Goal: Entertainment & Leisure: Consume media (video, audio)

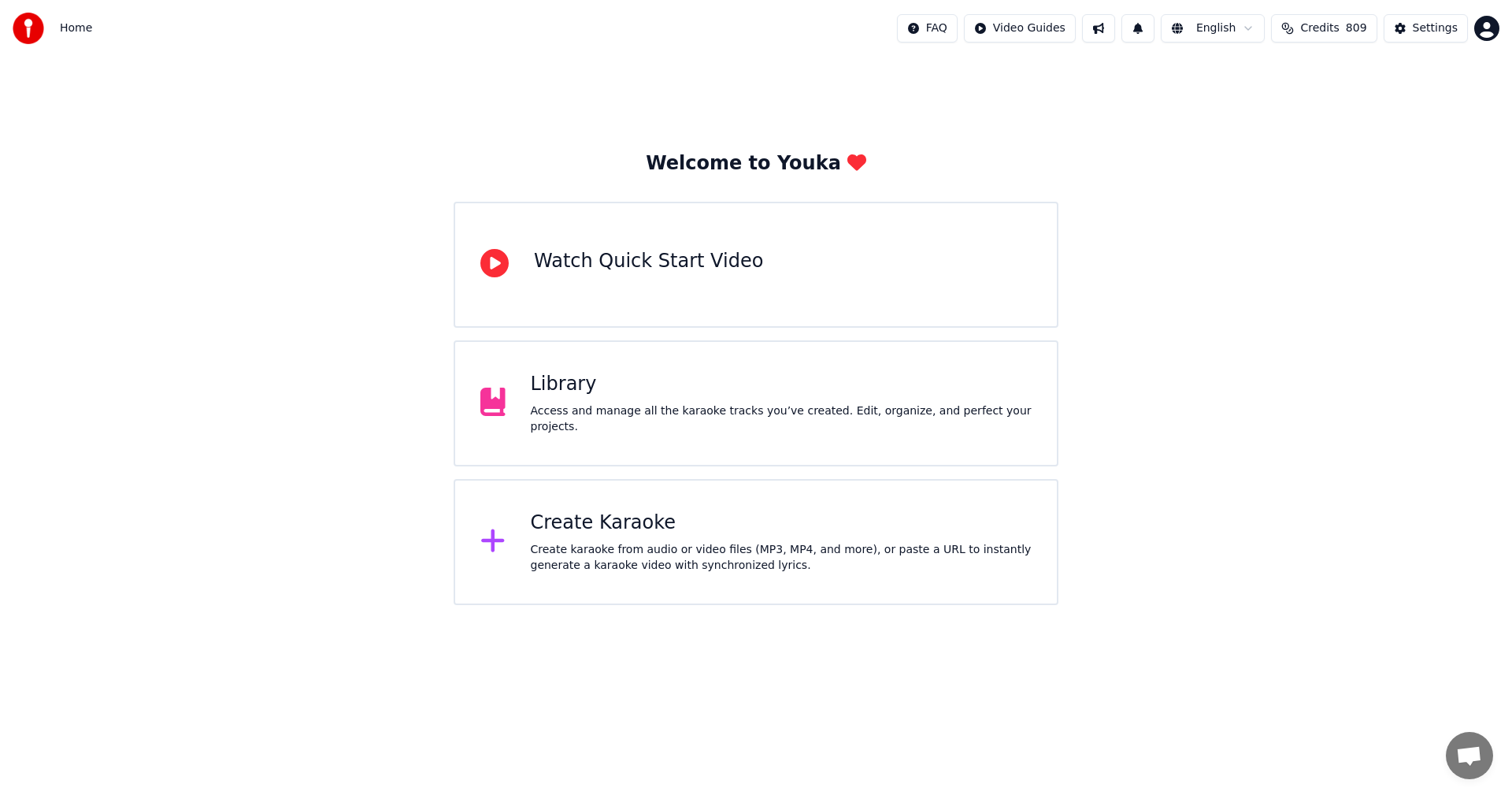
click at [585, 389] on div "Library" at bounding box center [781, 384] width 501 height 25
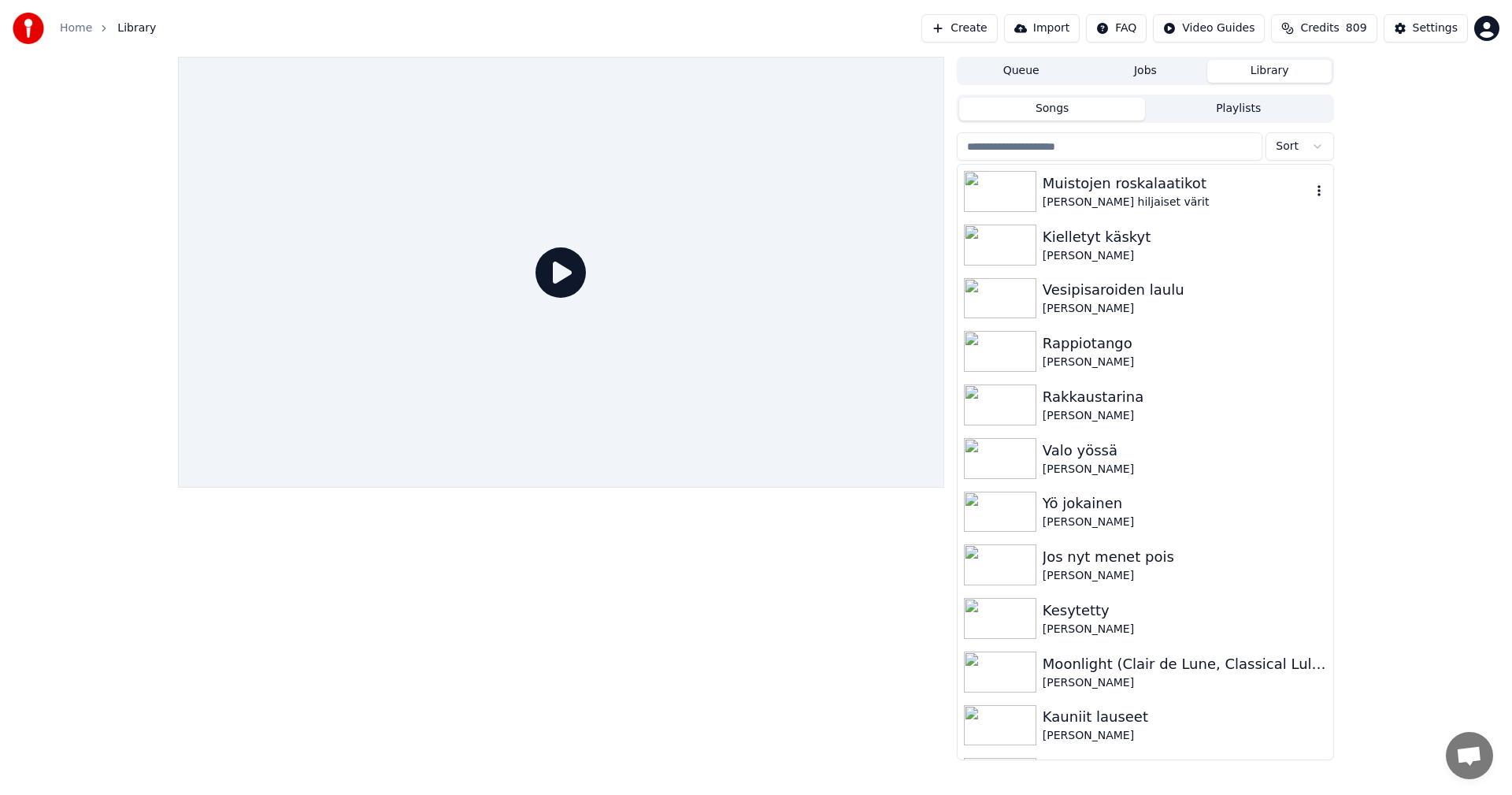
click at [1093, 188] on div "Muistojen roskalaatikot" at bounding box center [1177, 184] width 268 height 22
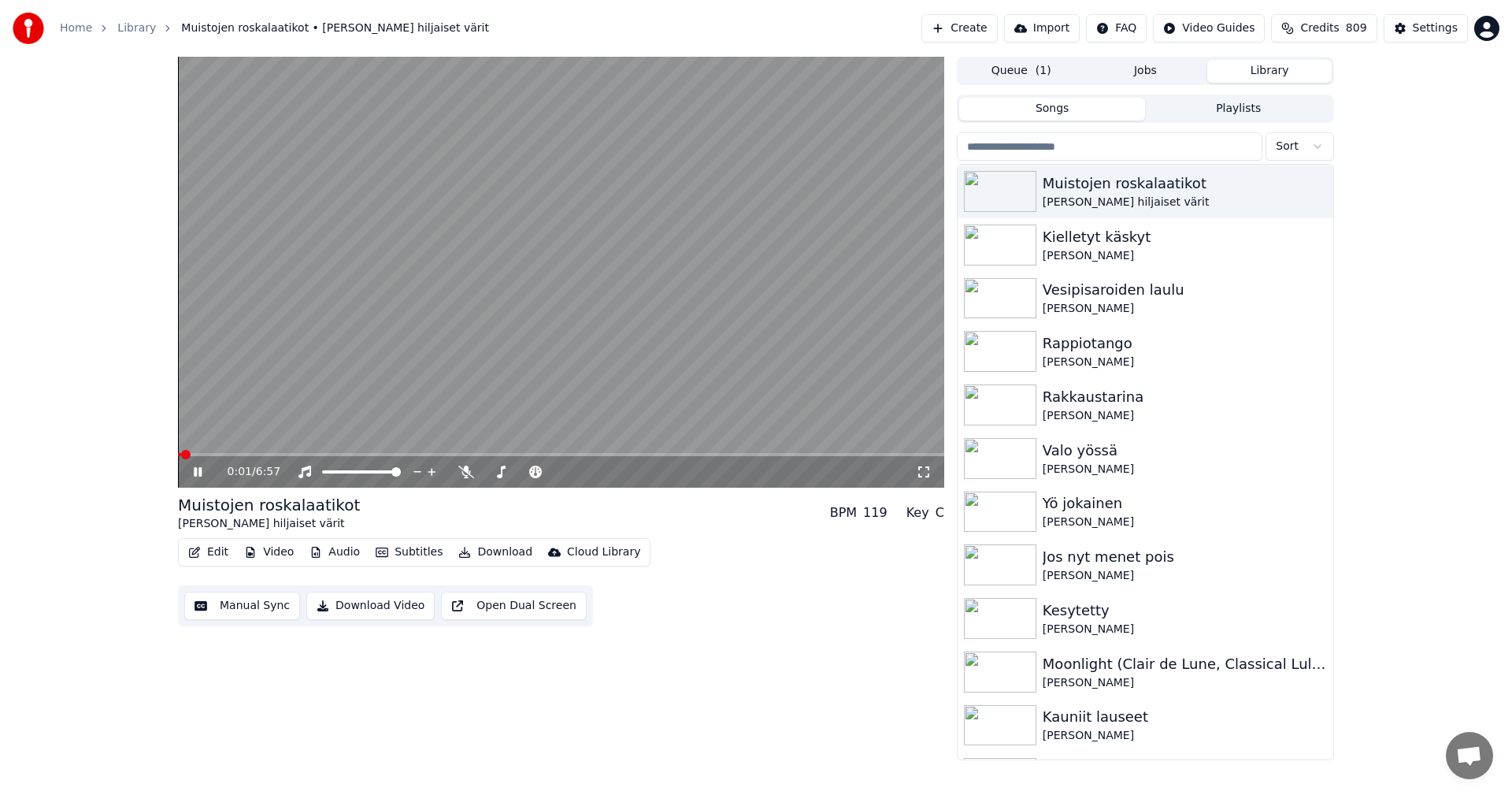
click at [261, 453] on div "0:01 / 6:57" at bounding box center [561, 272] width 766 height 431
click at [204, 473] on icon at bounding box center [209, 471] width 37 height 13
click at [255, 453] on span at bounding box center [561, 455] width 766 height 3
click at [364, 454] on span at bounding box center [561, 455] width 766 height 3
click at [199, 475] on icon at bounding box center [209, 471] width 37 height 13
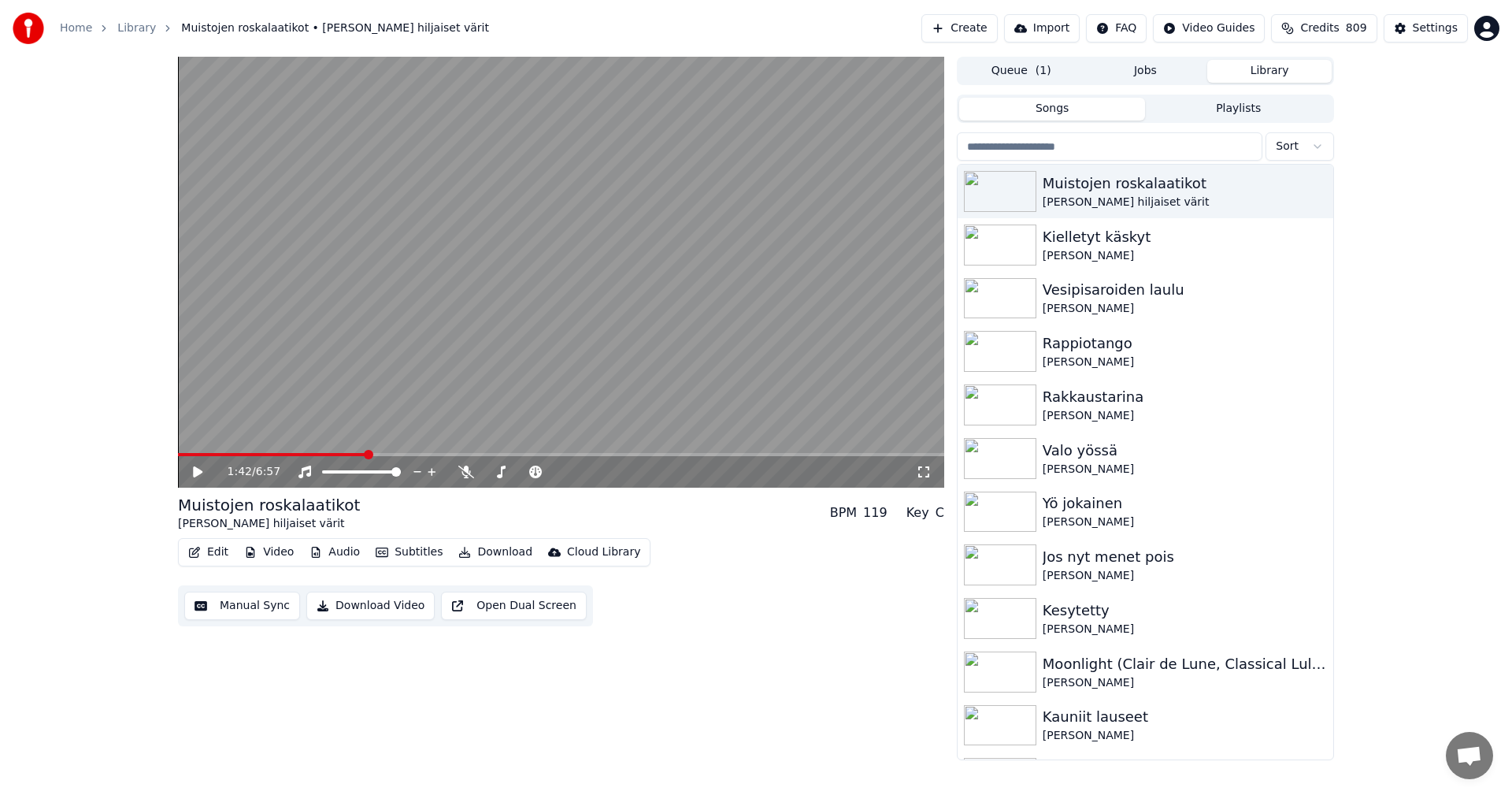
click at [220, 558] on button "Edit" at bounding box center [208, 552] width 52 height 22
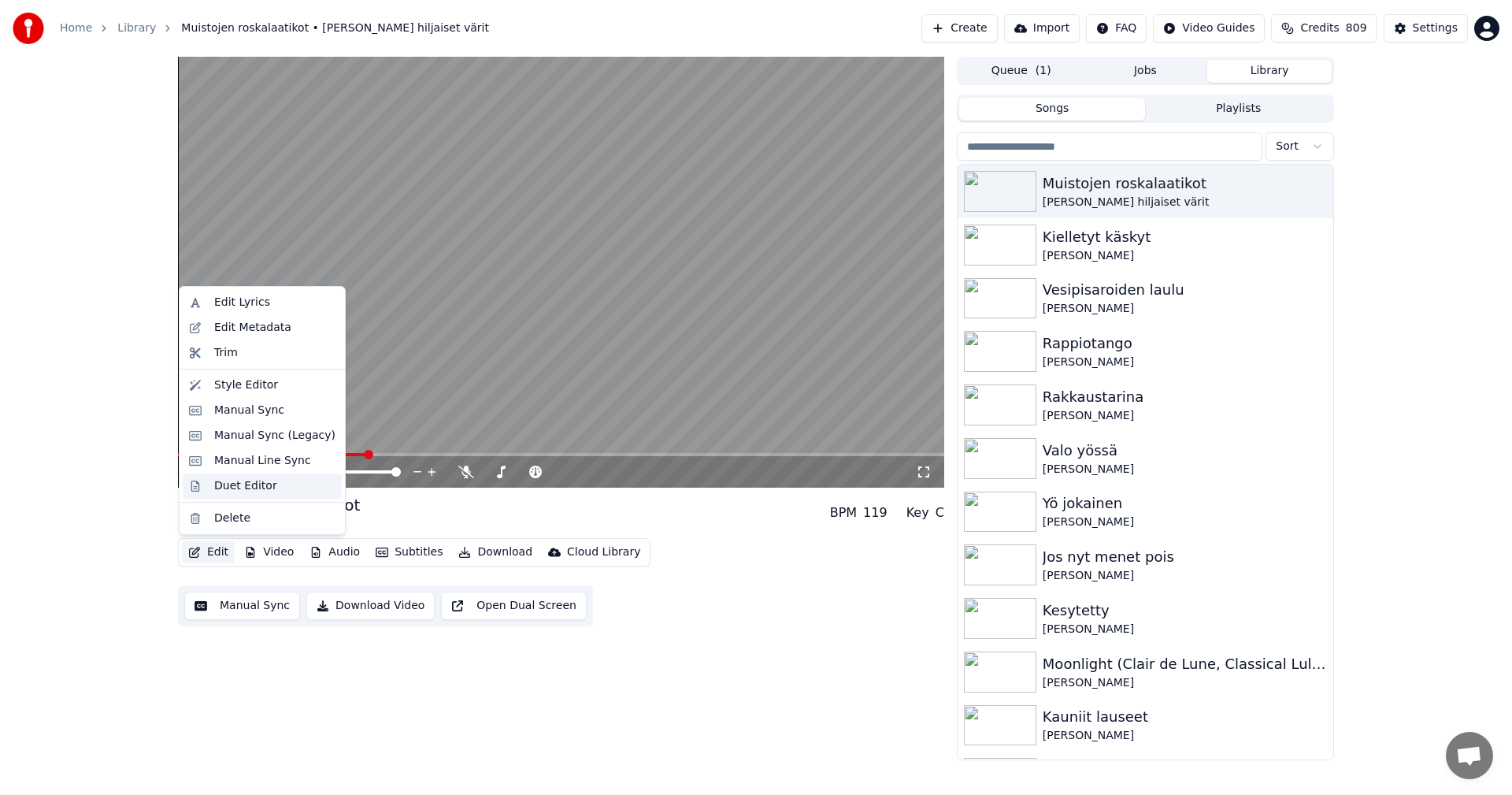
click at [257, 480] on div "Duet Editor" at bounding box center [245, 486] width 63 height 15
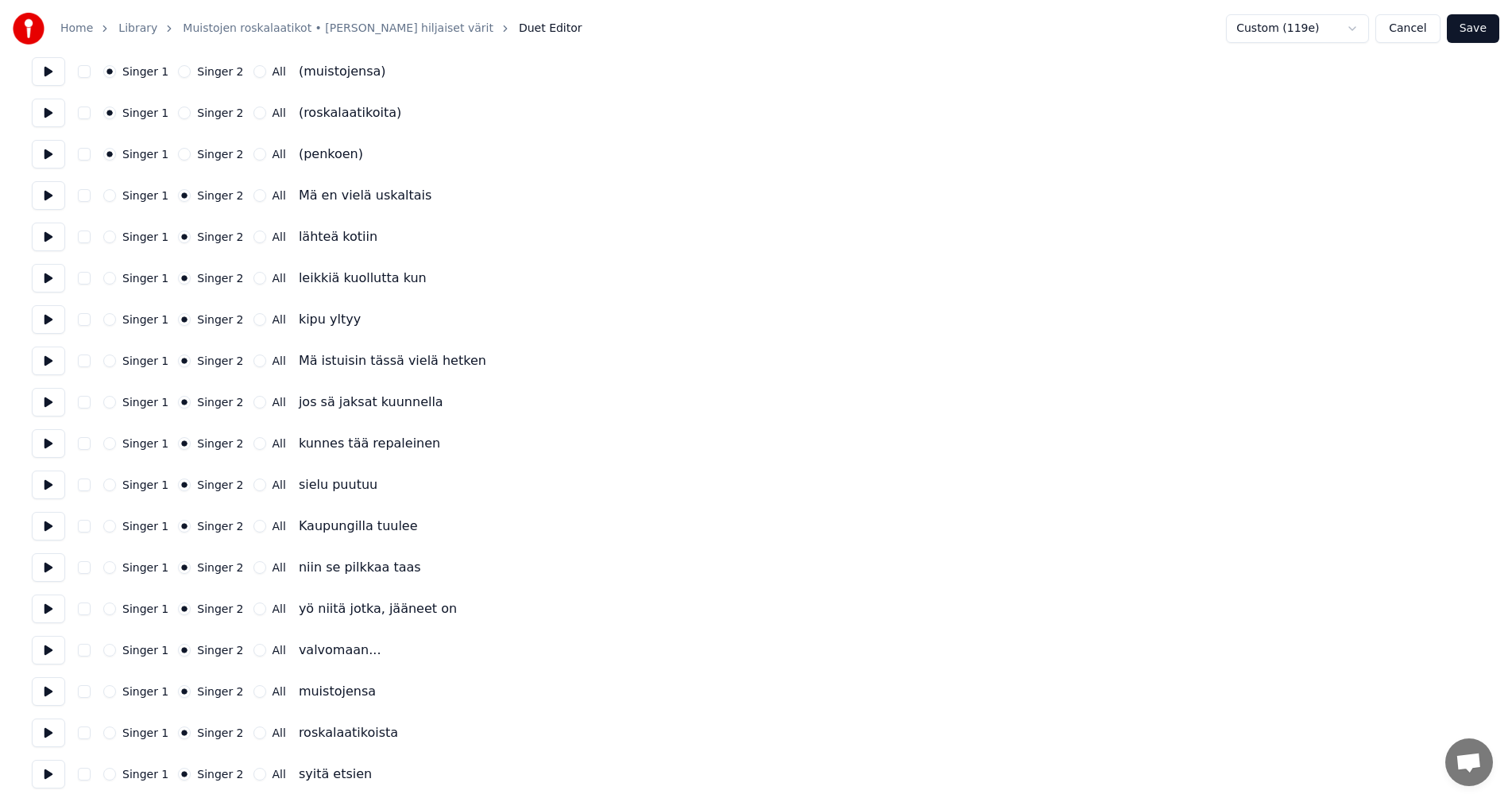
scroll to position [1796, 0]
click at [1475, 35] on button "Save" at bounding box center [1473, 28] width 52 height 29
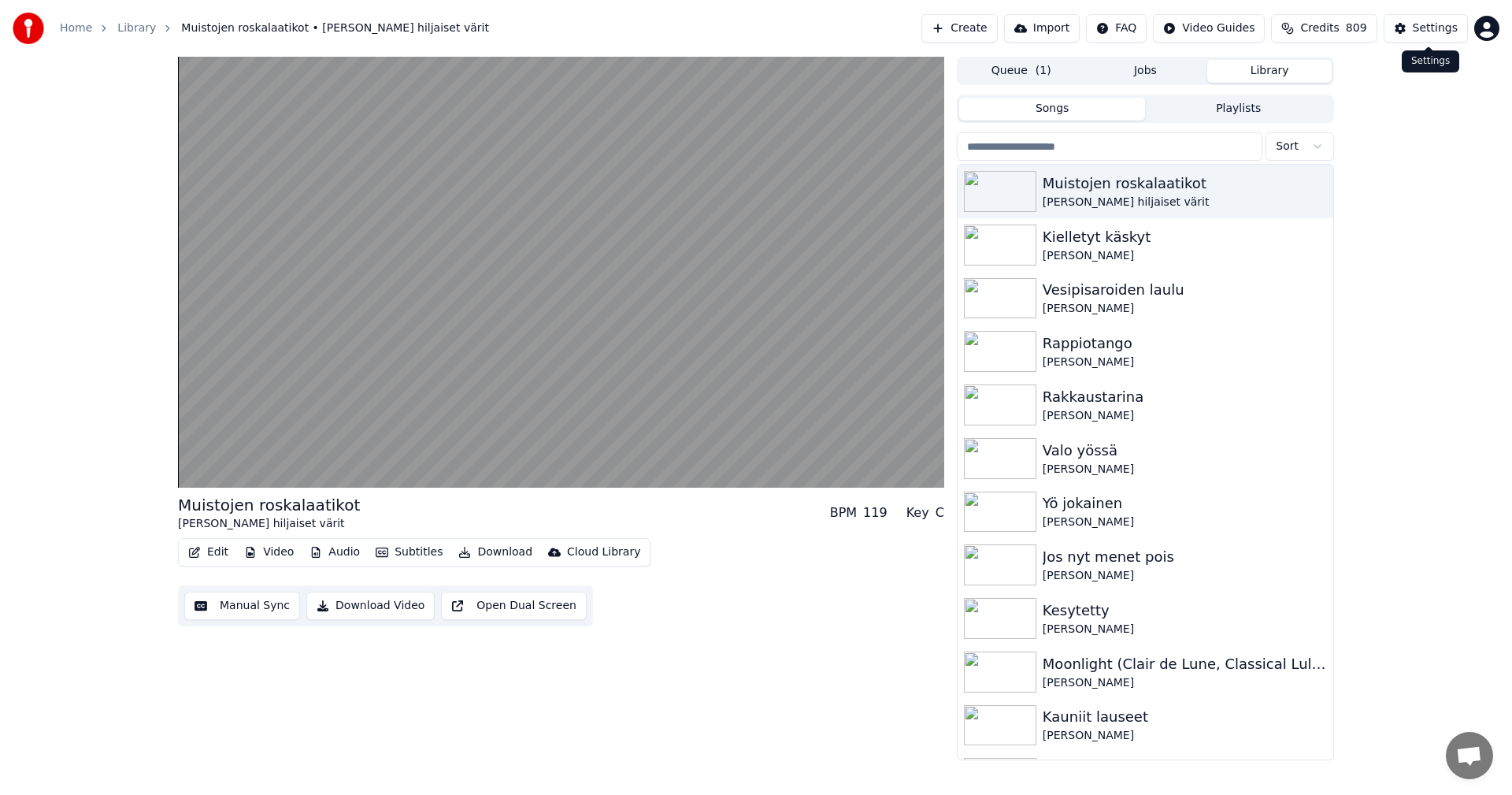
click at [1426, 30] on div "Settings" at bounding box center [1435, 28] width 45 height 15
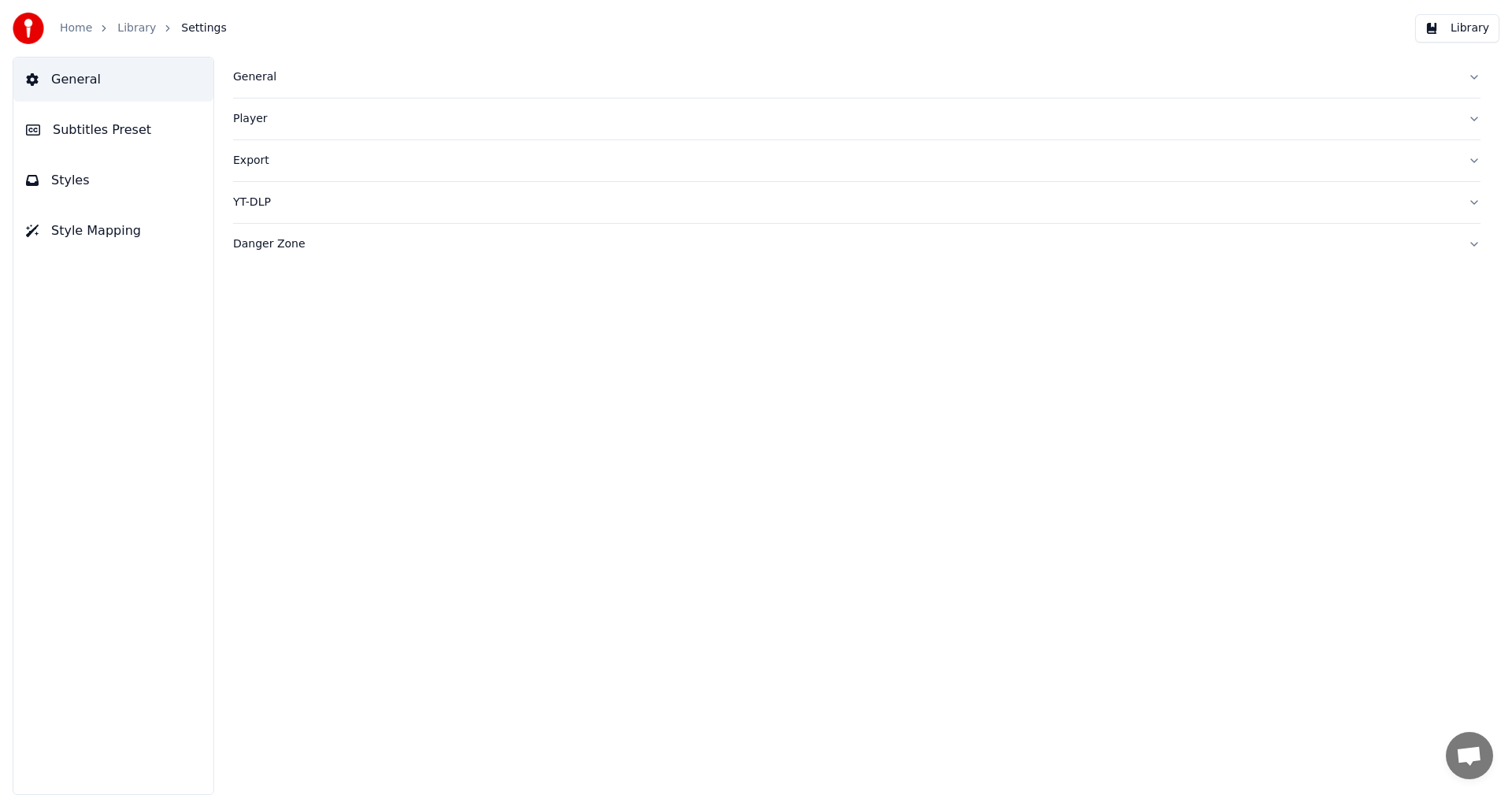
click at [129, 32] on link "Library" at bounding box center [136, 28] width 39 height 15
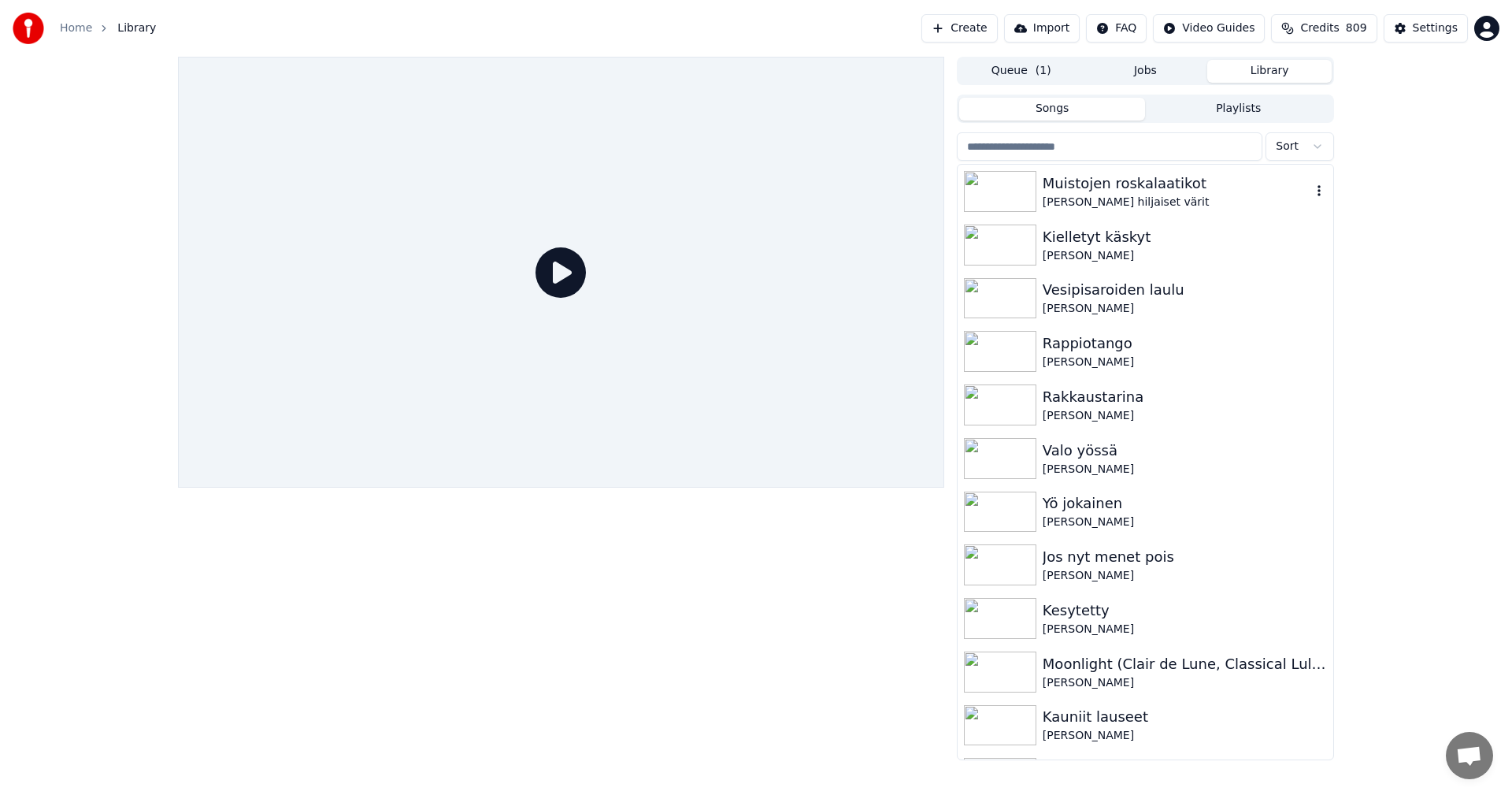
click at [1122, 177] on div "Muistojen roskalaatikot" at bounding box center [1177, 184] width 268 height 22
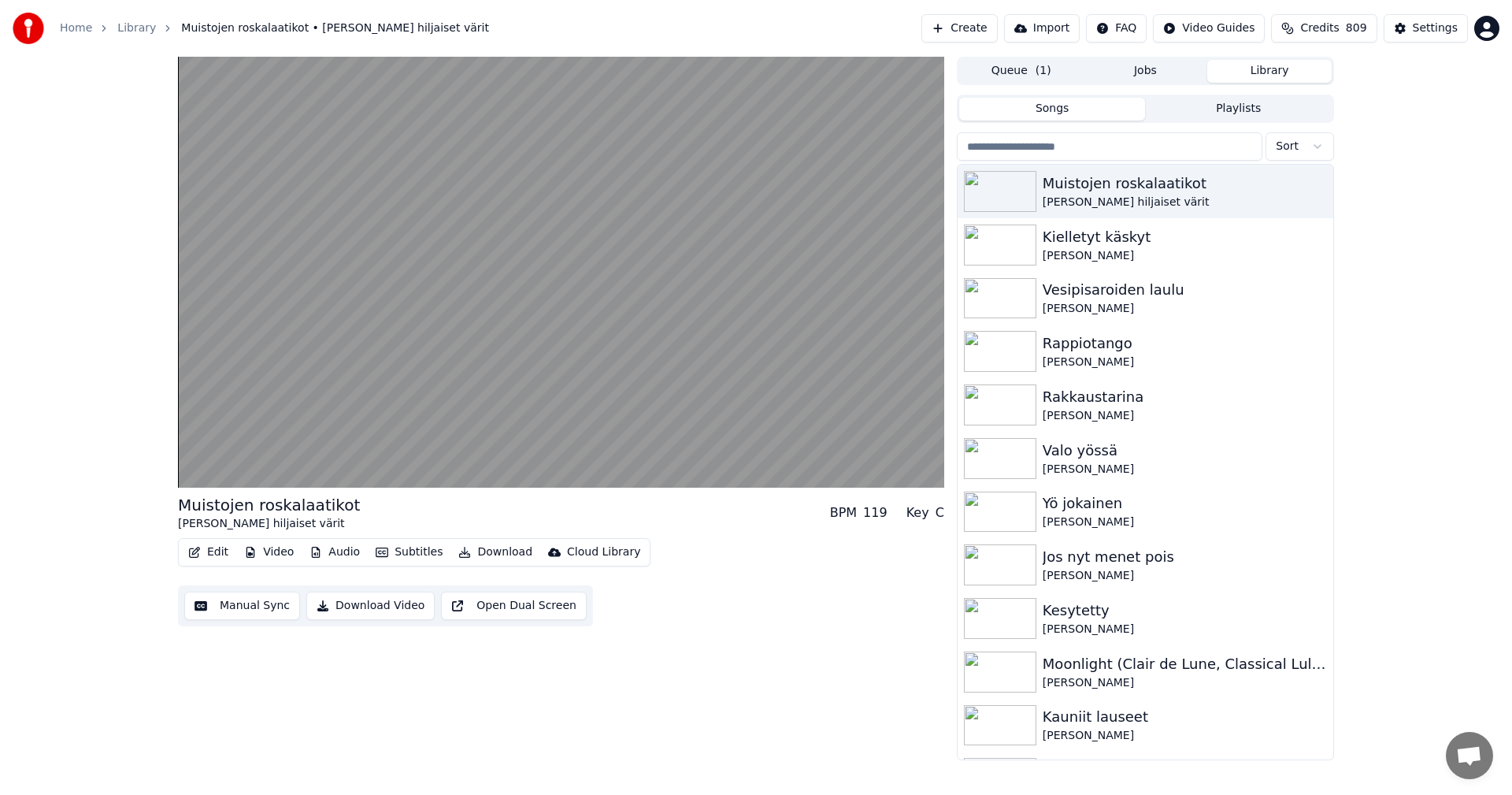
click at [433, 553] on button "Subtitles" at bounding box center [409, 552] width 79 height 22
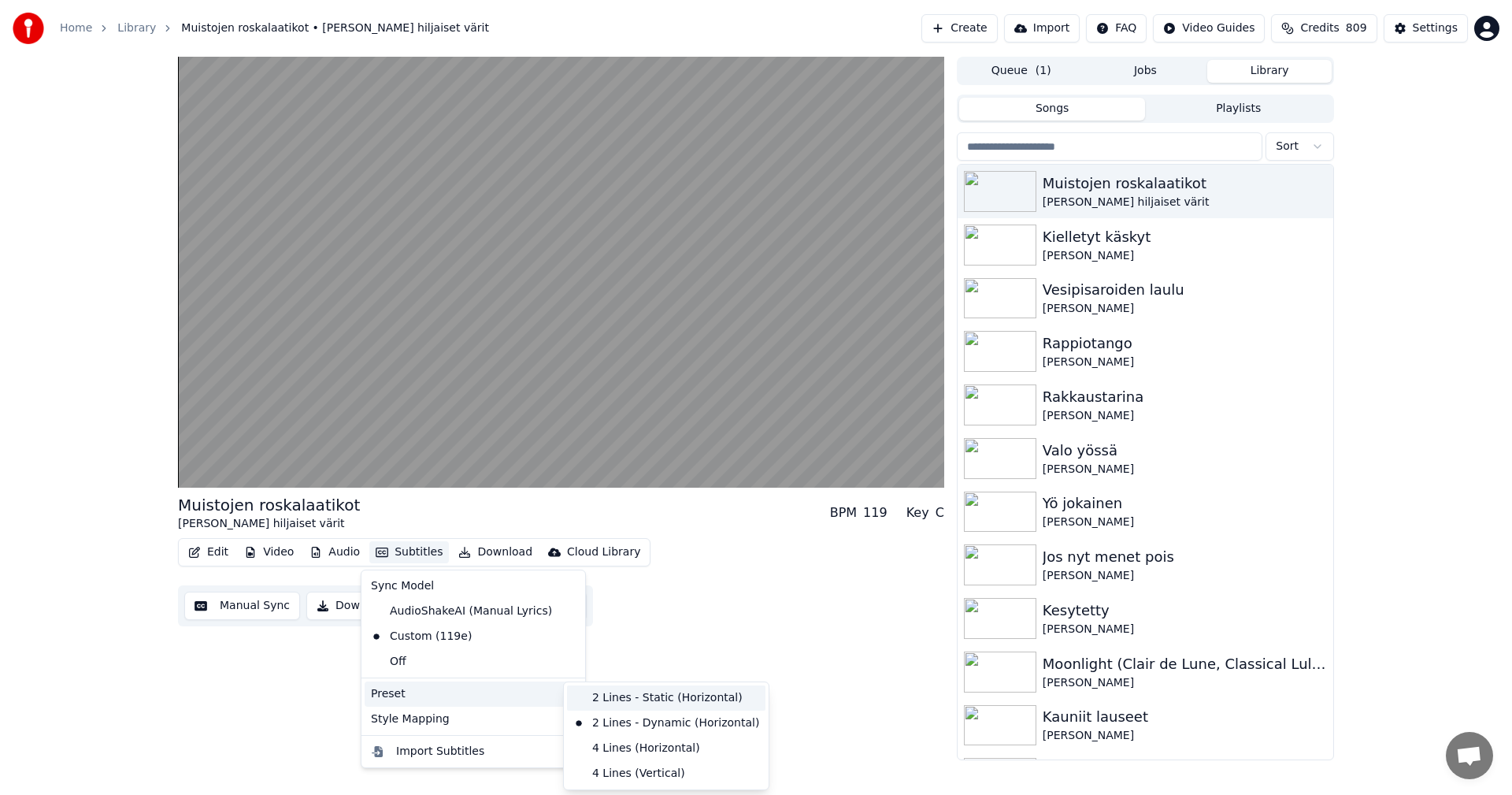
click at [662, 698] on div "2 Lines - Static (Horizontal)" at bounding box center [666, 698] width 199 height 25
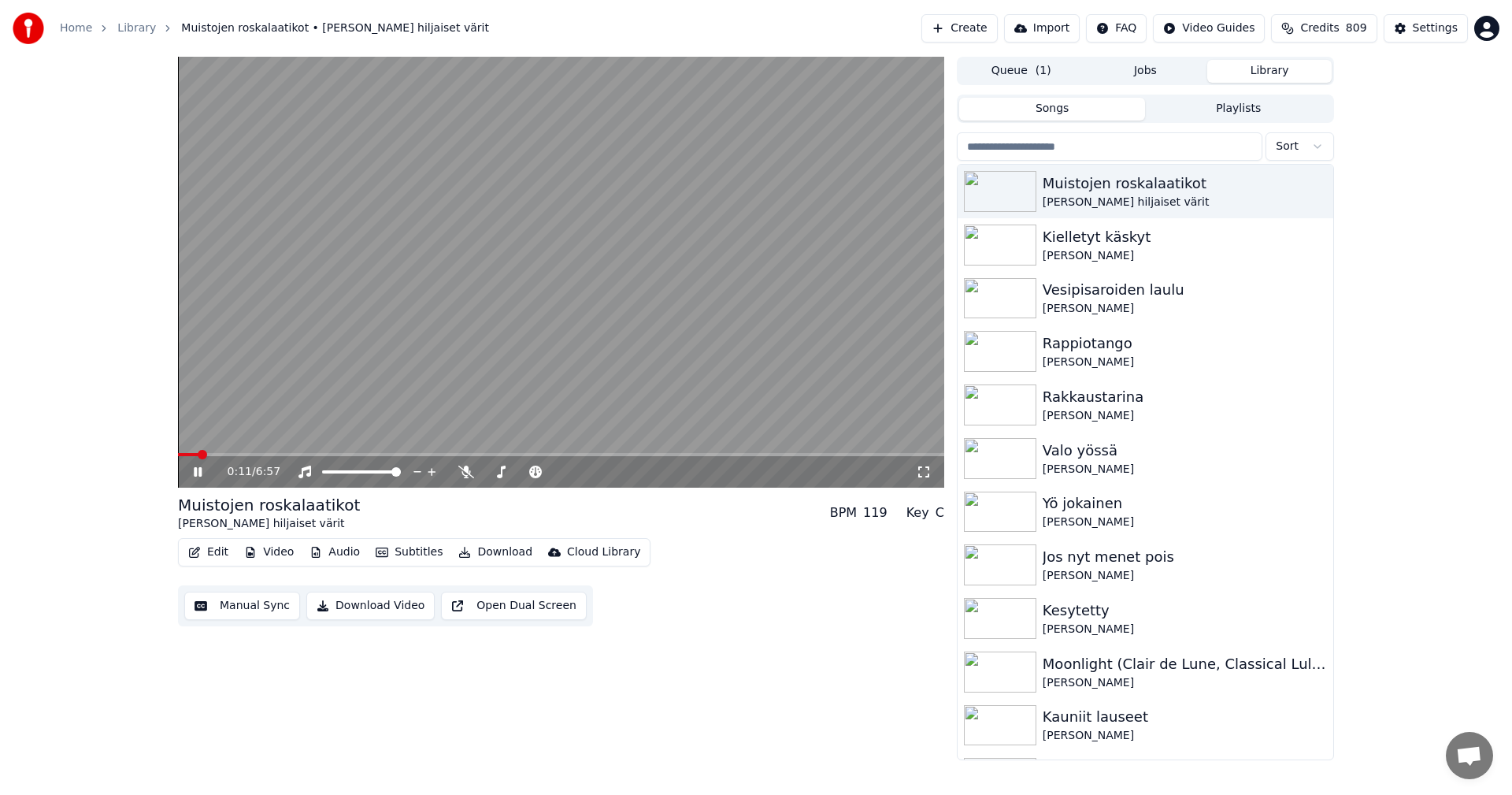
click at [250, 453] on span at bounding box center [561, 455] width 766 height 3
click at [312, 457] on div "0:46 / 6:57" at bounding box center [561, 471] width 766 height 32
click at [316, 454] on span at bounding box center [561, 455] width 766 height 3
click at [352, 454] on span at bounding box center [561, 455] width 766 height 3
click at [198, 469] on icon at bounding box center [209, 471] width 37 height 13
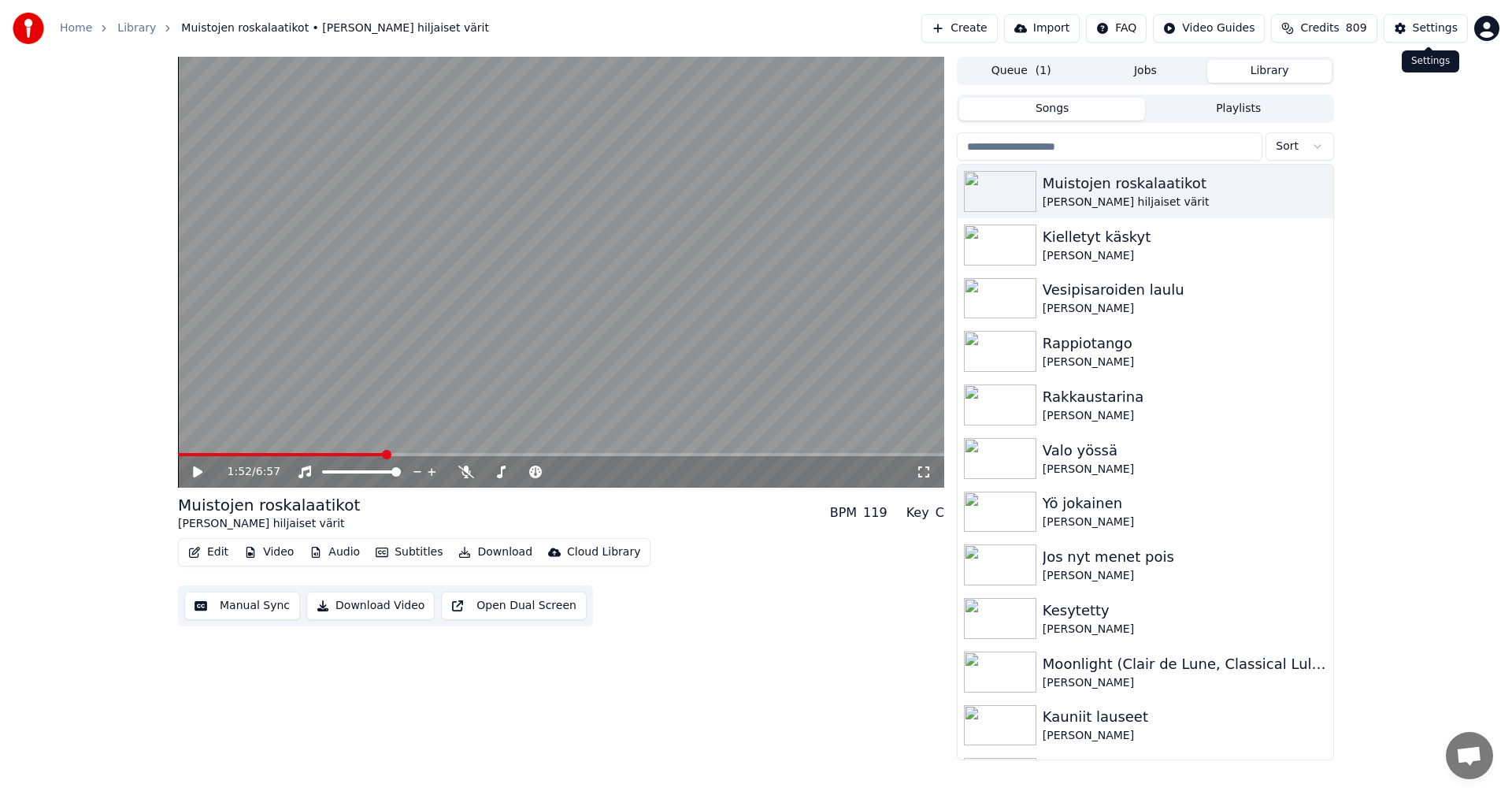
click at [1457, 28] on div "Settings" at bounding box center [1435, 28] width 45 height 15
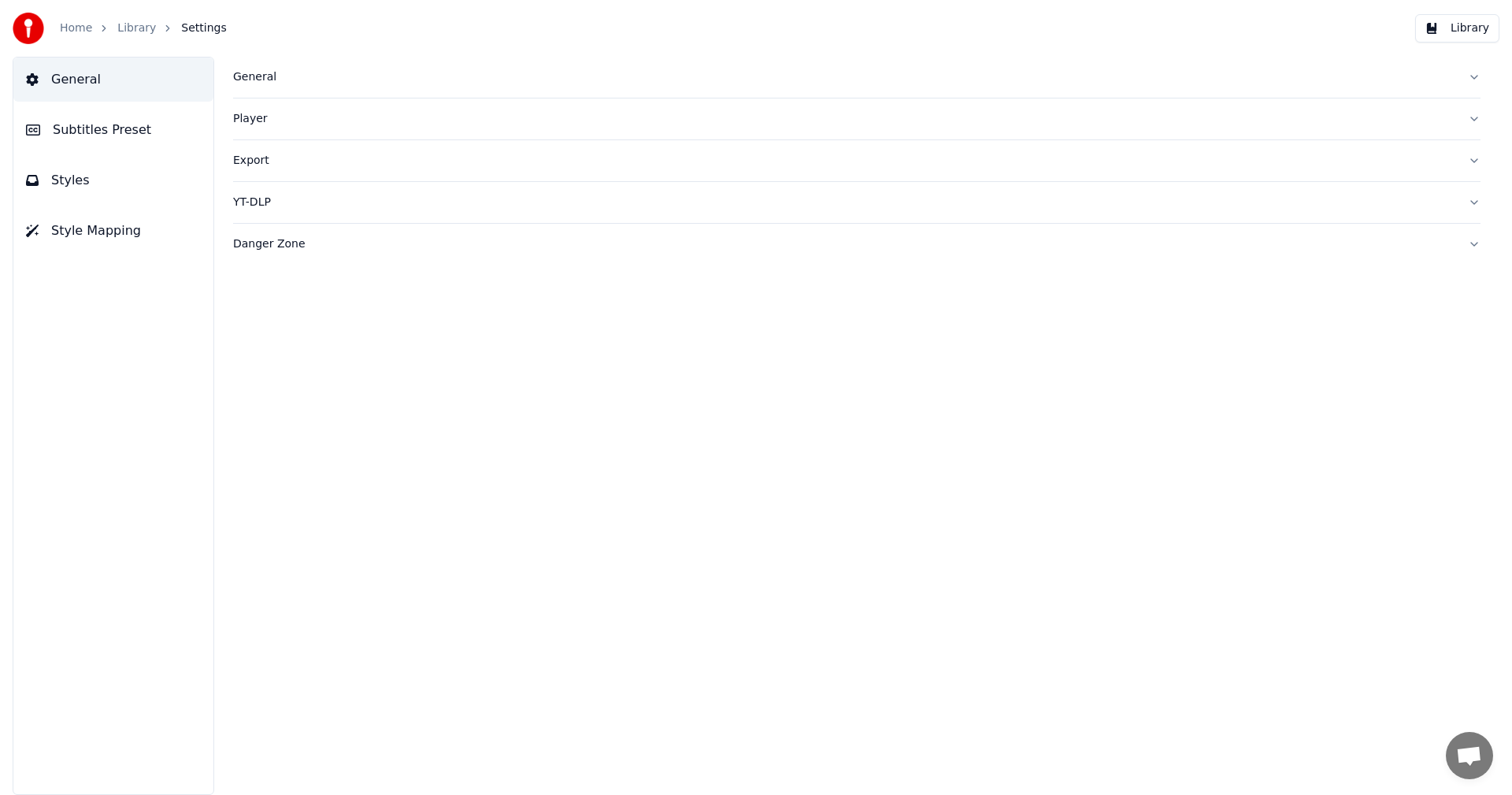
click at [126, 132] on span "Subtitles Preset" at bounding box center [101, 130] width 98 height 19
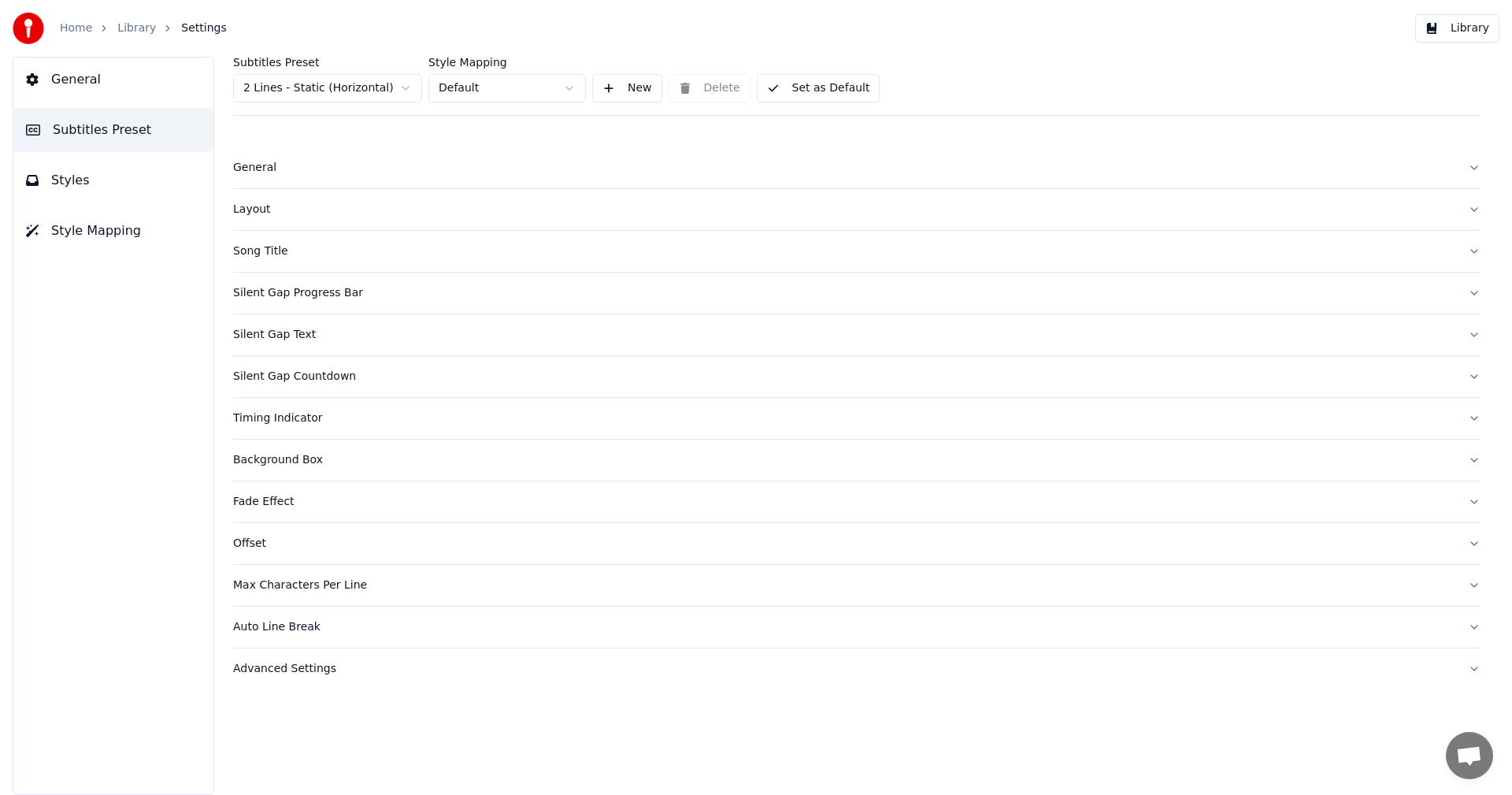
click at [264, 215] on div "Layout" at bounding box center [844, 209] width 1222 height 15
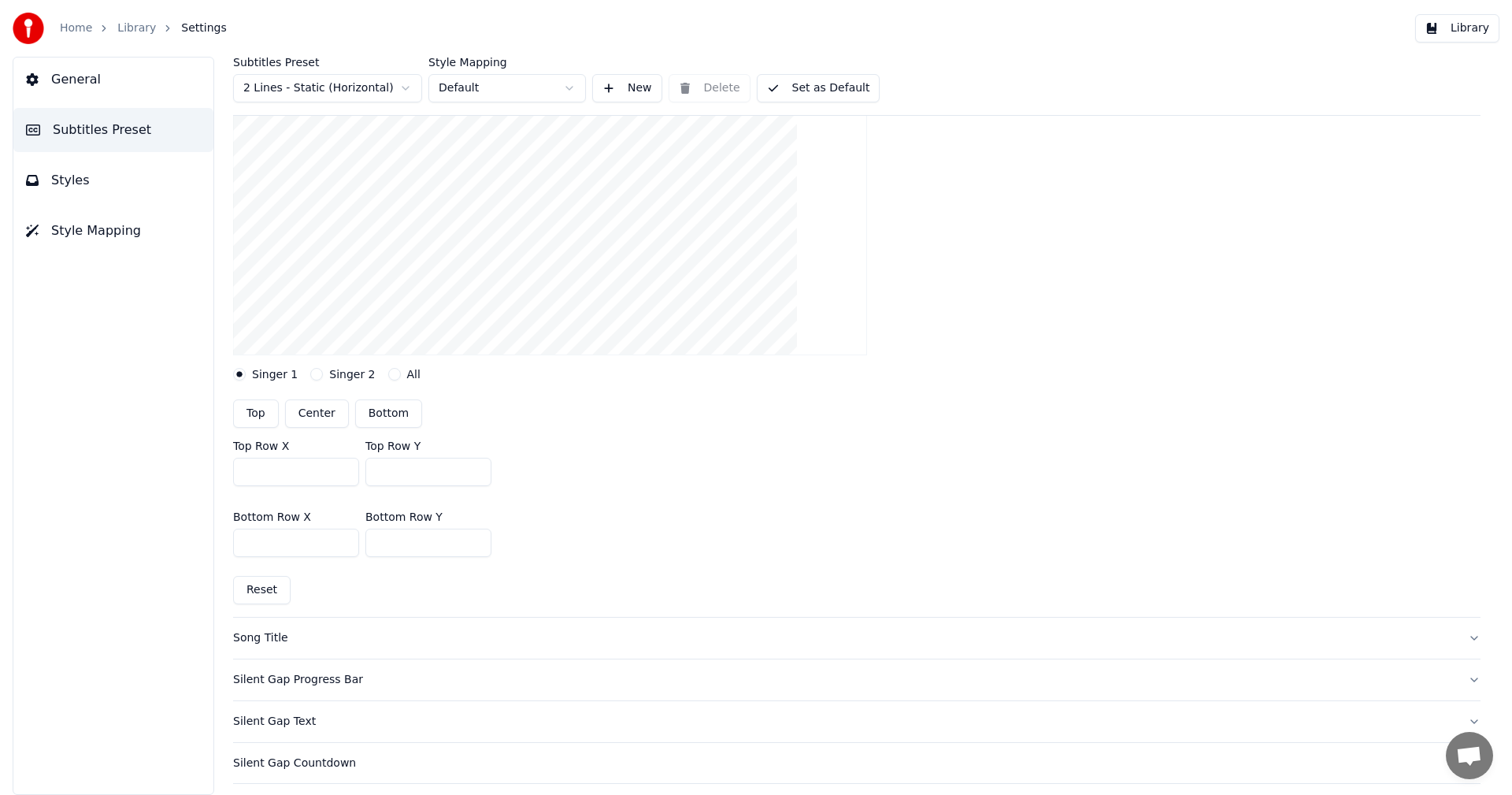
scroll to position [237, 0]
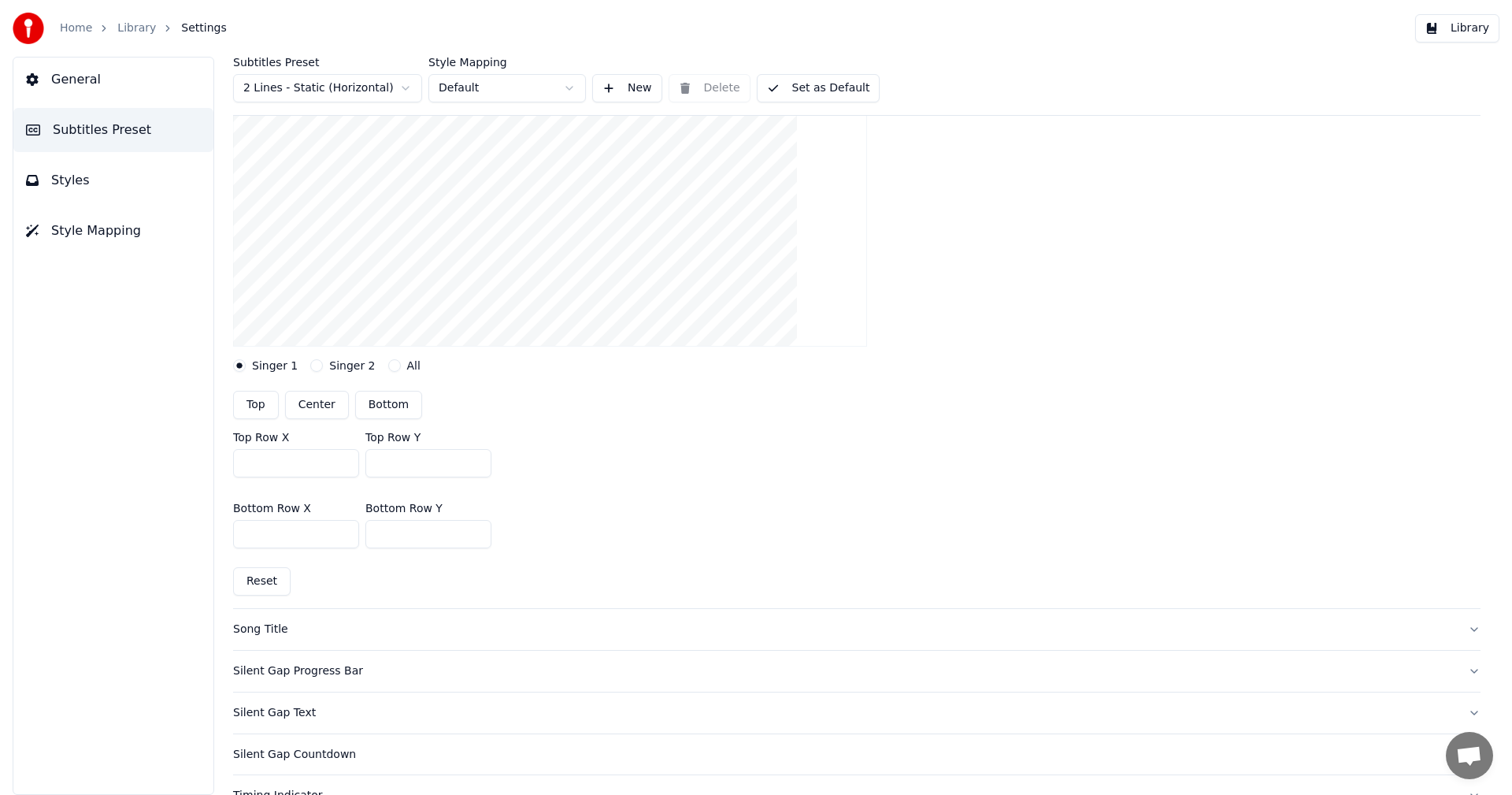
click at [313, 365] on button "Singer 2" at bounding box center [317, 366] width 13 height 13
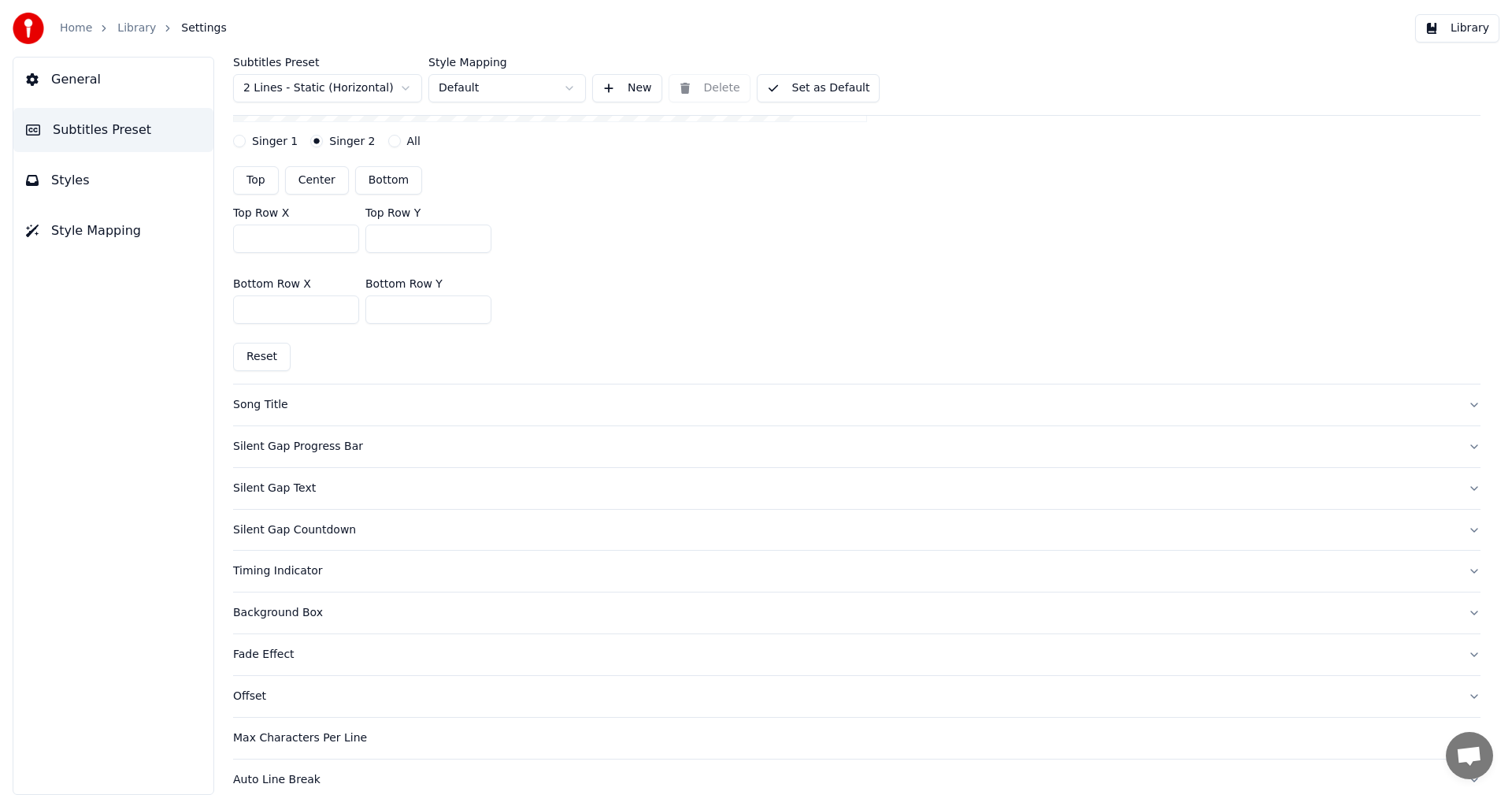
scroll to position [472, 0]
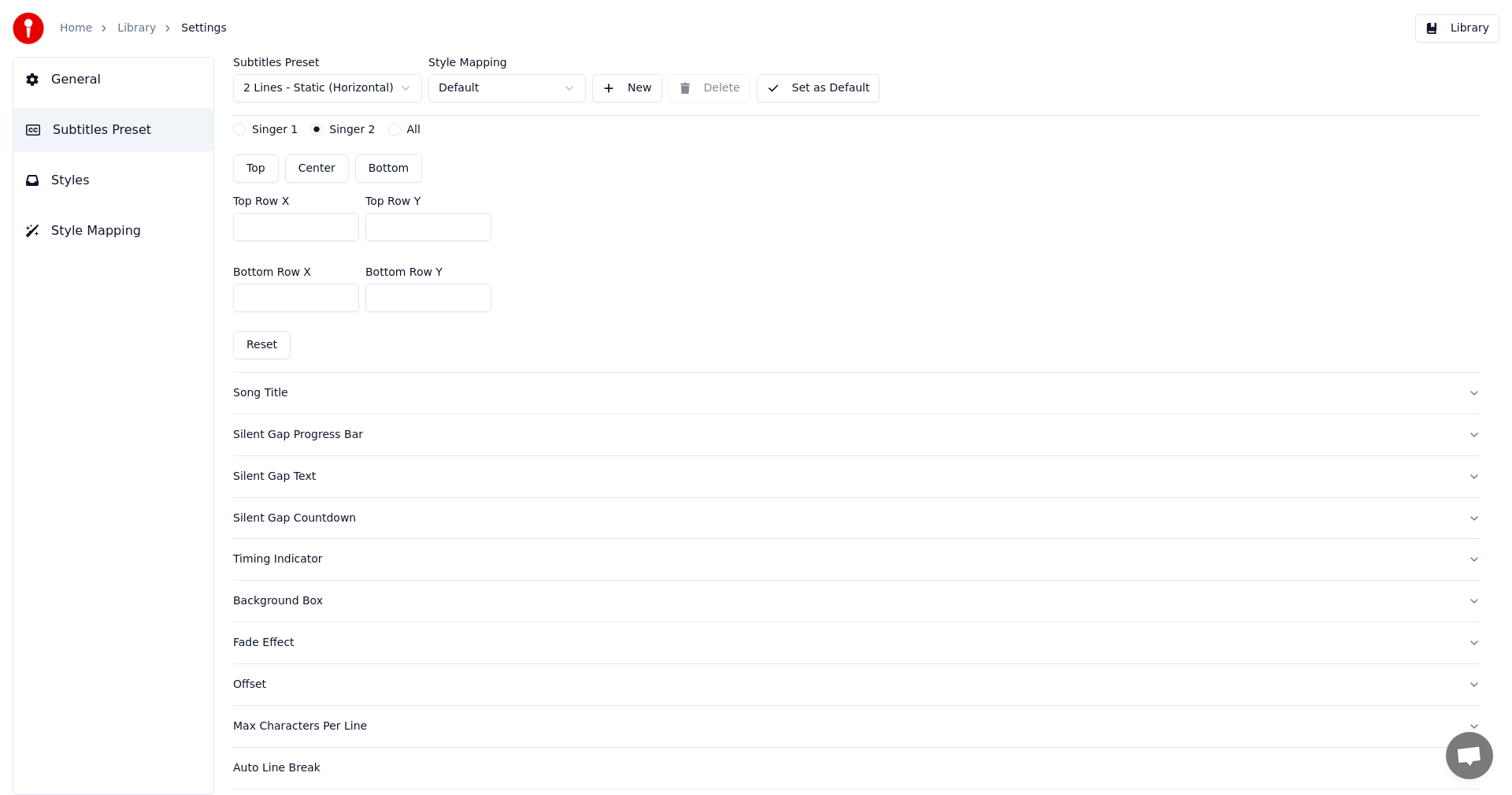
click at [278, 343] on button "Reset" at bounding box center [261, 345] width 58 height 28
type input "***"
click at [1456, 29] on button "Library" at bounding box center [1458, 28] width 84 height 28
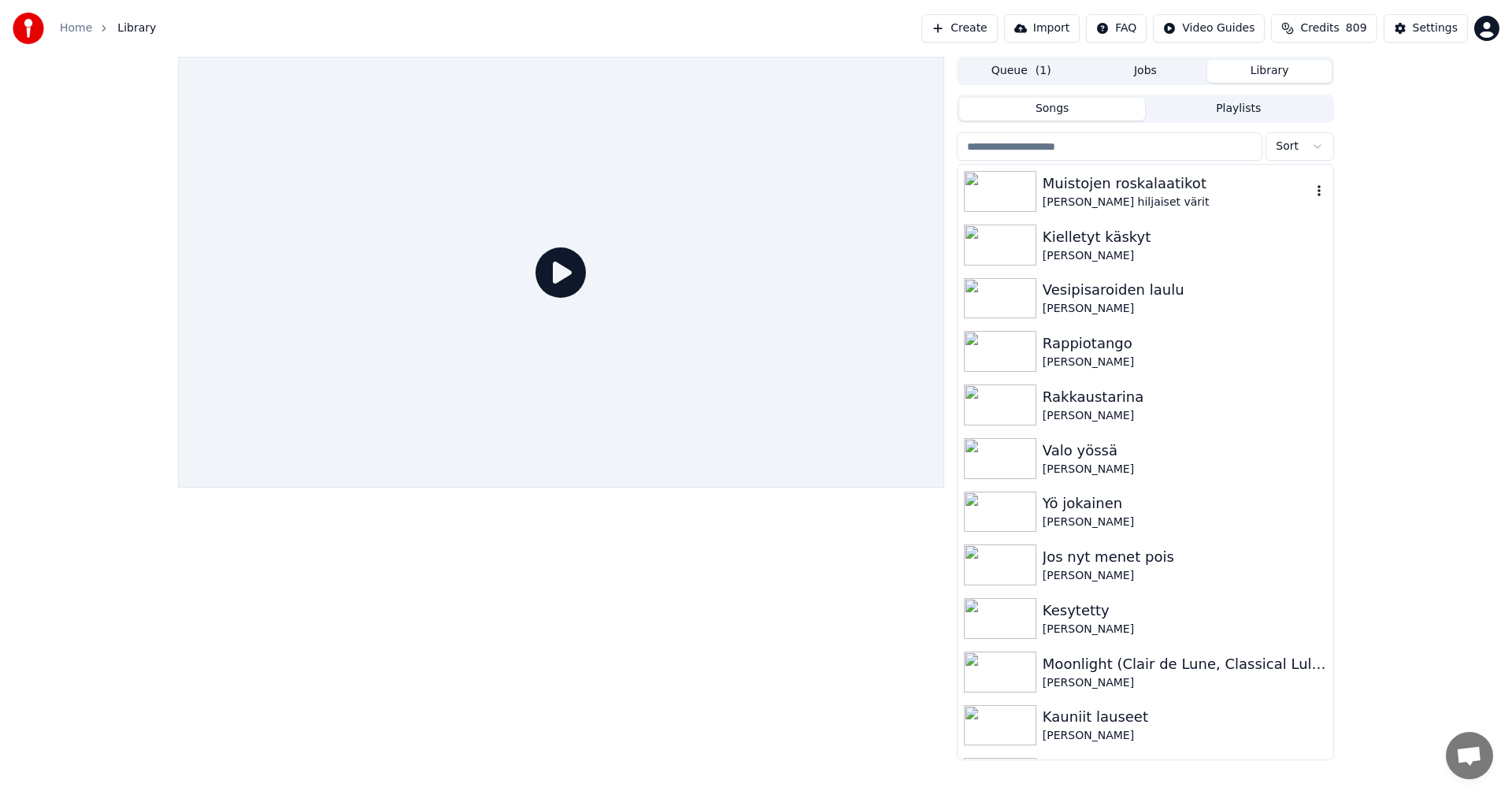
click at [1102, 188] on div "Muistojen roskalaatikot" at bounding box center [1177, 184] width 268 height 22
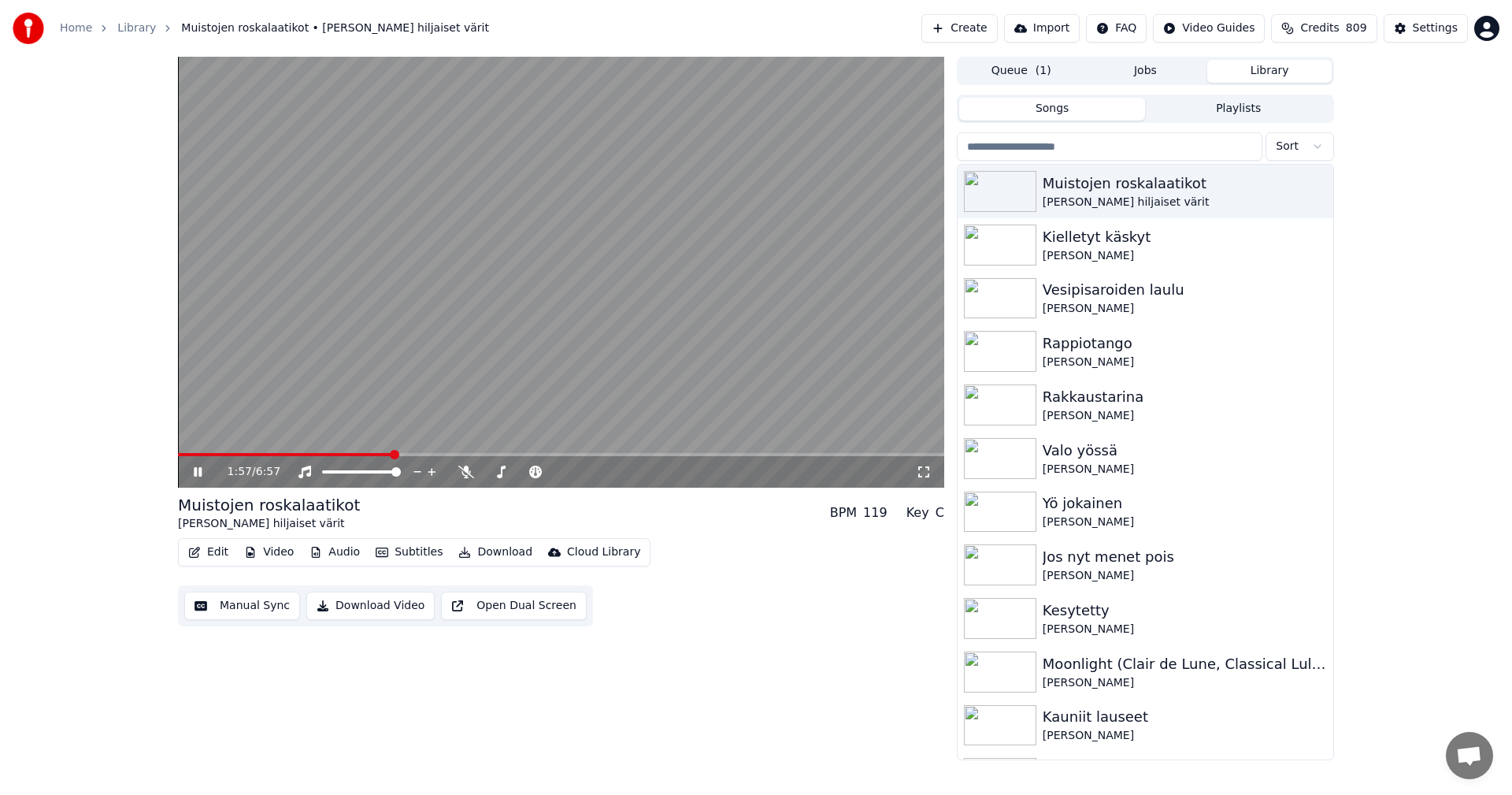
click at [393, 454] on span at bounding box center [561, 455] width 766 height 3
click at [347, 451] on video at bounding box center [561, 272] width 766 height 431
click at [346, 454] on span at bounding box center [287, 455] width 219 height 3
click at [200, 467] on icon at bounding box center [209, 471] width 37 height 13
click at [409, 454] on span at bounding box center [561, 455] width 766 height 3
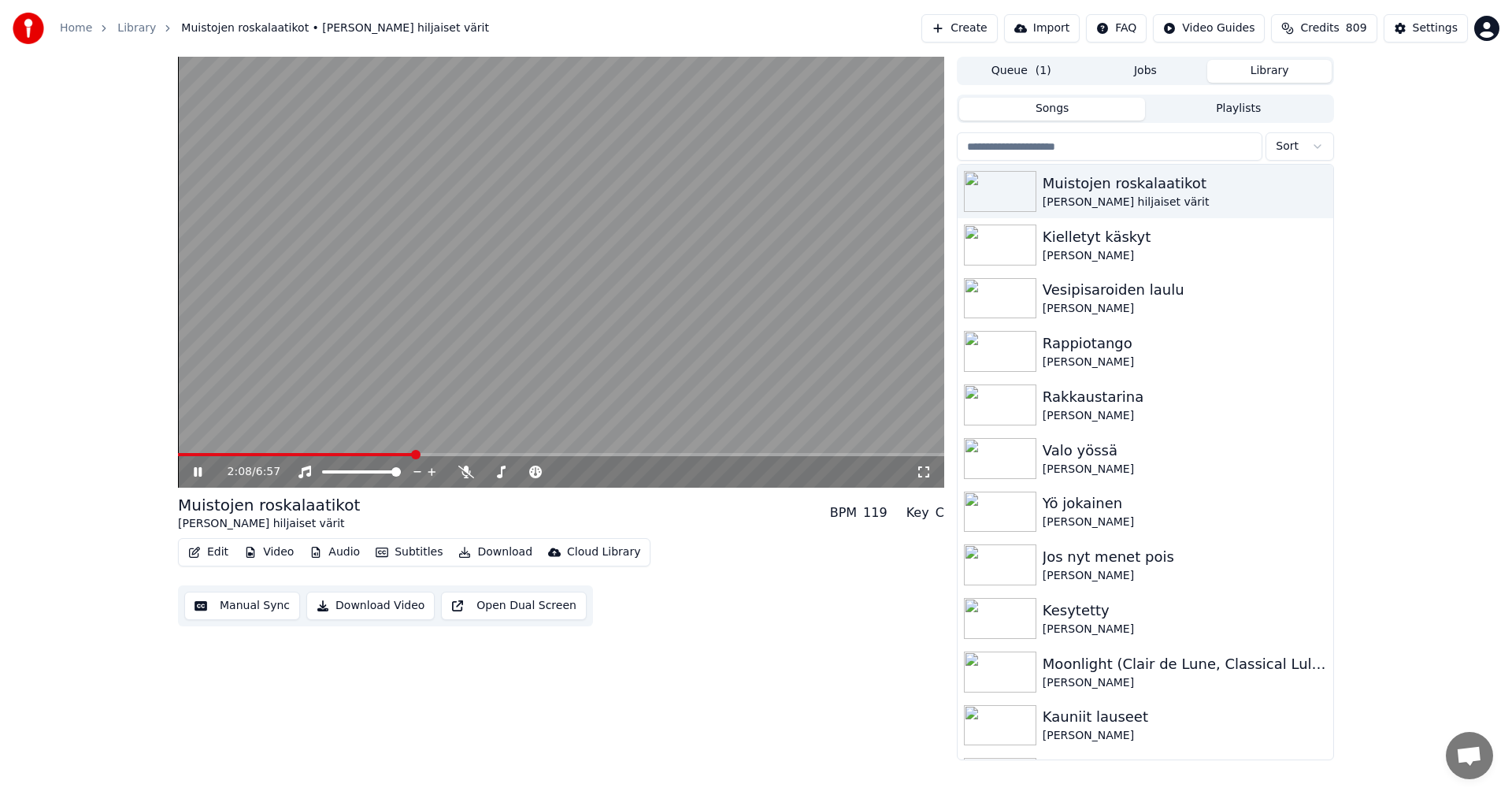
click at [368, 454] on span at bounding box center [296, 455] width 236 height 3
click at [329, 454] on span at bounding box center [280, 455] width 206 height 3
click at [357, 455] on span at bounding box center [561, 455] width 766 height 3
click at [202, 471] on icon at bounding box center [209, 471] width 37 height 13
click at [1457, 36] on button "Settings" at bounding box center [1426, 28] width 84 height 28
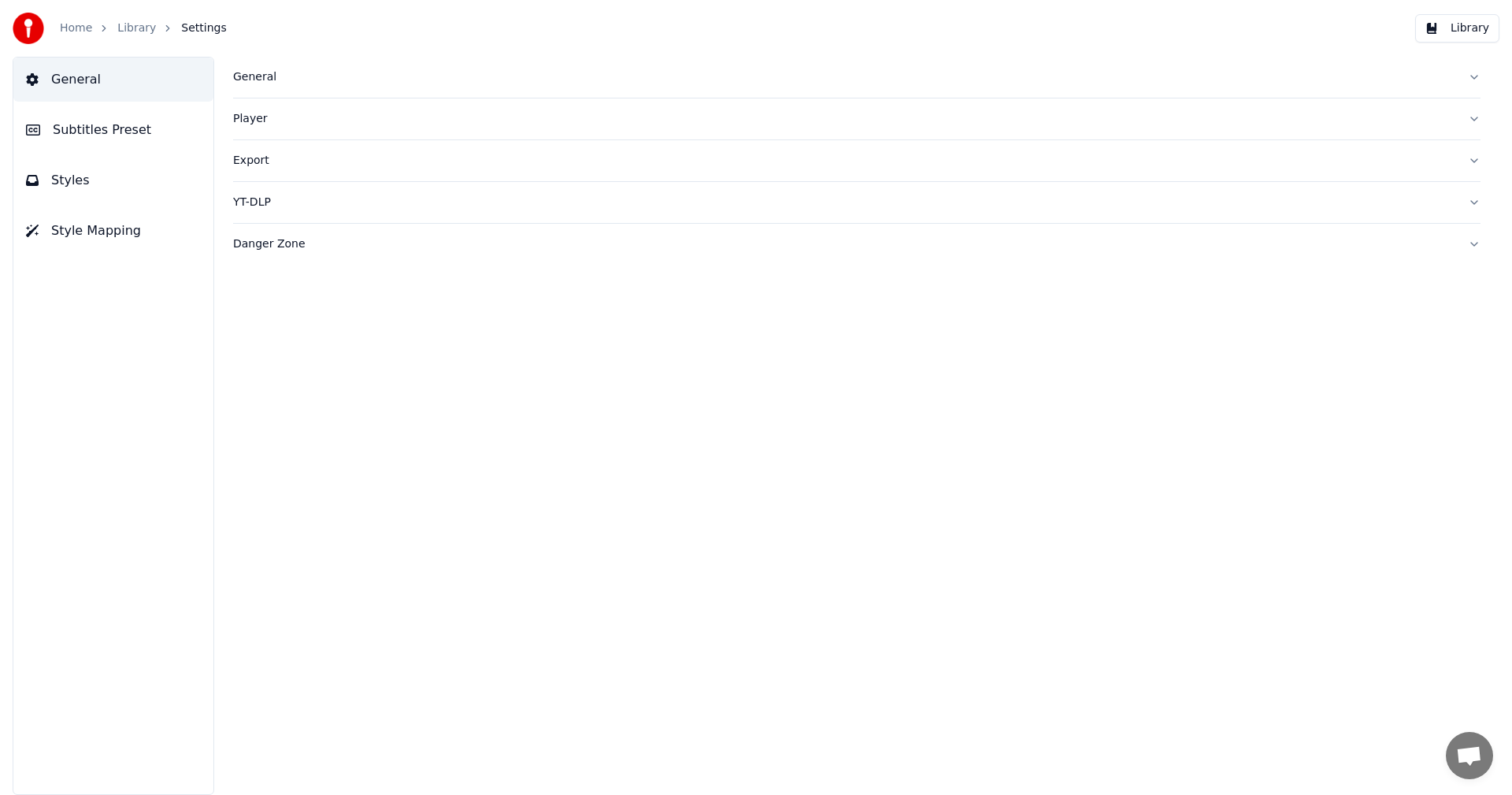
click at [131, 136] on span "Subtitles Preset" at bounding box center [101, 130] width 98 height 19
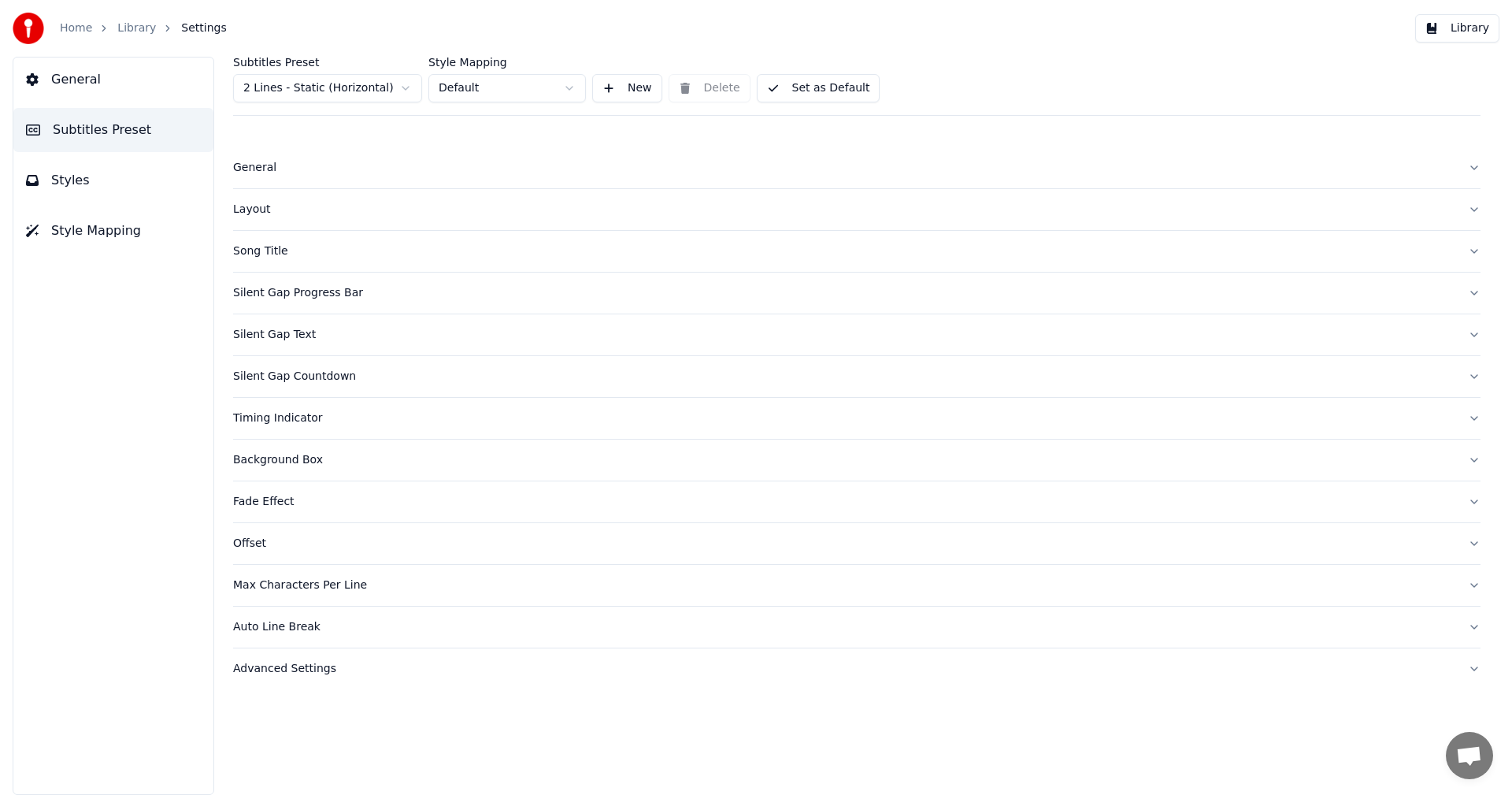
click at [245, 211] on div "Layout" at bounding box center [844, 209] width 1222 height 15
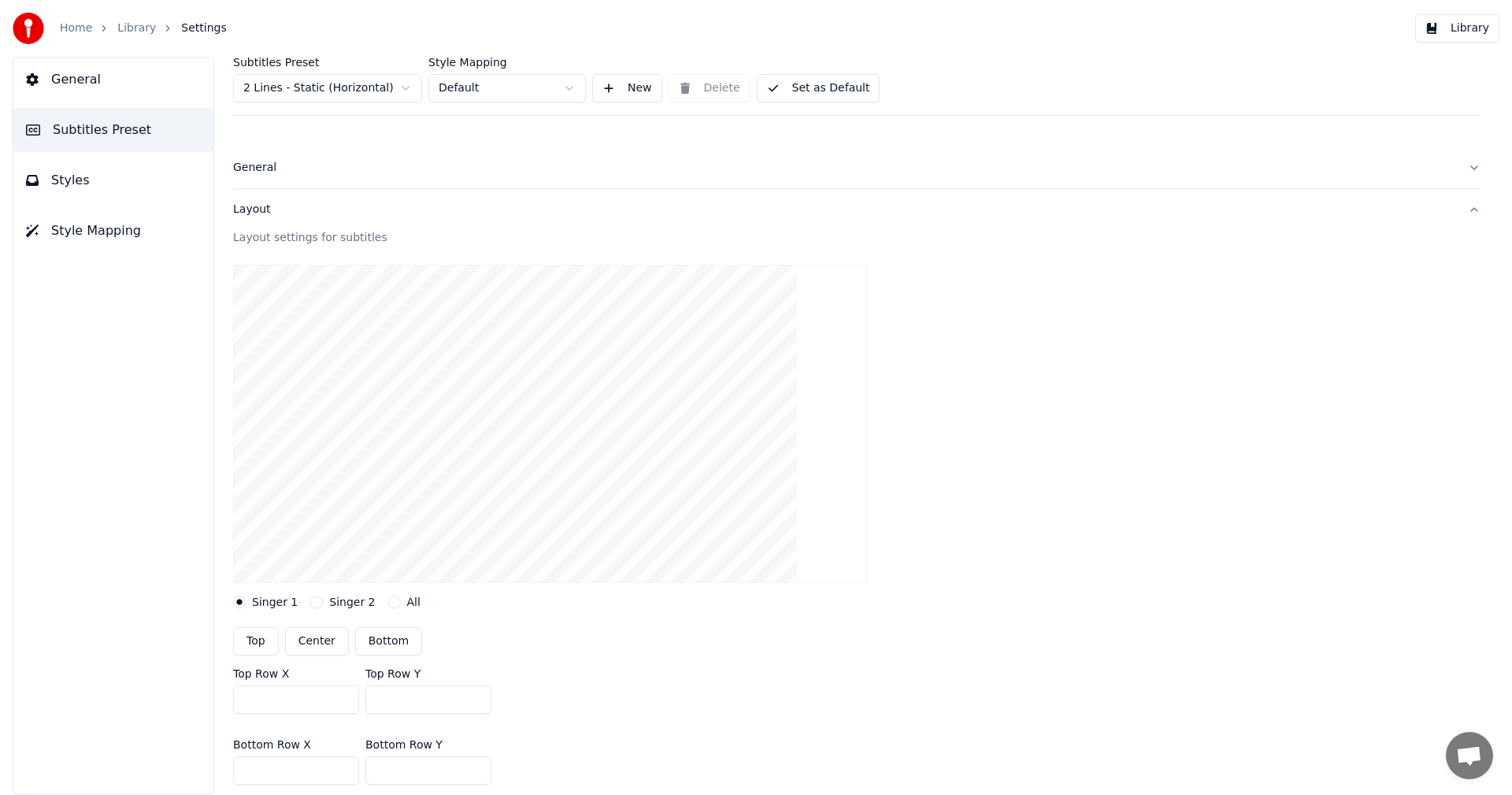
scroll to position [157, 0]
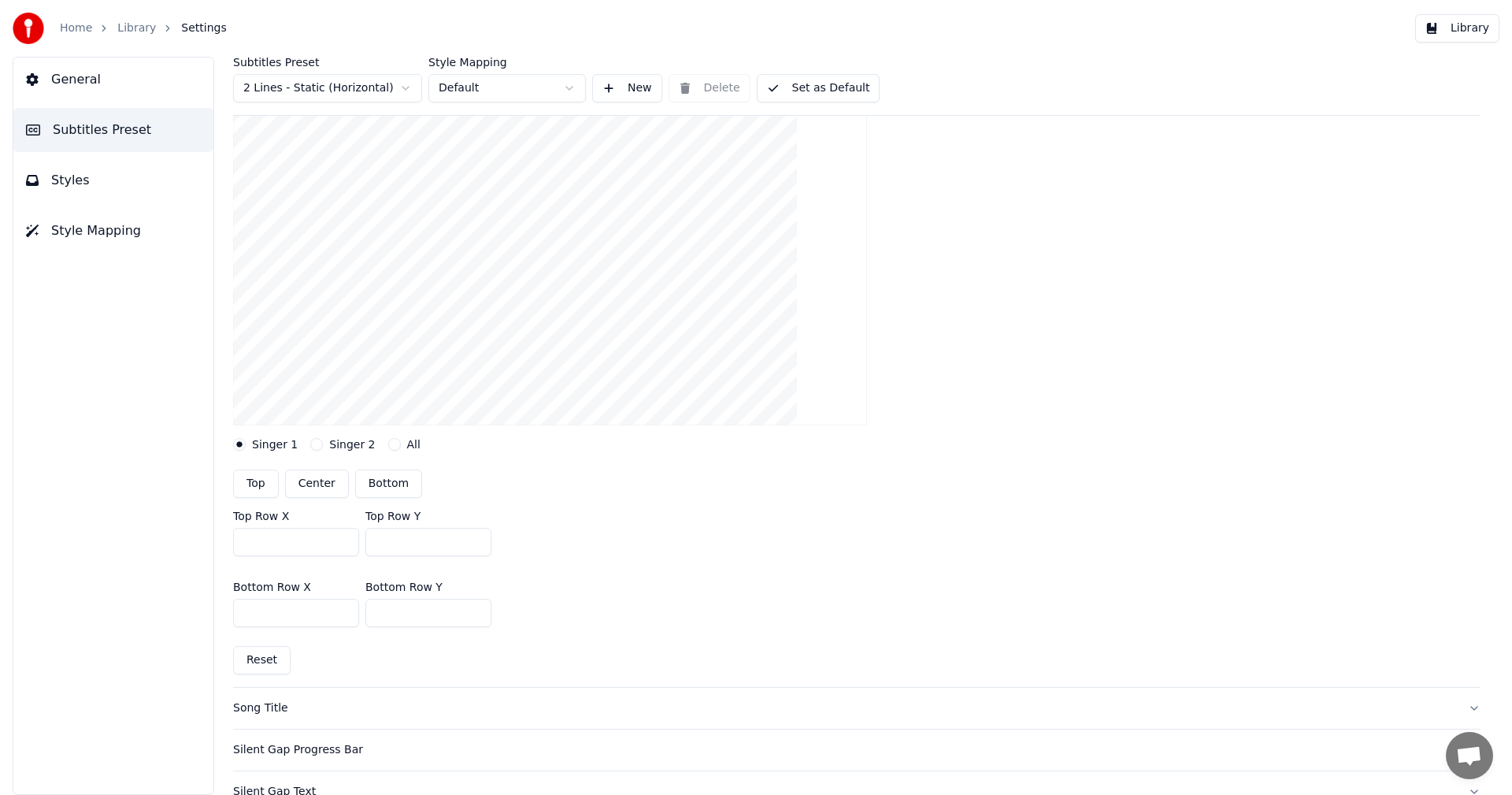
click at [315, 446] on button "Singer 2" at bounding box center [317, 444] width 13 height 13
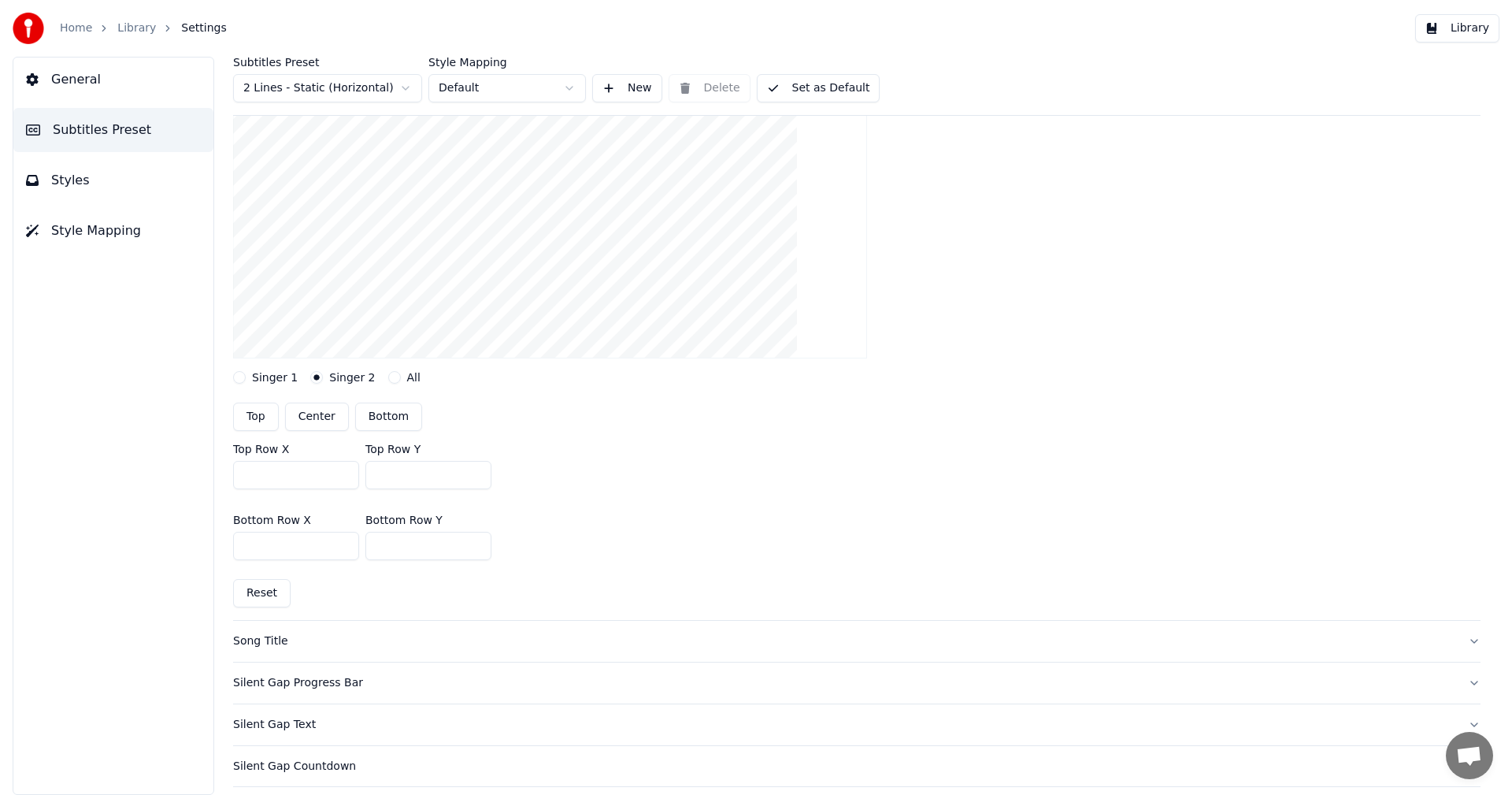
scroll to position [315, 0]
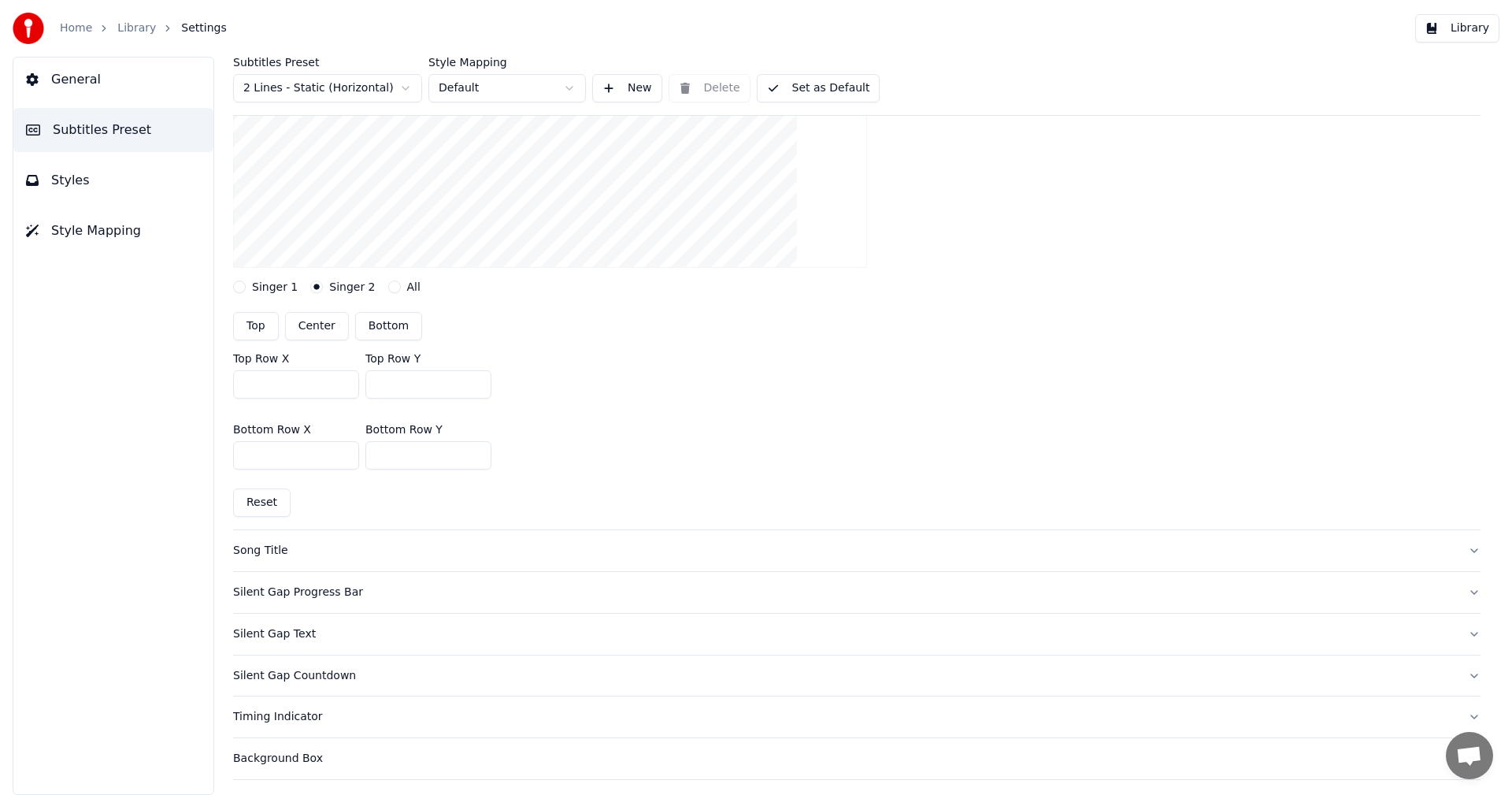
click at [475, 459] on input "***" at bounding box center [428, 455] width 126 height 28
type input "***"
click at [475, 459] on input "***" at bounding box center [428, 455] width 126 height 28
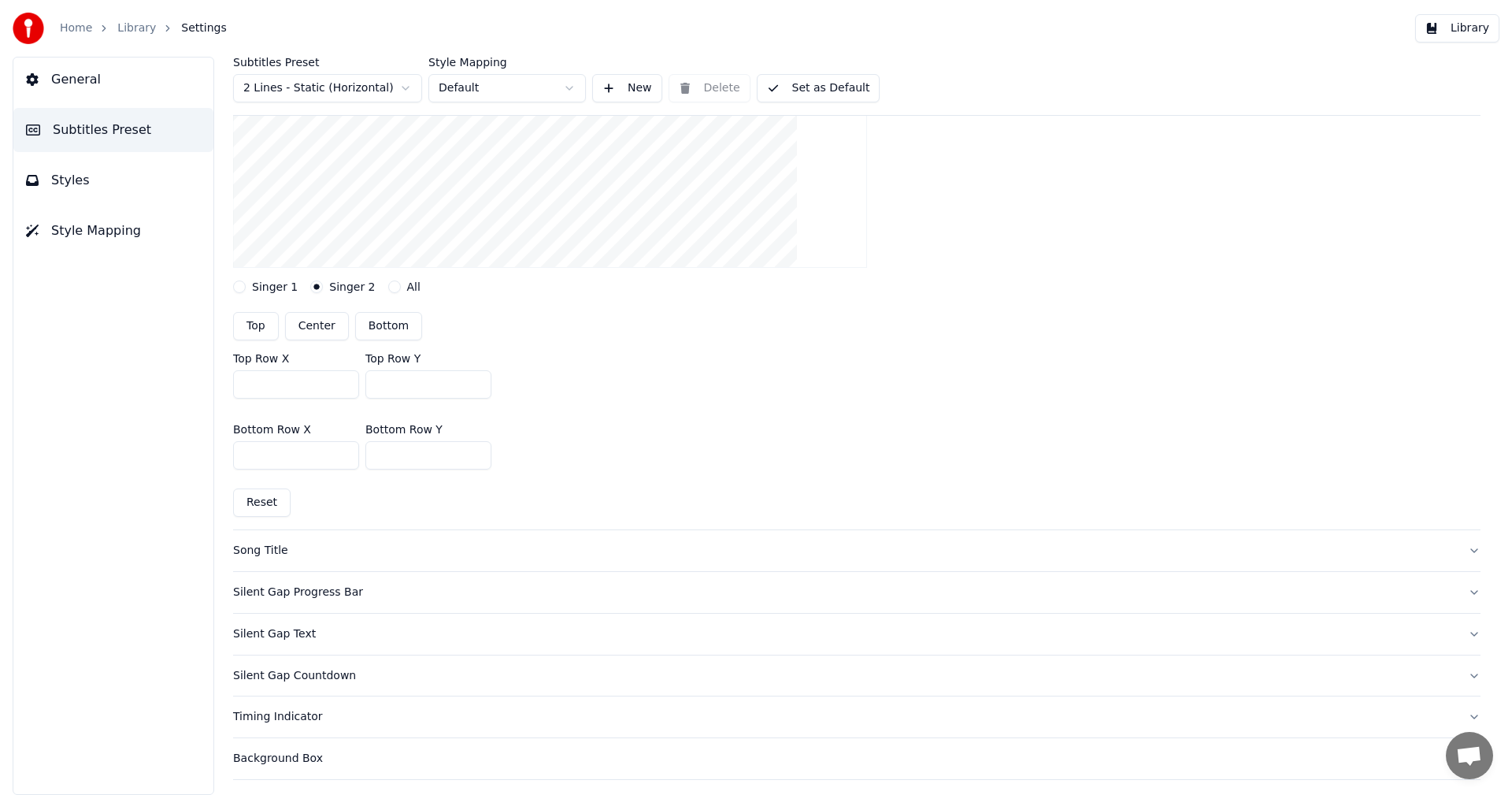
click at [1462, 31] on button "Library" at bounding box center [1458, 28] width 84 height 28
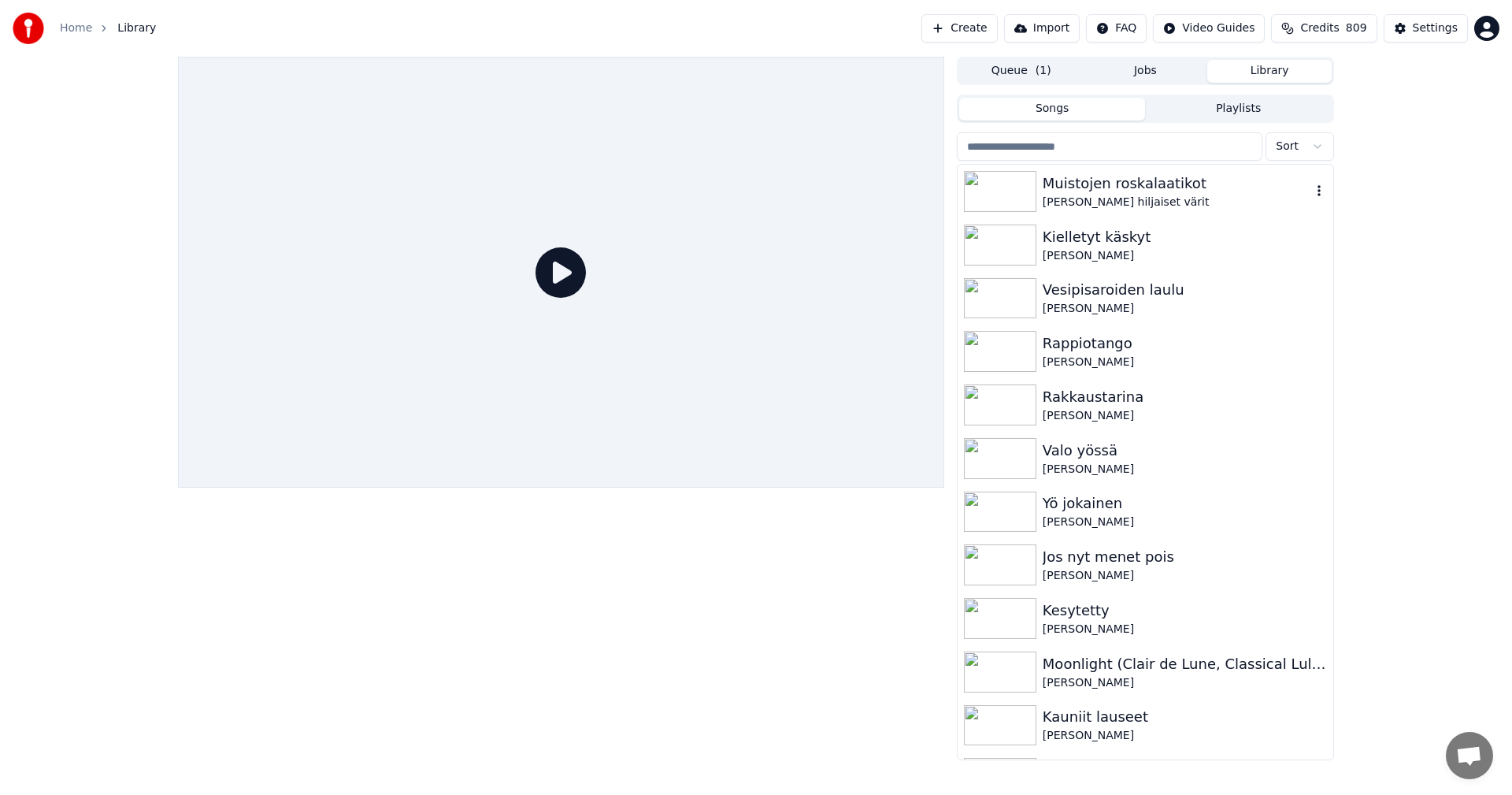
click at [1024, 191] on img at bounding box center [1000, 192] width 72 height 41
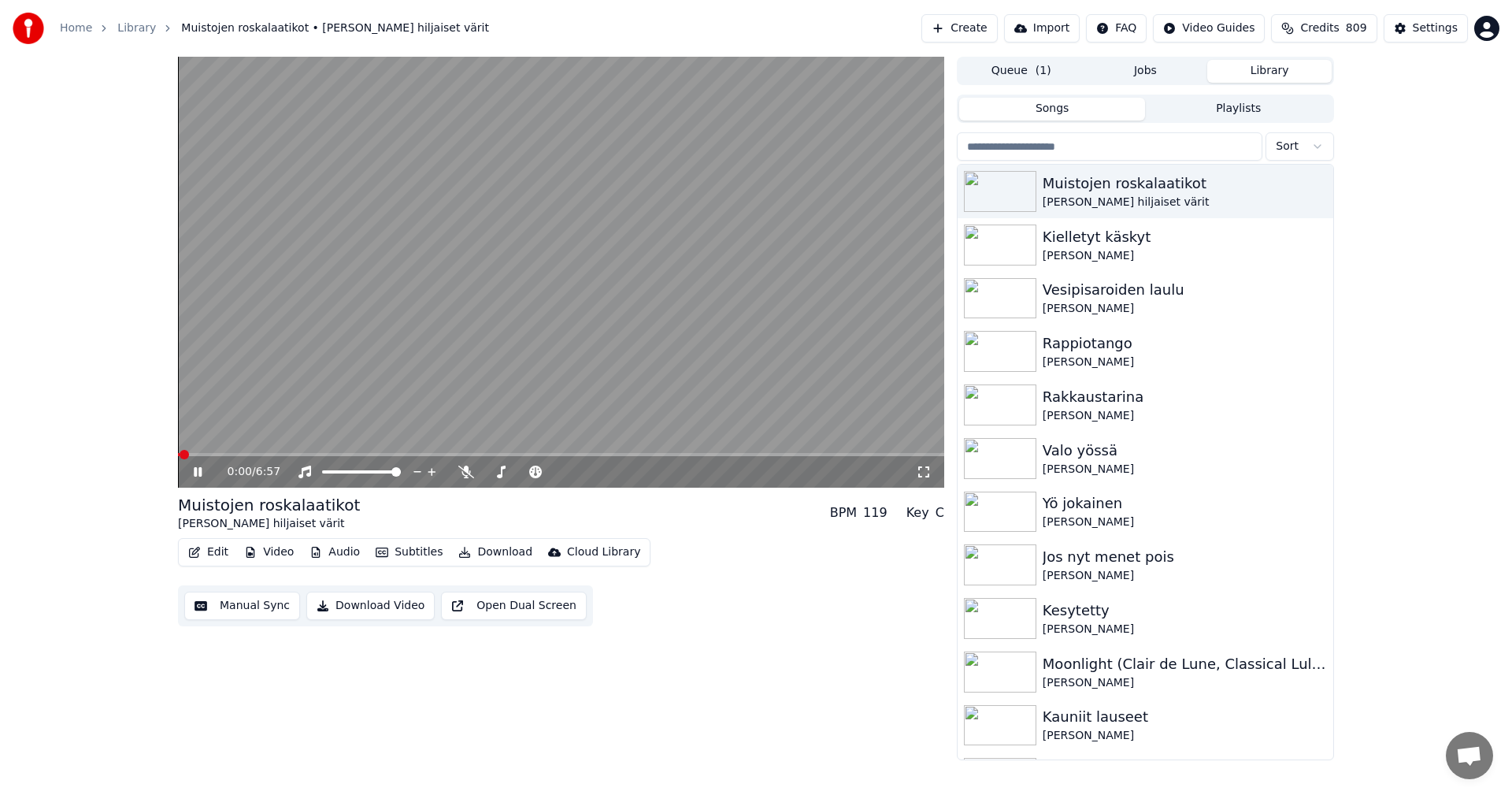
click at [383, 453] on span at bounding box center [561, 455] width 766 height 3
click at [361, 455] on span at bounding box center [283, 455] width 211 height 3
click at [195, 476] on icon at bounding box center [197, 471] width 8 height 9
click at [1421, 35] on div "Settings" at bounding box center [1435, 28] width 45 height 15
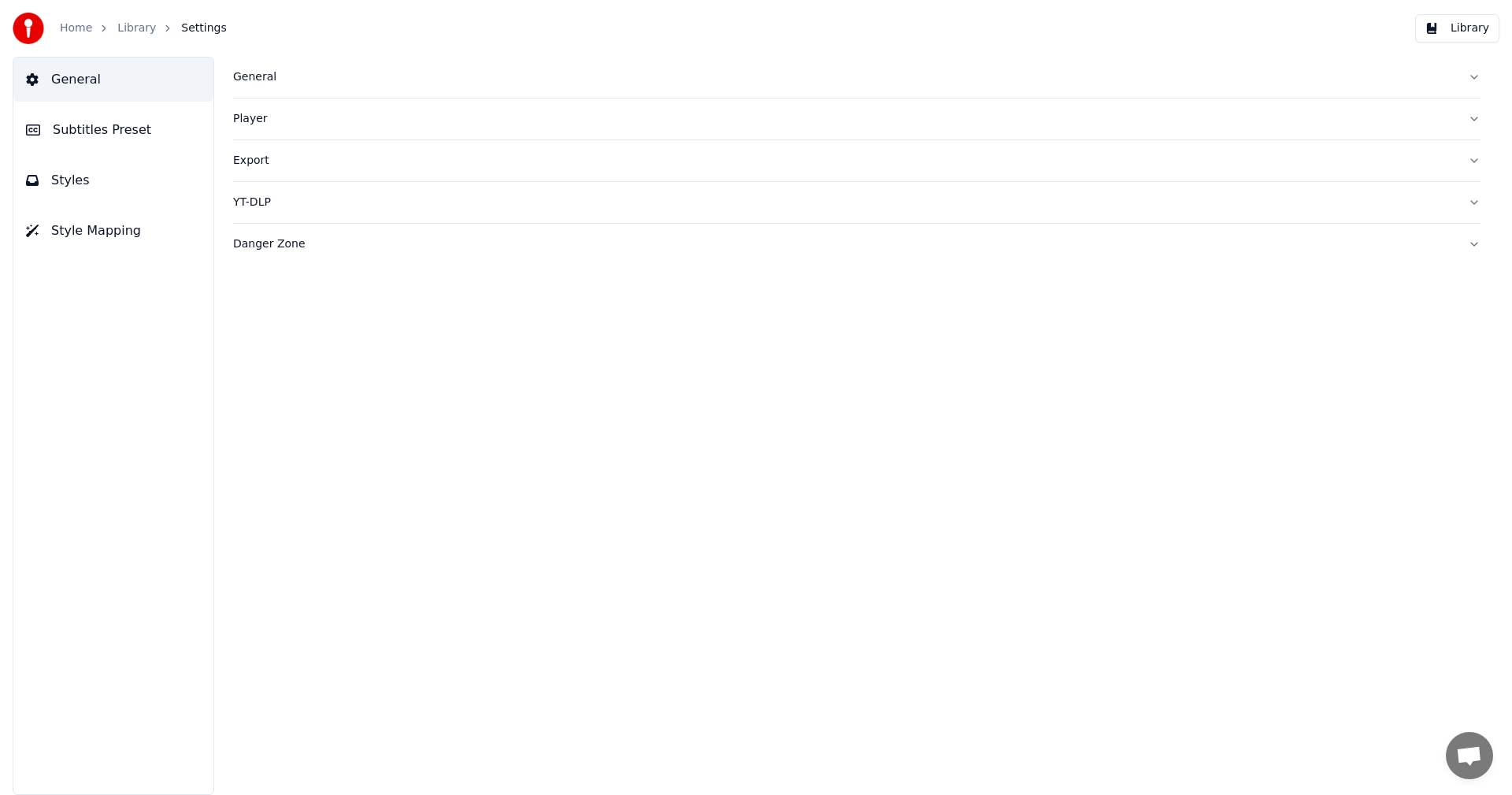
click at [116, 133] on span "Subtitles Preset" at bounding box center [101, 130] width 98 height 19
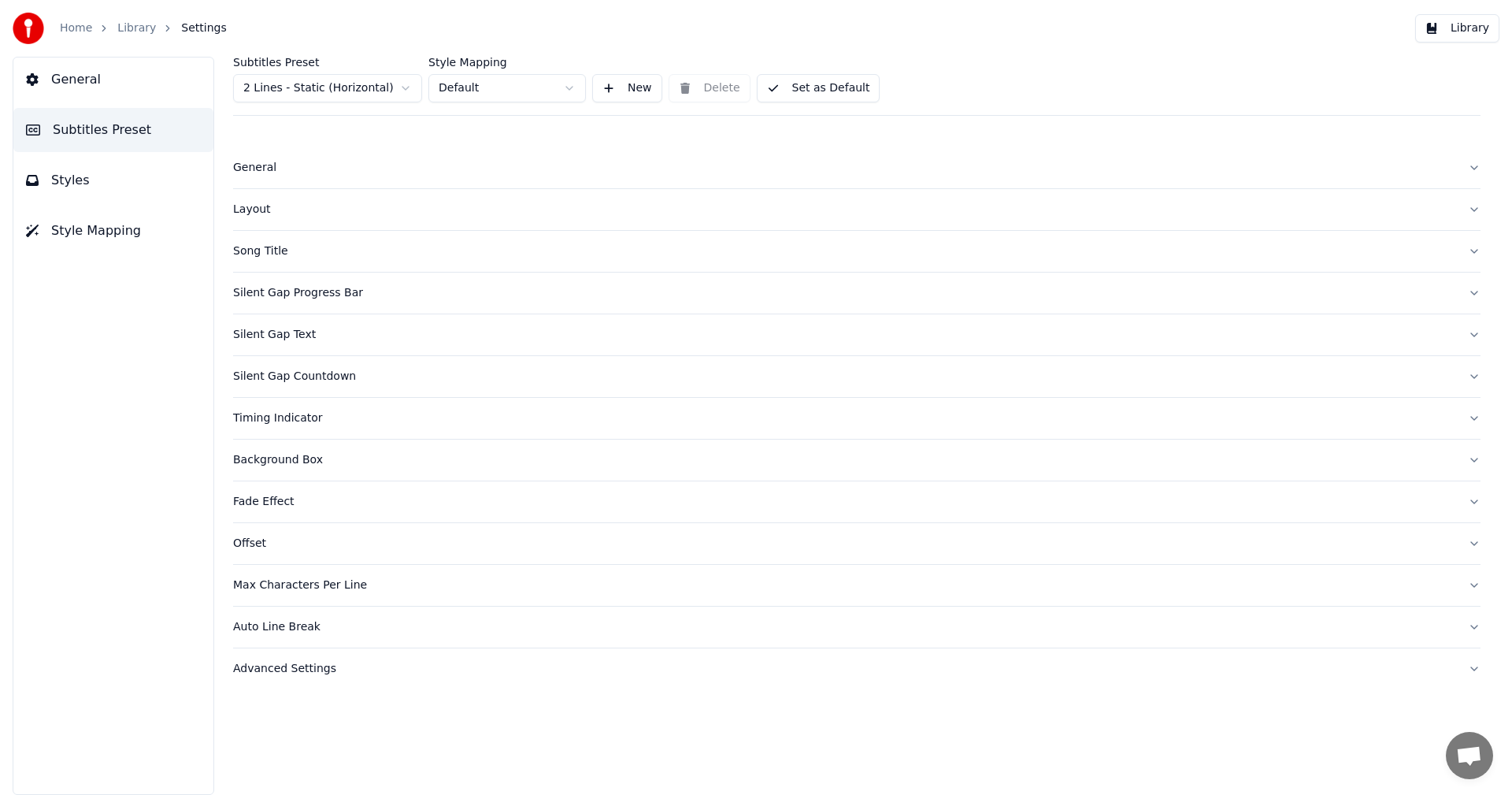
click at [258, 217] on div "Layout" at bounding box center [844, 209] width 1222 height 15
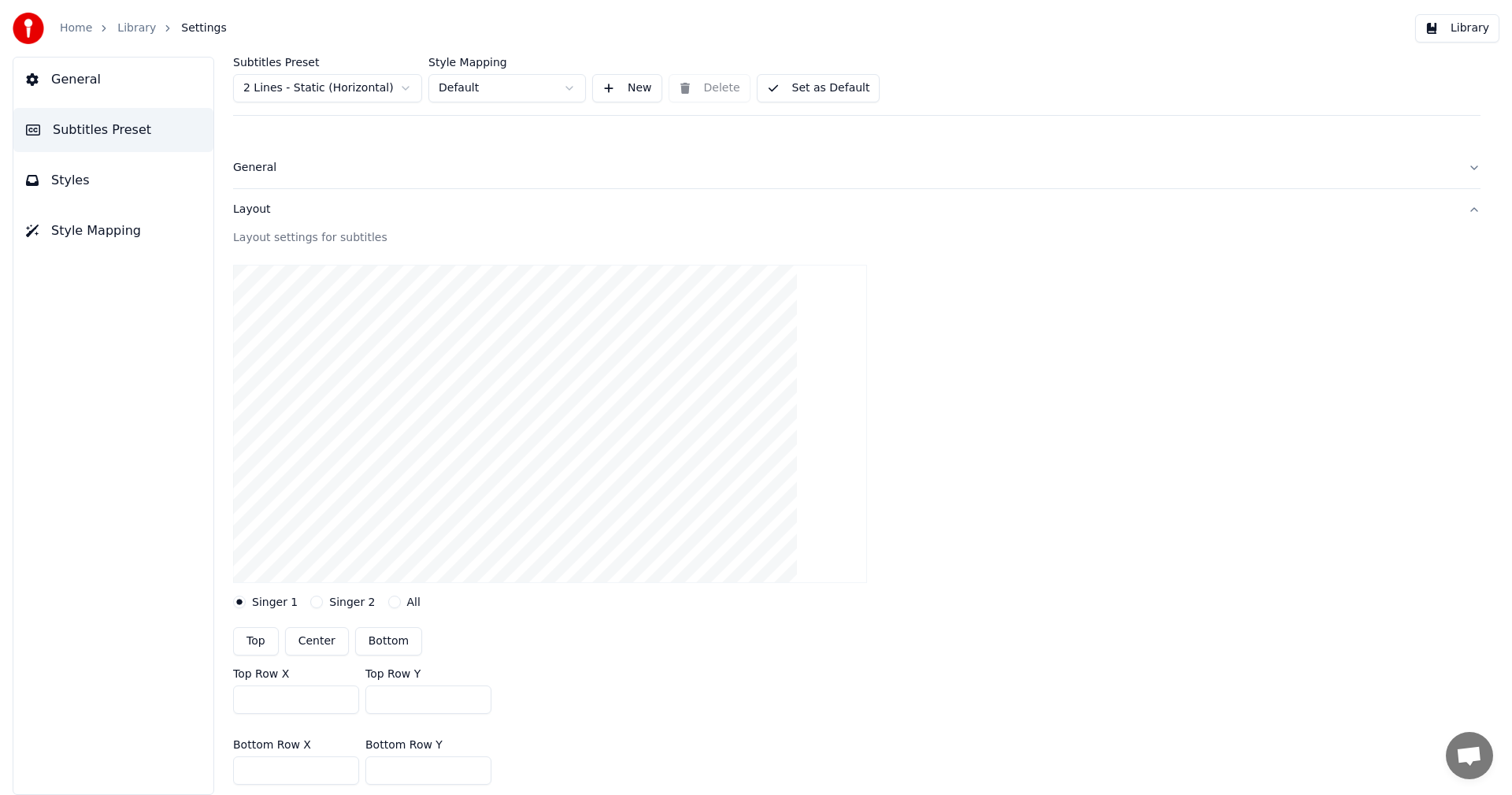
click at [310, 603] on button "Singer 2" at bounding box center [317, 601] width 13 height 13
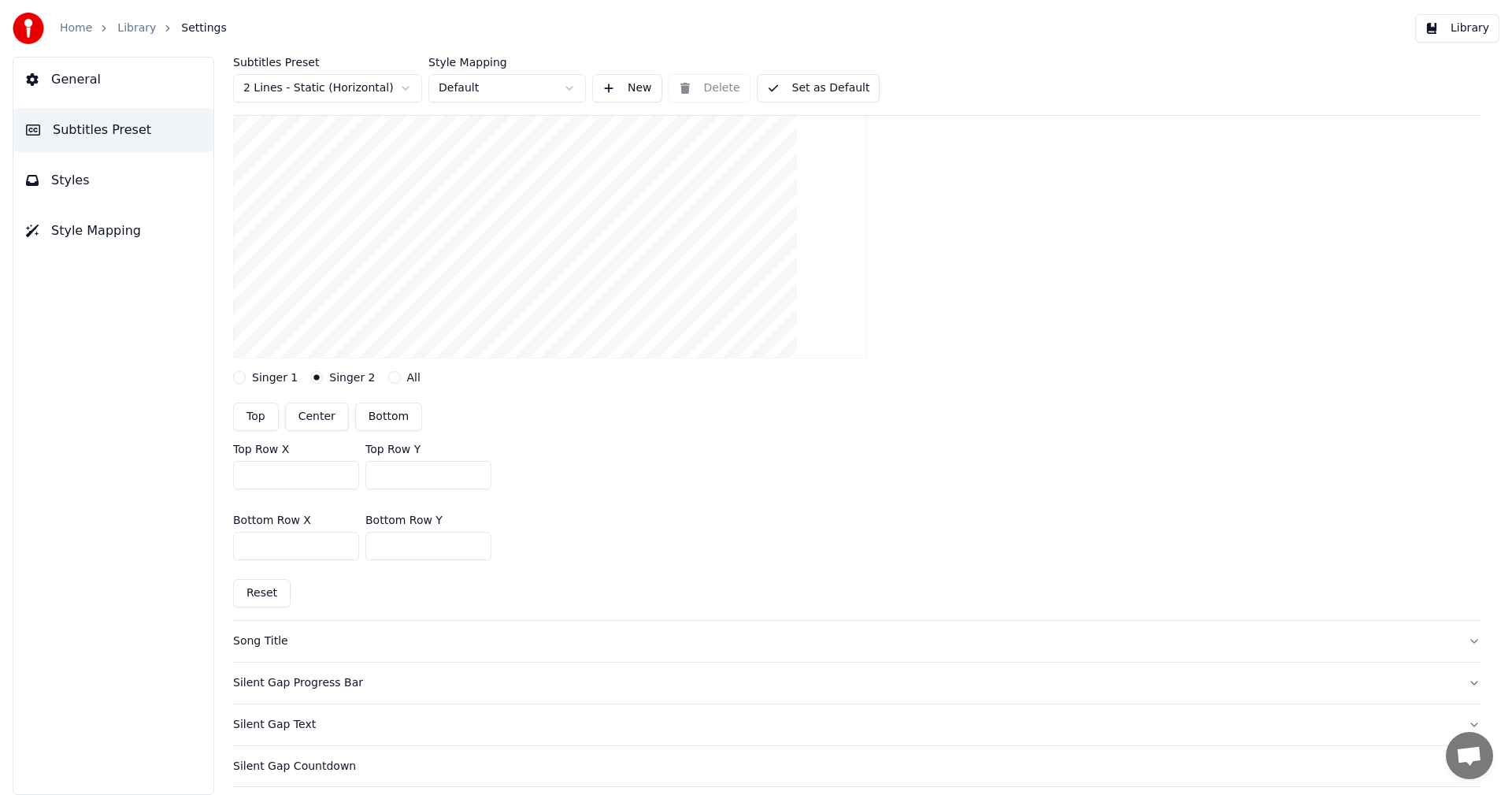
scroll to position [315, 0]
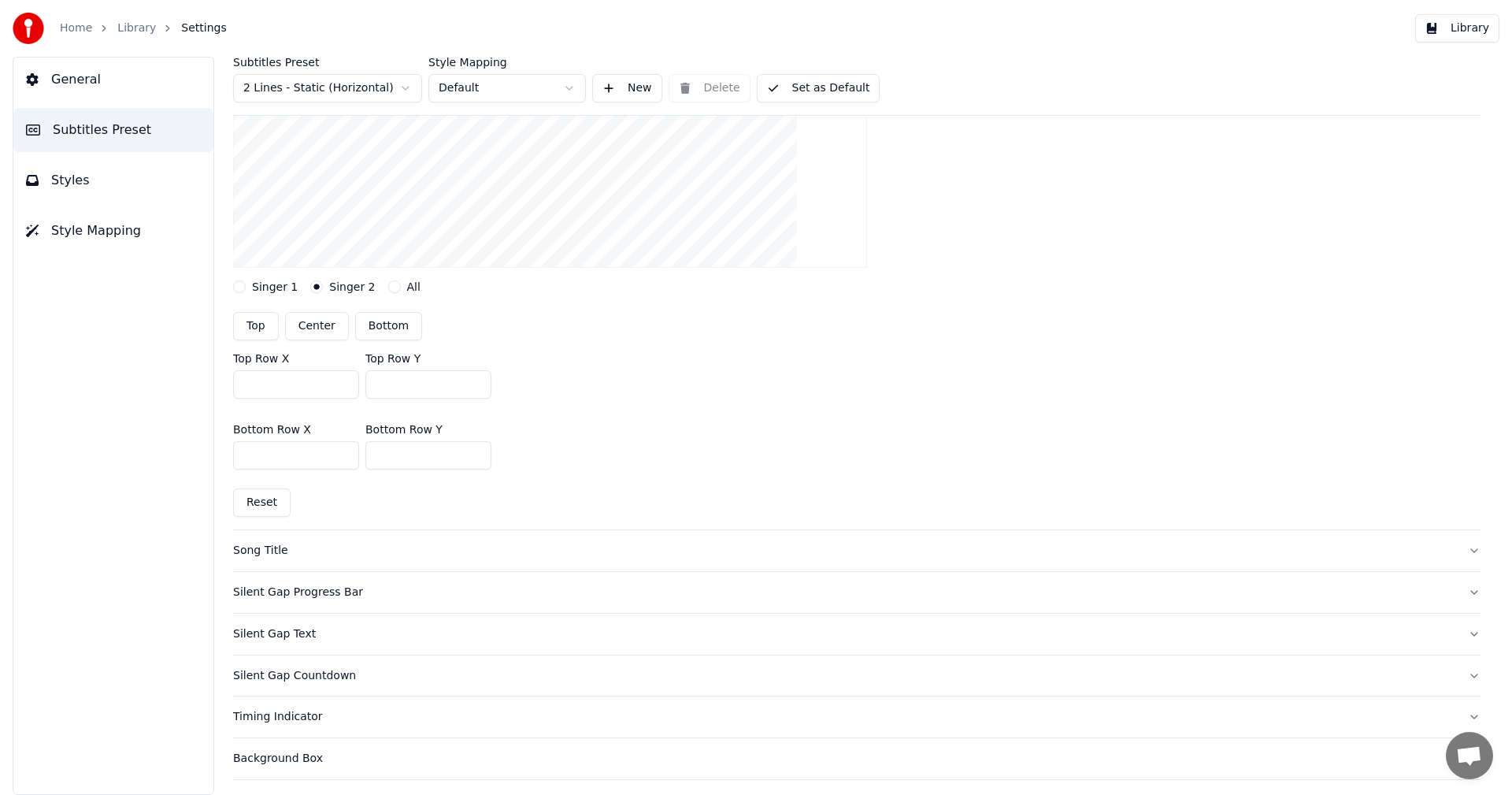
click at [472, 449] on input "***" at bounding box center [428, 455] width 126 height 28
click at [269, 501] on button "Reset" at bounding box center [261, 502] width 58 height 28
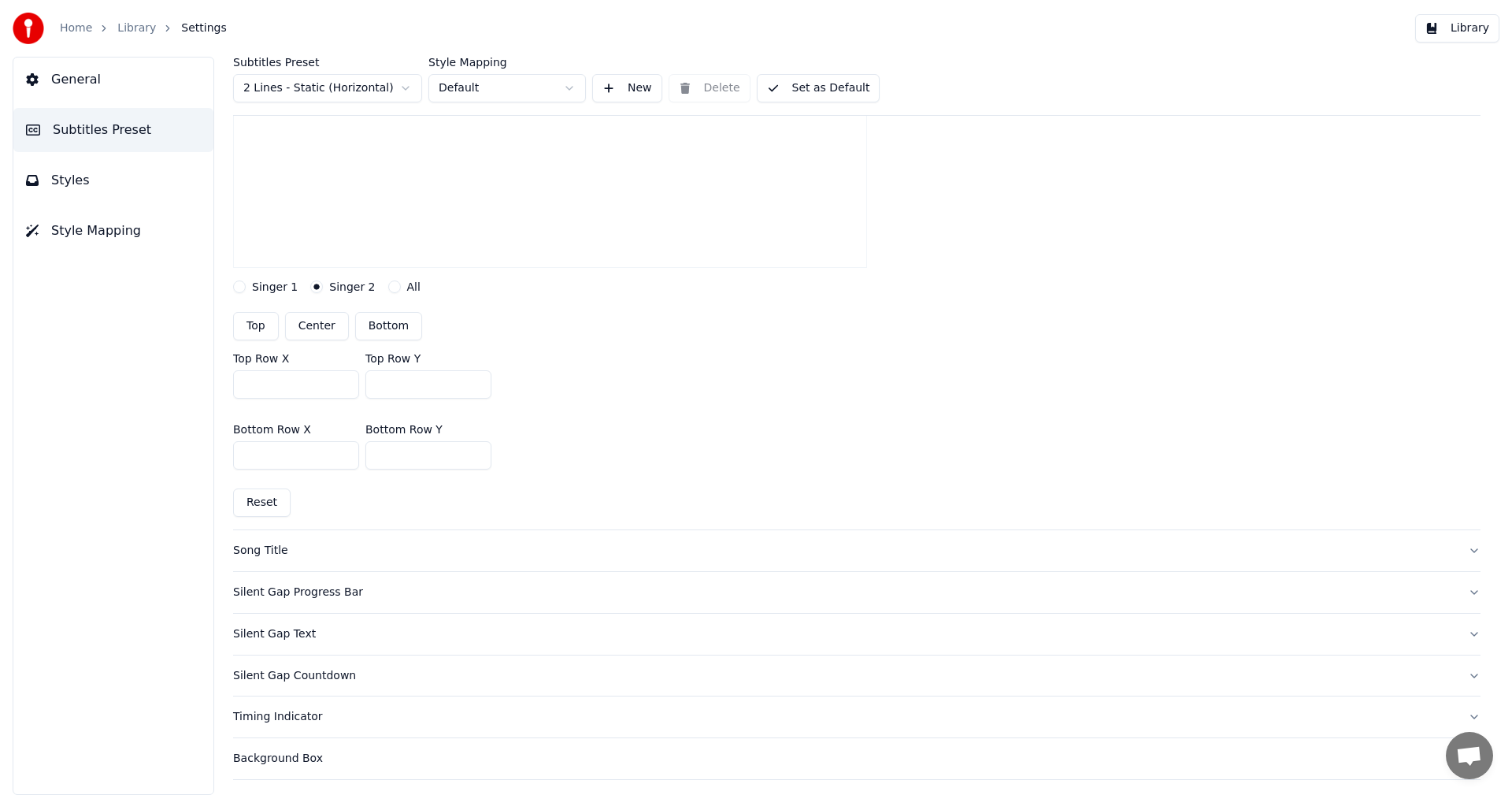
click at [475, 450] on input "***" at bounding box center [428, 455] width 126 height 28
type input "***"
click at [475, 450] on input "***" at bounding box center [428, 455] width 126 height 28
click at [1478, 28] on button "Library" at bounding box center [1458, 28] width 84 height 28
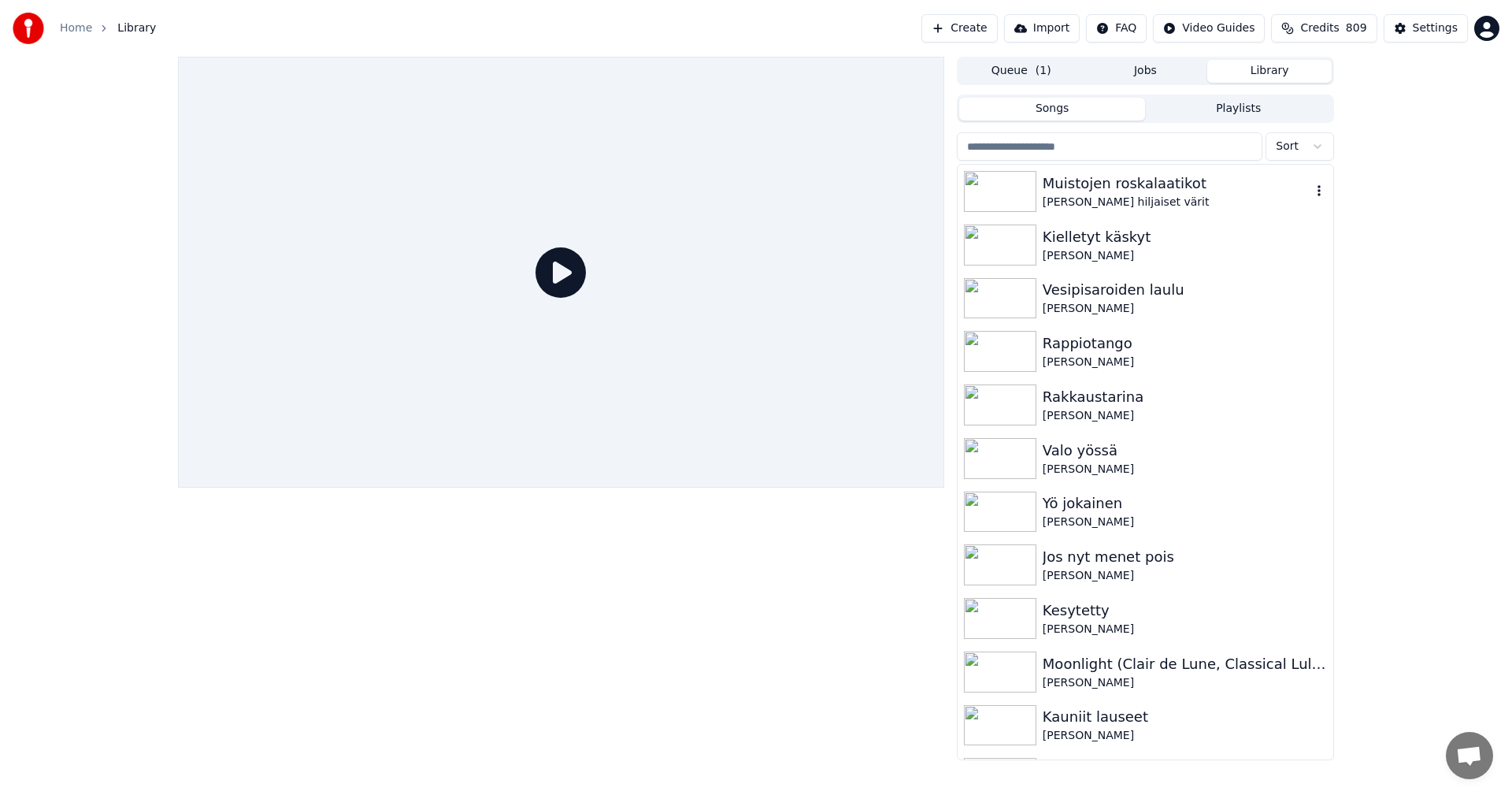
click at [1091, 181] on div "Muistojen roskalaatikot" at bounding box center [1177, 184] width 268 height 22
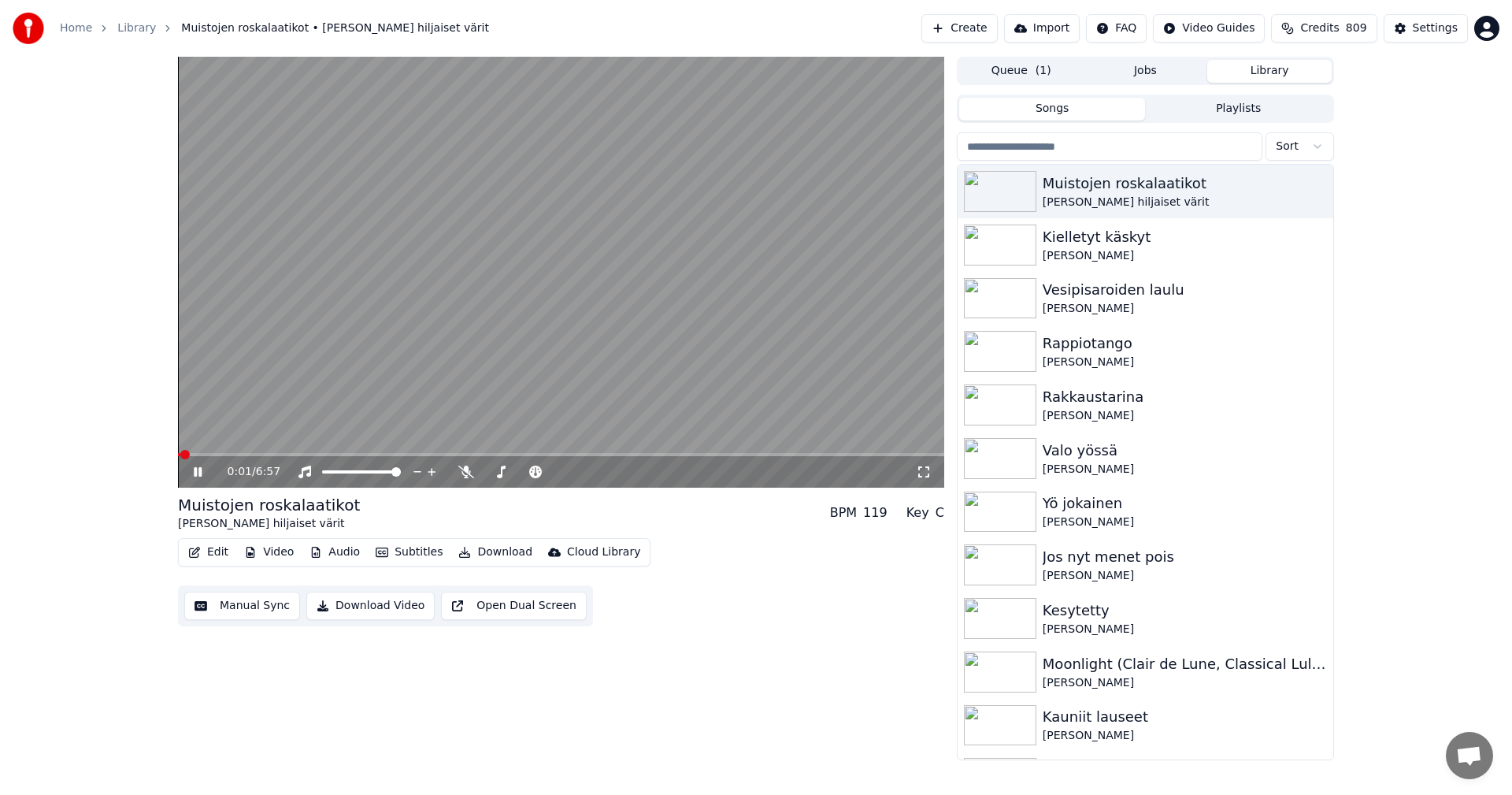
click at [378, 454] on span at bounding box center [561, 455] width 766 height 3
click at [334, 455] on span at bounding box center [255, 455] width 156 height 3
click at [455, 453] on span at bounding box center [561, 455] width 766 height 3
click at [481, 454] on span at bounding box center [561, 455] width 766 height 3
click at [200, 474] on icon at bounding box center [197, 471] width 8 height 9
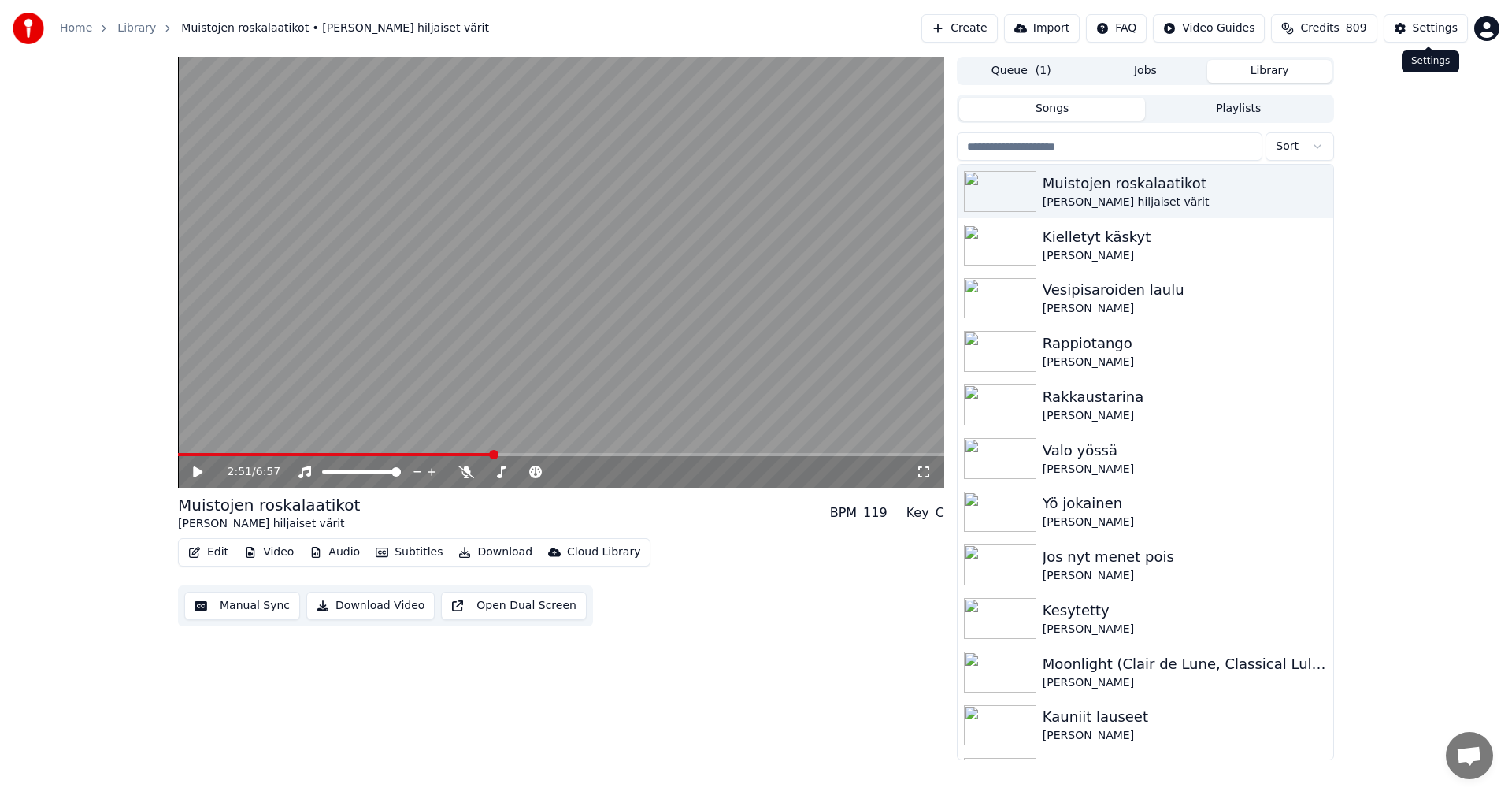
click at [1409, 40] on button "Settings" at bounding box center [1426, 28] width 84 height 28
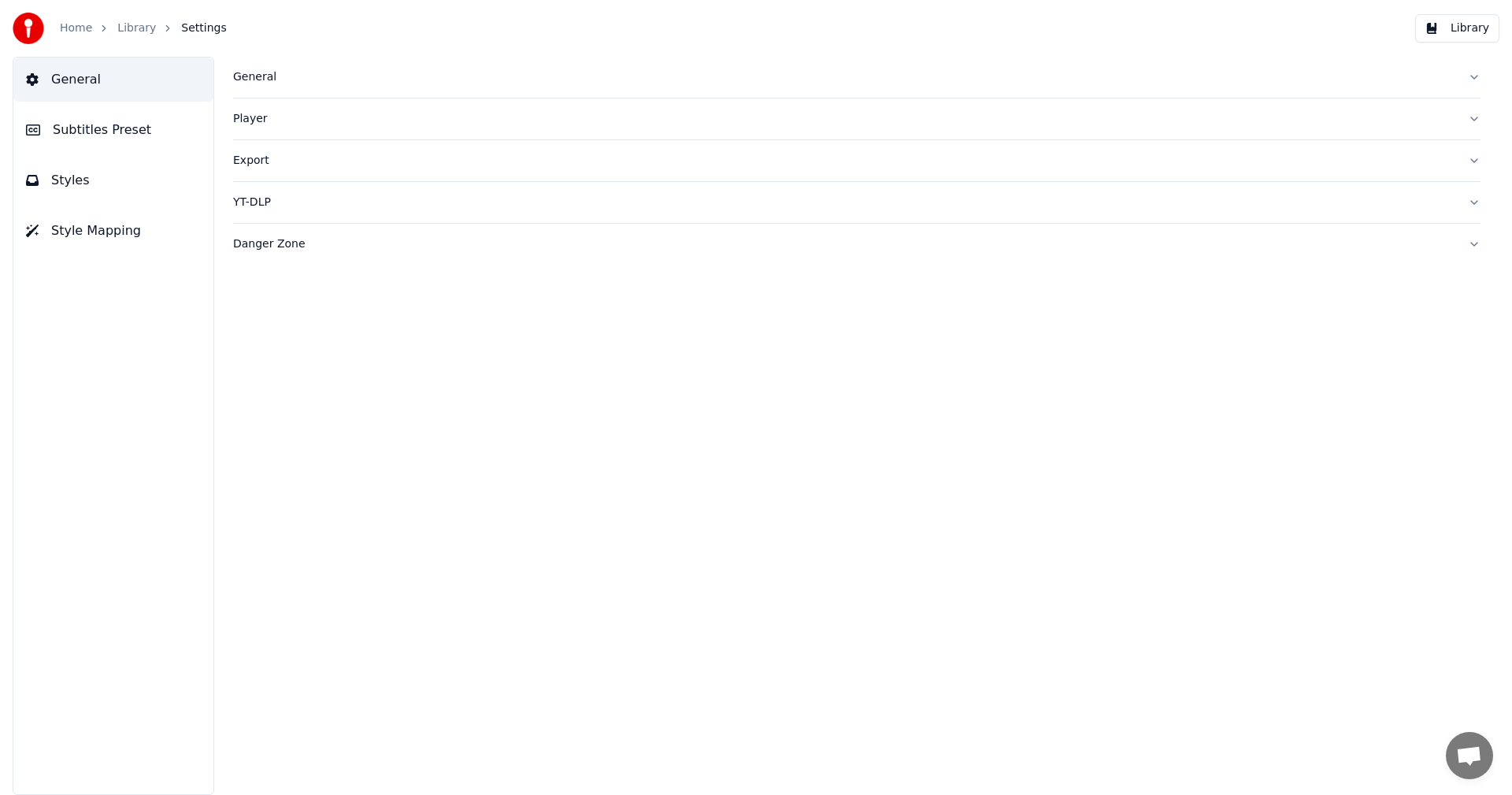
click at [126, 128] on span "Subtitles Preset" at bounding box center [101, 130] width 98 height 19
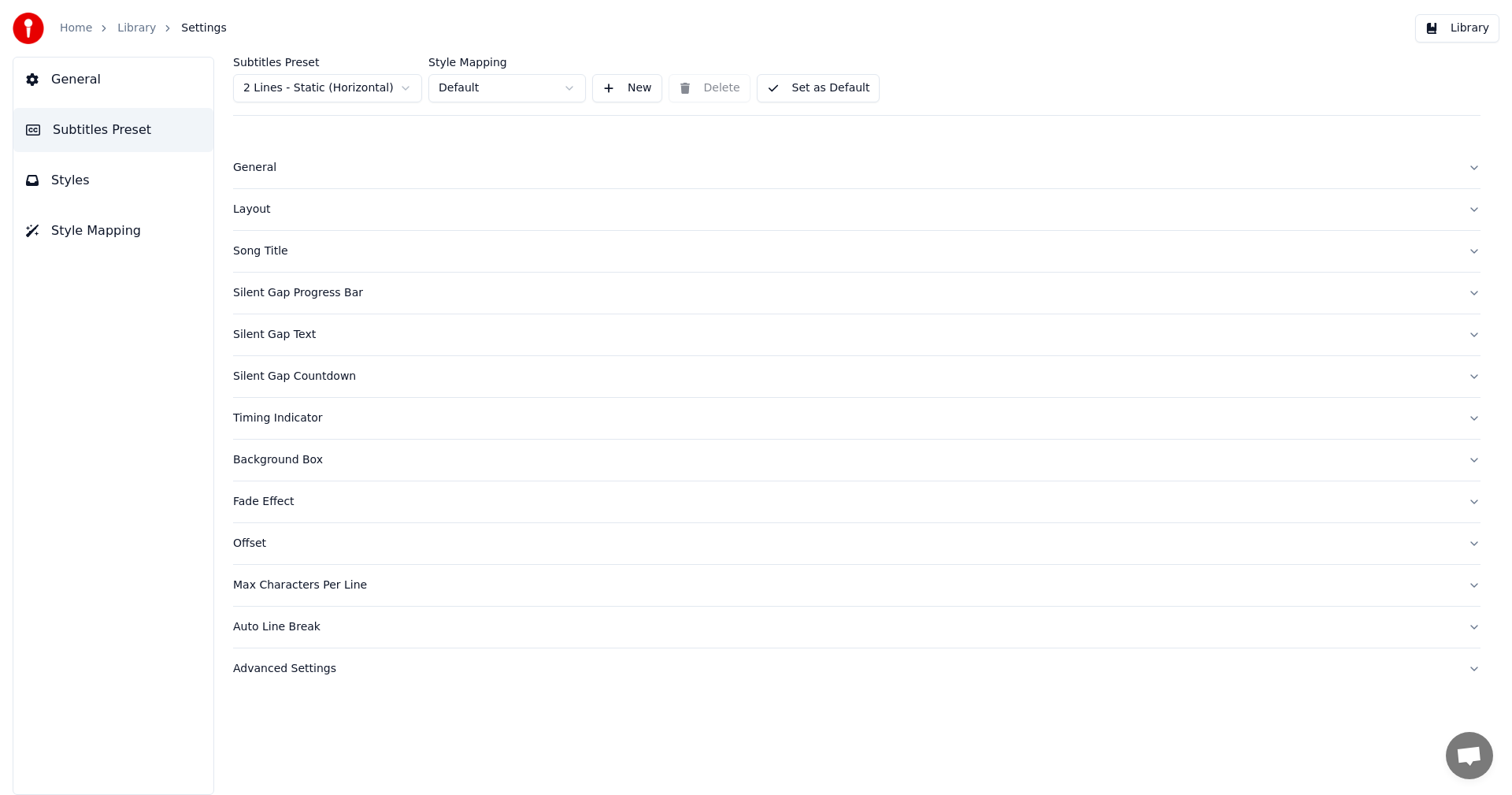
click at [249, 215] on div "Layout" at bounding box center [844, 209] width 1222 height 15
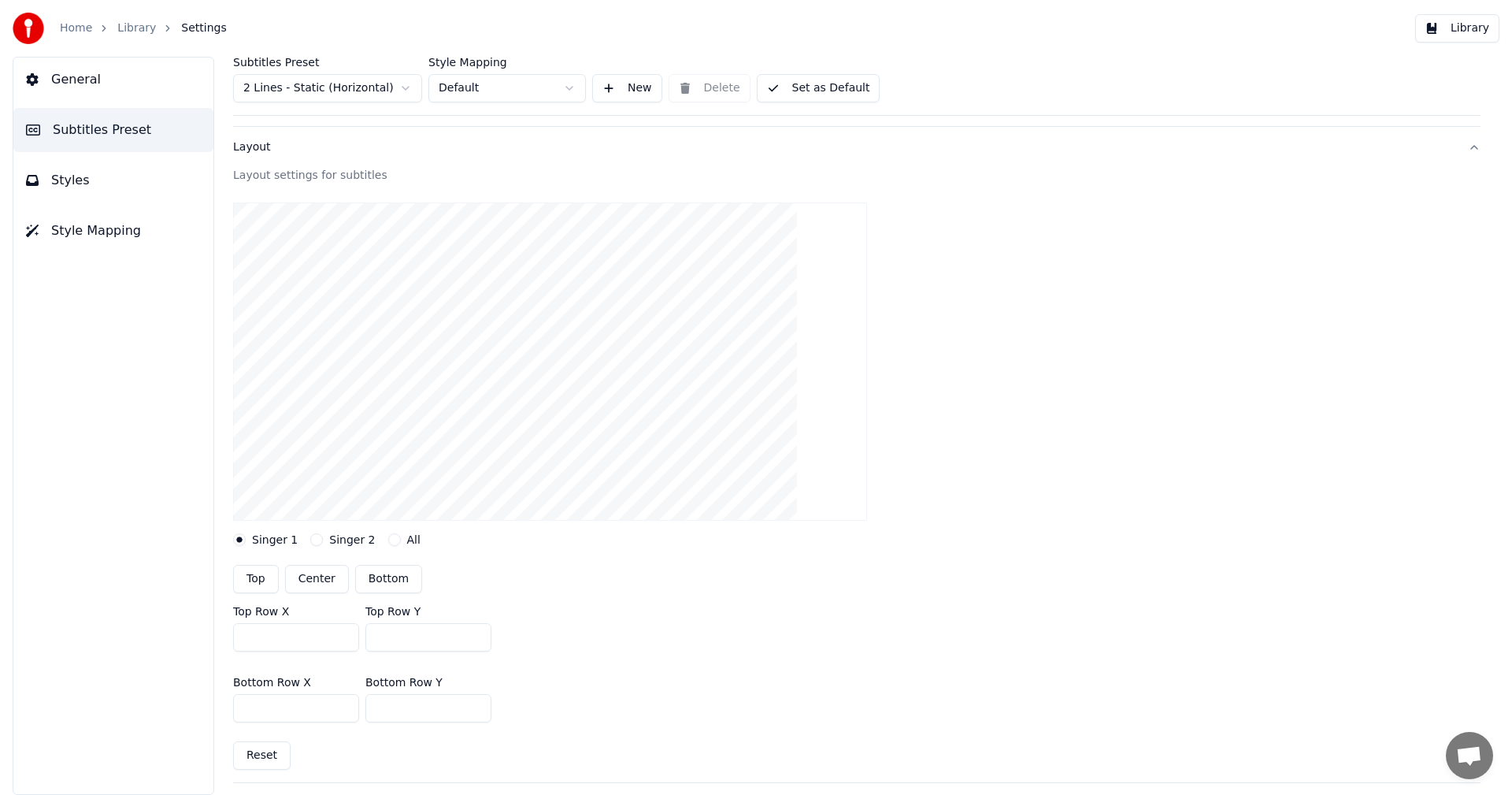
scroll to position [157, 0]
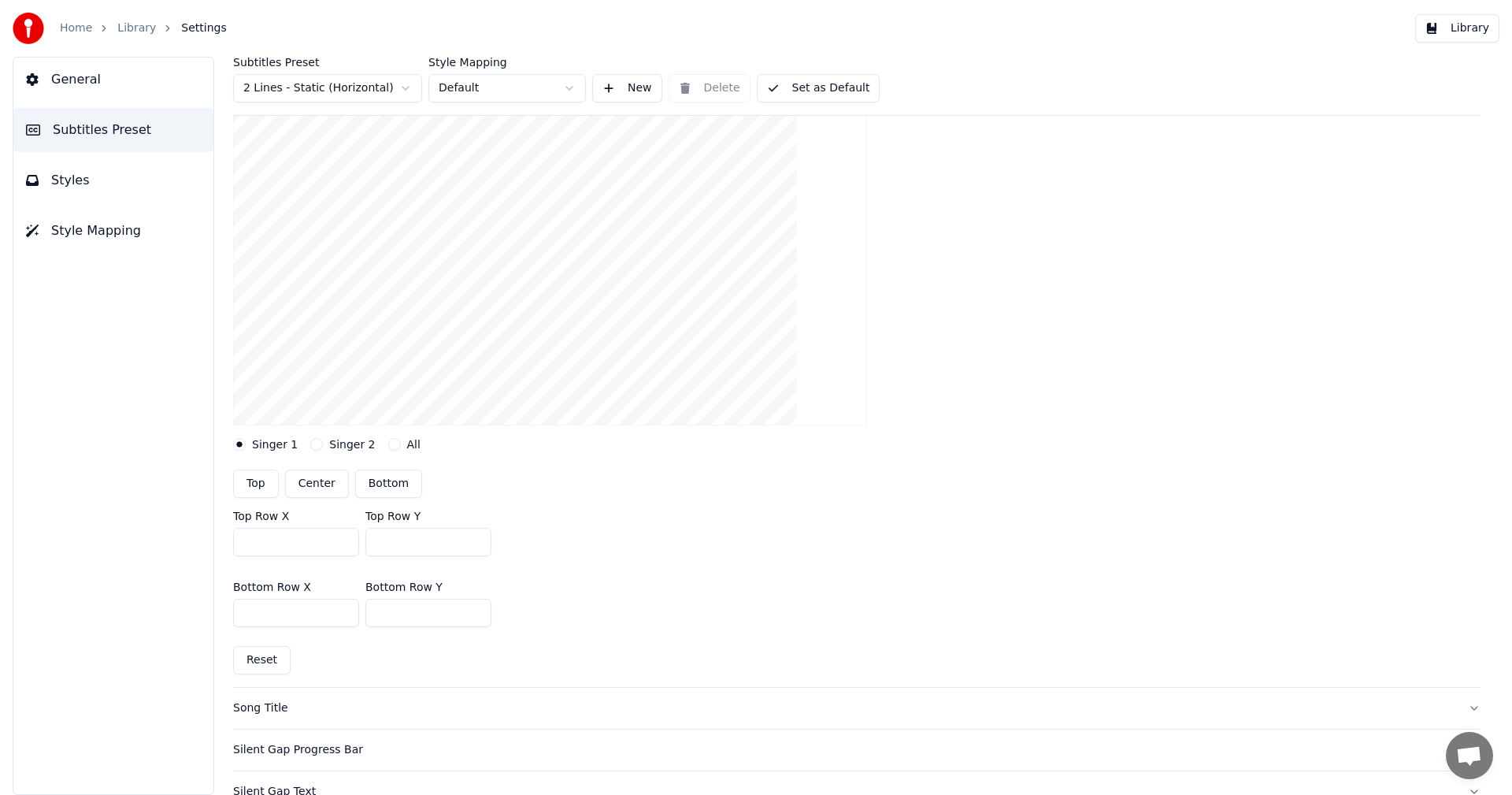
click at [265, 489] on button "Top" at bounding box center [255, 484] width 46 height 28
type input "***"
click at [314, 442] on button "Singer 2" at bounding box center [317, 444] width 13 height 13
click at [324, 483] on button "Center" at bounding box center [317, 484] width 64 height 28
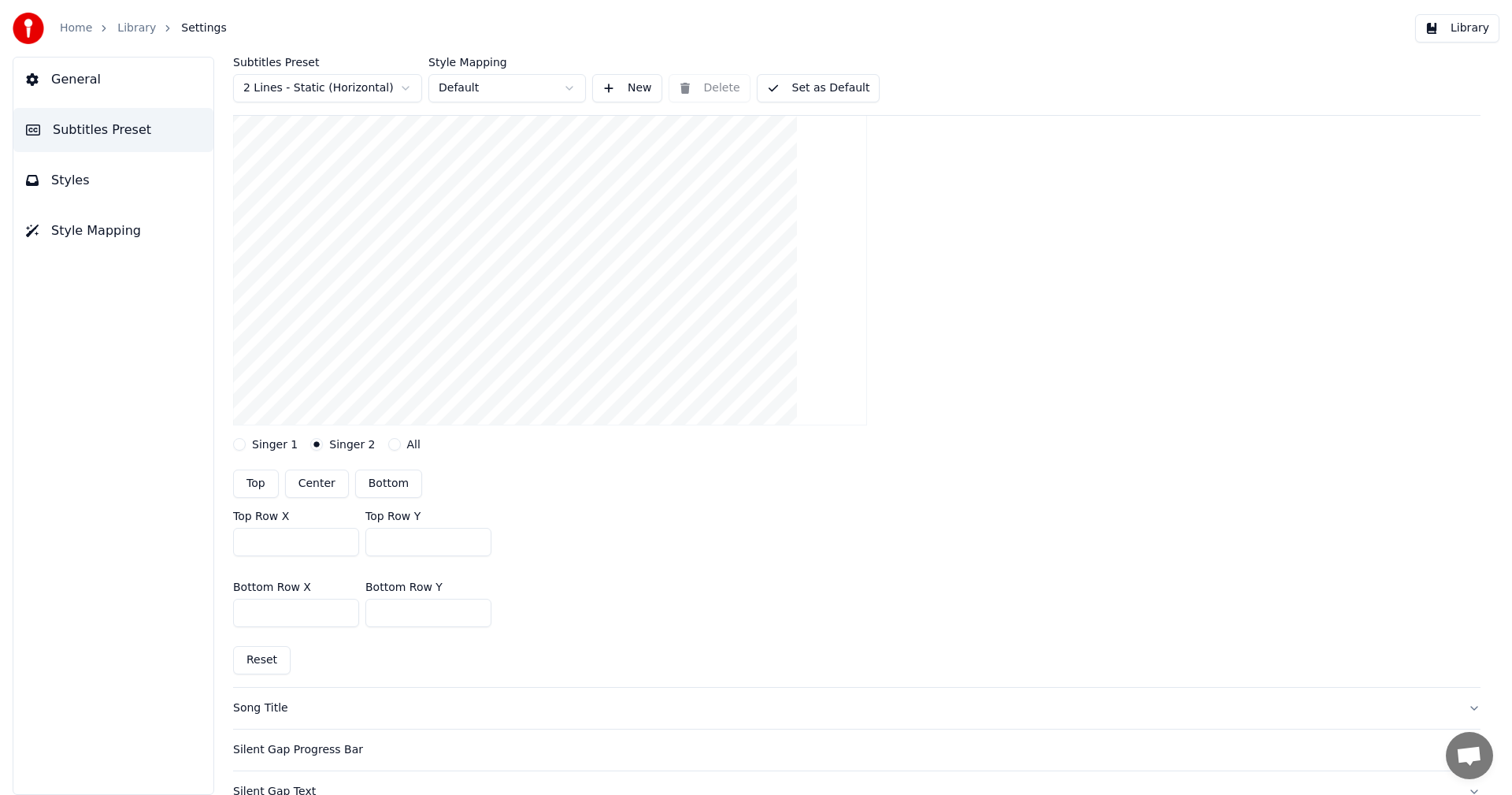
type input "***"
click at [243, 445] on button "Singer 1" at bounding box center [239, 444] width 13 height 13
click at [311, 444] on button "Singer 2" at bounding box center [317, 444] width 13 height 13
click at [71, 187] on span "Styles" at bounding box center [71, 181] width 39 height 19
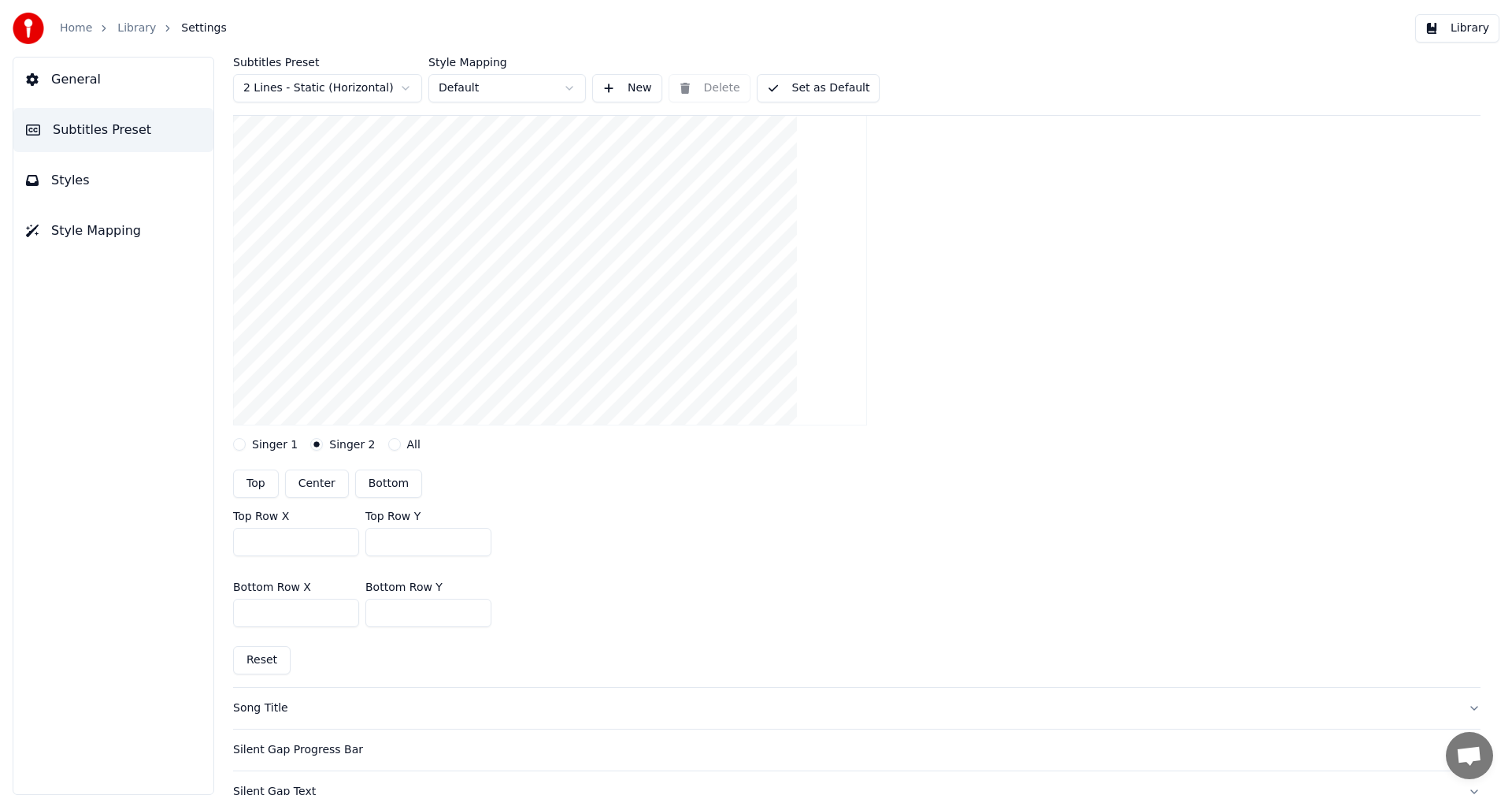
scroll to position [0, 0]
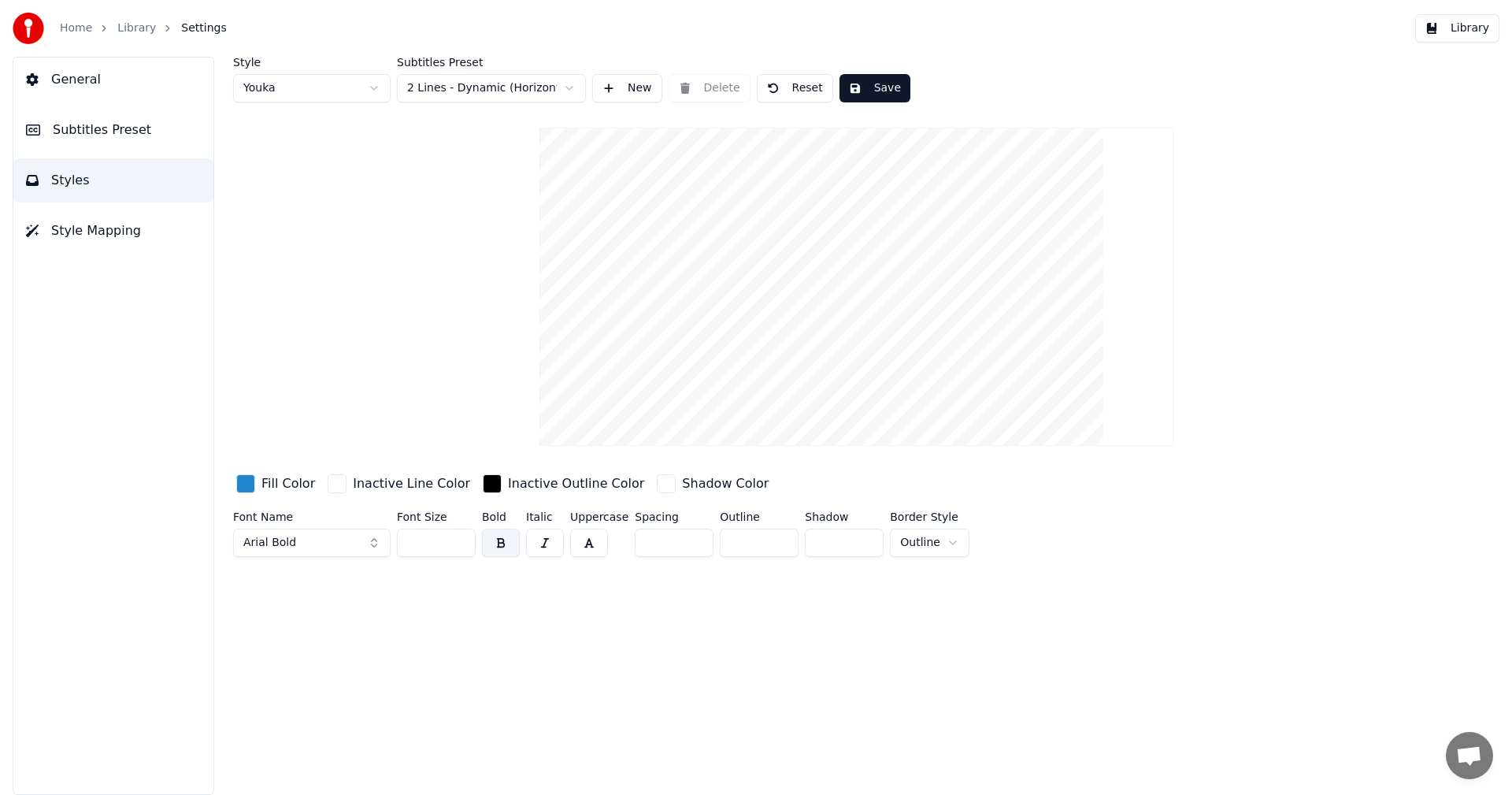
click at [374, 96] on html "Home Library Settings Library General Subtitles Preset Styles Style Mapping Sty…" at bounding box center [756, 398] width 1512 height 795
click at [575, 81] on html "Home Library Settings Library General Subtitles Preset Styles Style Mapping Sty…" at bounding box center [756, 398] width 1512 height 795
click at [97, 238] on span "Style Mapping" at bounding box center [96, 231] width 89 height 19
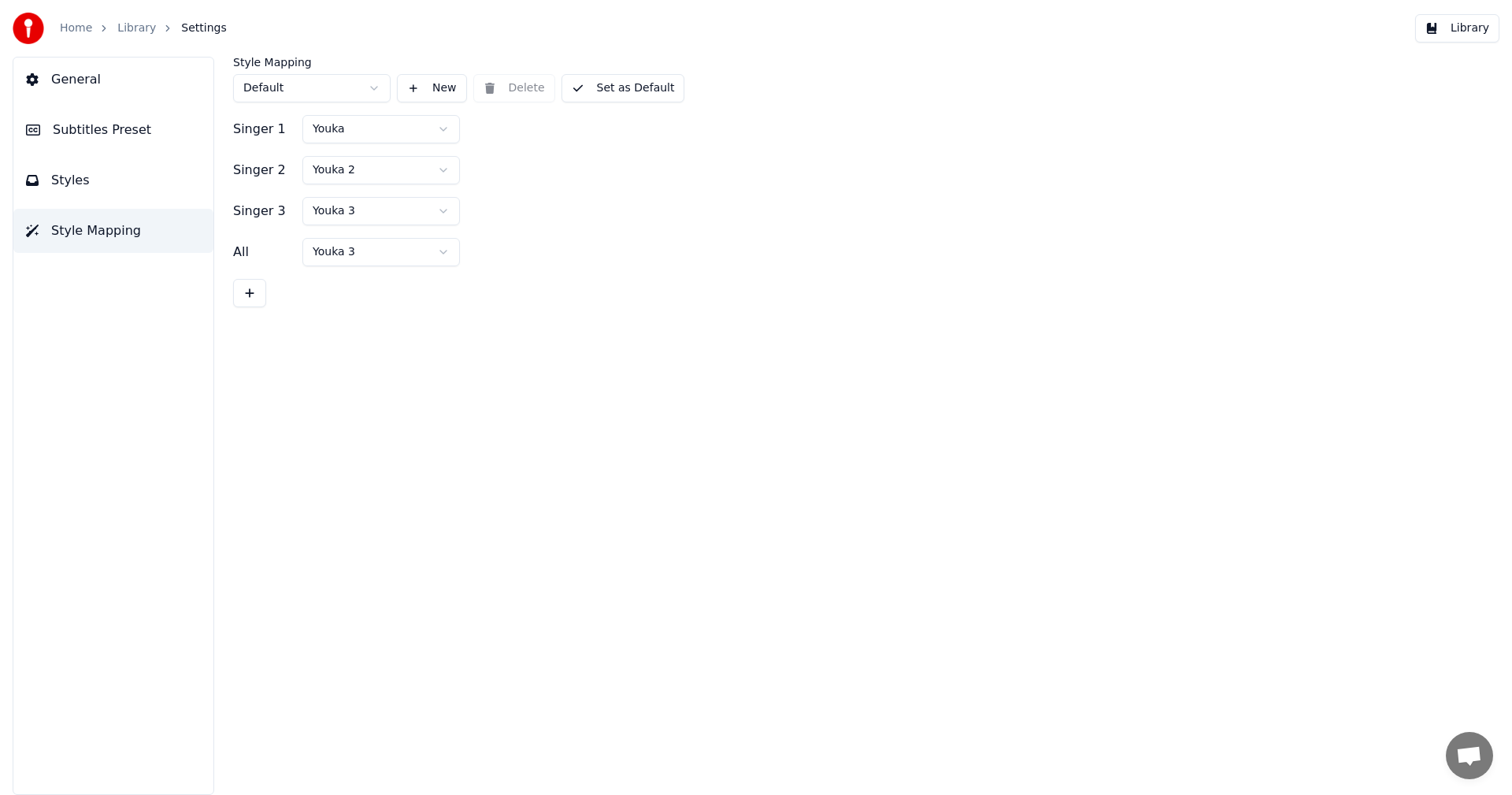
click at [618, 92] on button "Set as Default" at bounding box center [624, 88] width 124 height 28
click at [444, 167] on html "Home Library Settings Library General Subtitles Preset Styles Style Mapping Sty…" at bounding box center [756, 398] width 1512 height 795
drag, startPoint x: 627, startPoint y: 90, endPoint x: 635, endPoint y: 89, distance: 8.1
click at [627, 89] on button "Set as Default" at bounding box center [624, 88] width 124 height 28
click at [1461, 28] on button "Library" at bounding box center [1458, 28] width 84 height 28
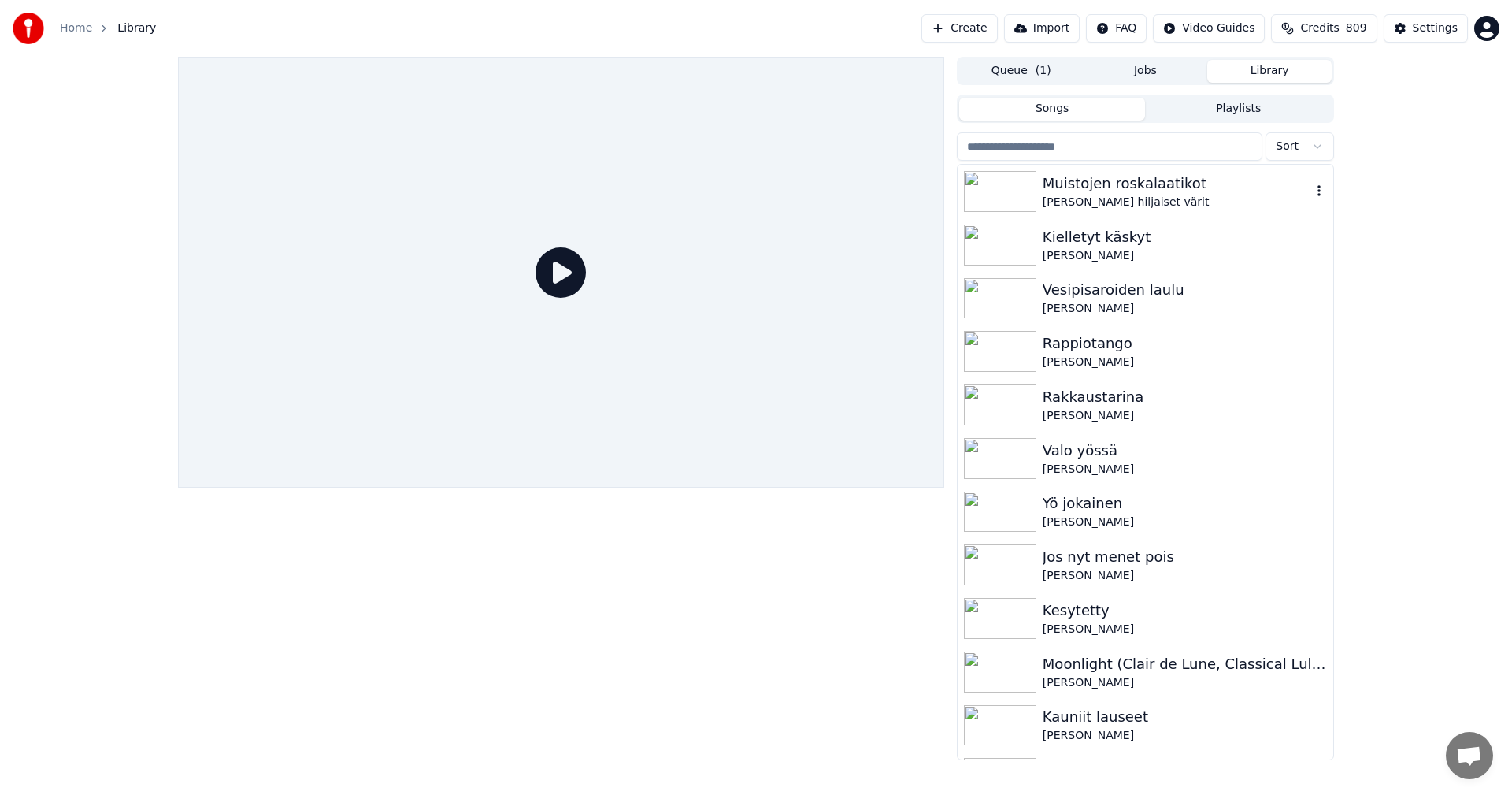
click at [1034, 194] on img at bounding box center [1000, 192] width 72 height 41
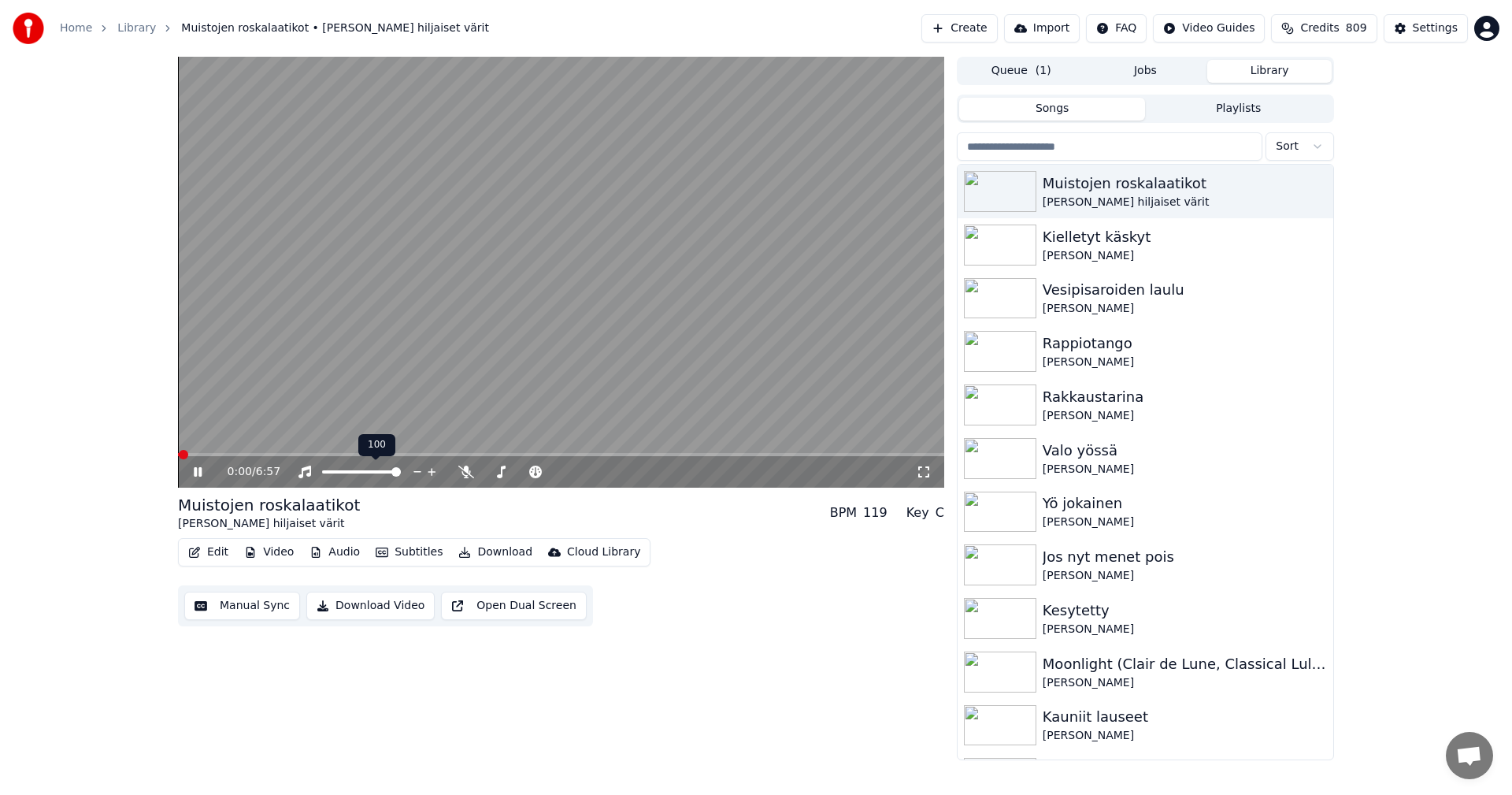
click at [388, 453] on div "100 100" at bounding box center [377, 446] width 37 height 22
click at [394, 455] on span at bounding box center [561, 455] width 766 height 3
click at [275, 455] on span at bounding box center [226, 455] width 97 height 3
click at [346, 453] on video at bounding box center [561, 272] width 766 height 431
click at [201, 472] on icon at bounding box center [197, 471] width 9 height 11
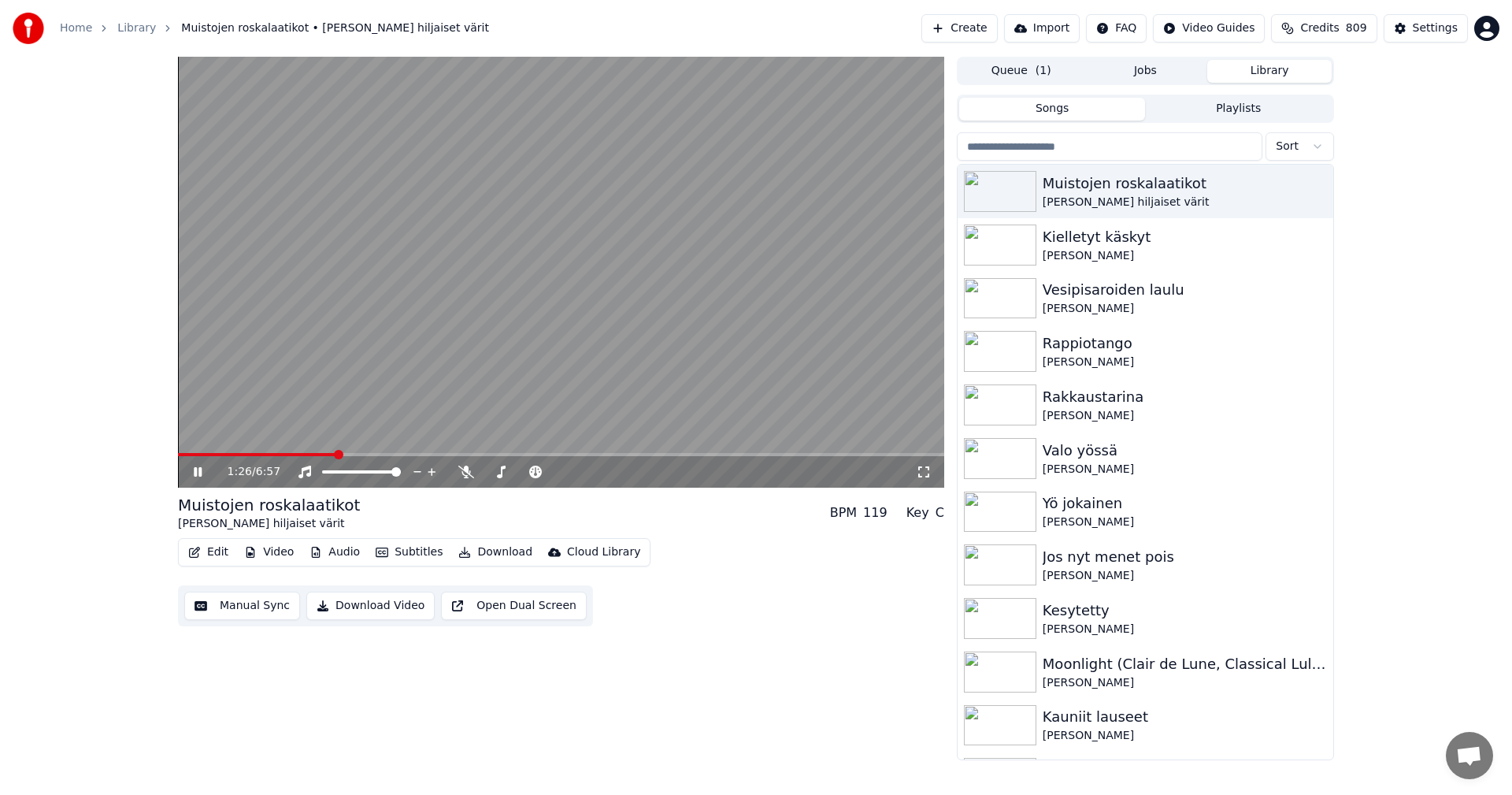
click at [335, 453] on span at bounding box center [561, 455] width 766 height 3
click at [201, 471] on icon at bounding box center [197, 471] width 8 height 9
click at [1419, 29] on div "Settings" at bounding box center [1435, 28] width 45 height 15
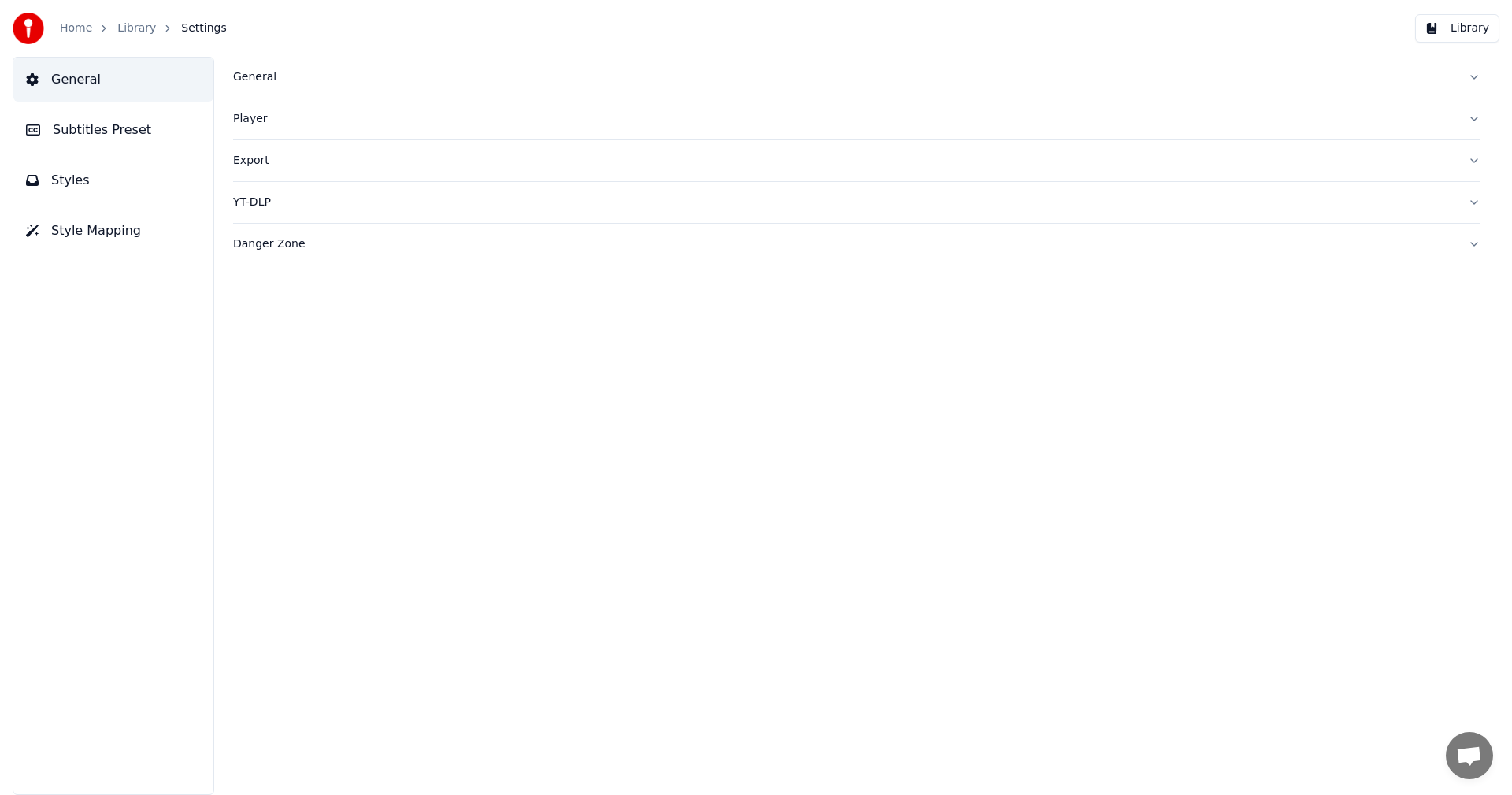
click at [97, 139] on span "Subtitles Preset" at bounding box center [101, 130] width 98 height 19
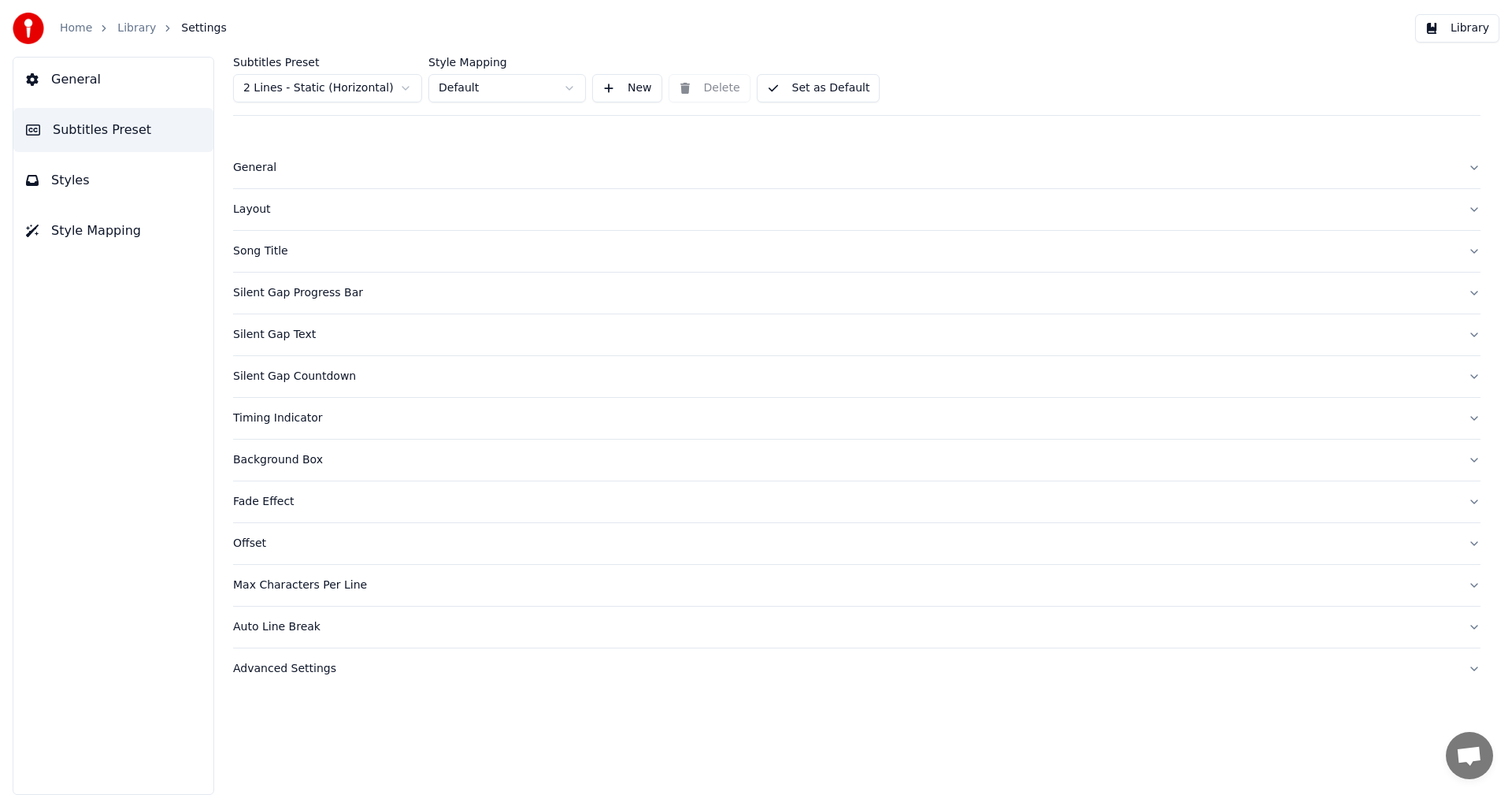
click at [260, 211] on div "Layout" at bounding box center [844, 209] width 1222 height 15
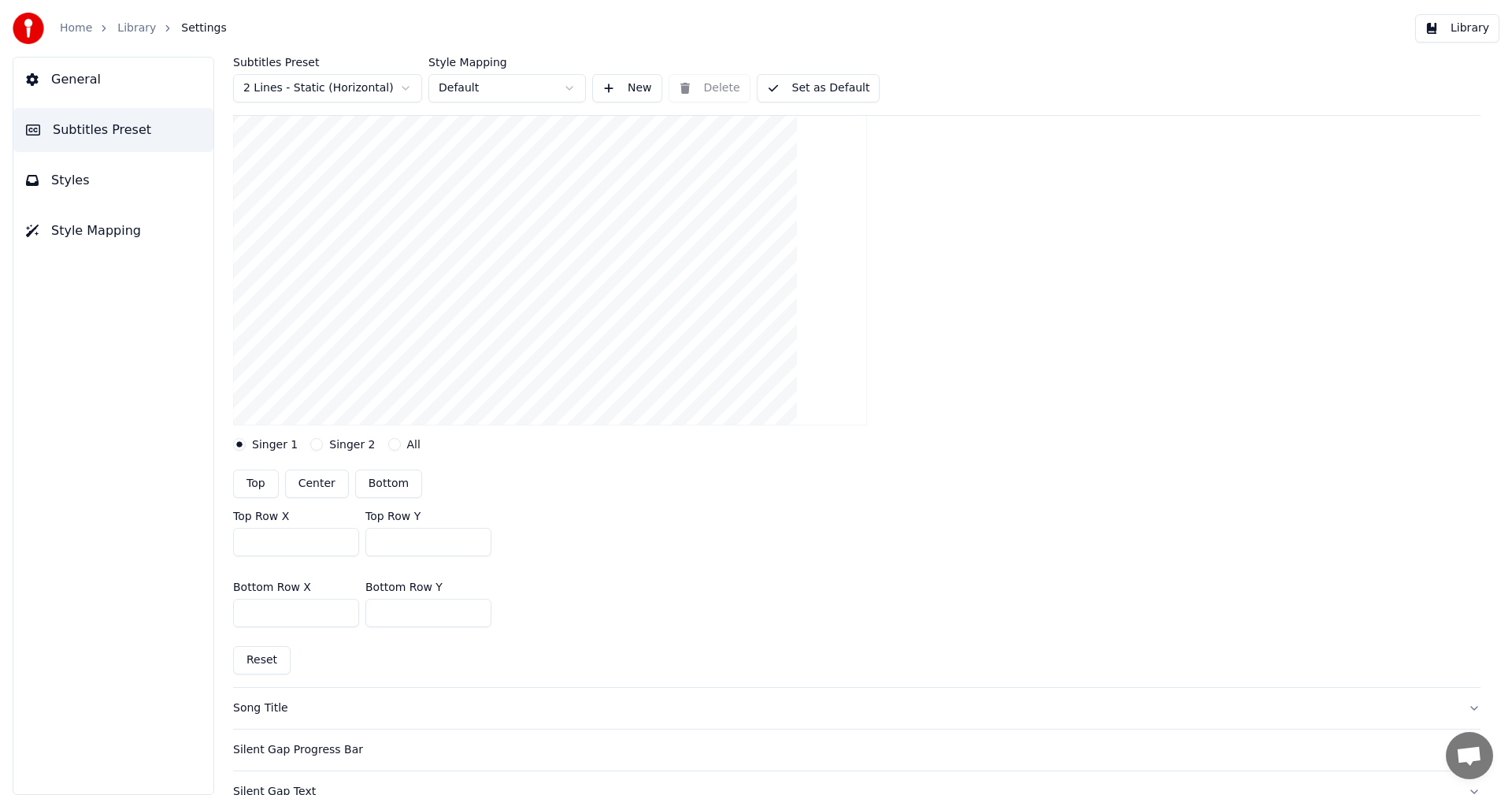
scroll to position [237, 0]
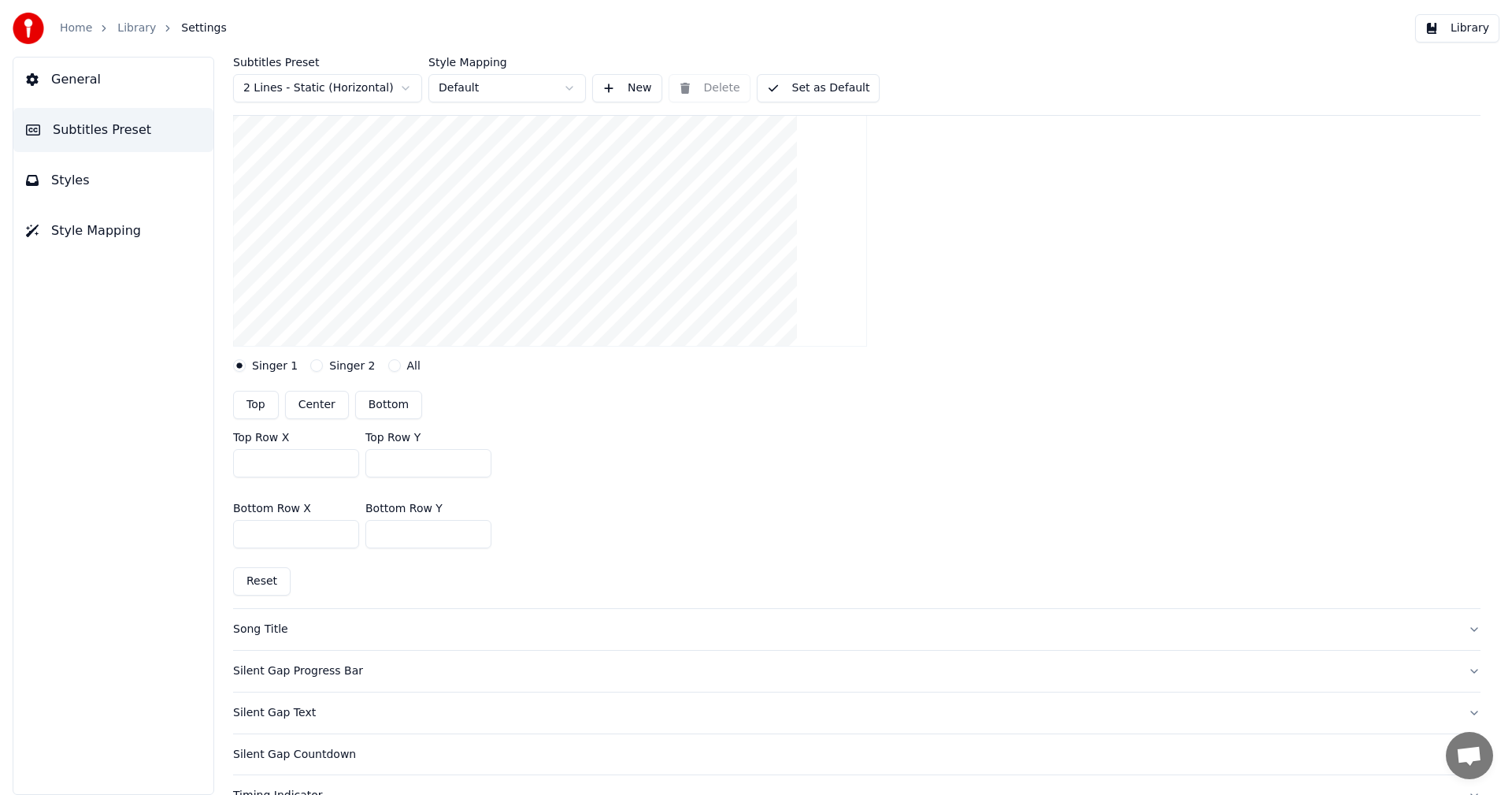
click at [274, 582] on button "Reset" at bounding box center [261, 581] width 58 height 28
type input "***"
click at [310, 367] on button "Singer 2" at bounding box center [317, 366] width 13 height 13
type input "***"
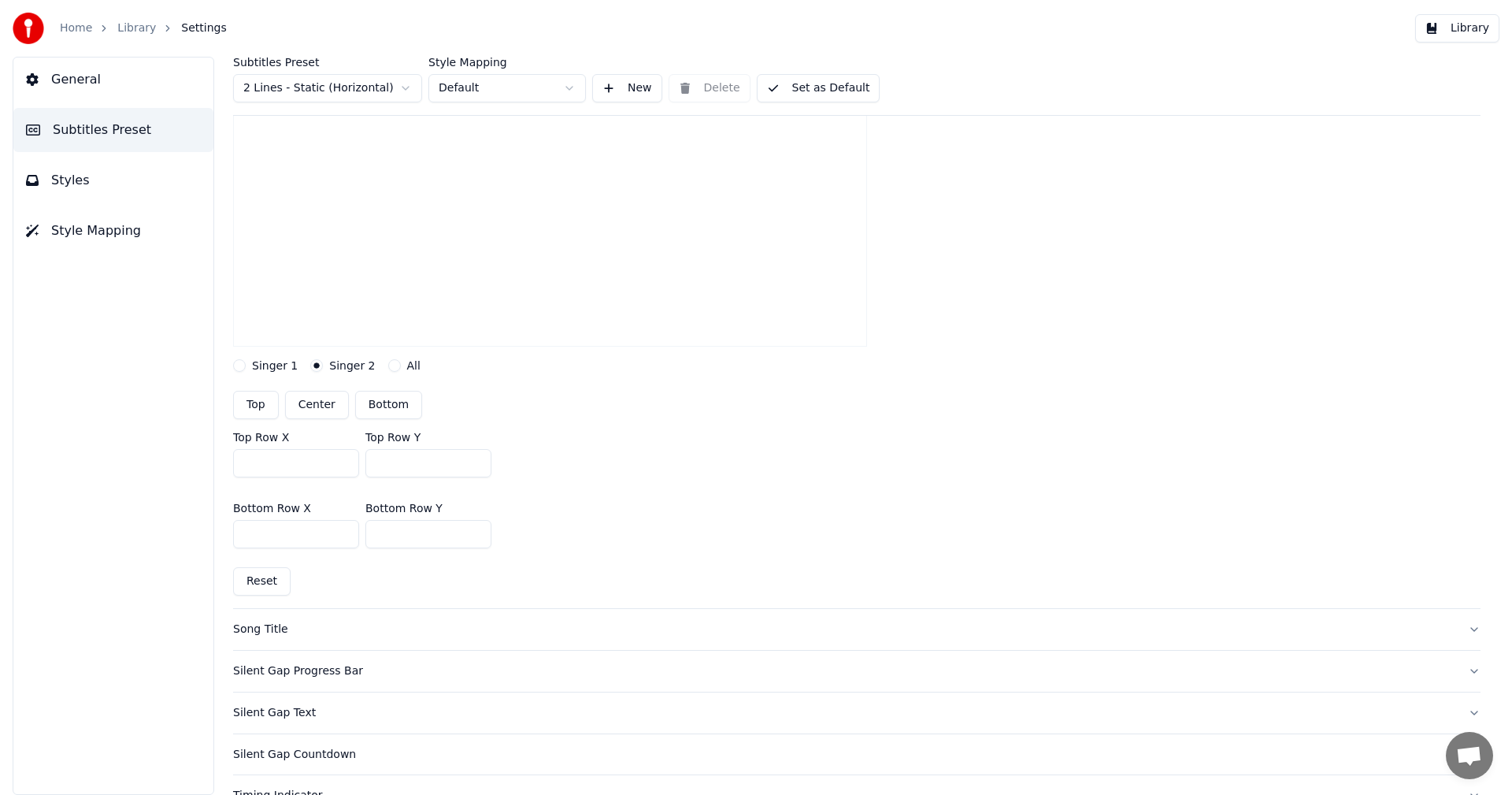
click at [473, 529] on input "***" at bounding box center [428, 533] width 126 height 28
click at [1468, 30] on button "Library" at bounding box center [1458, 28] width 84 height 28
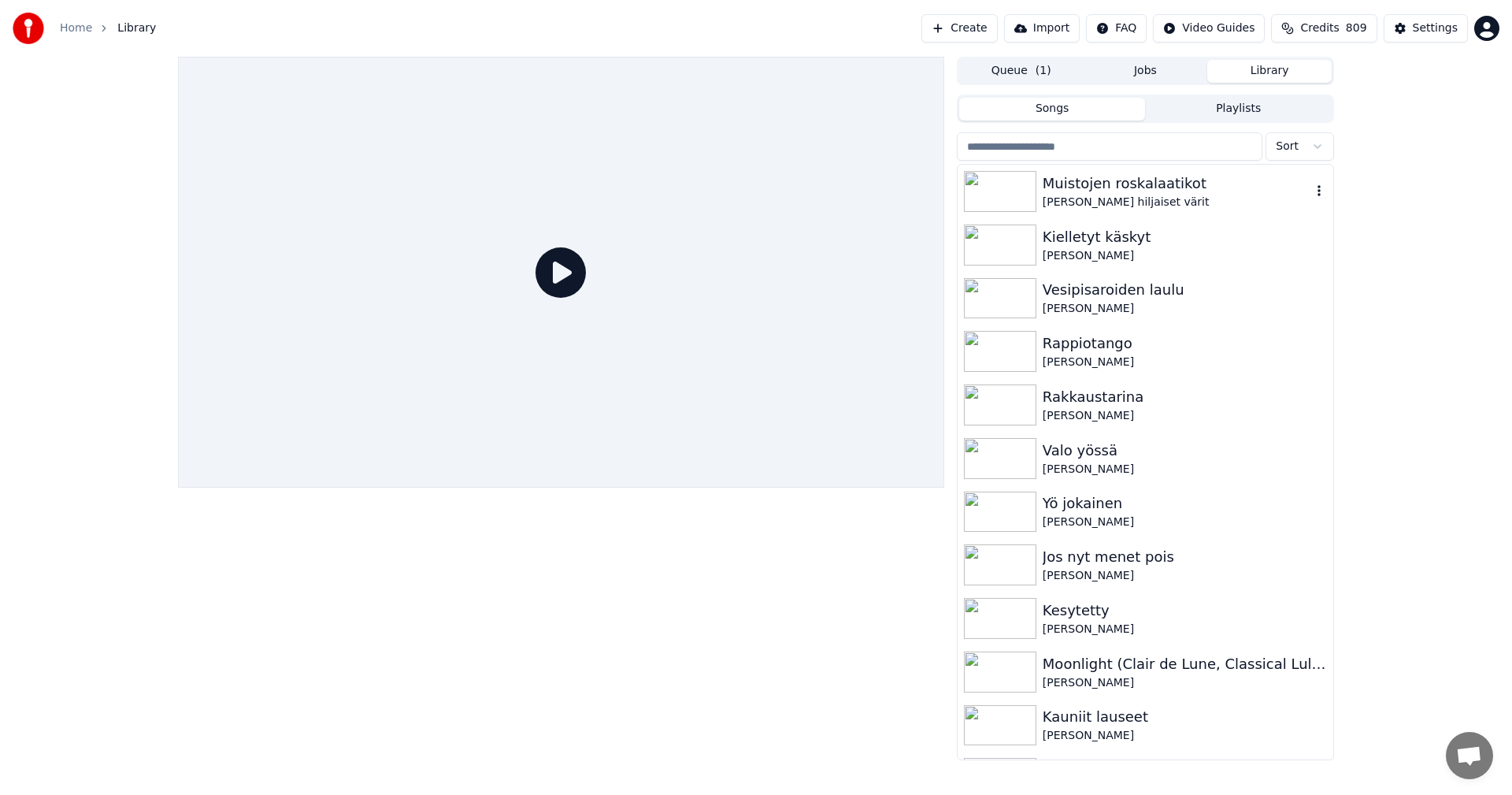
click at [1111, 194] on div "[PERSON_NAME] hiljaiset värit" at bounding box center [1177, 202] width 268 height 15
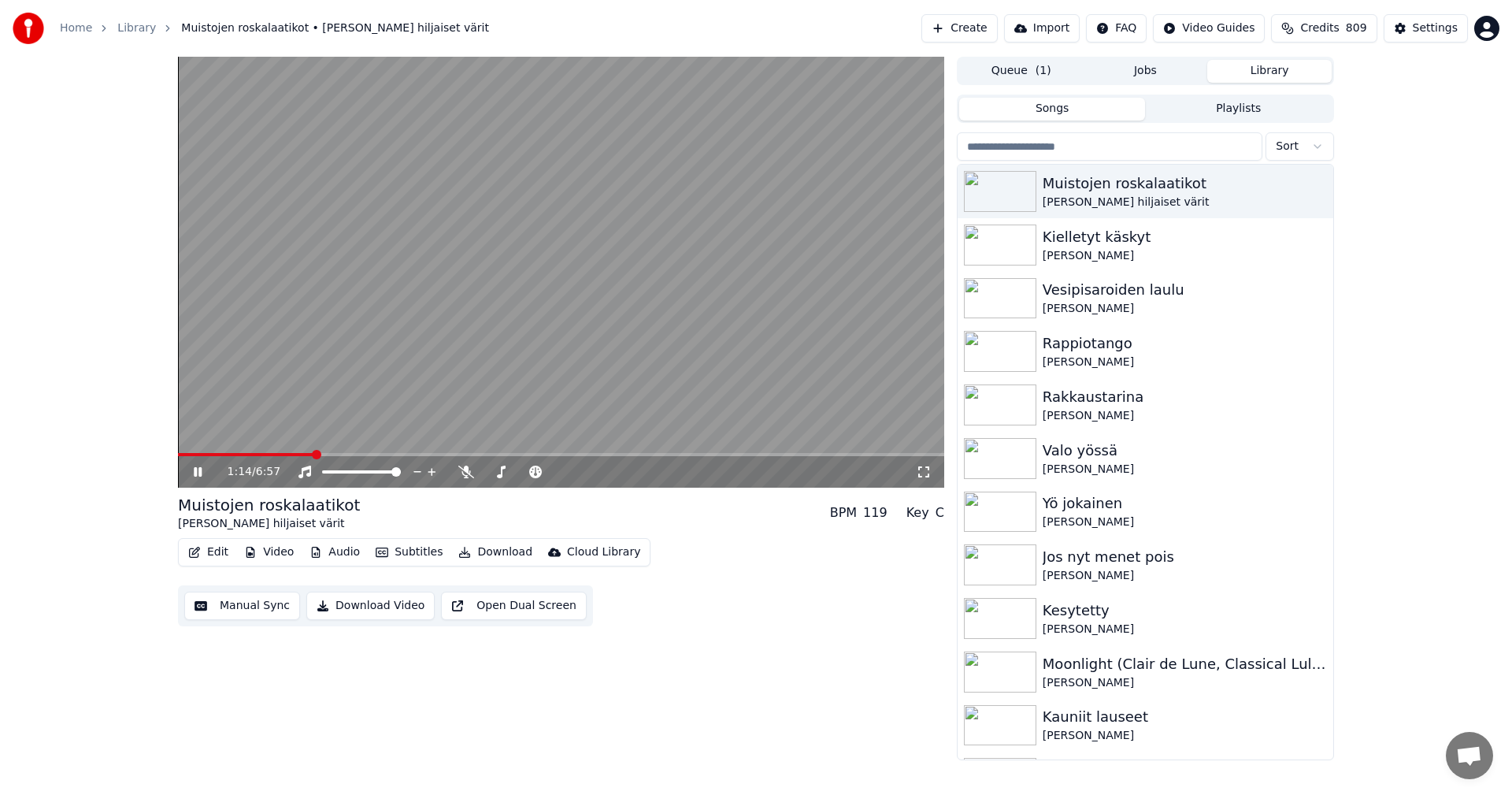
click at [313, 455] on span at bounding box center [561, 455] width 766 height 3
click at [345, 454] on span at bounding box center [561, 455] width 766 height 3
click at [380, 453] on span at bounding box center [561, 455] width 766 height 3
click at [304, 455] on span at bounding box center [280, 455] width 206 height 3
click at [464, 471] on icon at bounding box center [466, 471] width 15 height 13
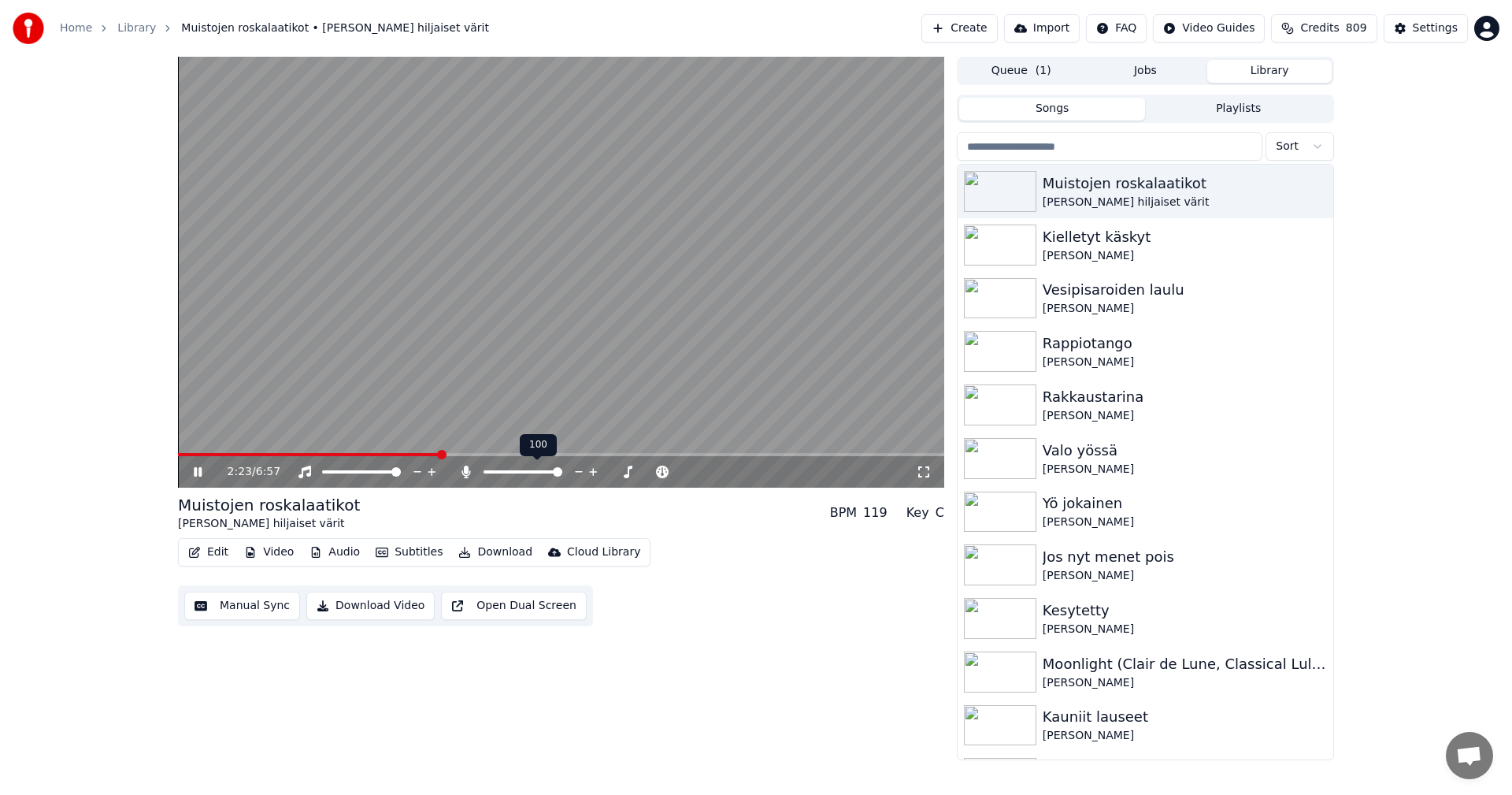
click at [464, 471] on icon at bounding box center [466, 471] width 9 height 13
click at [464, 471] on icon at bounding box center [466, 471] width 15 height 13
click at [466, 472] on icon at bounding box center [466, 471] width 9 height 13
click at [199, 472] on icon at bounding box center [209, 471] width 37 height 13
click at [213, 549] on button "Edit" at bounding box center [208, 552] width 52 height 22
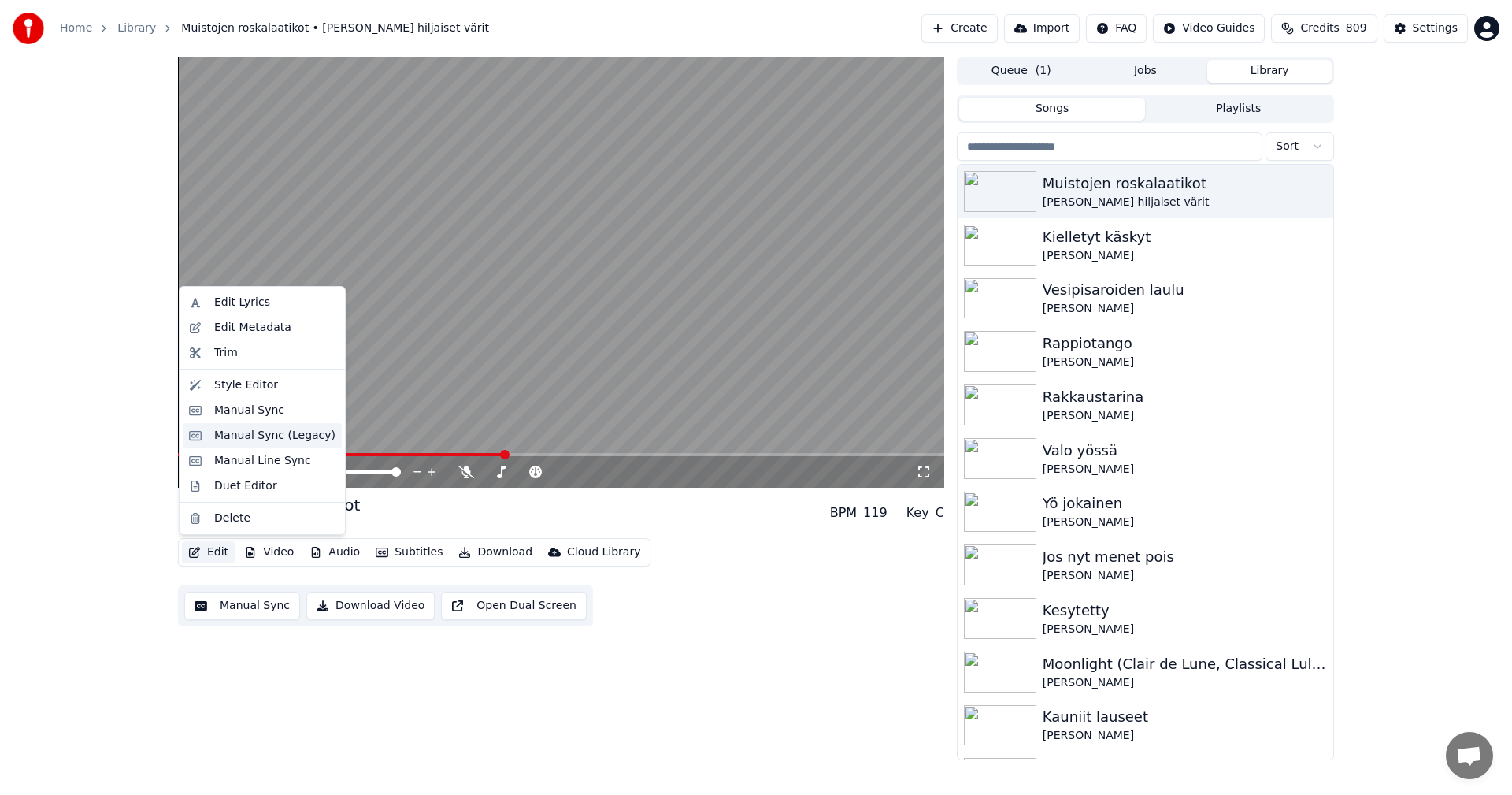
click at [255, 438] on div "Manual Sync (Legacy)" at bounding box center [274, 435] width 121 height 15
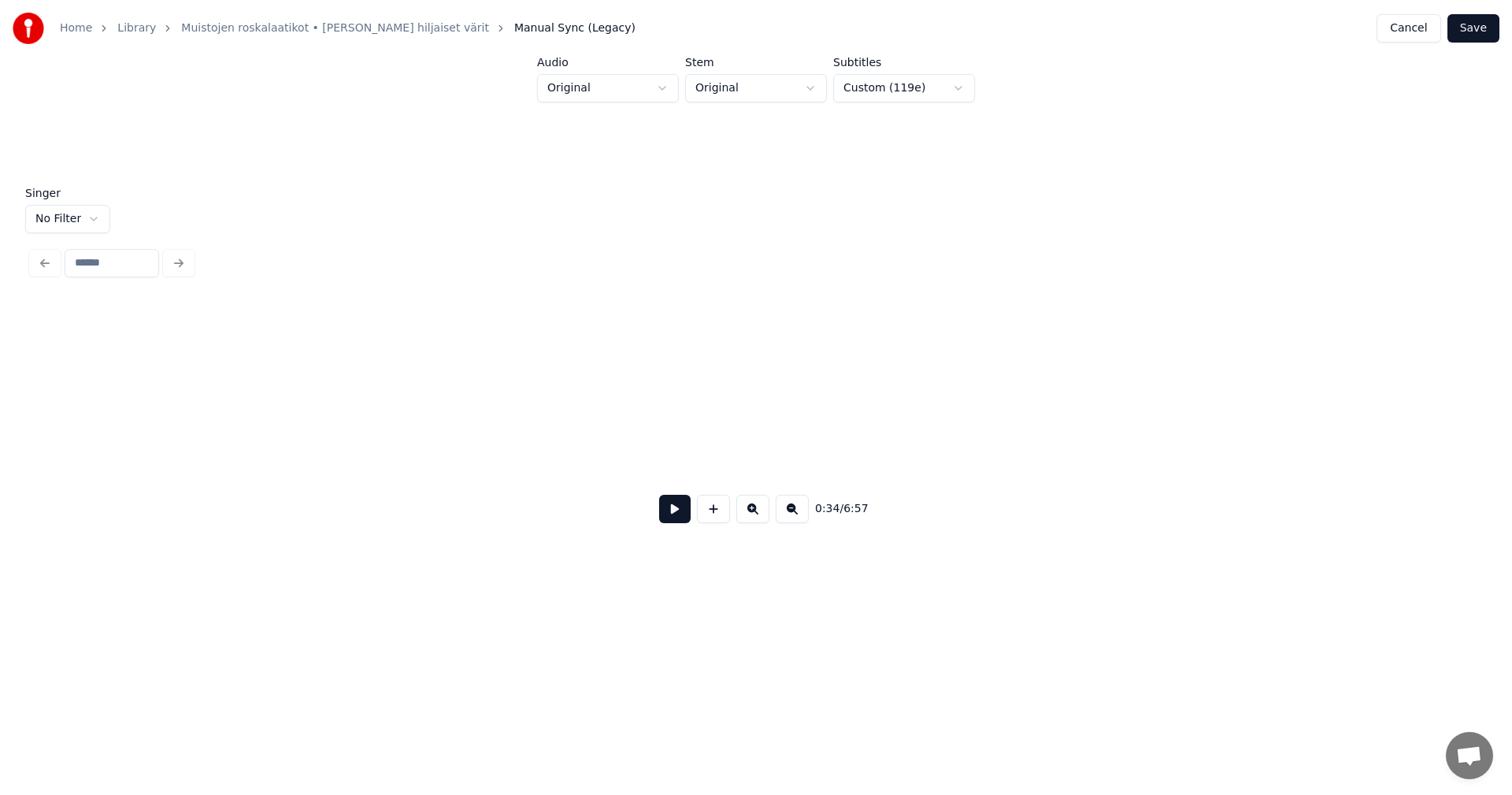
scroll to position [0, 12247]
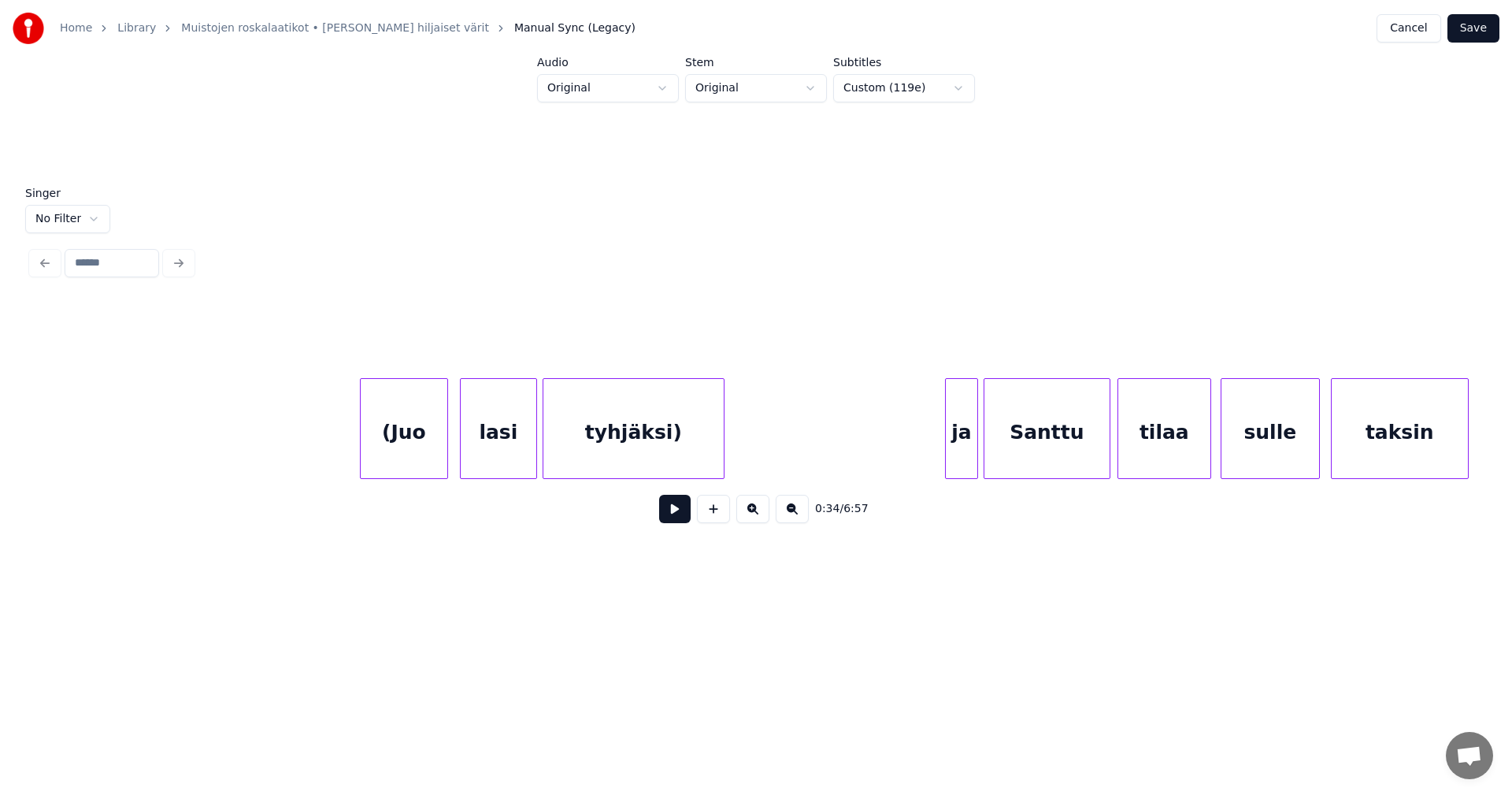
click at [374, 452] on div "(Juo" at bounding box center [403, 433] width 87 height 108
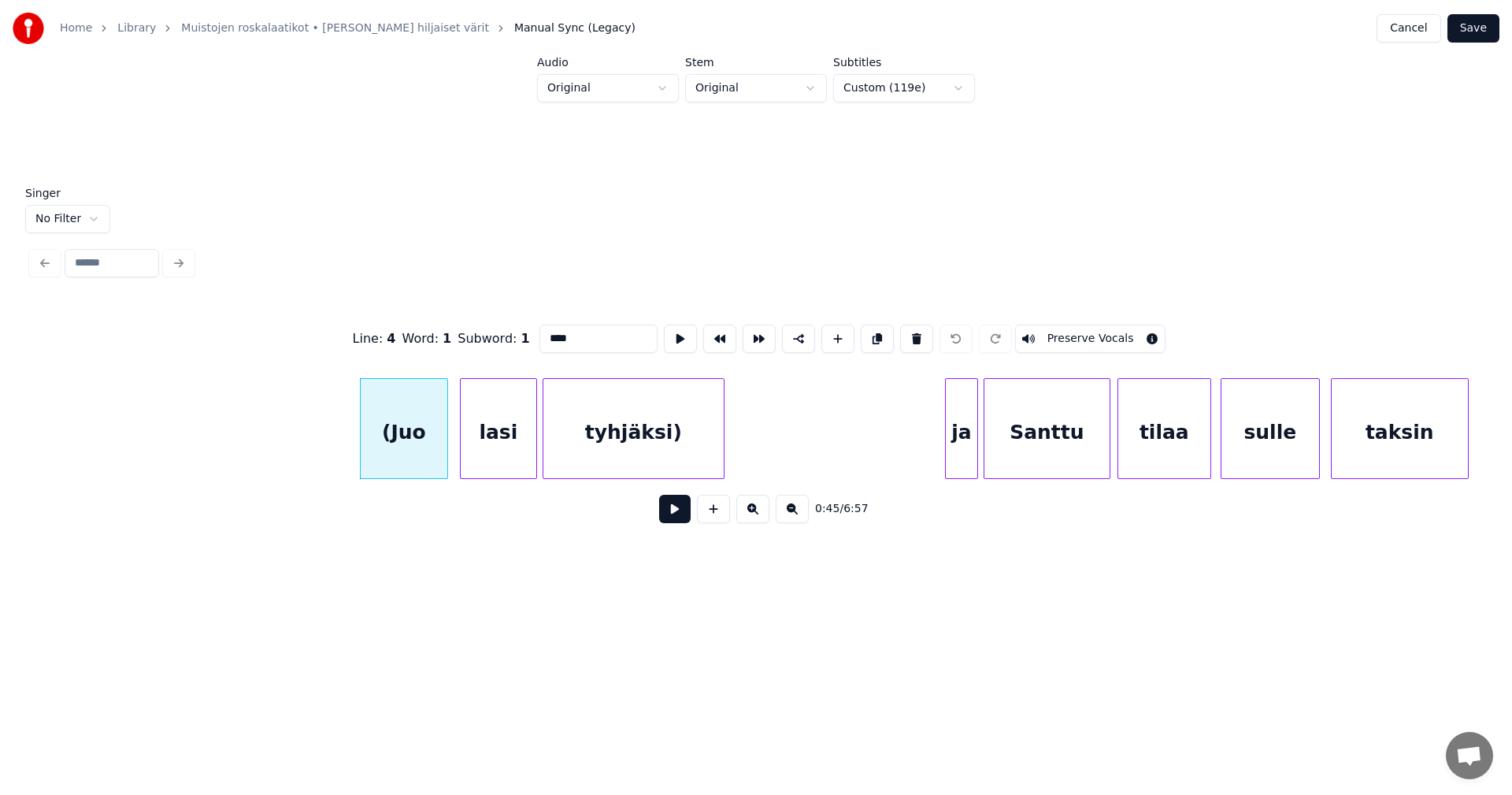
click at [547, 334] on input "****" at bounding box center [598, 338] width 118 height 28
click at [684, 434] on div "tyhjäksi)" at bounding box center [634, 433] width 181 height 108
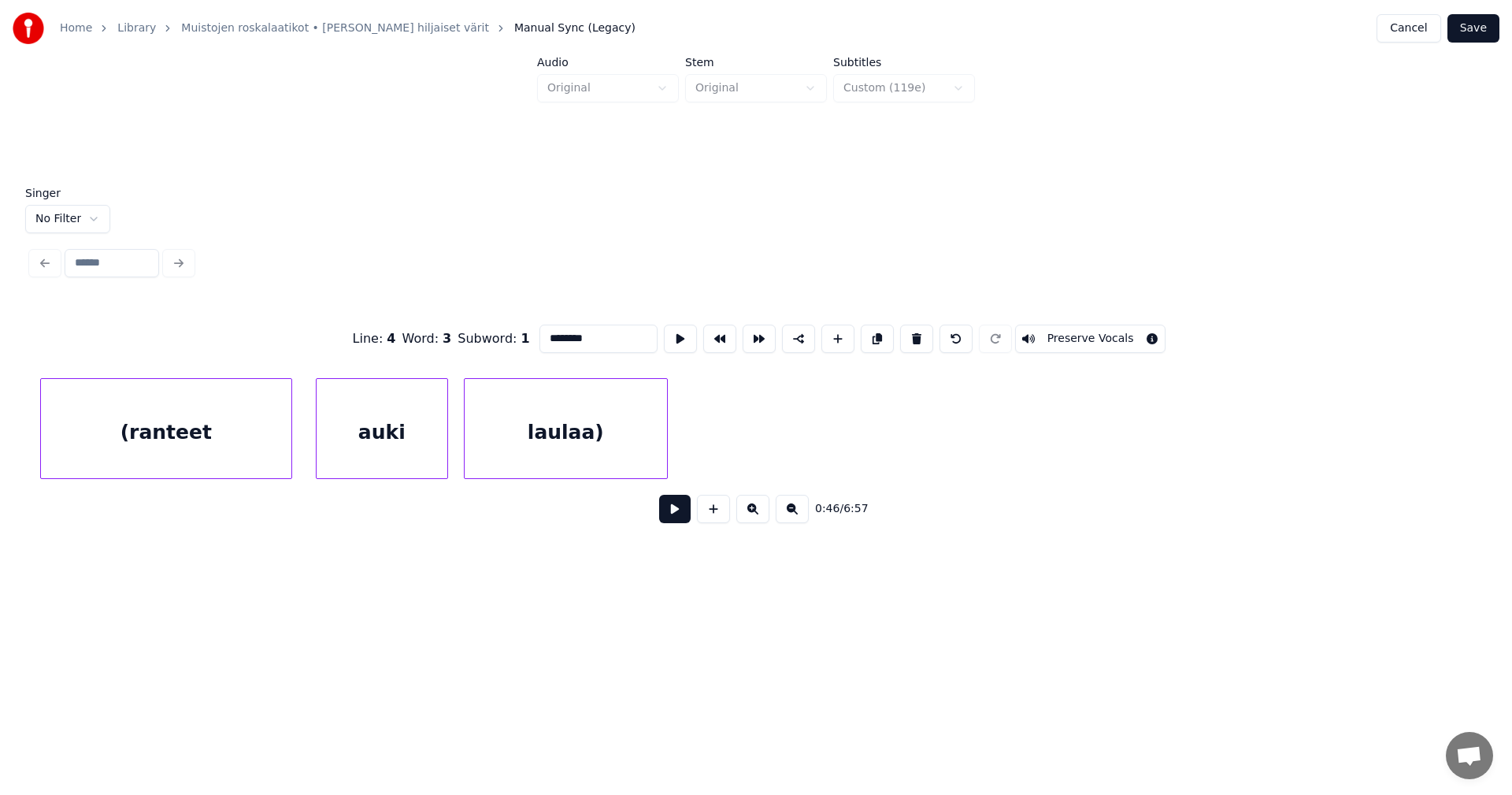
scroll to position [0, 14798]
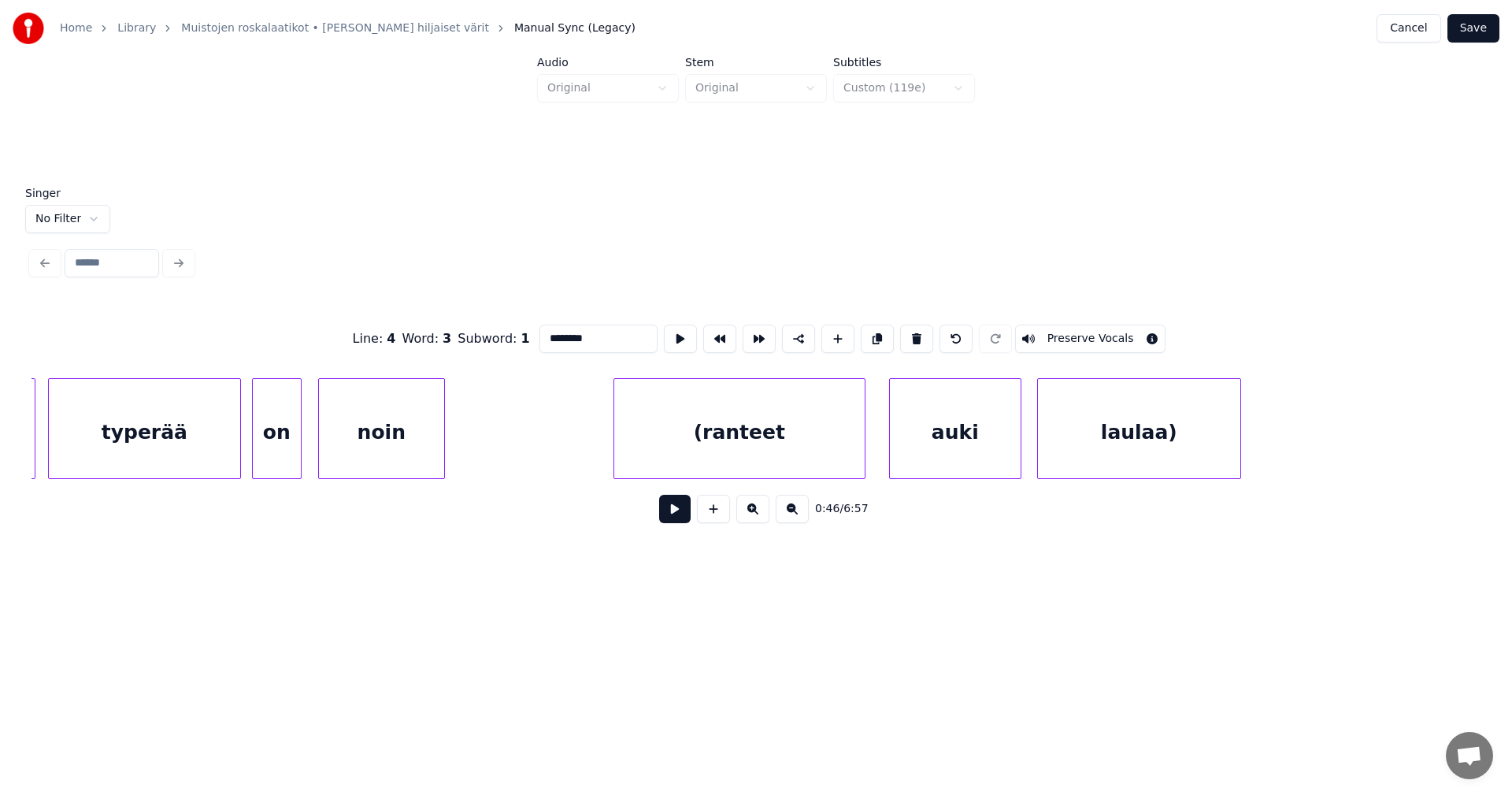
click at [666, 434] on div "(ranteet" at bounding box center [739, 433] width 250 height 108
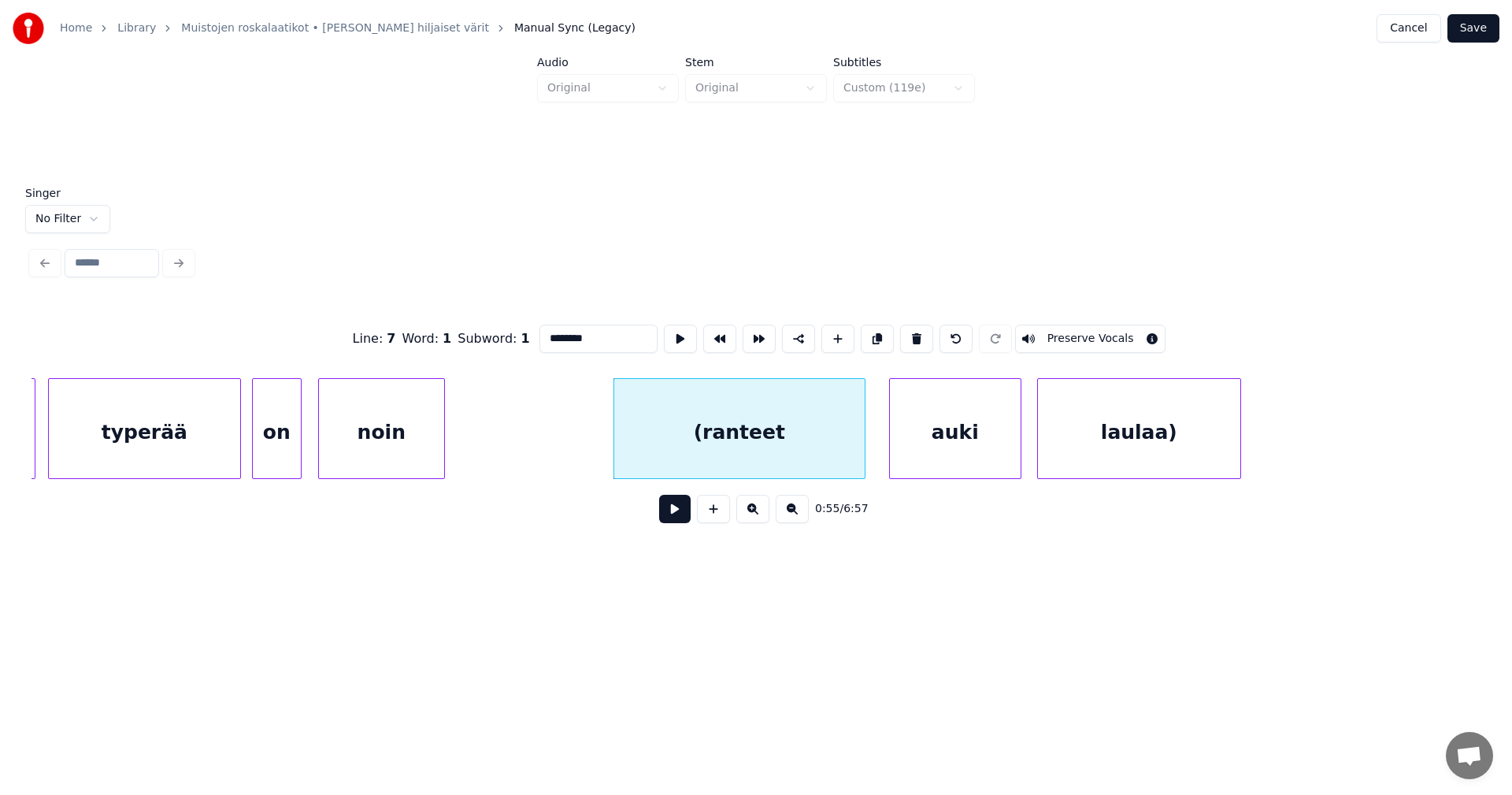
click at [547, 337] on input "********" at bounding box center [598, 338] width 118 height 28
click at [1177, 426] on div "laulaa)" at bounding box center [1139, 433] width 202 height 108
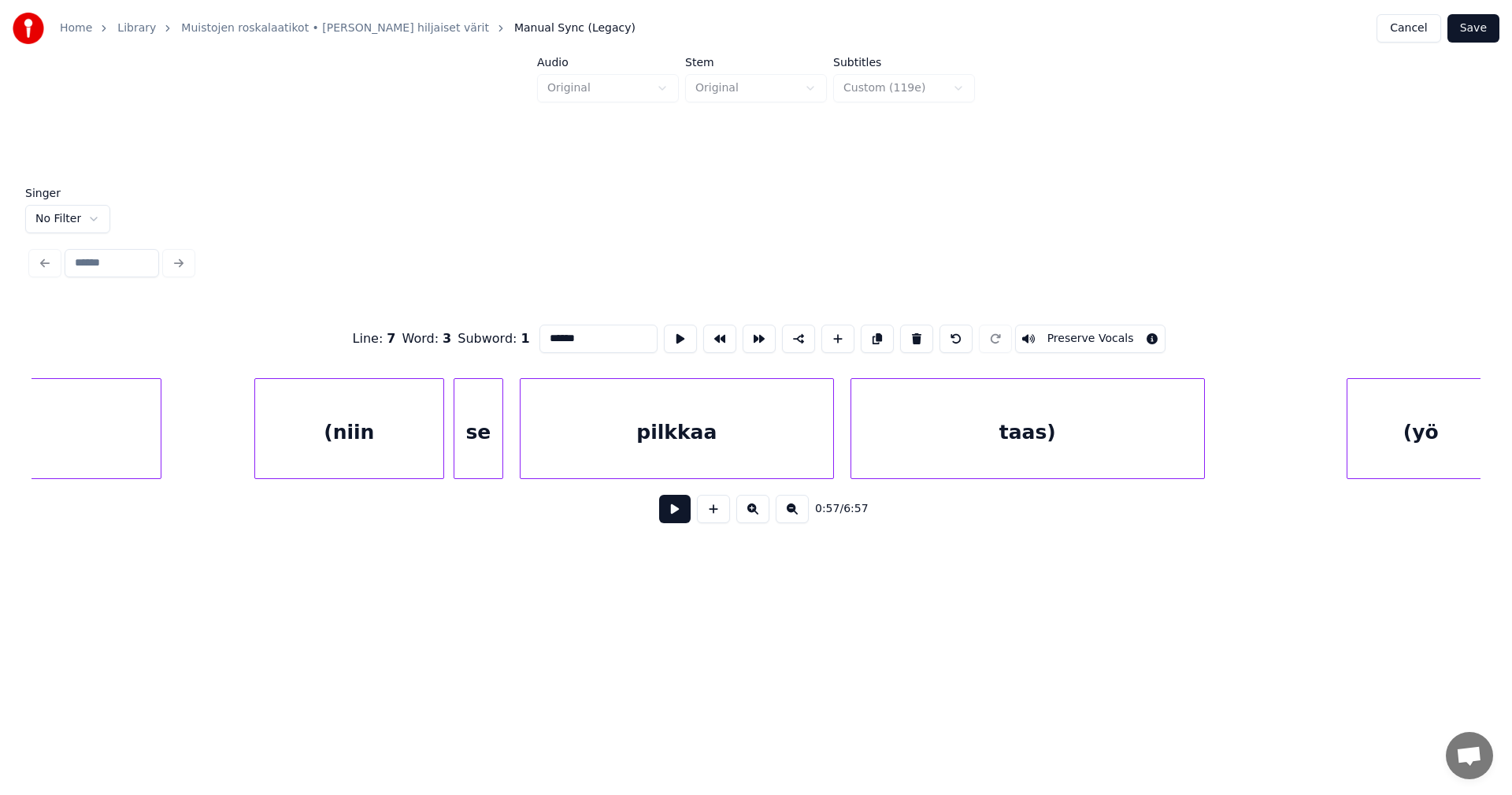
scroll to position [0, 17924]
click at [346, 439] on div "([GEOGRAPHIC_DATA]" at bounding box center [463, 433] width 467 height 108
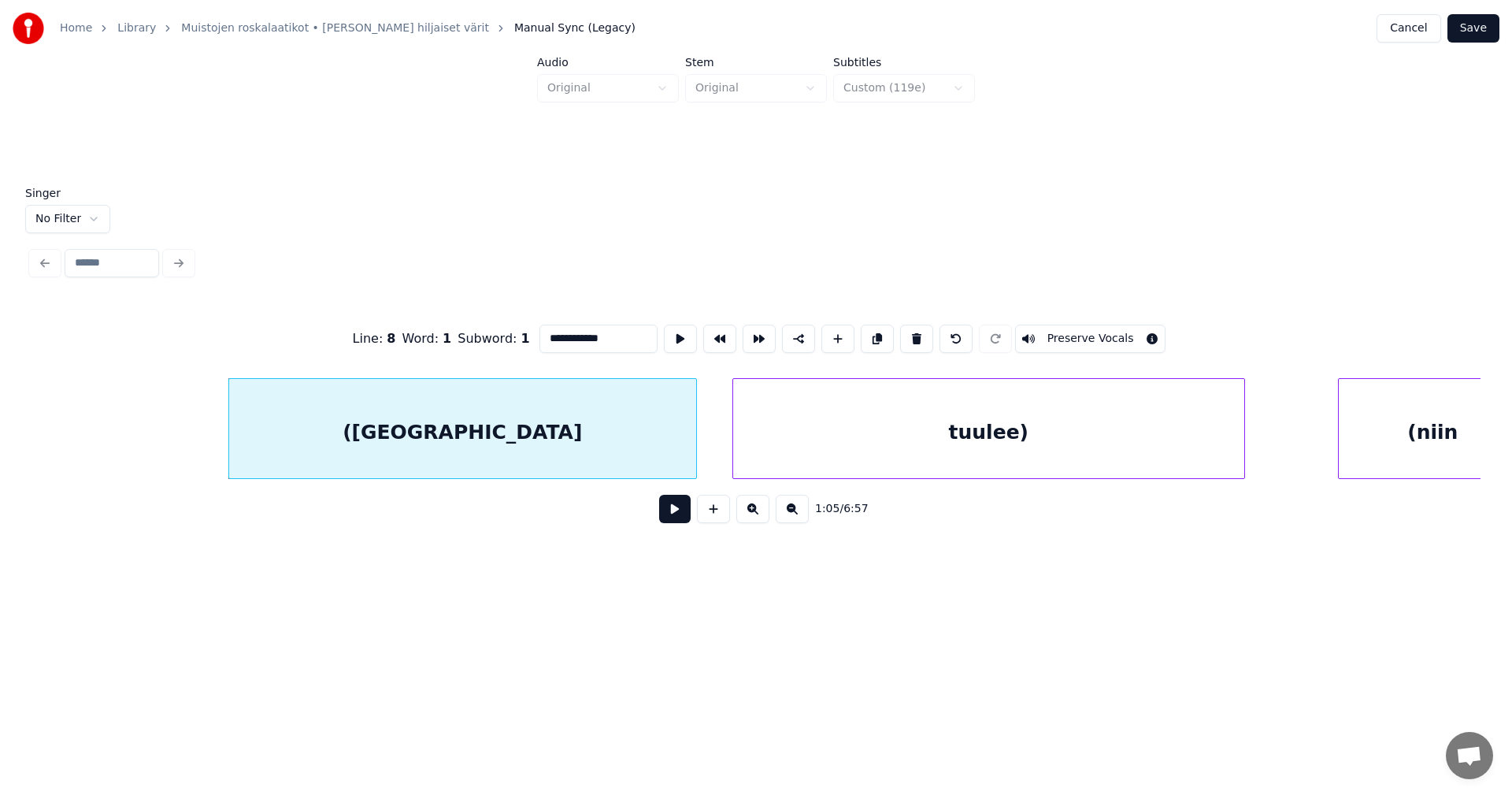
click at [546, 336] on input "**********" at bounding box center [598, 338] width 118 height 28
click at [1042, 434] on div "tuulee)" at bounding box center [989, 433] width 511 height 108
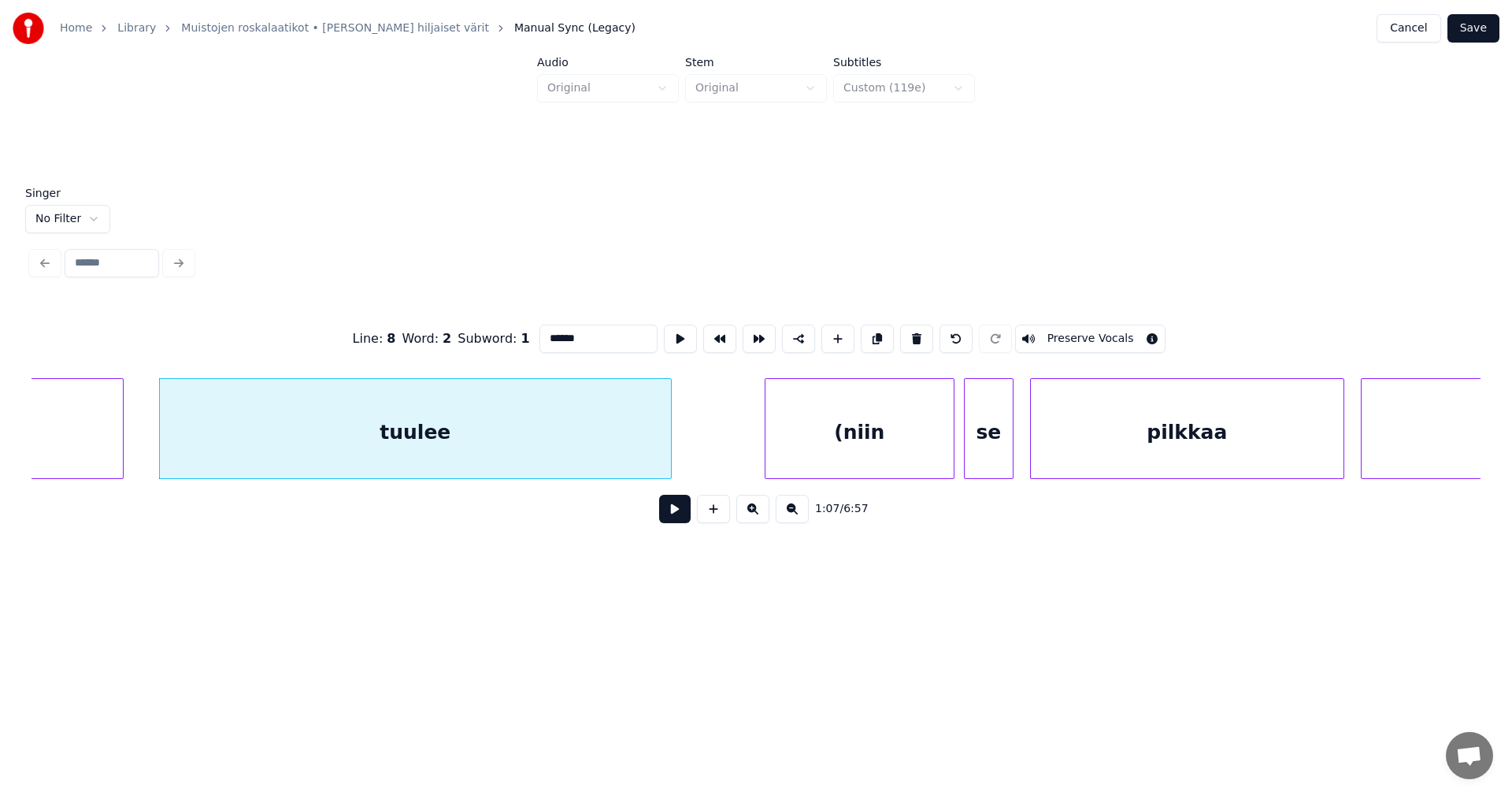
scroll to position [0, 18626]
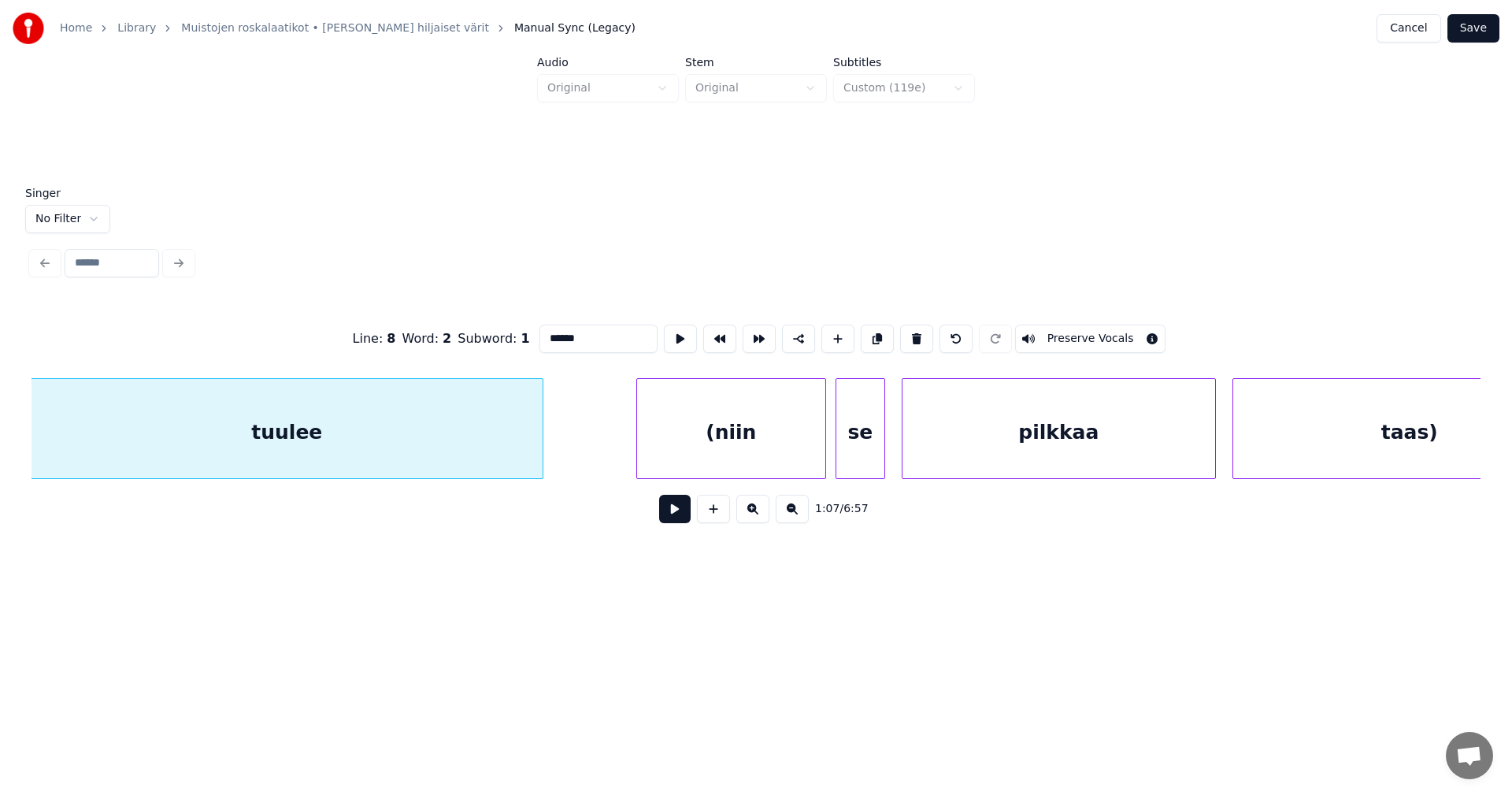
click at [679, 439] on div "(niin" at bounding box center [731, 433] width 188 height 108
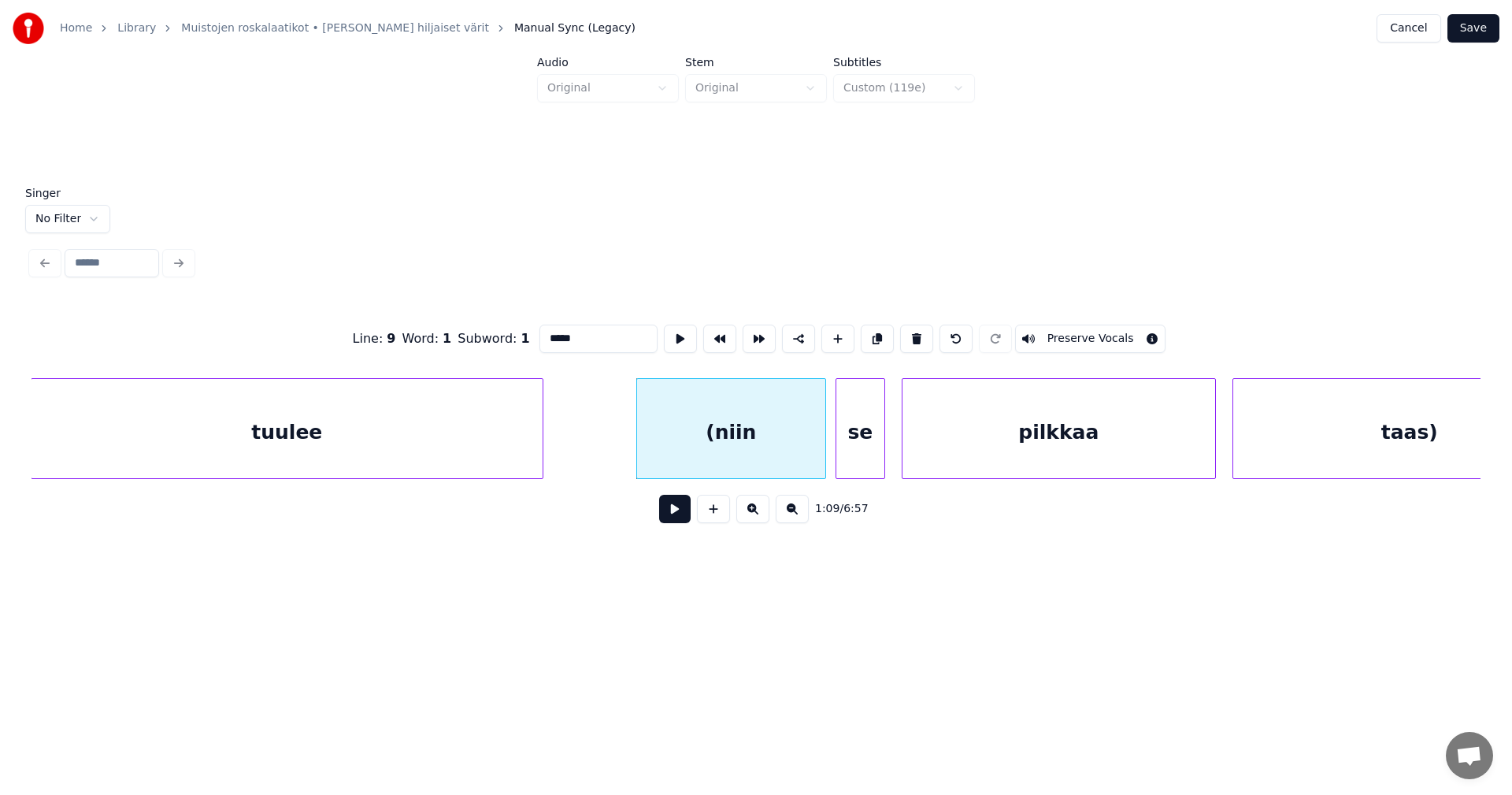
click at [547, 331] on input "*****" at bounding box center [598, 338] width 118 height 28
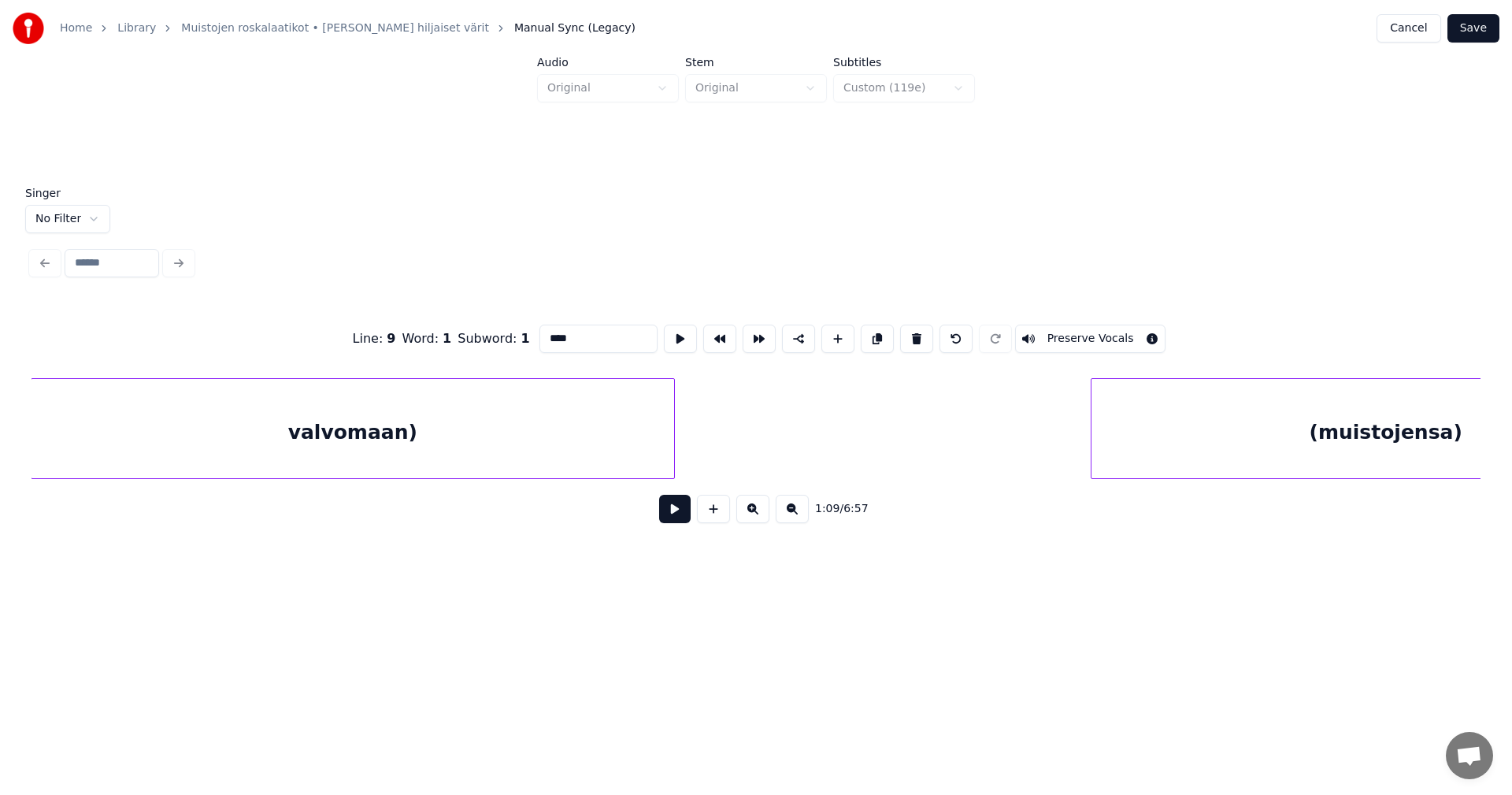
click at [386, 446] on div "valvomaan)" at bounding box center [353, 433] width 642 height 108
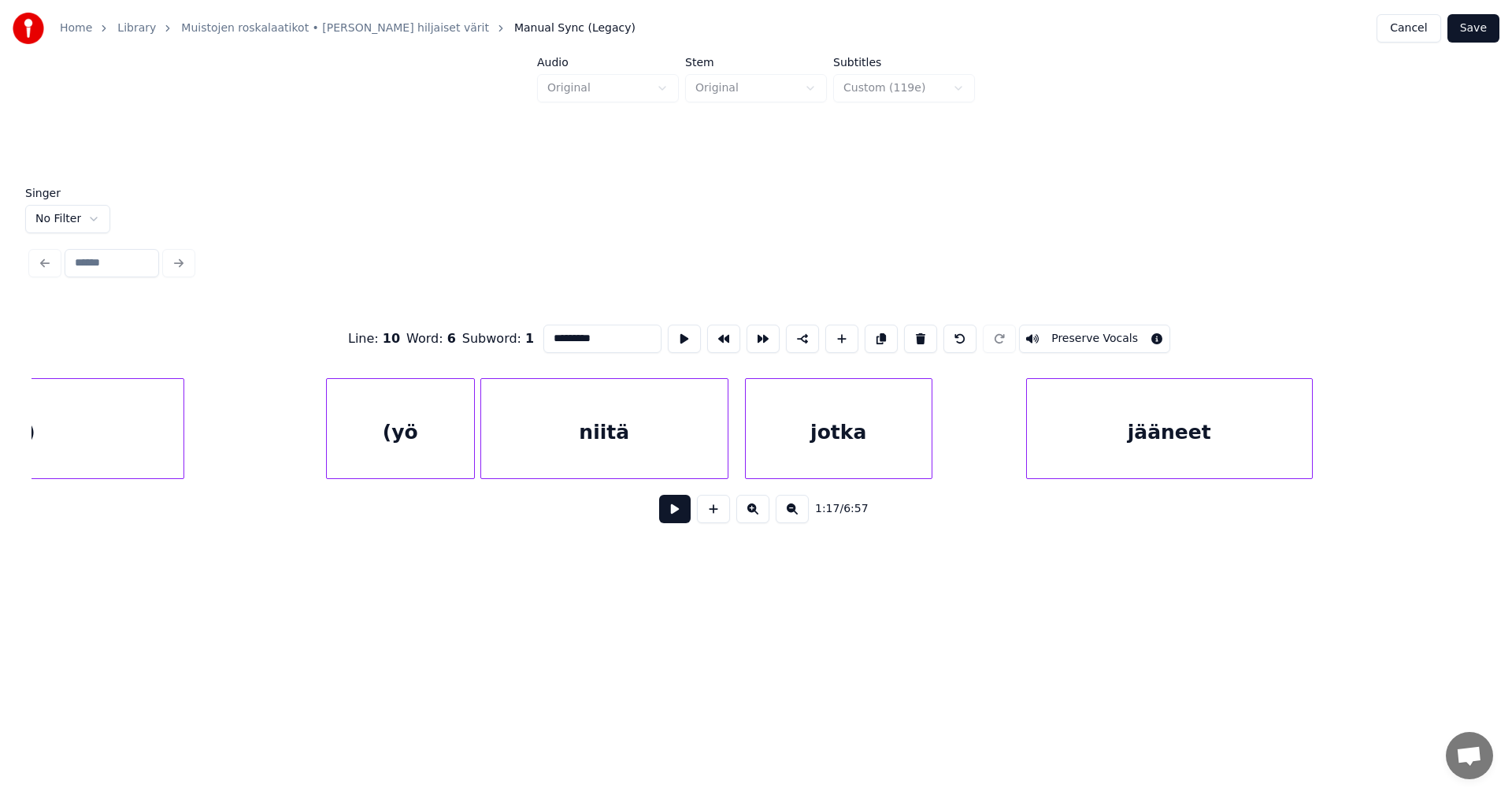
scroll to position [0, 19710]
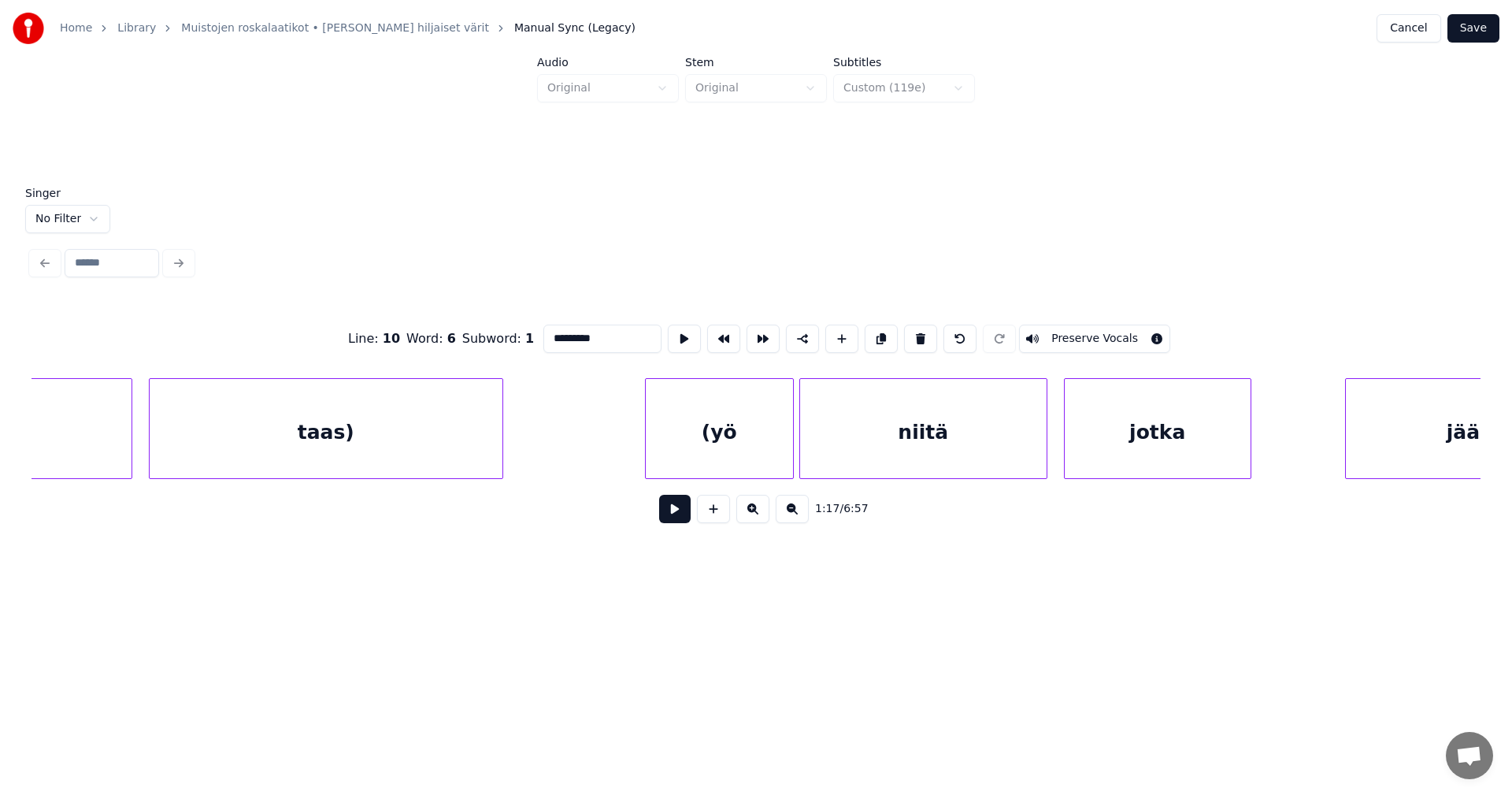
click at [356, 453] on div "taas)" at bounding box center [326, 433] width 353 height 108
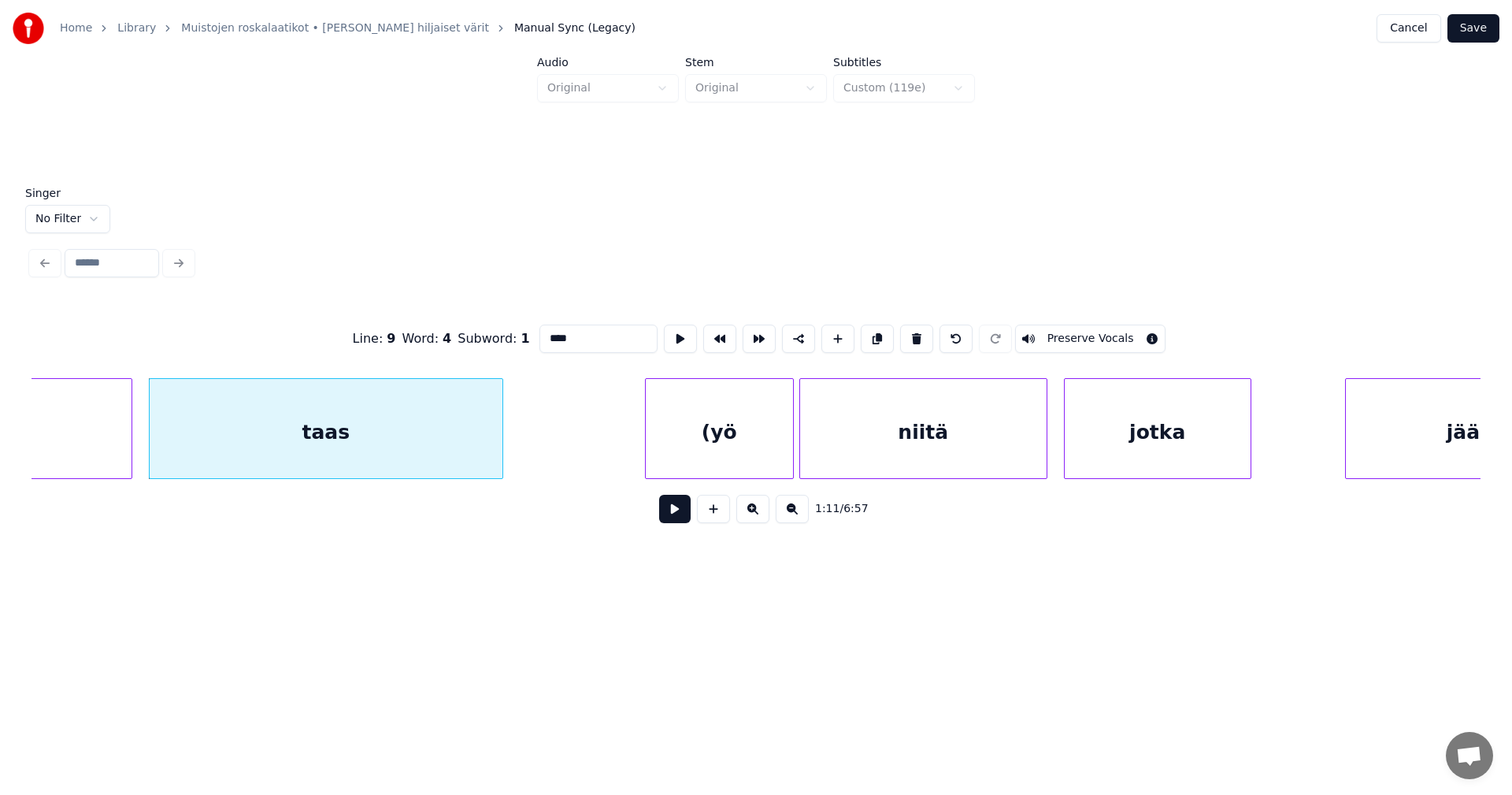
click at [692, 447] on div "(yö" at bounding box center [719, 433] width 147 height 108
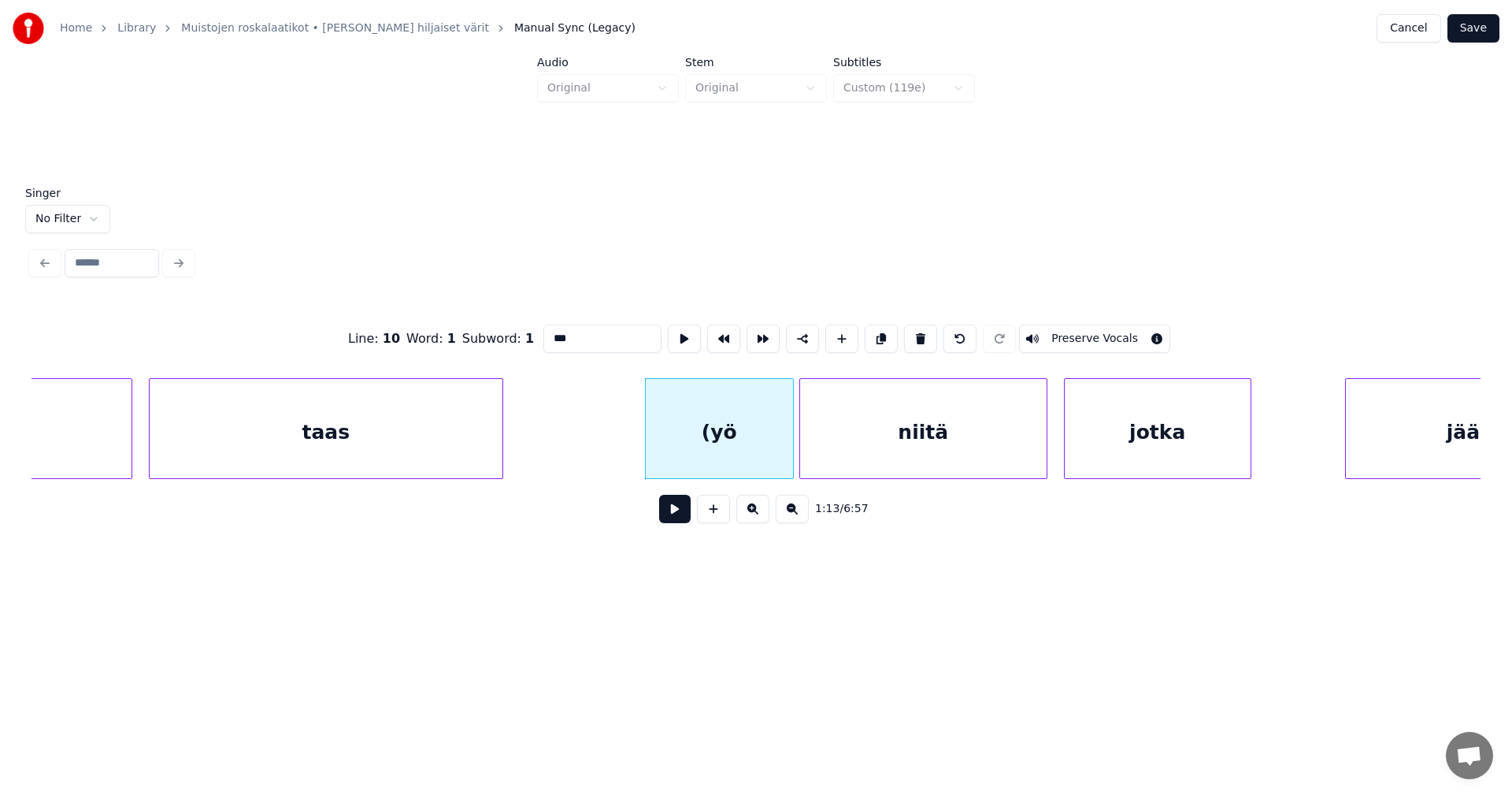
click at [549, 336] on input "***" at bounding box center [602, 338] width 118 height 28
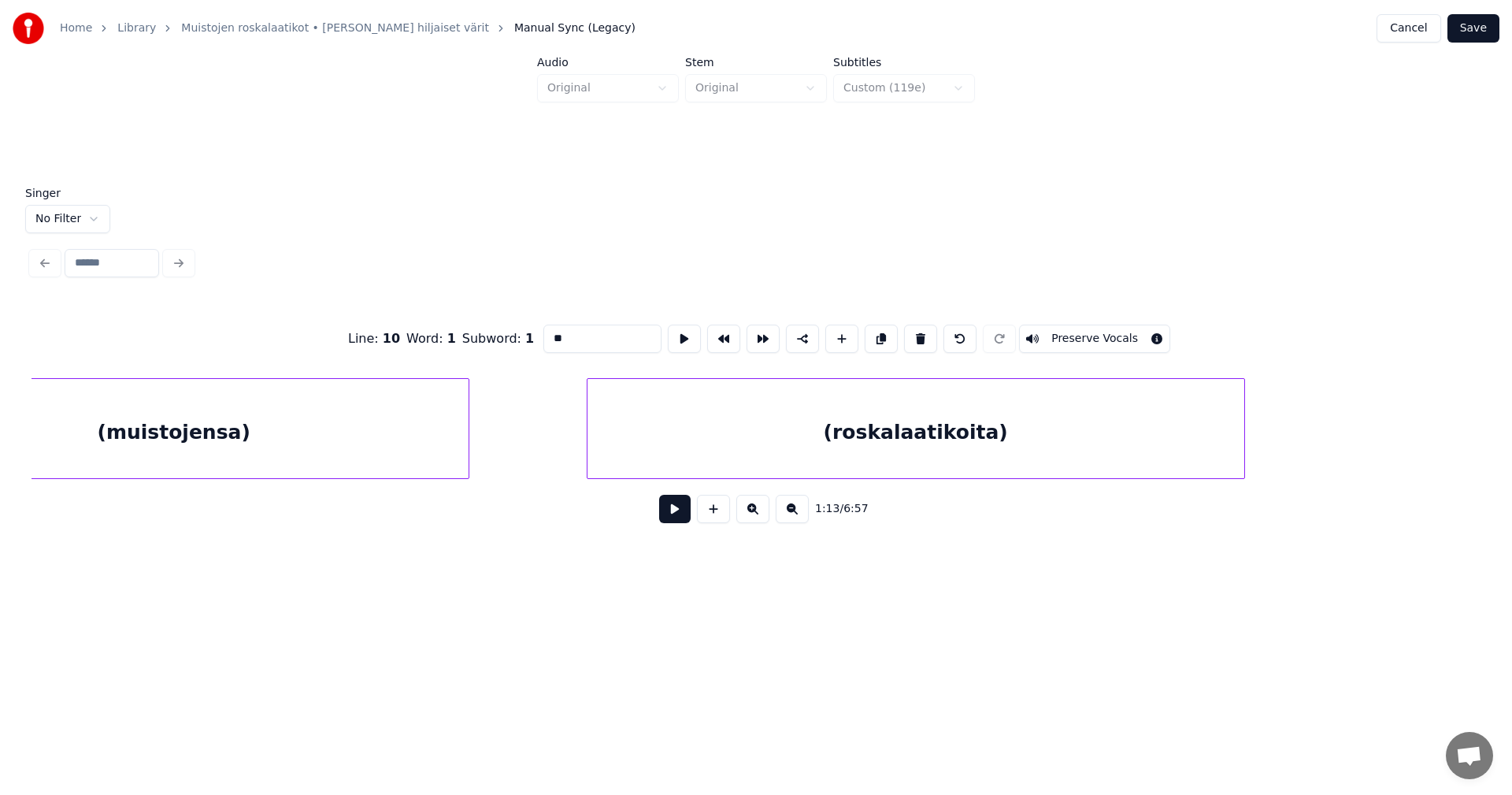
click at [332, 457] on div "(muistojensa)" at bounding box center [174, 433] width 589 height 108
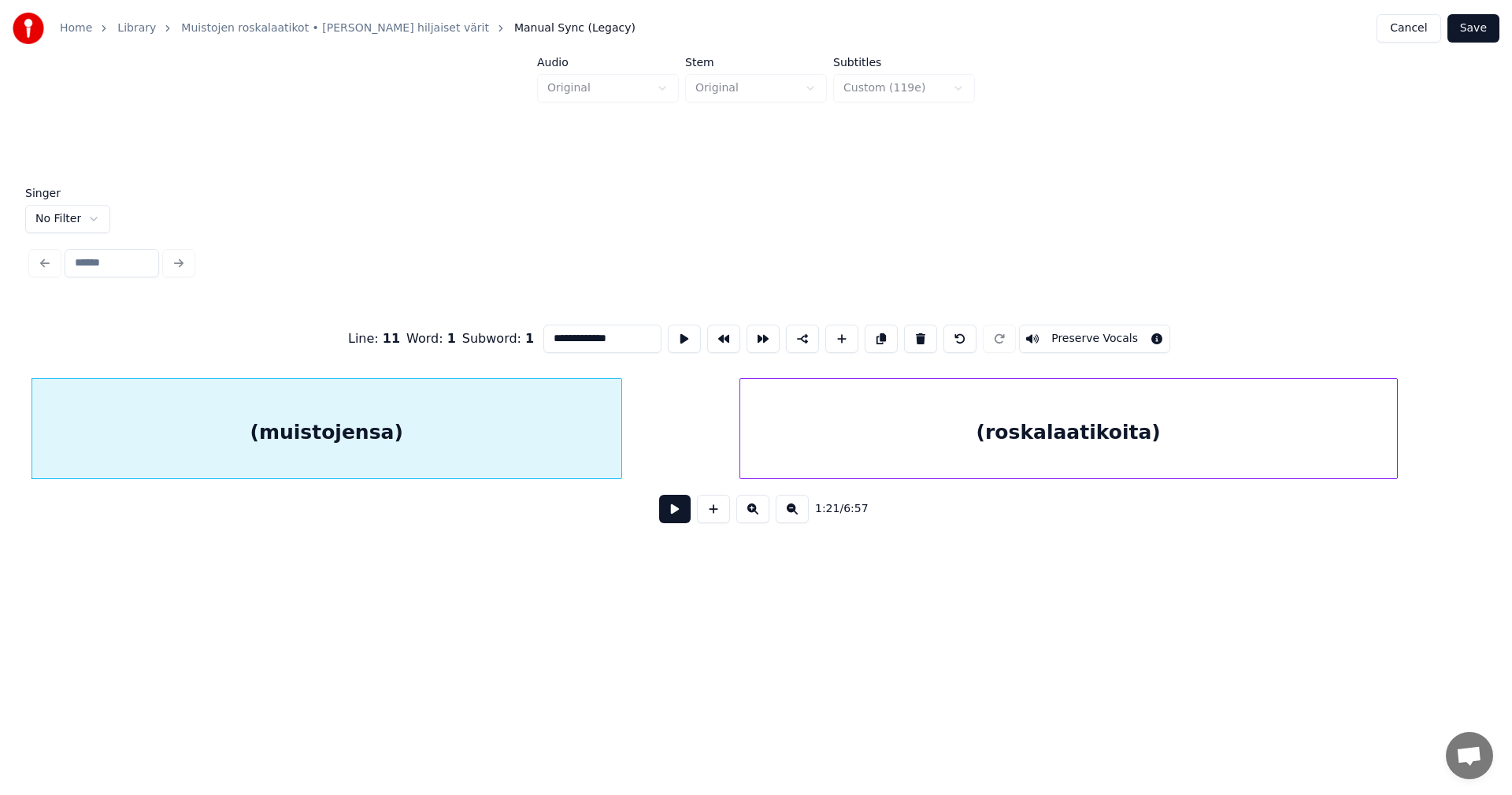
click at [550, 334] on input "**********" at bounding box center [602, 338] width 118 height 28
click at [617, 332] on input "**********" at bounding box center [602, 338] width 118 height 28
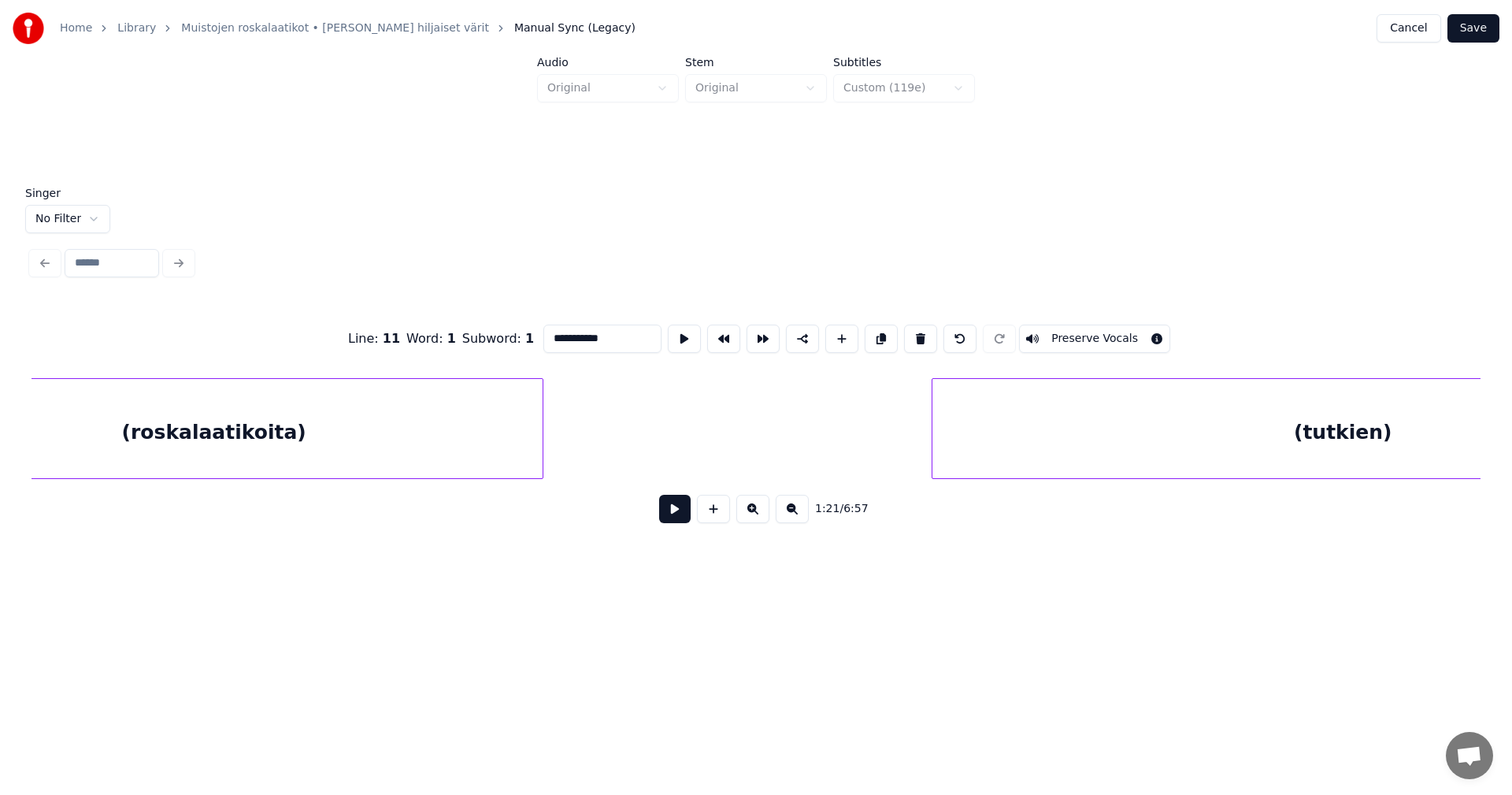
click at [342, 437] on div "(roskalaatikoita)" at bounding box center [214, 433] width 657 height 108
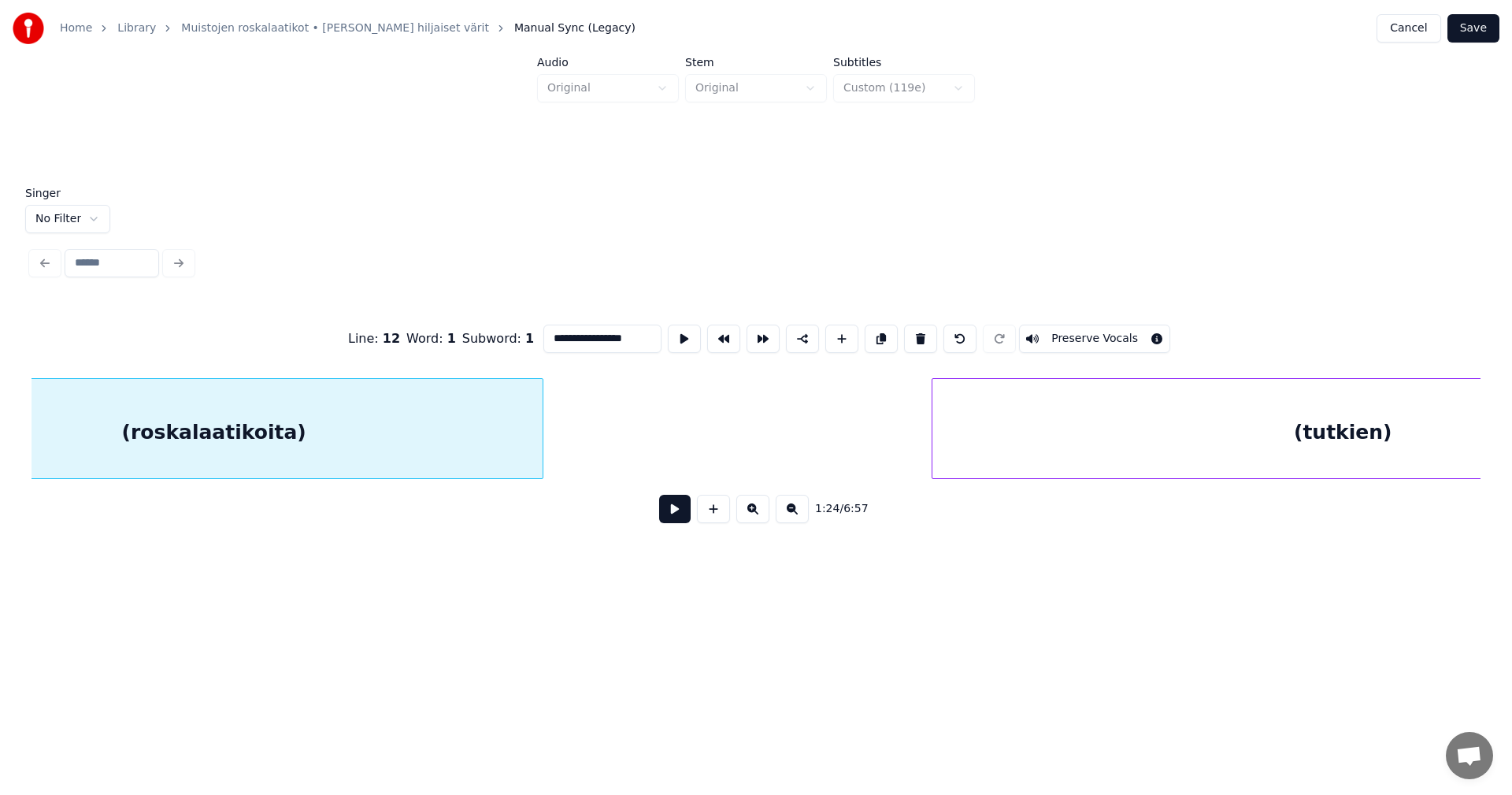
scroll to position [0, 23263]
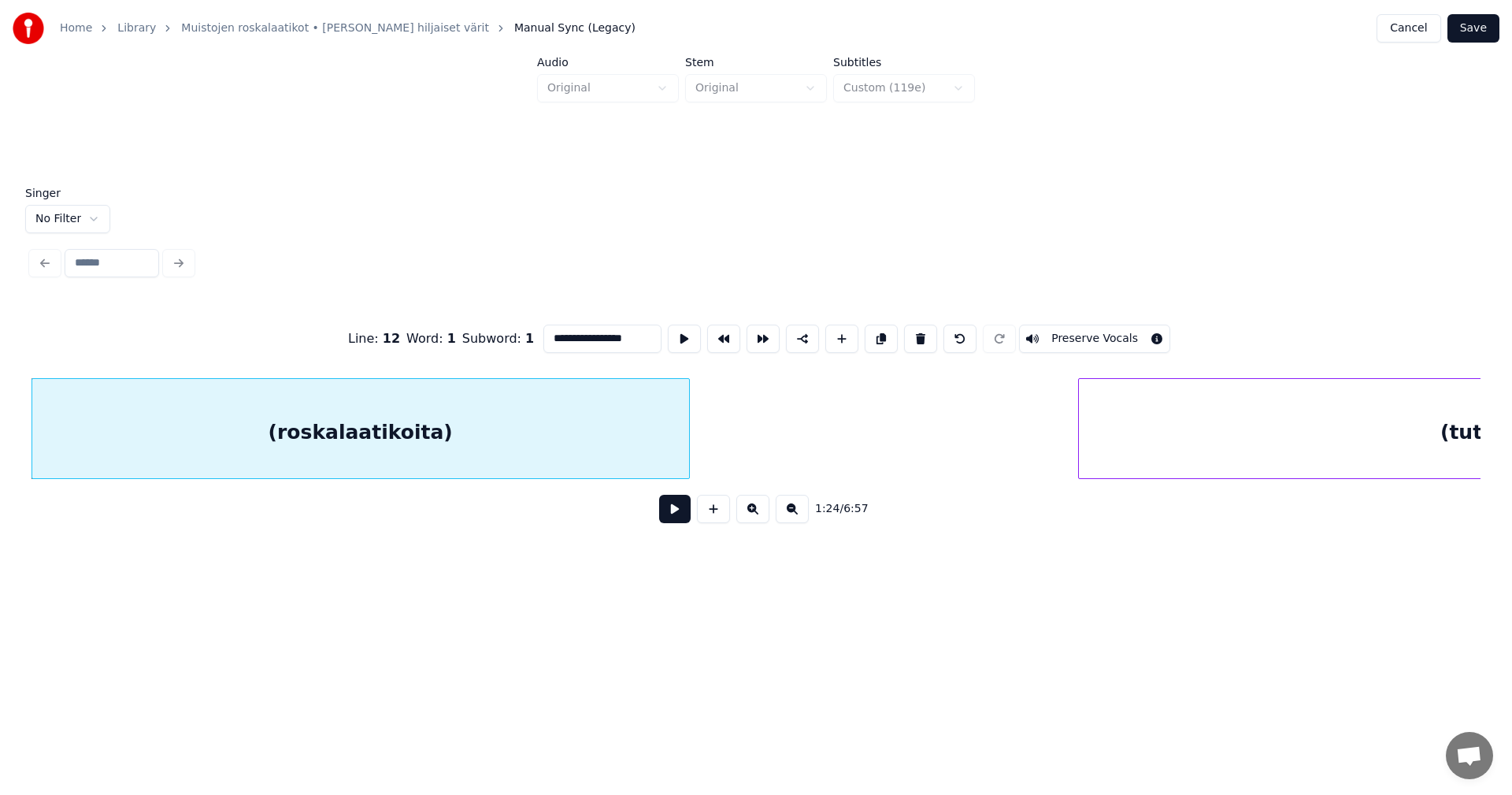
click at [550, 335] on input "**********" at bounding box center [602, 338] width 118 height 28
click at [622, 336] on input "**********" at bounding box center [602, 338] width 118 height 28
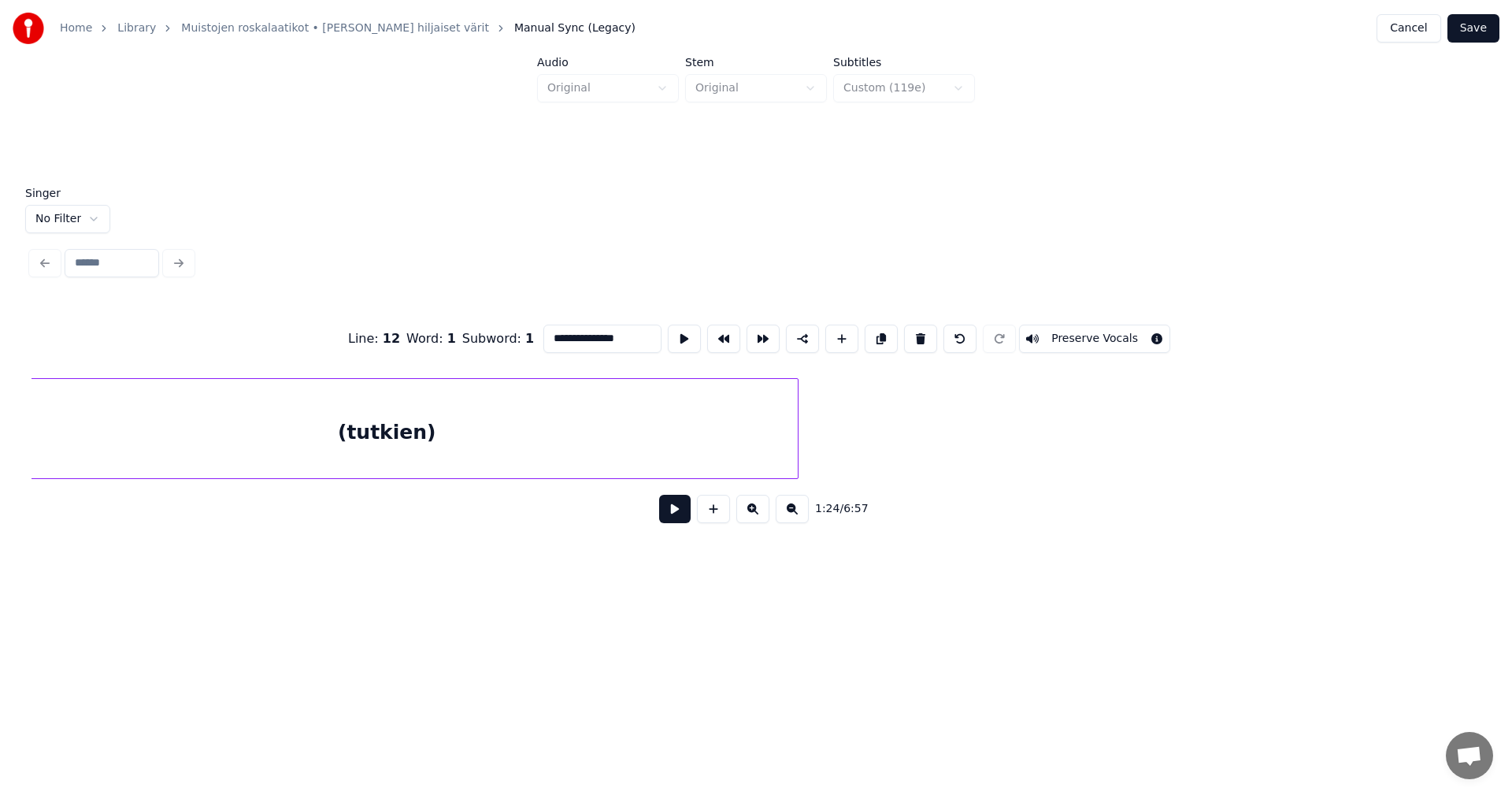
click at [358, 463] on div "(tutkien)" at bounding box center [387, 433] width 821 height 108
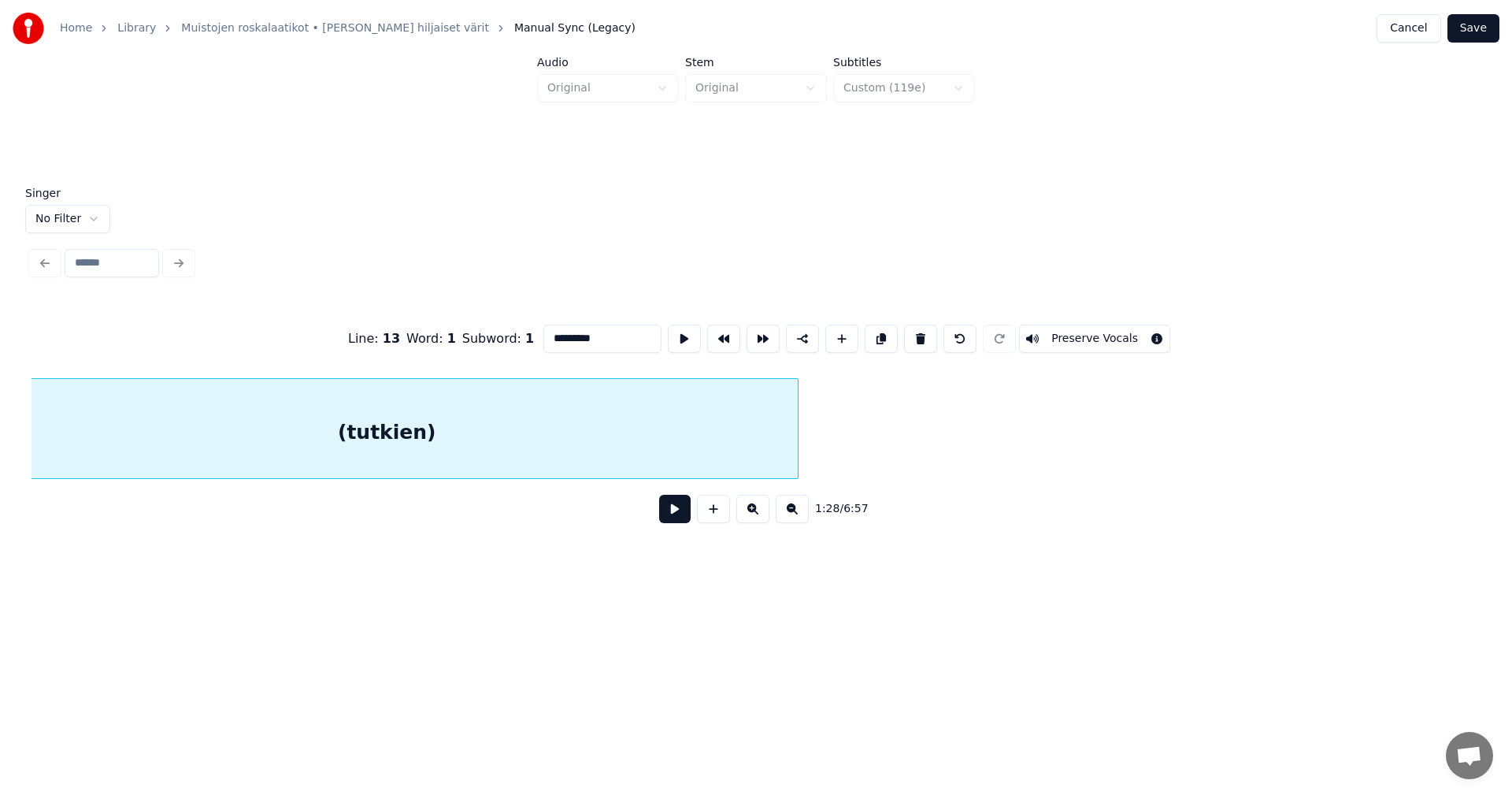
scroll to position [0, 24310]
click at [549, 335] on input "*********" at bounding box center [602, 338] width 118 height 28
click at [589, 338] on input "********" at bounding box center [602, 338] width 118 height 28
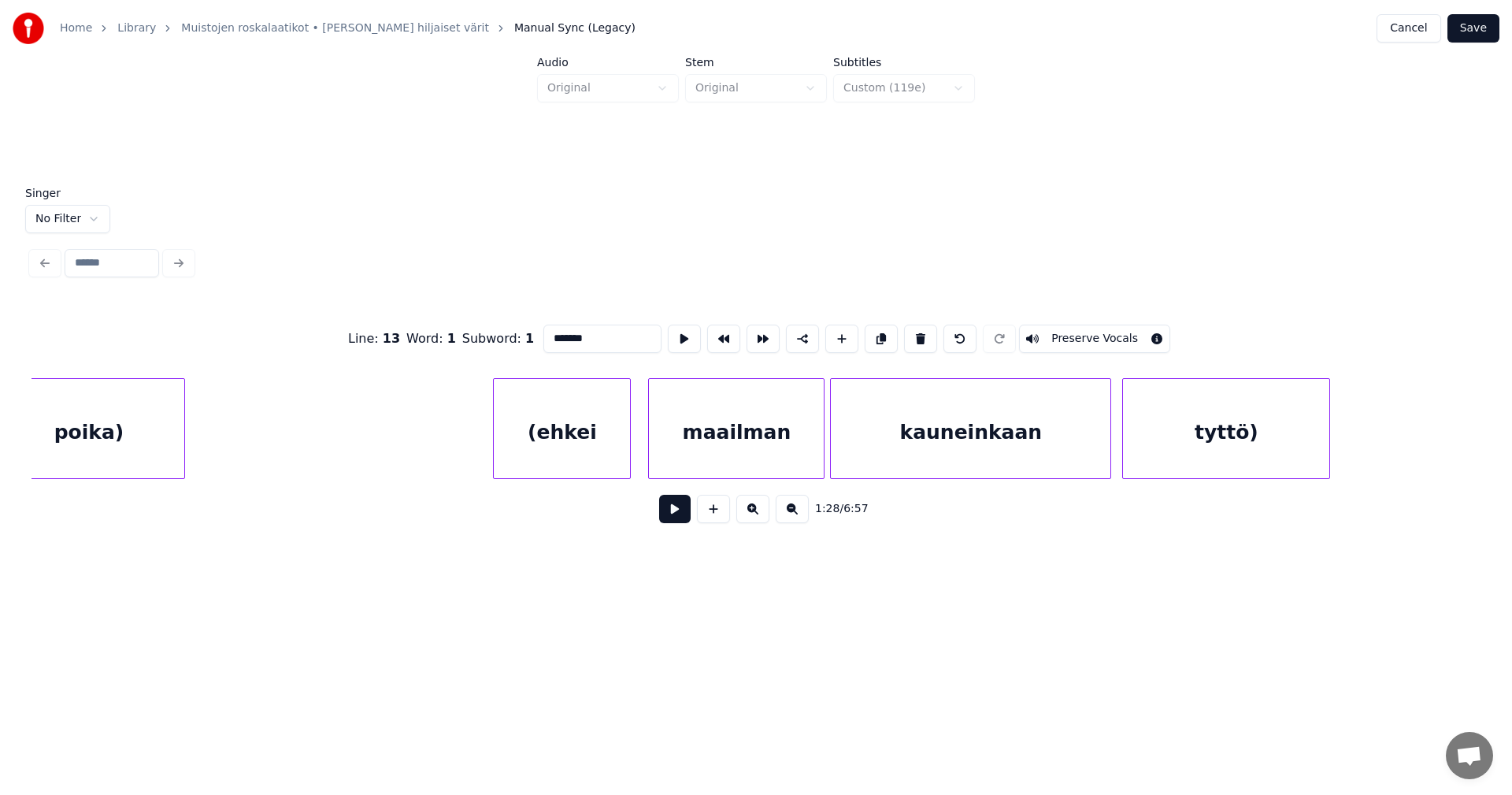
scroll to position [0, 45479]
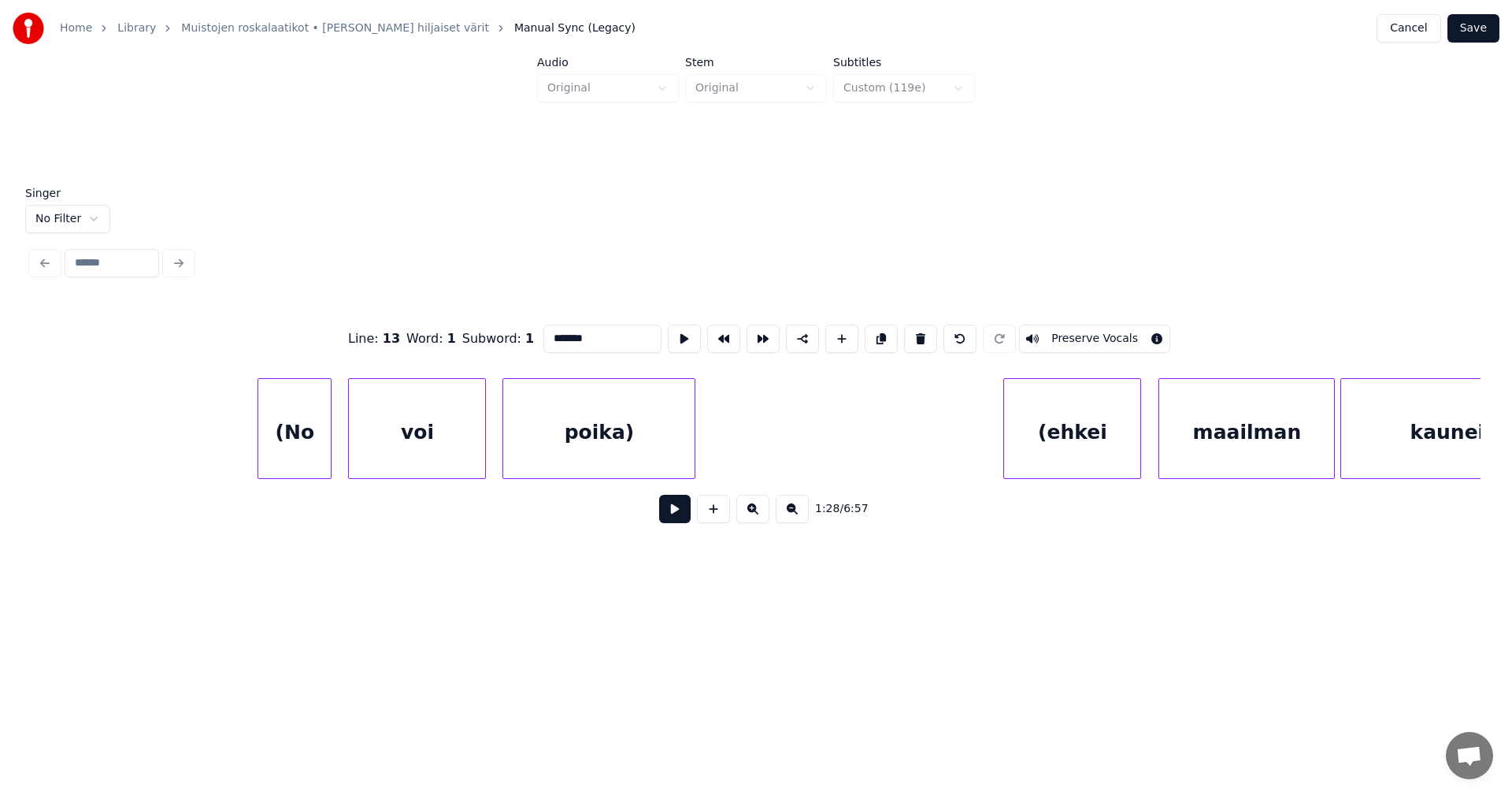
click at [323, 453] on div "(No" at bounding box center [294, 433] width 72 height 108
click at [550, 332] on input "***" at bounding box center [602, 338] width 118 height 28
click at [643, 427] on div "poika)" at bounding box center [599, 433] width 192 height 108
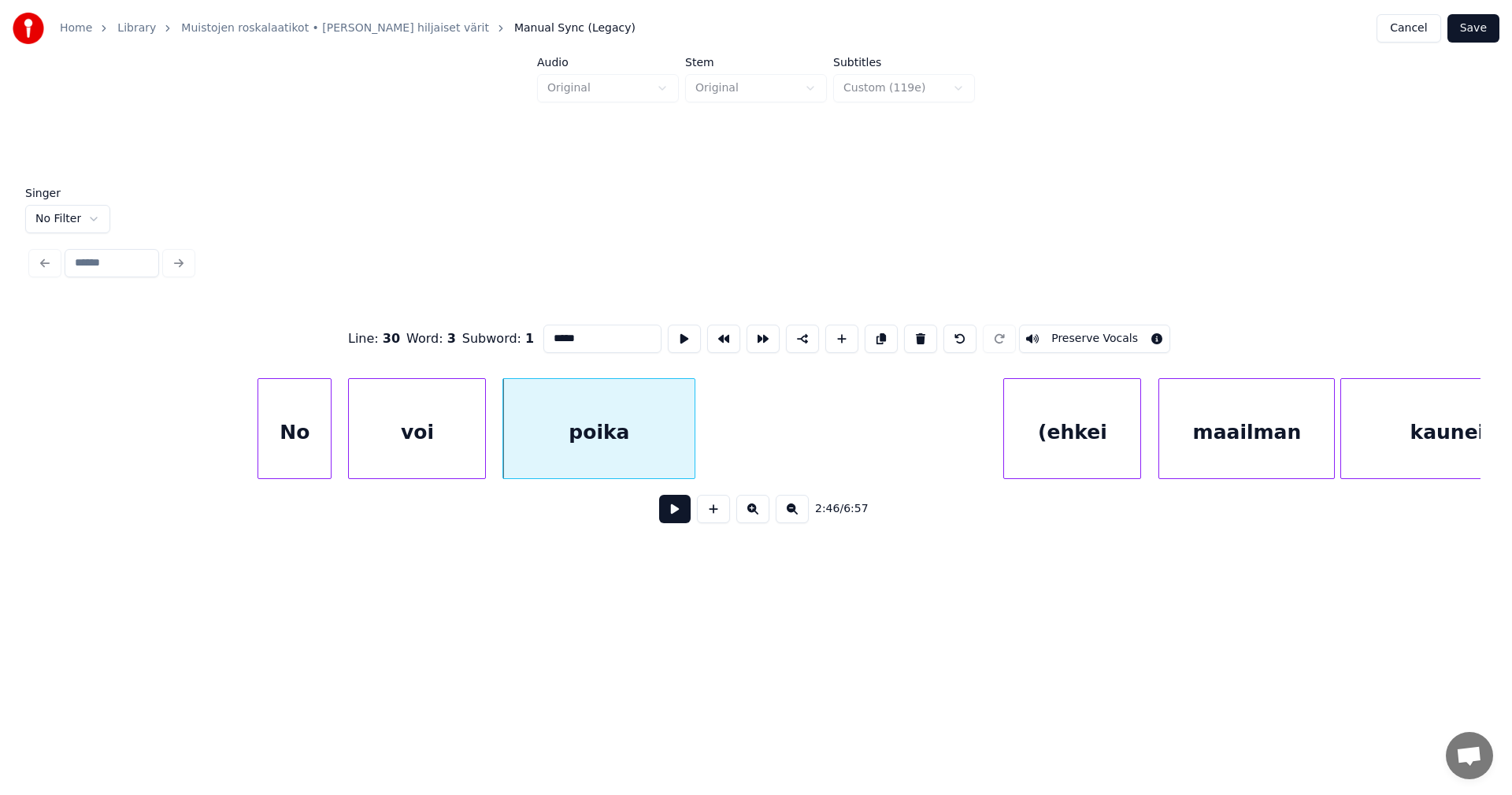
scroll to position [0, 45670]
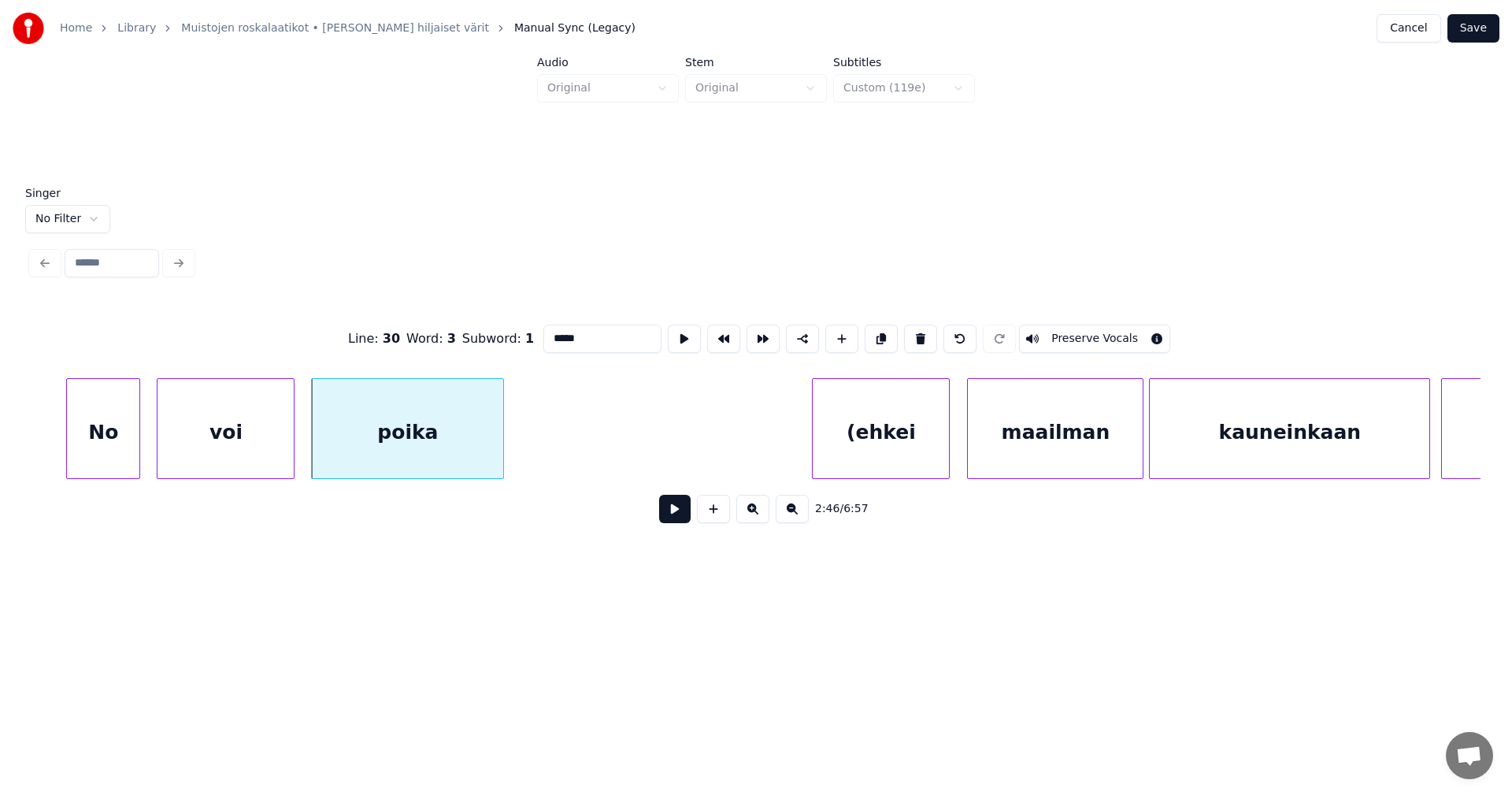
click at [847, 435] on div "(ehkei" at bounding box center [881, 433] width 136 height 108
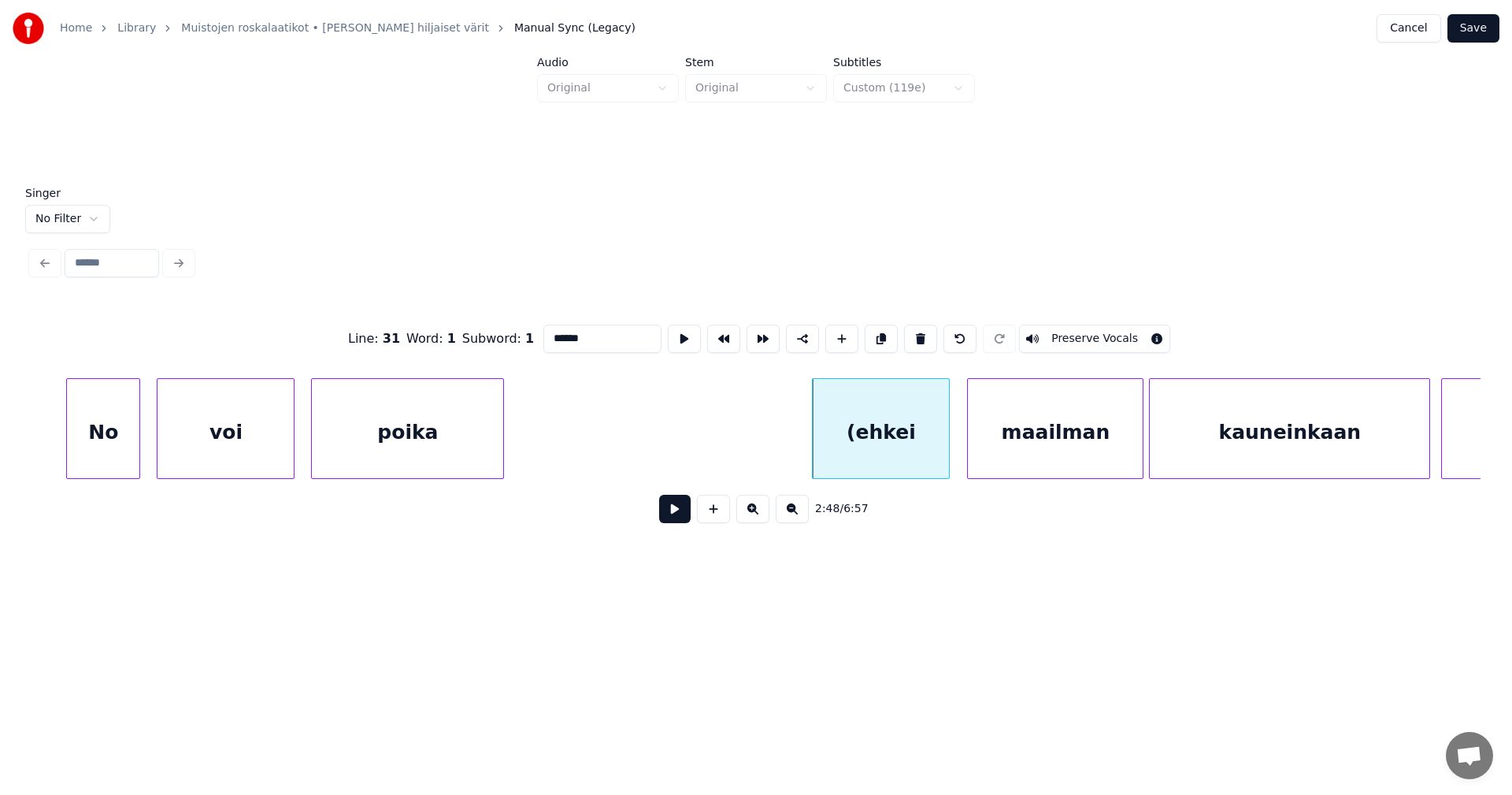
click at [550, 332] on input "******" at bounding box center [602, 338] width 118 height 28
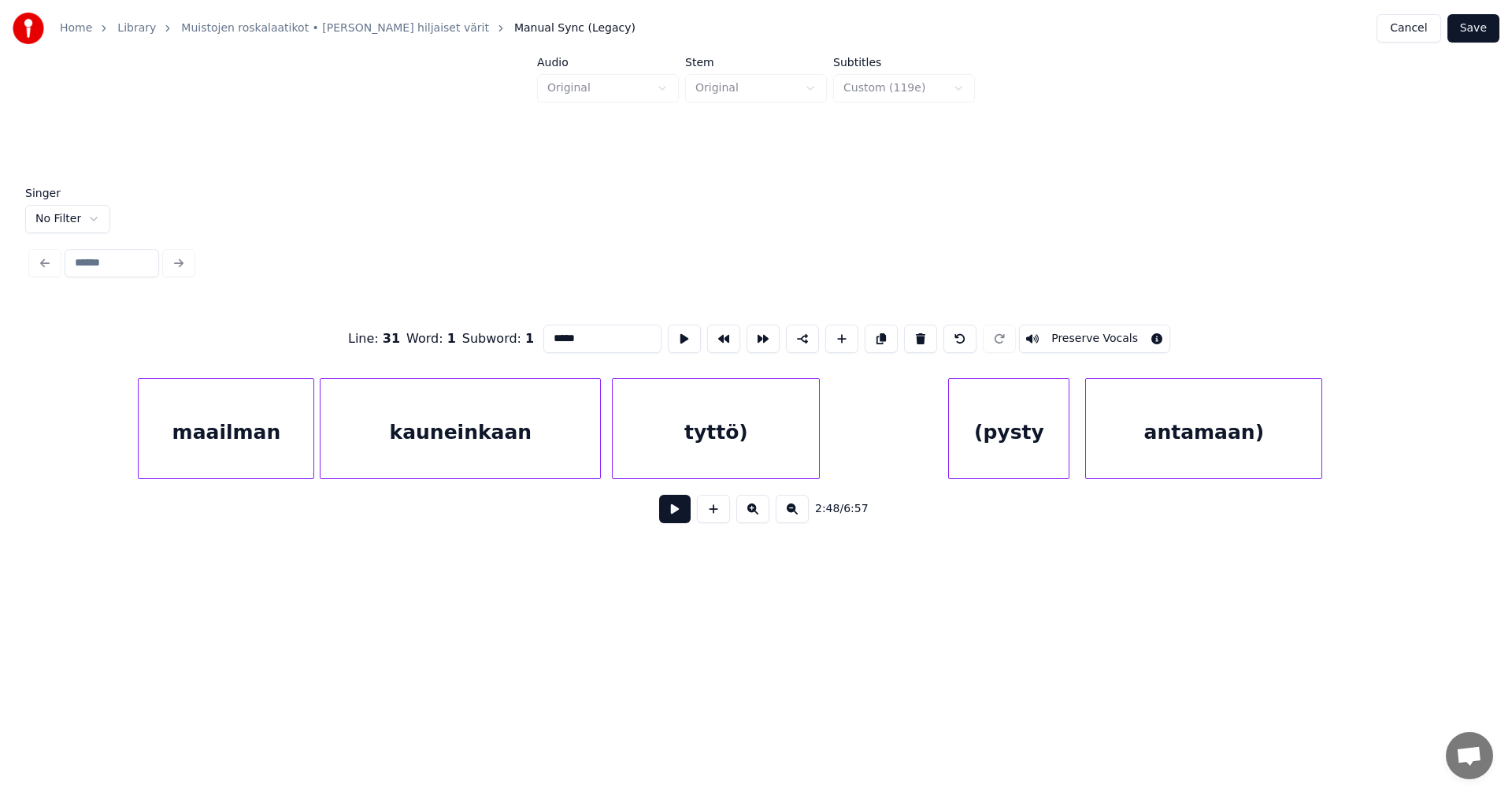
scroll to position [0, 46755]
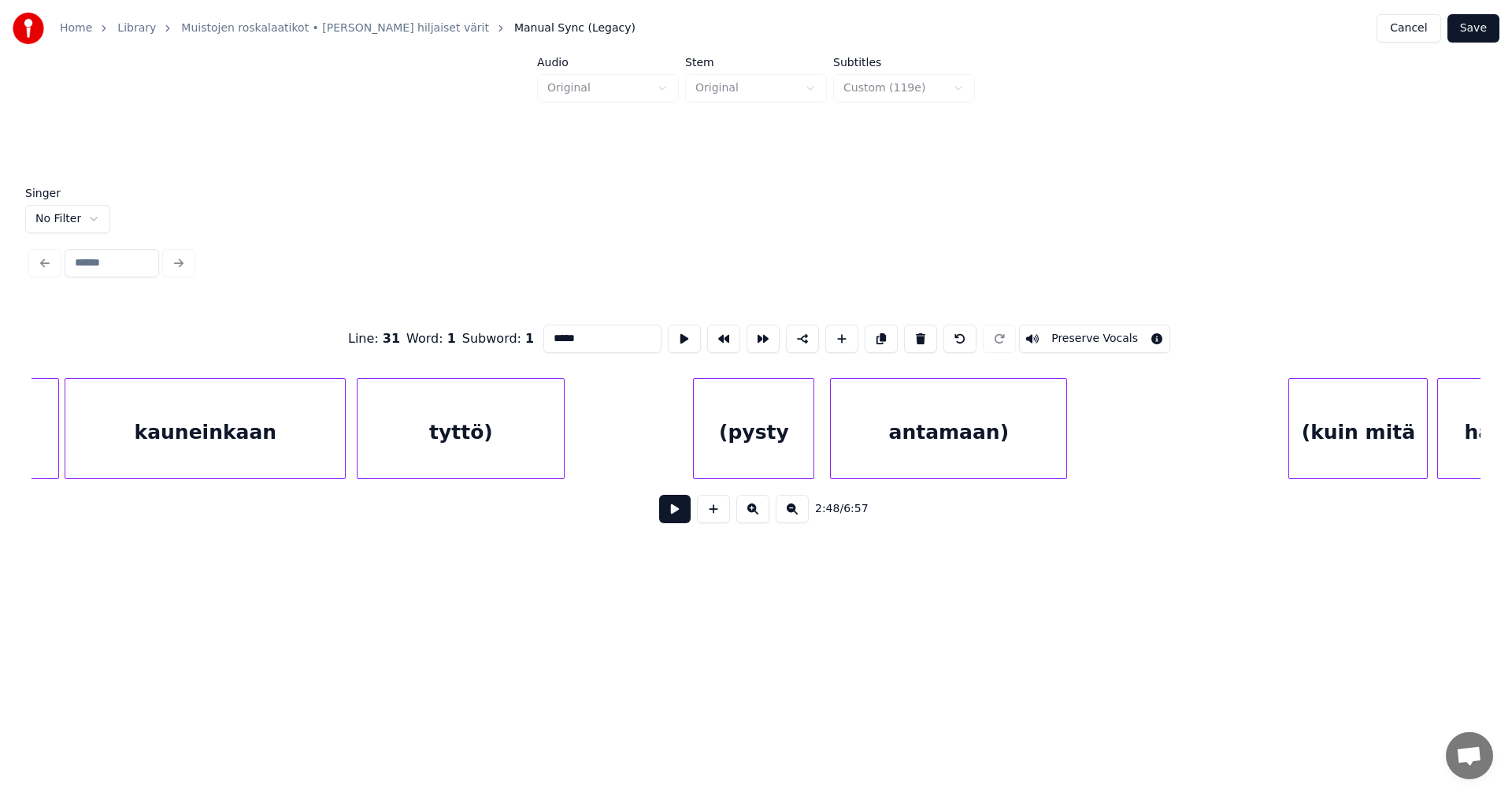
click at [539, 452] on div "tyttö)" at bounding box center [461, 433] width 206 height 108
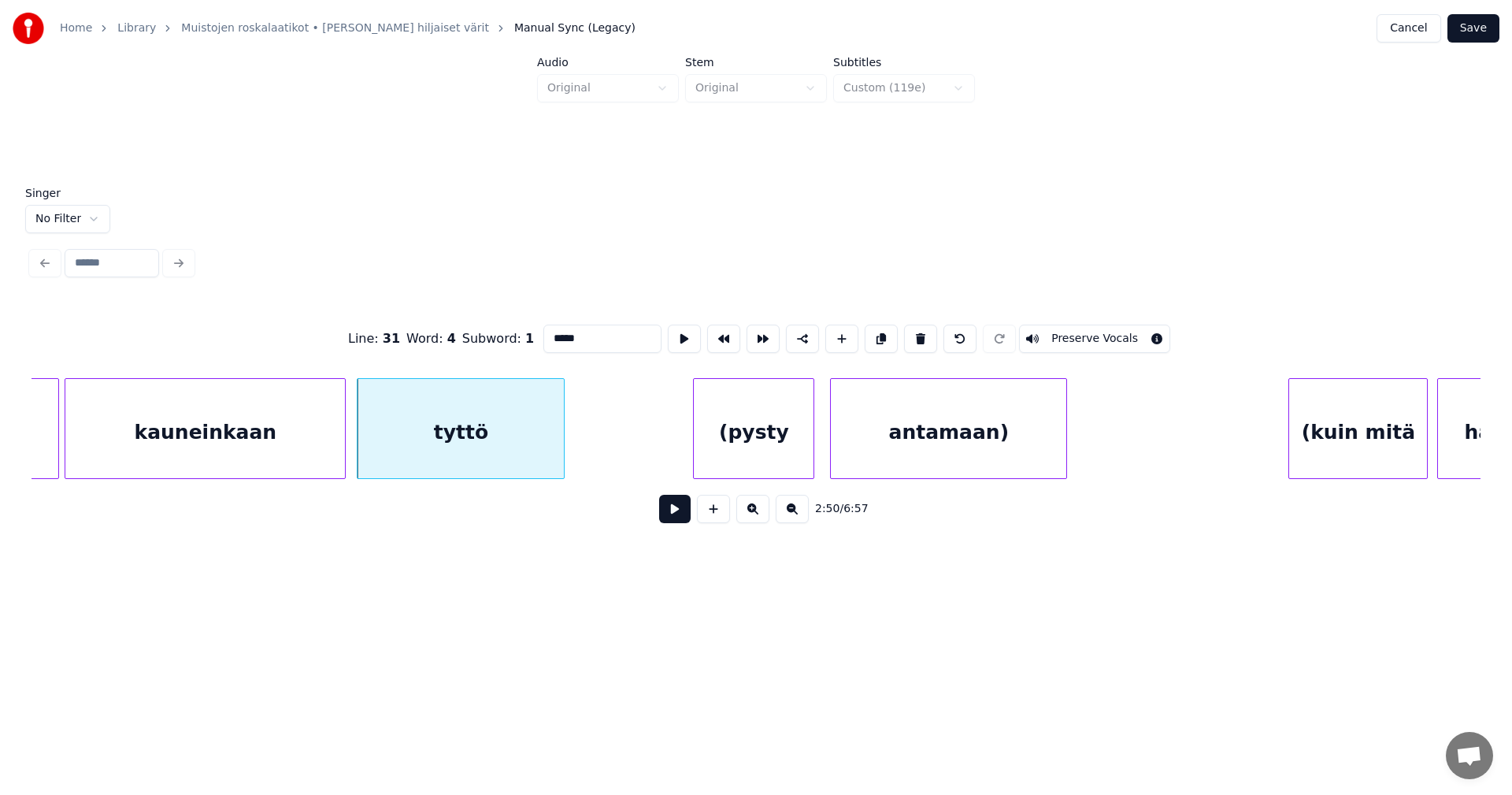
click at [719, 420] on div "(pysty" at bounding box center [753, 433] width 120 height 108
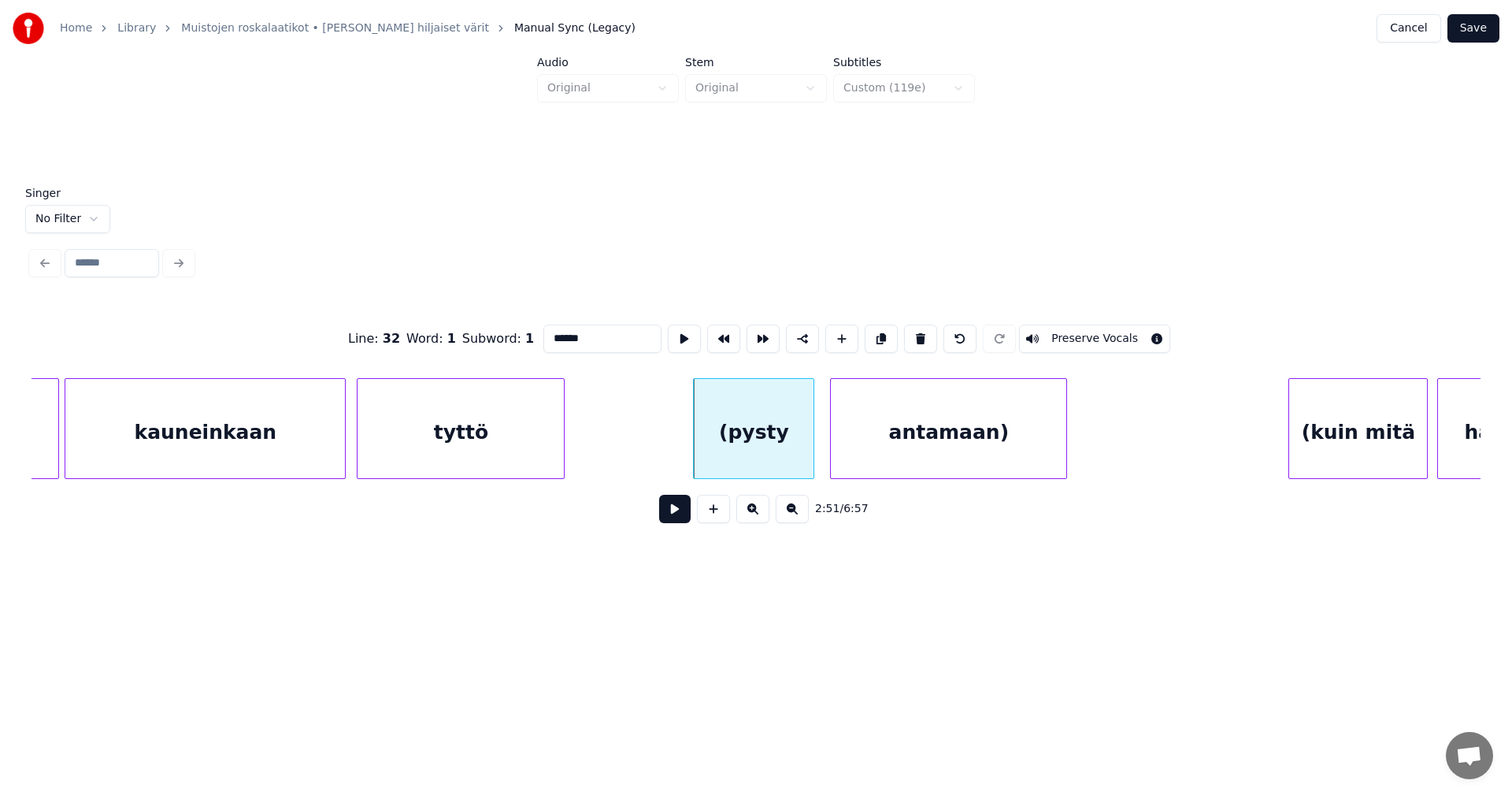
click at [550, 335] on input "******" at bounding box center [602, 338] width 118 height 28
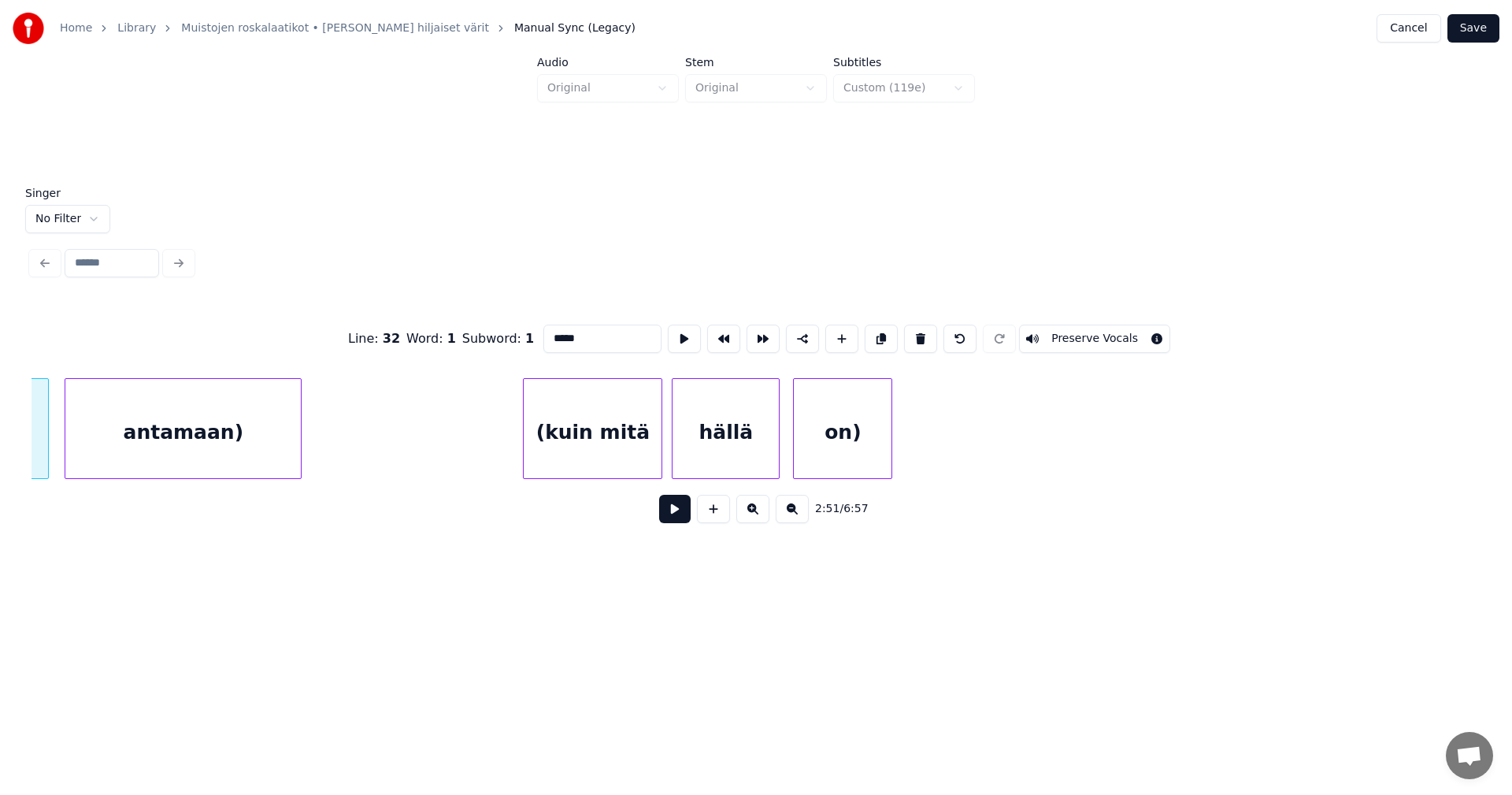
click at [264, 458] on div "antamaan)" at bounding box center [183, 433] width 236 height 108
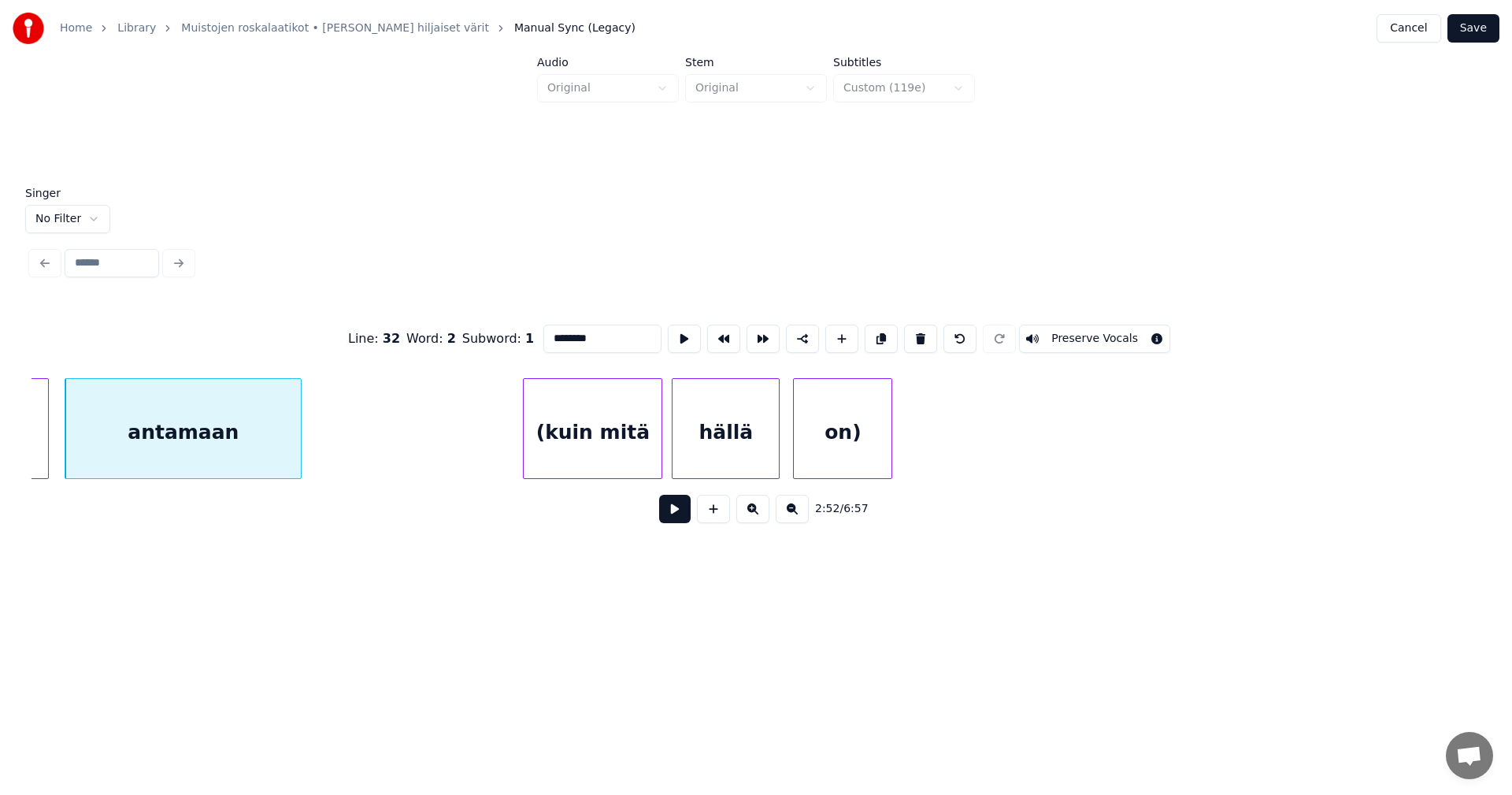
click at [576, 444] on div "(kuin mitä" at bounding box center [593, 433] width 138 height 108
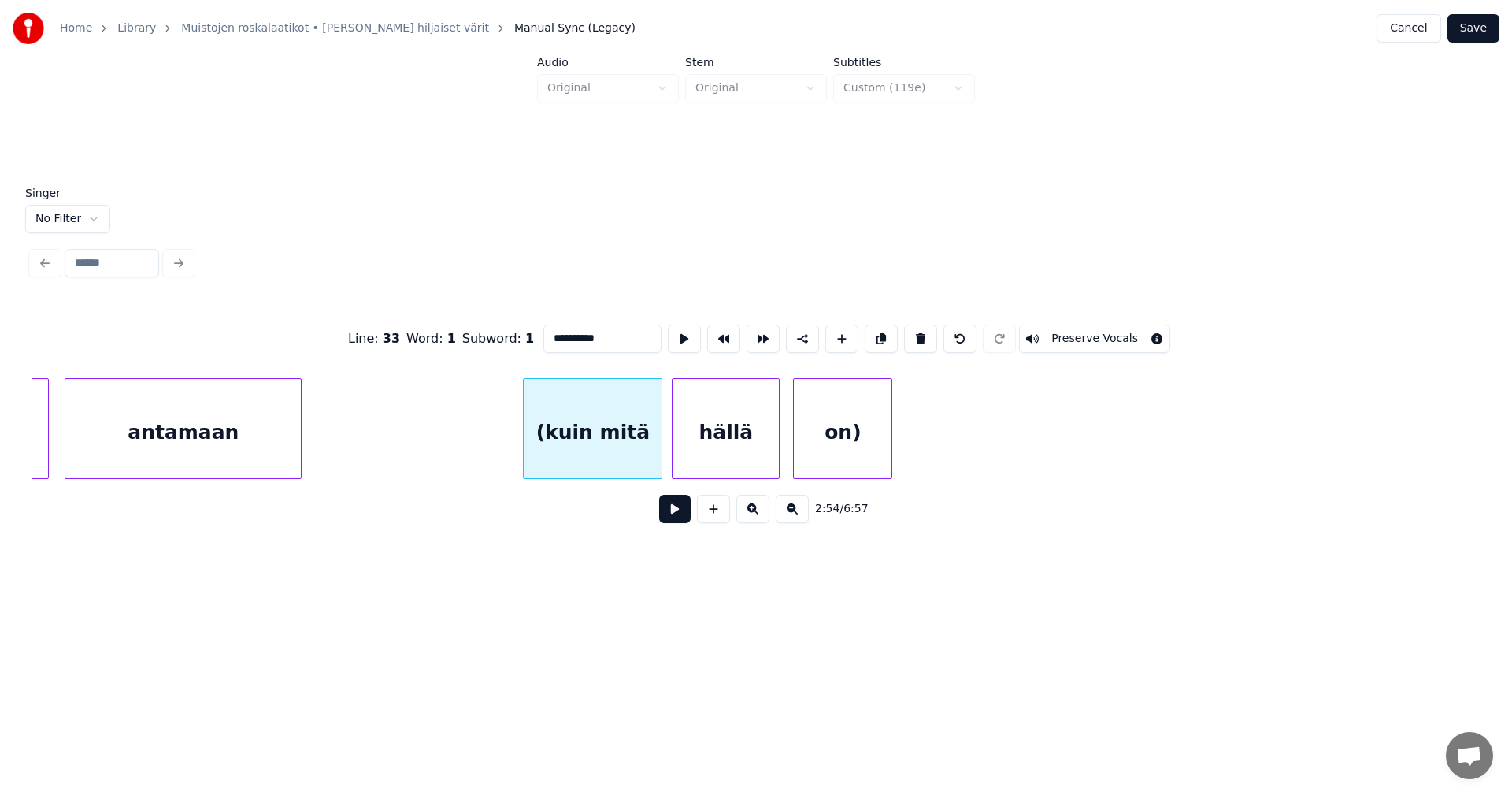
click at [550, 332] on input "**********" at bounding box center [602, 338] width 118 height 28
click at [840, 434] on div "on)" at bounding box center [843, 433] width 98 height 108
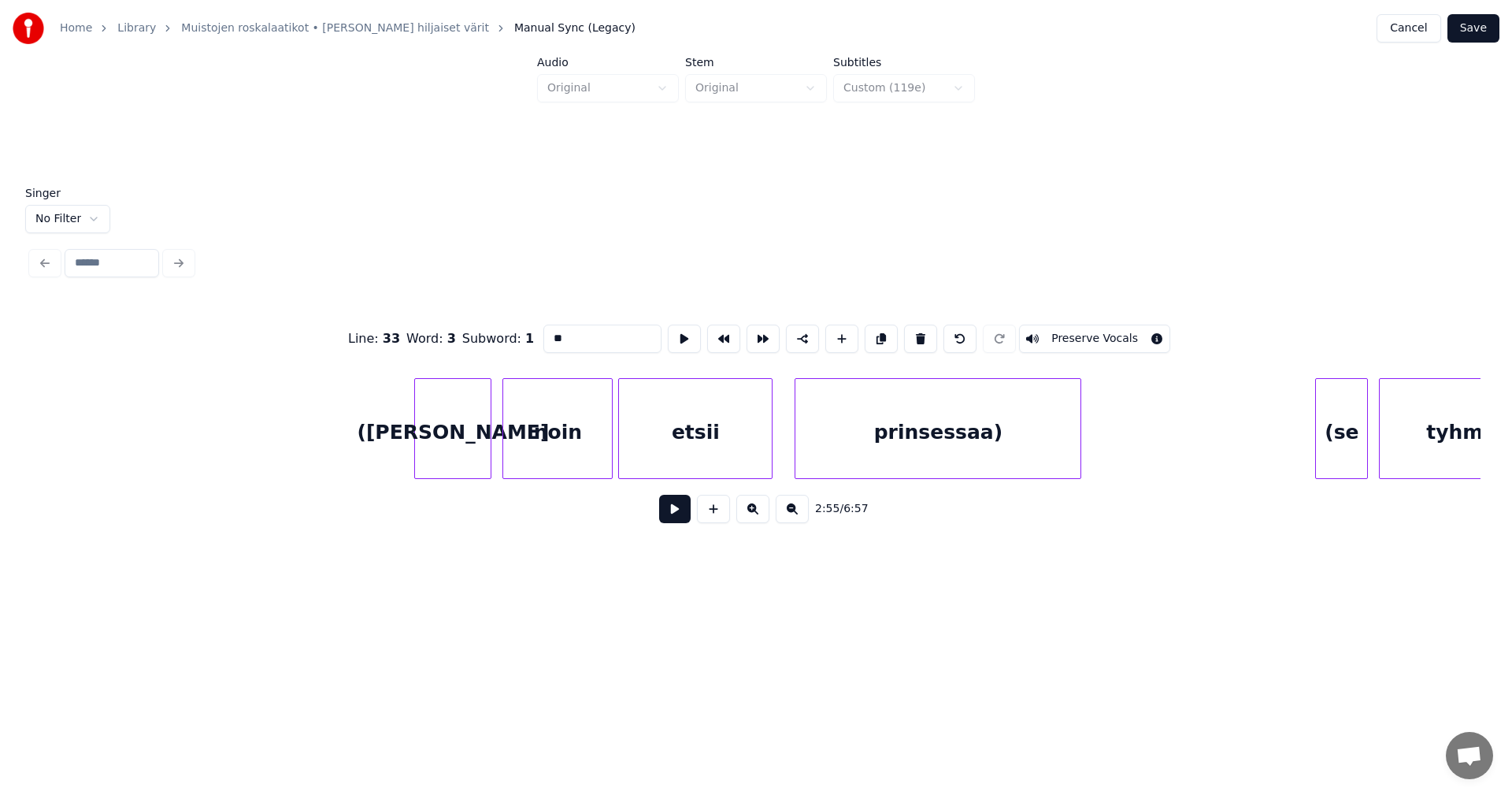
scroll to position [0, 48923]
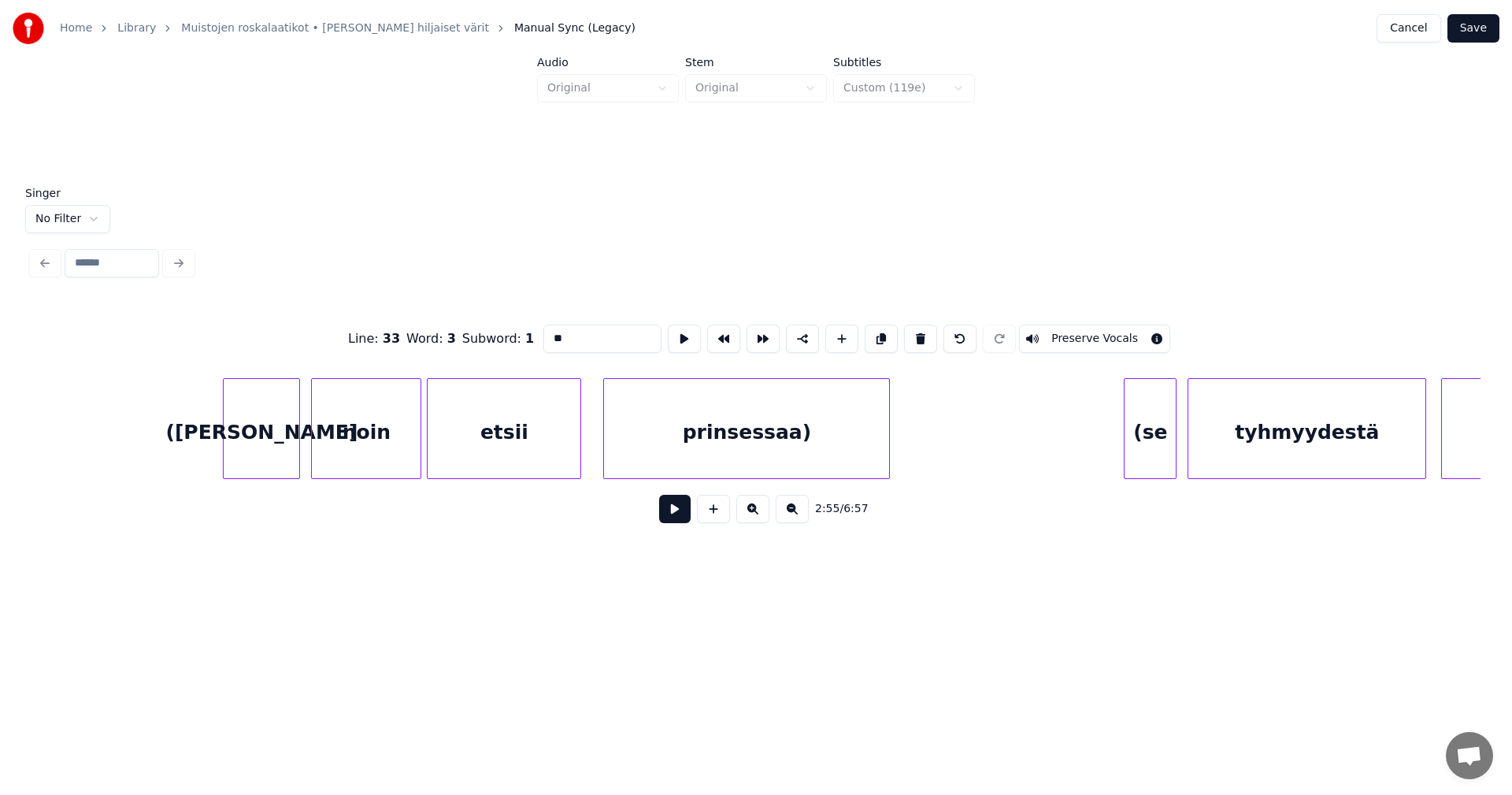
click at [290, 447] on div "([PERSON_NAME]" at bounding box center [261, 433] width 76 height 108
click at [550, 332] on input "****" at bounding box center [602, 338] width 118 height 28
click at [796, 434] on div "prinsessaa)" at bounding box center [747, 433] width 286 height 108
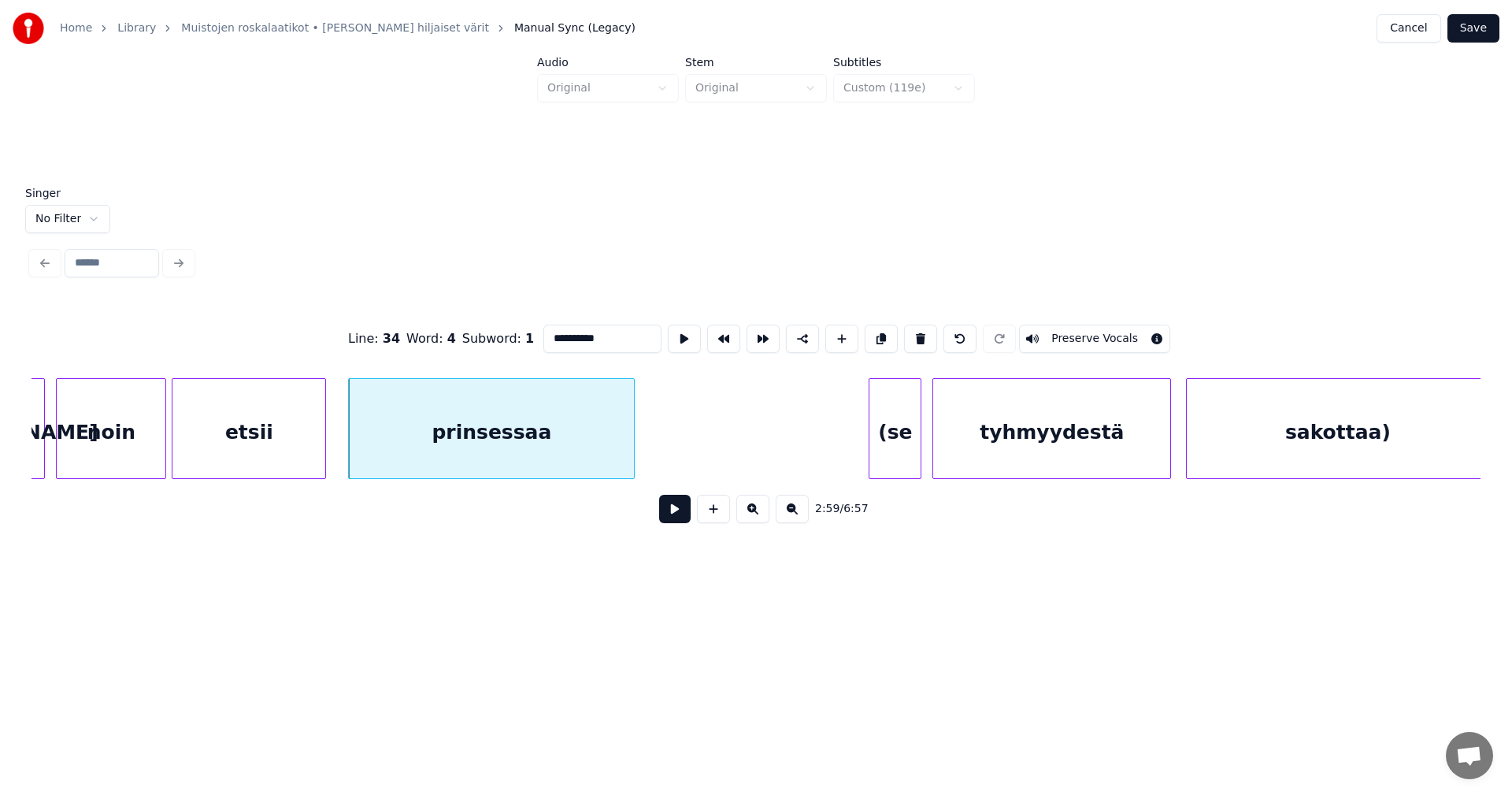
scroll to position [0, 49306]
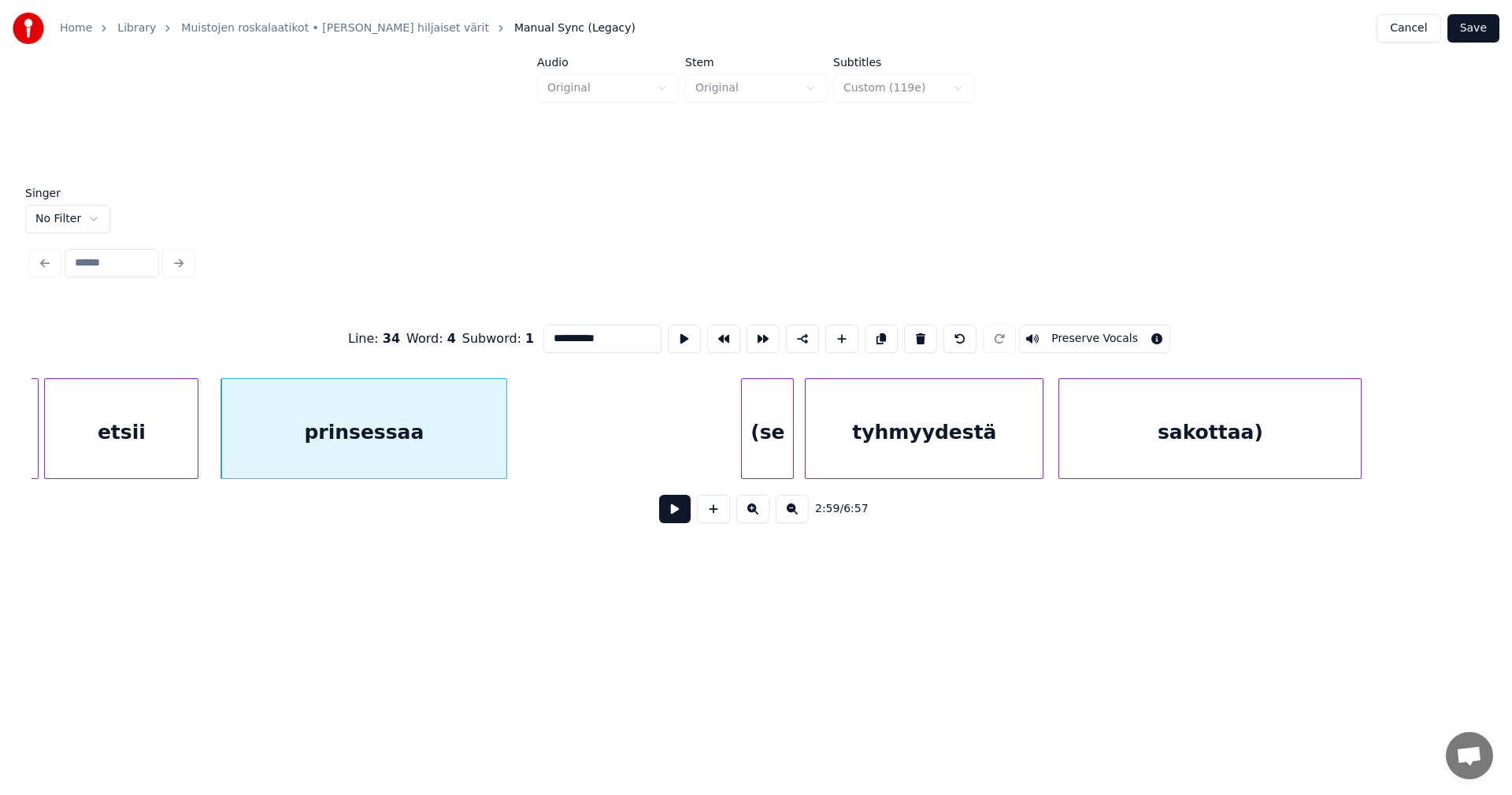
click at [752, 424] on div "(se" at bounding box center [768, 433] width 52 height 108
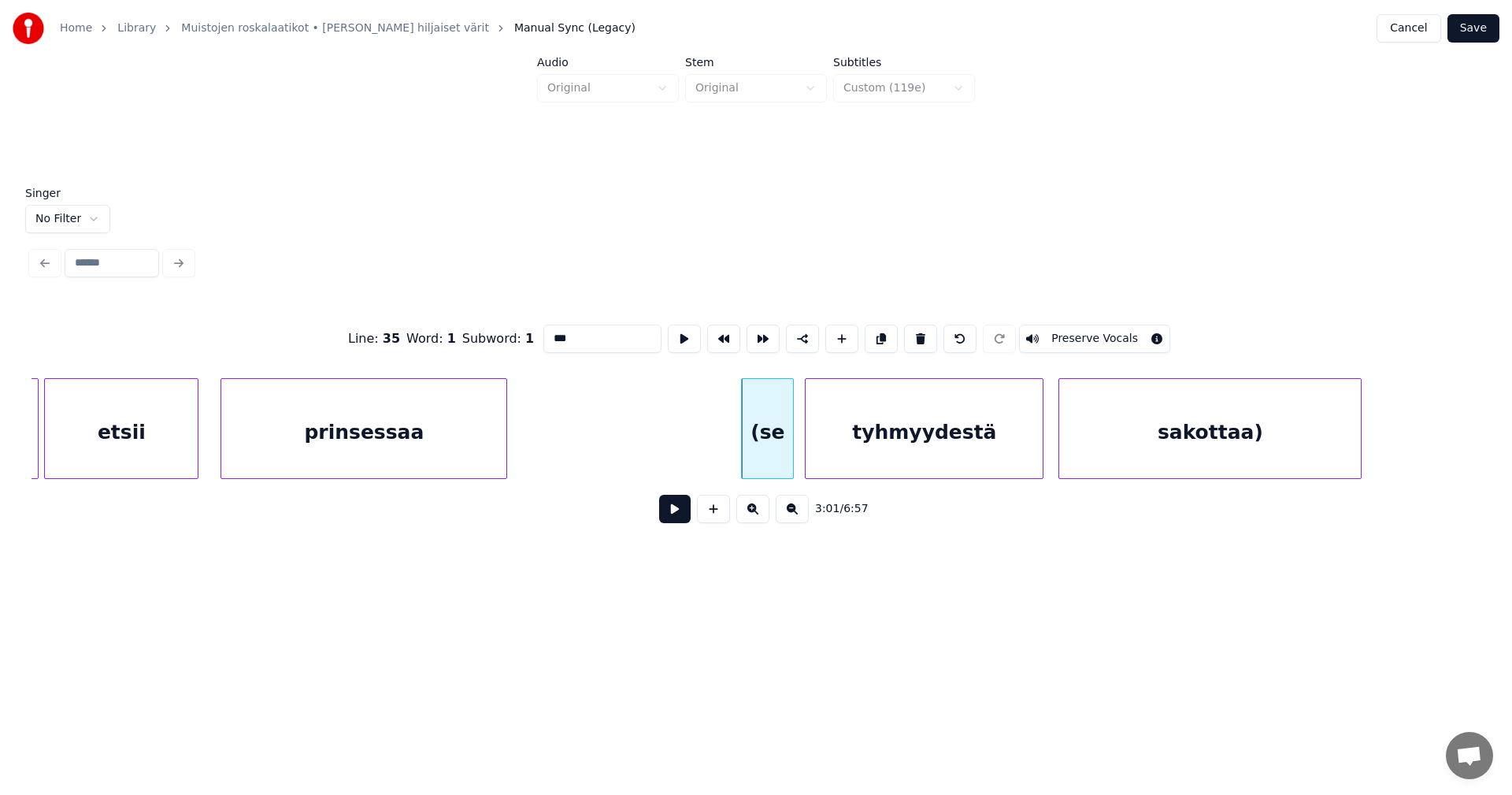
click at [550, 336] on input "***" at bounding box center [602, 338] width 118 height 28
click at [1160, 432] on div "sakottaa)" at bounding box center [1210, 433] width 302 height 108
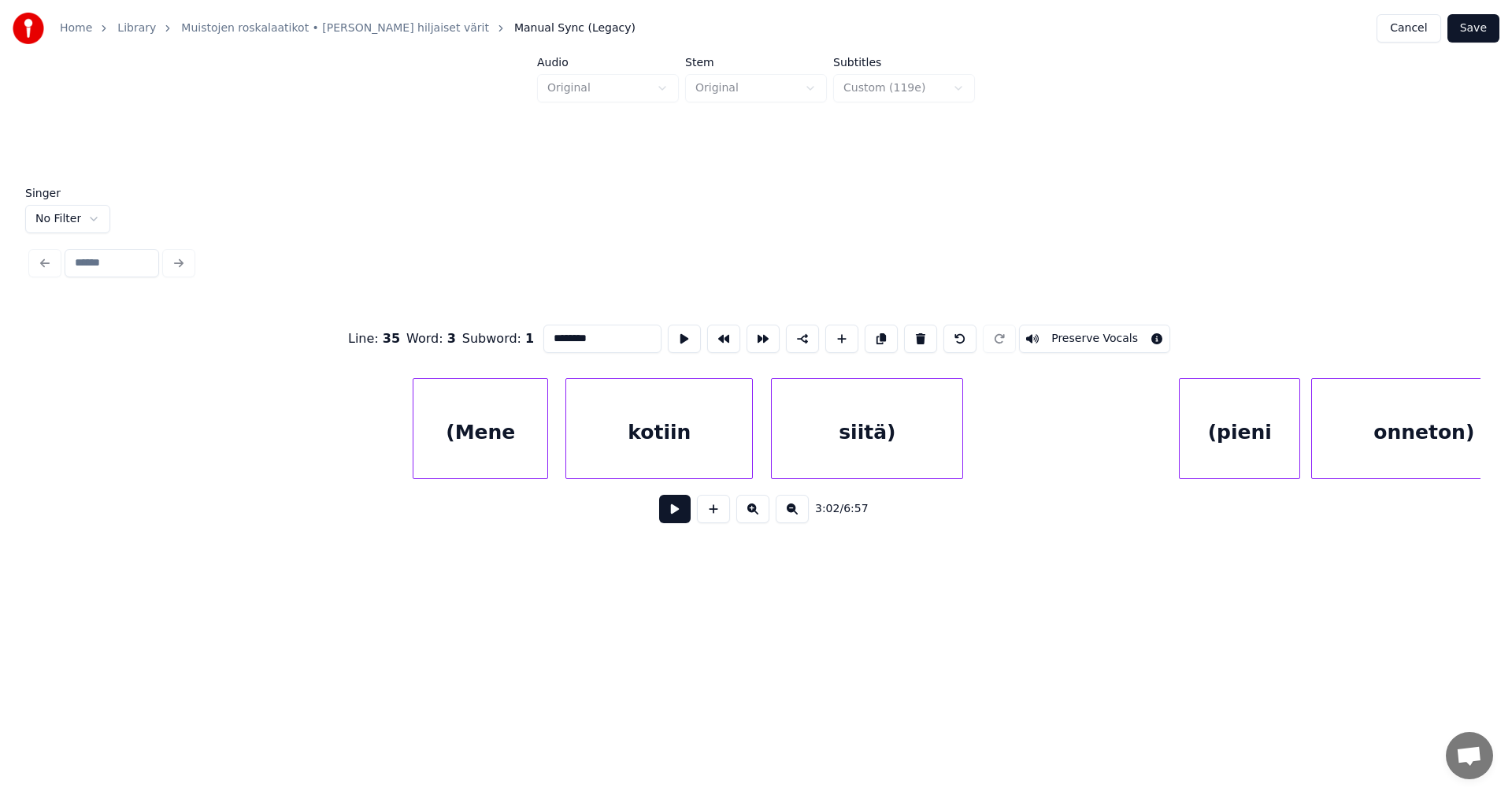
scroll to position [0, 50837]
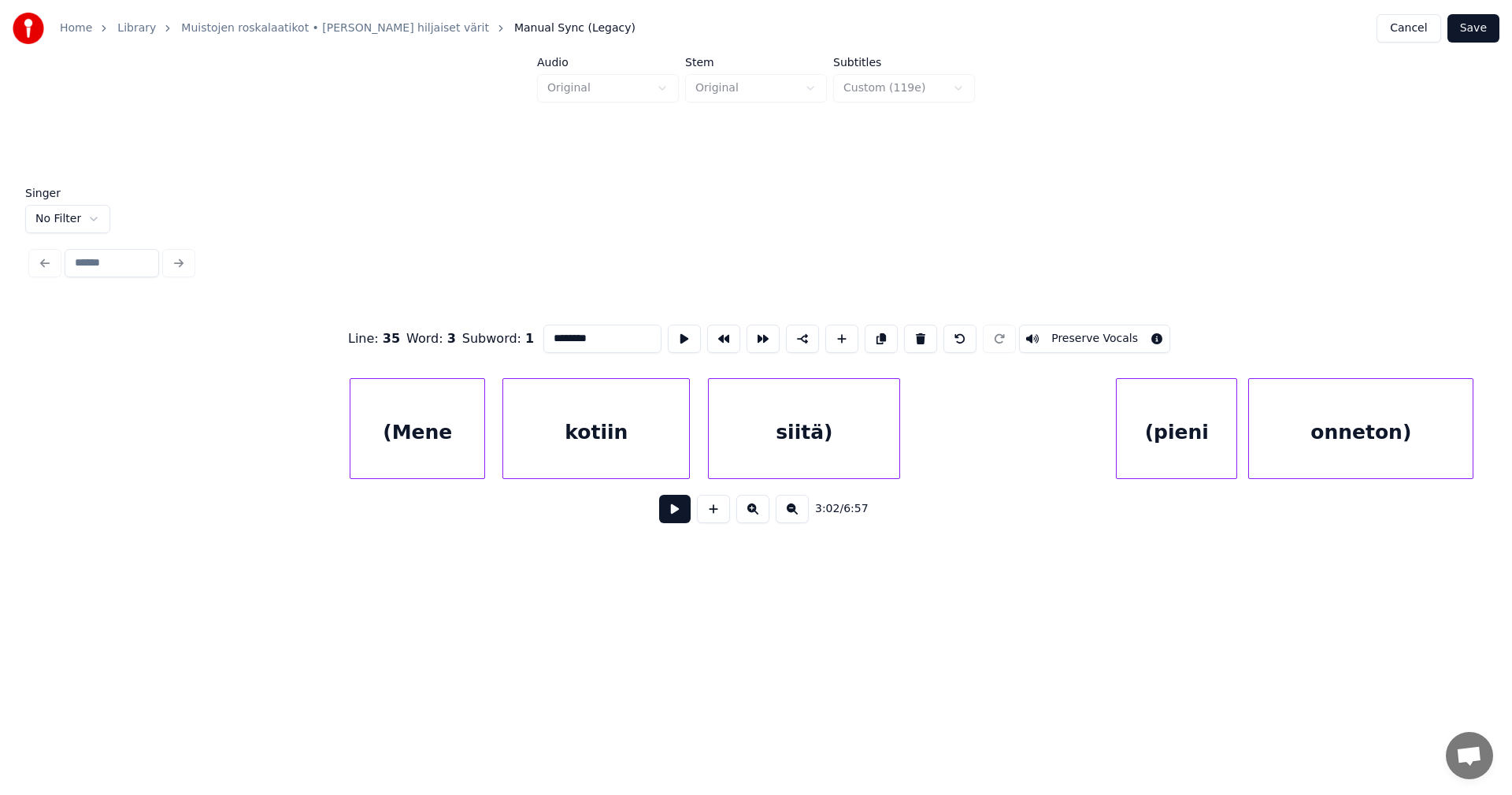
click at [430, 454] on div "(Mene" at bounding box center [418, 433] width 134 height 108
click at [548, 337] on input "*****" at bounding box center [602, 338] width 118 height 28
click at [551, 340] on input "*****" at bounding box center [602, 338] width 118 height 28
click at [855, 427] on div "siitä)" at bounding box center [804, 433] width 191 height 108
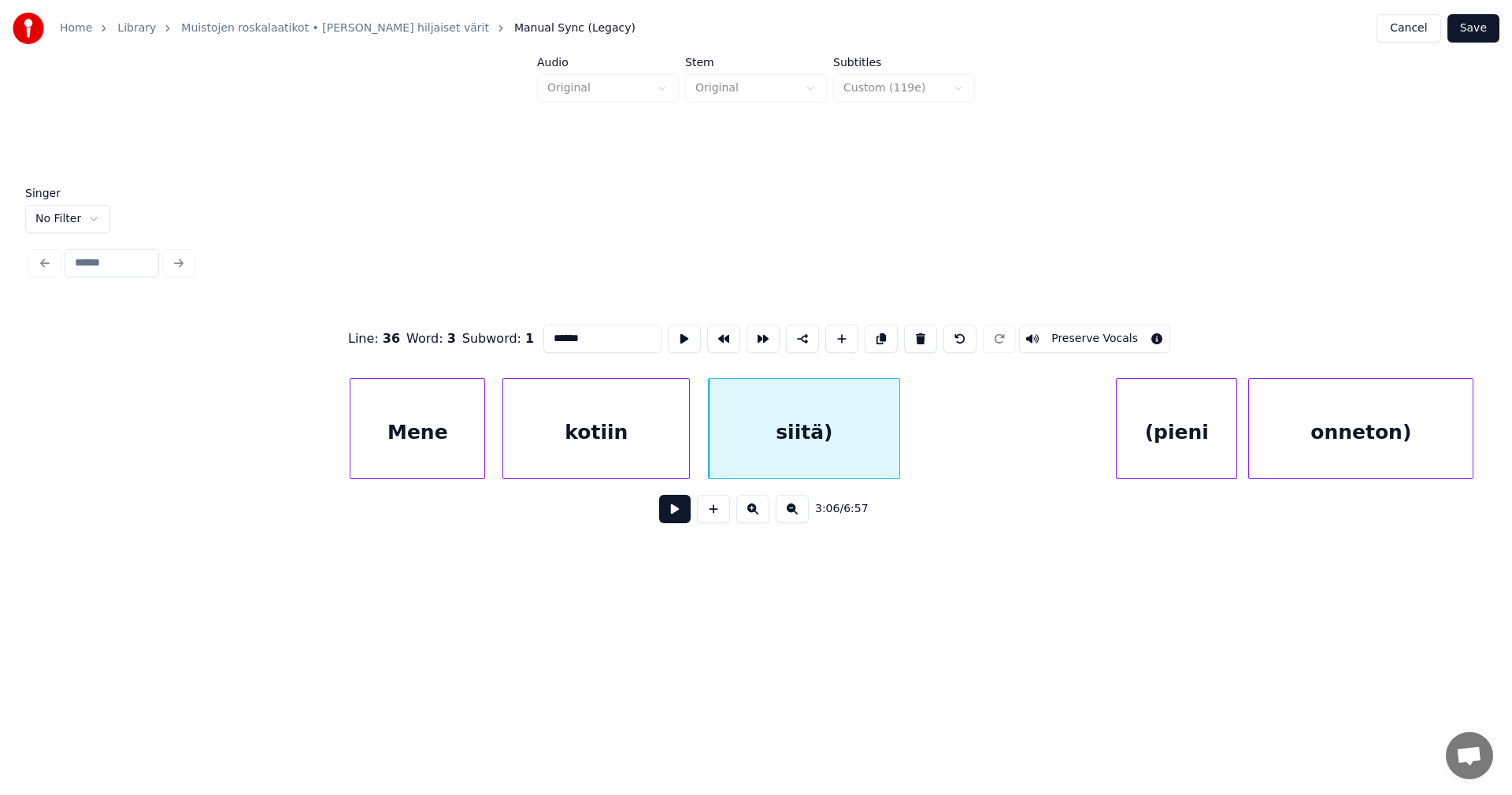
click at [855, 427] on div "siitä)" at bounding box center [804, 433] width 191 height 108
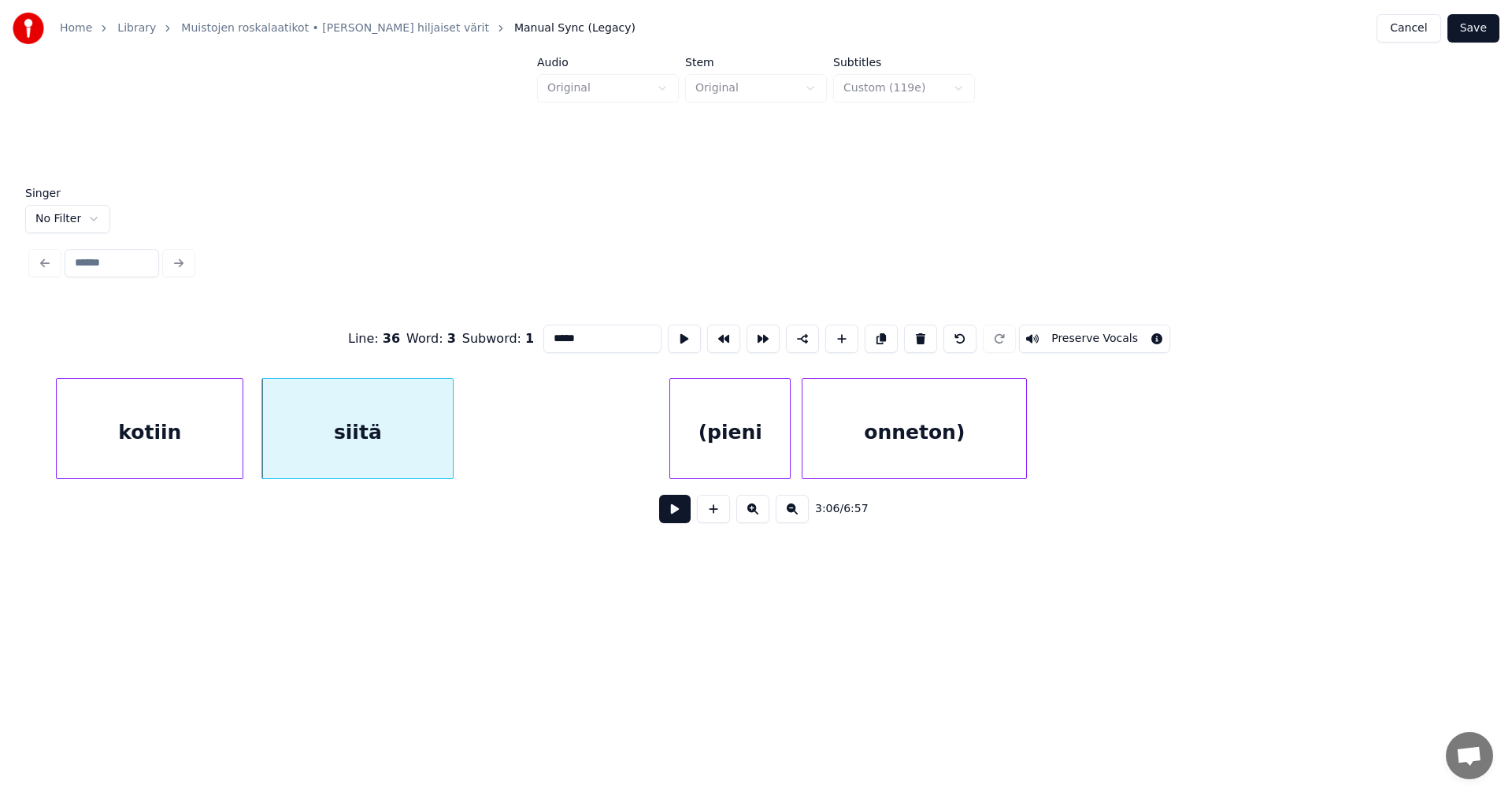
scroll to position [0, 51476]
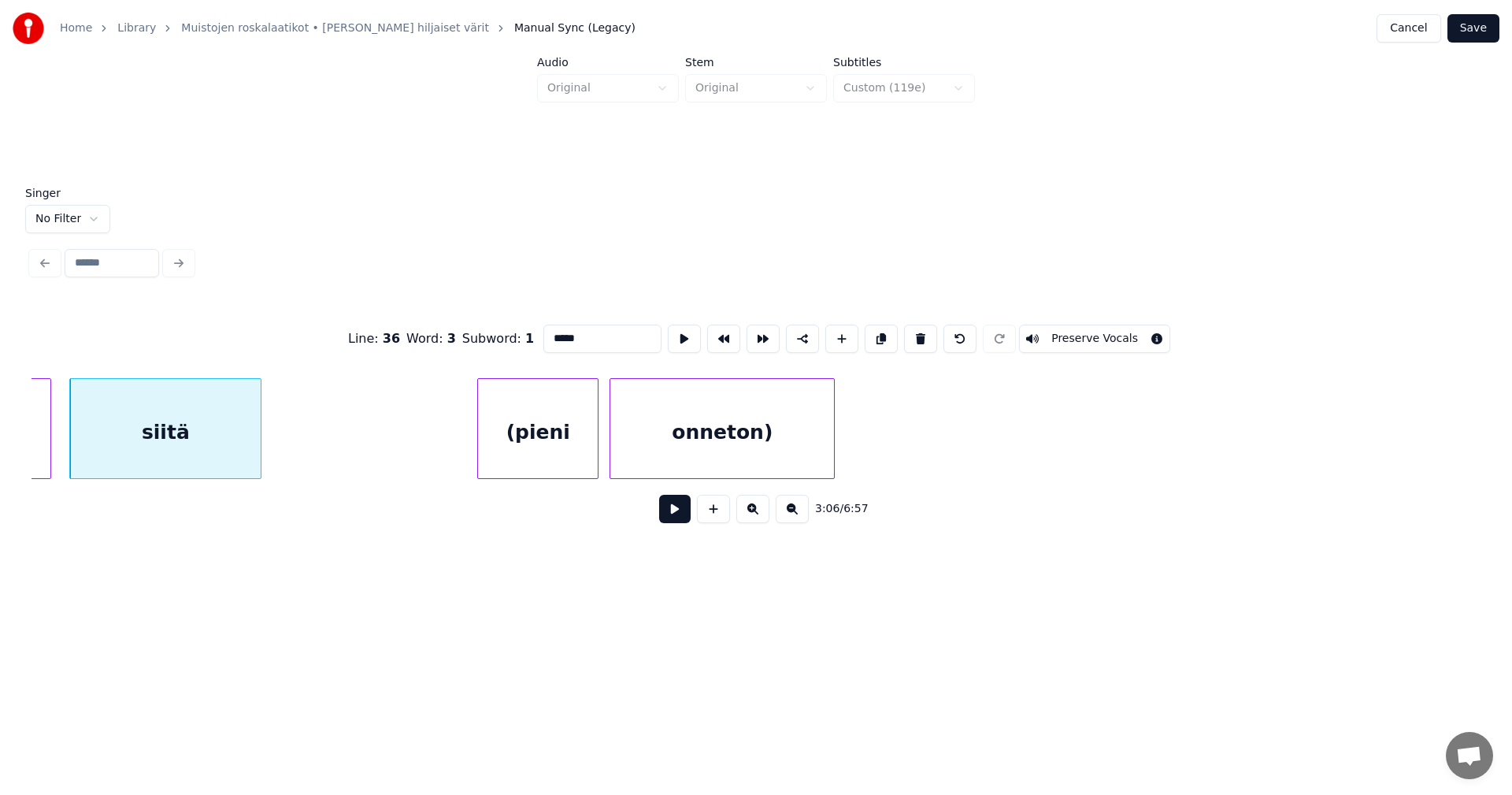
click at [566, 447] on div "(pieni" at bounding box center [538, 433] width 120 height 108
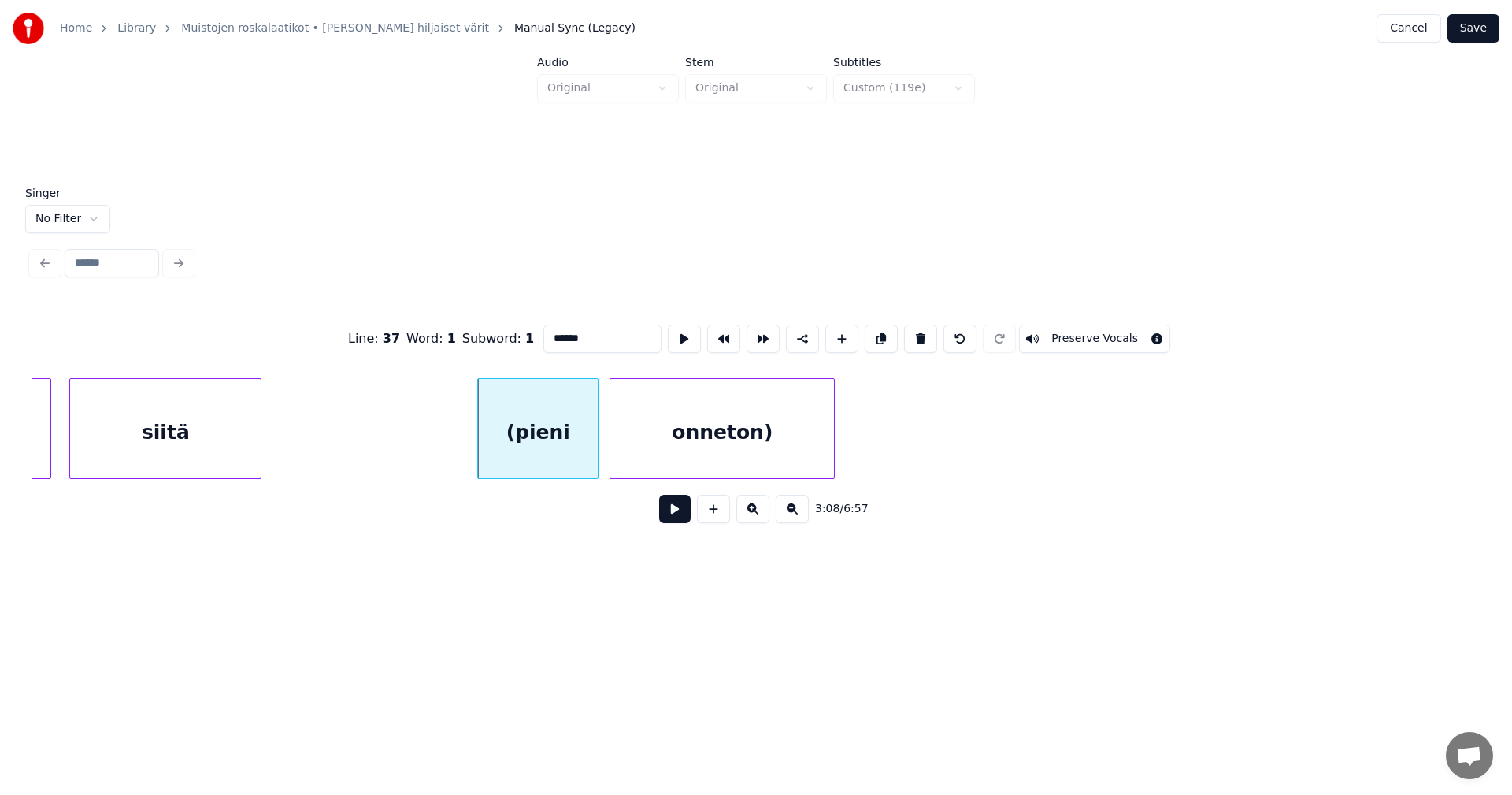
click at [551, 336] on input "******" at bounding box center [602, 338] width 118 height 28
click at [771, 431] on div "onneton)" at bounding box center [722, 433] width 224 height 108
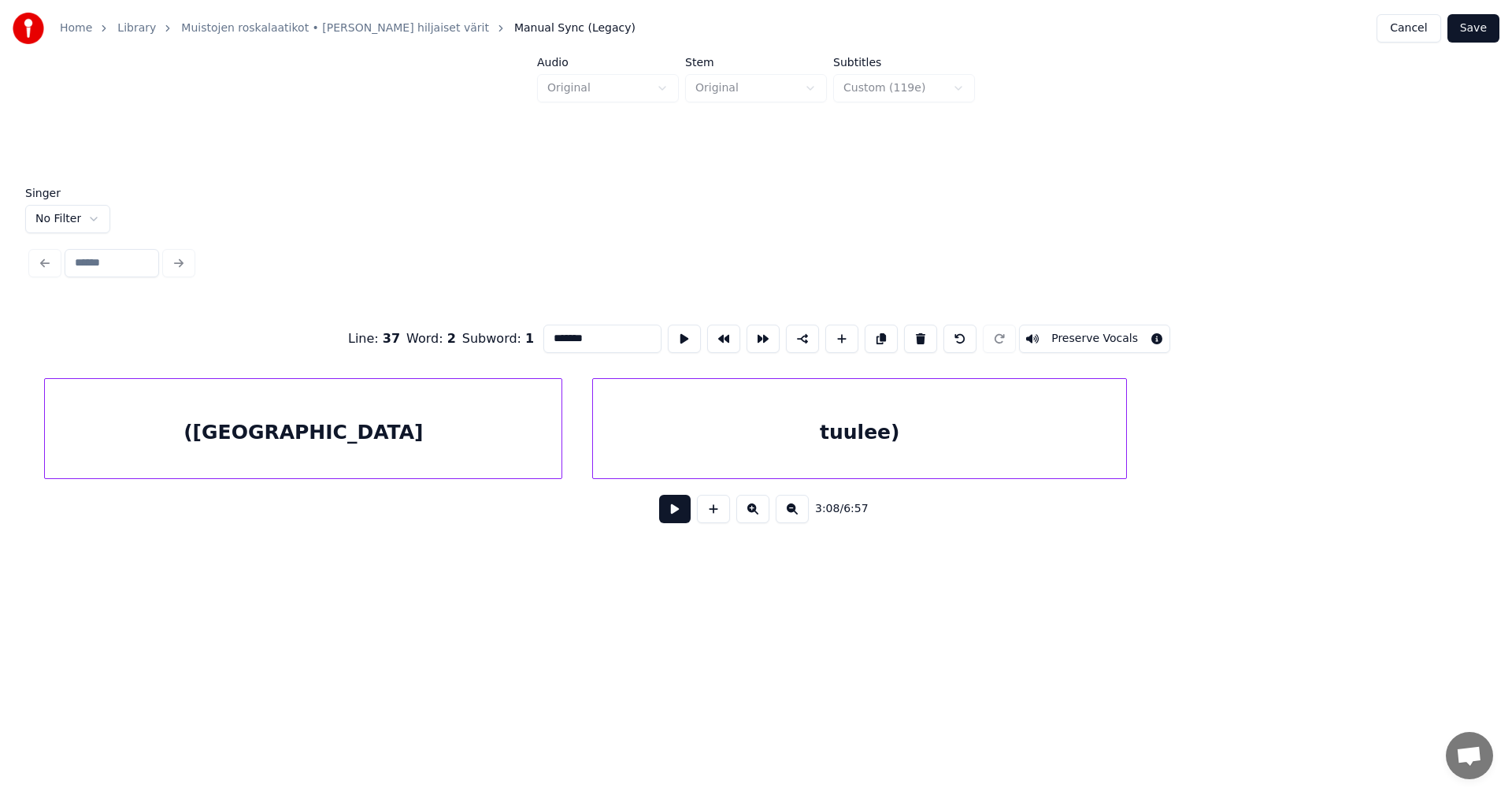
scroll to position [0, 54281]
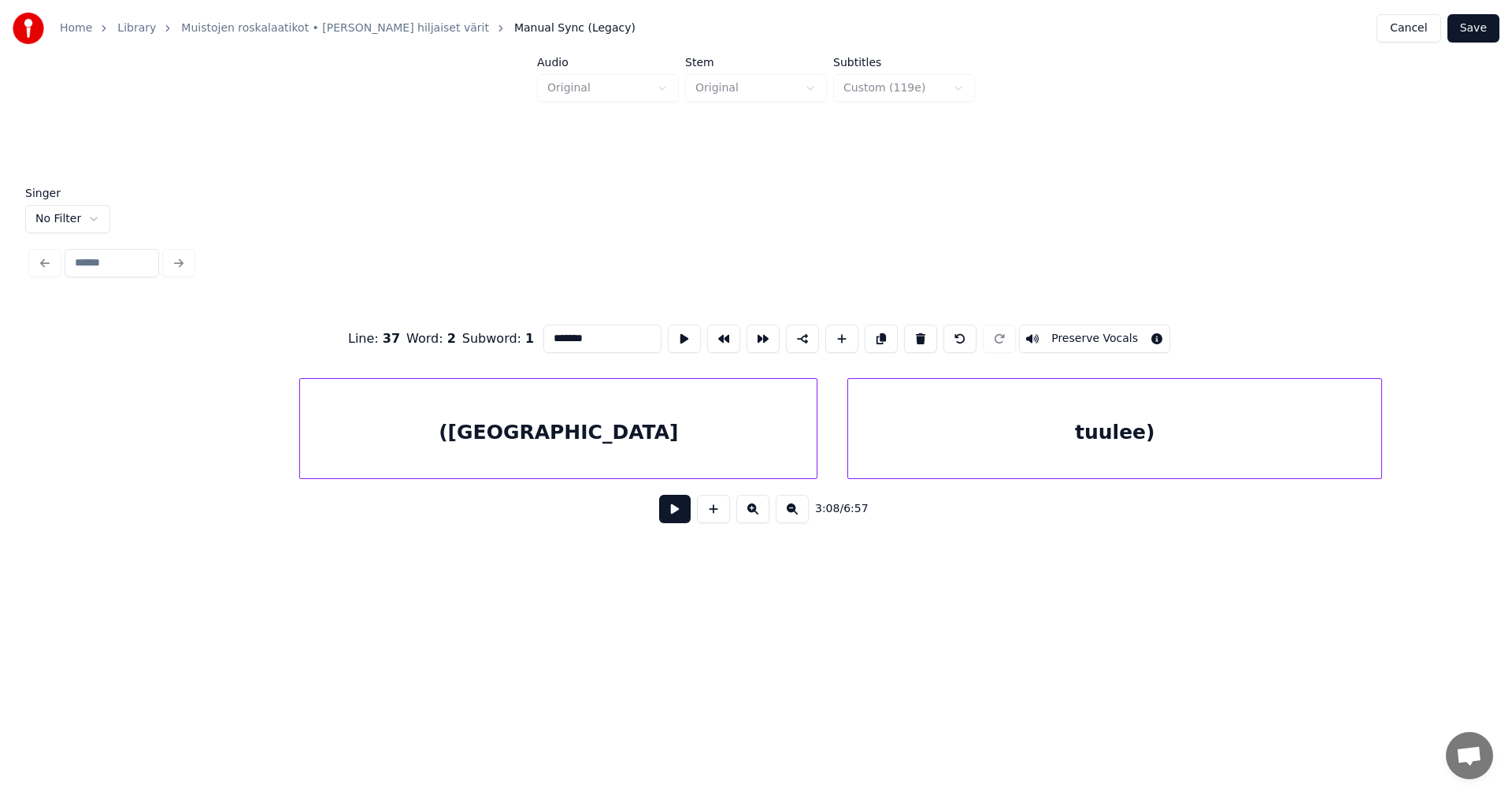
click at [572, 454] on div "([GEOGRAPHIC_DATA]" at bounding box center [558, 433] width 517 height 108
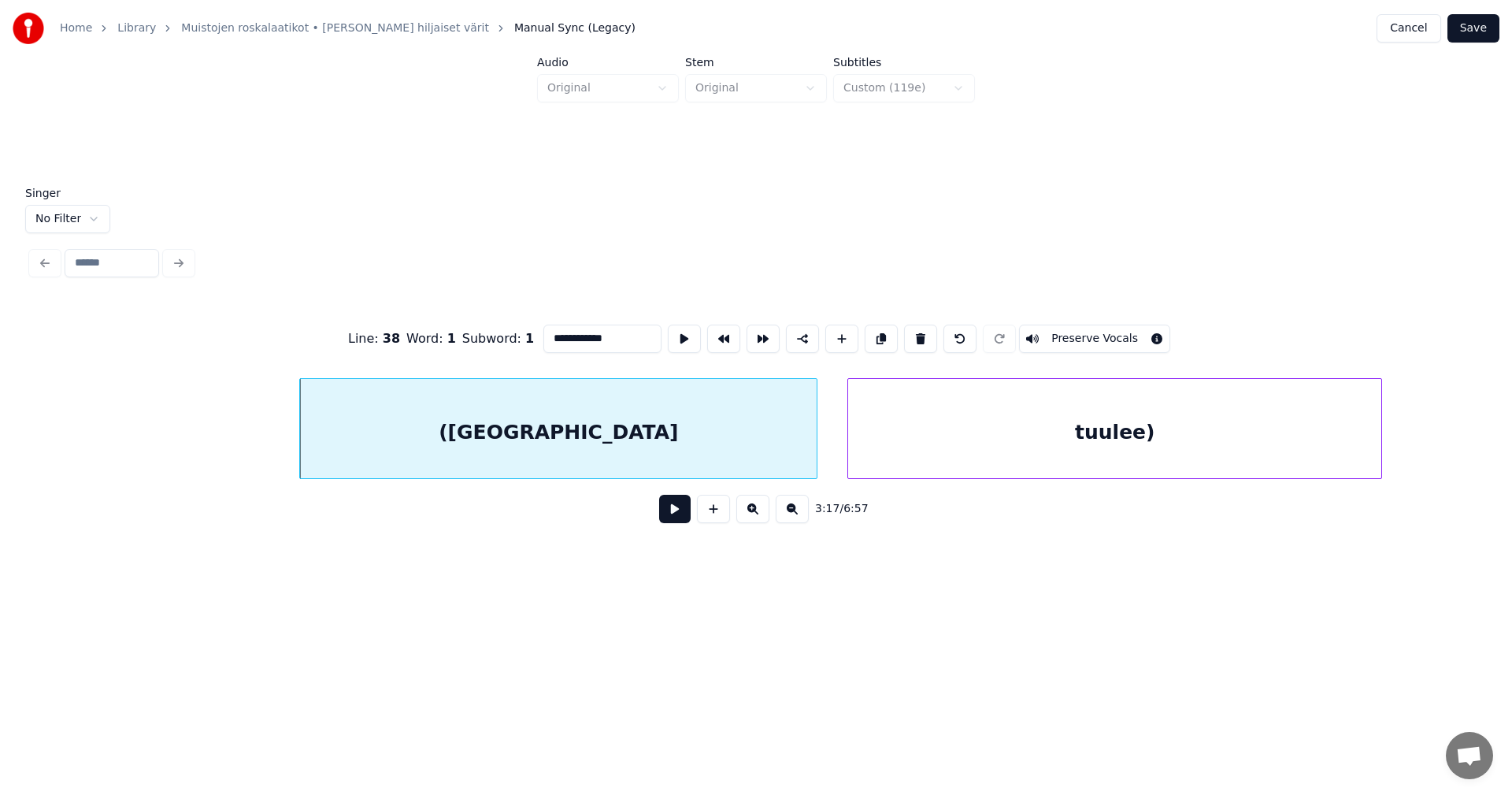
click at [550, 331] on input "**********" at bounding box center [602, 338] width 118 height 28
click at [1122, 436] on div "tuulee)" at bounding box center [1115, 433] width 533 height 108
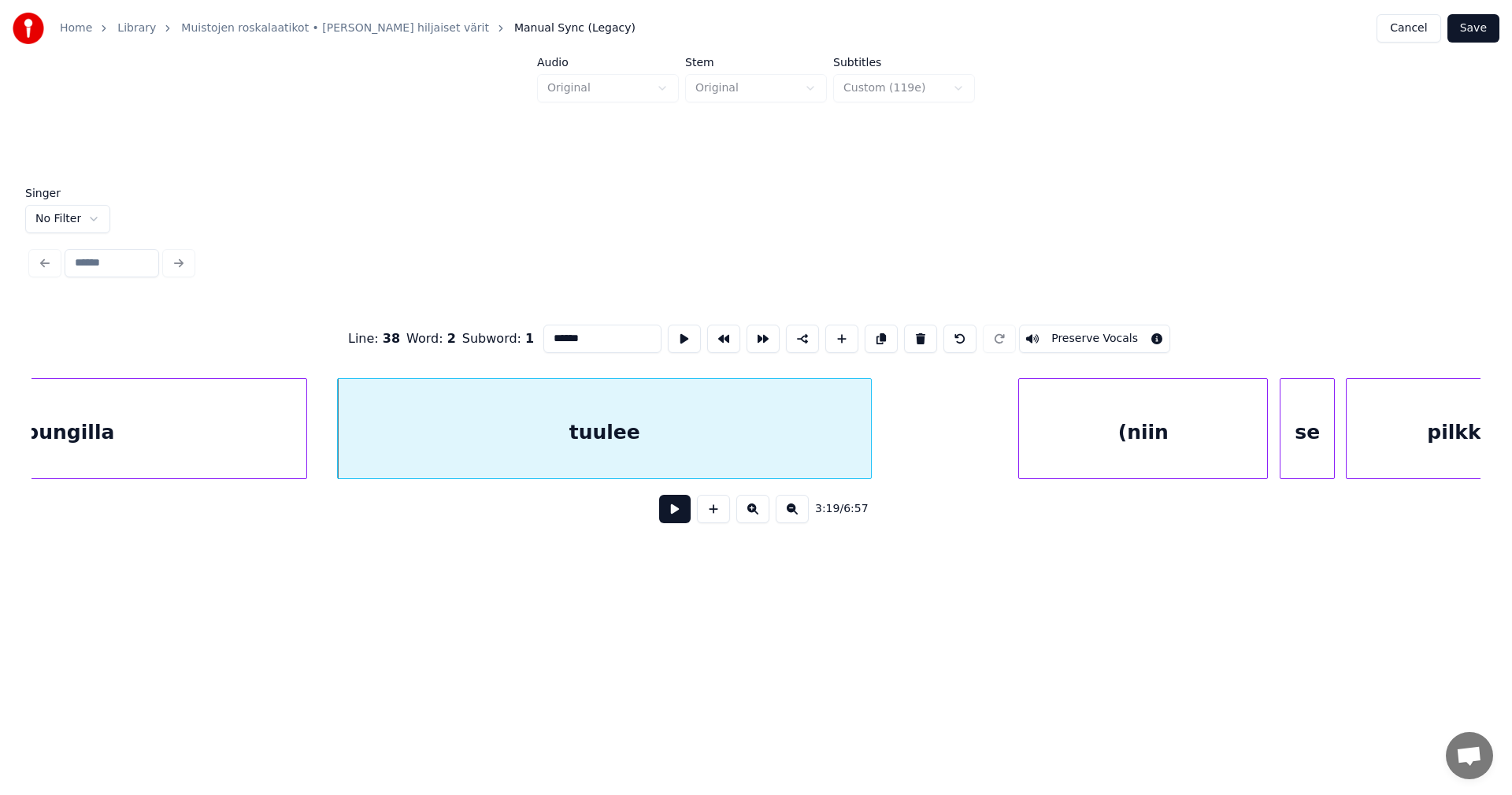
scroll to position [0, 55302]
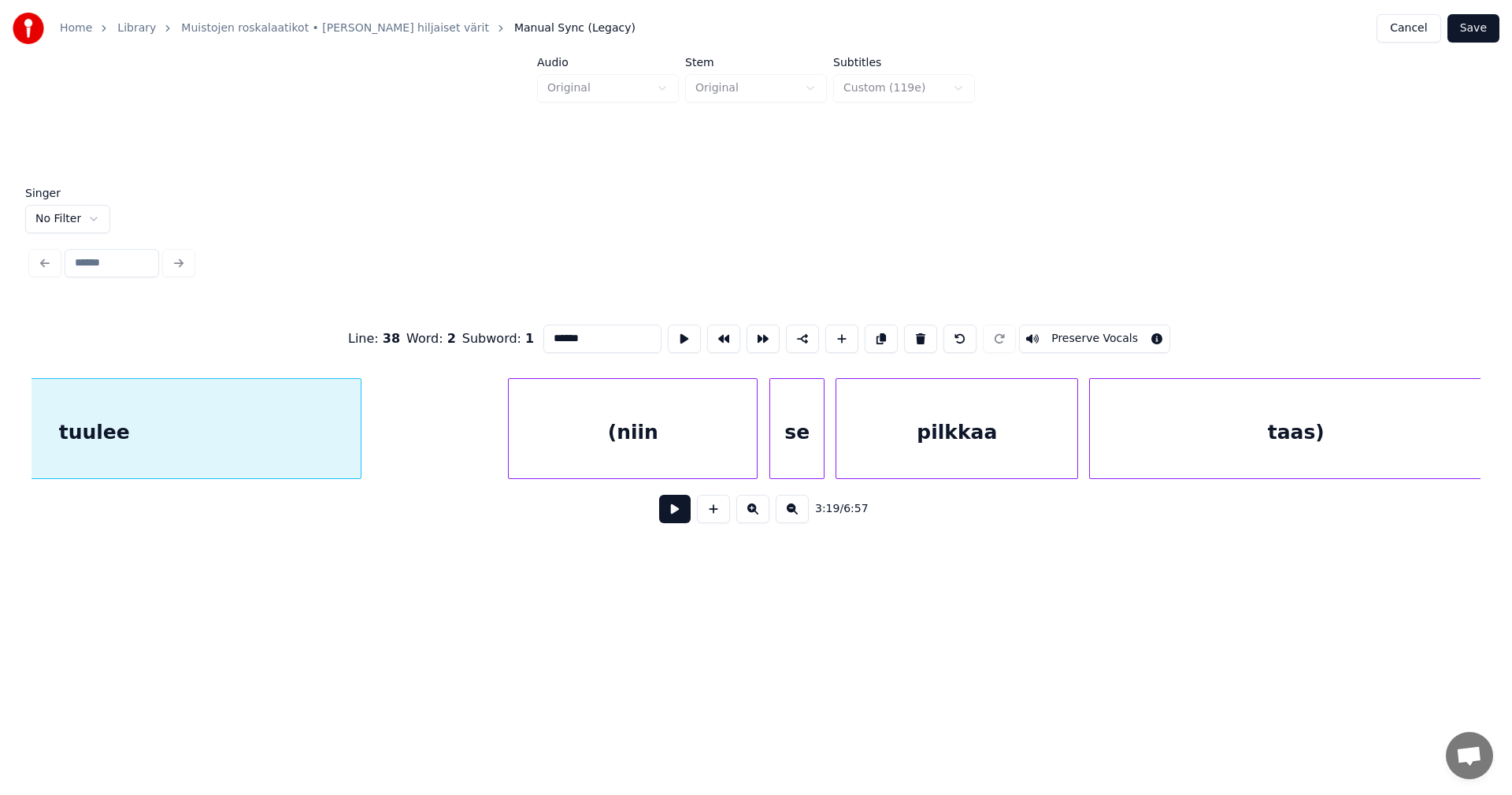
click at [675, 463] on div "(niin" at bounding box center [633, 433] width 248 height 108
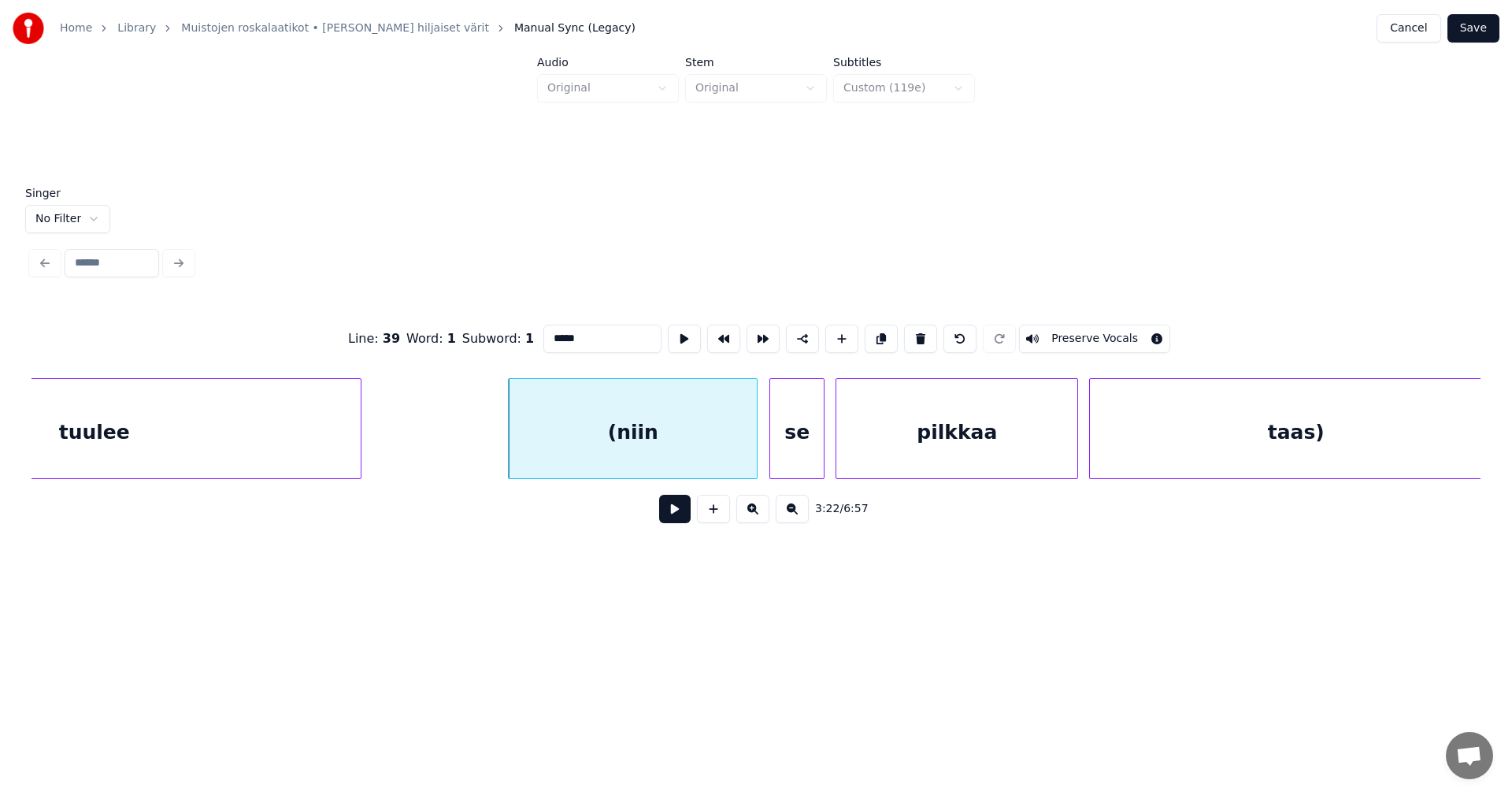
click at [550, 334] on input "*****" at bounding box center [602, 338] width 118 height 28
click at [1231, 430] on div "taas)" at bounding box center [1295, 433] width 412 height 108
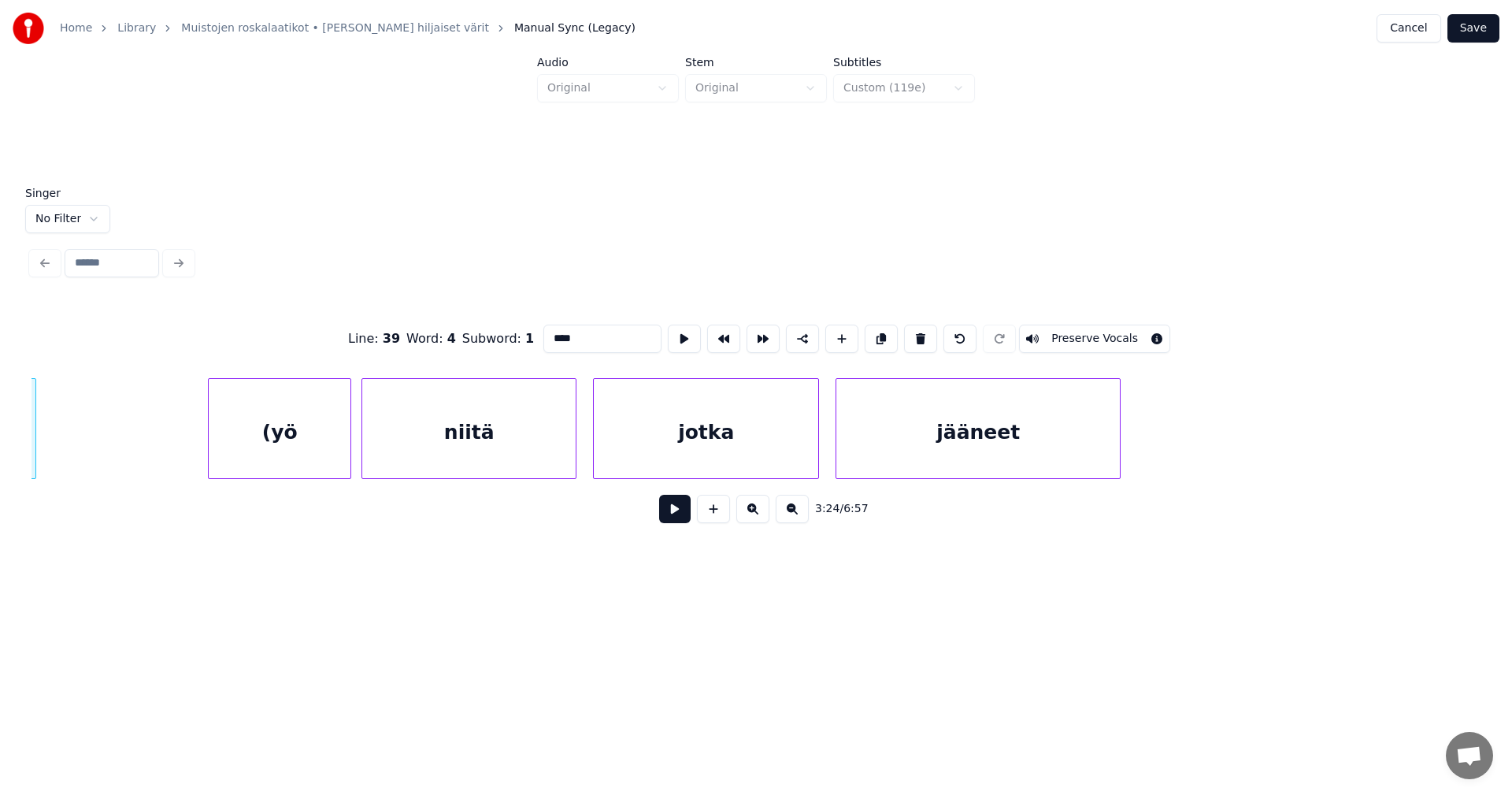
scroll to position [0, 56770]
click at [301, 464] on div "(yö" at bounding box center [279, 433] width 142 height 108
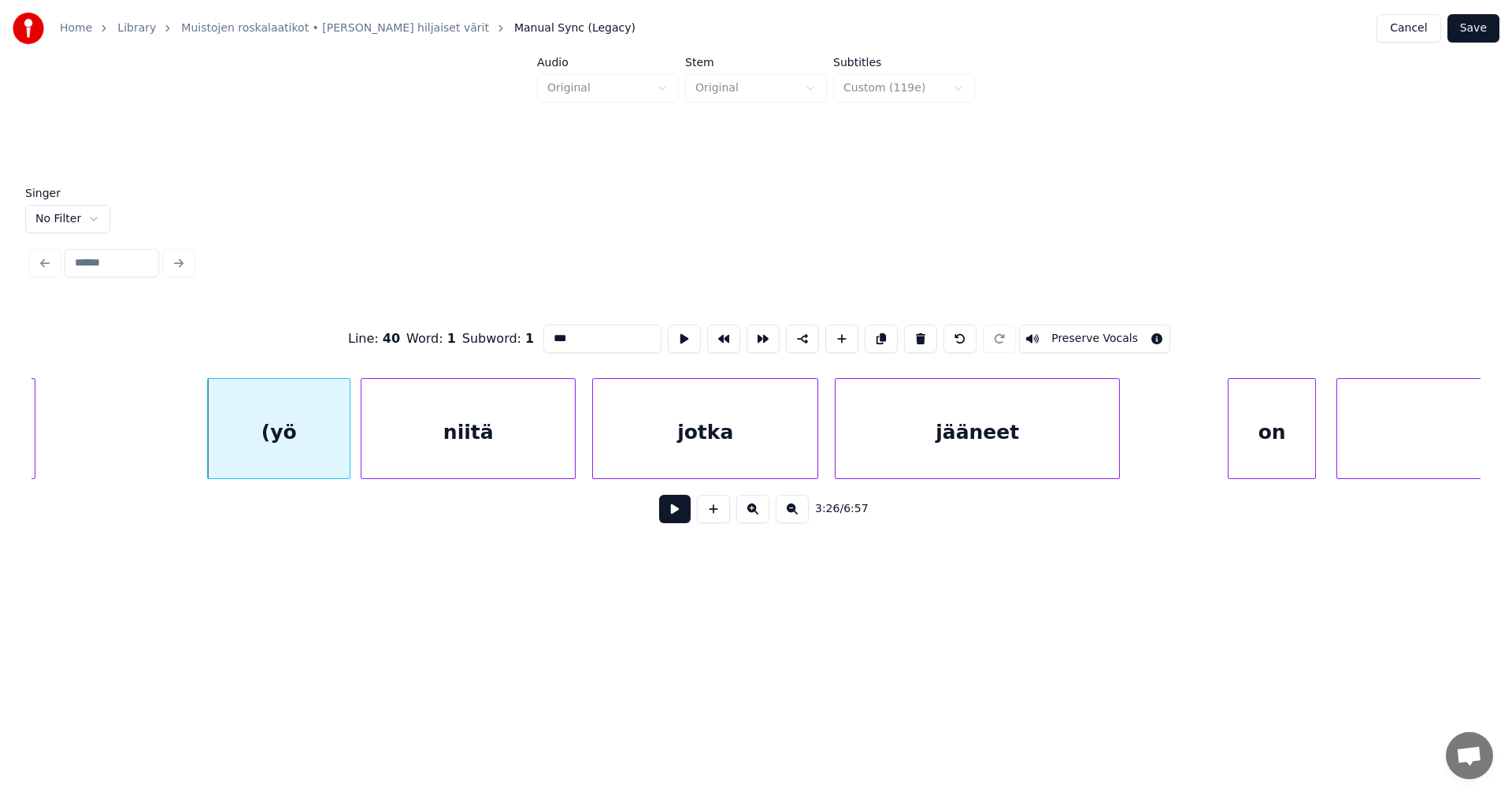
click at [549, 330] on input "***" at bounding box center [602, 338] width 118 height 28
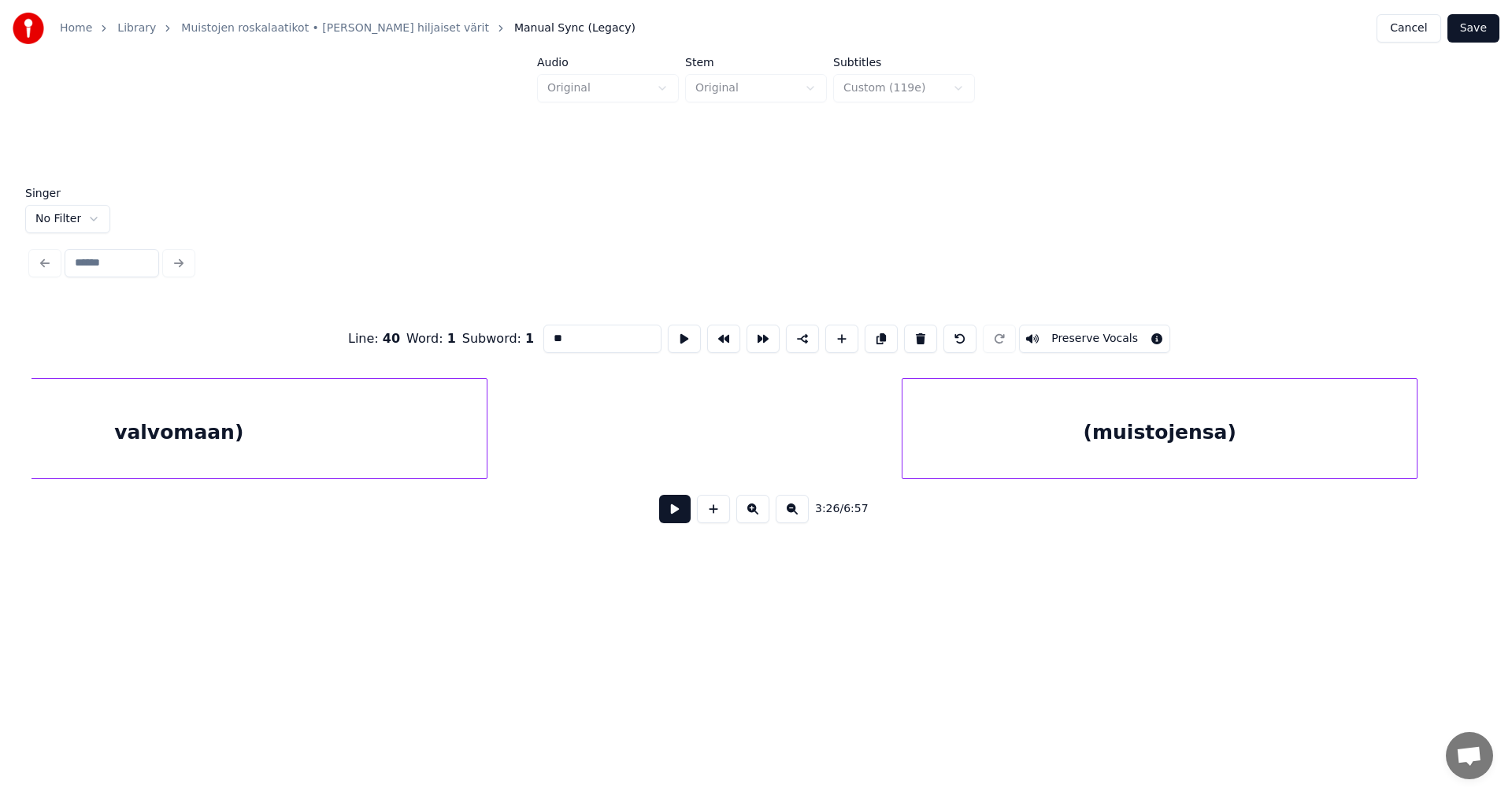
click at [464, 454] on div "valvomaan)" at bounding box center [179, 433] width 616 height 108
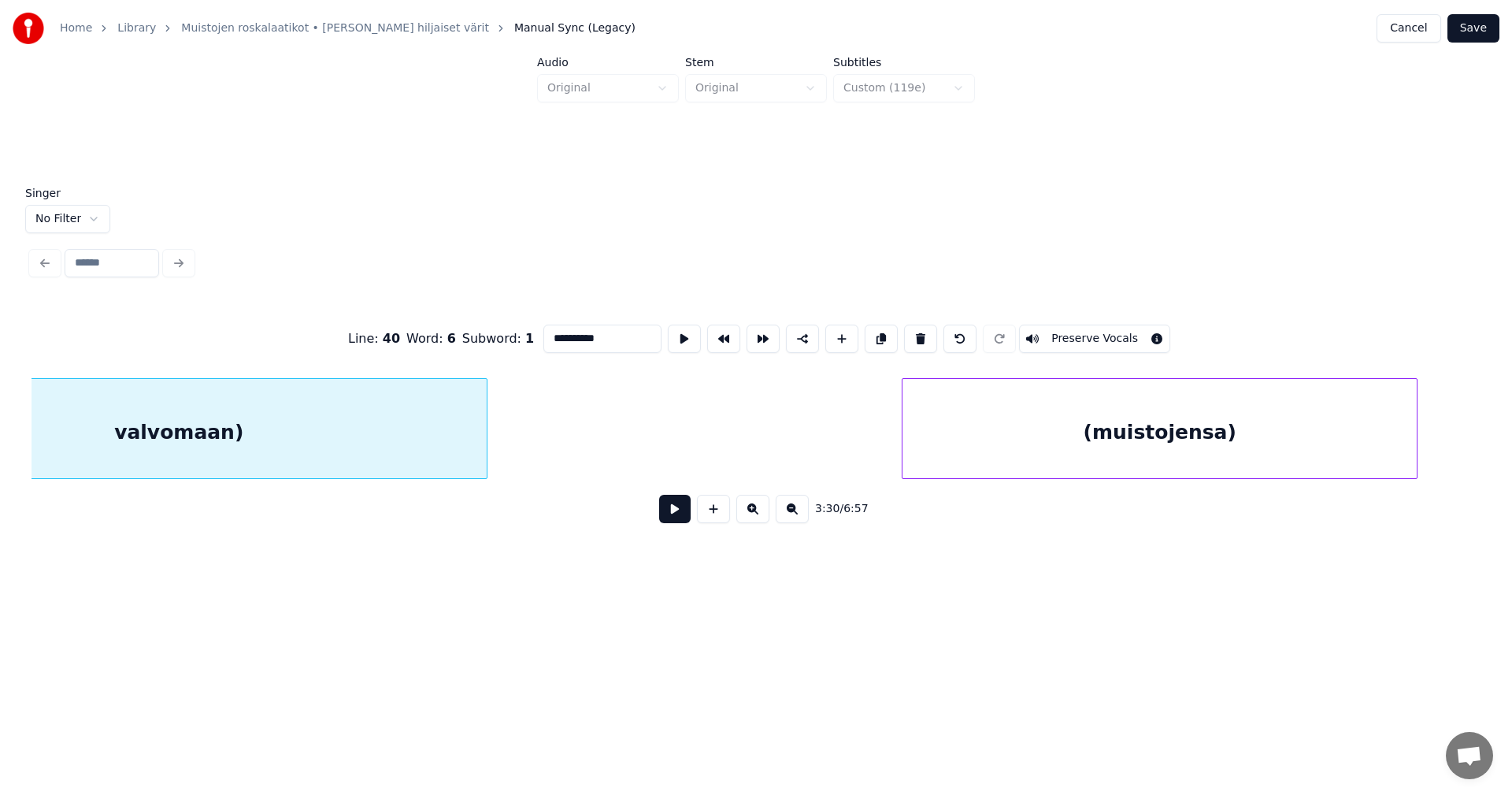
scroll to position [0, 58074]
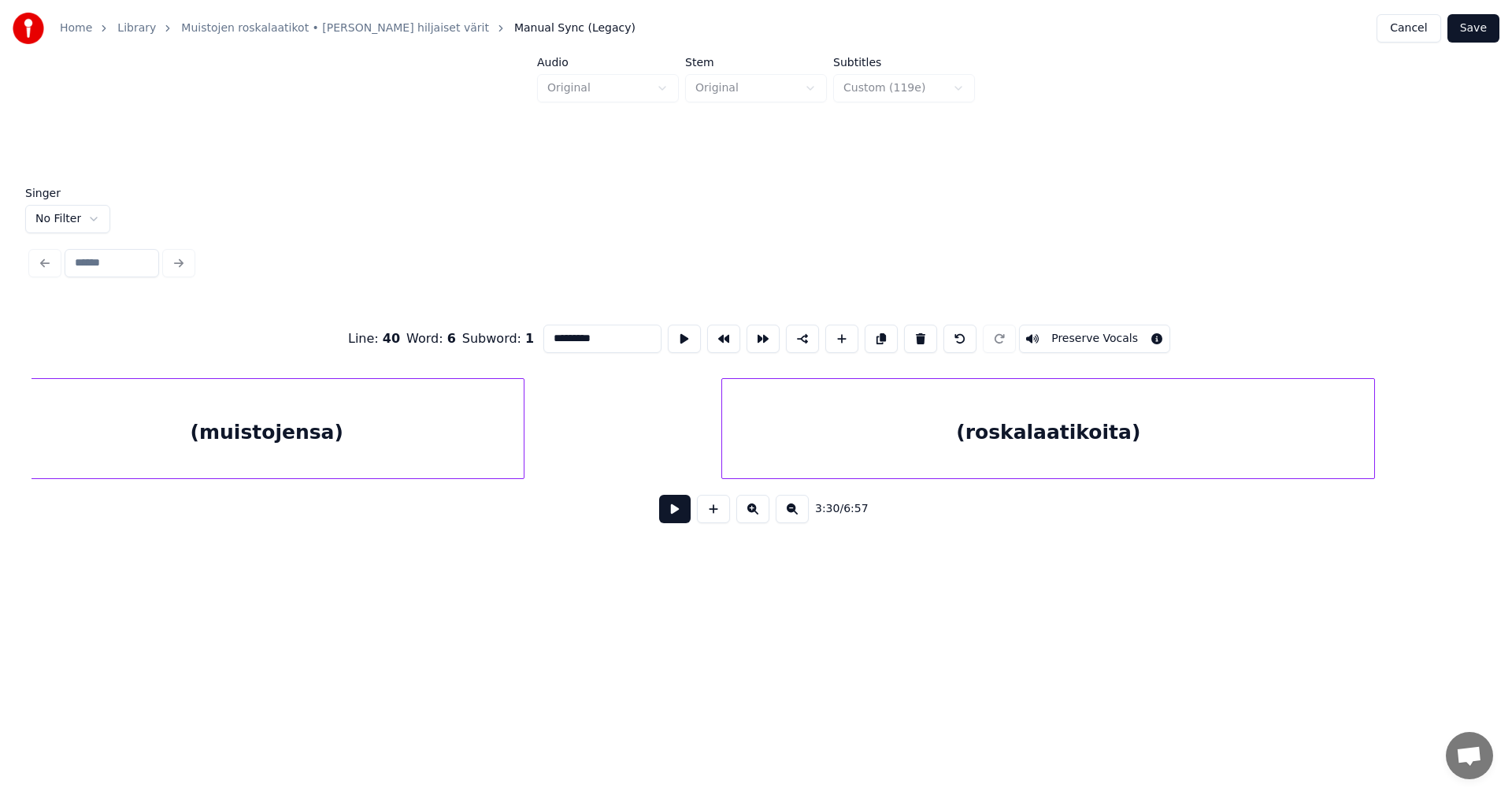
click at [403, 471] on div "(muistojensa)" at bounding box center [267, 433] width 514 height 108
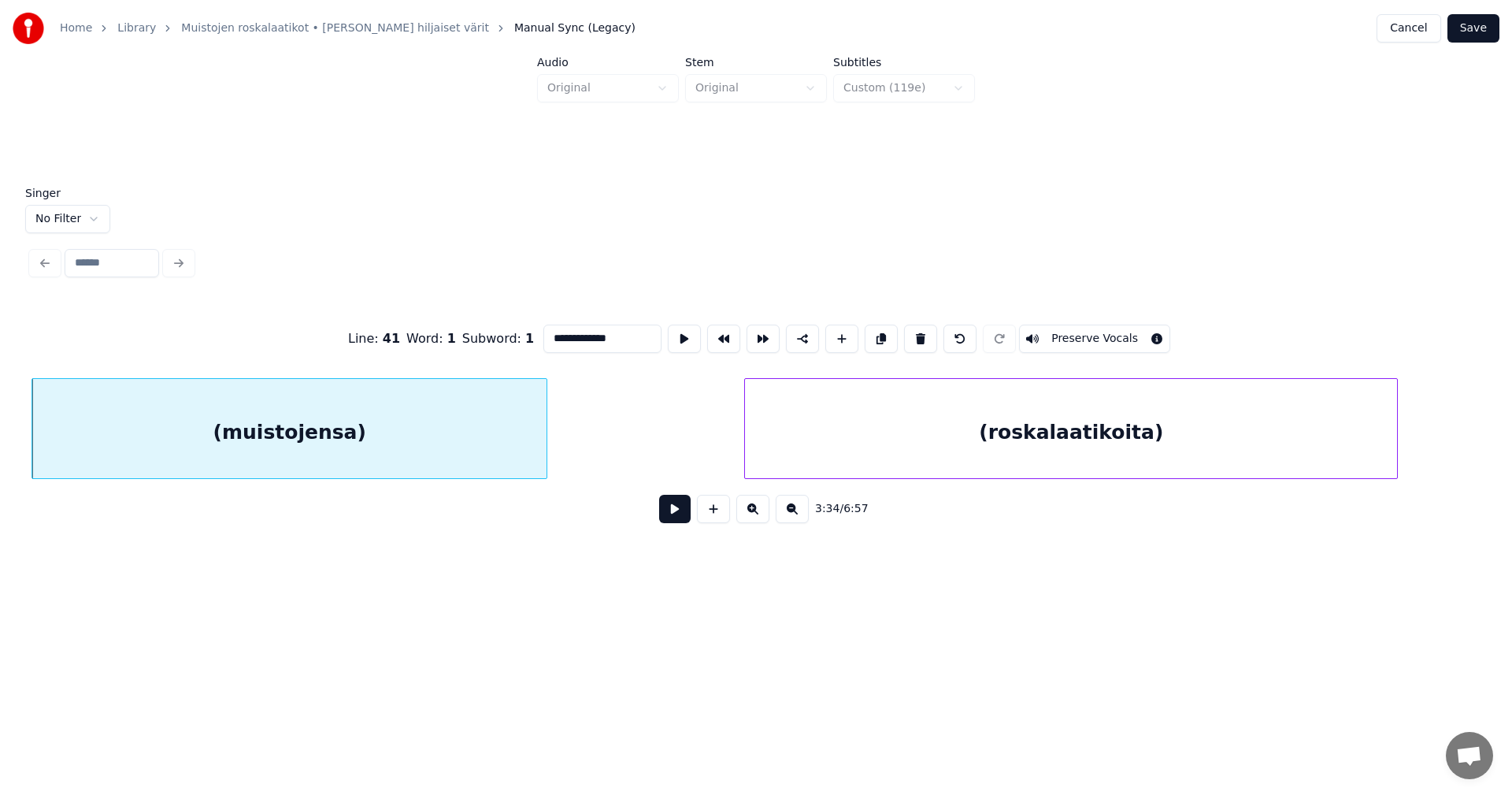
click at [549, 334] on input "**********" at bounding box center [602, 338] width 118 height 28
click at [628, 336] on input "**********" at bounding box center [602, 338] width 118 height 28
click at [945, 417] on div "(roskalaatikoita)" at bounding box center [1071, 433] width 652 height 108
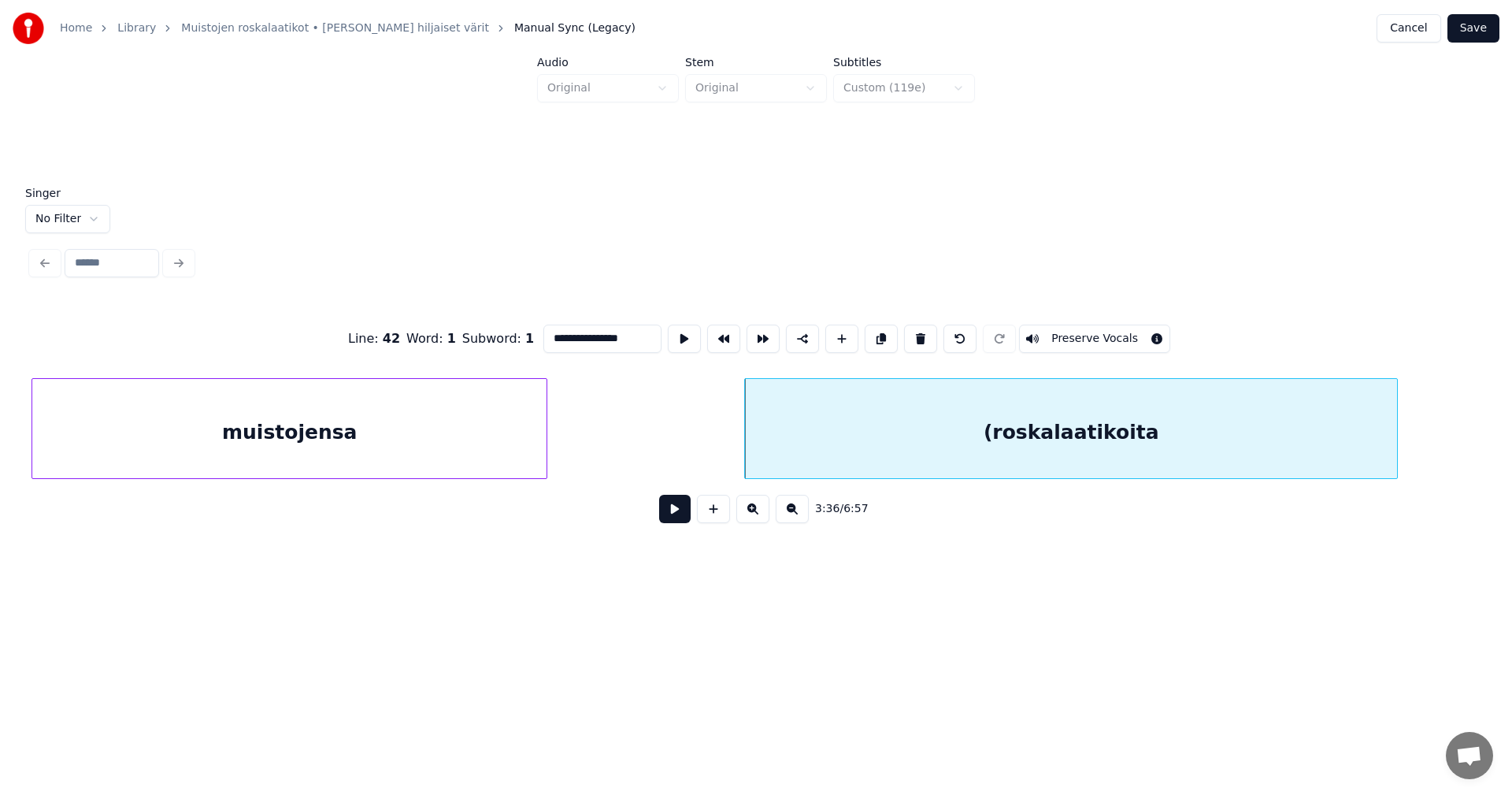
click at [550, 336] on input "**********" at bounding box center [602, 338] width 118 height 28
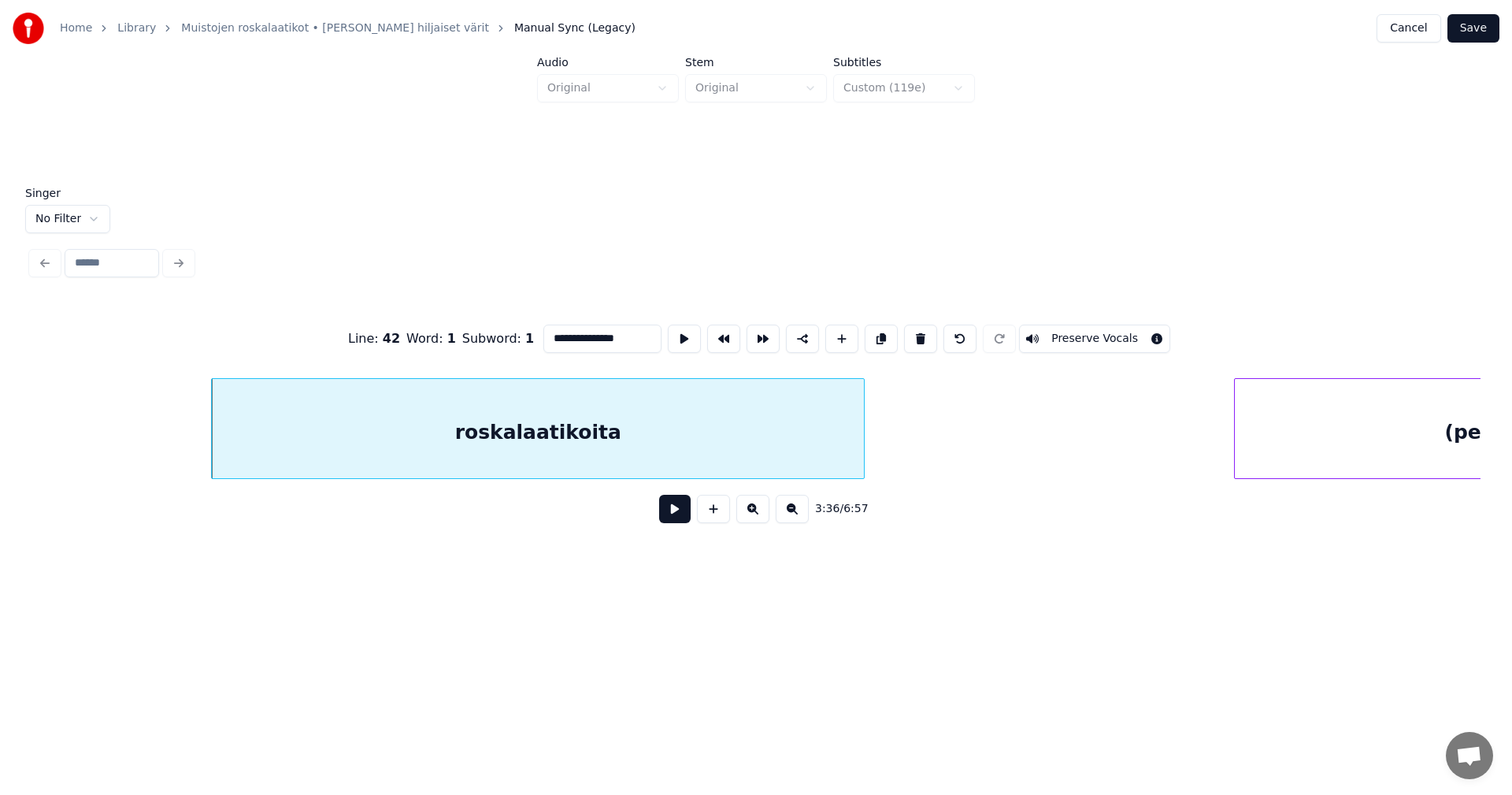
scroll to position [0, 60405]
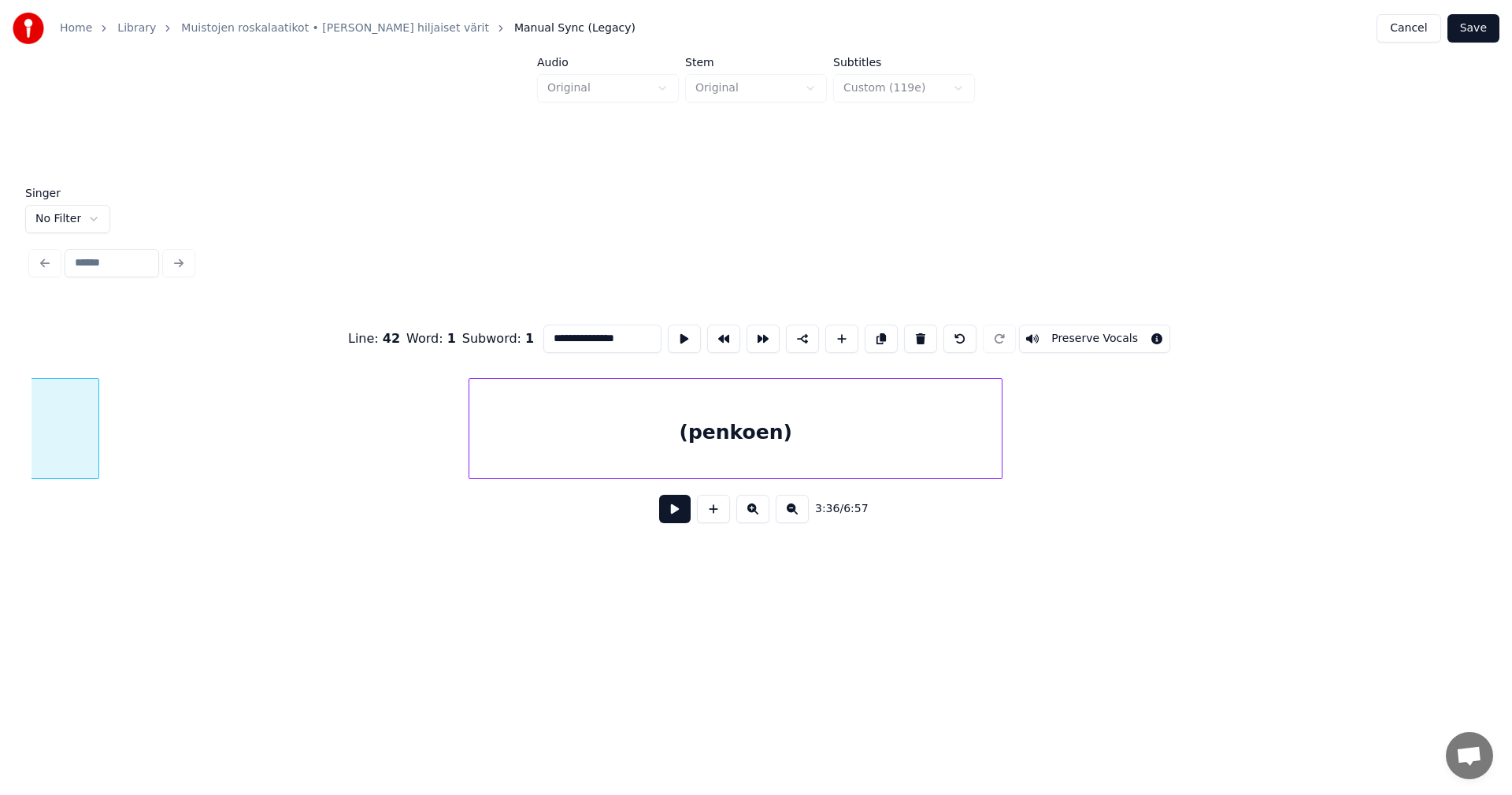
click at [739, 435] on div "(penkoen)" at bounding box center [735, 433] width 532 height 108
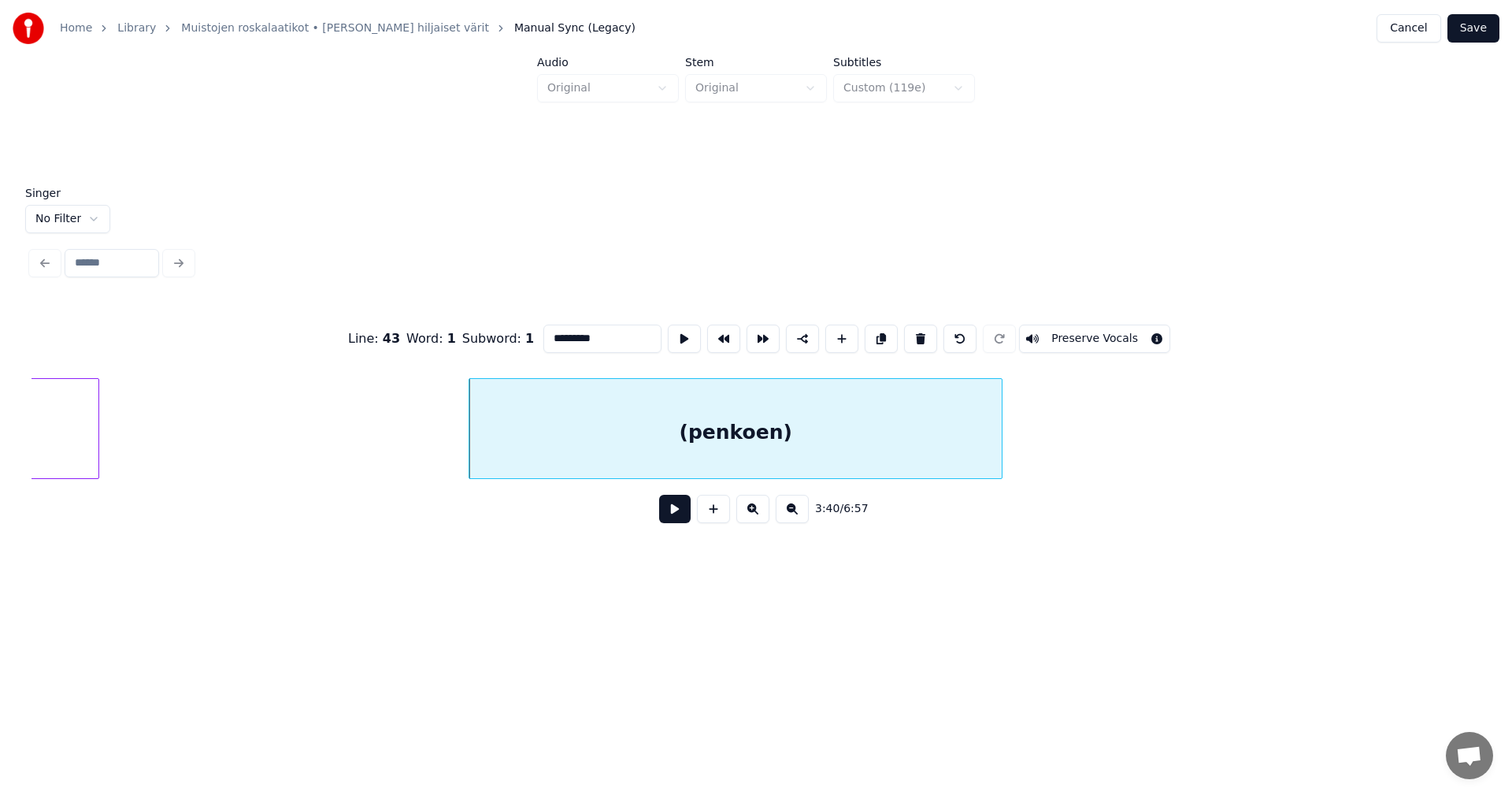
click at [550, 335] on input "*********" at bounding box center [602, 338] width 118 height 28
click at [604, 336] on input "********" at bounding box center [602, 338] width 118 height 28
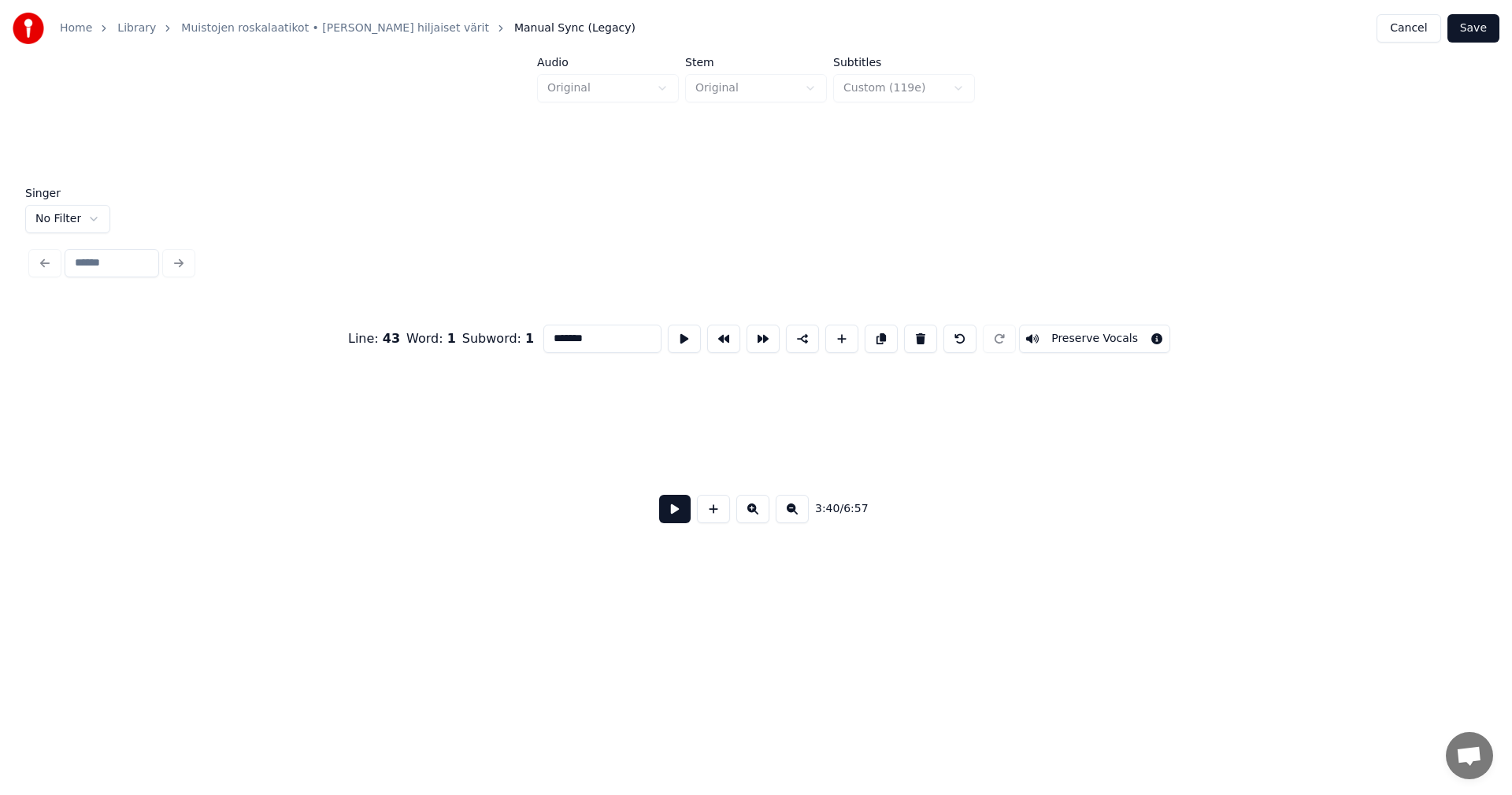
scroll to position [0, 101992]
type input "*******"
click at [1487, 26] on button "Save" at bounding box center [1473, 28] width 52 height 28
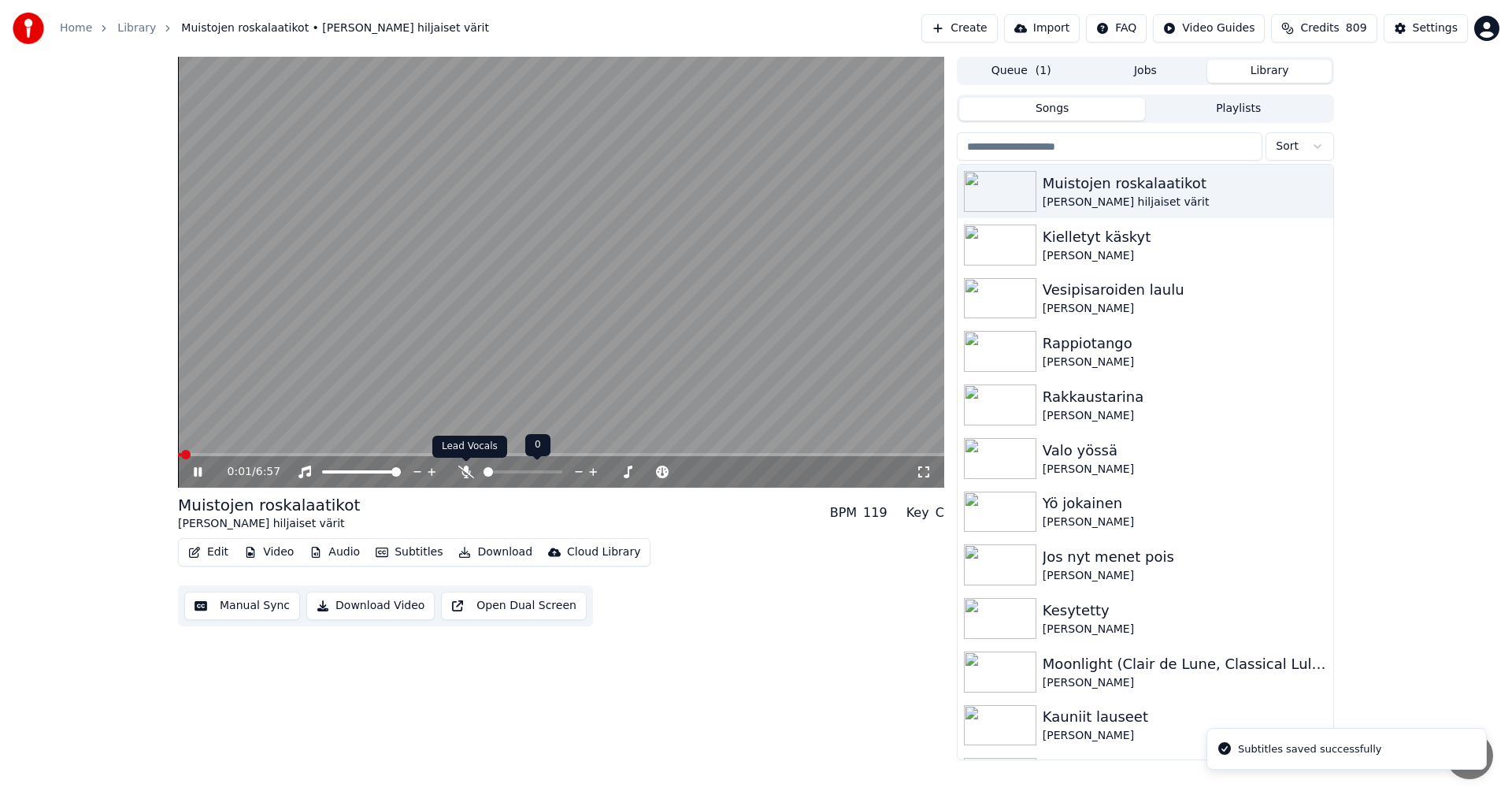
click at [467, 477] on icon at bounding box center [466, 471] width 15 height 13
click at [468, 471] on icon at bounding box center [466, 471] width 9 height 13
click at [225, 456] on span at bounding box center [561, 455] width 766 height 3
click at [470, 476] on icon at bounding box center [466, 471] width 15 height 13
click at [467, 472] on icon at bounding box center [466, 471] width 9 height 13
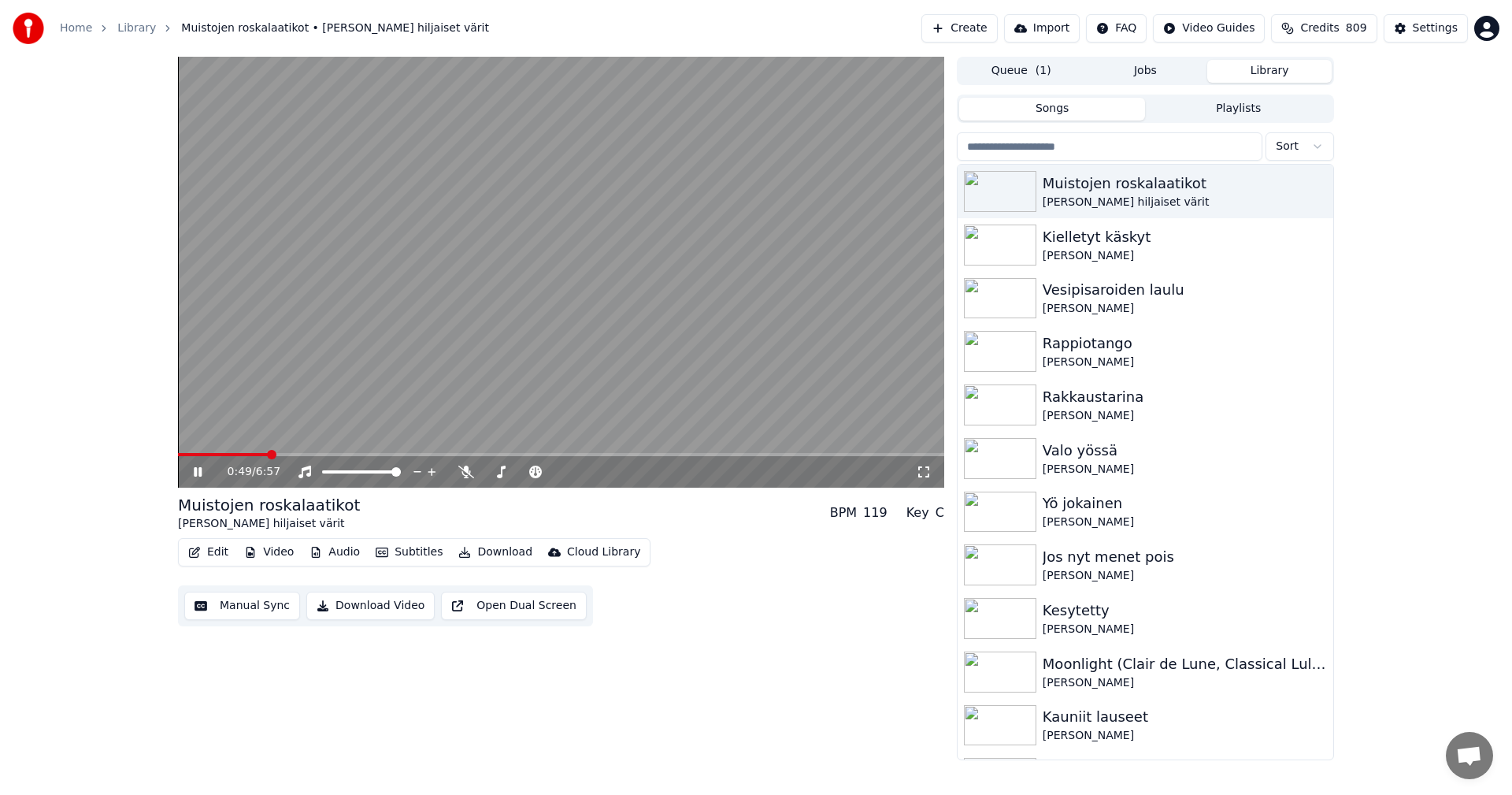
click at [204, 472] on icon at bounding box center [209, 471] width 37 height 13
click at [214, 548] on button "Edit" at bounding box center [208, 552] width 52 height 22
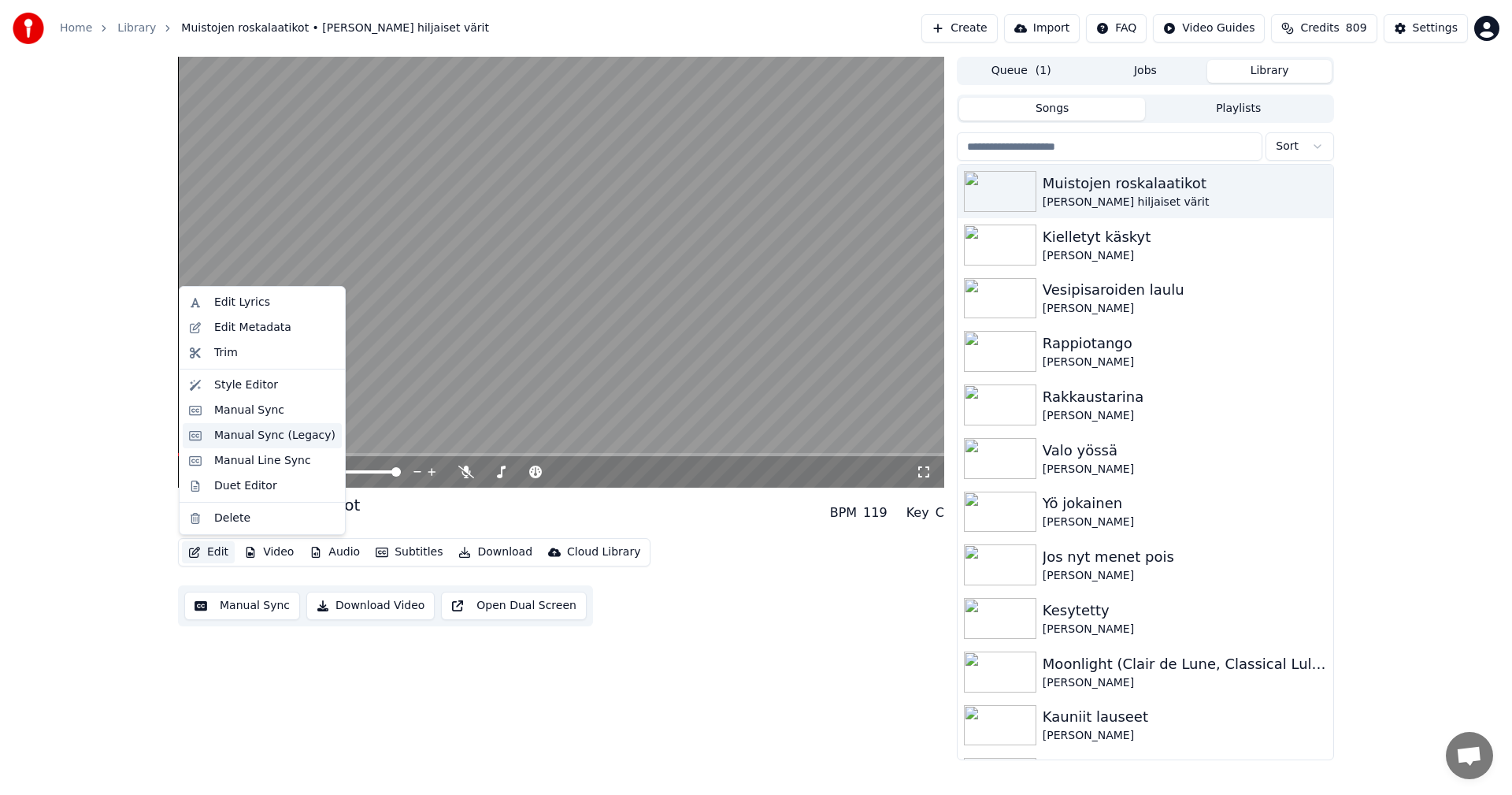
click at [269, 441] on div "Manual Sync (Legacy)" at bounding box center [274, 435] width 121 height 15
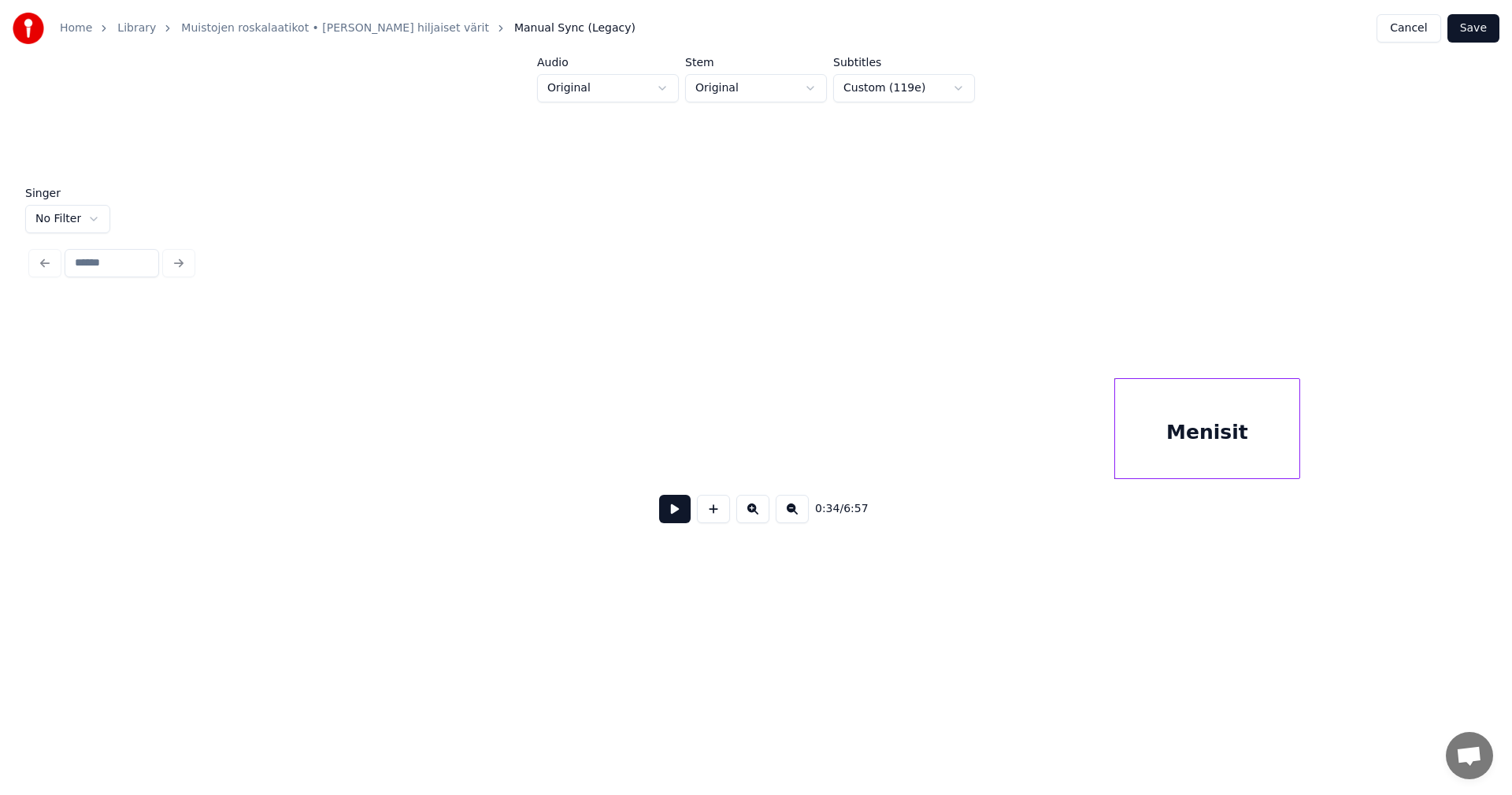
scroll to position [0, 8228]
click at [723, 523] on button at bounding box center [713, 508] width 33 height 28
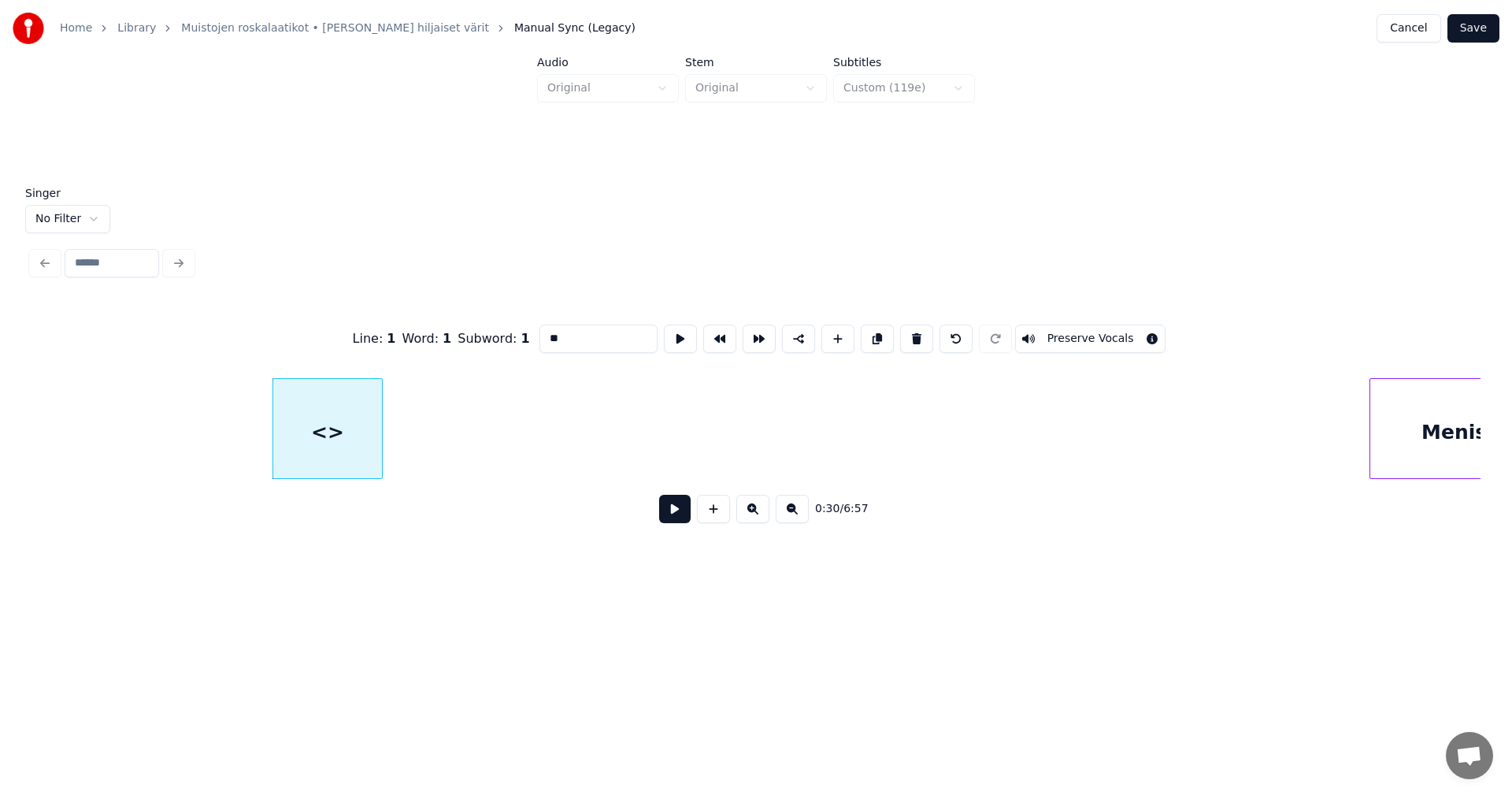
click at [382, 451] on div "<>" at bounding box center [328, 428] width 110 height 101
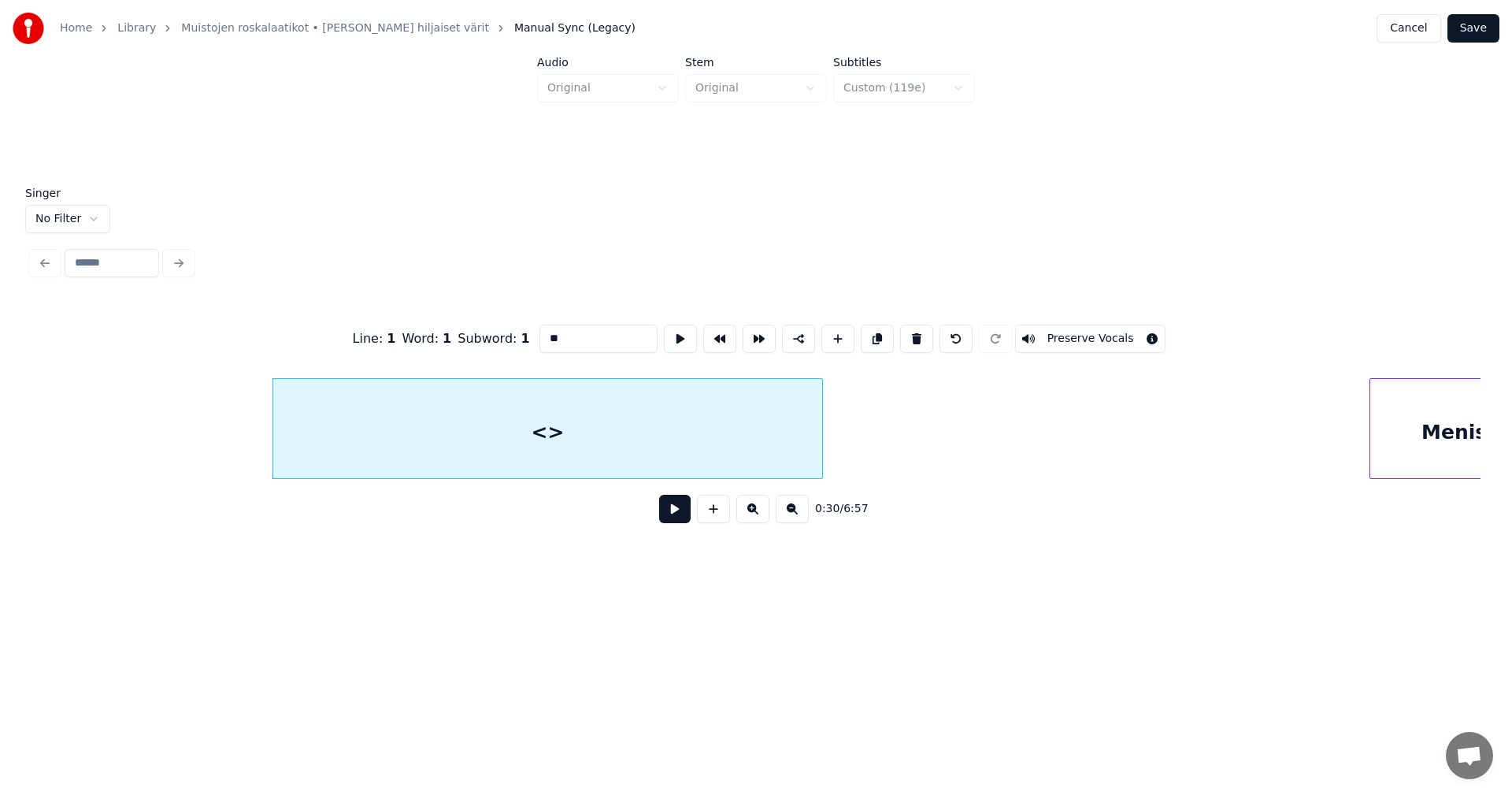
click at [822, 463] on div at bounding box center [820, 428] width 4 height 99
click at [568, 332] on input "**" at bounding box center [598, 338] width 118 height 28
drag, startPoint x: 568, startPoint y: 332, endPoint x: 543, endPoint y: 332, distance: 25.0
click at [543, 332] on input "**" at bounding box center [598, 338] width 118 height 28
type input "**********"
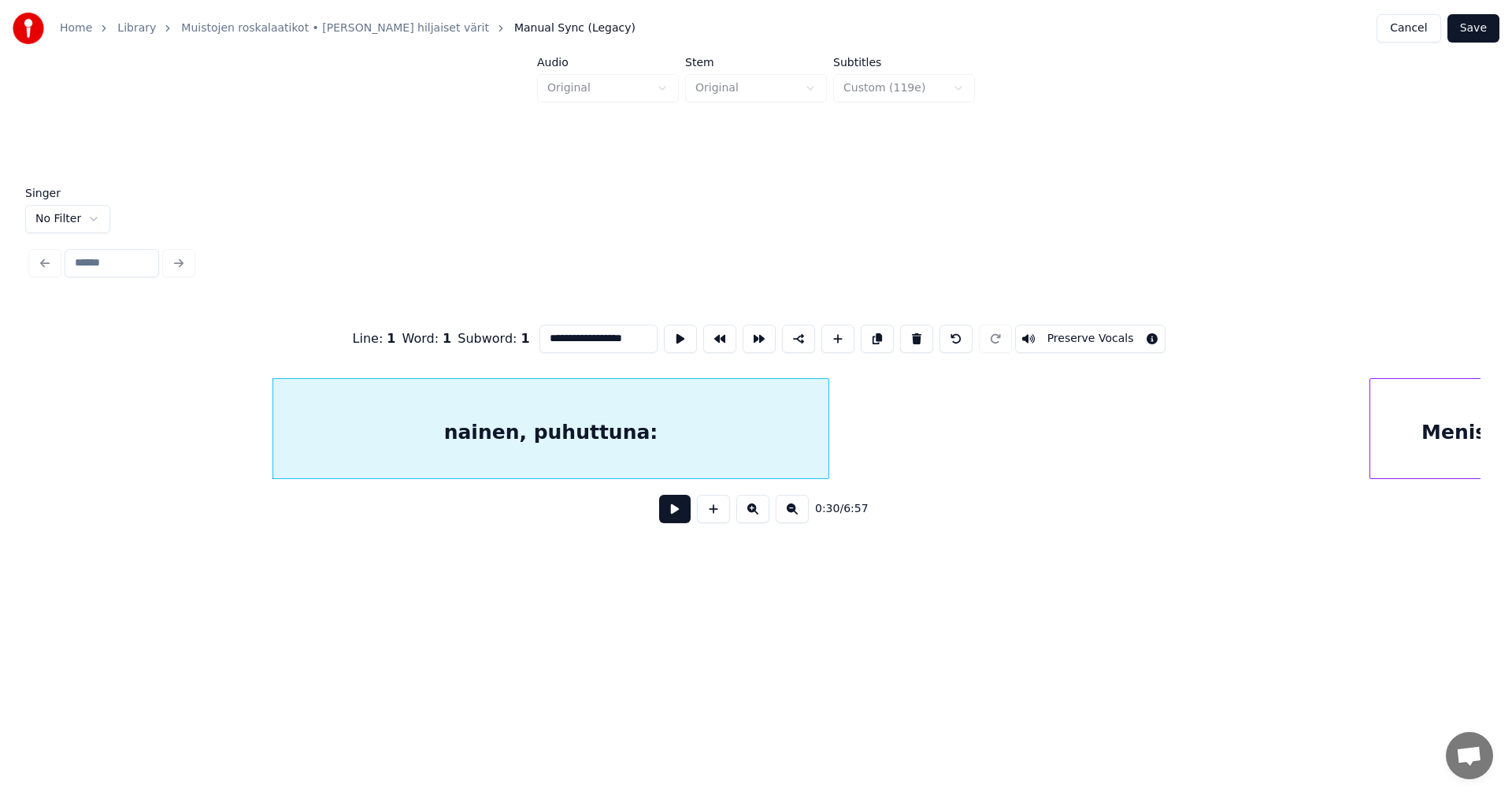
click at [1487, 28] on button "Save" at bounding box center [1473, 28] width 52 height 28
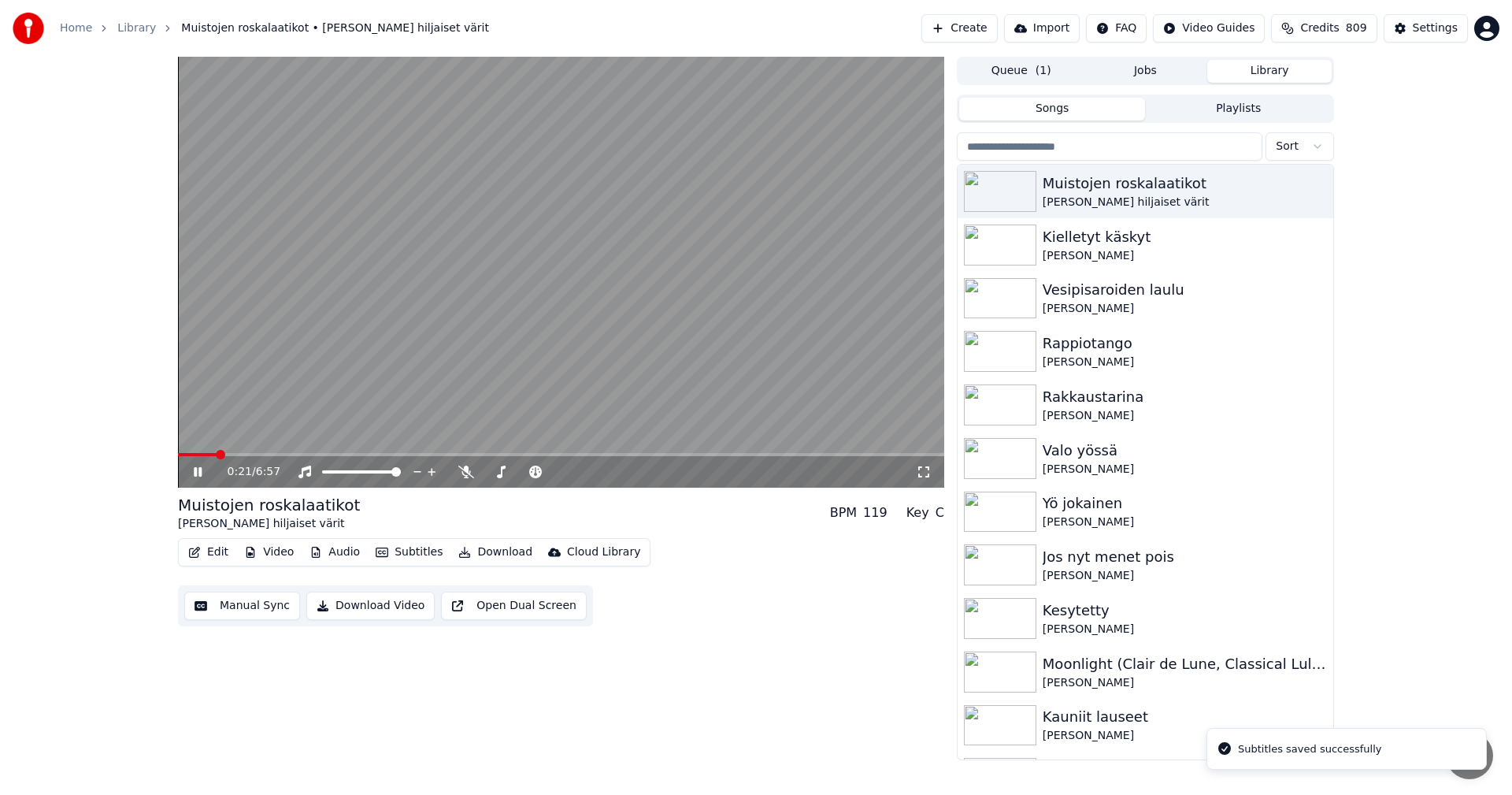
click at [216, 454] on span at bounding box center [561, 455] width 766 height 3
click at [197, 469] on icon at bounding box center [197, 471] width 8 height 9
click at [209, 548] on button "Edit" at bounding box center [208, 552] width 52 height 22
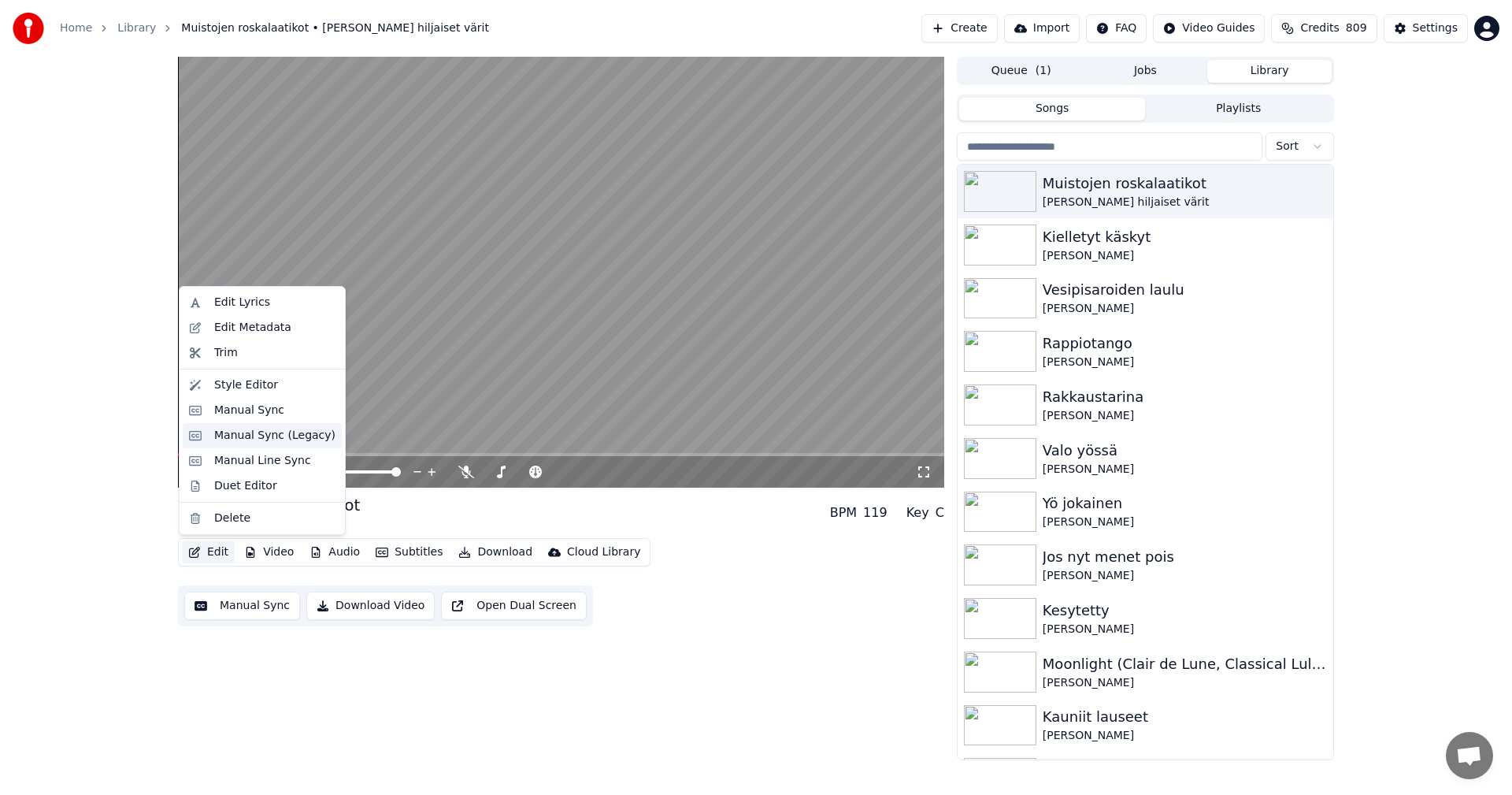
click at [302, 433] on div "Manual Sync (Legacy)" at bounding box center [274, 435] width 121 height 15
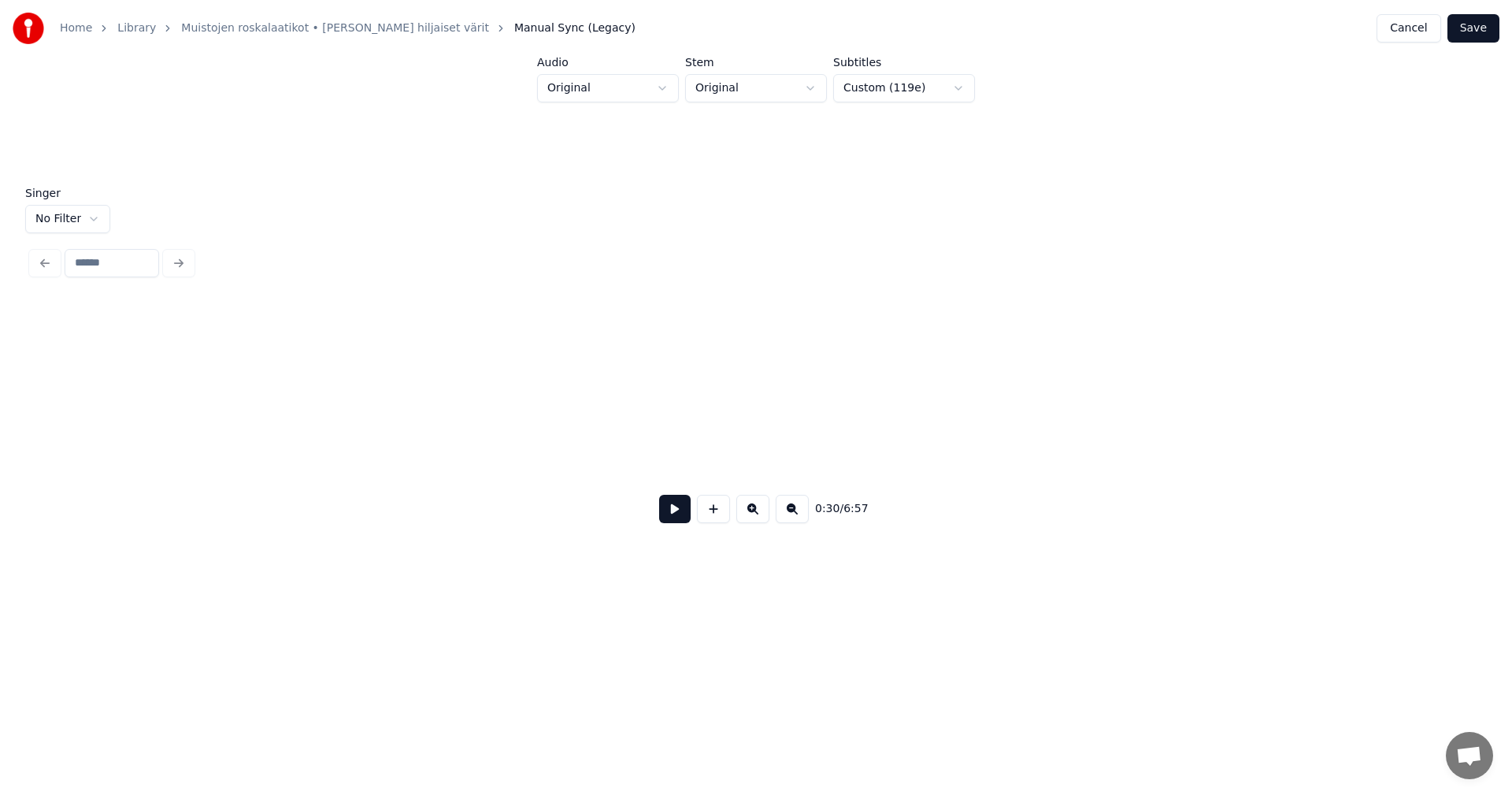
scroll to position [0, 8469]
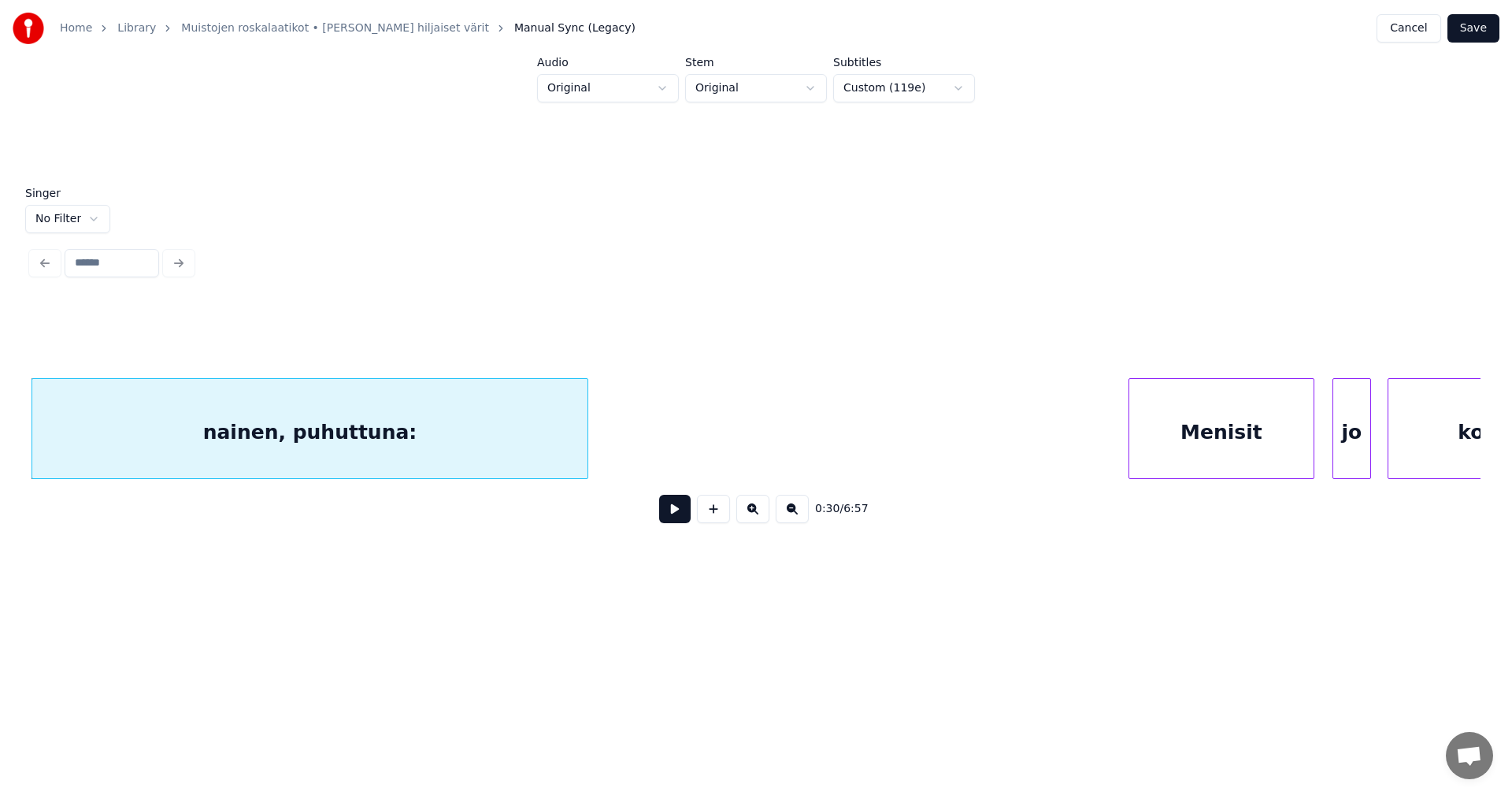
click at [418, 436] on div "nainen, puhuttuna:" at bounding box center [310, 433] width 556 height 108
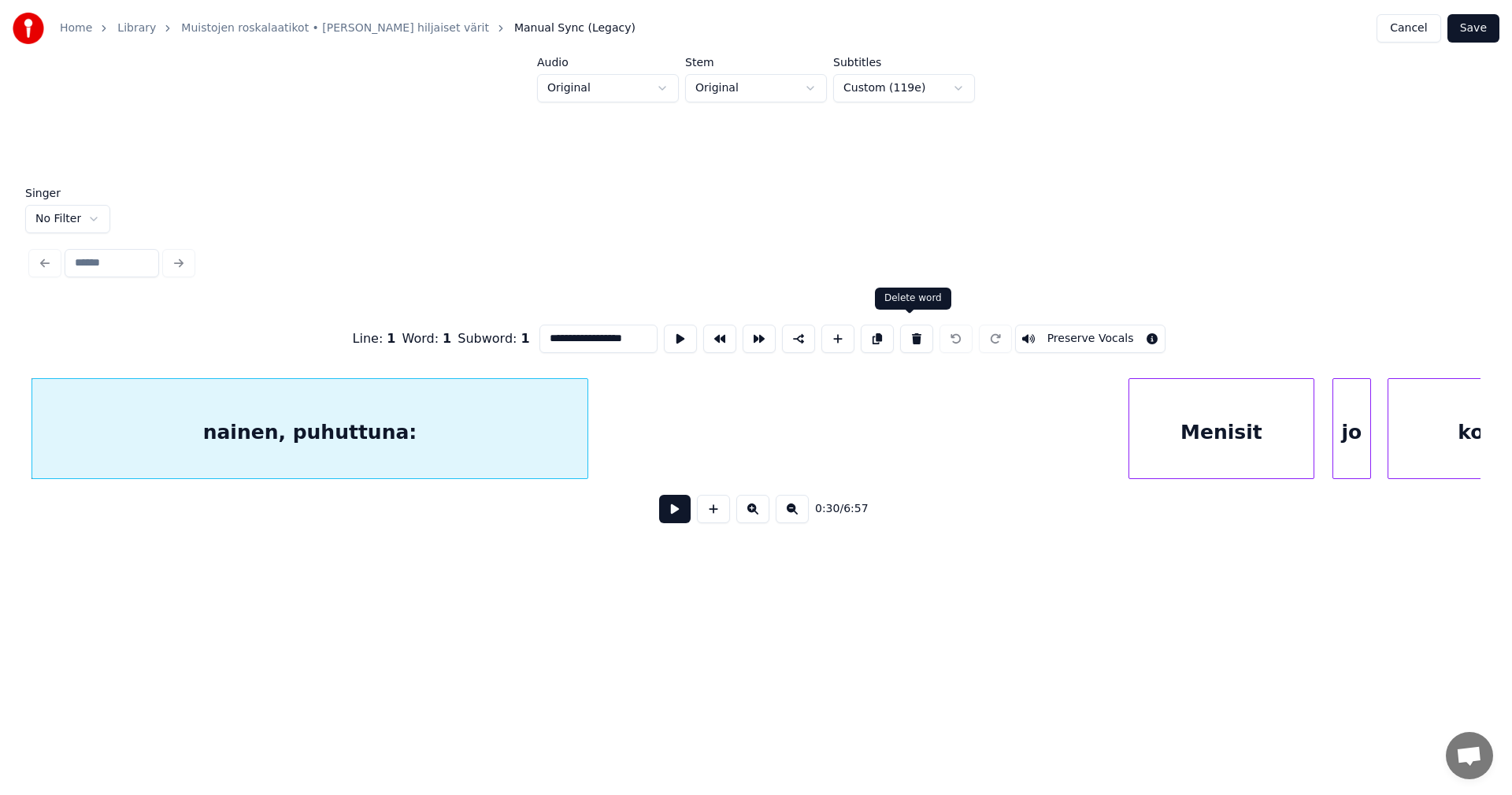
click at [915, 335] on button at bounding box center [917, 338] width 33 height 28
type input "*******"
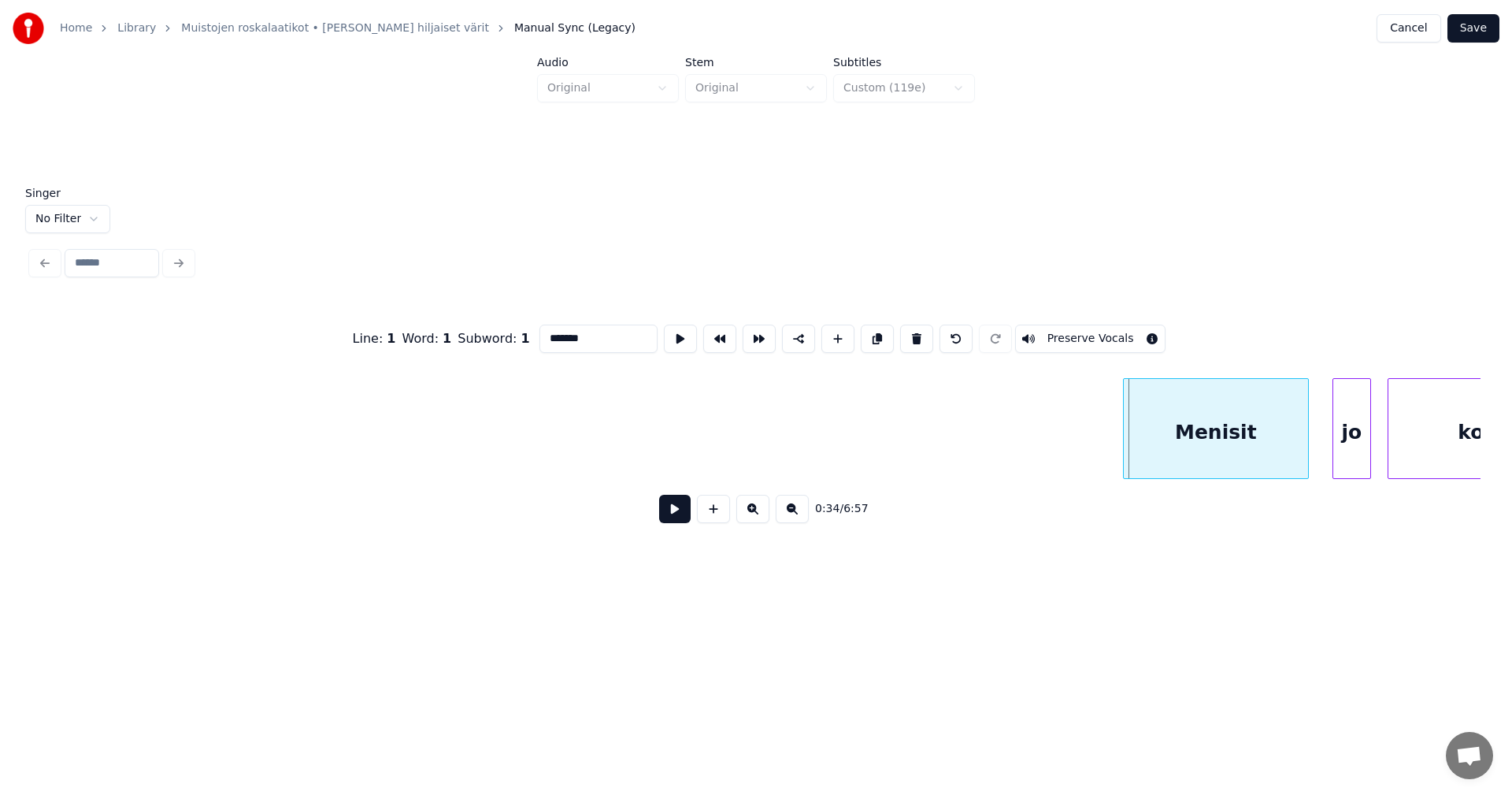
click at [1170, 451] on div "Menisit" at bounding box center [1216, 433] width 184 height 108
click at [680, 517] on button at bounding box center [675, 508] width 32 height 28
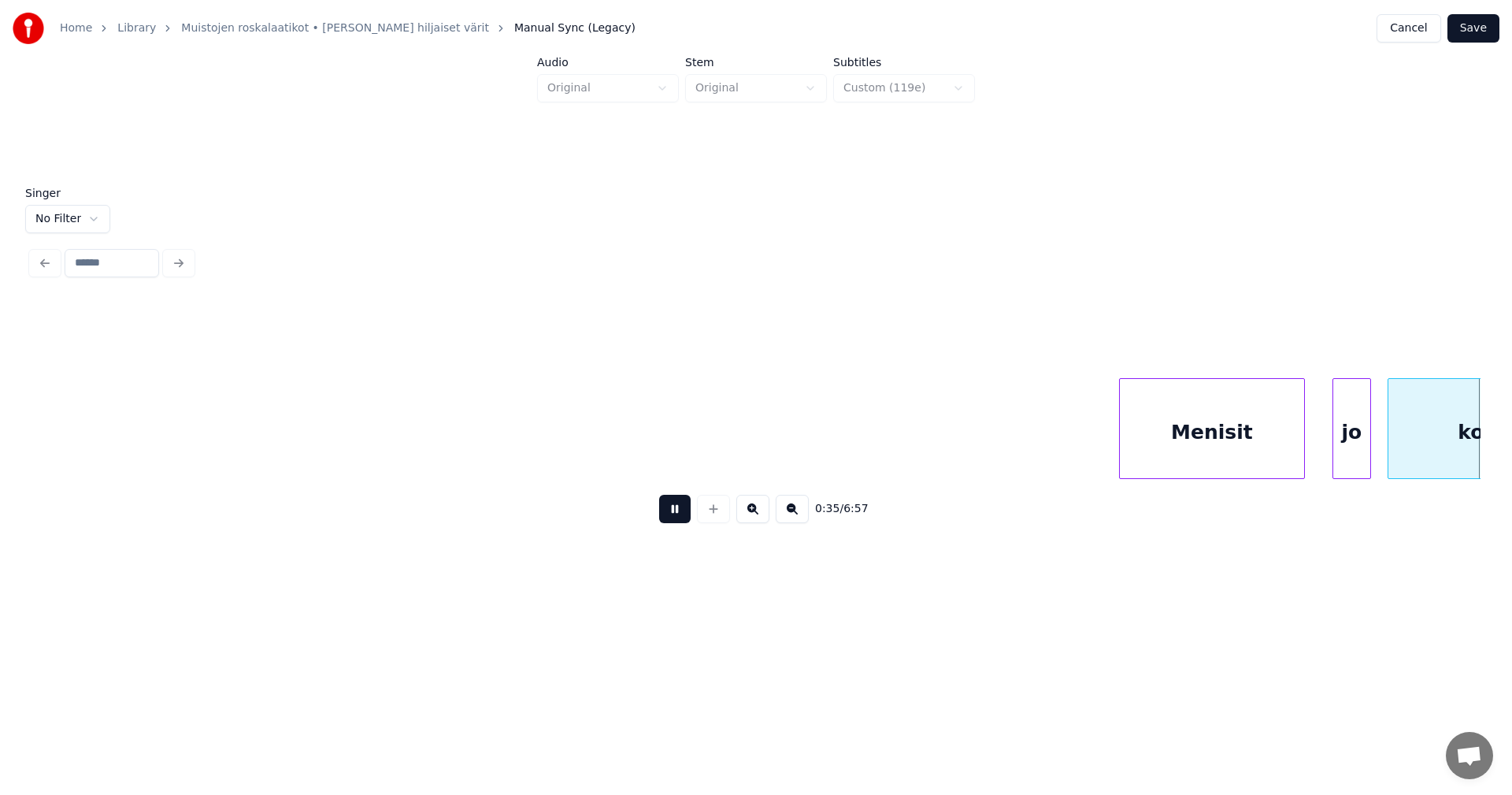
scroll to position [0, 9921]
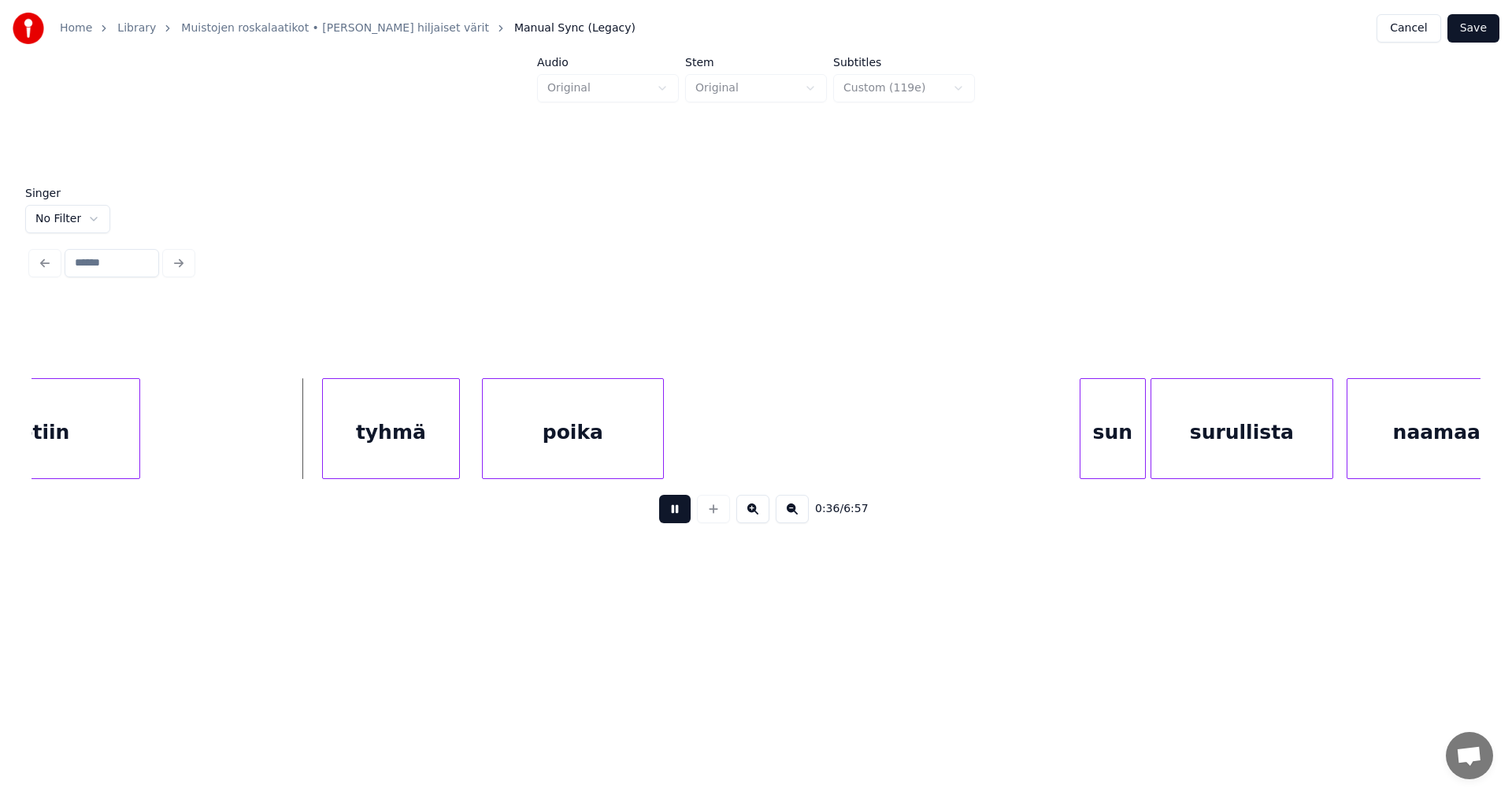
drag, startPoint x: 680, startPoint y: 517, endPoint x: 704, endPoint y: 503, distance: 27.8
click at [680, 516] on button at bounding box center [675, 508] width 32 height 28
click at [1477, 27] on button "Save" at bounding box center [1473, 28] width 52 height 28
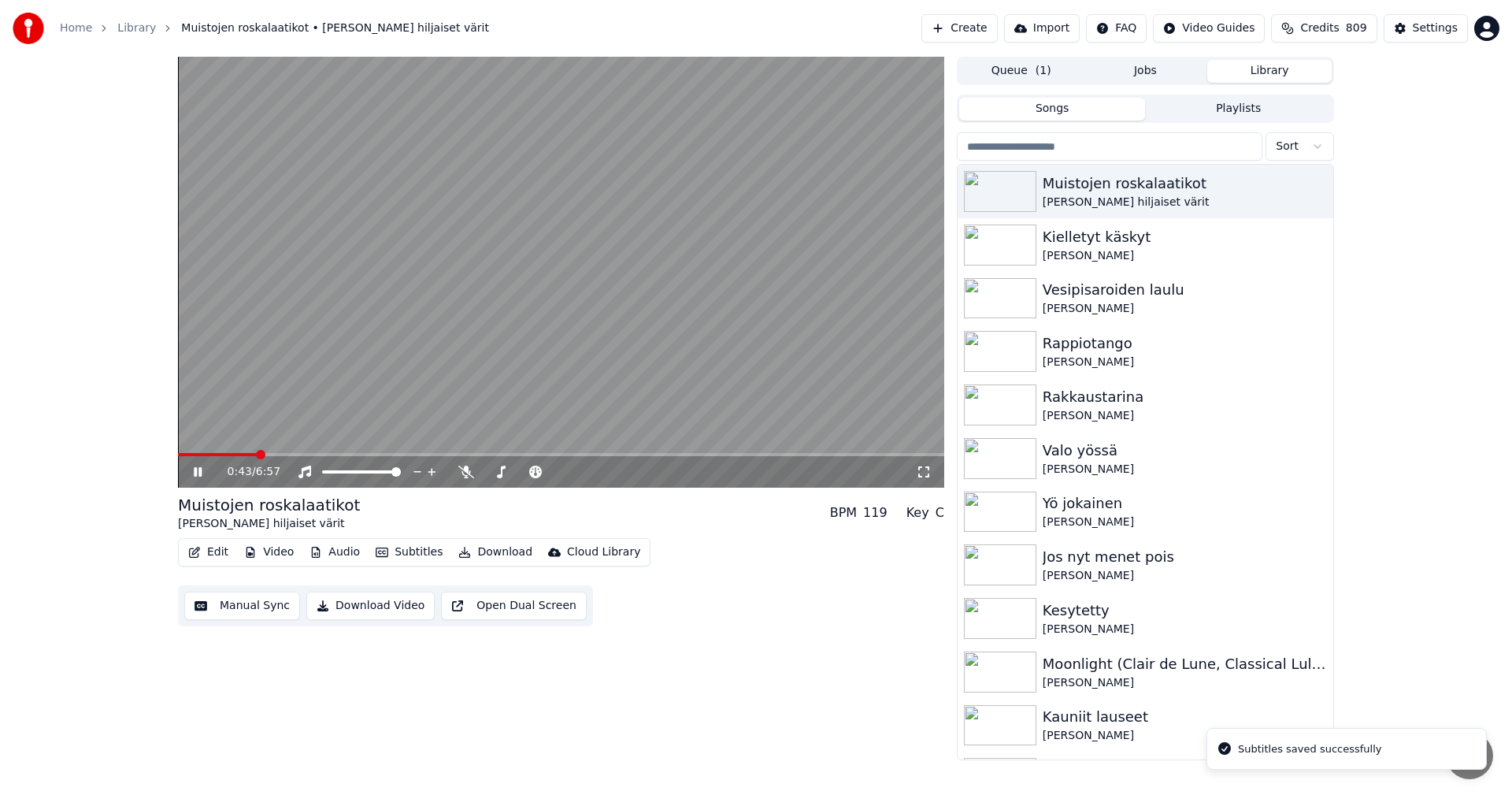
click at [257, 454] on span at bounding box center [561, 455] width 766 height 3
click at [194, 470] on icon at bounding box center [209, 471] width 37 height 13
click at [212, 557] on button "Edit" at bounding box center [208, 552] width 52 height 22
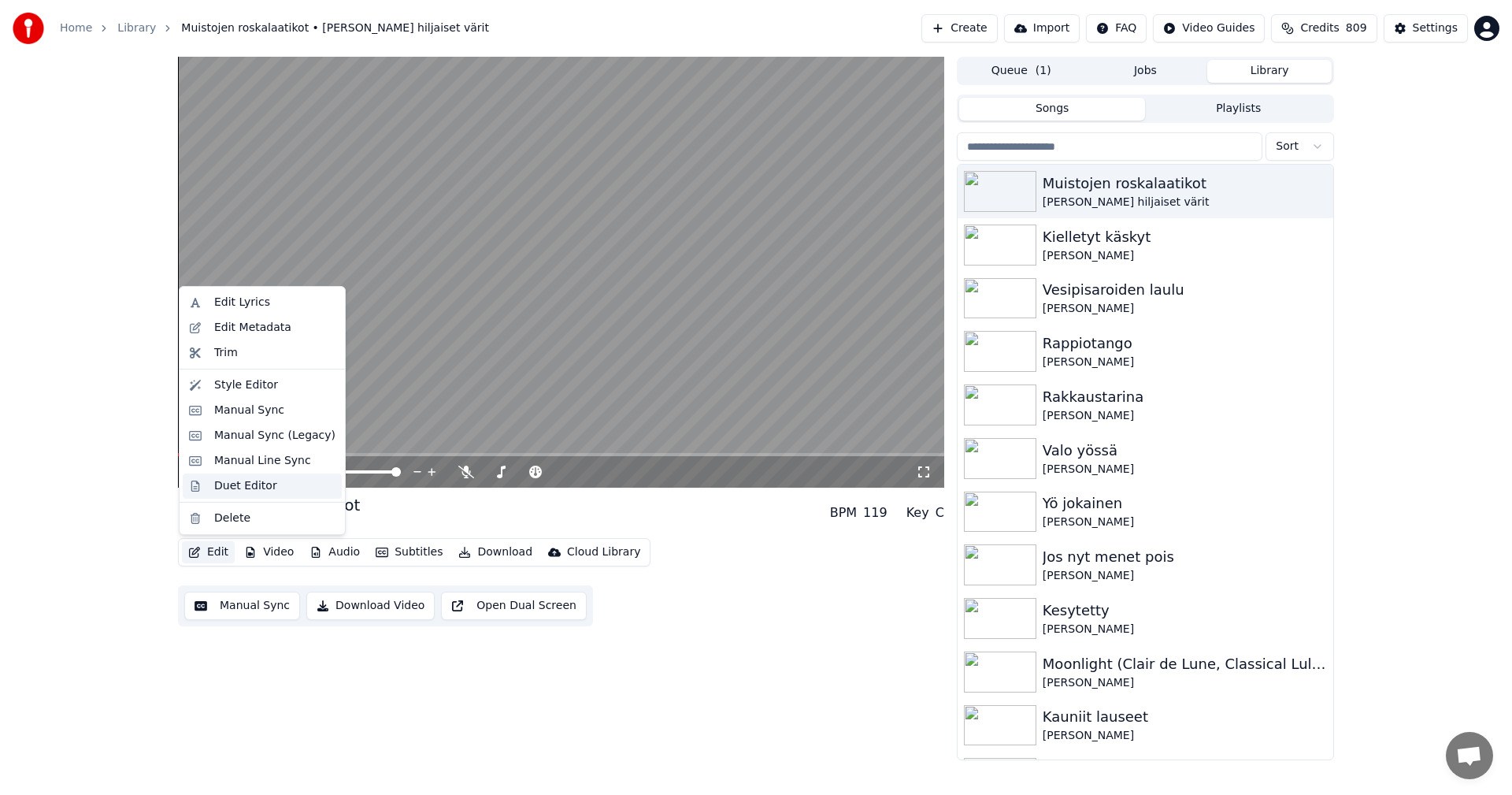
click at [272, 482] on div "Duet Editor" at bounding box center [274, 486] width 121 height 15
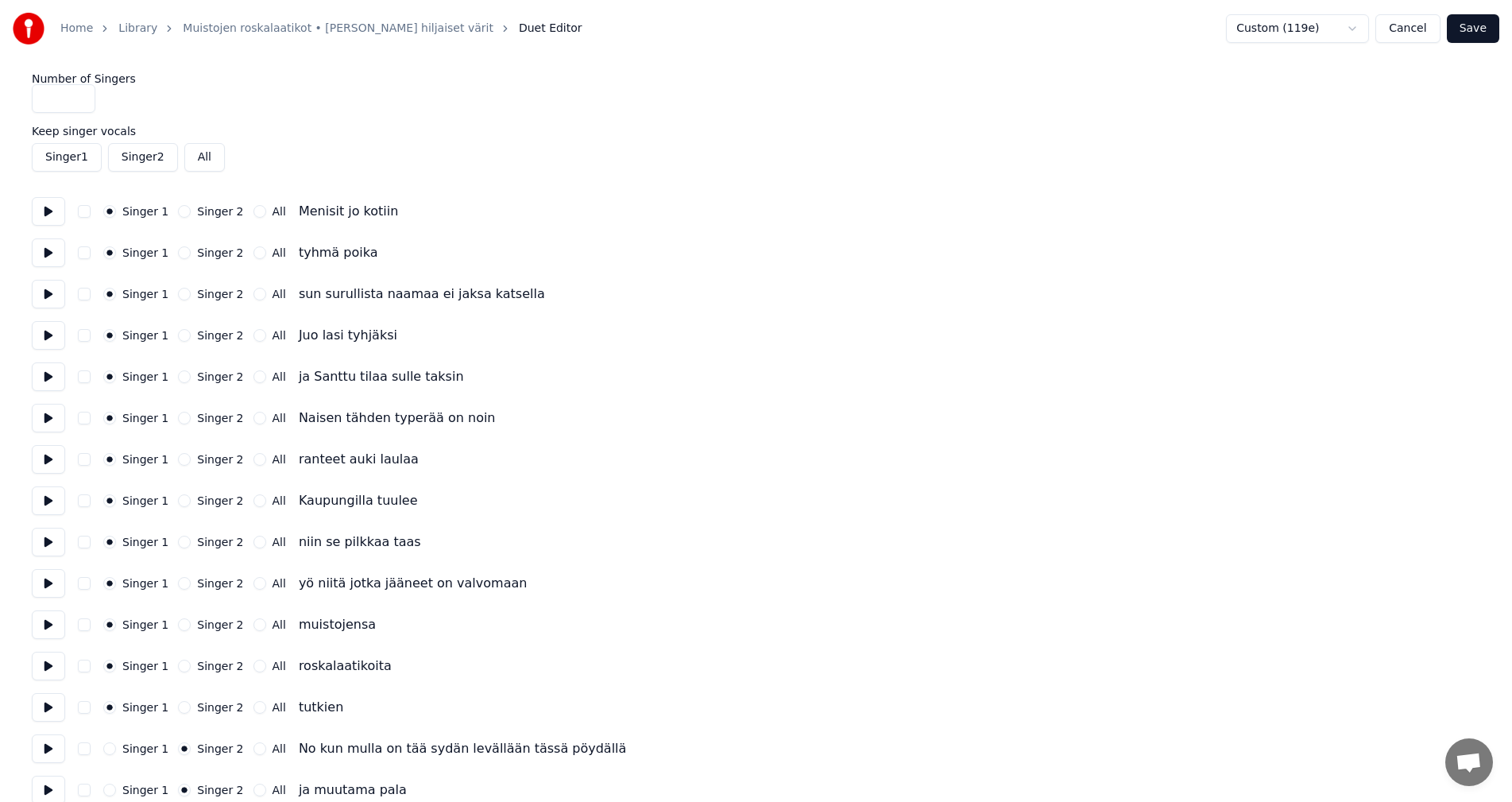
click at [1426, 33] on button "Cancel" at bounding box center [1407, 28] width 64 height 29
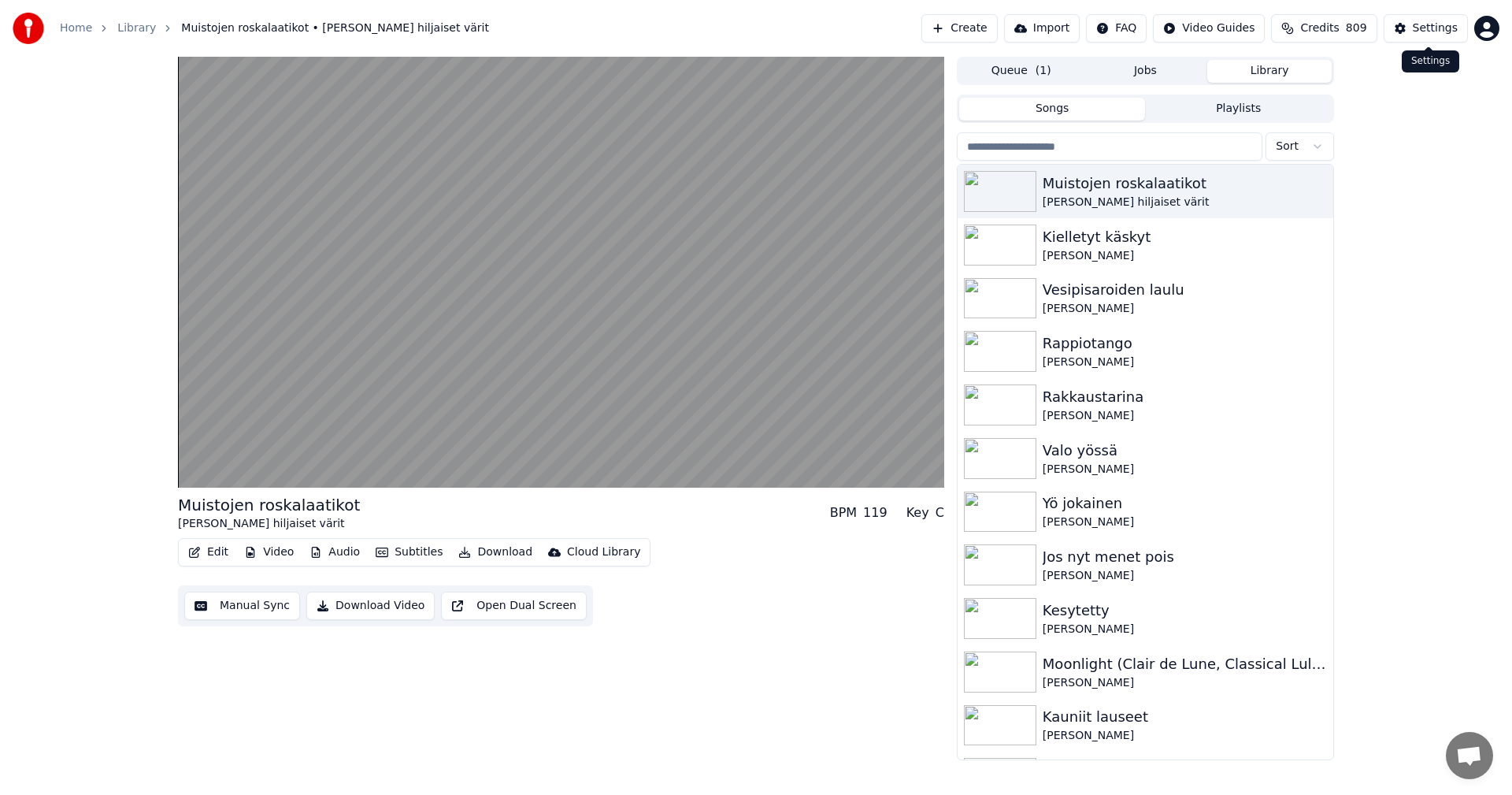
click at [1423, 27] on div "Settings" at bounding box center [1435, 28] width 45 height 15
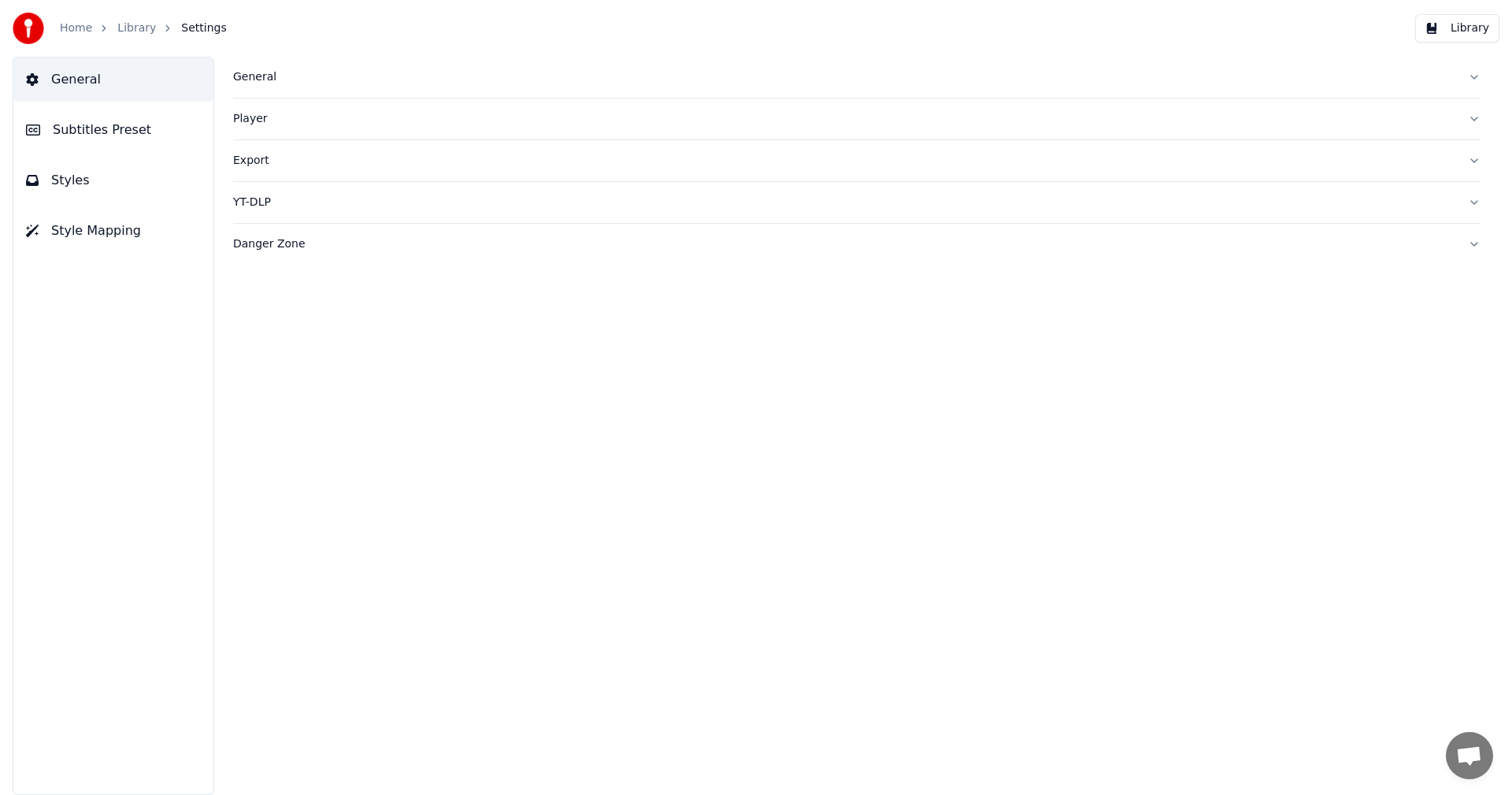
click at [52, 181] on span "Styles" at bounding box center [71, 181] width 39 height 19
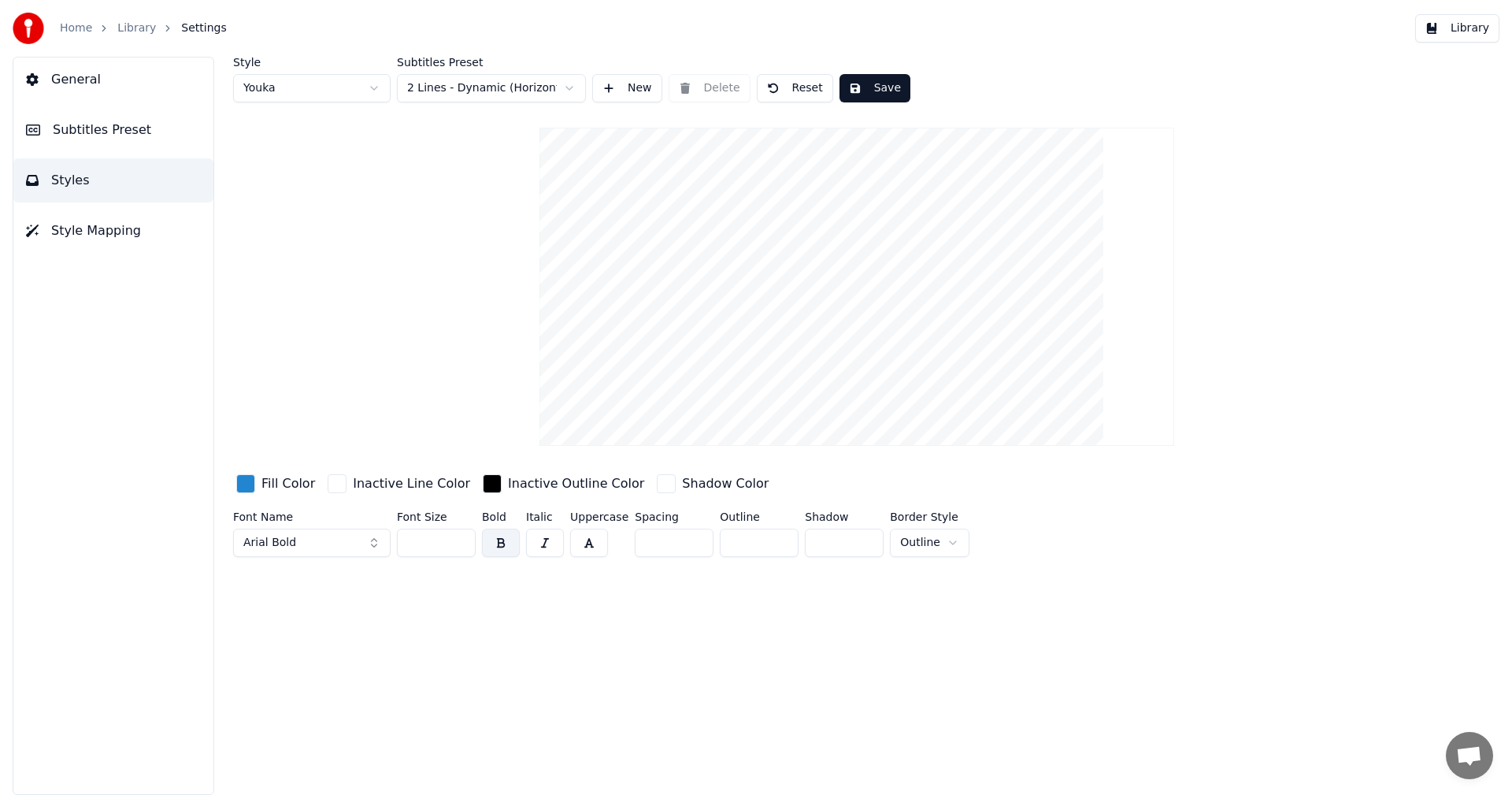
click at [108, 124] on span "Subtitles Preset" at bounding box center [101, 130] width 98 height 19
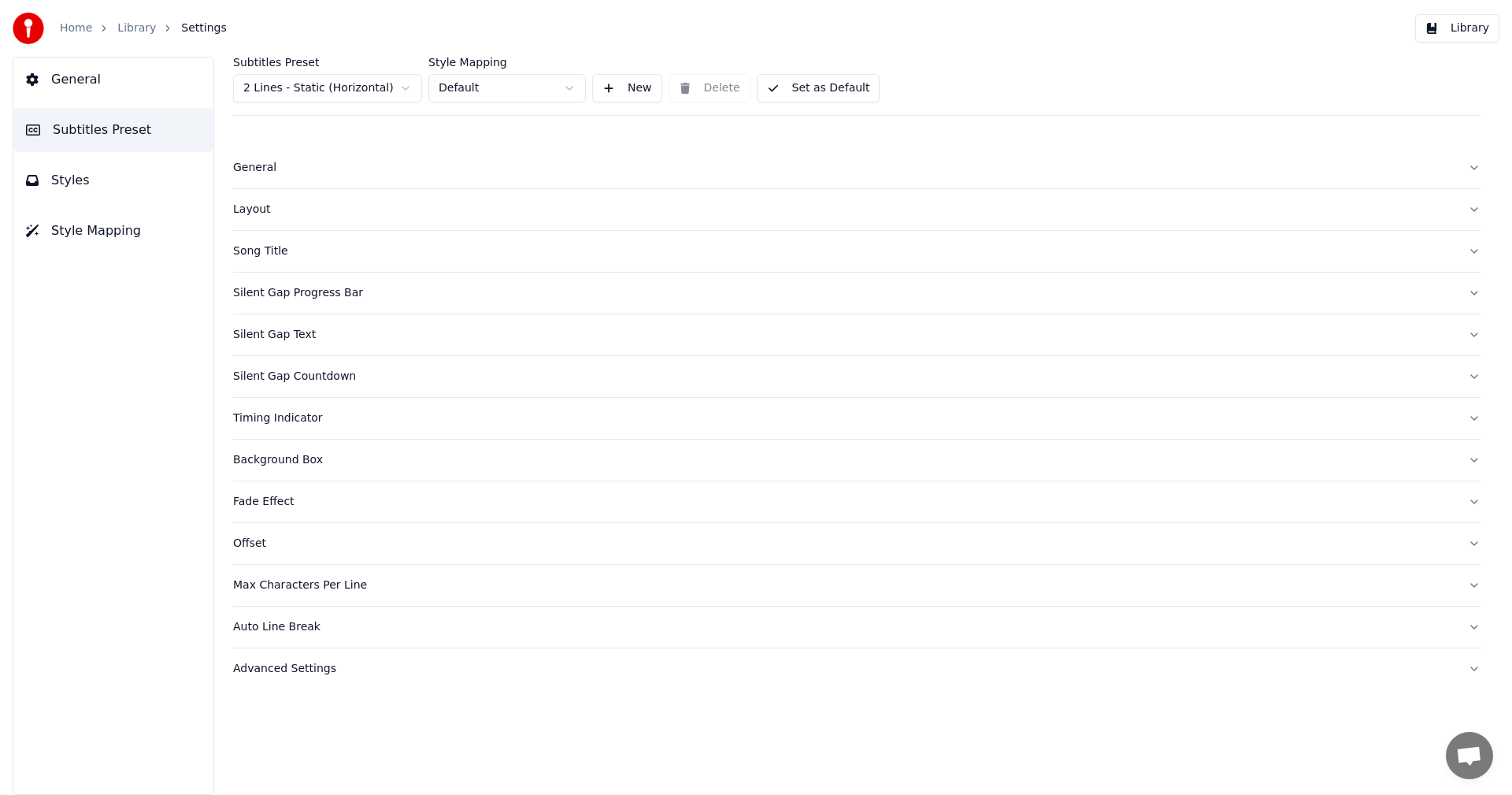
click at [291, 337] on div "Silent Gap Text" at bounding box center [844, 335] width 1222 height 15
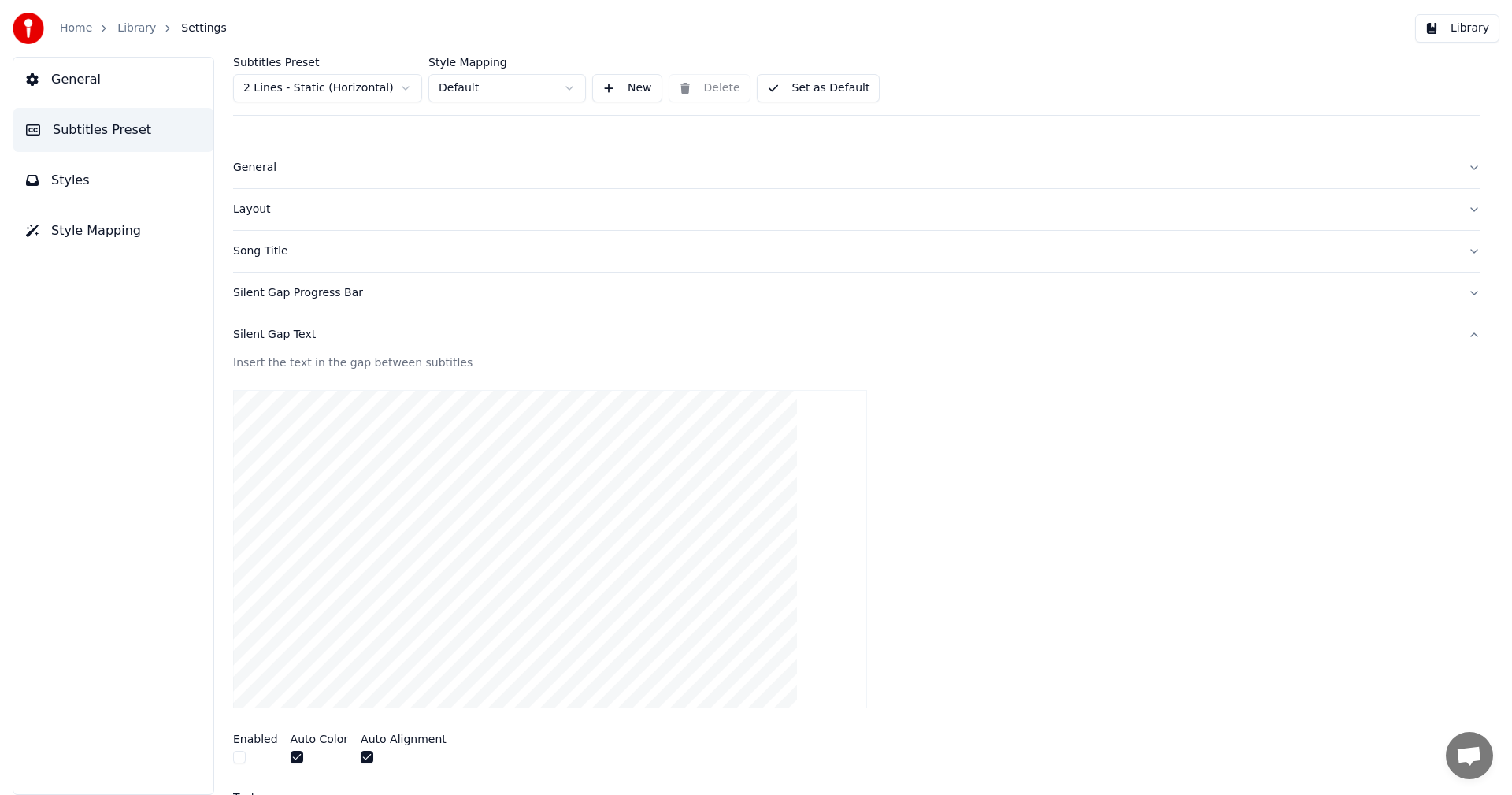
click at [291, 337] on div "Silent Gap Text" at bounding box center [844, 335] width 1222 height 15
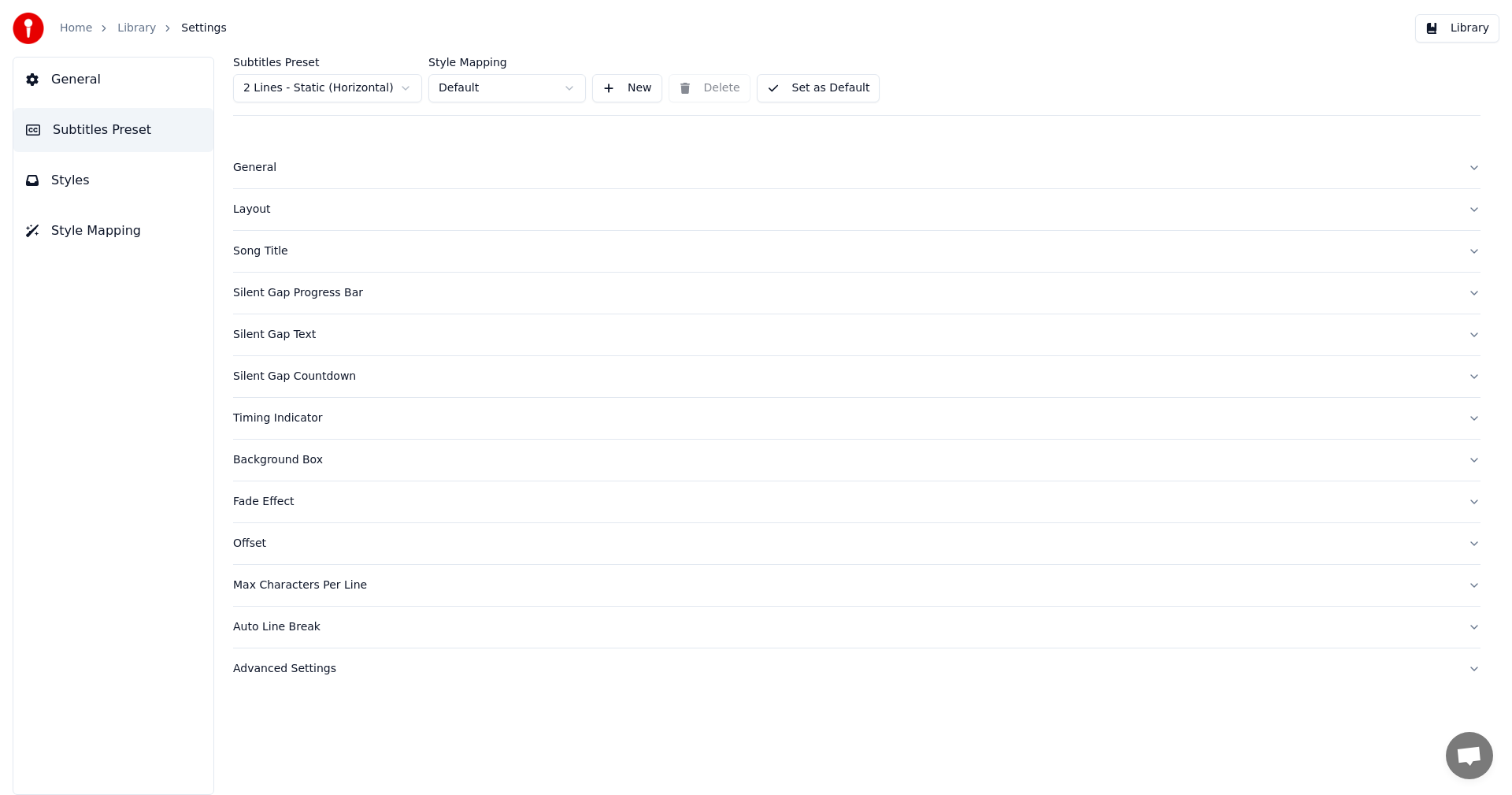
click at [293, 332] on div "Silent Gap Text" at bounding box center [844, 335] width 1222 height 15
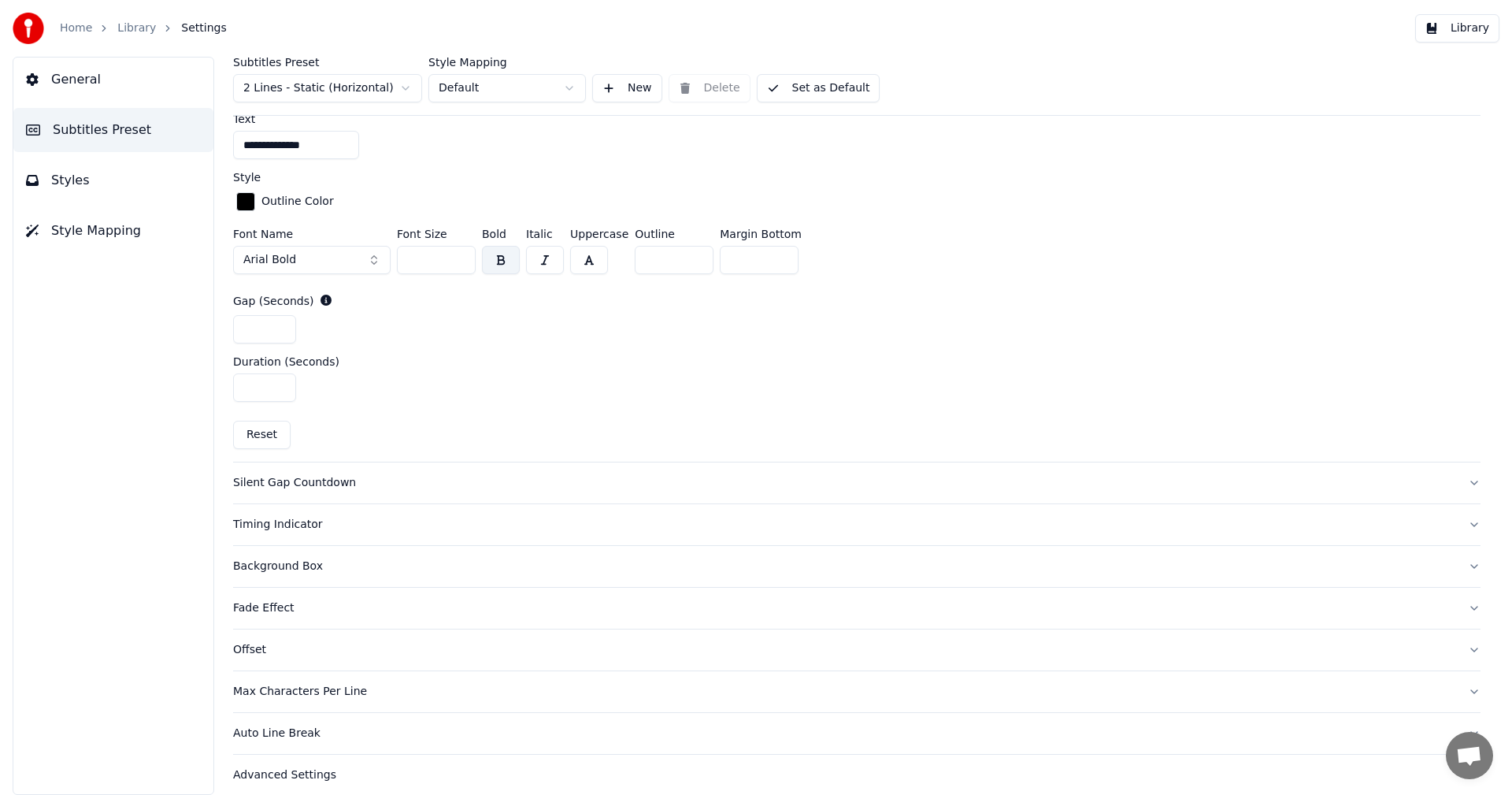
scroll to position [690, 0]
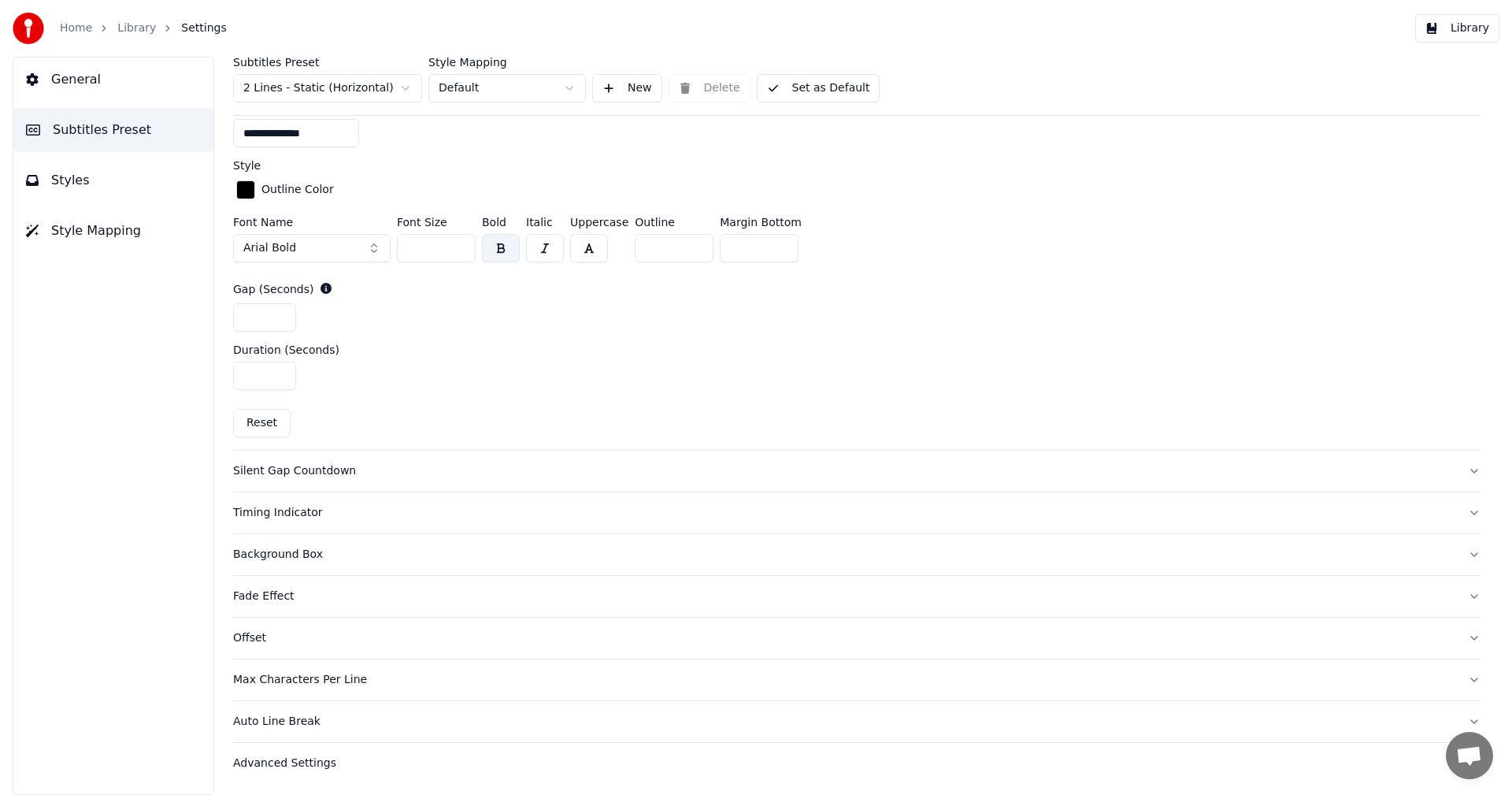
click at [291, 760] on div "Advanced Settings" at bounding box center [844, 763] width 1222 height 15
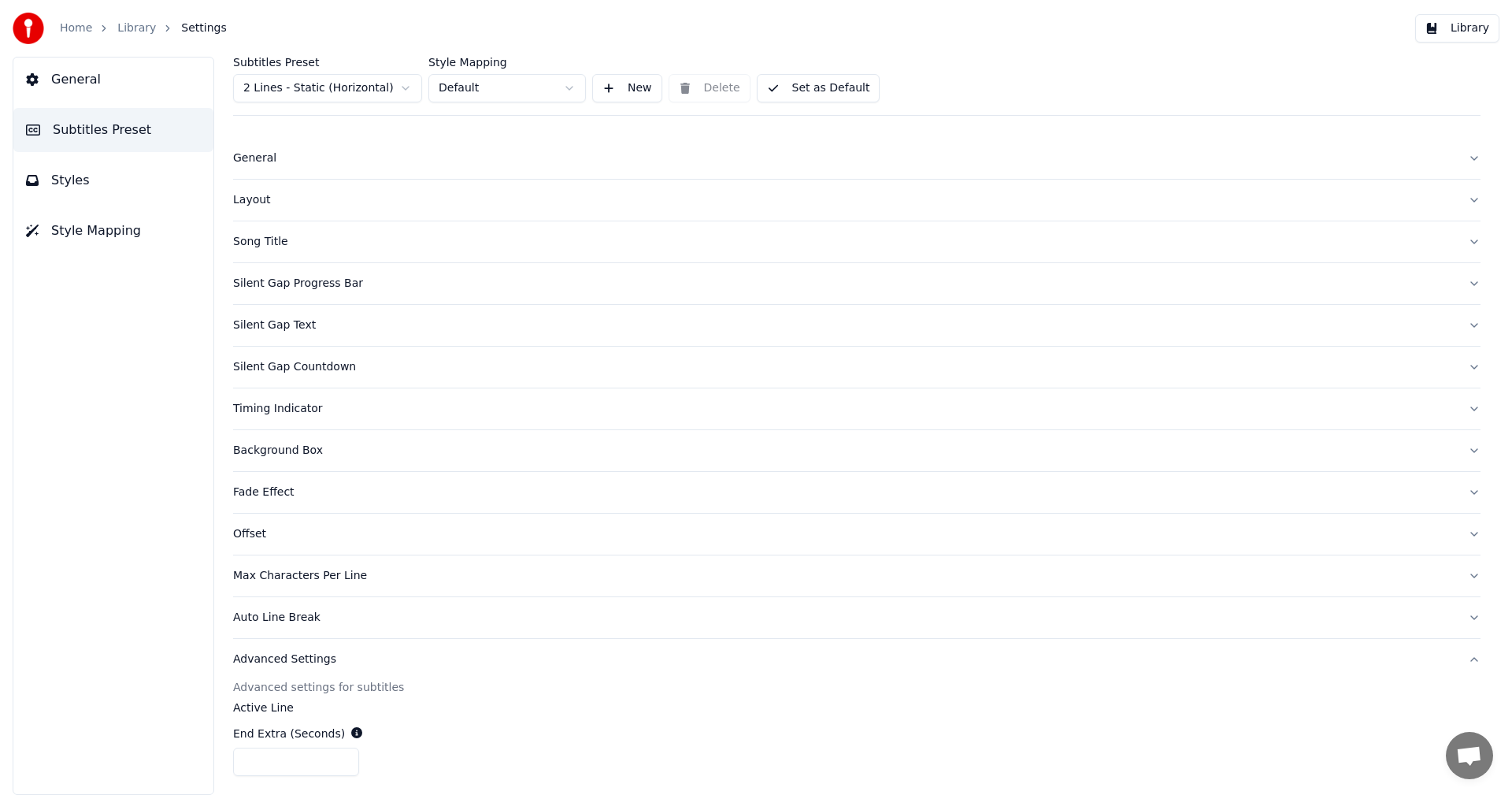
scroll to position [0, 0]
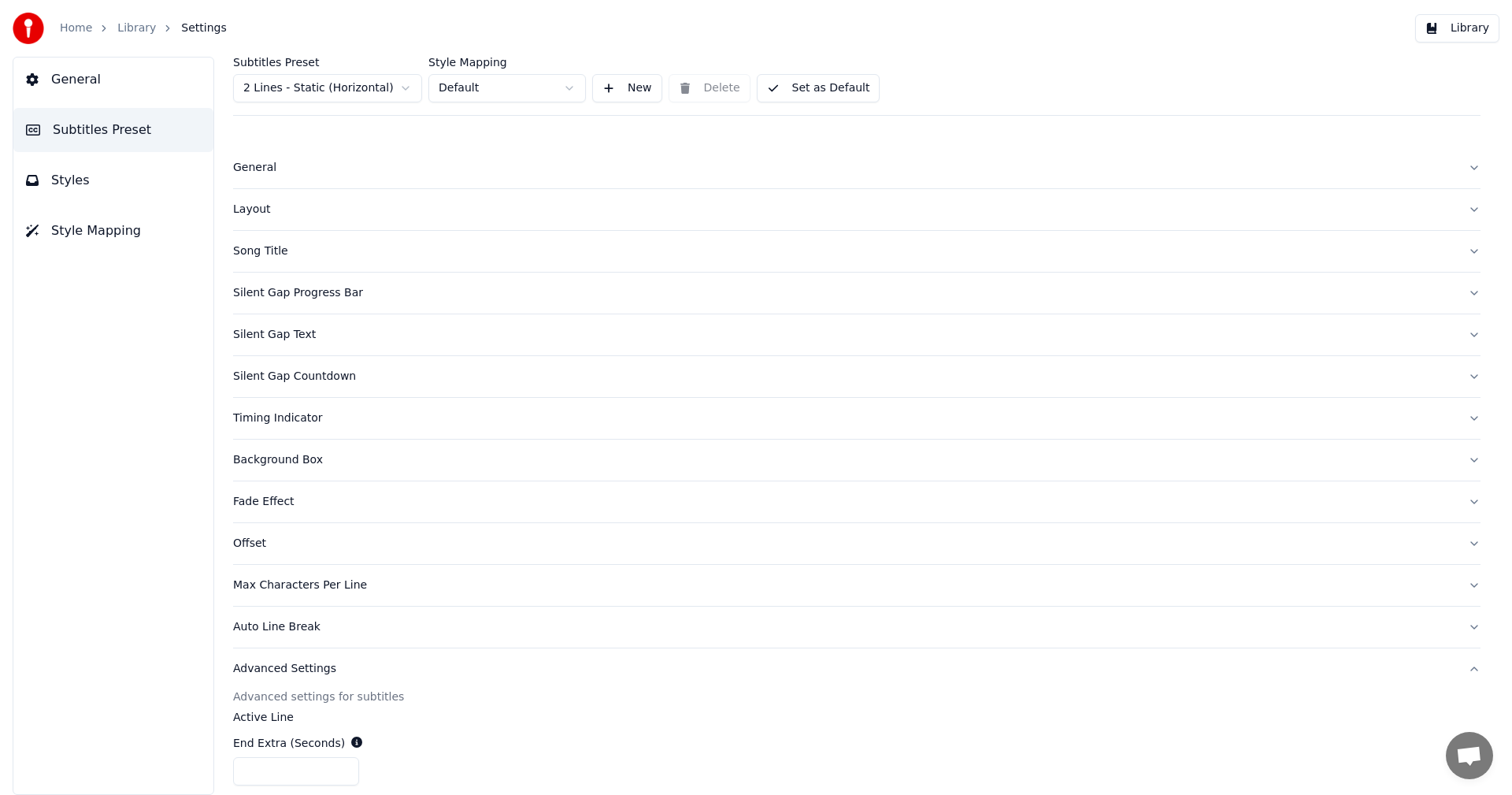
click at [292, 423] on div "Timing Indicator" at bounding box center [844, 418] width 1222 height 15
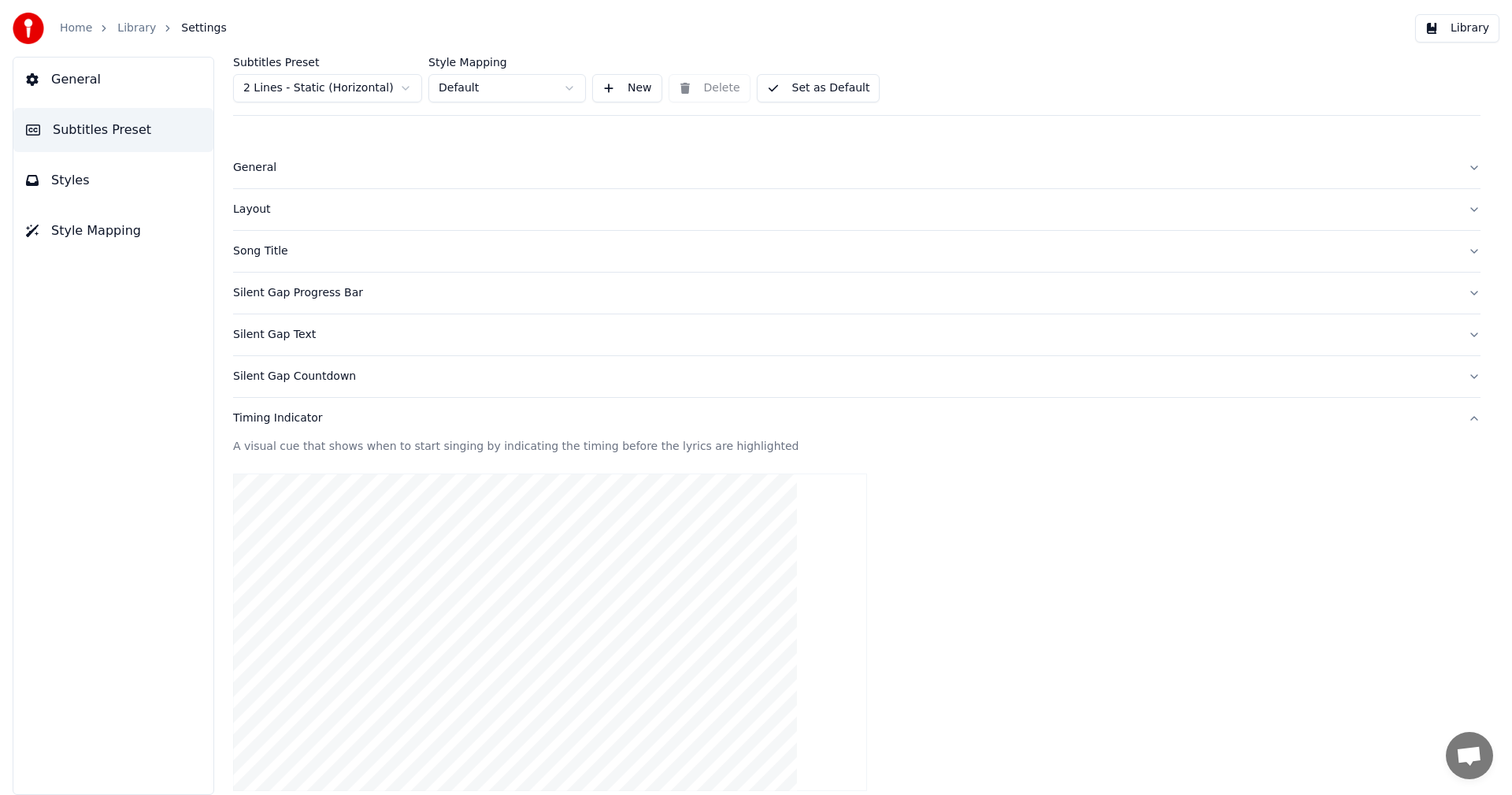
click at [265, 214] on div "Layout" at bounding box center [844, 209] width 1222 height 15
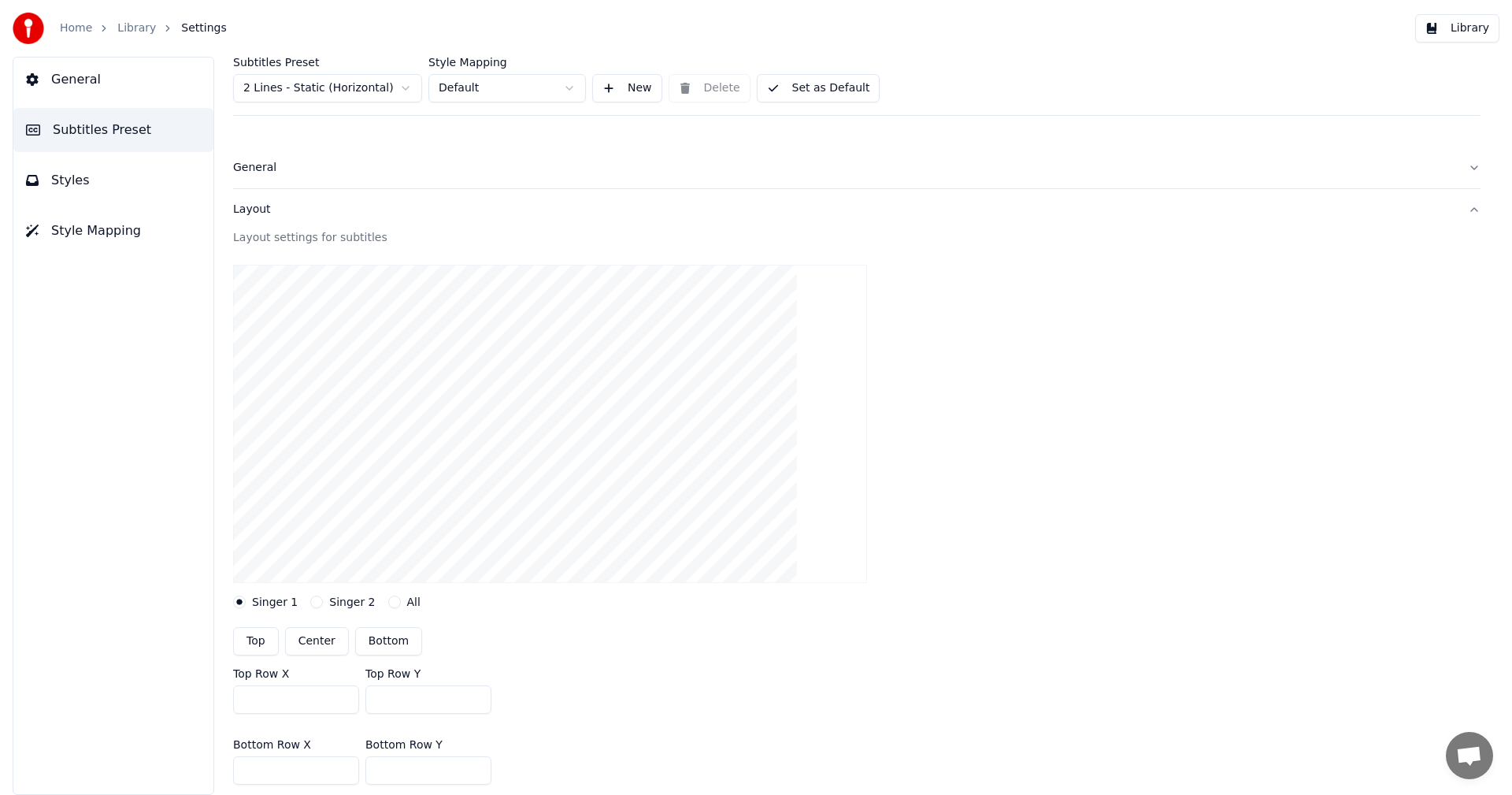
click at [258, 207] on div "Layout" at bounding box center [844, 209] width 1222 height 15
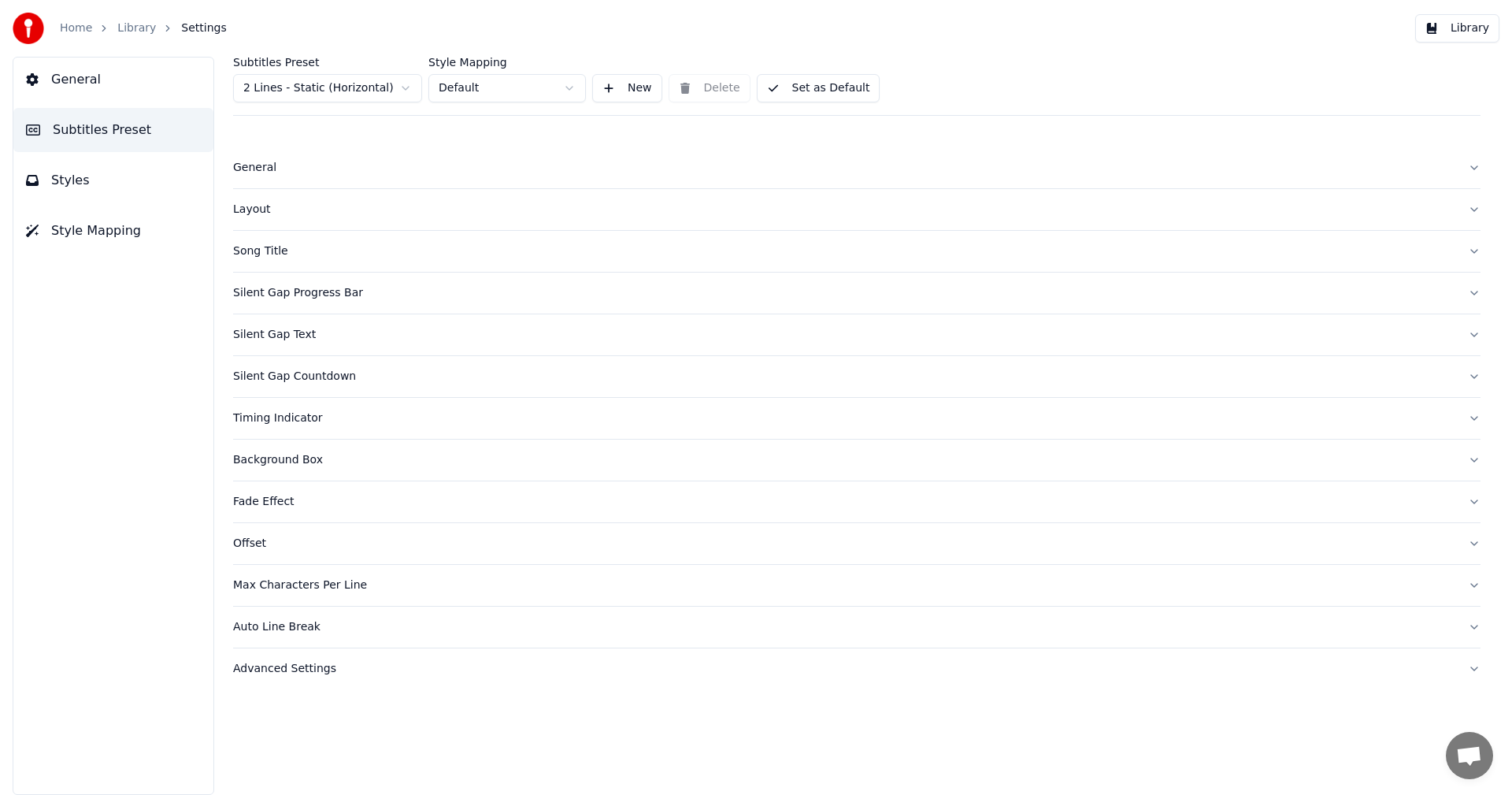
click at [249, 209] on div "Layout" at bounding box center [844, 209] width 1222 height 15
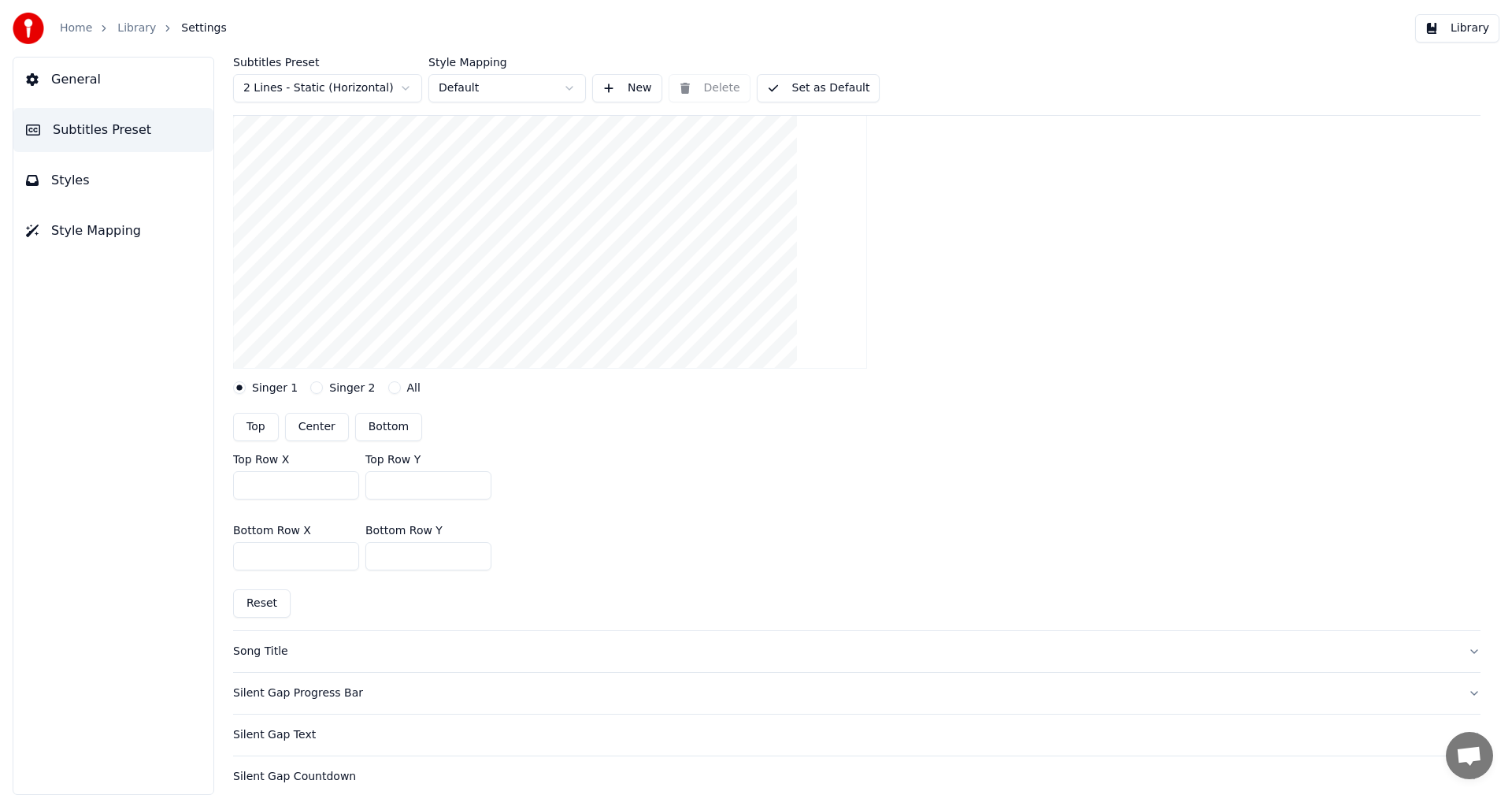
scroll to position [237, 0]
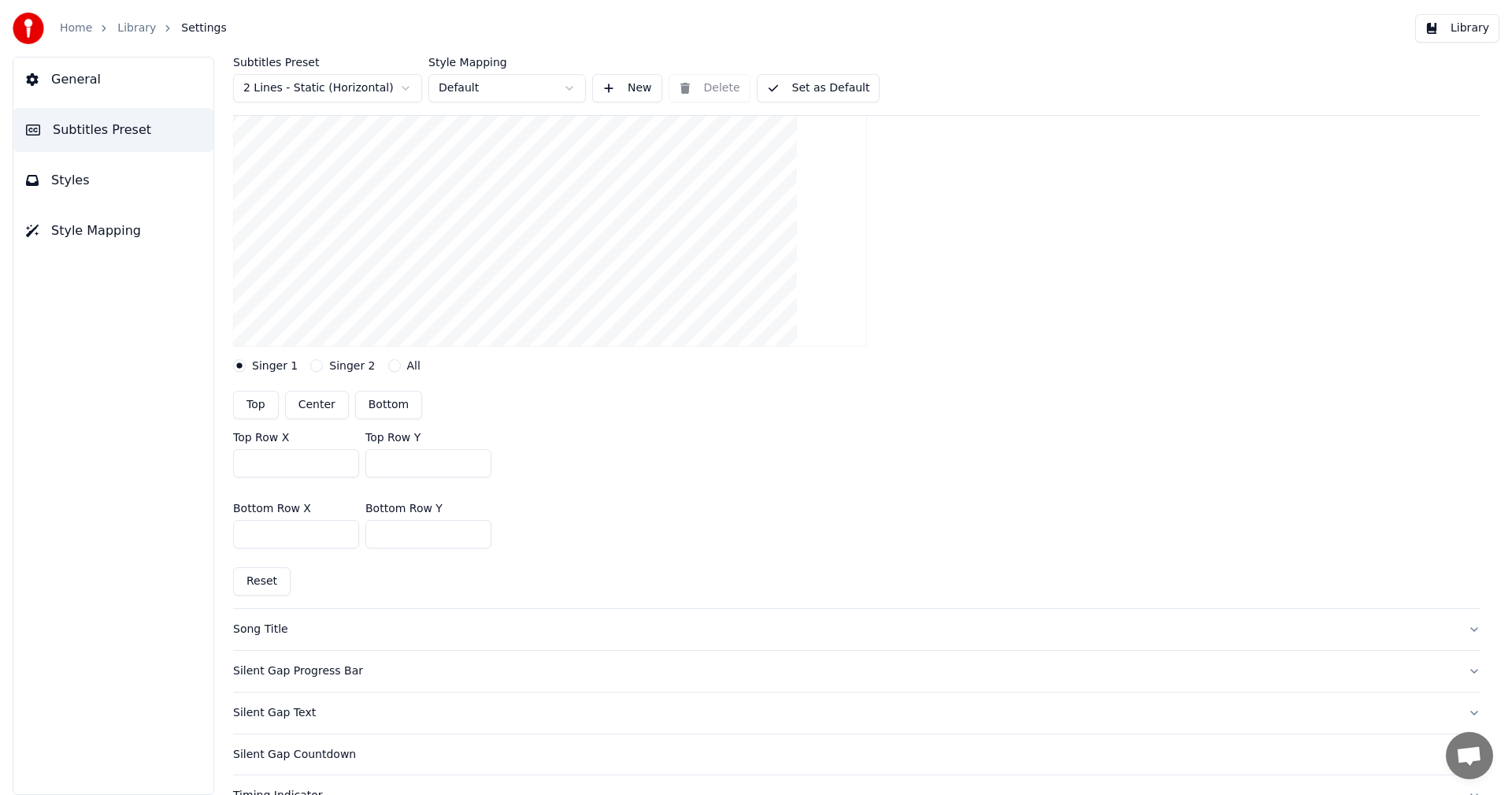
click at [261, 407] on button "Top" at bounding box center [255, 404] width 46 height 28
type input "***"
click at [313, 365] on button "Singer 2" at bounding box center [317, 366] width 13 height 13
click at [323, 409] on button "Center" at bounding box center [317, 404] width 64 height 28
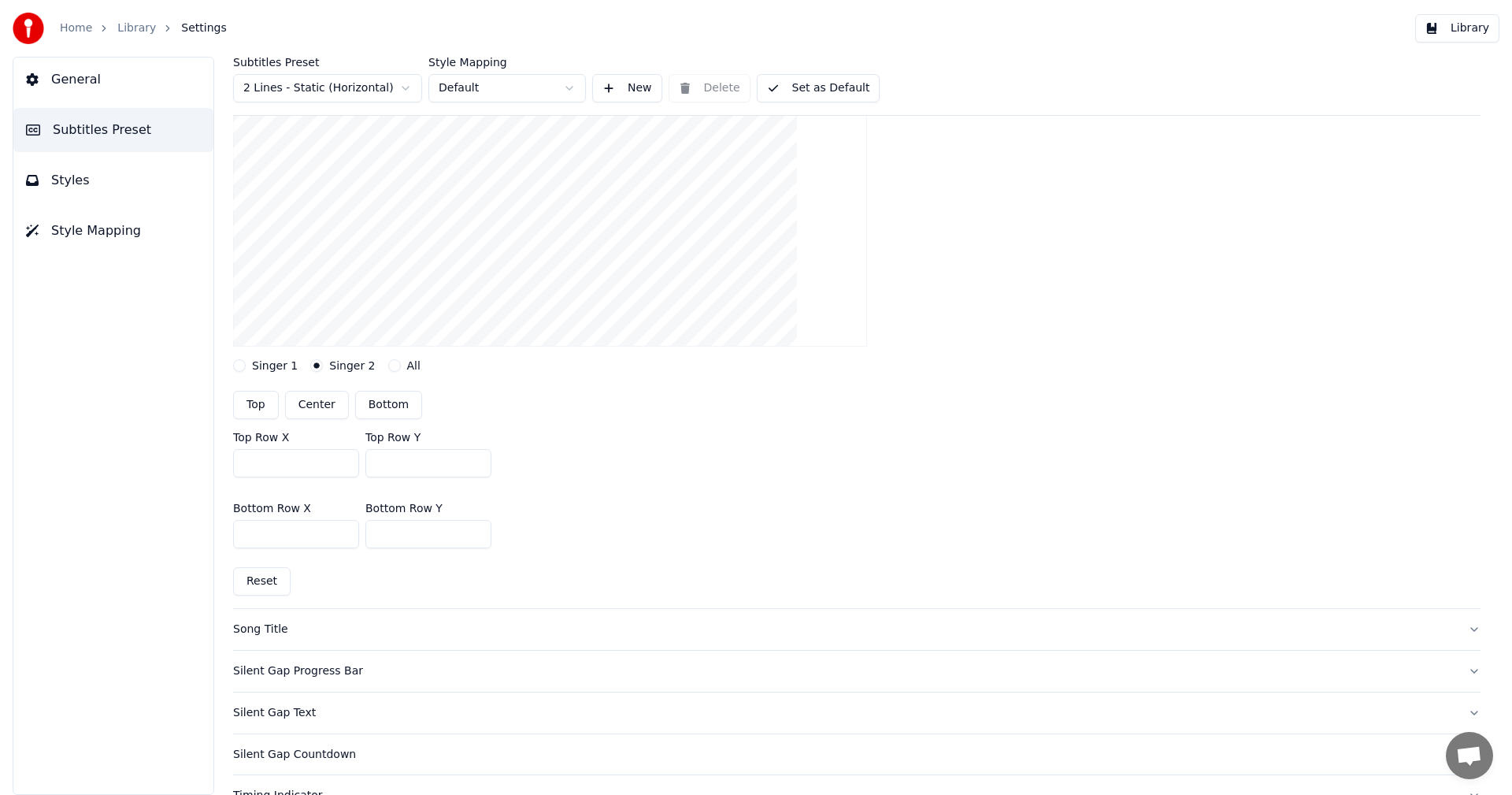
type input "***"
click at [243, 367] on button "Singer 1" at bounding box center [239, 366] width 13 height 13
click at [261, 404] on button "Top" at bounding box center [255, 404] width 46 height 28
click at [308, 407] on button "Center" at bounding box center [317, 404] width 64 height 28
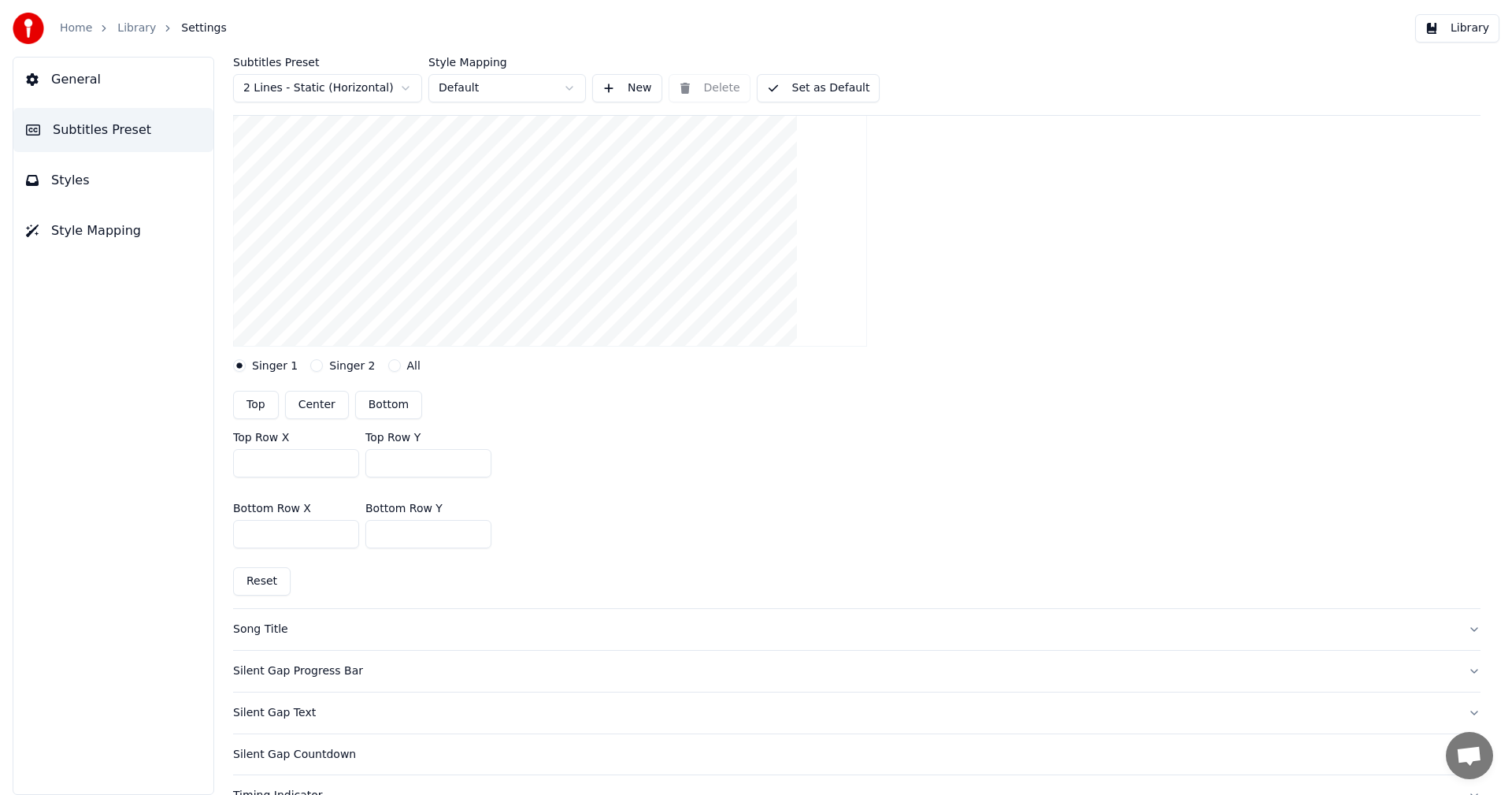
type input "***"
click at [313, 370] on button "Singer 2" at bounding box center [317, 366] width 13 height 13
click at [685, 339] on video at bounding box center [550, 188] width 634 height 318
click at [1470, 31] on button "Library" at bounding box center [1458, 28] width 84 height 28
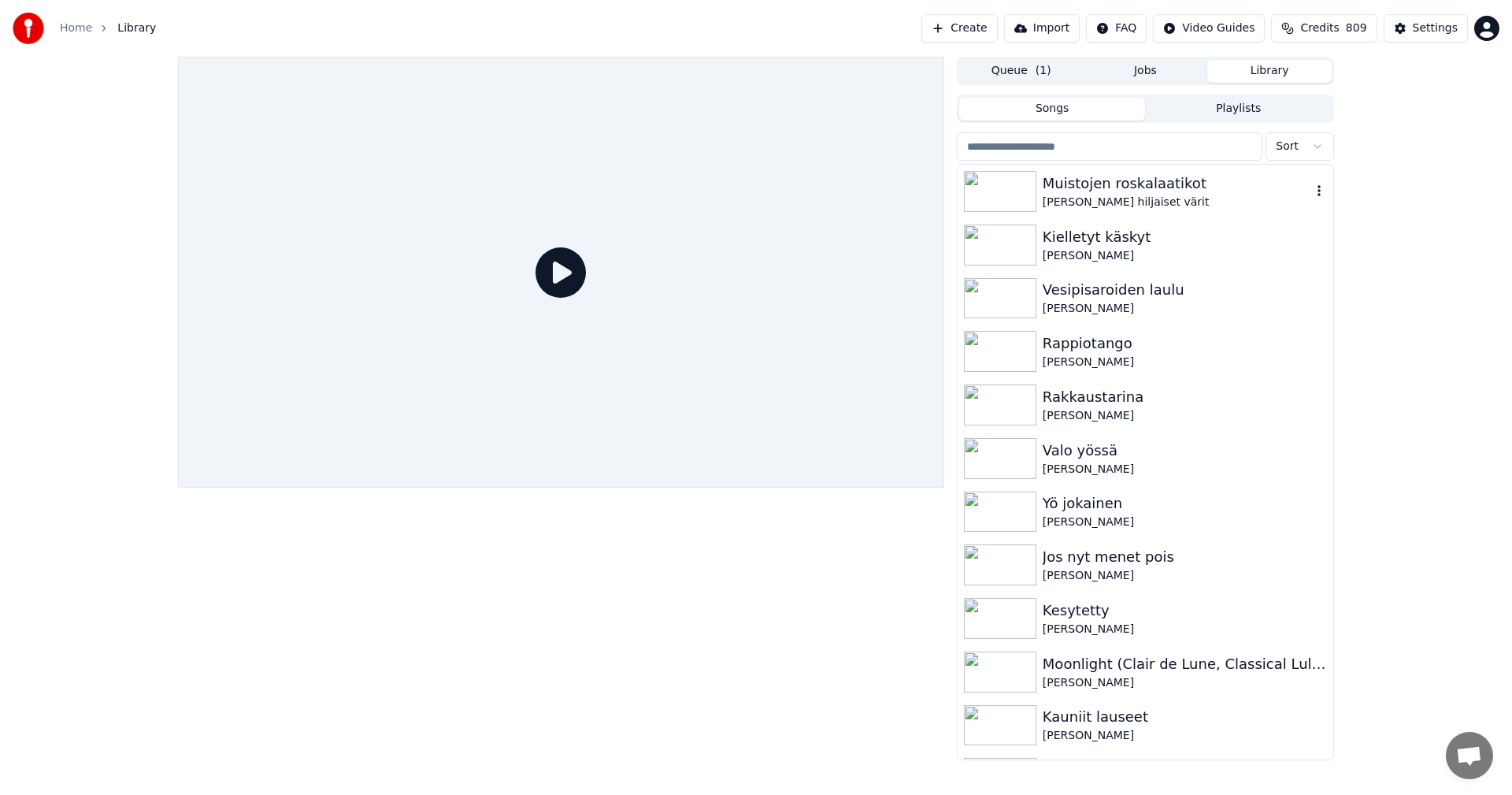
click at [1060, 195] on div "[PERSON_NAME] hiljaiset värit" at bounding box center [1177, 202] width 268 height 15
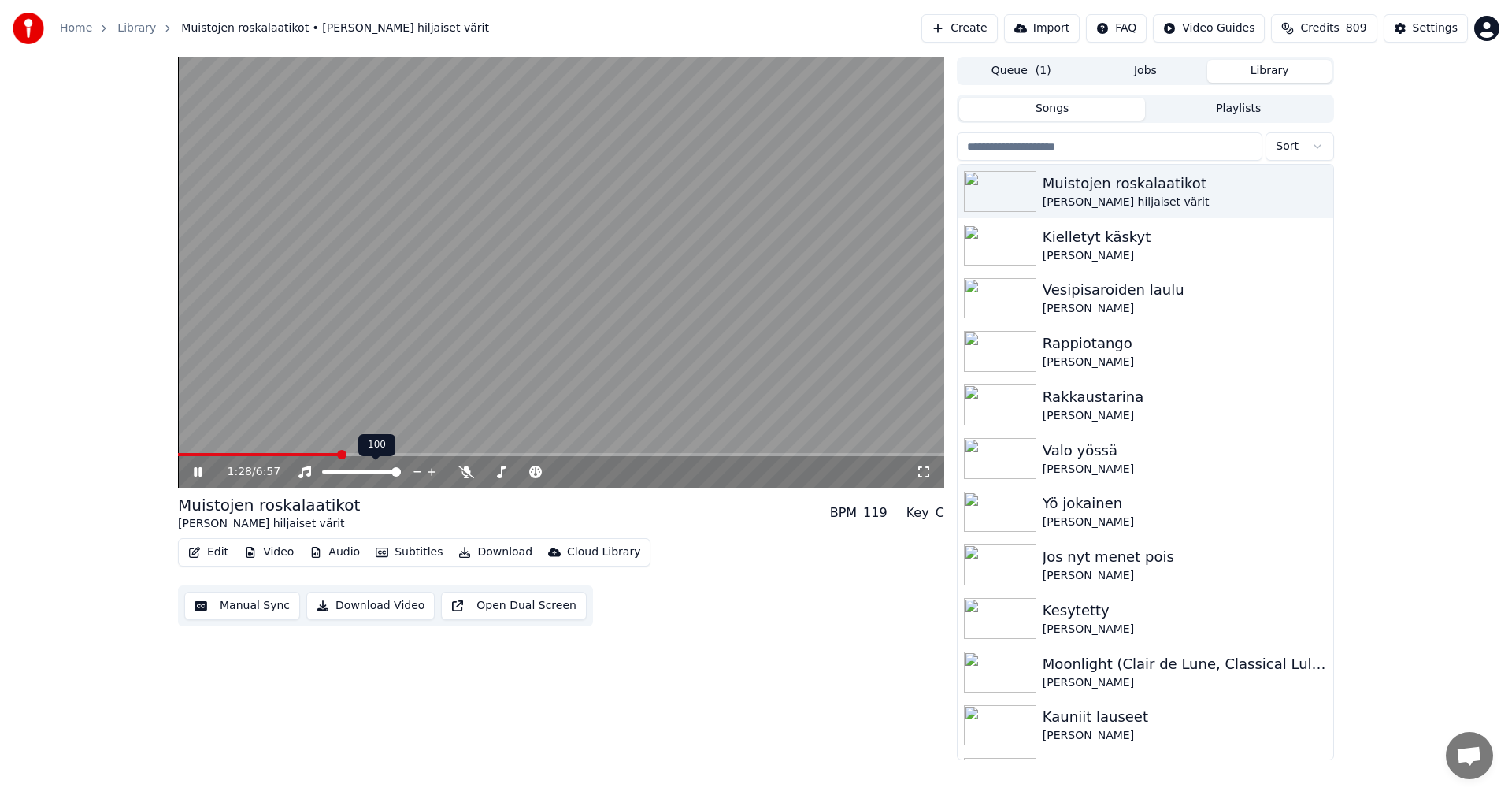
click at [339, 453] on span at bounding box center [561, 455] width 766 height 3
click at [224, 455] on span at bounding box center [261, 455] width 168 height 3
click at [280, 454] on span at bounding box center [561, 455] width 766 height 3
click at [422, 552] on button "Subtitles" at bounding box center [409, 552] width 79 height 22
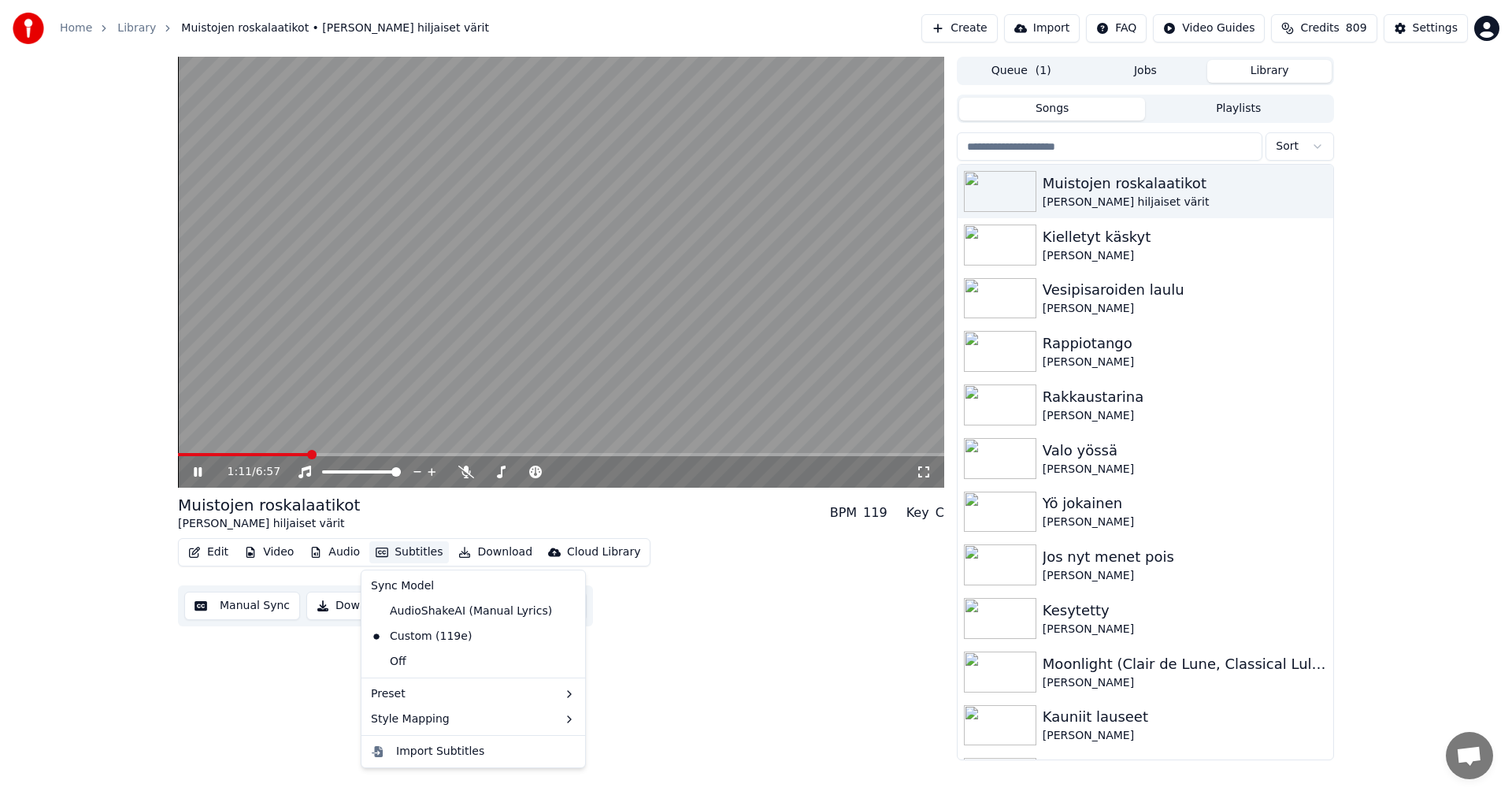
click at [405, 453] on span at bounding box center [561, 455] width 766 height 3
click at [422, 553] on button "Subtitles" at bounding box center [409, 552] width 79 height 22
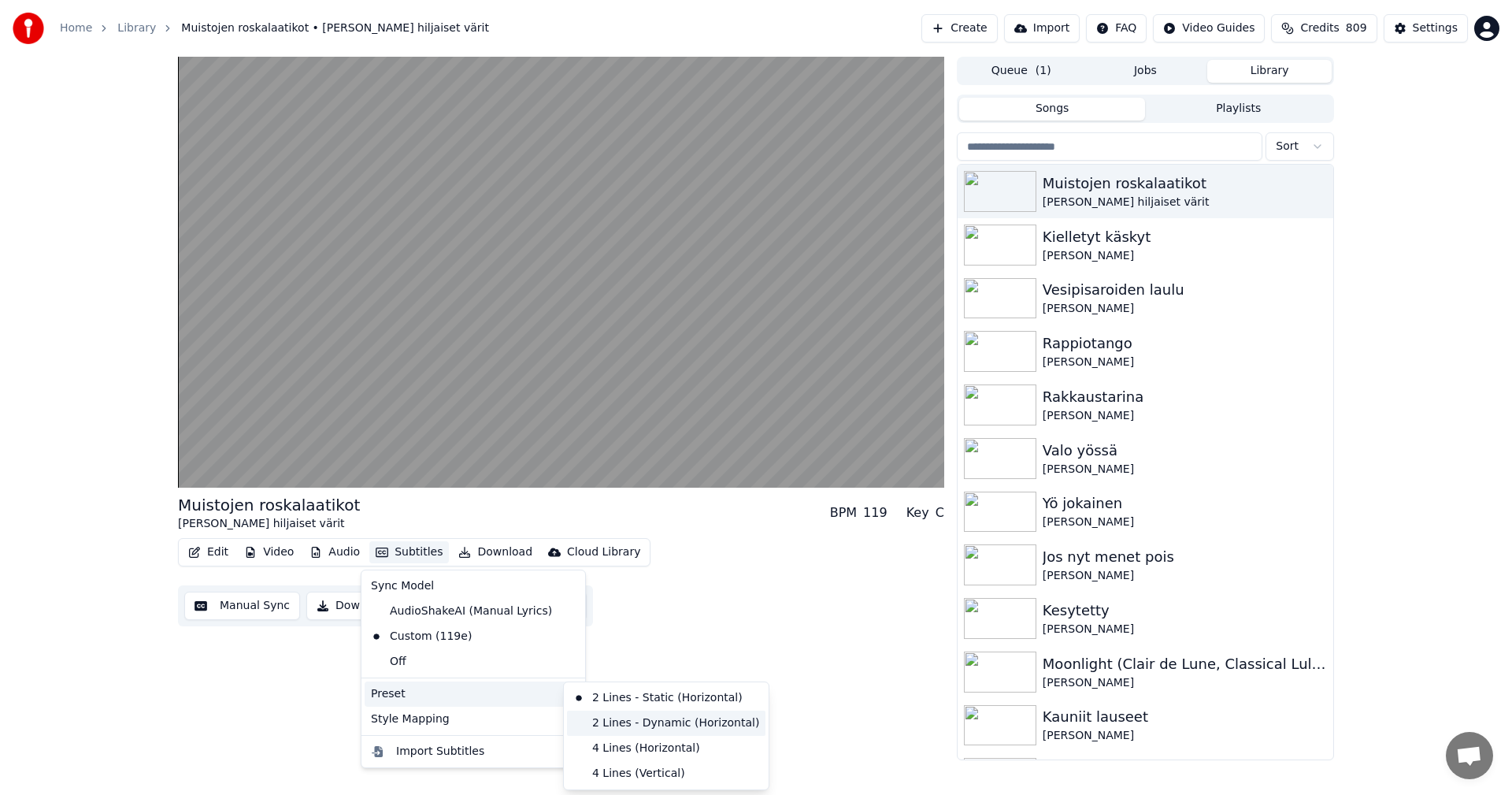
click at [642, 721] on div "2 Lines - Dynamic (Horizontal)" at bounding box center [666, 723] width 199 height 25
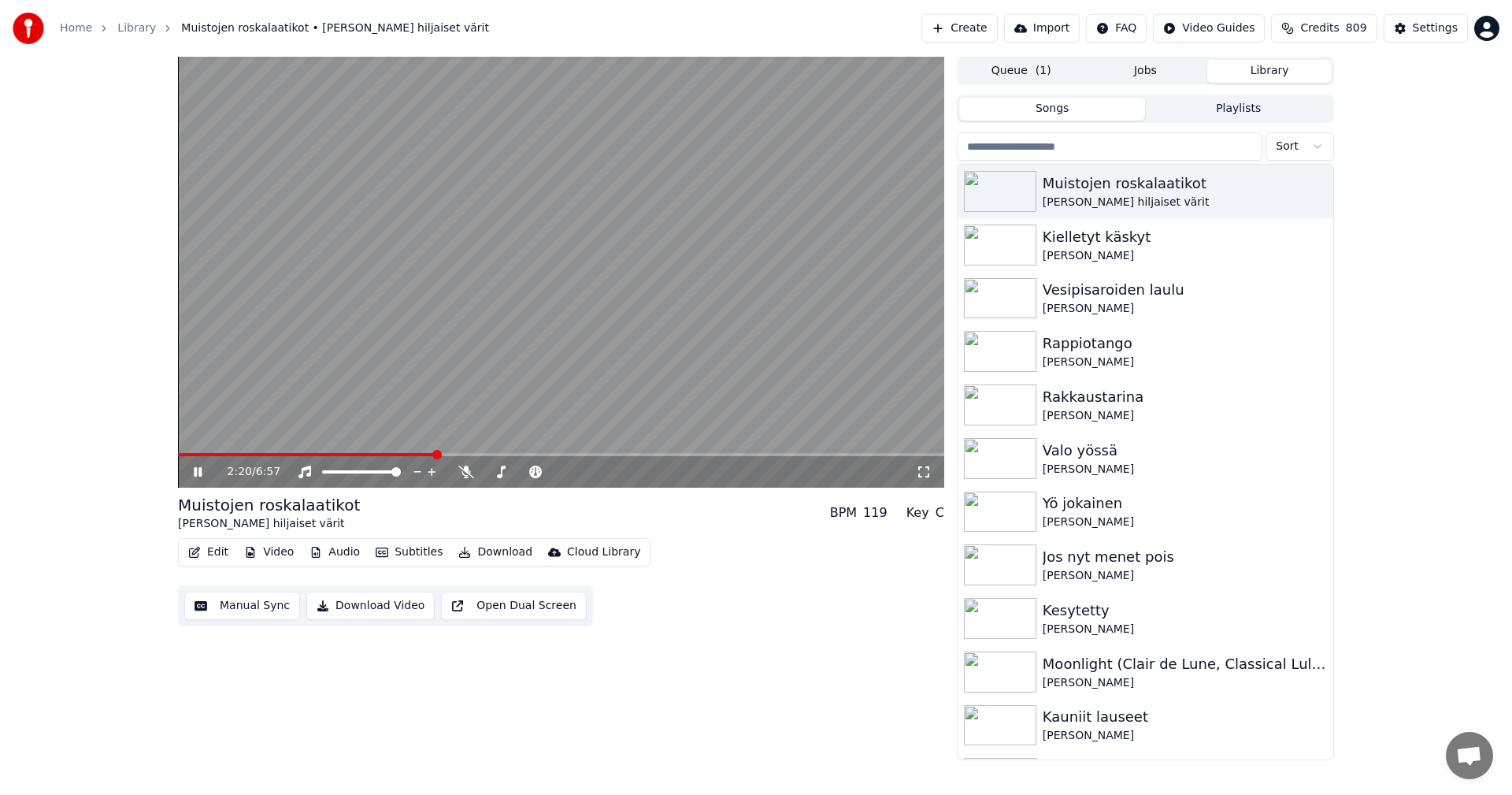
click at [238, 456] on span at bounding box center [306, 455] width 257 height 3
click at [293, 453] on span at bounding box center [561, 455] width 766 height 3
click at [378, 454] on span at bounding box center [561, 455] width 766 height 3
click at [200, 478] on icon at bounding box center [209, 471] width 37 height 13
click at [396, 555] on button "Subtitles" at bounding box center [409, 552] width 79 height 22
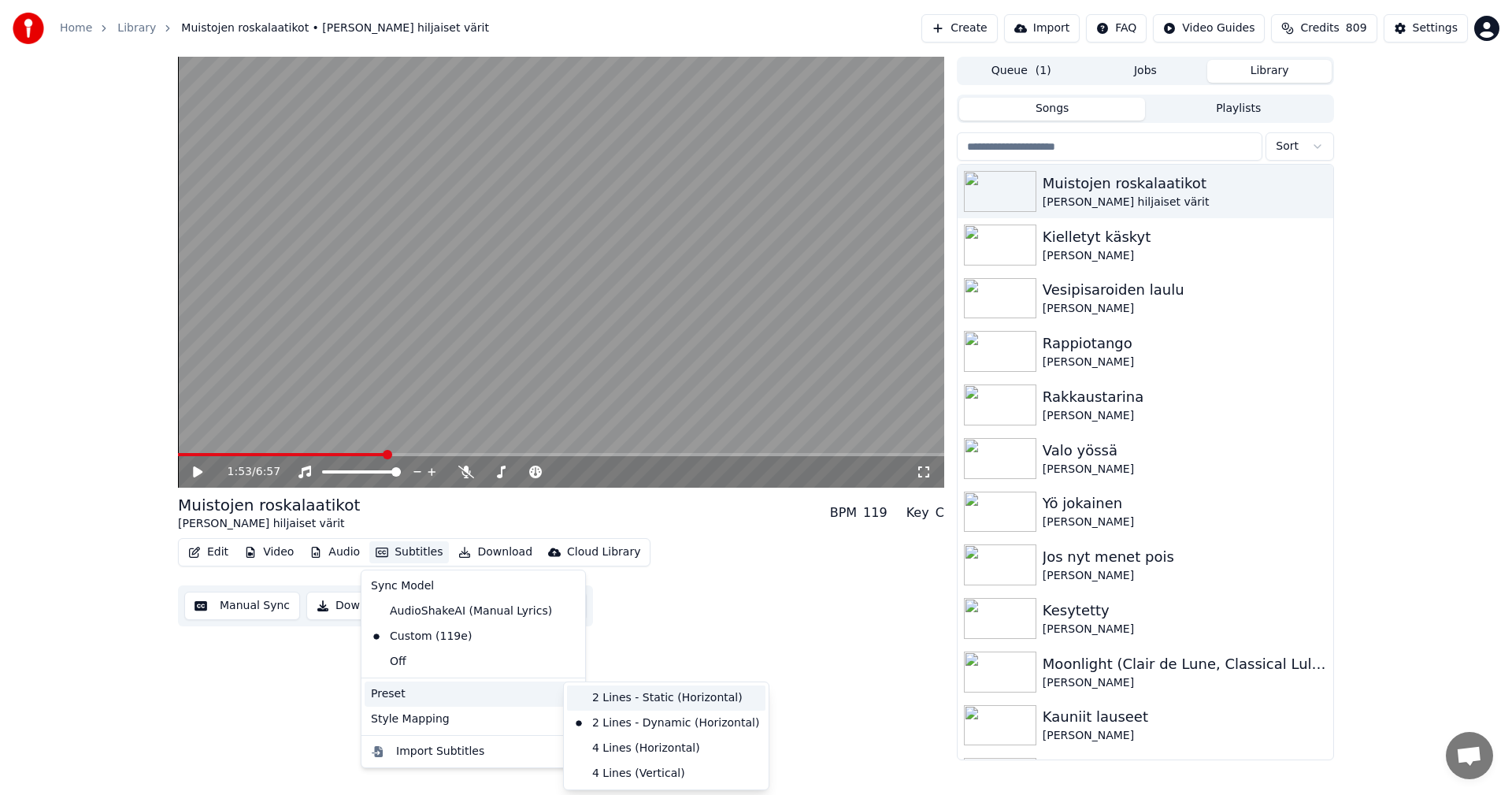
click at [641, 696] on div "2 Lines - Static (Horizontal)" at bounding box center [666, 698] width 199 height 25
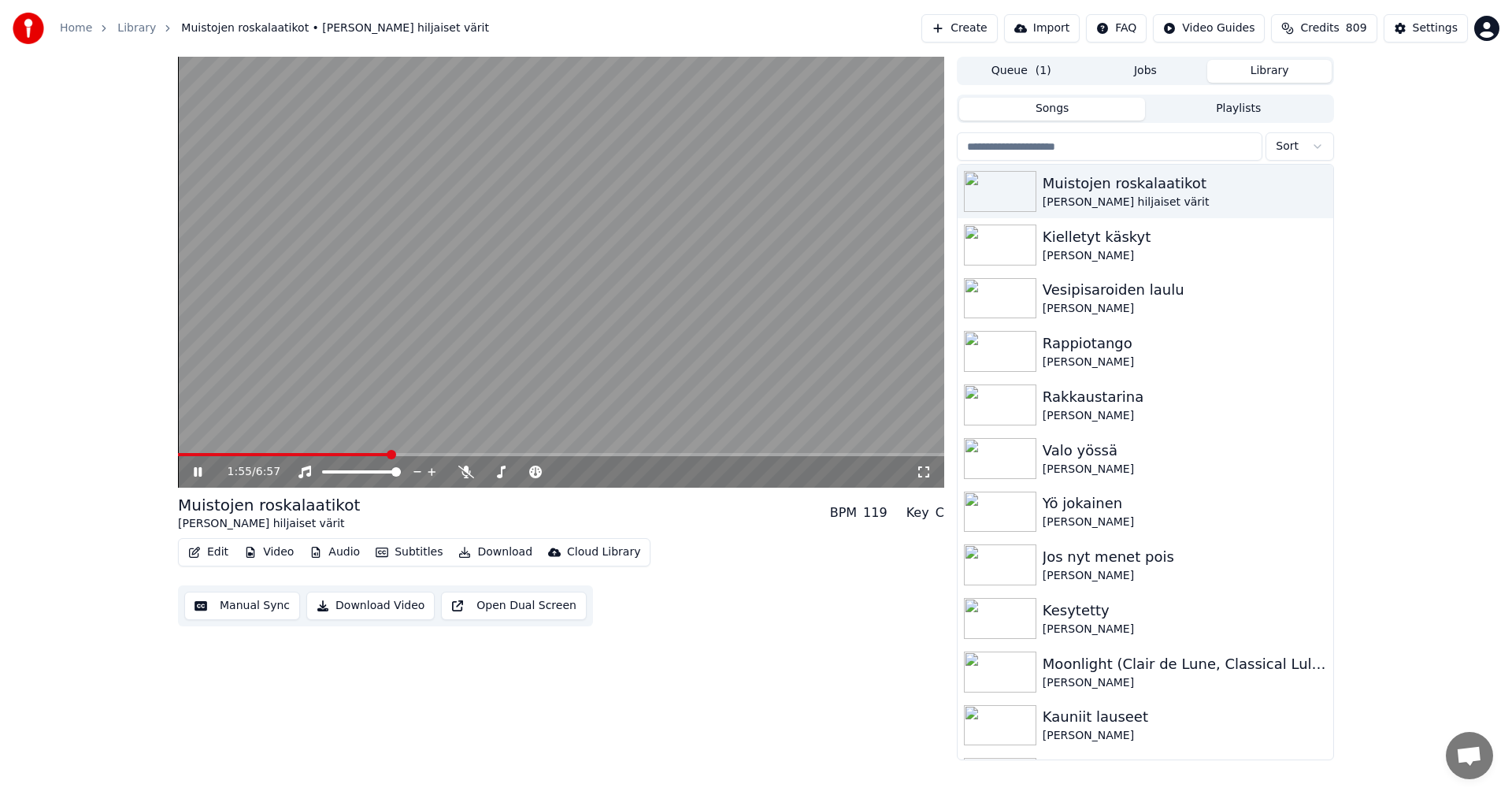
click at [228, 453] on video at bounding box center [561, 272] width 766 height 431
click at [229, 454] on span at bounding box center [283, 455] width 211 height 3
click at [185, 473] on div "0:27 / 6:57" at bounding box center [561, 471] width 753 height 15
click at [192, 472] on icon at bounding box center [209, 471] width 37 height 13
click at [251, 454] on span at bounding box center [561, 455] width 766 height 3
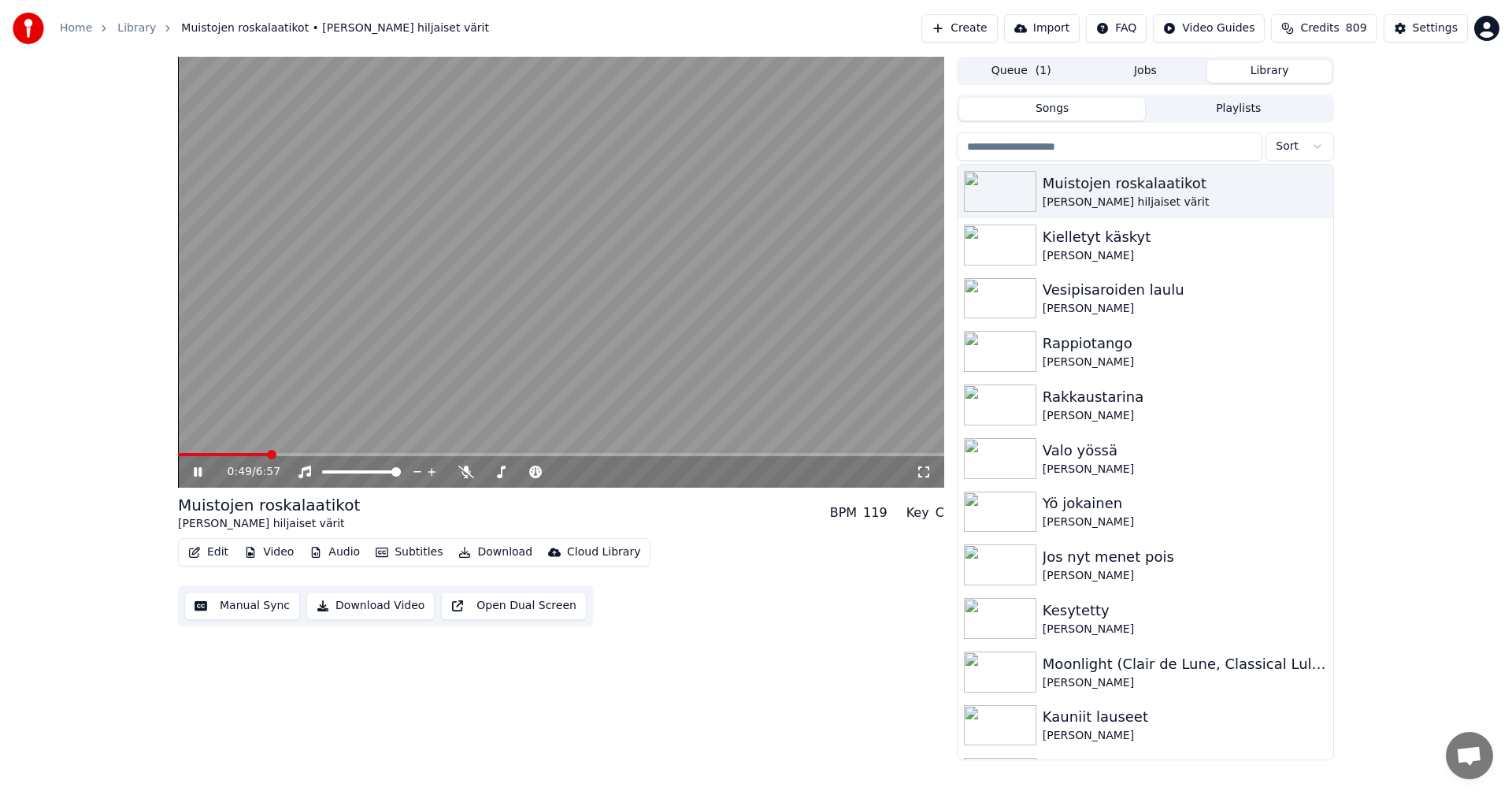
click at [199, 472] on icon at bounding box center [209, 471] width 37 height 13
click at [1423, 23] on div "Settings" at bounding box center [1435, 28] width 45 height 15
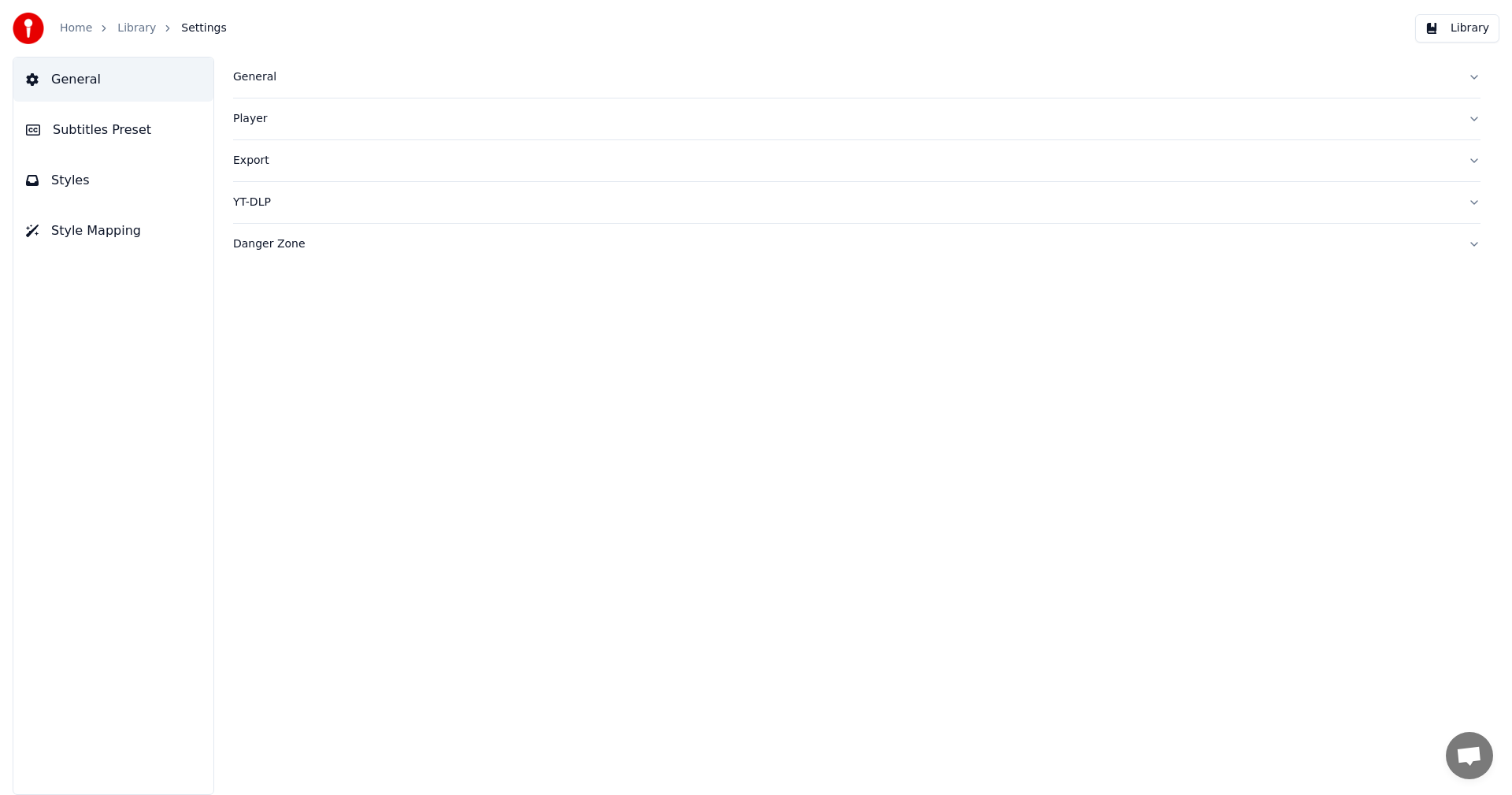
click at [85, 173] on button "Styles" at bounding box center [114, 180] width 200 height 44
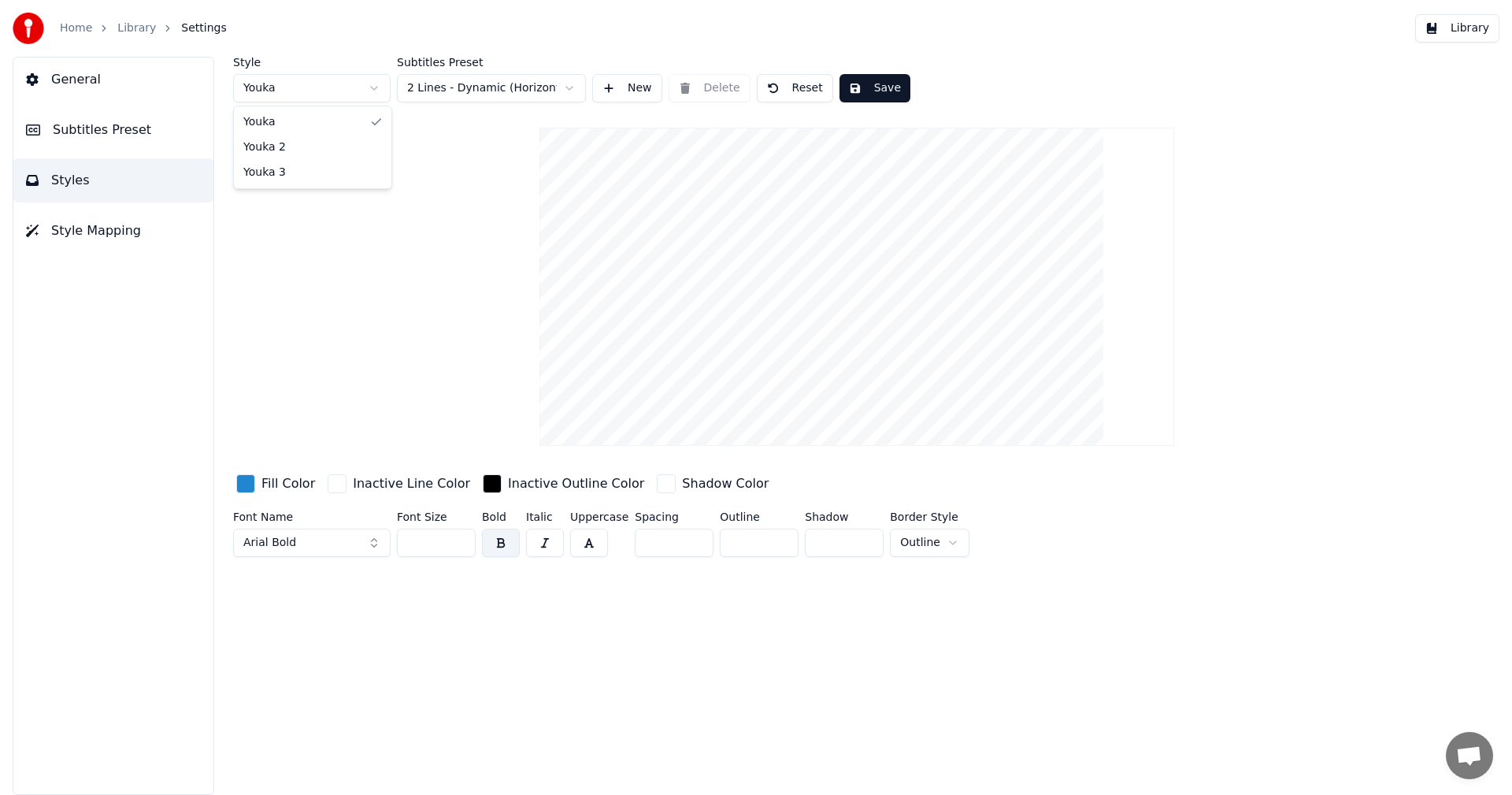
click at [373, 88] on html "Home Library Settings Library General Subtitles Preset Styles Style Mapping Sty…" at bounding box center [756, 398] width 1512 height 795
click at [610, 87] on button "New" at bounding box center [628, 88] width 71 height 28
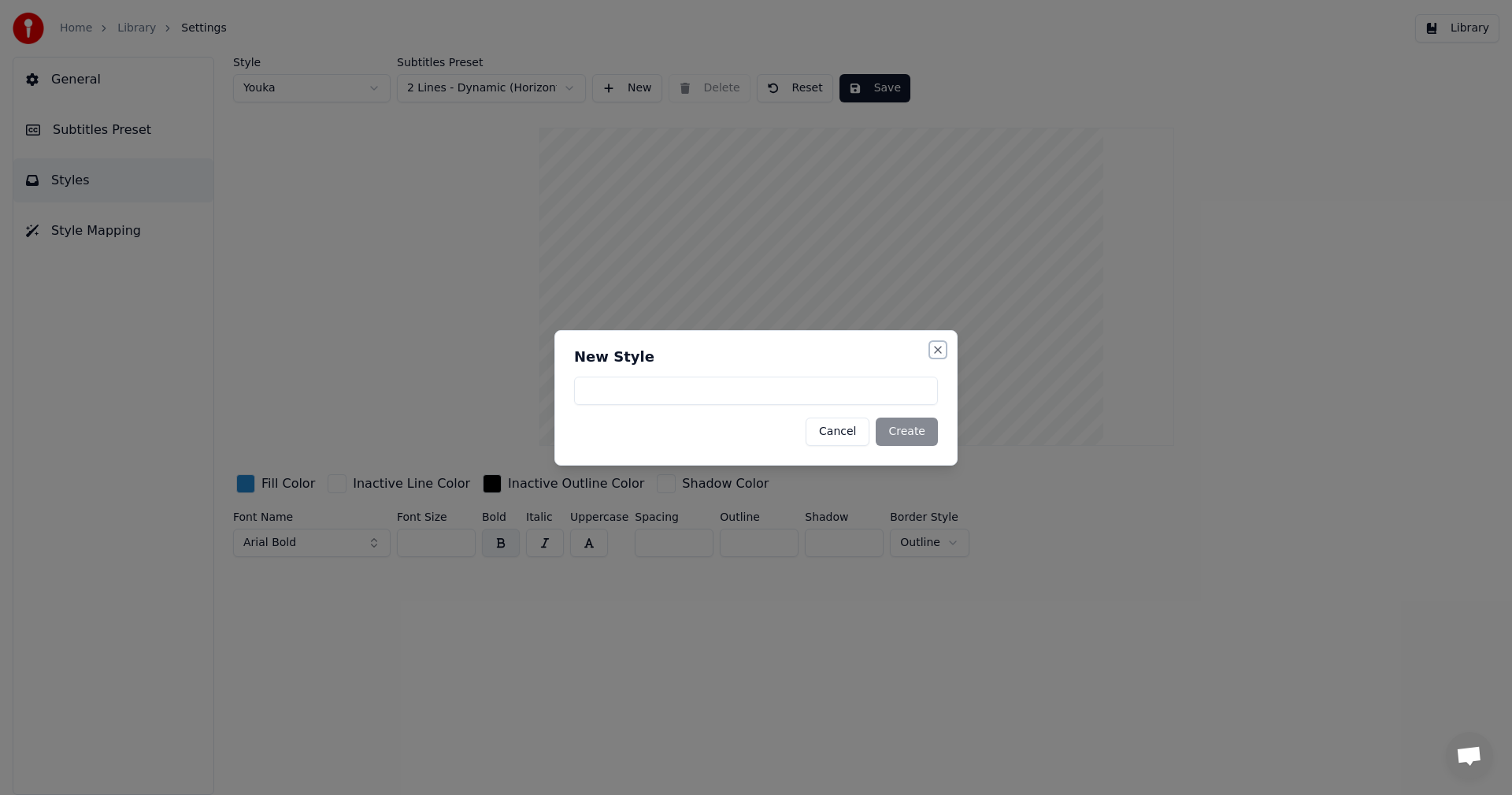
click at [940, 349] on button "Close" at bounding box center [937, 349] width 13 height 13
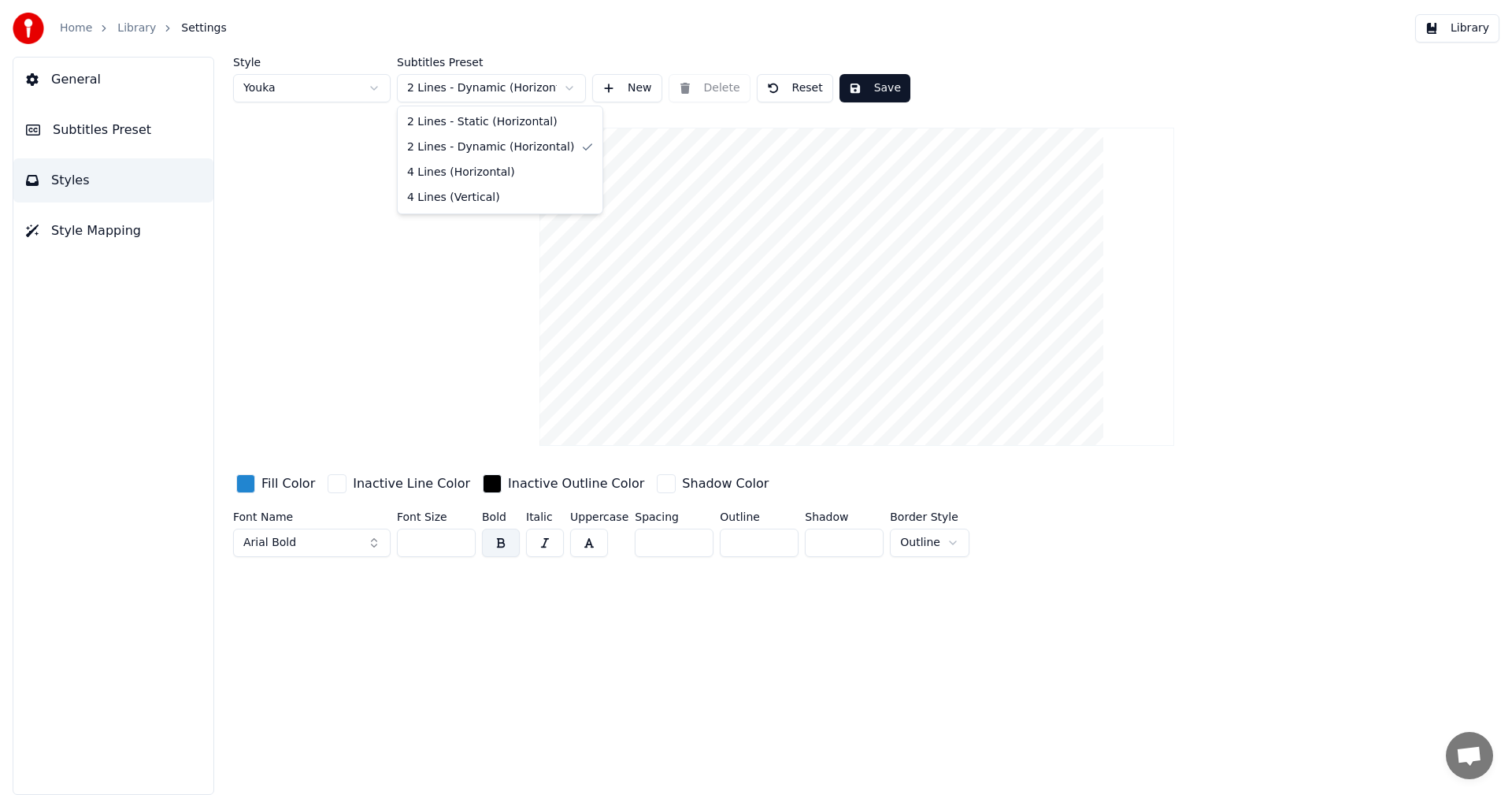
click at [562, 89] on html "Home Library Settings Library General Subtitles Preset Styles Style Mapping Sty…" at bounding box center [756, 398] width 1512 height 795
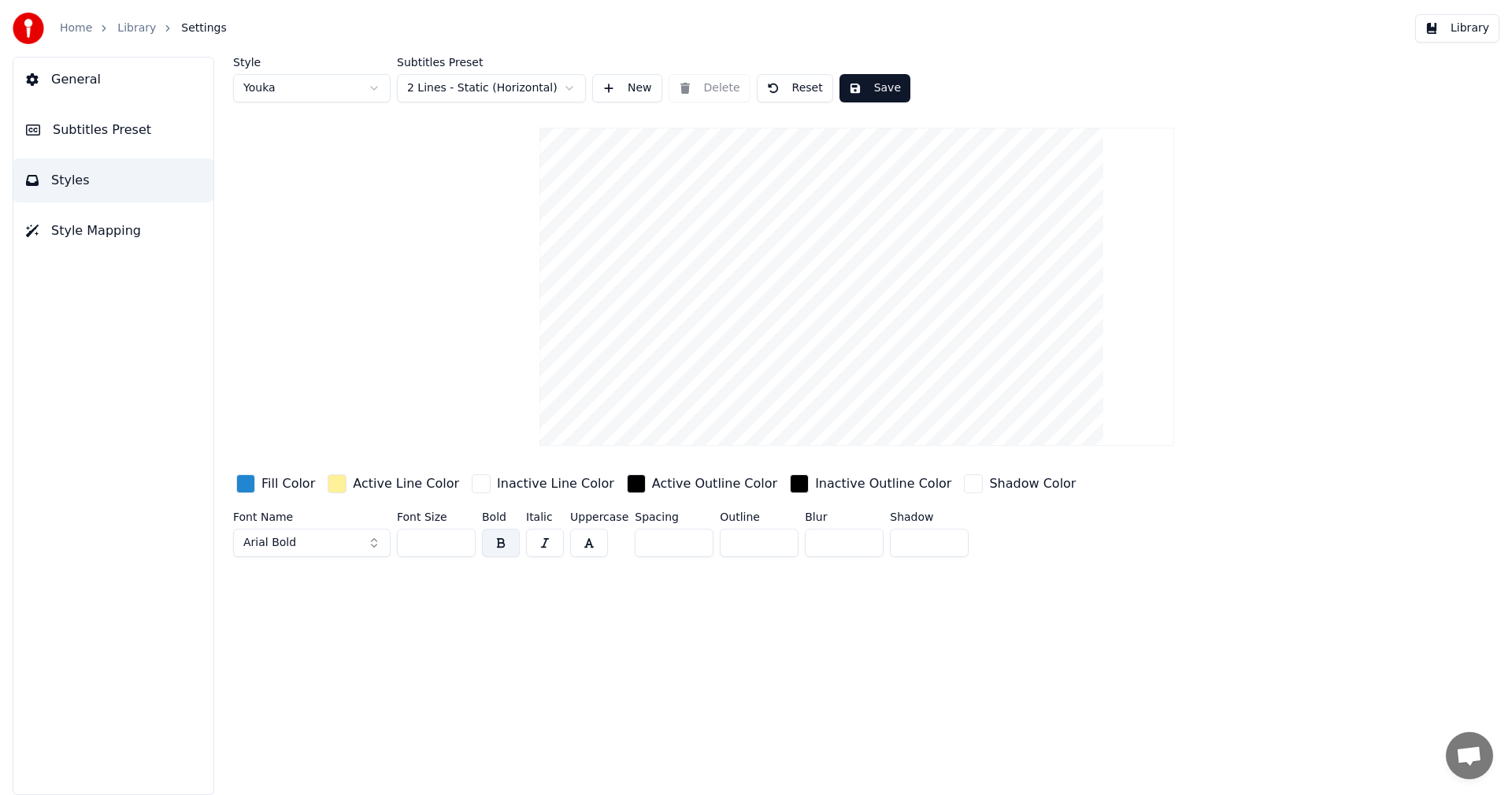
click at [126, 244] on button "Style Mapping" at bounding box center [114, 231] width 200 height 44
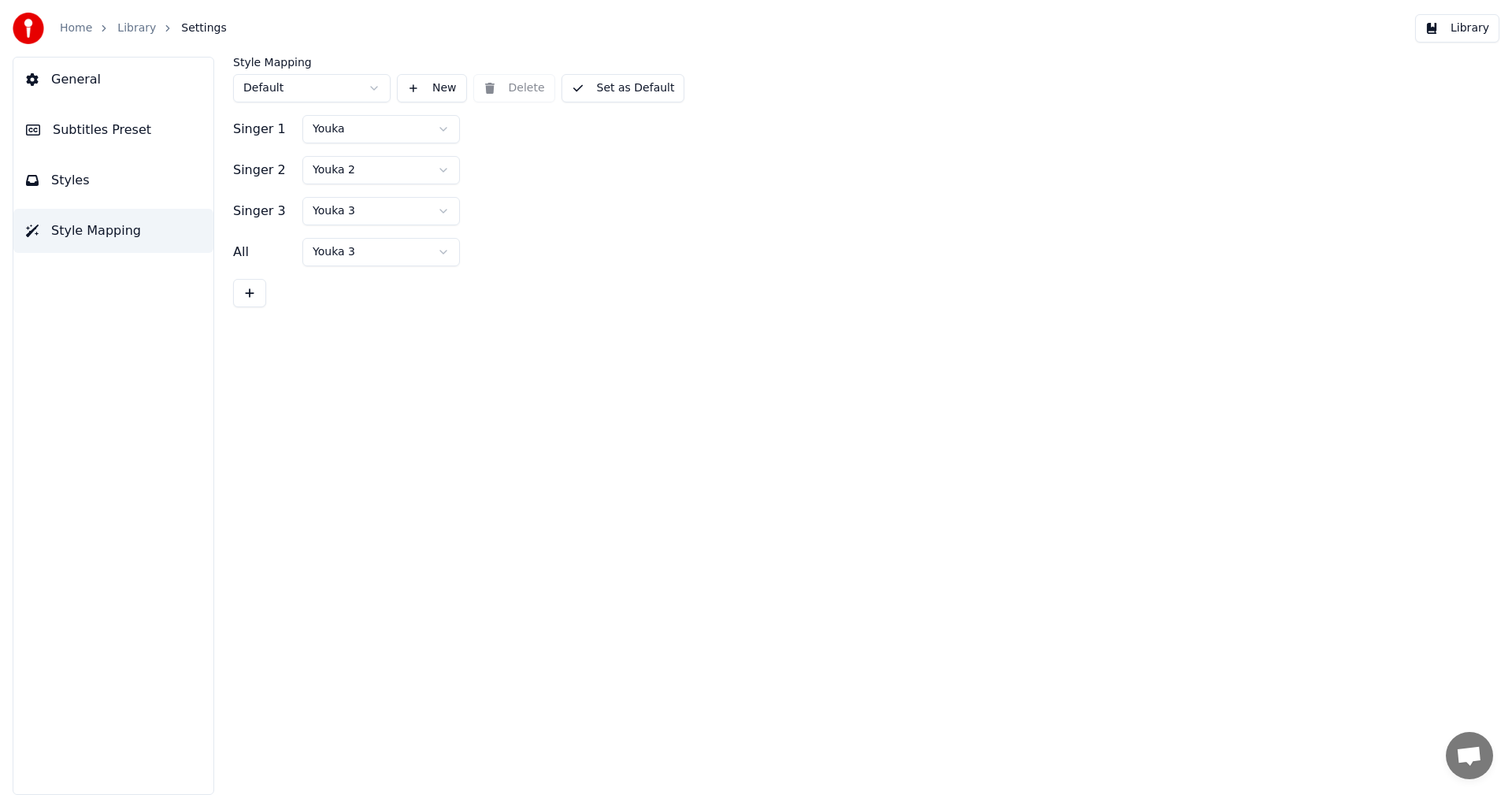
click at [445, 130] on html "Home Library Settings Library General Subtitles Preset Styles Style Mapping Sty…" at bounding box center [756, 398] width 1512 height 795
click at [442, 179] on html "Home Library Settings Library General Subtitles Preset Styles Style Mapping Sty…" at bounding box center [756, 398] width 1512 height 795
click at [648, 259] on div "All Youka 3" at bounding box center [857, 252] width 1248 height 28
click at [1455, 32] on button "Library" at bounding box center [1458, 28] width 84 height 28
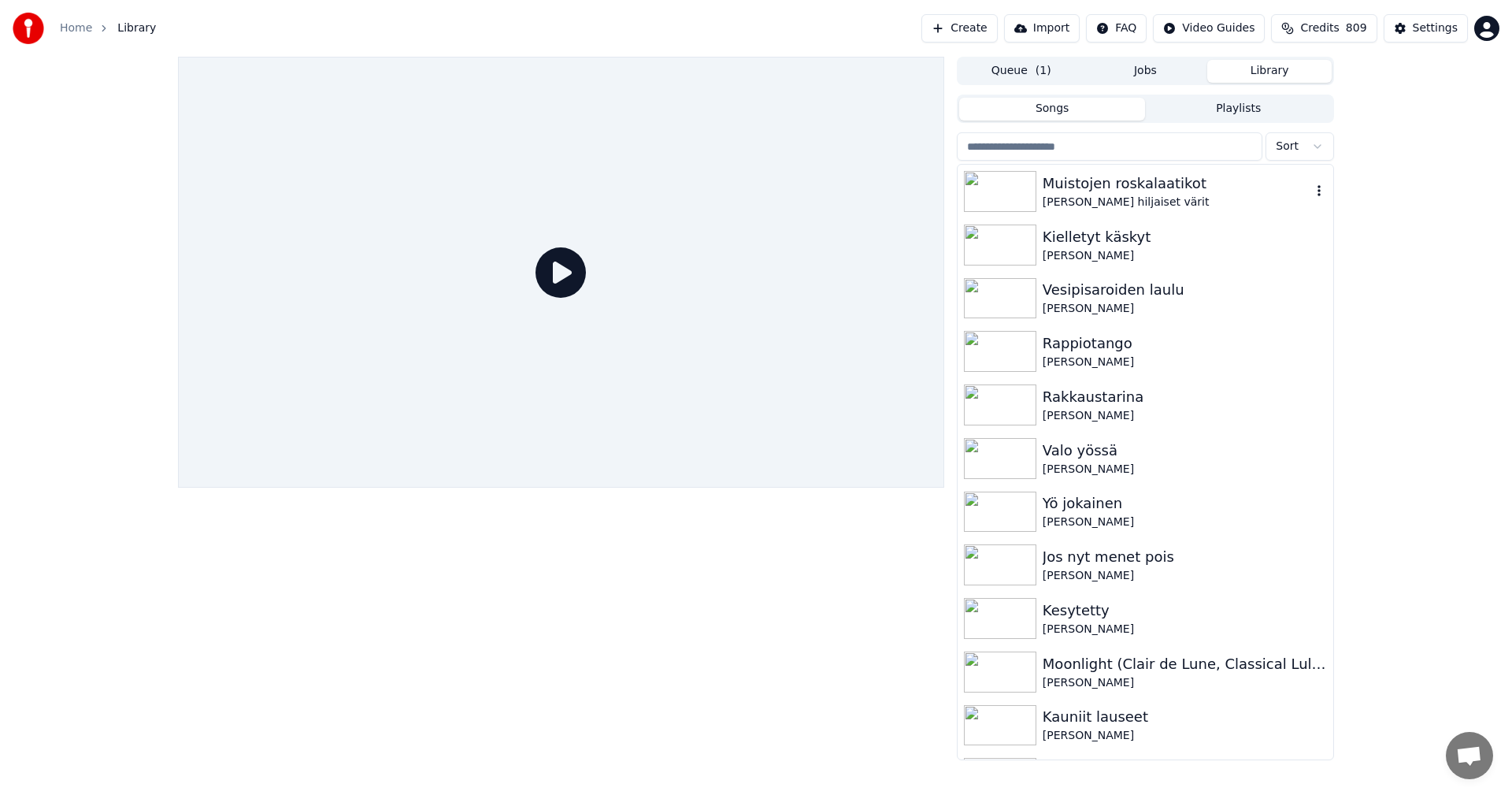
click at [1077, 194] on div "[PERSON_NAME] hiljaiset värit" at bounding box center [1177, 202] width 268 height 15
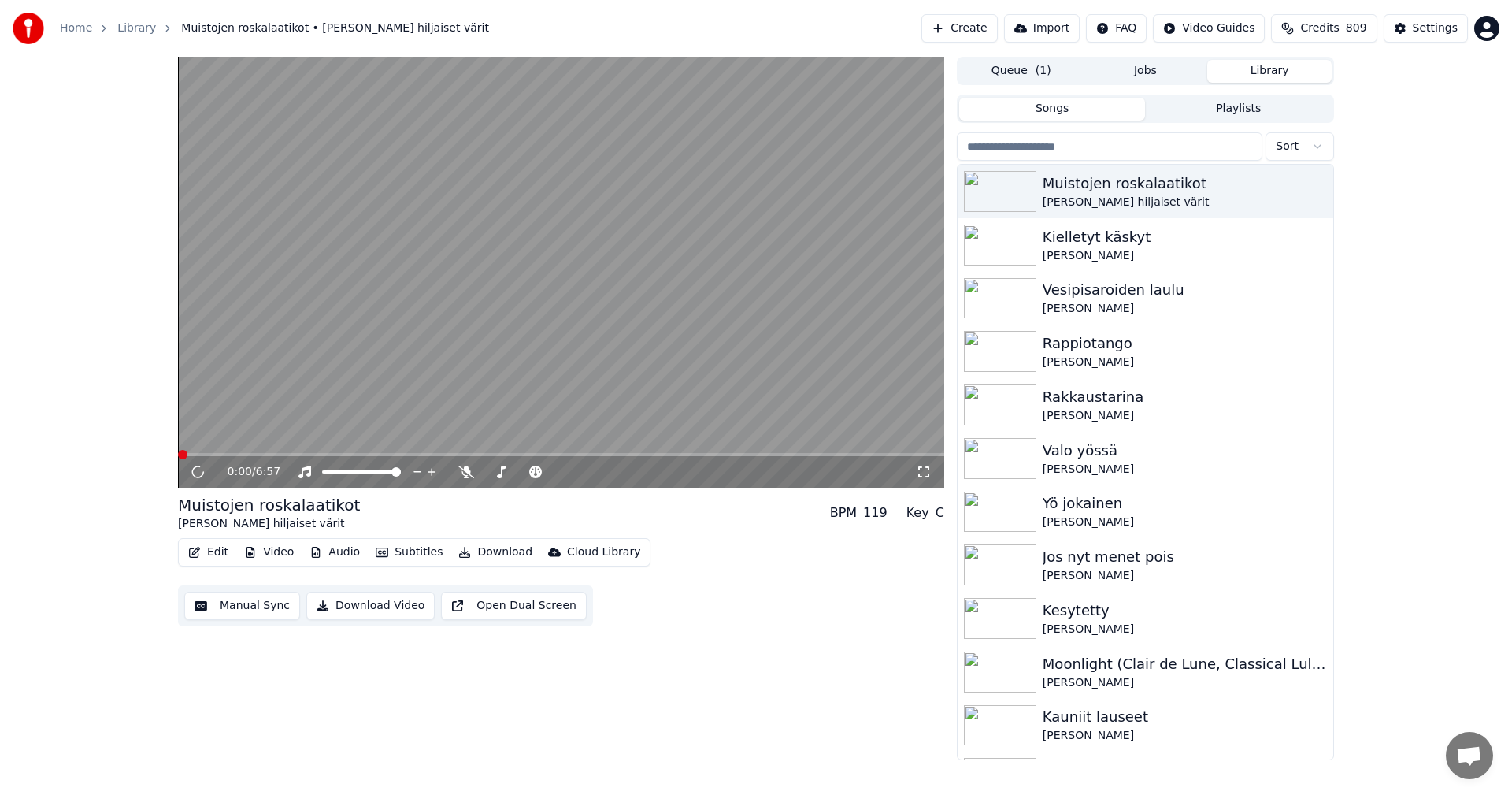
click at [281, 452] on video at bounding box center [561, 272] width 766 height 431
click at [280, 454] on span at bounding box center [561, 455] width 766 height 3
click at [339, 453] on span at bounding box center [561, 455] width 766 height 3
click at [362, 453] on span at bounding box center [561, 455] width 766 height 3
click at [198, 472] on icon at bounding box center [209, 471] width 37 height 13
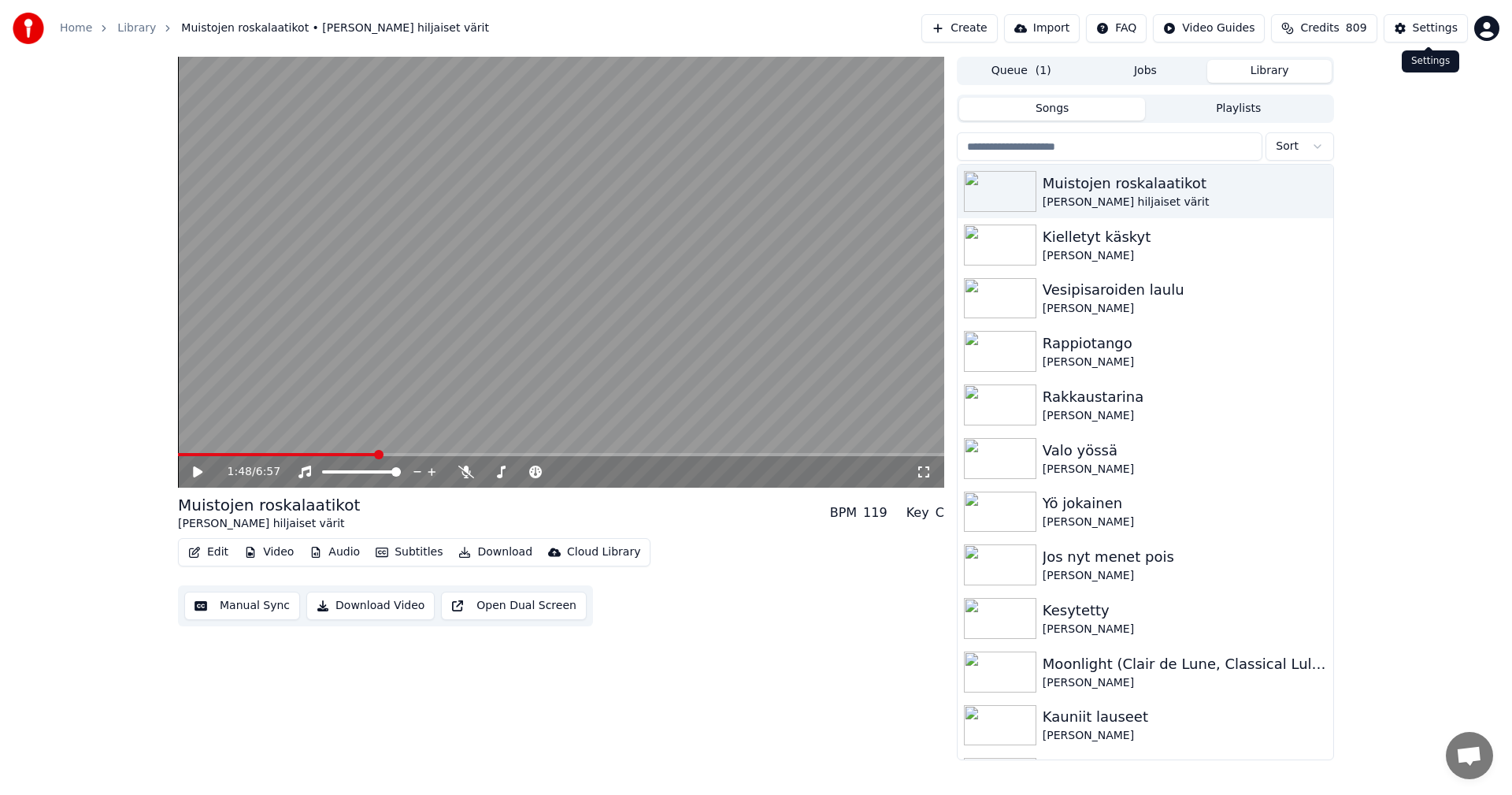
click at [1429, 35] on div "Settings" at bounding box center [1435, 28] width 45 height 15
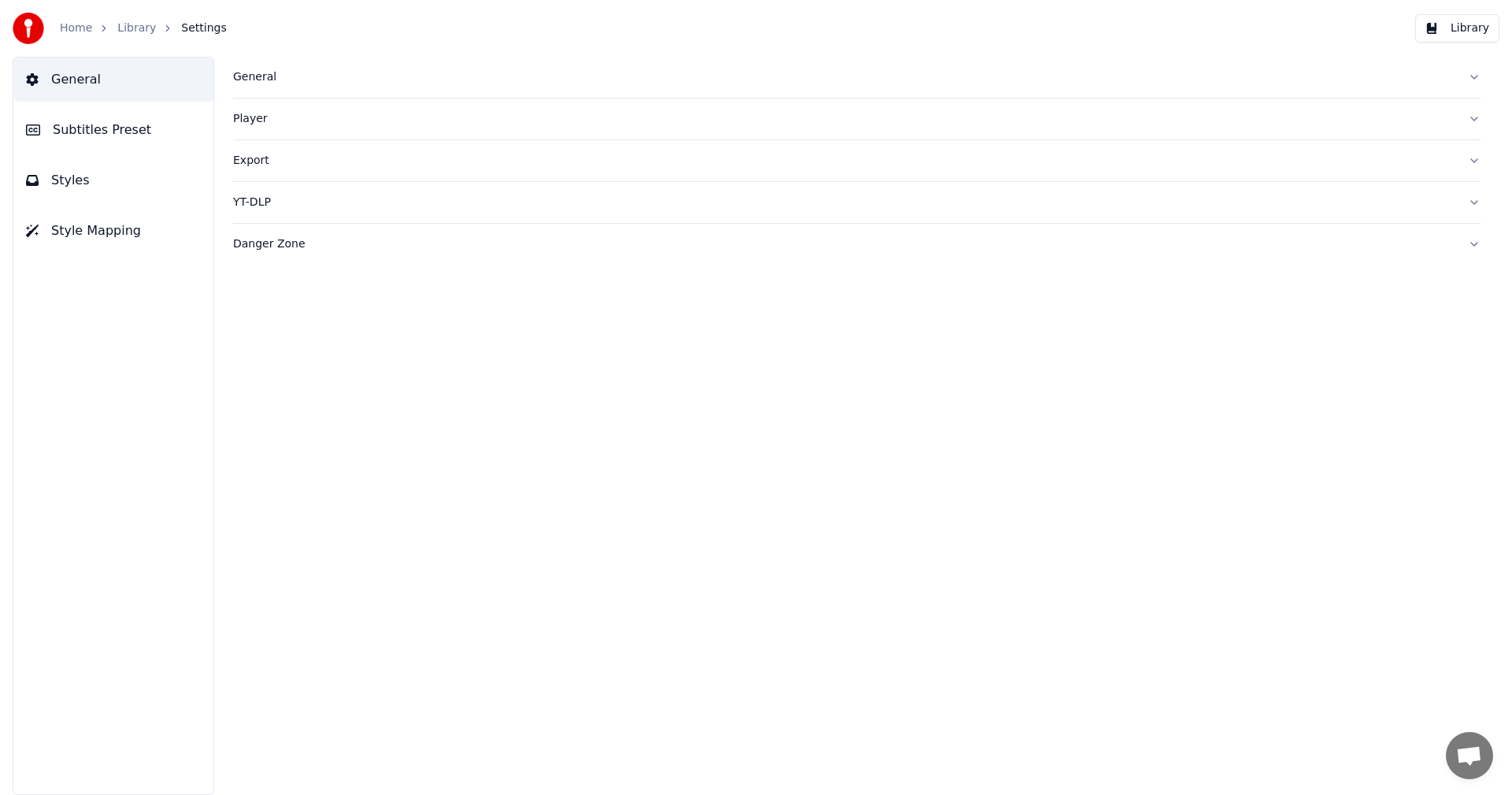
click at [85, 226] on span "Style Mapping" at bounding box center [96, 231] width 89 height 19
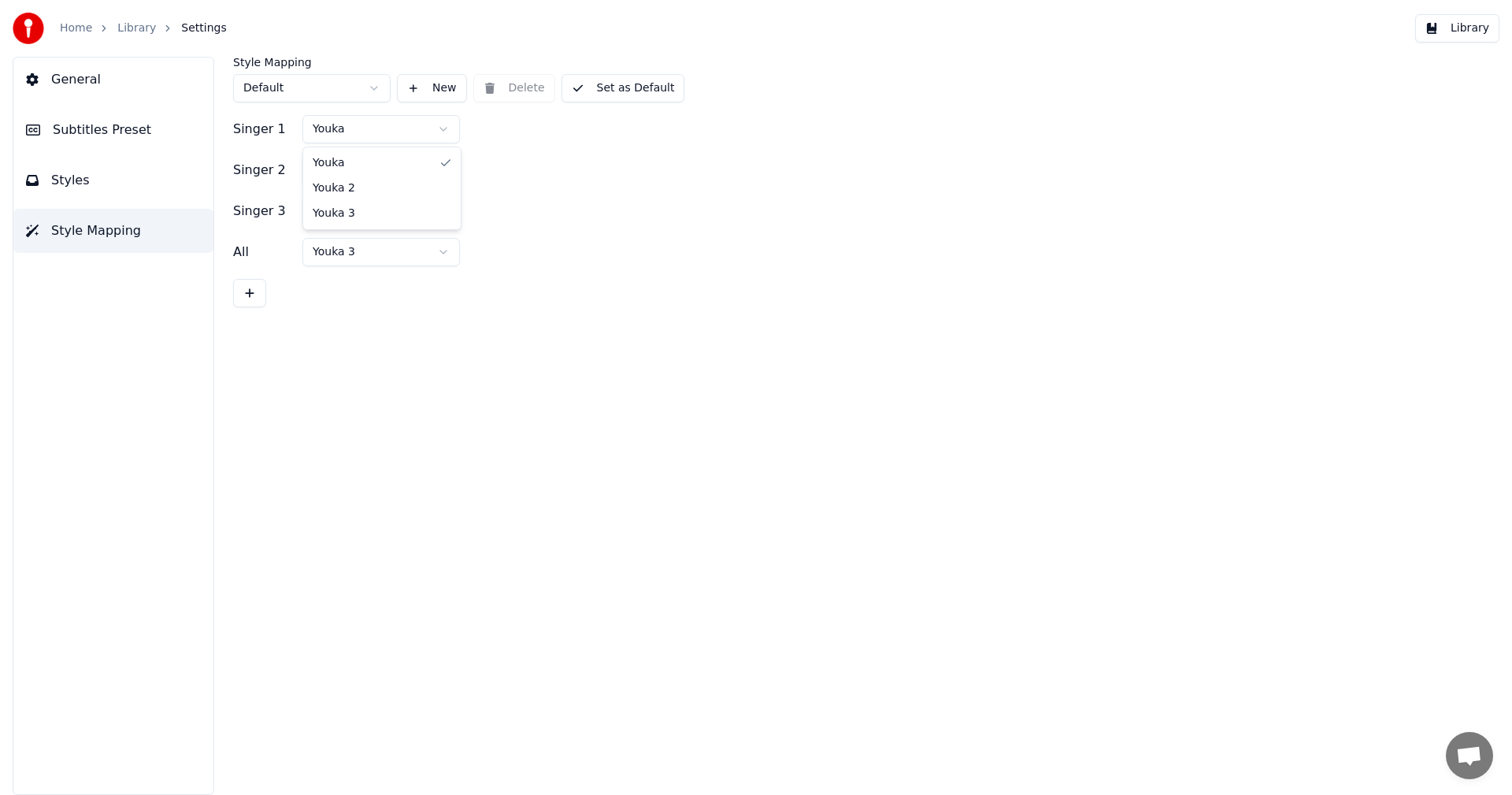
click at [443, 127] on html "Home Library Settings Library General Subtitles Preset Styles Style Mapping Sty…" at bounding box center [756, 398] width 1512 height 795
click at [445, 173] on html "Home Library Settings Library General Subtitles Preset Styles Style Mapping Sty…" at bounding box center [756, 398] width 1512 height 795
click at [111, 127] on span "Subtitles Preset" at bounding box center [101, 130] width 98 height 19
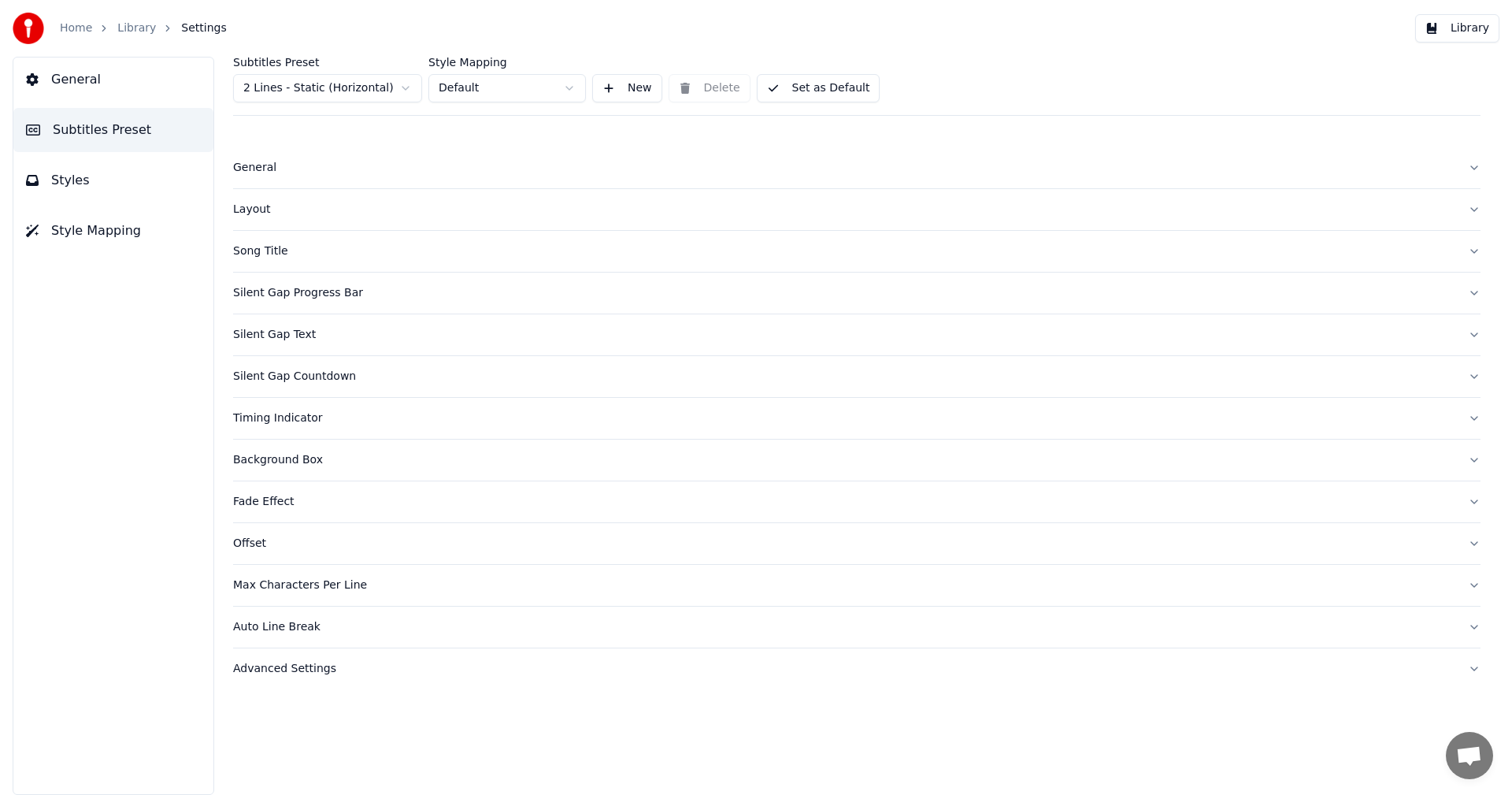
click at [259, 215] on div "Layout" at bounding box center [844, 209] width 1222 height 15
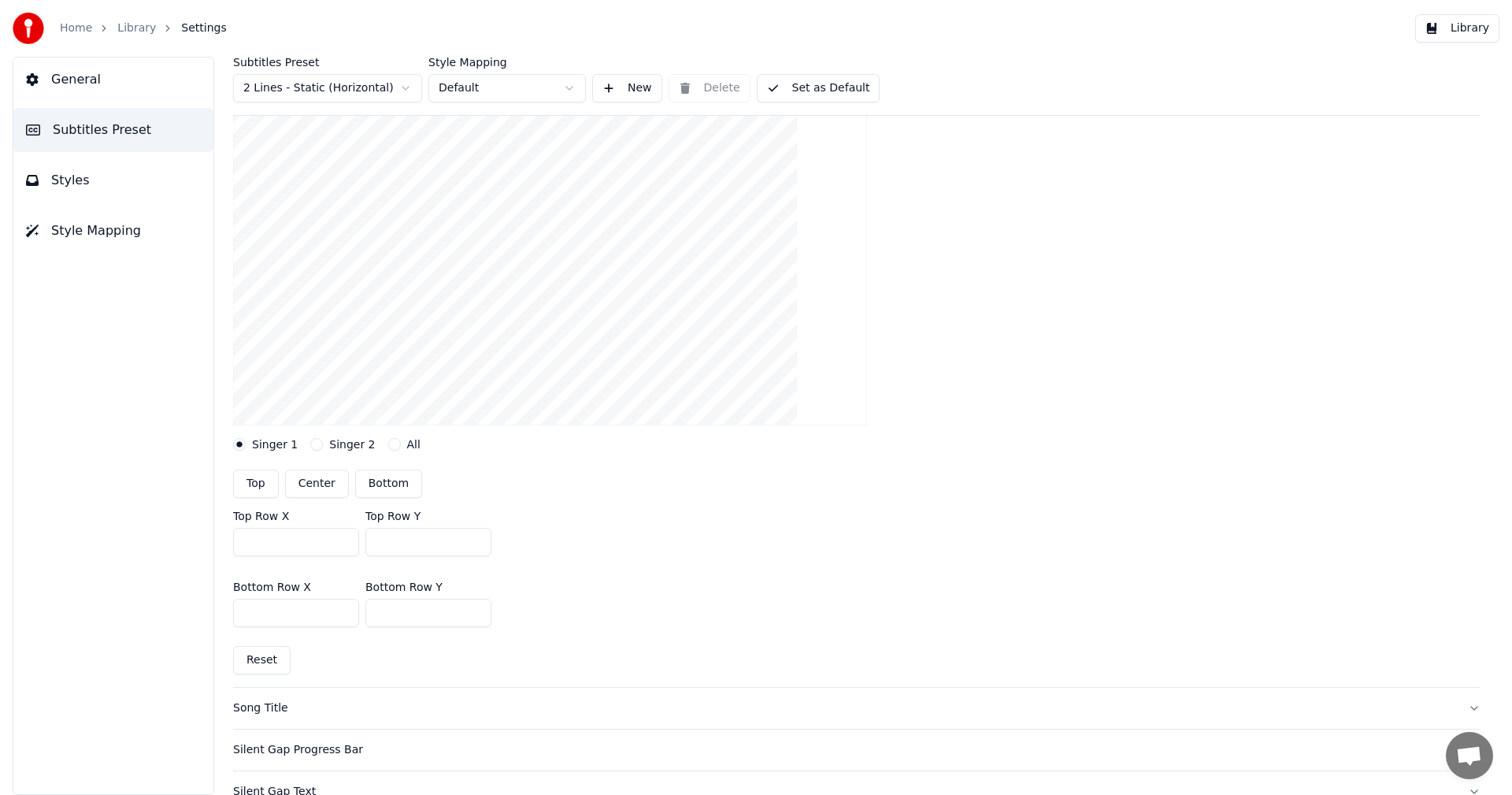
scroll to position [237, 0]
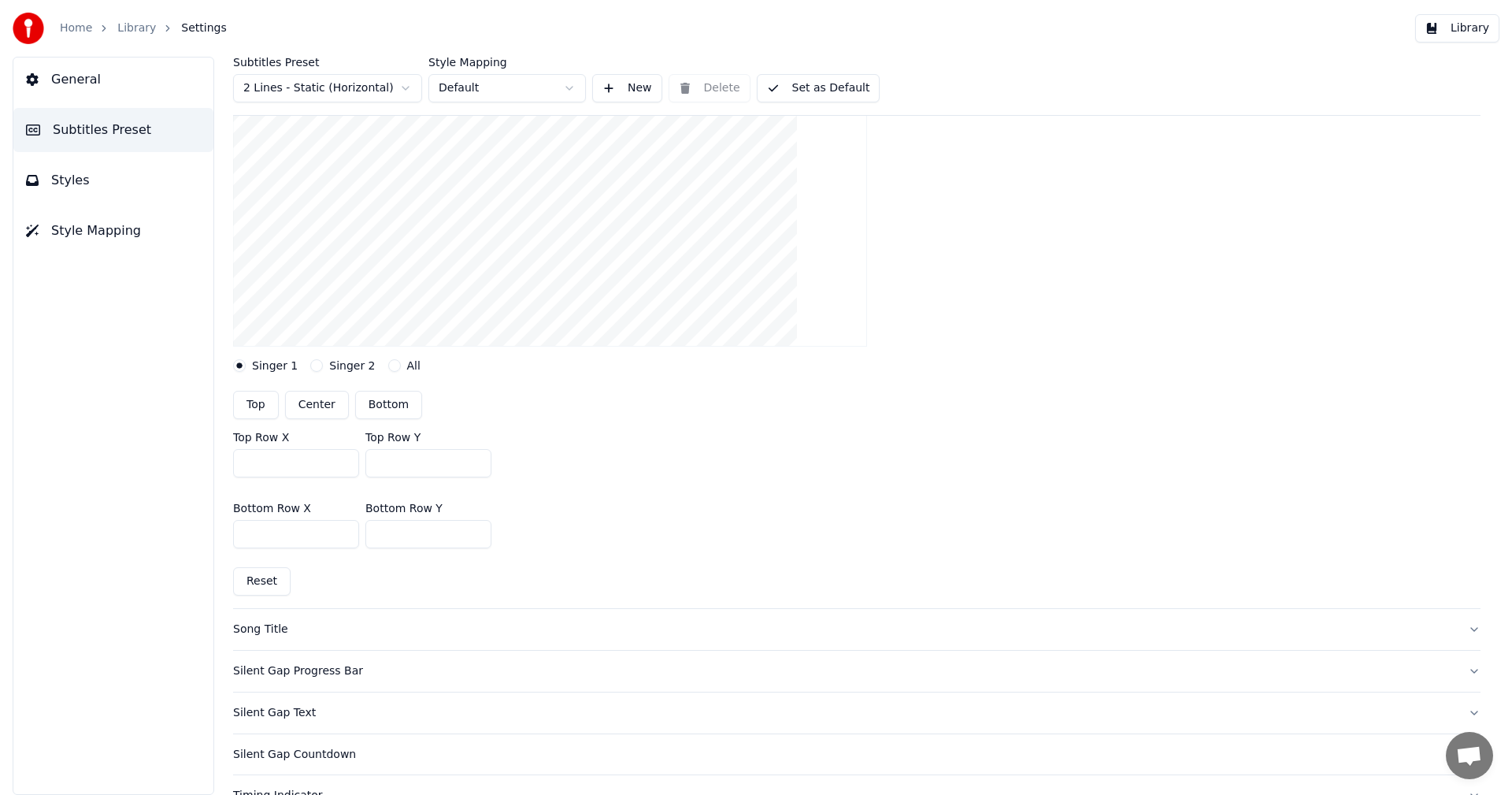
click at [1478, 28] on button "Library" at bounding box center [1458, 28] width 84 height 28
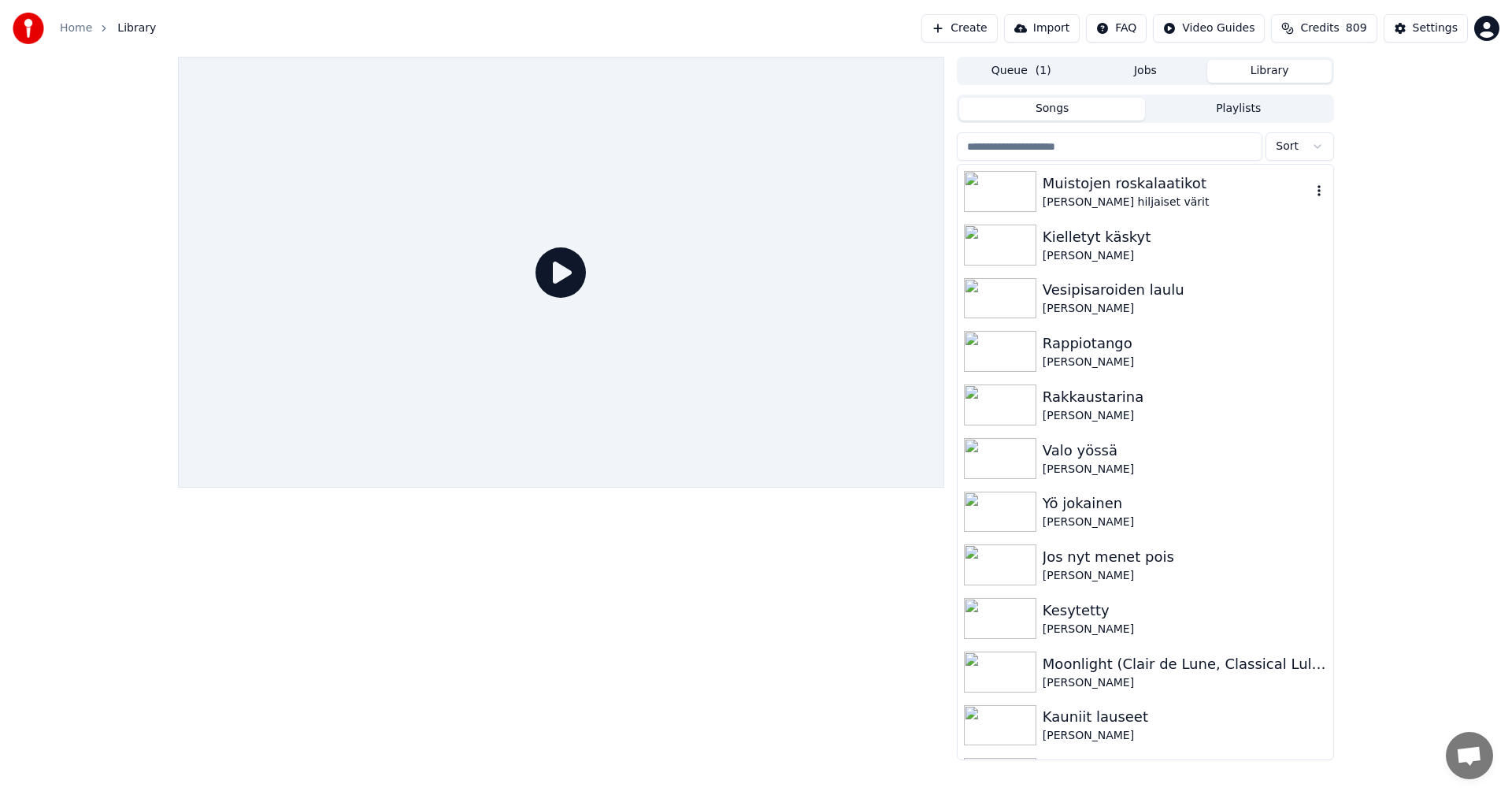
click at [1064, 194] on div "[PERSON_NAME] hiljaiset värit" at bounding box center [1177, 202] width 268 height 15
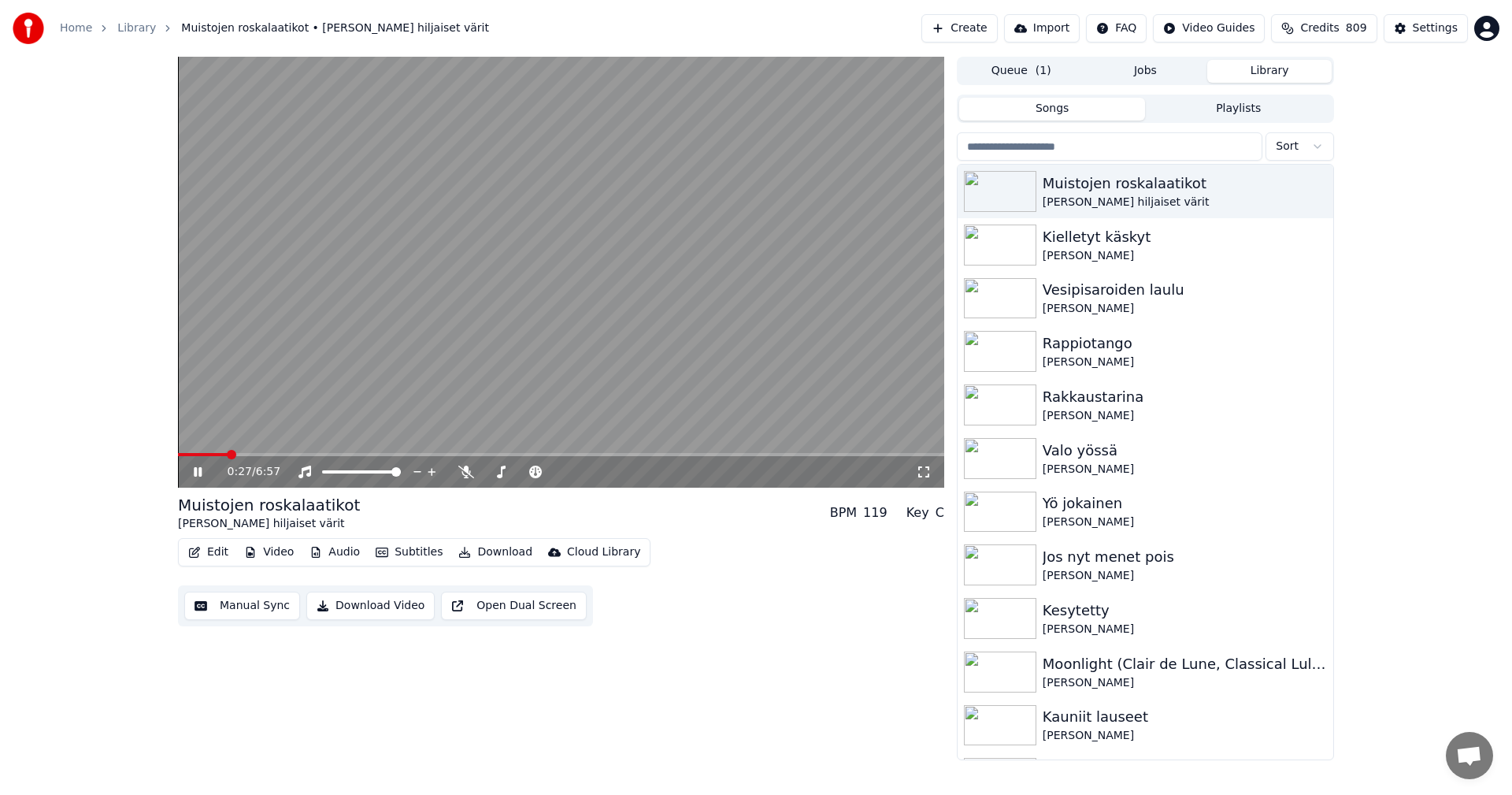
click at [229, 454] on span at bounding box center [561, 455] width 766 height 3
click at [307, 453] on span at bounding box center [561, 455] width 766 height 3
click at [370, 455] on span at bounding box center [561, 455] width 766 height 3
click at [316, 454] on span at bounding box center [278, 455] width 200 height 3
click at [230, 455] on span at bounding box center [204, 455] width 52 height 3
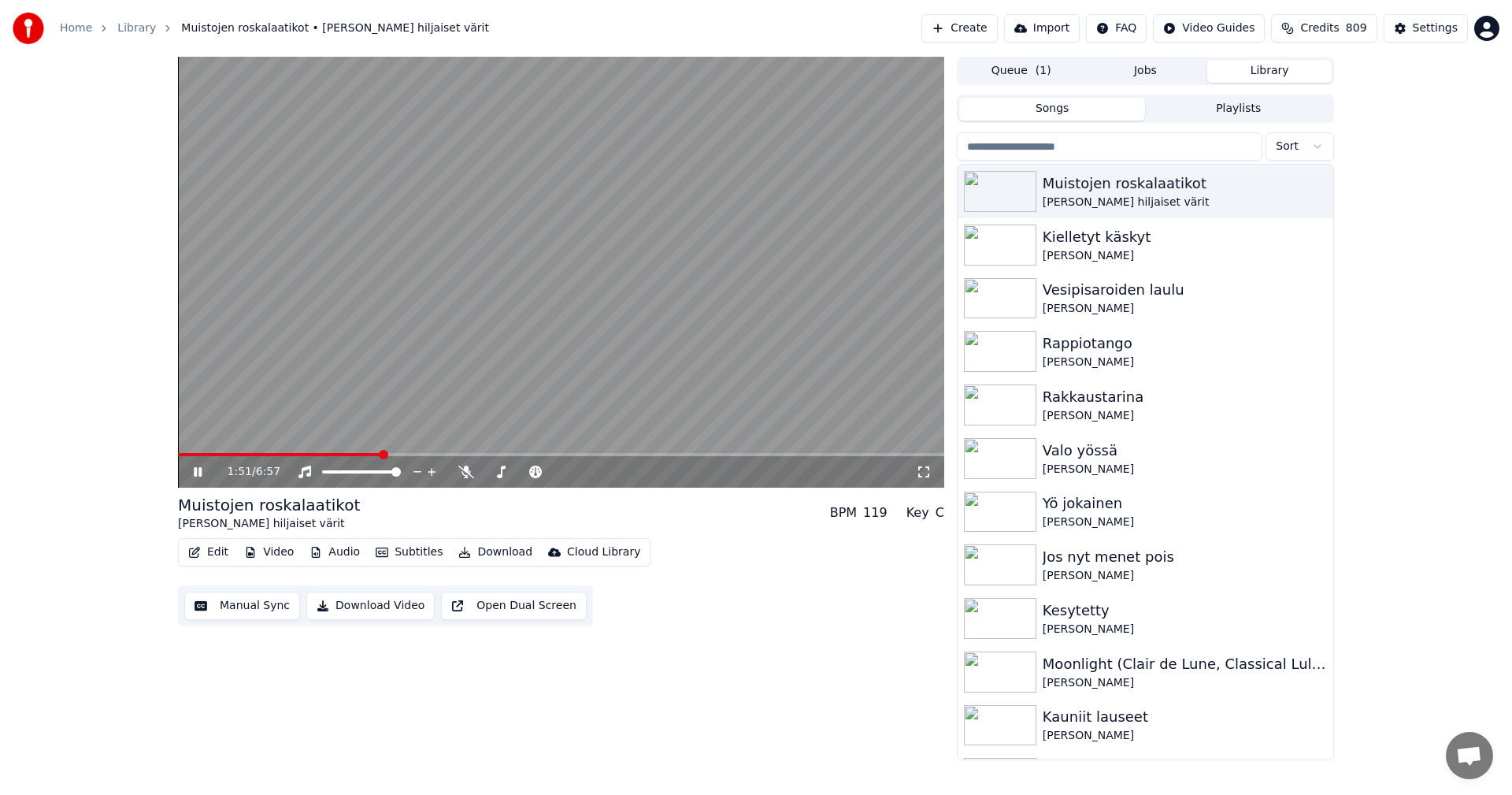
click at [382, 454] on span at bounding box center [561, 455] width 766 height 3
click at [358, 453] on span at bounding box center [285, 455] width 213 height 3
click at [202, 470] on icon at bounding box center [209, 471] width 37 height 13
click at [391, 549] on button "Subtitles" at bounding box center [409, 552] width 79 height 22
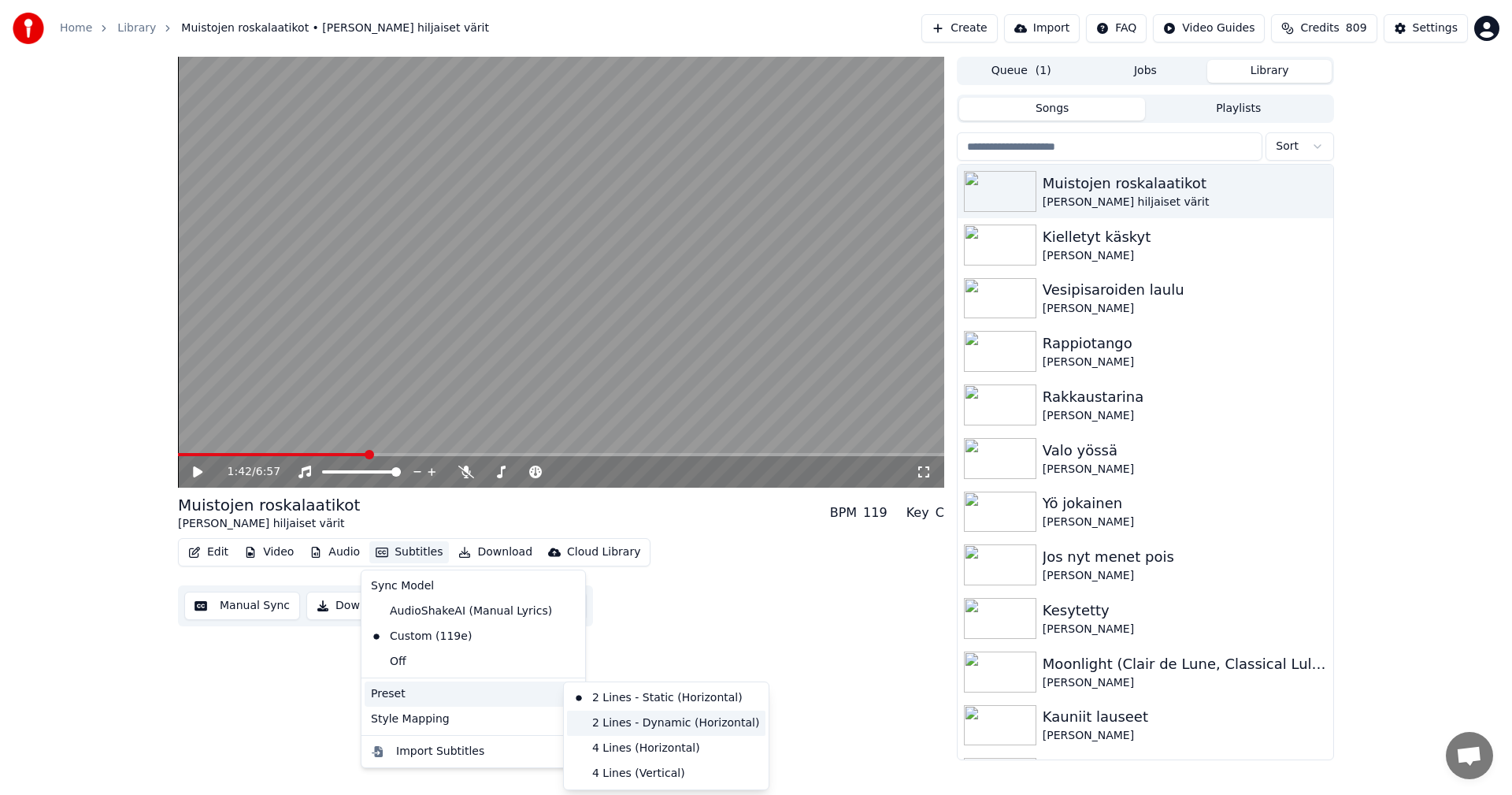
click at [612, 729] on div "2 Lines - Dynamic (Horizontal)" at bounding box center [666, 723] width 199 height 25
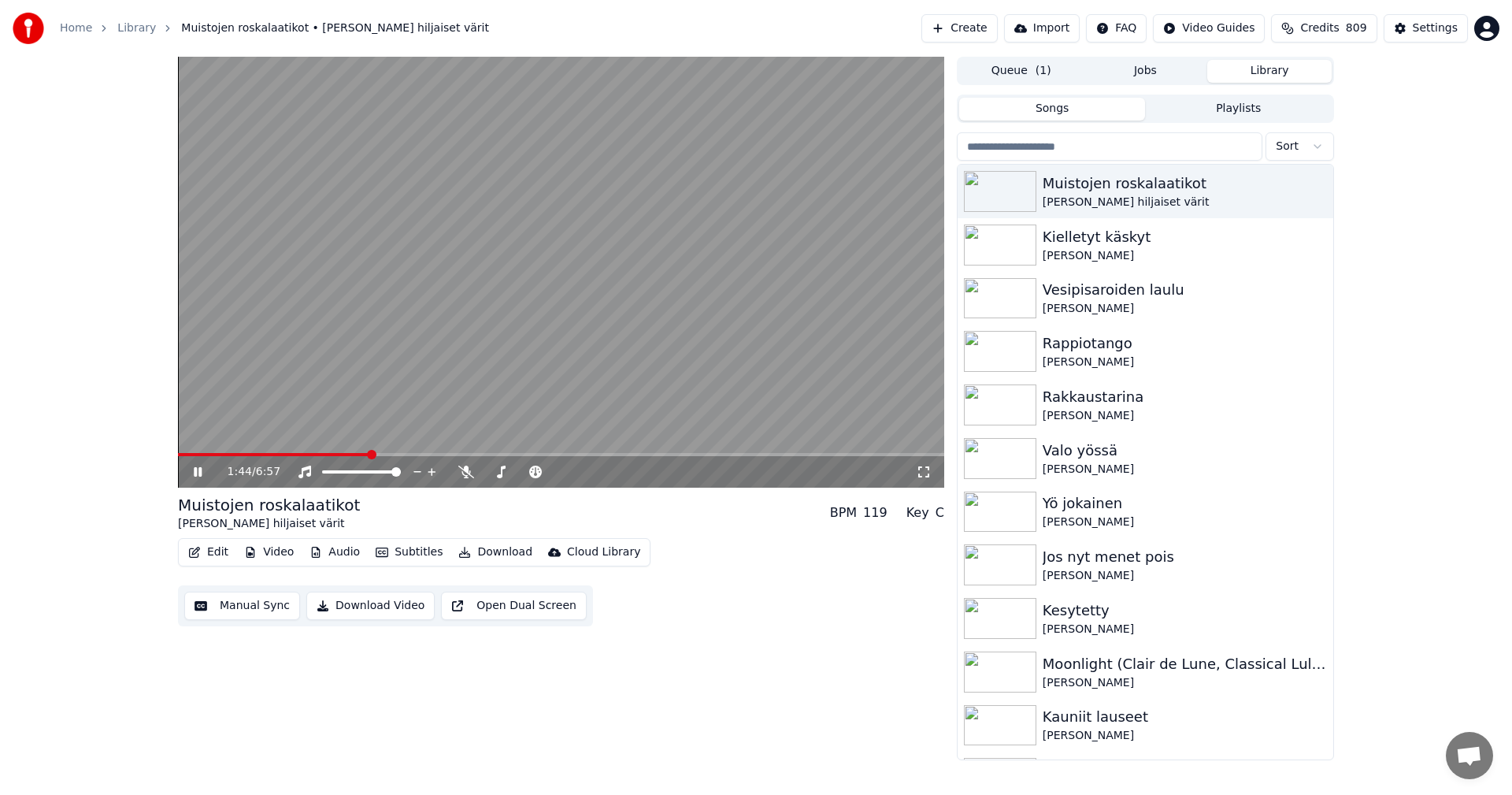
click at [248, 455] on span at bounding box center [274, 455] width 192 height 3
click at [197, 475] on icon at bounding box center [197, 471] width 8 height 9
click at [1430, 31] on div "Settings" at bounding box center [1435, 28] width 45 height 15
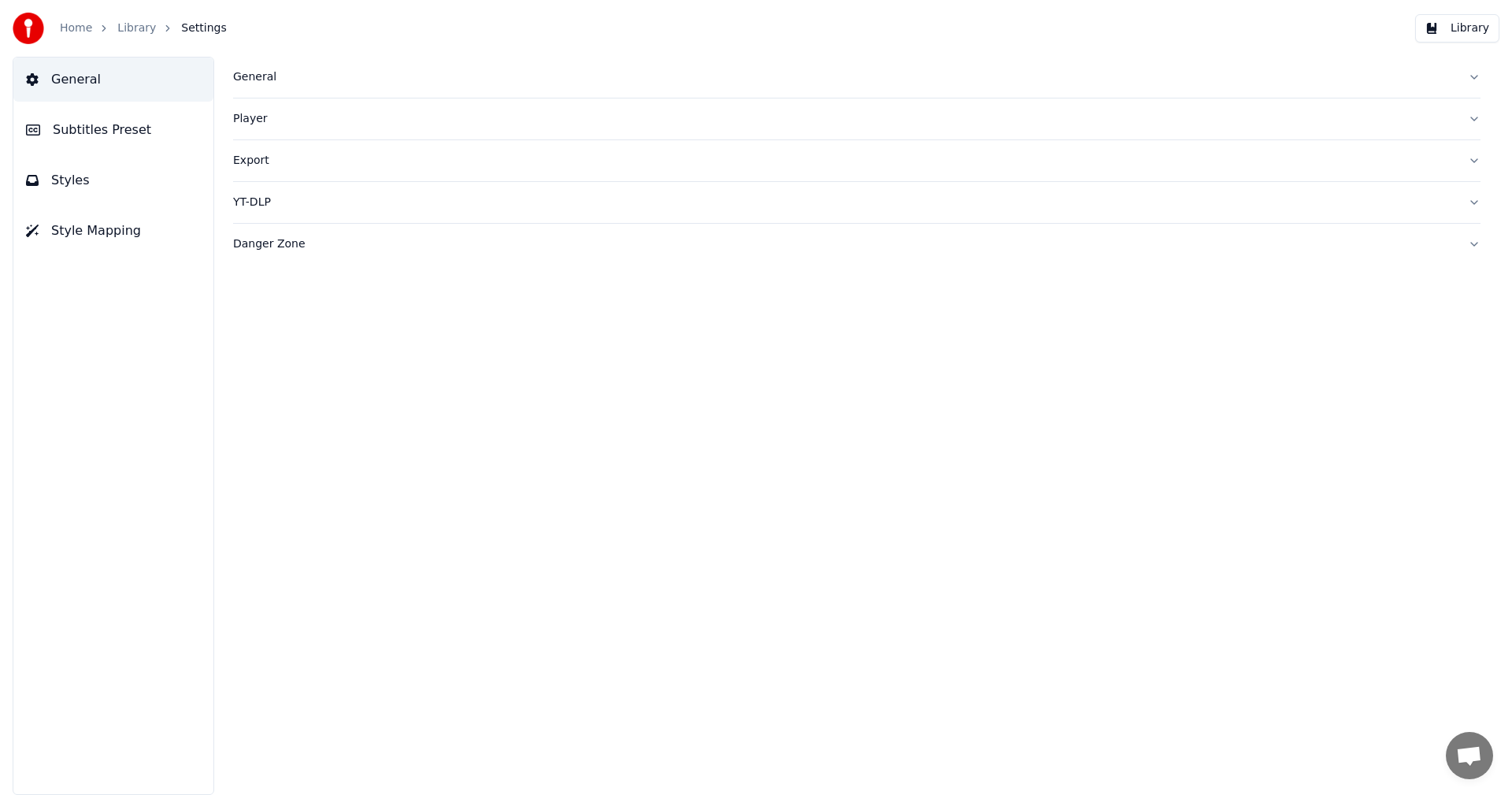
click at [103, 132] on span "Subtitles Preset" at bounding box center [101, 130] width 98 height 19
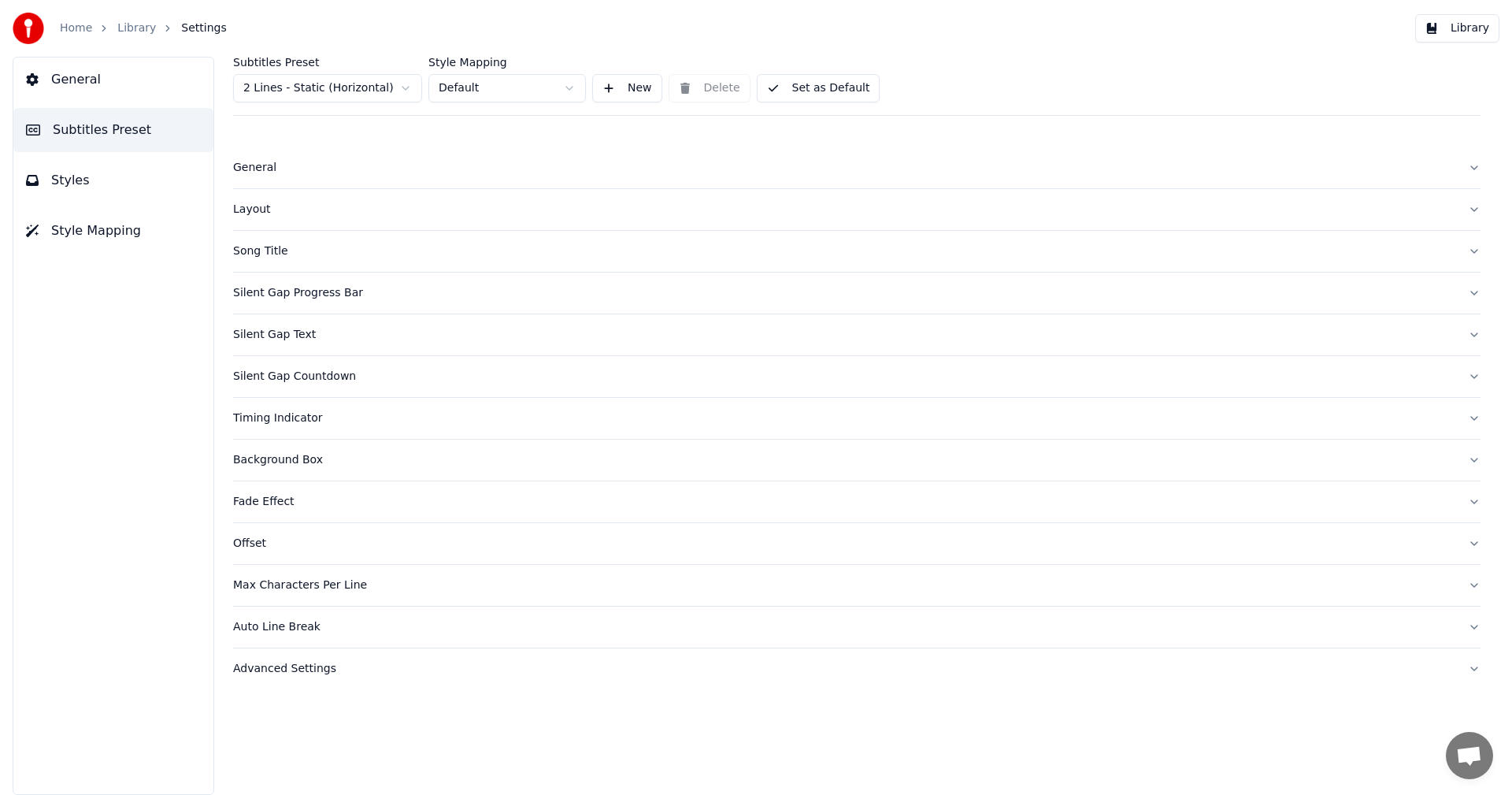
click at [345, 96] on html "Home Library Settings Library General Subtitles Preset Styles Style Mapping Sub…" at bounding box center [756, 398] width 1512 height 795
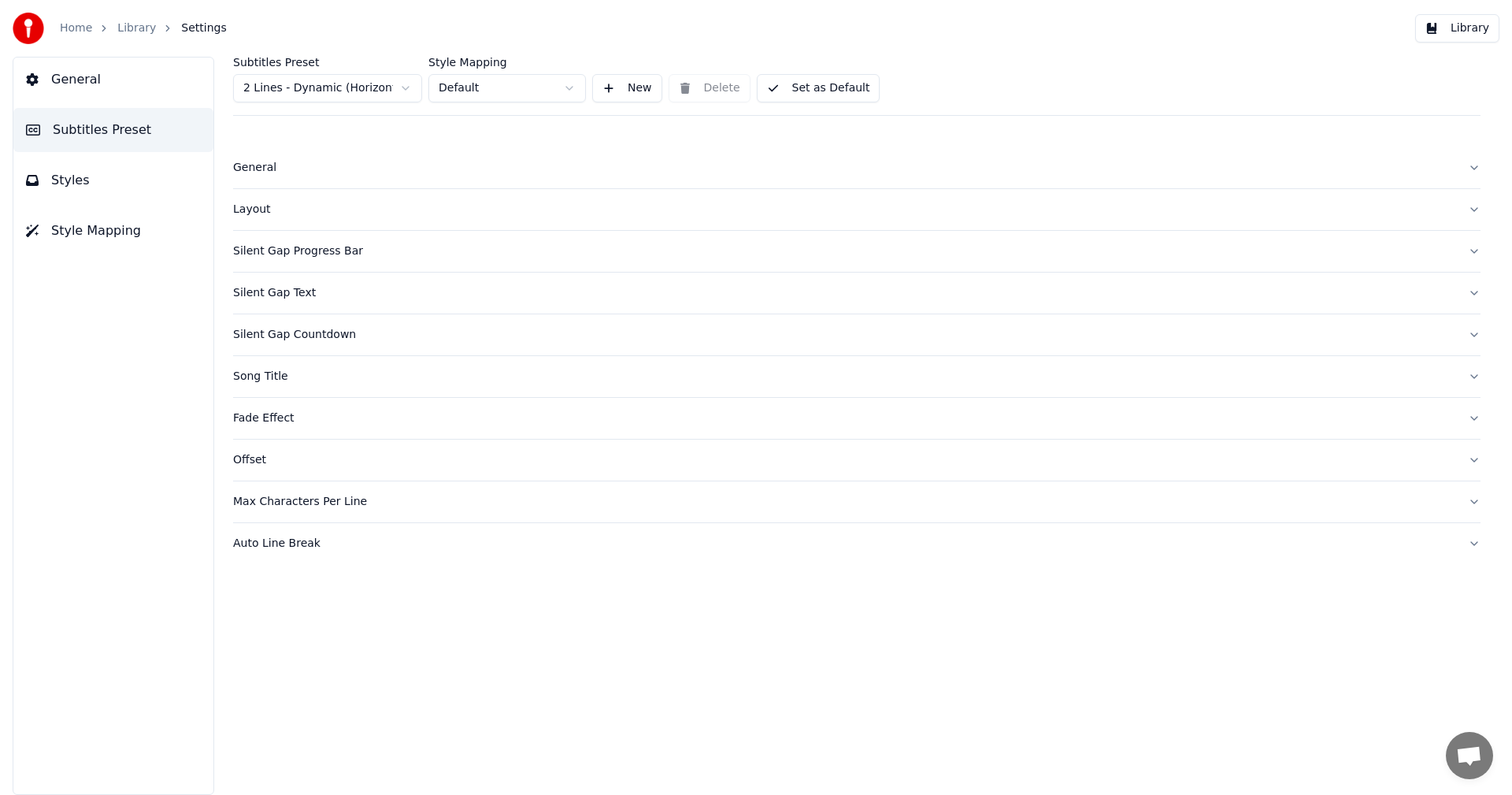
click at [245, 213] on div "Layout" at bounding box center [844, 209] width 1222 height 15
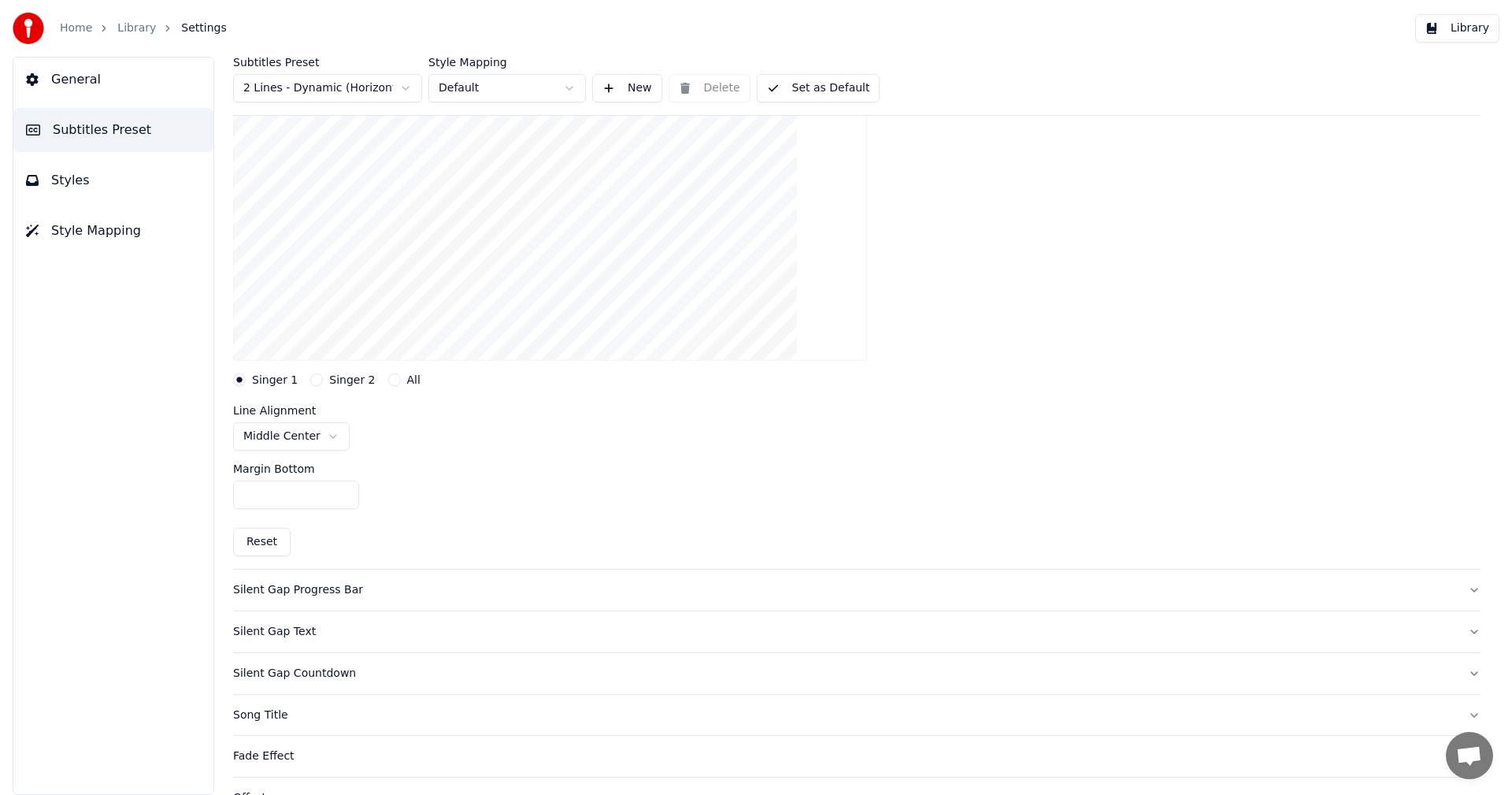
scroll to position [315, 0]
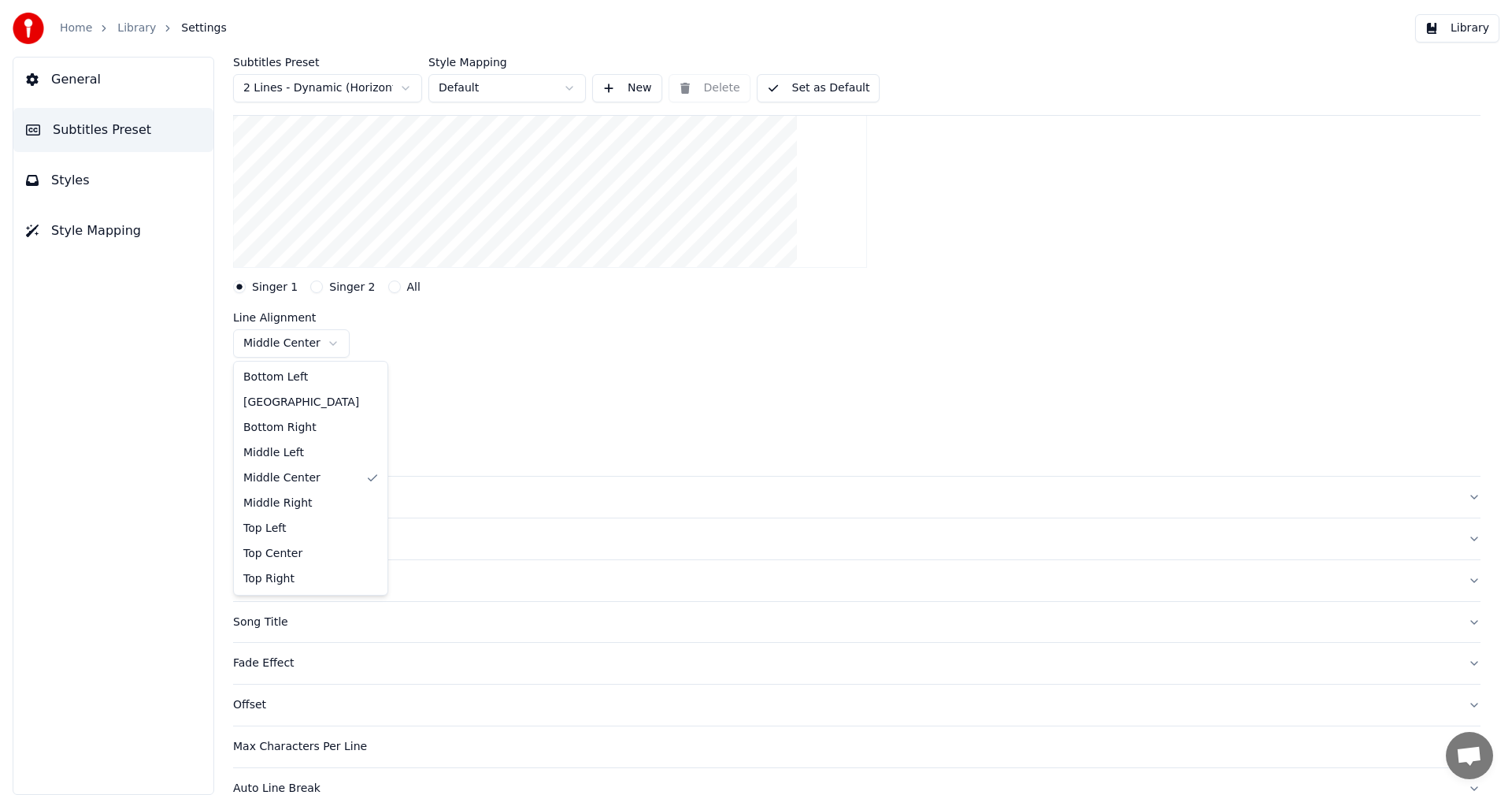
click at [329, 343] on html "Home Library Settings Library General Subtitles Preset Styles Style Mapping Sub…" at bounding box center [756, 398] width 1512 height 795
click at [314, 286] on button "Singer 2" at bounding box center [317, 287] width 13 height 13
click at [1480, 33] on button "Library" at bounding box center [1458, 28] width 84 height 28
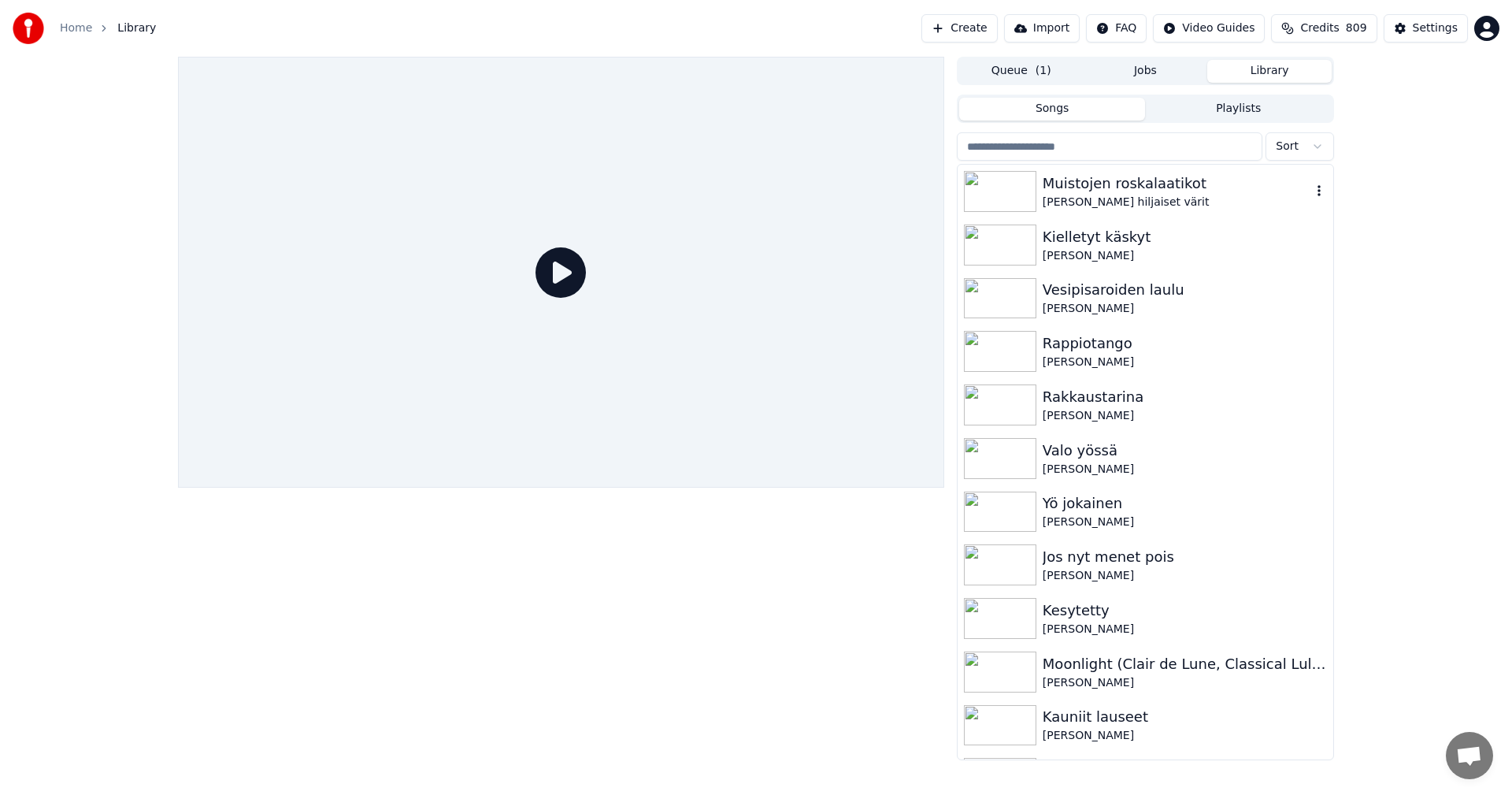
click at [1077, 194] on div "[PERSON_NAME] hiljaiset värit" at bounding box center [1177, 202] width 268 height 15
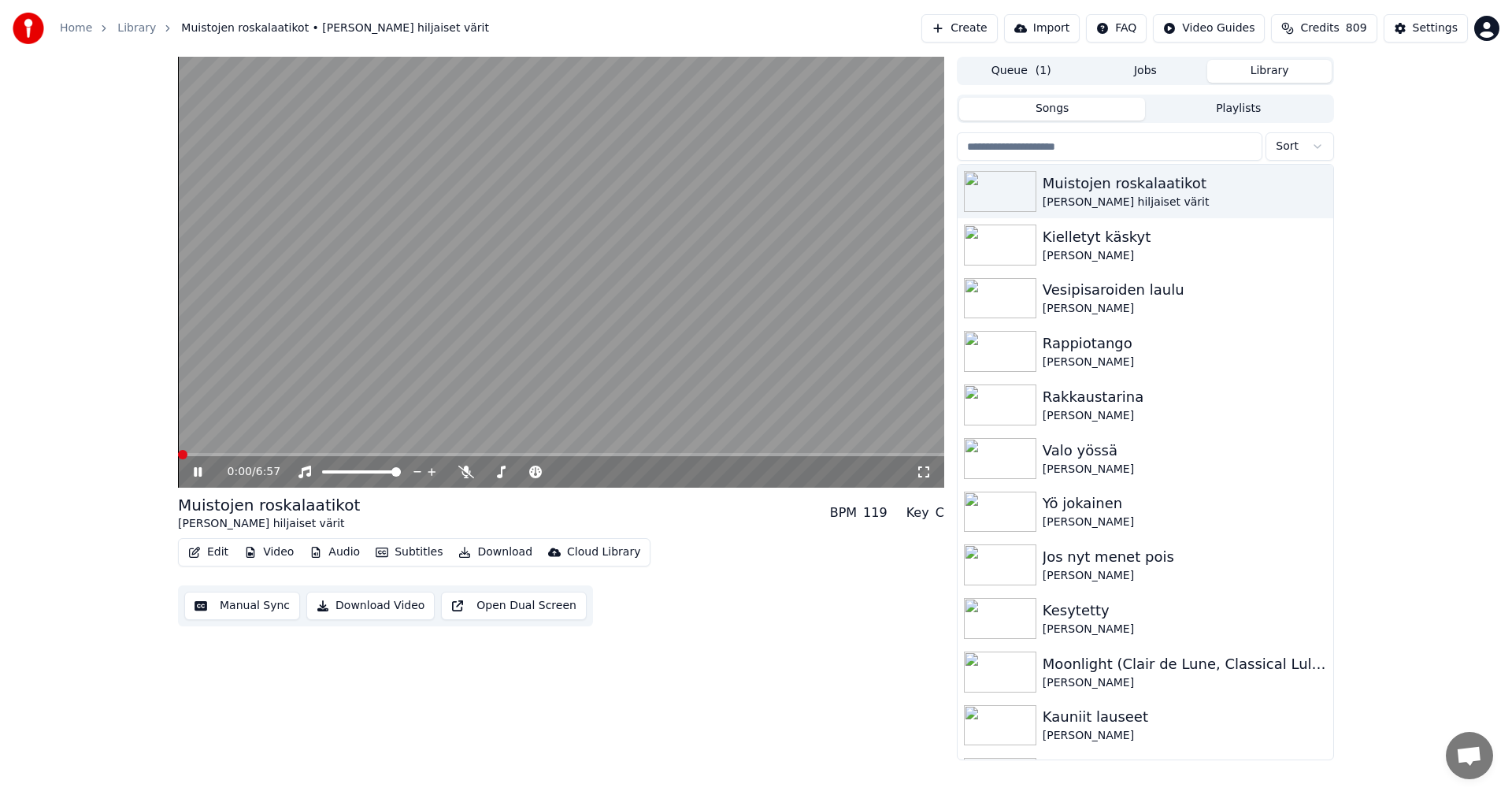
click at [233, 453] on span at bounding box center [561, 455] width 766 height 3
click at [201, 472] on icon at bounding box center [197, 471] width 8 height 9
click at [1437, 33] on div "Settings" at bounding box center [1435, 28] width 45 height 15
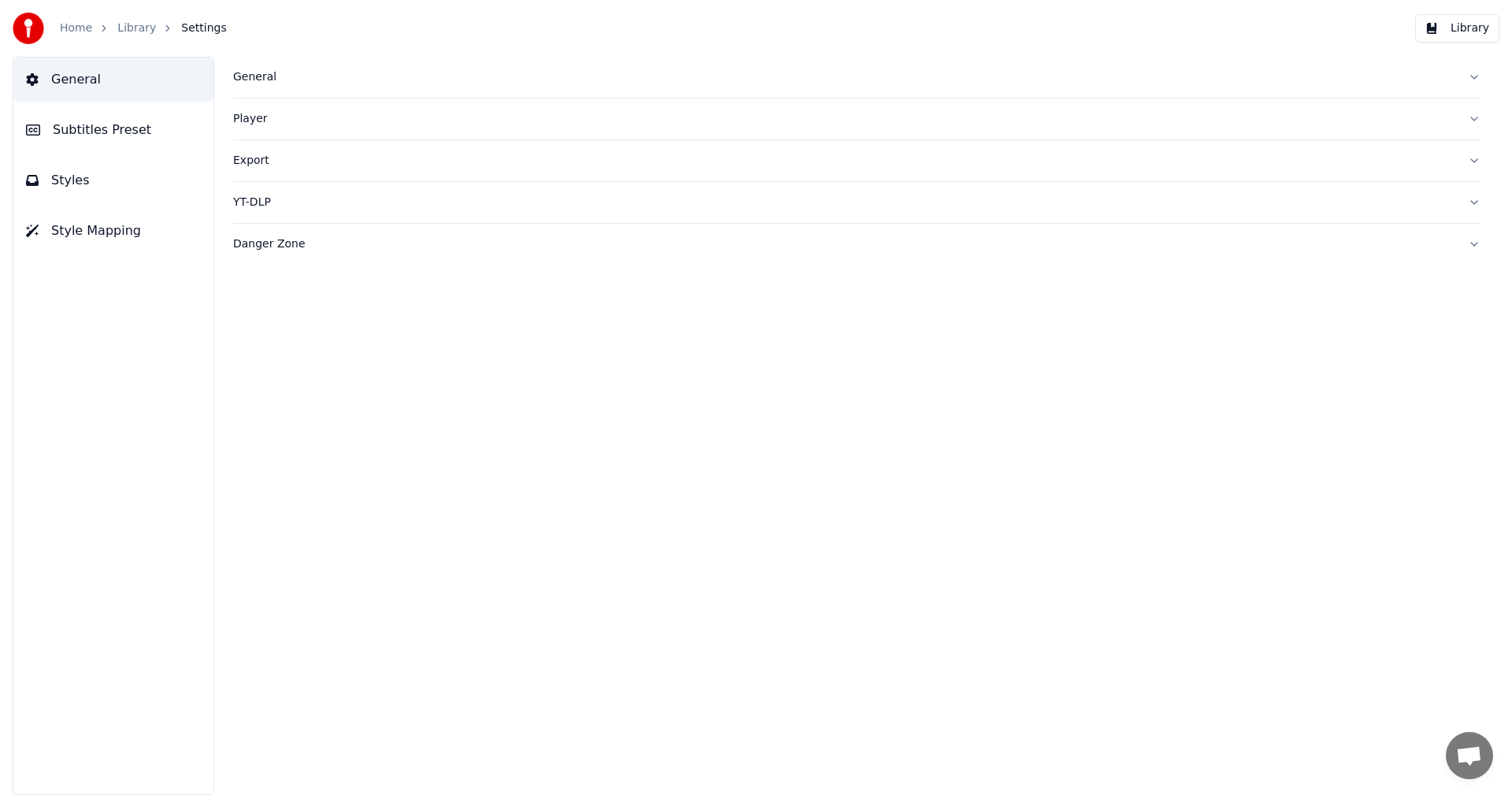
click at [113, 131] on span "Subtitles Preset" at bounding box center [101, 130] width 98 height 19
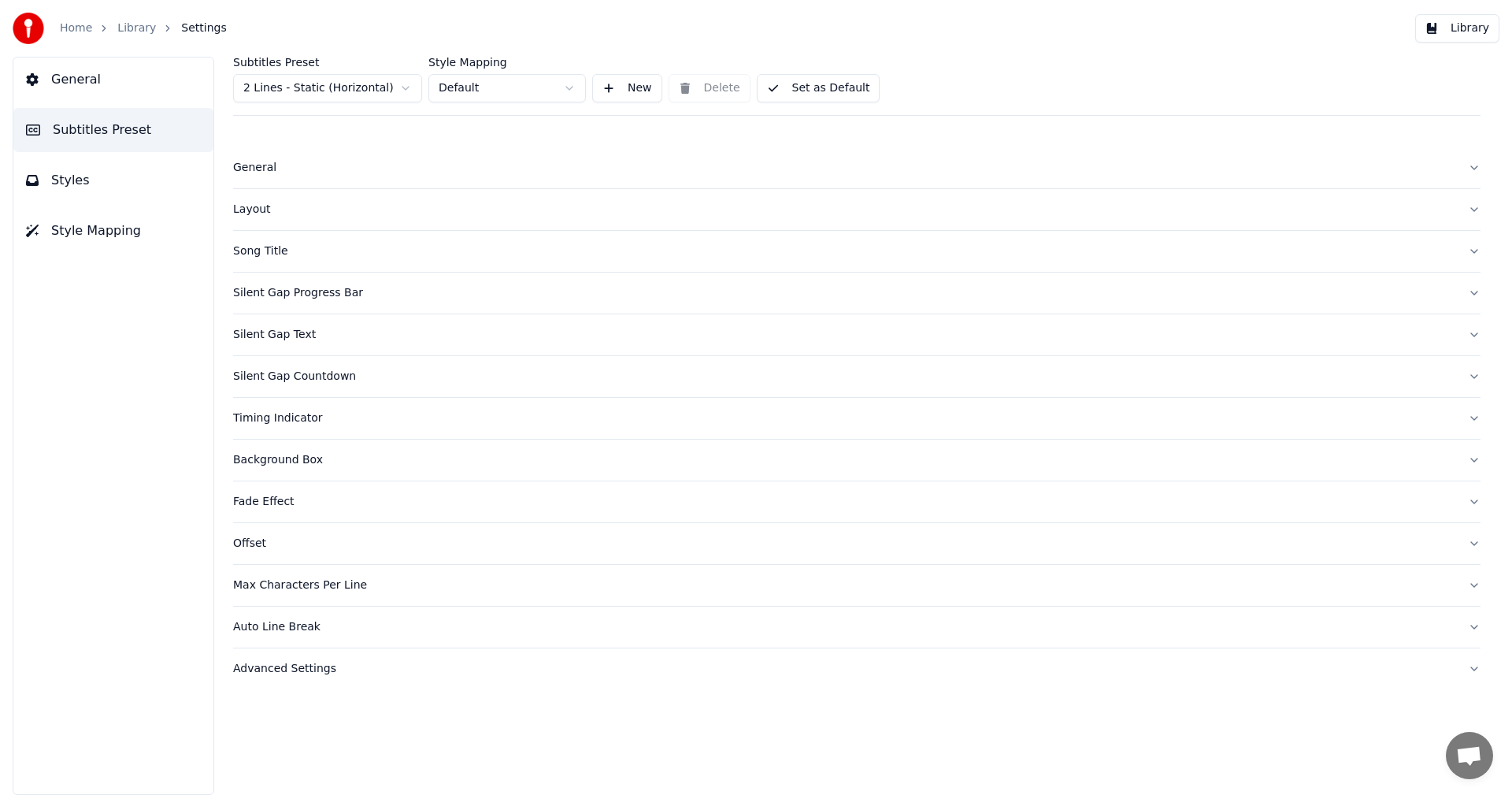
click at [351, 94] on html "Home Library Settings Library General Subtitles Preset Styles Style Mapping Sub…" at bounding box center [756, 398] width 1512 height 795
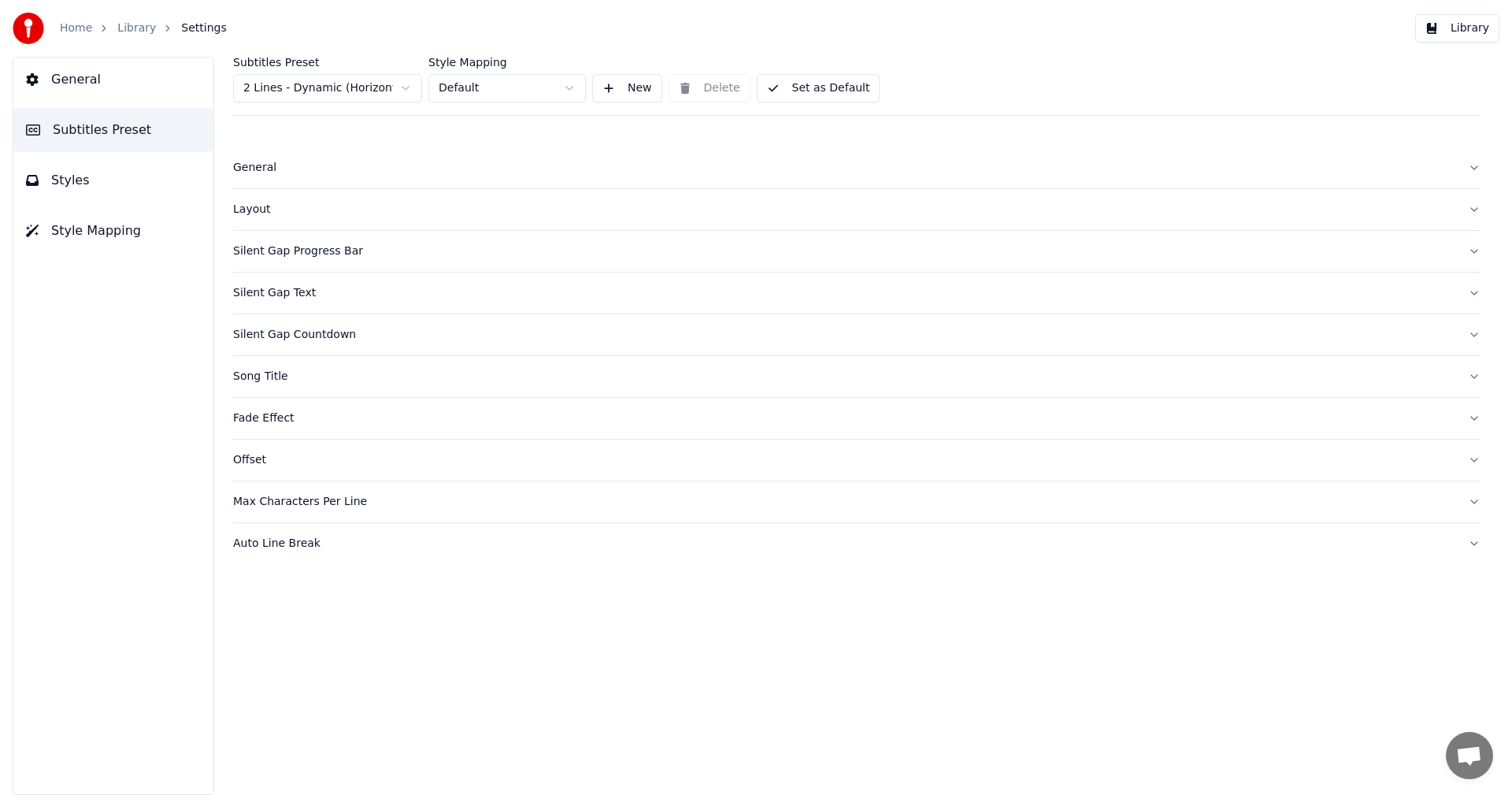
click at [239, 211] on div "Layout" at bounding box center [844, 209] width 1222 height 15
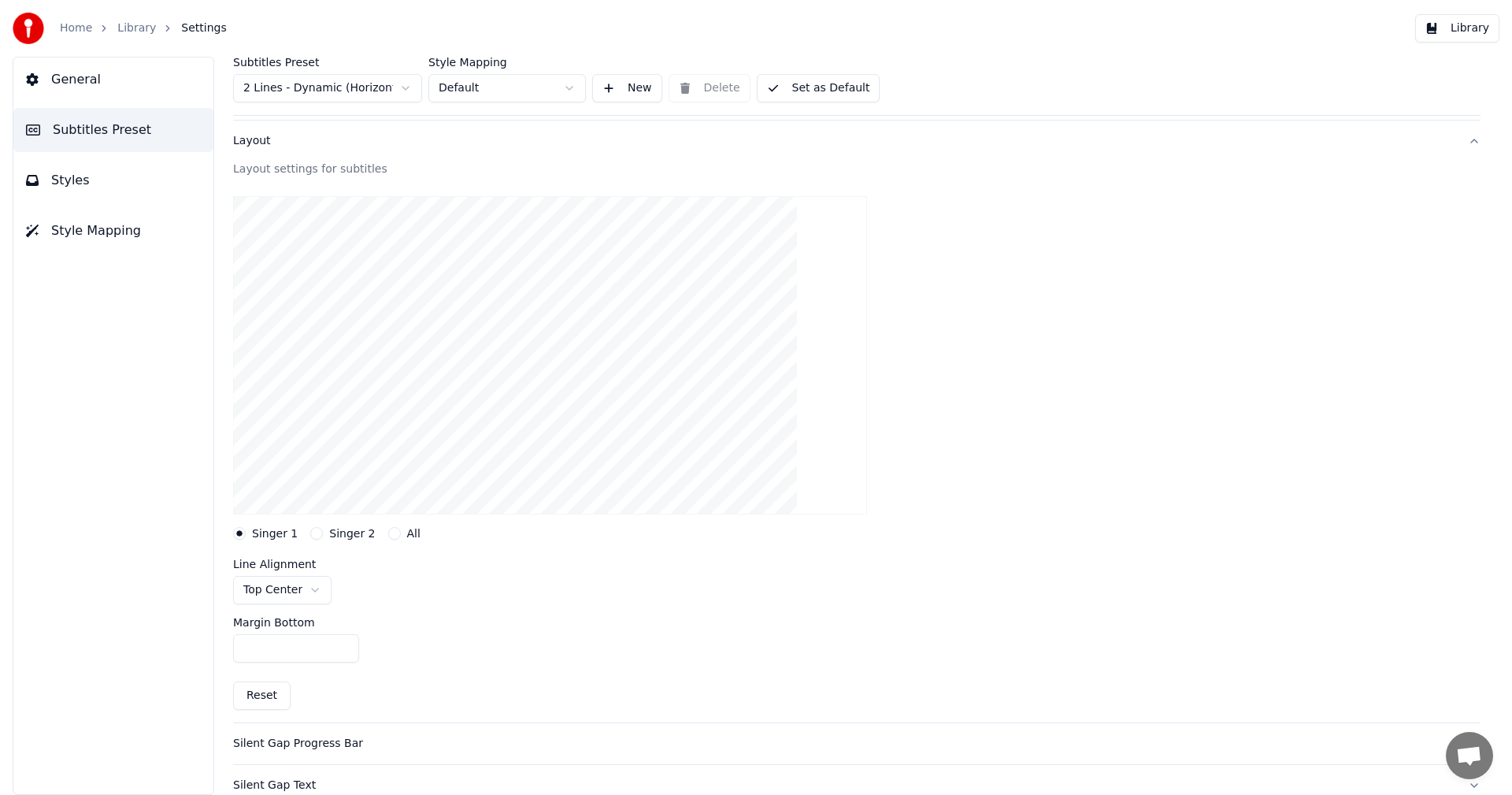
scroll to position [157, 0]
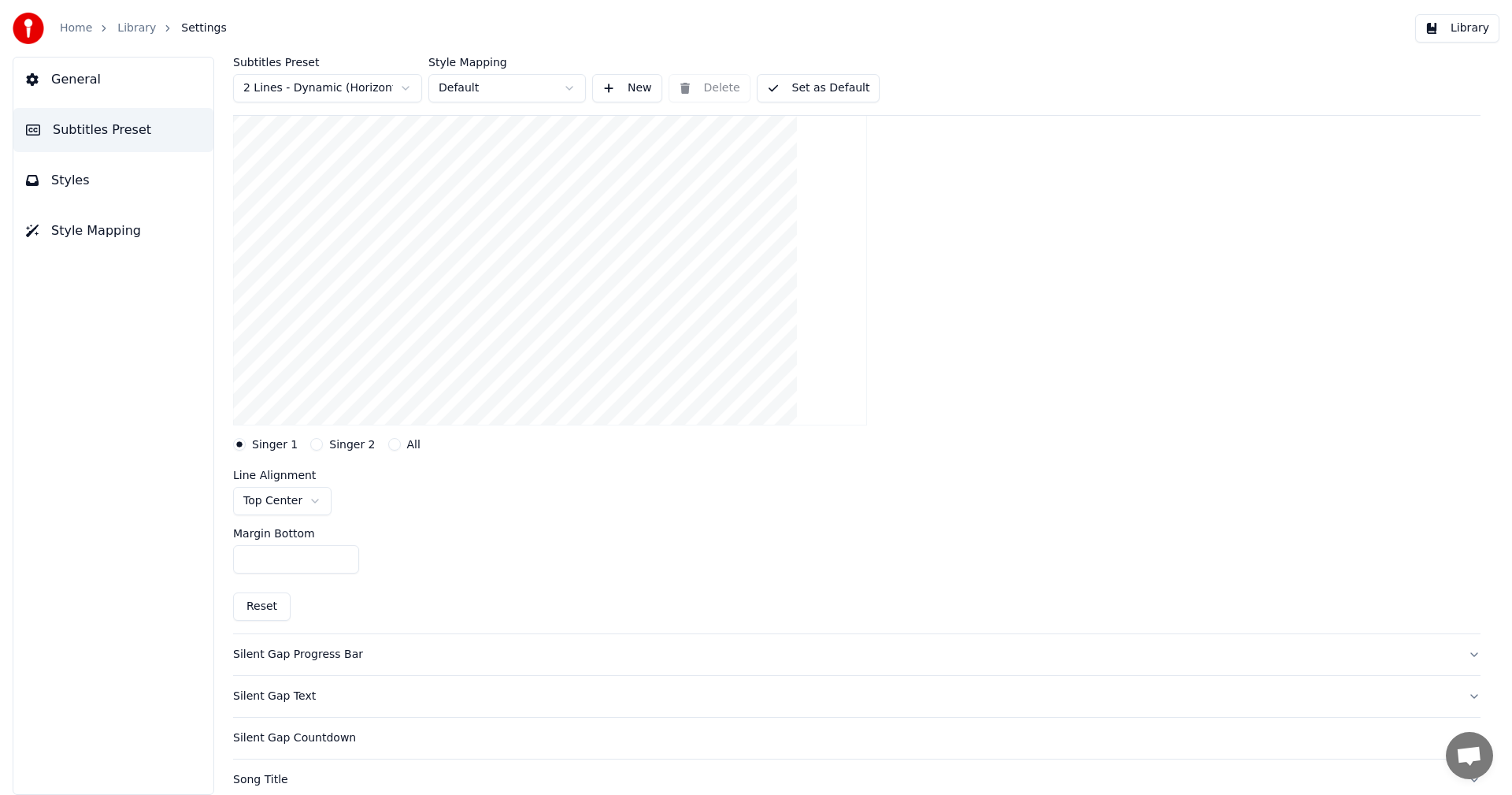
click at [341, 553] on input "***" at bounding box center [296, 559] width 126 height 28
click at [345, 555] on input "***" at bounding box center [296, 559] width 126 height 28
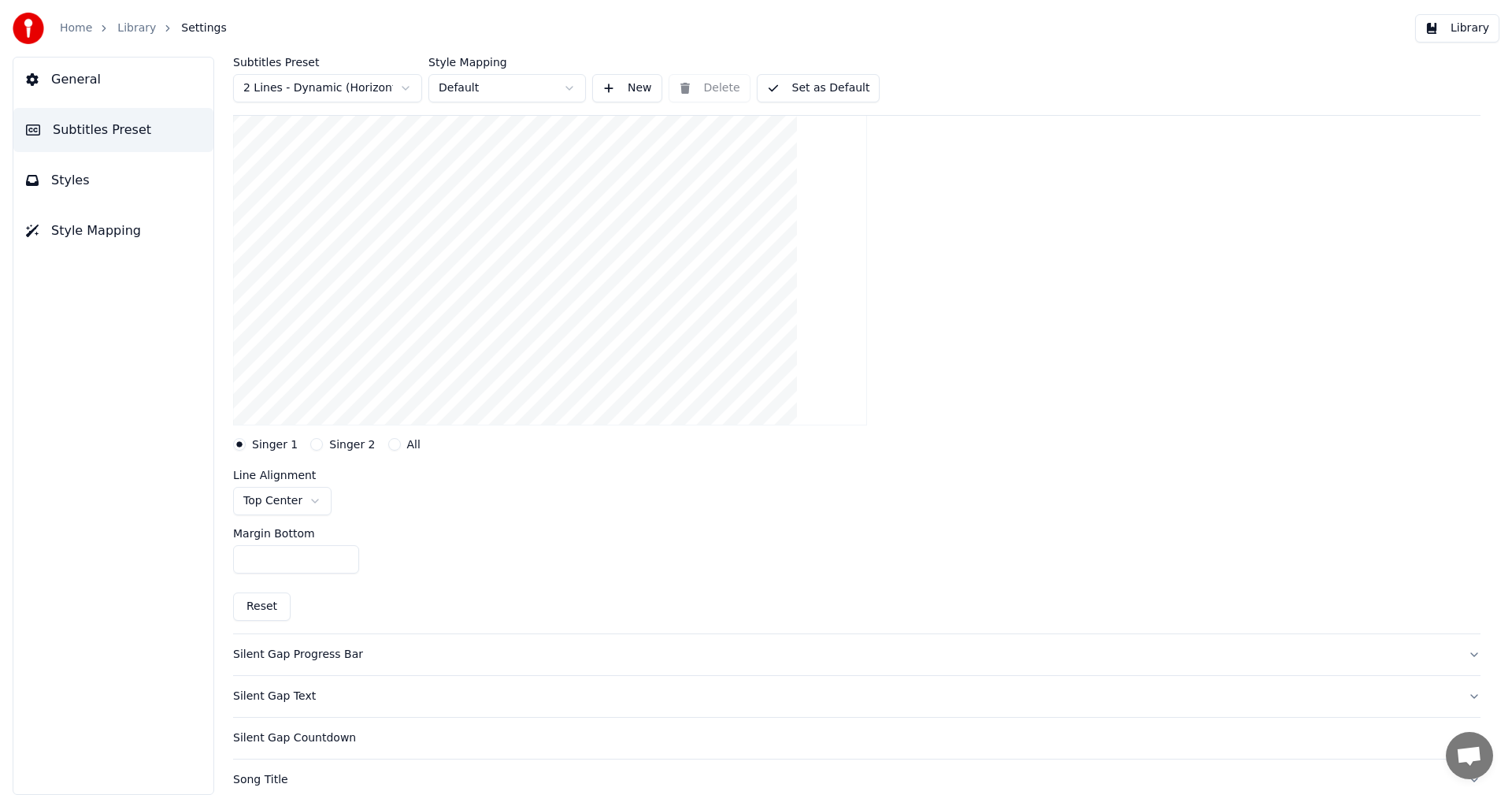
click at [345, 555] on input "***" at bounding box center [296, 559] width 126 height 28
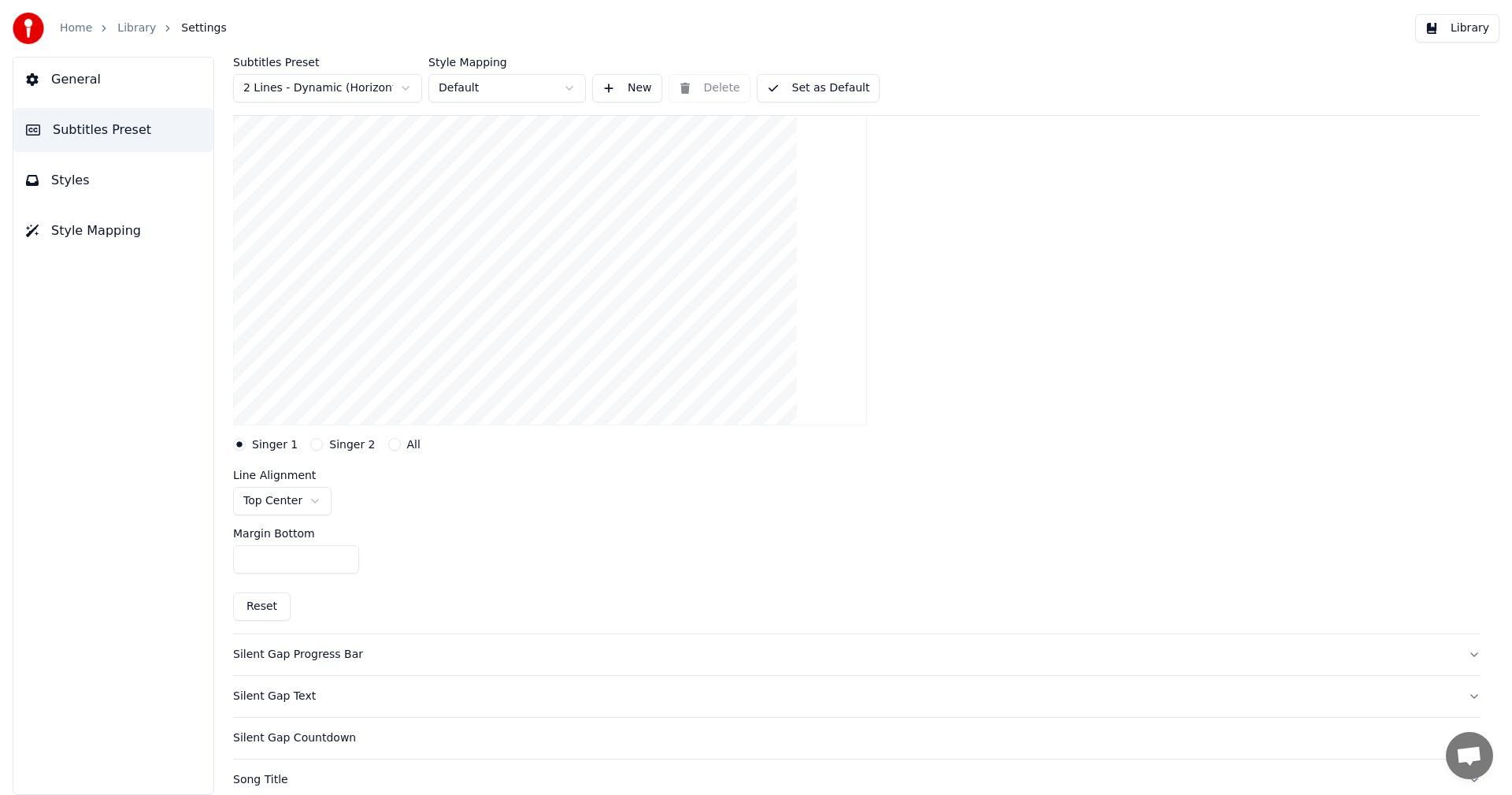
click at [345, 555] on input "***" at bounding box center [296, 559] width 126 height 28
type input "***"
click at [345, 555] on input "***" at bounding box center [296, 559] width 126 height 28
click at [1479, 34] on button "Library" at bounding box center [1458, 28] width 84 height 28
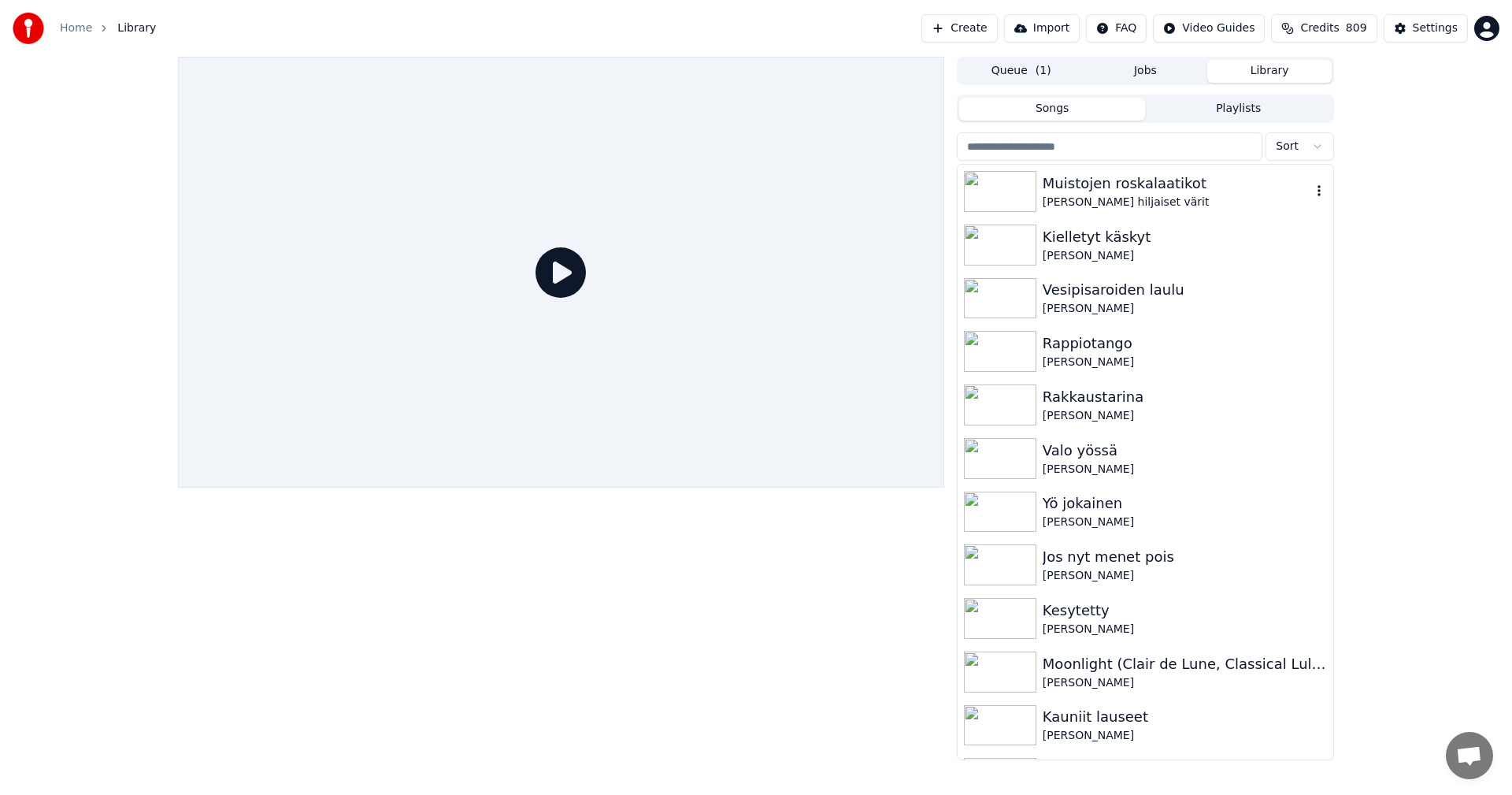
click at [1086, 193] on div "Muistojen roskalaatikot" at bounding box center [1177, 184] width 268 height 22
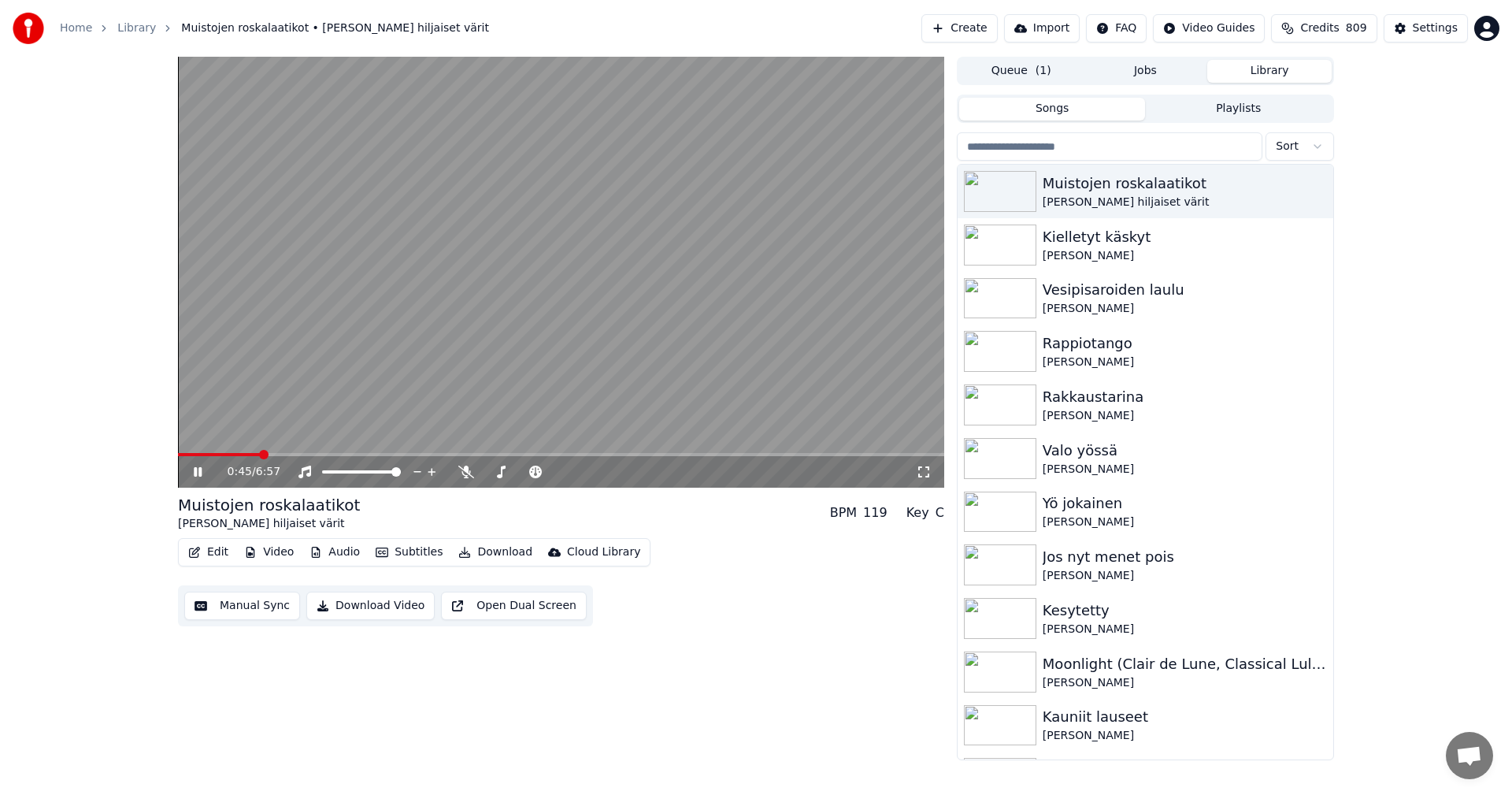
click at [261, 454] on span at bounding box center [561, 455] width 766 height 3
click at [203, 473] on icon at bounding box center [209, 471] width 37 height 13
click at [1436, 29] on div "Settings" at bounding box center [1435, 28] width 45 height 15
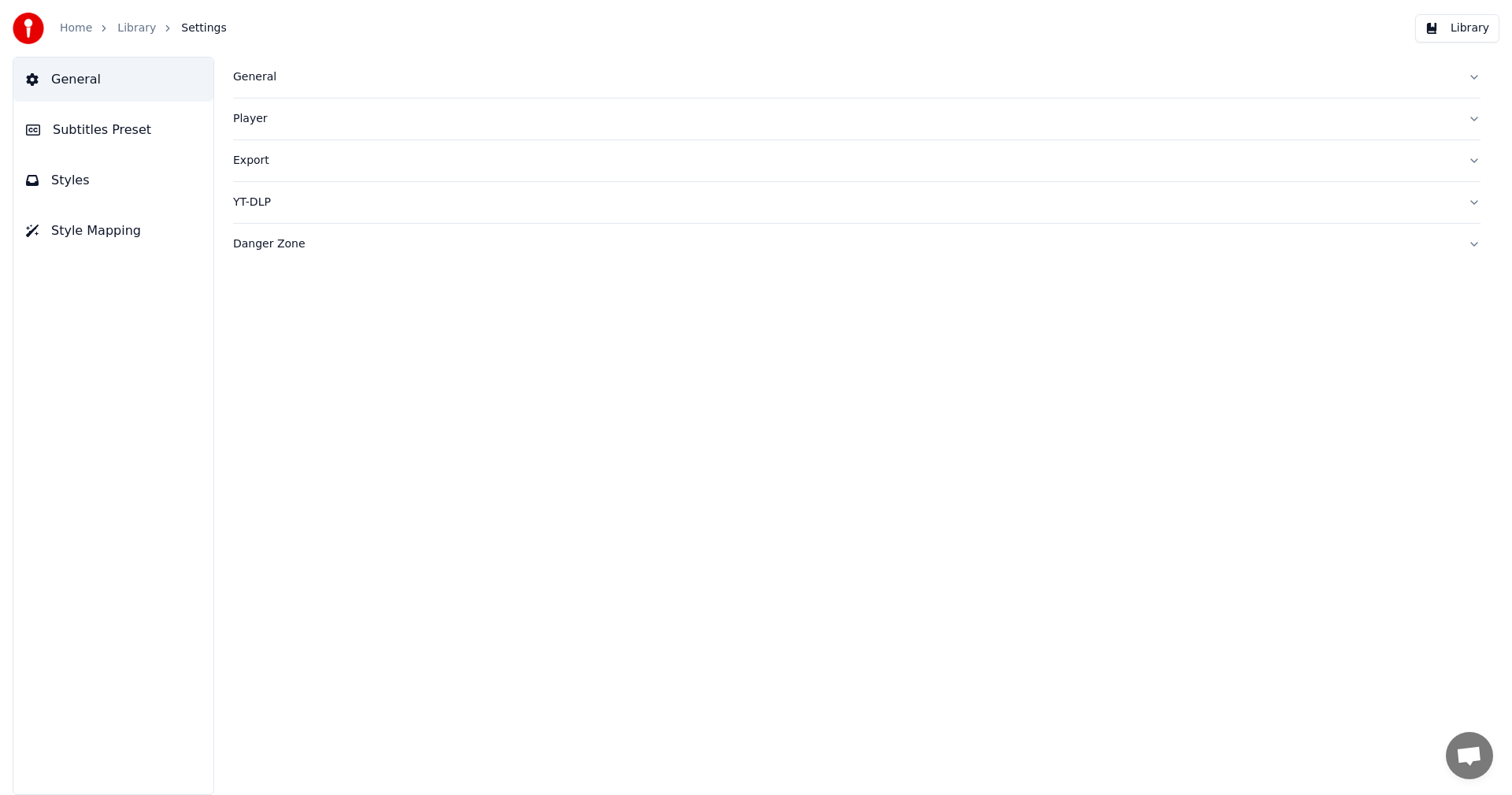
click at [144, 130] on button "Subtitles Preset" at bounding box center [114, 129] width 200 height 44
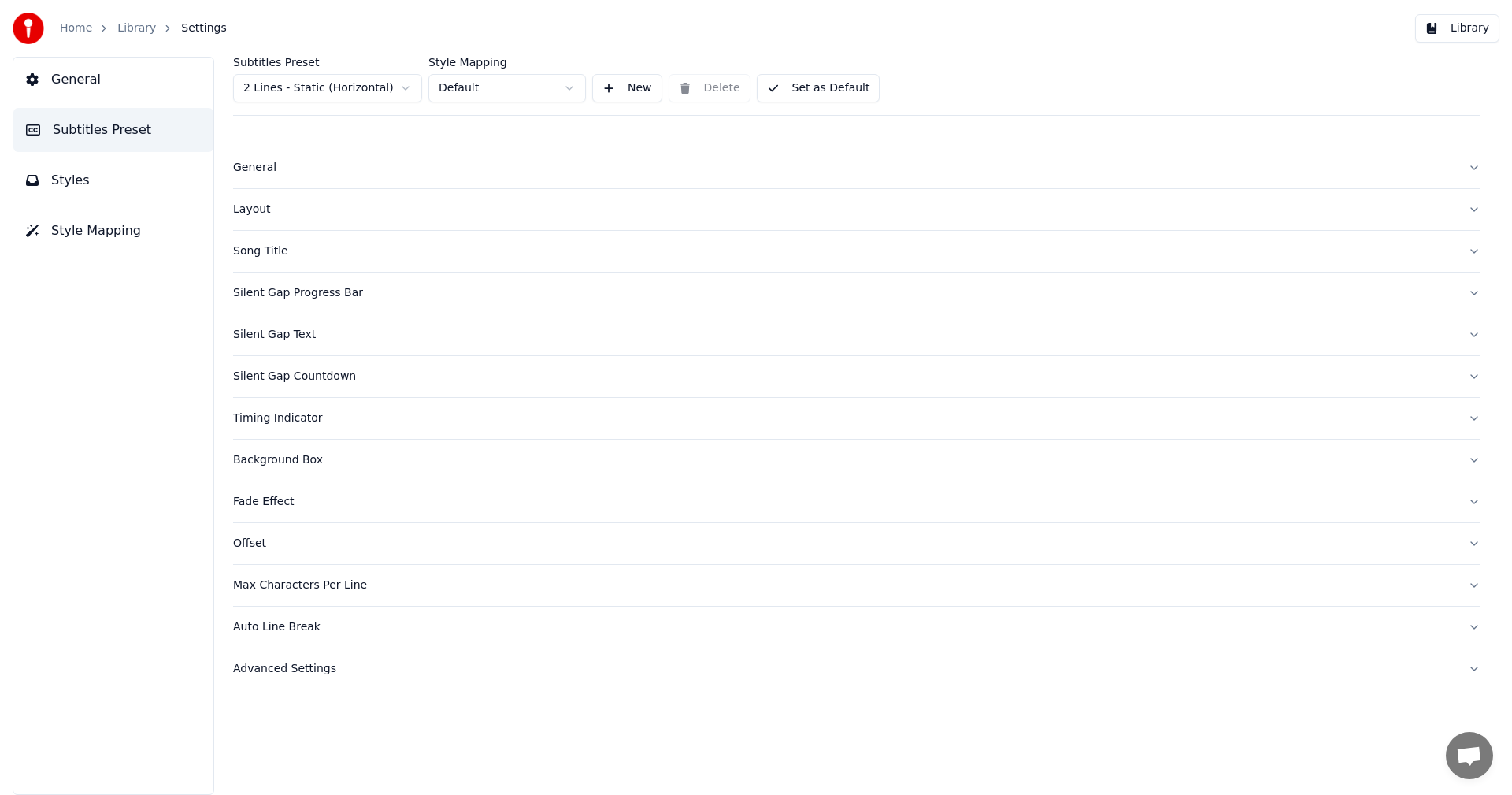
click at [360, 86] on html "Home Library Settings Library General Subtitles Preset Styles Style Mapping Sub…" at bounding box center [756, 398] width 1512 height 795
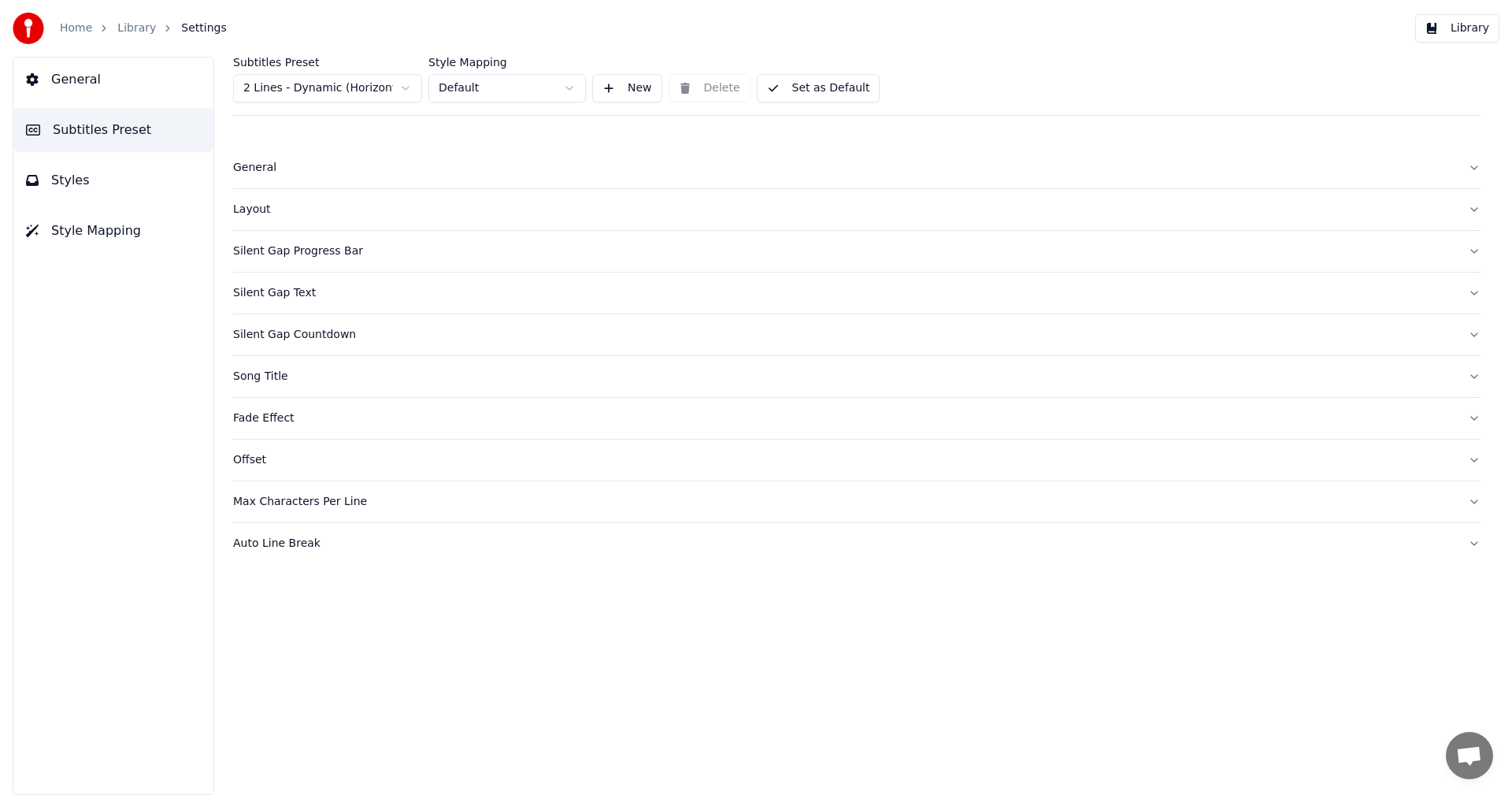
click at [261, 216] on div "Layout" at bounding box center [844, 209] width 1222 height 15
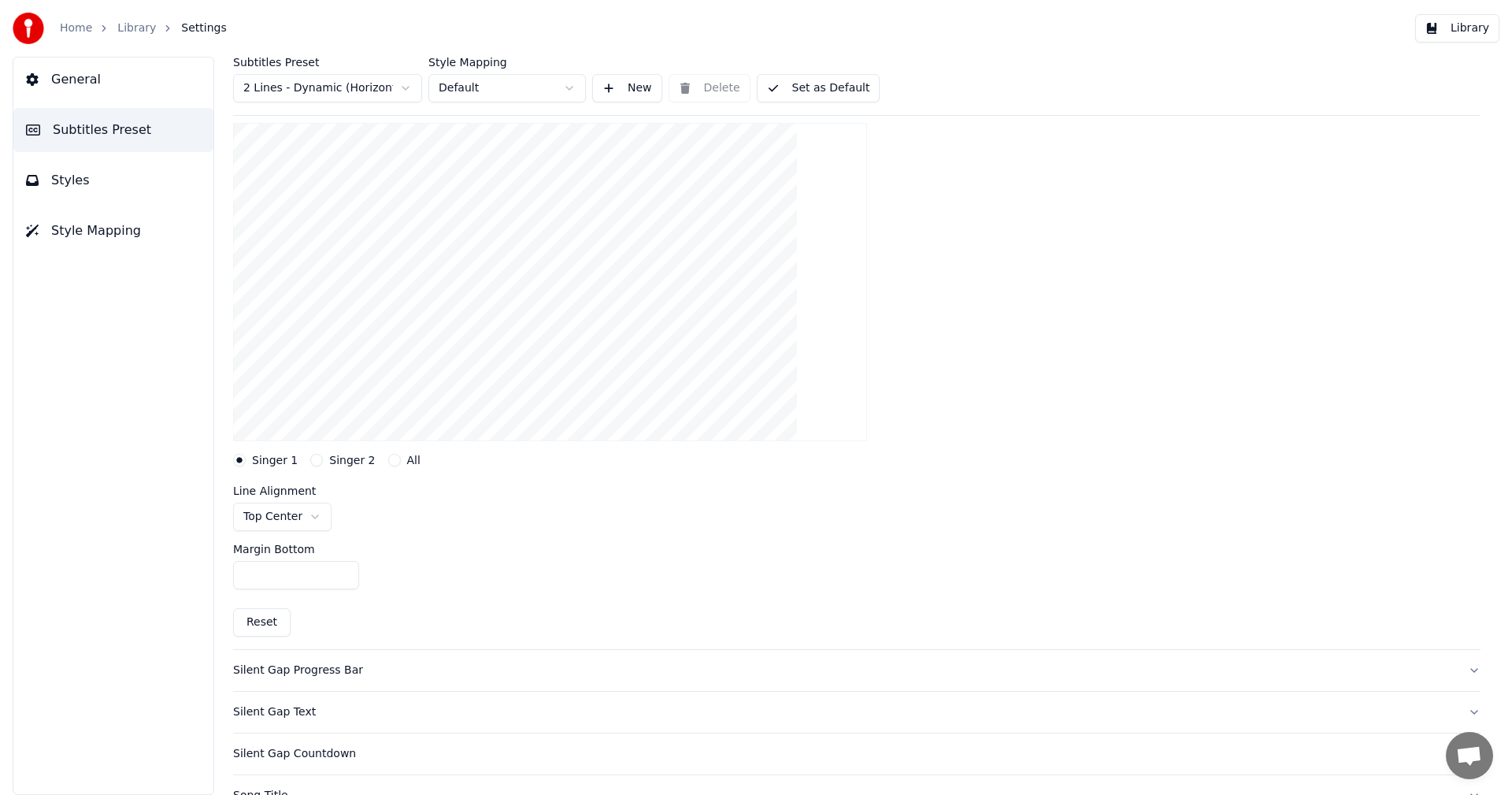
scroll to position [157, 0]
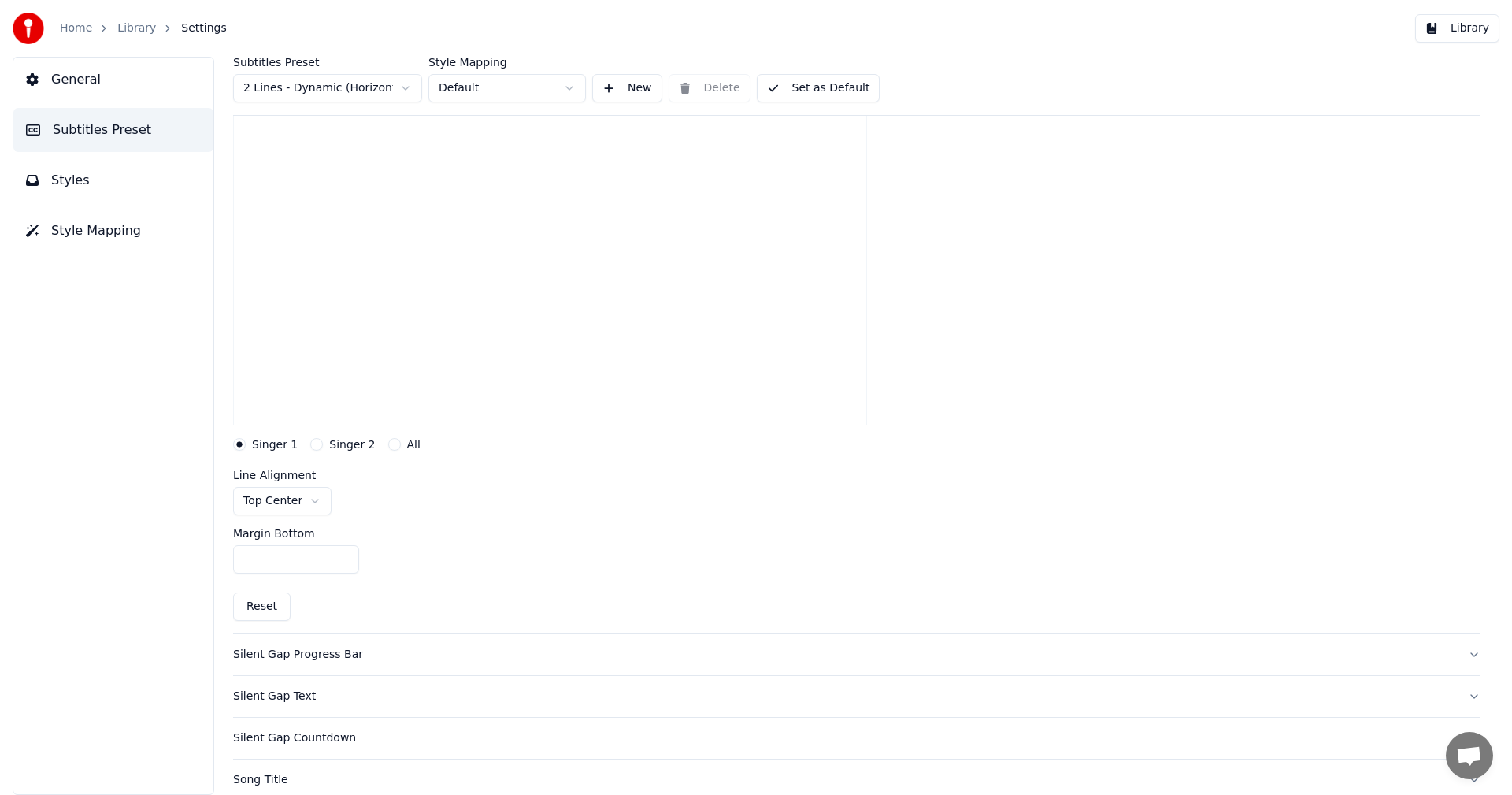
click at [343, 564] on input "***" at bounding box center [296, 559] width 126 height 28
type input "***"
click at [343, 564] on input "***" at bounding box center [296, 559] width 126 height 28
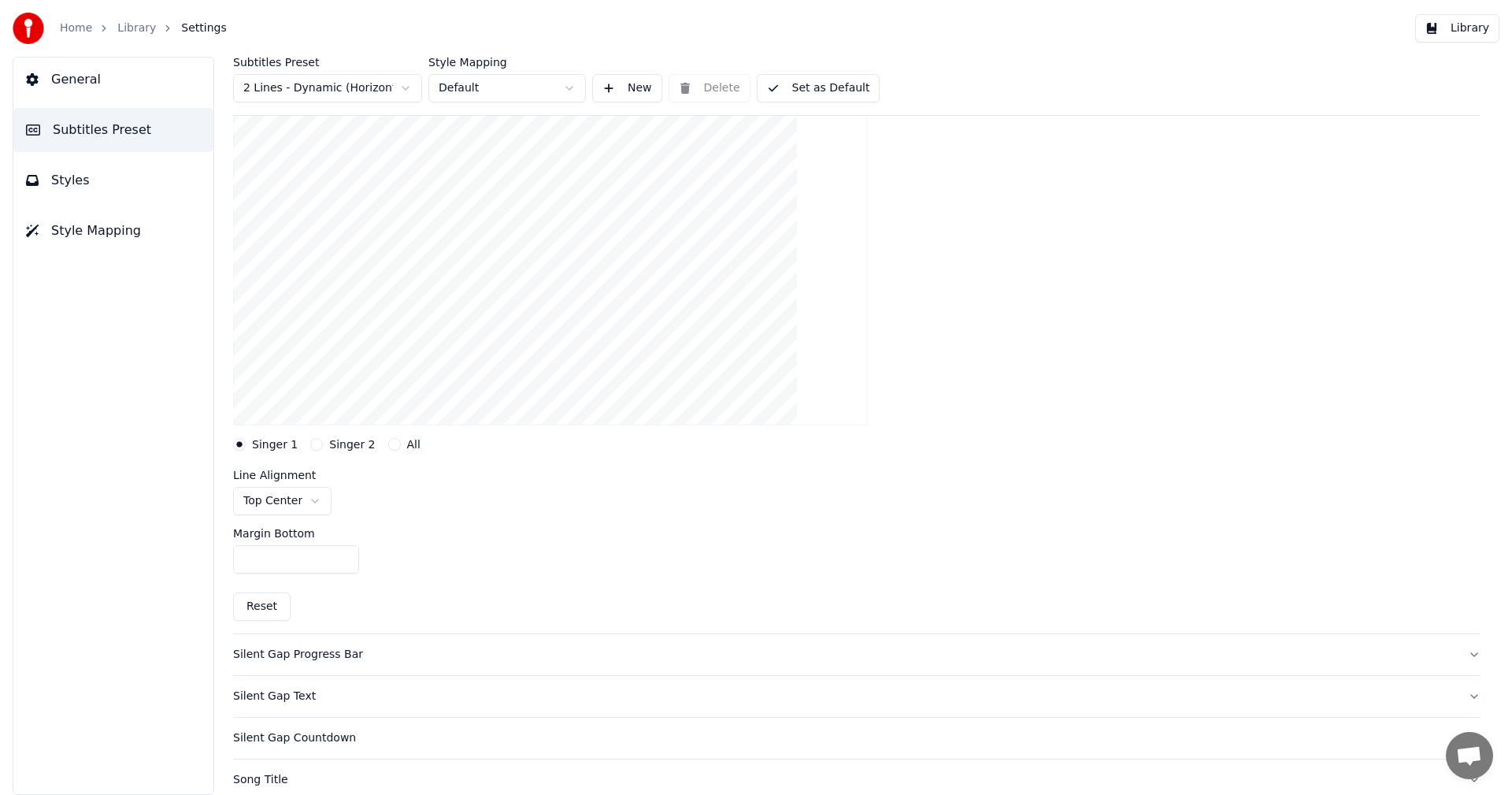
click at [1471, 38] on button "Library" at bounding box center [1458, 28] width 84 height 28
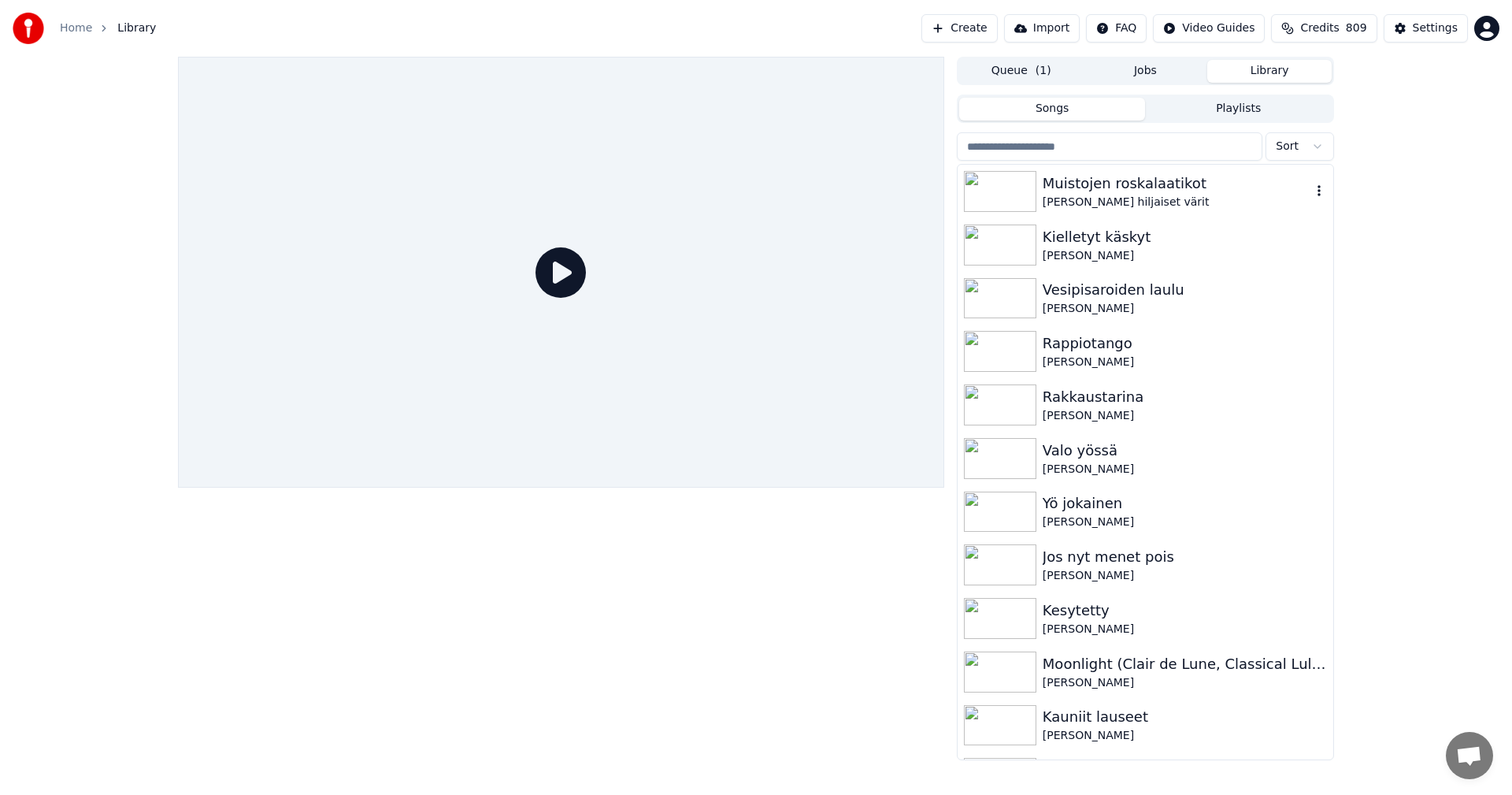
click at [1127, 193] on div "Muistojen roskalaatikot" at bounding box center [1177, 184] width 268 height 22
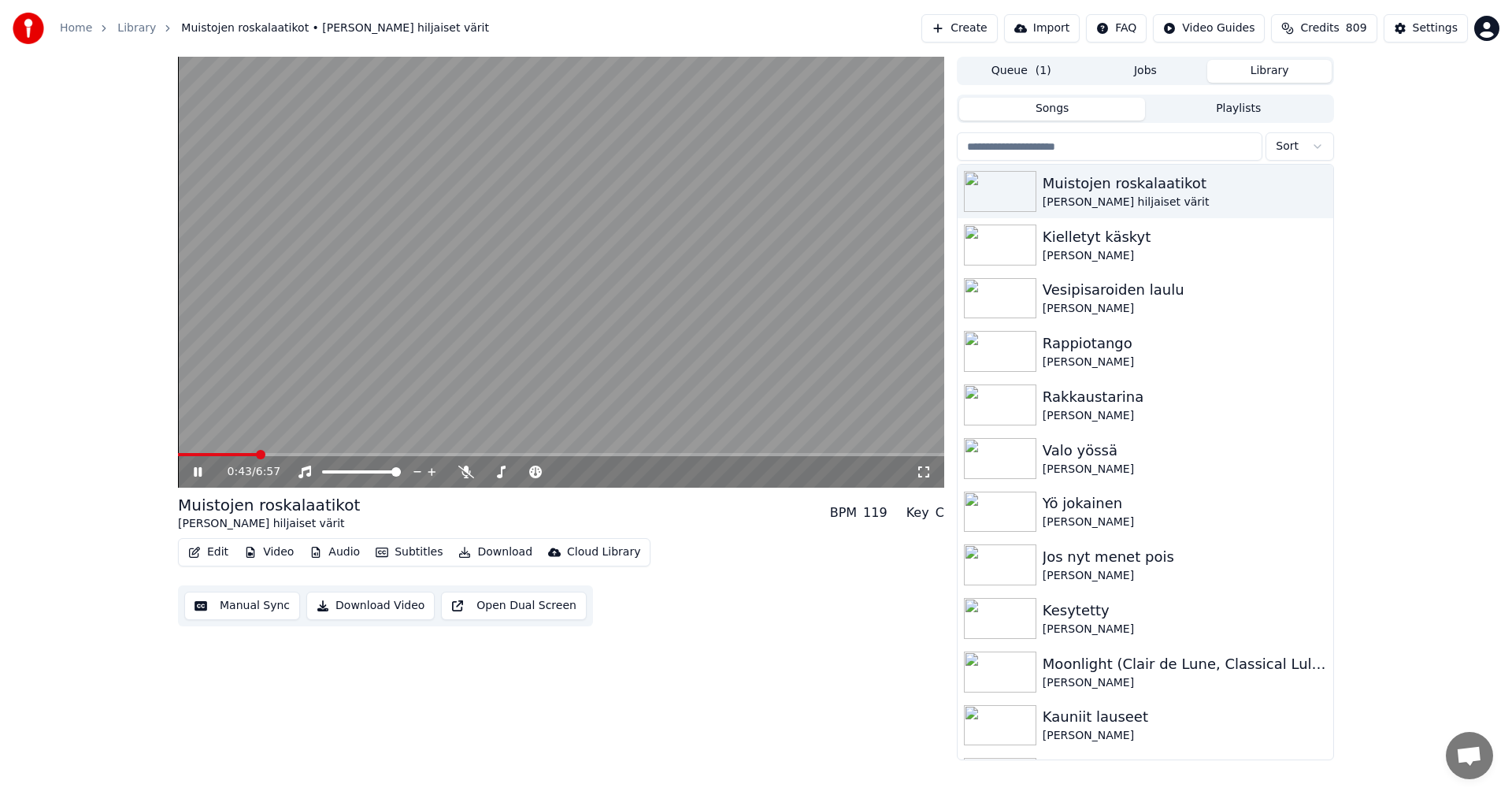
click at [257, 454] on span at bounding box center [561, 455] width 766 height 3
click at [340, 455] on span at bounding box center [561, 455] width 766 height 3
click at [392, 453] on span at bounding box center [296, 455] width 237 height 3
click at [460, 476] on icon at bounding box center [466, 471] width 15 height 13
click at [465, 472] on icon at bounding box center [466, 471] width 9 height 13
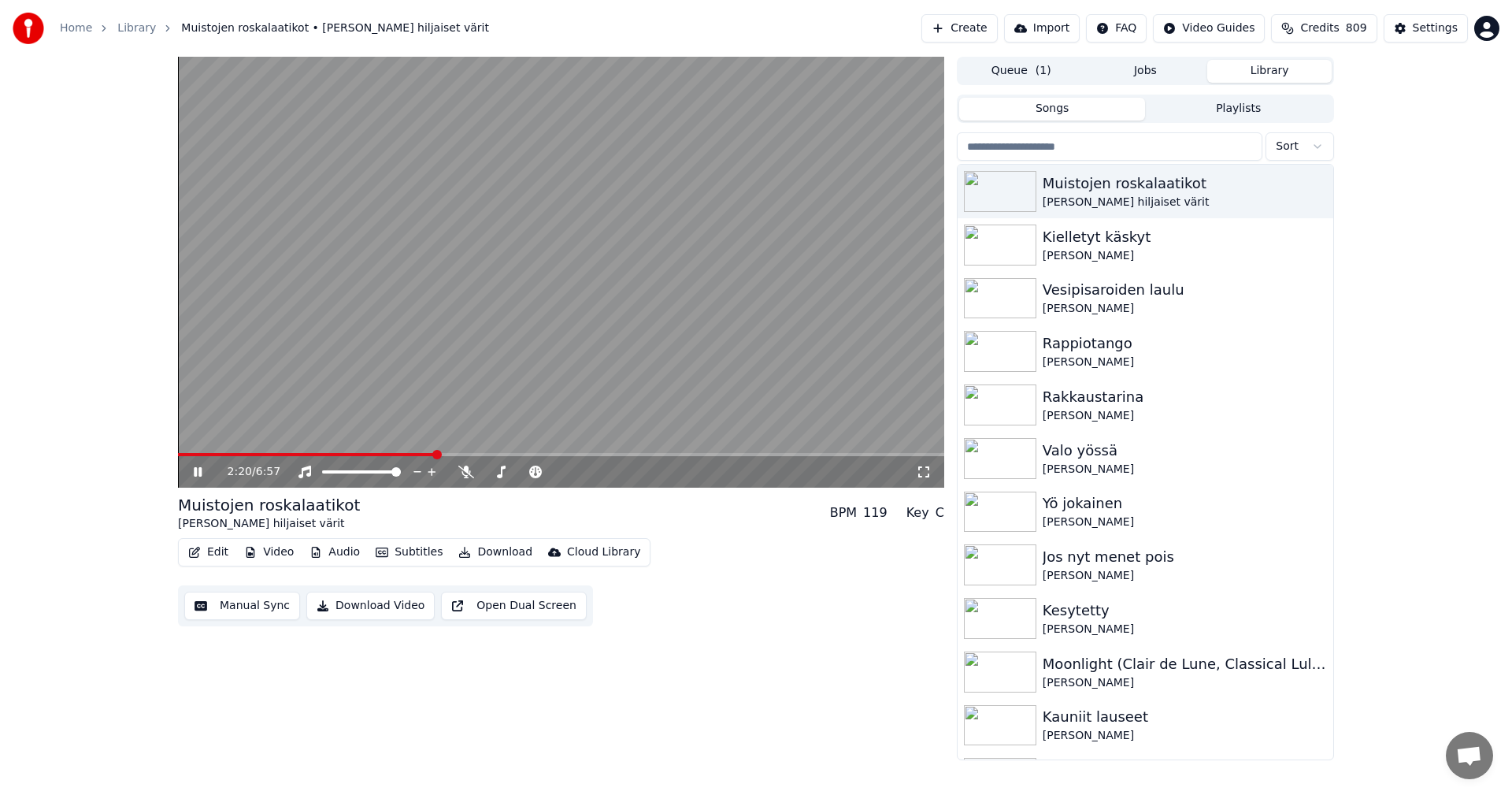
click at [464, 455] on span at bounding box center [561, 455] width 766 height 3
click at [196, 476] on icon at bounding box center [197, 471] width 8 height 9
click at [209, 553] on button "Edit" at bounding box center [208, 552] width 52 height 22
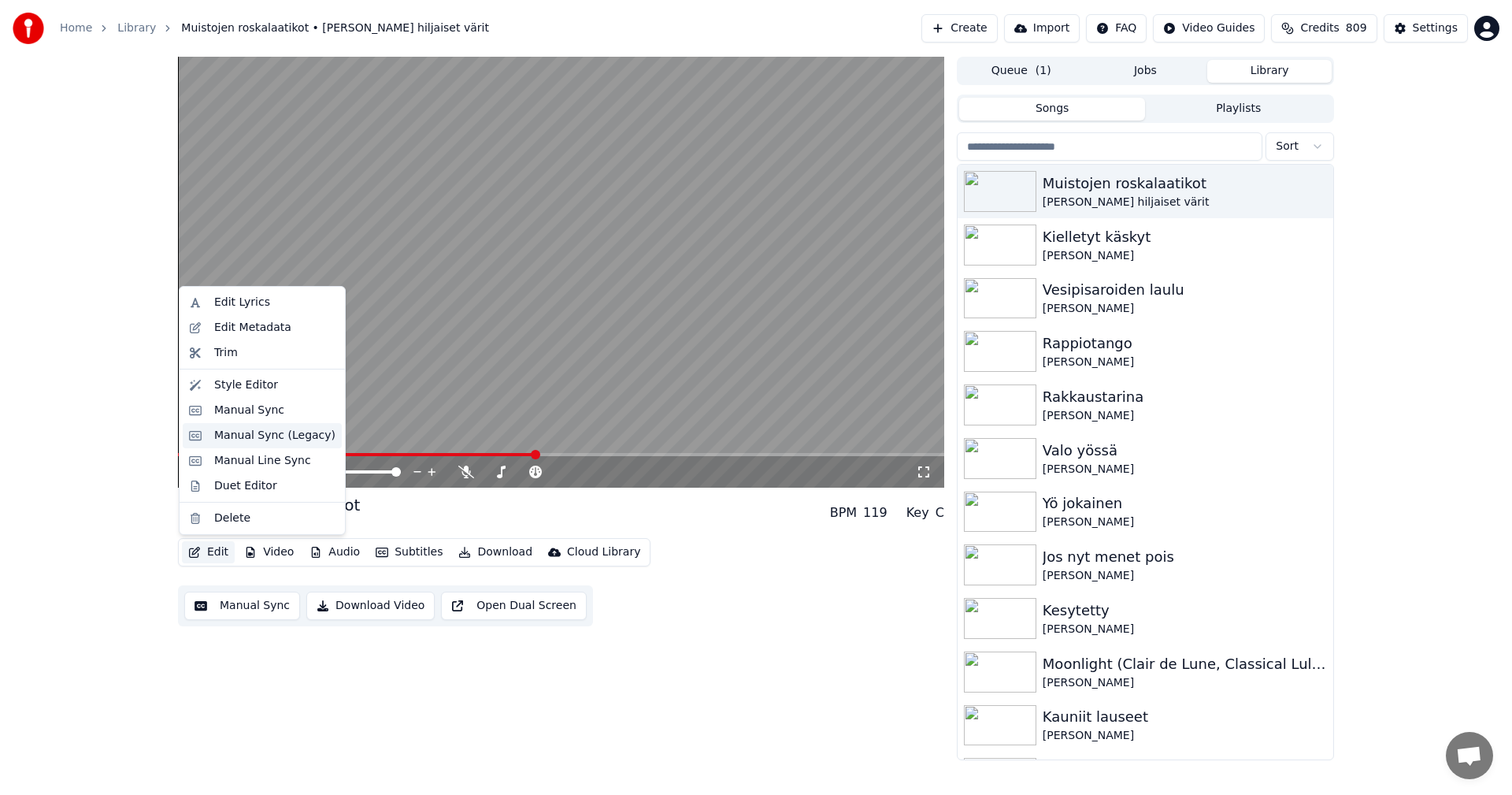
click at [270, 443] on div "Manual Sync (Legacy)" at bounding box center [274, 435] width 121 height 15
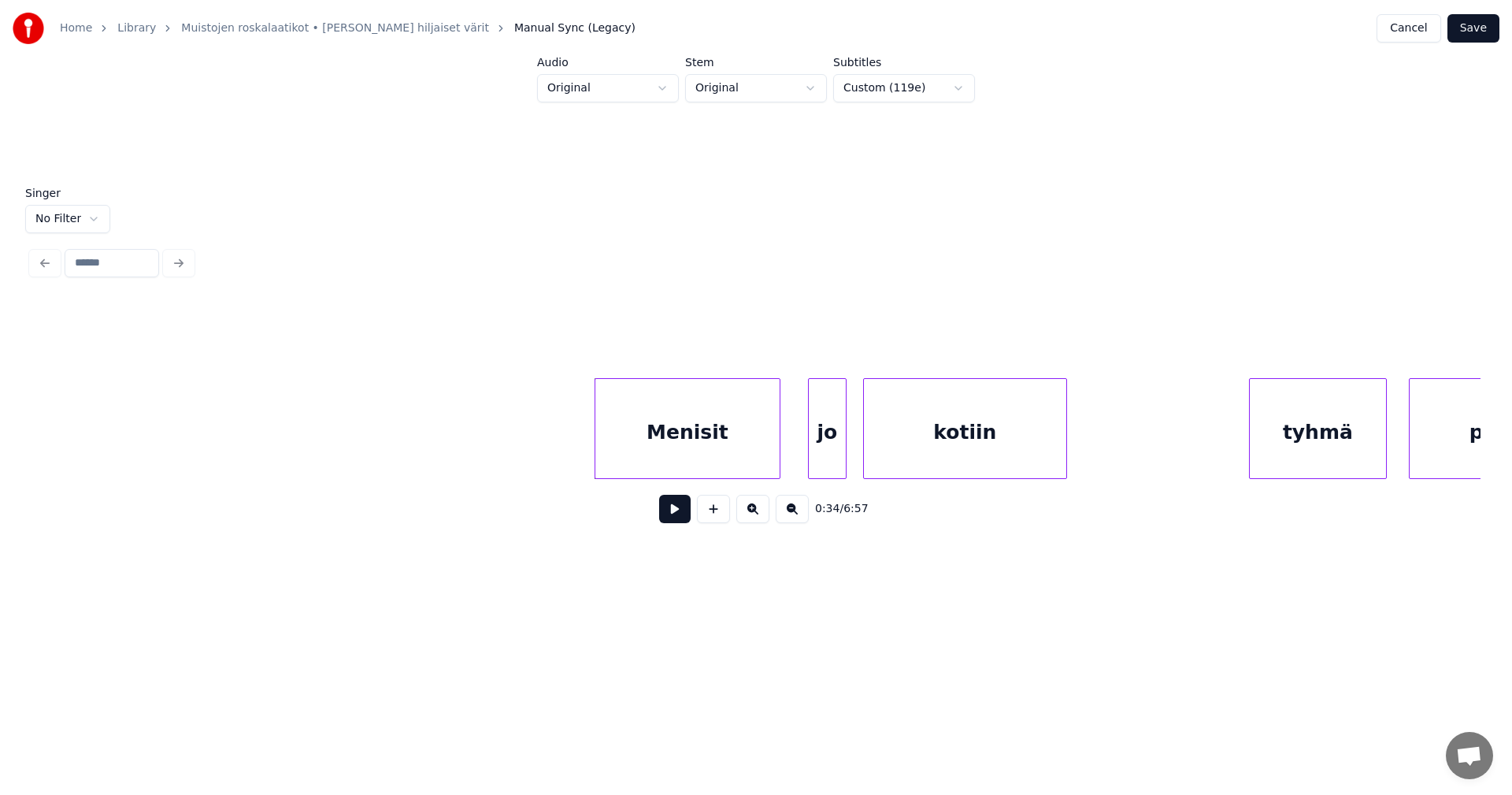
scroll to position [0, 8866]
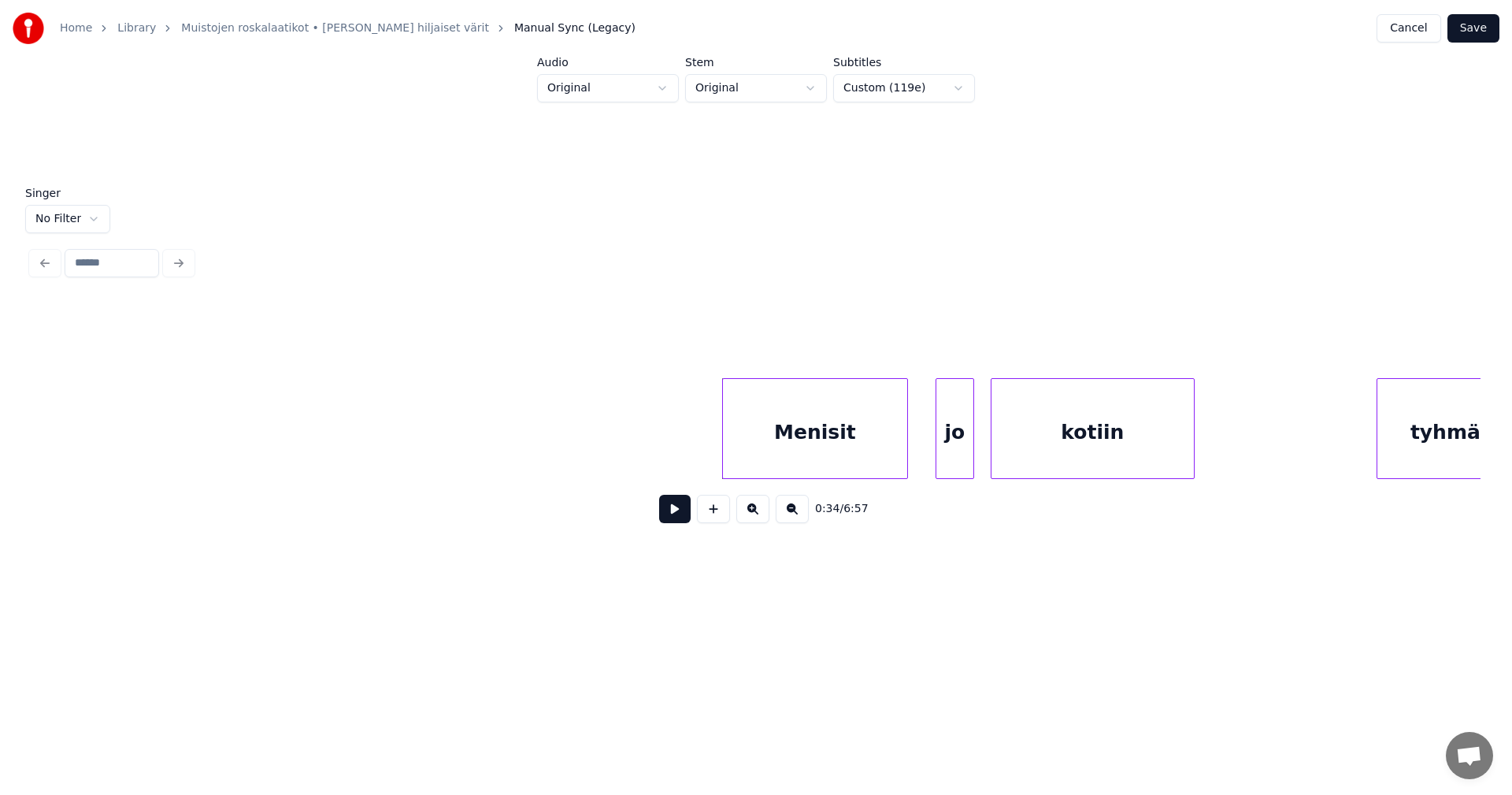
click at [716, 521] on button at bounding box center [713, 508] width 33 height 28
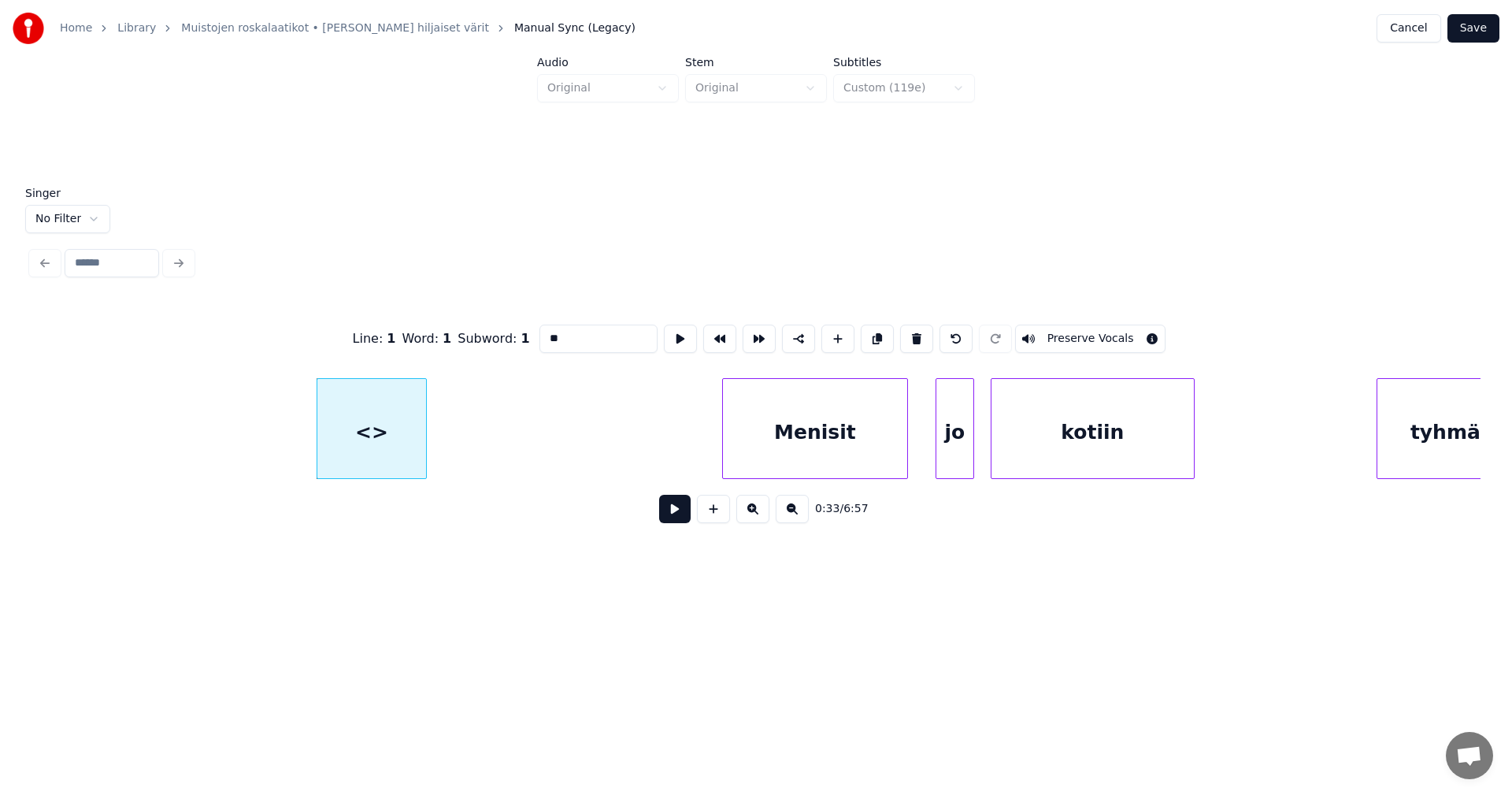
click at [423, 431] on div at bounding box center [423, 428] width 4 height 99
click at [915, 332] on button at bounding box center [917, 338] width 33 height 28
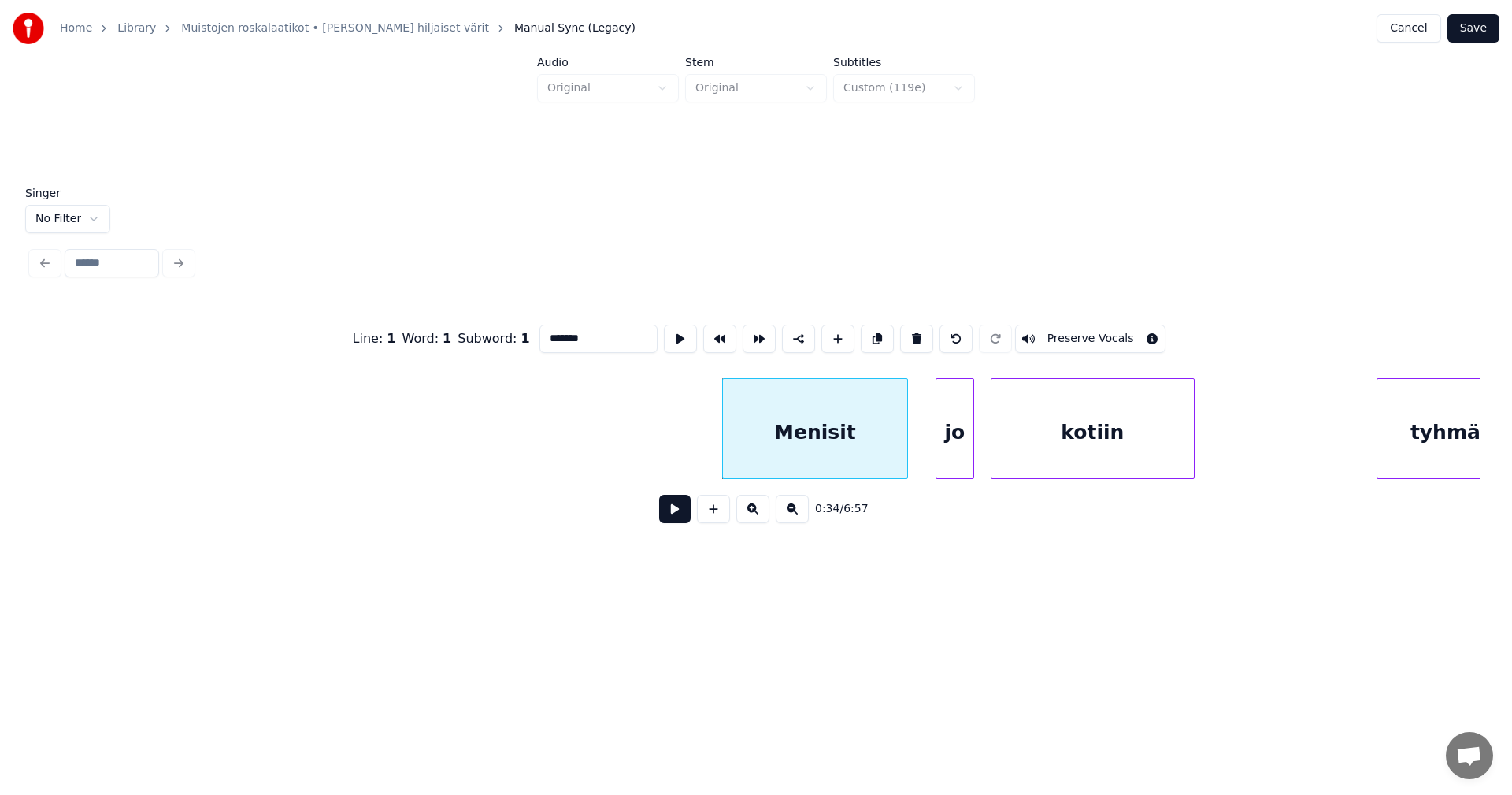
click at [813, 407] on div "Menisit" at bounding box center [815, 433] width 184 height 108
click at [599, 332] on input "*******" at bounding box center [598, 338] width 118 height 28
click at [543, 332] on input "*******" at bounding box center [598, 338] width 118 height 28
type input "*******"
click at [85, 211] on html "Home Library [PERSON_NAME] hiljaiset värit Manual Sync (Legacy) Cancel Save Aud…" at bounding box center [756, 315] width 1512 height 630
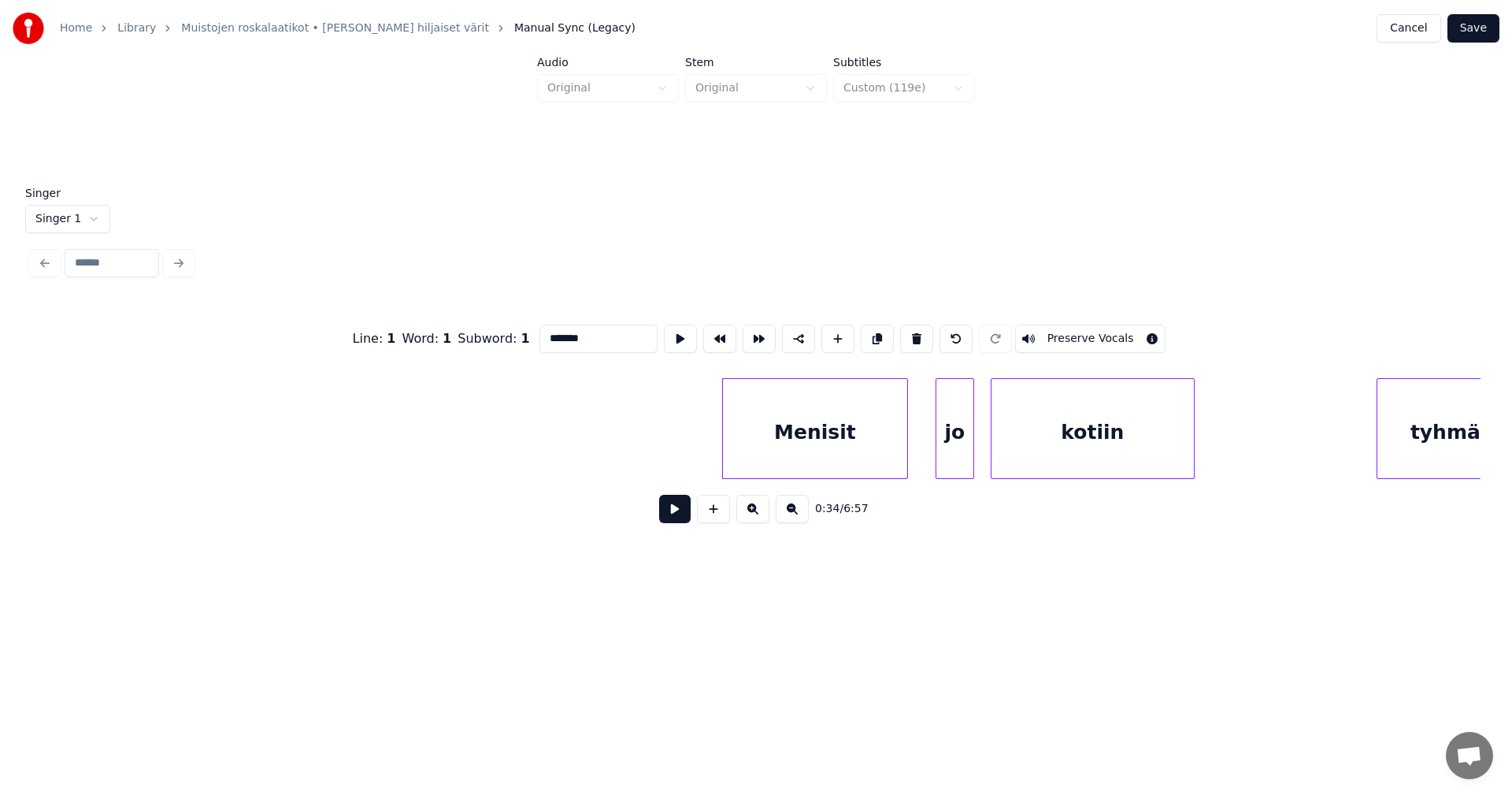
click at [1479, 35] on button "Save" at bounding box center [1473, 28] width 52 height 28
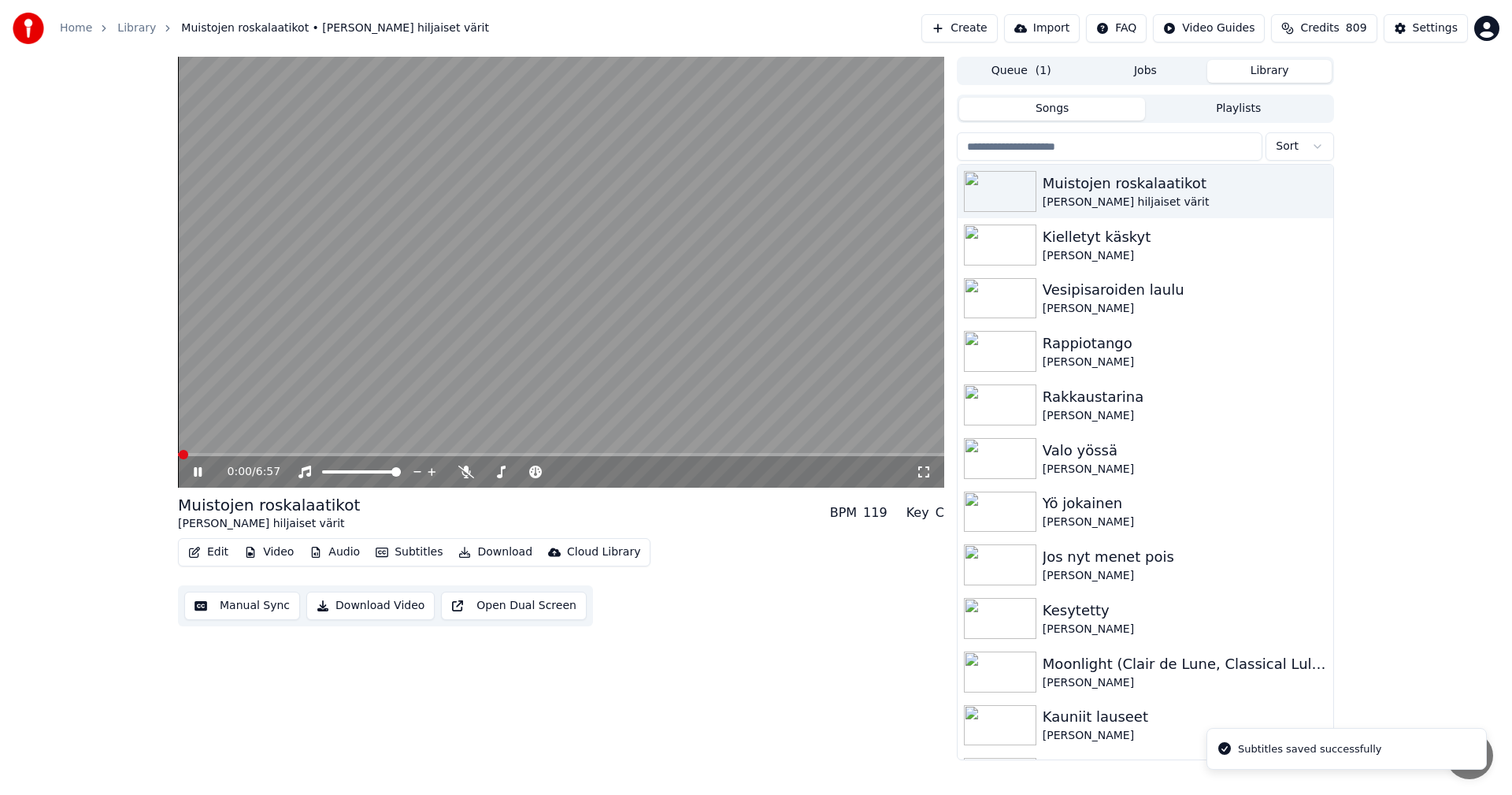
click at [256, 456] on span at bounding box center [561, 455] width 766 height 3
click at [213, 456] on span at bounding box center [222, 455] width 88 height 3
click at [198, 471] on icon at bounding box center [209, 471] width 37 height 13
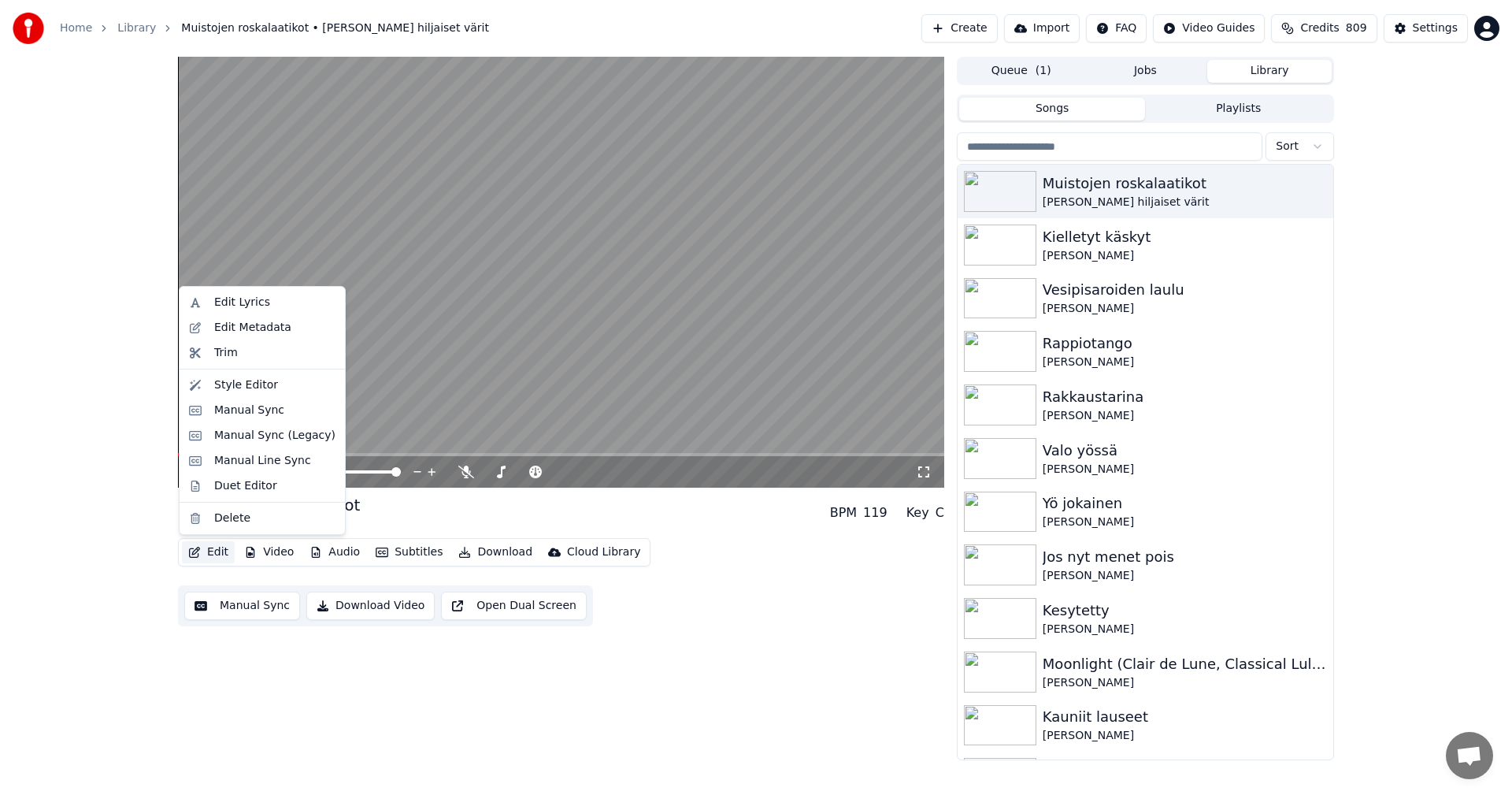
click at [220, 552] on button "Edit" at bounding box center [208, 552] width 52 height 22
click at [249, 490] on div "Duet Editor" at bounding box center [245, 486] width 63 height 15
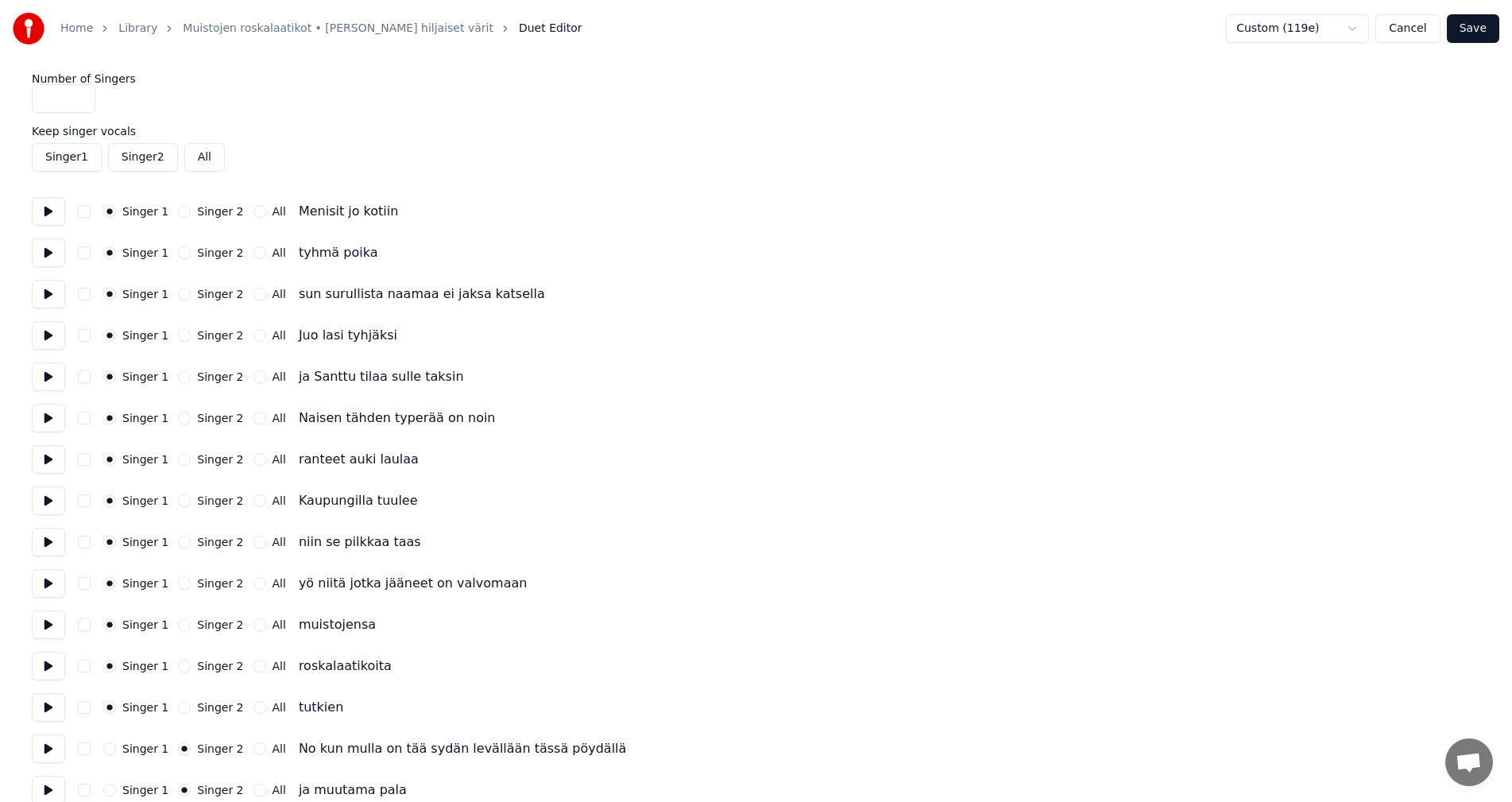
click at [1431, 35] on button "Cancel" at bounding box center [1407, 28] width 64 height 29
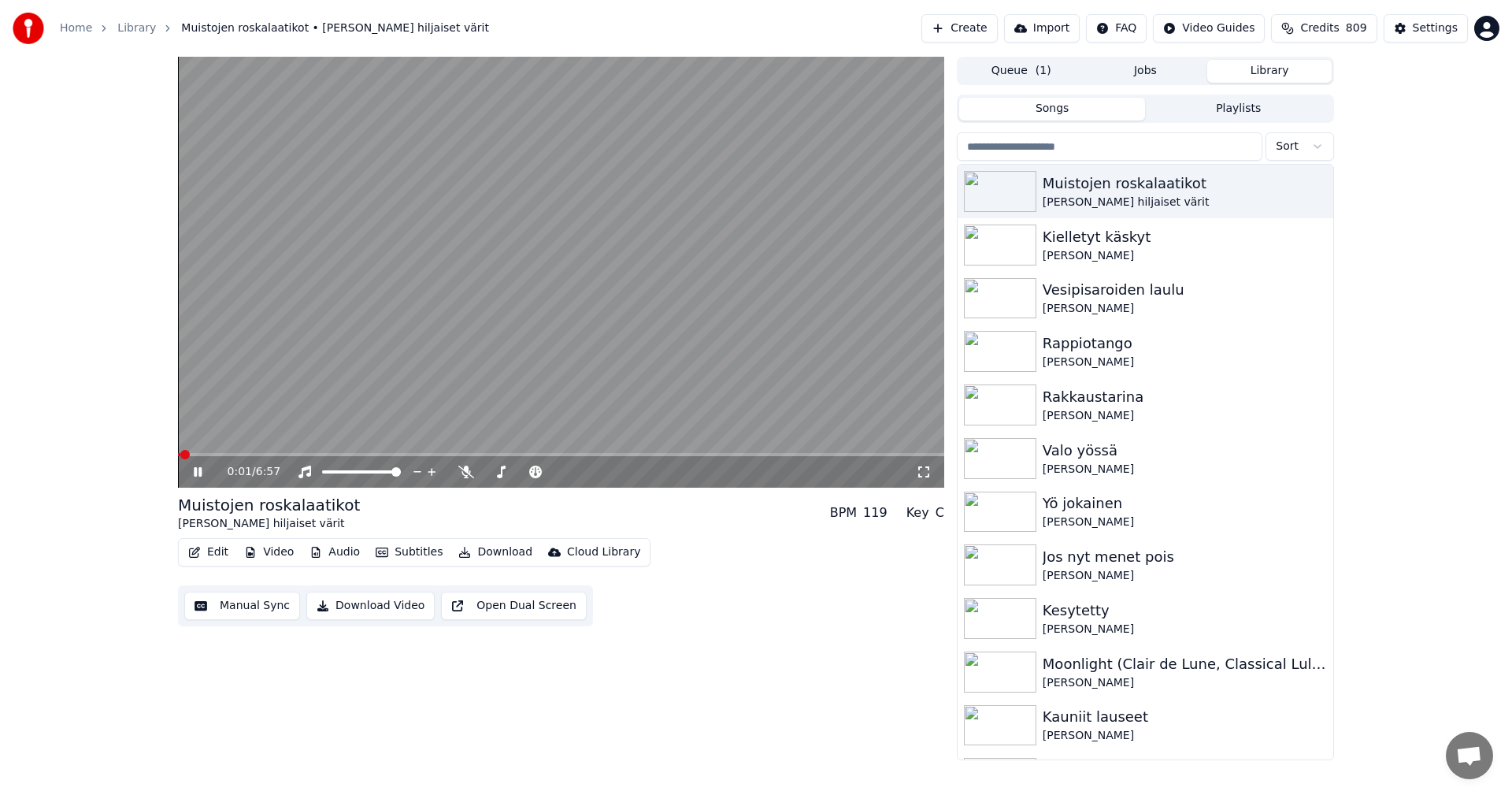
click at [230, 454] on span at bounding box center [561, 455] width 766 height 3
click at [385, 454] on span at bounding box center [561, 455] width 766 height 3
click at [356, 454] on span at bounding box center [267, 455] width 178 height 3
click at [201, 471] on icon at bounding box center [197, 471] width 8 height 9
click at [1454, 35] on div "Settings" at bounding box center [1435, 28] width 45 height 15
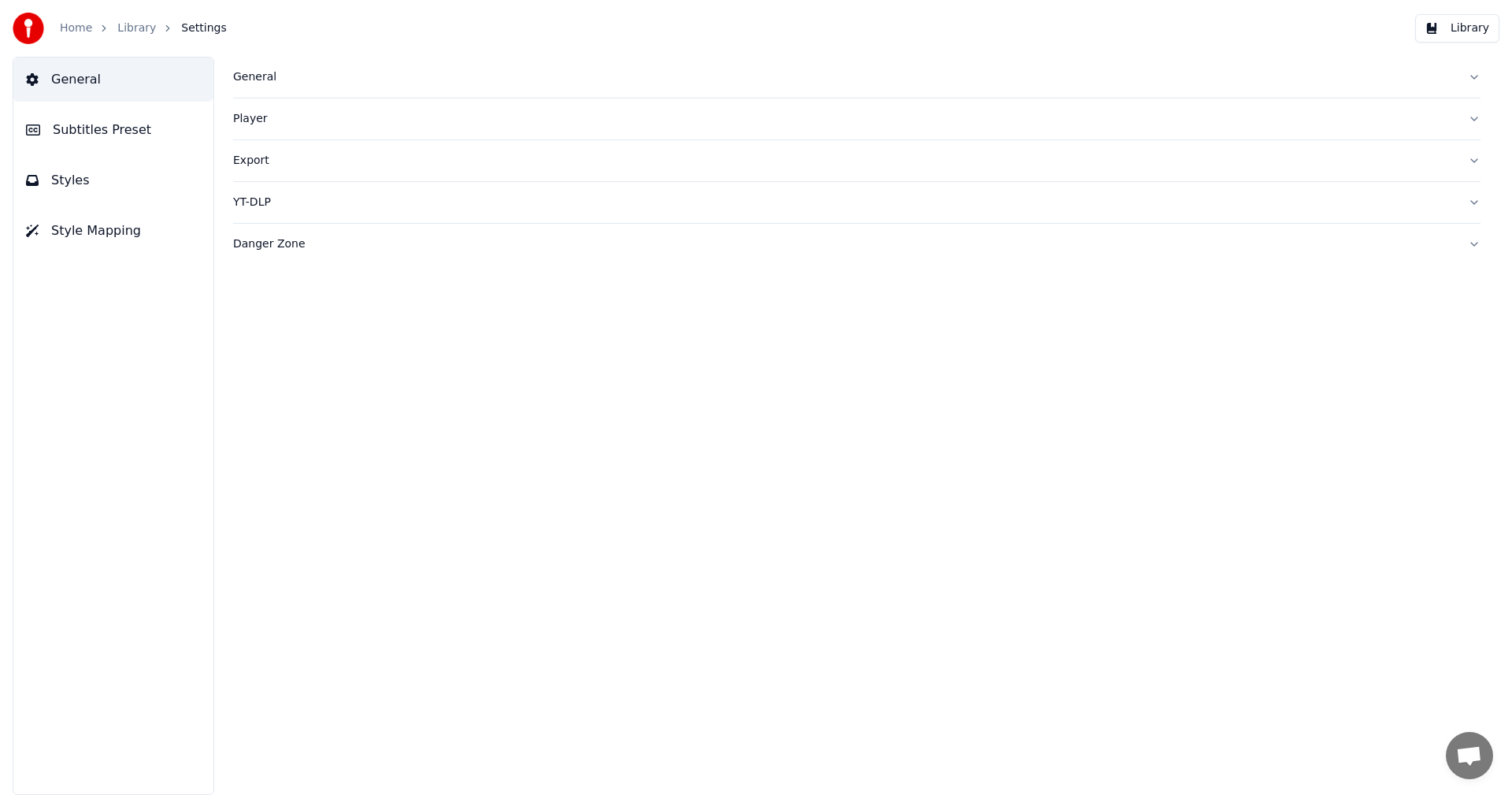
click at [106, 136] on span "Subtitles Preset" at bounding box center [101, 130] width 98 height 19
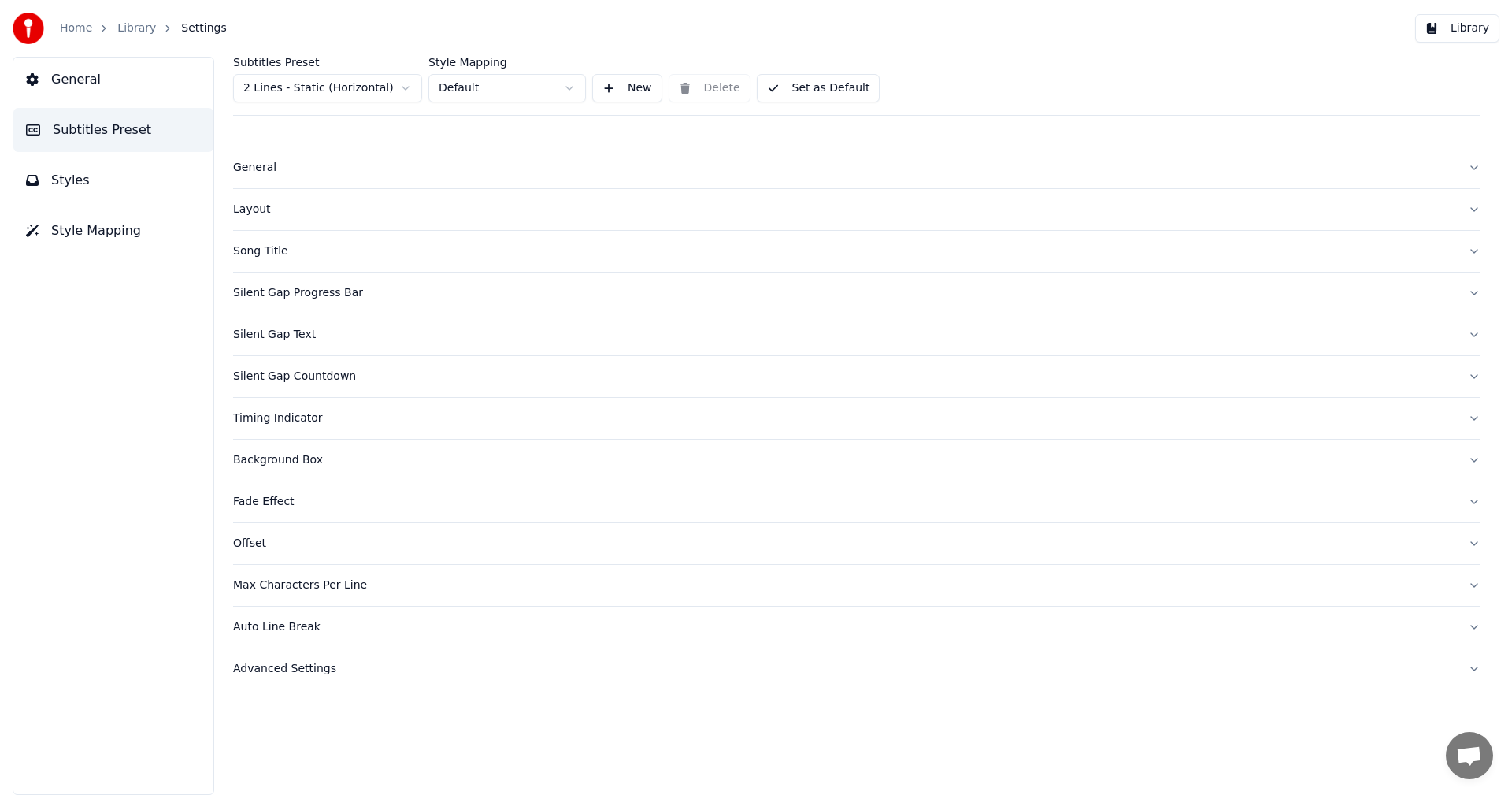
click at [265, 214] on div "Layout" at bounding box center [844, 209] width 1222 height 15
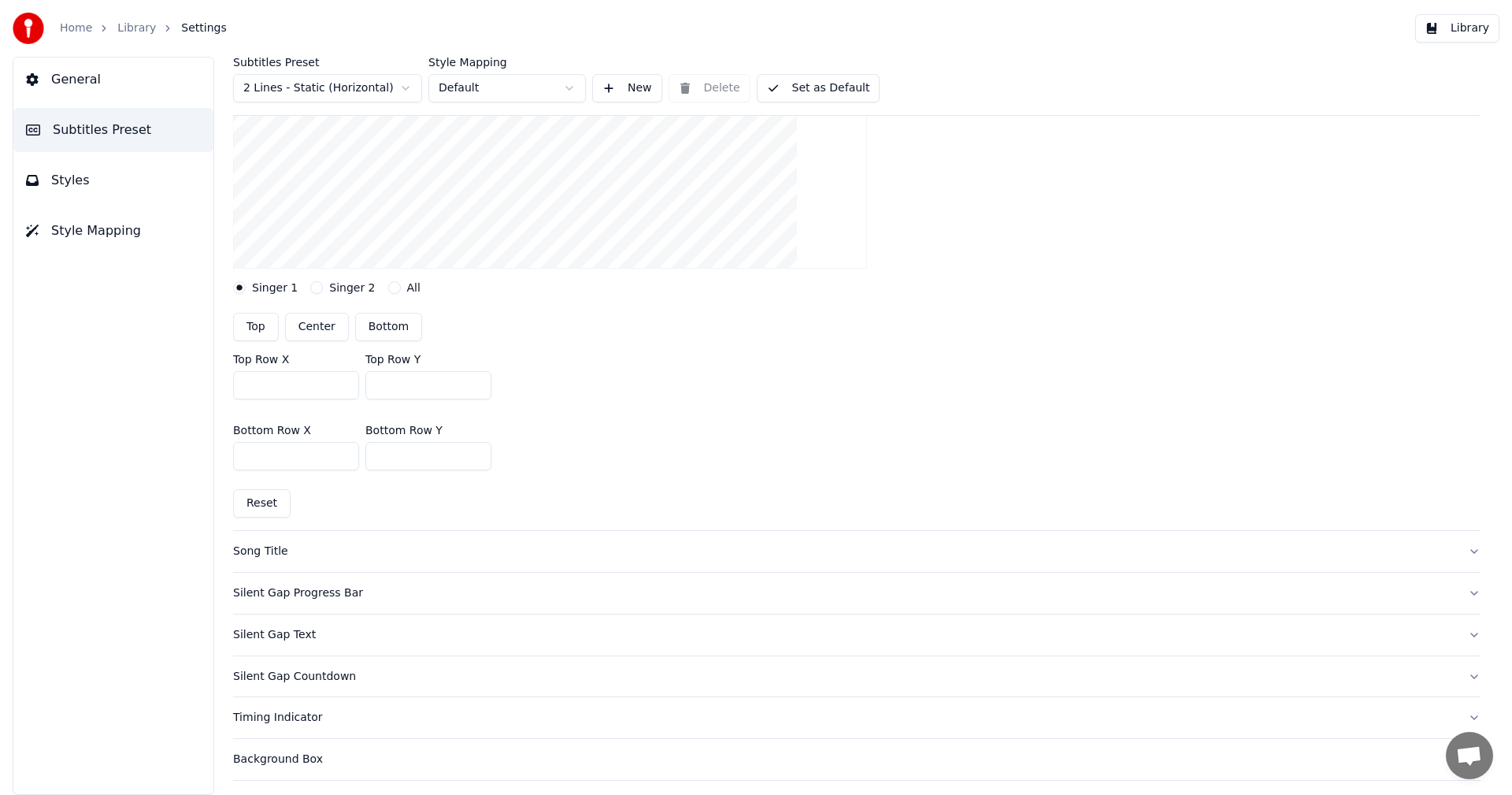
scroll to position [315, 0]
click at [310, 287] on button "Singer 2" at bounding box center [317, 287] width 13 height 13
click at [475, 379] on input "***" at bounding box center [428, 384] width 126 height 28
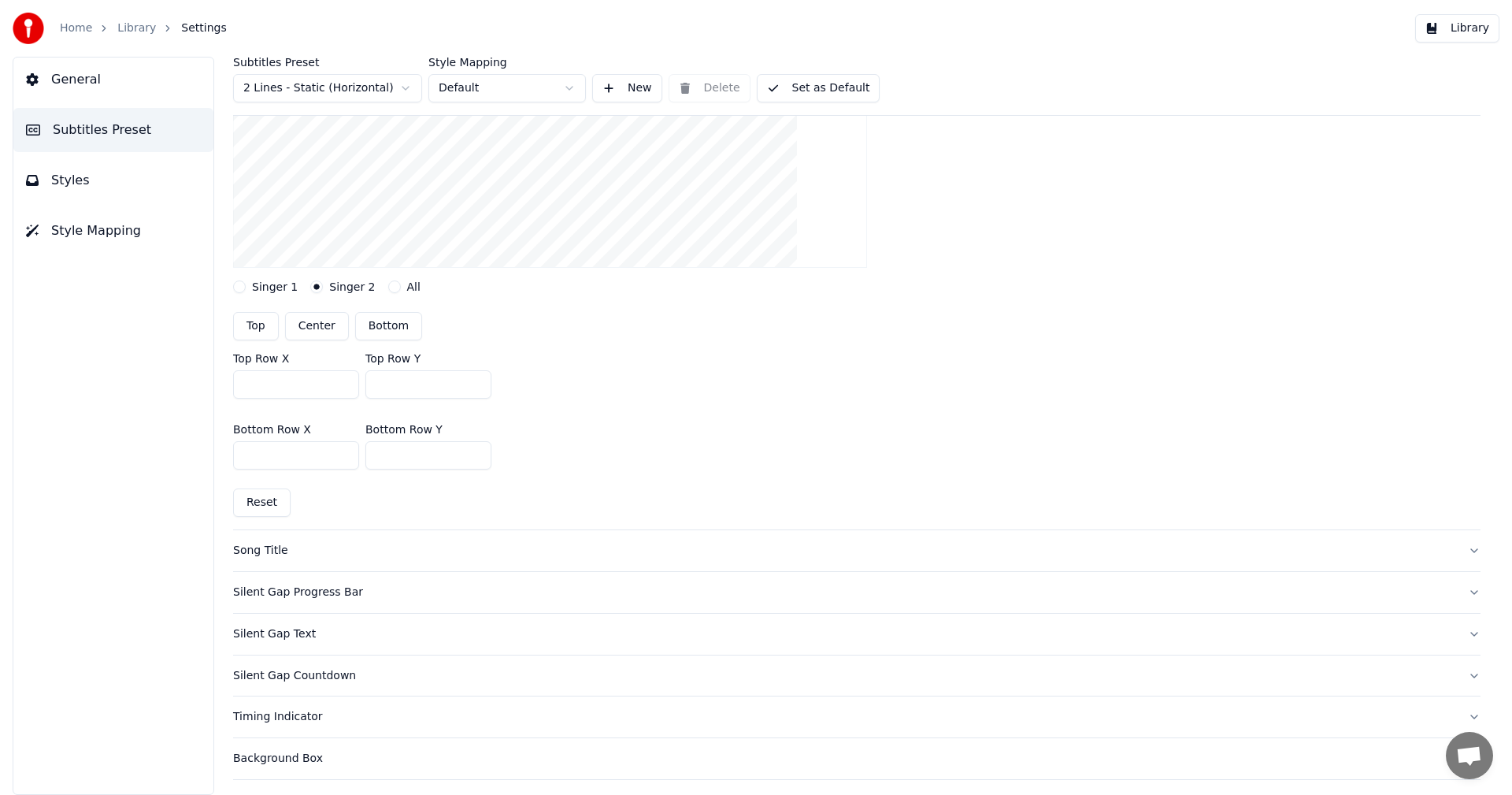
click at [475, 379] on input "***" at bounding box center [428, 384] width 126 height 28
click at [270, 501] on button "Reset" at bounding box center [261, 502] width 58 height 28
type input "***"
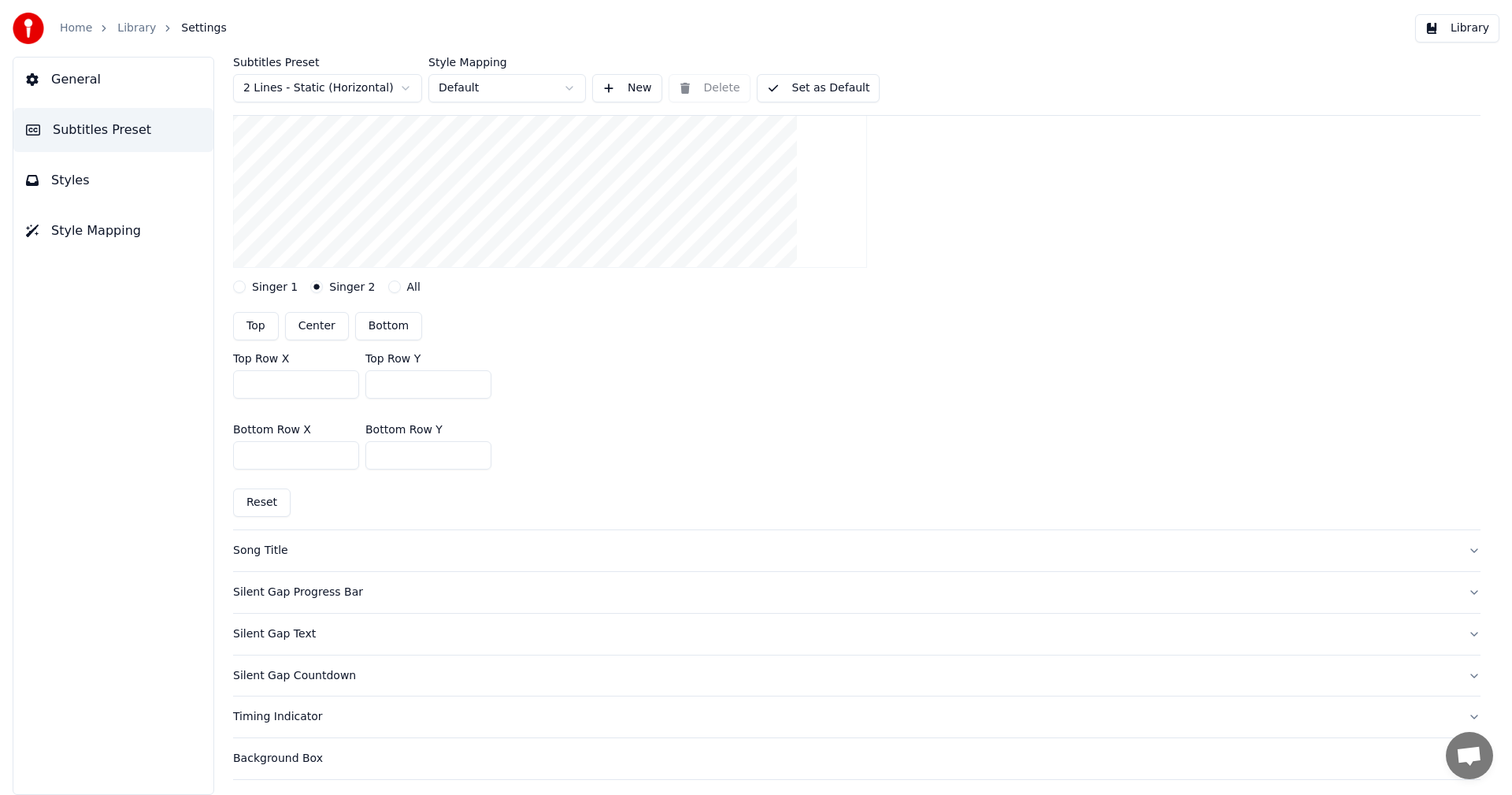
type input "***"
click at [477, 379] on input "***" at bounding box center [428, 384] width 126 height 28
type input "***"
click at [477, 379] on input "***" at bounding box center [428, 384] width 126 height 28
click at [1473, 33] on button "Library" at bounding box center [1458, 28] width 84 height 28
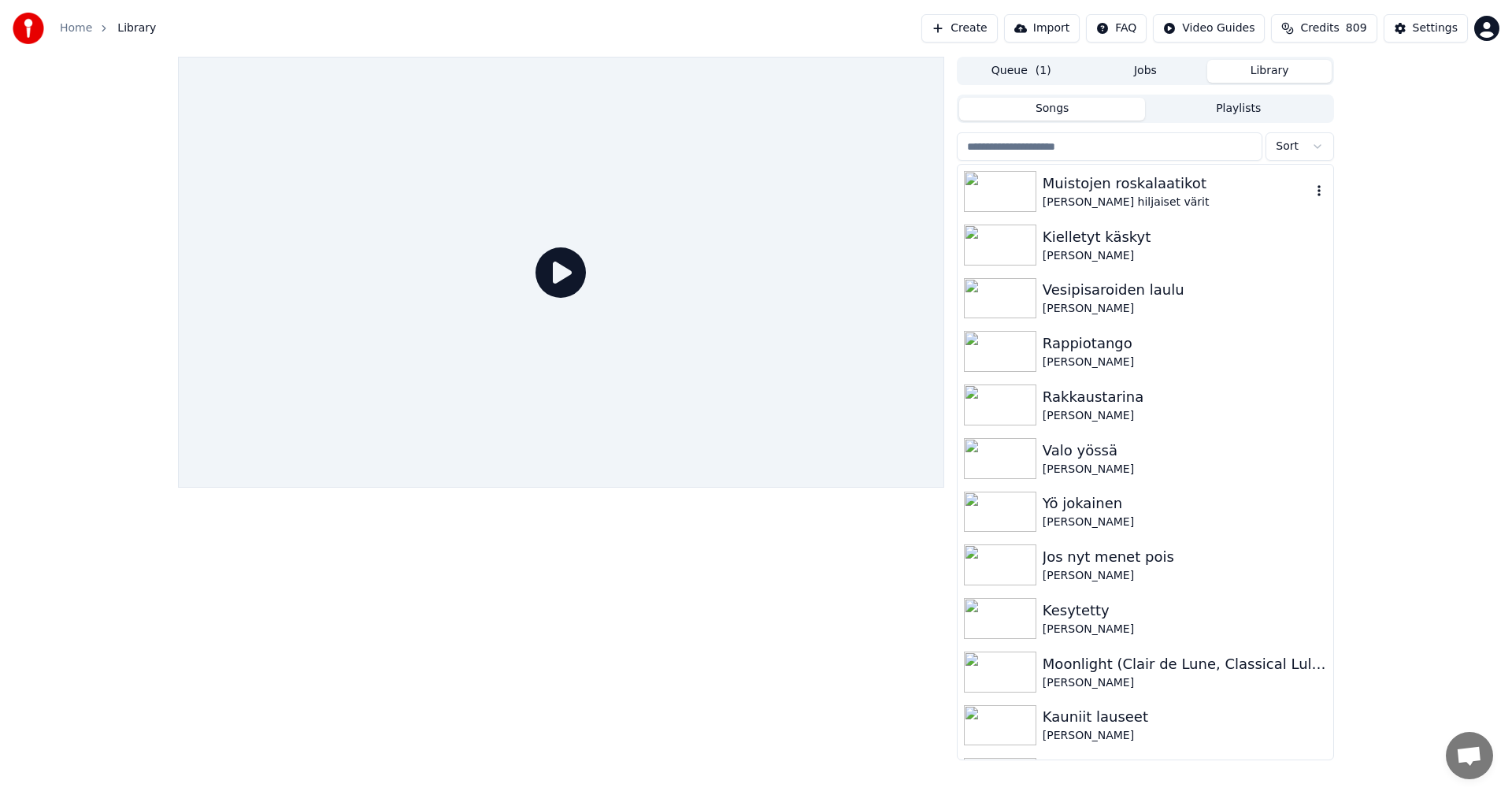
click at [1097, 198] on div "[PERSON_NAME] hiljaiset värit" at bounding box center [1177, 202] width 268 height 15
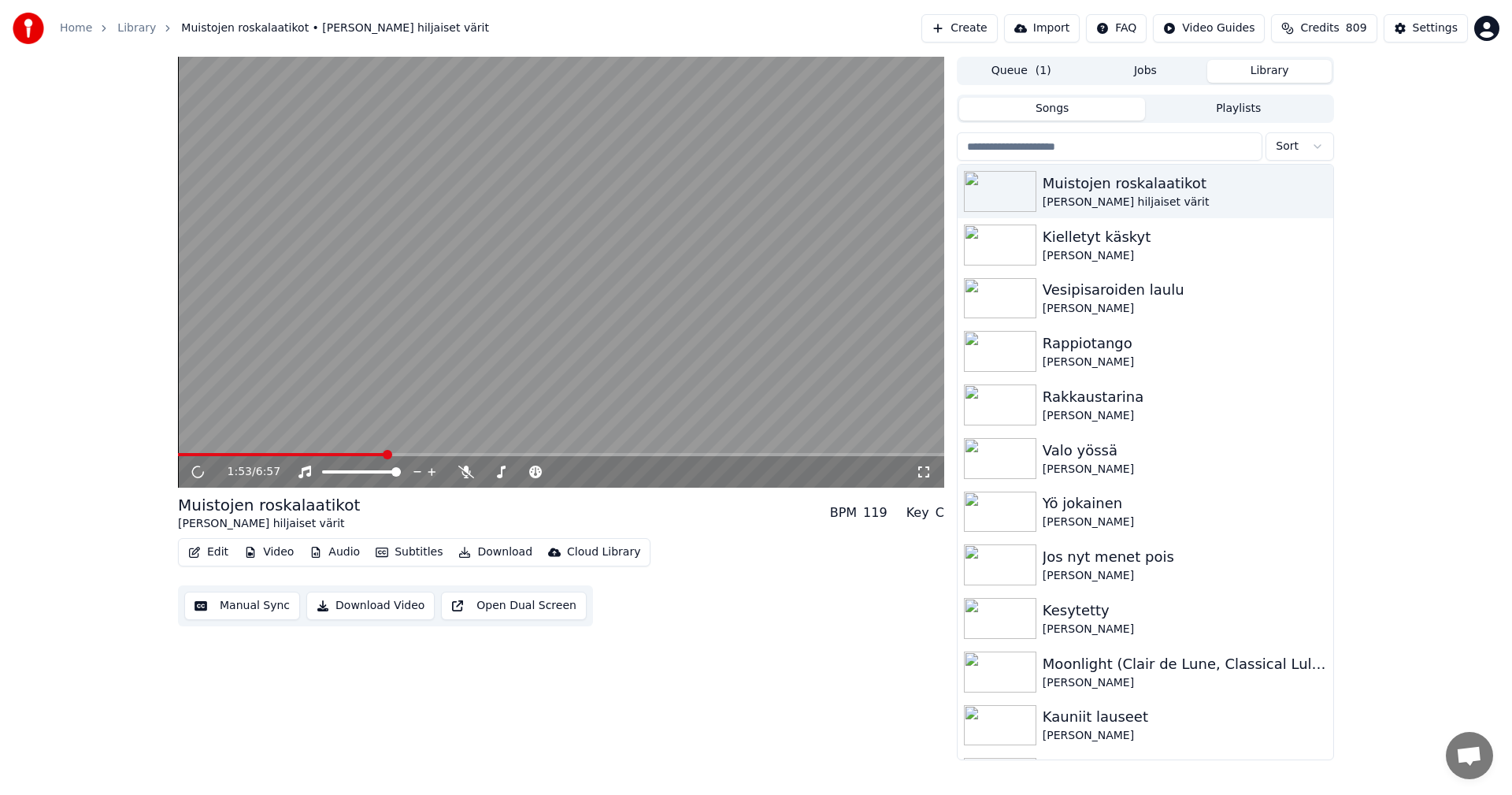
click at [384, 454] on span at bounding box center [561, 455] width 766 height 3
click at [356, 456] on span at bounding box center [282, 455] width 209 height 3
click at [199, 472] on icon at bounding box center [209, 471] width 37 height 13
click at [210, 548] on button "Edit" at bounding box center [208, 552] width 52 height 22
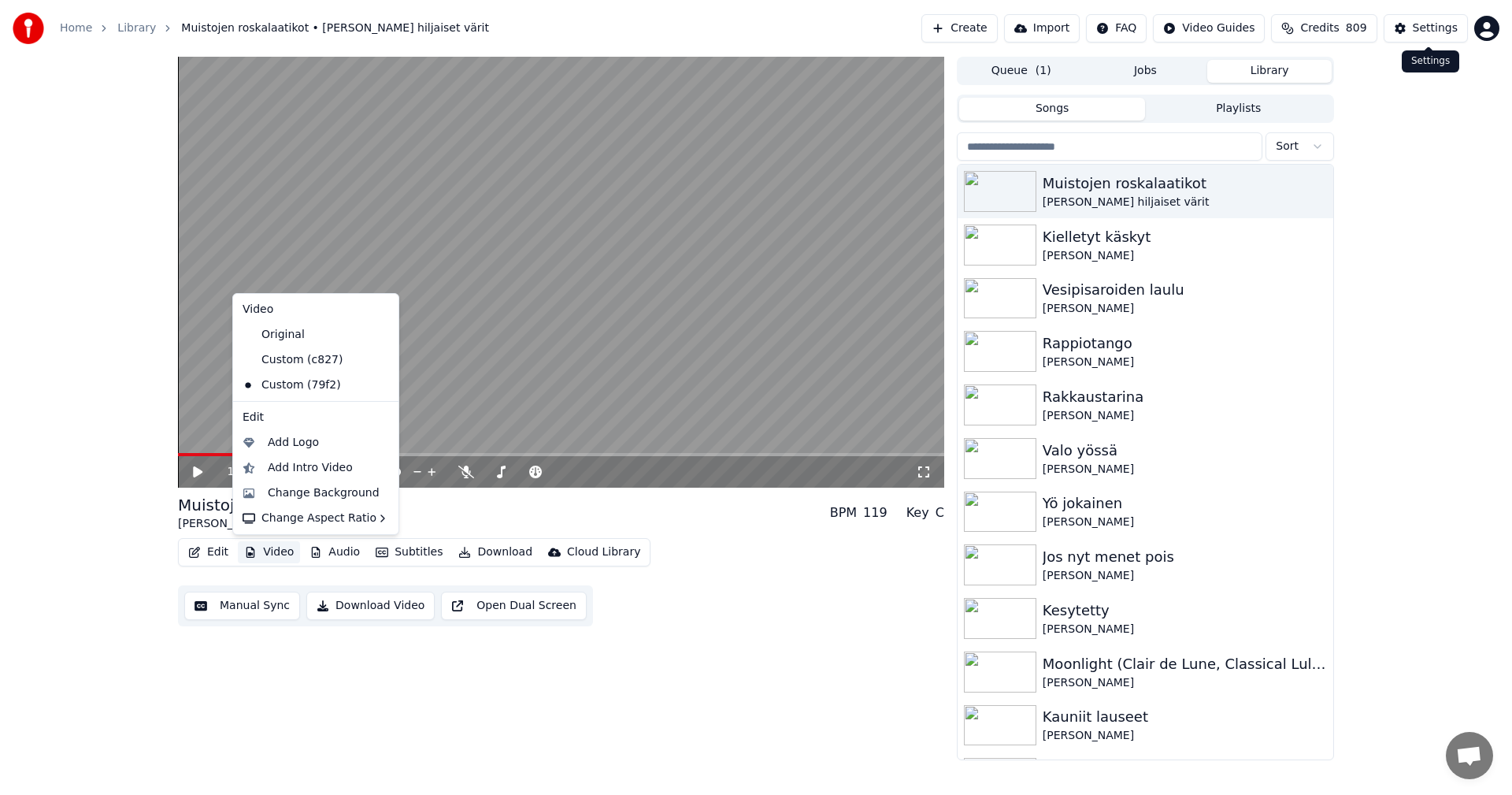
click at [1415, 33] on button "Settings" at bounding box center [1426, 28] width 84 height 28
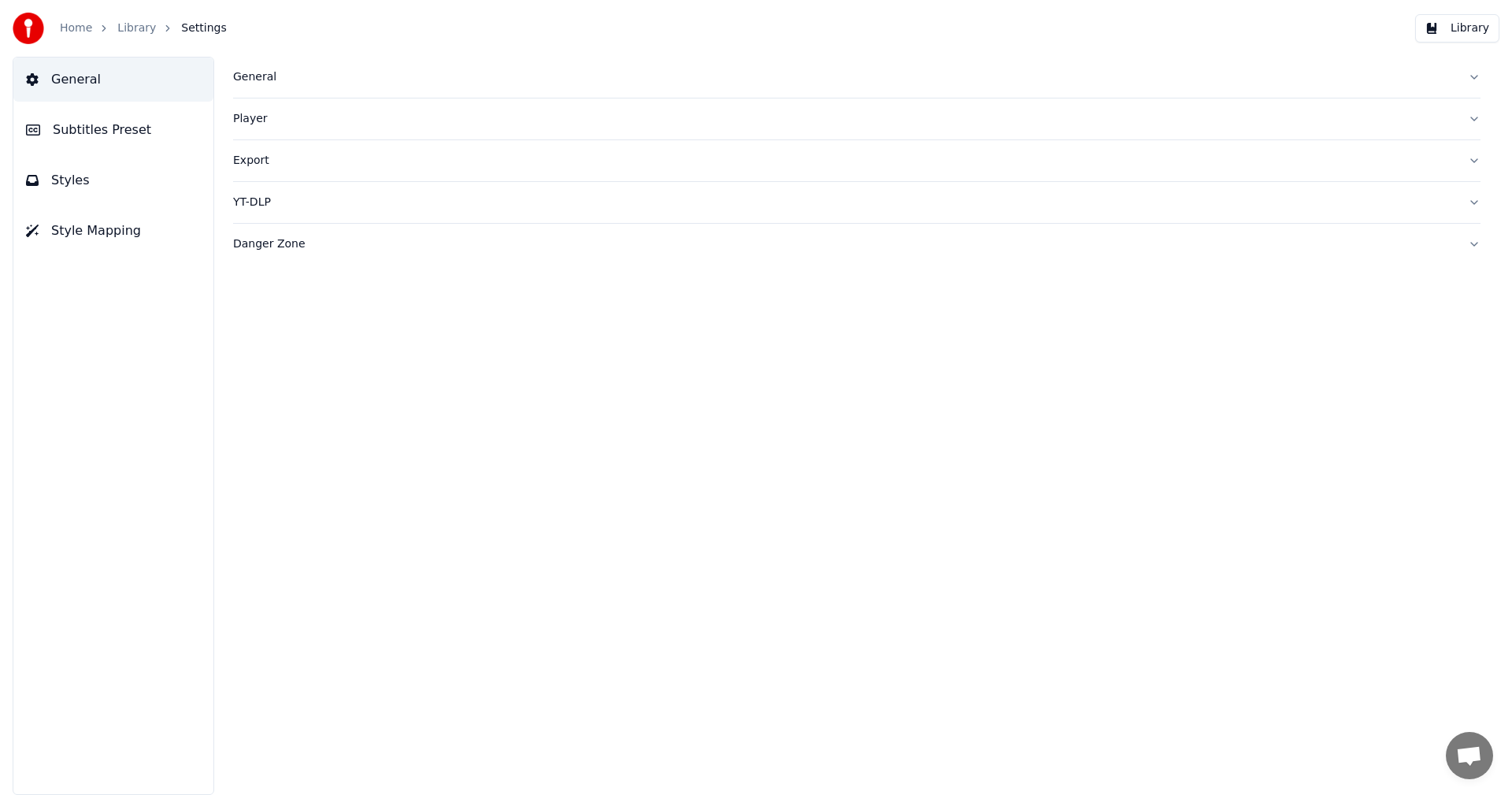
click at [103, 130] on span "Subtitles Preset" at bounding box center [101, 130] width 98 height 19
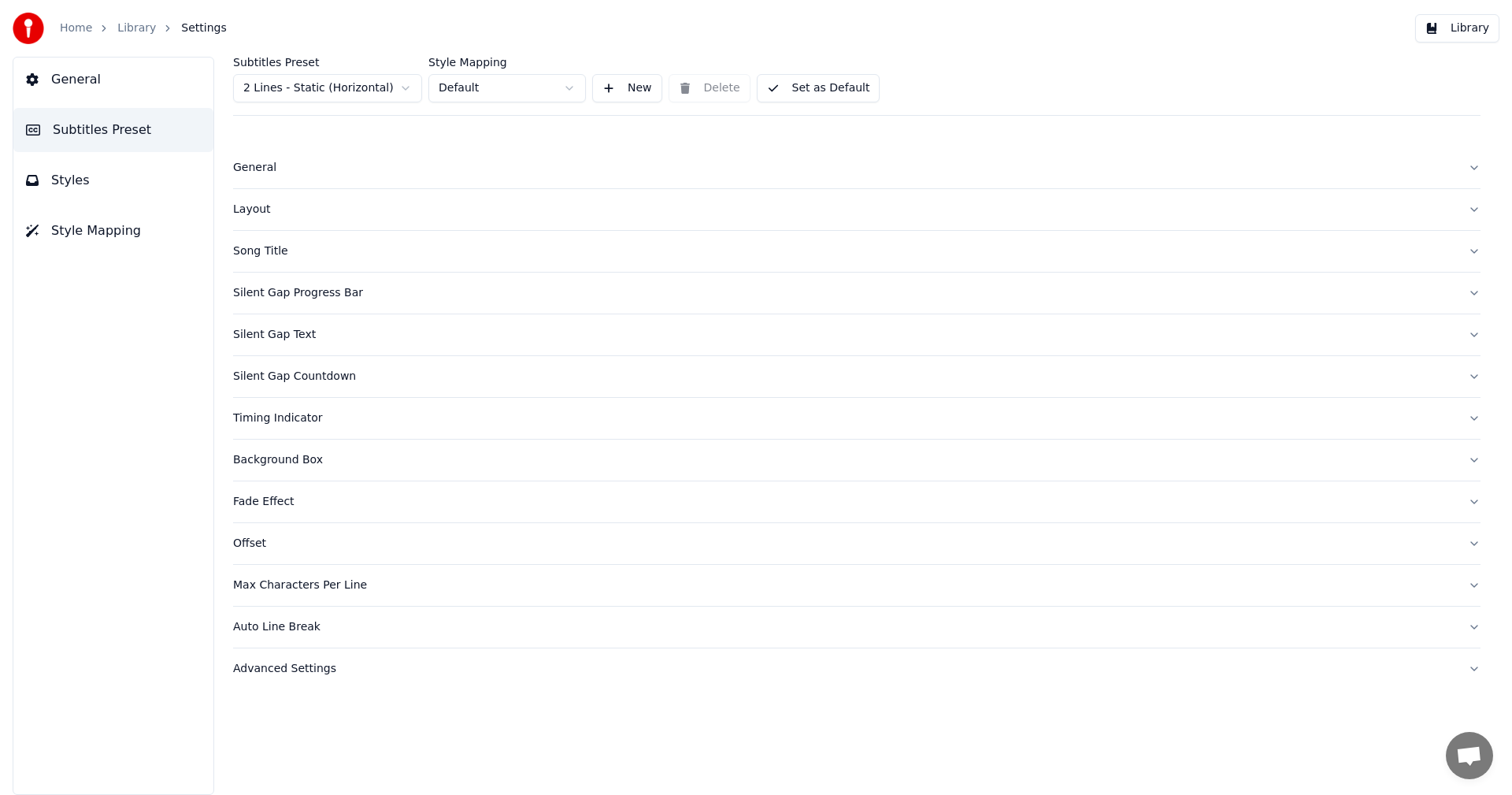
click at [361, 93] on html "Home Library Settings Library General Subtitles Preset Styles Style Mapping Sub…" at bounding box center [756, 398] width 1512 height 795
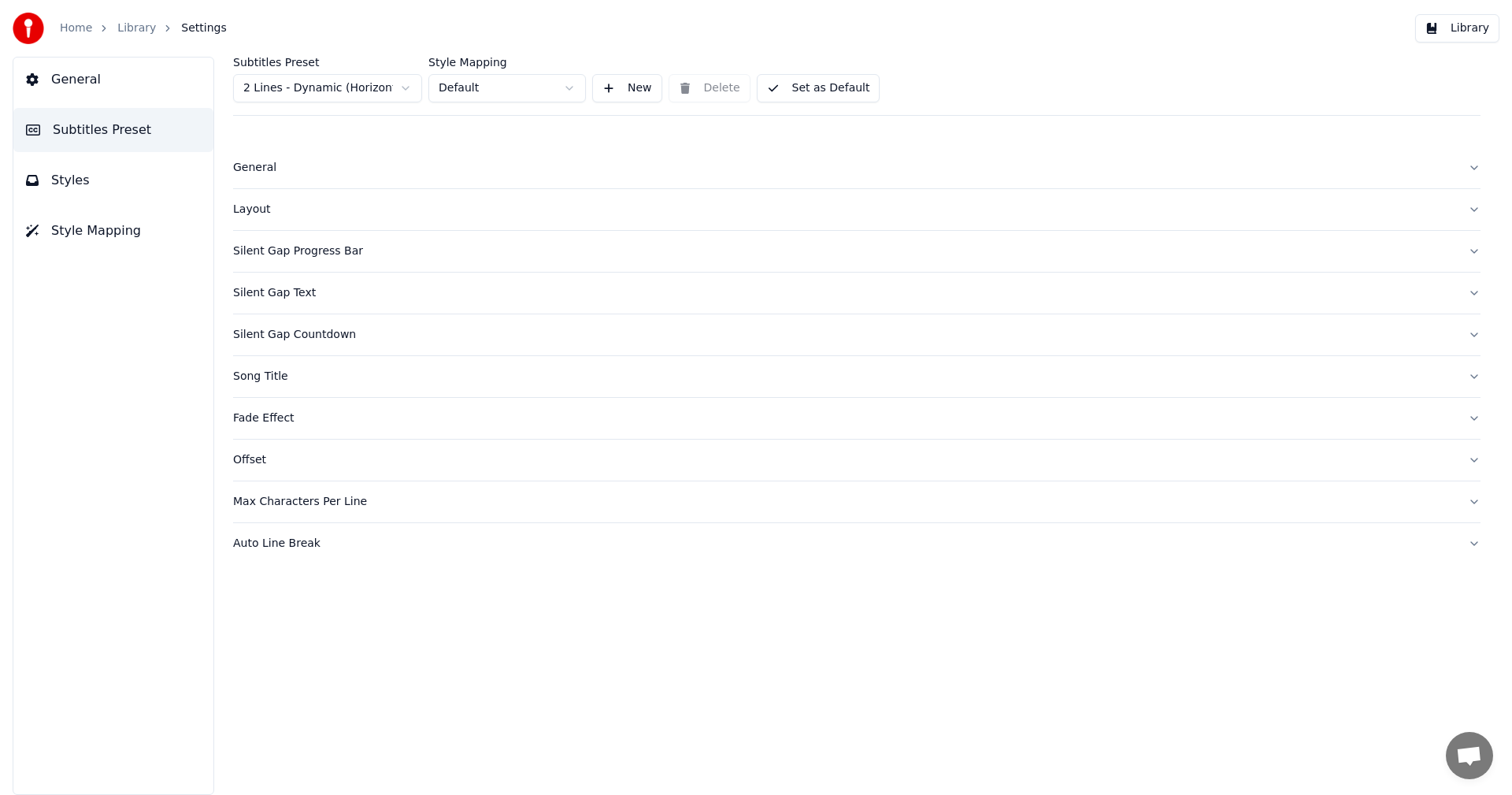
click at [236, 213] on div "Layout" at bounding box center [844, 209] width 1222 height 15
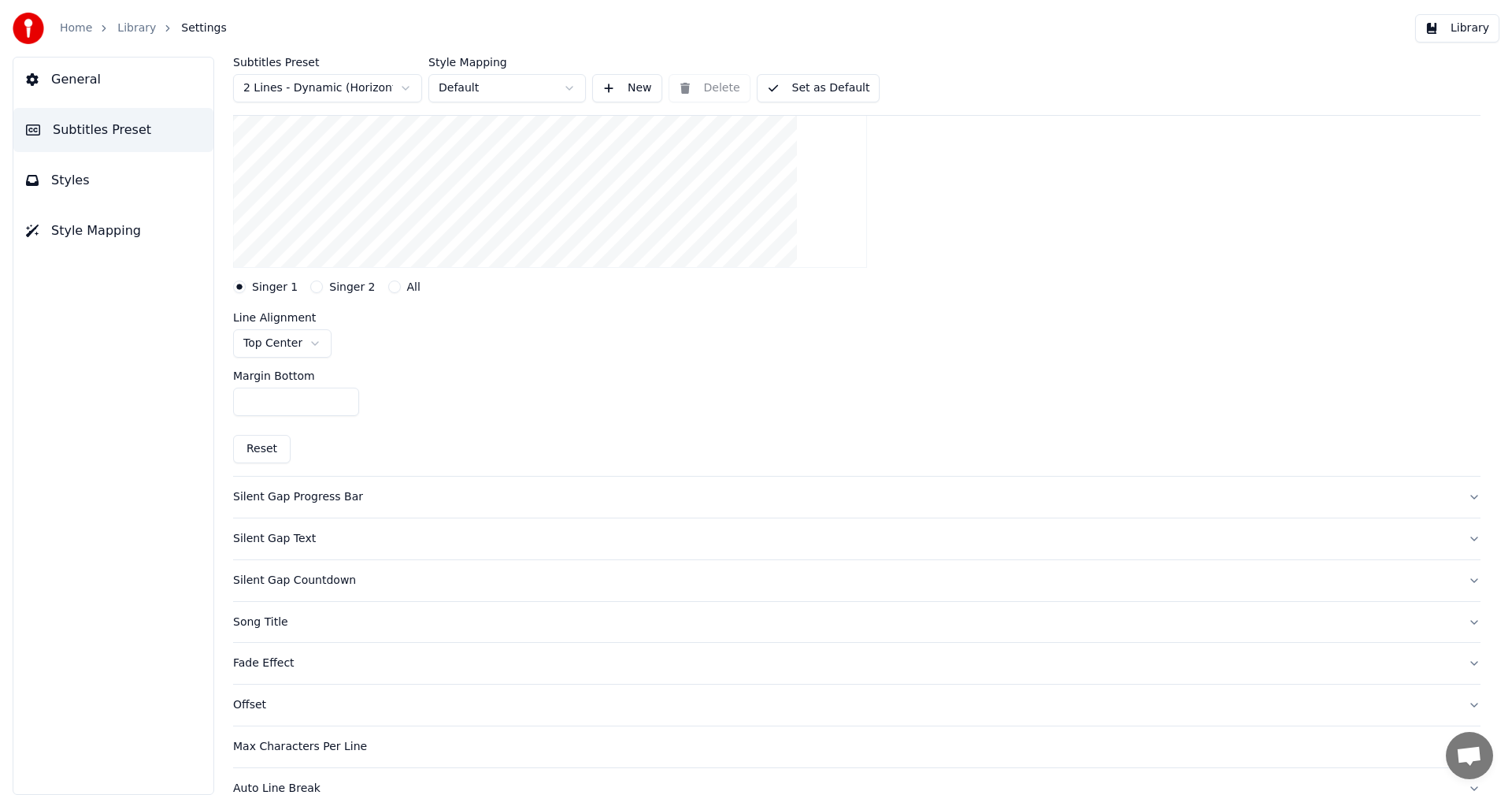
scroll to position [342, 0]
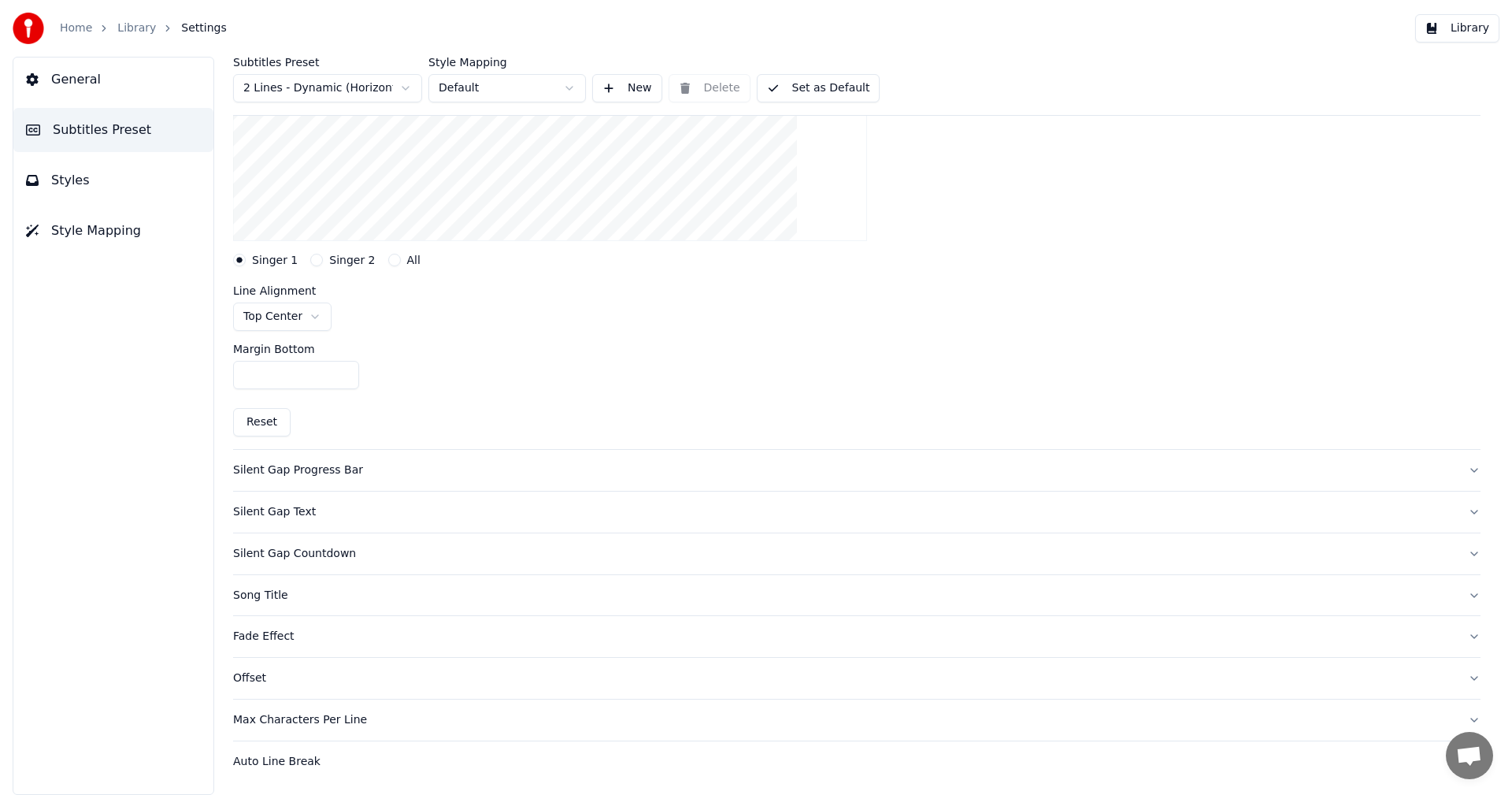
click at [314, 260] on button "Singer 2" at bounding box center [317, 260] width 13 height 13
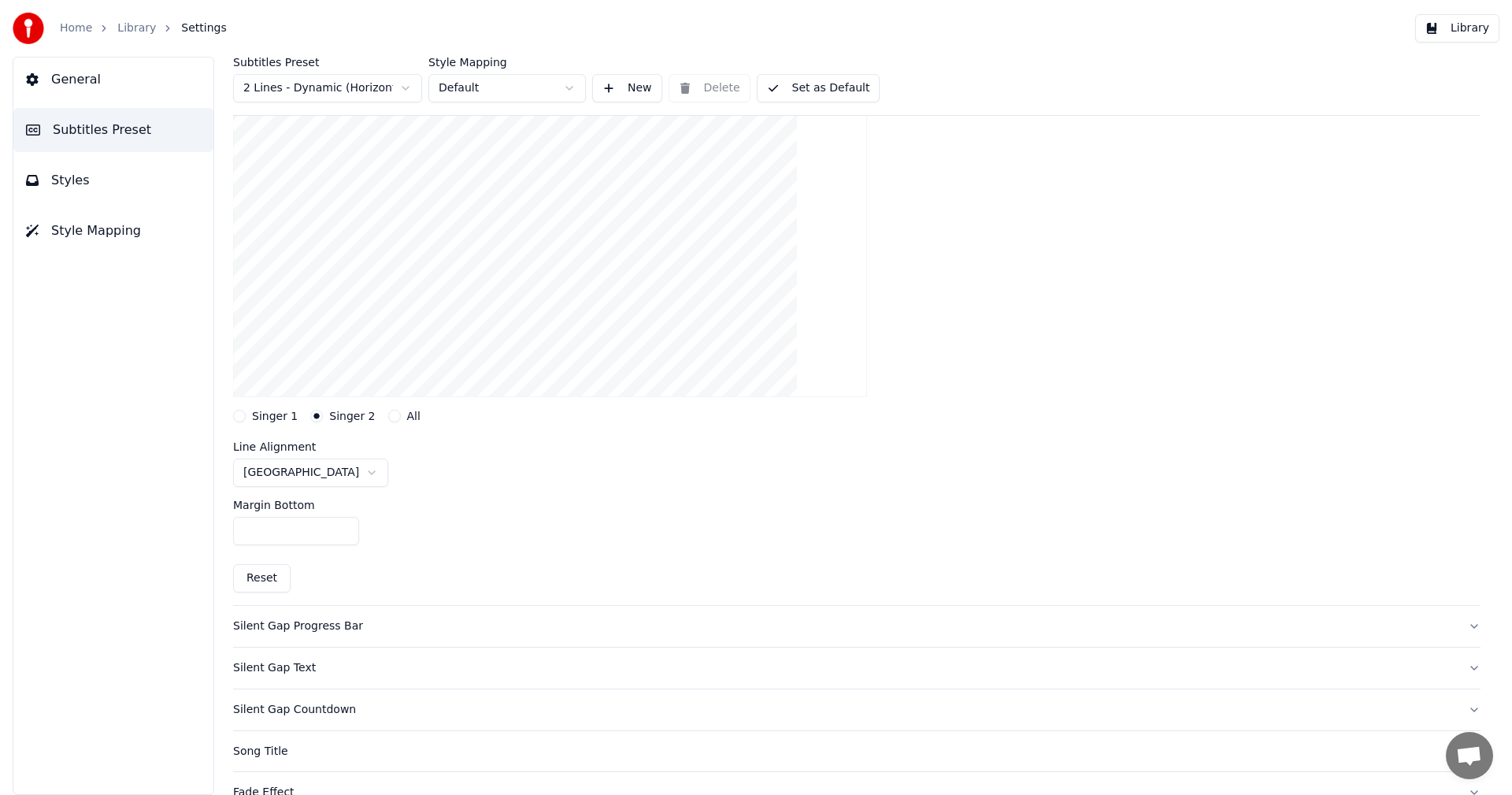
scroll to position [184, 0]
click at [251, 533] on input "***" at bounding box center [296, 533] width 126 height 28
click at [270, 582] on button "Reset" at bounding box center [261, 580] width 58 height 28
type input "***"
click at [312, 471] on html "Home Library Settings Library General Subtitles Preset Styles Style Mapping Sub…" at bounding box center [756, 398] width 1512 height 795
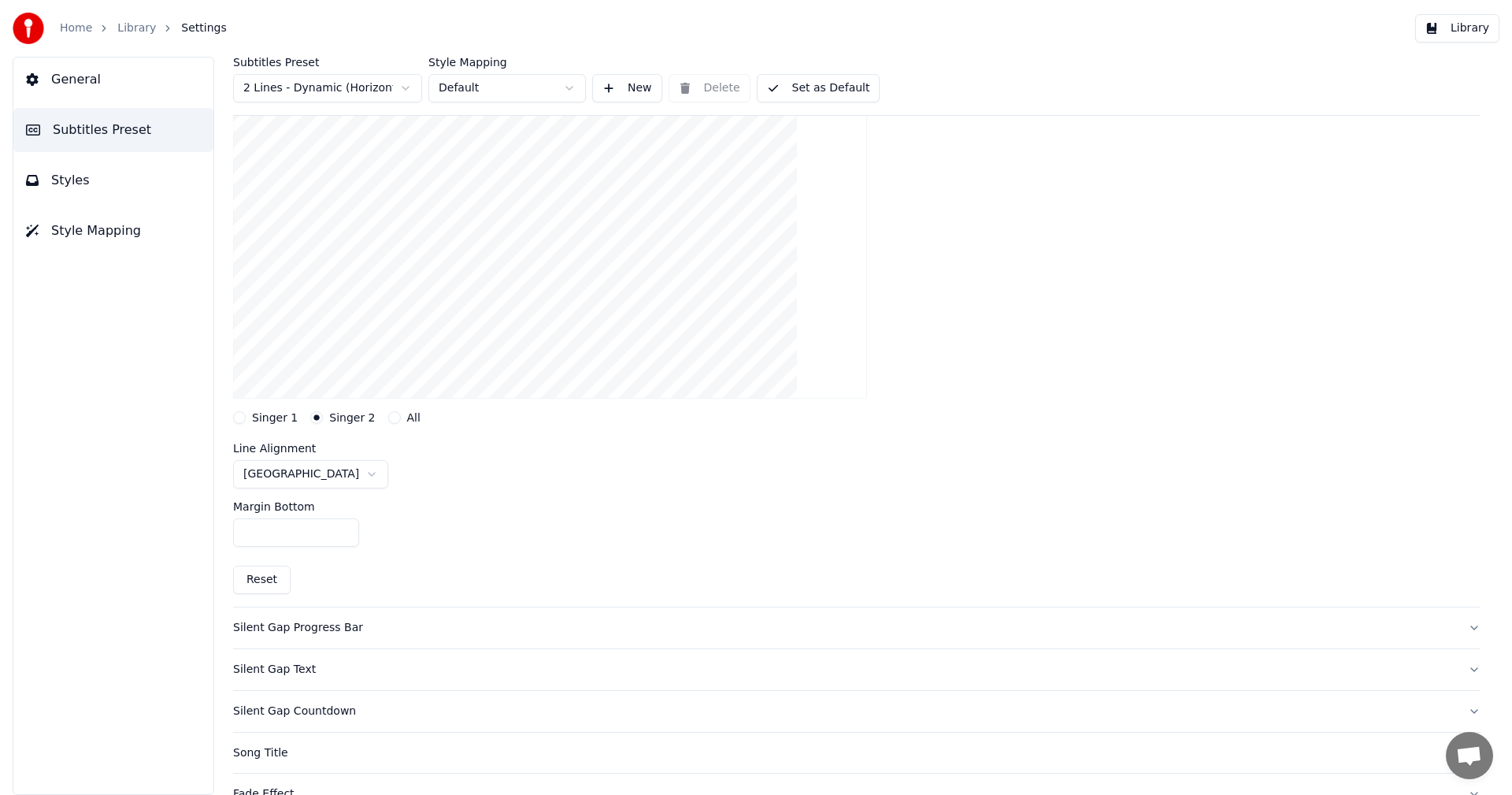
click at [1473, 35] on button "Library" at bounding box center [1458, 28] width 84 height 28
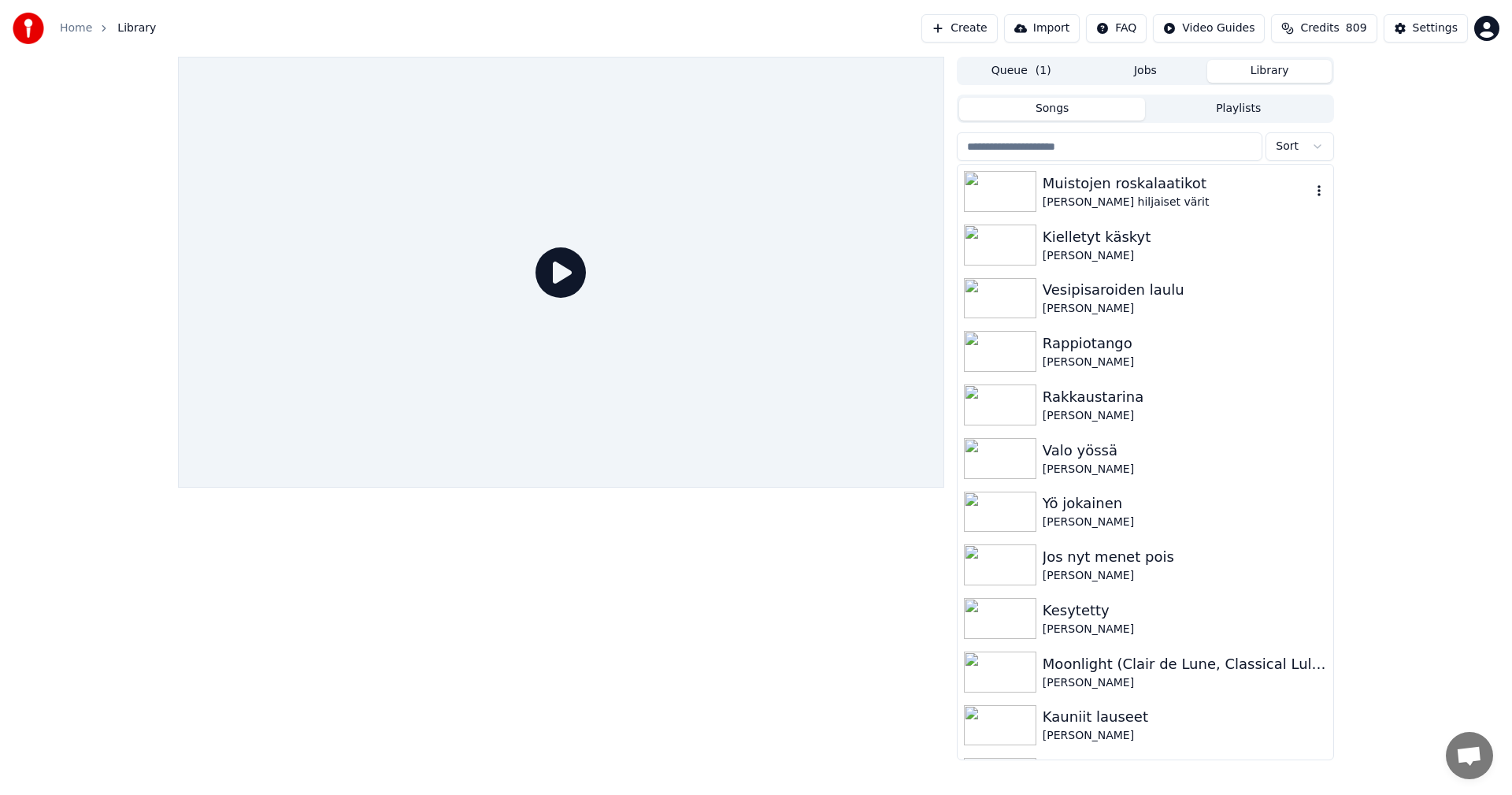
click at [1100, 198] on div "[PERSON_NAME] hiljaiset värit" at bounding box center [1177, 202] width 268 height 15
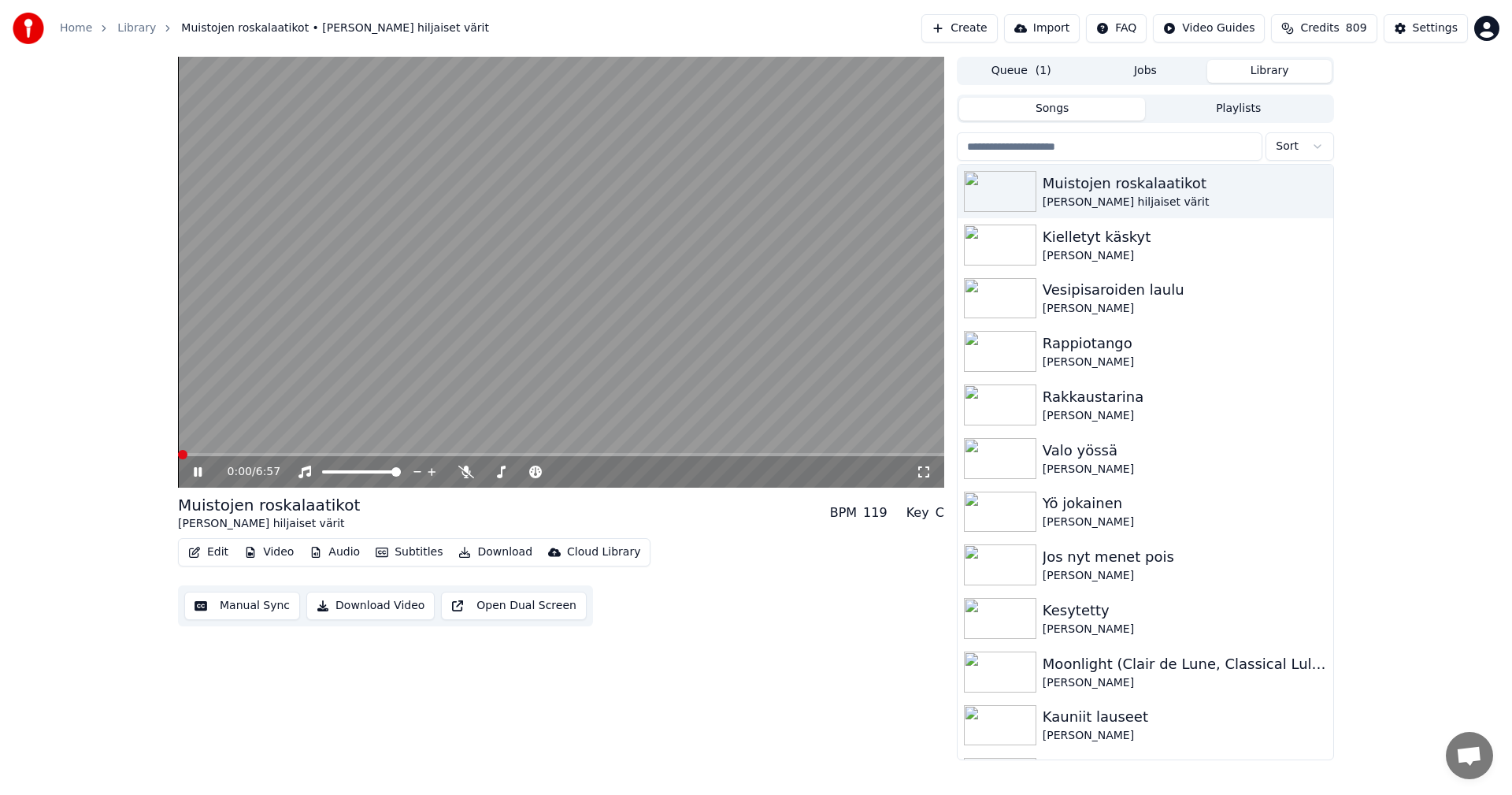
click at [378, 455] on span at bounding box center [561, 455] width 766 height 3
click at [353, 454] on span at bounding box center [280, 455] width 205 height 3
click at [502, 454] on span at bounding box center [561, 455] width 766 height 3
click at [200, 479] on div "3:02 / 6:57" at bounding box center [561, 471] width 753 height 15
click at [197, 474] on icon at bounding box center [197, 471] width 8 height 9
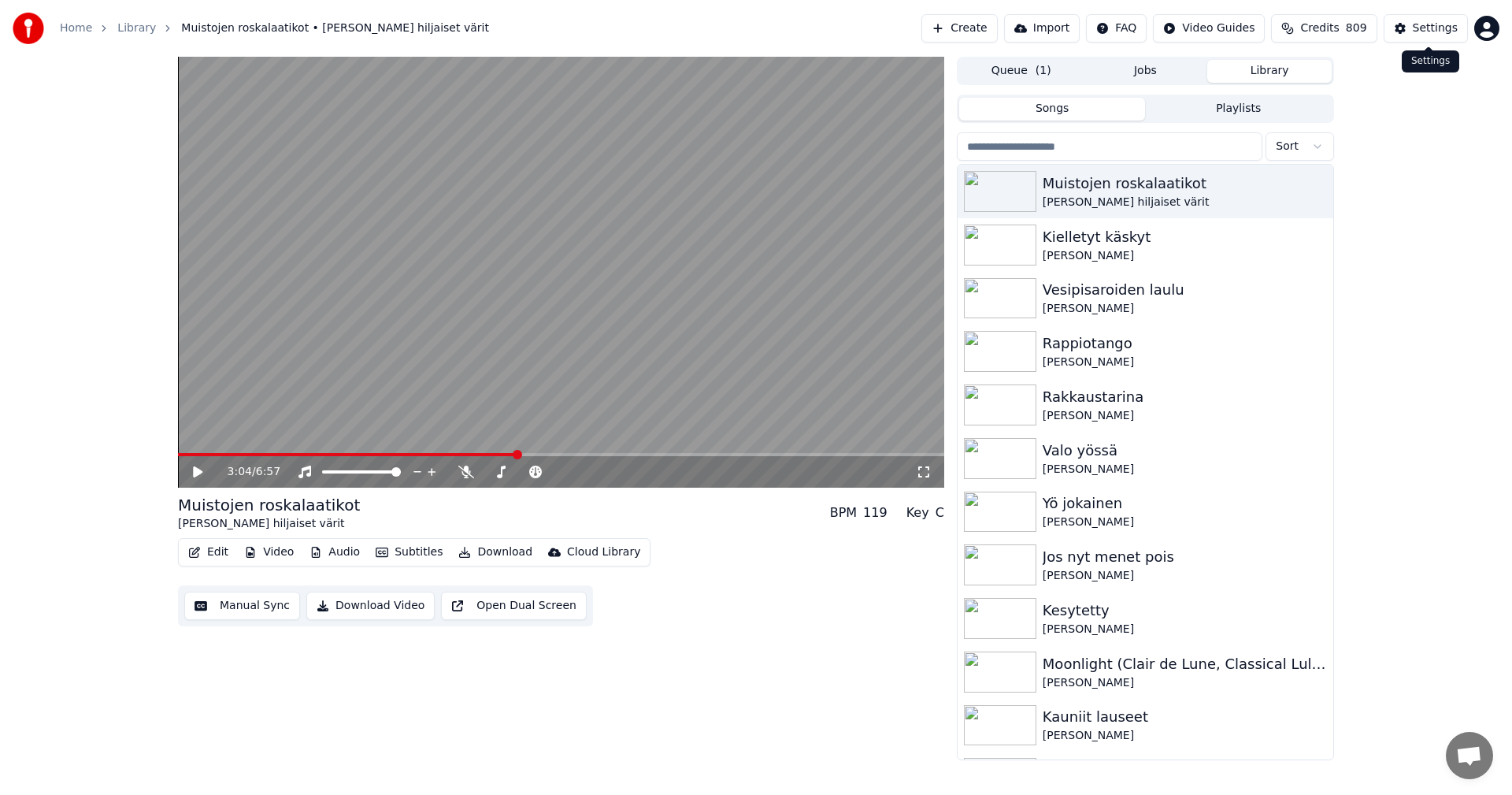
click at [1437, 28] on div "Settings" at bounding box center [1435, 28] width 45 height 15
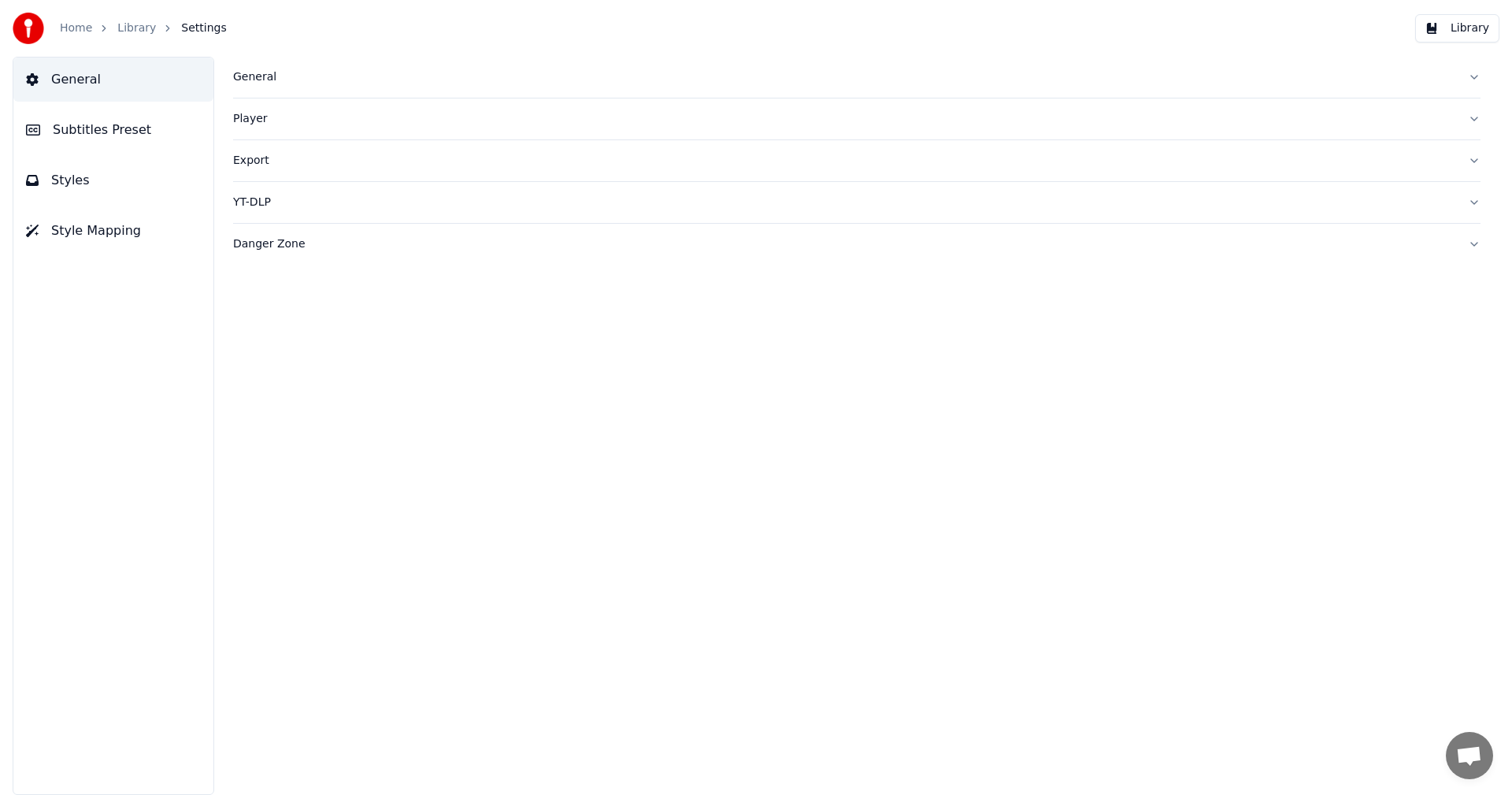
click at [83, 129] on span "Subtitles Preset" at bounding box center [101, 130] width 98 height 19
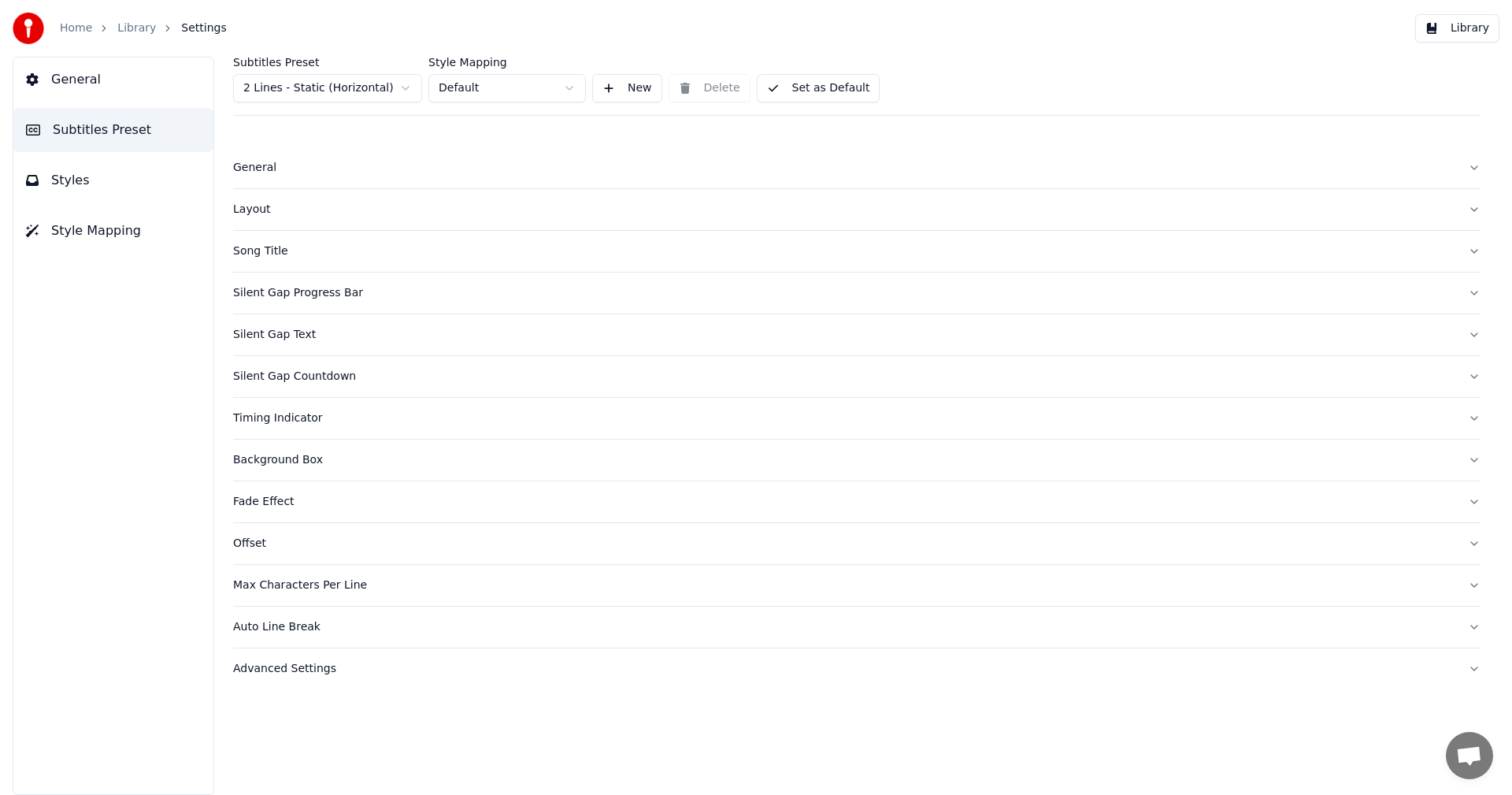
click at [368, 96] on html "Home Library Settings Library General Subtitles Preset Styles Style Mapping Sub…" at bounding box center [756, 398] width 1512 height 795
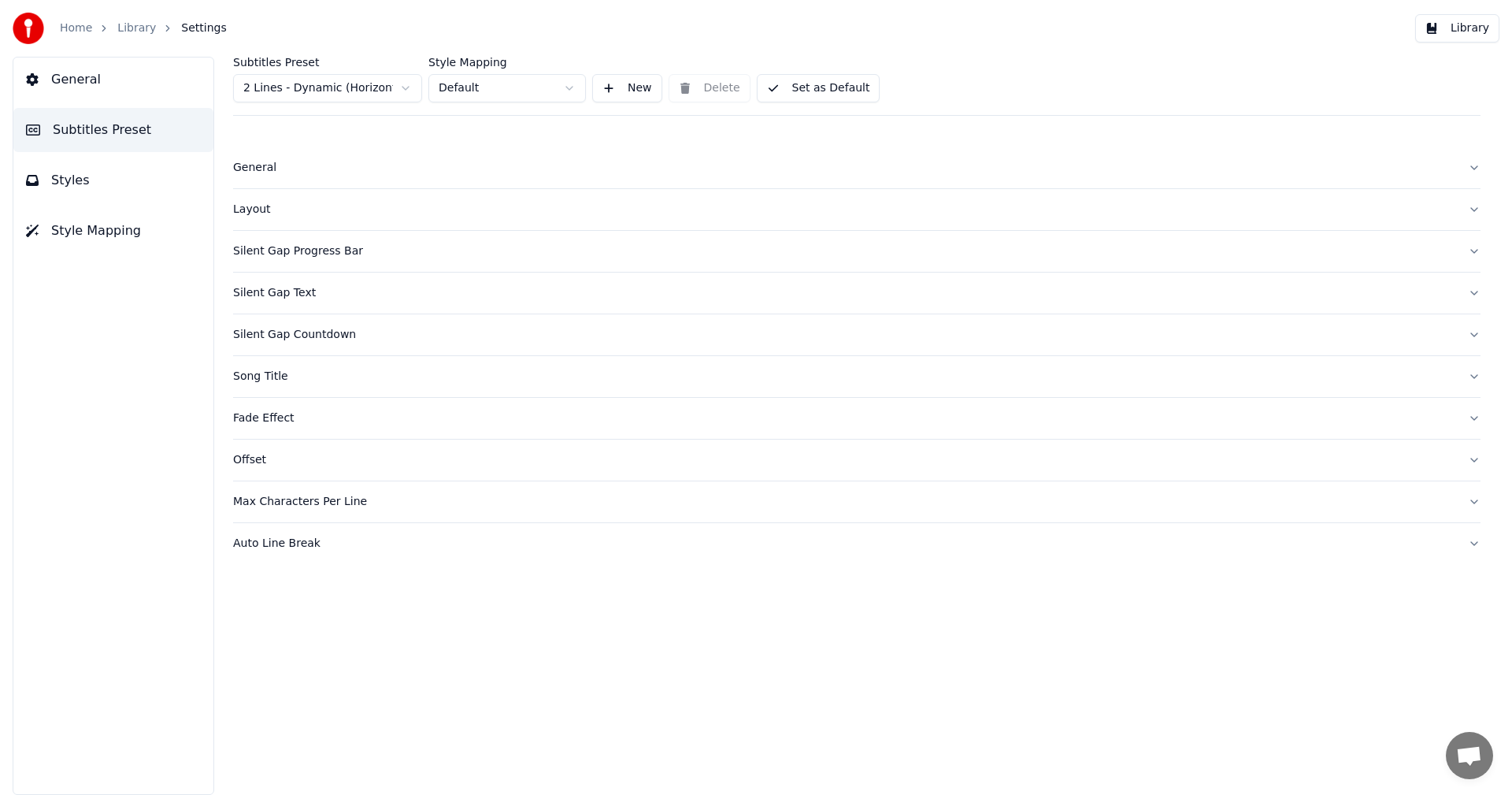
click at [237, 215] on div "Layout" at bounding box center [844, 209] width 1222 height 15
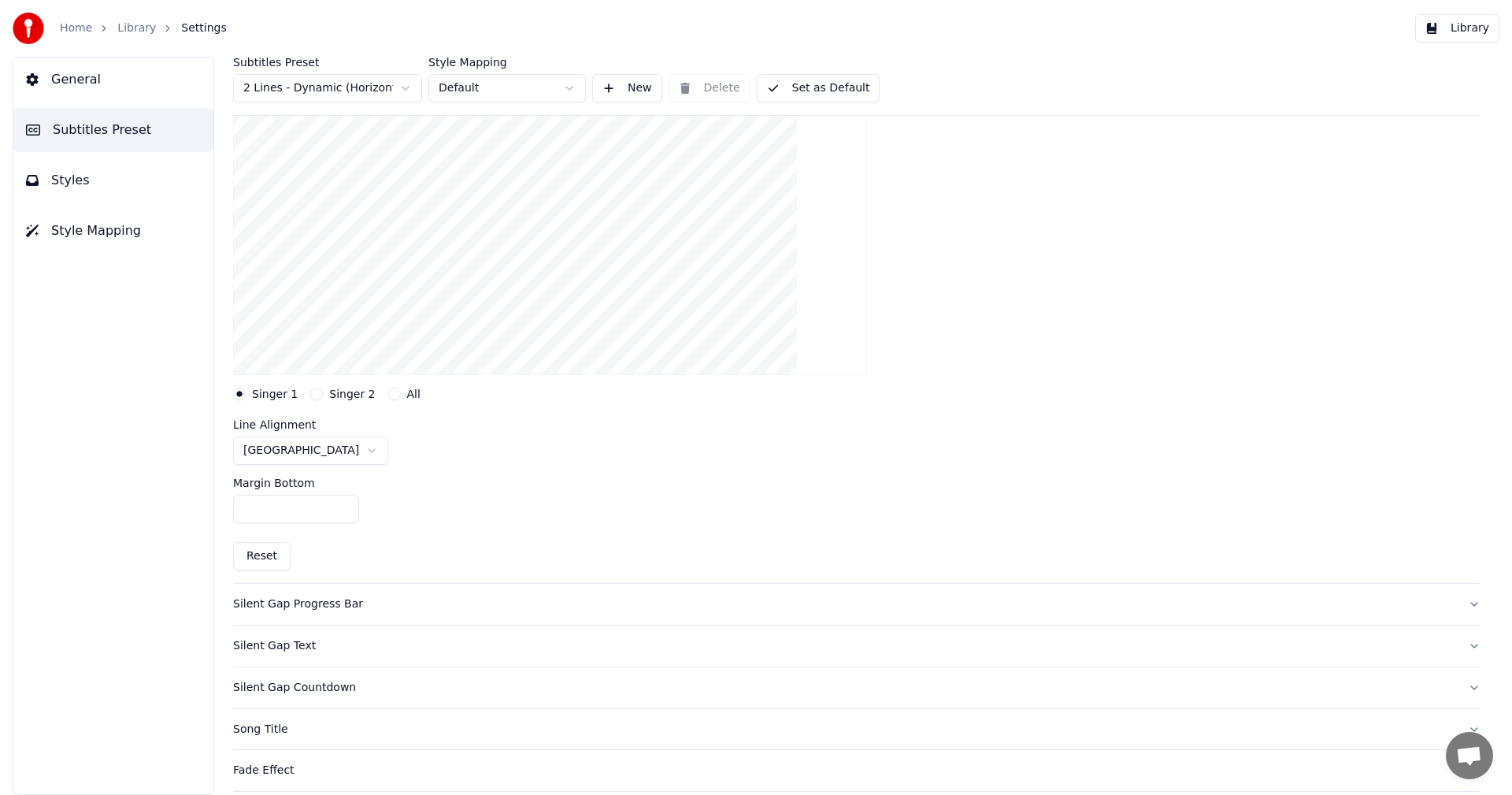
scroll to position [237, 0]
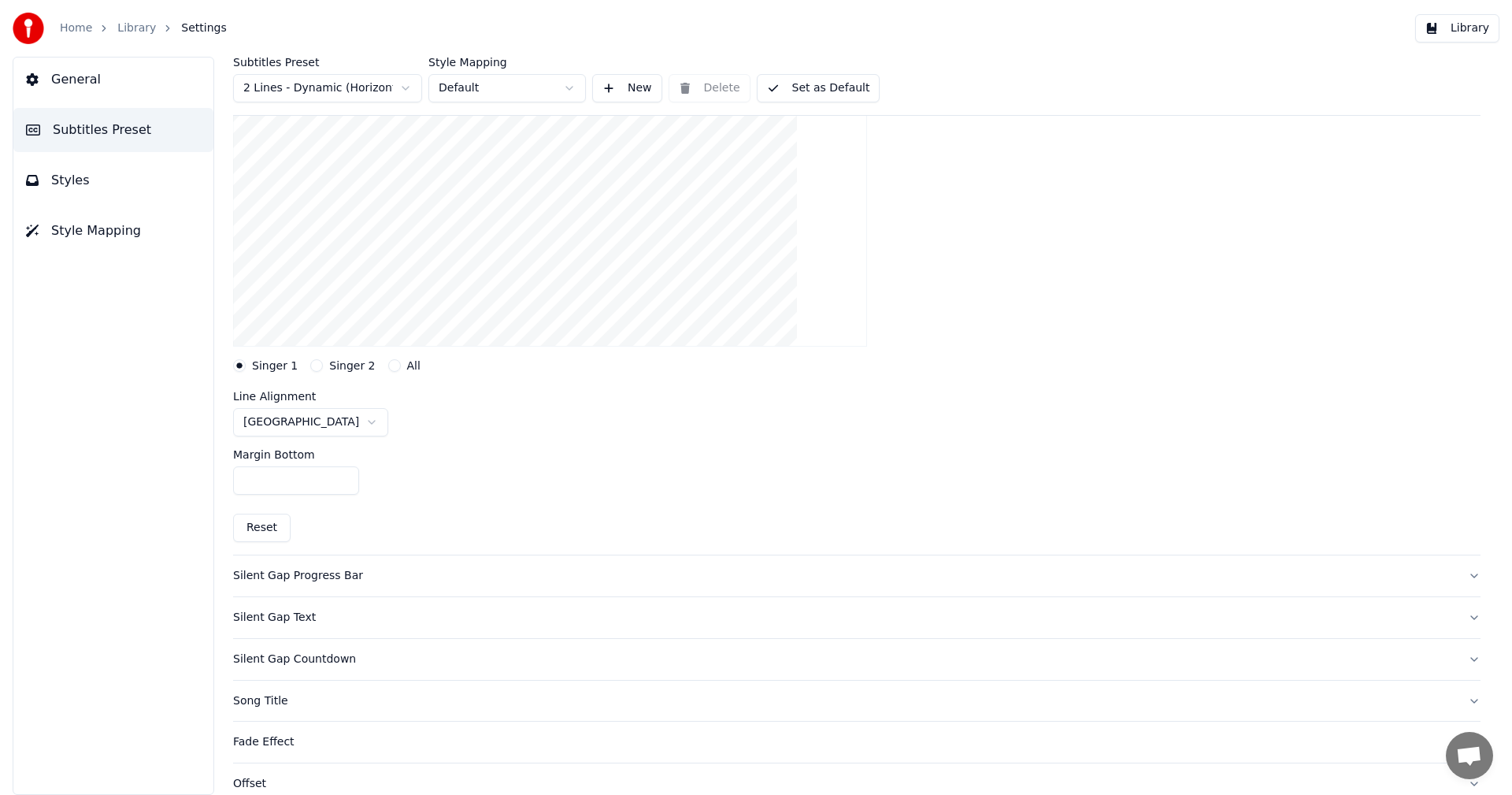
click at [344, 476] on input "***" at bounding box center [296, 480] width 126 height 28
click at [270, 522] on button "Reset" at bounding box center [261, 527] width 58 height 28
click at [252, 481] on input "***" at bounding box center [296, 480] width 126 height 28
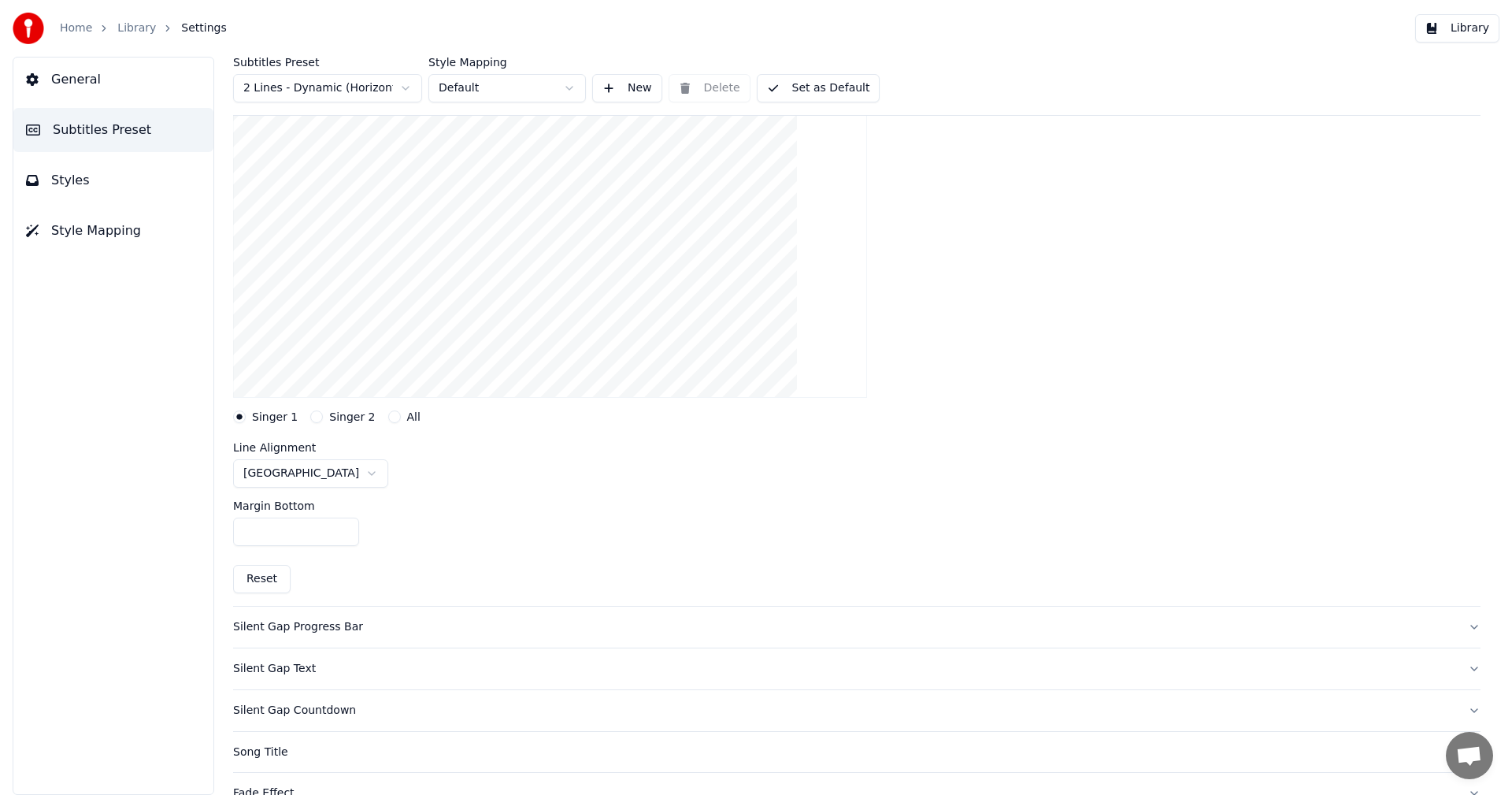
scroll to position [157, 0]
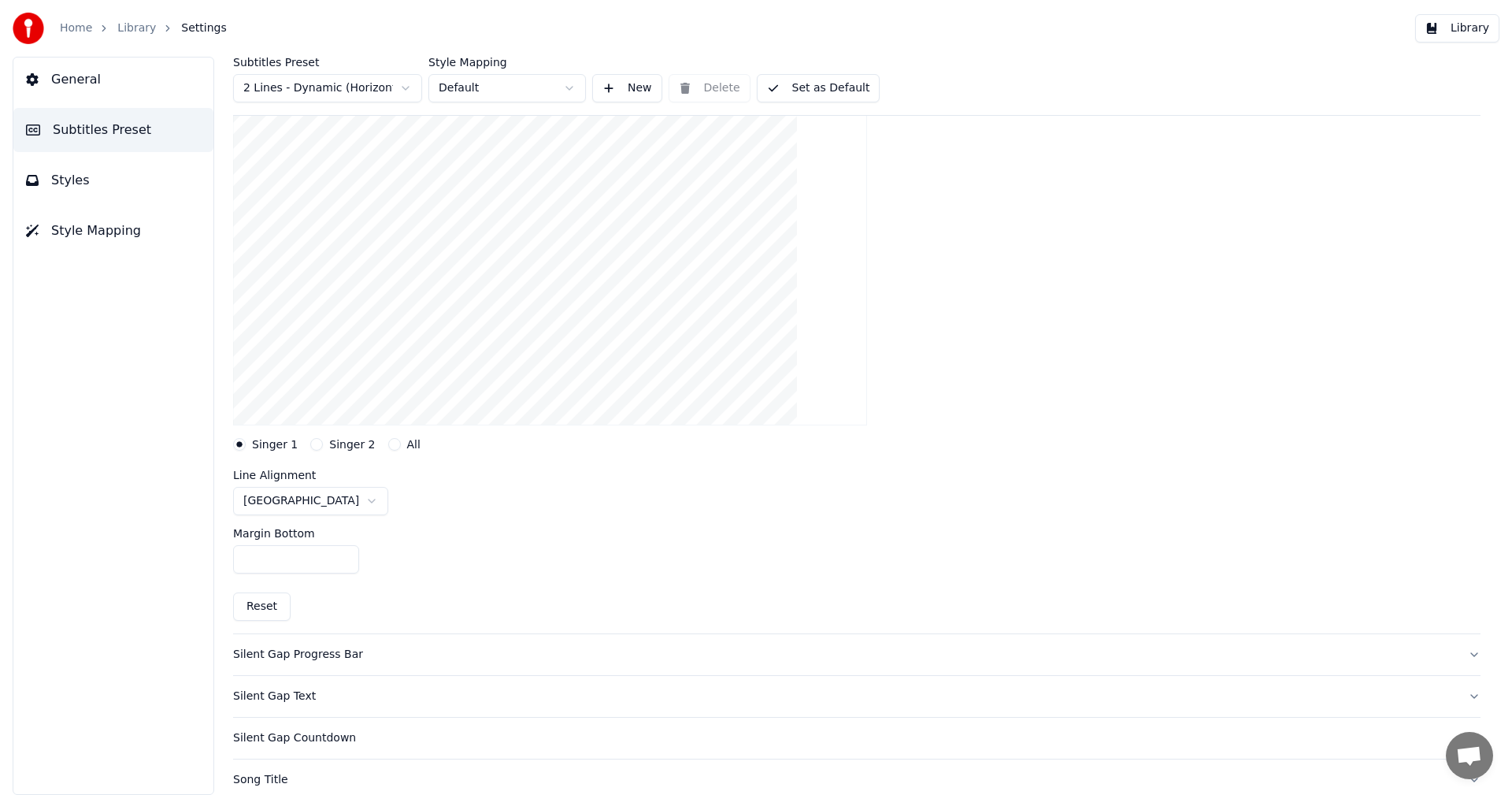
type input "***"
click at [1484, 33] on button "Library" at bounding box center [1458, 28] width 84 height 28
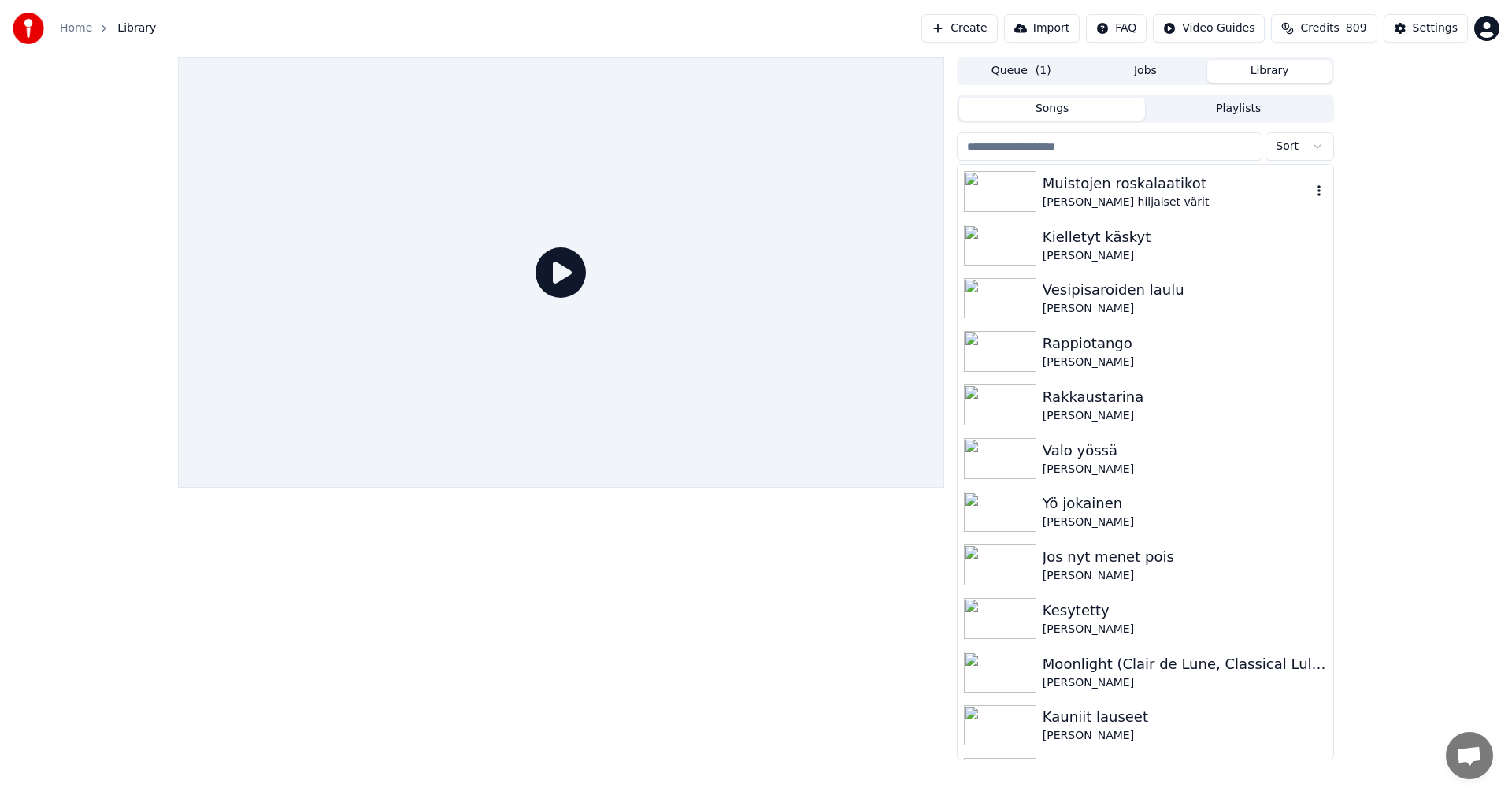
drag, startPoint x: 1022, startPoint y: 187, endPoint x: 970, endPoint y: 203, distance: 54.4
click at [1023, 187] on img at bounding box center [1000, 192] width 72 height 41
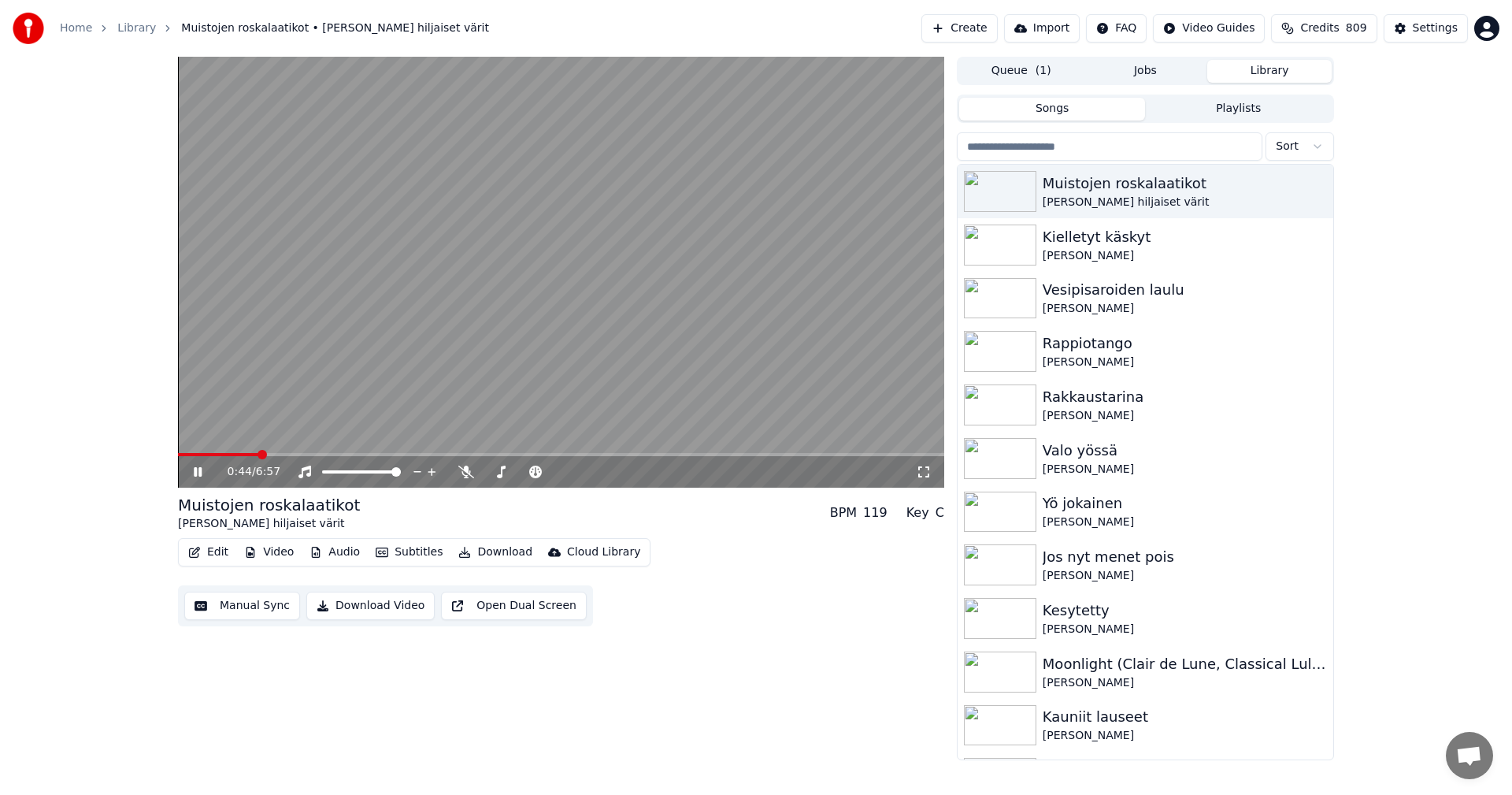
click at [259, 453] on span at bounding box center [561, 455] width 766 height 3
click at [198, 471] on icon at bounding box center [209, 471] width 37 height 13
click at [1433, 36] on button "Settings" at bounding box center [1426, 28] width 84 height 28
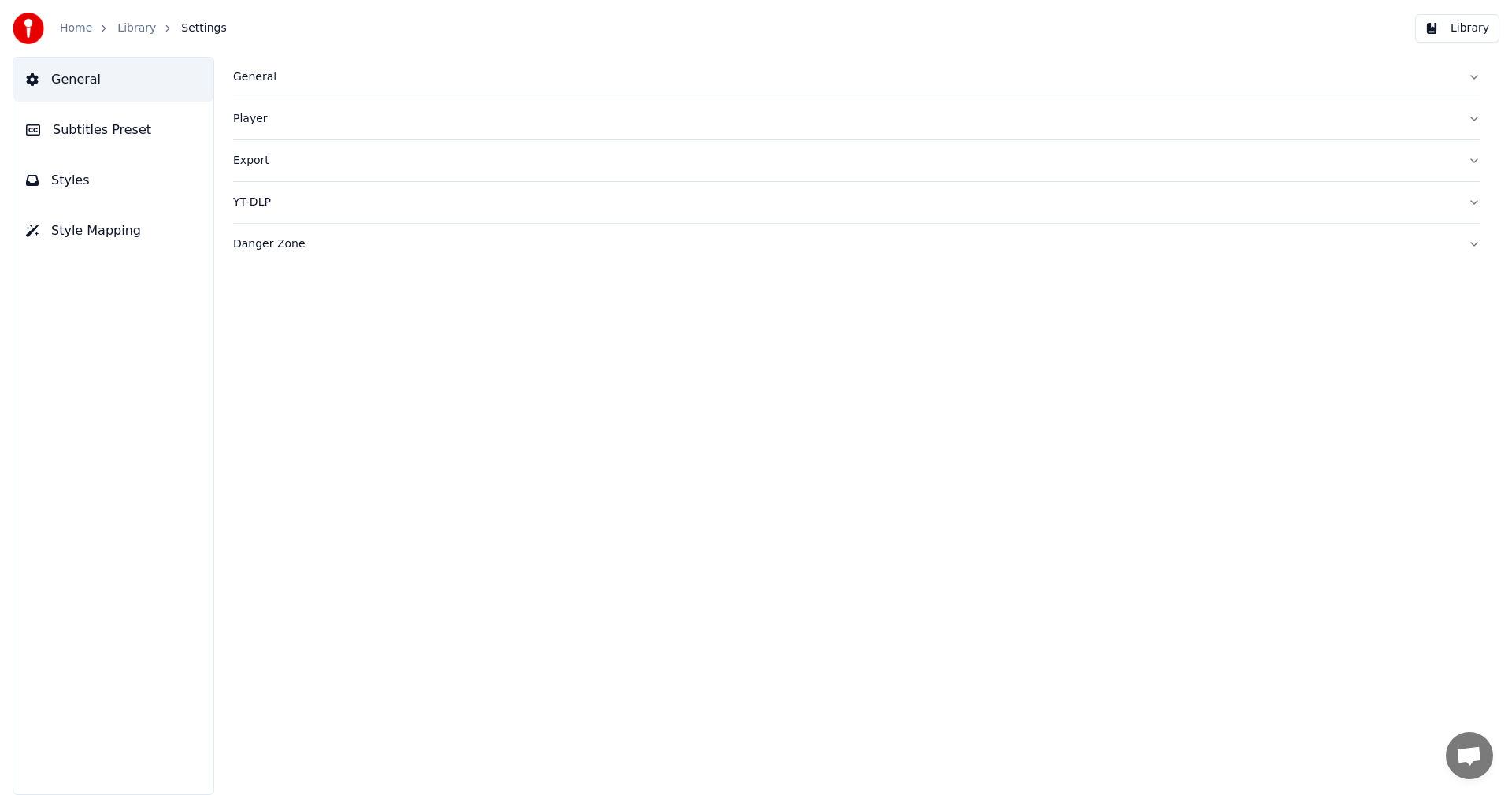
click at [144, 129] on button "Subtitles Preset" at bounding box center [114, 129] width 200 height 44
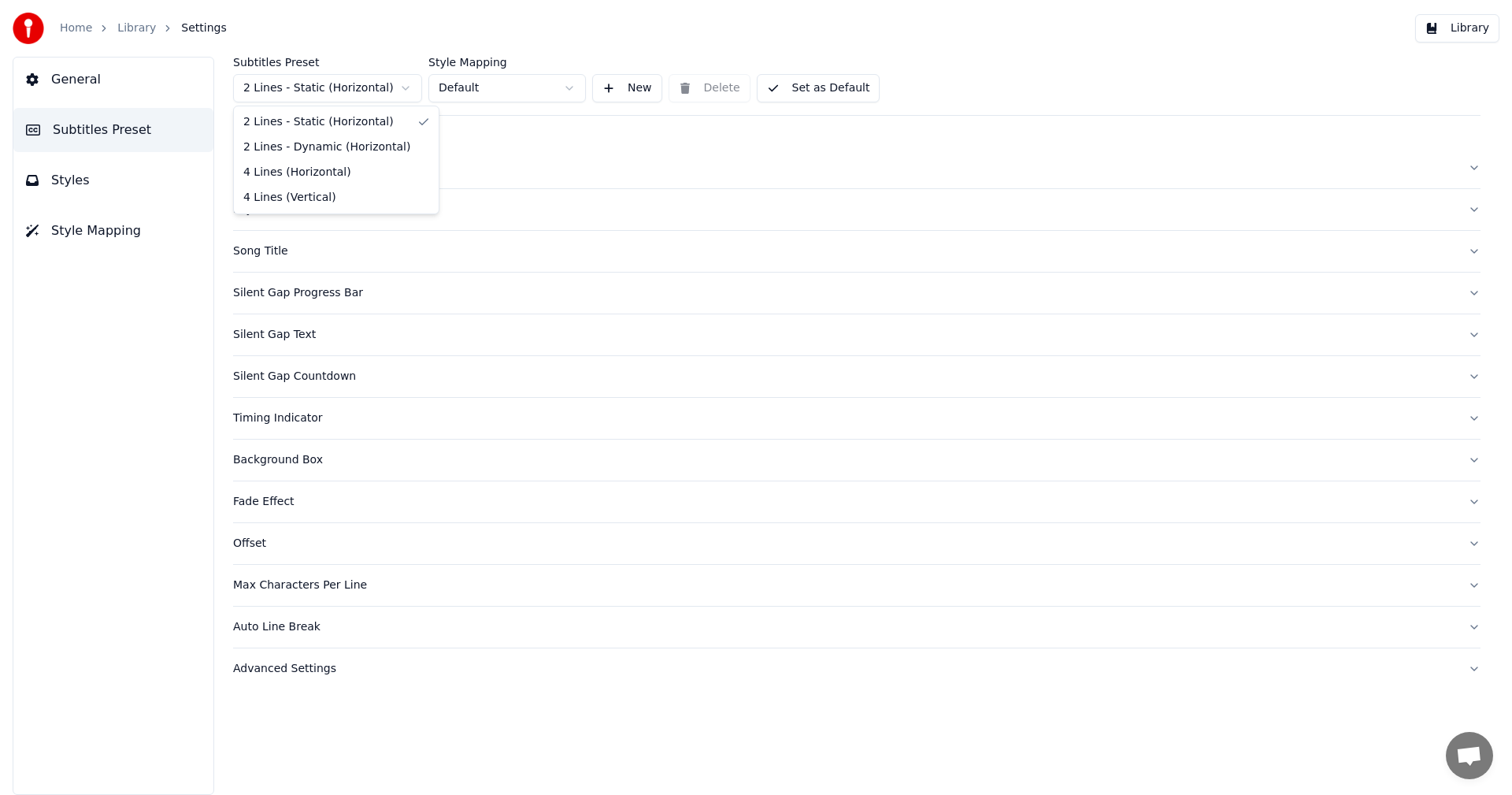
click at [367, 85] on html "Home Library Settings Library General Subtitles Preset Styles Style Mapping Sub…" at bounding box center [756, 398] width 1512 height 795
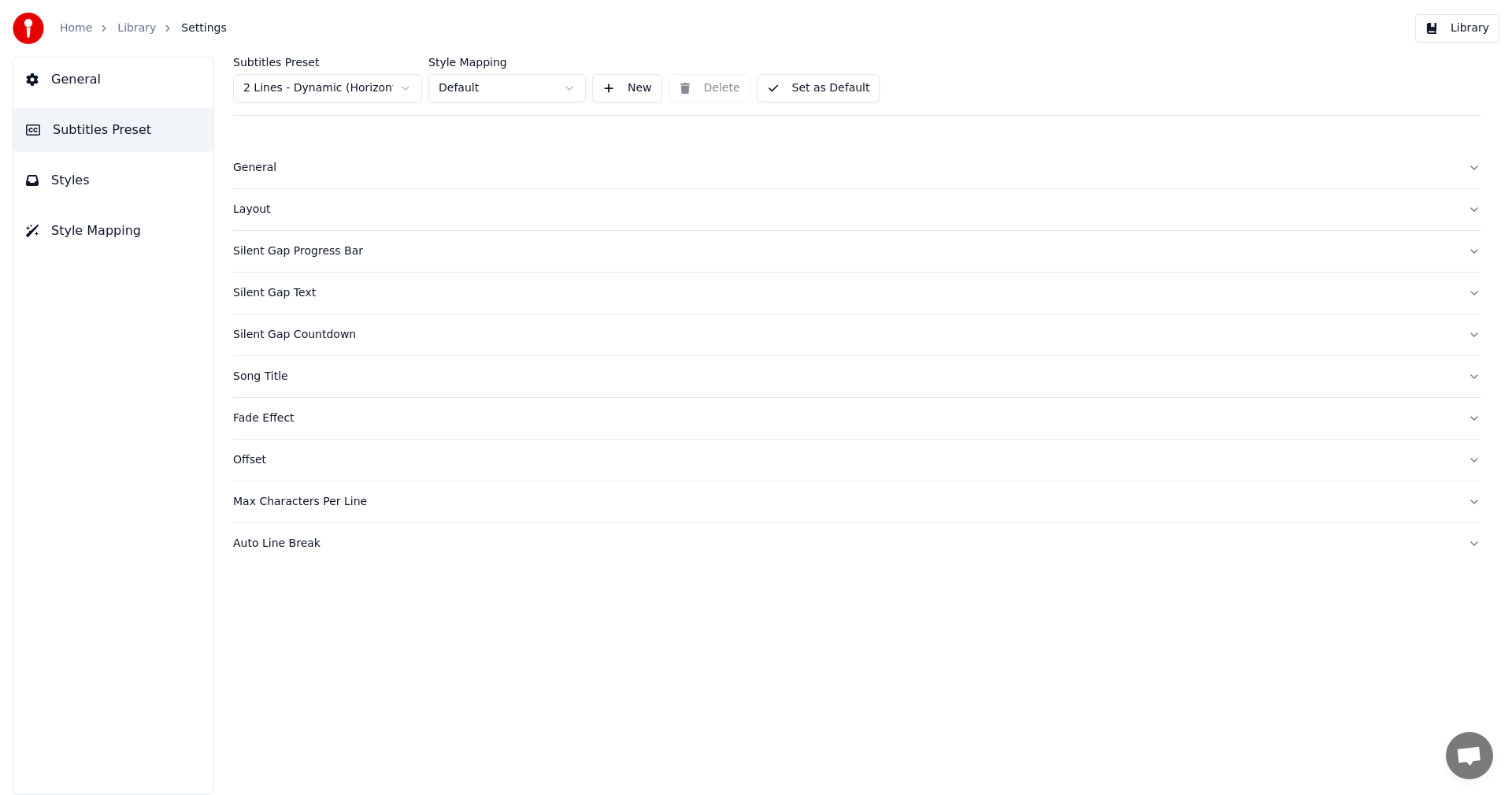
click at [266, 212] on div "Layout" at bounding box center [844, 209] width 1222 height 15
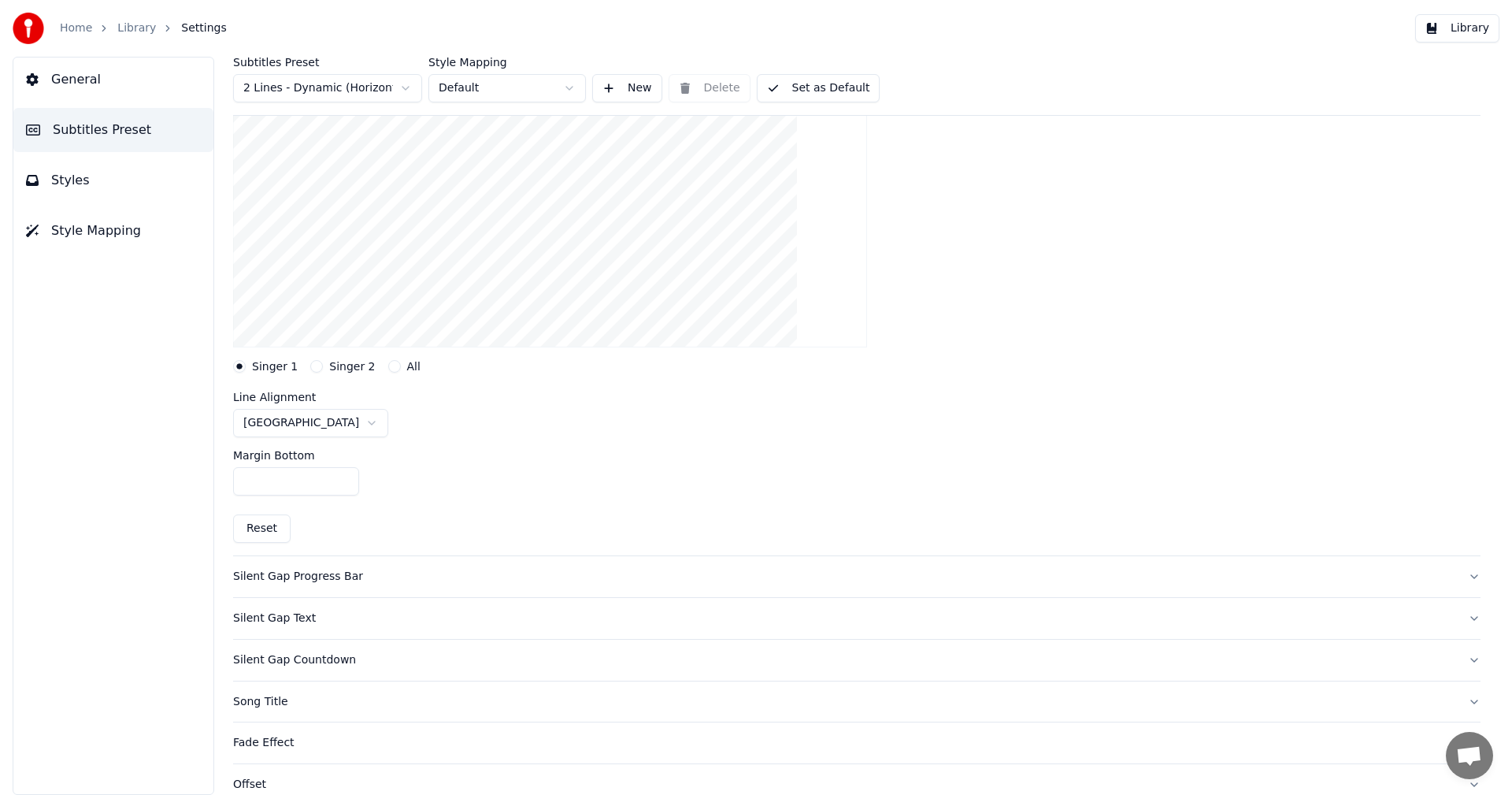
scroll to position [237, 0]
drag, startPoint x: 261, startPoint y: 479, endPoint x: 244, endPoint y: 481, distance: 17.1
click at [244, 481] on input "***" at bounding box center [296, 480] width 126 height 28
type input "****"
drag, startPoint x: 1072, startPoint y: 372, endPoint x: 1072, endPoint y: 362, distance: 10.0
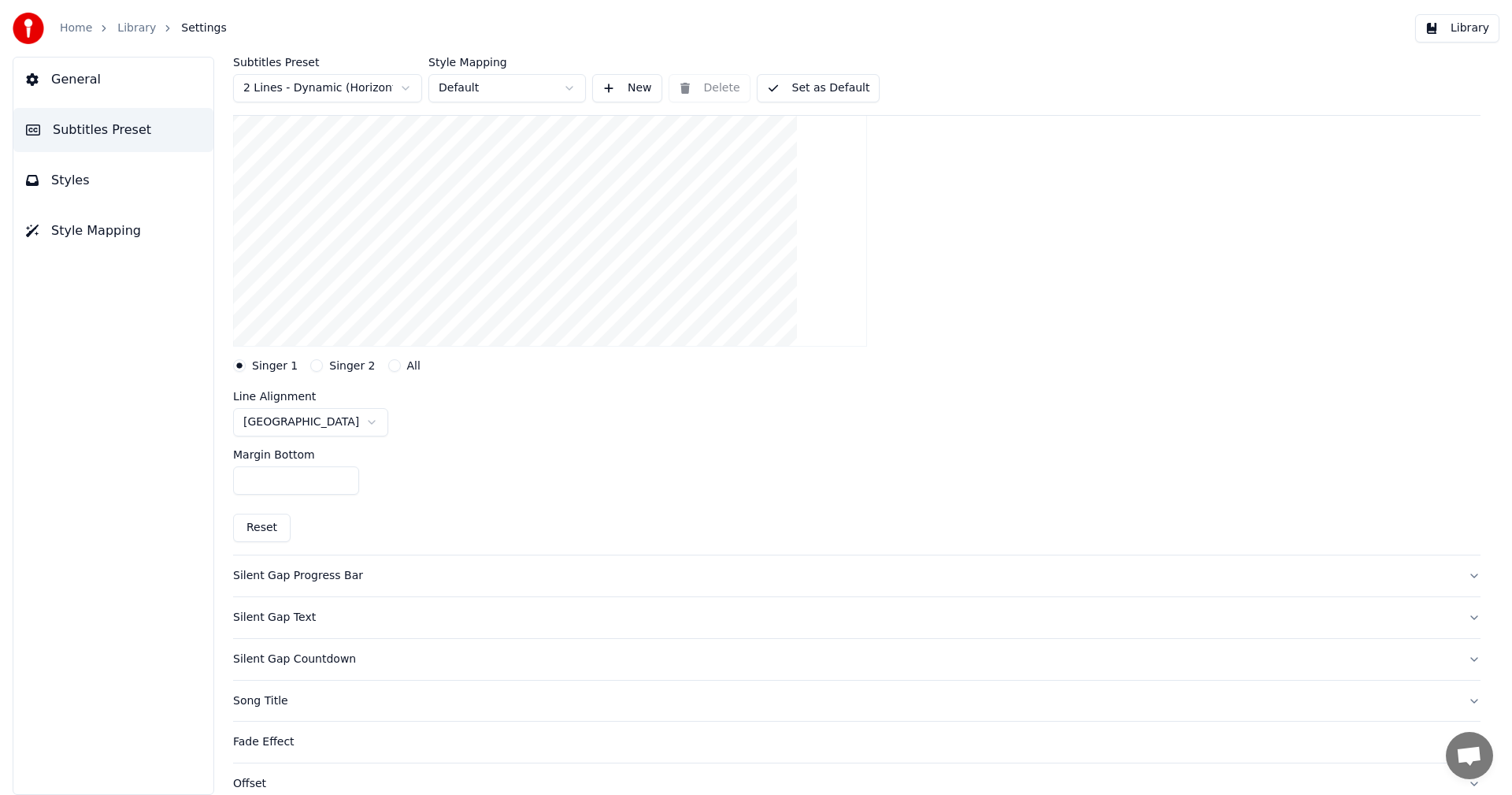
click at [1072, 370] on div "Layout settings for subtitles Singer 1 Singer 2 All Line Alignment Bottom Cente…" at bounding box center [857, 274] width 1248 height 561
click at [1455, 34] on button "Library" at bounding box center [1458, 28] width 84 height 28
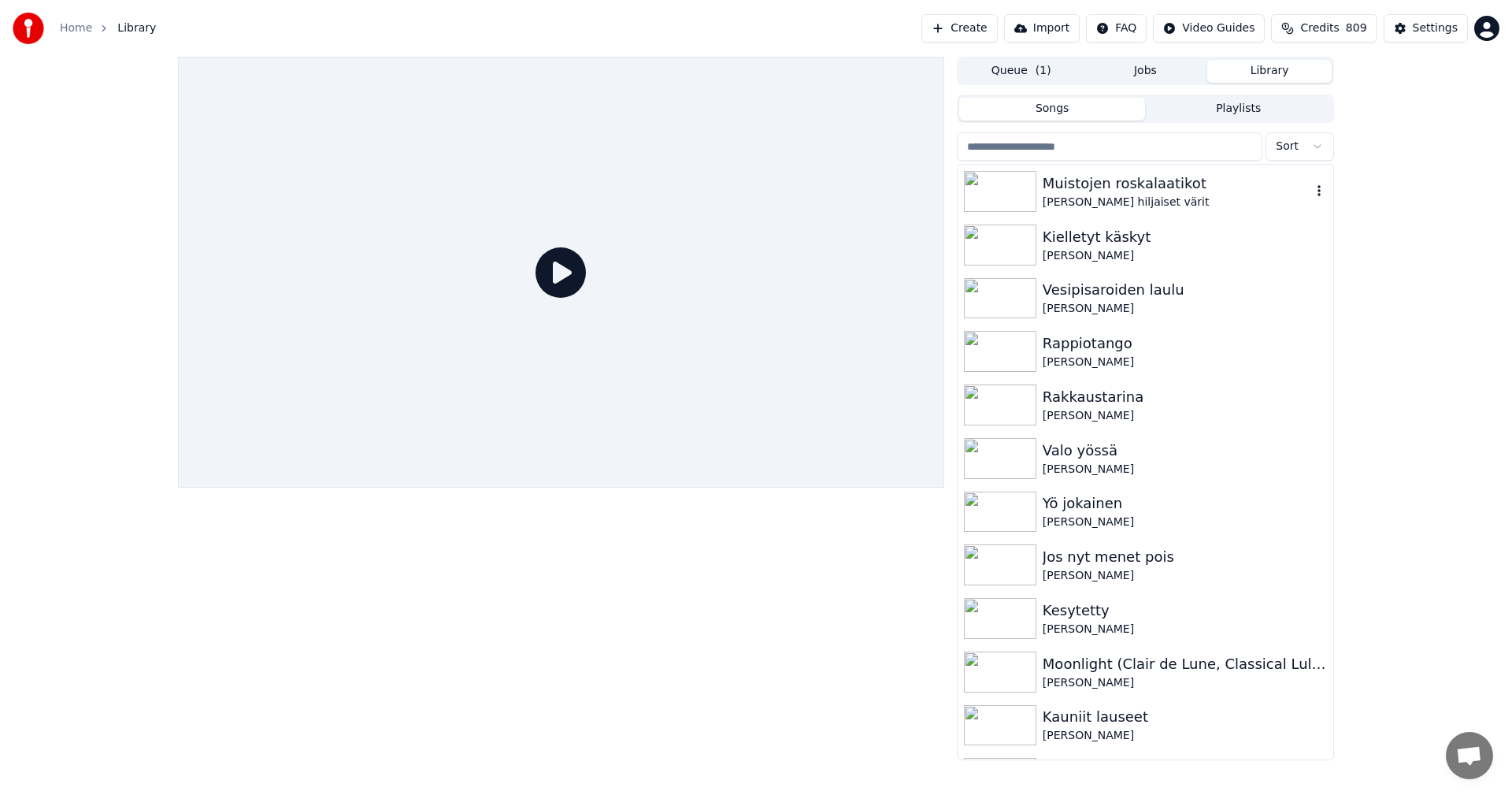
click at [1030, 193] on img at bounding box center [1000, 192] width 72 height 41
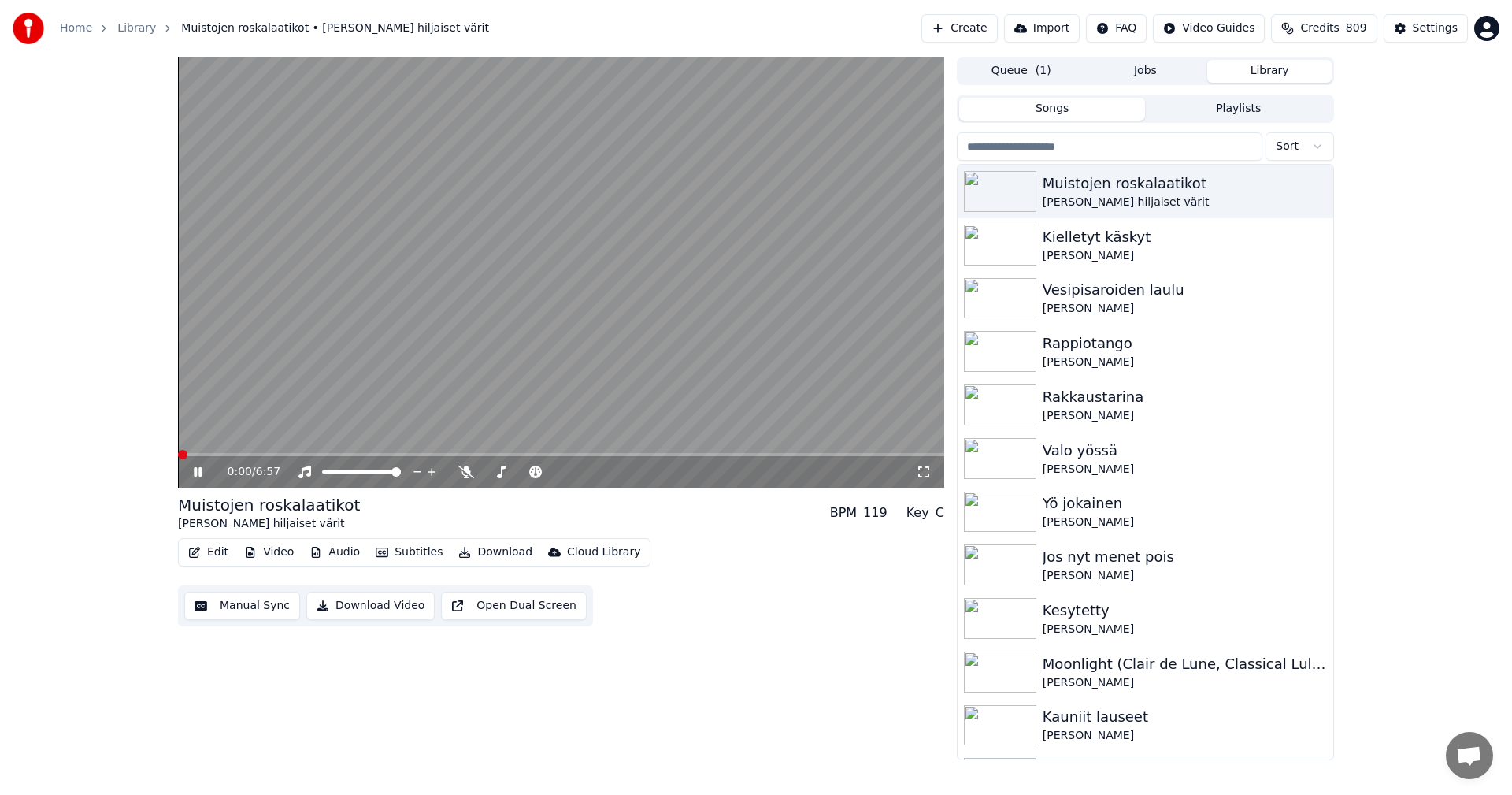
click at [248, 453] on span at bounding box center [561, 455] width 766 height 3
click at [344, 457] on div "0:47 / 6:57" at bounding box center [561, 471] width 766 height 32
click at [353, 454] on span at bounding box center [561, 455] width 766 height 3
click at [200, 470] on icon at bounding box center [197, 471] width 8 height 9
click at [1422, 32] on div "Settings" at bounding box center [1435, 28] width 45 height 15
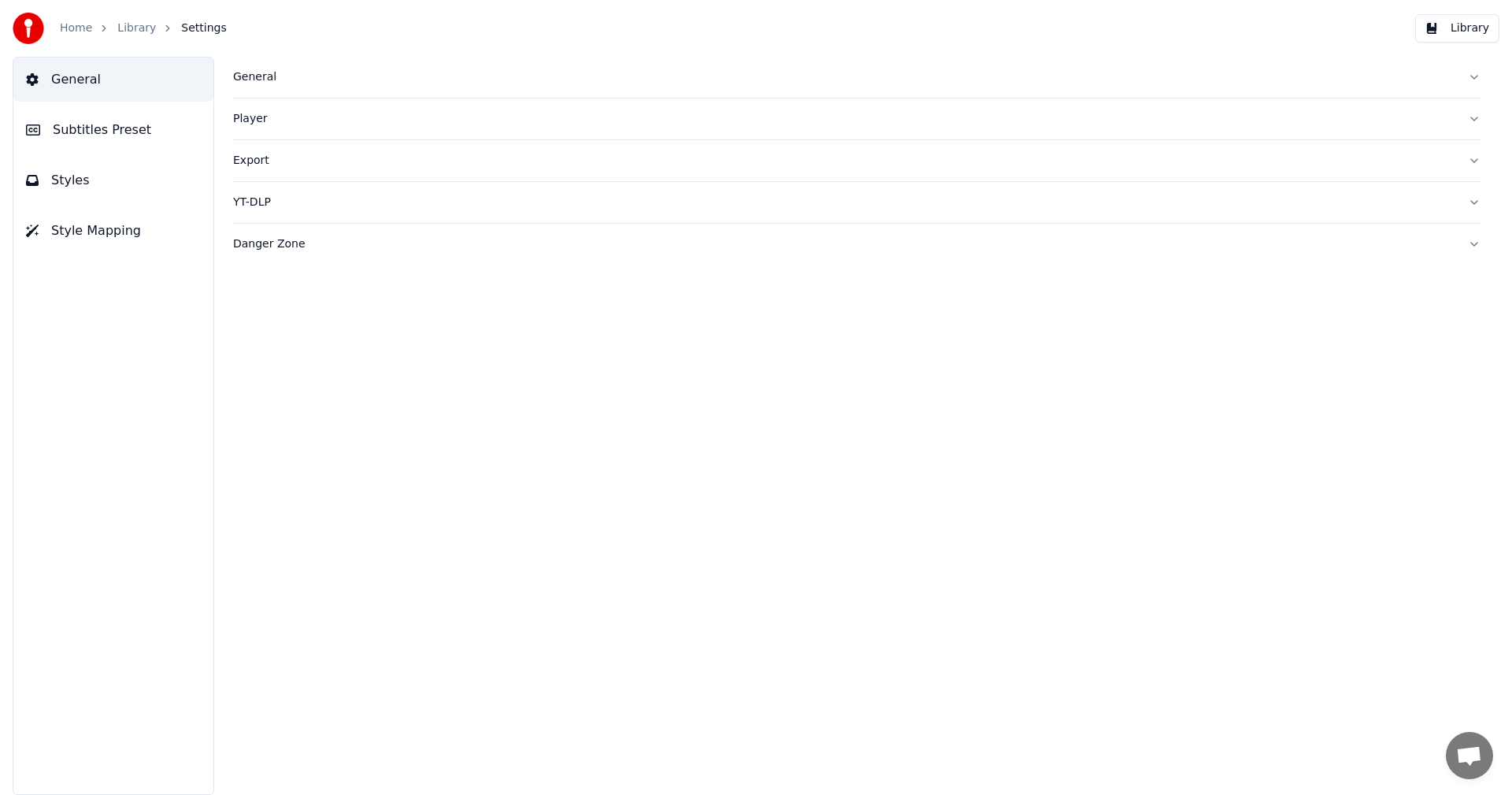
click at [114, 139] on span "Subtitles Preset" at bounding box center [101, 130] width 98 height 19
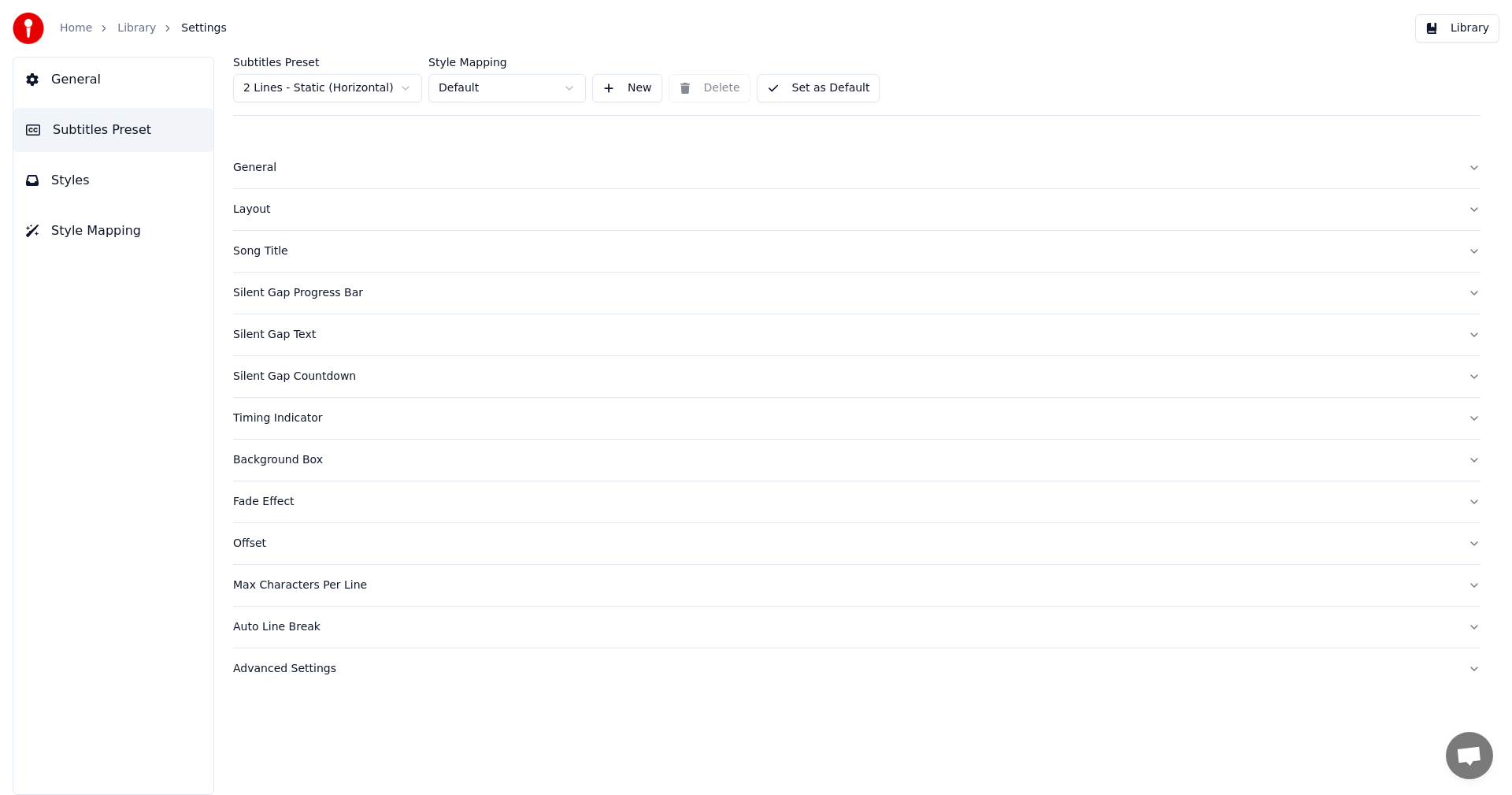
click at [386, 89] on html "Home Library Settings Library General Subtitles Preset Styles Style Mapping Sub…" at bounding box center [756, 398] width 1512 height 795
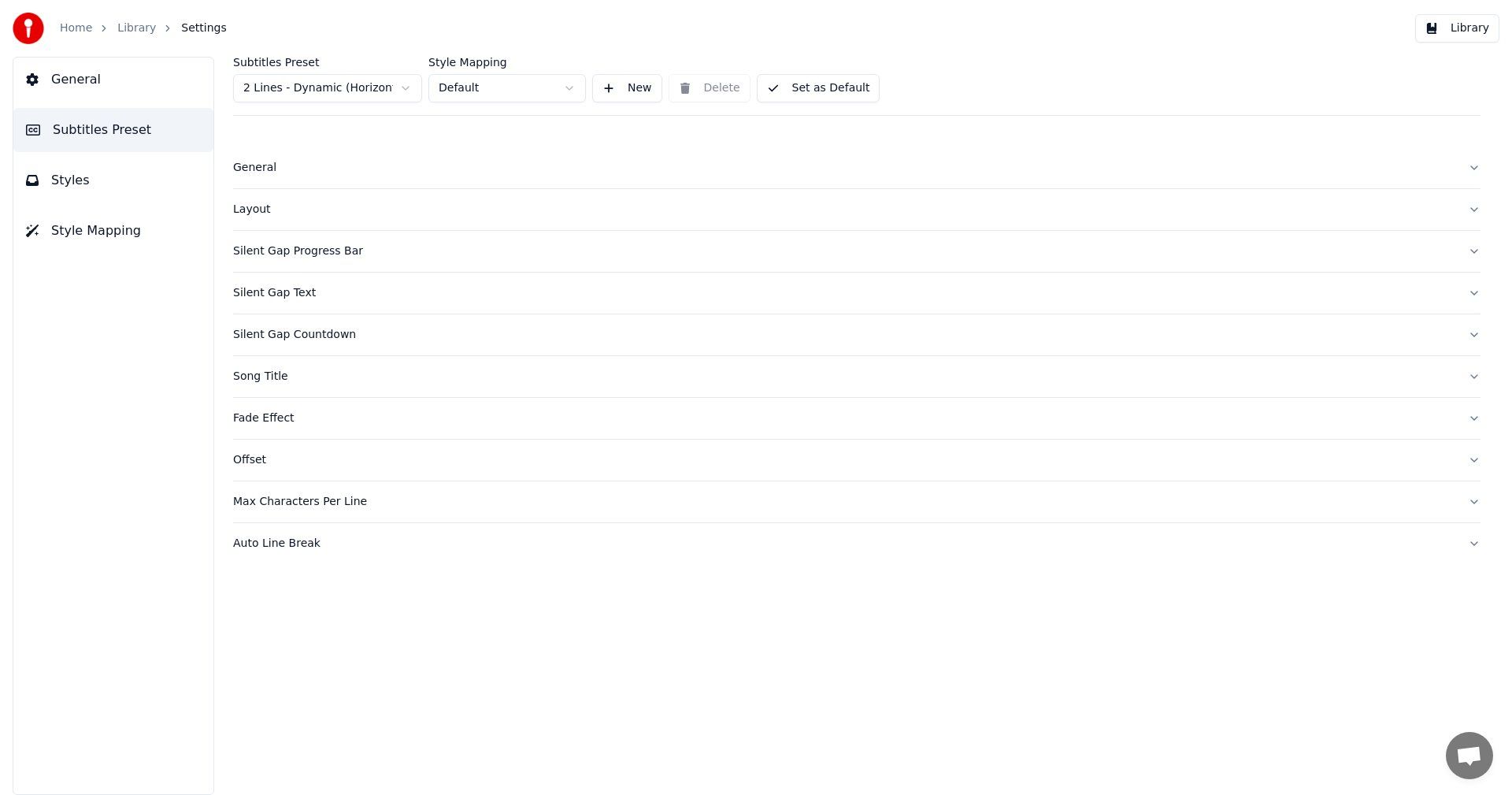
click at [249, 210] on div "Layout" at bounding box center [844, 209] width 1222 height 15
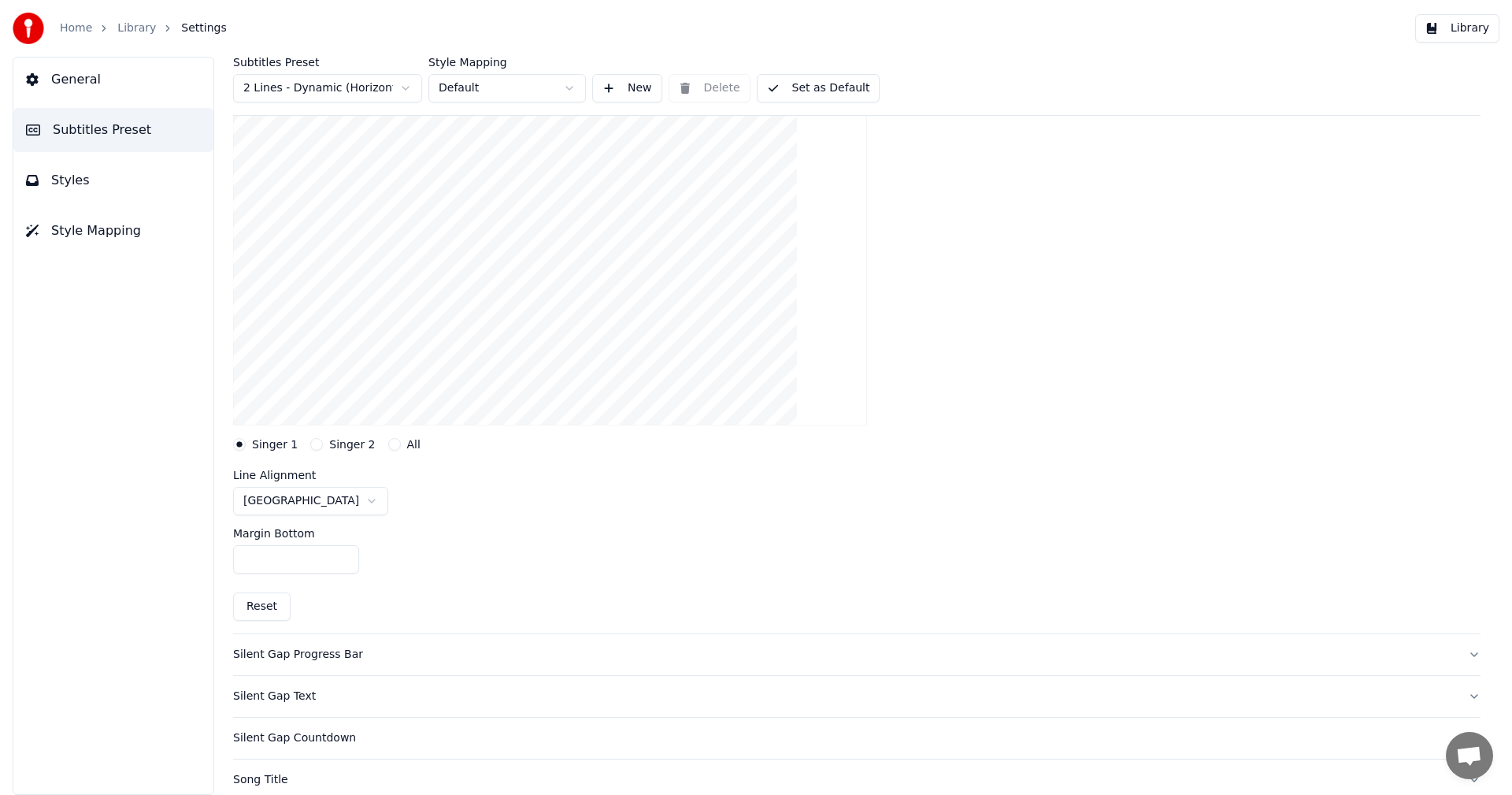
scroll to position [237, 0]
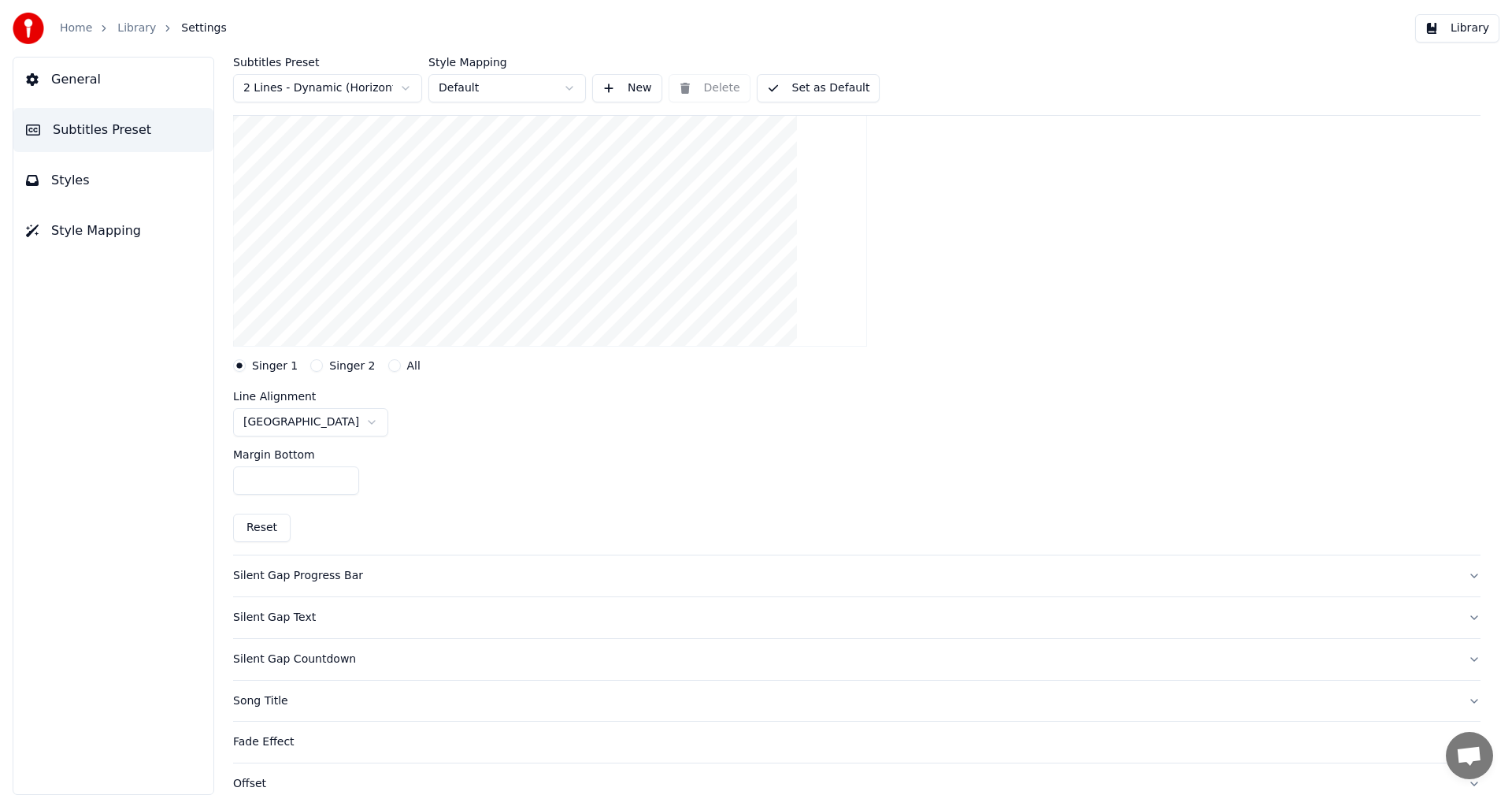
click at [313, 369] on button "Singer 2" at bounding box center [317, 366] width 13 height 13
click at [306, 423] on html "Home Library Settings Library General Subtitles Preset Styles Style Mapping Sub…" at bounding box center [756, 398] width 1512 height 795
click at [236, 363] on button "Singer 1" at bounding box center [239, 366] width 13 height 13
click at [261, 532] on button "Reset" at bounding box center [261, 527] width 58 height 28
type input "***"
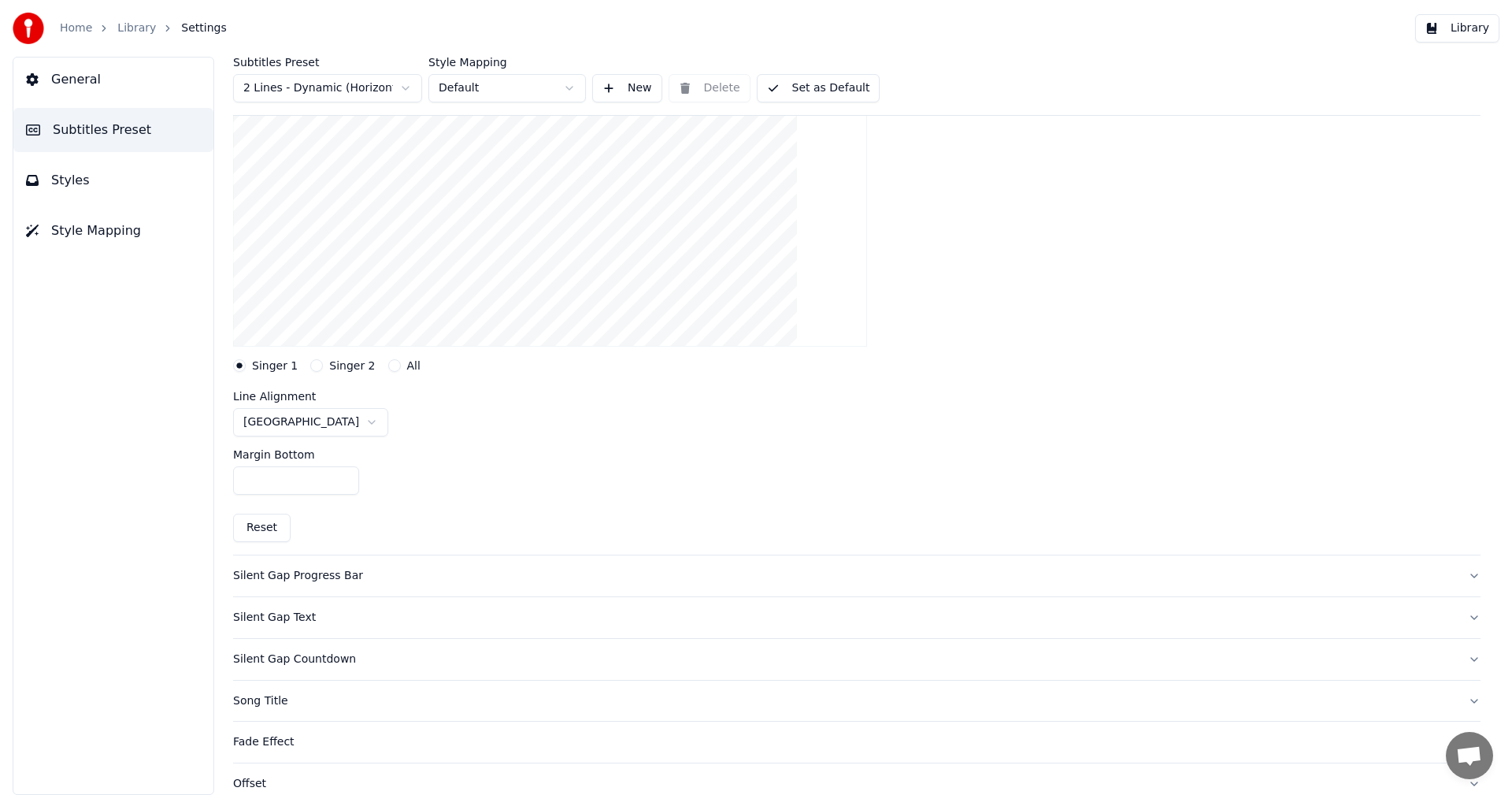
click at [1474, 31] on button "Library" at bounding box center [1458, 28] width 84 height 28
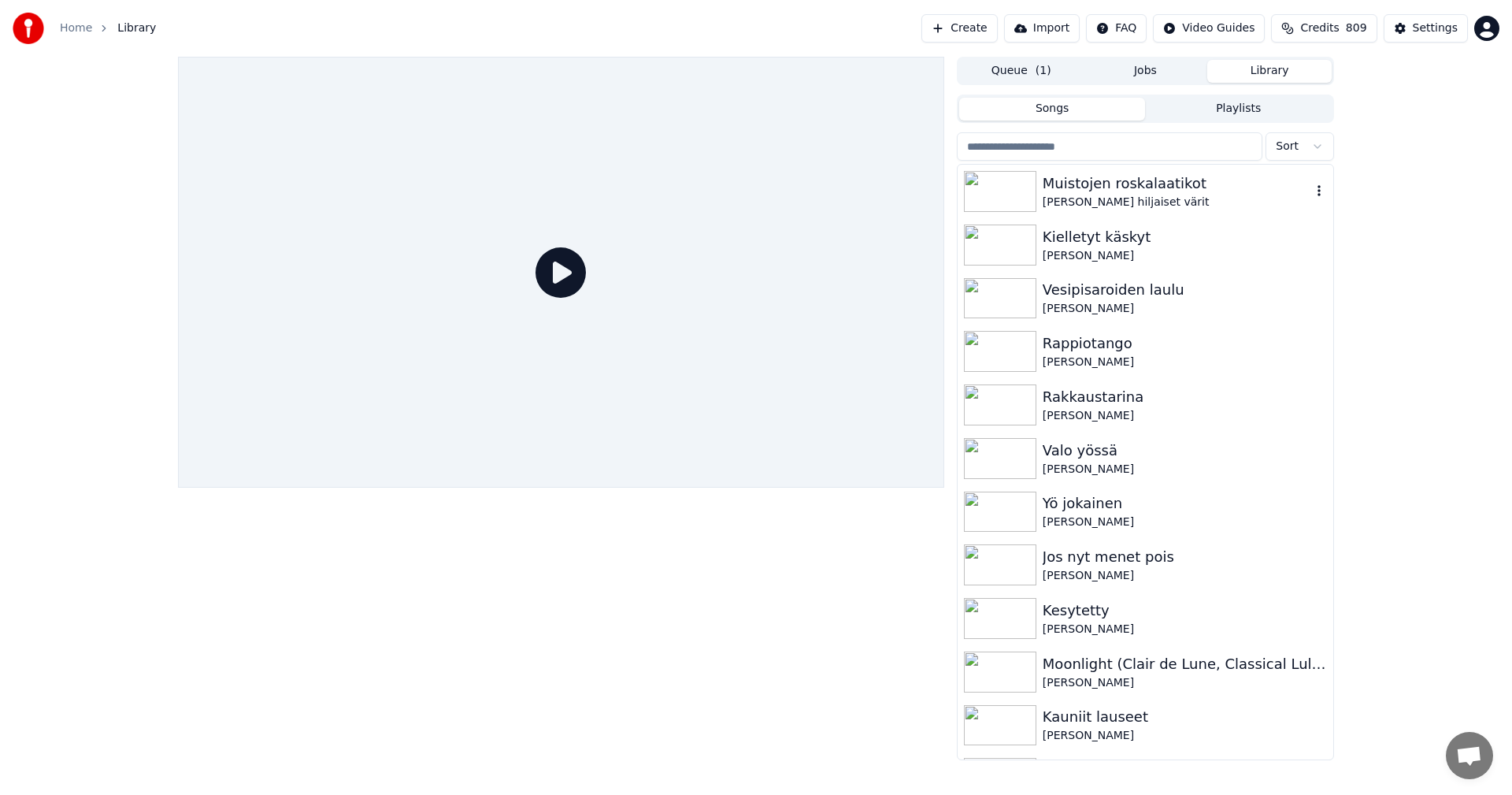
click at [1030, 193] on img at bounding box center [1000, 192] width 72 height 41
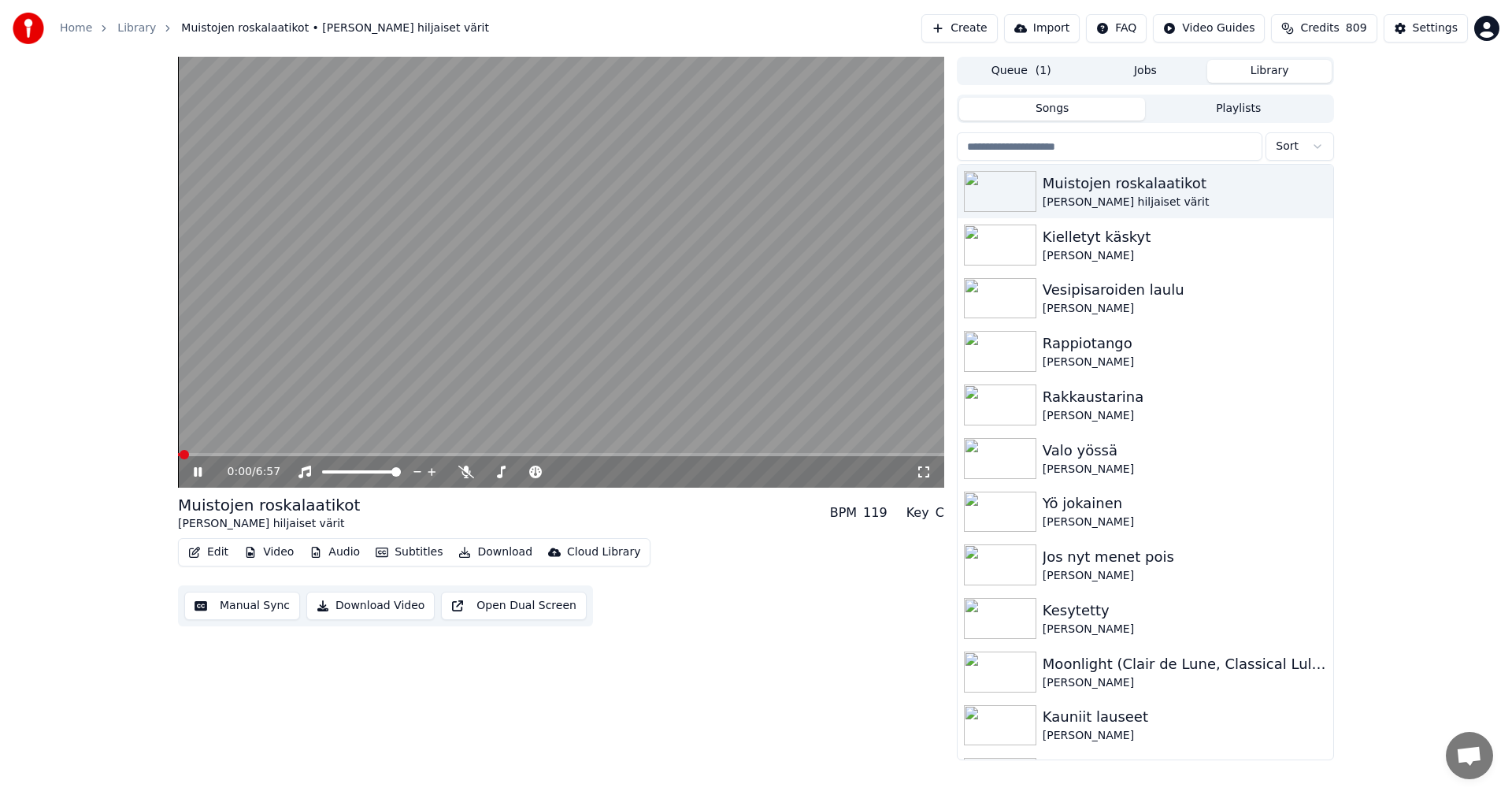
click at [266, 456] on span at bounding box center [561, 455] width 766 height 3
click at [304, 454] on span at bounding box center [561, 455] width 766 height 3
click at [351, 456] on span at bounding box center [561, 455] width 766 height 3
click at [257, 455] on span at bounding box center [218, 455] width 79 height 3
click at [193, 470] on icon at bounding box center [209, 471] width 37 height 13
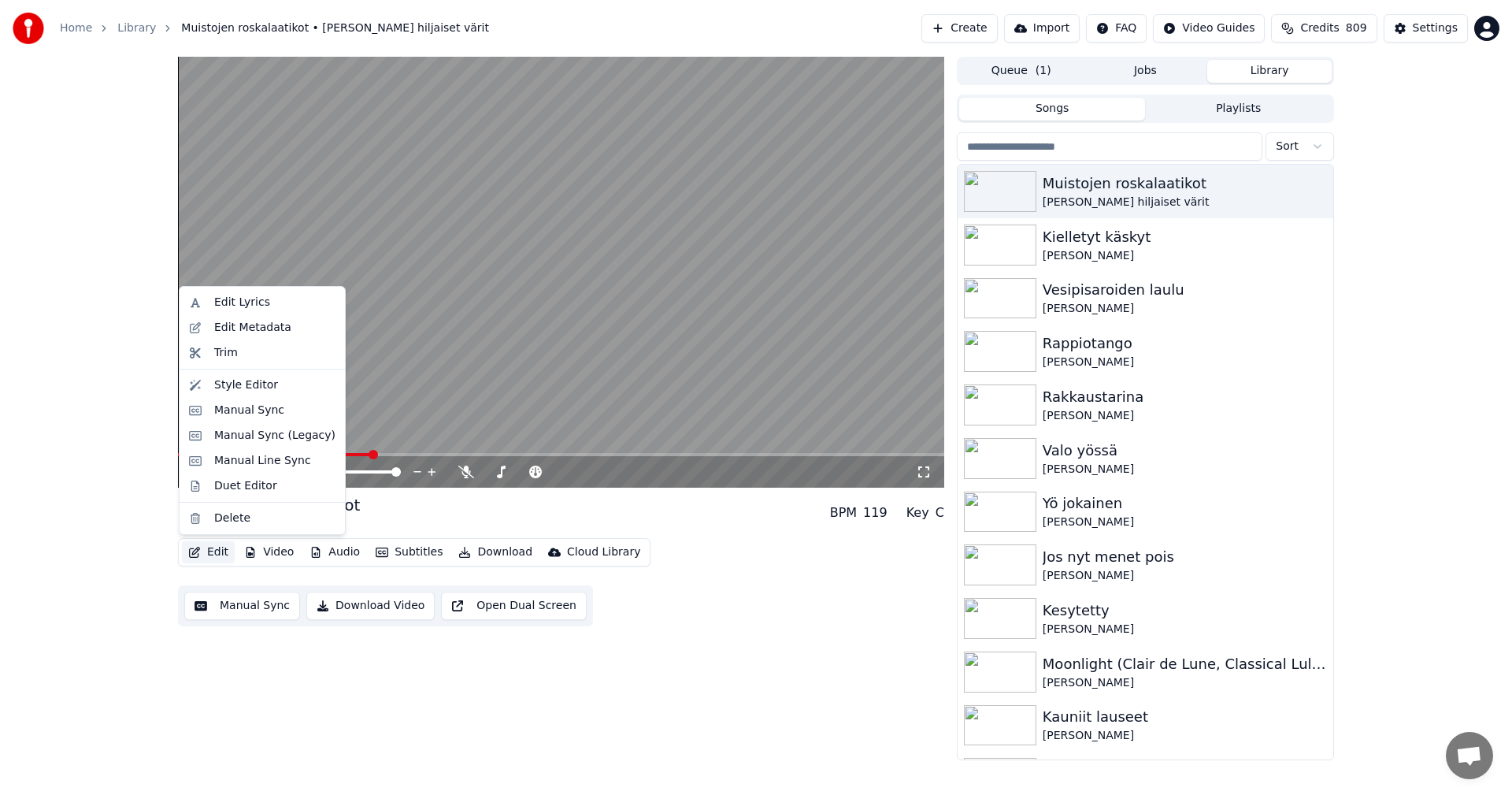
click at [220, 552] on button "Edit" at bounding box center [208, 552] width 52 height 22
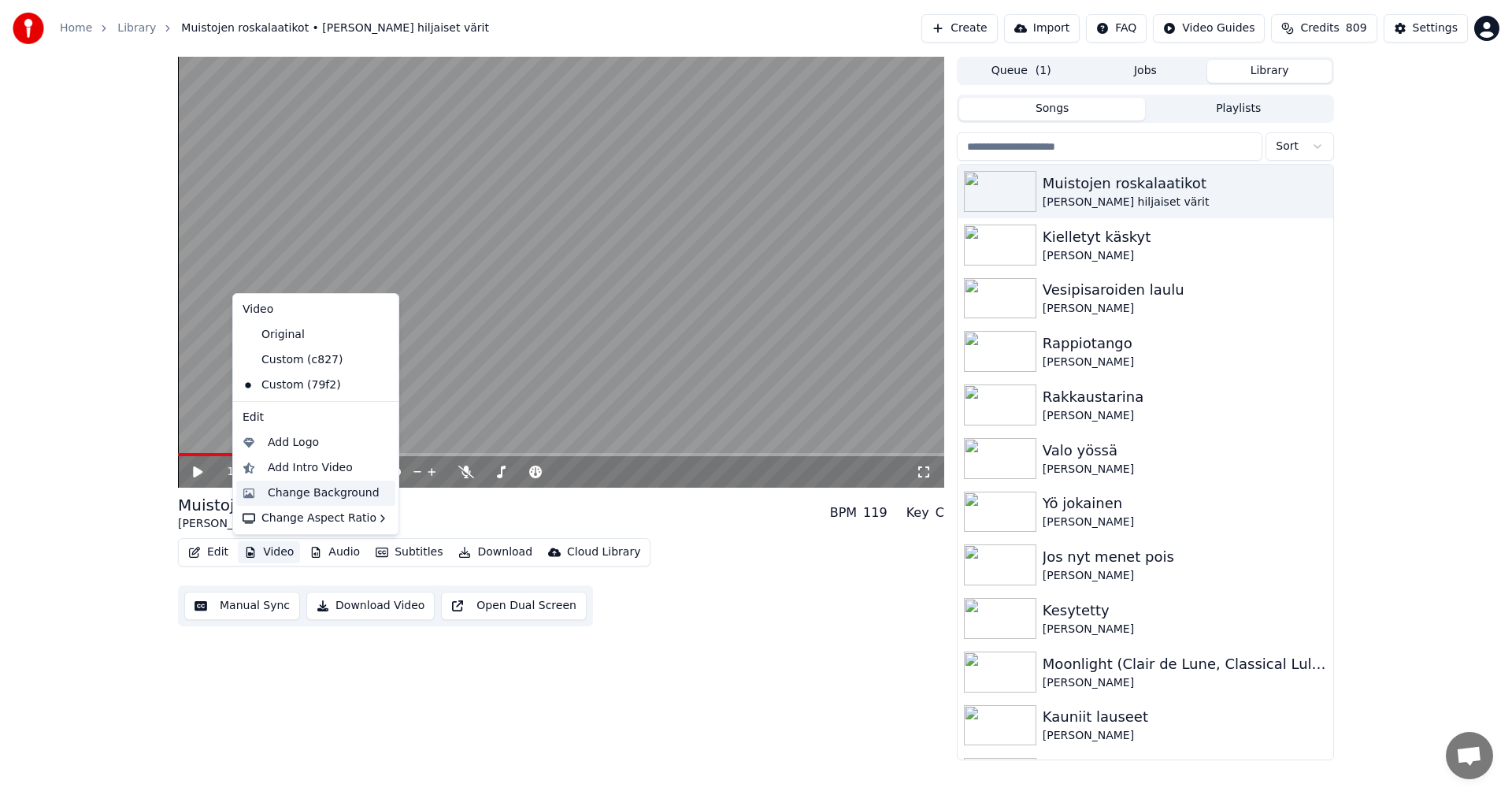
click at [310, 493] on div "Change Background" at bounding box center [323, 493] width 112 height 15
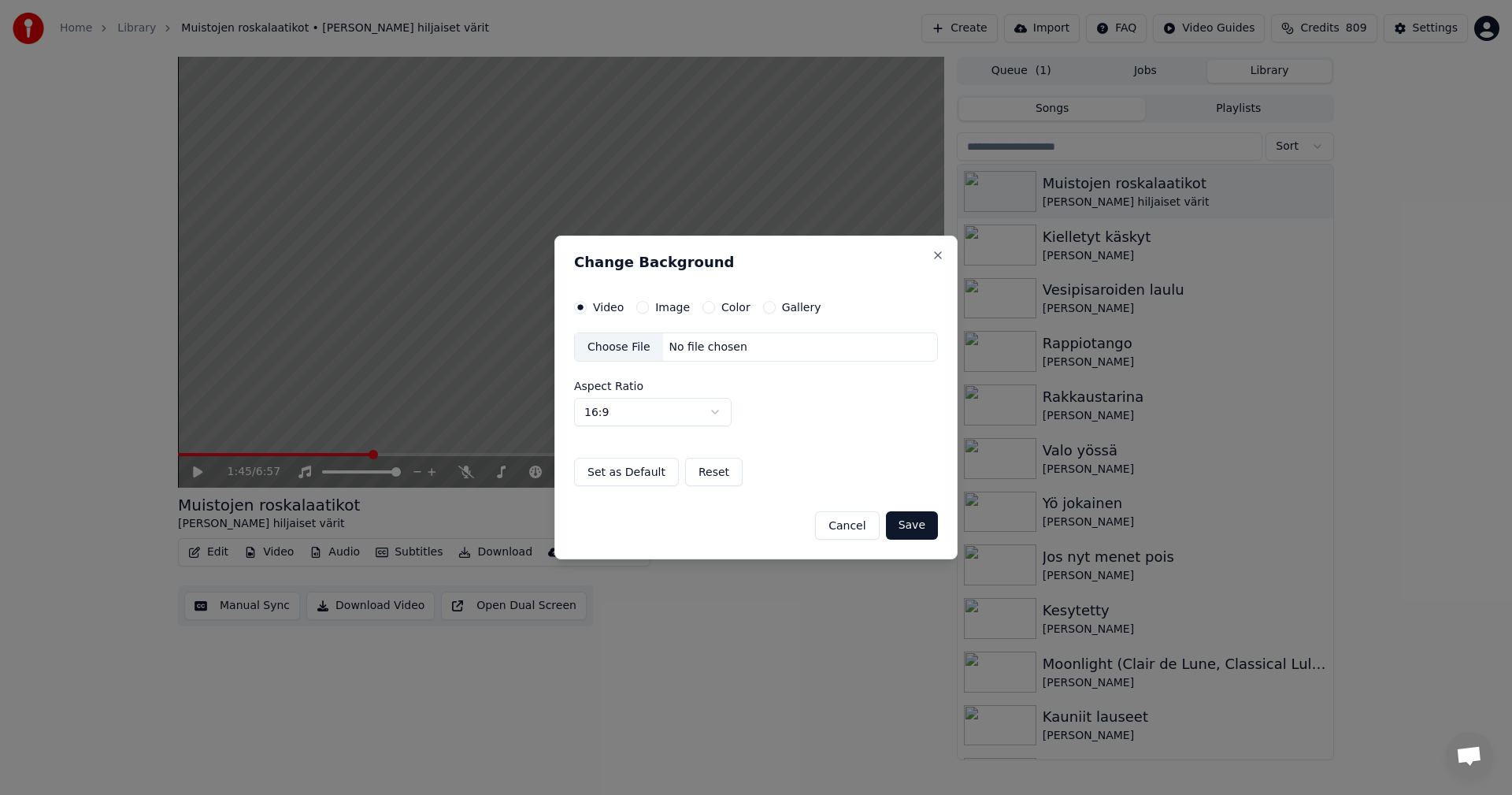
click at [705, 307] on button "Color" at bounding box center [709, 307] width 13 height 13
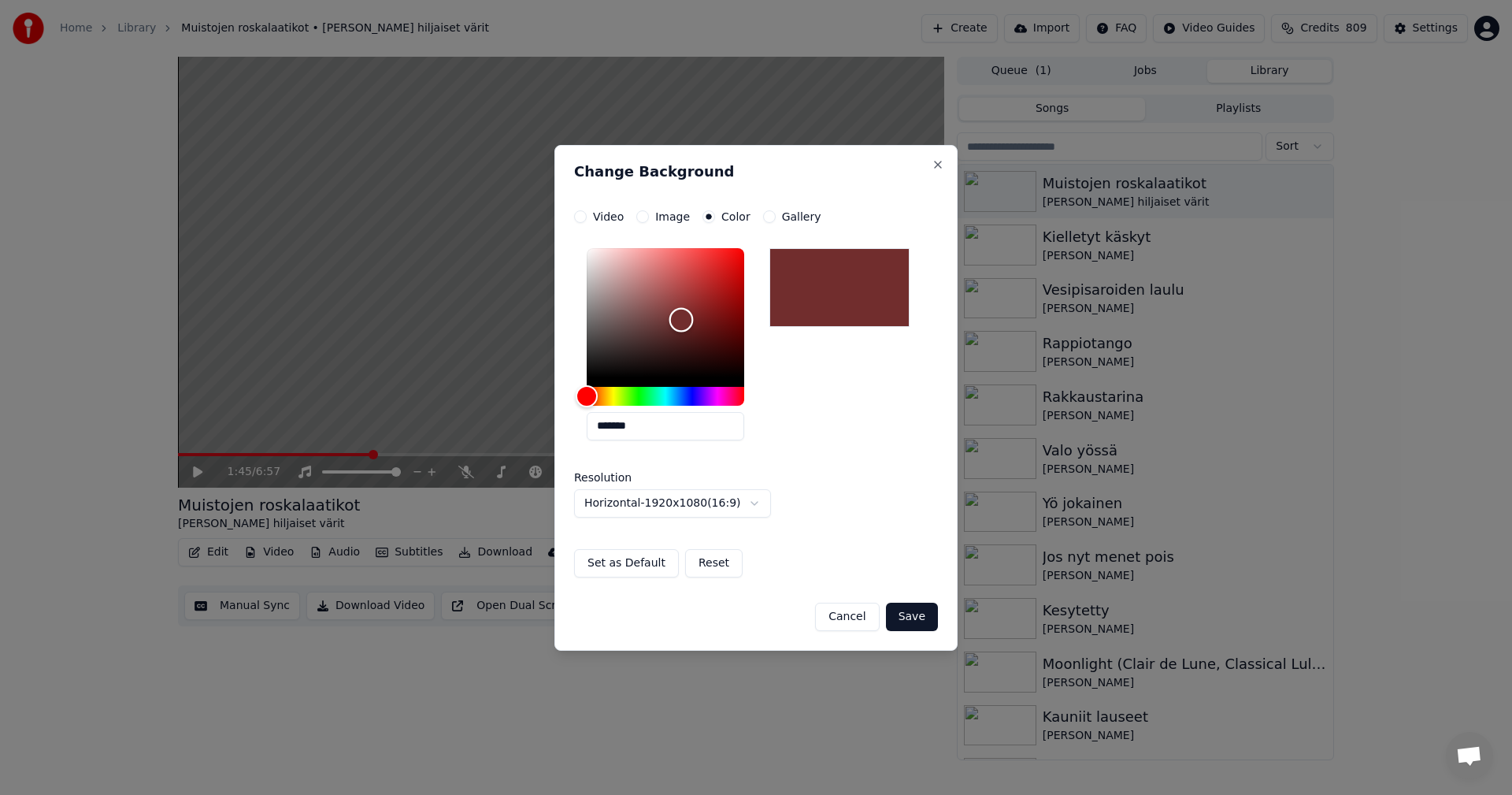
drag, startPoint x: 590, startPoint y: 375, endPoint x: 681, endPoint y: 320, distance: 106.3
click at [681, 320] on div "Color" at bounding box center [681, 320] width 24 height 24
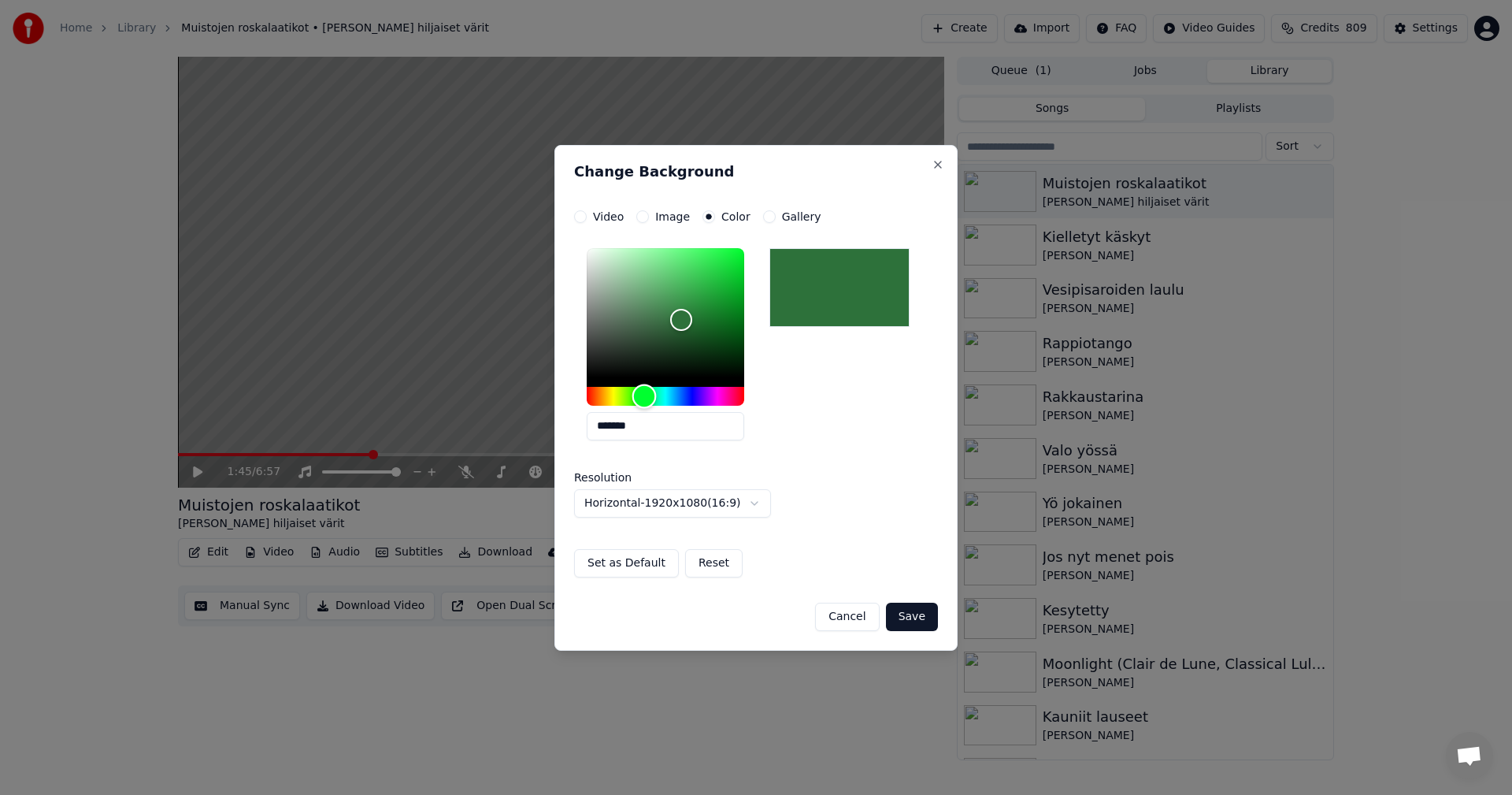
drag, startPoint x: 595, startPoint y: 395, endPoint x: 644, endPoint y: 392, distance: 49.1
click at [644, 392] on div "Hue" at bounding box center [644, 396] width 24 height 24
drag, startPoint x: 679, startPoint y: 322, endPoint x: 625, endPoint y: 332, distance: 54.9
click at [625, 332] on div "Color" at bounding box center [625, 332] width 24 height 24
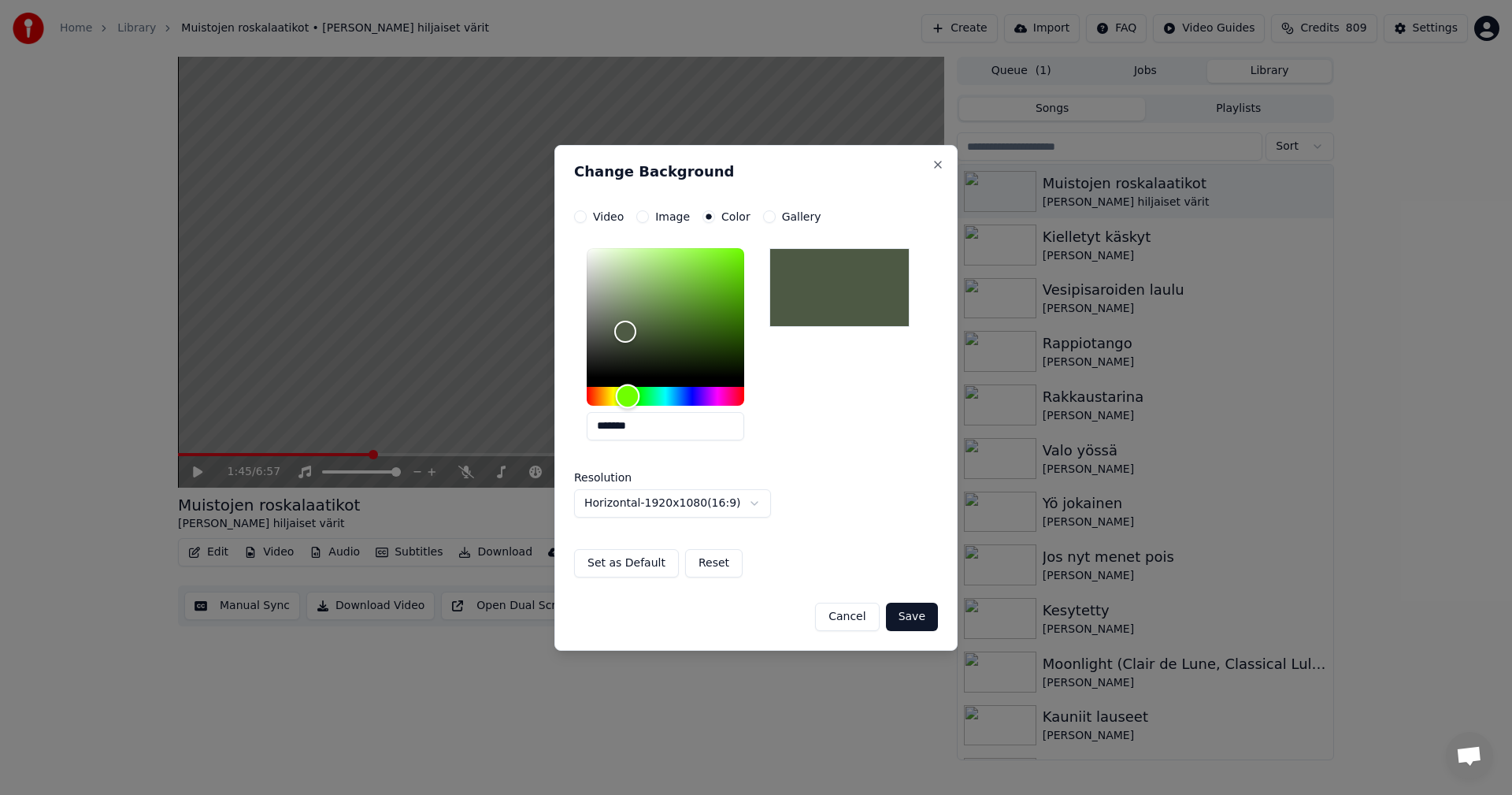
drag, startPoint x: 645, startPoint y: 390, endPoint x: 628, endPoint y: 389, distance: 17.0
click at [628, 389] on div "Hue" at bounding box center [628, 396] width 24 height 24
type input "*******"
click at [624, 322] on div "Color" at bounding box center [625, 322] width 24 height 24
click at [904, 621] on button "Save" at bounding box center [912, 617] width 52 height 28
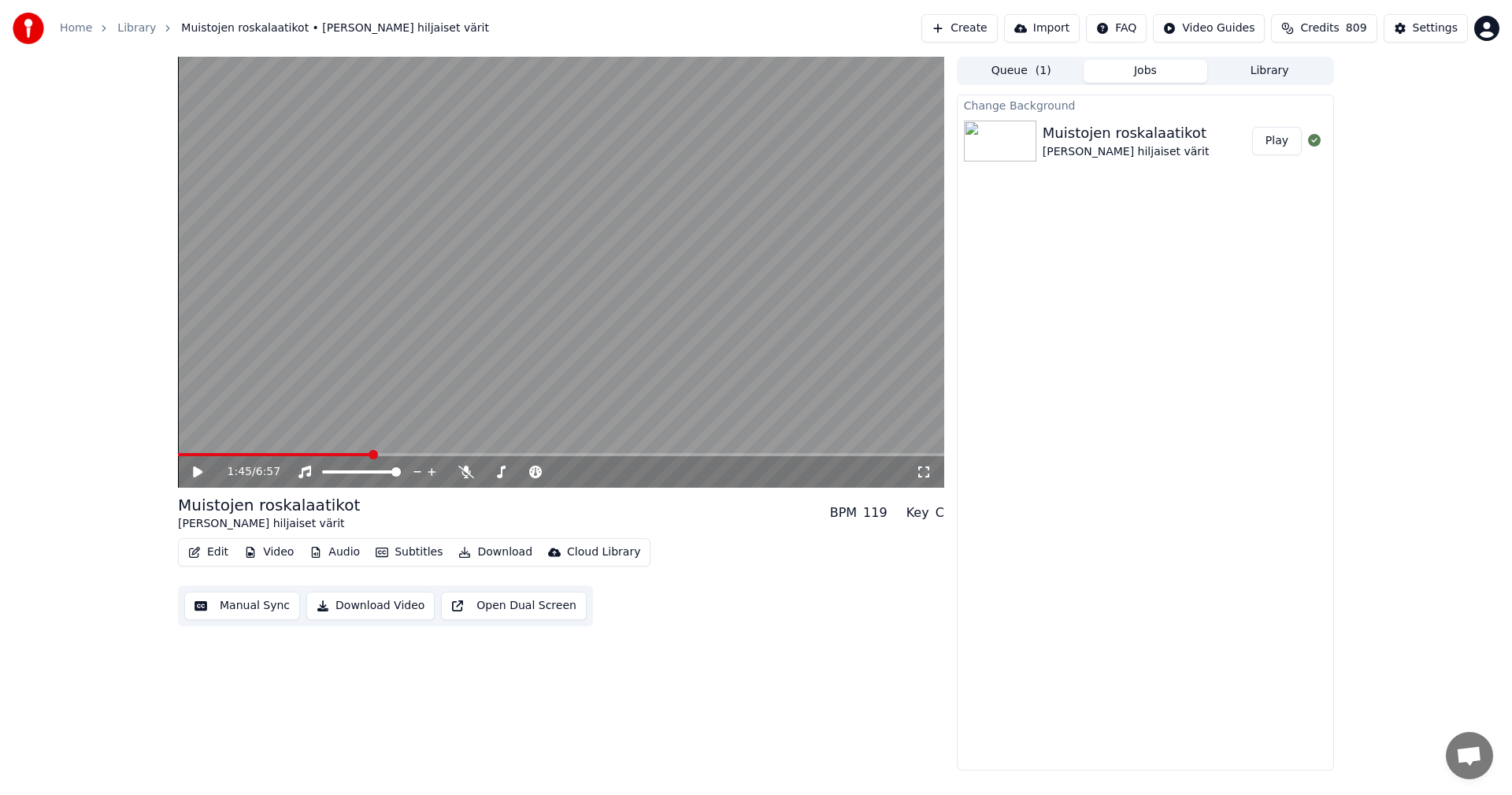
click at [1268, 145] on button "Play" at bounding box center [1277, 140] width 50 height 28
click at [220, 454] on span at bounding box center [561, 455] width 766 height 3
click at [546, 454] on span at bounding box center [561, 455] width 766 height 3
click at [519, 454] on span at bounding box center [364, 455] width 372 height 3
click at [491, 453] on span at bounding box center [351, 455] width 346 height 3
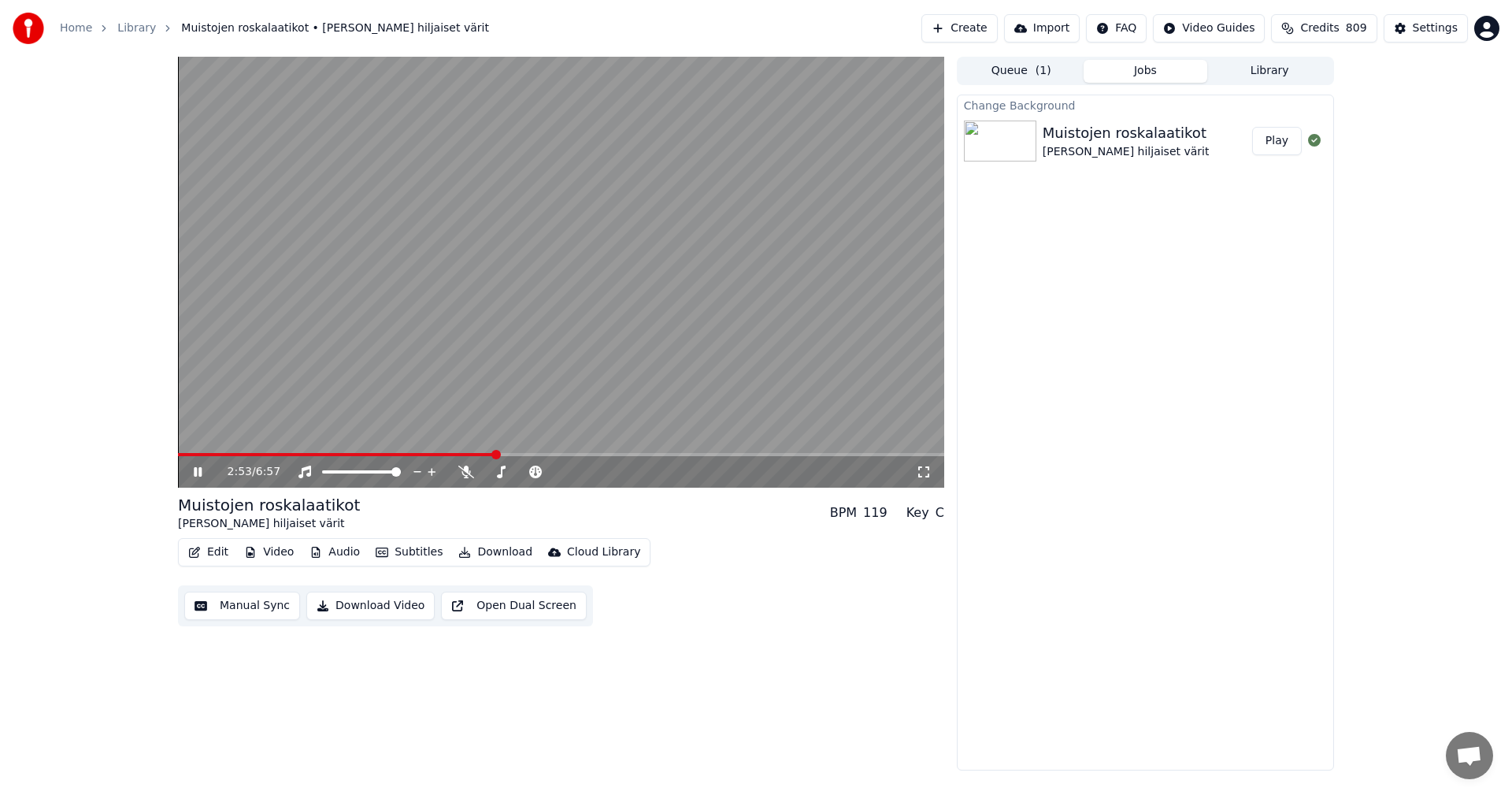
click at [449, 454] on span at bounding box center [336, 455] width 317 height 3
click at [467, 453] on span at bounding box center [333, 455] width 310 height 3
click at [198, 471] on icon at bounding box center [209, 471] width 37 height 13
click at [1434, 29] on div "Settings" at bounding box center [1435, 28] width 45 height 15
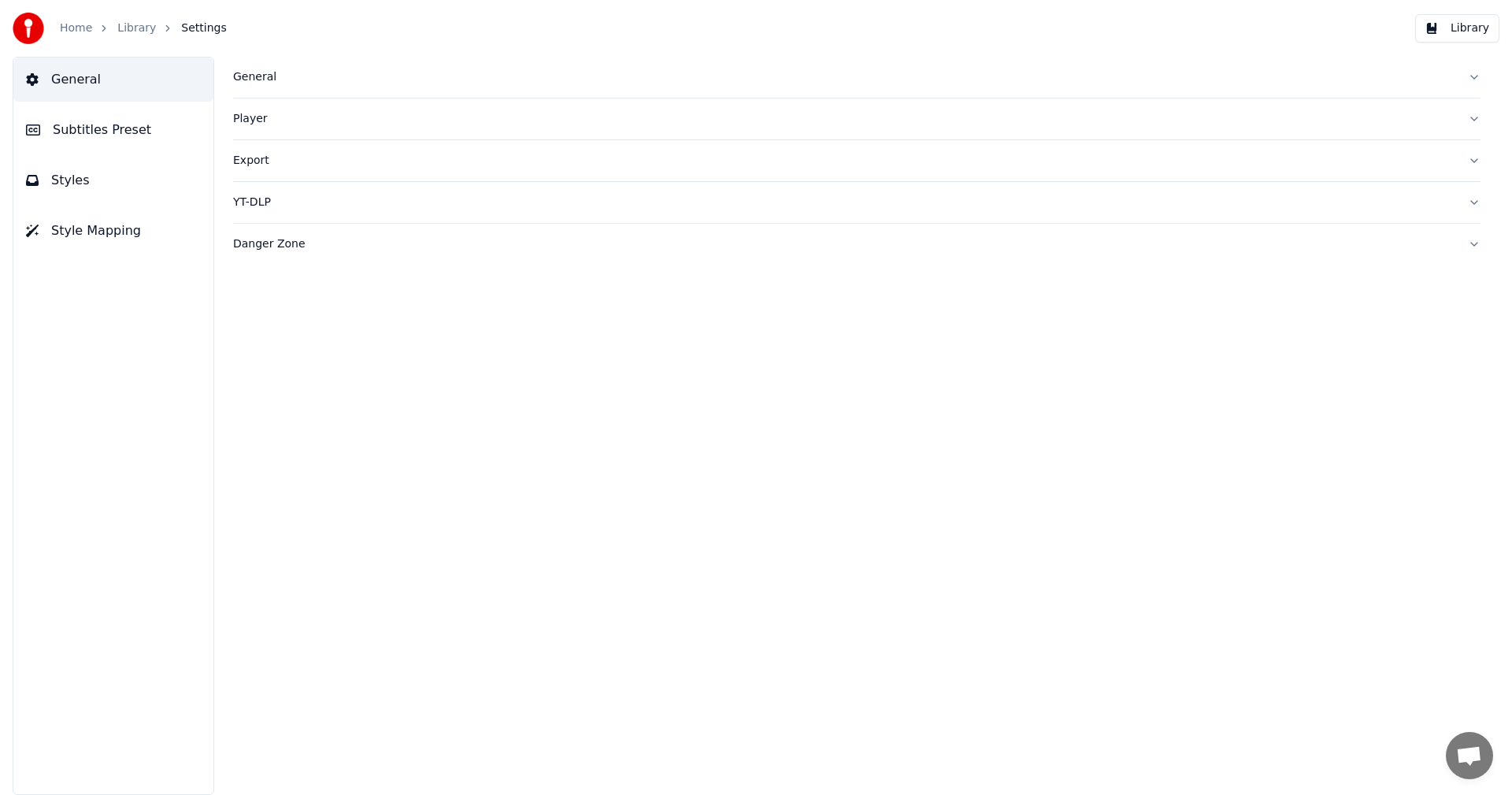
click at [138, 135] on span "Subtitles Preset" at bounding box center [101, 130] width 98 height 19
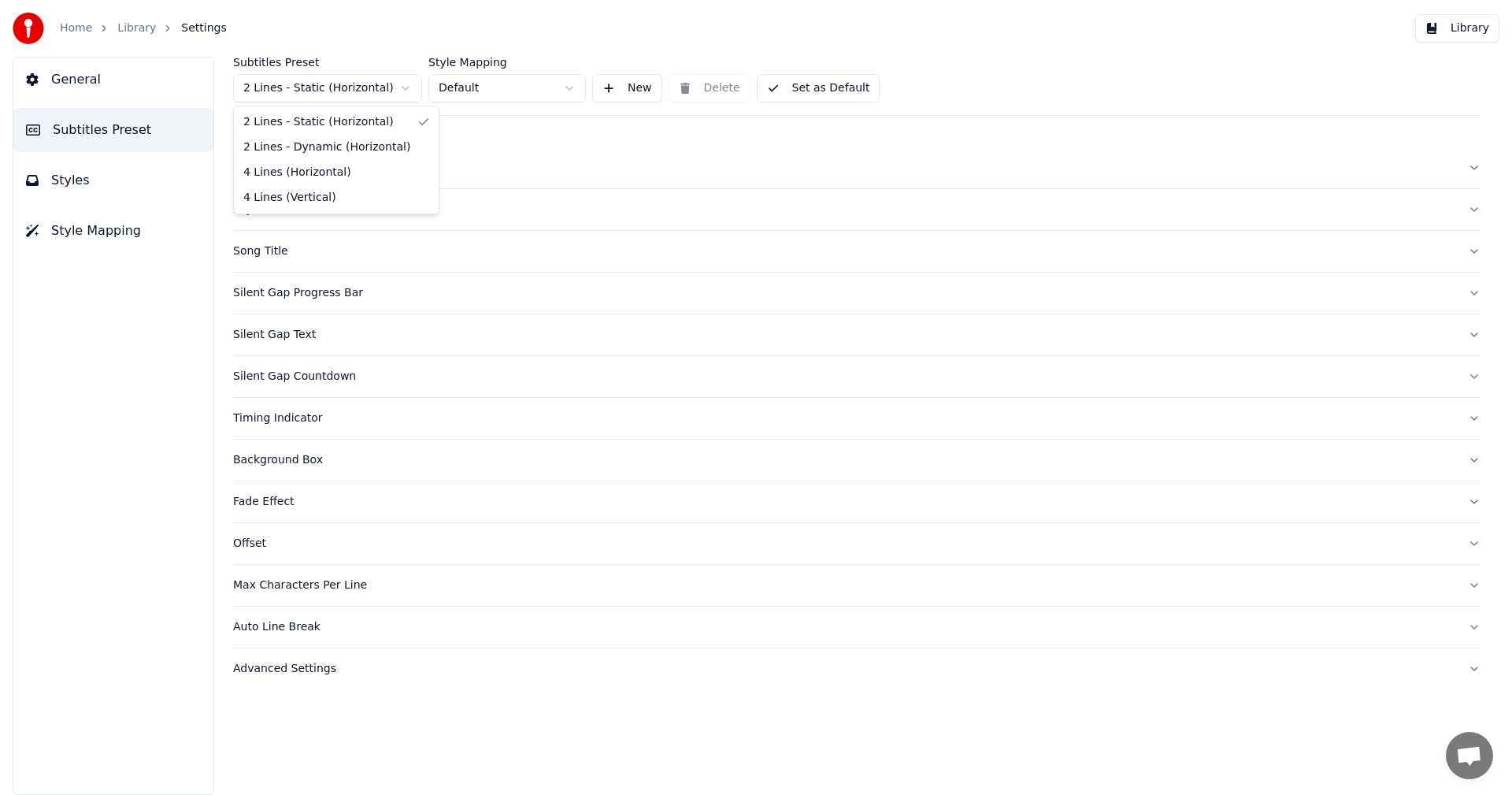
click at [366, 86] on html "Home Library Settings Library General Subtitles Preset Styles Style Mapping Sub…" at bounding box center [756, 398] width 1512 height 795
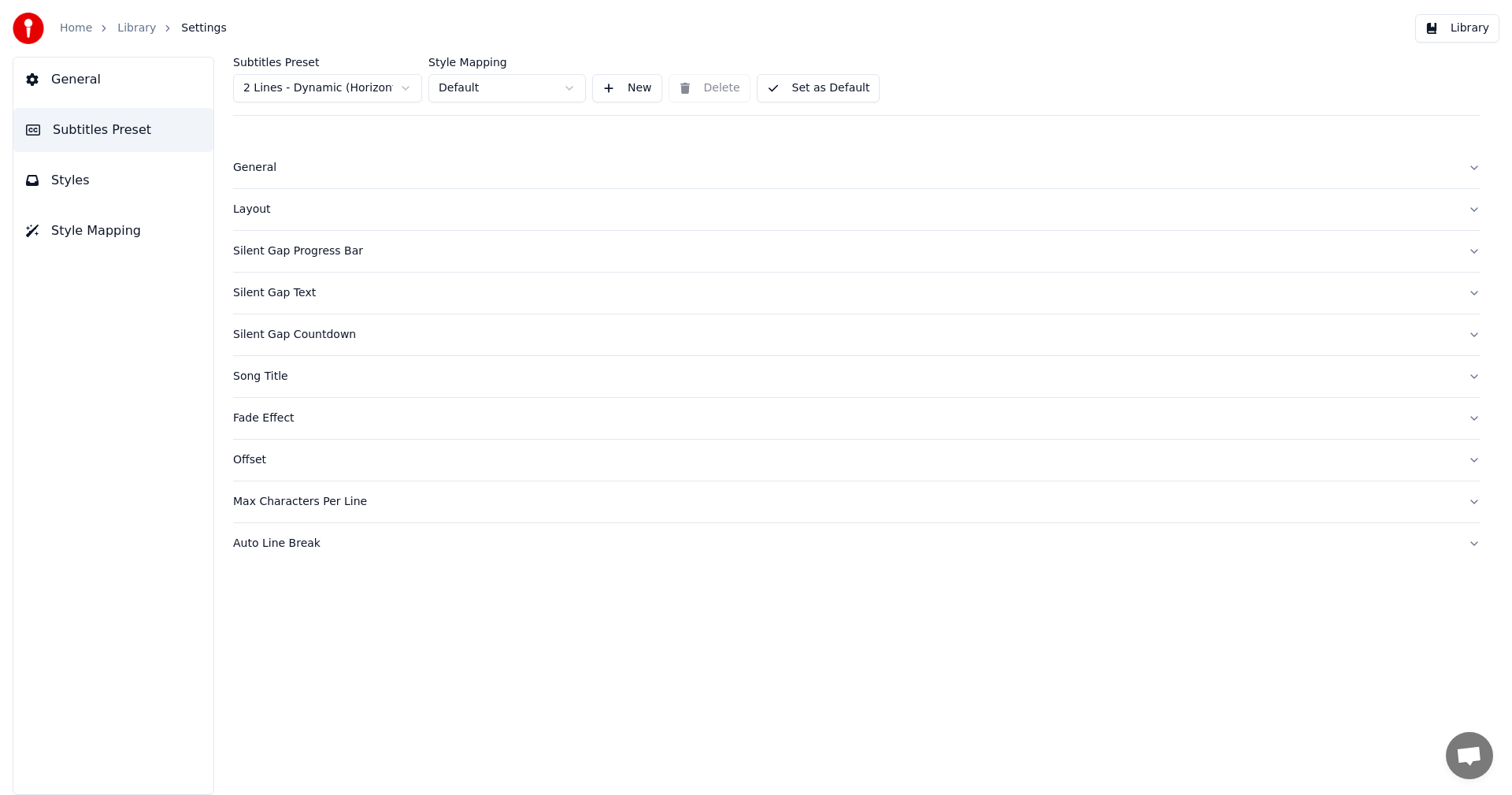
click at [261, 206] on div "Layout" at bounding box center [844, 209] width 1222 height 15
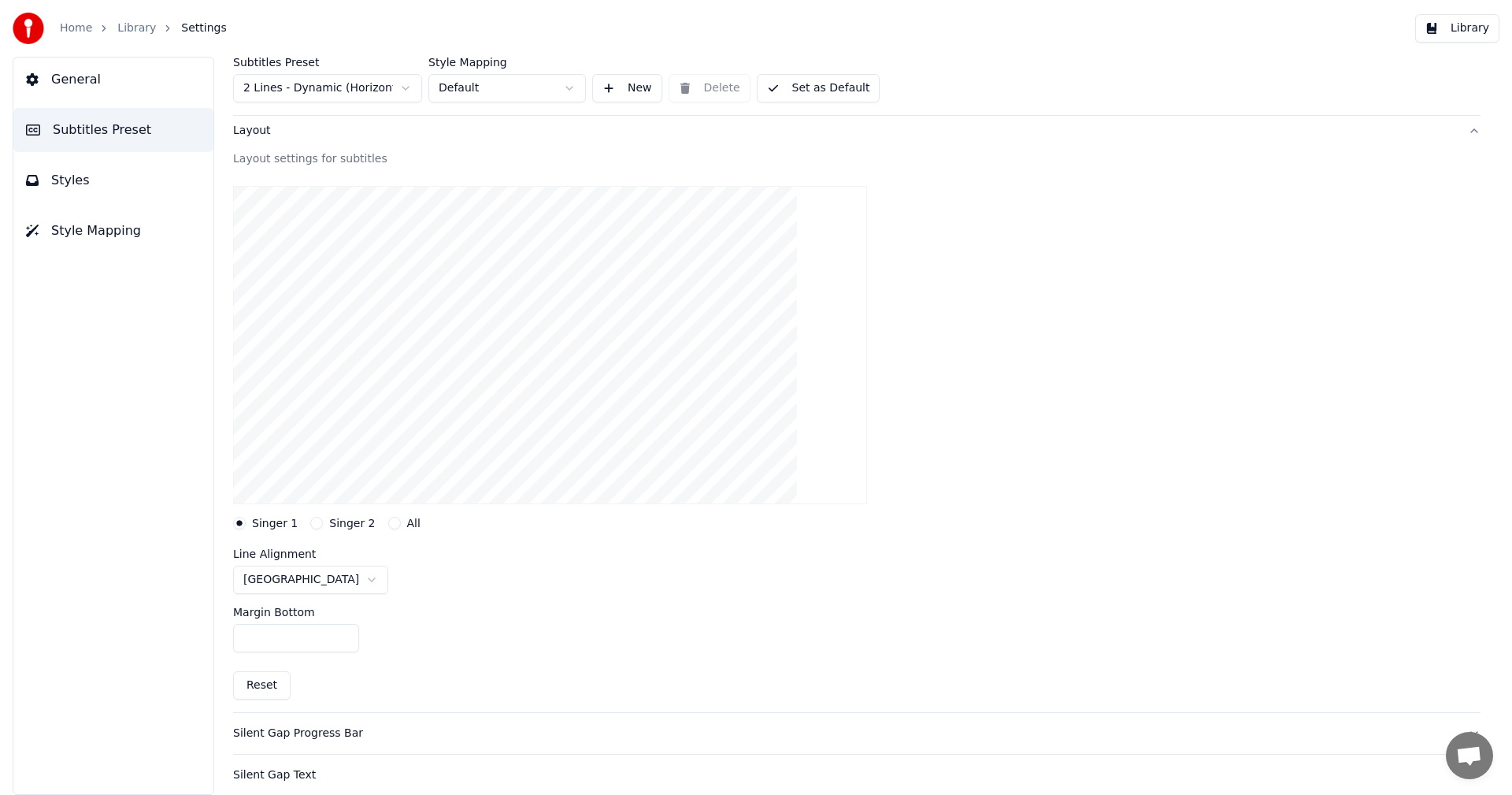
scroll to position [157, 0]
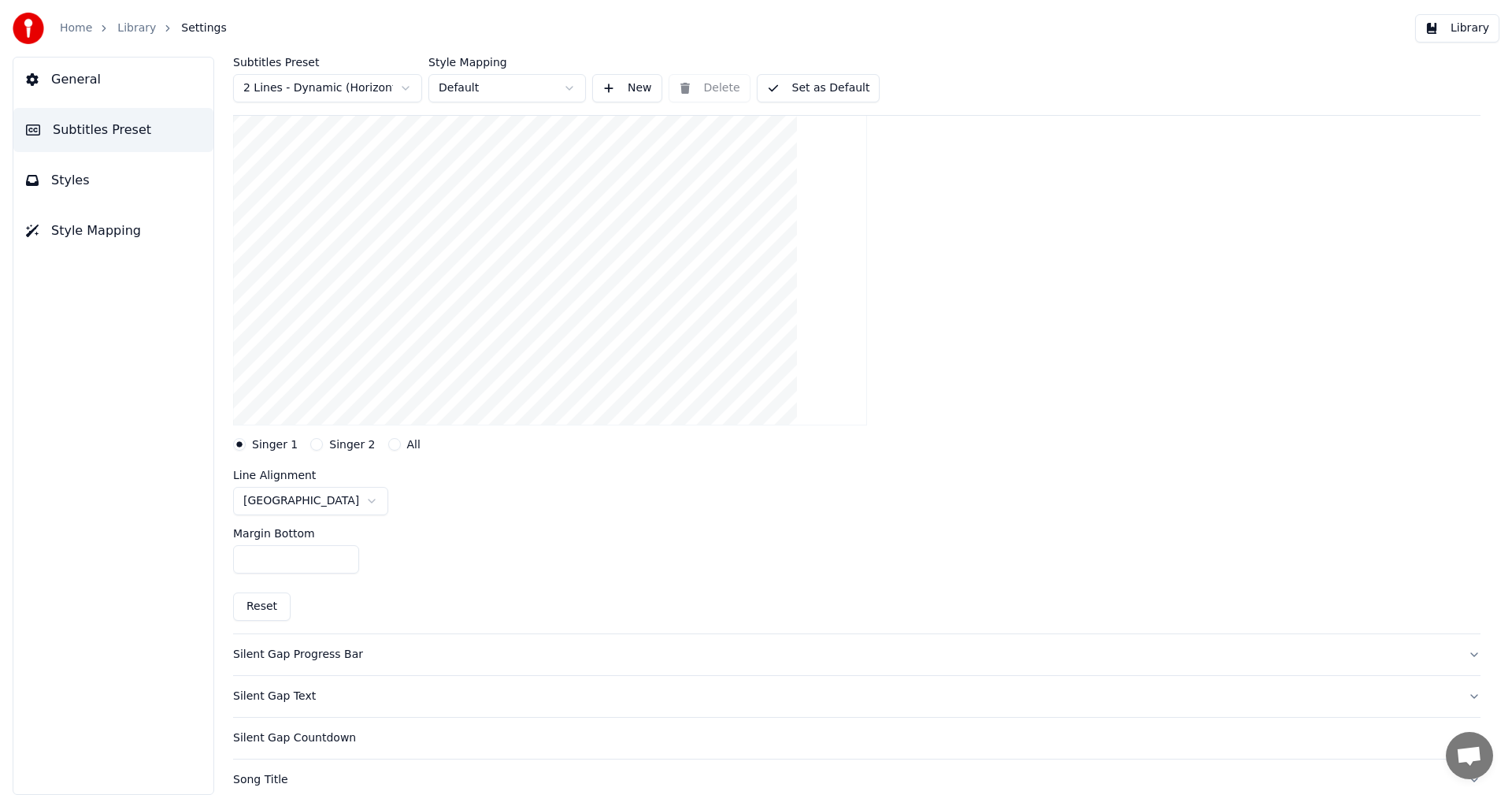
click at [311, 445] on button "Singer 2" at bounding box center [317, 444] width 13 height 13
click at [275, 609] on button "Reset" at bounding box center [261, 607] width 58 height 28
click at [341, 555] on input "***" at bounding box center [296, 559] width 126 height 28
click at [343, 564] on input "**" at bounding box center [296, 559] width 126 height 28
type input "**"
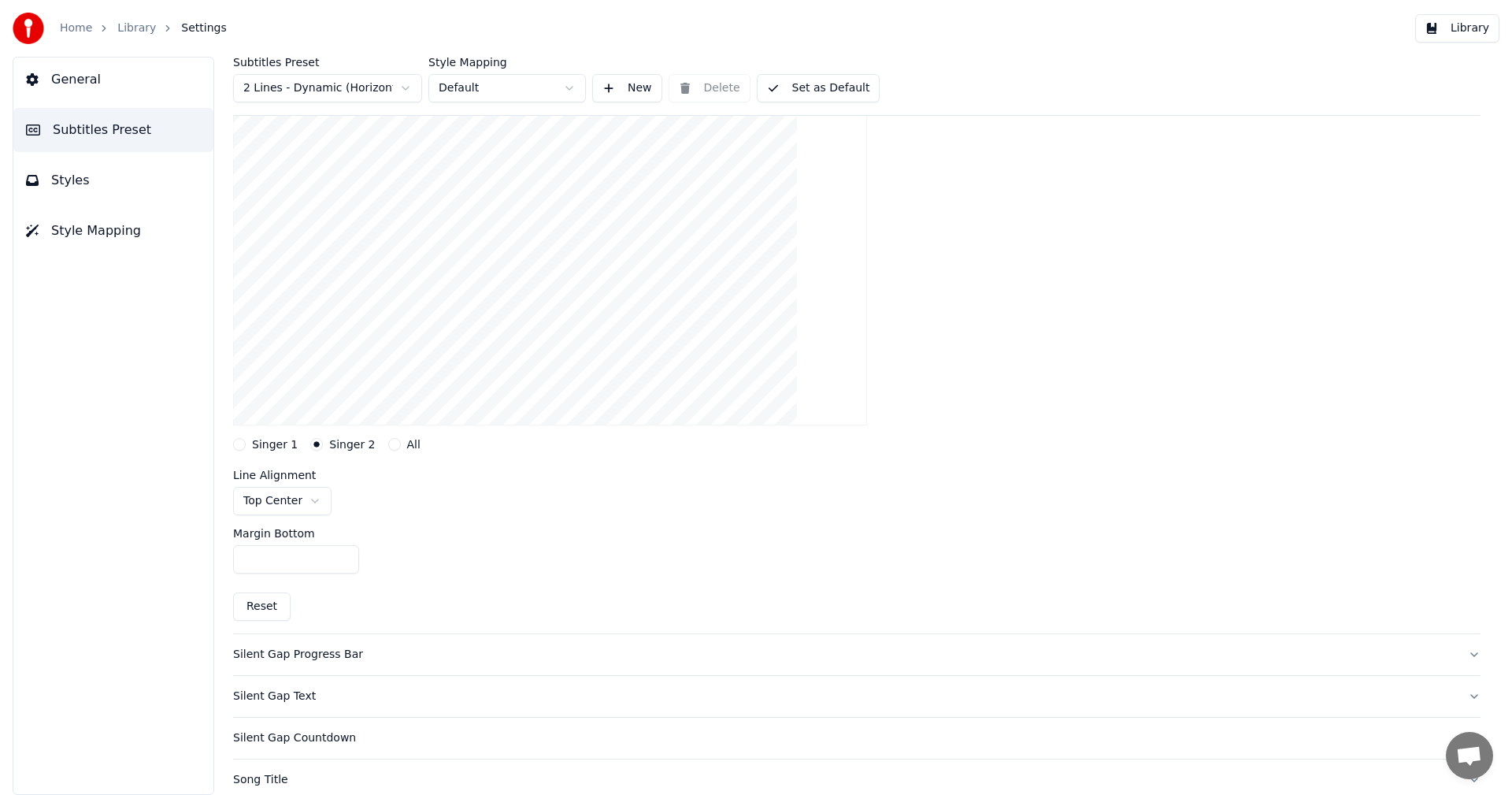
click at [343, 563] on input "**" at bounding box center [296, 559] width 126 height 28
click at [1455, 33] on button "Library" at bounding box center [1458, 28] width 84 height 28
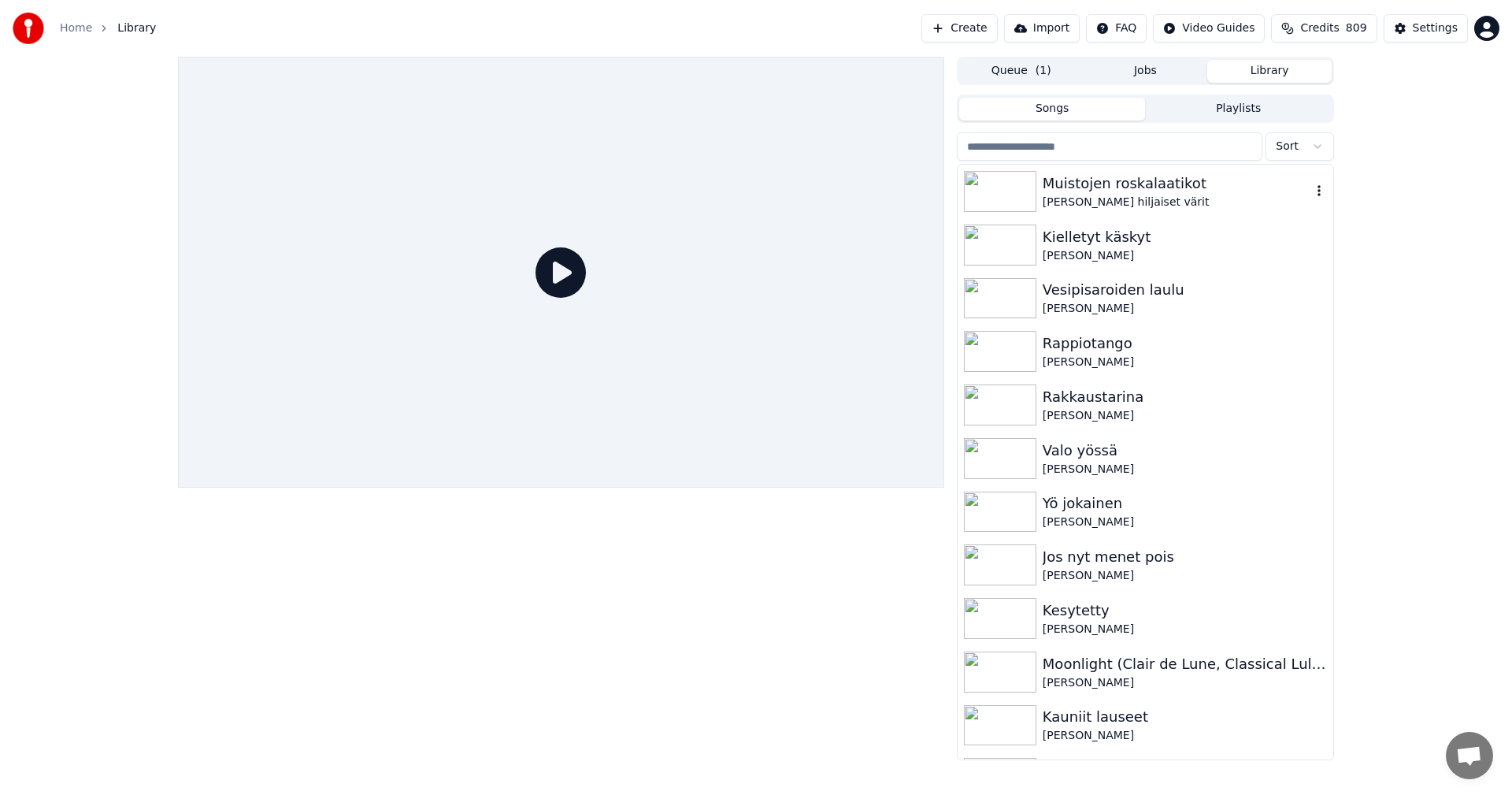
click at [1159, 173] on div "Muistojen roskalaatikot" at bounding box center [1177, 184] width 268 height 22
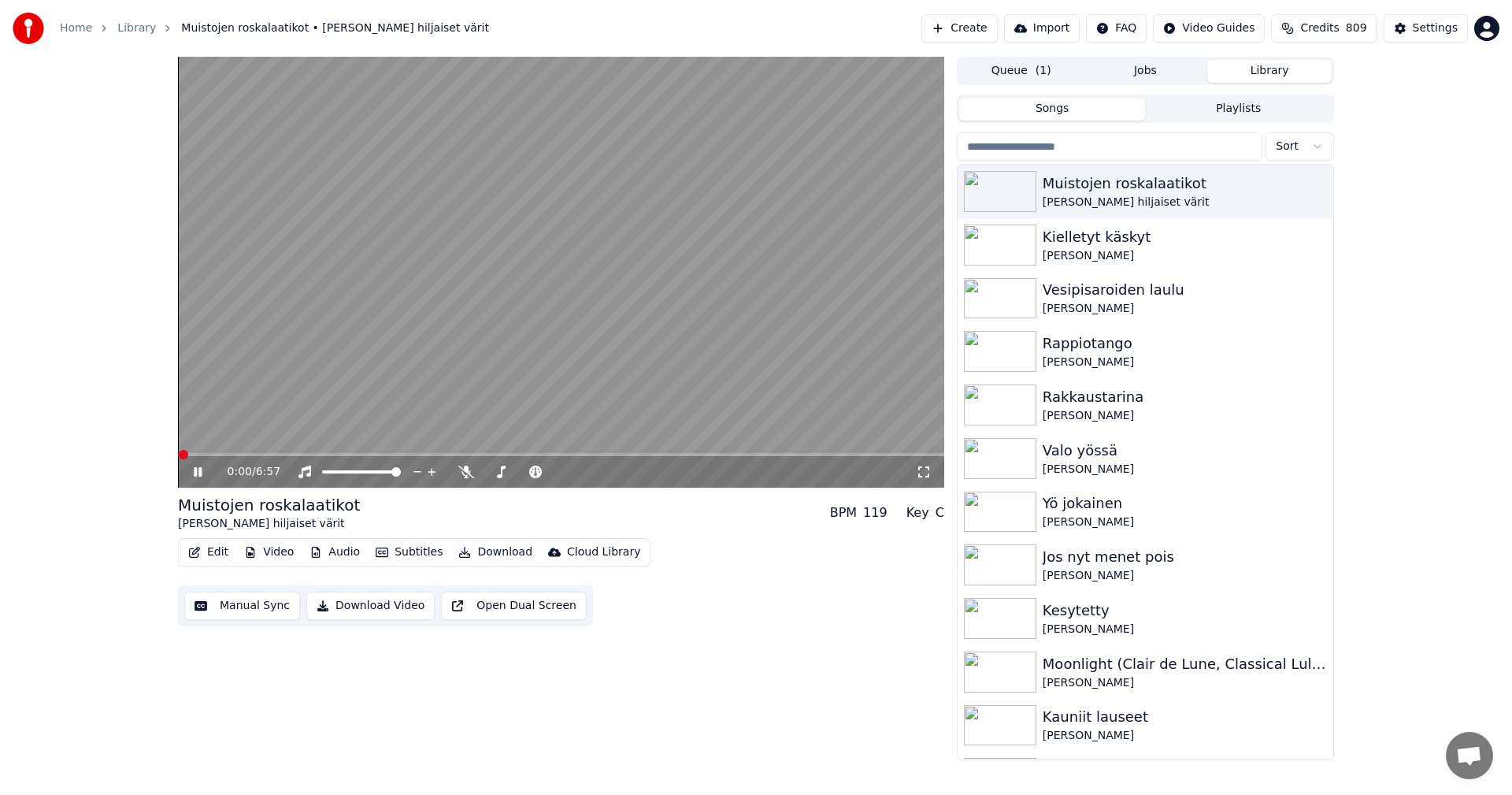
click at [295, 454] on span at bounding box center [561, 455] width 766 height 3
click at [513, 453] on video at bounding box center [561, 272] width 766 height 431
click at [513, 454] on span at bounding box center [561, 455] width 766 height 3
click at [206, 472] on icon at bounding box center [209, 471] width 37 height 13
click at [463, 455] on span at bounding box center [348, 455] width 341 height 3
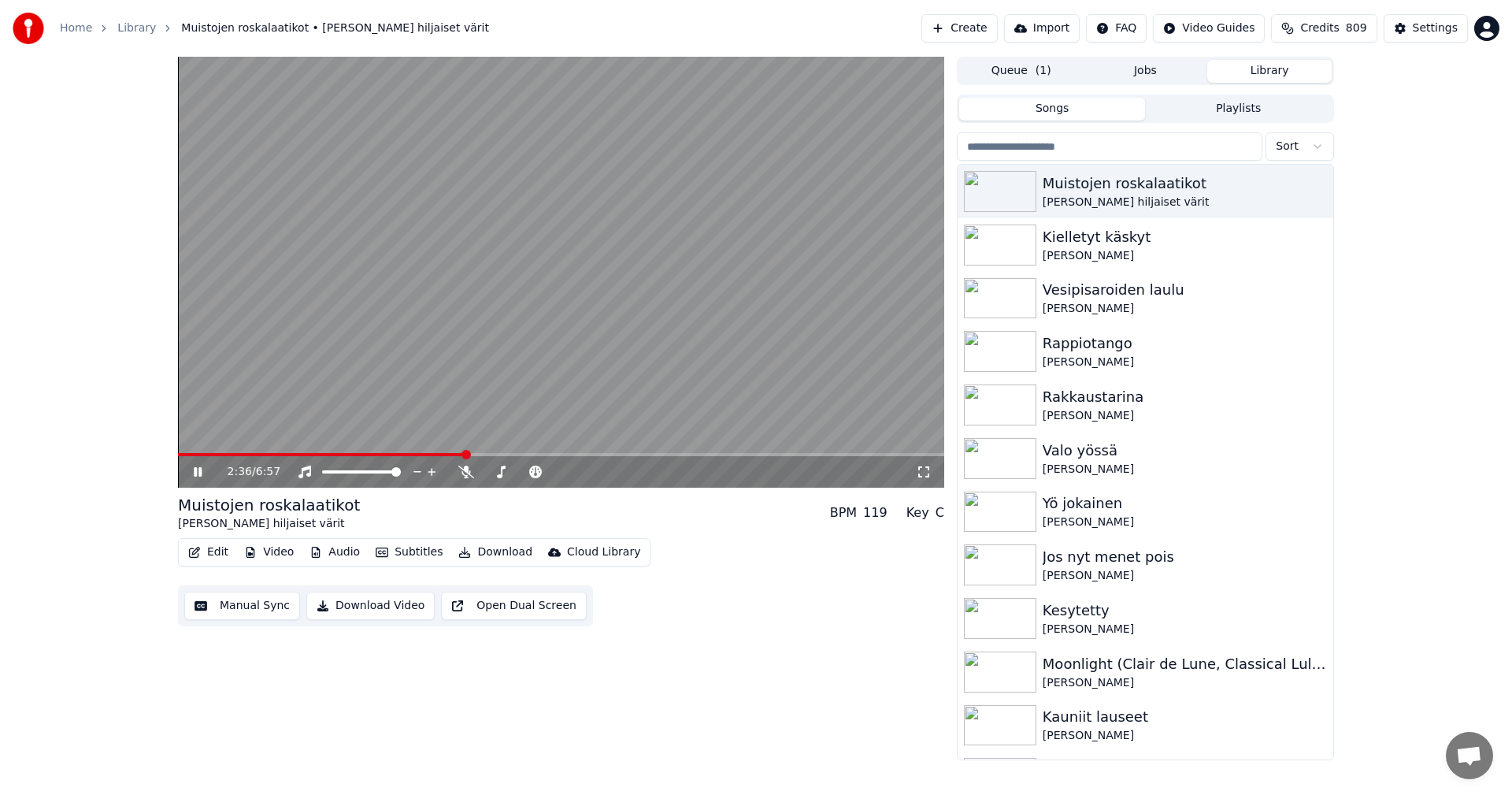
click at [488, 454] on span at bounding box center [561, 455] width 766 height 3
click at [471, 455] on span at bounding box center [335, 455] width 314 height 3
click at [196, 475] on icon at bounding box center [197, 471] width 8 height 9
click at [1418, 29] on div "Settings" at bounding box center [1435, 28] width 45 height 15
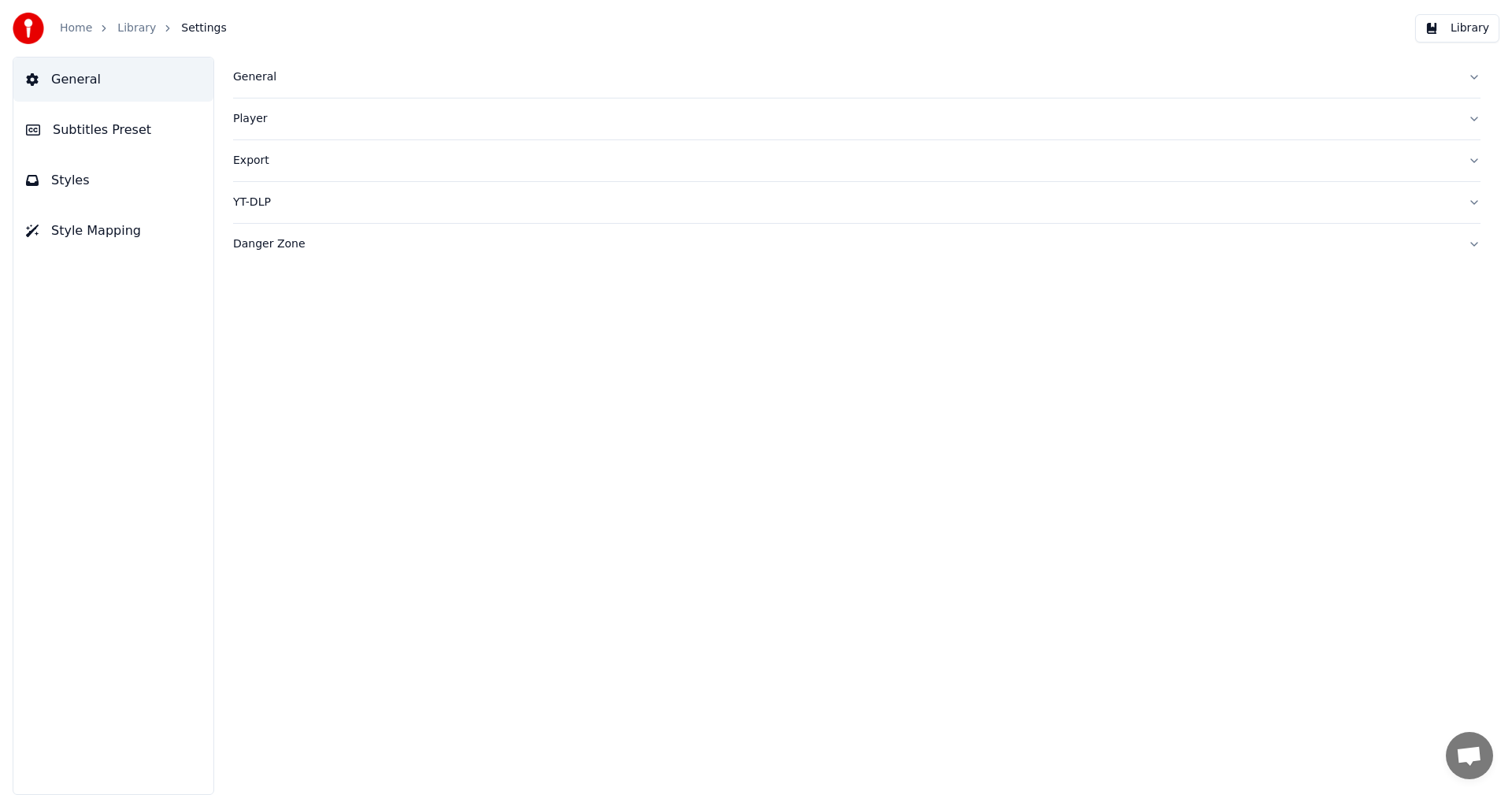
click at [135, 124] on span "Subtitles Preset" at bounding box center [101, 130] width 98 height 19
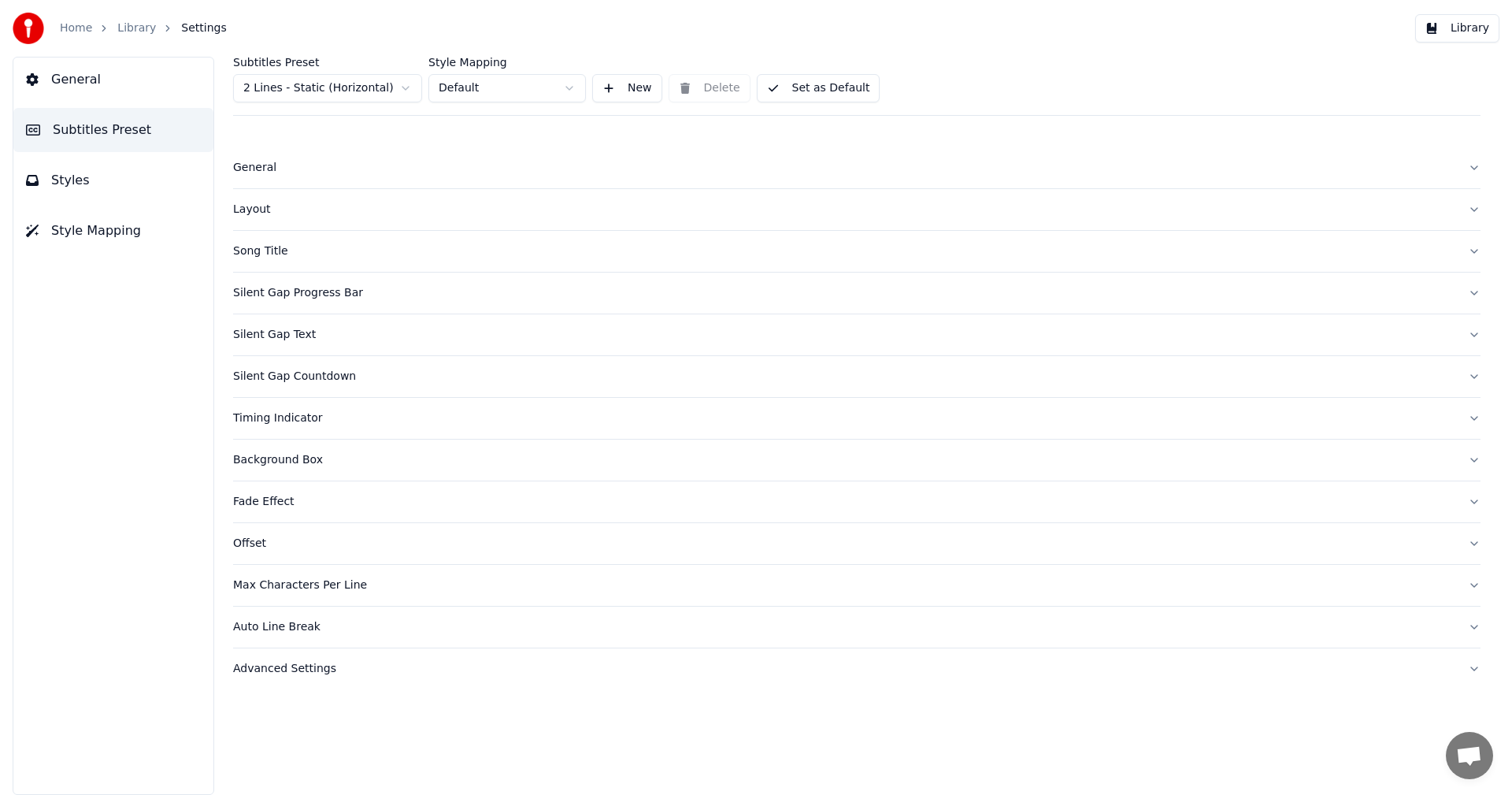
click at [358, 89] on html "Home Library Settings Library General Subtitles Preset Styles Style Mapping Sub…" at bounding box center [756, 398] width 1512 height 795
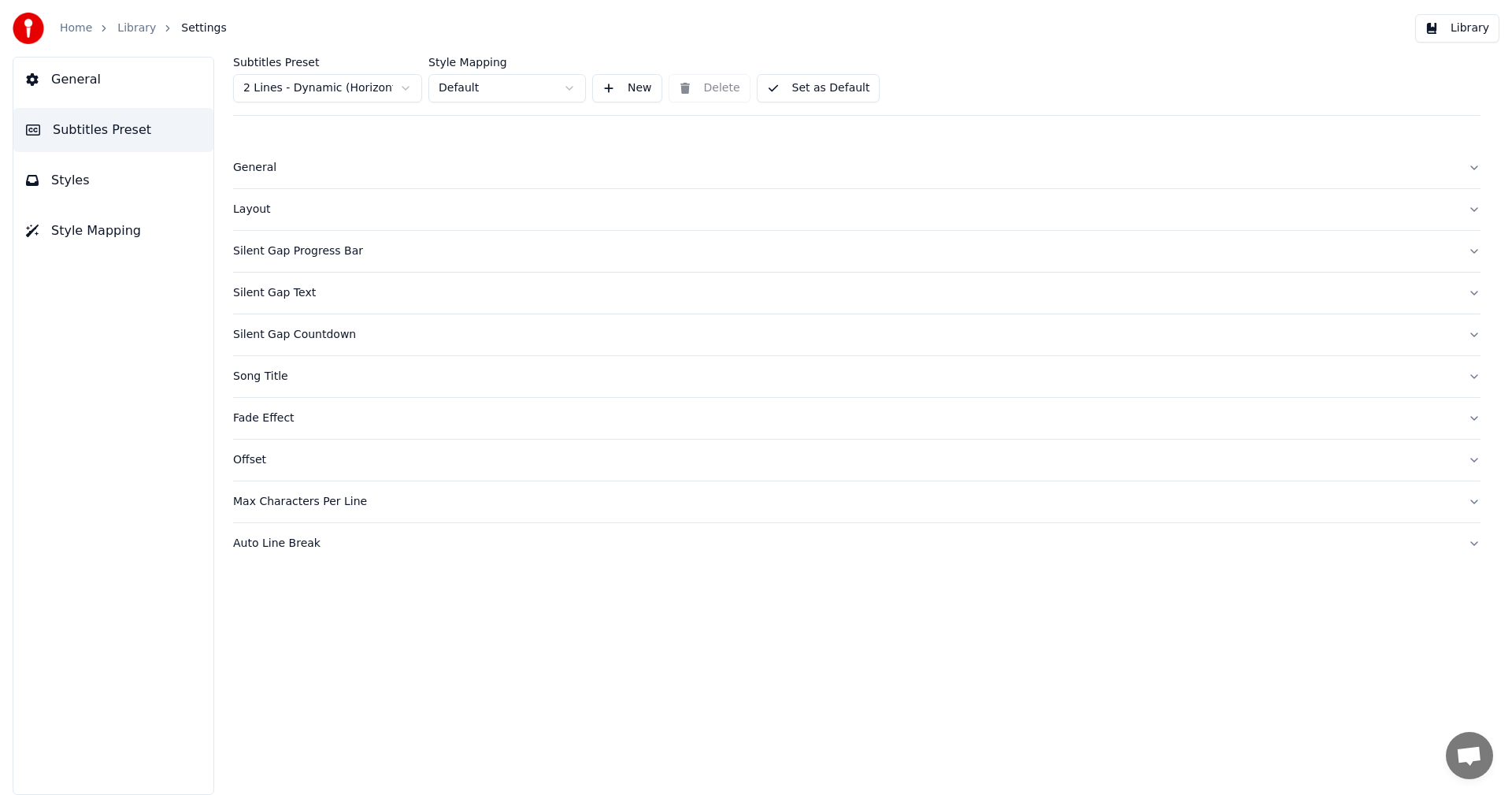
click at [248, 213] on div "Layout" at bounding box center [844, 209] width 1222 height 15
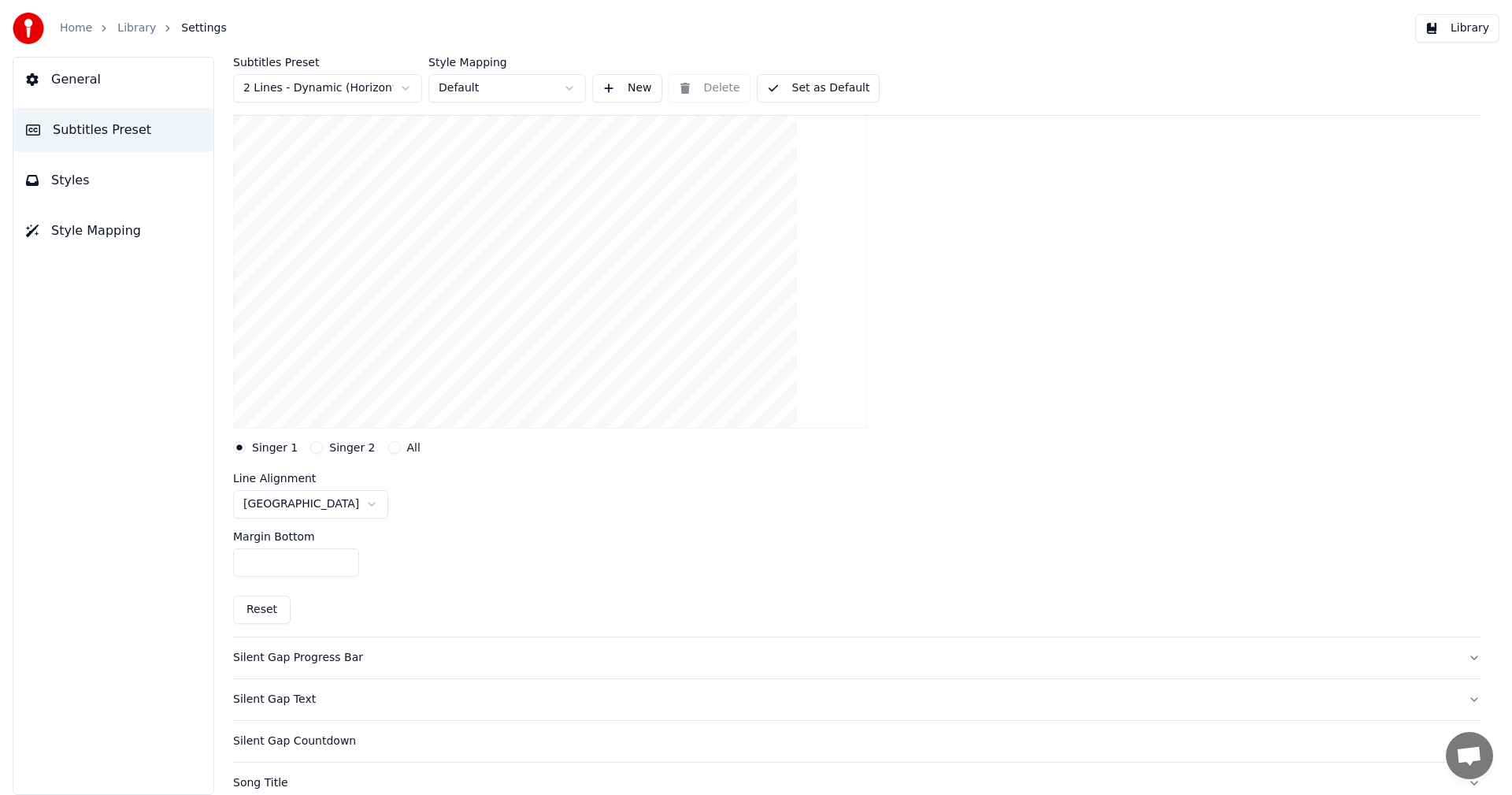
scroll to position [157, 0]
click at [274, 604] on button "Reset" at bounding box center [261, 607] width 58 height 28
click at [345, 557] on input "***" at bounding box center [296, 559] width 126 height 28
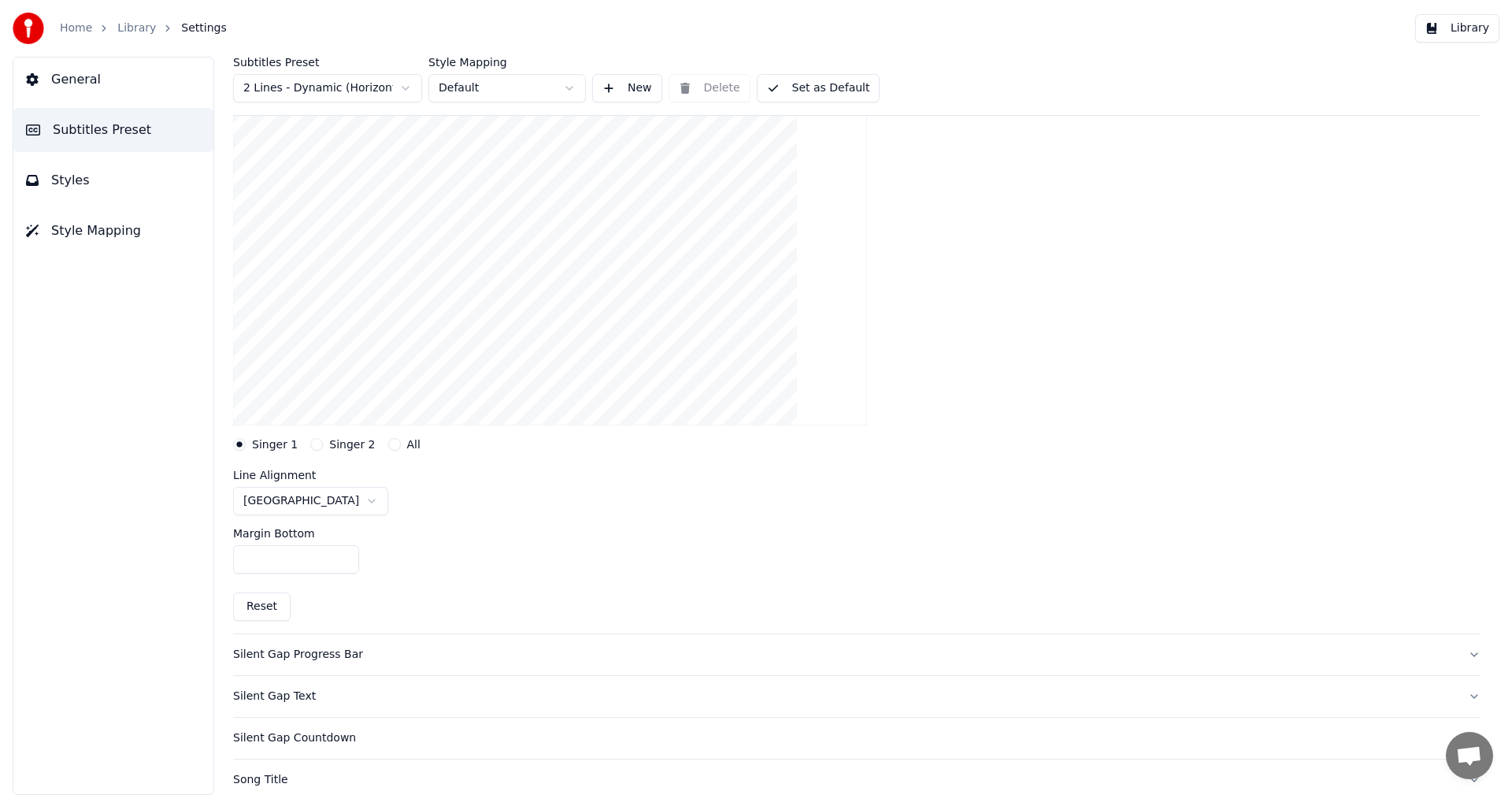
click at [345, 557] on input "***" at bounding box center [296, 559] width 126 height 28
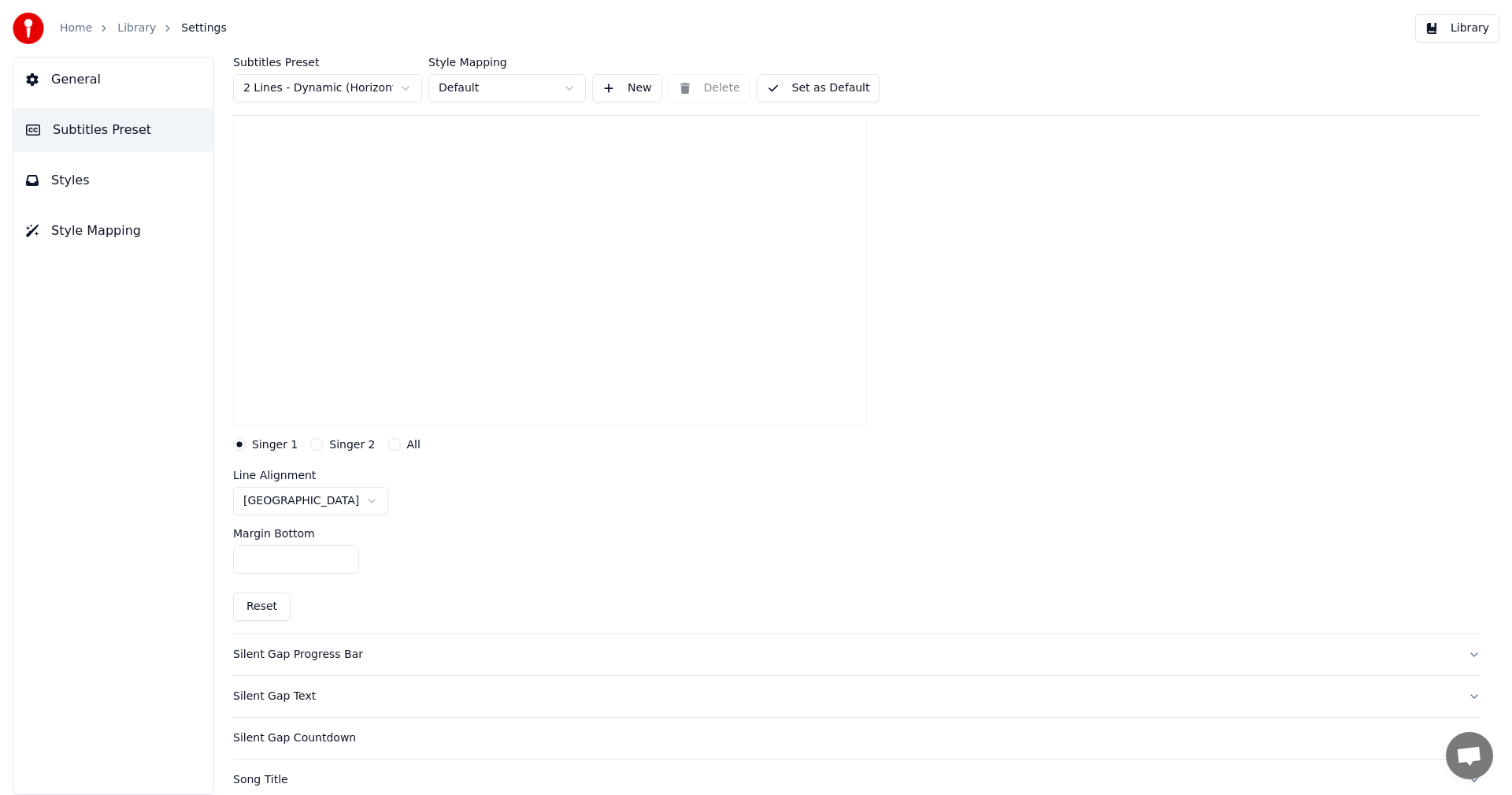
click at [345, 557] on input "***" at bounding box center [296, 559] width 126 height 28
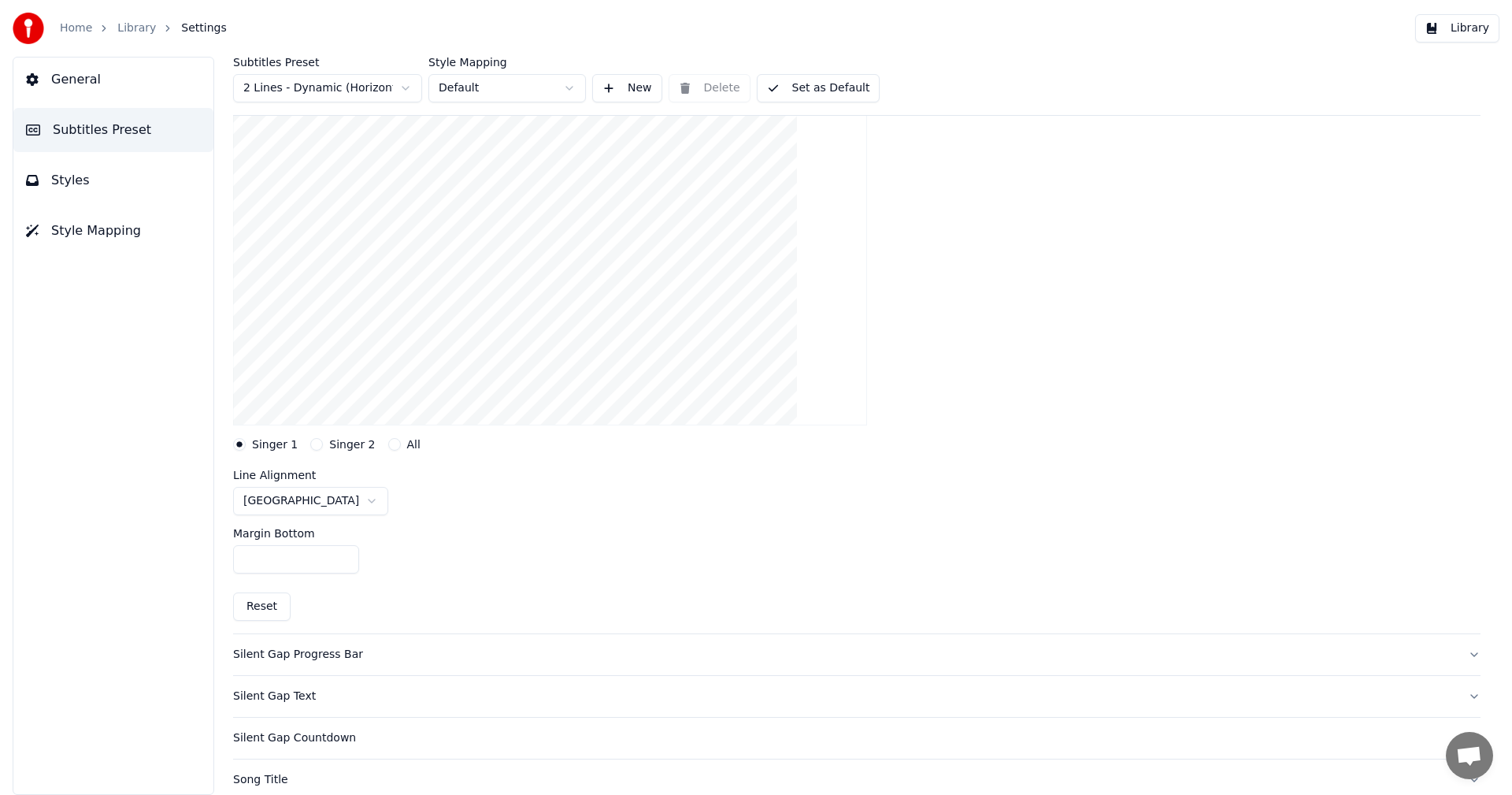
click at [345, 557] on input "***" at bounding box center [296, 559] width 126 height 28
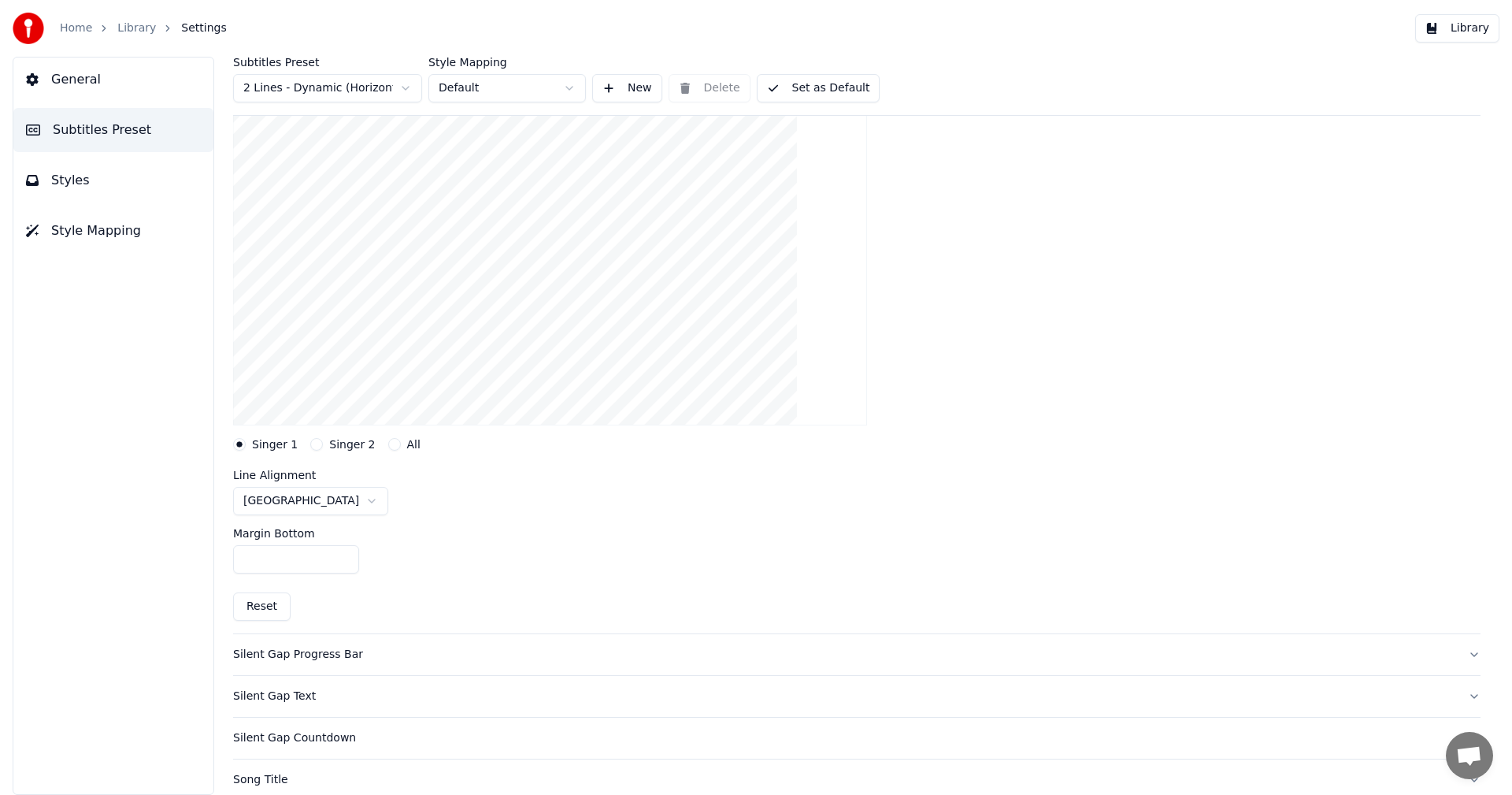
click at [345, 557] on input "***" at bounding box center [296, 559] width 126 height 28
click at [344, 556] on input "***" at bounding box center [296, 559] width 126 height 28
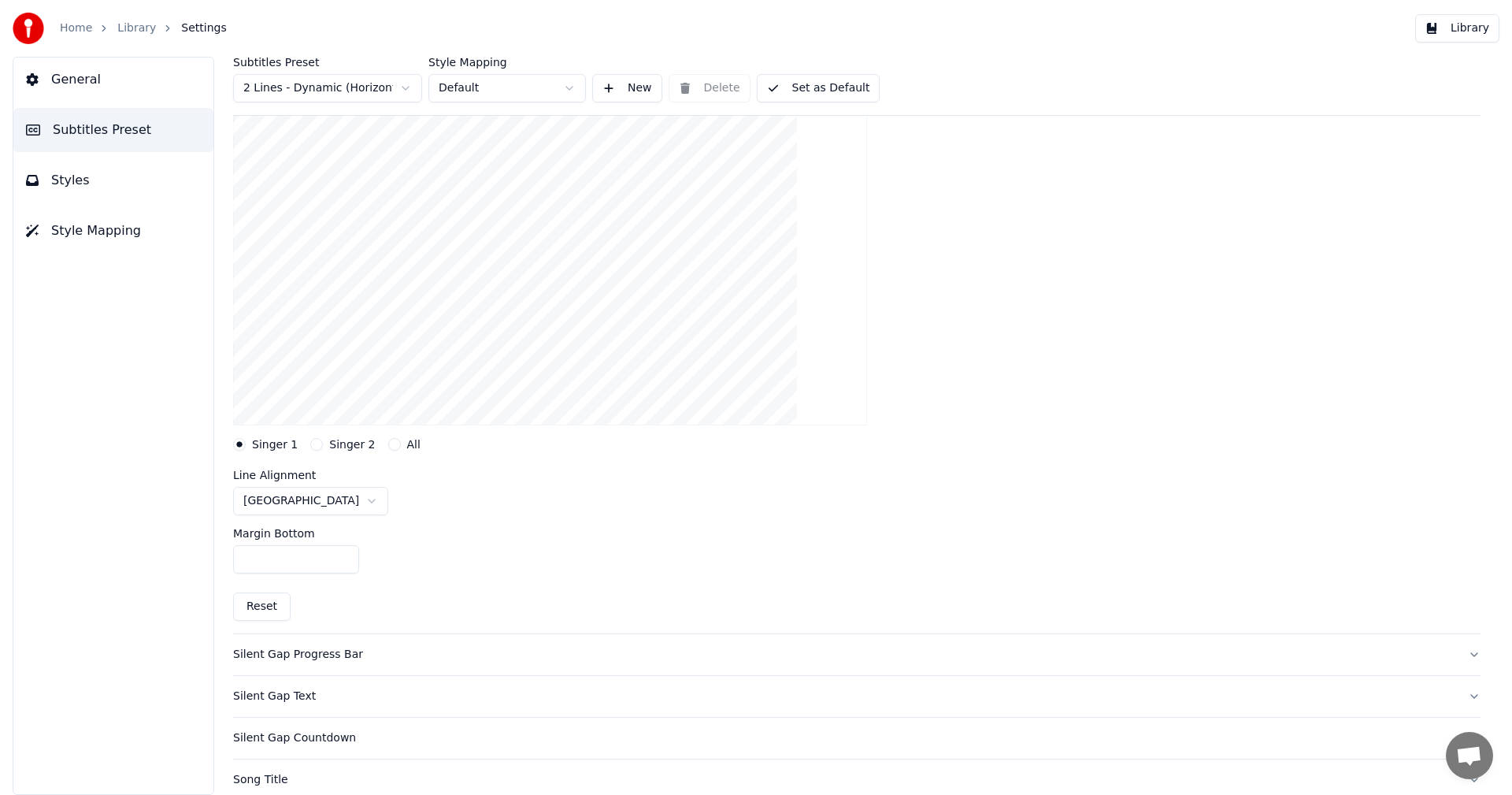
click at [344, 556] on input "***" at bounding box center [296, 559] width 126 height 28
click at [313, 445] on button "Singer 2" at bounding box center [317, 444] width 13 height 13
click at [341, 562] on input "***" at bounding box center [296, 559] width 126 height 28
click at [238, 445] on button "Singer 1" at bounding box center [239, 444] width 13 height 13
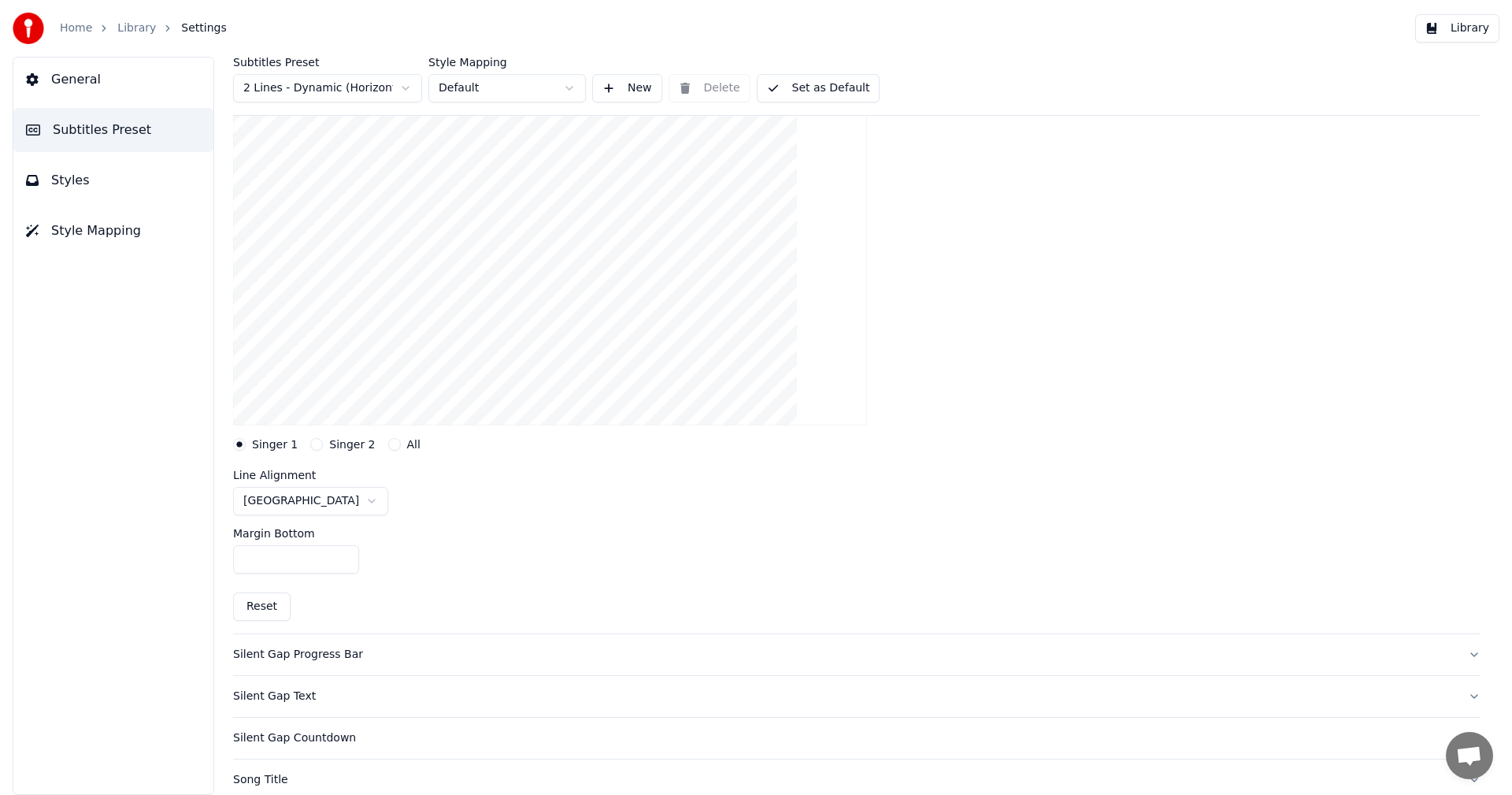
click at [342, 556] on input "***" at bounding box center [296, 559] width 126 height 28
type input "***"
click at [342, 556] on input "***" at bounding box center [296, 559] width 126 height 28
click at [855, 89] on button "Set as Default" at bounding box center [819, 88] width 124 height 28
click at [1463, 32] on button "Library" at bounding box center [1458, 28] width 84 height 28
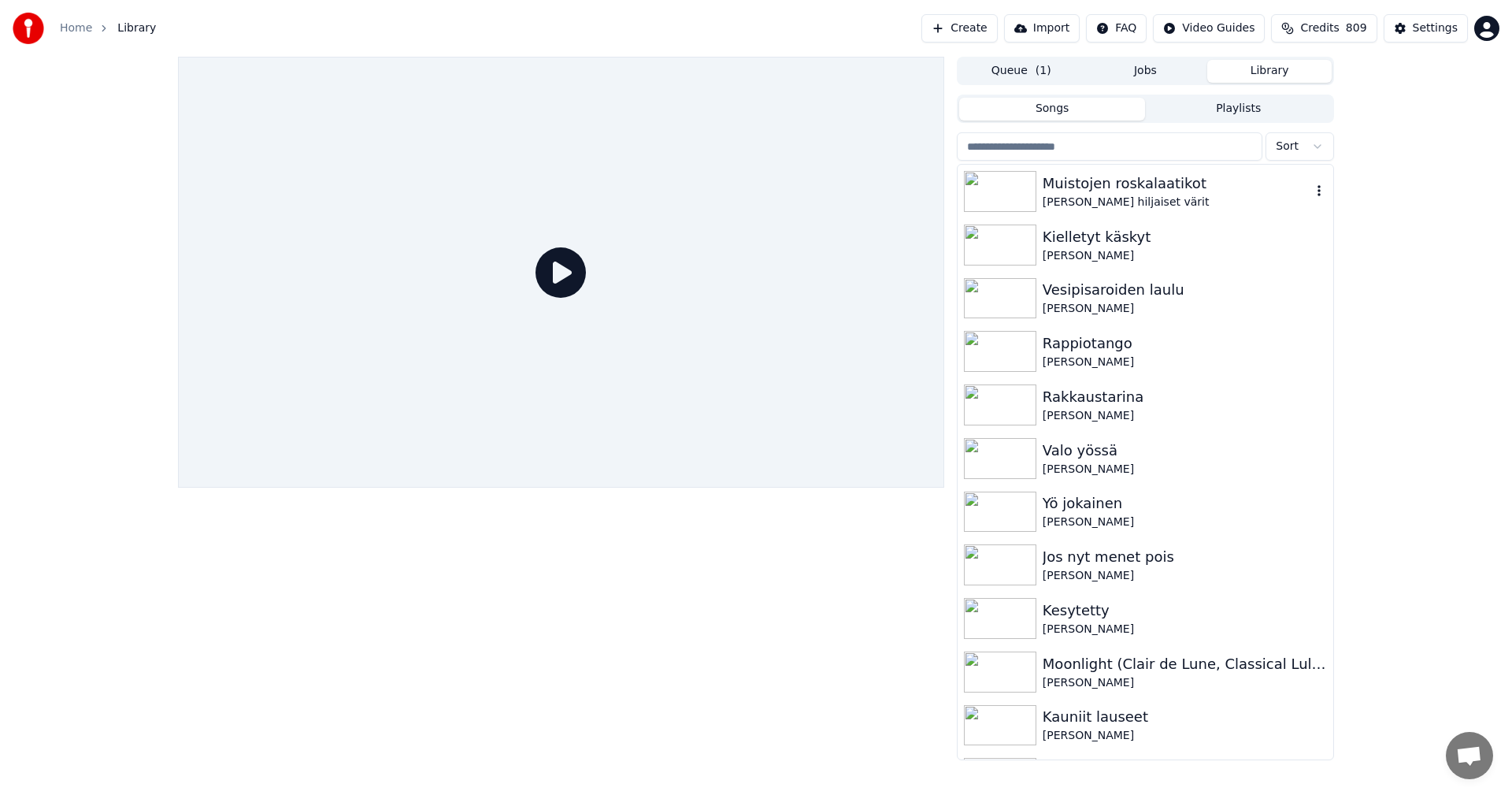
click at [1102, 191] on div "Muistojen roskalaatikot" at bounding box center [1177, 184] width 268 height 22
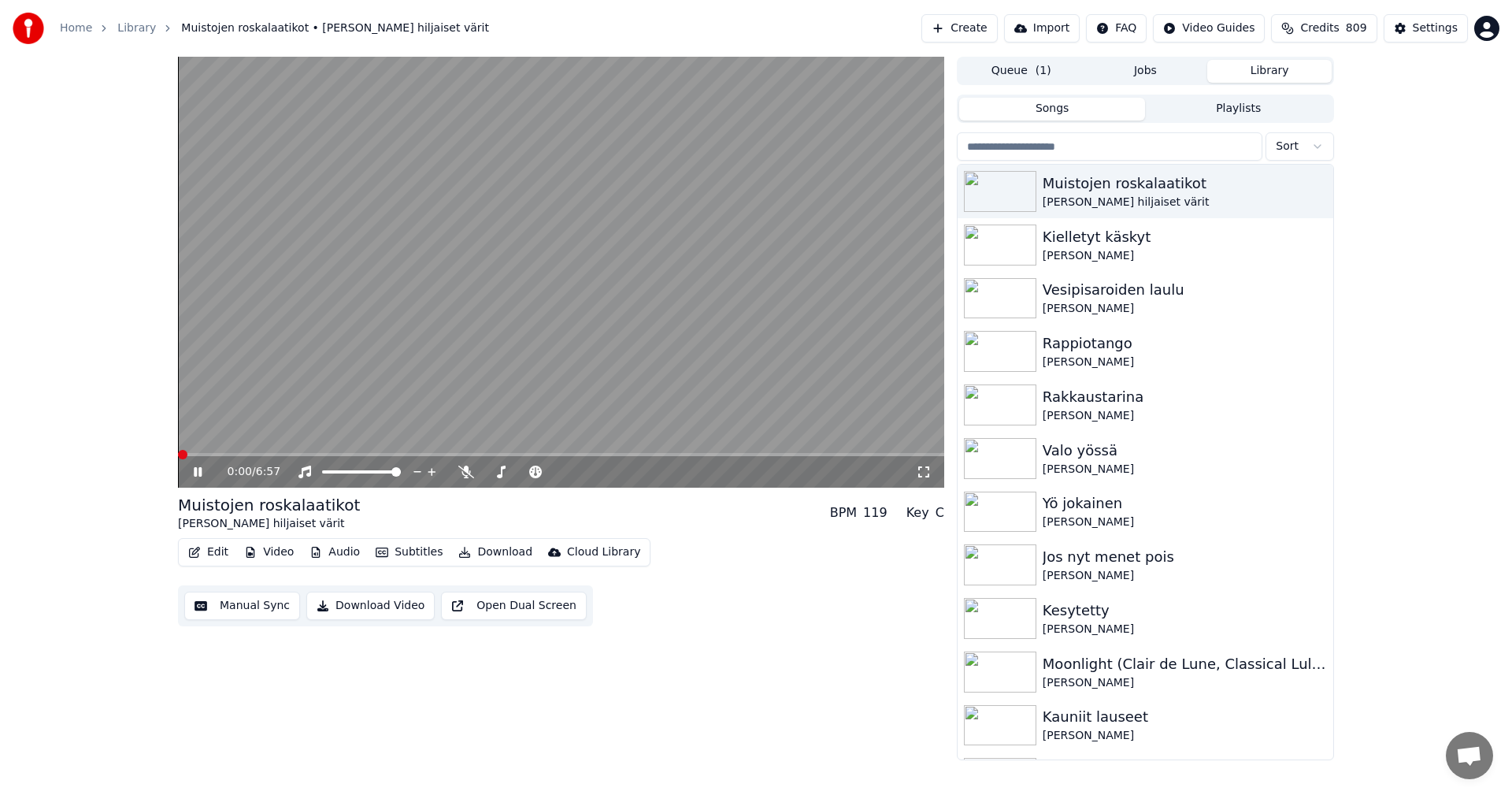
click at [297, 453] on video at bounding box center [561, 272] width 766 height 431
click at [300, 456] on span at bounding box center [561, 455] width 766 height 3
click at [195, 477] on icon at bounding box center [197, 471] width 9 height 11
click at [464, 454] on span at bounding box center [561, 455] width 766 height 3
click at [510, 453] on video at bounding box center [561, 272] width 766 height 431
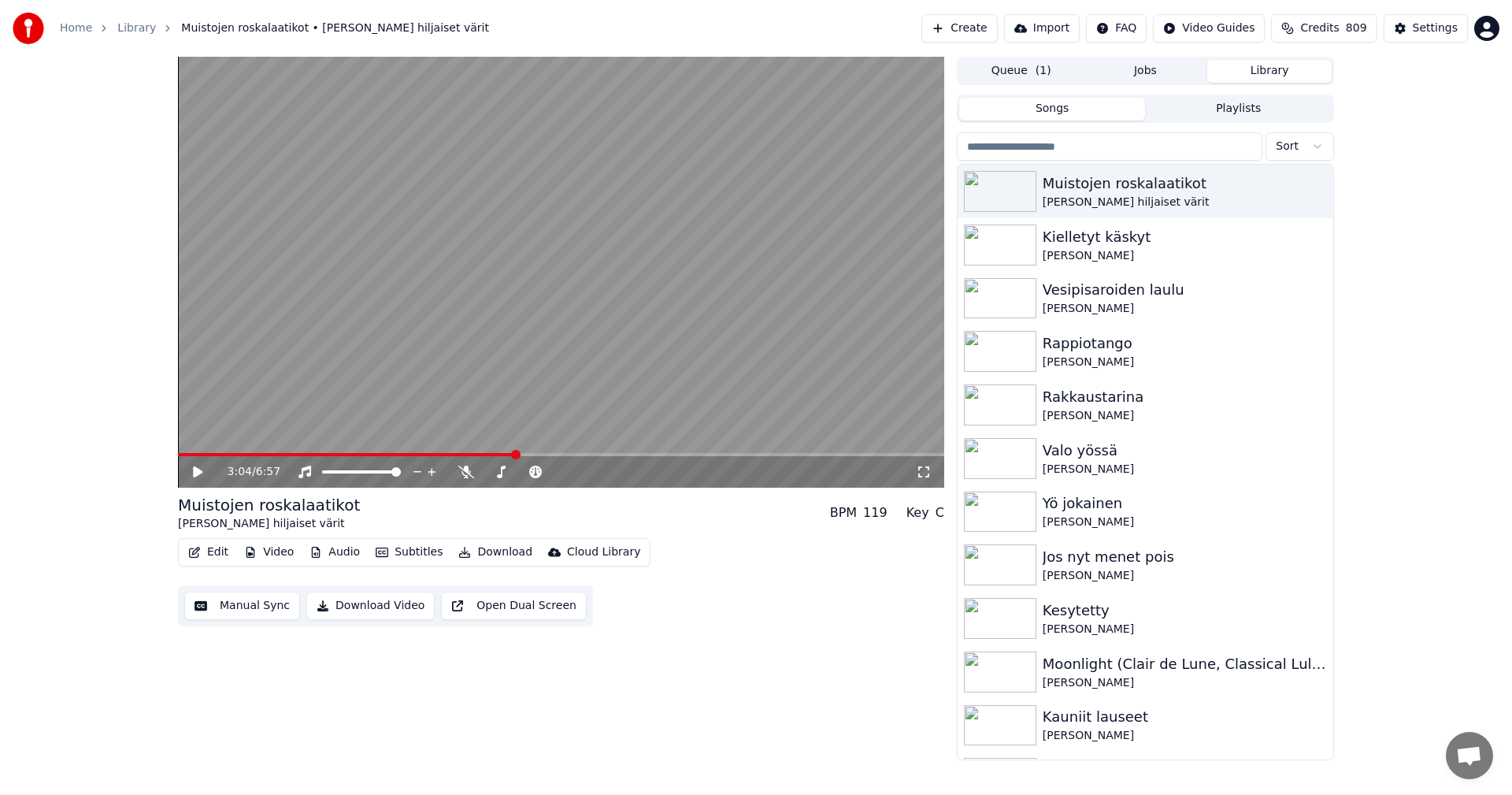
click at [516, 455] on span at bounding box center [561, 455] width 766 height 3
click at [204, 472] on icon at bounding box center [209, 471] width 37 height 13
click at [486, 454] on span at bounding box center [332, 455] width 308 height 3
click at [452, 454] on span at bounding box center [334, 455] width 311 height 3
click at [196, 474] on icon at bounding box center [197, 471] width 8 height 9
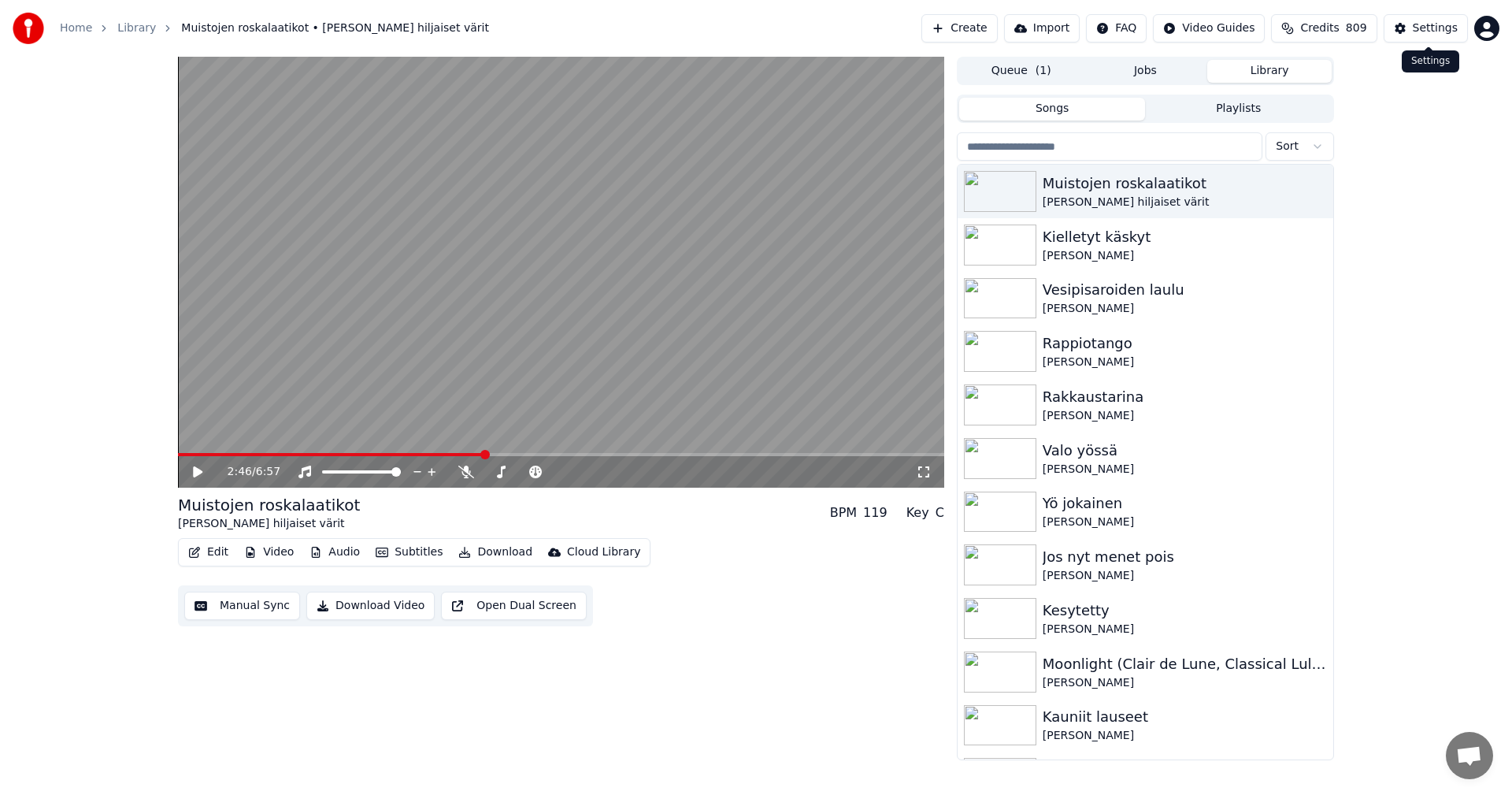
click at [1438, 32] on div "Settings" at bounding box center [1435, 28] width 45 height 15
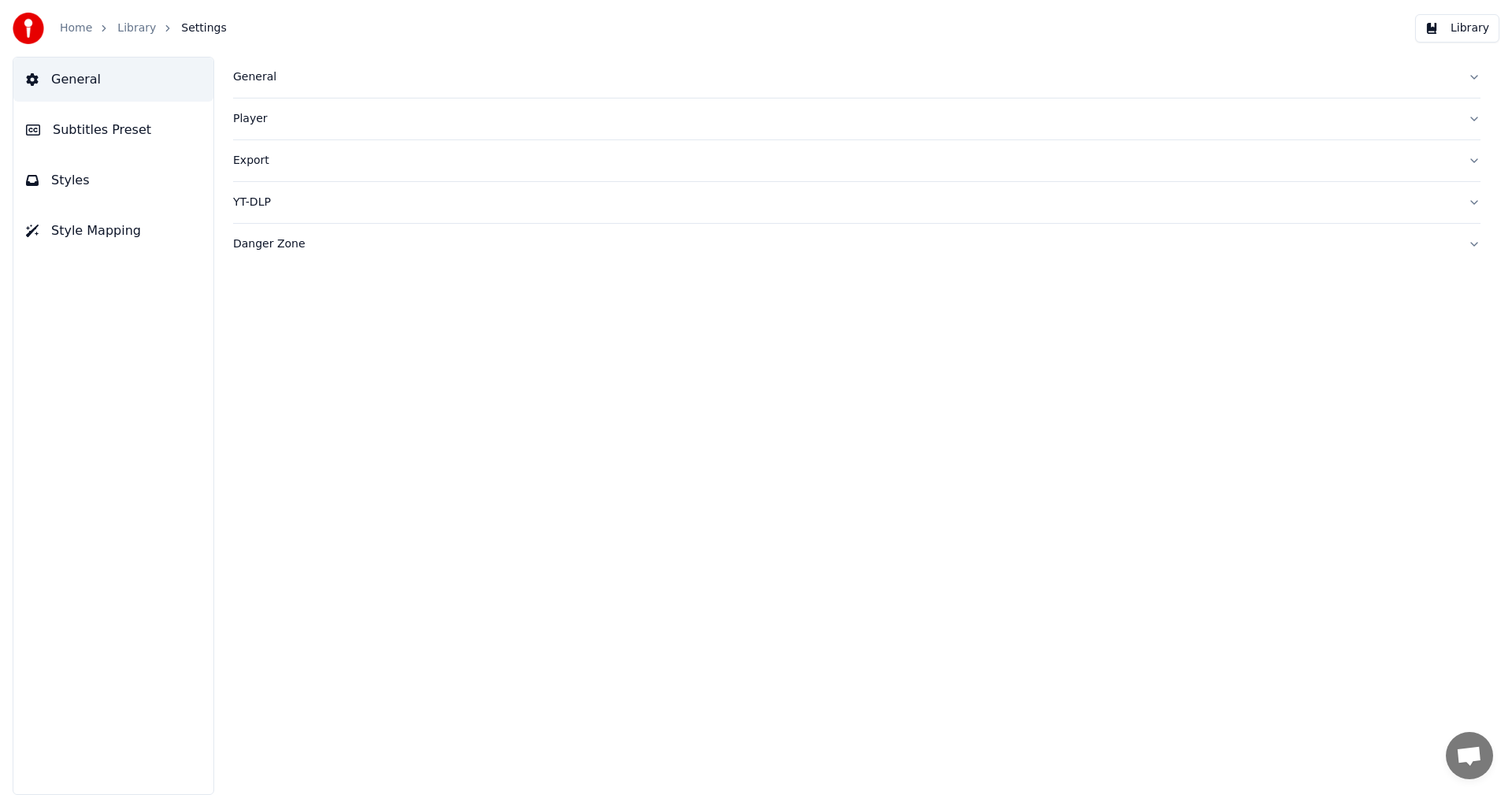
click at [104, 132] on span "Subtitles Preset" at bounding box center [101, 130] width 98 height 19
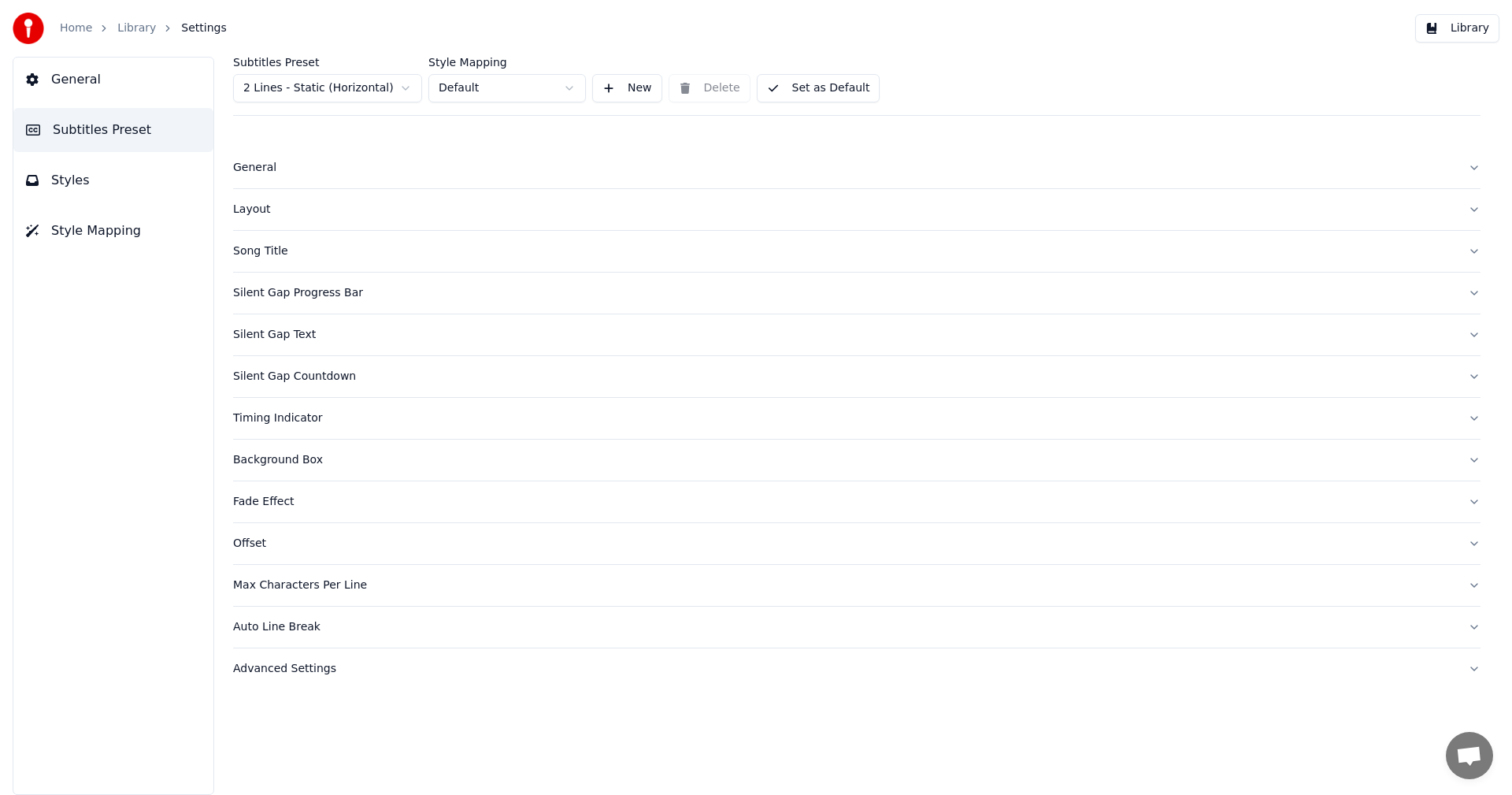
click at [373, 91] on html "Home Library Settings Library General Subtitles Preset Styles Style Mapping Sub…" at bounding box center [756, 398] width 1512 height 795
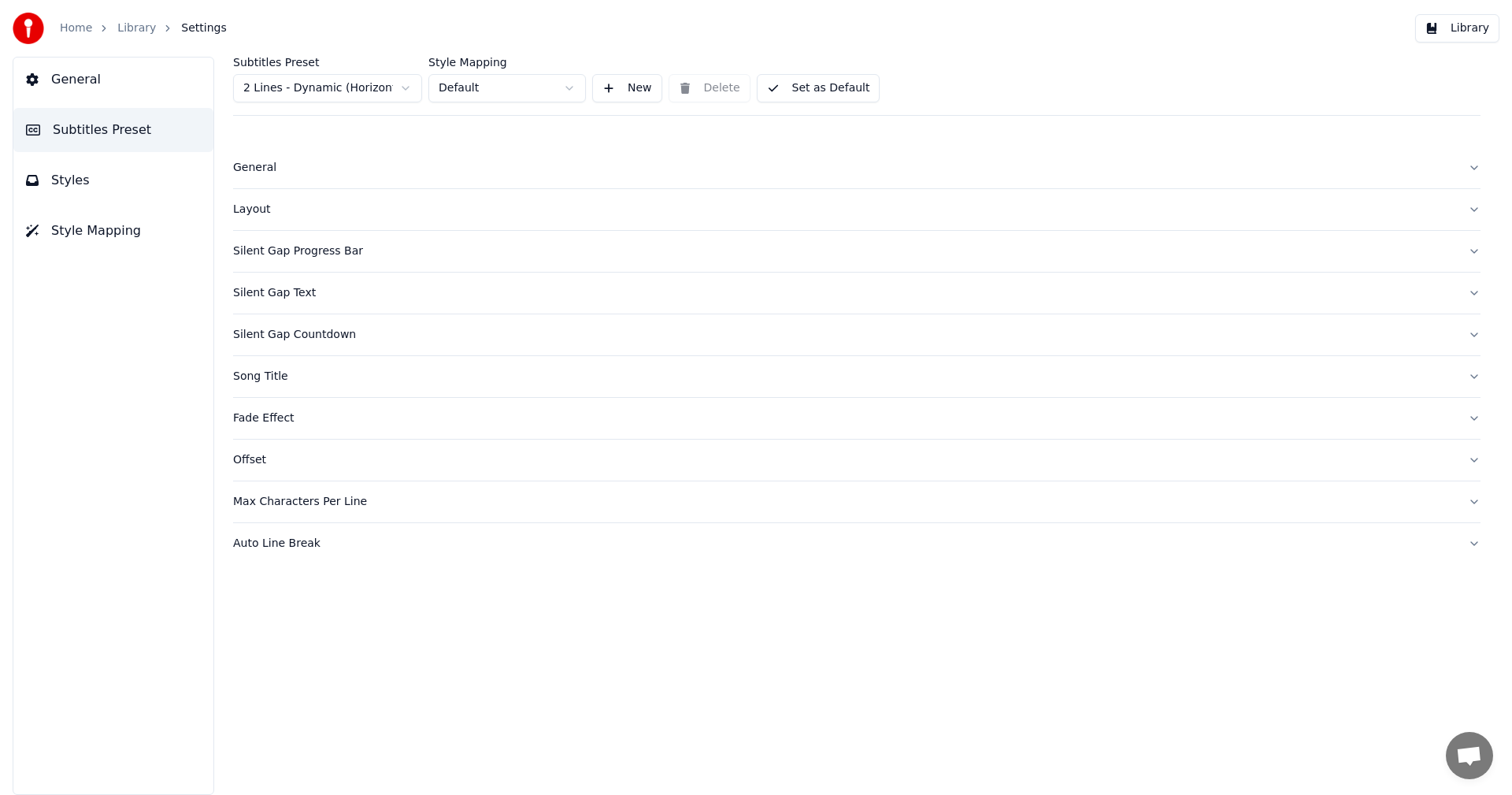
click at [63, 178] on span "Styles" at bounding box center [71, 181] width 39 height 19
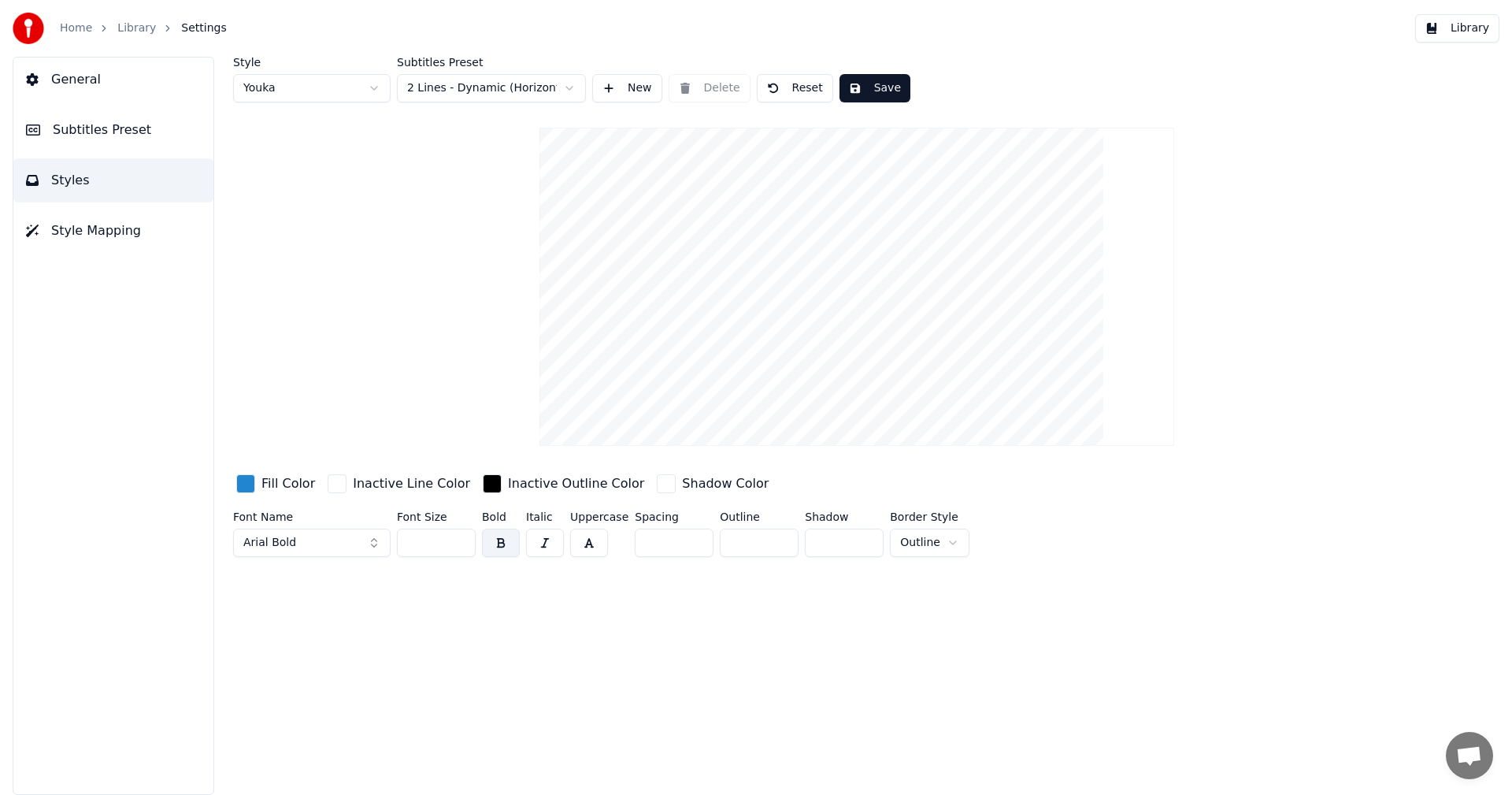
click at [83, 136] on span "Subtitles Preset" at bounding box center [101, 130] width 98 height 19
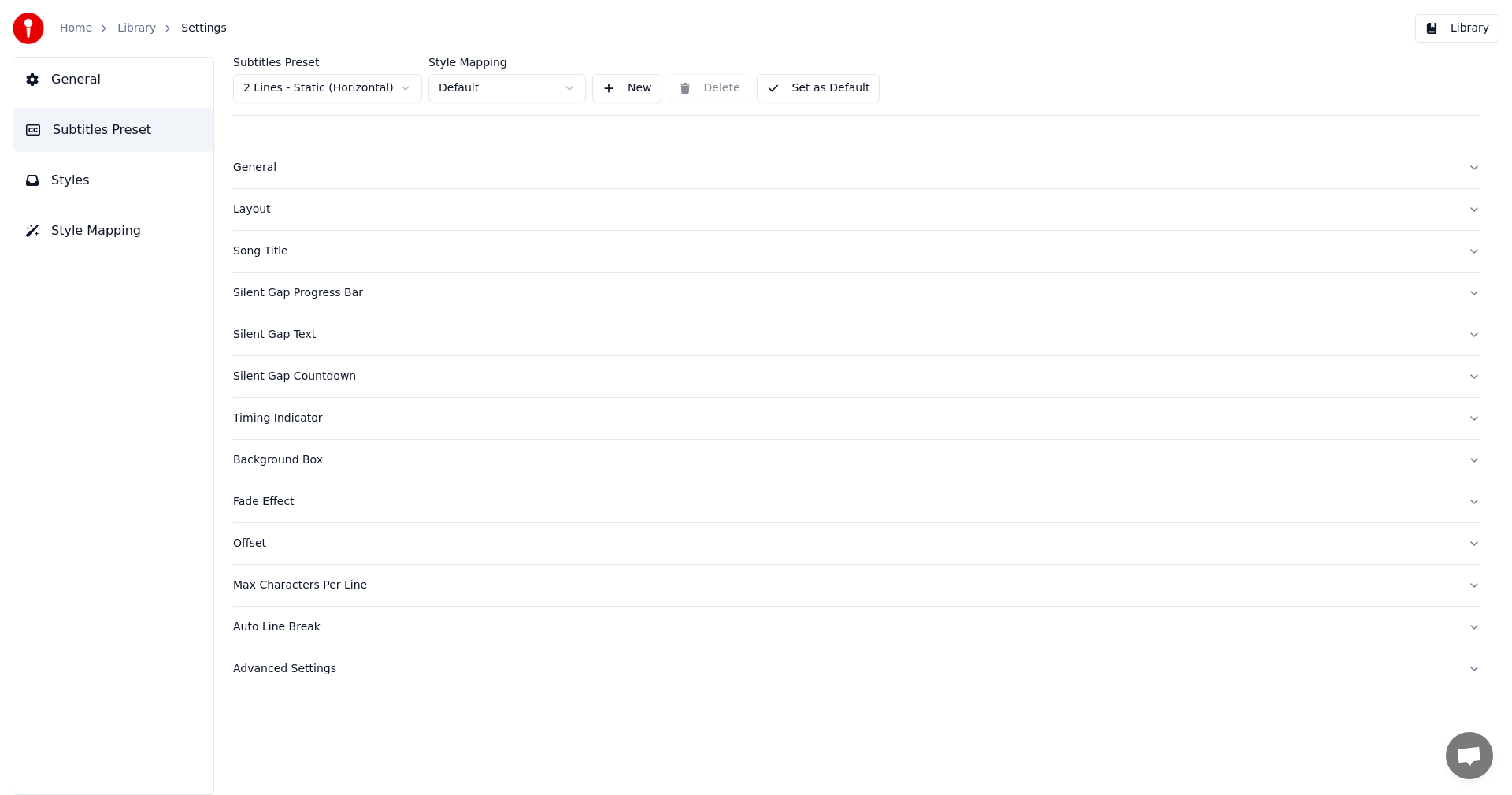
click at [262, 209] on div "Layout" at bounding box center [844, 209] width 1222 height 15
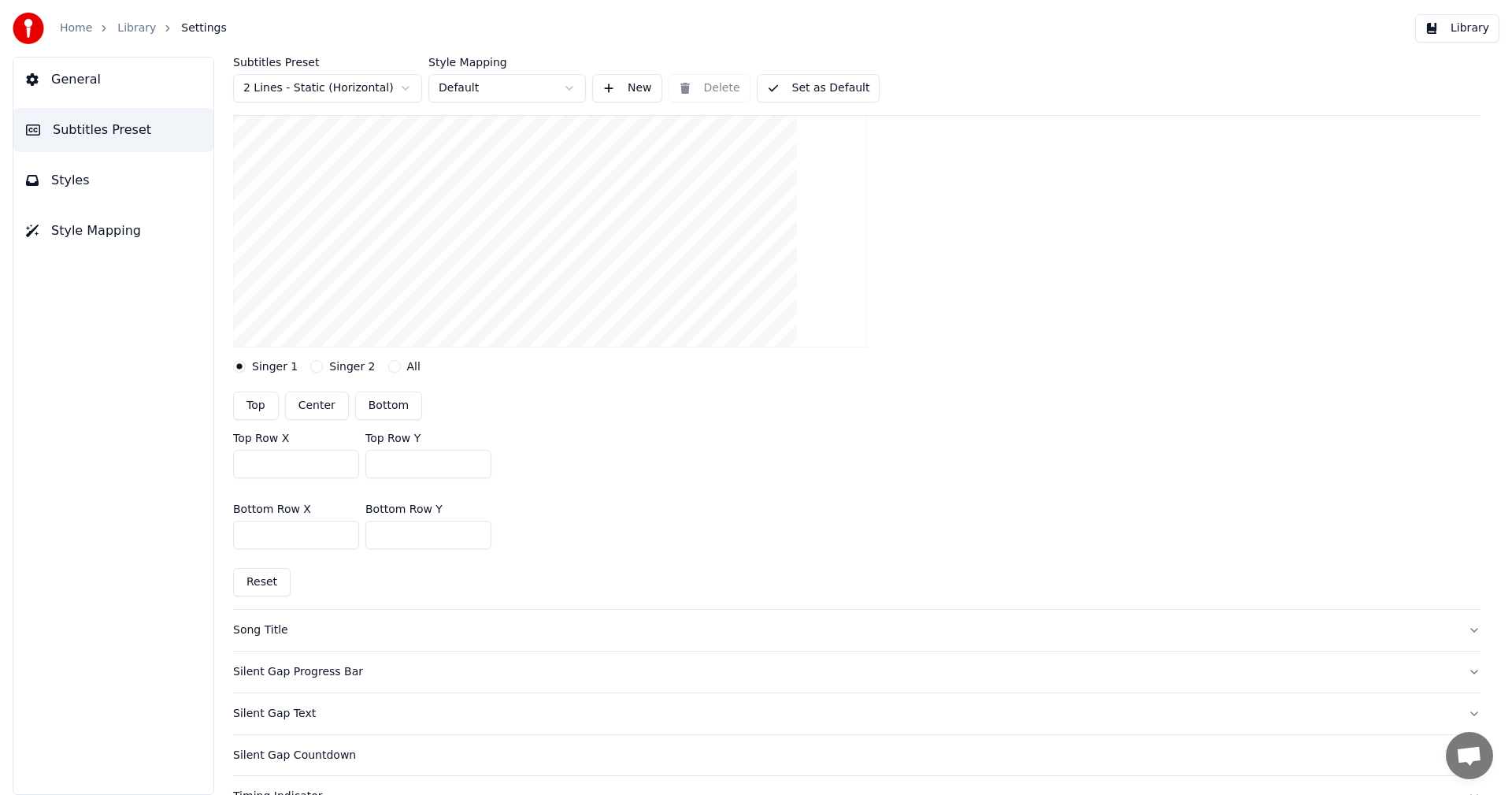
scroll to position [237, 0]
click at [269, 585] on button "Reset" at bounding box center [261, 581] width 58 height 28
click at [412, 86] on html "Home Library Settings Library General Subtitles Preset Styles Style Mapping Sub…" at bounding box center [756, 398] width 1512 height 795
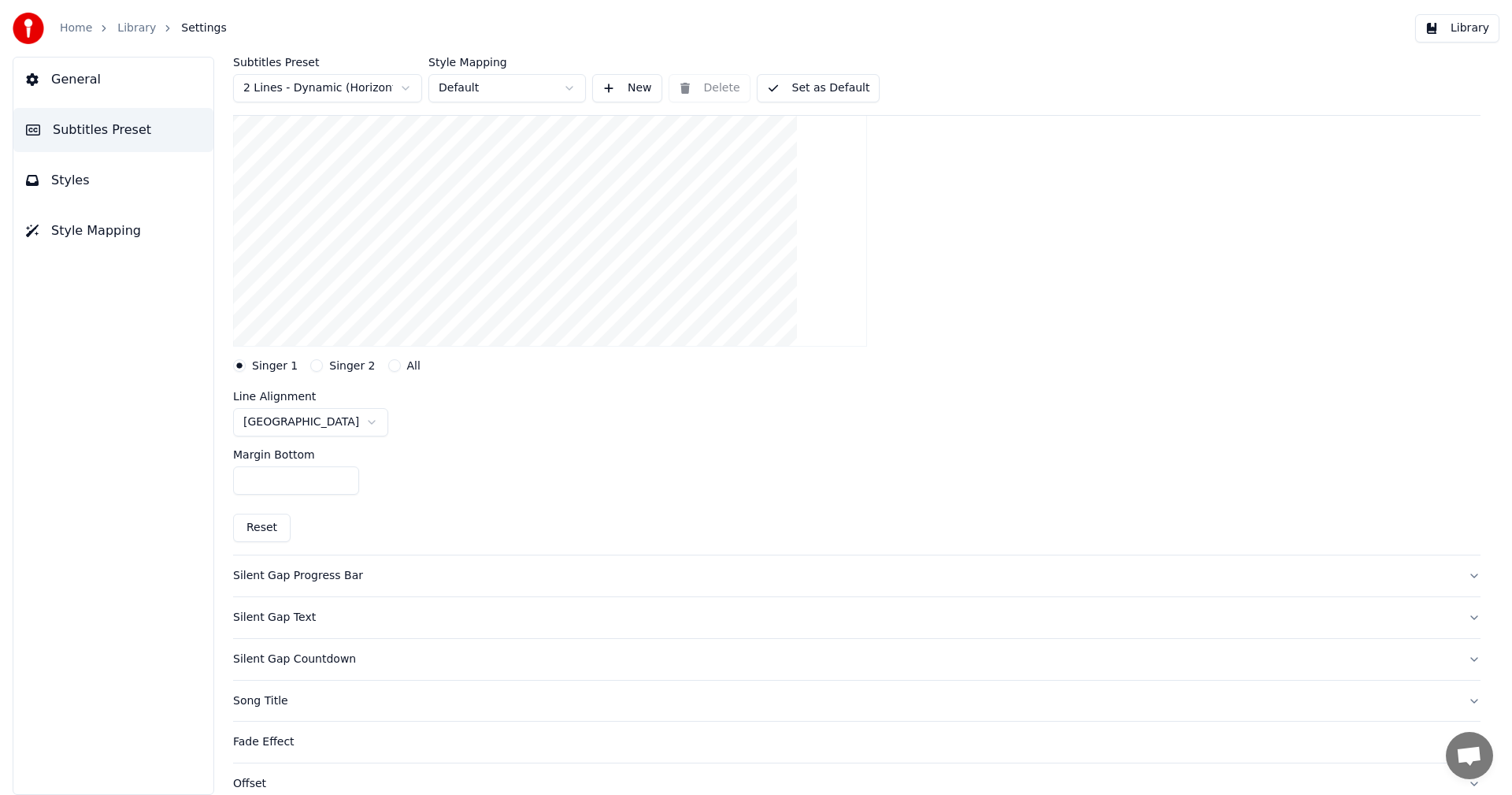
click at [267, 532] on button "Reset" at bounding box center [261, 527] width 58 height 28
type input "***"
click at [329, 419] on html "Home Library Settings Library General Subtitles Preset Styles Style Mapping Sub…" at bounding box center [756, 398] width 1512 height 795
click at [310, 366] on button "Singer 2" at bounding box center [317, 366] width 13 height 13
click at [304, 423] on html "Home Library Settings Library General Subtitles Preset Styles Style Mapping Sub…" at bounding box center [756, 398] width 1512 height 795
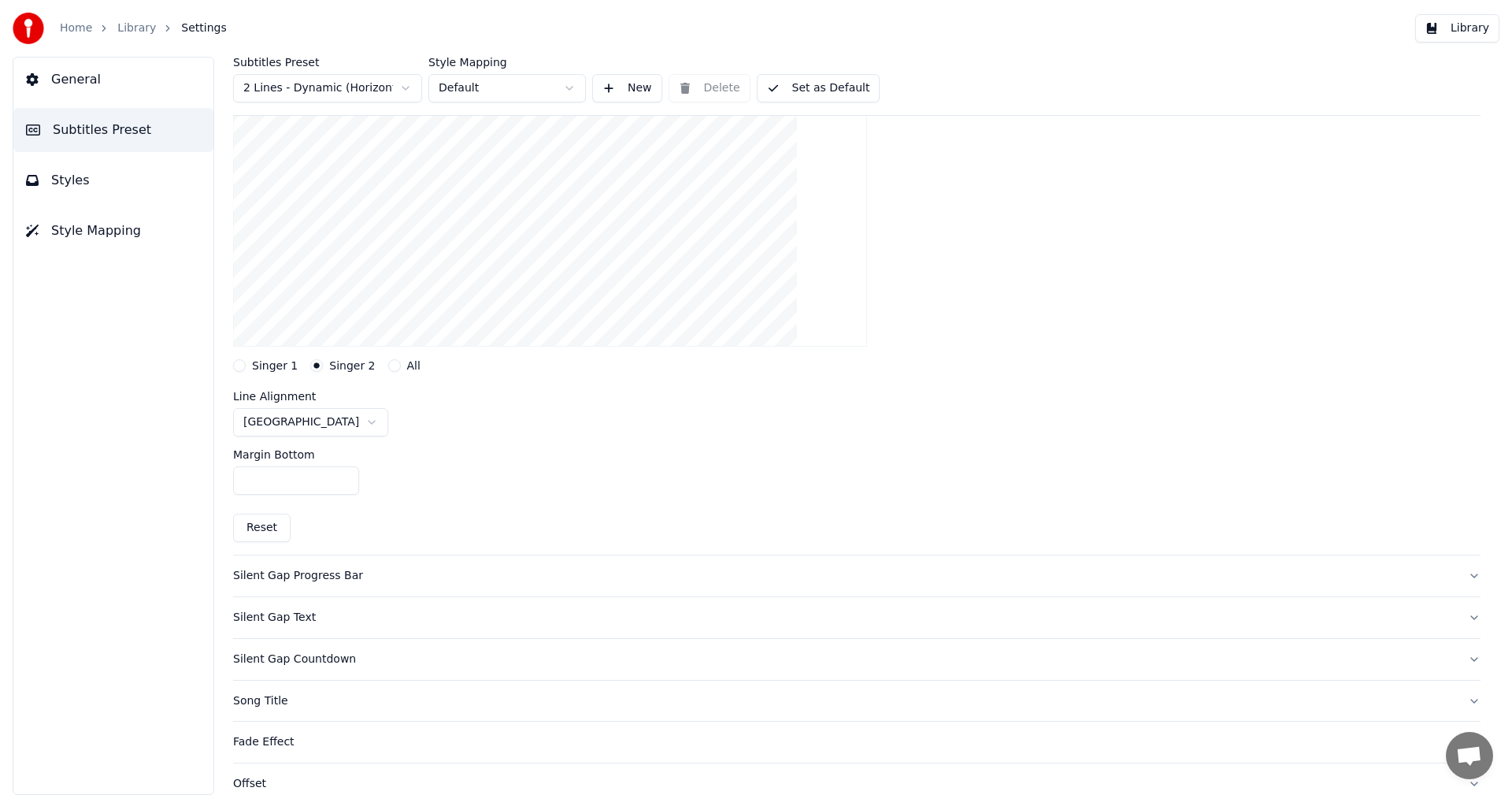
click at [244, 367] on button "Singer 1" at bounding box center [239, 366] width 13 height 13
click at [312, 369] on button "Singer 2" at bounding box center [317, 366] width 13 height 13
click at [839, 94] on button "Set as Default" at bounding box center [819, 88] width 124 height 28
click at [1472, 31] on button "Library" at bounding box center [1458, 28] width 84 height 28
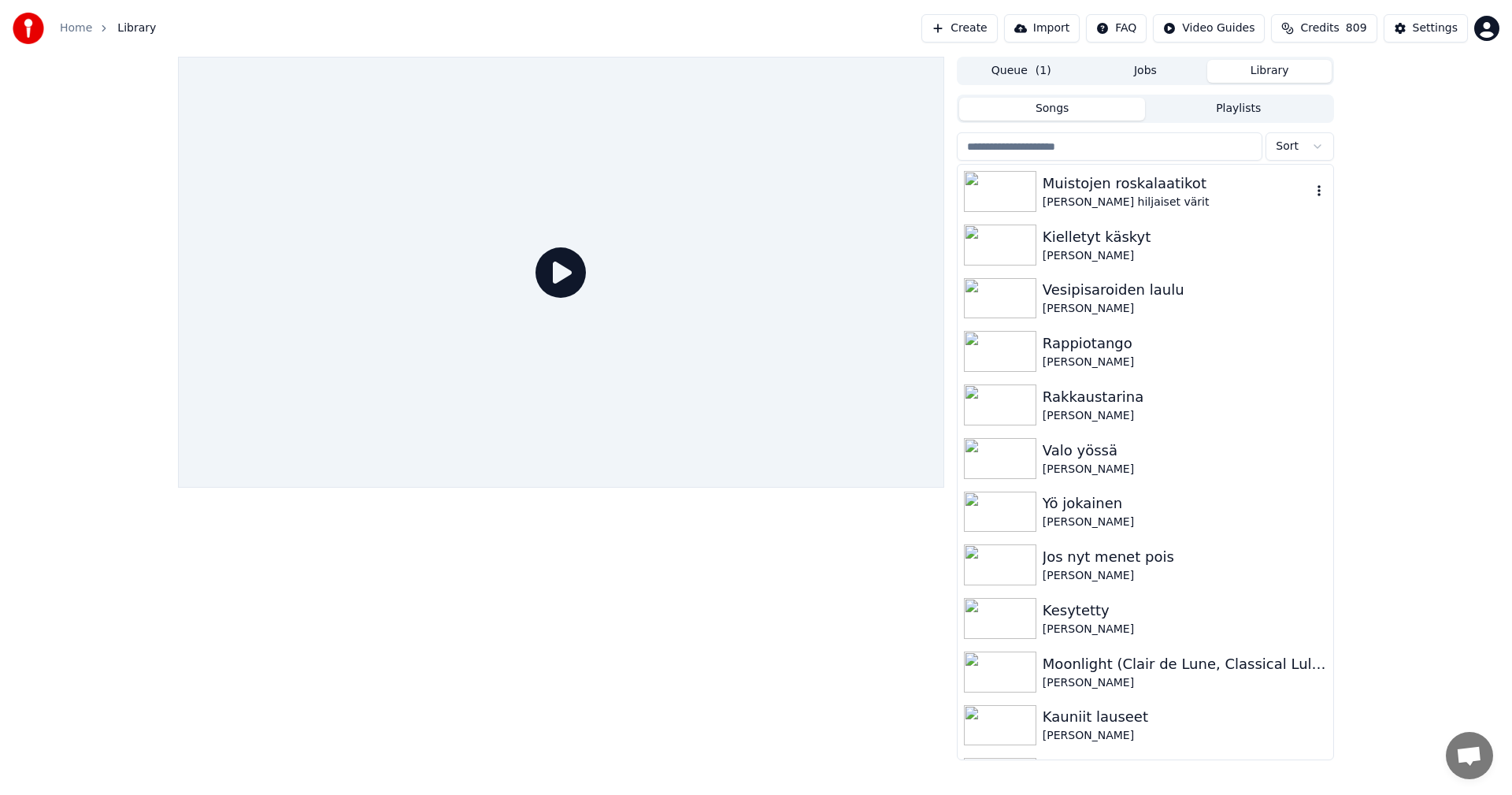
click at [1134, 188] on div "Muistojen roskalaatikot" at bounding box center [1177, 184] width 268 height 22
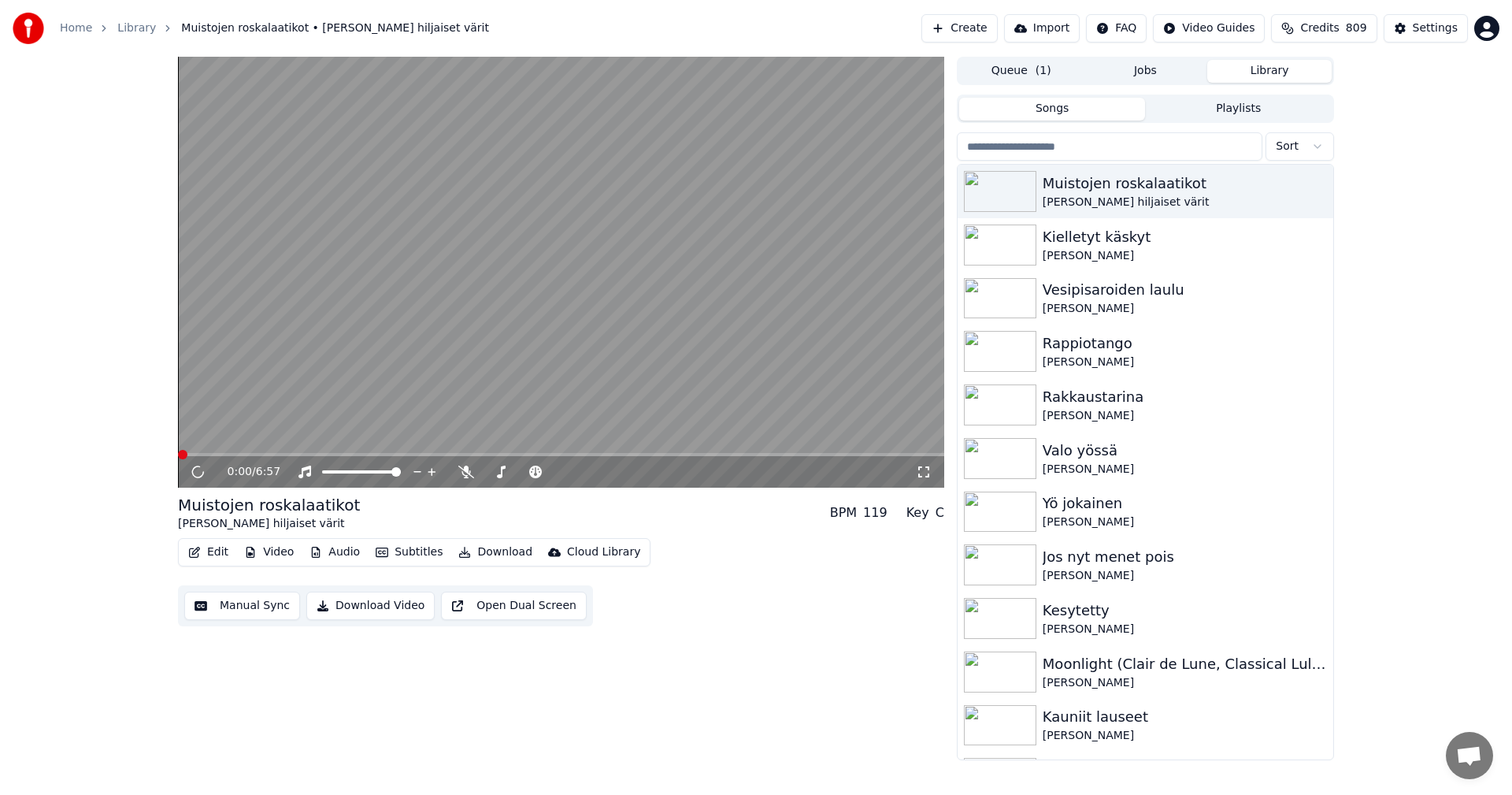
click at [287, 454] on span at bounding box center [561, 455] width 766 height 3
click at [394, 454] on span at bounding box center [561, 455] width 766 height 3
click at [458, 454] on span at bounding box center [561, 455] width 766 height 3
click at [492, 455] on span at bounding box center [561, 455] width 766 height 3
click at [462, 454] on span at bounding box center [320, 455] width 285 height 3
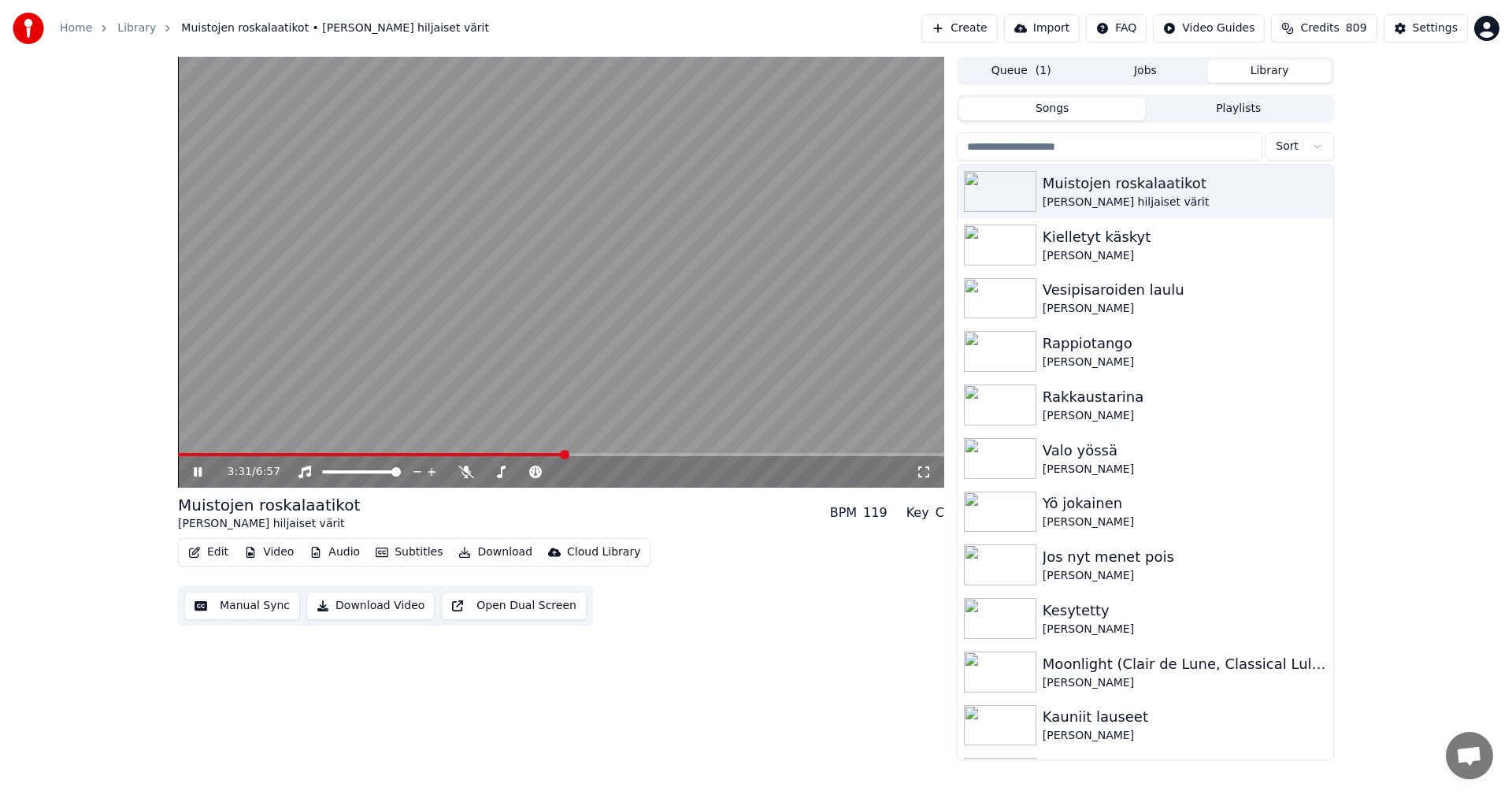
click at [565, 454] on span at bounding box center [561, 455] width 766 height 3
click at [599, 453] on video at bounding box center [561, 272] width 766 height 431
click at [603, 454] on span at bounding box center [561, 455] width 766 height 3
click at [196, 478] on icon at bounding box center [209, 471] width 37 height 13
click at [638, 453] on video at bounding box center [561, 272] width 766 height 431
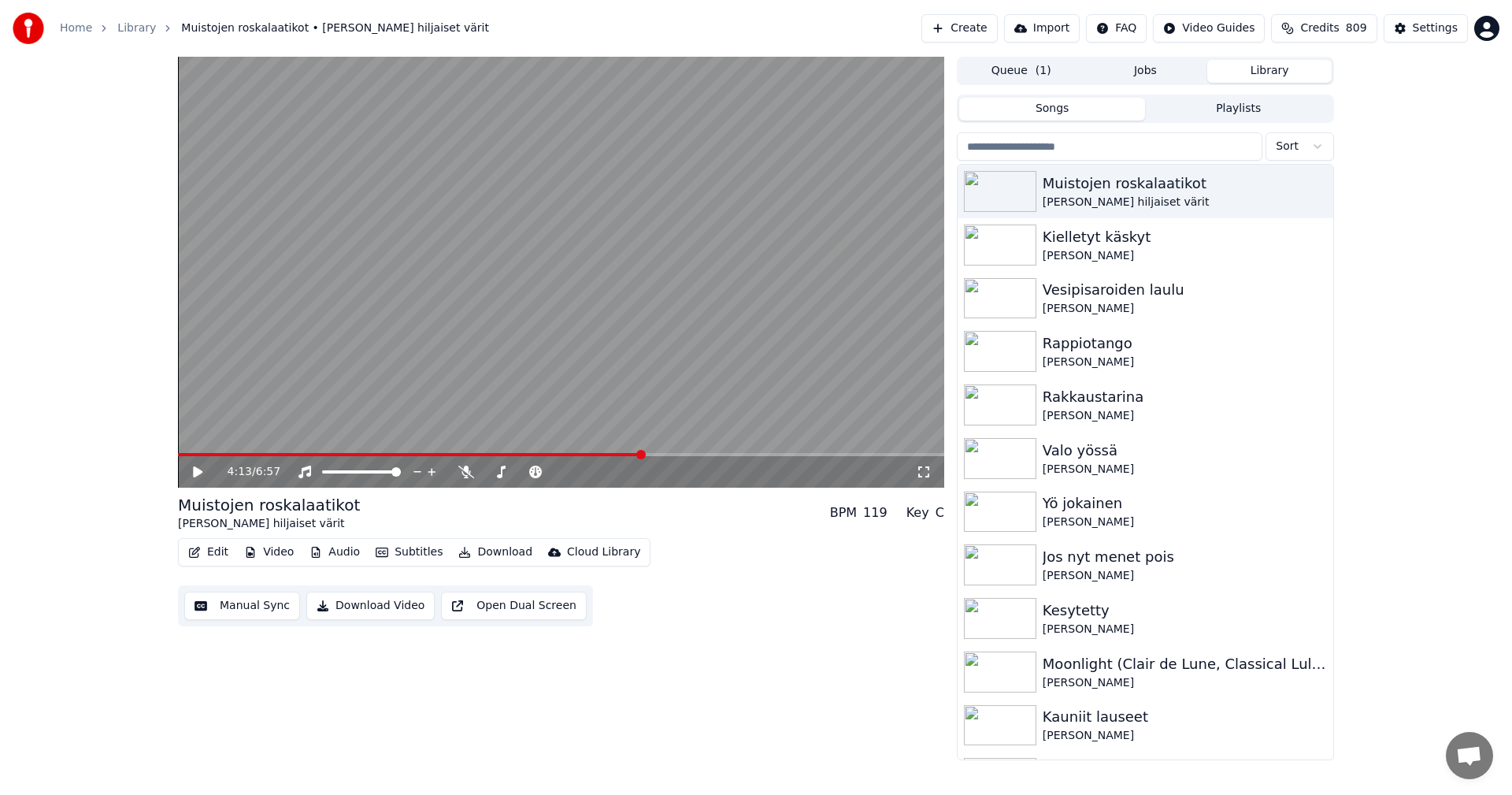
click at [641, 455] on span at bounding box center [561, 455] width 766 height 3
click at [199, 478] on icon at bounding box center [209, 471] width 37 height 13
click at [677, 454] on span at bounding box center [561, 455] width 766 height 3
click at [711, 455] on span at bounding box center [561, 455] width 766 height 3
click at [799, 454] on span at bounding box center [561, 455] width 766 height 3
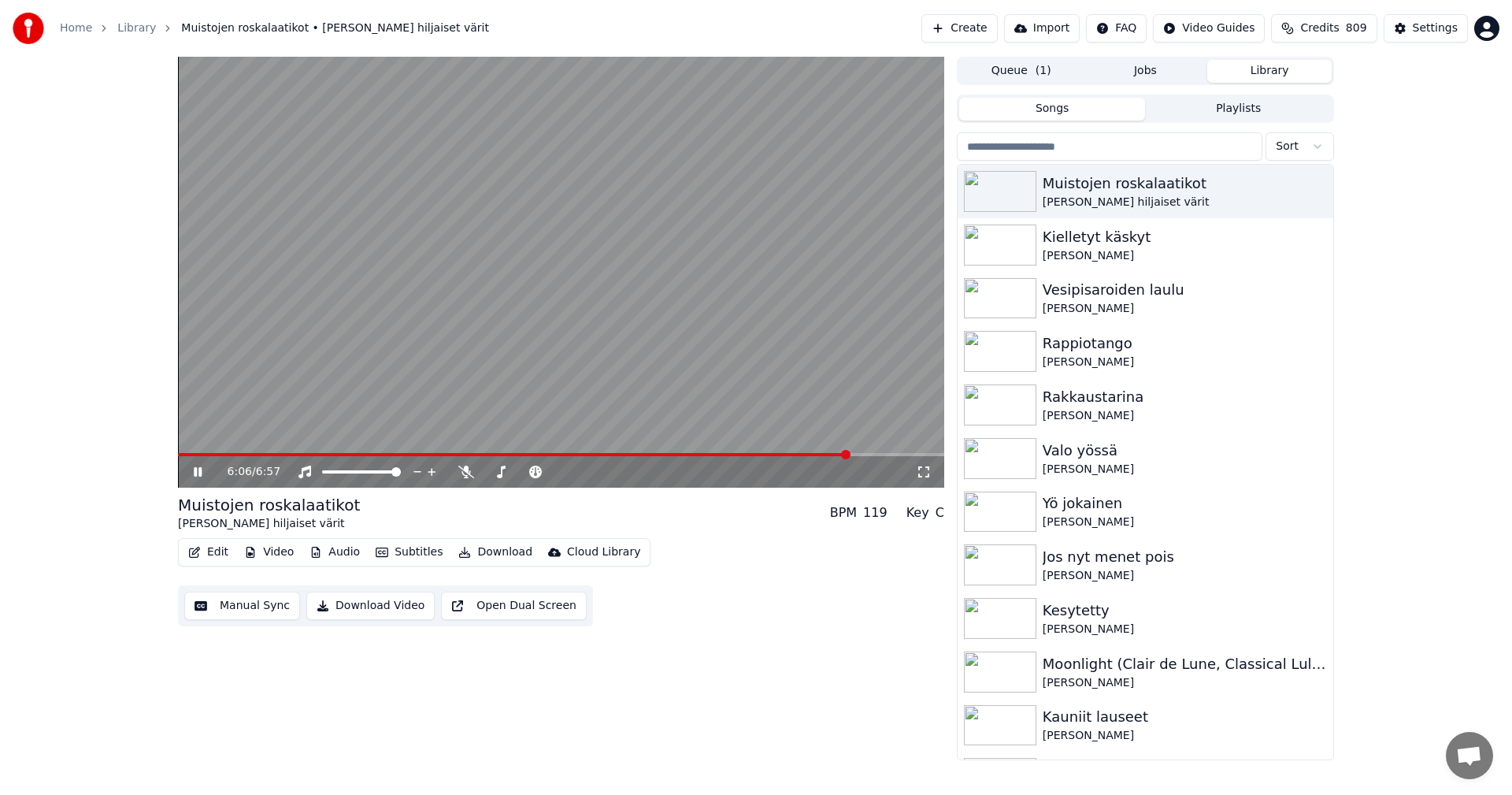
click at [849, 456] on span at bounding box center [561, 455] width 766 height 3
click at [227, 455] on span at bounding box center [203, 455] width 50 height 3
click at [513, 455] on span at bounding box center [561, 455] width 766 height 3
click at [445, 454] on span at bounding box center [311, 455] width 267 height 3
click at [476, 454] on span at bounding box center [561, 455] width 766 height 3
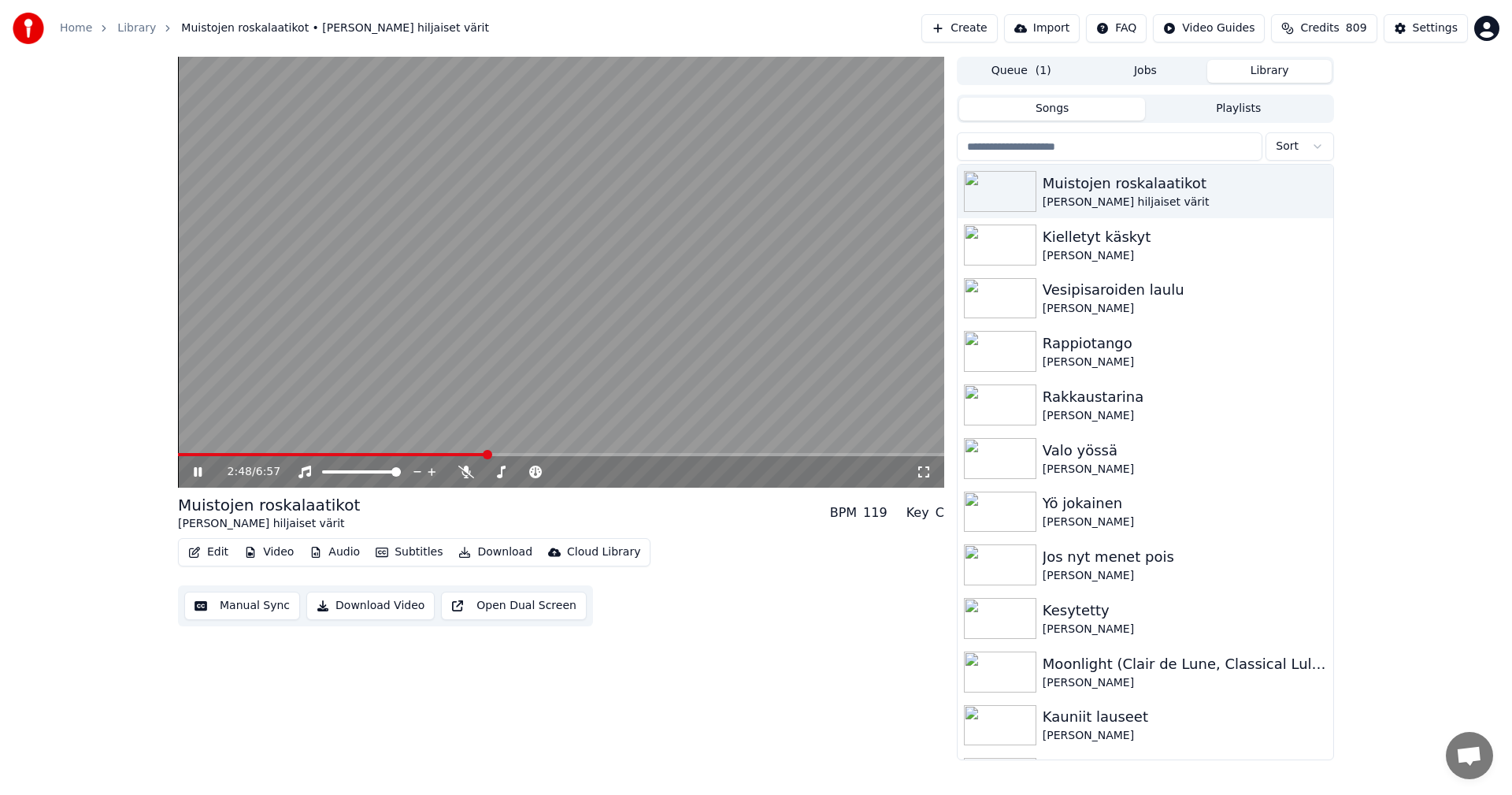
click at [194, 471] on icon at bounding box center [197, 471] width 8 height 9
click at [1424, 30] on div "Settings" at bounding box center [1435, 28] width 45 height 15
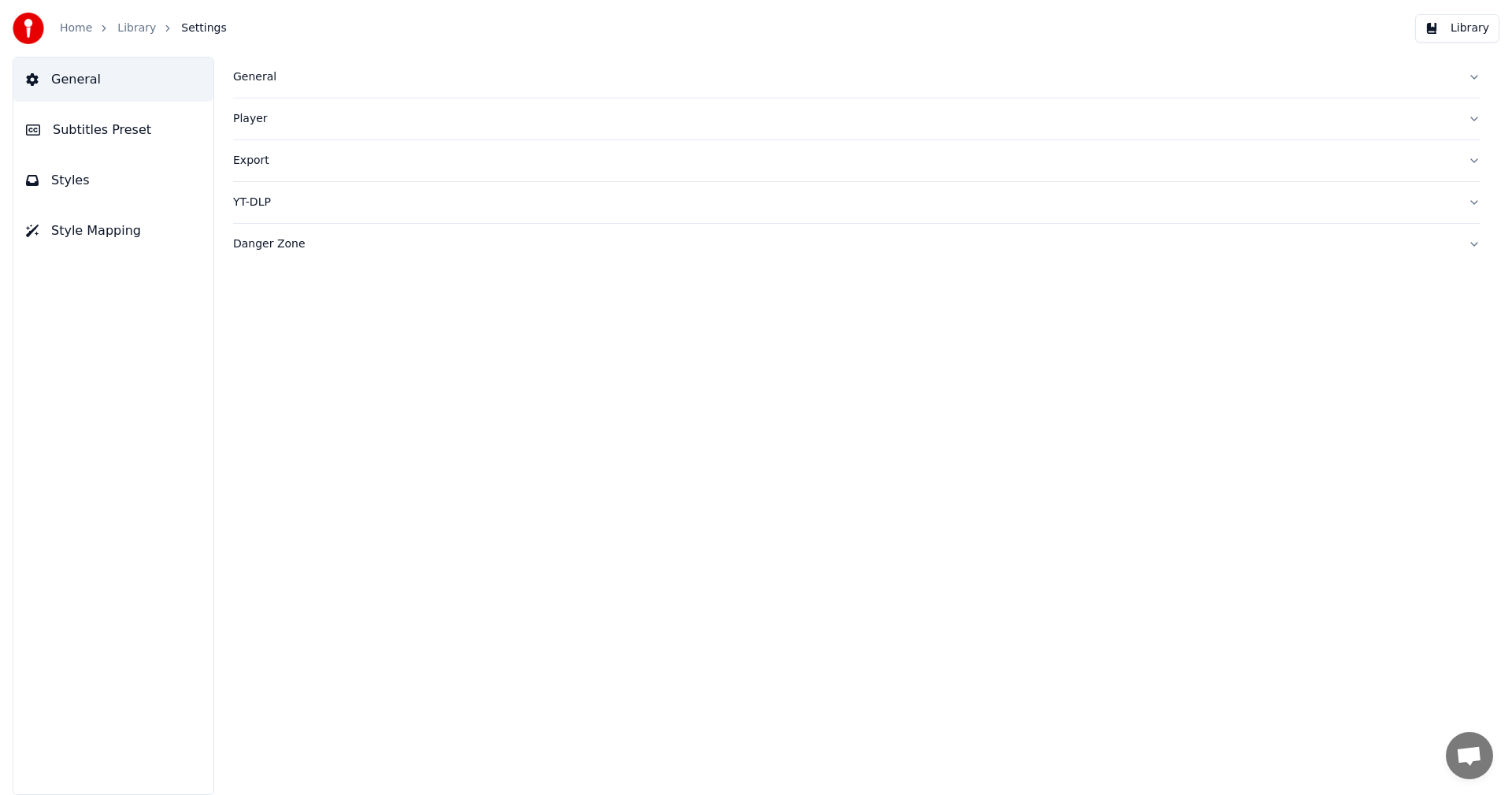
click at [114, 132] on span "Subtitles Preset" at bounding box center [101, 130] width 98 height 19
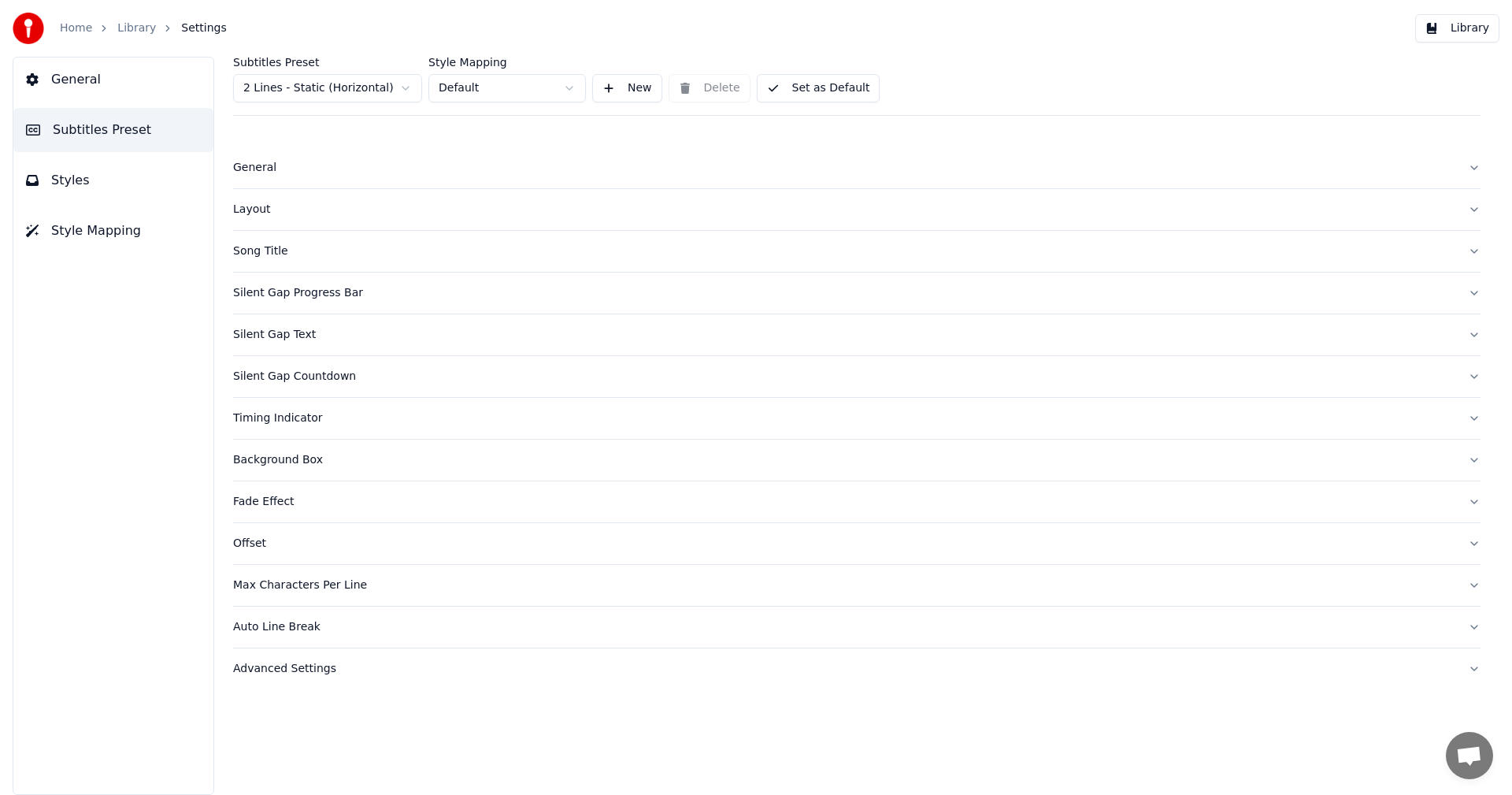
click at [395, 89] on html "Home Library Settings Library General Subtitles Preset Styles Style Mapping Sub…" at bounding box center [756, 398] width 1512 height 795
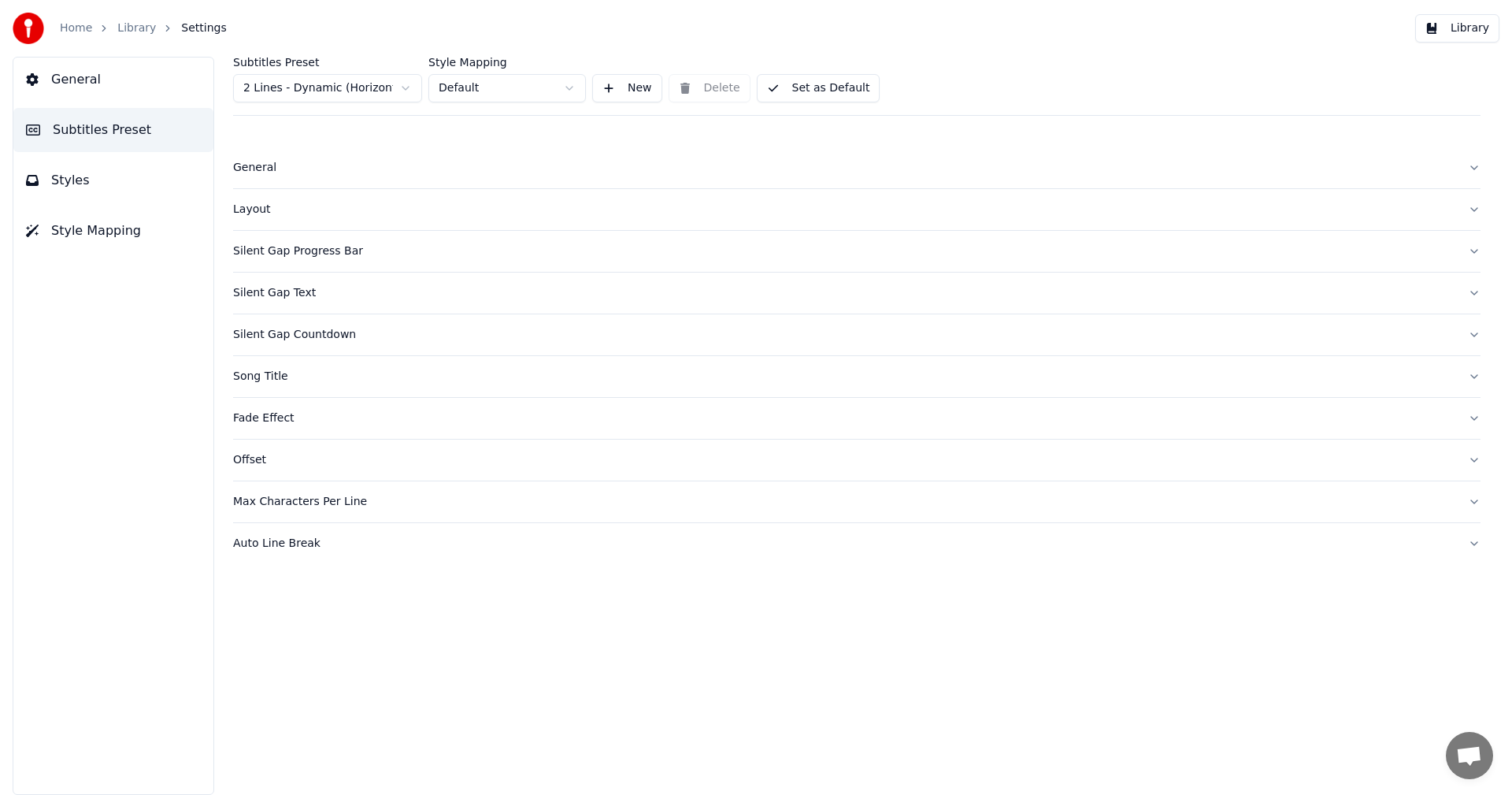
click at [250, 213] on div "Layout" at bounding box center [844, 209] width 1222 height 15
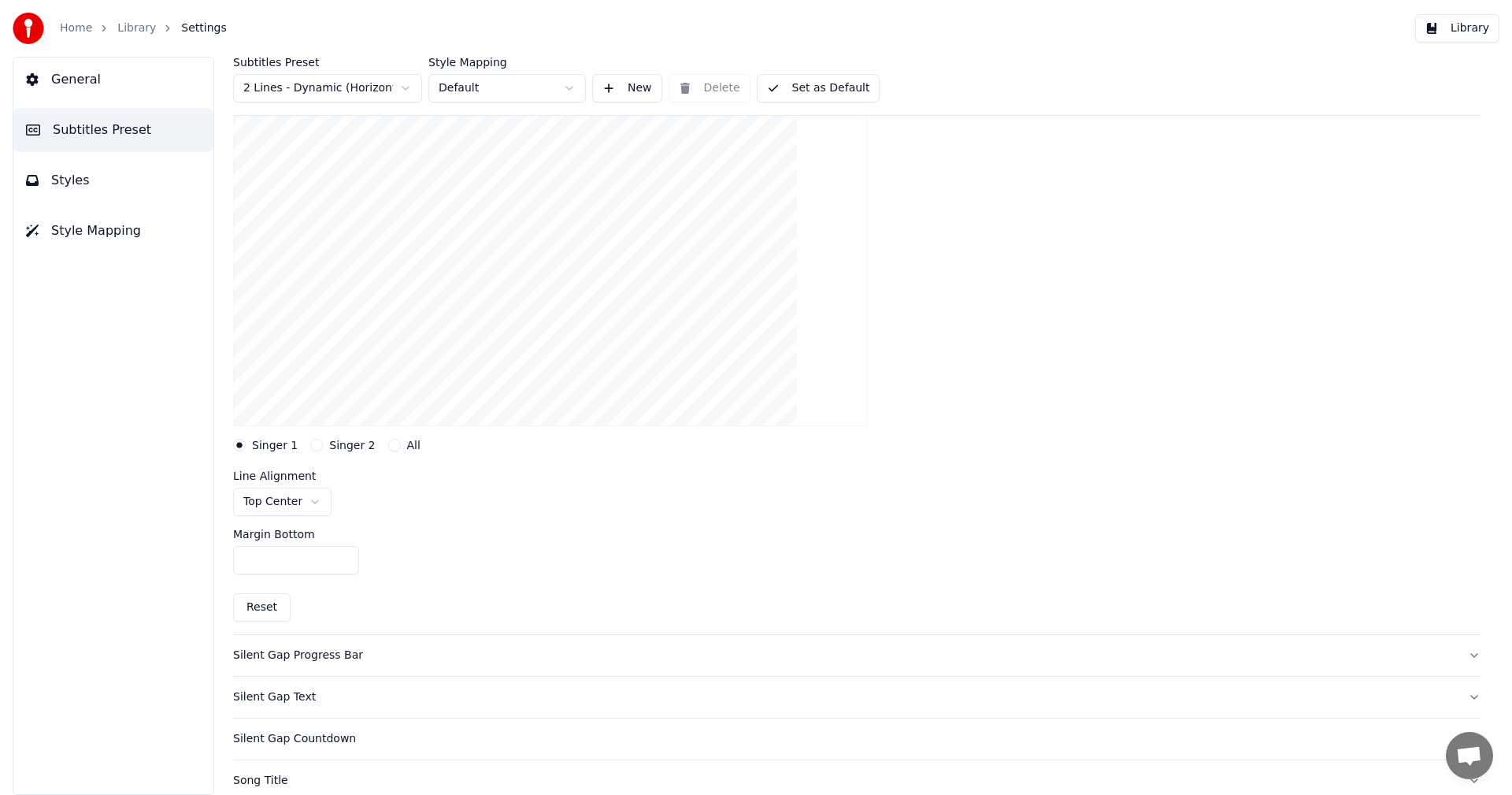
scroll to position [157, 0]
click at [310, 499] on html "Home Library Settings Library General Subtitles Preset Styles Style Mapping Sub…" at bounding box center [756, 398] width 1512 height 795
click at [837, 83] on button "Set as Default" at bounding box center [819, 88] width 124 height 28
click at [1457, 26] on button "Library" at bounding box center [1458, 28] width 84 height 28
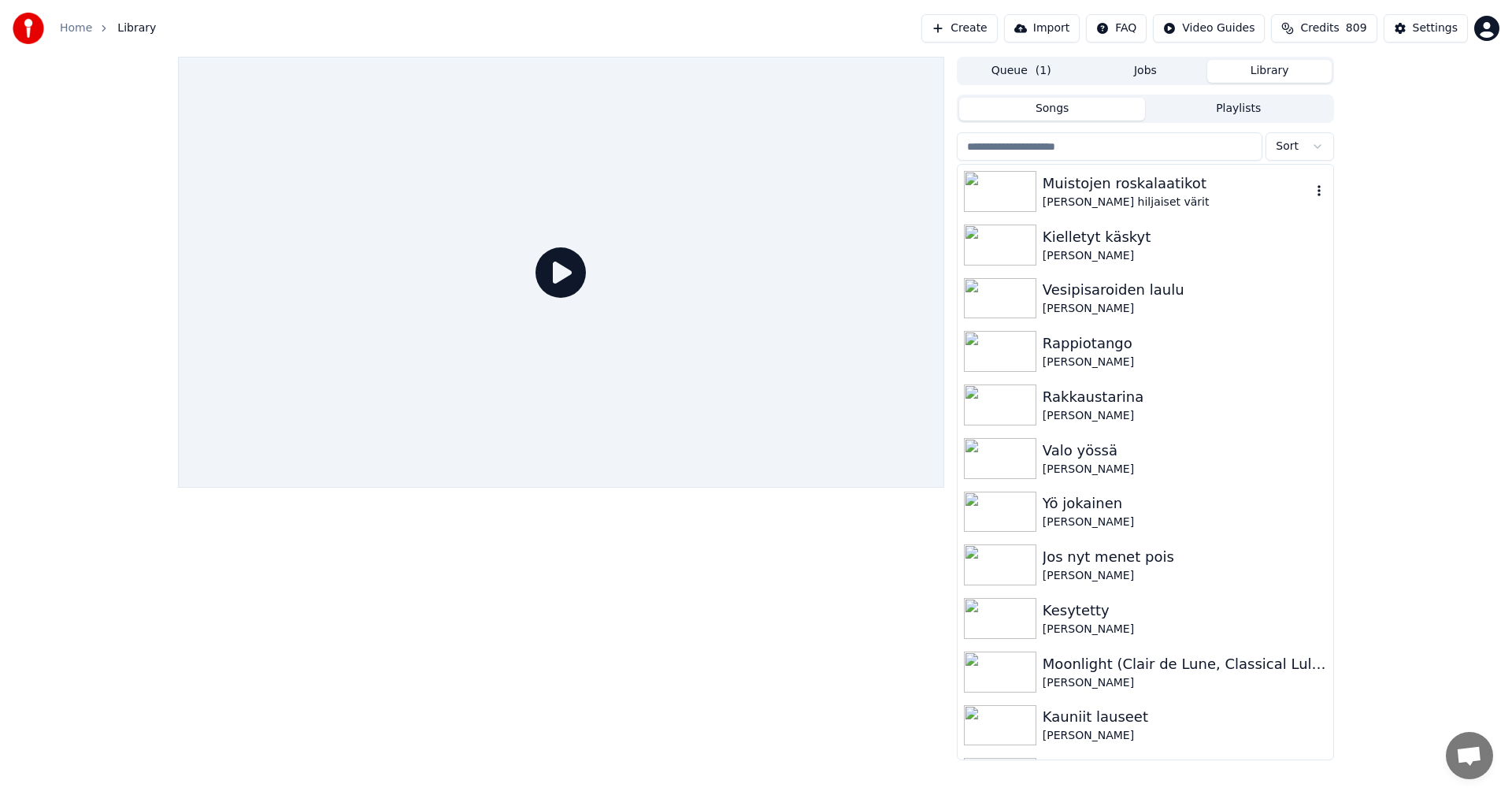
click at [1005, 211] on img at bounding box center [1000, 192] width 72 height 41
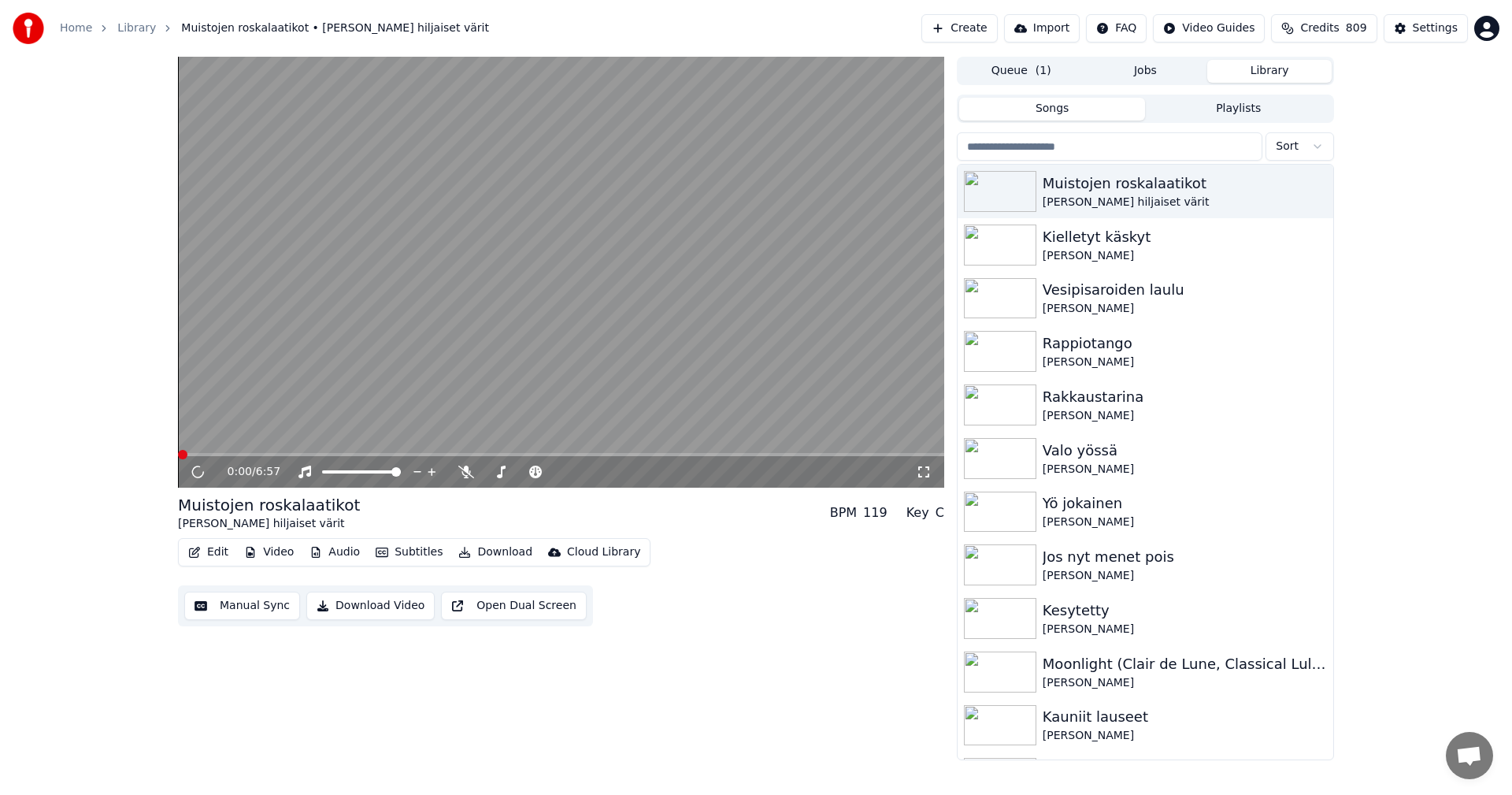
click at [384, 455] on span at bounding box center [561, 455] width 766 height 3
click at [432, 455] on span at bounding box center [561, 455] width 766 height 3
click at [462, 453] on span at bounding box center [561, 455] width 766 height 3
click at [196, 472] on icon at bounding box center [197, 471] width 8 height 9
click at [1429, 25] on div "Settings" at bounding box center [1435, 28] width 45 height 15
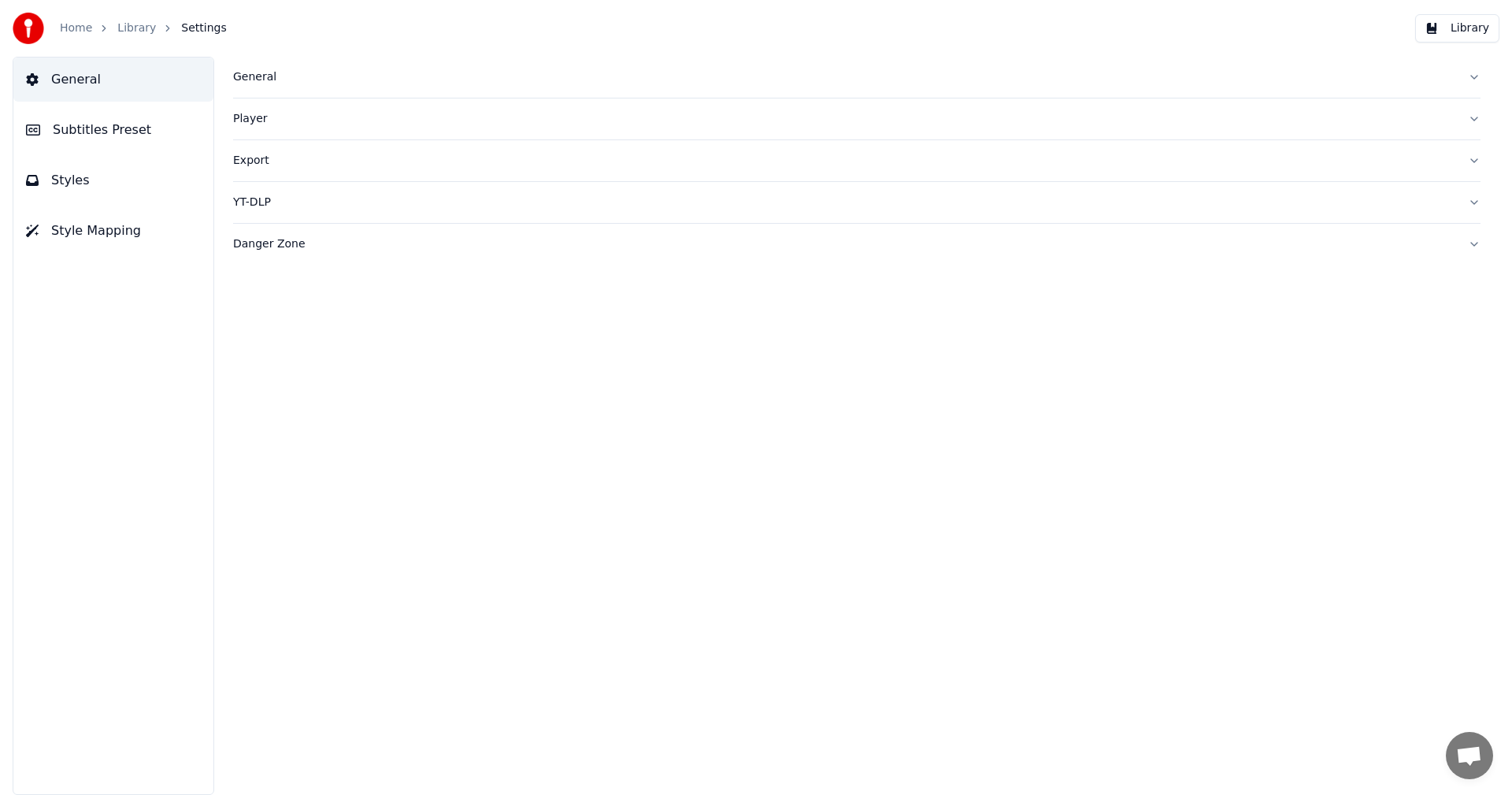
click at [100, 128] on span "Subtitles Preset" at bounding box center [101, 130] width 98 height 19
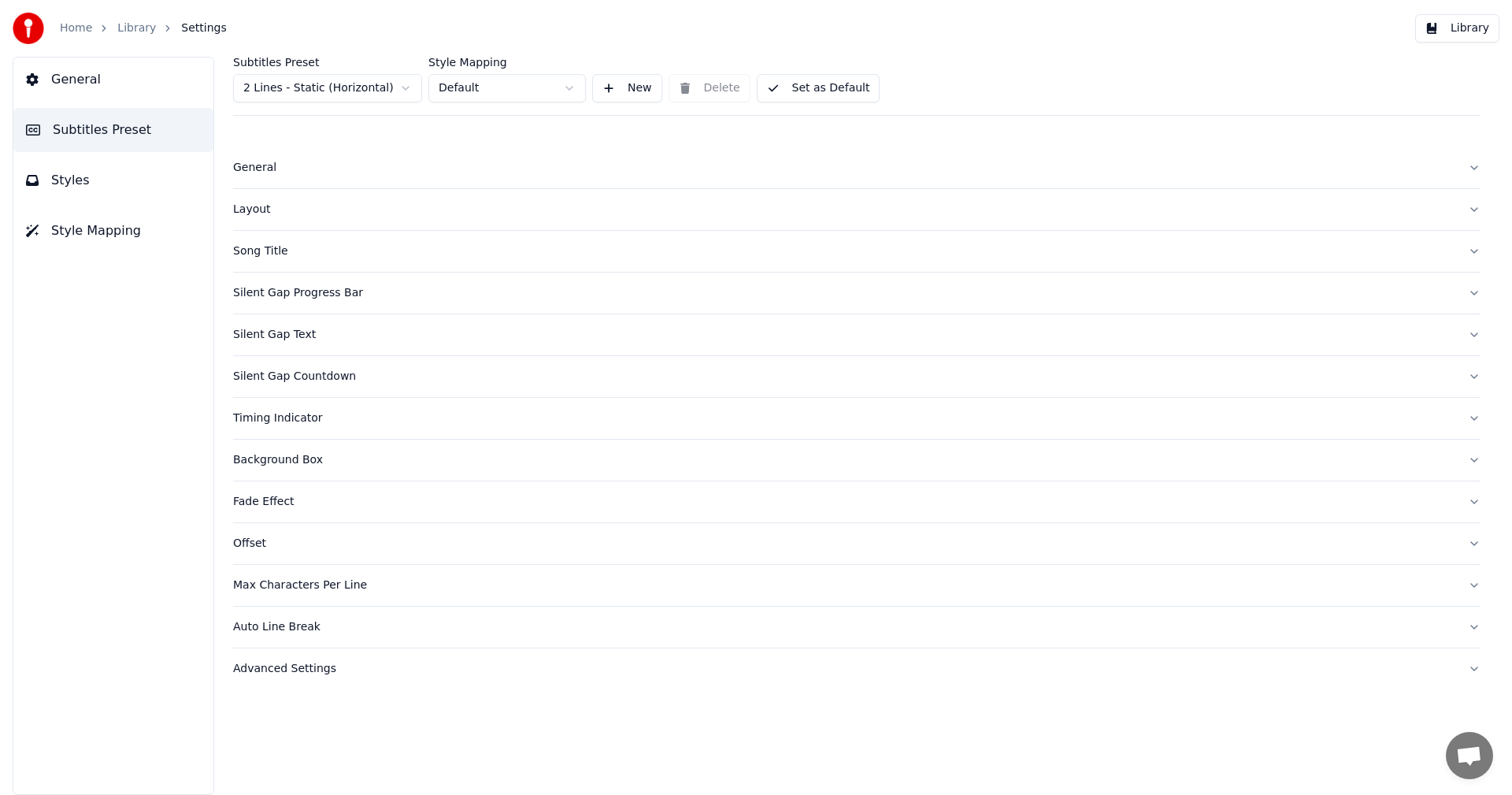
click at [285, 379] on div "Silent Gap Countdown" at bounding box center [844, 377] width 1222 height 15
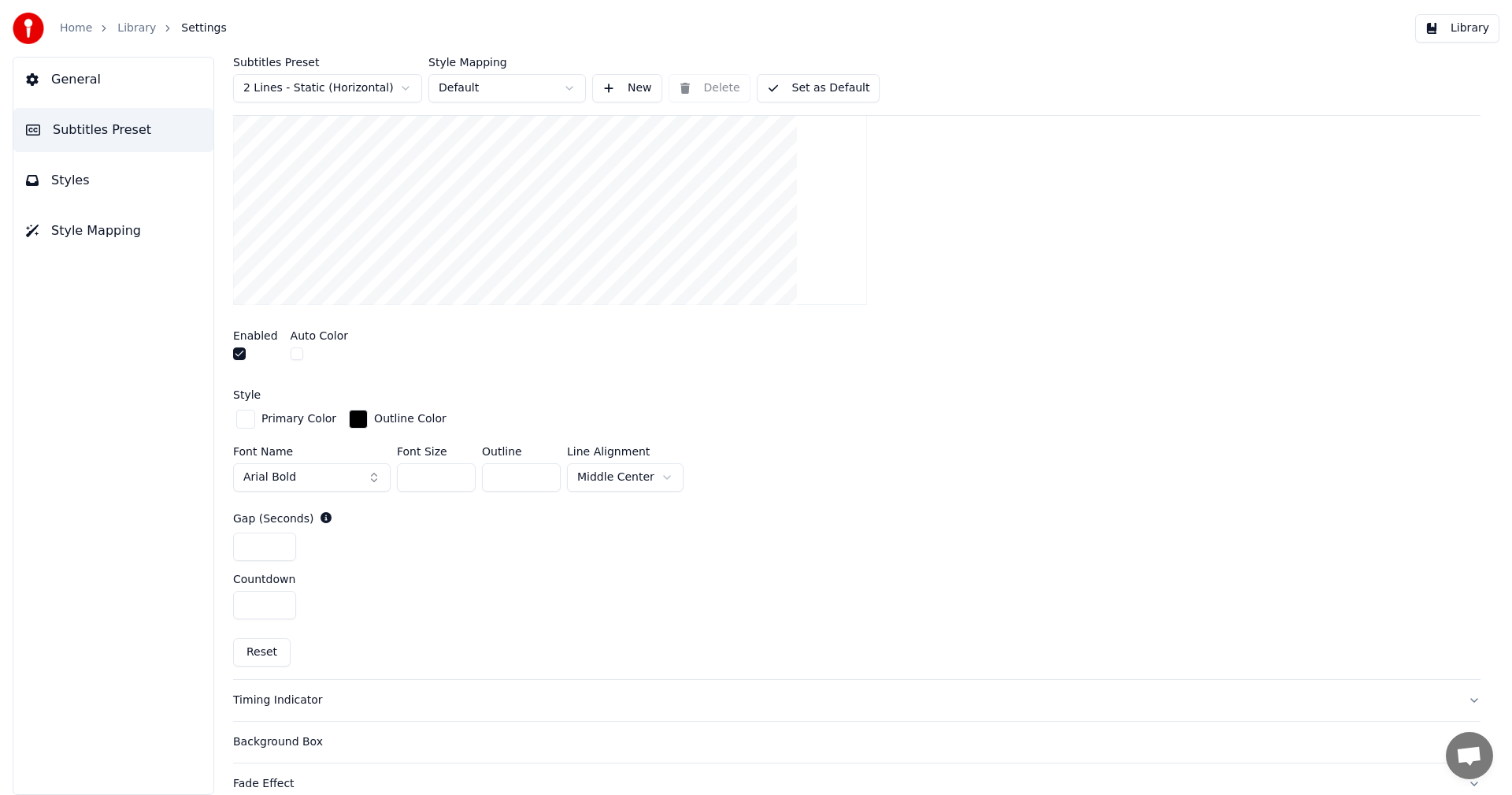
scroll to position [472, 0]
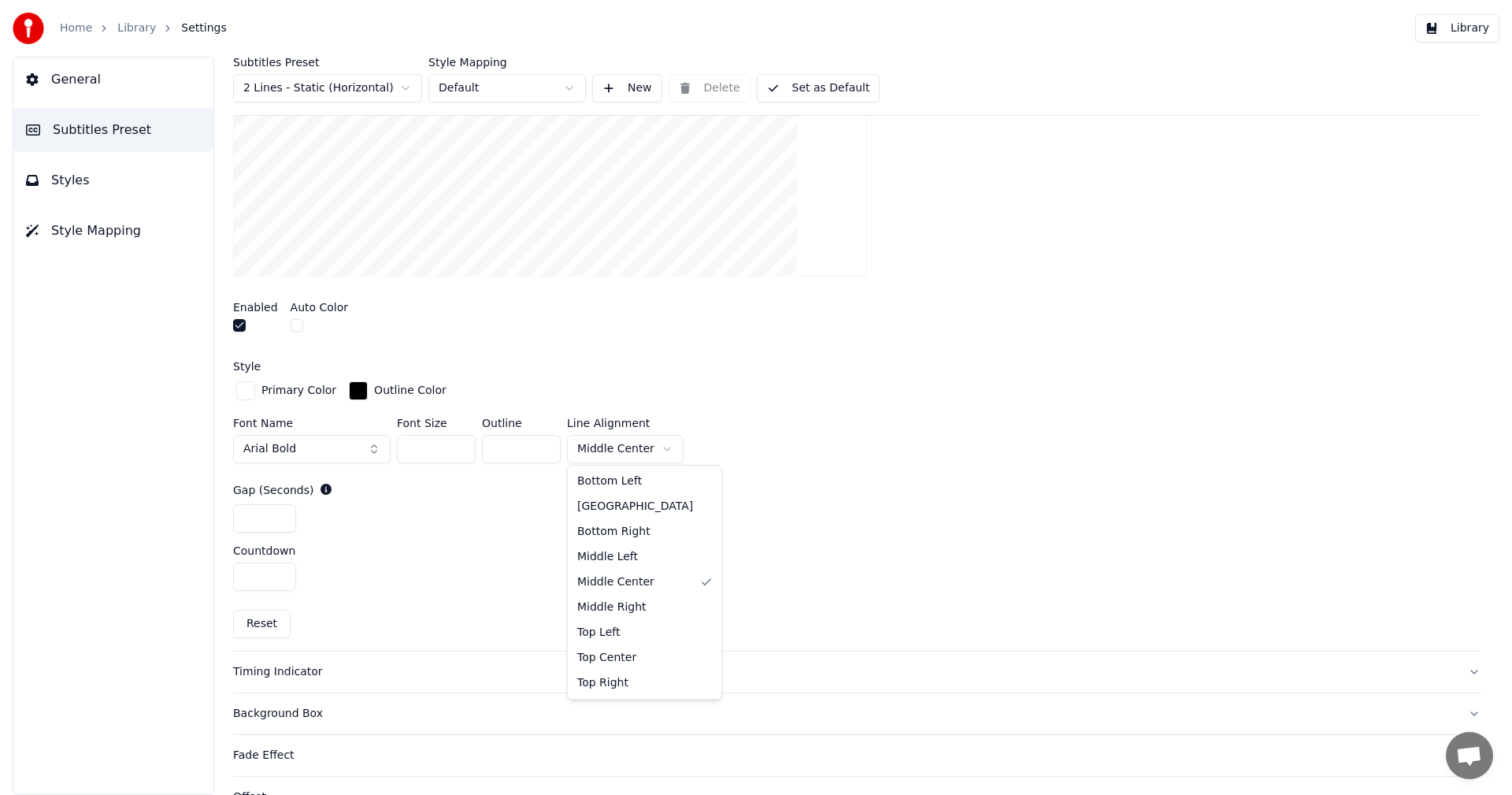
click at [661, 452] on html "Home Library Settings Library General Subtitles Preset Styles Style Mapping Sub…" at bounding box center [756, 398] width 1512 height 795
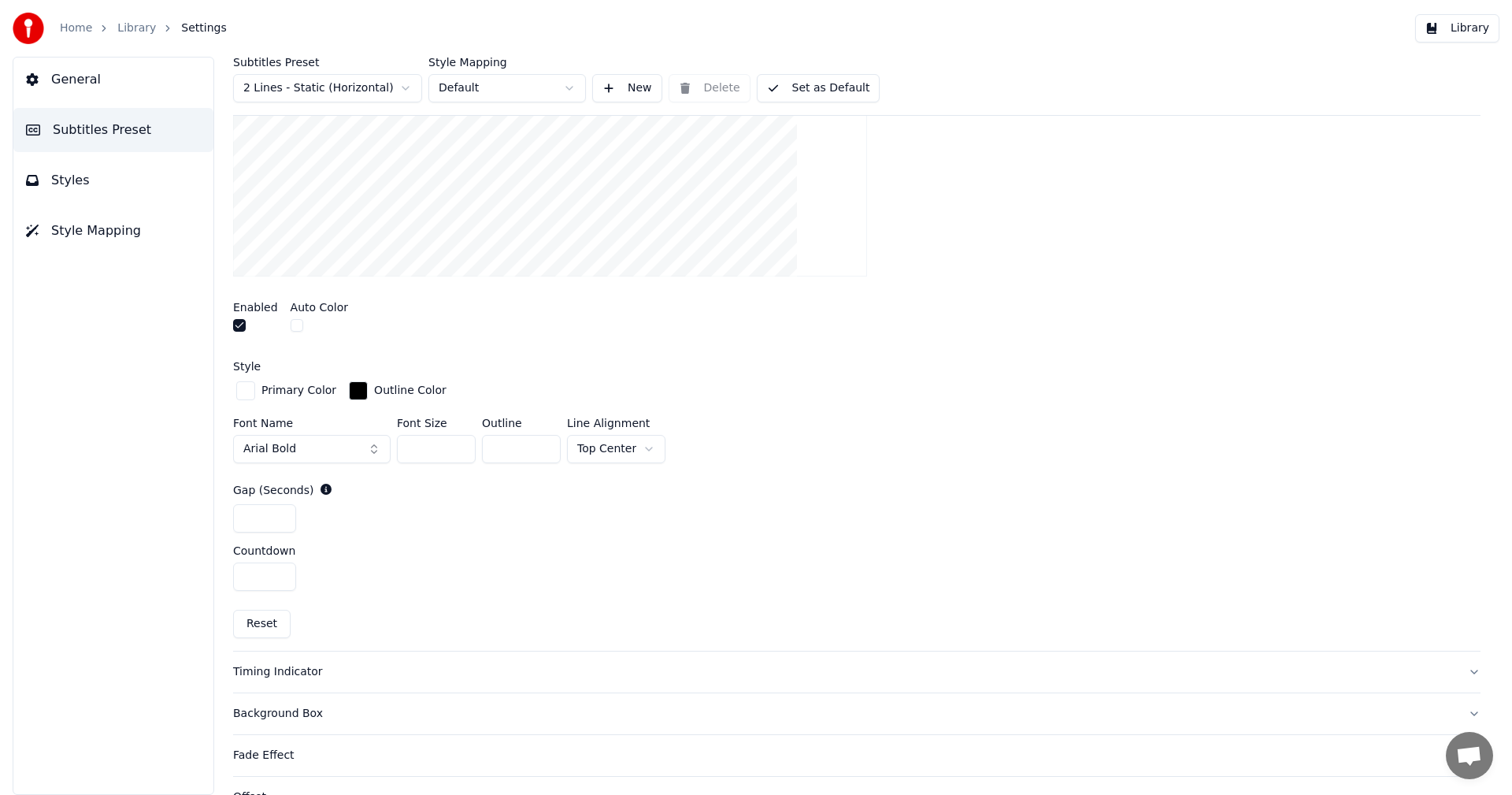
click at [1466, 40] on button "Library" at bounding box center [1458, 28] width 84 height 28
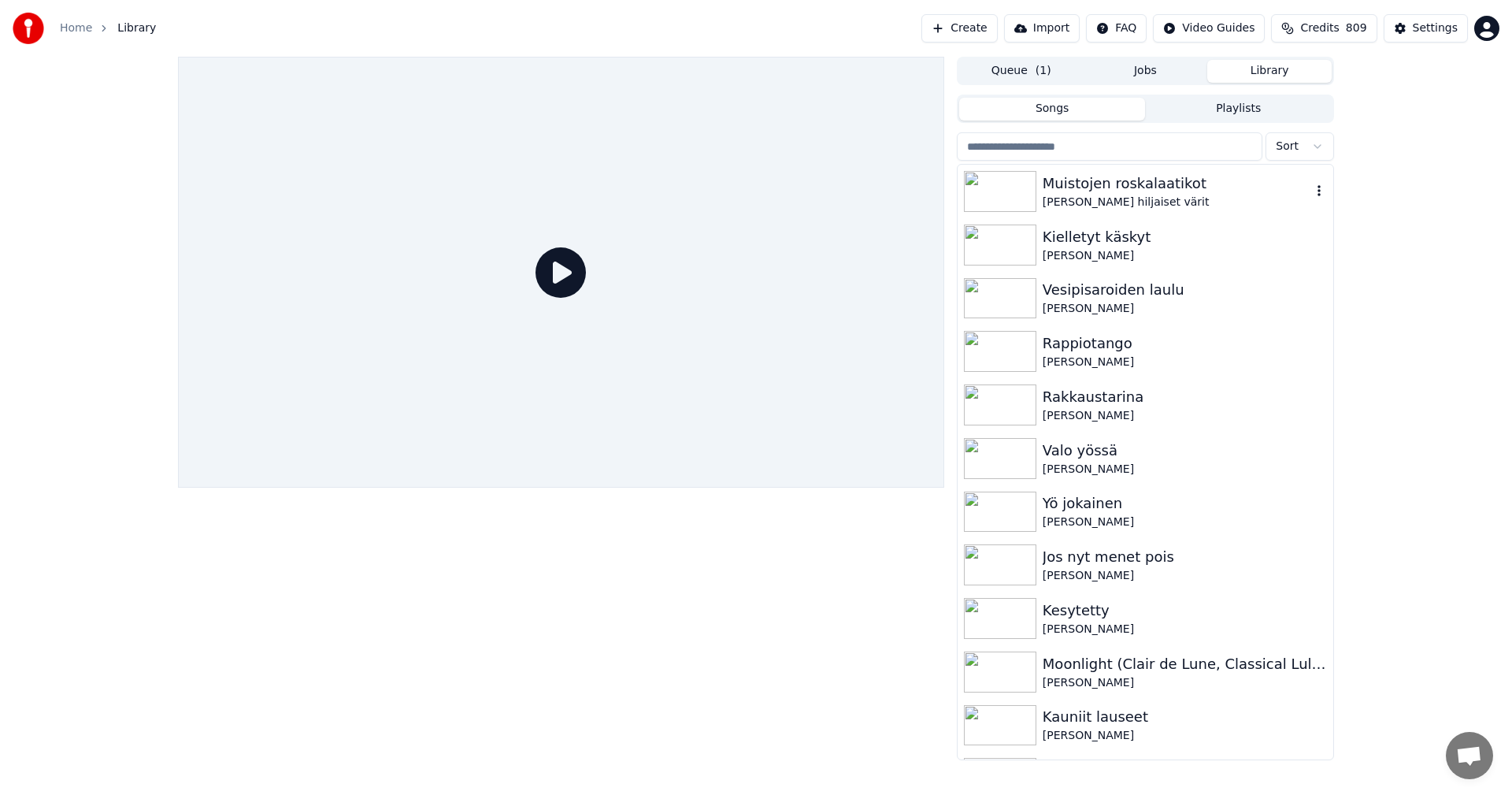
click at [1005, 205] on img at bounding box center [1000, 192] width 72 height 41
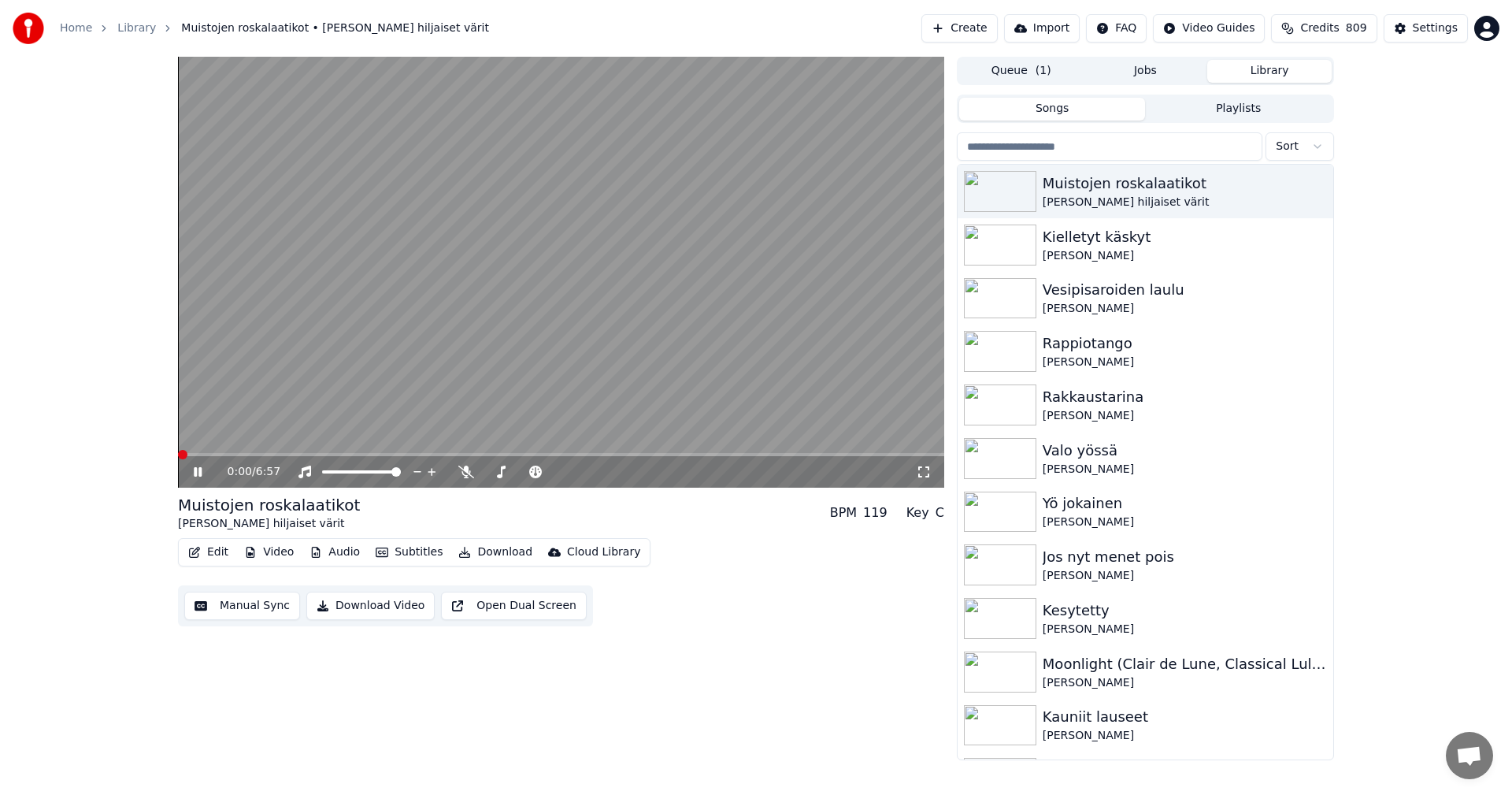
click at [267, 456] on span at bounding box center [561, 455] width 766 height 3
click at [439, 456] on span at bounding box center [561, 455] width 766 height 3
click at [472, 454] on span at bounding box center [561, 455] width 766 height 3
click at [202, 470] on icon at bounding box center [209, 471] width 37 height 13
click at [1436, 28] on div "Settings" at bounding box center [1435, 28] width 45 height 15
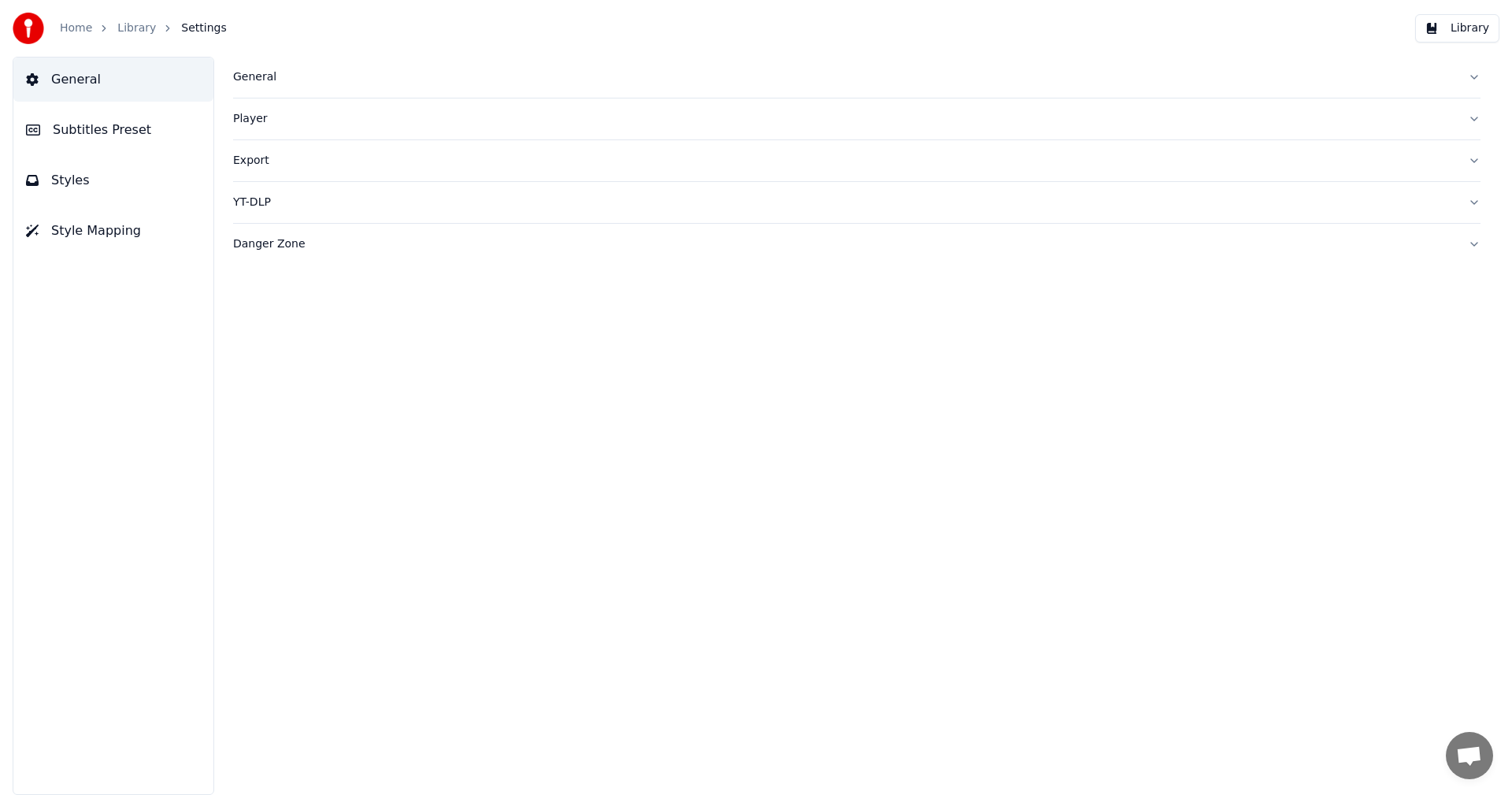
click at [126, 139] on button "Subtitles Preset" at bounding box center [114, 129] width 200 height 44
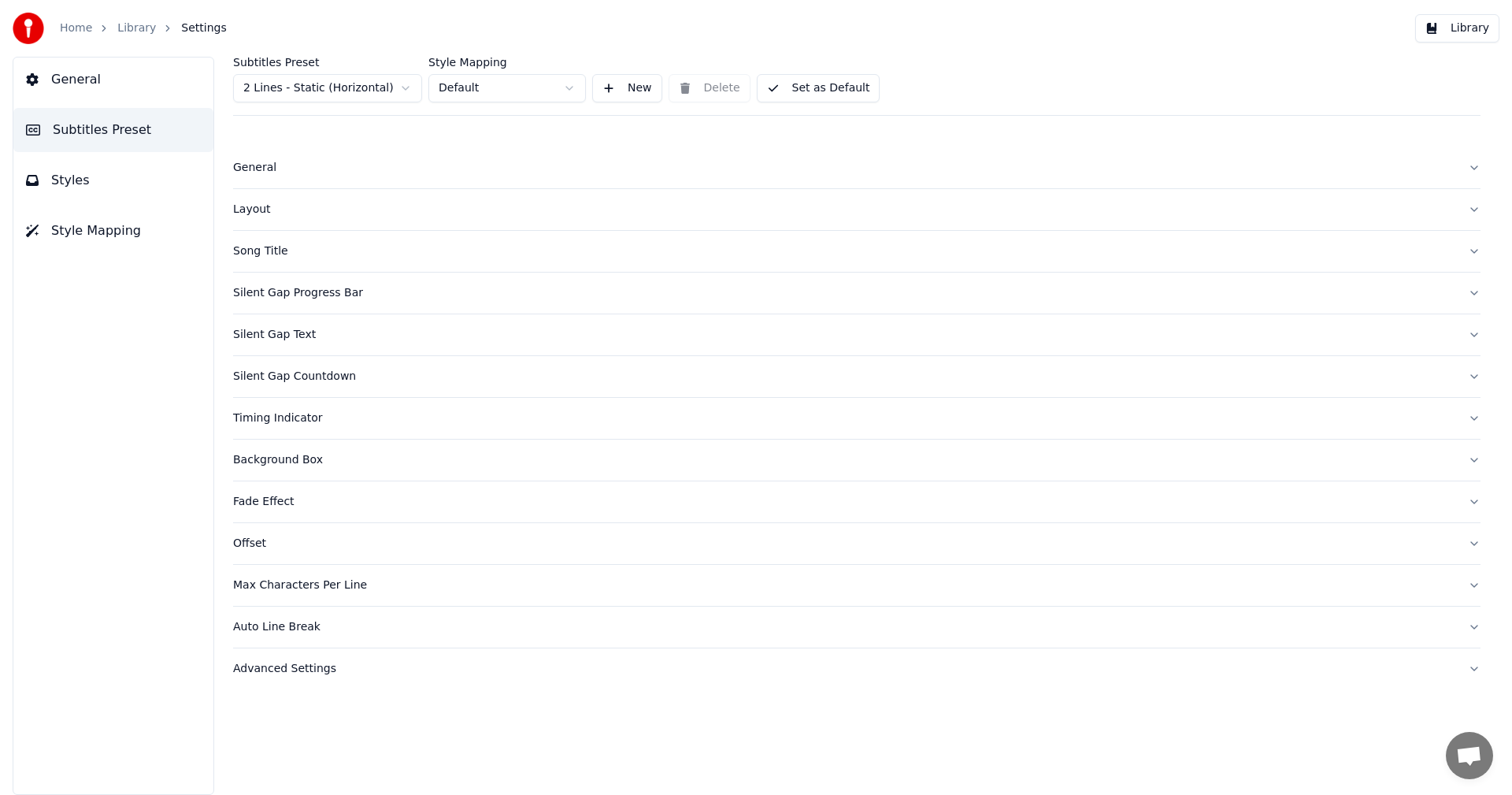
click at [324, 94] on html "Home Library Settings Library General Subtitles Preset Styles Style Mapping Sub…" at bounding box center [756, 398] width 1512 height 795
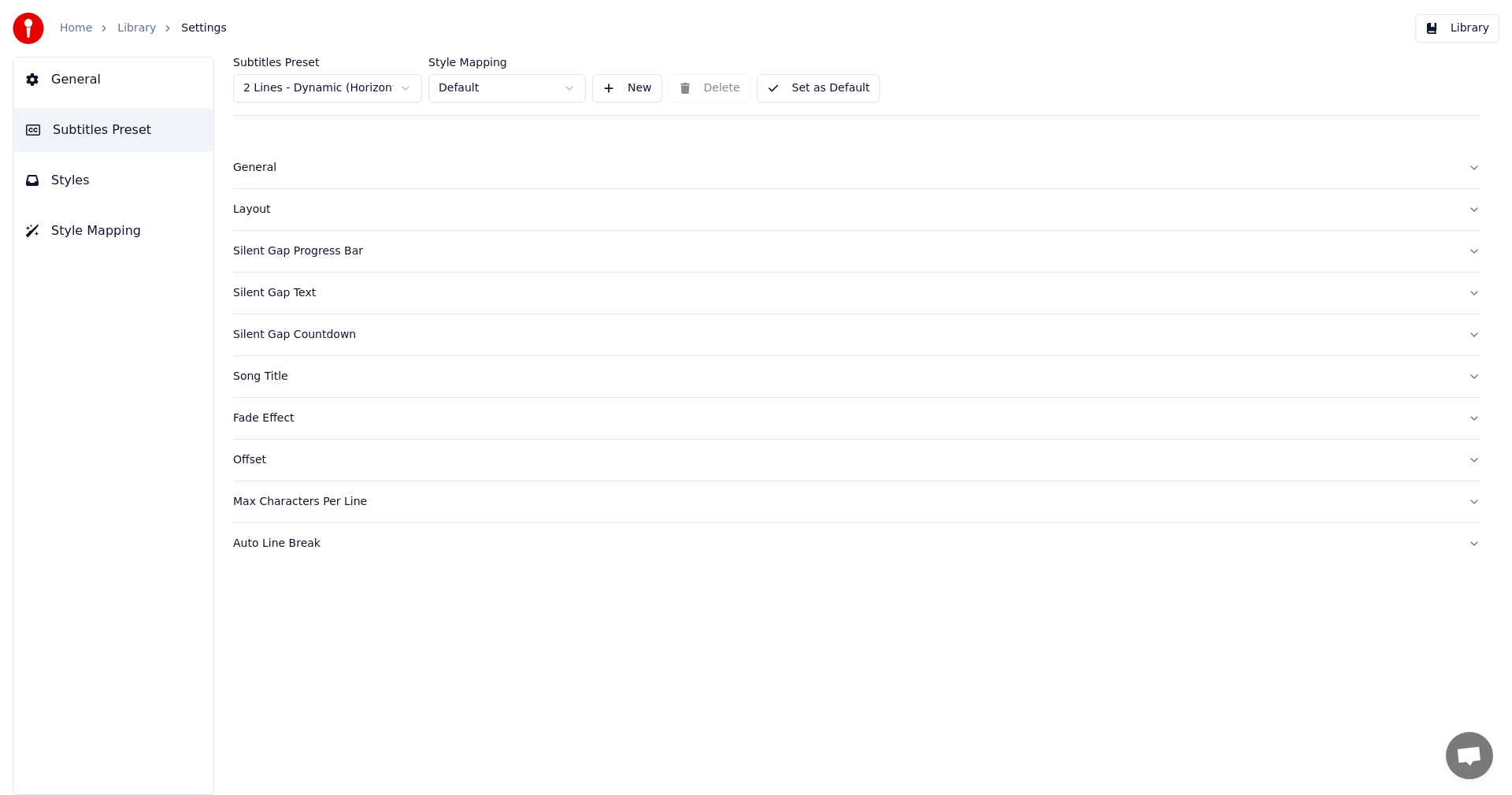
click at [292, 335] on div "Silent Gap Countdown" at bounding box center [844, 335] width 1222 height 15
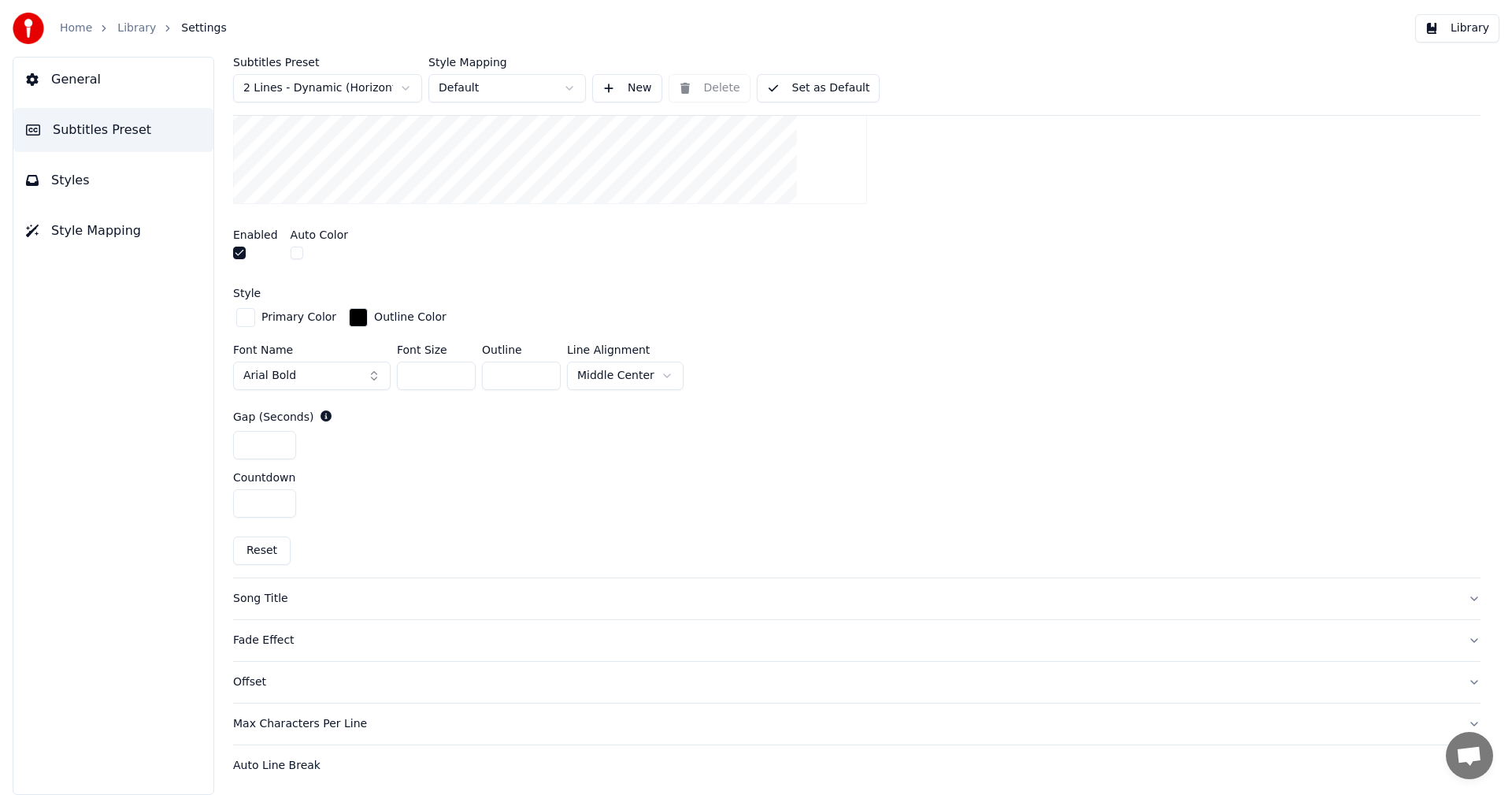
scroll to position [507, 0]
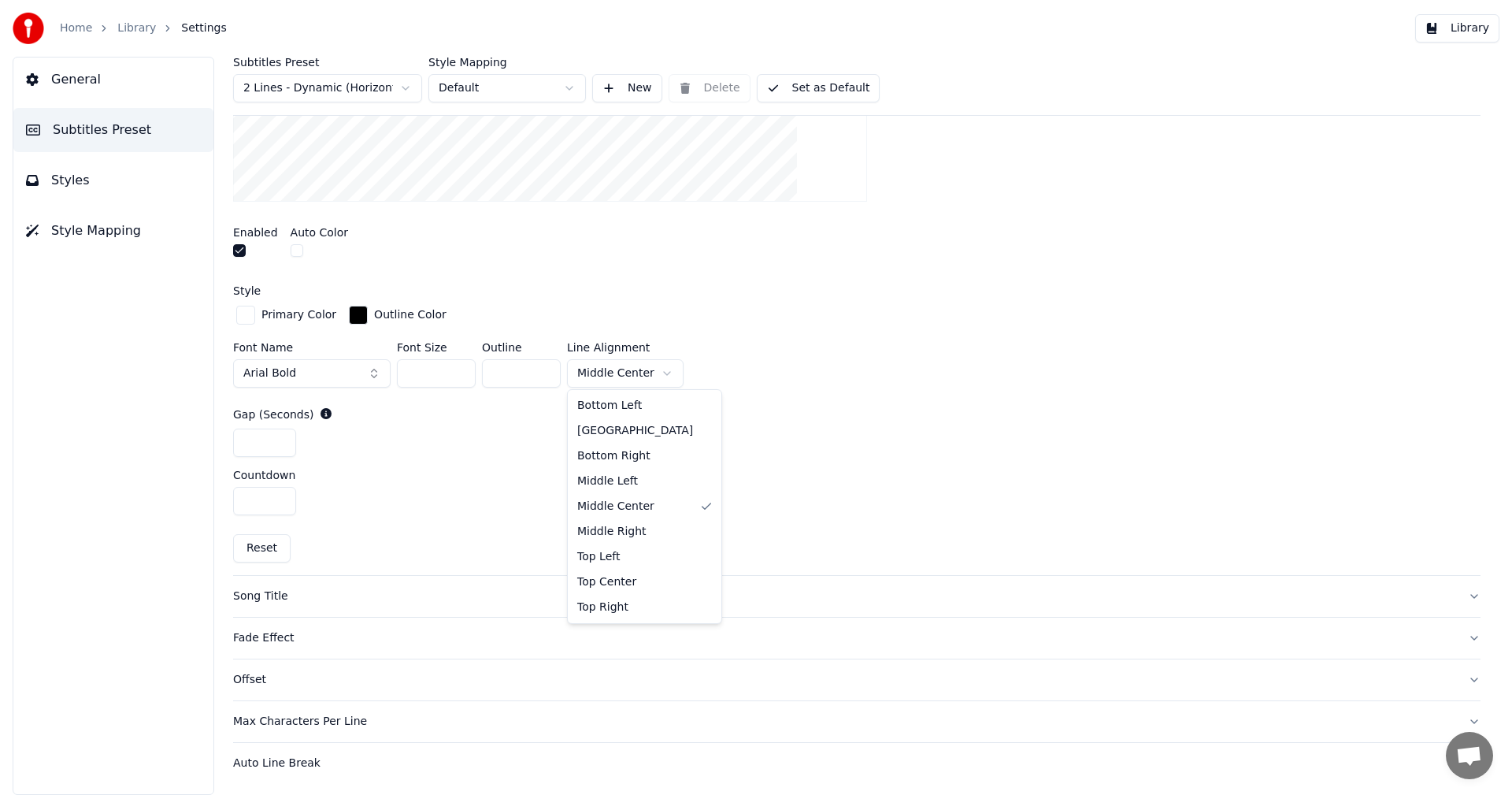
click at [636, 374] on html "Home Library Settings Library General Subtitles Preset Styles Style Mapping Sub…" at bounding box center [756, 398] width 1512 height 795
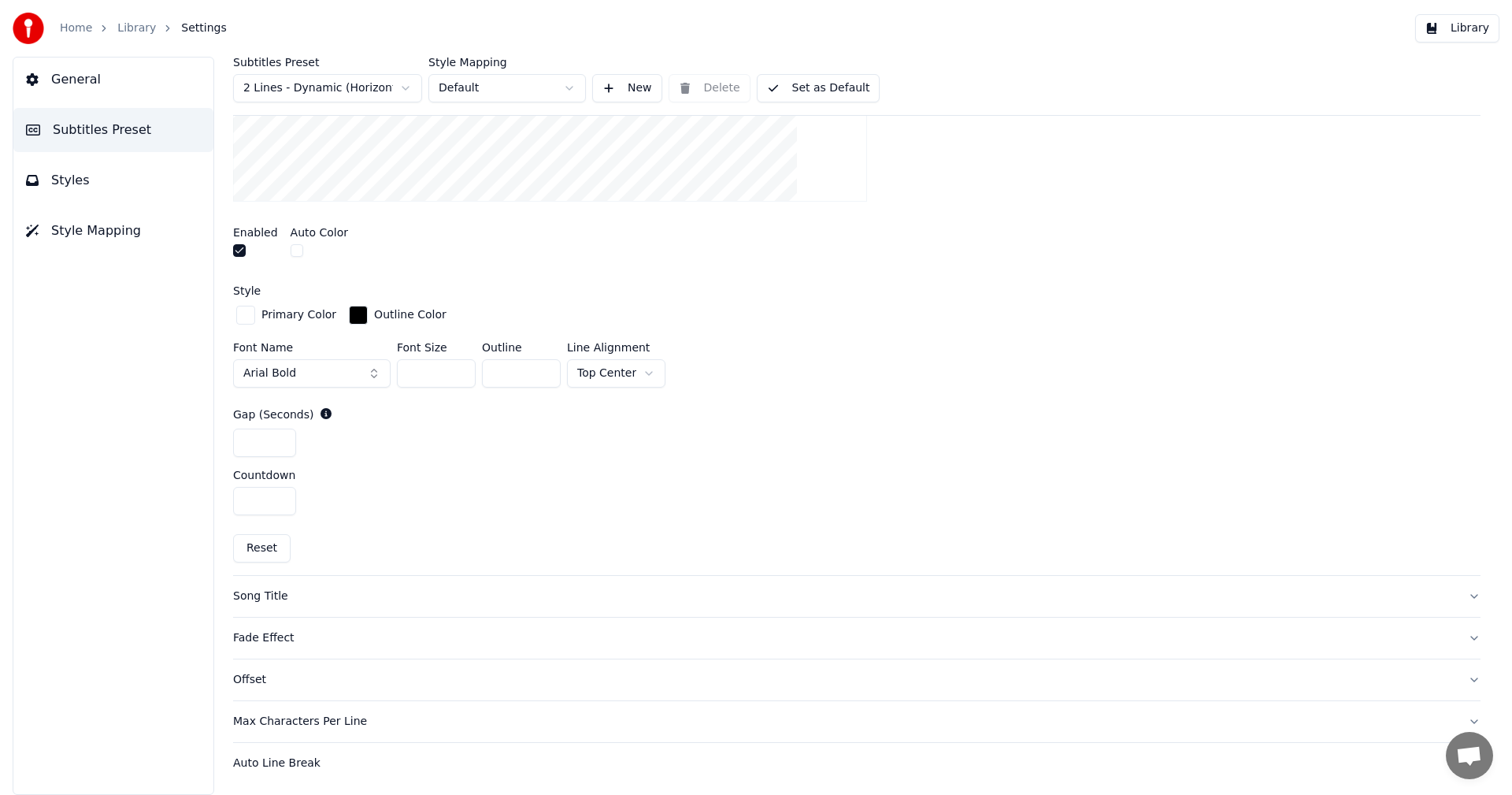
click at [1472, 33] on button "Library" at bounding box center [1458, 28] width 84 height 28
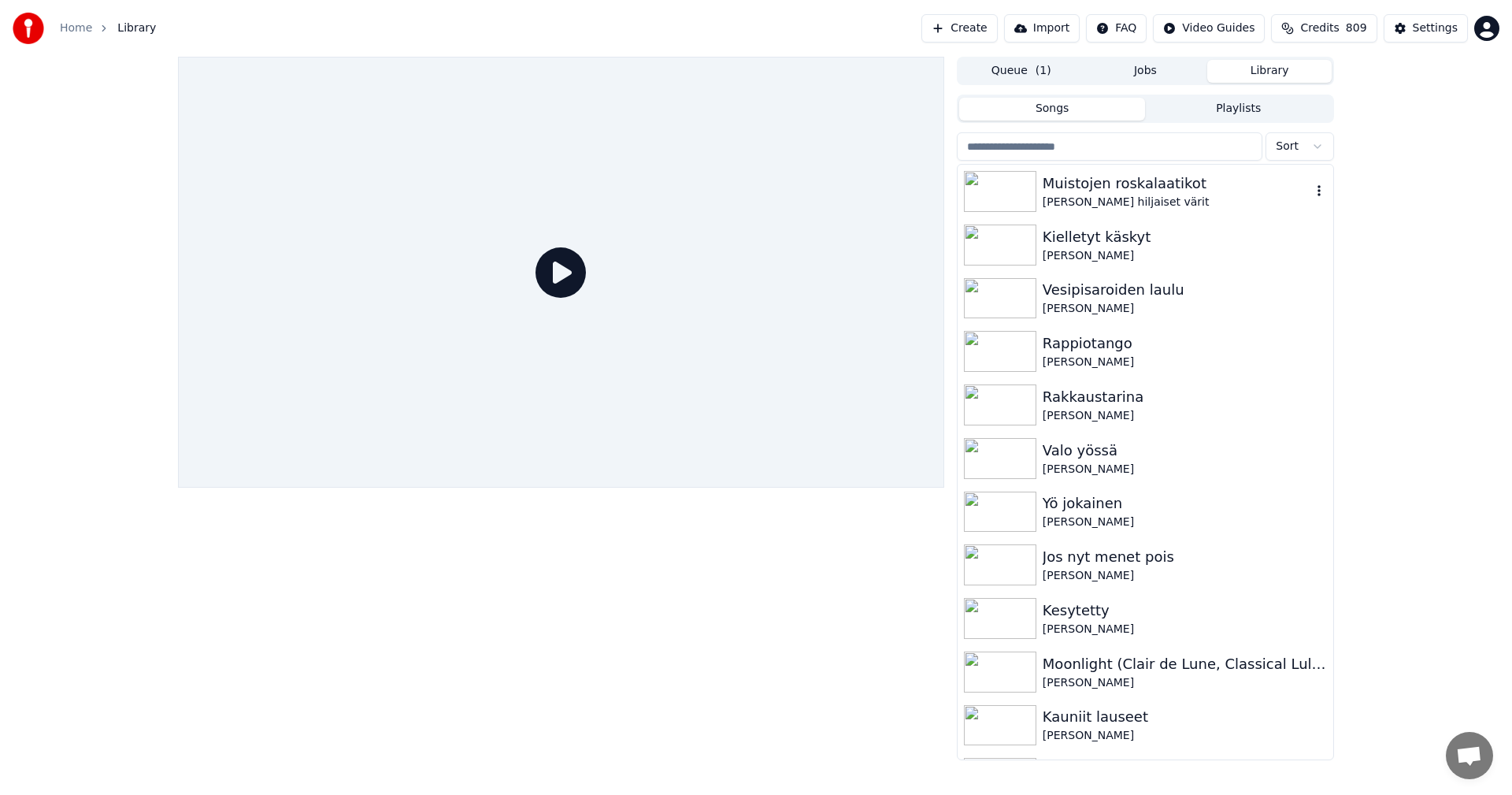
click at [1030, 200] on img at bounding box center [1000, 192] width 72 height 41
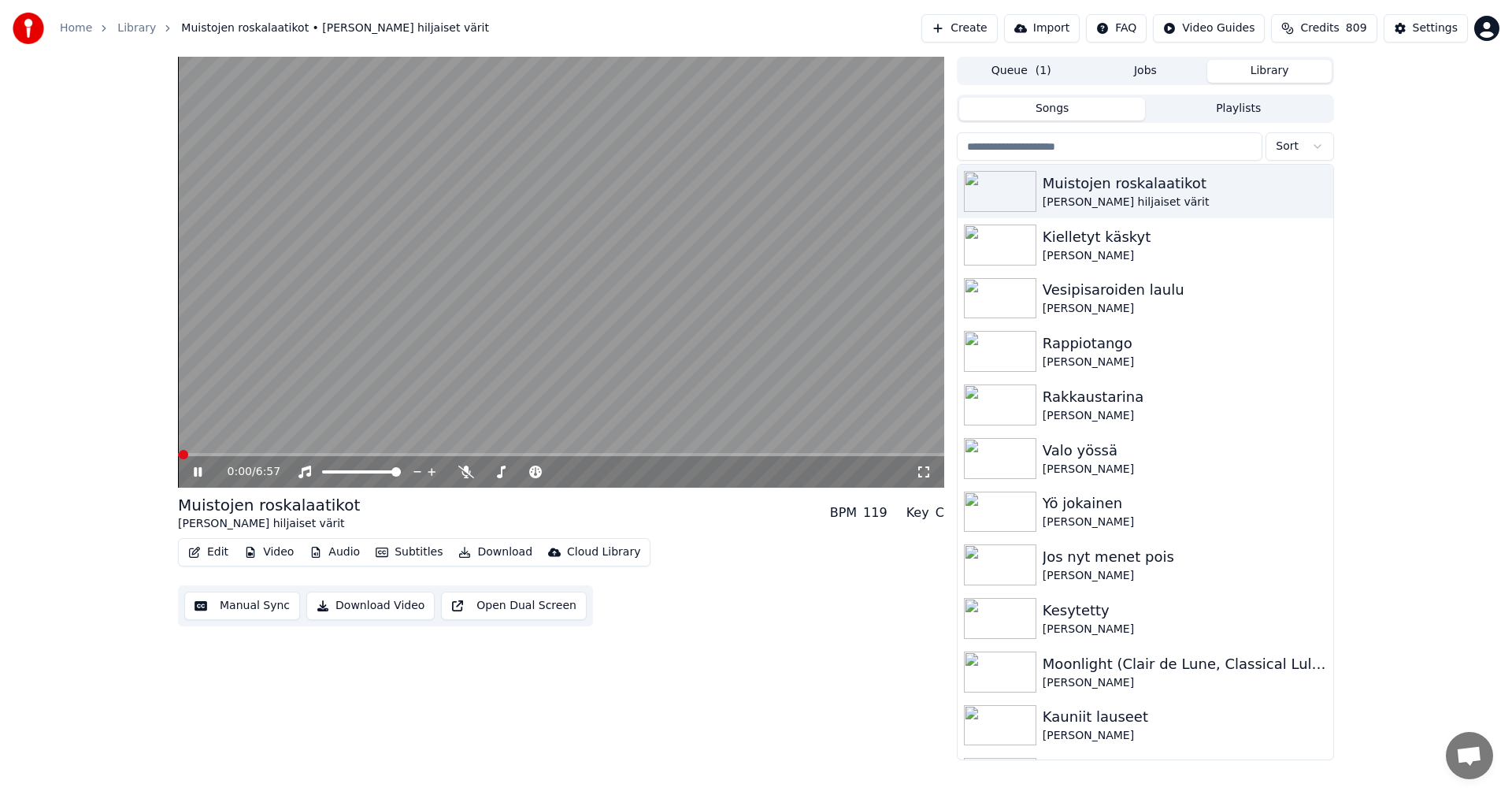
click at [454, 454] on span at bounding box center [561, 455] width 766 height 3
click at [199, 474] on icon at bounding box center [209, 471] width 37 height 13
click at [1446, 26] on div "Settings" at bounding box center [1435, 28] width 45 height 15
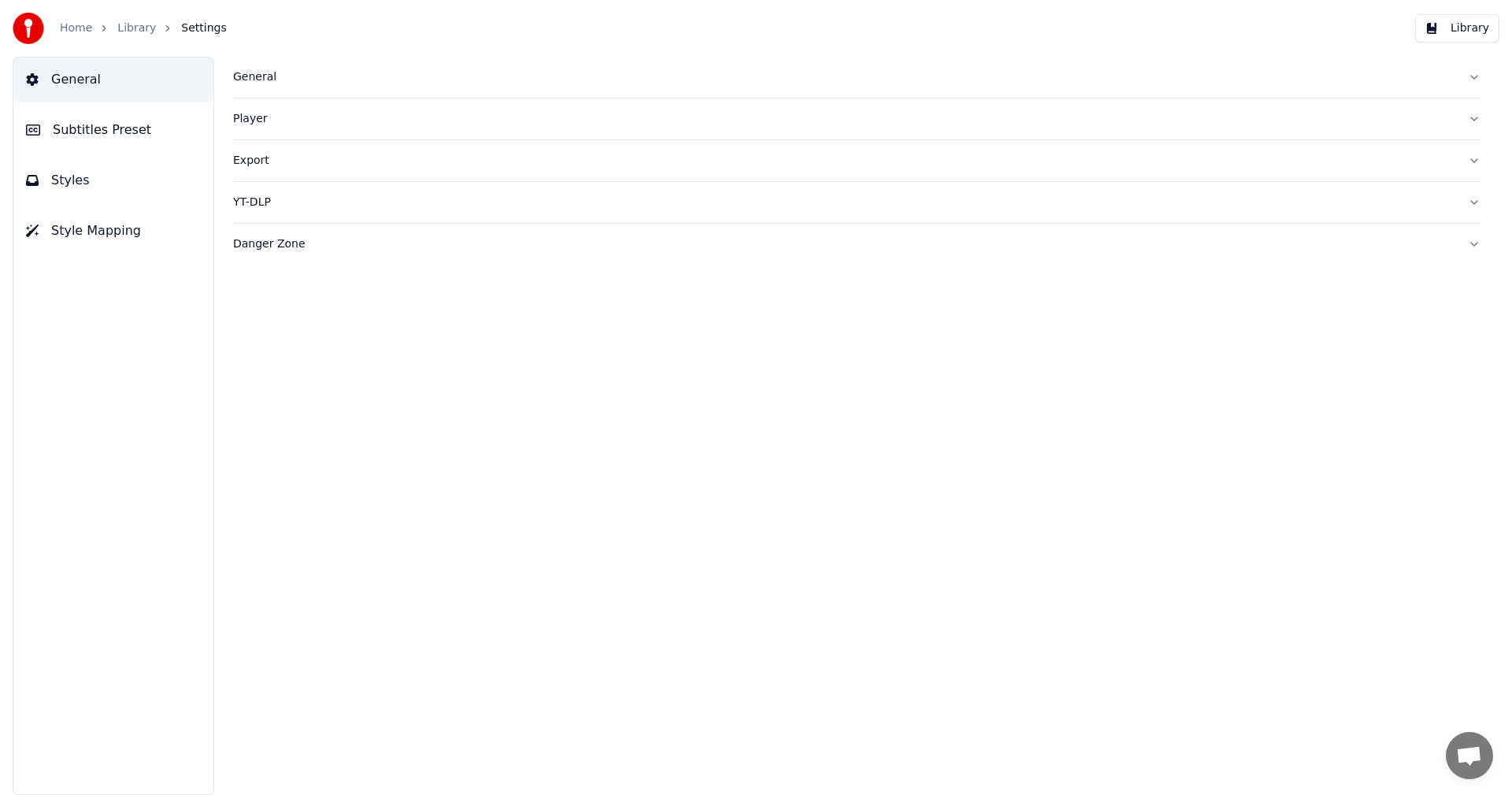
click at [136, 132] on span "Subtitles Preset" at bounding box center [101, 130] width 98 height 19
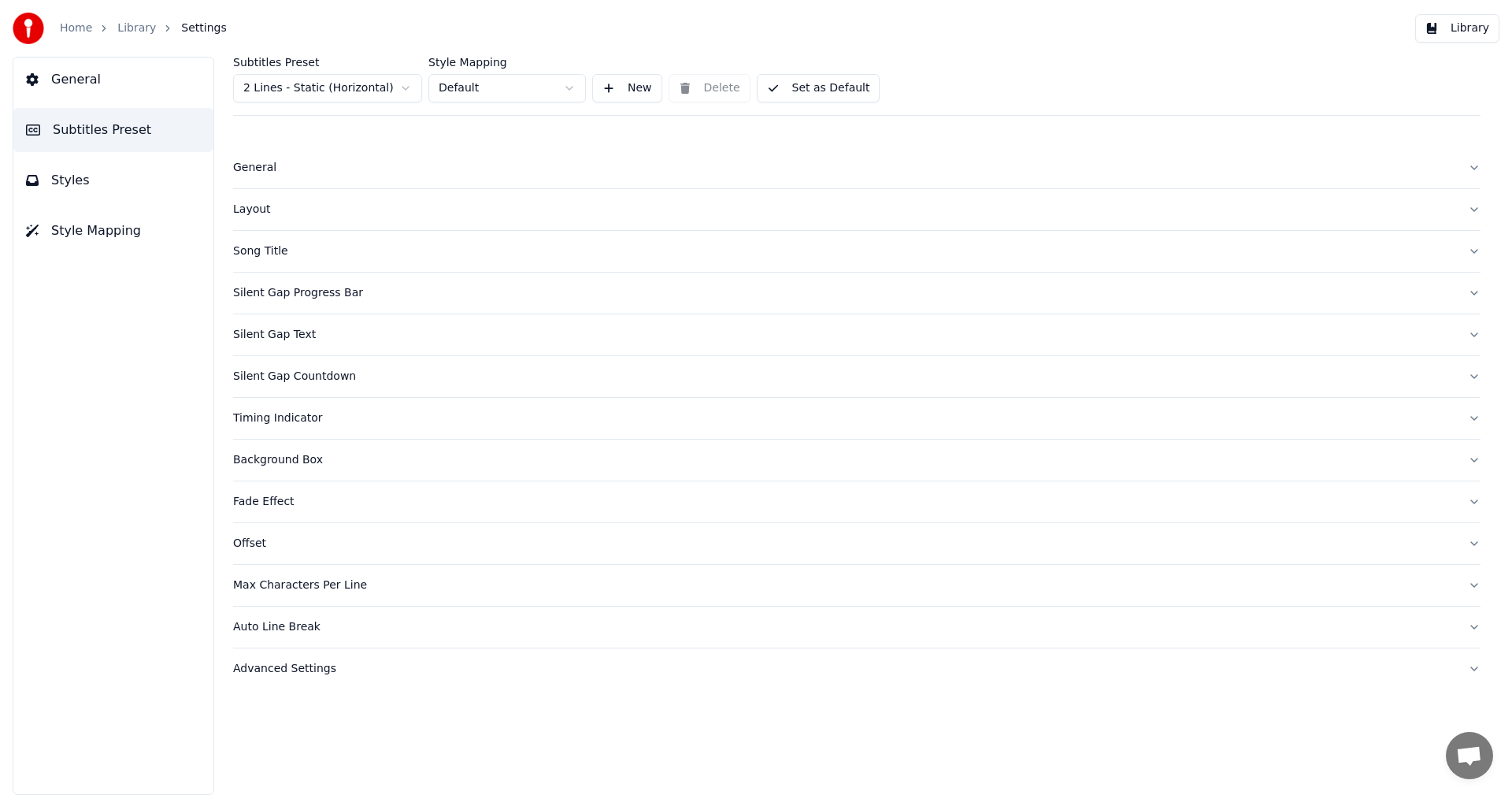
click at [328, 379] on div "Silent Gap Countdown" at bounding box center [844, 377] width 1222 height 15
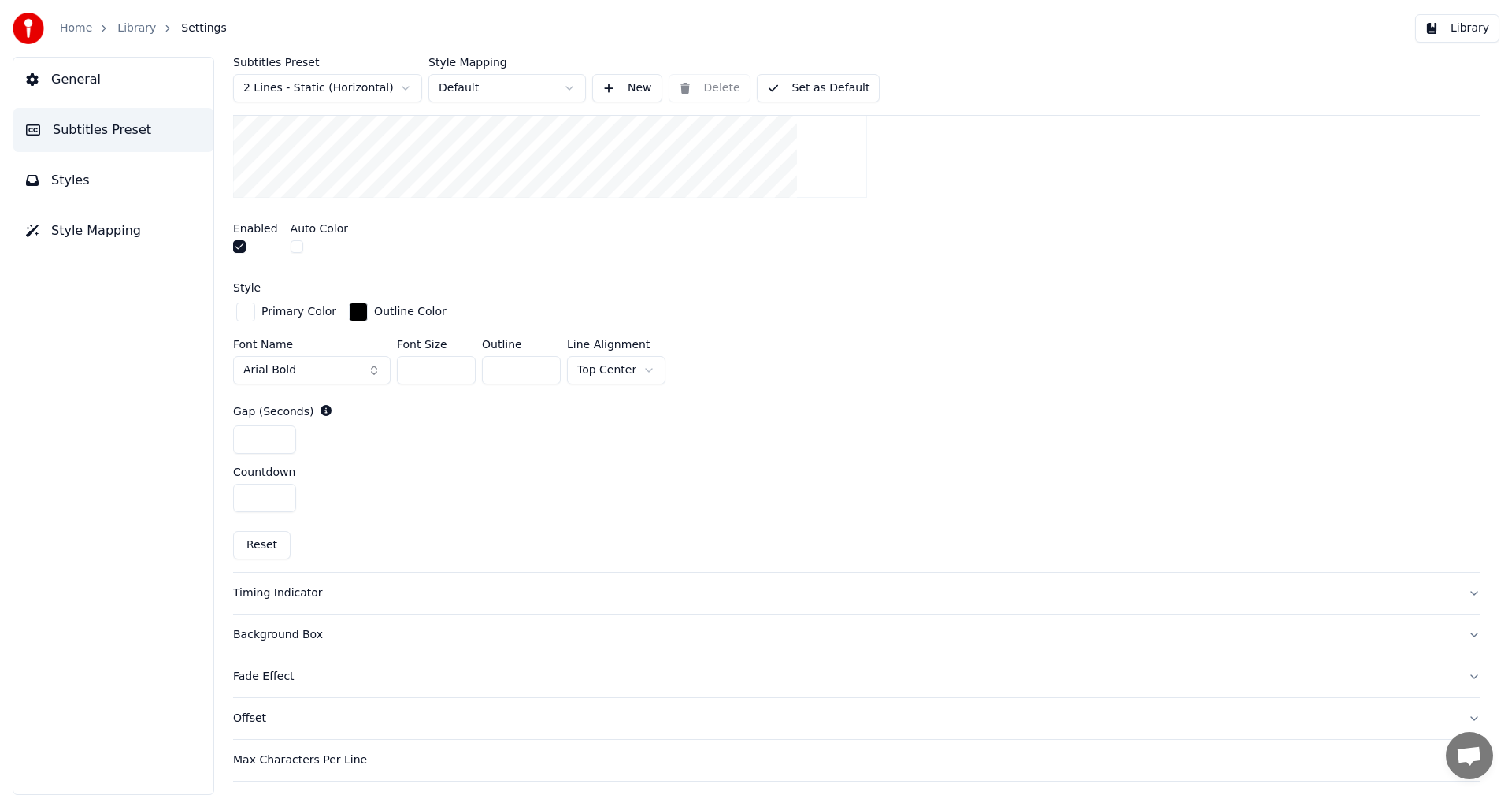
scroll to position [394, 0]
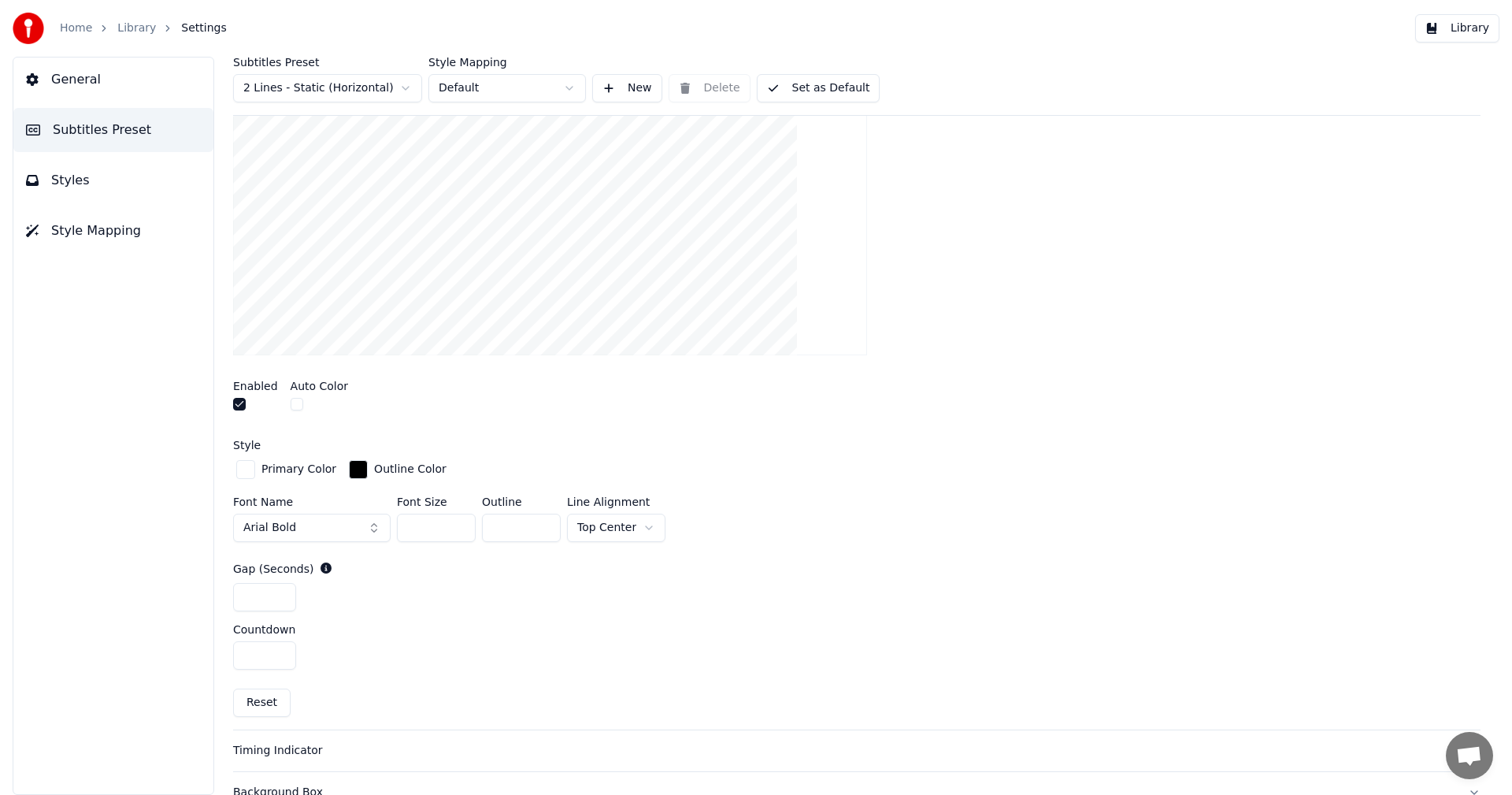
click at [371, 83] on html "Home Library Settings Library General Subtitles Preset Styles Style Mapping Sub…" at bounding box center [756, 398] width 1512 height 795
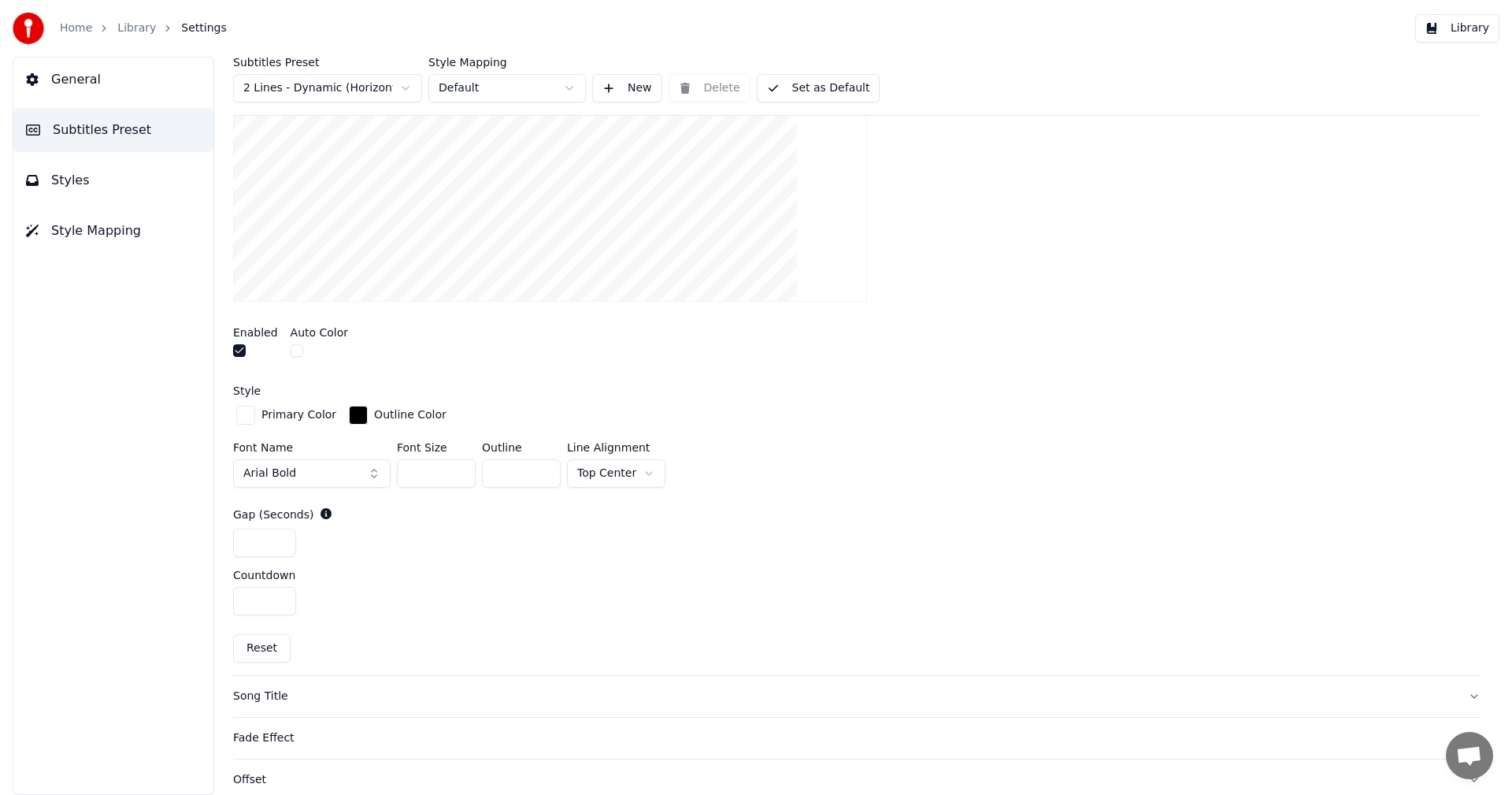
scroll to position [507, 0]
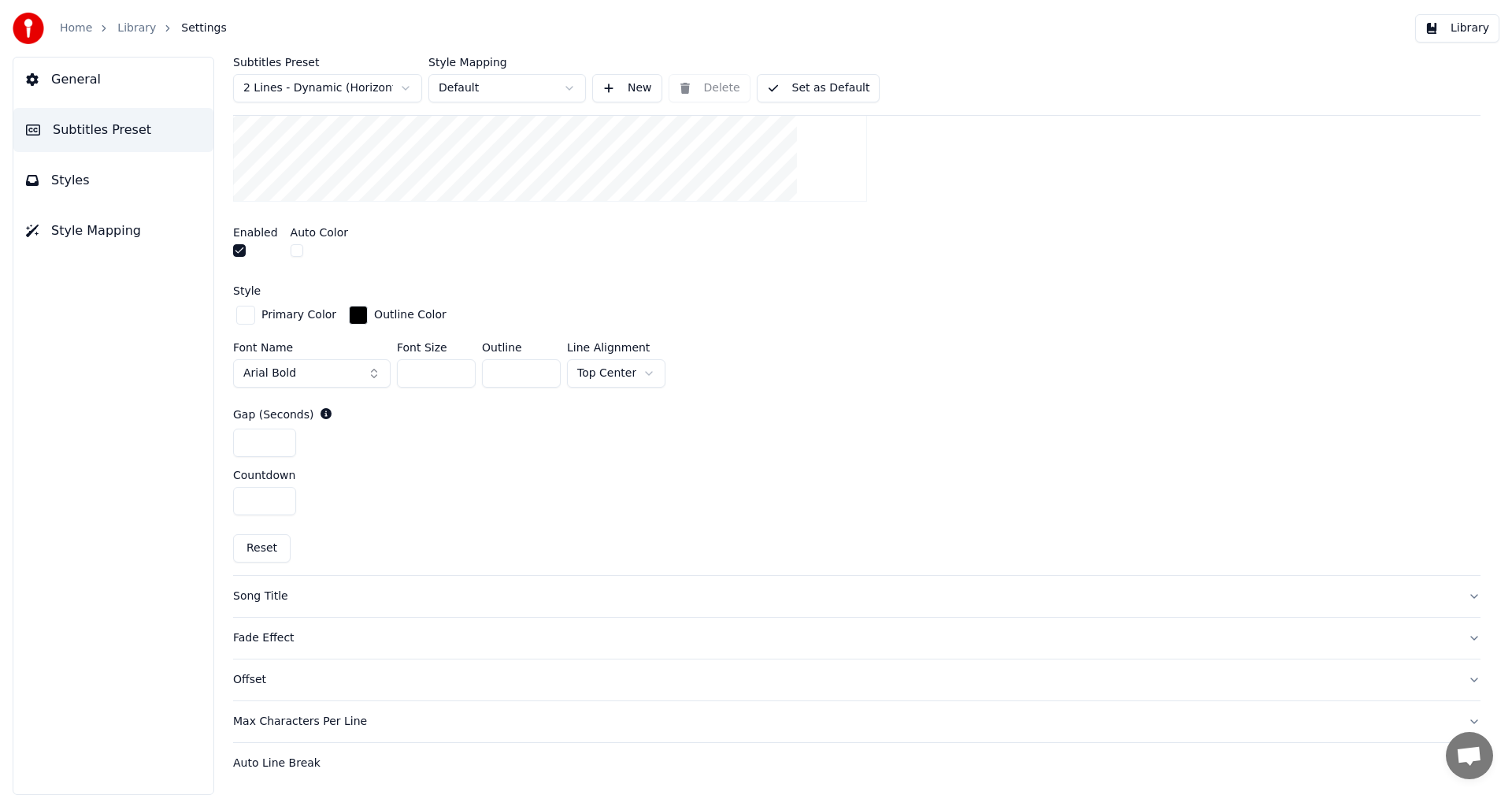
click at [630, 368] on html "Home Library Settings Library General Subtitles Preset Styles Style Mapping Sub…" at bounding box center [756, 398] width 1512 height 795
drag, startPoint x: 621, startPoint y: 481, endPoint x: 647, endPoint y: 478, distance: 26.2
click at [1482, 29] on button "Library" at bounding box center [1458, 28] width 84 height 28
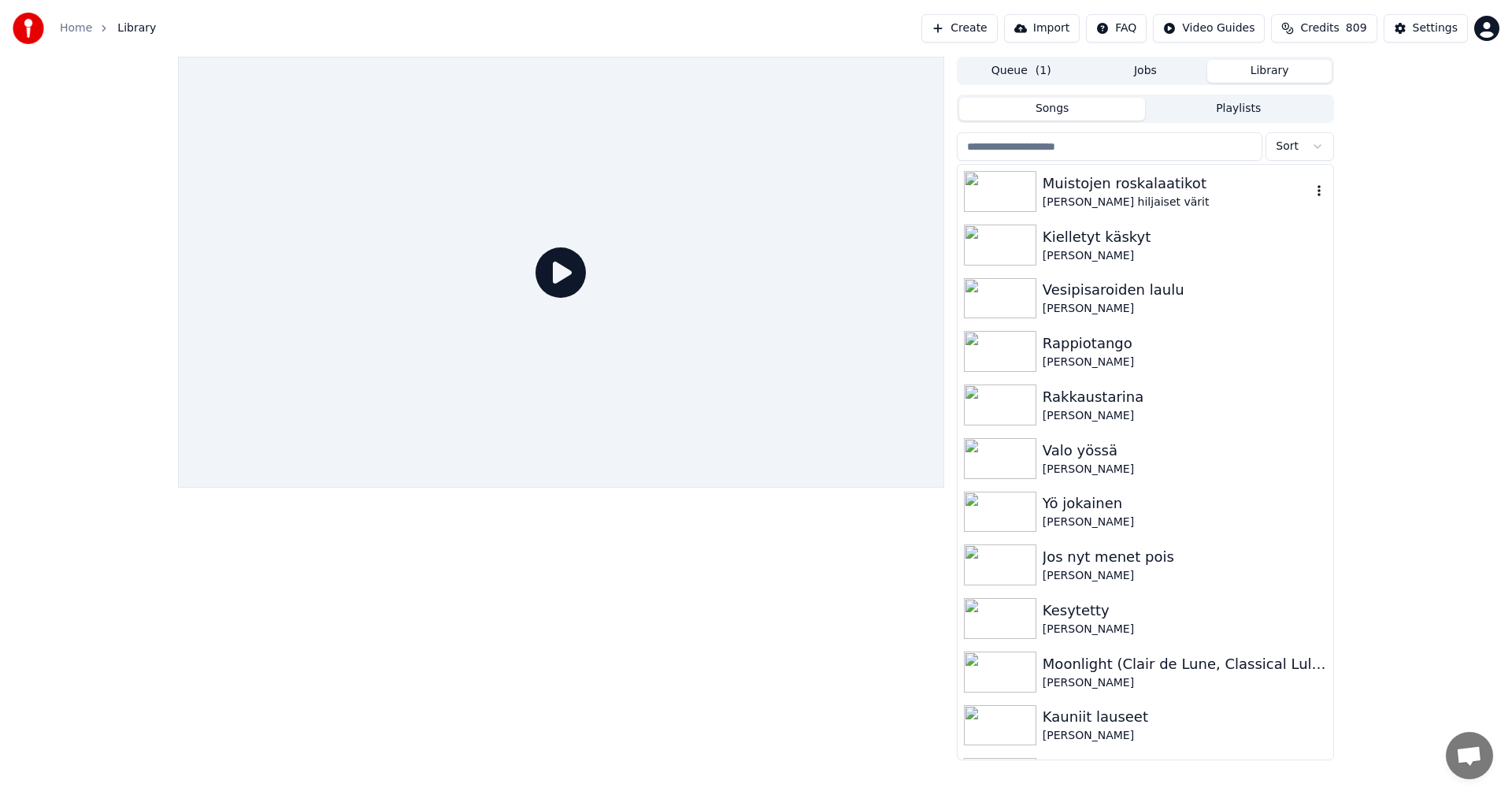
click at [1156, 188] on div "Muistojen roskalaatikot" at bounding box center [1177, 184] width 268 height 22
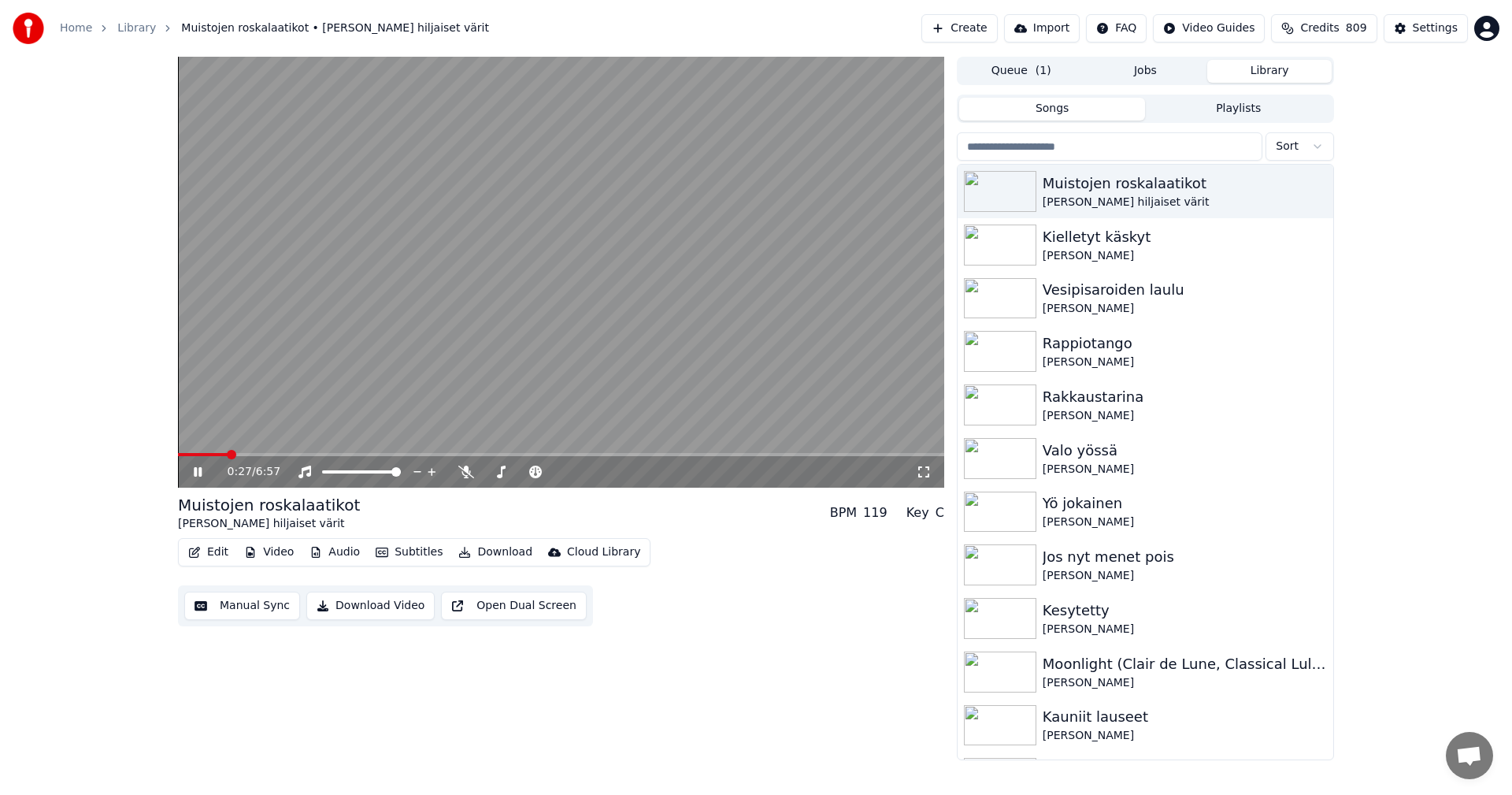
click at [228, 455] on span at bounding box center [561, 455] width 766 height 3
click at [263, 454] on span at bounding box center [561, 455] width 766 height 3
click at [224, 455] on span at bounding box center [221, 455] width 87 height 3
click at [200, 479] on div "0:38 / 6:57" at bounding box center [561, 471] width 753 height 15
click at [221, 550] on button "Edit" at bounding box center [208, 552] width 52 height 22
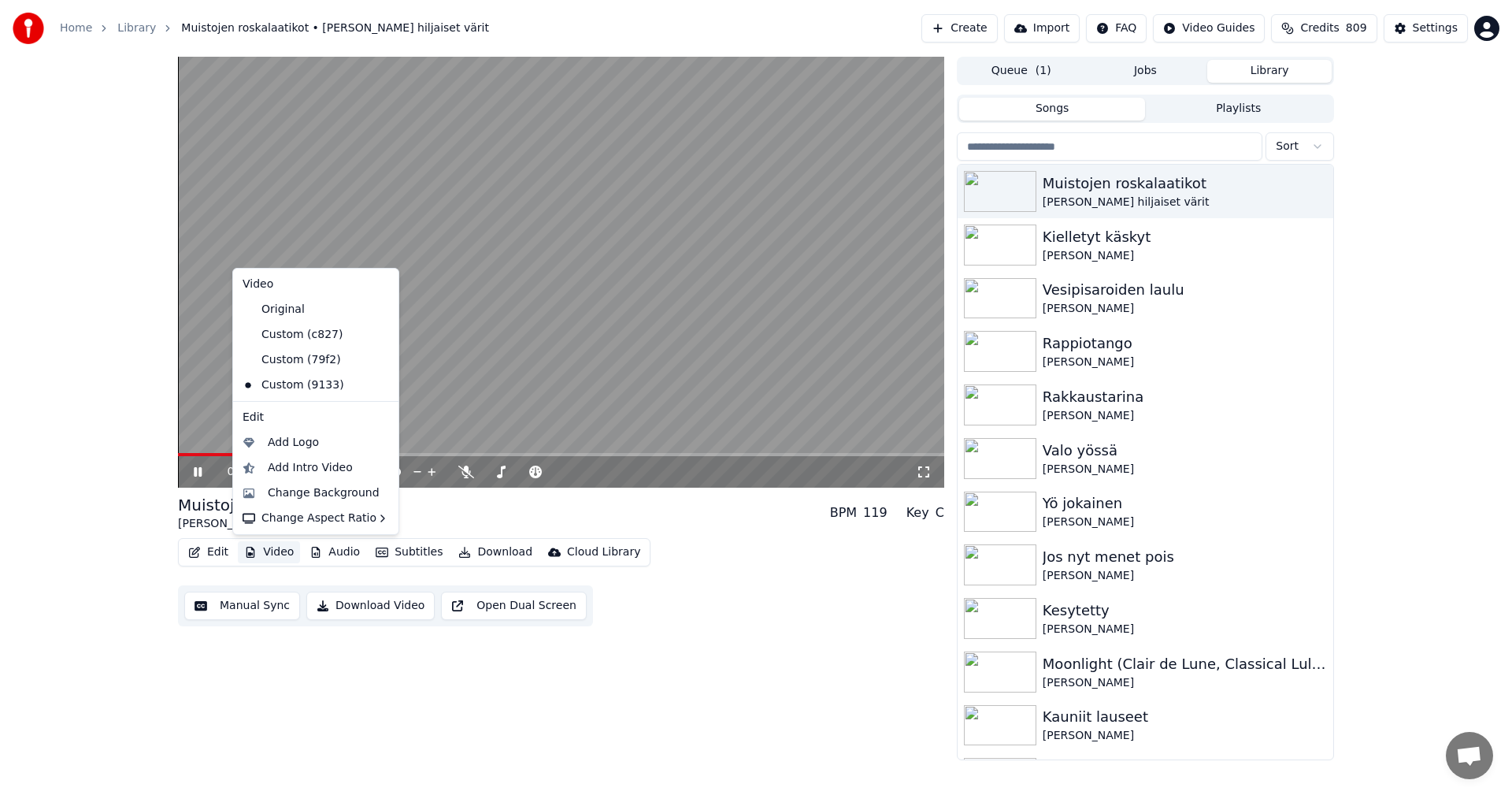
click at [147, 526] on div "0:41 / 6:57 Muistojen roskalaatikot [PERSON_NAME] hiljaiset värit BPM 119 Key C…" at bounding box center [756, 409] width 1512 height 704
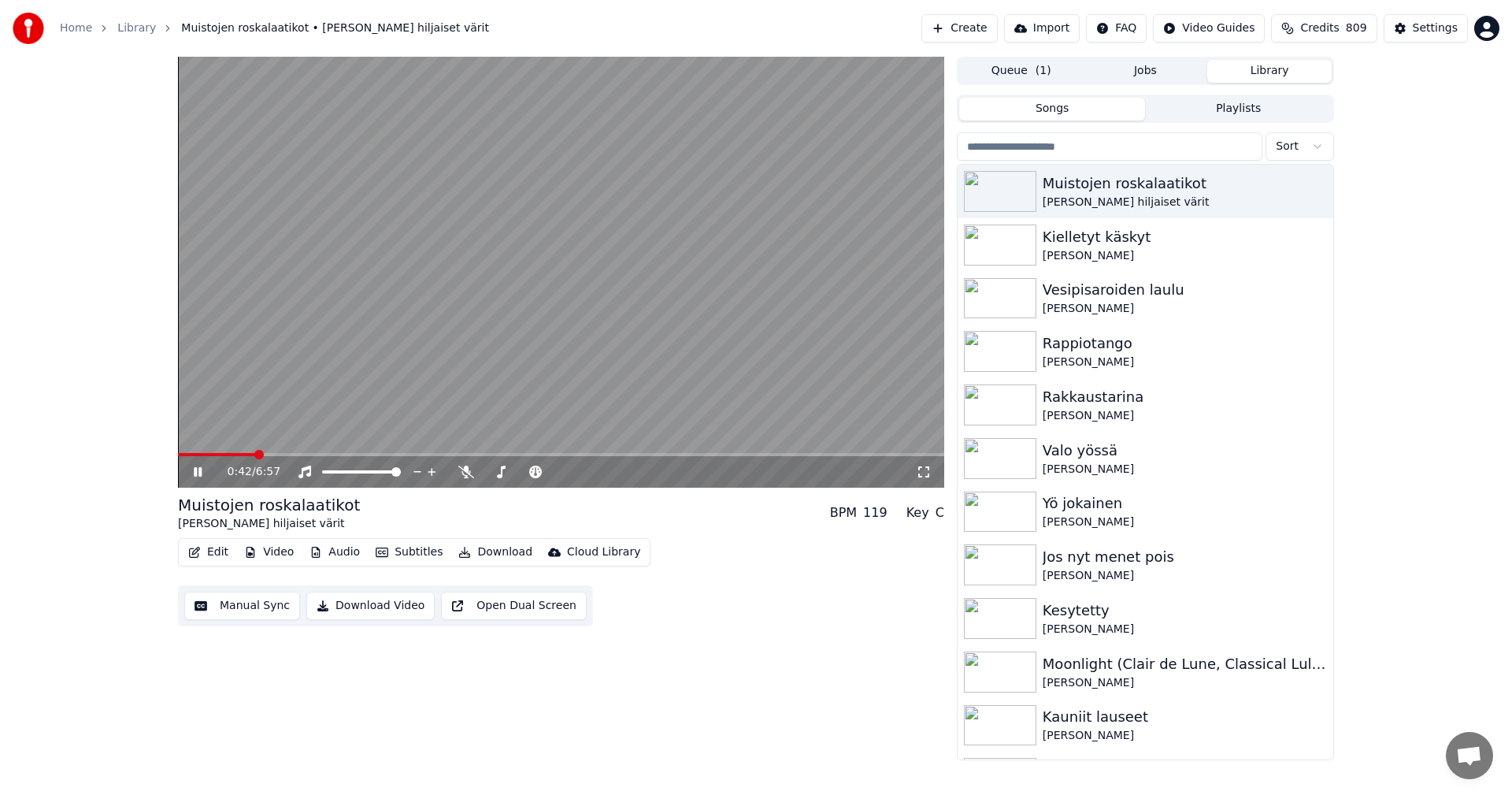
click at [199, 470] on icon at bounding box center [209, 471] width 37 height 13
click at [1445, 28] on div "Settings" at bounding box center [1435, 28] width 45 height 15
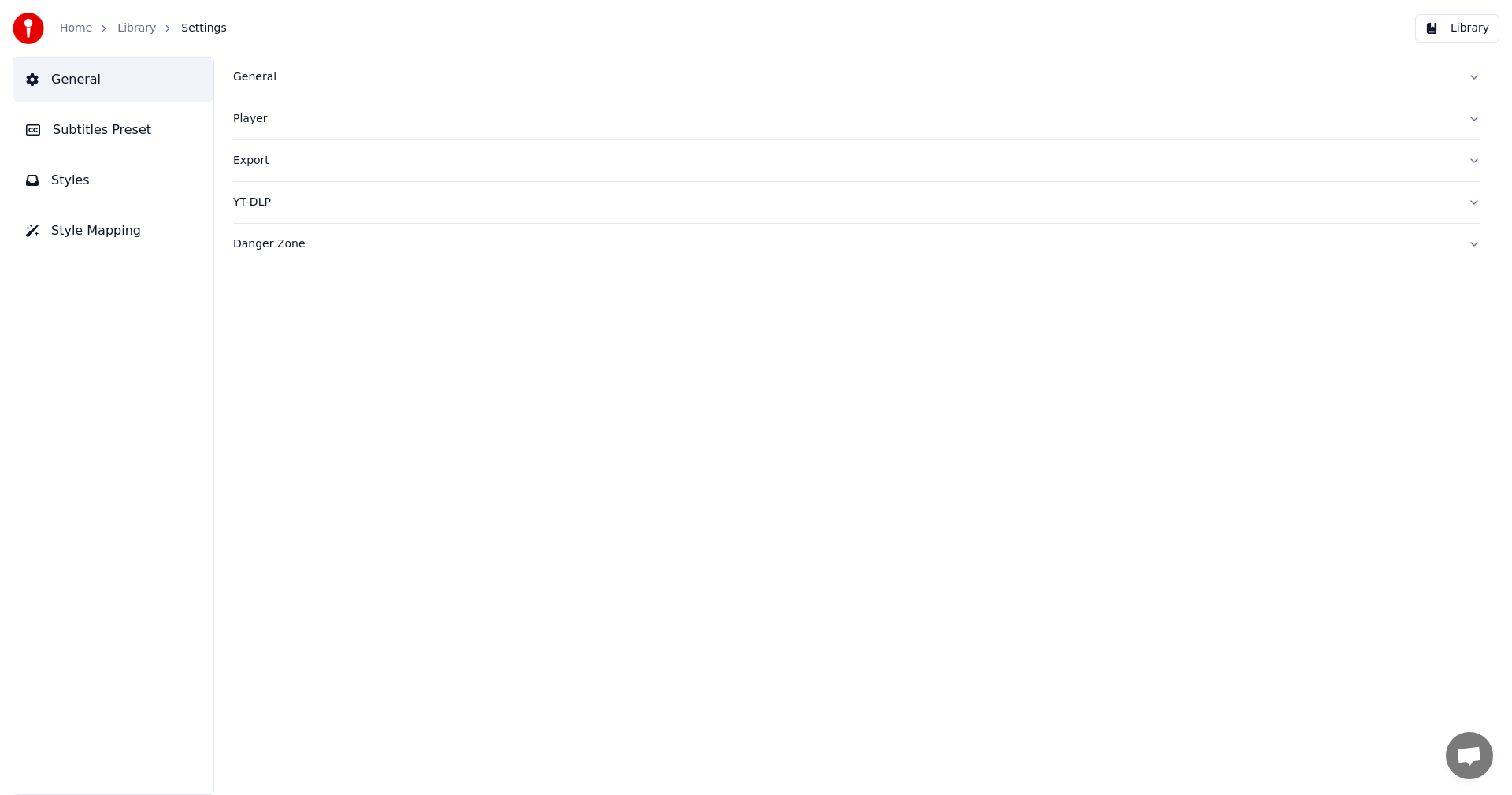
click at [111, 136] on span "Subtitles Preset" at bounding box center [101, 130] width 98 height 19
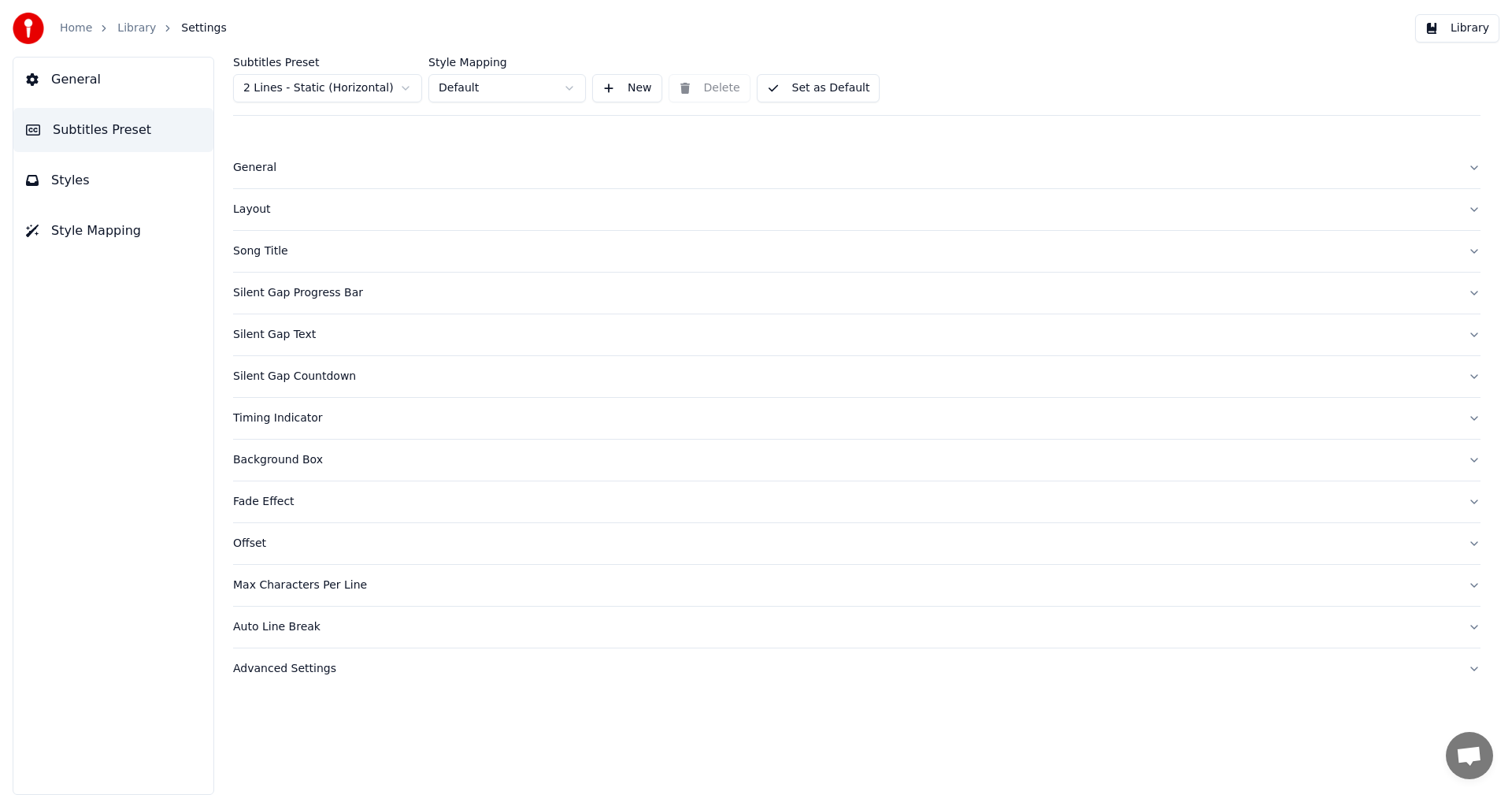
click at [323, 79] on html "Home Library Settings Library General Subtitles Preset Styles Style Mapping Sub…" at bounding box center [756, 398] width 1512 height 795
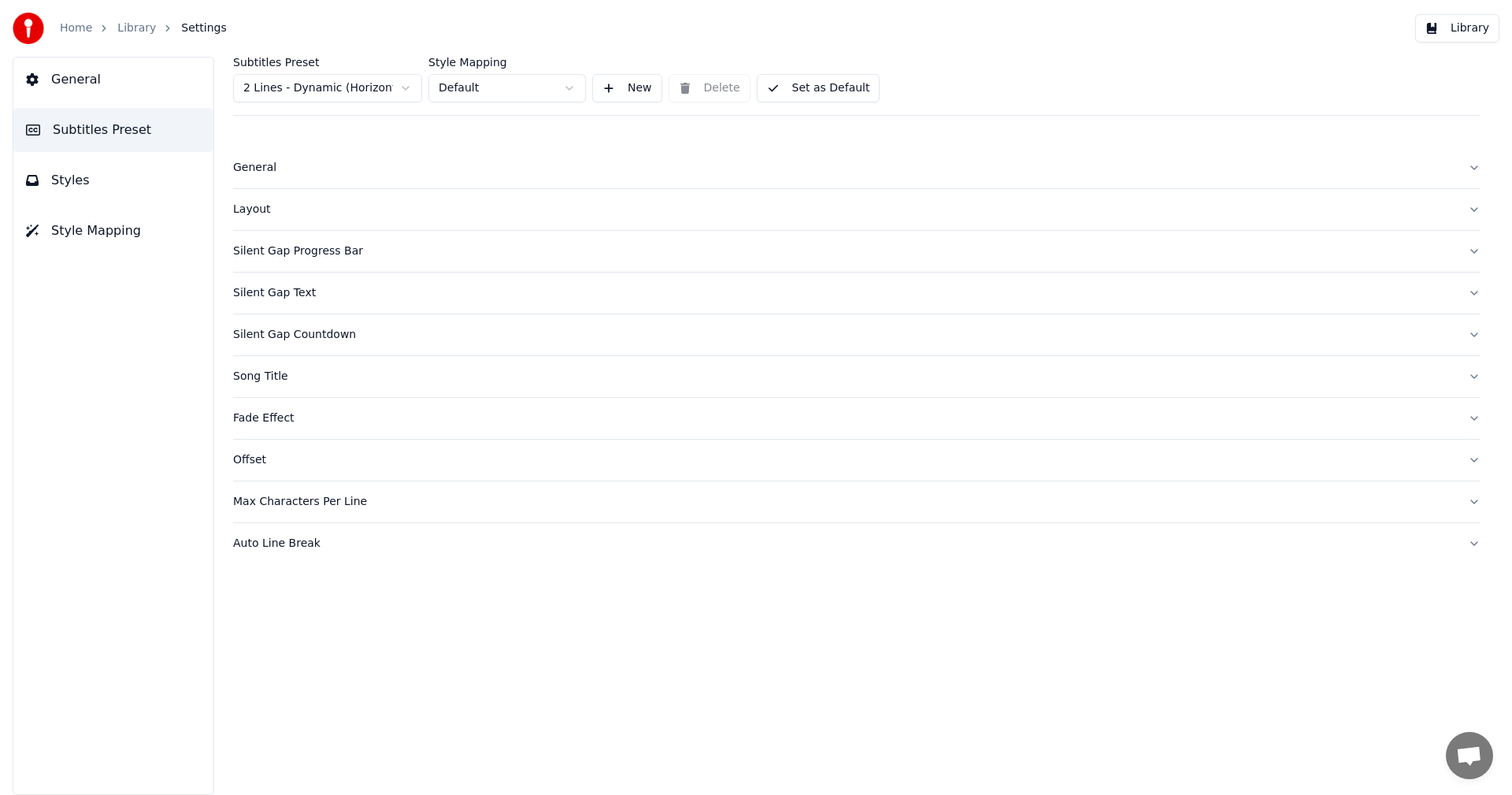
click at [314, 337] on div "Silent Gap Countdown" at bounding box center [844, 335] width 1222 height 15
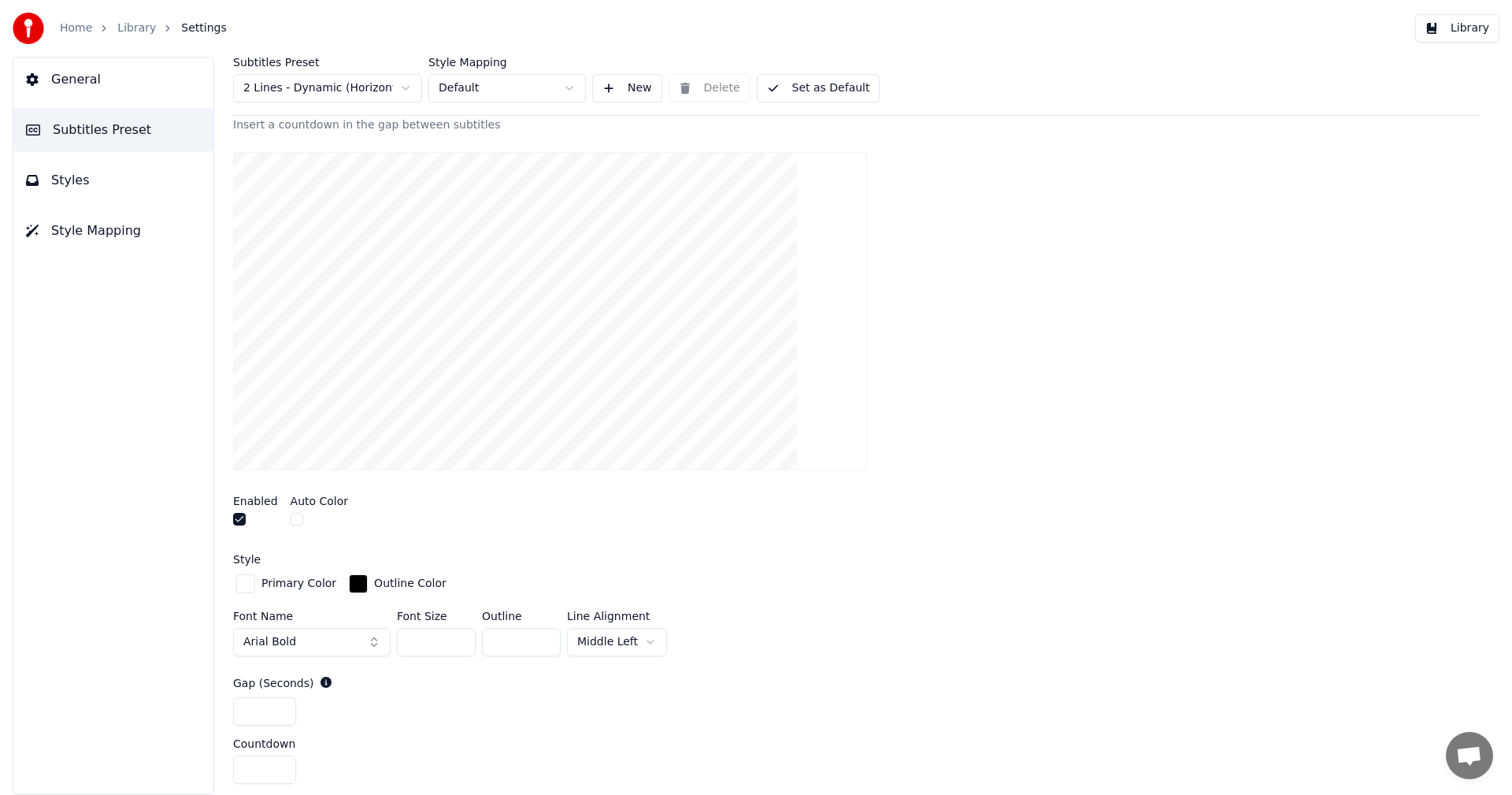
scroll to position [237, 0]
click at [98, 128] on span "Subtitles Preset" at bounding box center [101, 130] width 98 height 19
click at [93, 84] on span "General" at bounding box center [77, 80] width 50 height 19
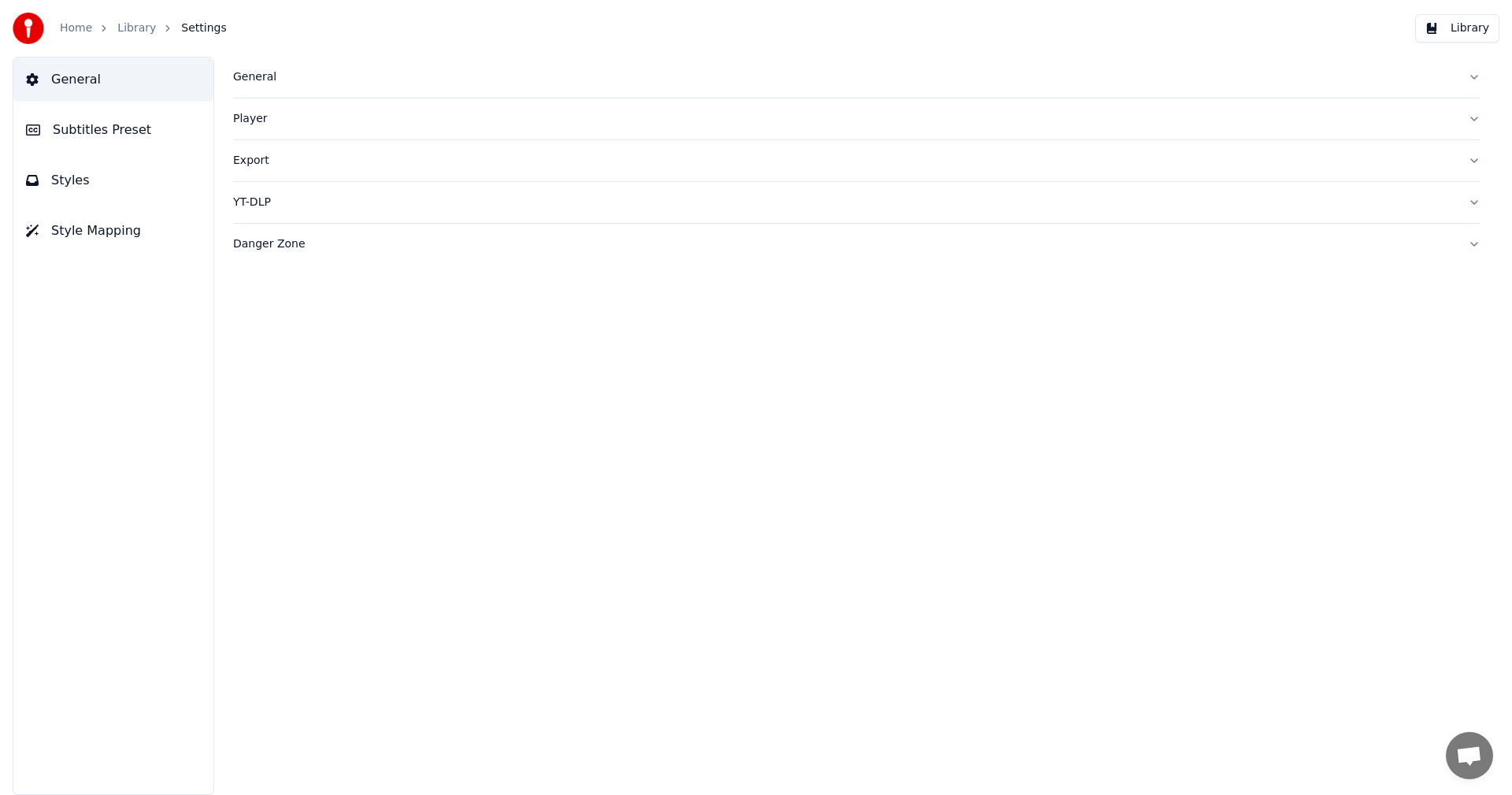
scroll to position [0, 0]
click at [108, 123] on span "Subtitles Preset" at bounding box center [101, 130] width 98 height 19
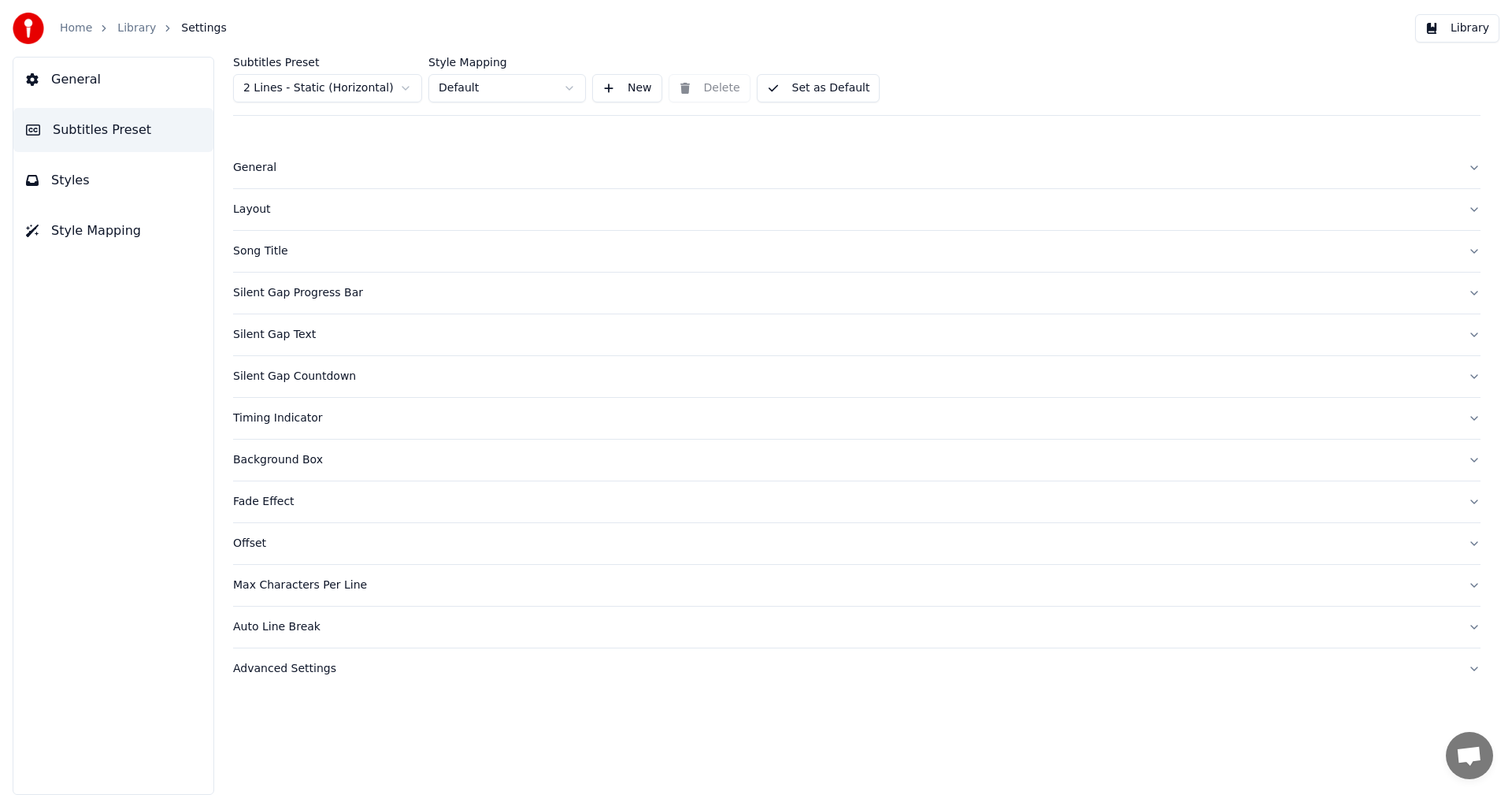
click at [300, 373] on div "Silent Gap Countdown" at bounding box center [844, 377] width 1222 height 15
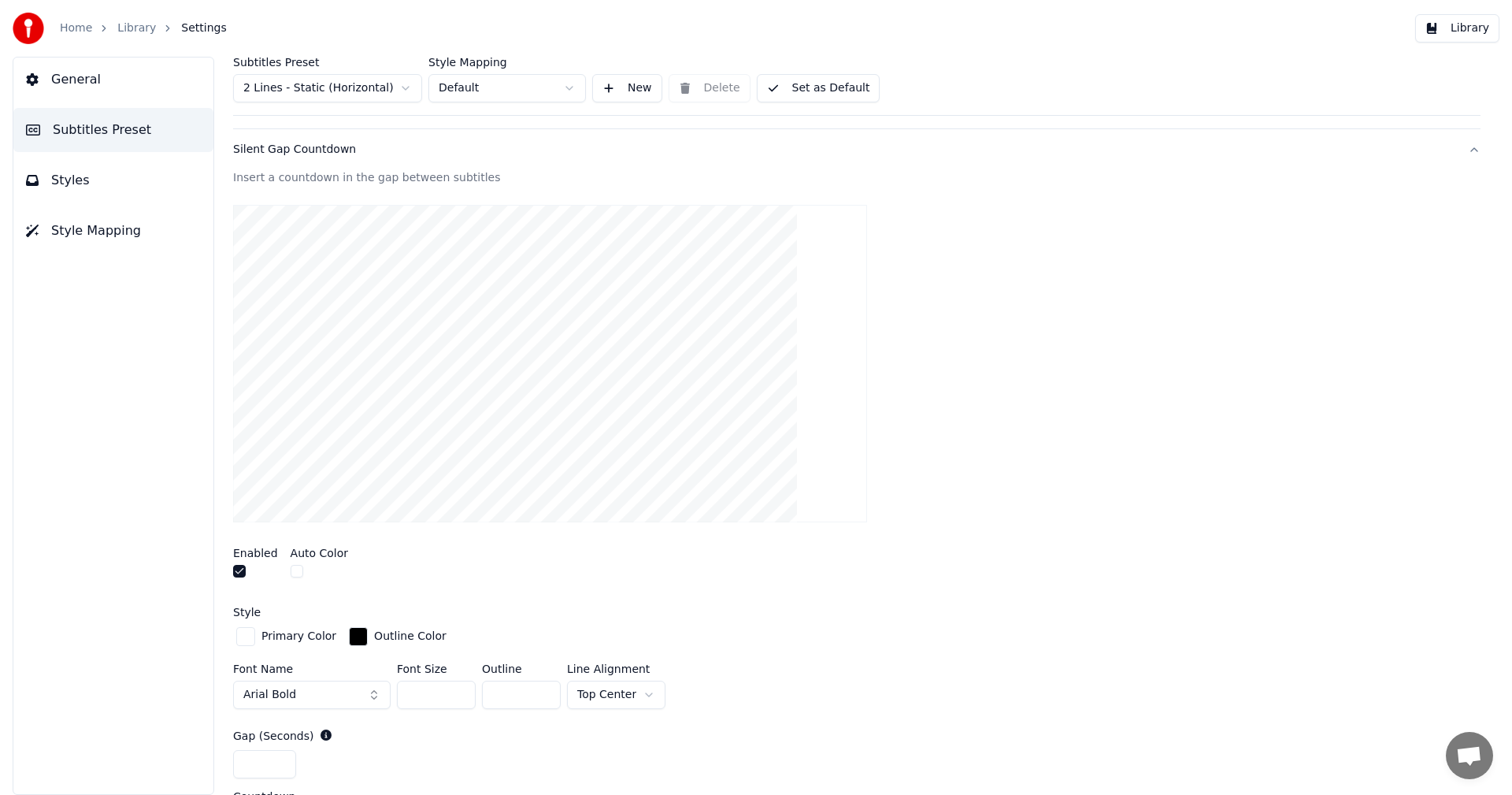
scroll to position [237, 0]
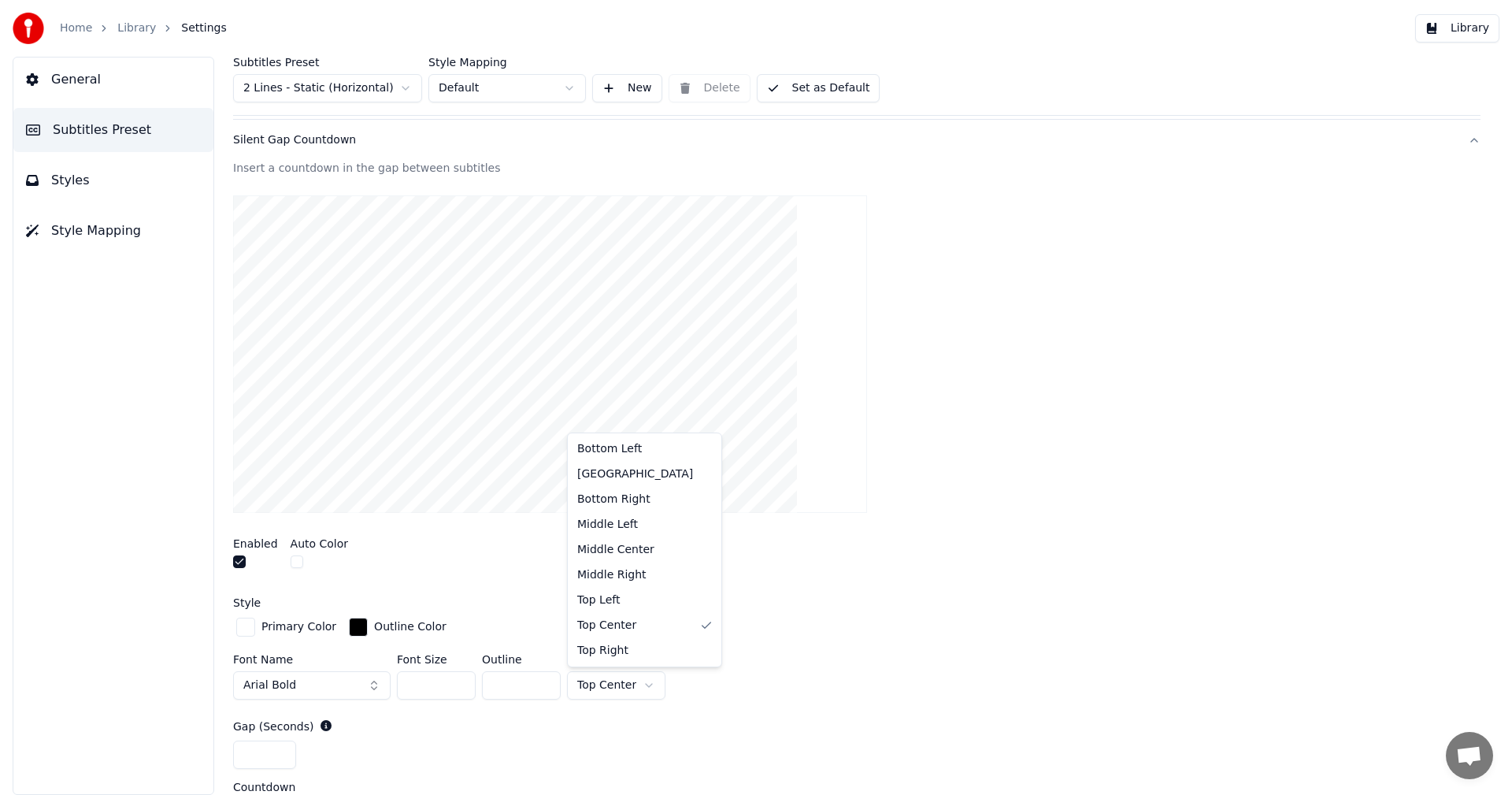
click at [645, 685] on html "Home Library Settings Library General Subtitles Preset Styles Style Mapping Sub…" at bounding box center [756, 398] width 1512 height 795
click at [548, 687] on input "*" at bounding box center [521, 685] width 79 height 28
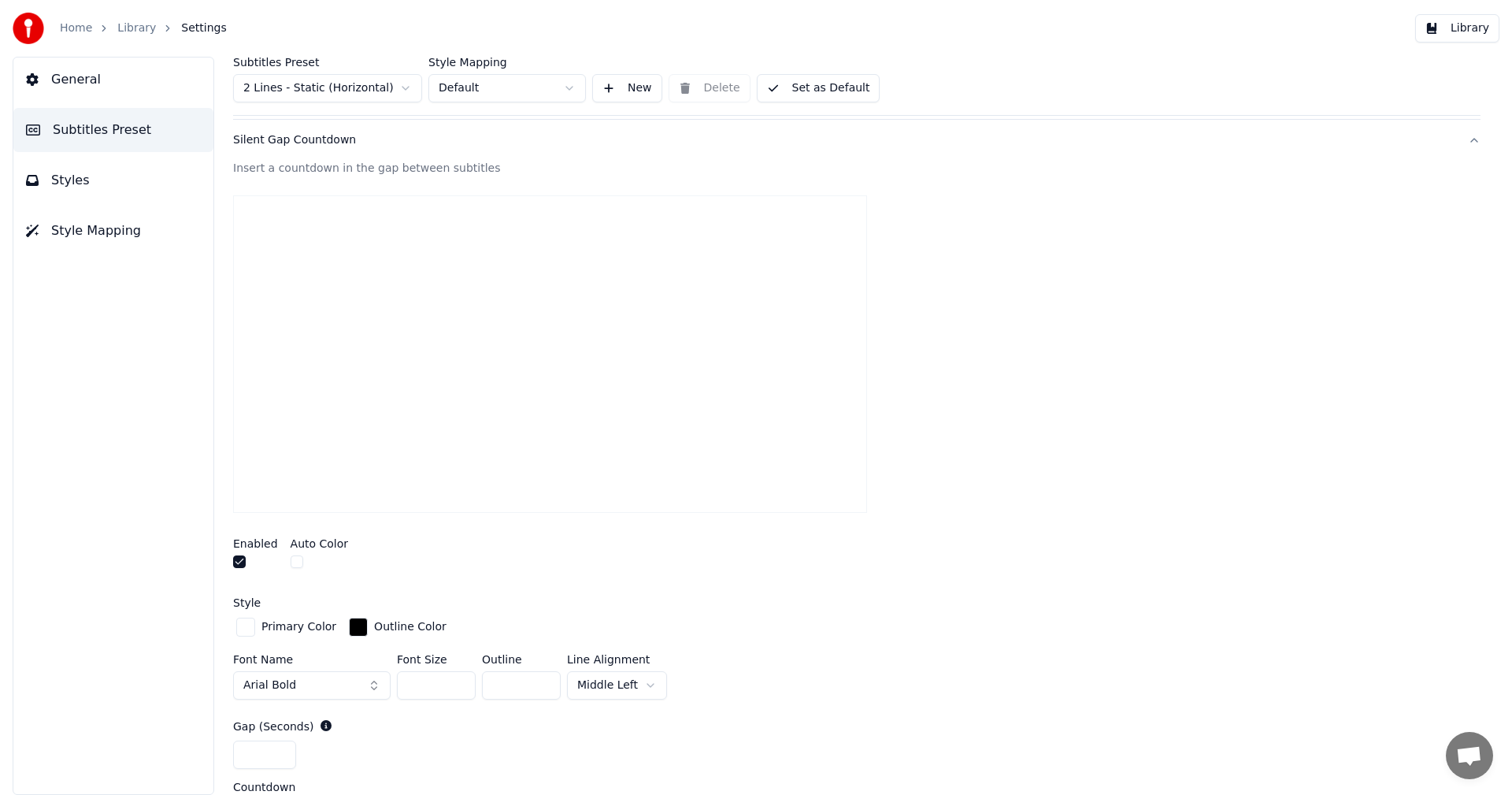
click at [548, 687] on input "*" at bounding box center [521, 685] width 79 height 28
click at [546, 680] on input "**" at bounding box center [521, 685] width 79 height 28
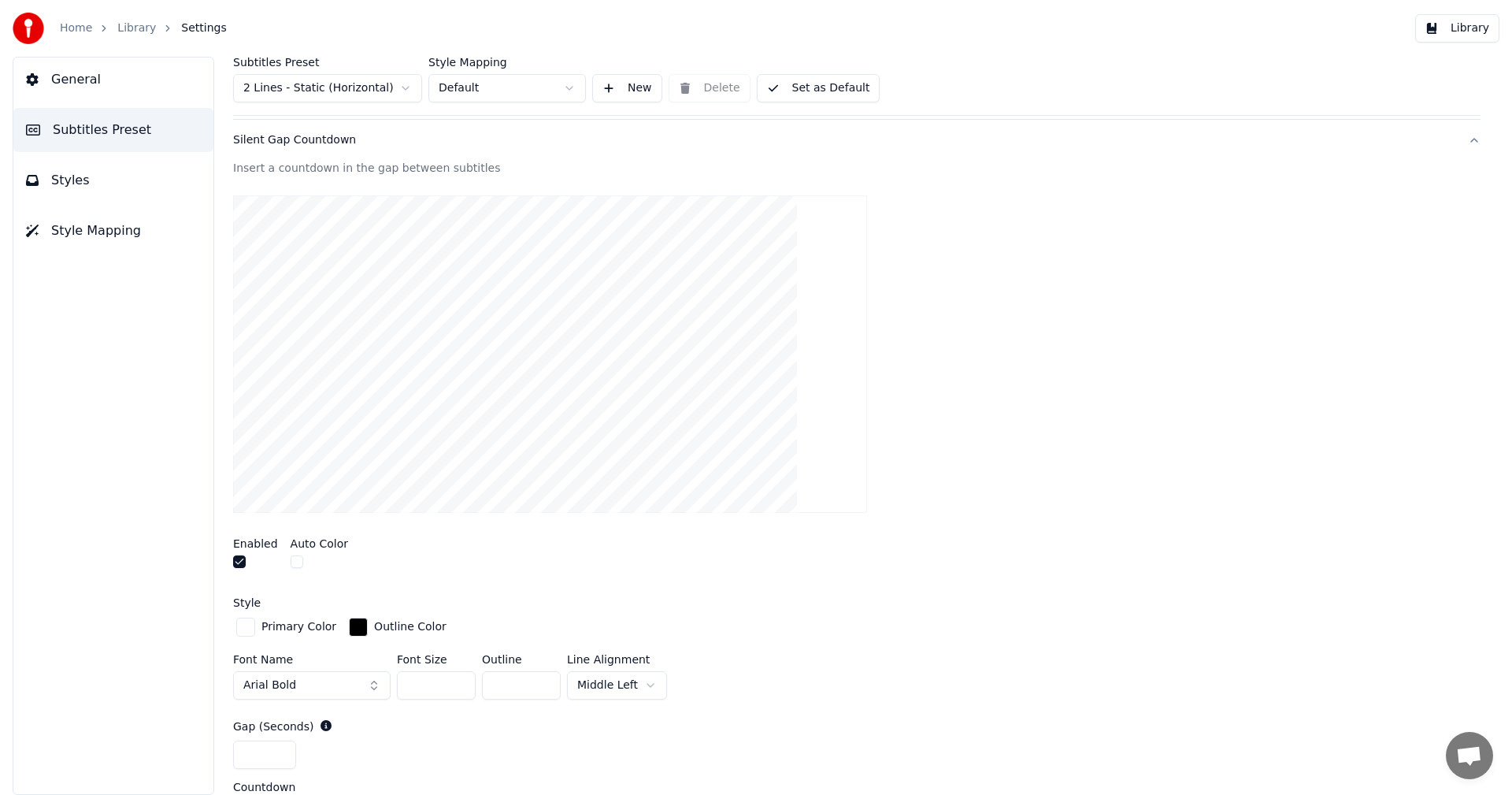
click at [546, 680] on input "**" at bounding box center [521, 685] width 79 height 28
click at [547, 688] on input "**" at bounding box center [521, 685] width 79 height 28
click at [544, 679] on input "**" at bounding box center [521, 685] width 79 height 28
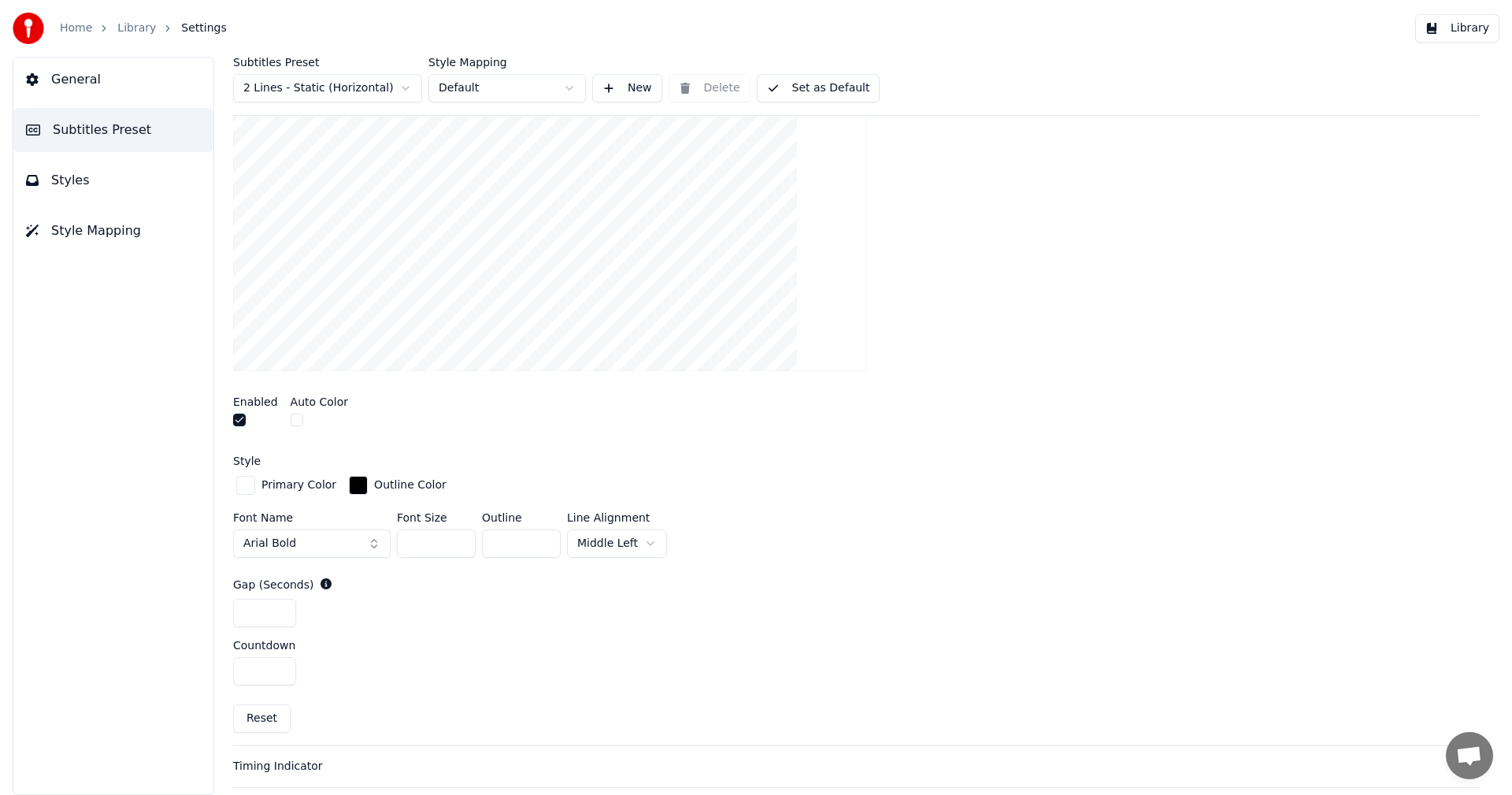
scroll to position [394, 0]
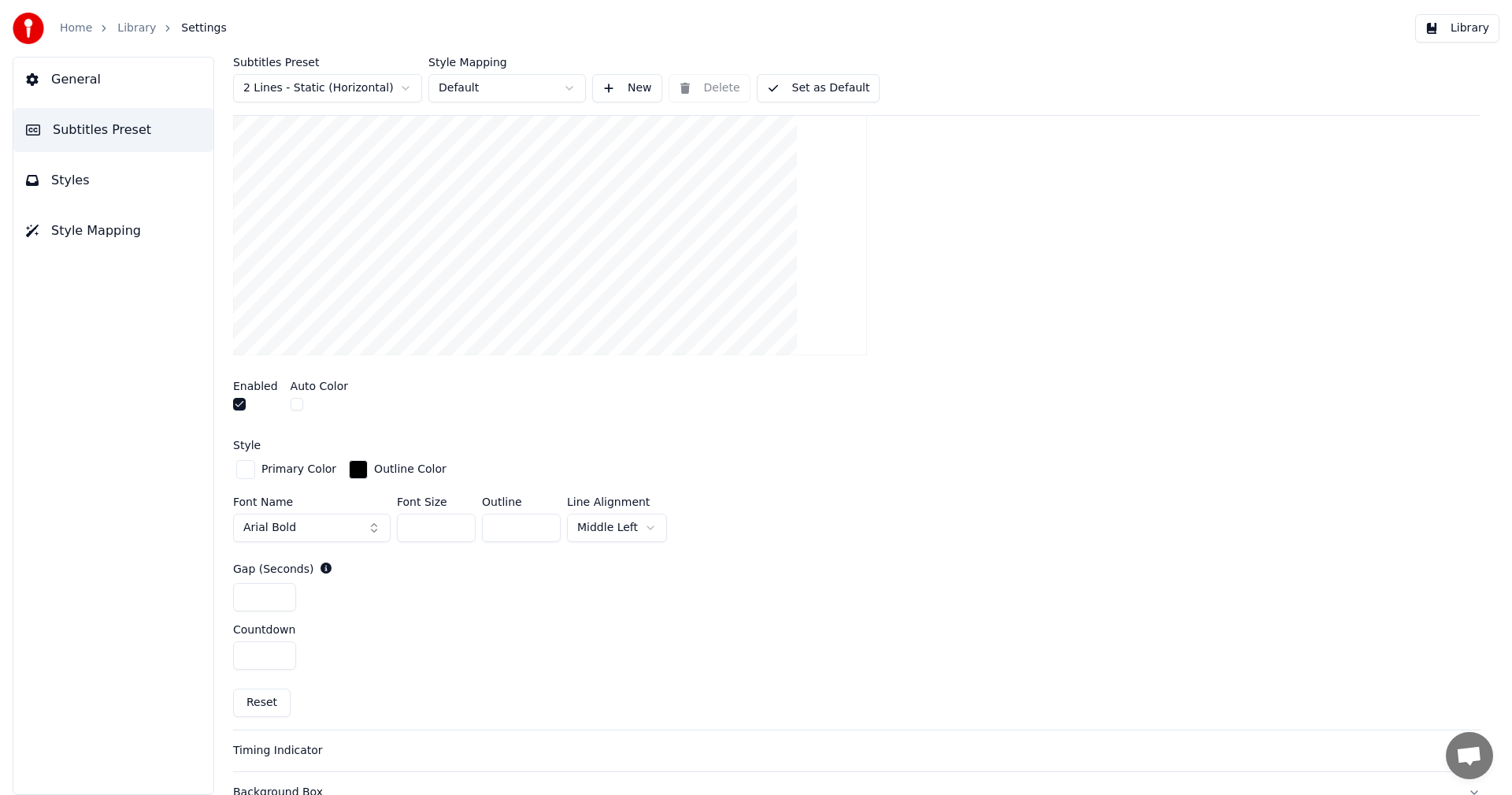
click at [273, 700] on button "Reset" at bounding box center [261, 702] width 58 height 28
type input "*"
click at [457, 524] on input "***" at bounding box center [437, 527] width 79 height 28
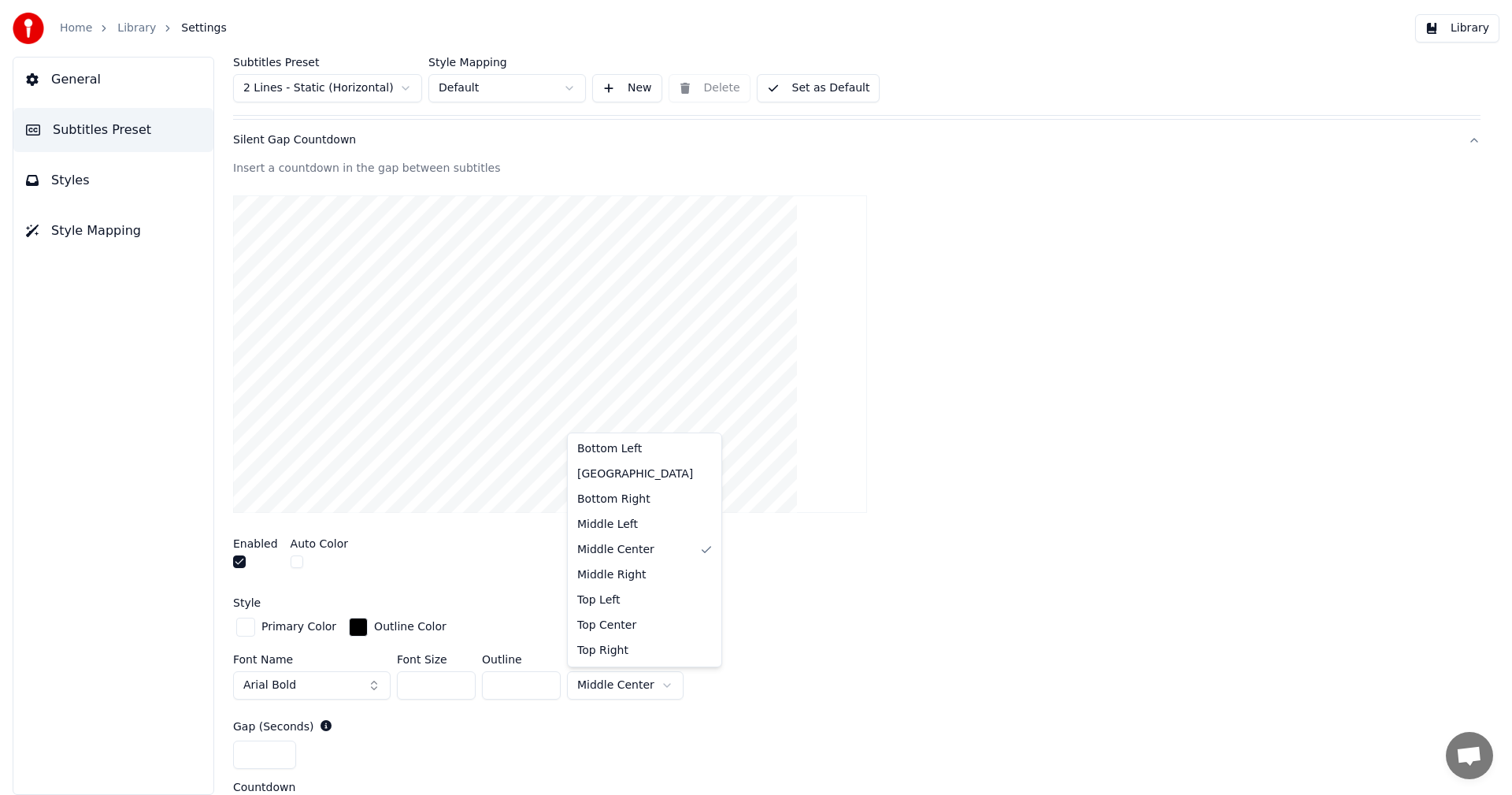
click at [656, 680] on html "Home Library Settings Library General Subtitles Preset Styles Style Mapping Sub…" at bounding box center [756, 398] width 1512 height 795
click at [248, 631] on div "button" at bounding box center [246, 627] width 19 height 19
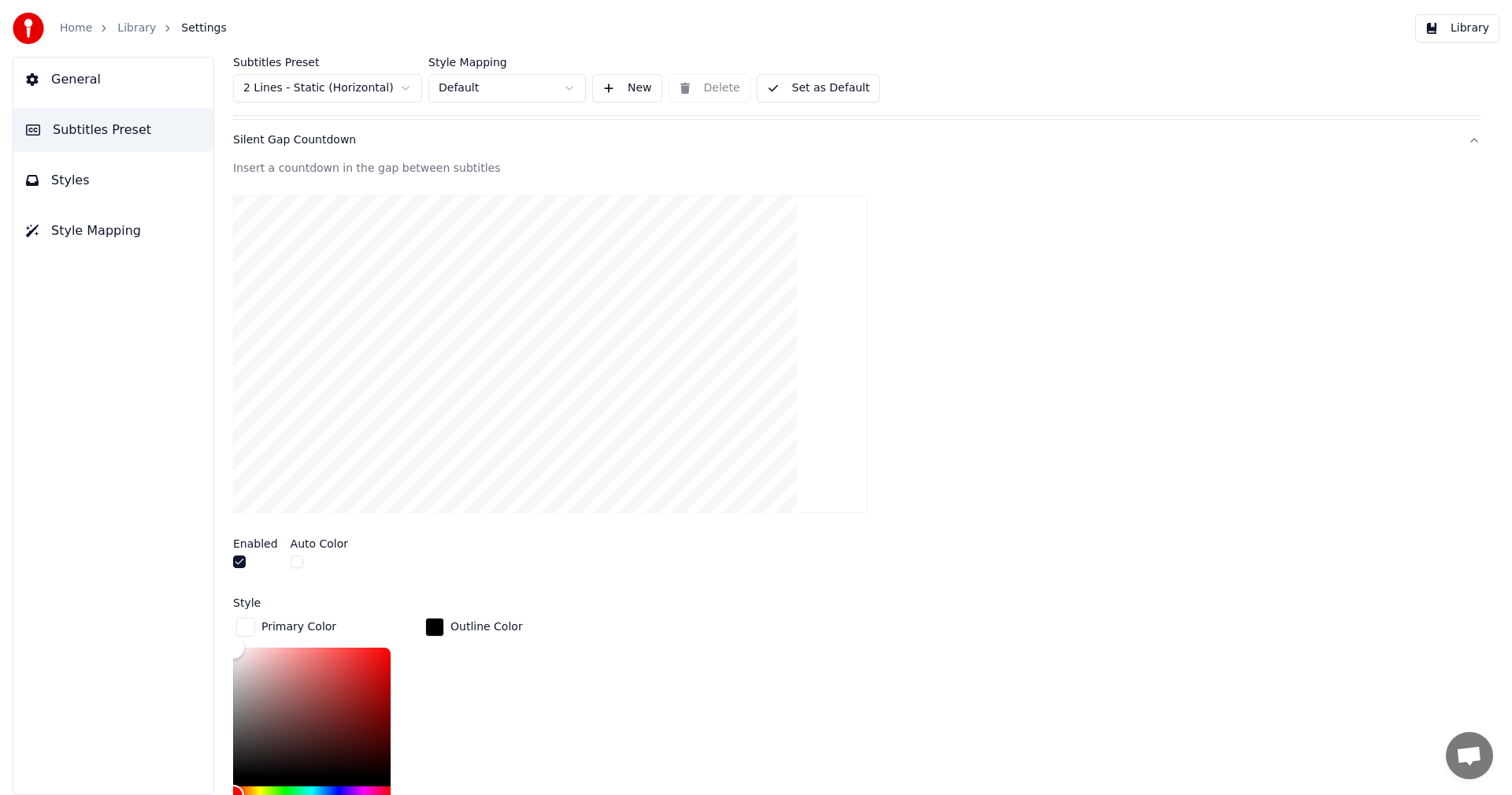
click at [357, 611] on div "Style Primary Color ******* Outline Color Font Name Arial Bold Font Size *** Ou…" at bounding box center [857, 757] width 1248 height 320
click at [593, 616] on div "Primary Color ******* Outline Color" at bounding box center [857, 733] width 1248 height 238
click at [439, 626] on div "button" at bounding box center [435, 627] width 19 height 19
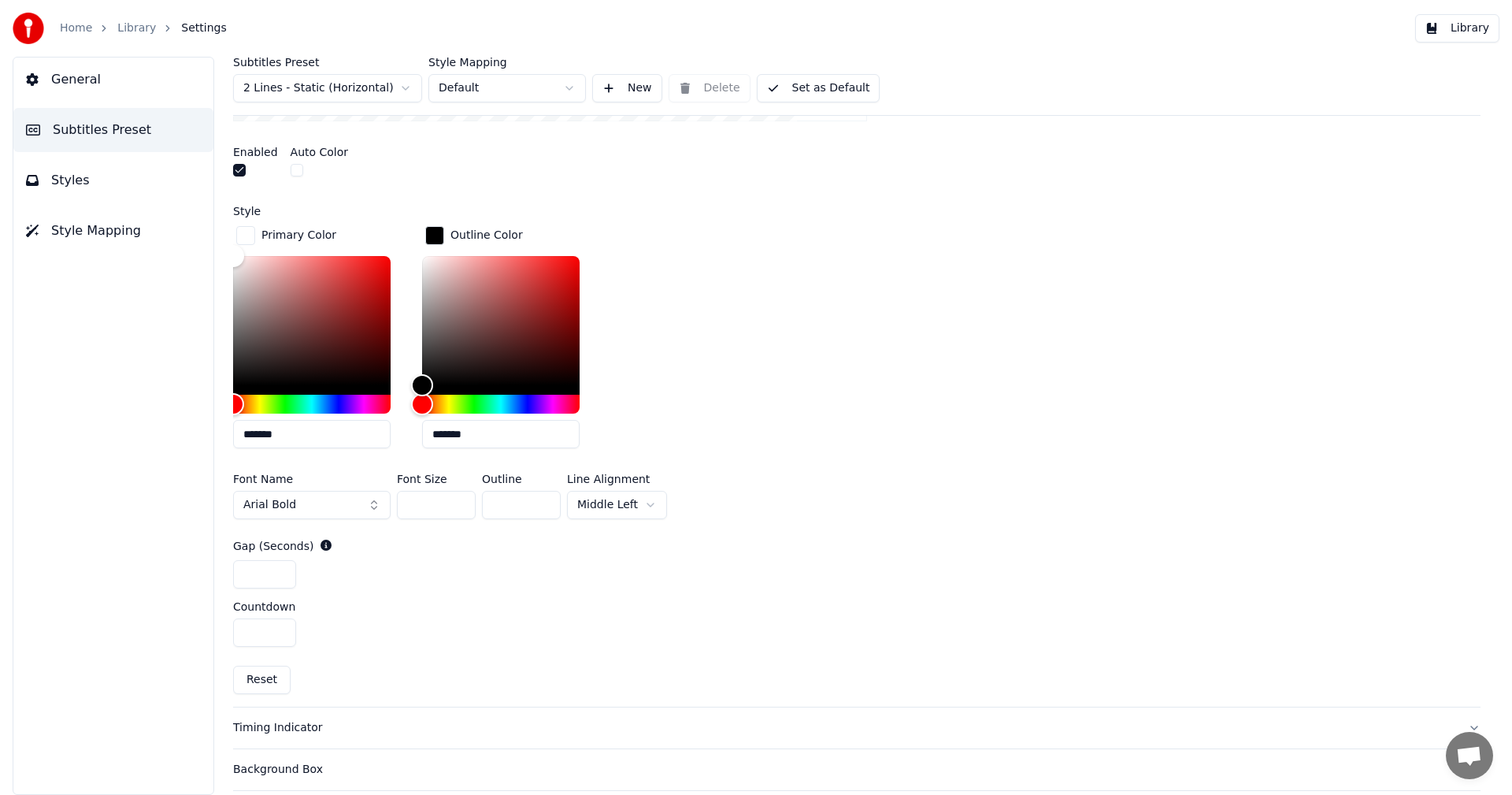
scroll to position [631, 0]
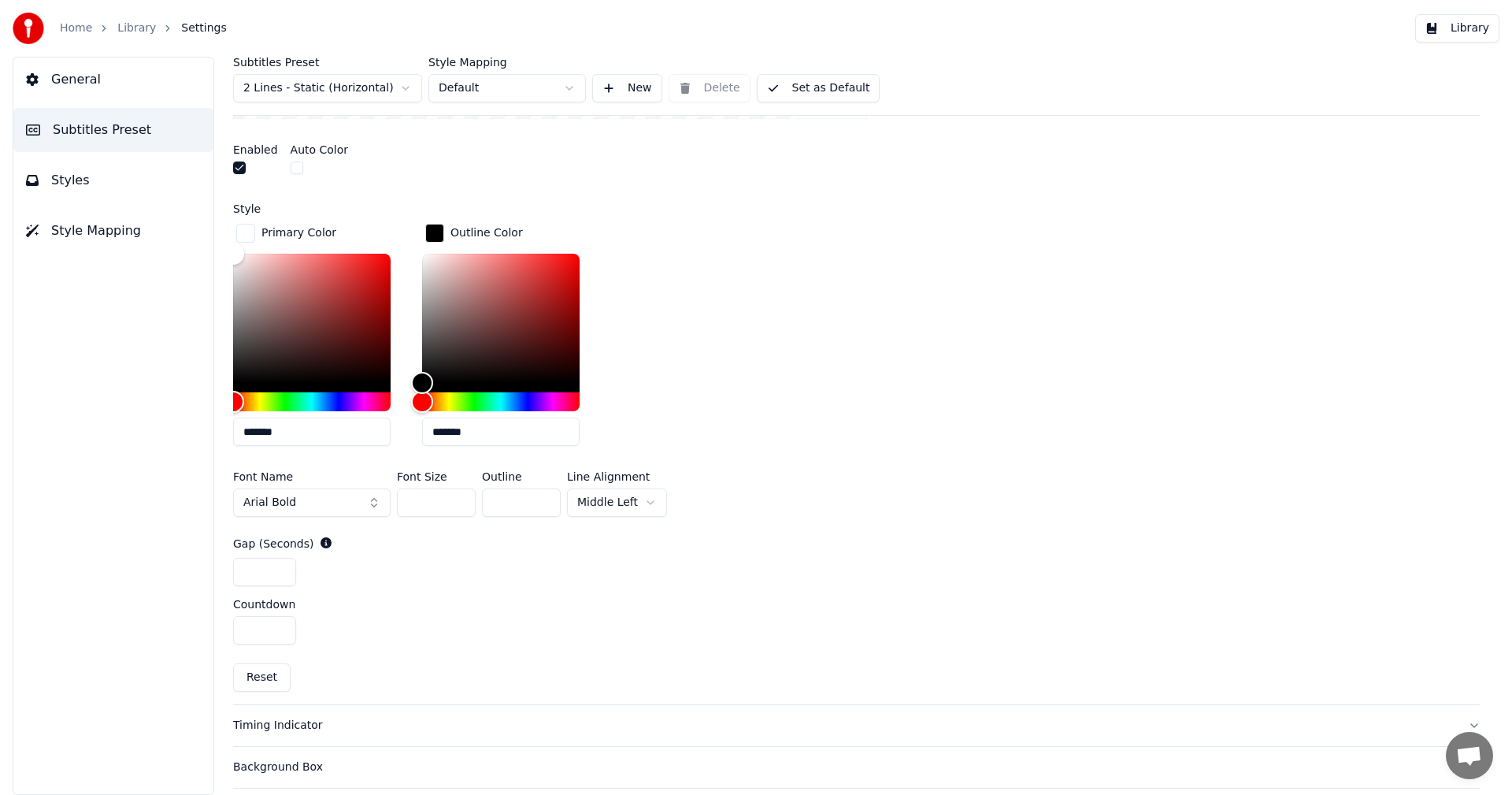
click at [258, 683] on button "Reset" at bounding box center [261, 677] width 58 height 28
type input "**"
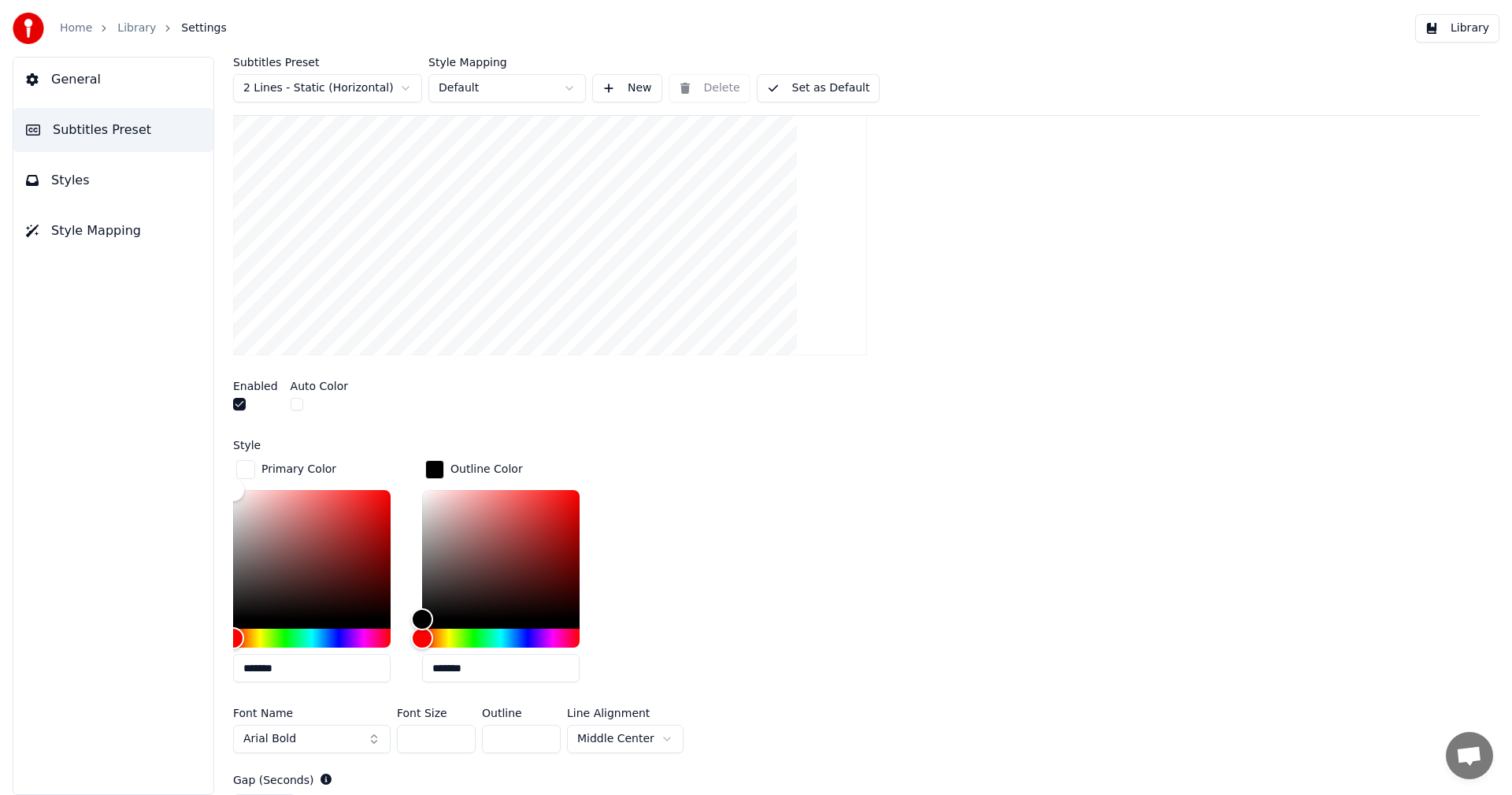
scroll to position [472, 0]
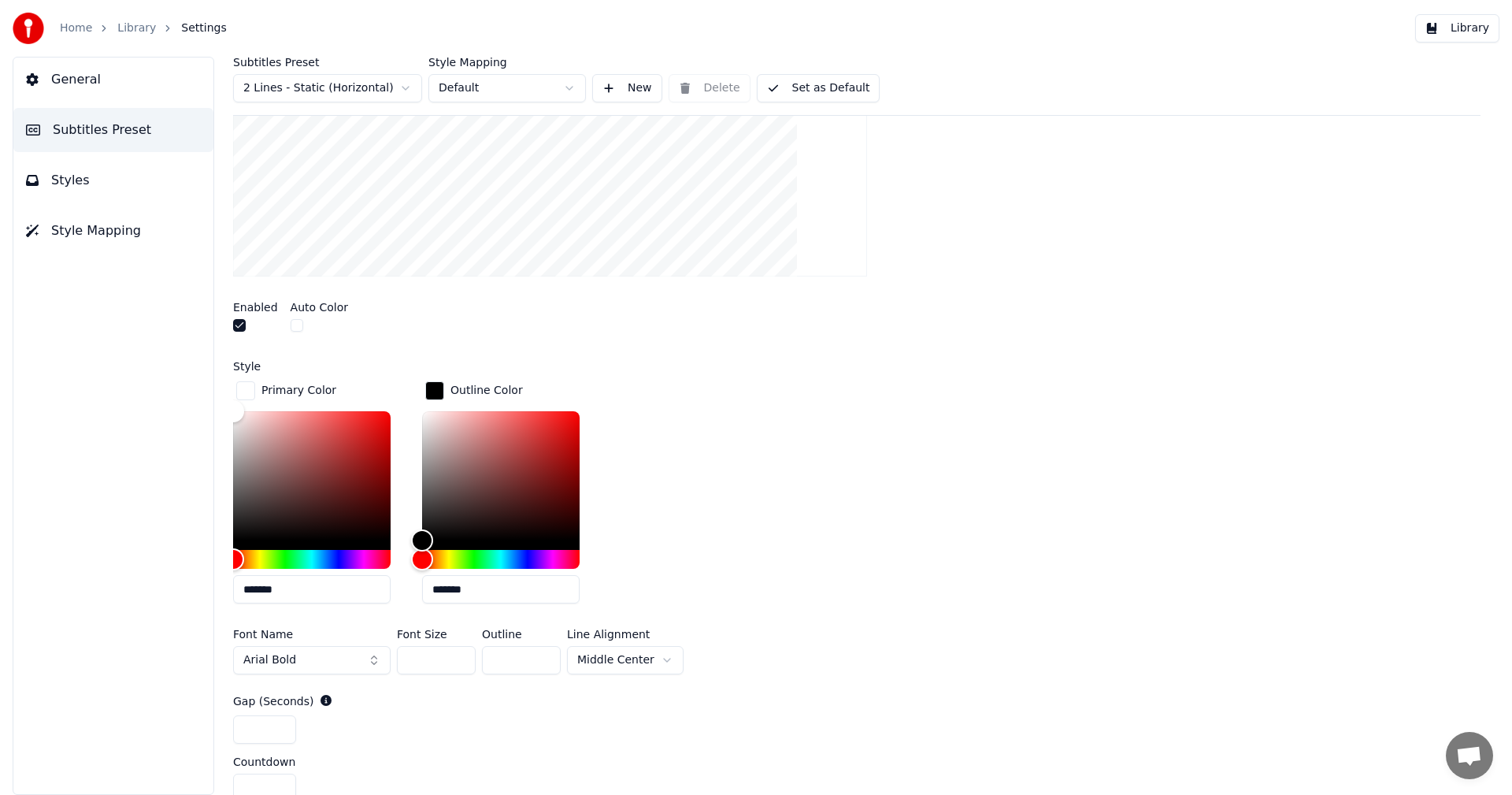
click at [292, 324] on button "button" at bounding box center [297, 325] width 13 height 13
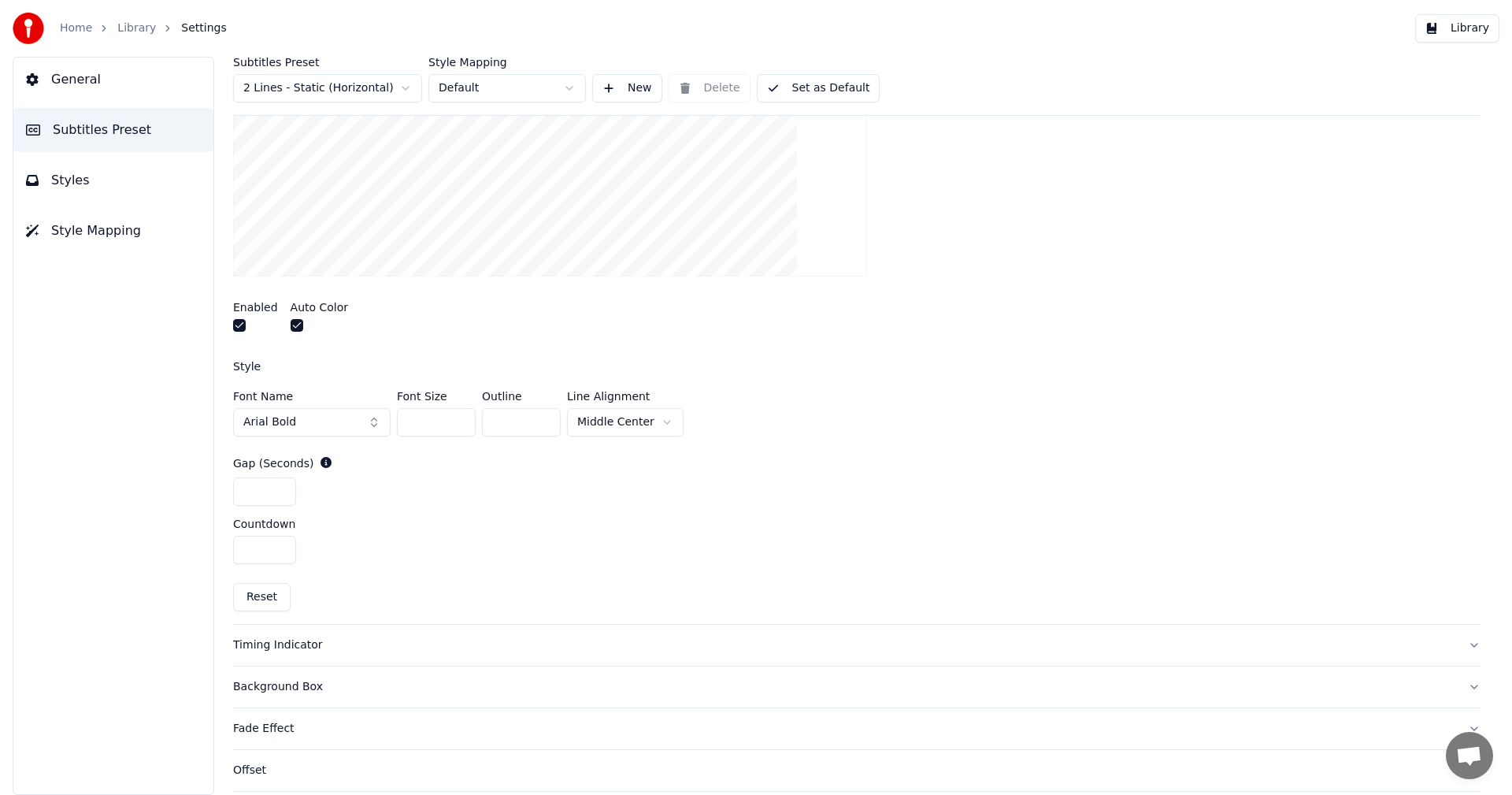
click at [293, 327] on button "button" at bounding box center [297, 325] width 13 height 13
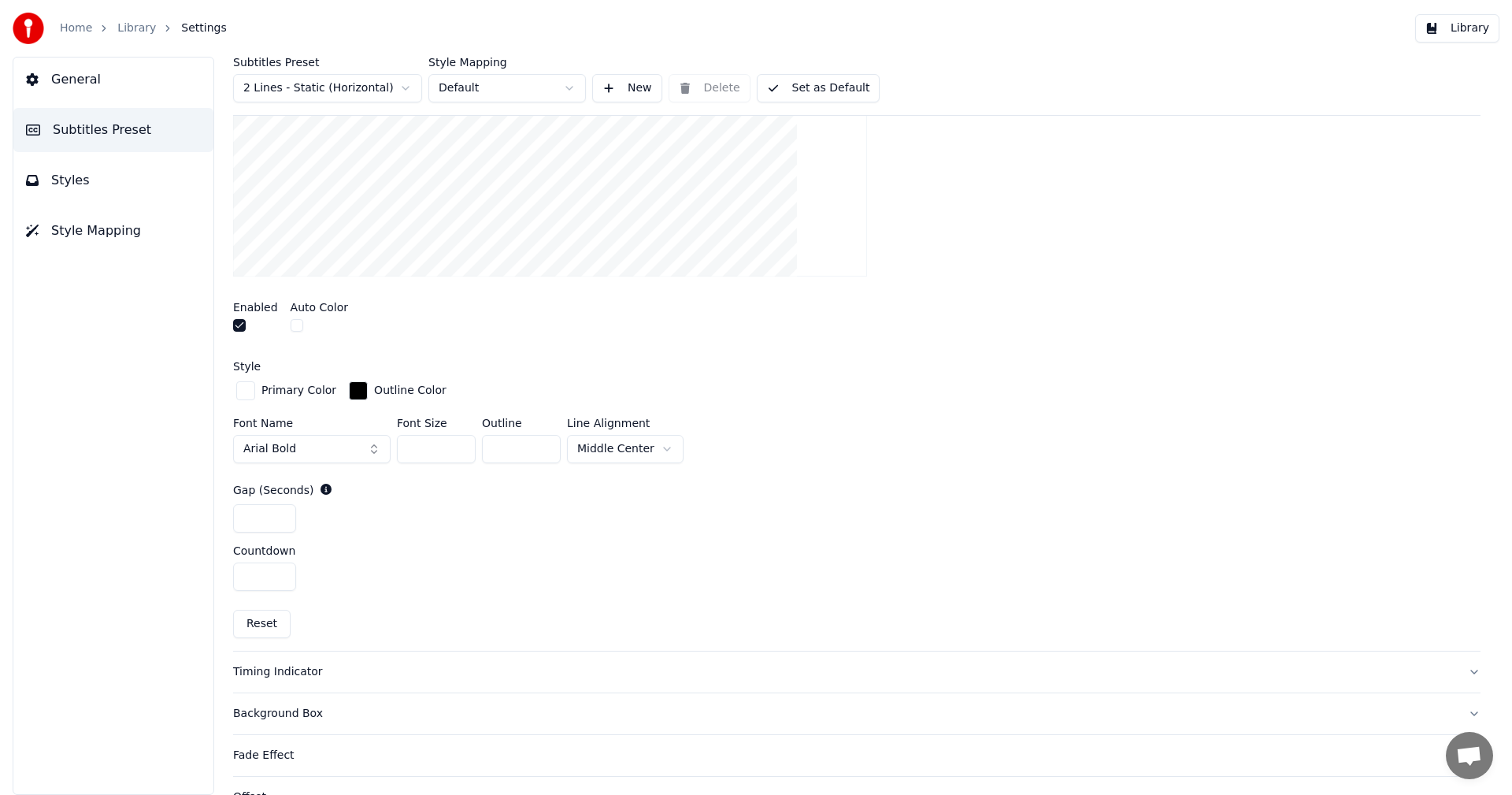
click at [243, 321] on button "button" at bounding box center [239, 325] width 13 height 13
click at [243, 326] on button "button" at bounding box center [239, 325] width 13 height 13
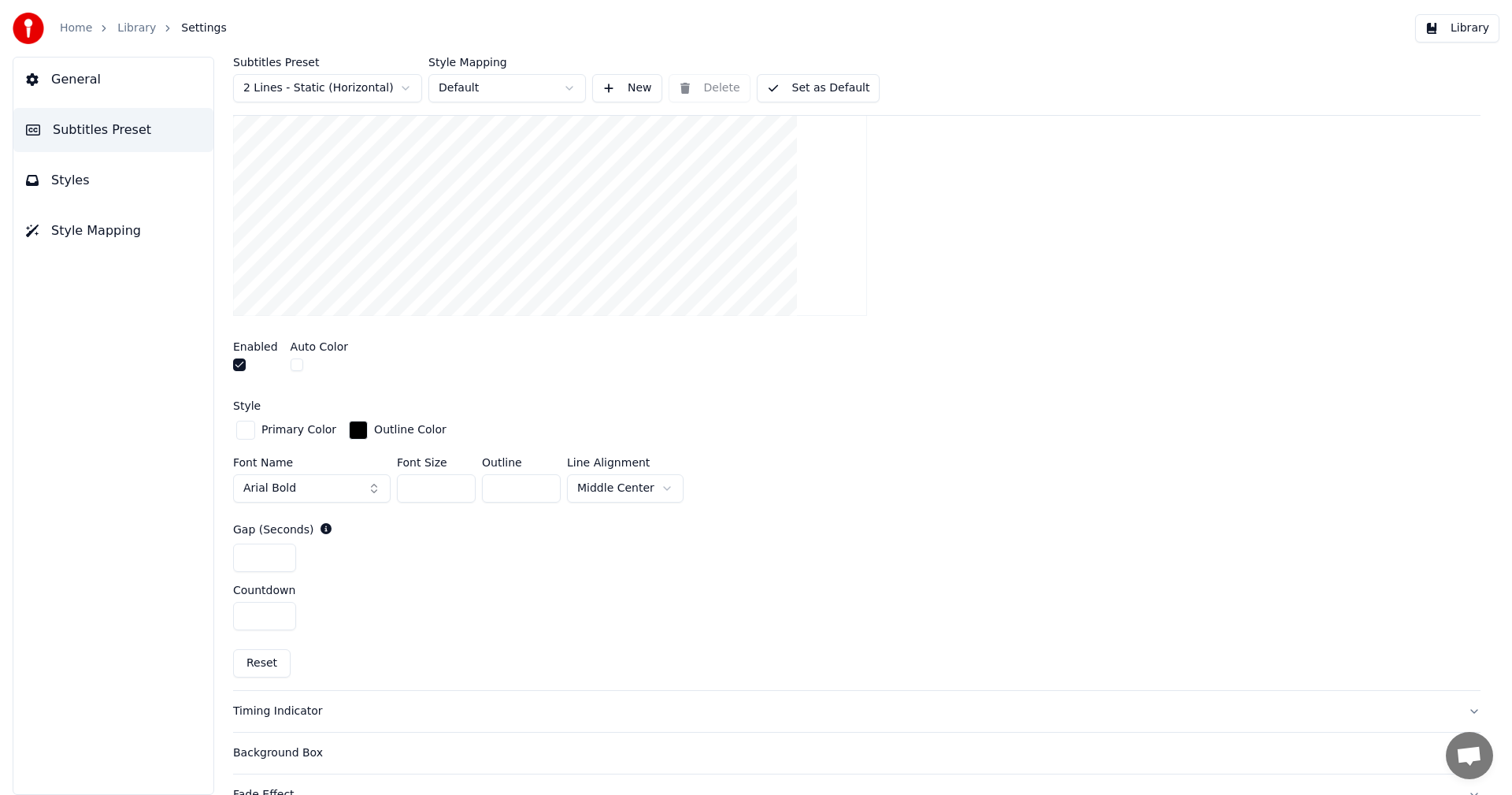
scroll to position [394, 0]
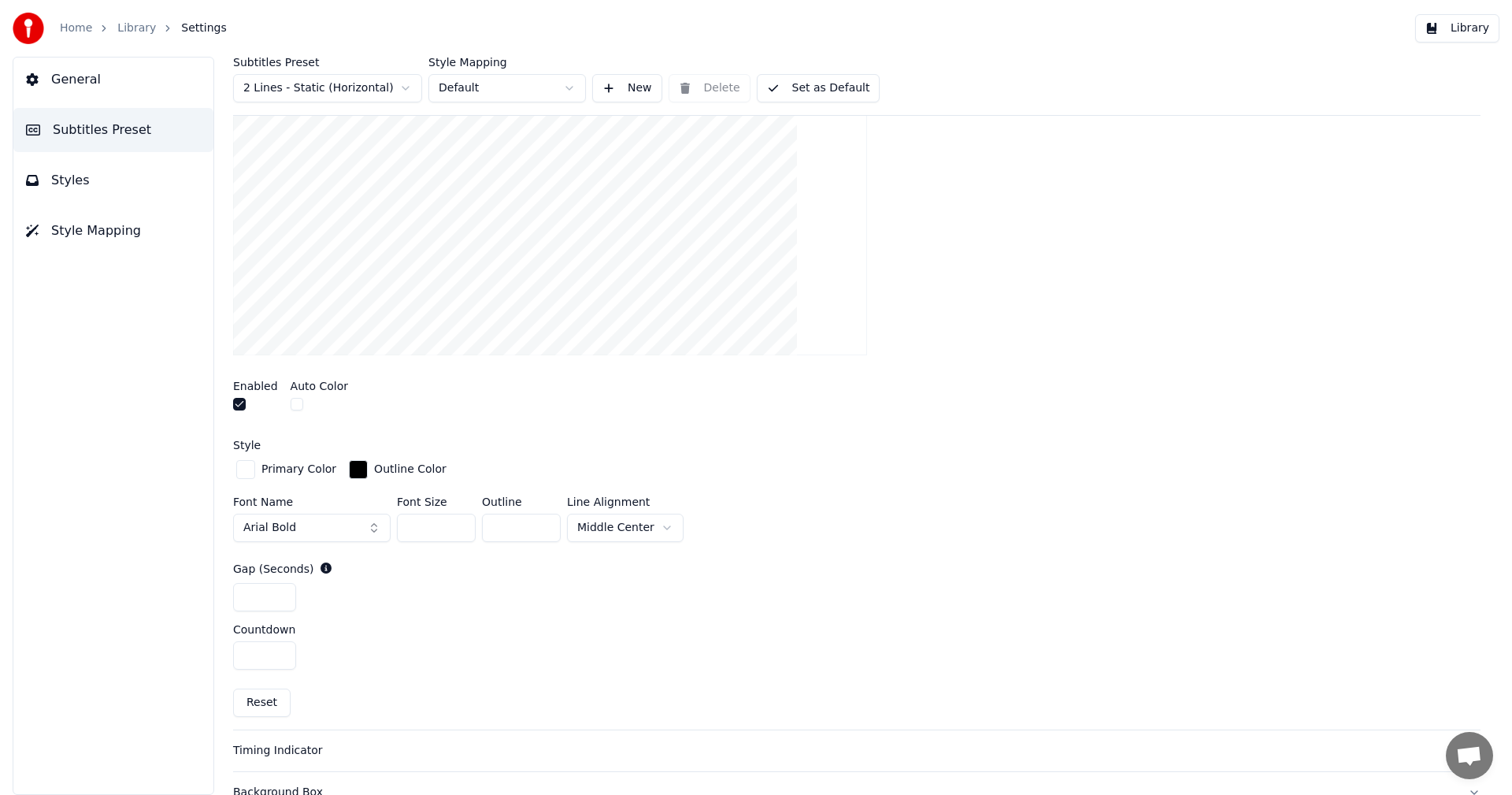
click at [658, 522] on html "Home Library Settings Library General Subtitles Preset Styles Style Mapping Sub…" at bounding box center [756, 398] width 1512 height 795
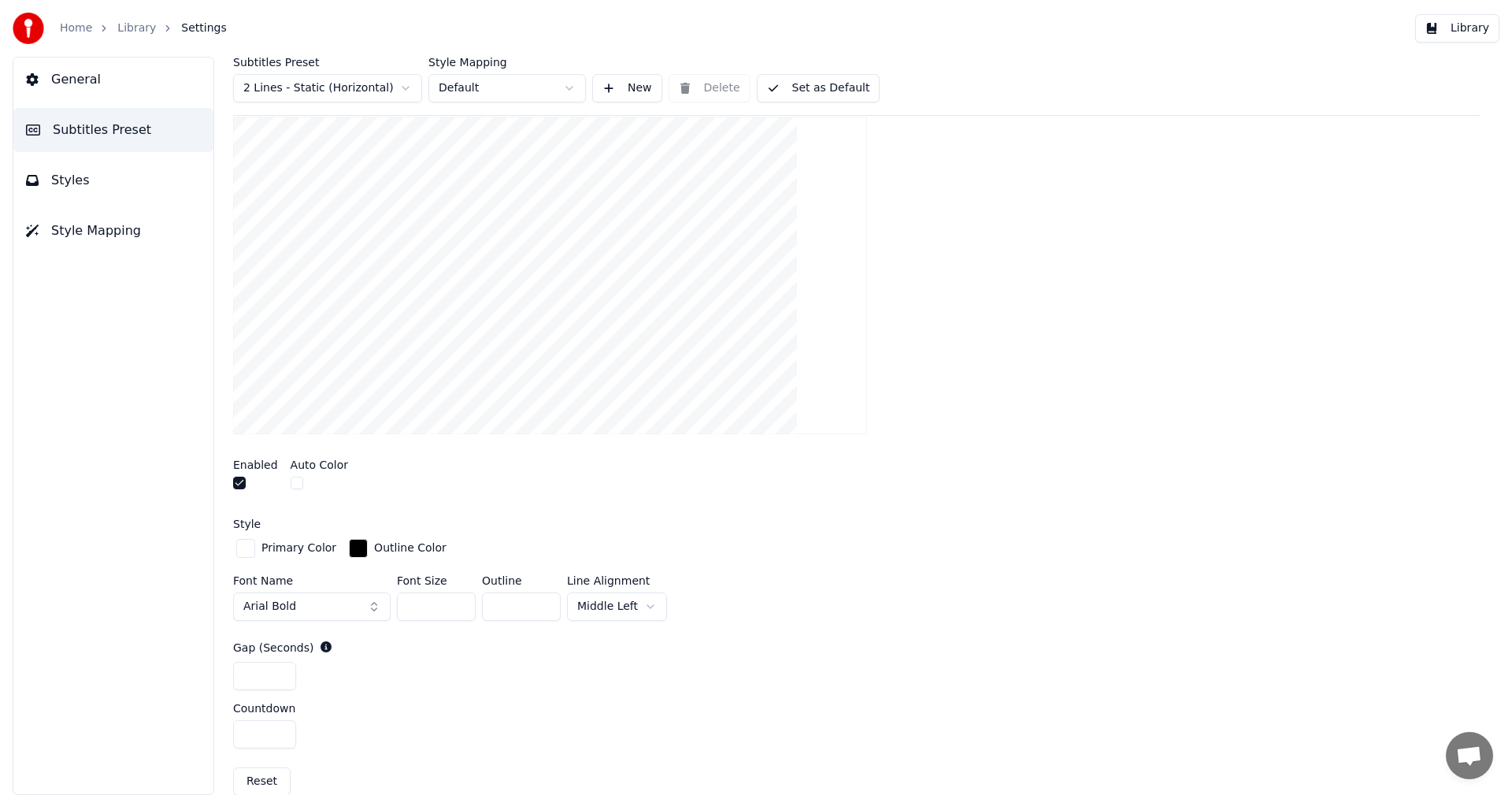
click at [546, 606] on input "**" at bounding box center [521, 607] width 79 height 28
click at [546, 606] on input "***" at bounding box center [521, 607] width 79 height 28
click at [544, 600] on input "**" at bounding box center [521, 607] width 79 height 28
type input "***"
click at [544, 600] on input "***" at bounding box center [521, 607] width 79 height 28
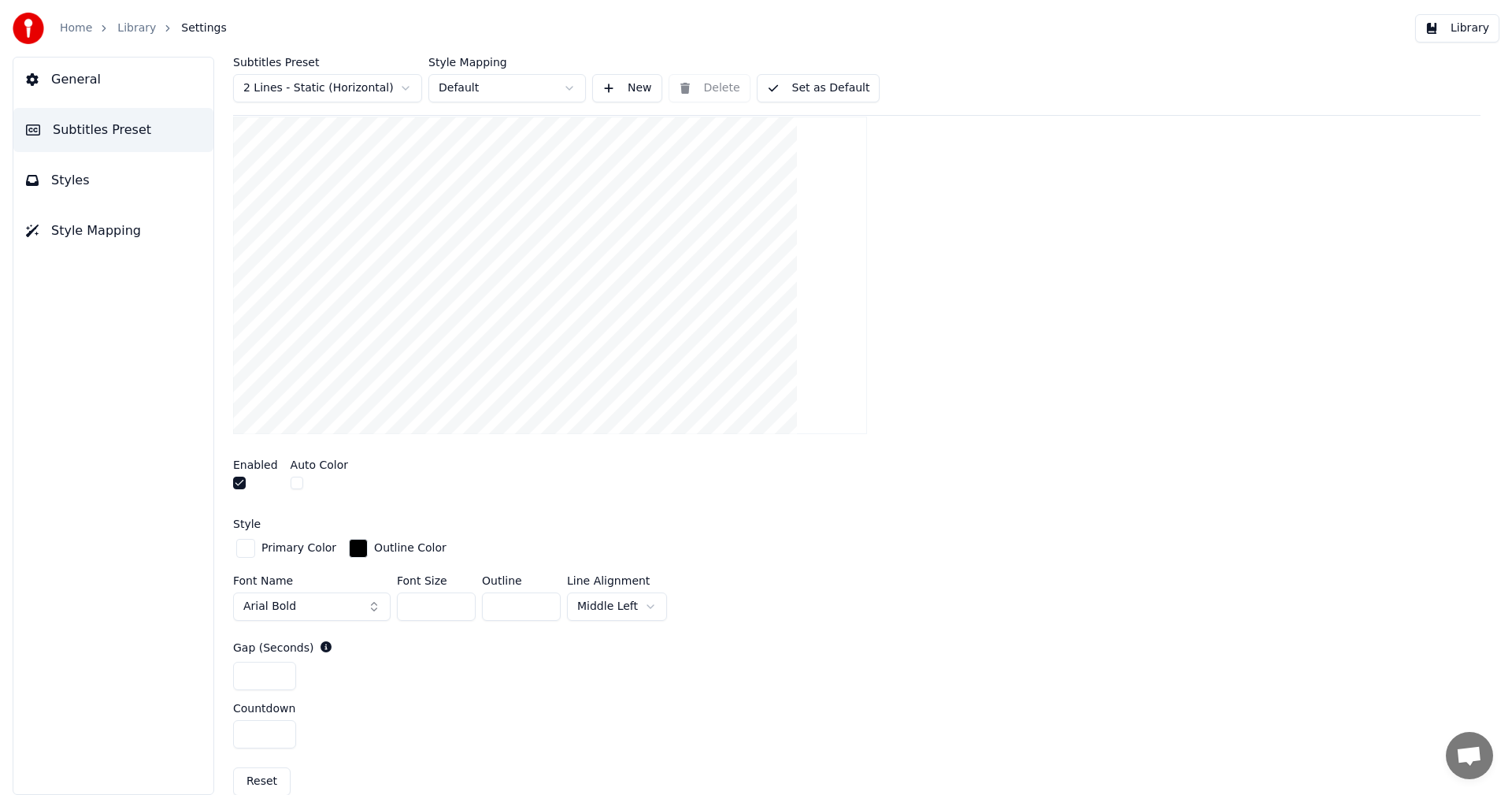
click at [1473, 33] on button "Library" at bounding box center [1458, 28] width 84 height 28
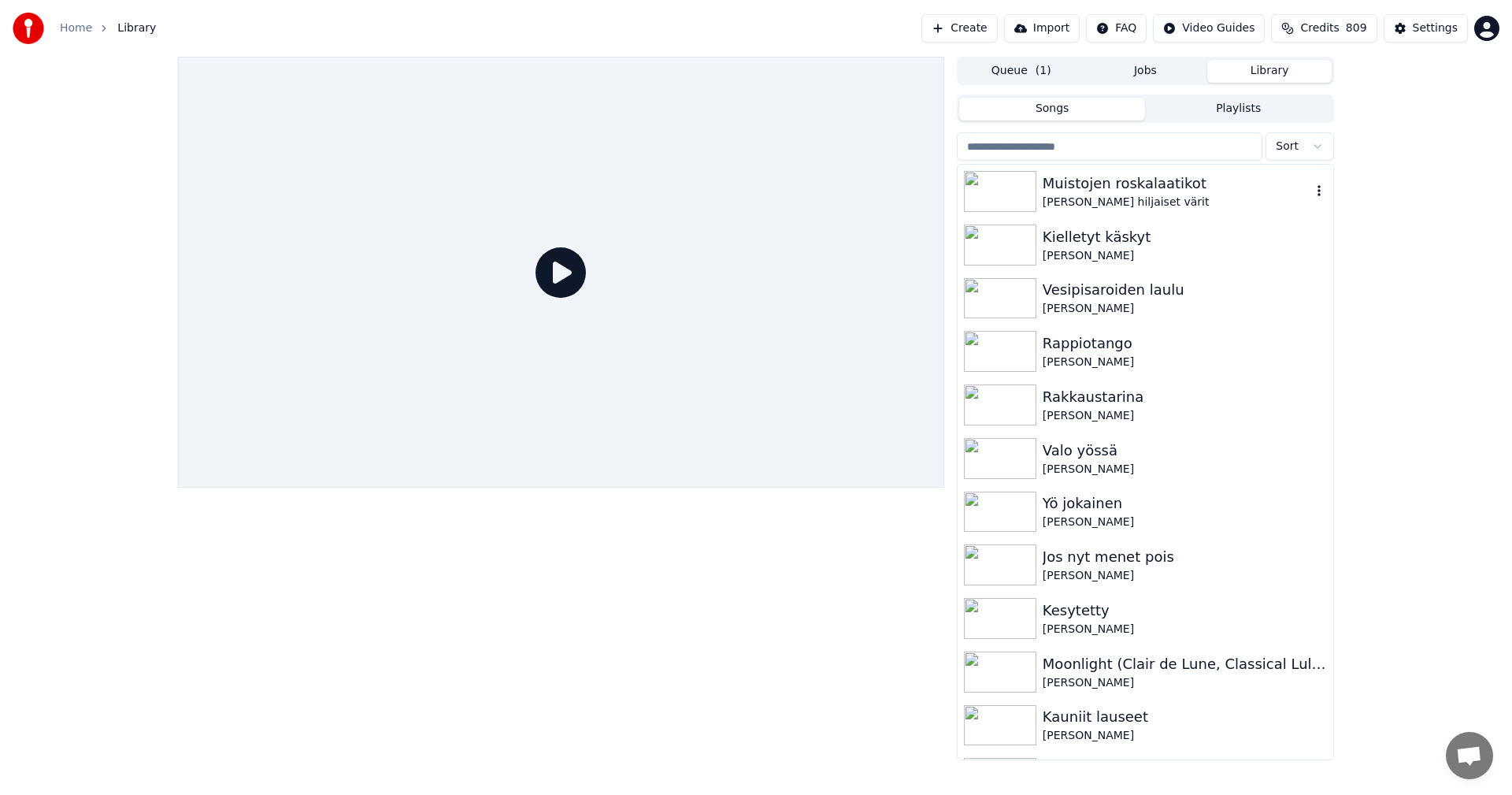
click at [1130, 192] on div "Muistojen roskalaatikot" at bounding box center [1177, 184] width 268 height 22
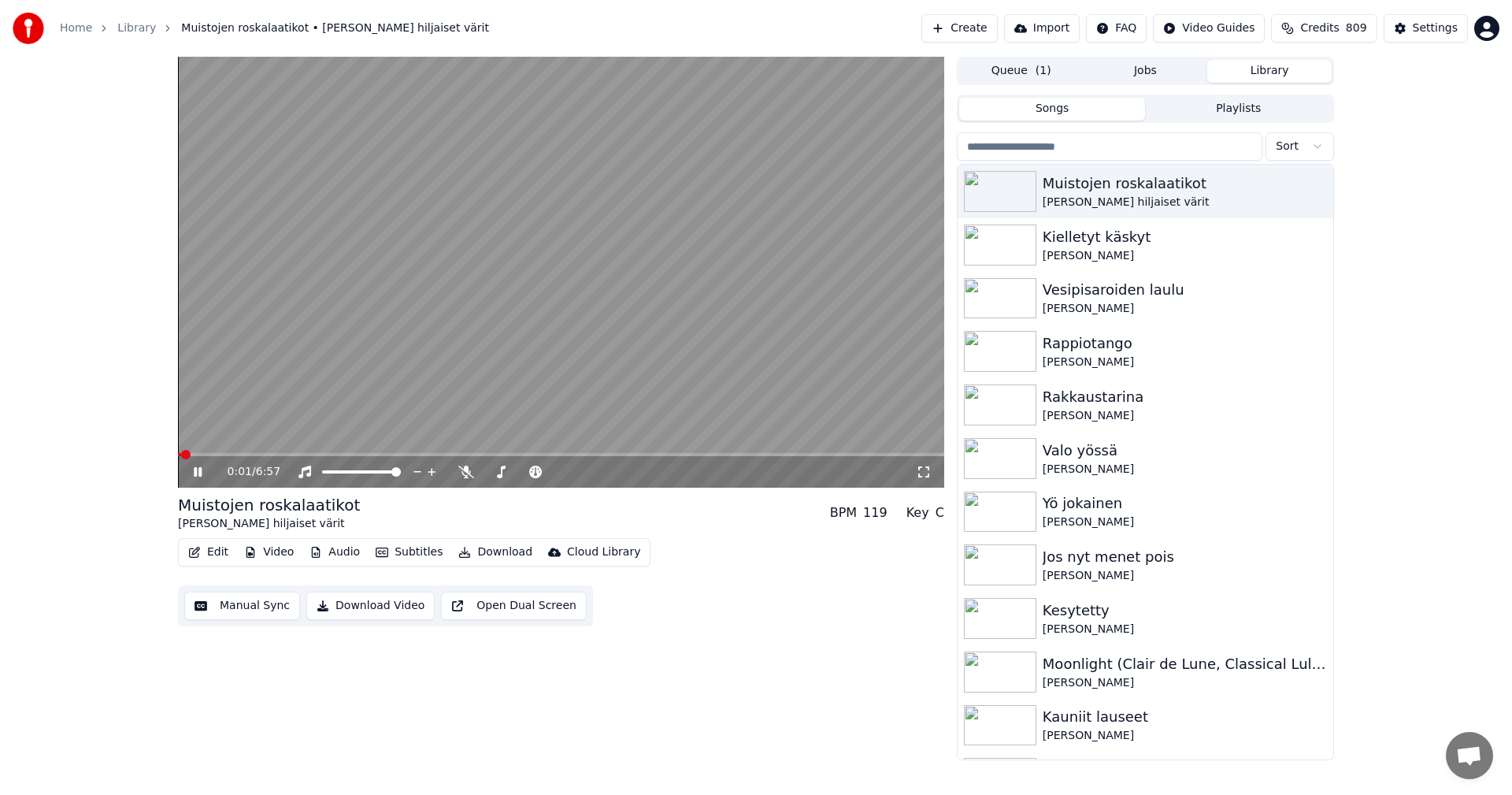
click at [243, 454] on span at bounding box center [561, 455] width 766 height 3
click at [221, 454] on span at bounding box center [212, 455] width 70 height 3
click at [199, 472] on icon at bounding box center [209, 471] width 37 height 13
click at [1447, 33] on div "Settings" at bounding box center [1435, 28] width 45 height 15
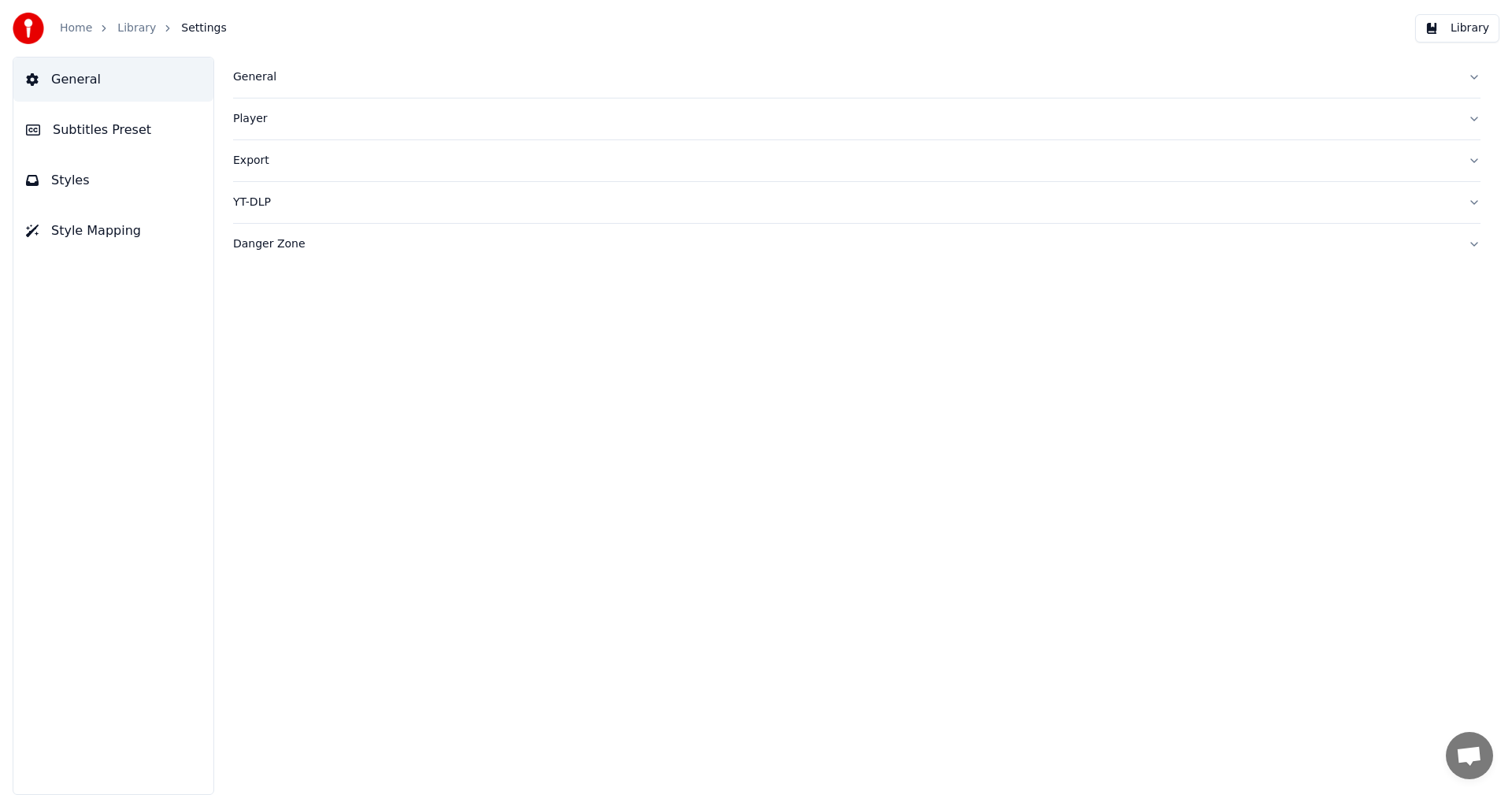
click at [126, 126] on span "Subtitles Preset" at bounding box center [101, 130] width 98 height 19
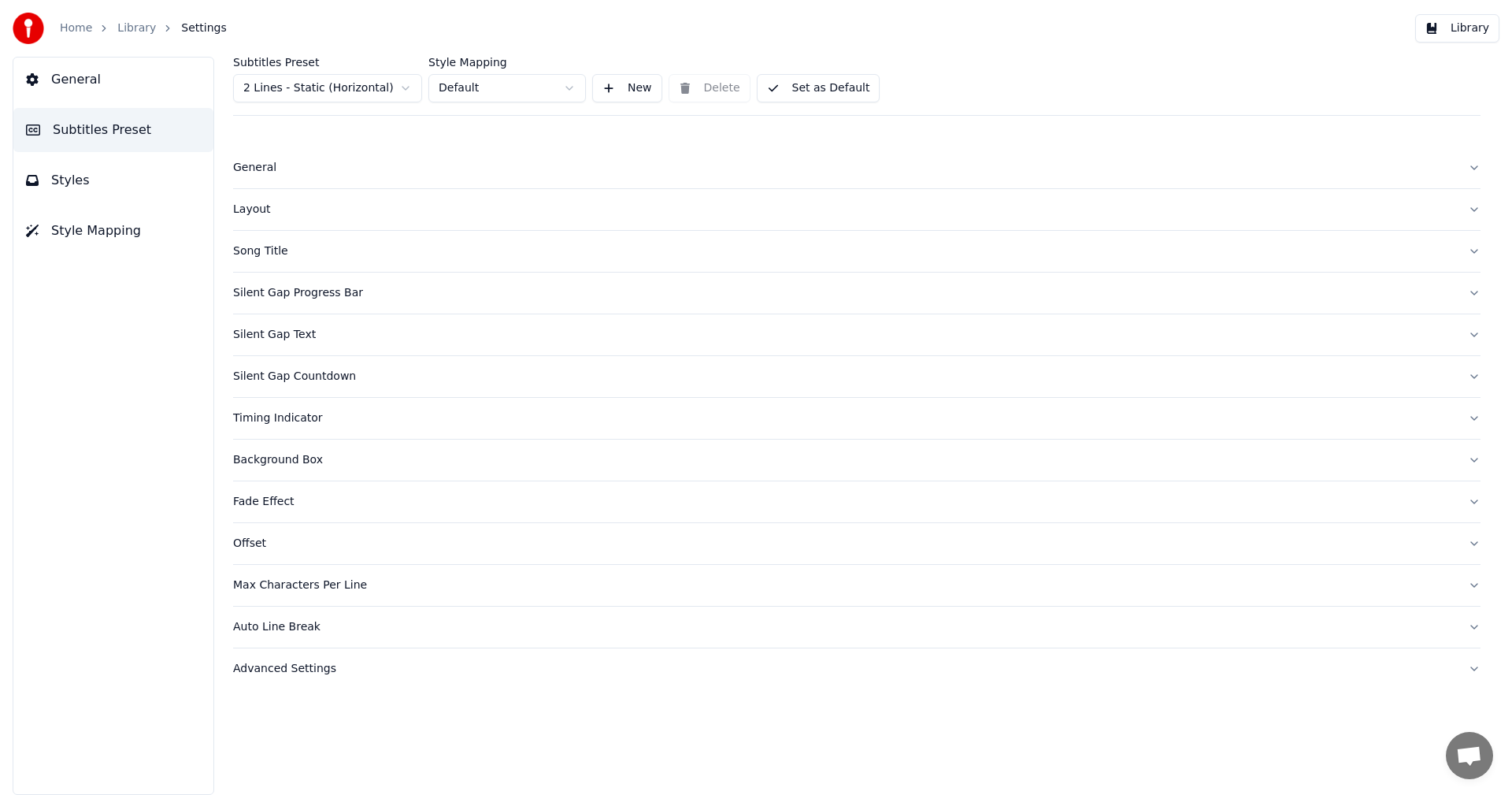
click at [378, 90] on html "Home Library Settings Library General Subtitles Preset Styles Style Mapping Sub…" at bounding box center [756, 398] width 1512 height 795
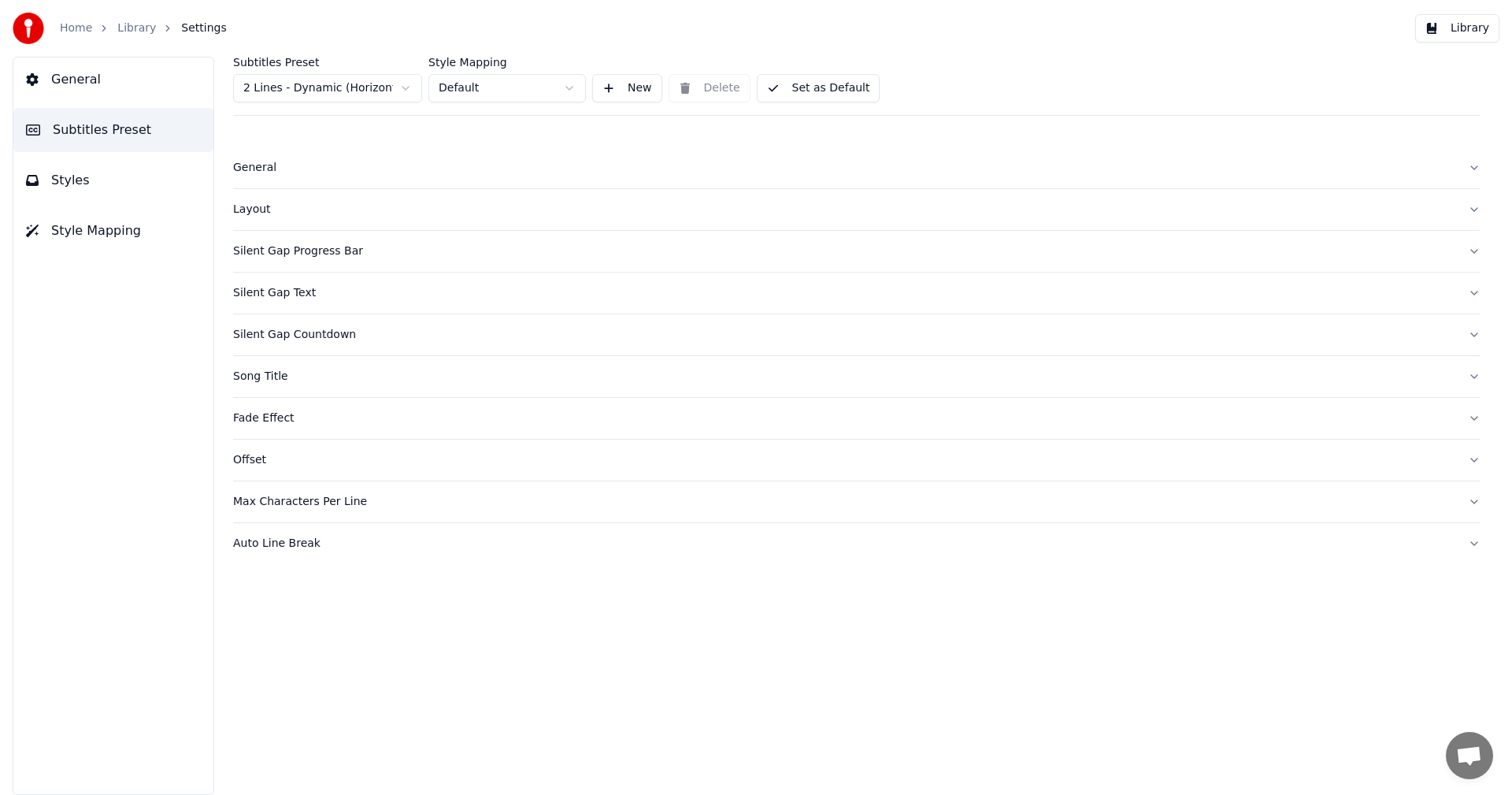
click at [317, 334] on div "Silent Gap Countdown" at bounding box center [844, 335] width 1222 height 15
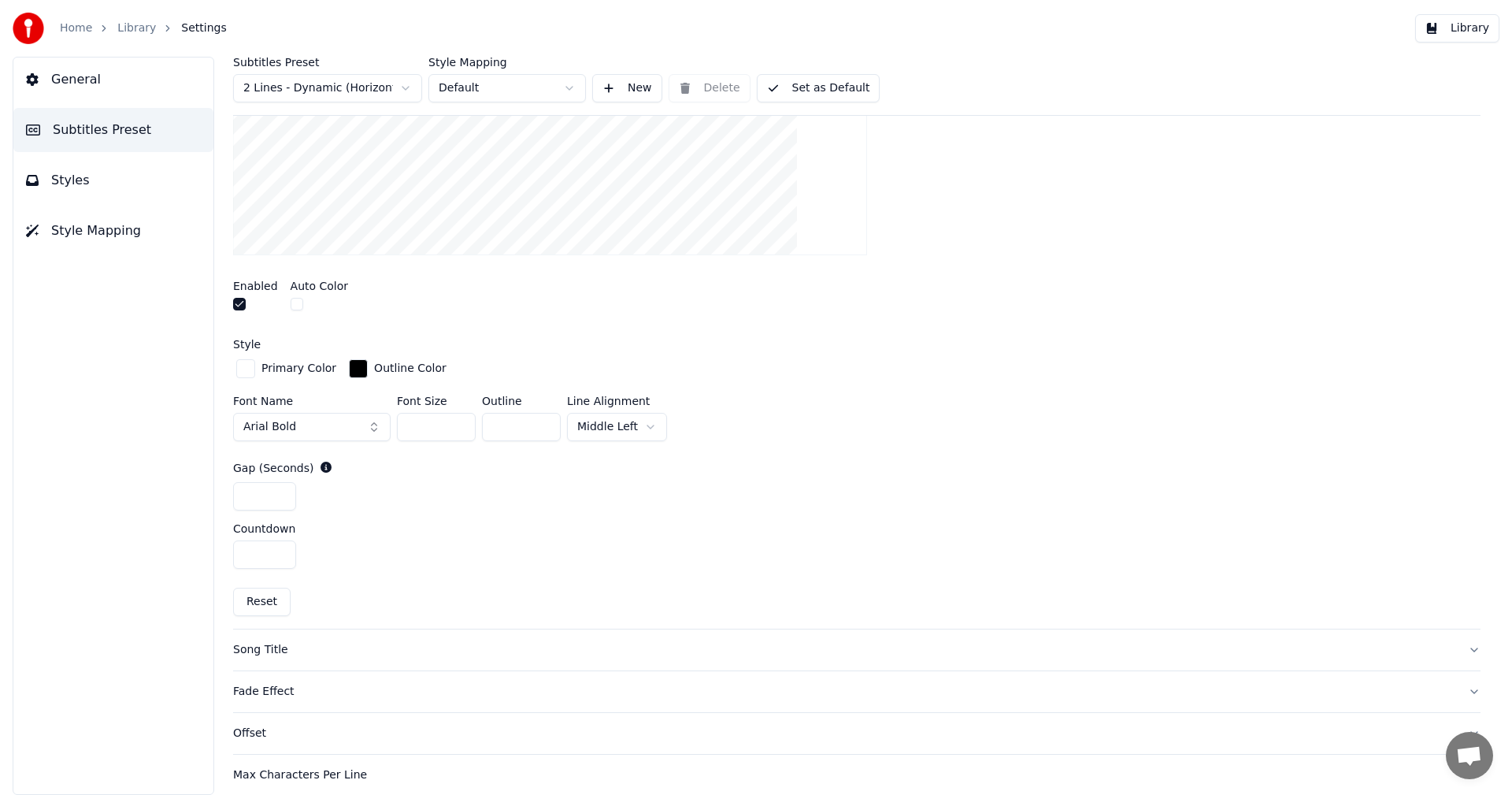
scroll to position [472, 0]
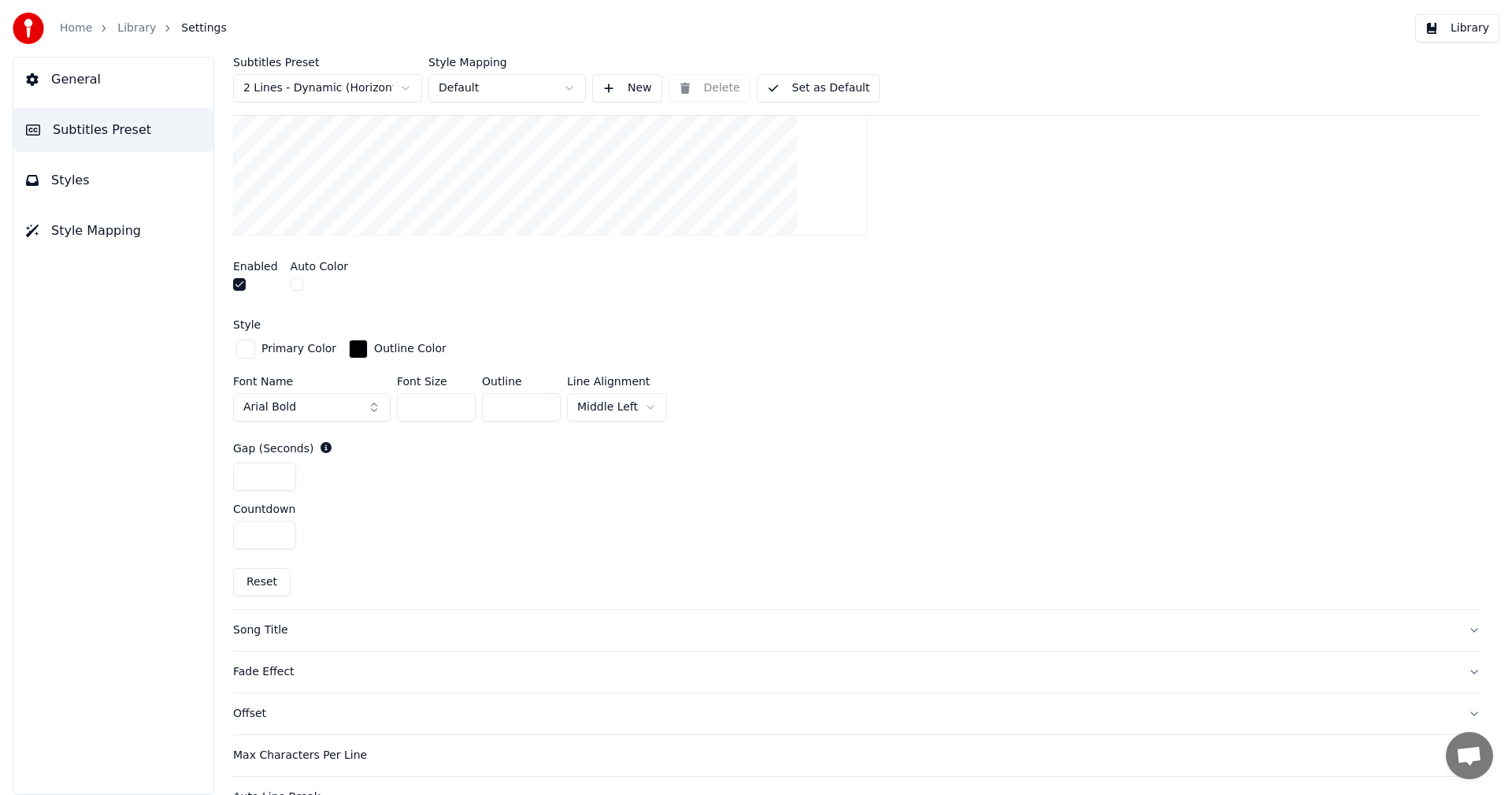
click at [642, 407] on html "Home Library Settings Library General Subtitles Preset Styles Style Mapping Sub…" at bounding box center [756, 398] width 1512 height 795
click at [1455, 27] on button "Library" at bounding box center [1458, 28] width 84 height 28
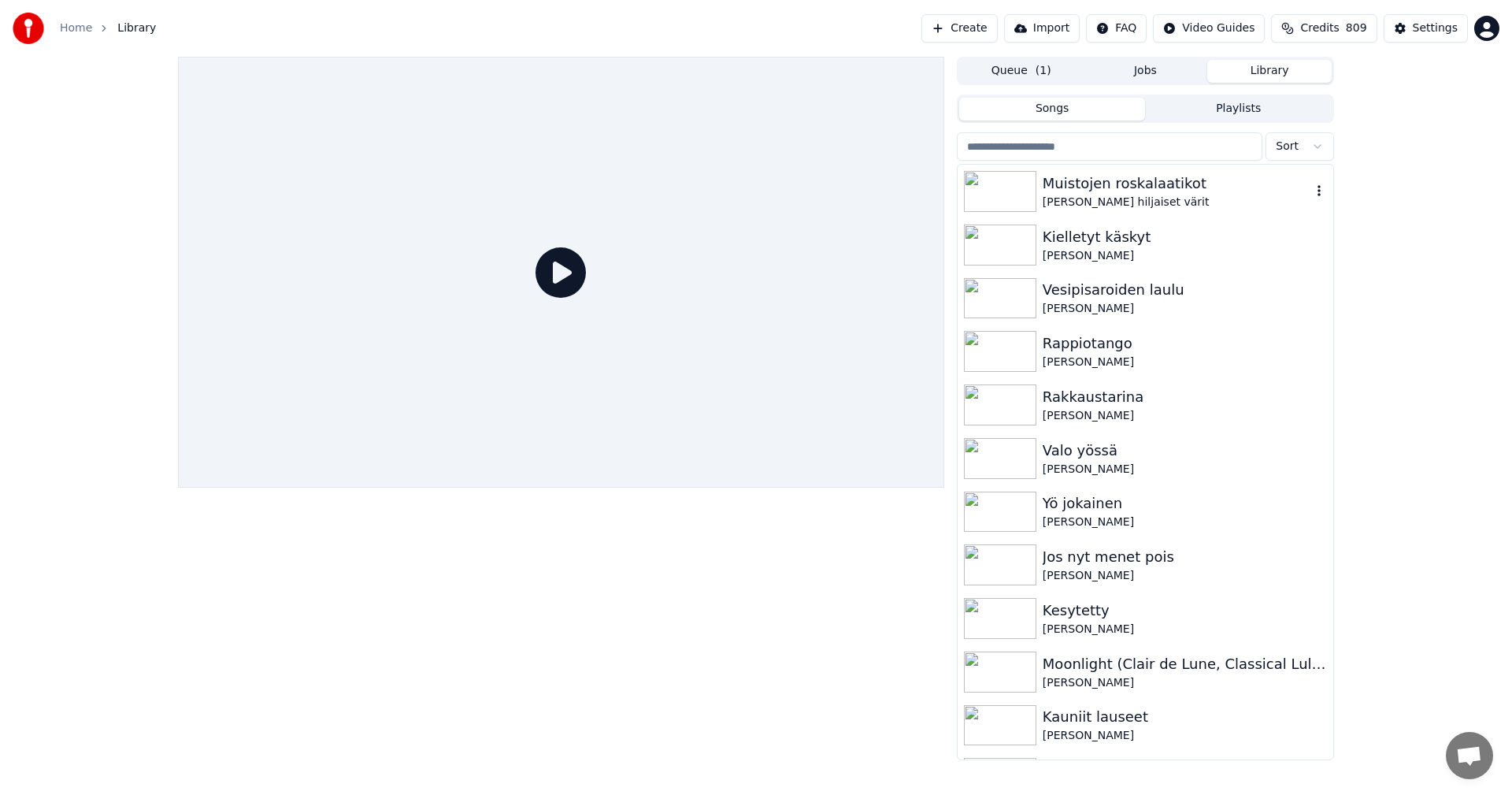
click at [1031, 201] on img at bounding box center [1000, 192] width 72 height 41
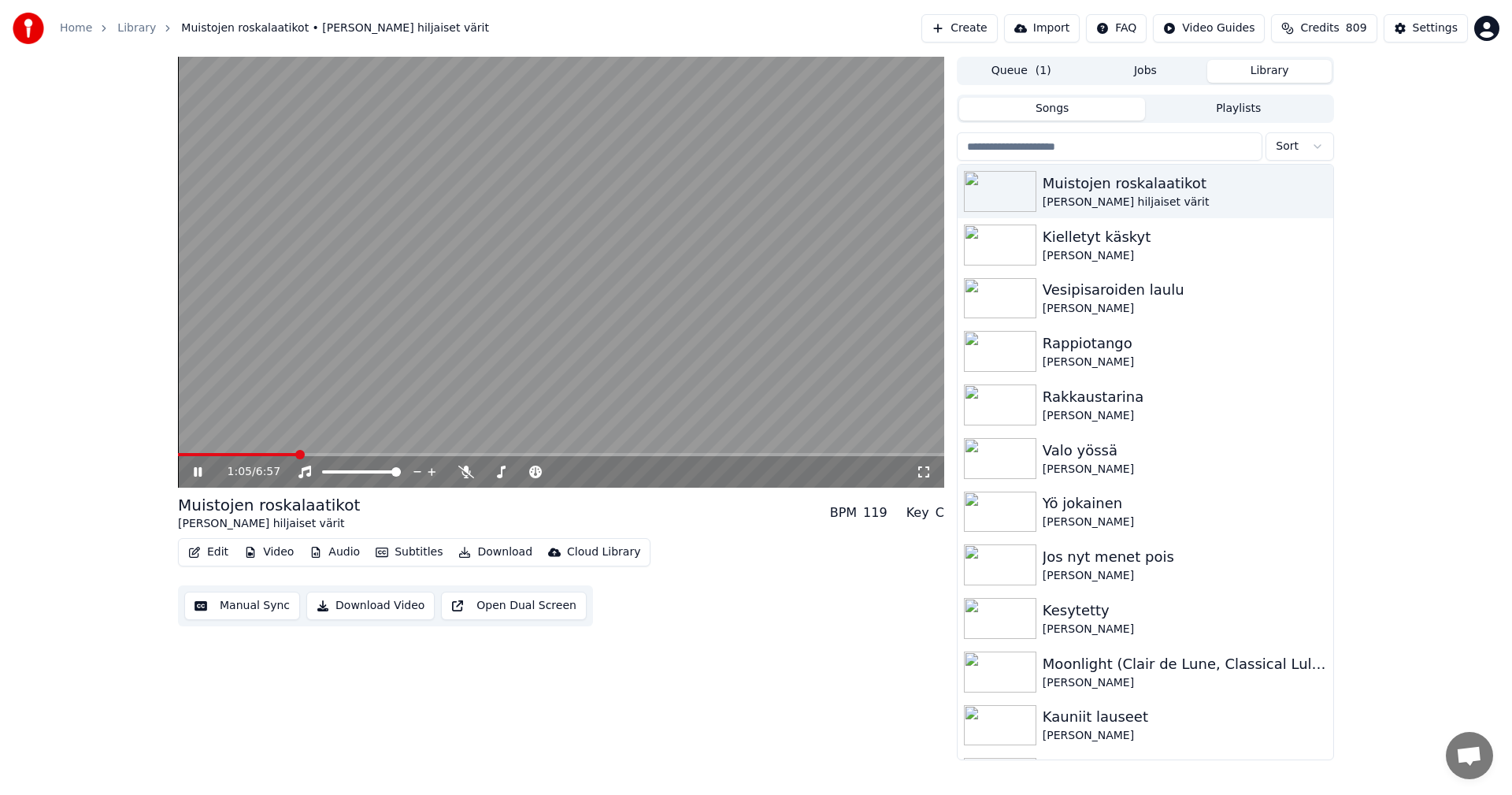
click at [297, 455] on span at bounding box center [561, 455] width 766 height 3
click at [496, 454] on span at bounding box center [561, 455] width 766 height 3
click at [529, 452] on video at bounding box center [561, 272] width 766 height 431
click at [545, 454] on span at bounding box center [561, 455] width 766 height 3
click at [194, 481] on div "3:20 / 6:57" at bounding box center [561, 471] width 766 height 32
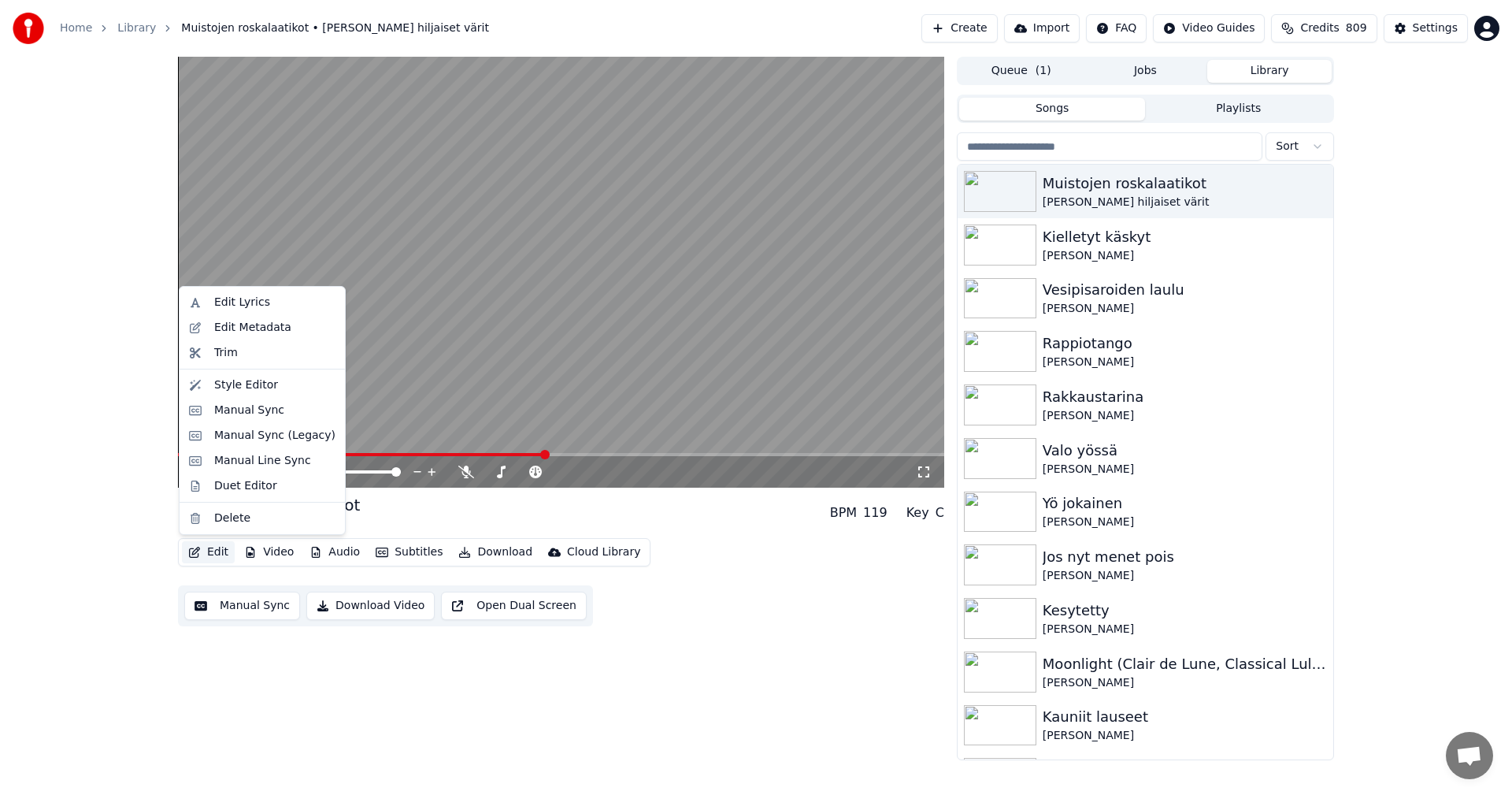
click at [218, 554] on button "Edit" at bounding box center [208, 552] width 52 height 22
click at [276, 445] on div "Manual Sync (Legacy)" at bounding box center [261, 435] width 159 height 25
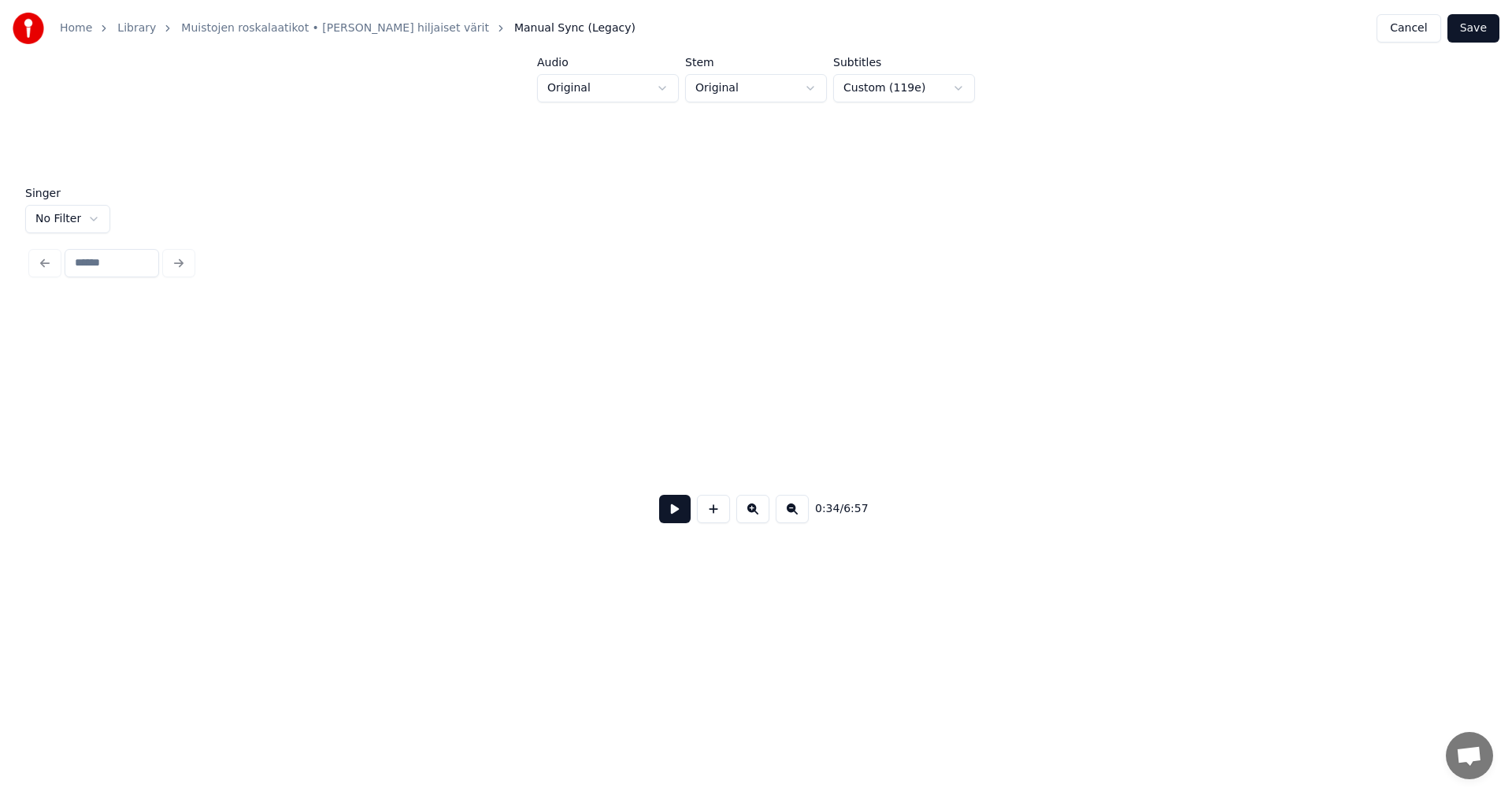
scroll to position [0, 9556]
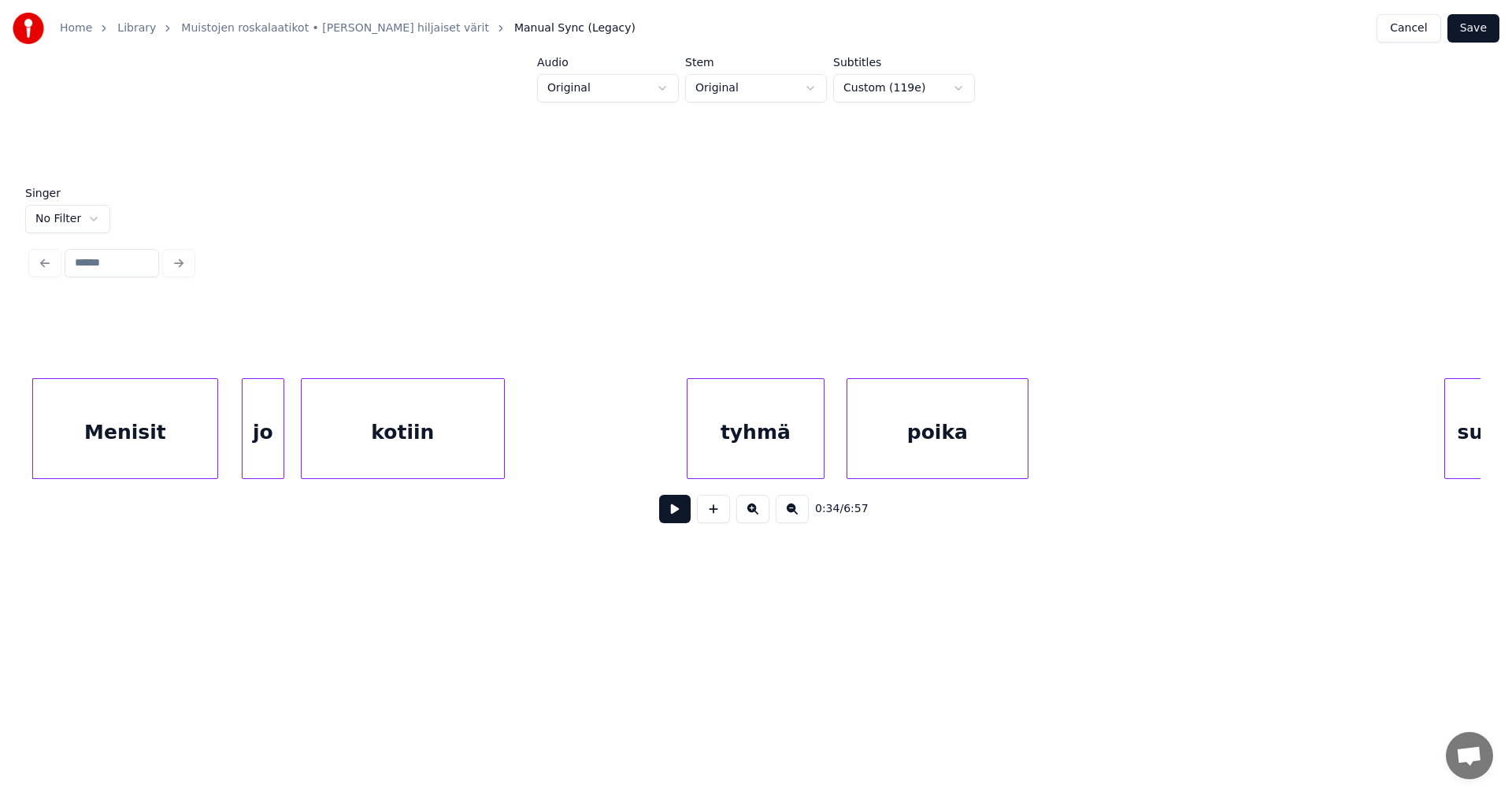
click at [243, 440] on div at bounding box center [244, 428] width 4 height 99
click at [1469, 26] on button "Save" at bounding box center [1473, 28] width 52 height 28
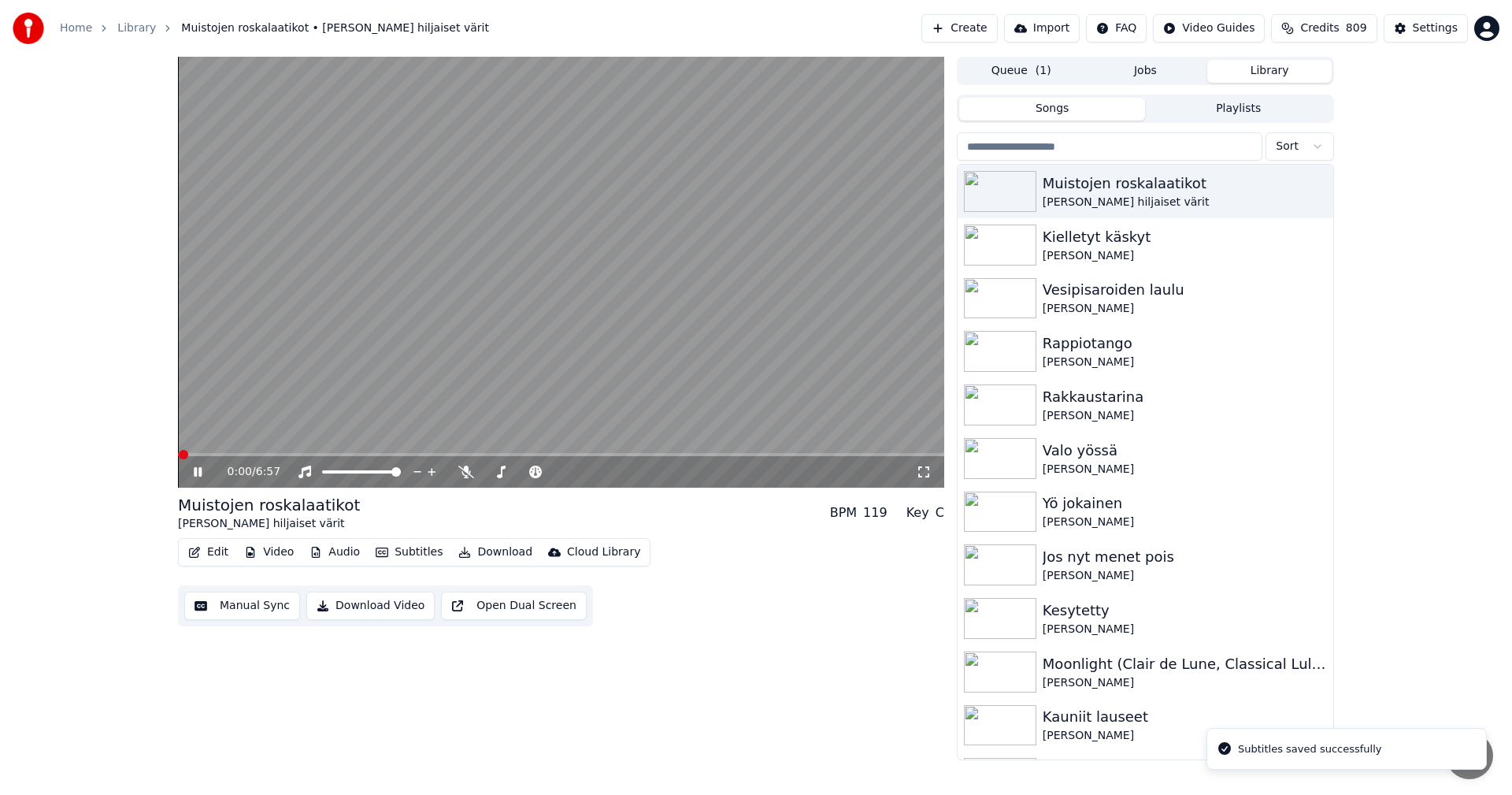
click at [528, 454] on span at bounding box center [561, 455] width 766 height 3
click at [556, 456] on span at bounding box center [561, 455] width 766 height 3
click at [446, 455] on span at bounding box center [371, 455] width 385 height 3
click at [470, 455] on span at bounding box center [561, 455] width 766 height 3
click at [196, 473] on icon at bounding box center [197, 471] width 8 height 9
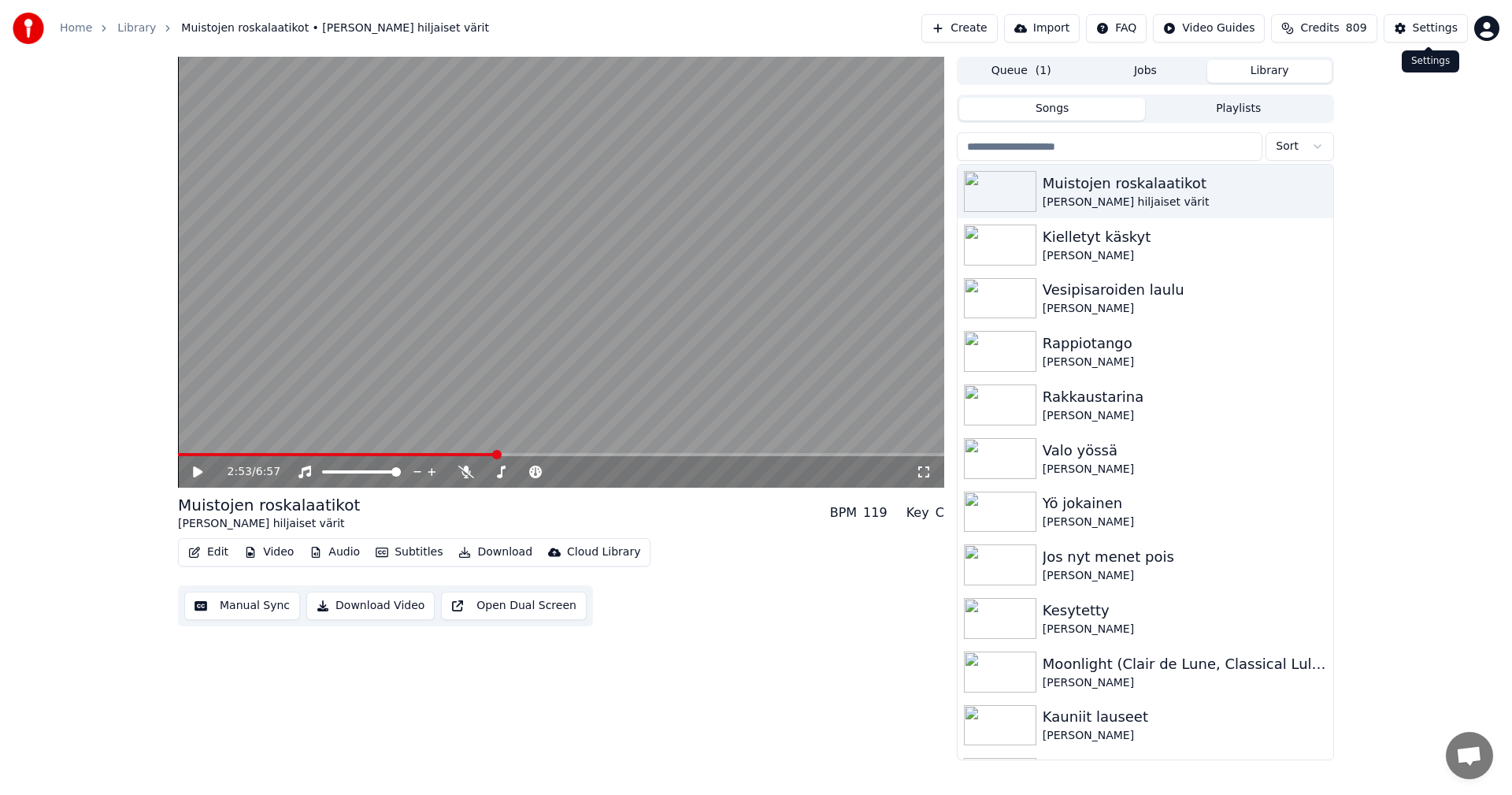
click at [1421, 28] on div "Settings" at bounding box center [1435, 28] width 45 height 15
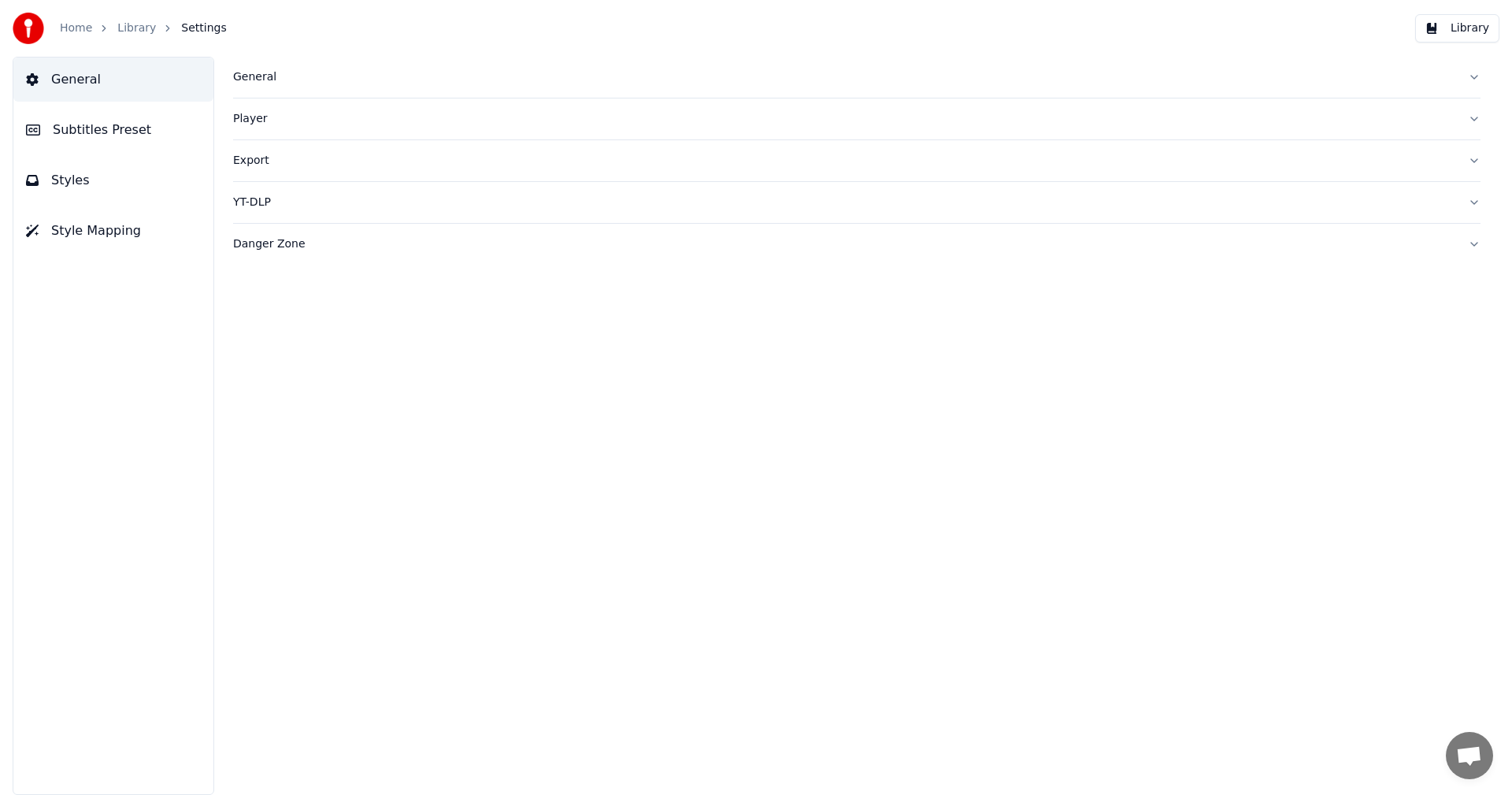
click at [151, 131] on button "Subtitles Preset" at bounding box center [114, 129] width 200 height 44
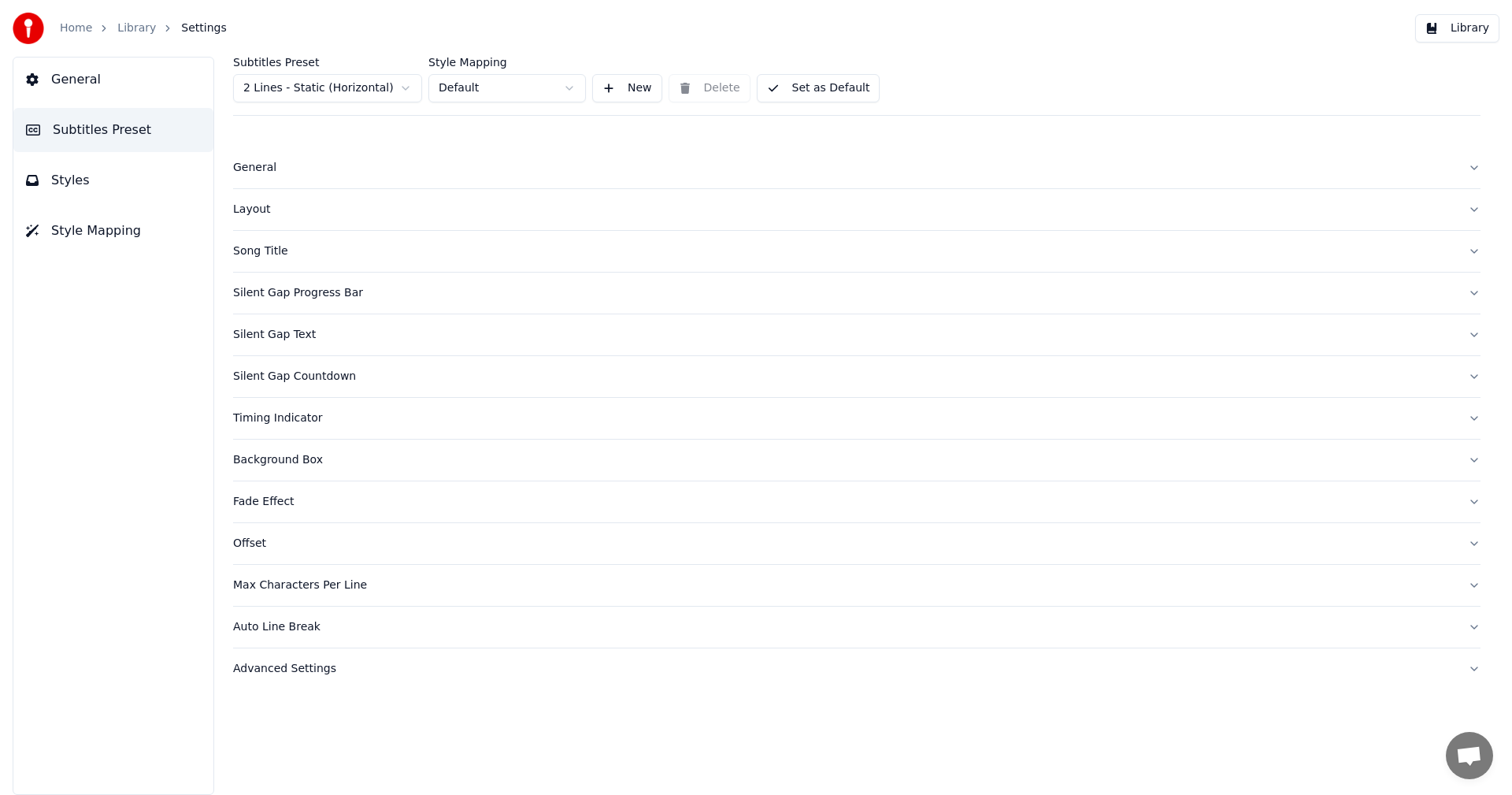
click at [385, 89] on html "Home Library Settings Library General Subtitles Preset Styles Style Mapping Sub…" at bounding box center [756, 398] width 1512 height 795
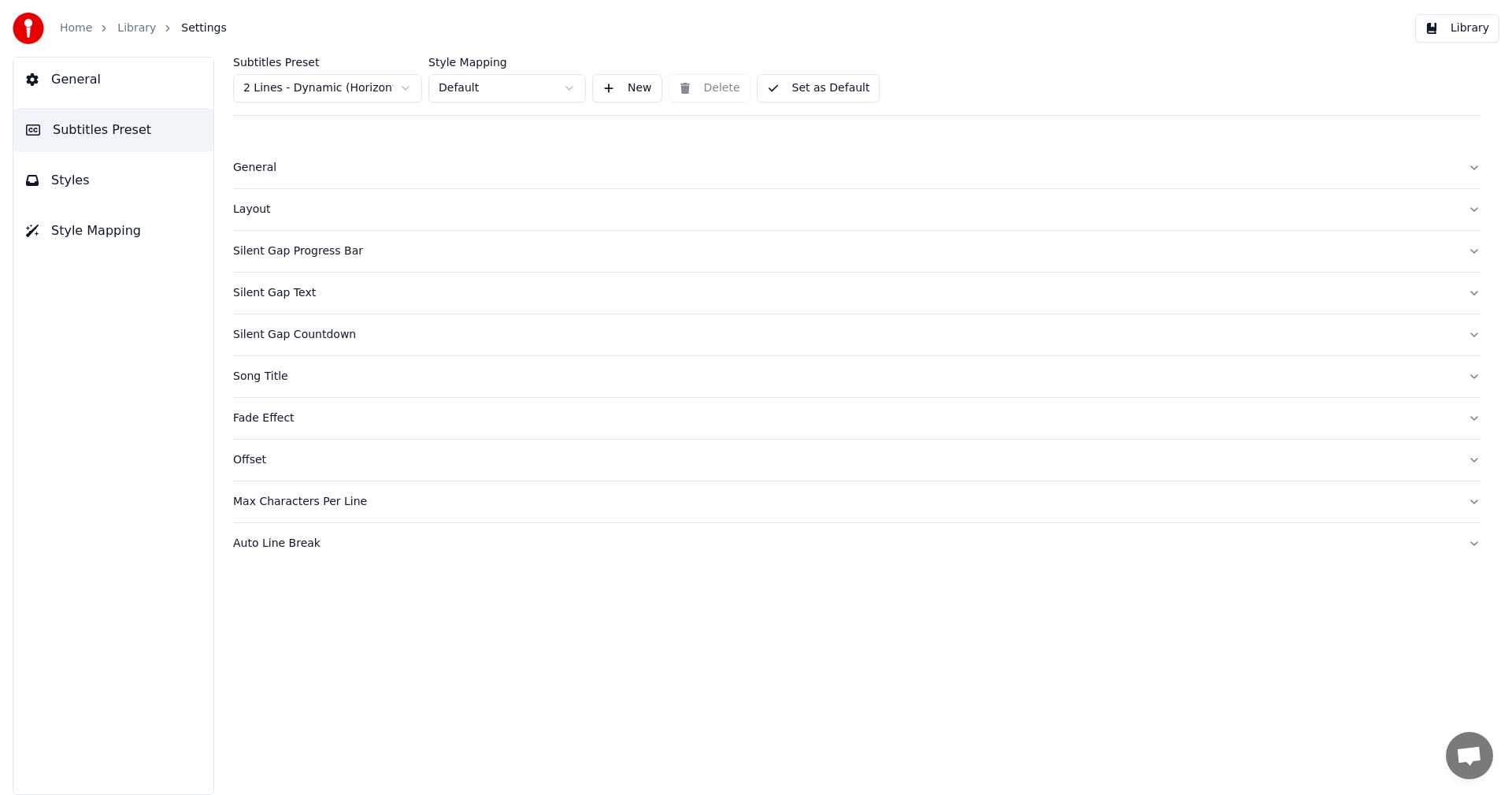
click at [263, 218] on button "Layout" at bounding box center [857, 210] width 1248 height 41
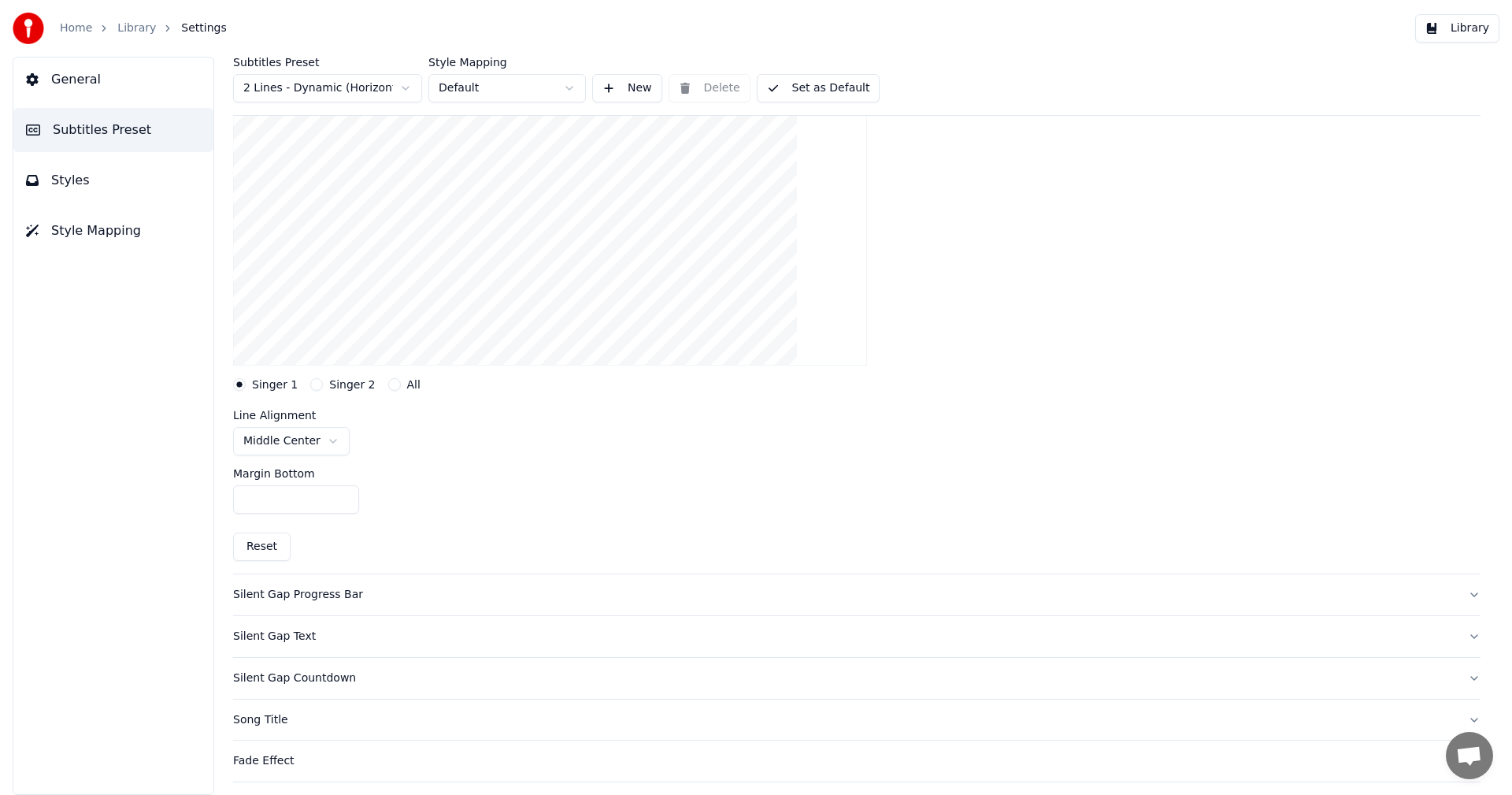
scroll to position [237, 0]
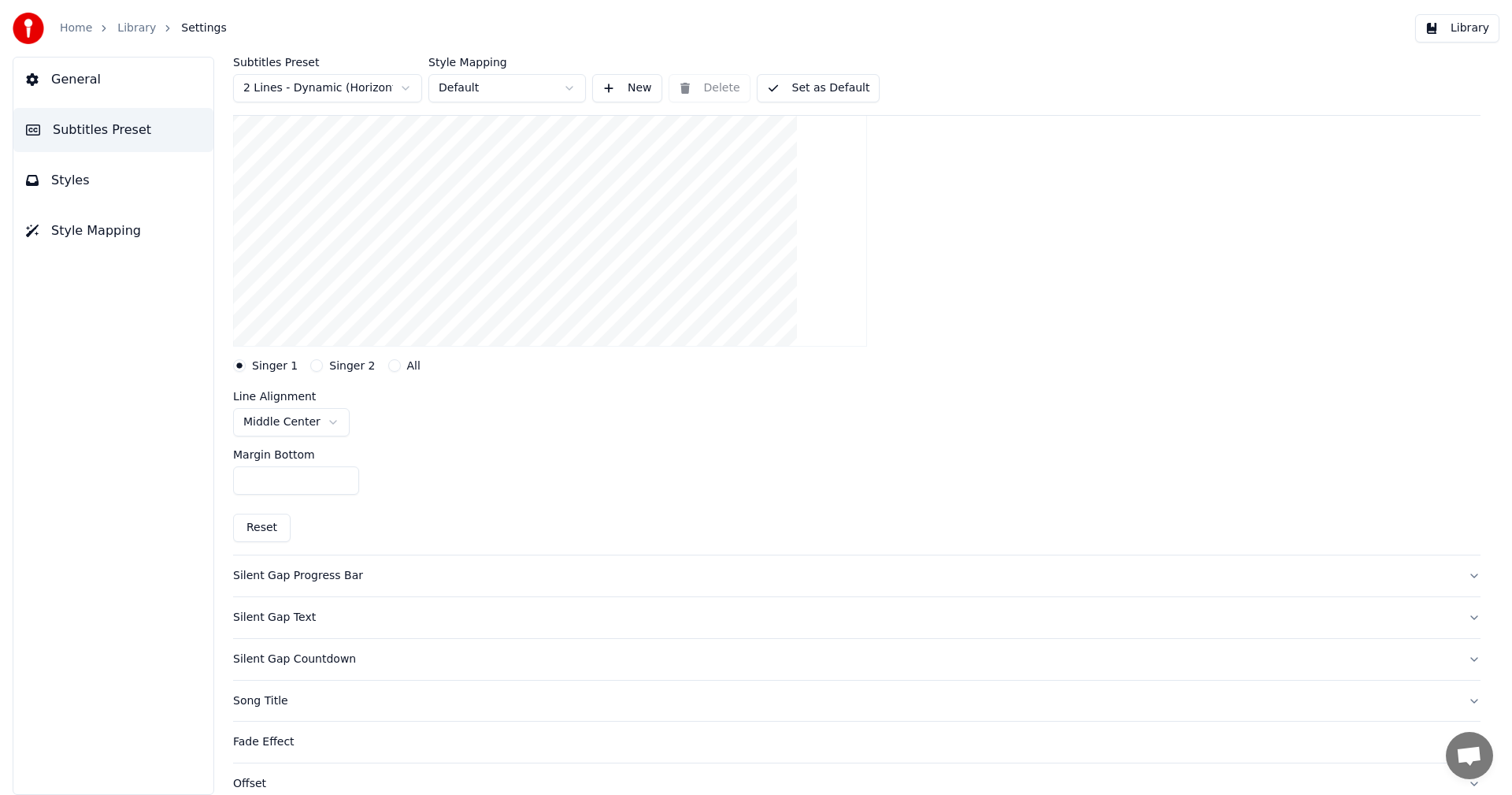
click at [325, 422] on html "Home Library Settings Library General Subtitles Preset Styles Style Mapping Sub…" at bounding box center [756, 398] width 1512 height 795
click at [557, 483] on div "Margin Bottom ***" at bounding box center [857, 471] width 1248 height 71
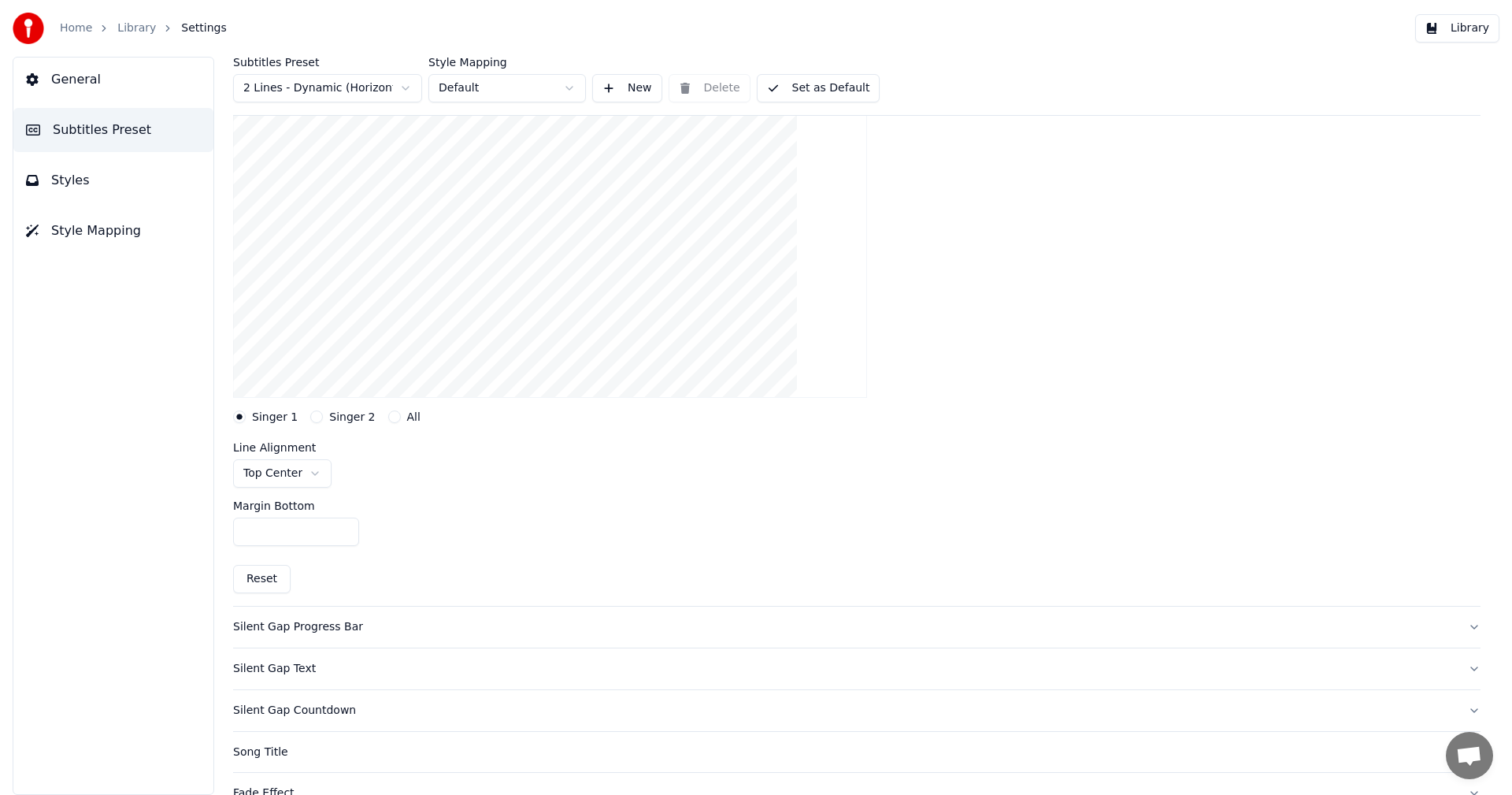
scroll to position [157, 0]
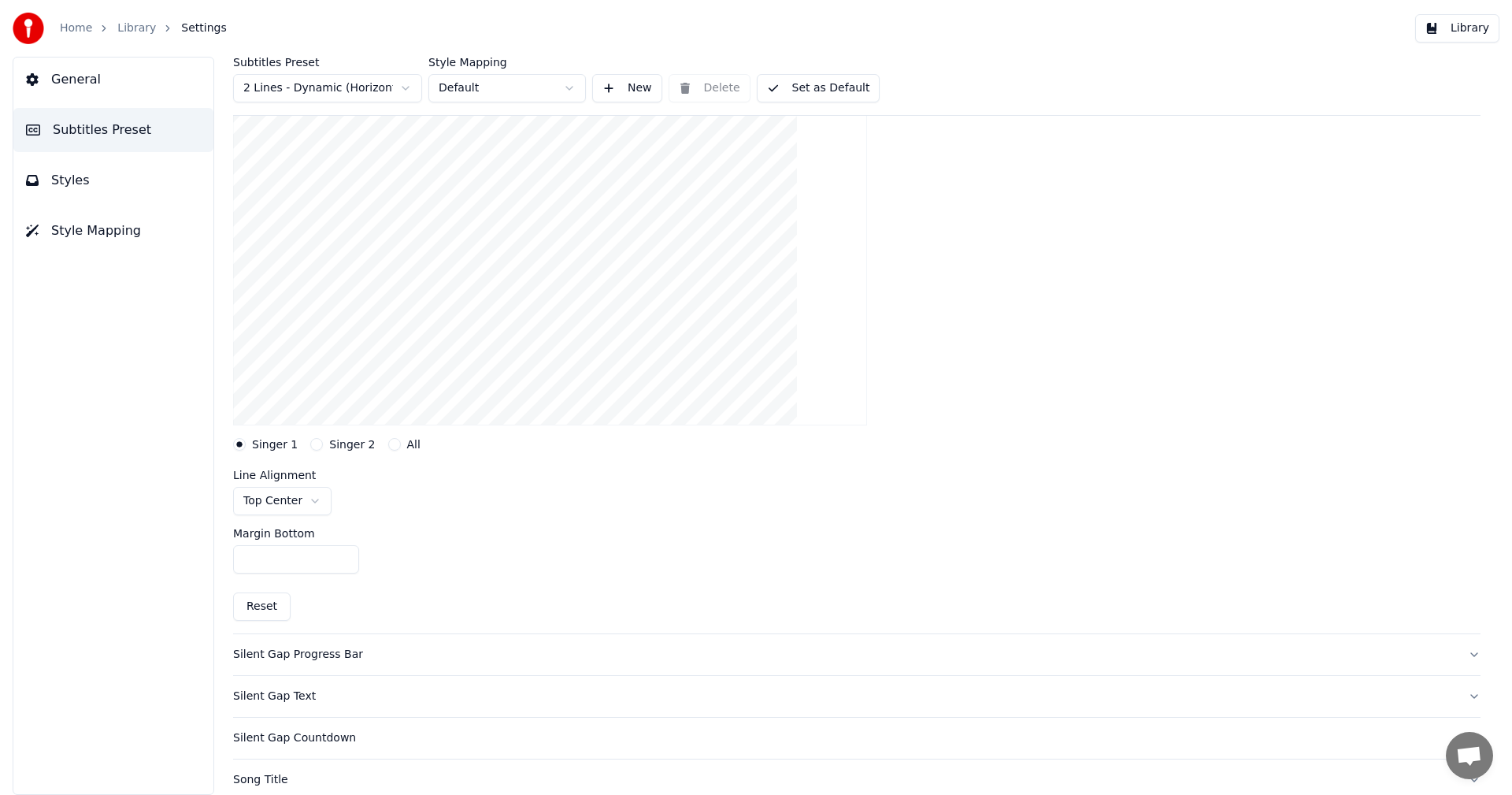
click at [812, 90] on button "Set as Default" at bounding box center [819, 88] width 124 height 28
click at [353, 443] on label "Singer 2" at bounding box center [352, 444] width 46 height 11
click at [323, 443] on button "Singer 2" at bounding box center [317, 444] width 13 height 13
click at [282, 441] on label "Singer 1" at bounding box center [274, 444] width 46 height 11
click at [246, 441] on button "Singer 1" at bounding box center [239, 444] width 13 height 13
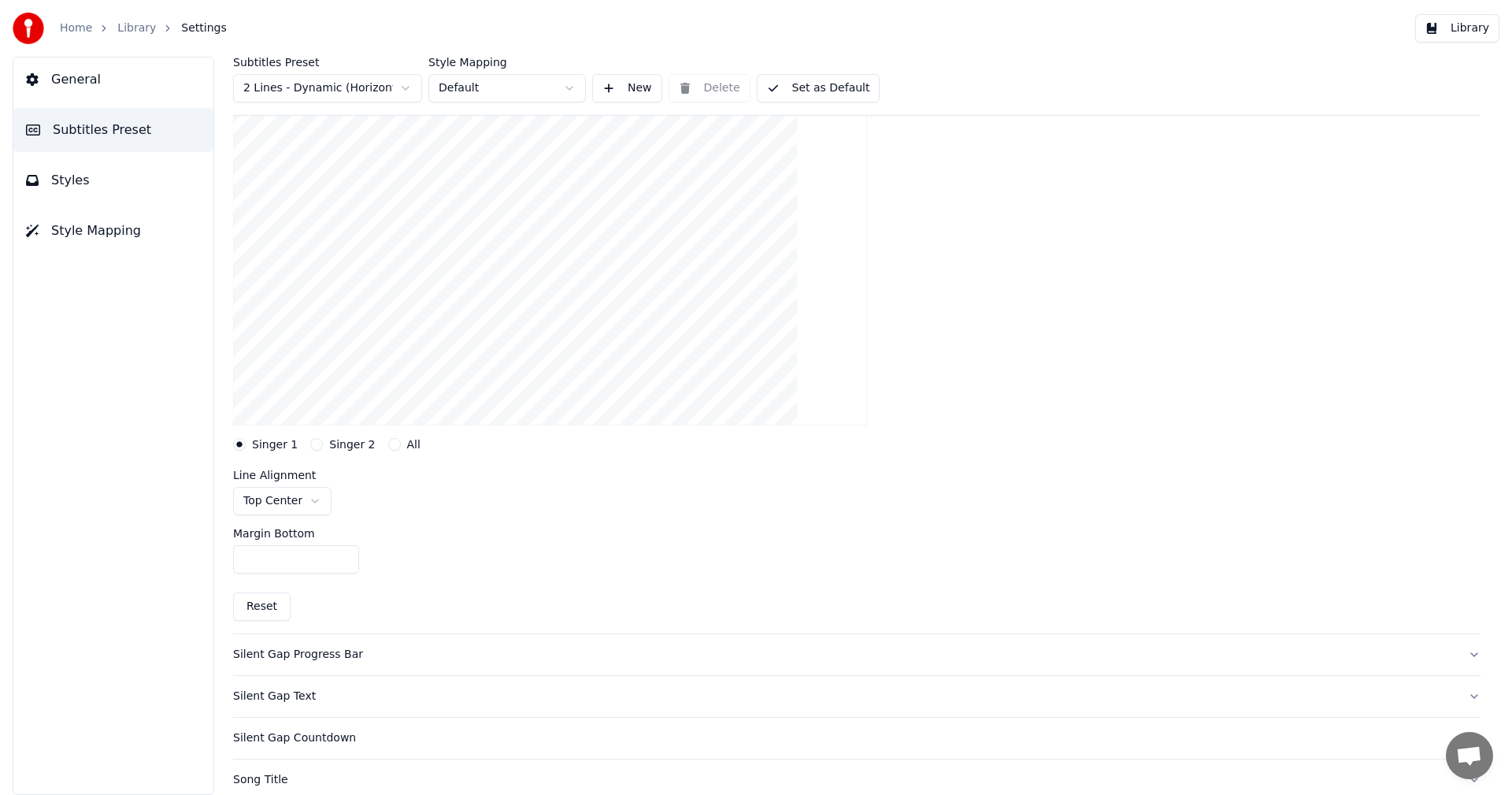
click at [1467, 25] on button "Library" at bounding box center [1458, 28] width 84 height 28
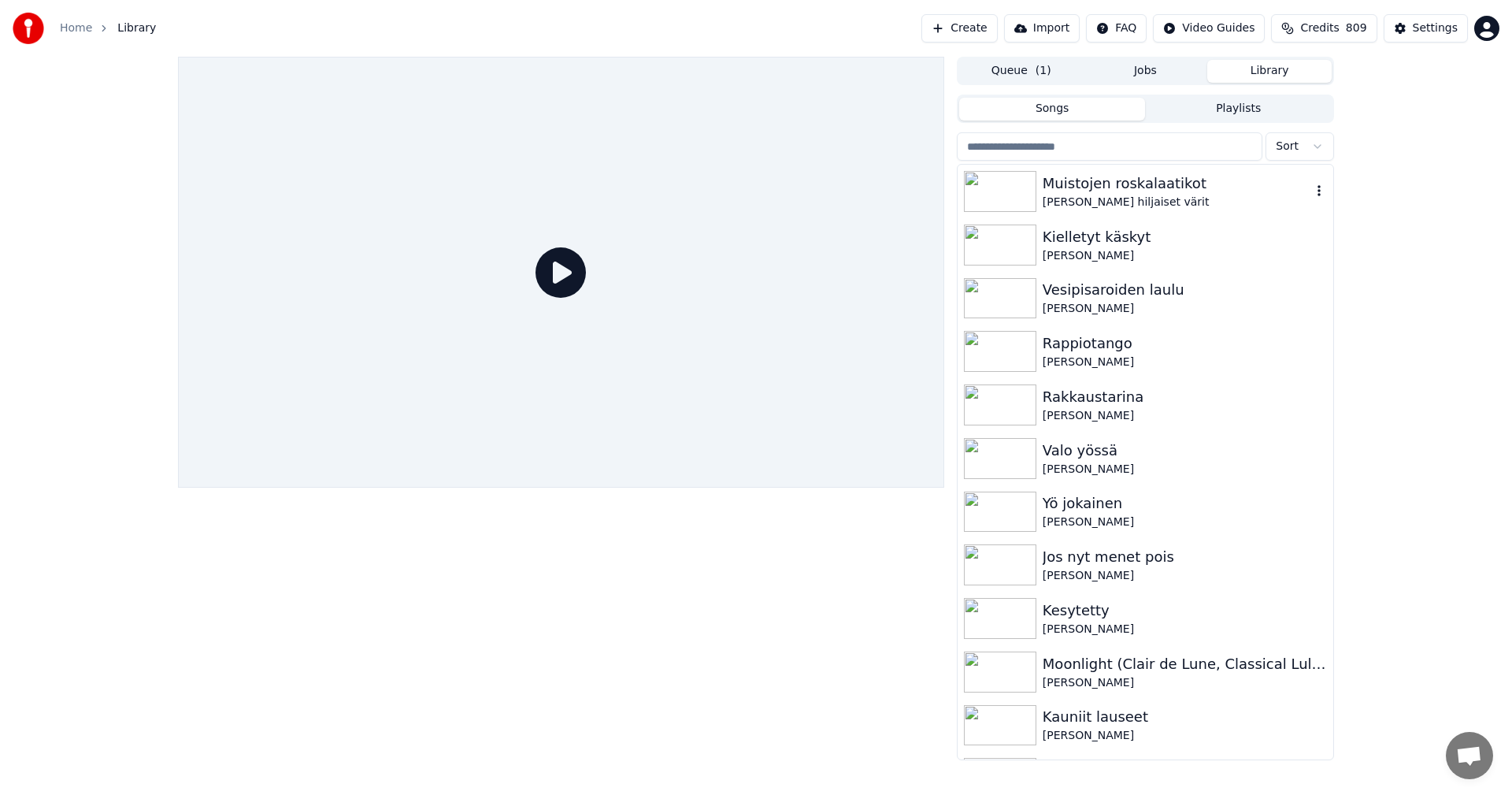
drag, startPoint x: 1128, startPoint y: 188, endPoint x: 1009, endPoint y: 238, distance: 129.1
click at [1128, 188] on div "Muistojen roskalaatikot" at bounding box center [1177, 184] width 268 height 22
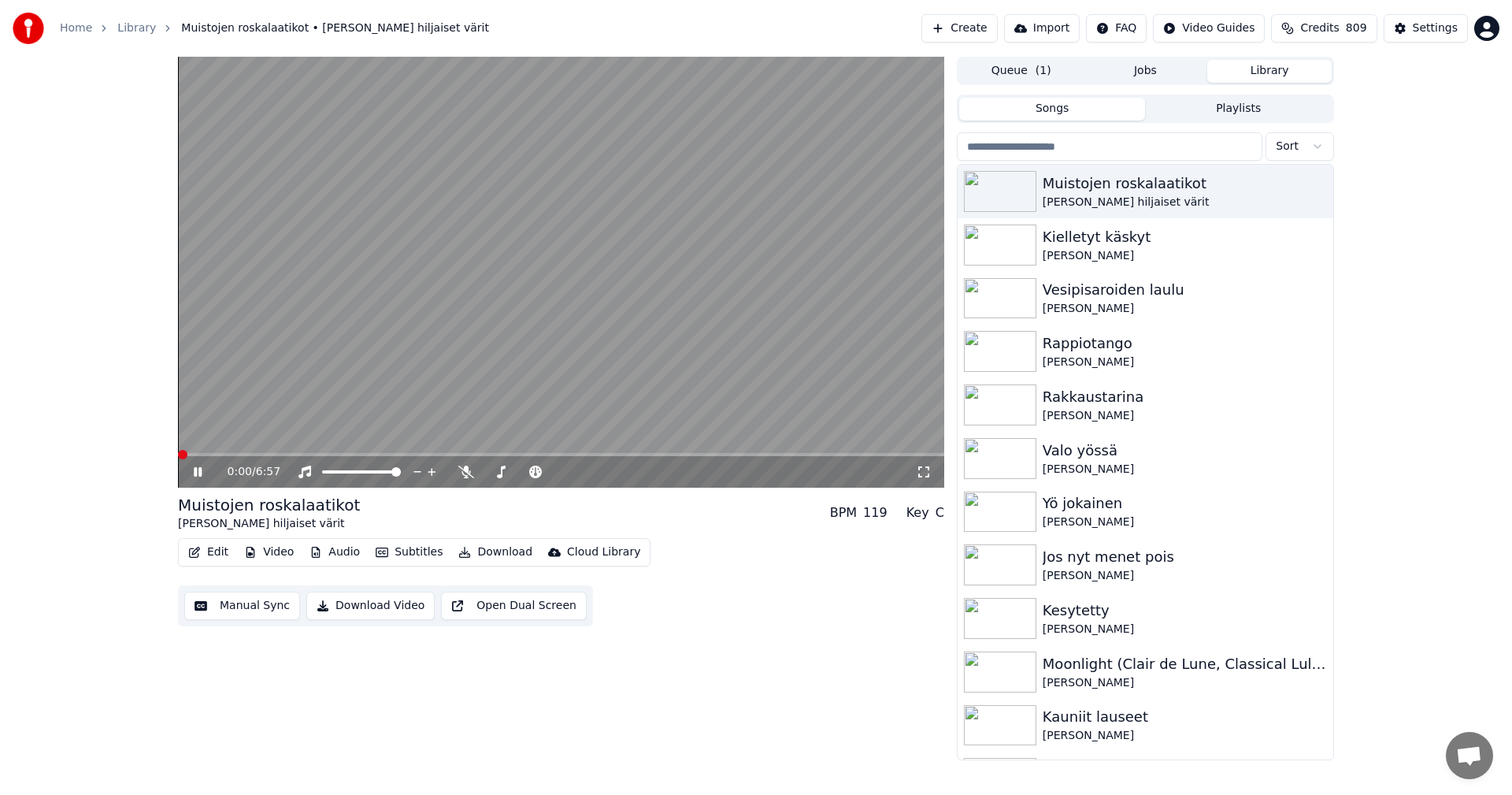
click at [250, 456] on span at bounding box center [561, 455] width 766 height 3
click at [925, 474] on icon at bounding box center [924, 471] width 15 height 13
click at [494, 454] on span at bounding box center [561, 455] width 766 height 3
click at [441, 454] on span at bounding box center [337, 455] width 319 height 3
click at [463, 453] on video at bounding box center [561, 272] width 766 height 431
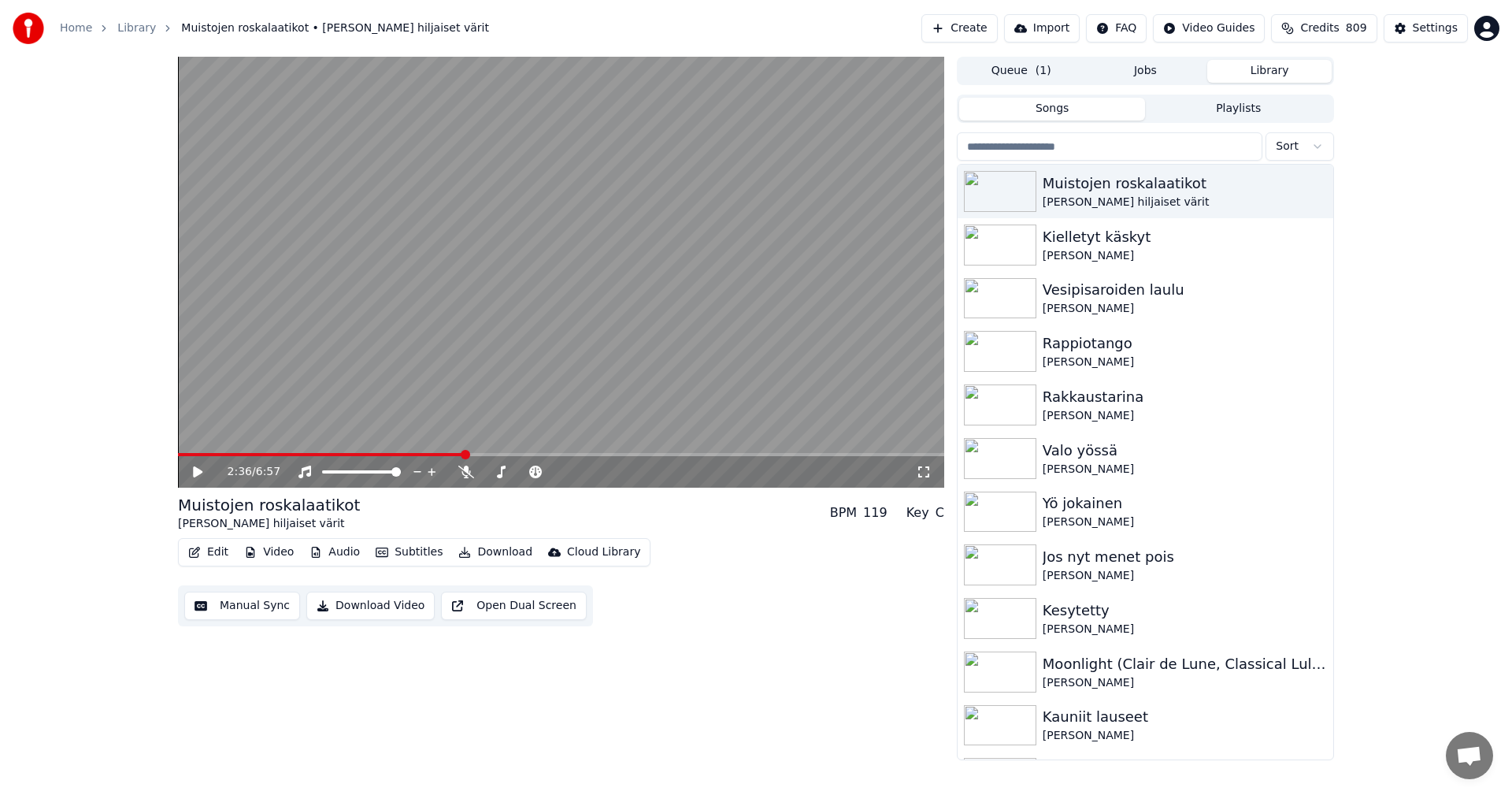
click at [464, 453] on span at bounding box center [561, 455] width 766 height 3
click at [204, 472] on icon at bounding box center [209, 471] width 37 height 13
click at [200, 474] on icon at bounding box center [197, 471] width 8 height 9
click at [1443, 31] on div "Settings" at bounding box center [1435, 28] width 45 height 15
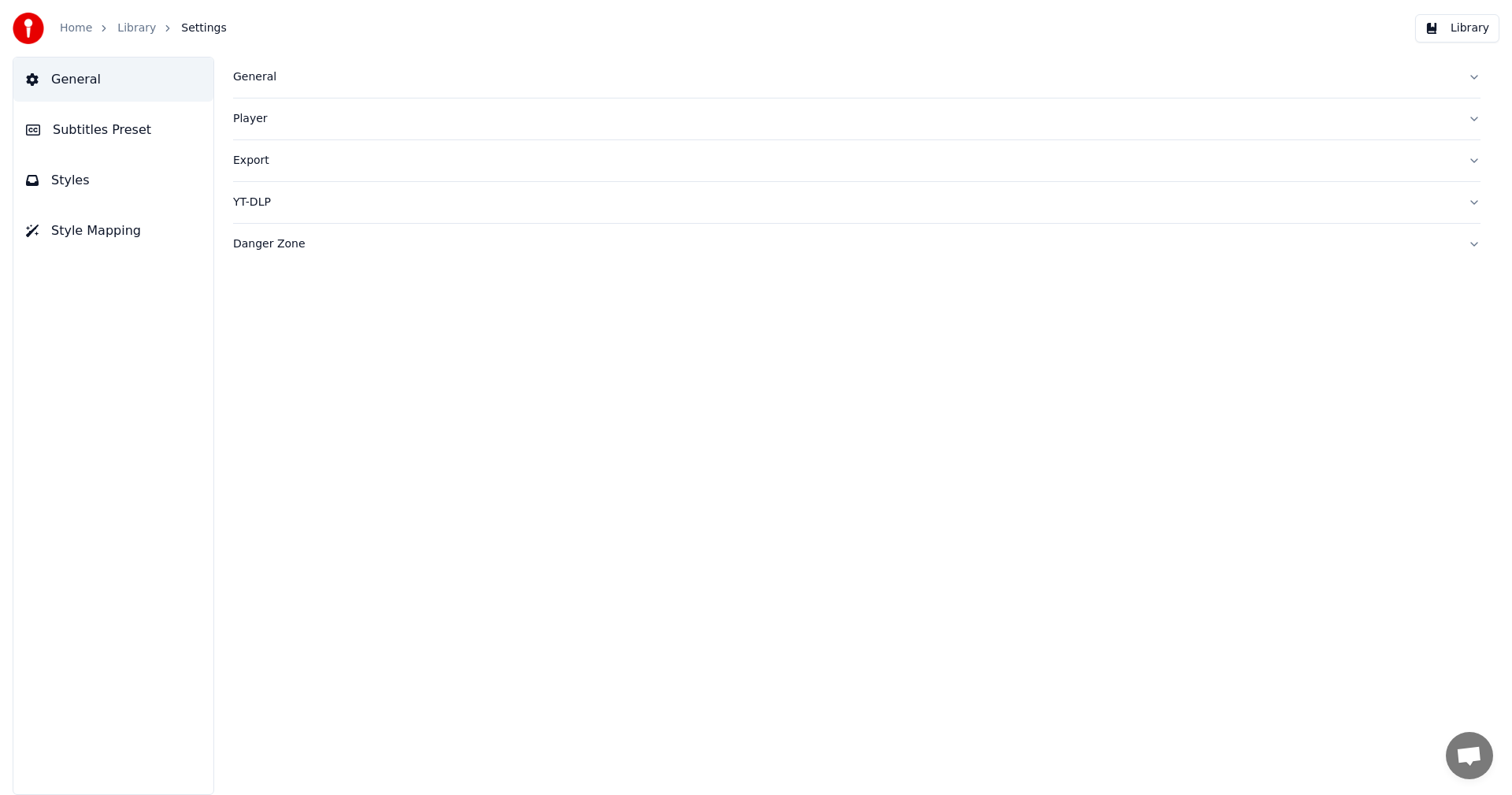
click at [101, 179] on button "Styles" at bounding box center [114, 180] width 200 height 44
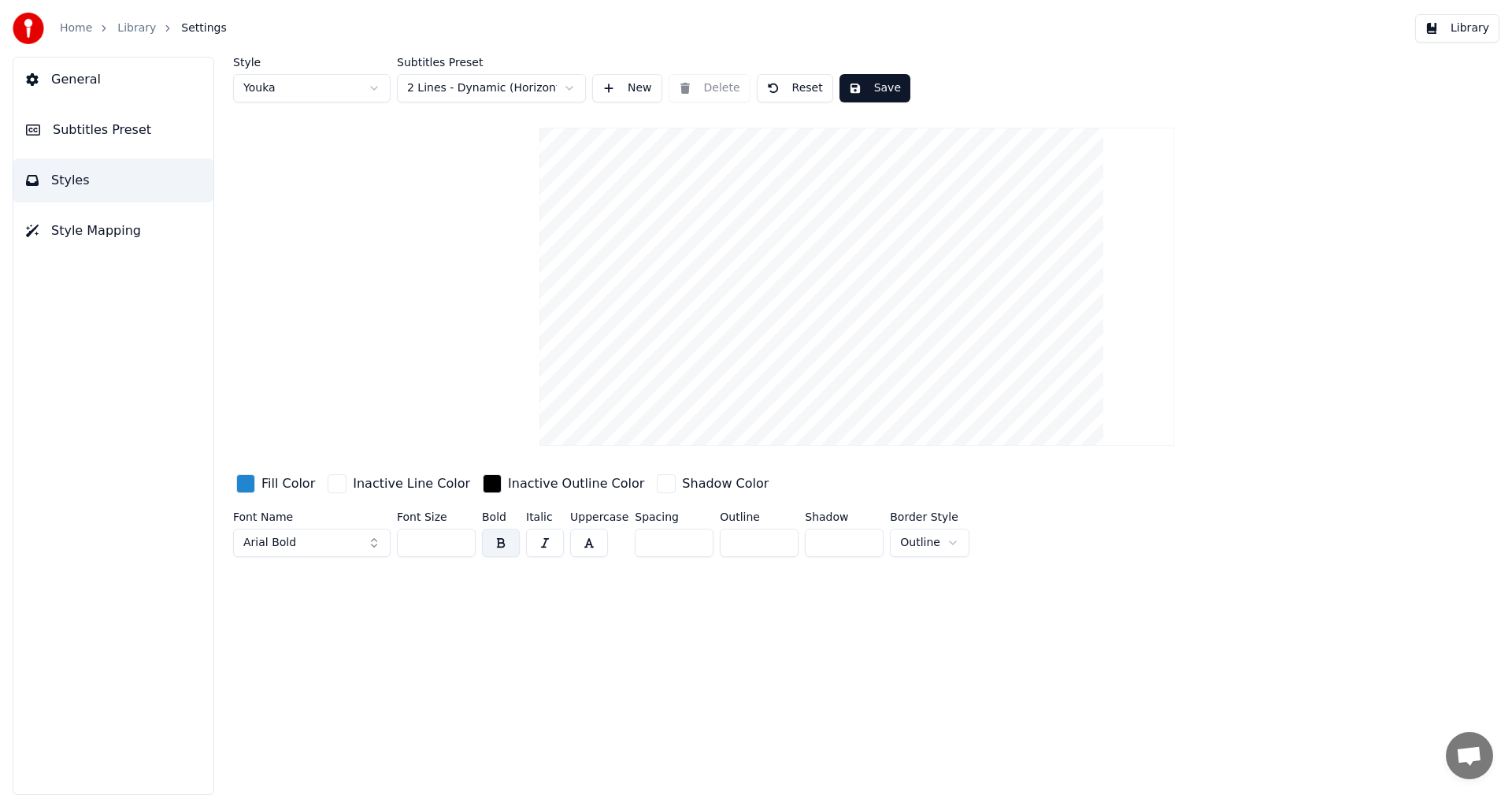
click at [107, 135] on span "Subtitles Preset" at bounding box center [101, 130] width 98 height 19
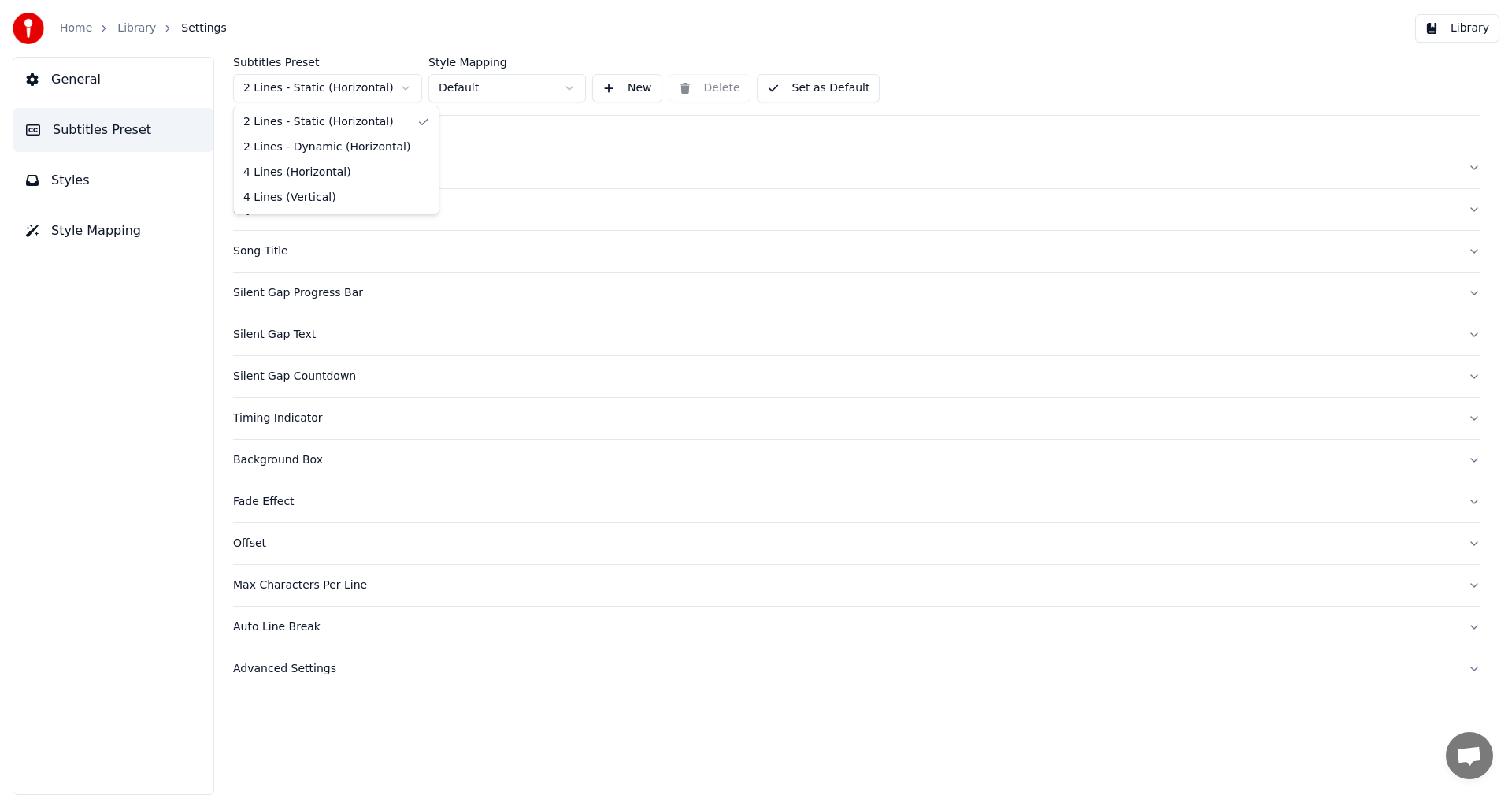
click at [379, 89] on html "Home Library Settings Library General Subtitles Preset Styles Style Mapping Sub…" at bounding box center [756, 398] width 1512 height 795
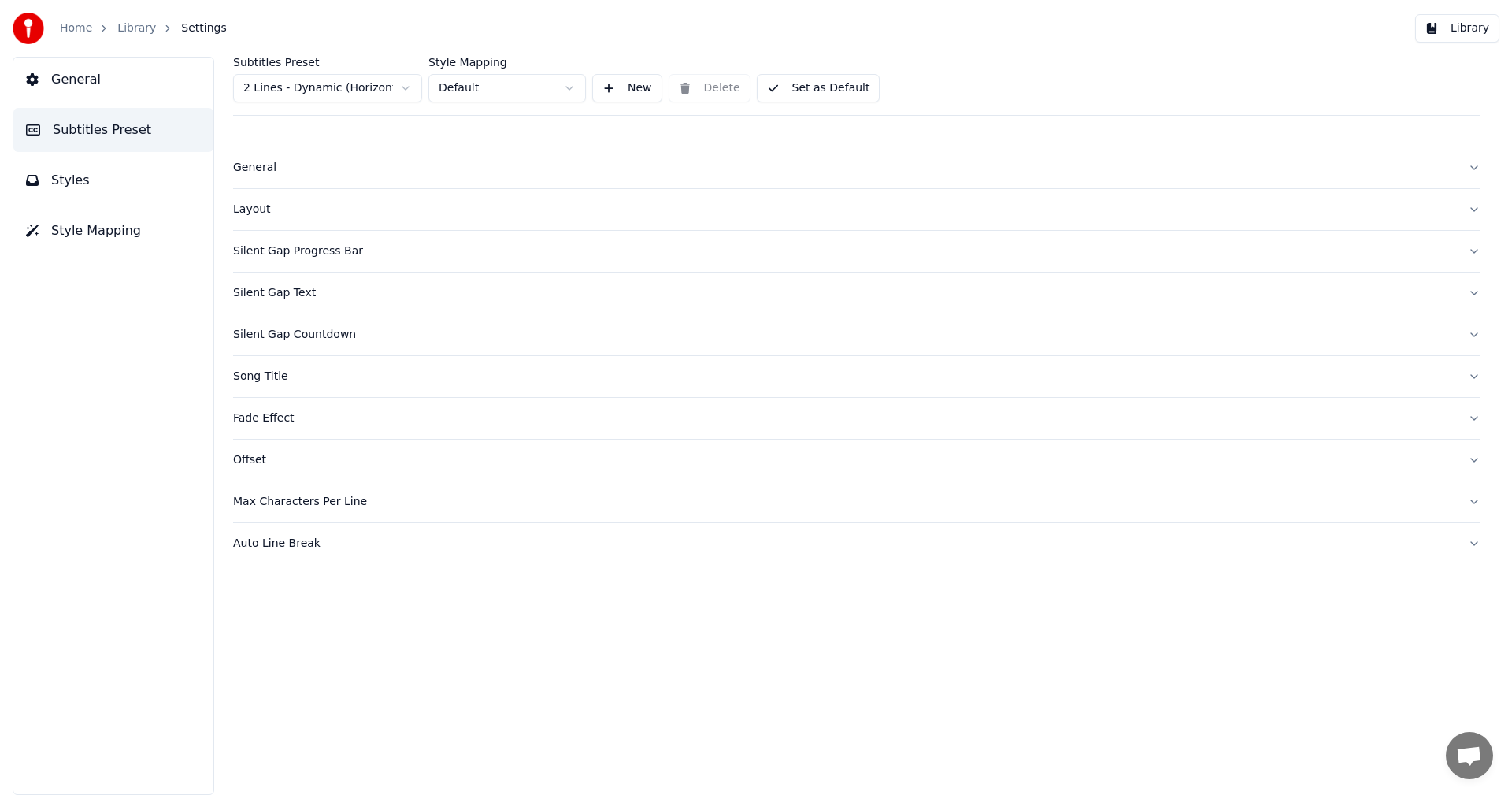
click at [283, 174] on div "General" at bounding box center [844, 168] width 1222 height 15
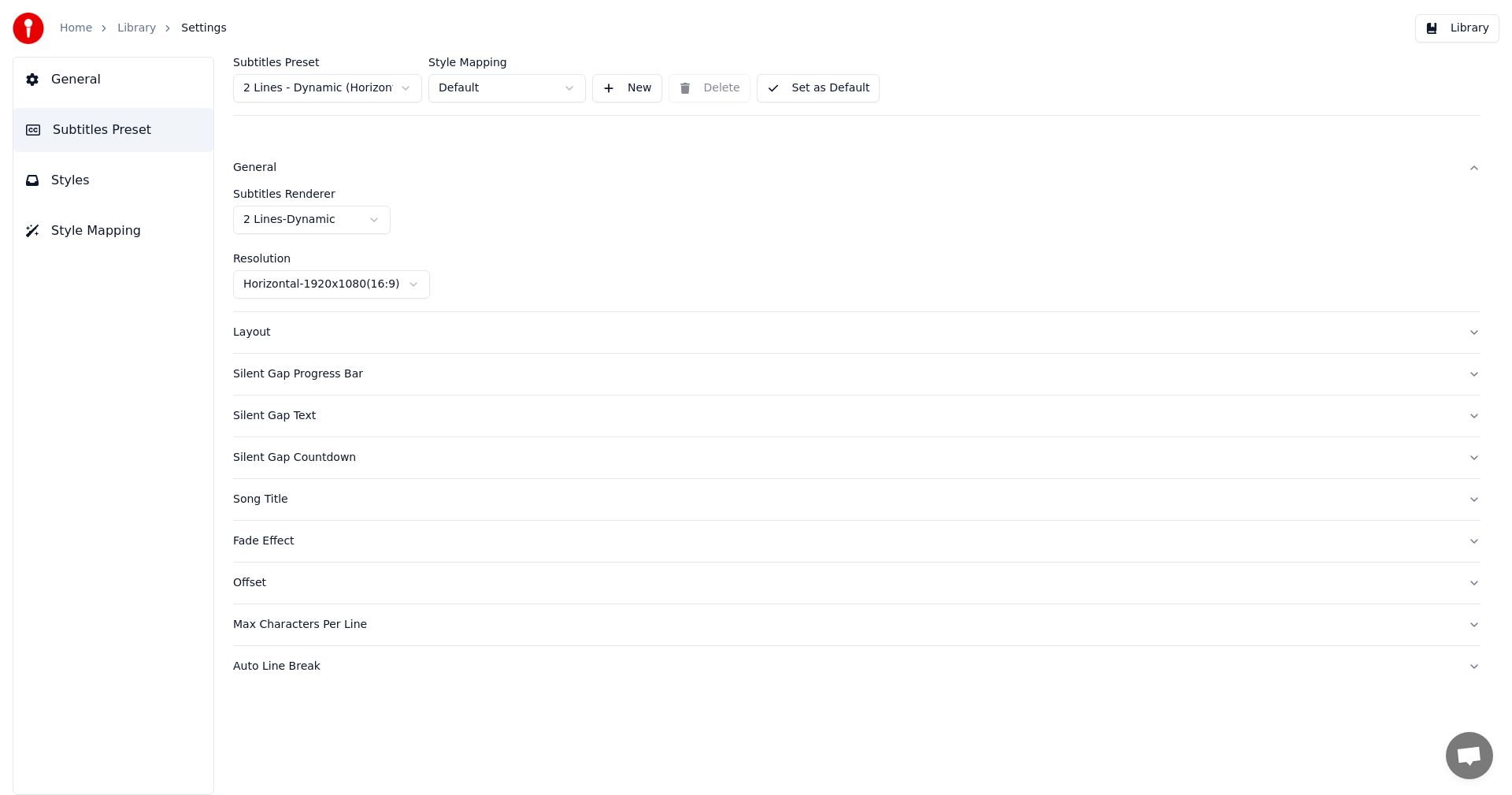
click at [267, 337] on div "Layout" at bounding box center [844, 332] width 1222 height 15
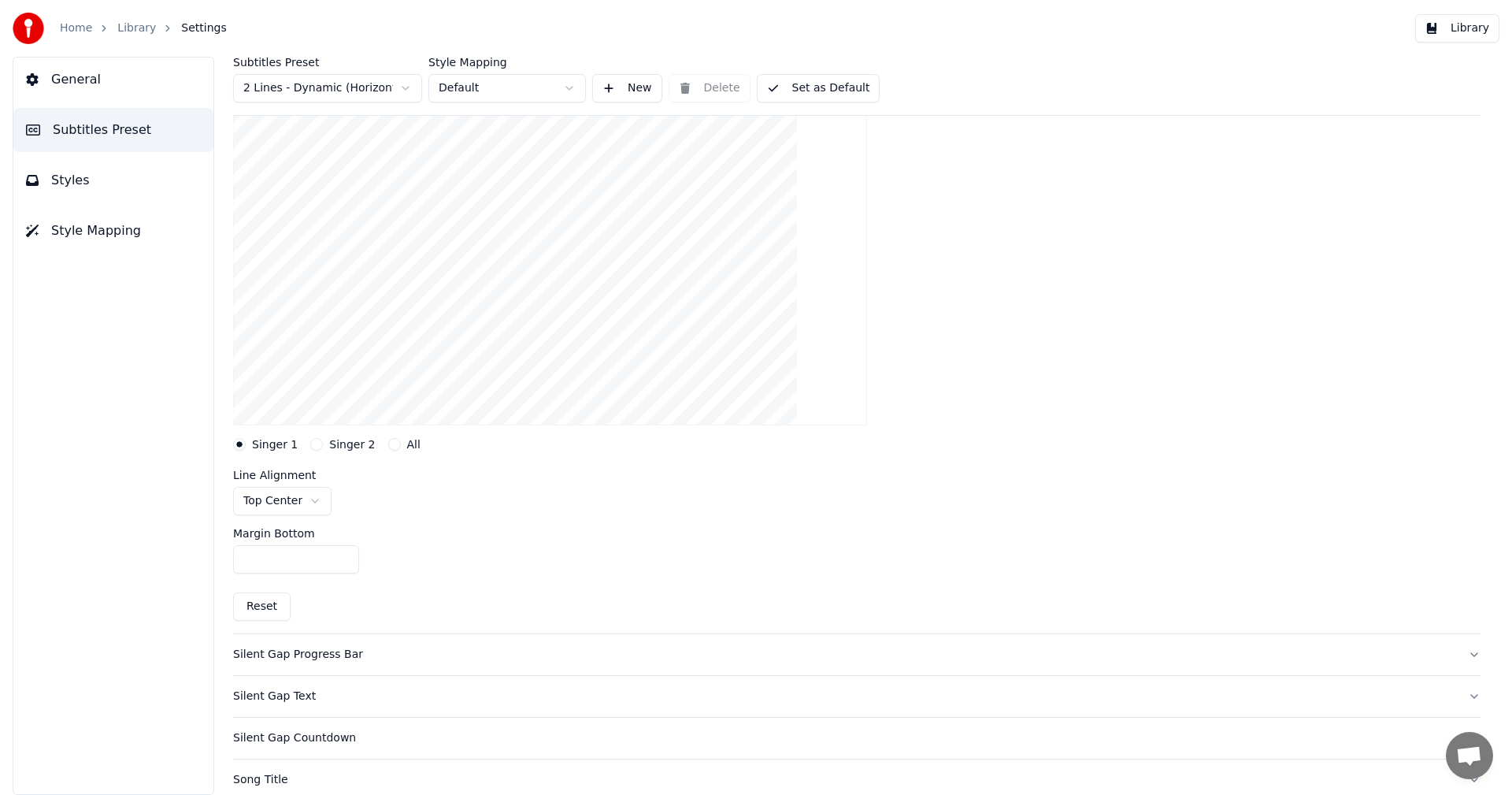
scroll to position [237, 0]
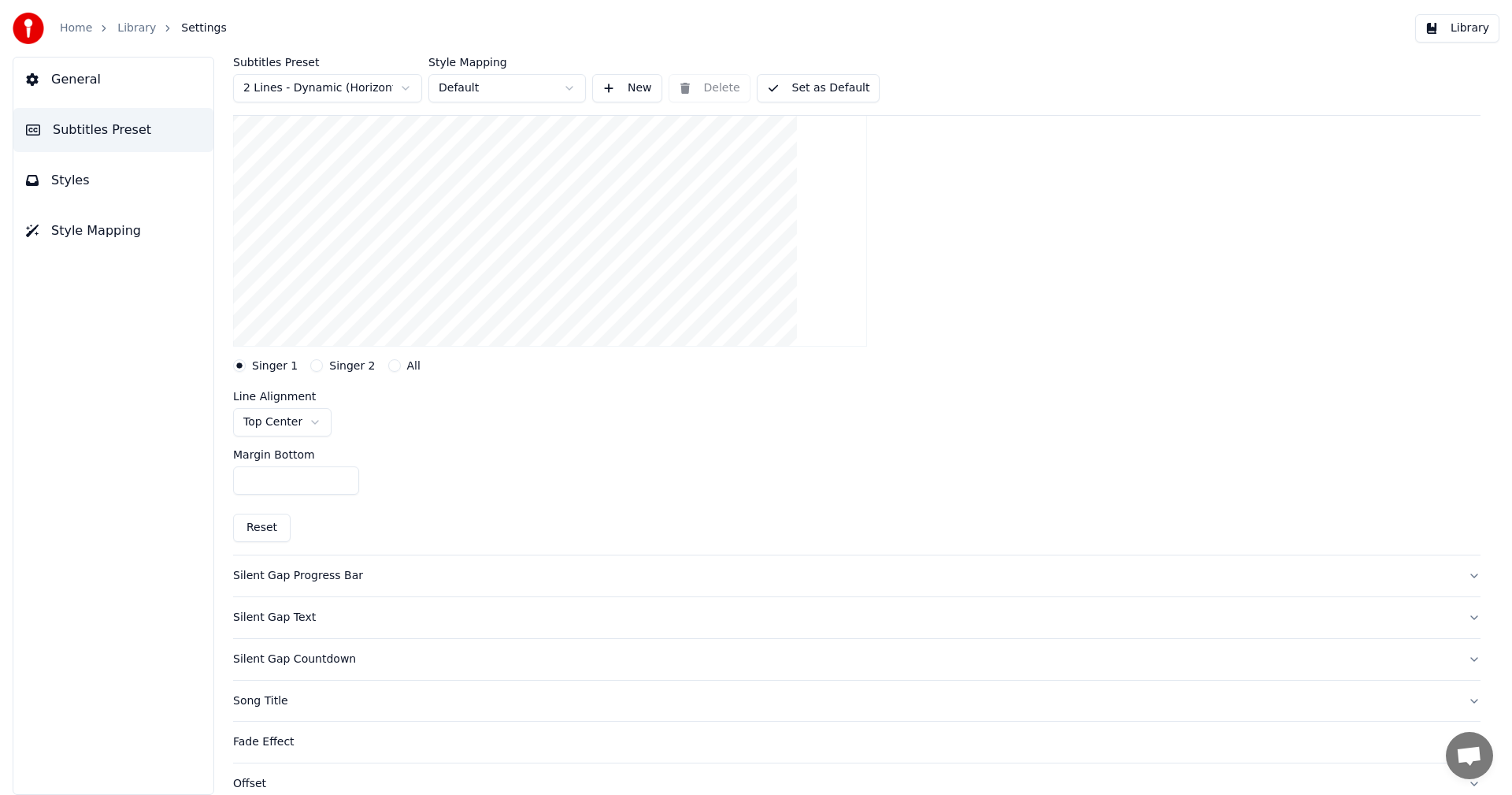
click at [253, 483] on input "***" at bounding box center [296, 480] width 126 height 28
click at [253, 480] on input "***" at bounding box center [296, 480] width 126 height 28
click at [250, 480] on input "***" at bounding box center [296, 480] width 126 height 28
type input "***"
click at [847, 95] on button "Set as Default" at bounding box center [819, 88] width 124 height 28
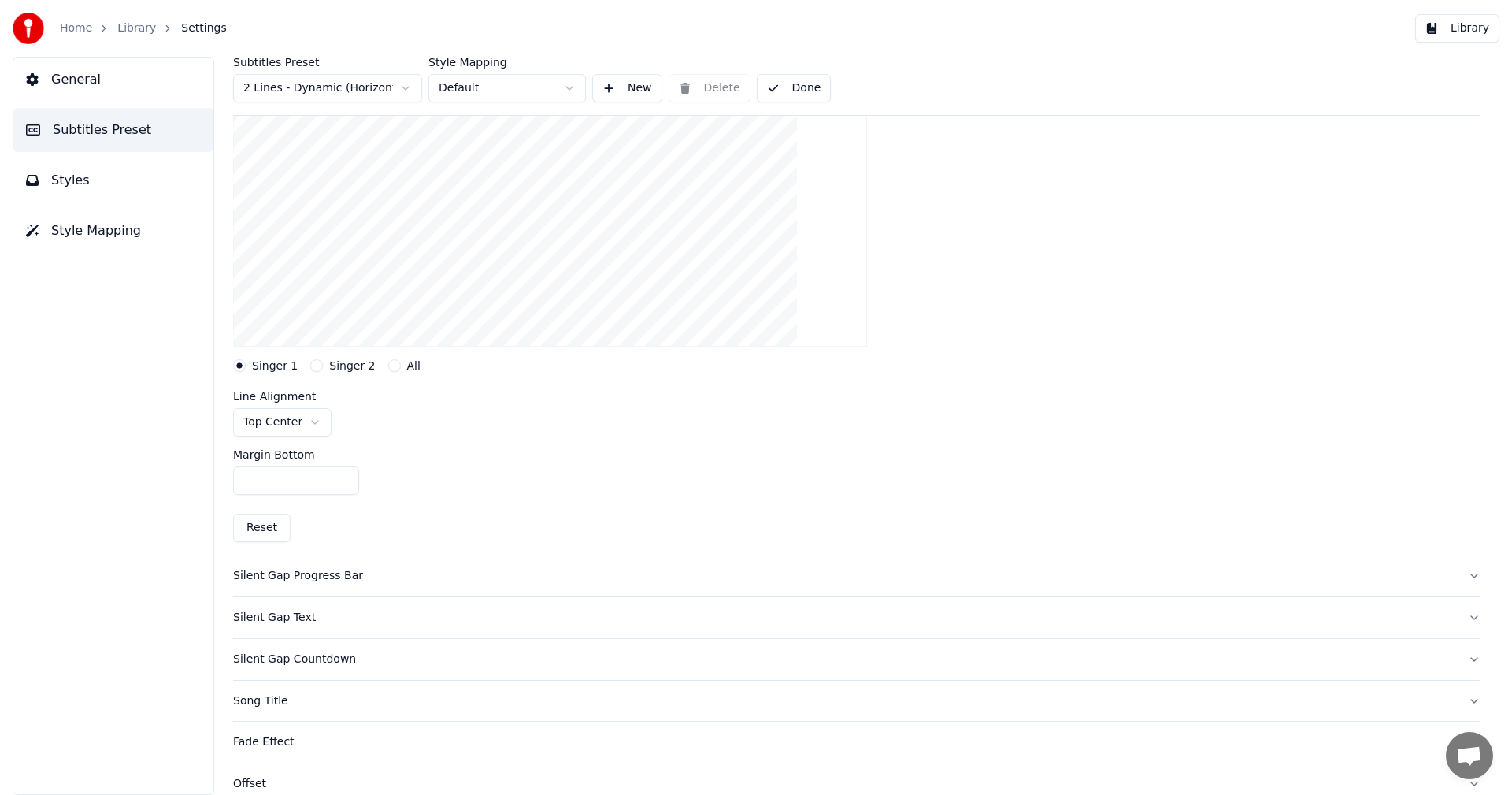
click at [1459, 21] on button "Library" at bounding box center [1458, 28] width 84 height 28
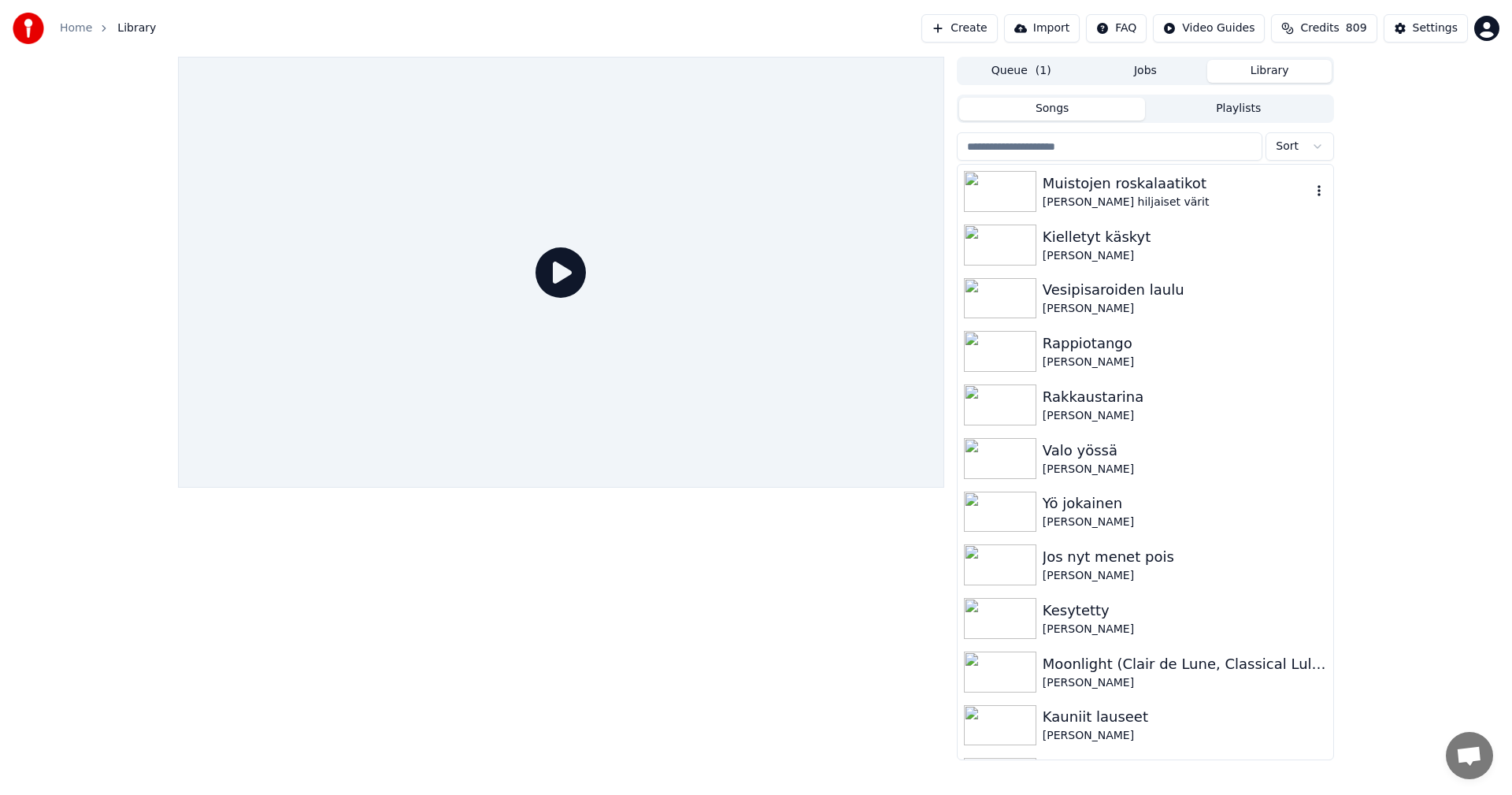
click at [1113, 200] on div "[PERSON_NAME] hiljaiset värit" at bounding box center [1177, 202] width 268 height 15
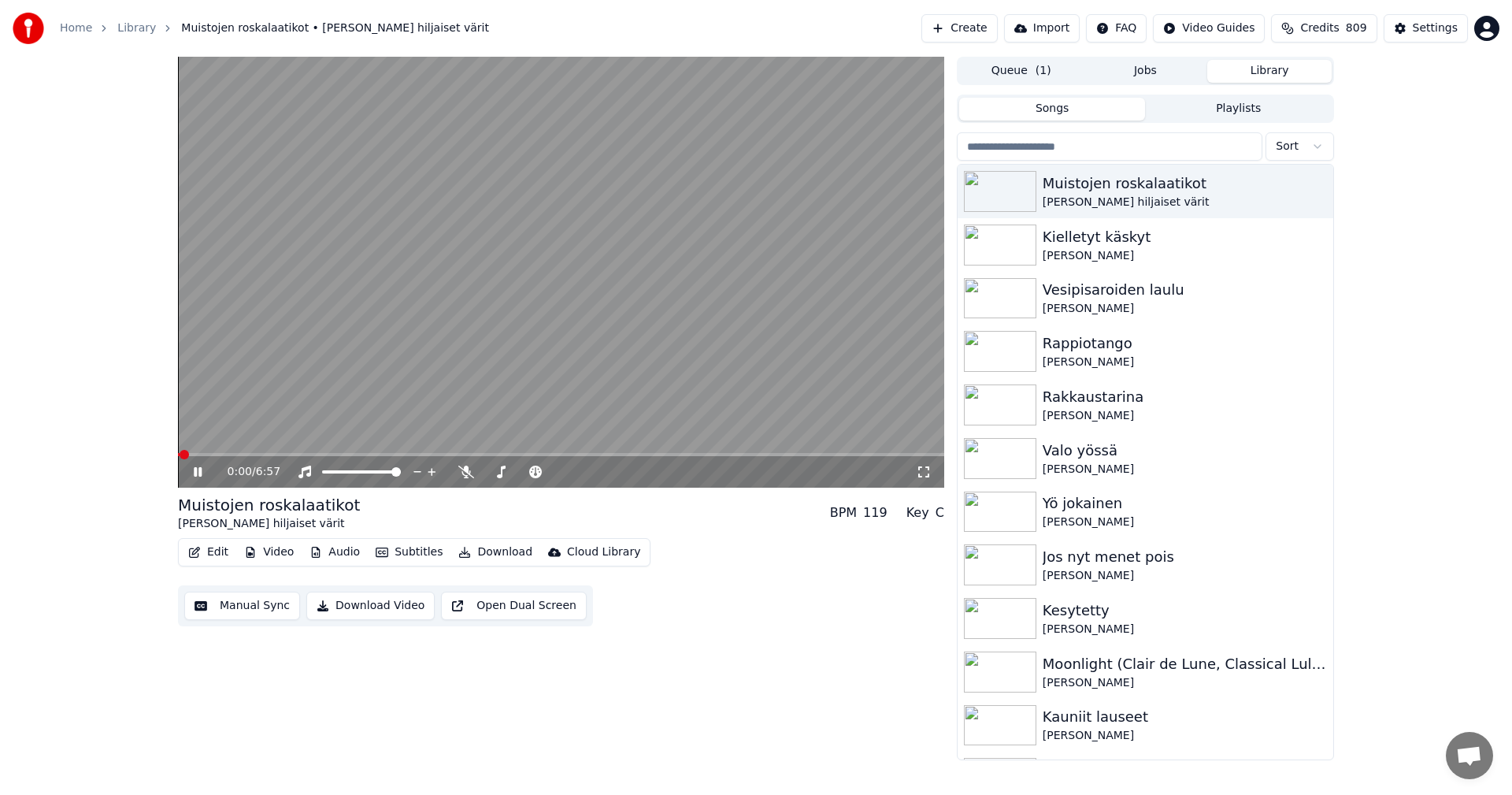
click at [440, 457] on div "0:00 / 6:57" at bounding box center [561, 471] width 766 height 32
click at [437, 455] on span at bounding box center [561, 455] width 766 height 3
click at [467, 453] on span at bounding box center [561, 455] width 766 height 3
click at [194, 472] on icon at bounding box center [209, 471] width 37 height 13
click at [1435, 34] on div "Settings" at bounding box center [1435, 28] width 45 height 15
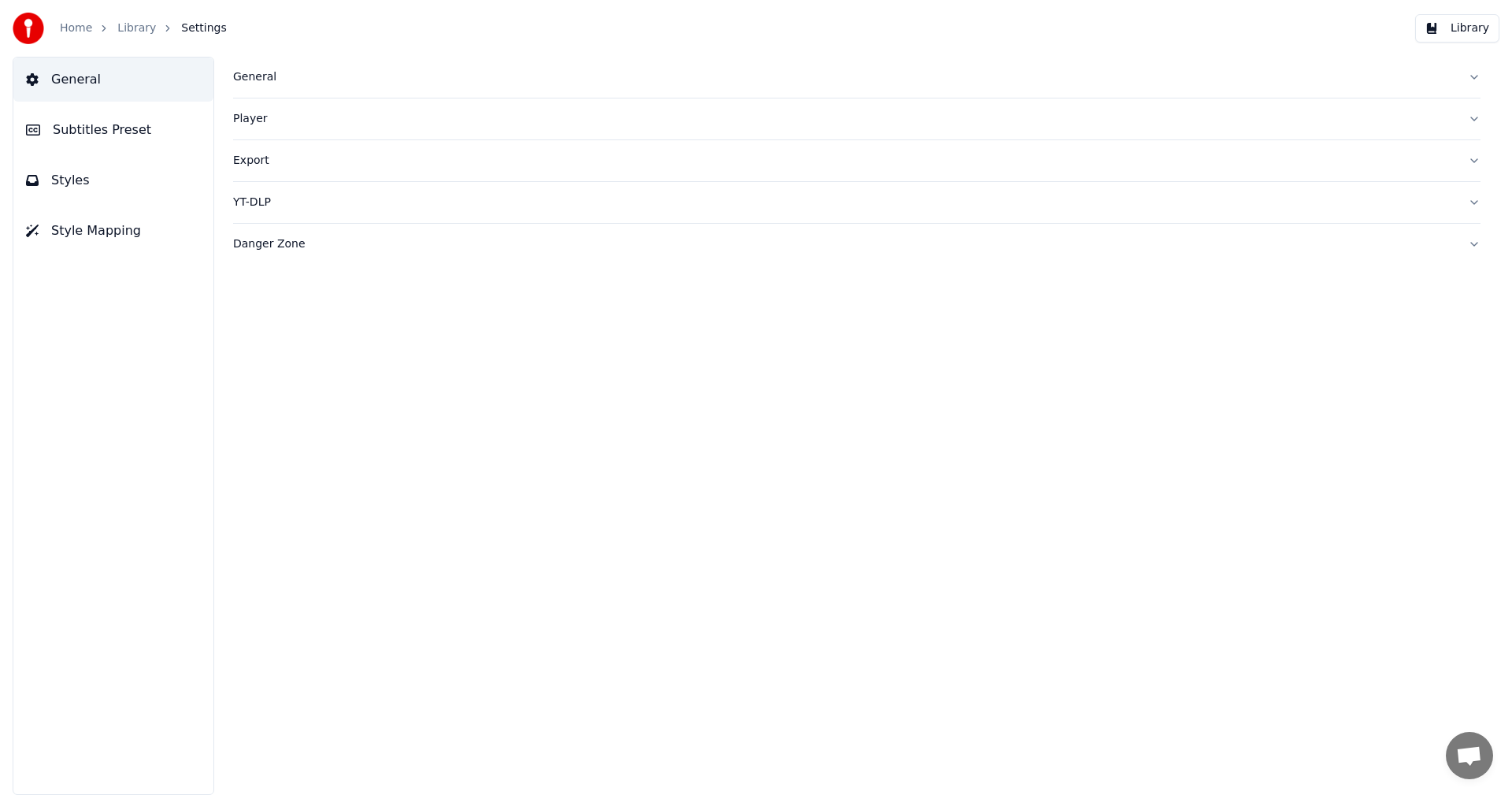
click at [146, 132] on button "Subtitles Preset" at bounding box center [114, 129] width 200 height 44
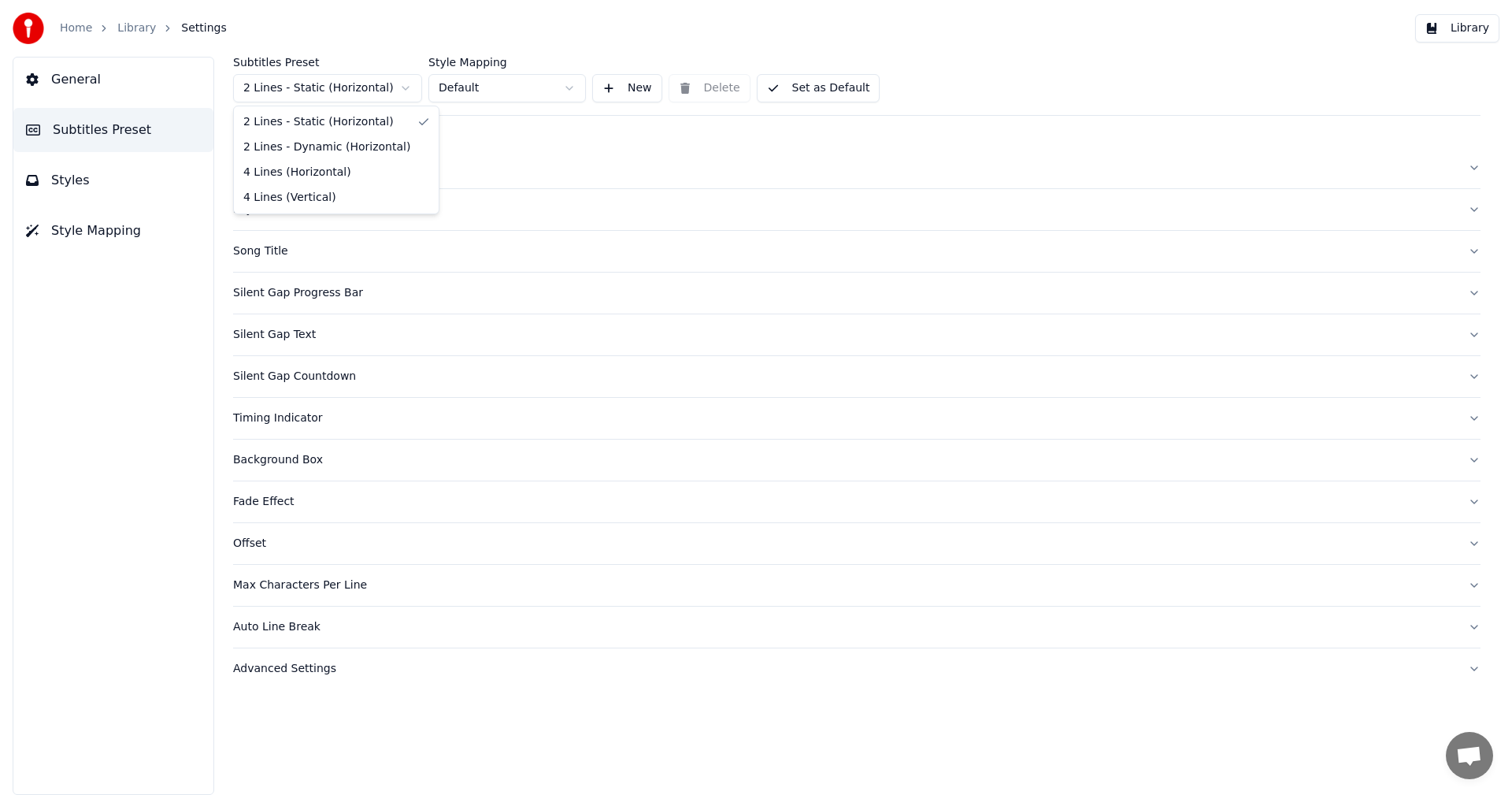
click at [350, 79] on html "Home Library Settings Library General Subtitles Preset Styles Style Mapping Sub…" at bounding box center [756, 398] width 1512 height 795
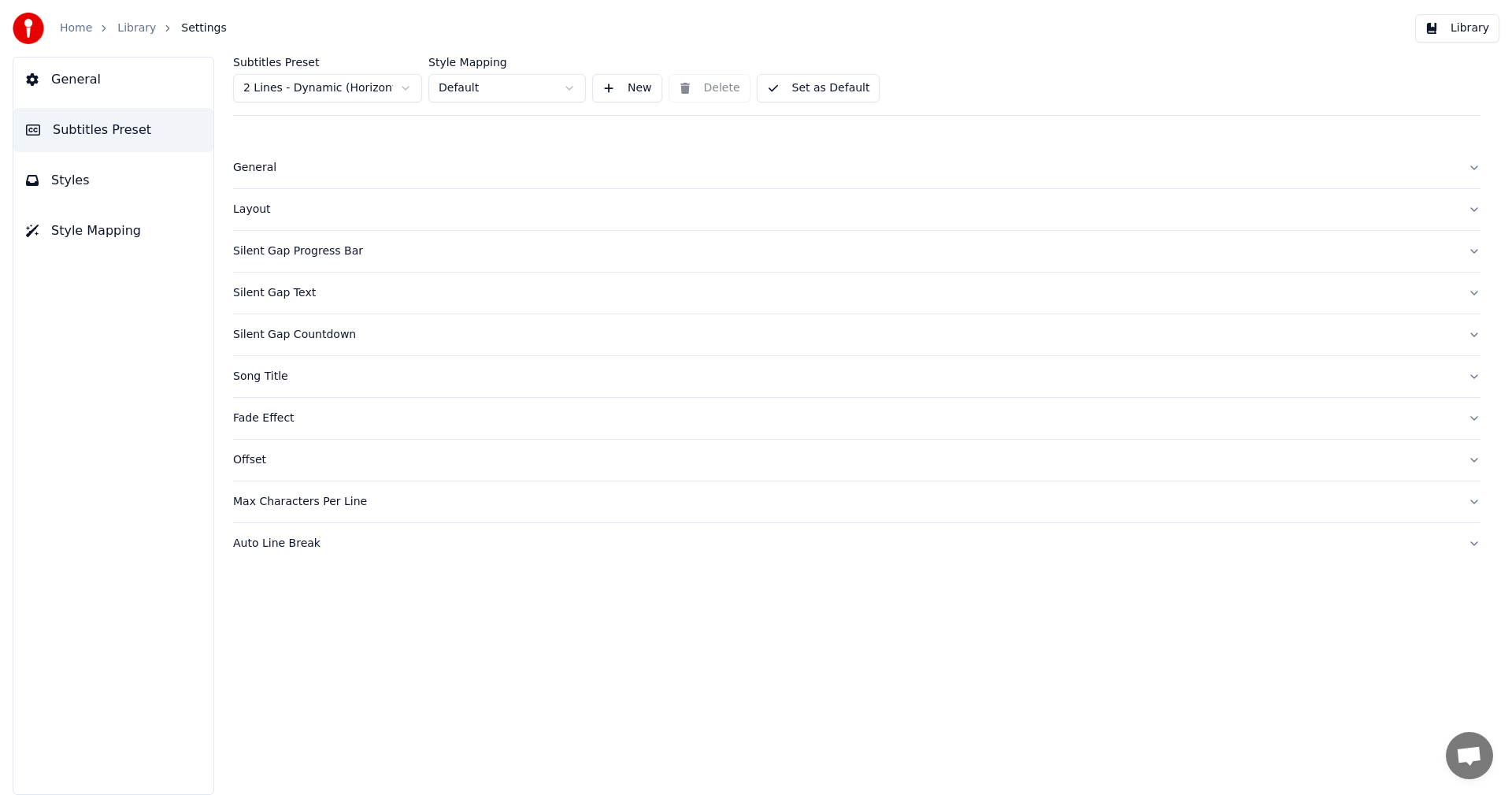
click at [267, 216] on div "Layout" at bounding box center [844, 209] width 1222 height 15
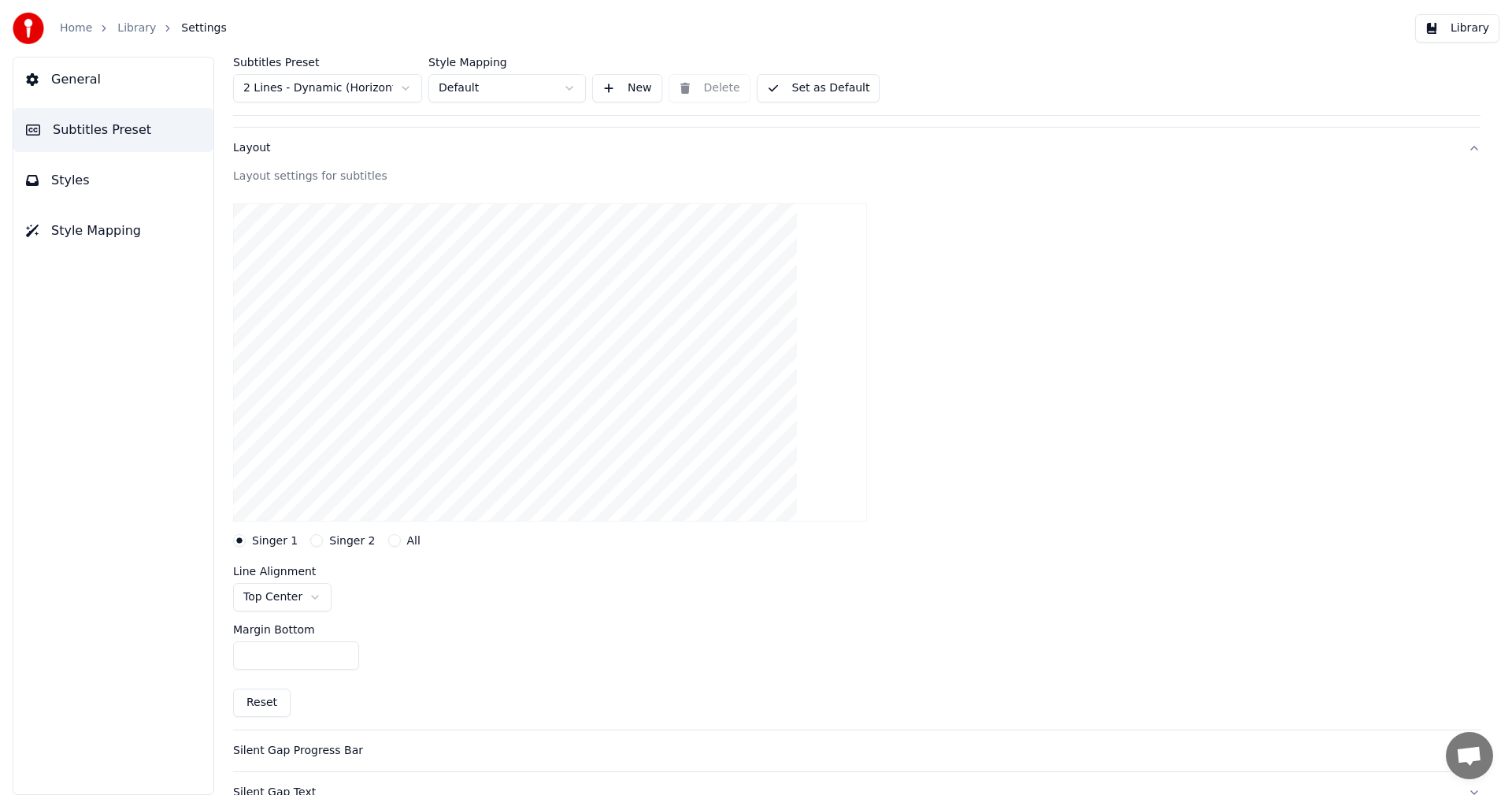
scroll to position [157, 0]
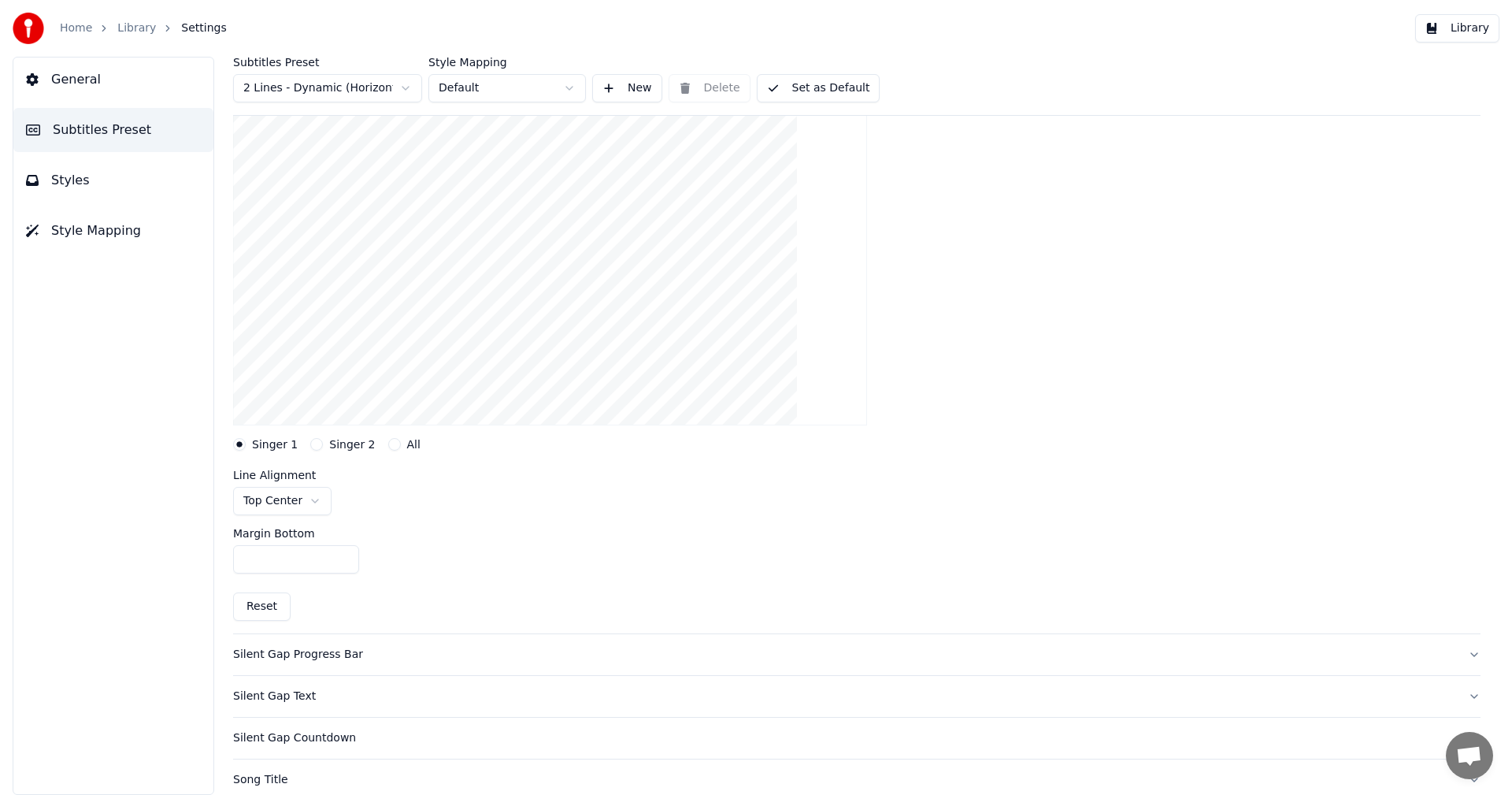
click at [264, 607] on button "Reset" at bounding box center [261, 607] width 58 height 28
type input "***"
click at [329, 500] on html "Home Library Settings Library General Subtitles Preset Styles Style Mapping Sub…" at bounding box center [756, 398] width 1512 height 795
drag, startPoint x: 313, startPoint y: 640, endPoint x: 307, endPoint y: 573, distance: 67.3
click at [313, 448] on button "Singer 2" at bounding box center [317, 444] width 13 height 13
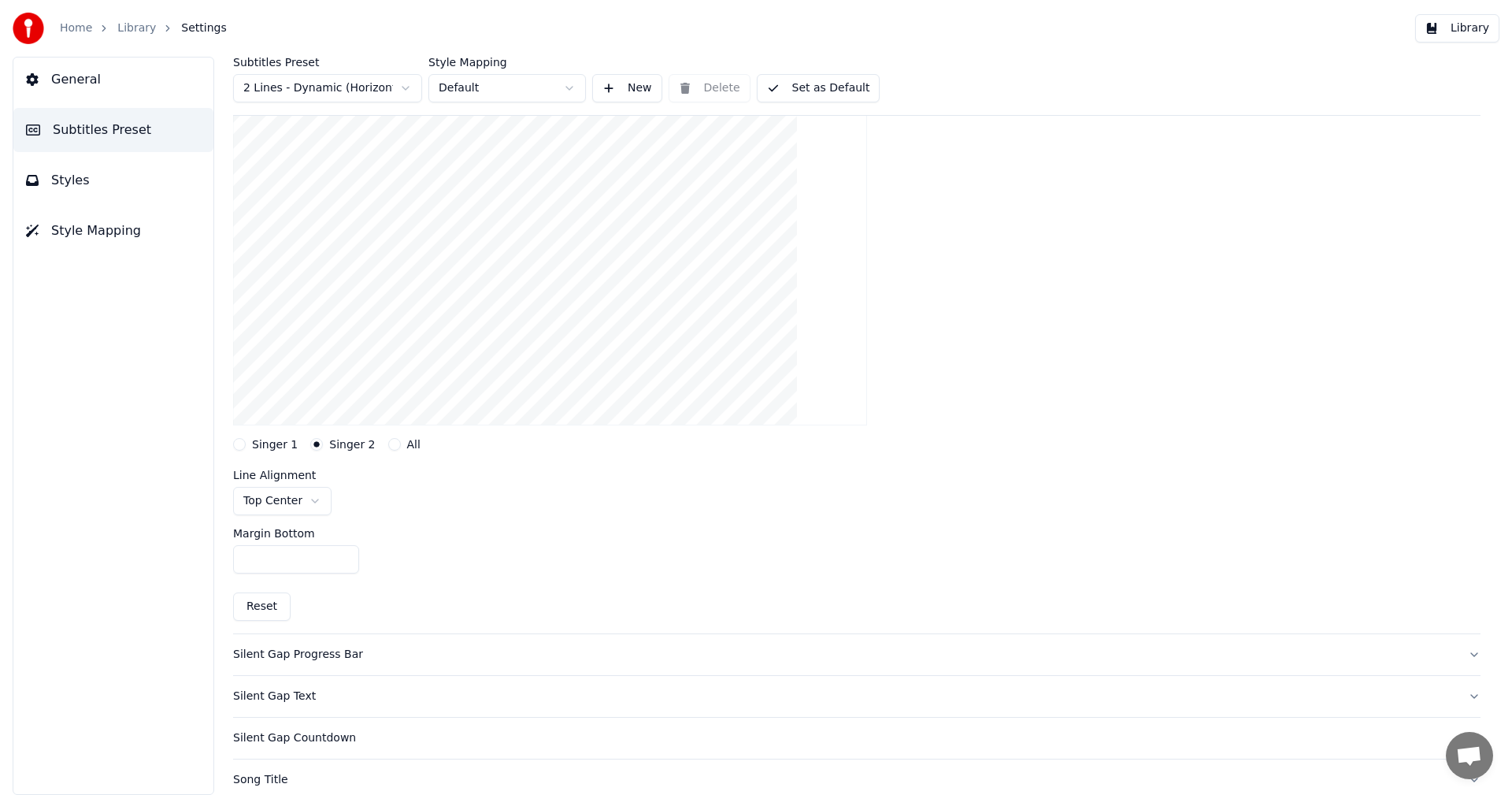
click at [1460, 27] on button "Library" at bounding box center [1458, 28] width 84 height 28
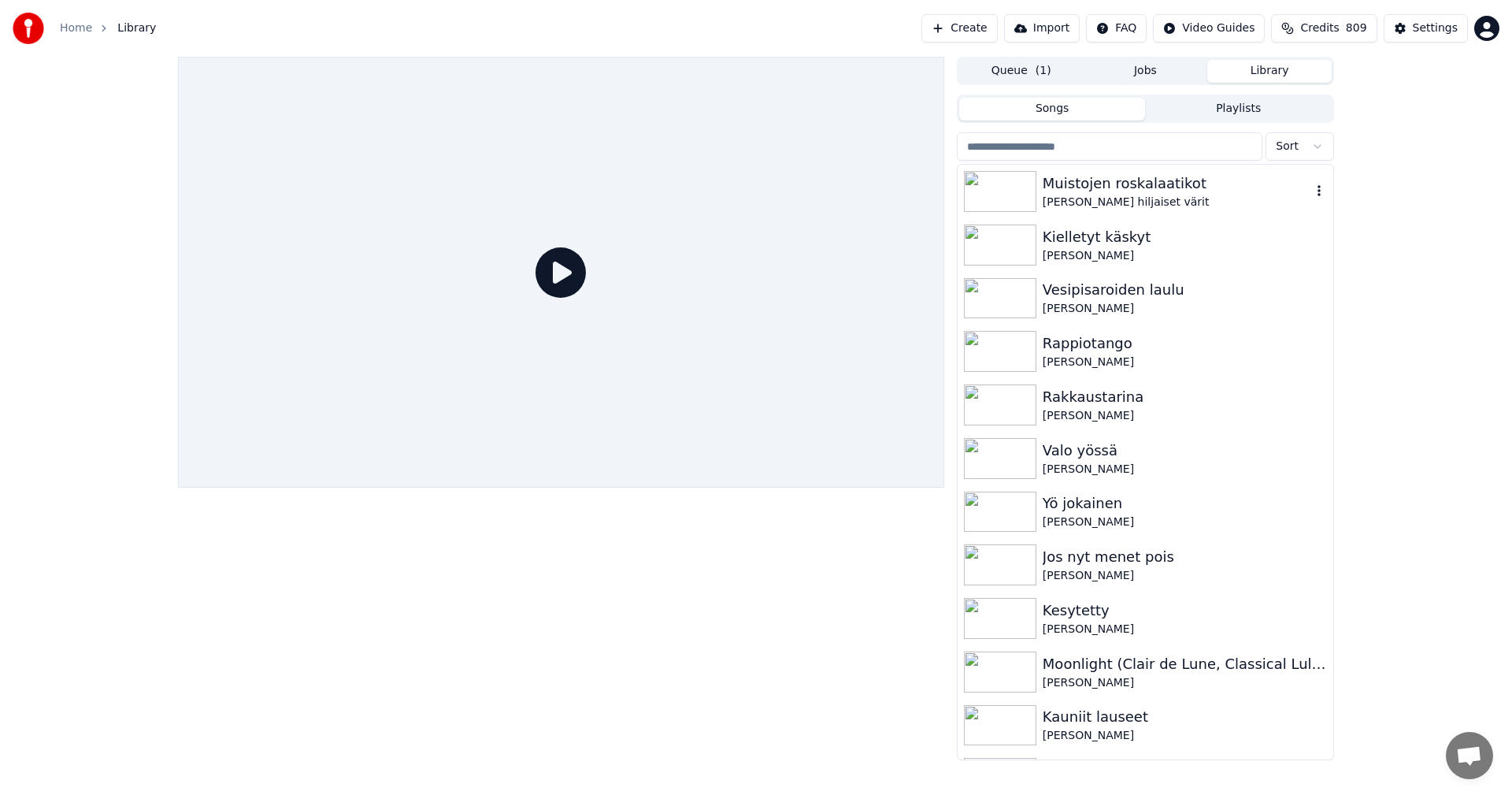
click at [1036, 192] on div at bounding box center [1004, 192] width 79 height 41
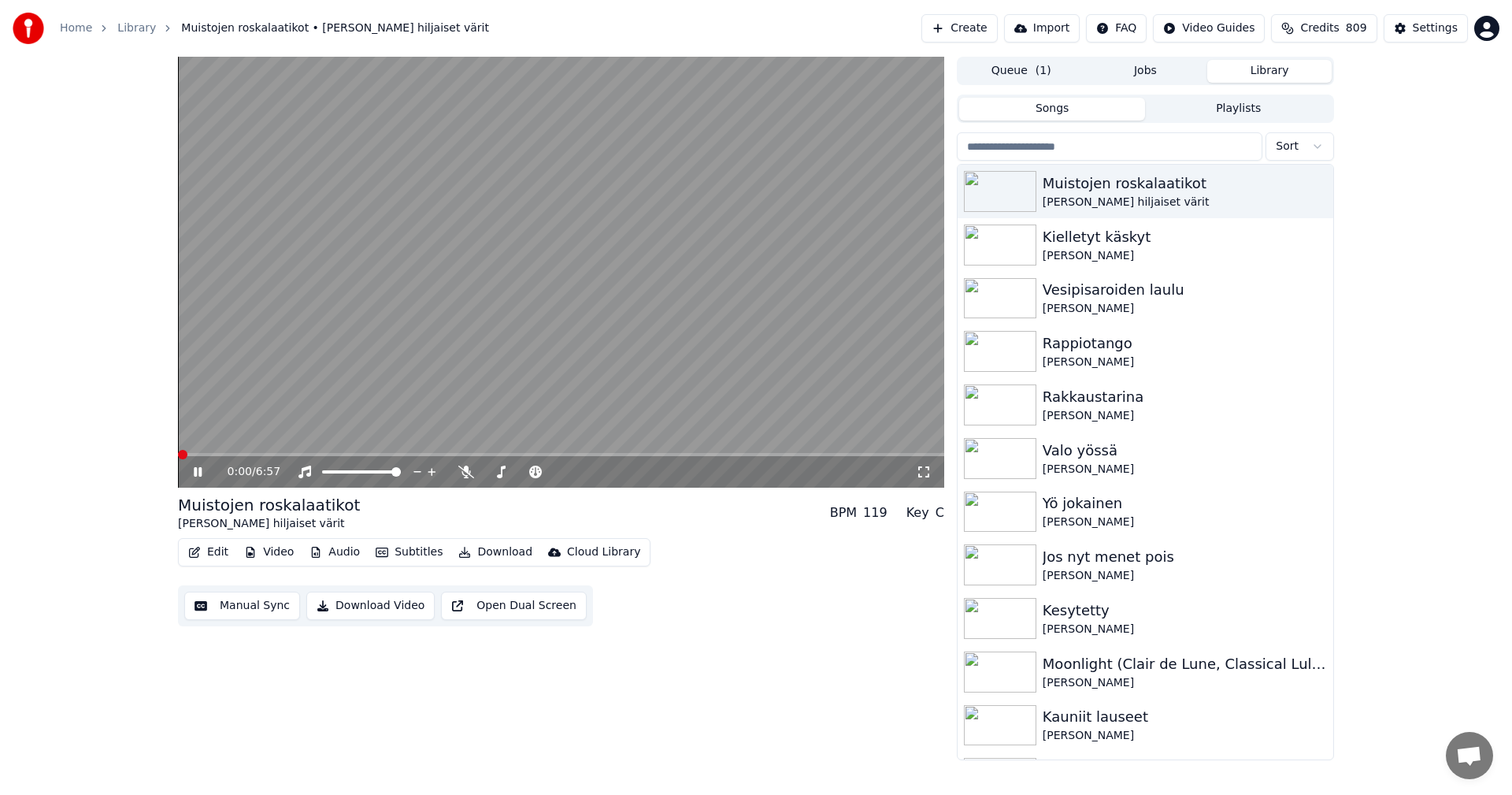
click at [300, 454] on span at bounding box center [561, 455] width 766 height 3
click at [399, 453] on span at bounding box center [561, 455] width 766 height 3
click at [476, 456] on span at bounding box center [561, 455] width 766 height 3
click at [202, 472] on icon at bounding box center [209, 471] width 37 height 13
click at [1425, 30] on div "Settings" at bounding box center [1435, 28] width 45 height 15
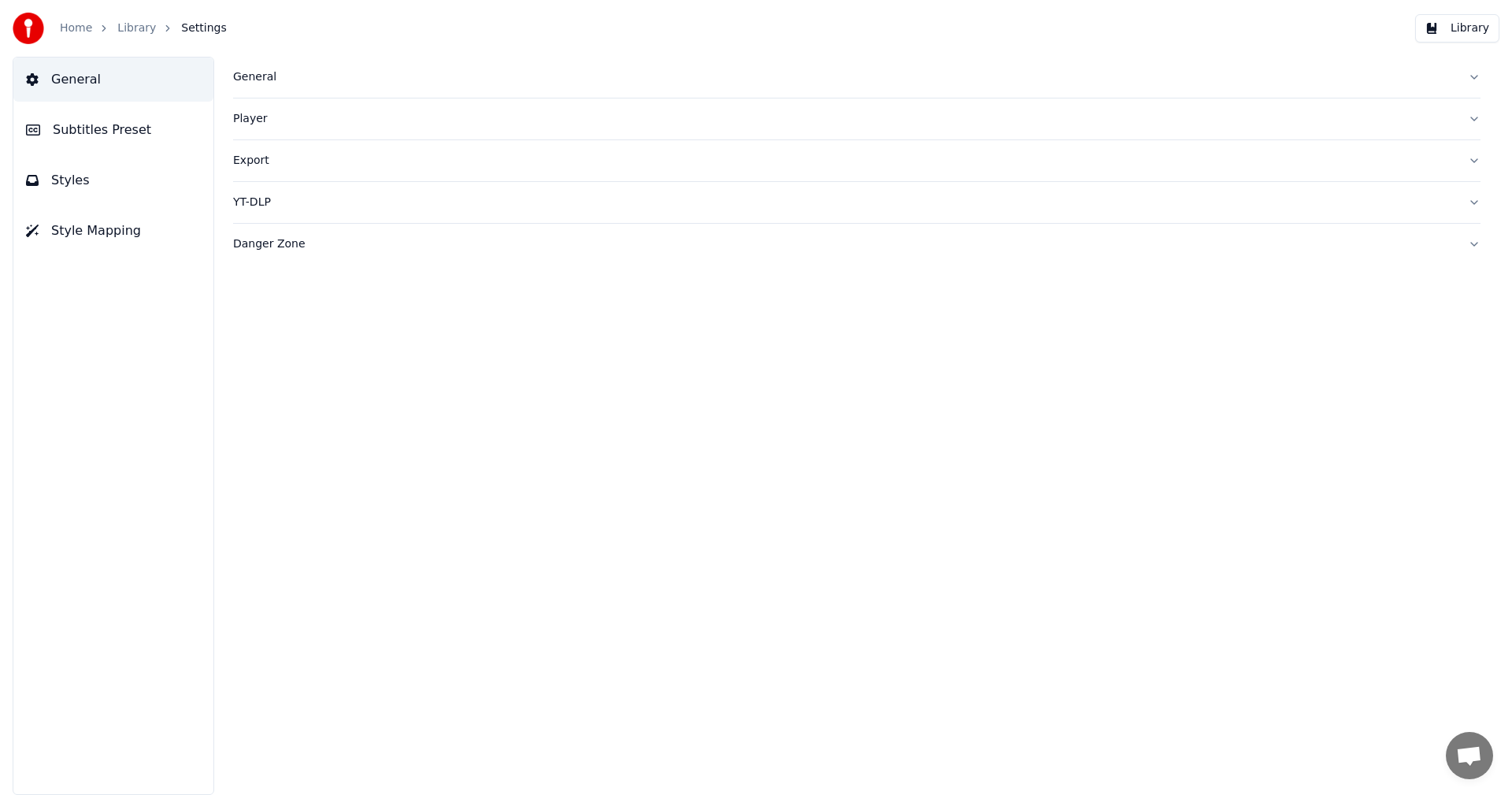
click at [137, 130] on span "Subtitles Preset" at bounding box center [101, 130] width 98 height 19
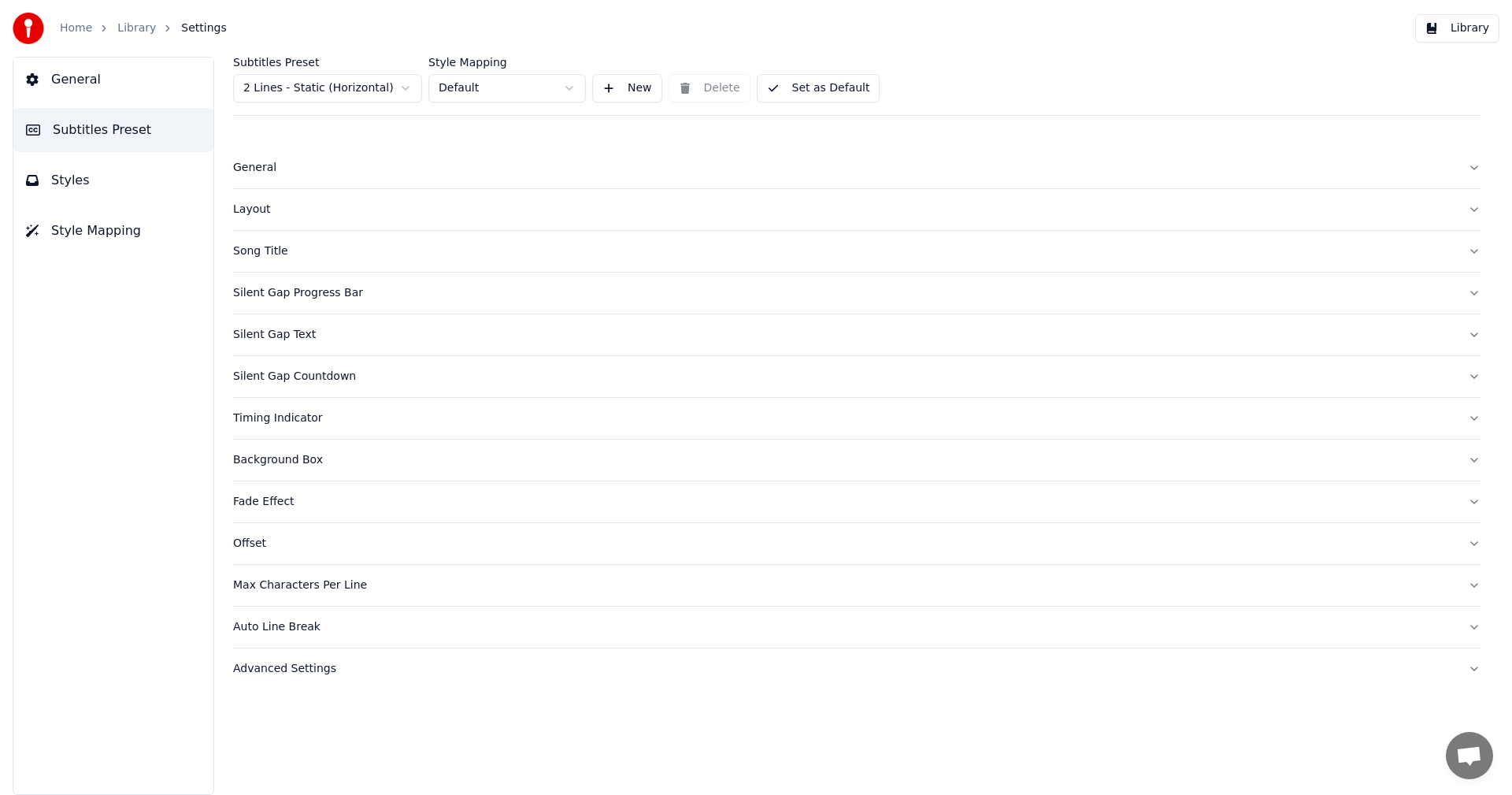
click at [360, 92] on html "Home Library Settings Library General Subtitles Preset Styles Style Mapping Sub…" at bounding box center [756, 398] width 1512 height 795
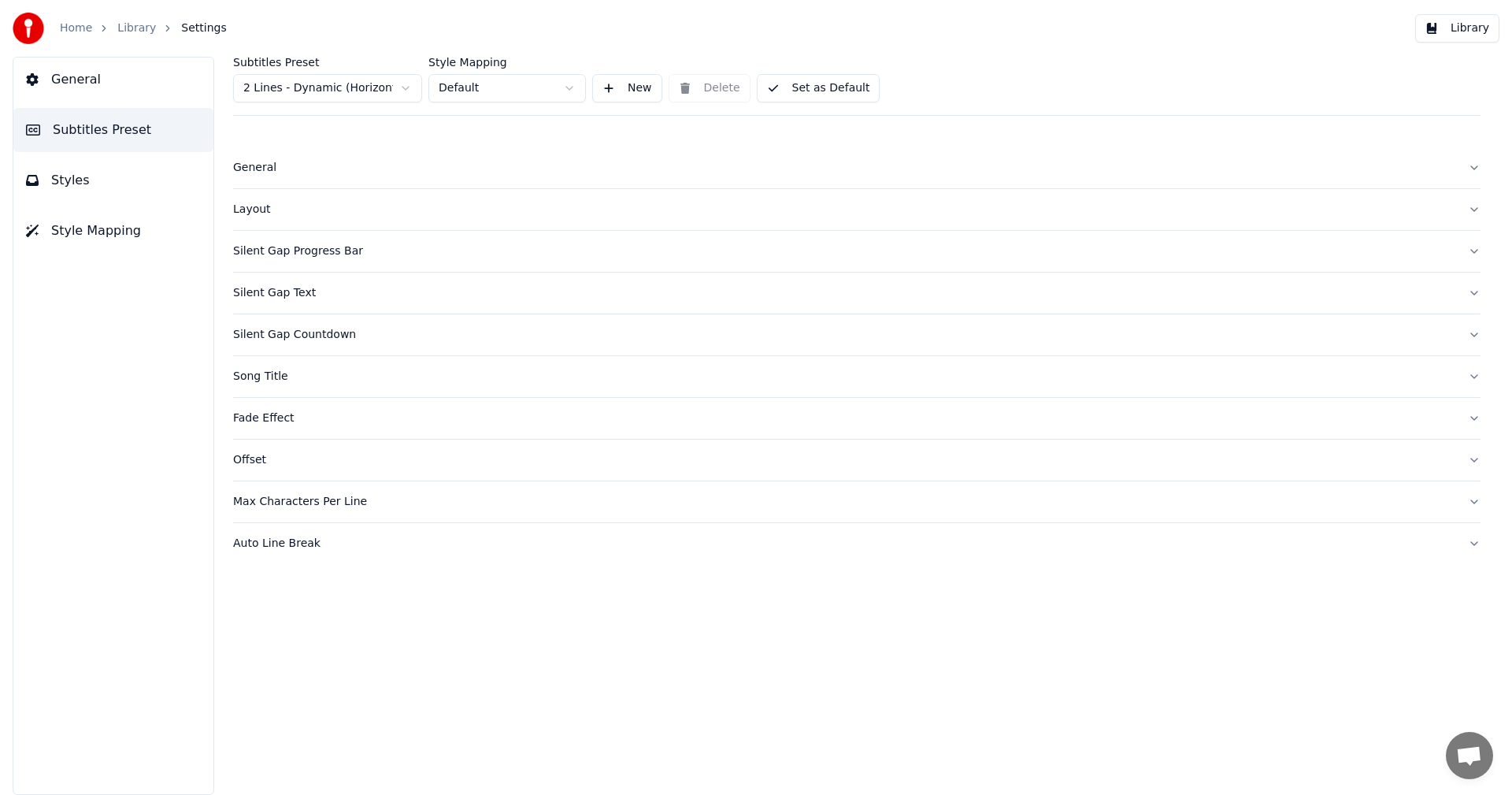
click at [247, 206] on div "Layout" at bounding box center [844, 209] width 1222 height 15
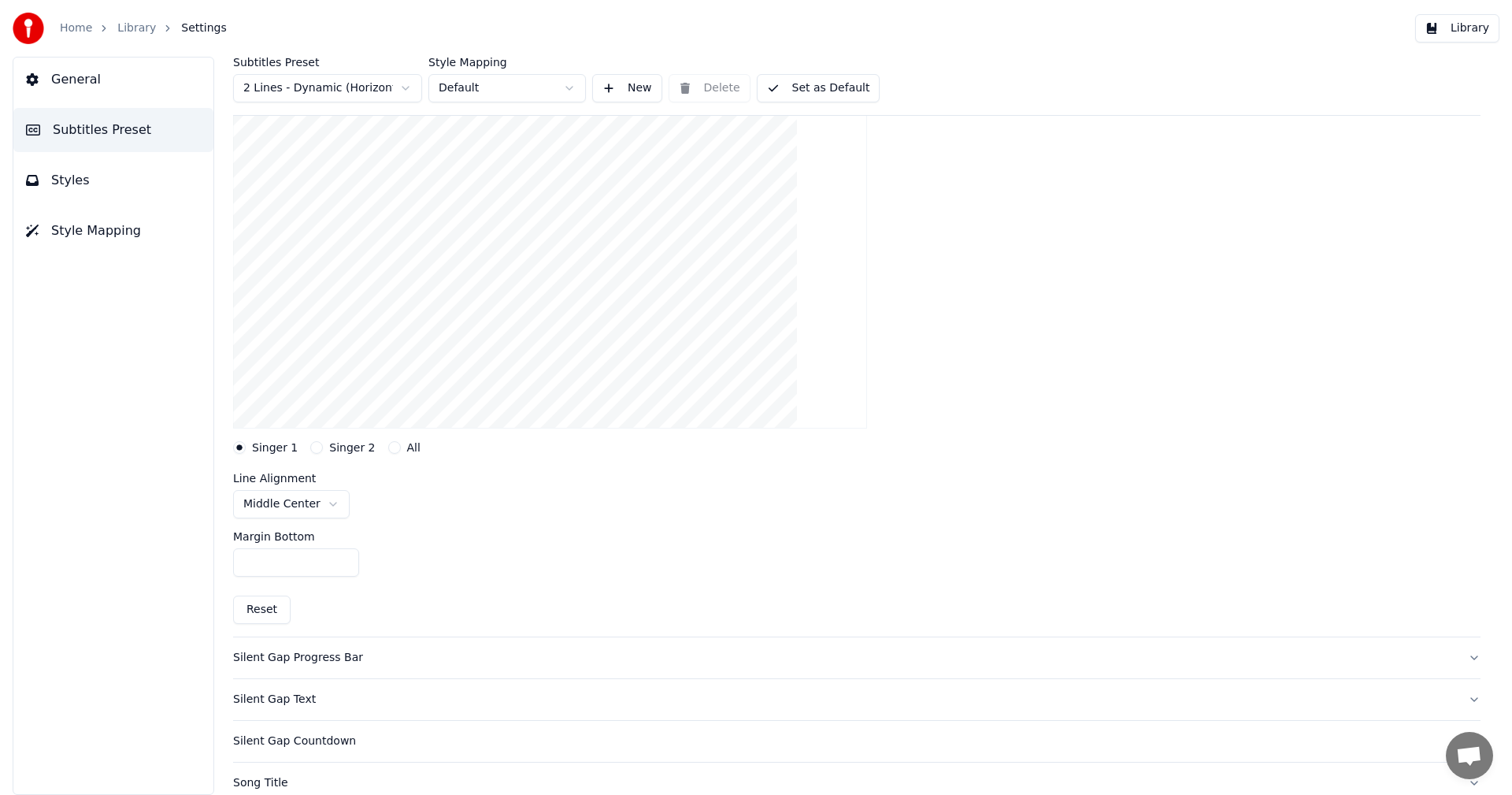
scroll to position [157, 0]
click at [329, 501] on html "Home Library Settings Library General Subtitles Preset Styles Style Mapping Sub…" at bounding box center [756, 398] width 1512 height 795
click at [316, 445] on button "Singer 2" at bounding box center [317, 444] width 13 height 13
click at [1459, 36] on button "Library" at bounding box center [1458, 28] width 84 height 28
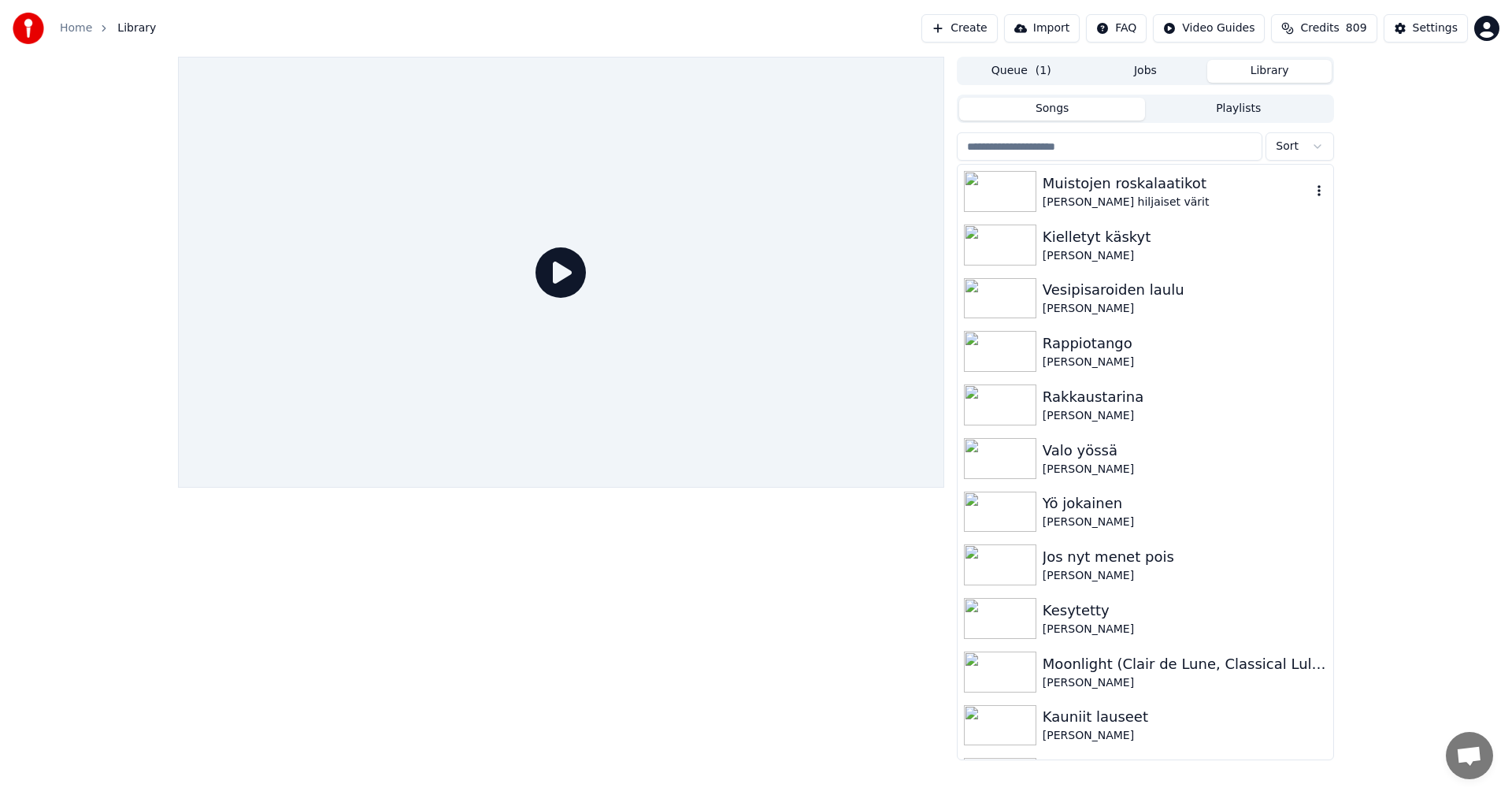
click at [1120, 188] on div "Muistojen roskalaatikot" at bounding box center [1177, 184] width 268 height 22
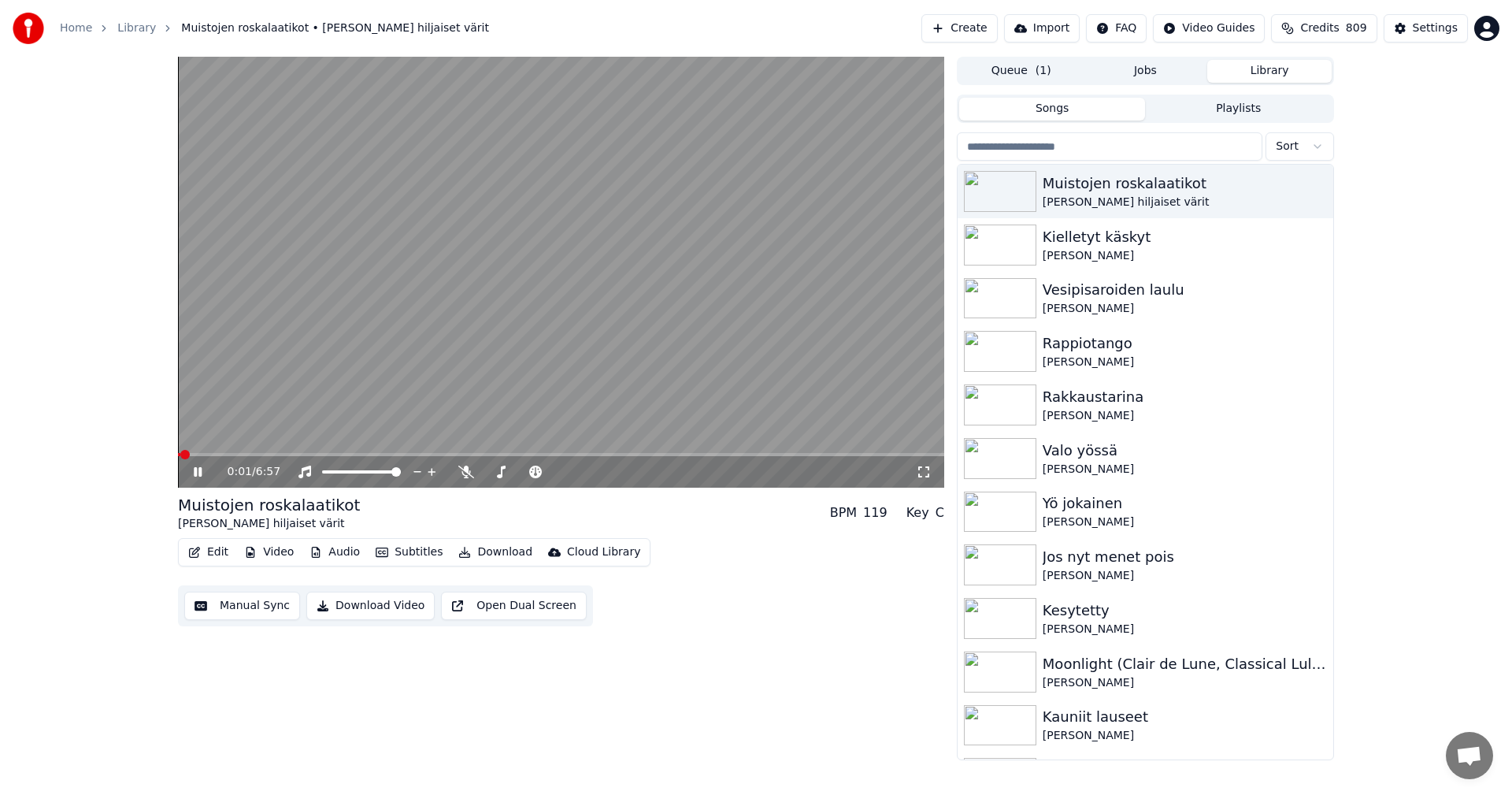
click at [267, 453] on span at bounding box center [561, 455] width 766 height 3
click at [303, 455] on span at bounding box center [561, 455] width 766 height 3
click at [381, 454] on span at bounding box center [561, 455] width 766 height 3
click at [344, 455] on span at bounding box center [286, 455] width 216 height 3
click at [197, 465] on div "1:40 / 6:57" at bounding box center [561, 471] width 753 height 15
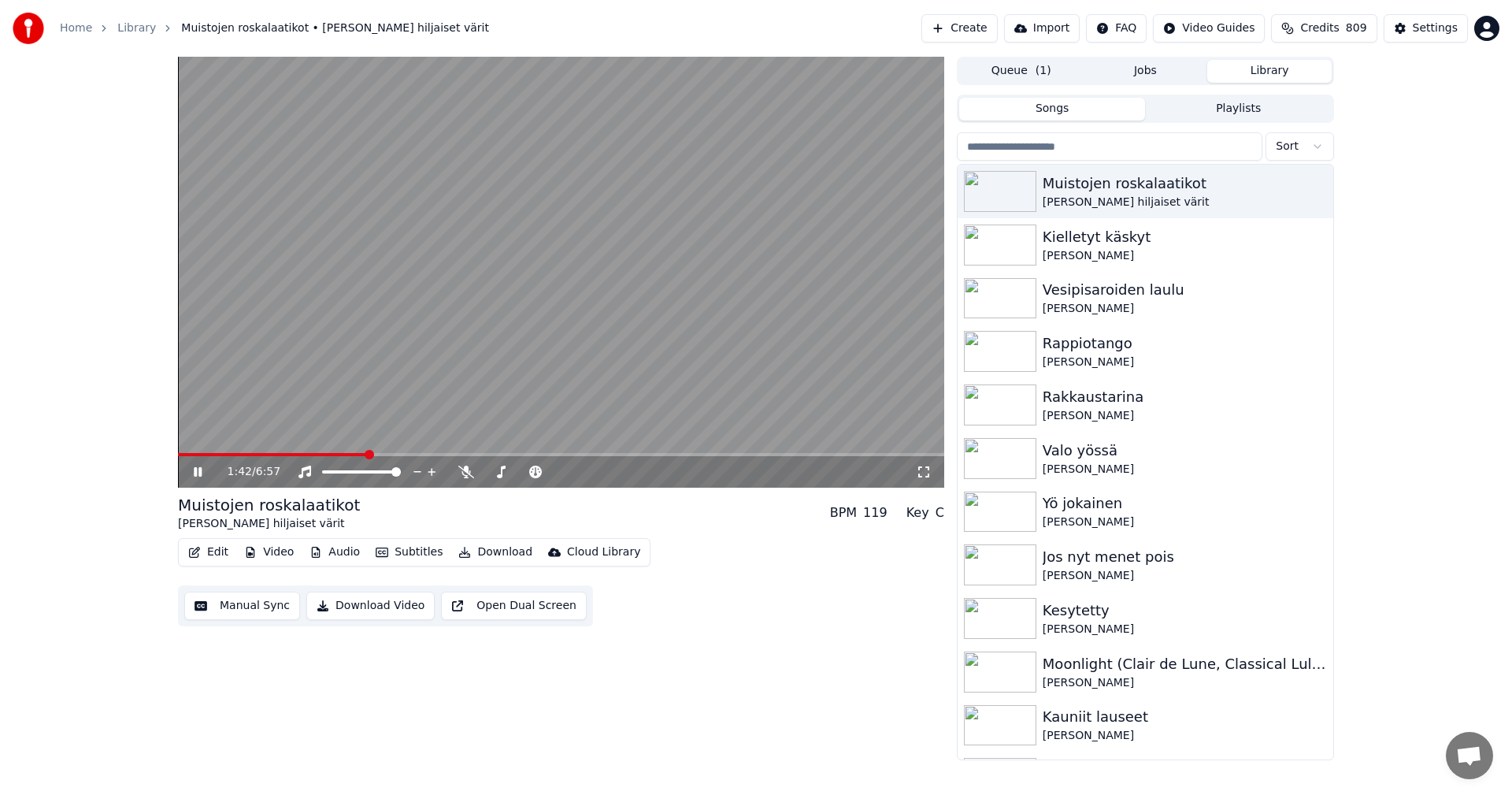
click at [198, 475] on icon at bounding box center [209, 471] width 37 height 13
click at [1438, 31] on div "Settings" at bounding box center [1435, 28] width 45 height 15
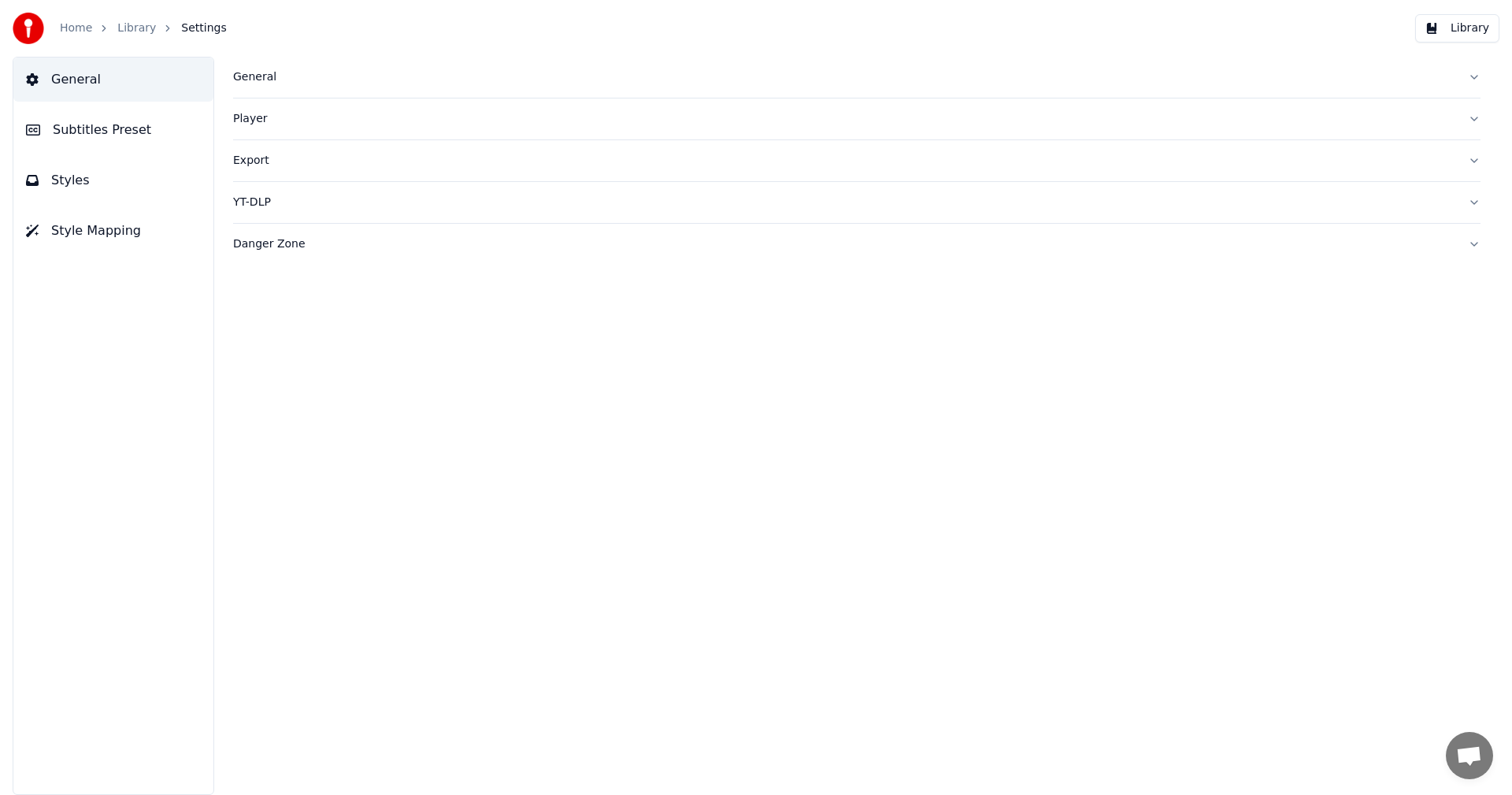
click at [132, 134] on span "Subtitles Preset" at bounding box center [101, 130] width 98 height 19
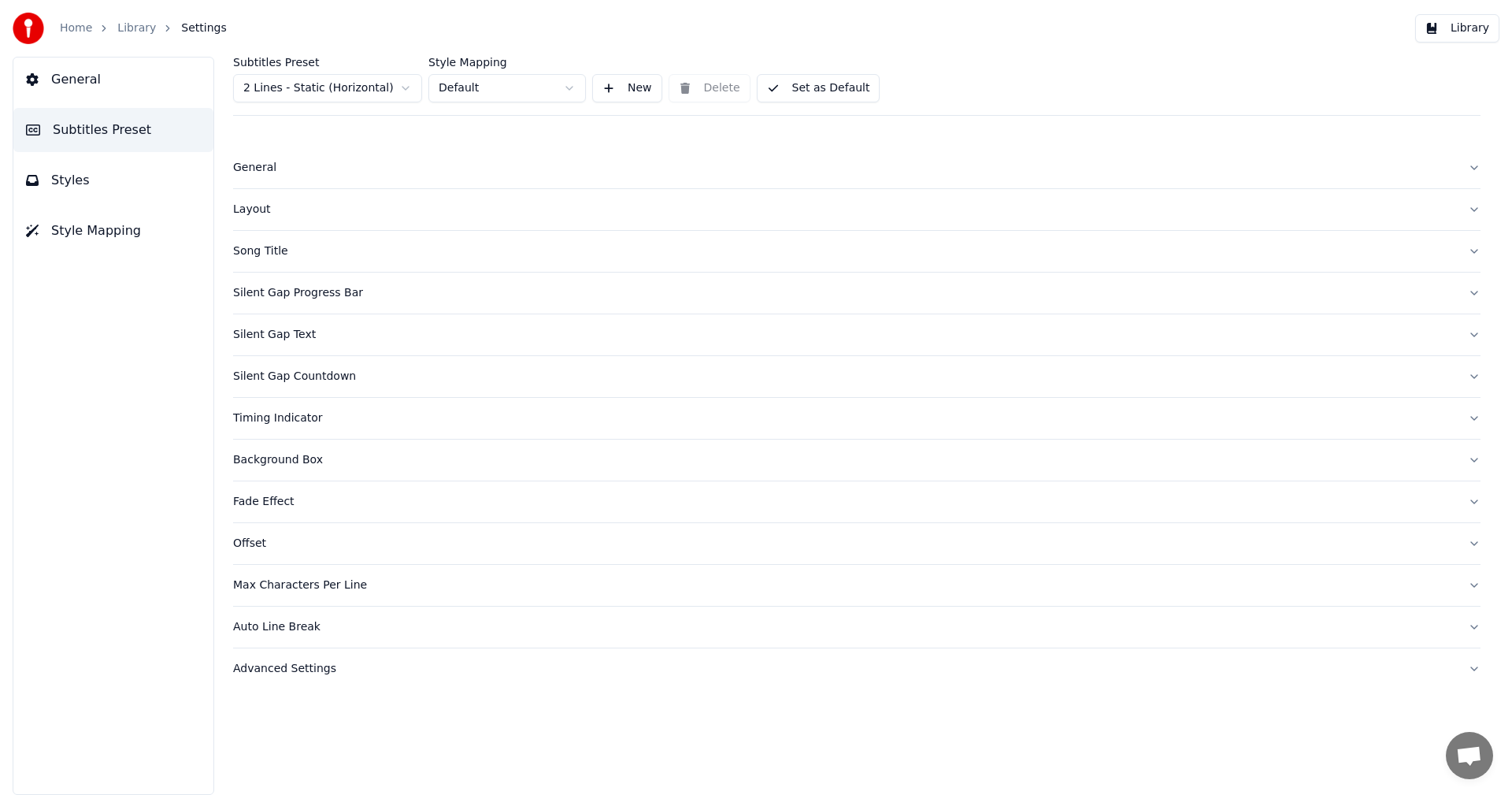
click at [388, 85] on html "Home Library Settings Library General Subtitles Preset Styles Style Mapping Sub…" at bounding box center [756, 398] width 1512 height 795
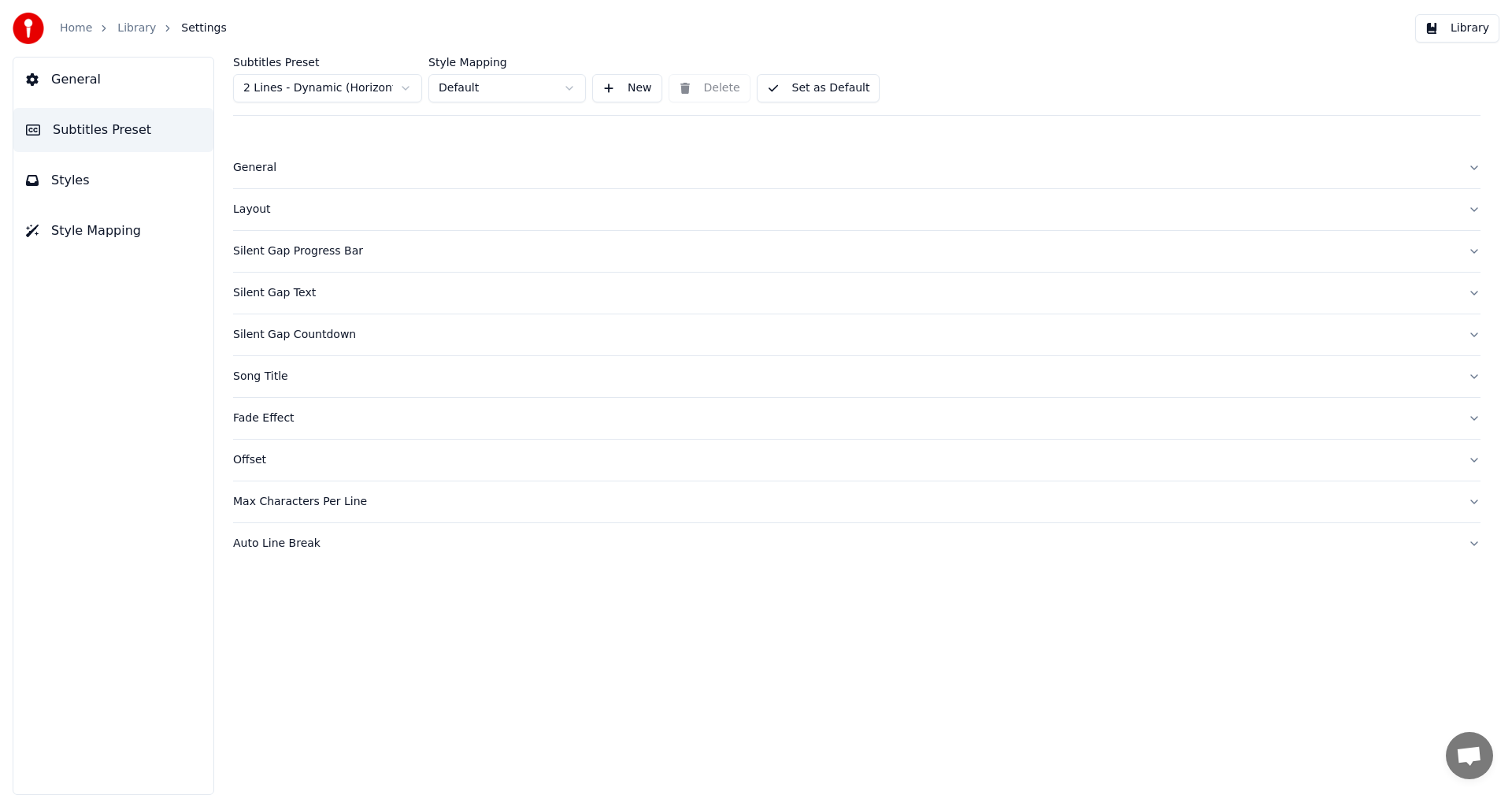
click at [323, 342] on button "Silent Gap Countdown" at bounding box center [857, 335] width 1248 height 41
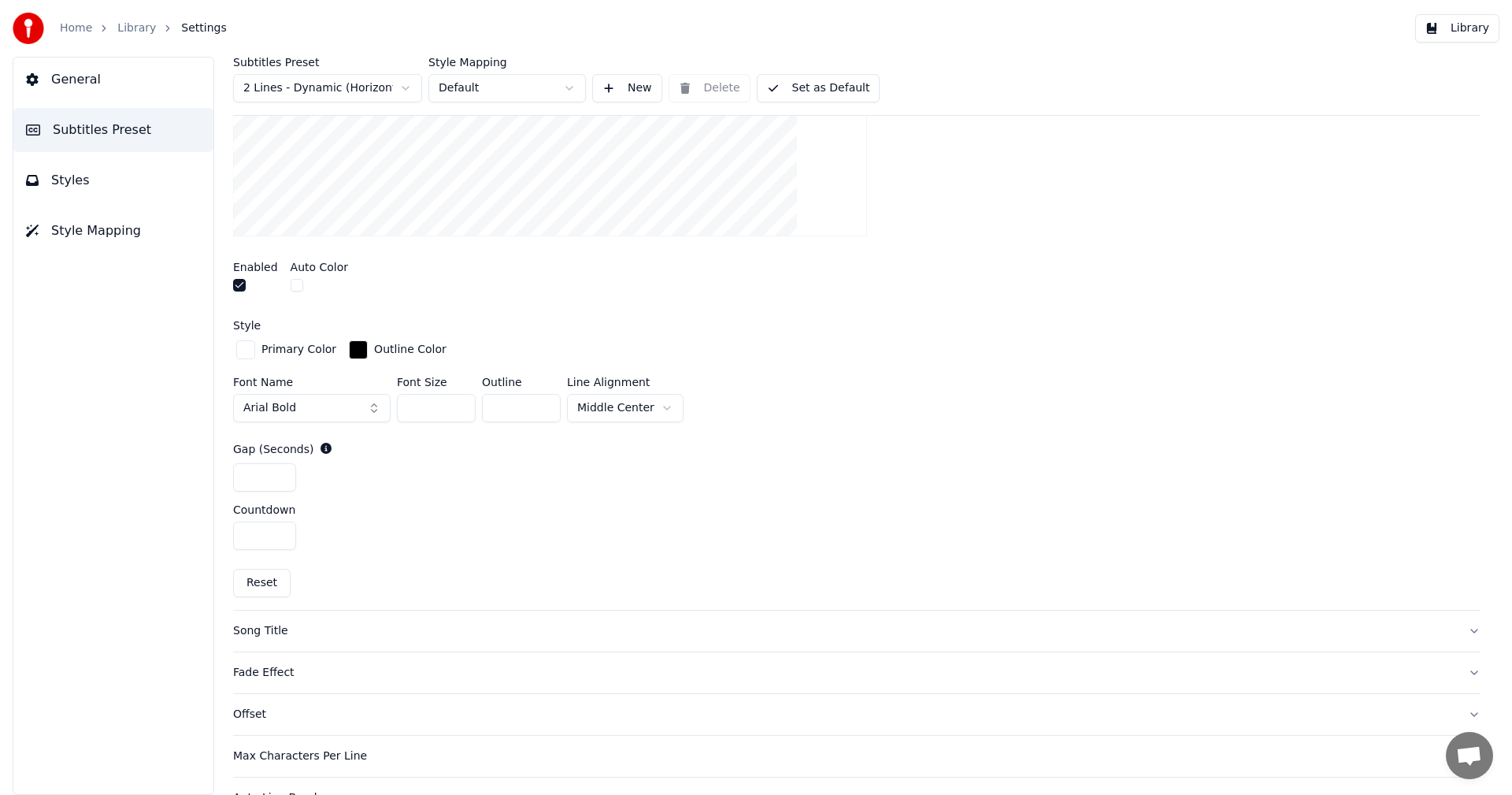
scroll to position [472, 0]
click at [612, 409] on html "Home Library Settings Library General Subtitles Preset Styles Style Mapping Sub…" at bounding box center [756, 398] width 1512 height 795
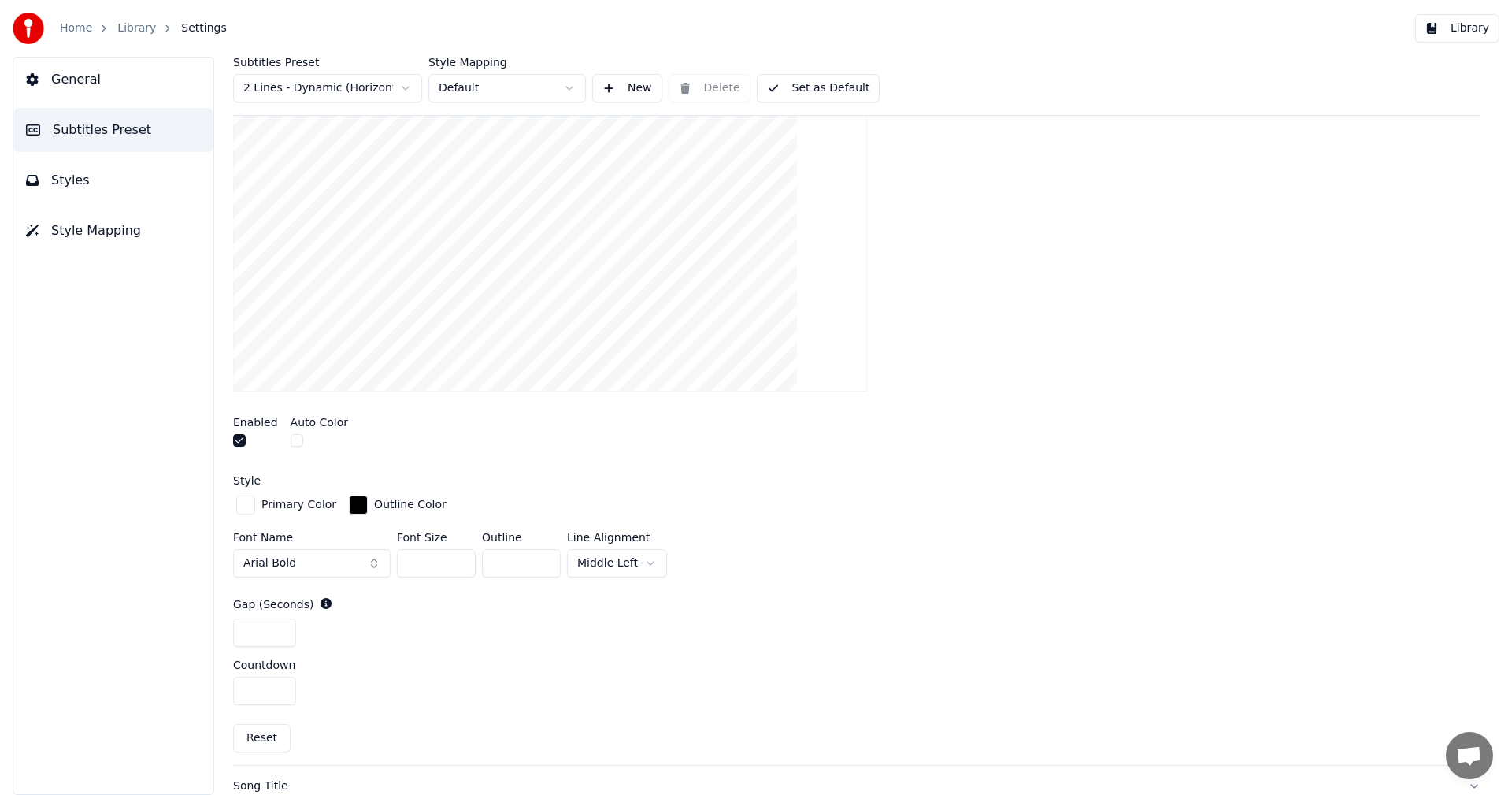
scroll to position [315, 0]
click at [458, 559] on input "***" at bounding box center [437, 564] width 79 height 28
type input "***"
click at [458, 559] on input "***" at bounding box center [437, 564] width 79 height 28
click at [833, 431] on div "Enabled Auto Color" at bounding box center [857, 435] width 1248 height 59
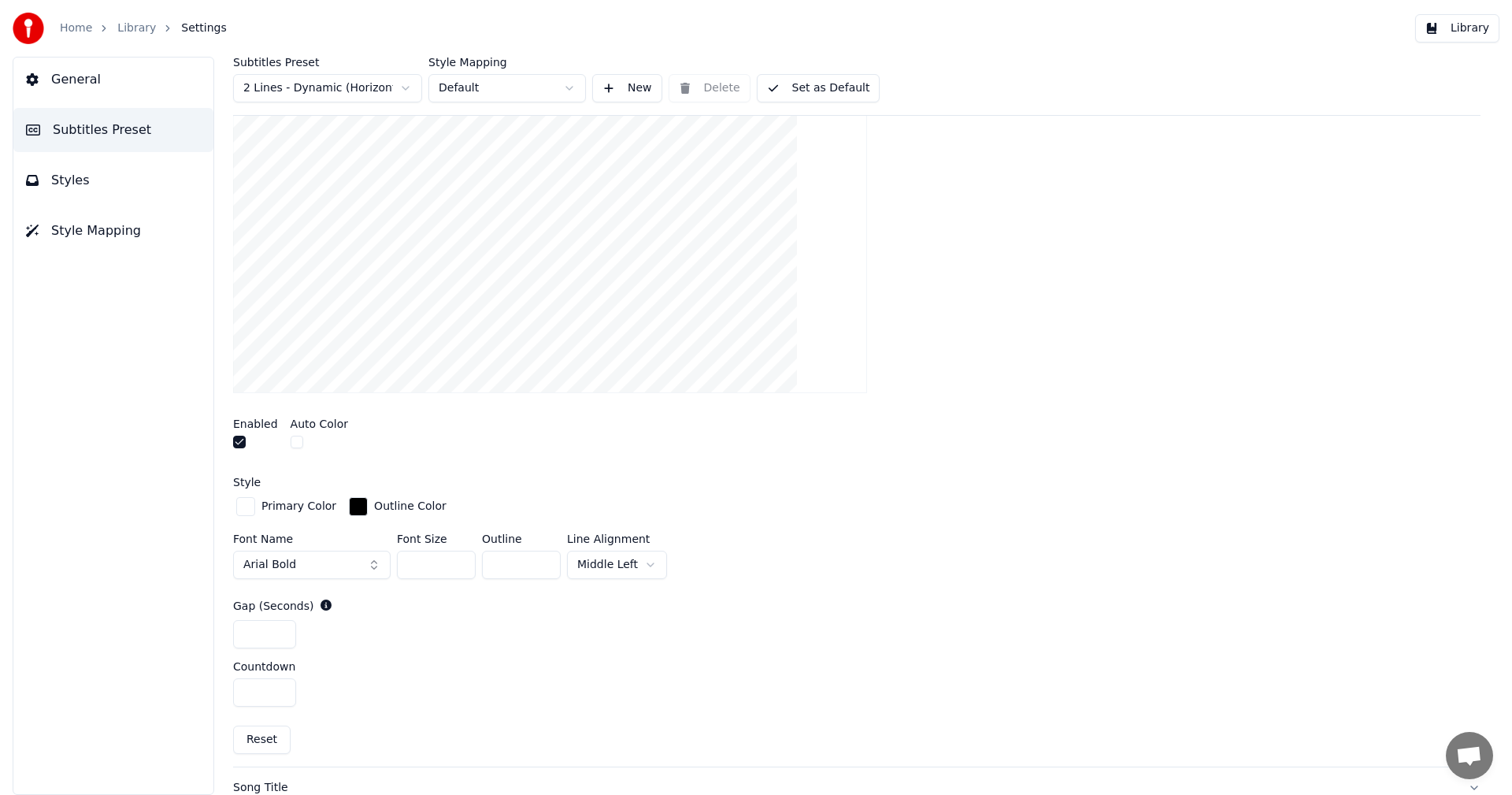
click at [1484, 28] on button "Library" at bounding box center [1458, 28] width 84 height 28
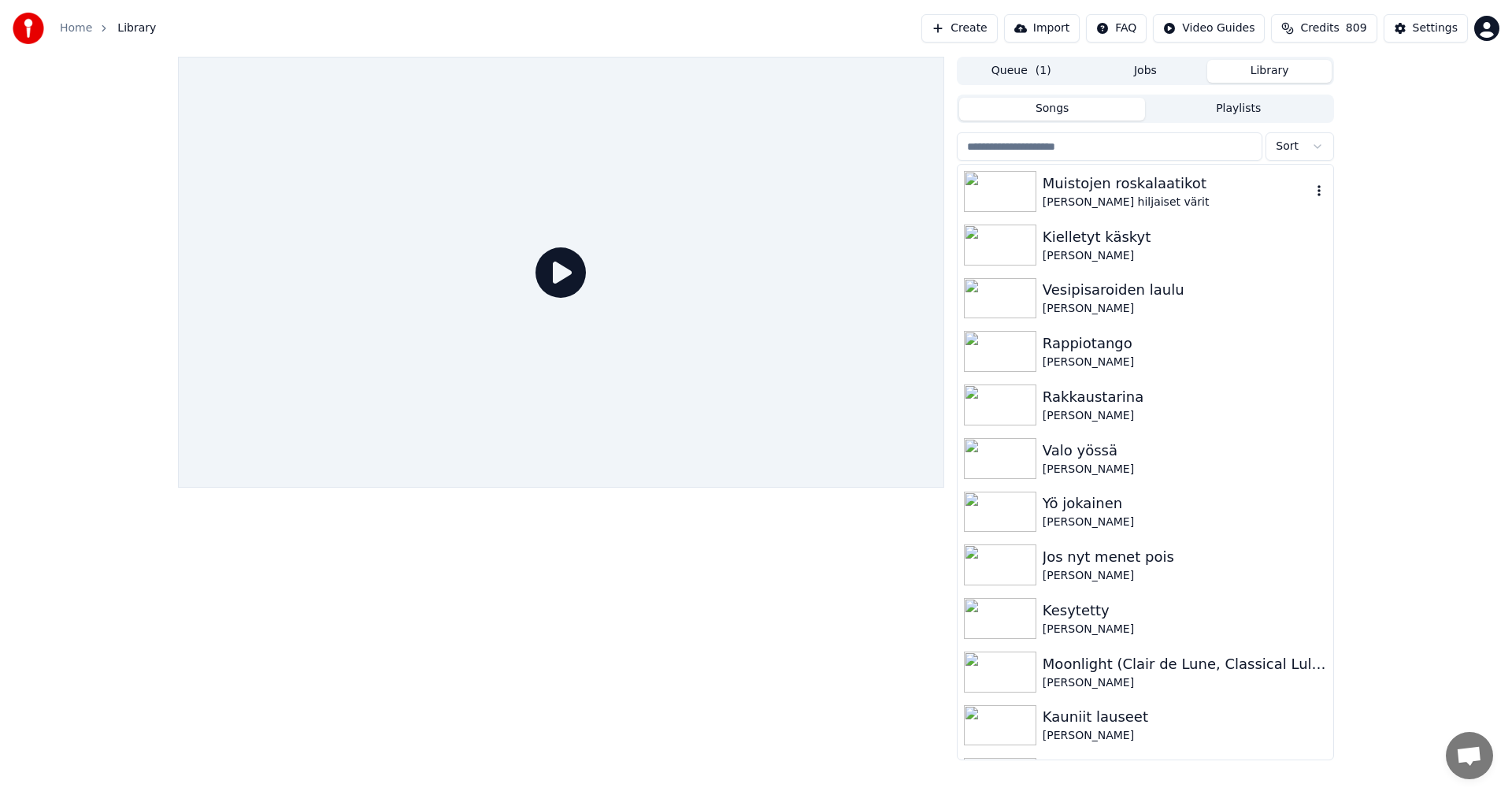
click at [994, 195] on img at bounding box center [1000, 192] width 72 height 41
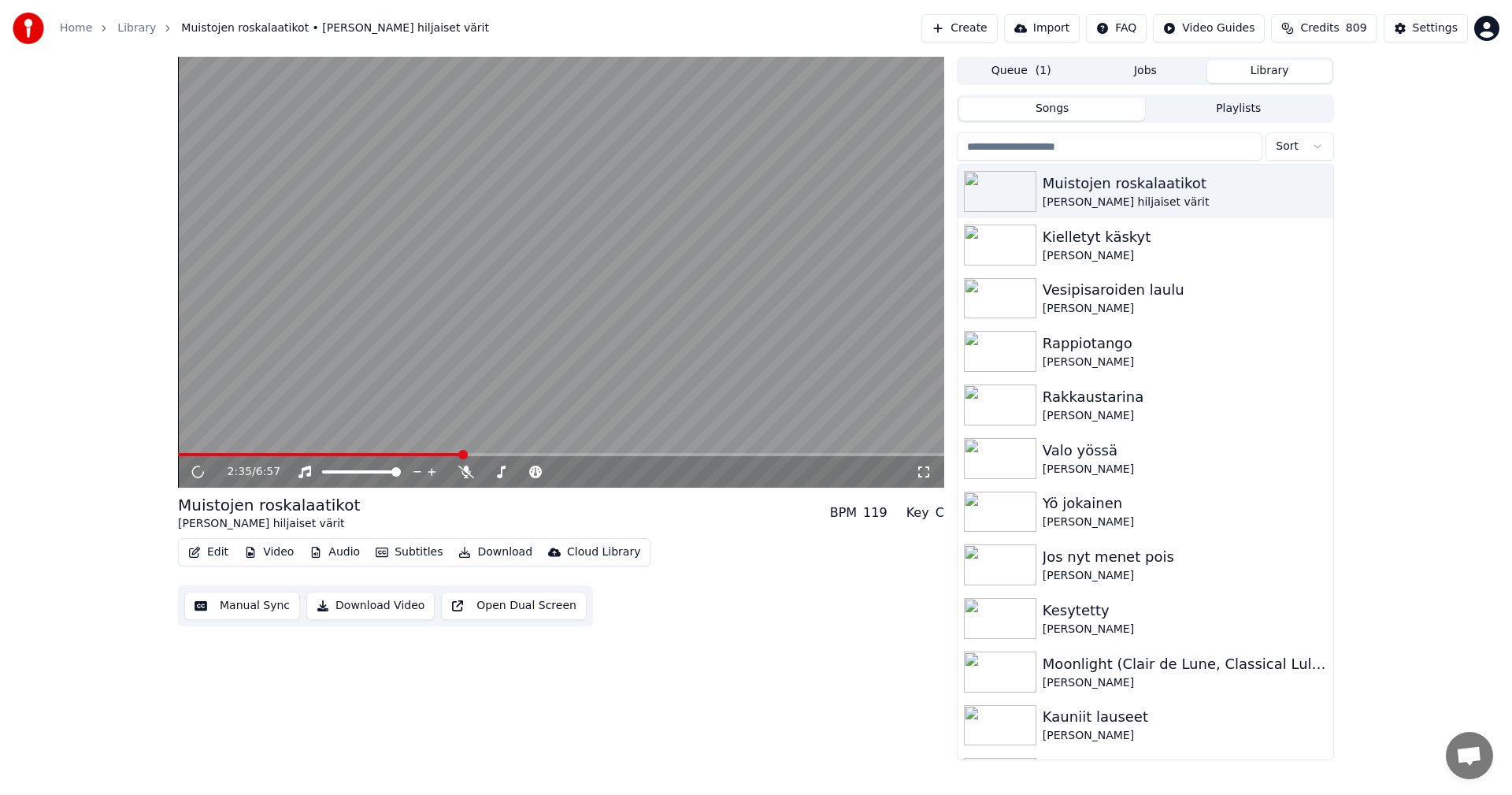
click at [462, 453] on span at bounding box center [561, 455] width 766 height 3
click at [200, 471] on icon at bounding box center [197, 471] width 8 height 9
click at [507, 554] on button "Download" at bounding box center [495, 552] width 87 height 22
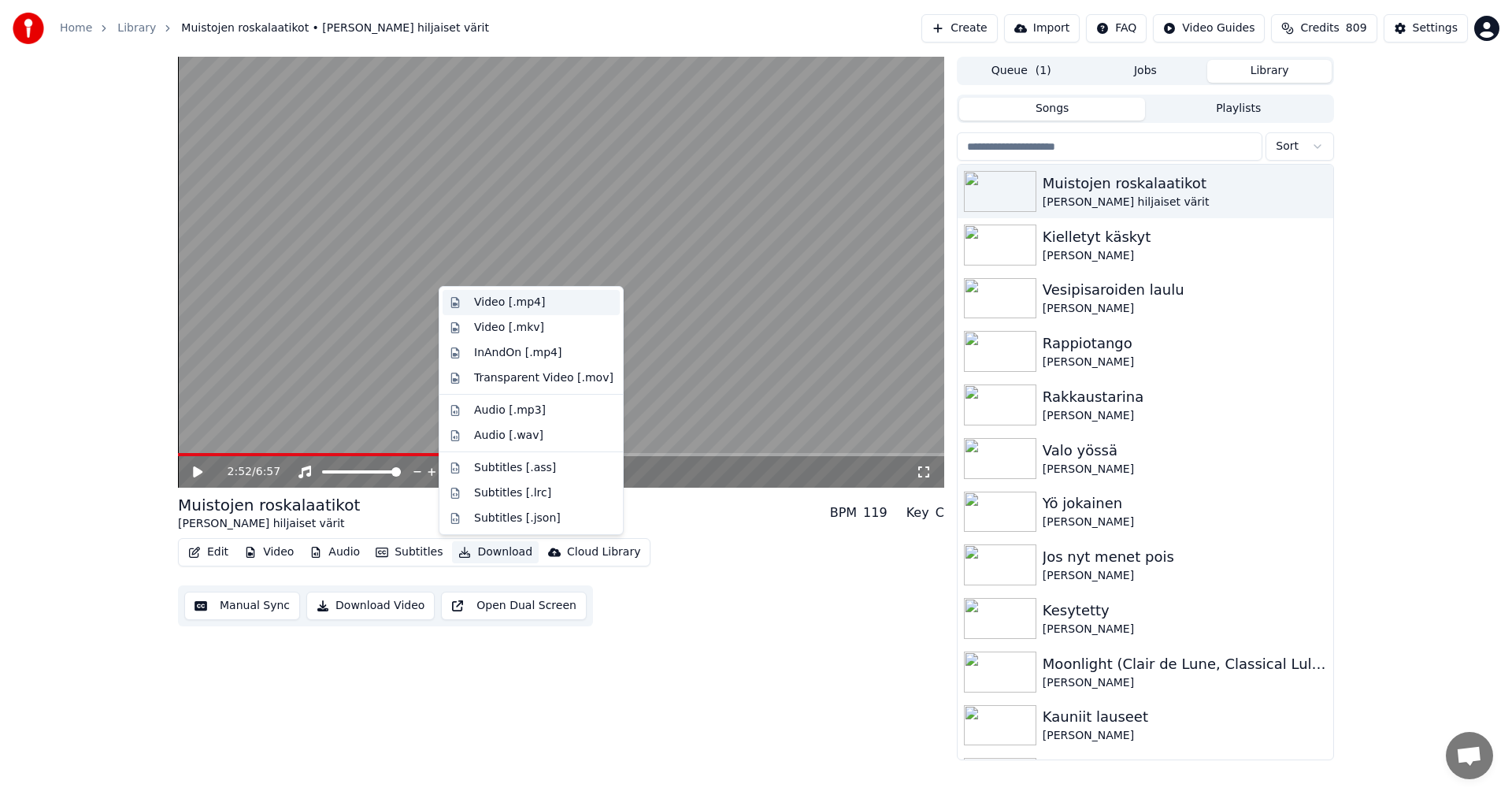
click at [525, 310] on div "Video [.mp4]" at bounding box center [509, 303] width 71 height 15
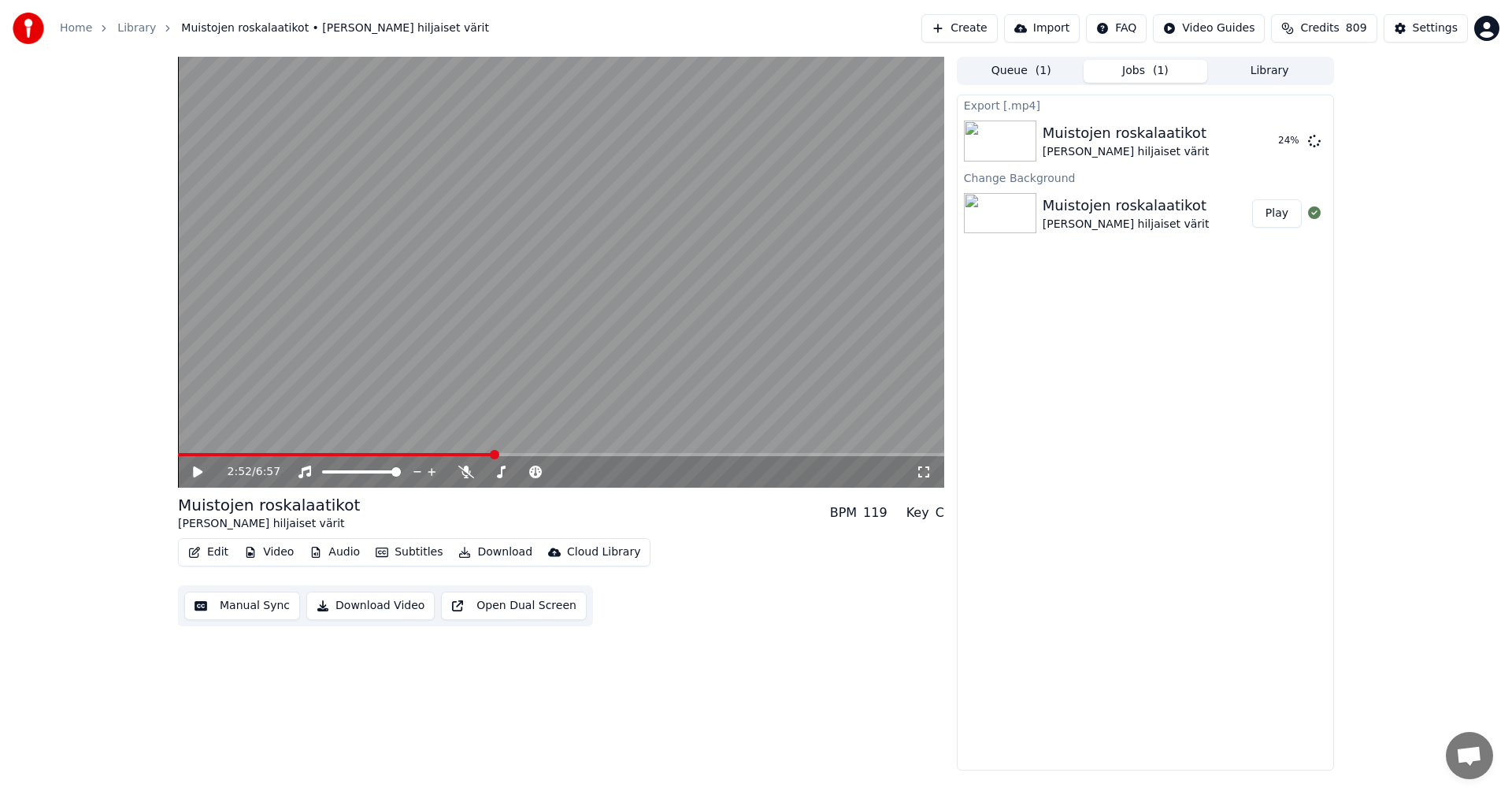
click at [285, 552] on button "Video" at bounding box center [269, 552] width 62 height 22
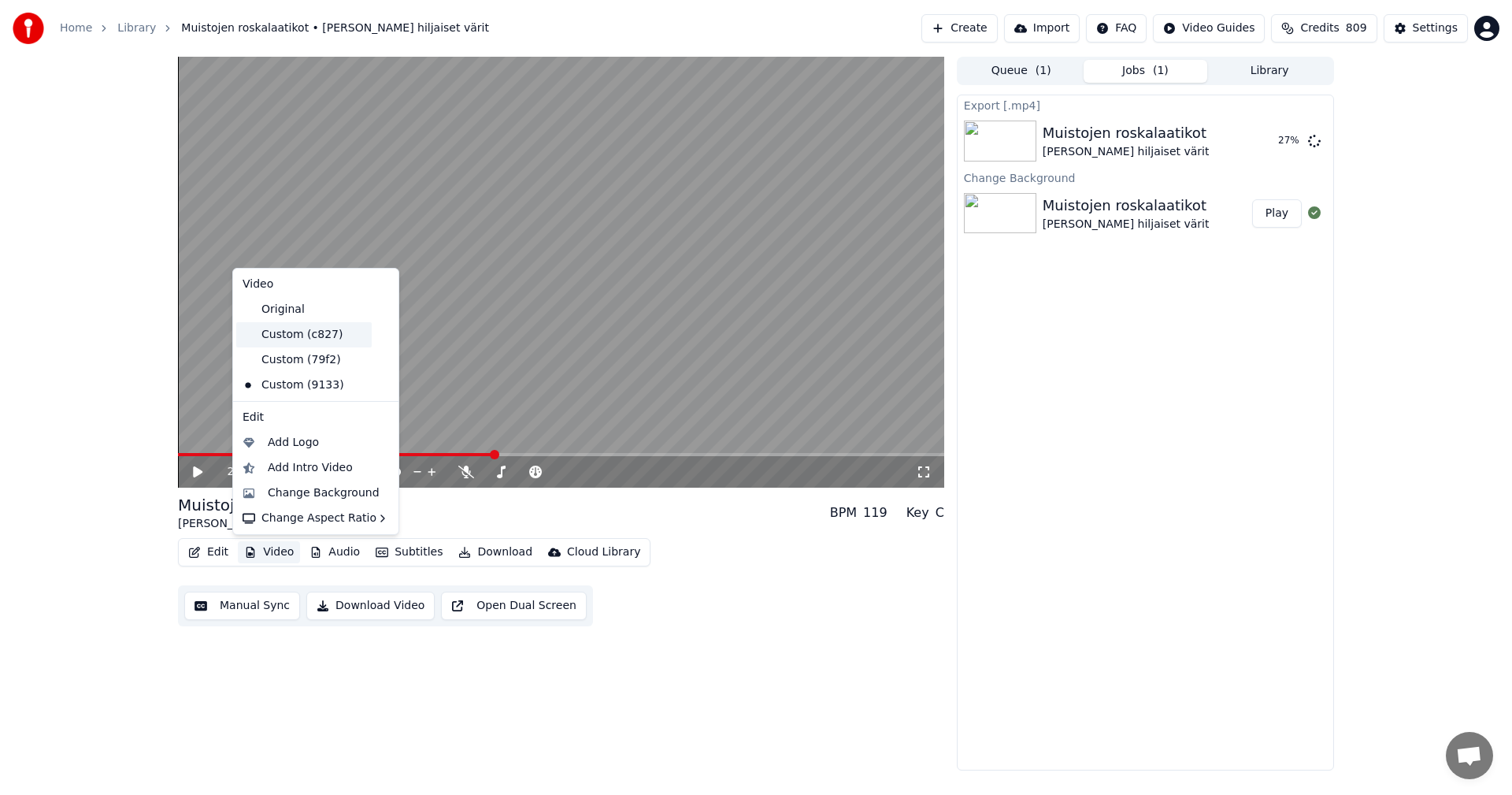
click at [283, 335] on div "Custom (c827)" at bounding box center [304, 335] width 136 height 25
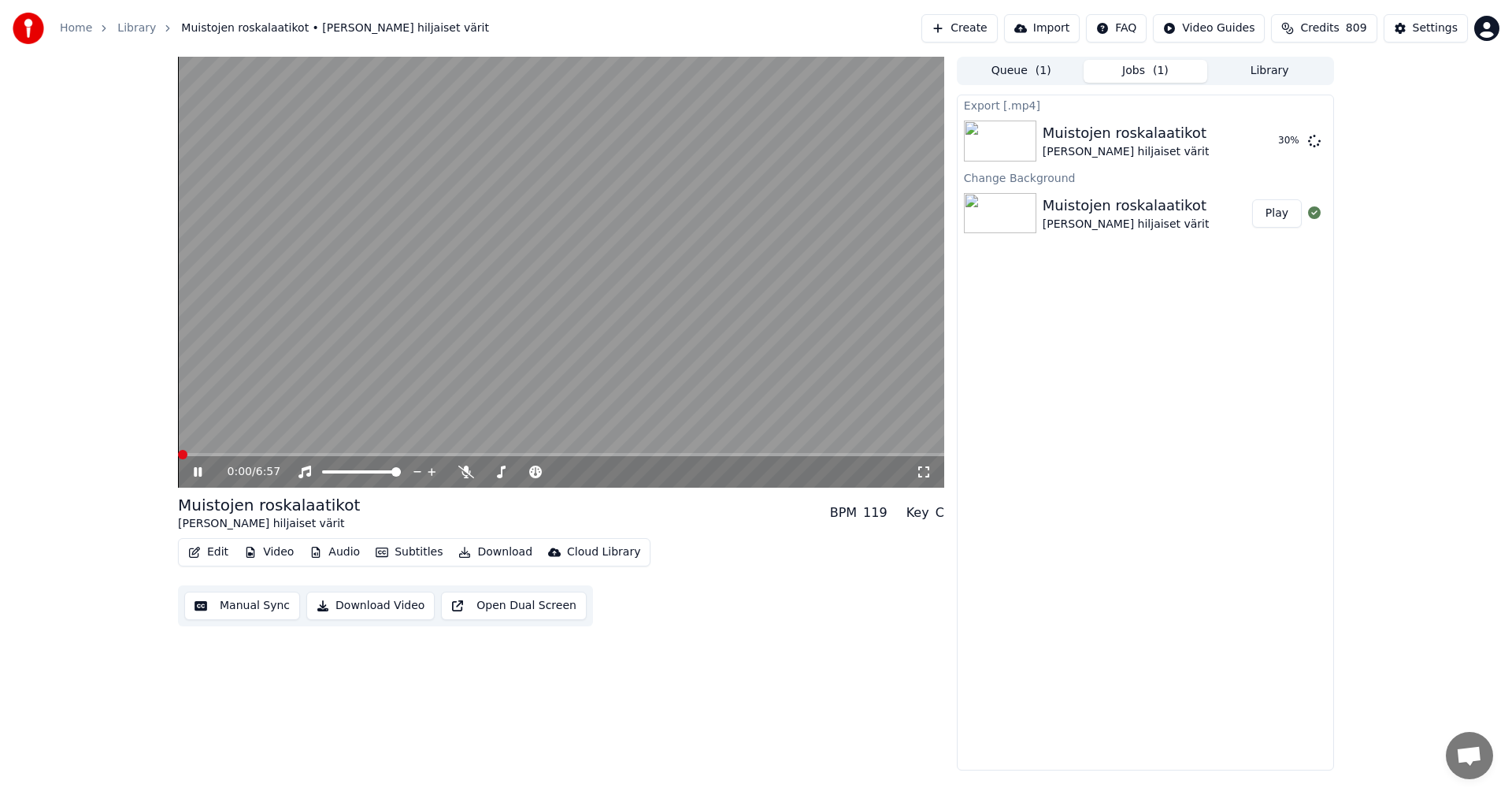
click at [240, 454] on span at bounding box center [561, 455] width 766 height 3
click at [202, 471] on icon at bounding box center [209, 471] width 37 height 13
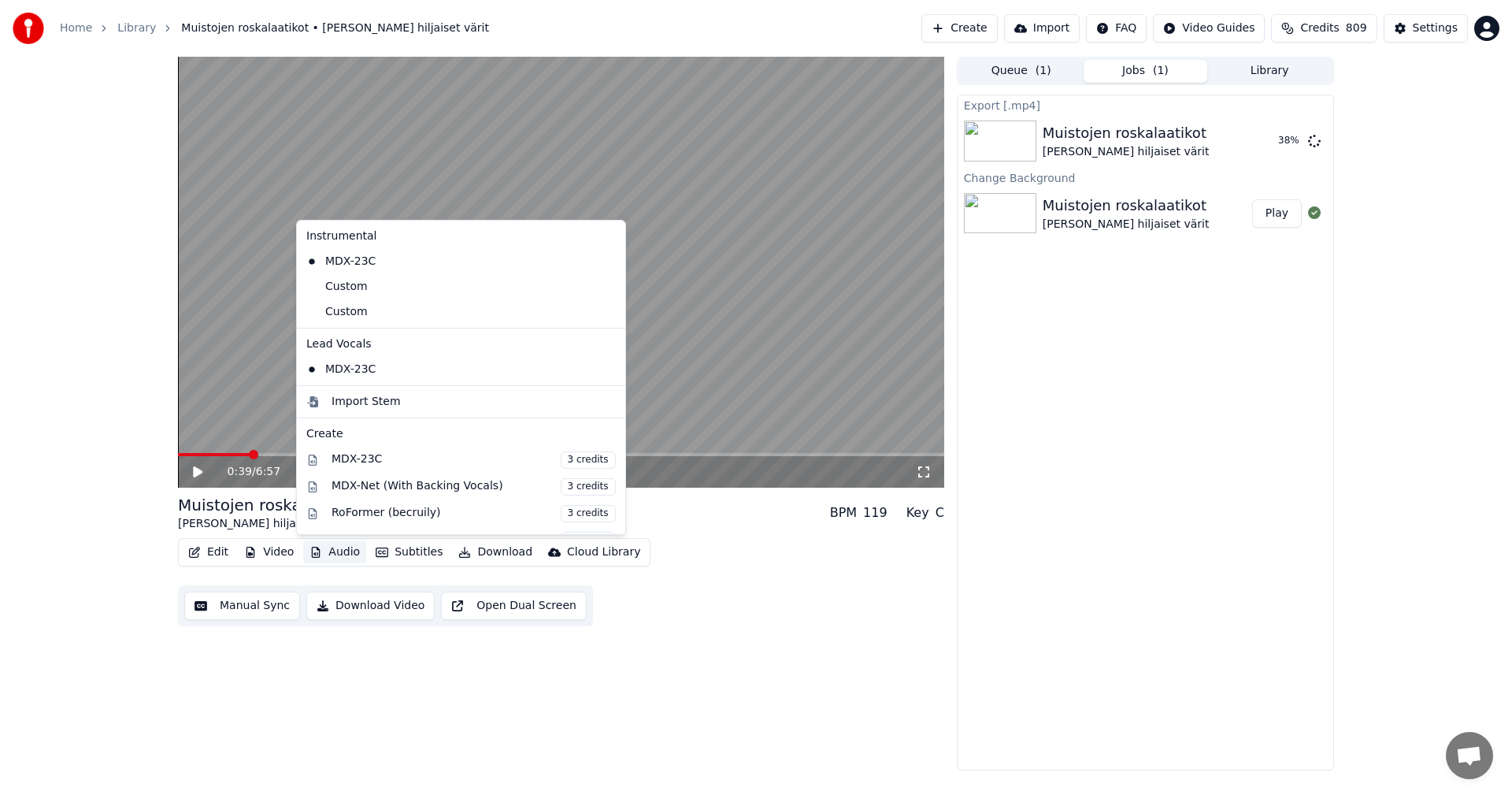
click at [331, 552] on button "Audio" at bounding box center [335, 552] width 63 height 22
click at [351, 292] on div "Custom" at bounding box center [449, 287] width 298 height 25
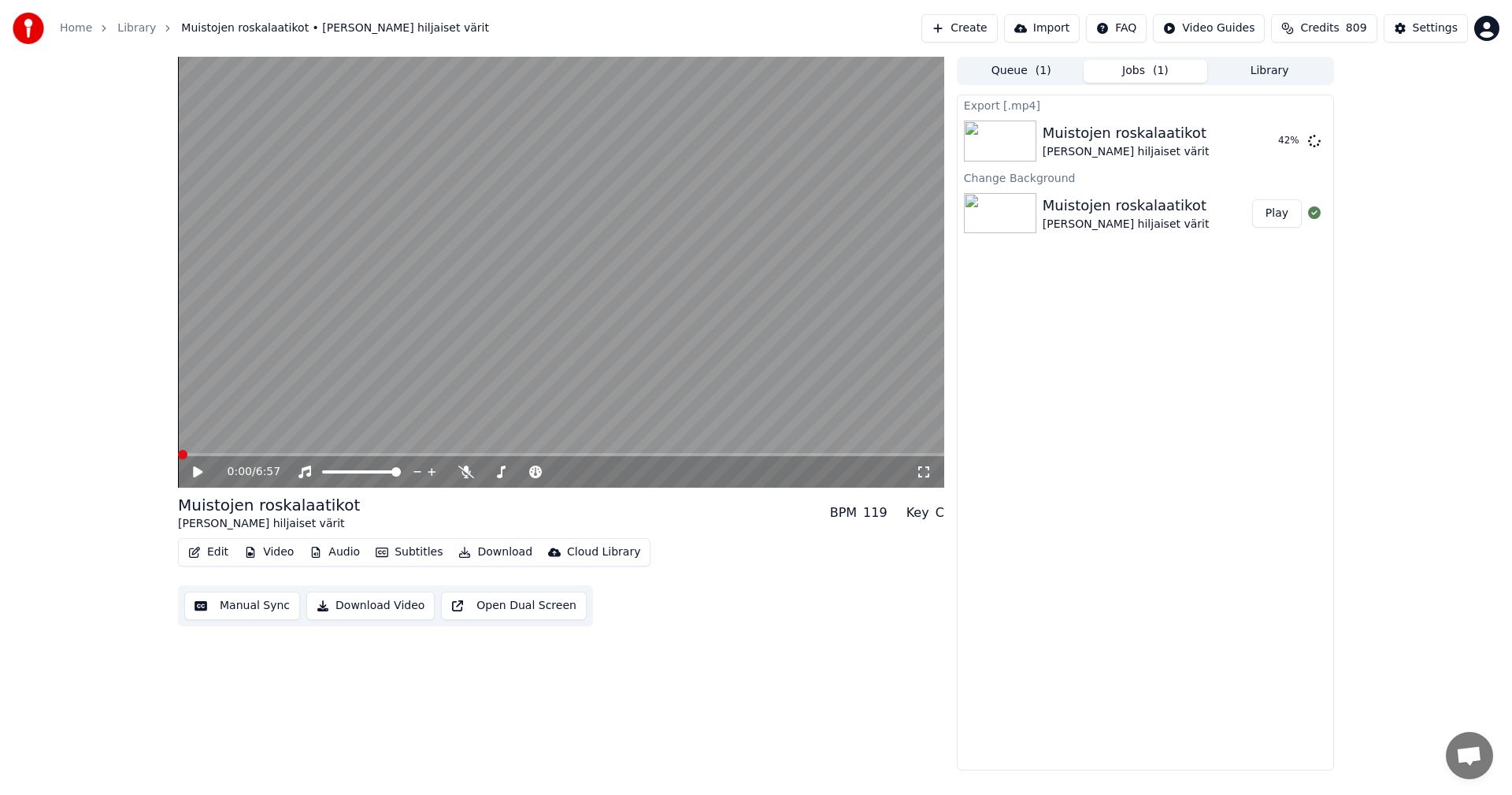
click at [198, 472] on icon at bounding box center [197, 471] width 9 height 11
click at [232, 453] on span at bounding box center [561, 455] width 766 height 3
click at [363, 455] on span at bounding box center [561, 455] width 766 height 3
click at [313, 454] on span at bounding box center [280, 455] width 205 height 3
click at [476, 453] on span at bounding box center [561, 455] width 766 height 3
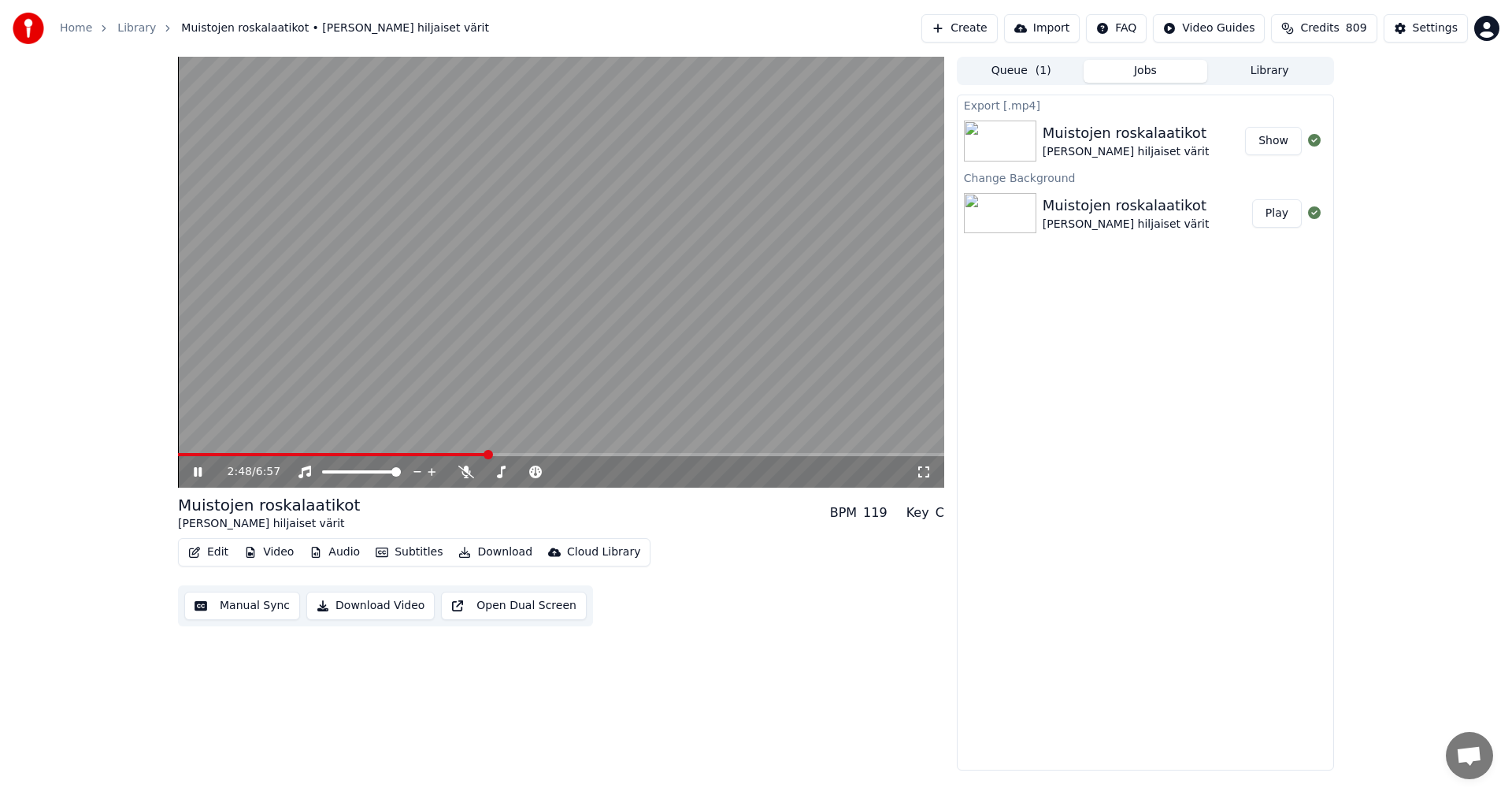
click at [201, 477] on icon at bounding box center [209, 471] width 37 height 13
click at [203, 473] on icon at bounding box center [209, 471] width 37 height 13
click at [202, 473] on icon at bounding box center [209, 471] width 37 height 13
click at [221, 554] on button "Edit" at bounding box center [208, 552] width 52 height 22
click at [267, 558] on button "Video" at bounding box center [269, 552] width 62 height 22
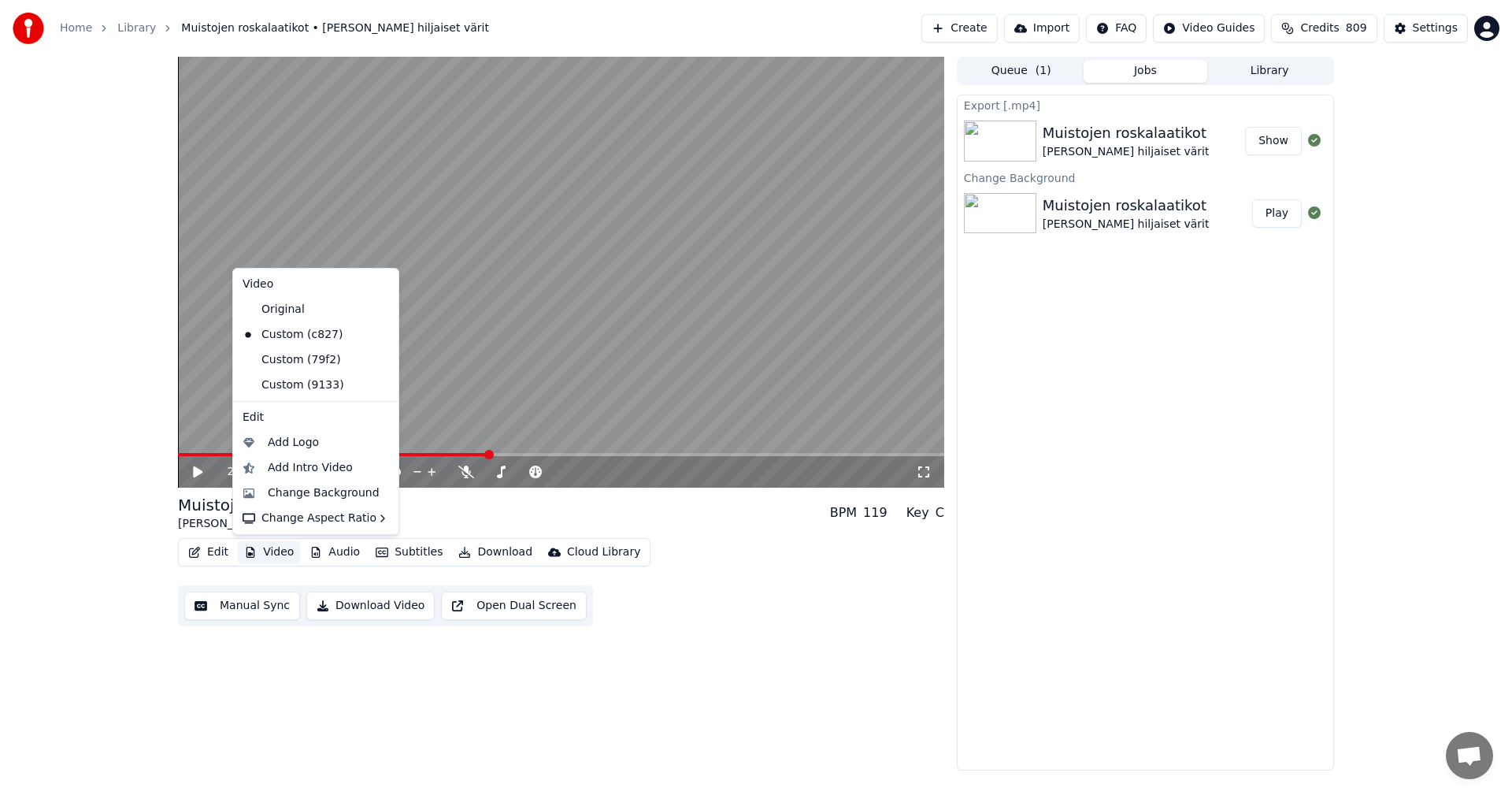
click at [272, 557] on button "Video" at bounding box center [269, 552] width 62 height 22
click at [312, 498] on div "Change Background" at bounding box center [323, 493] width 112 height 15
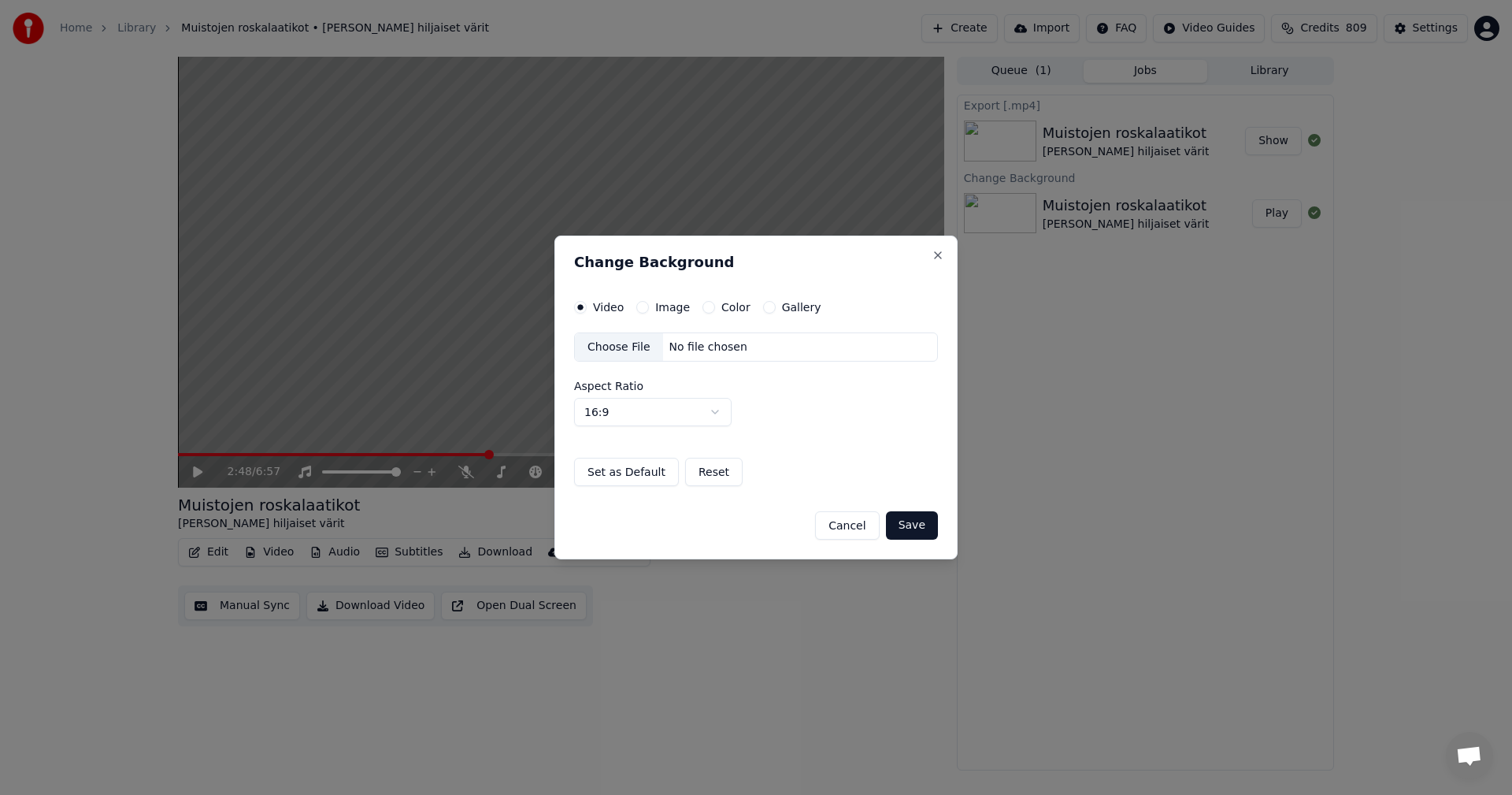
click at [704, 309] on button "Color" at bounding box center [709, 307] width 13 height 13
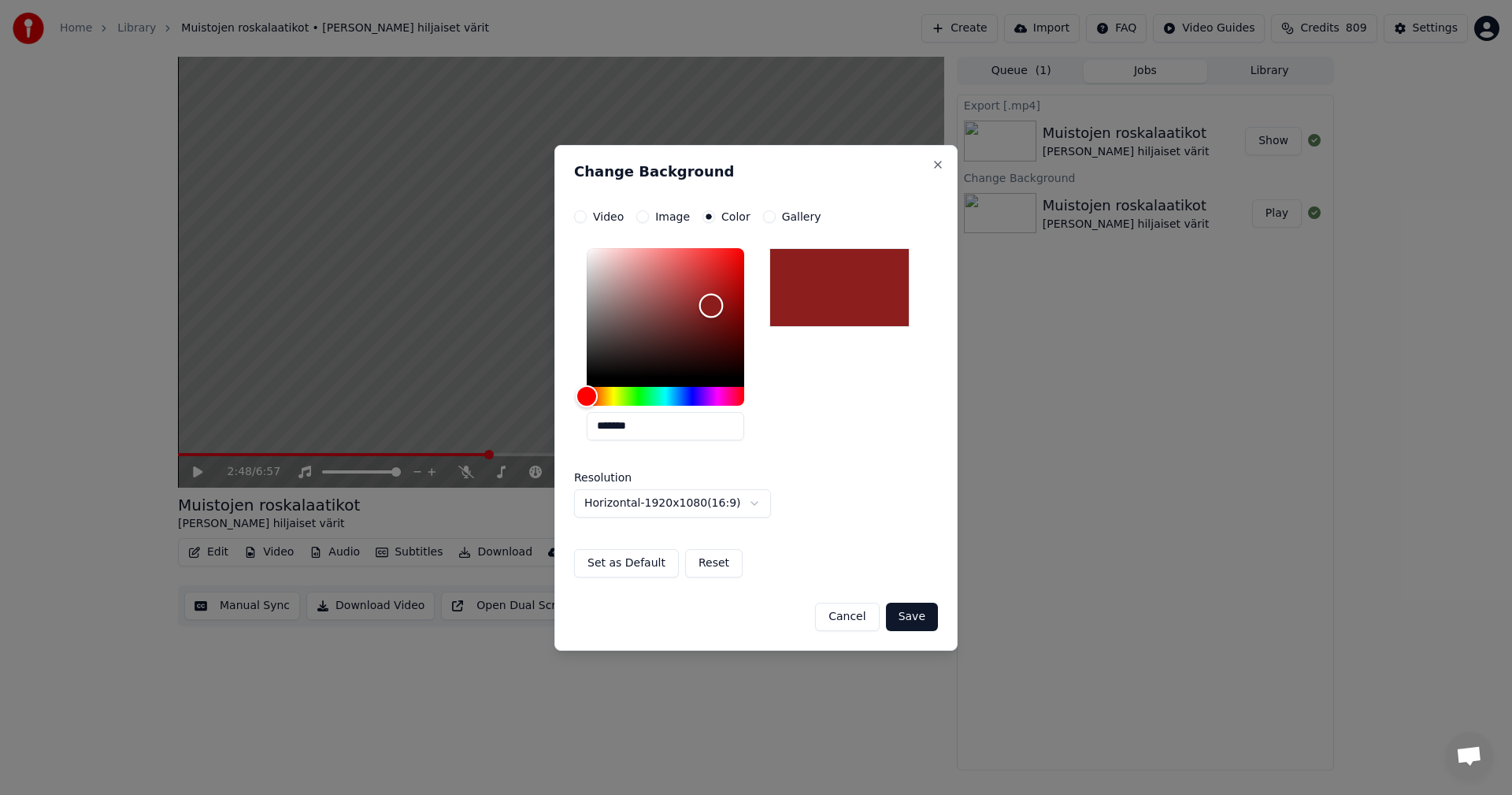
drag, startPoint x: 591, startPoint y: 377, endPoint x: 711, endPoint y: 305, distance: 139.9
click at [711, 305] on div "Color" at bounding box center [711, 306] width 24 height 24
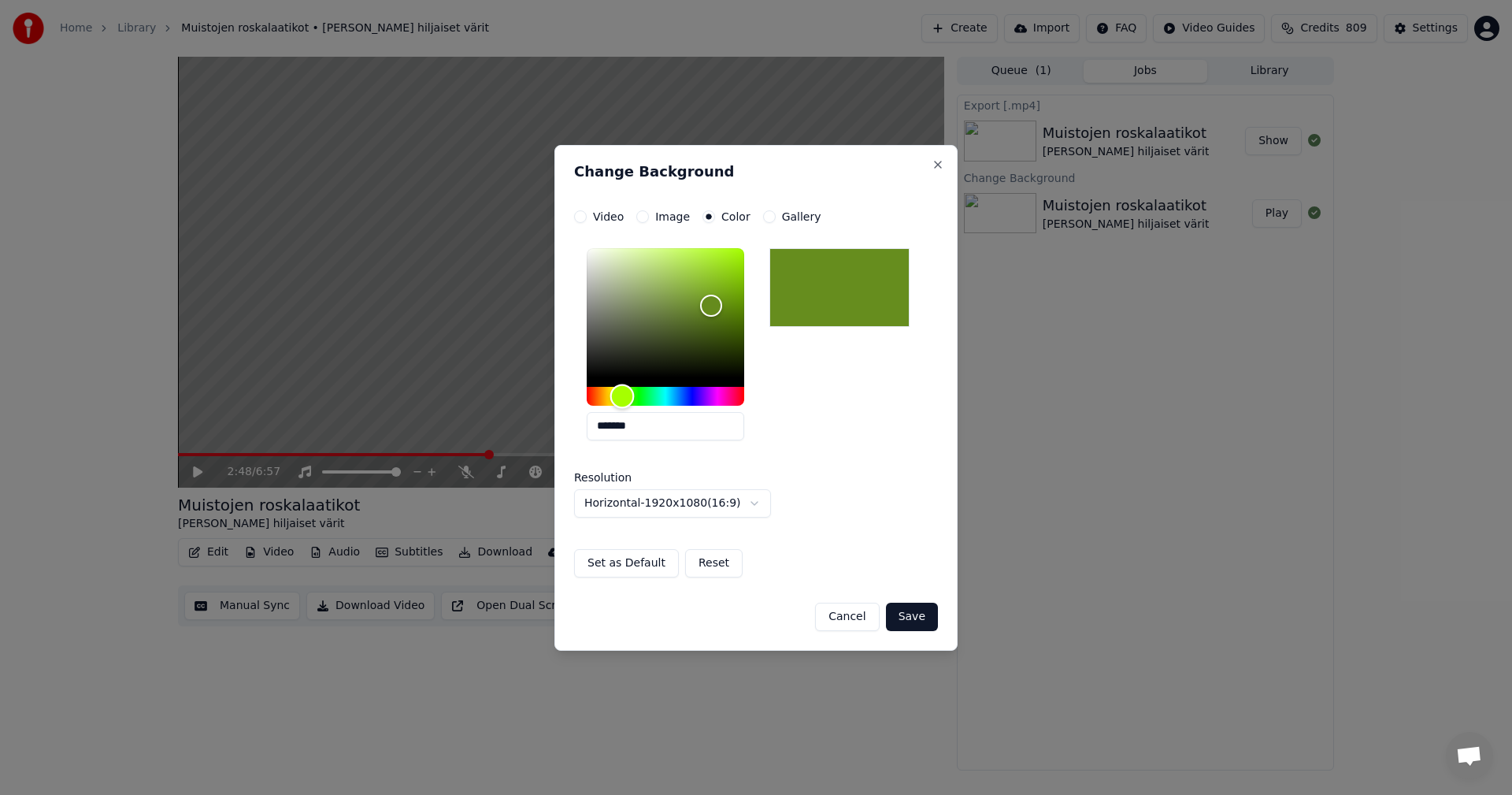
drag, startPoint x: 596, startPoint y: 394, endPoint x: 622, endPoint y: 394, distance: 26.0
click at [622, 394] on div "Hue" at bounding box center [623, 396] width 24 height 24
drag, startPoint x: 709, startPoint y: 300, endPoint x: 611, endPoint y: 313, distance: 98.9
click at [611, 313] on div "Color" at bounding box center [611, 314] width 24 height 24
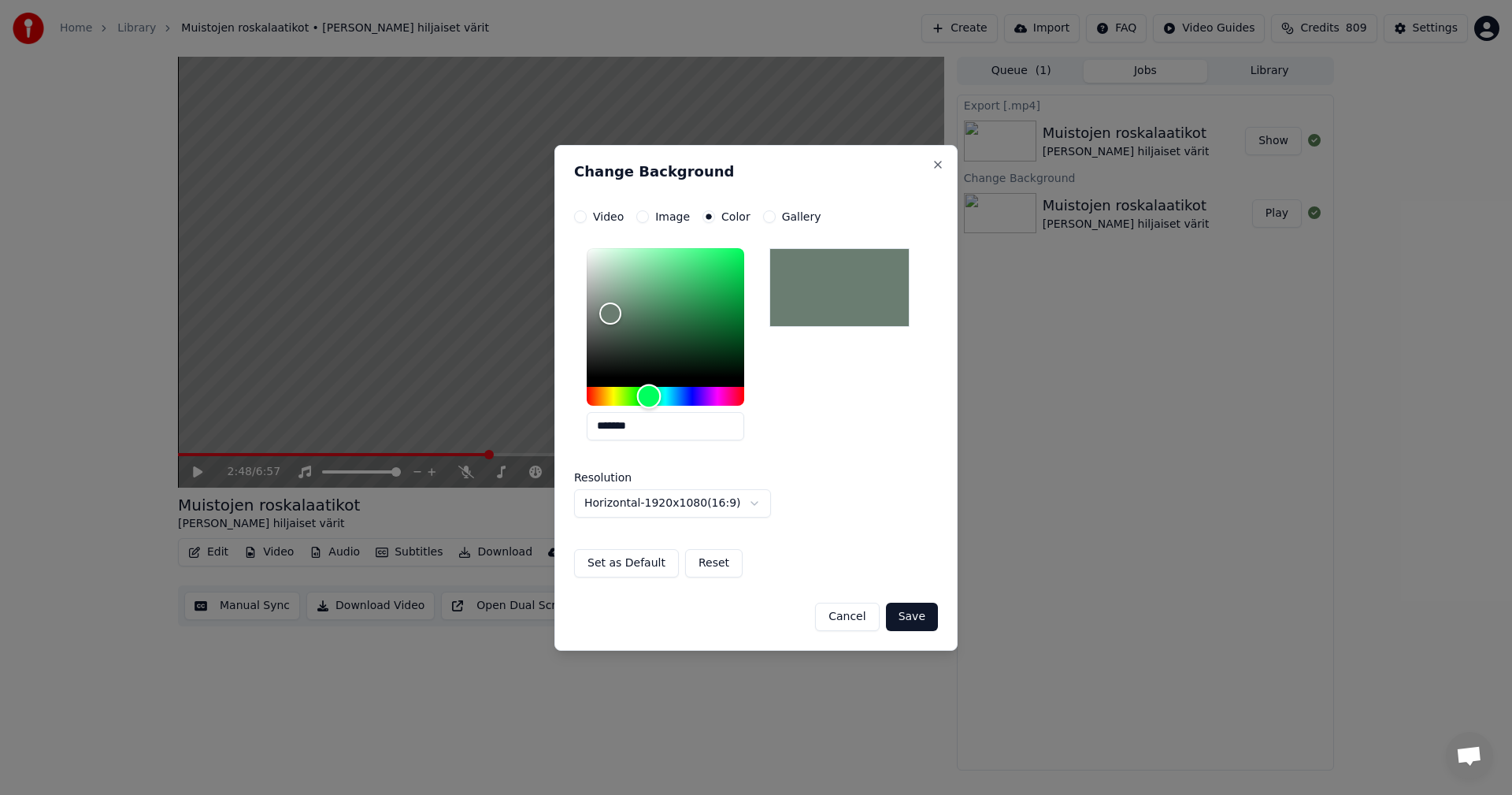
type input "*******"
drag, startPoint x: 625, startPoint y: 397, endPoint x: 650, endPoint y: 396, distance: 25.0
click at [650, 396] on div "Hue" at bounding box center [650, 396] width 24 height 24
click at [913, 621] on button "Save" at bounding box center [912, 617] width 52 height 28
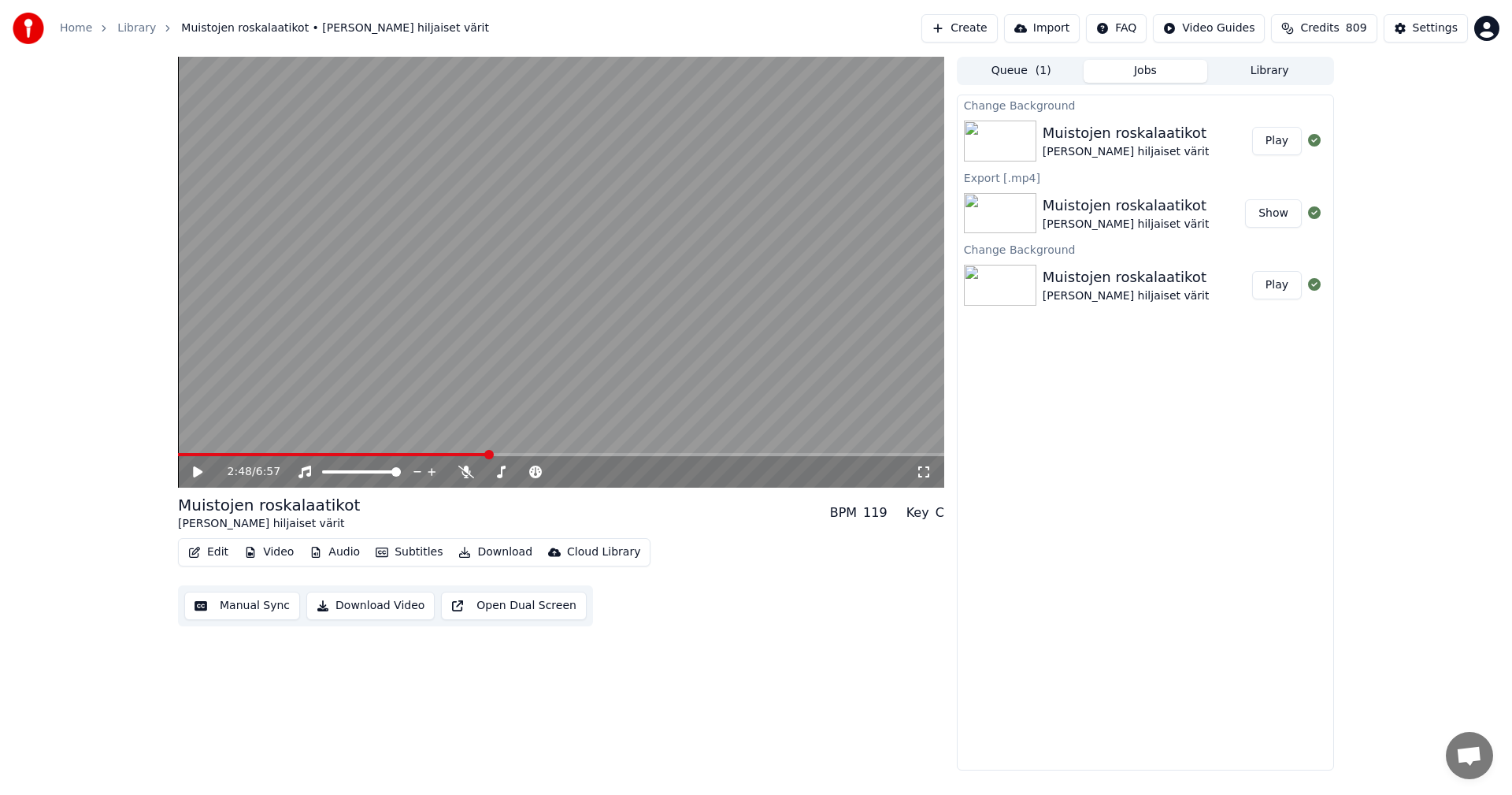
click at [1288, 139] on button "Play" at bounding box center [1277, 140] width 50 height 28
click at [300, 454] on span at bounding box center [561, 455] width 766 height 3
click at [434, 454] on span at bounding box center [561, 455] width 766 height 3
click at [402, 456] on span at bounding box center [308, 455] width 261 height 3
click at [369, 453] on video at bounding box center [561, 272] width 766 height 431
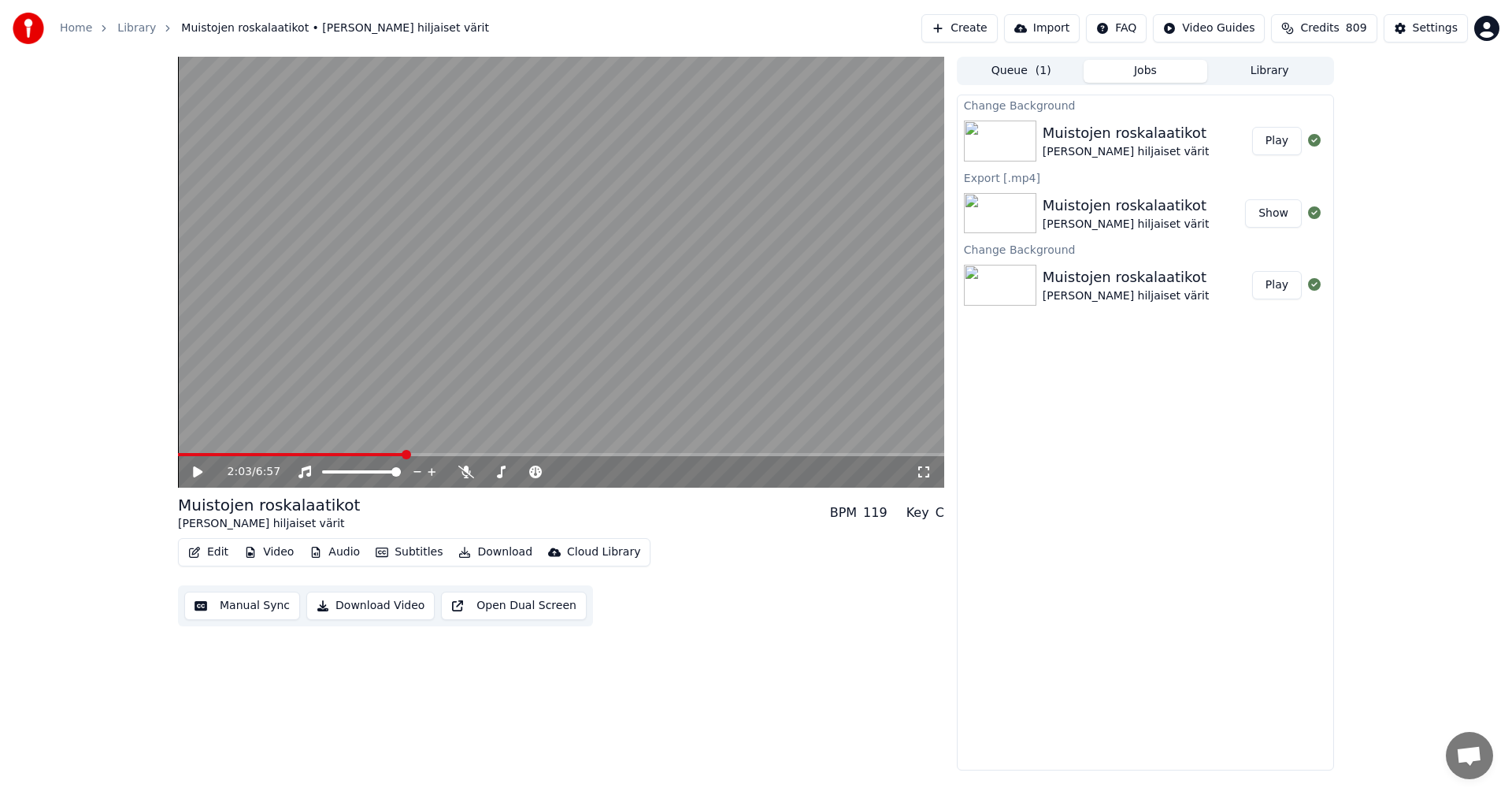
click at [372, 455] on span at bounding box center [292, 455] width 227 height 3
click at [195, 466] on icon at bounding box center [209, 471] width 37 height 13
click at [360, 454] on span at bounding box center [278, 455] width 200 height 3
click at [333, 454] on span at bounding box center [255, 455] width 156 height 3
click at [201, 470] on icon at bounding box center [197, 471] width 8 height 9
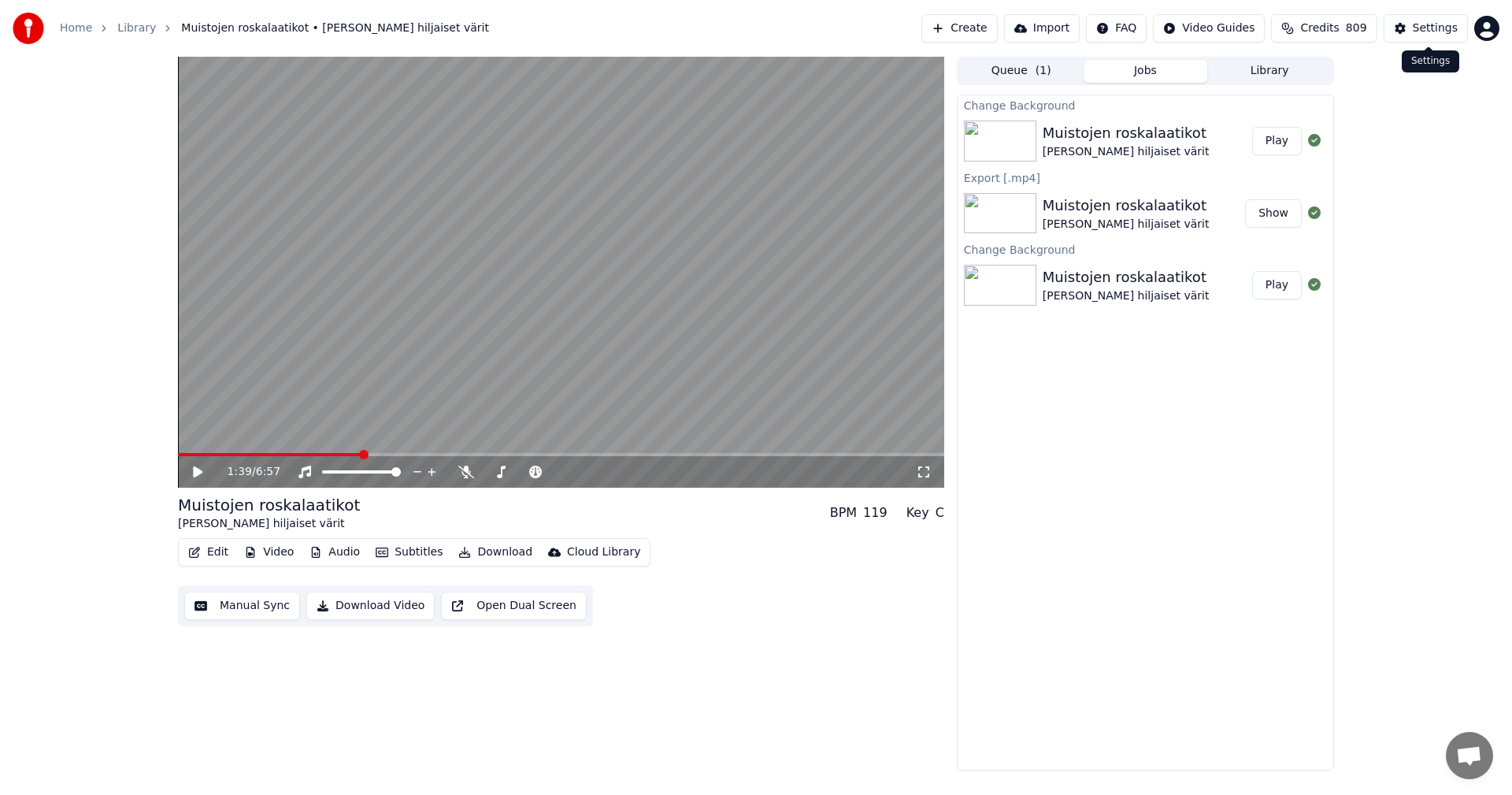
click at [1447, 34] on div "Settings" at bounding box center [1435, 28] width 45 height 15
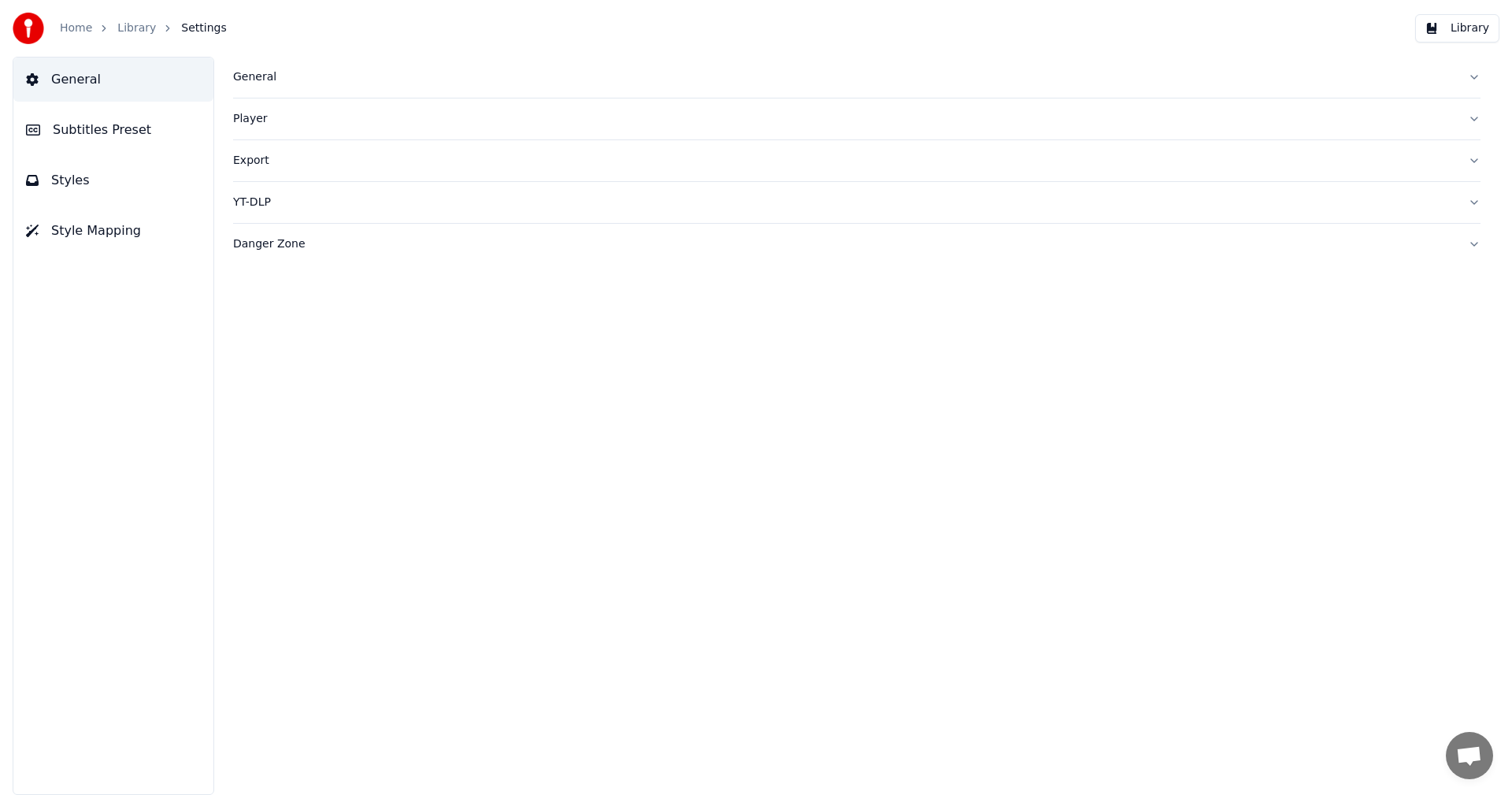
click at [131, 132] on span "Subtitles Preset" at bounding box center [101, 130] width 98 height 19
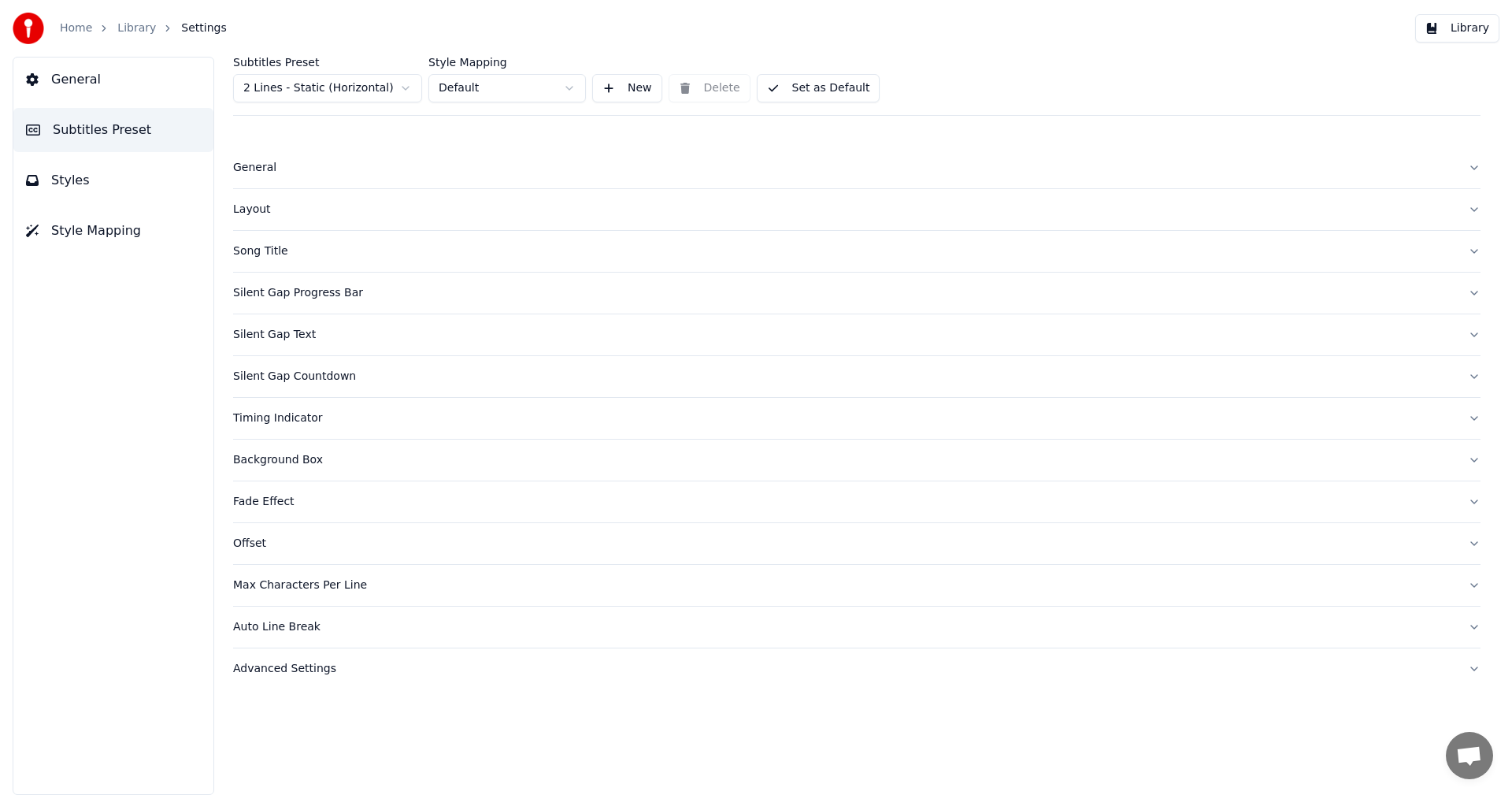
click at [294, 385] on button "Silent Gap Countdown" at bounding box center [857, 377] width 1248 height 41
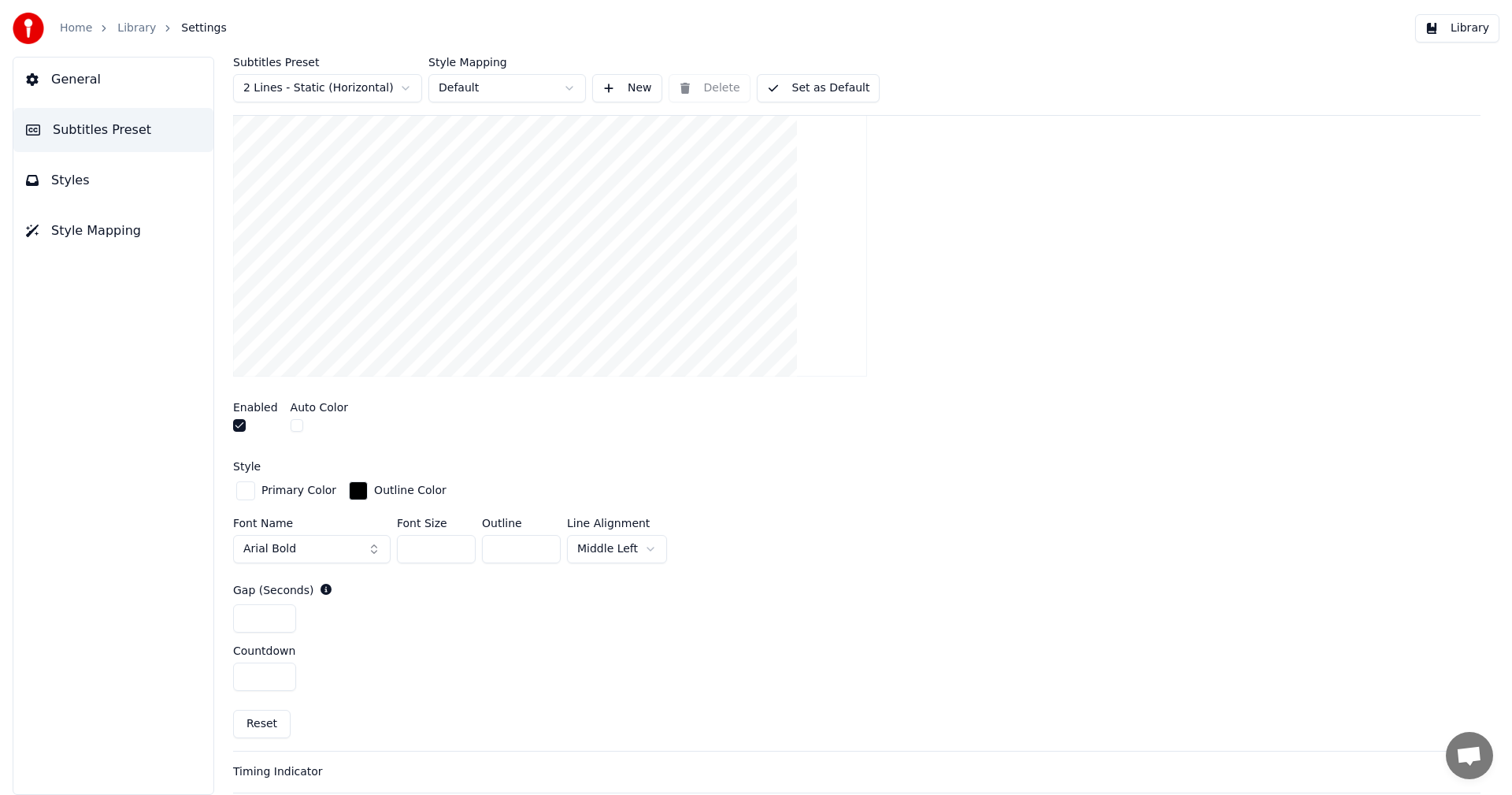
scroll to position [394, 0]
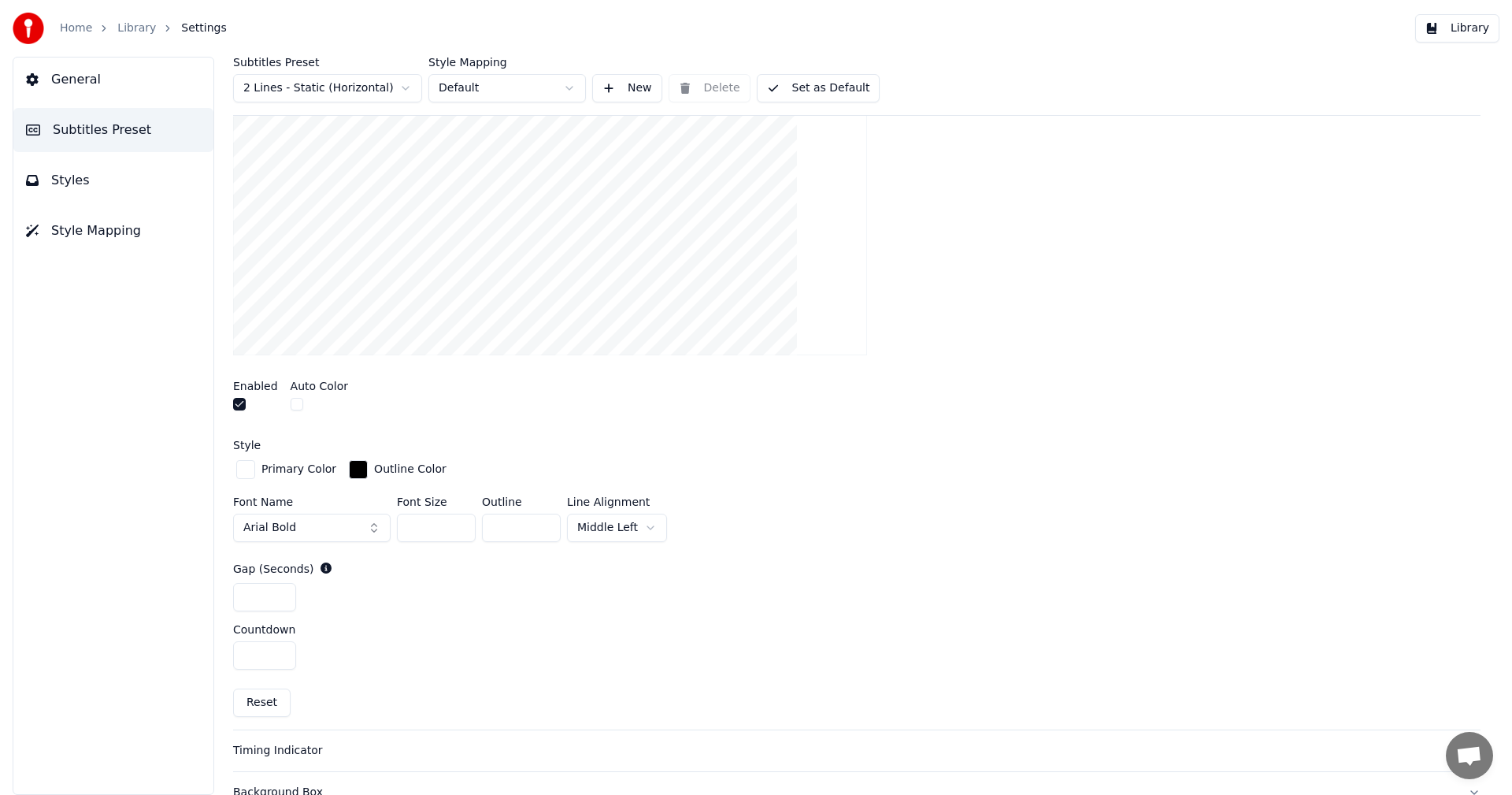
click at [630, 530] on html "Home Library Settings Library General Subtitles Preset Styles Style Mapping Sub…" at bounding box center [756, 398] width 1512 height 795
click at [1454, 33] on button "Library" at bounding box center [1458, 28] width 84 height 28
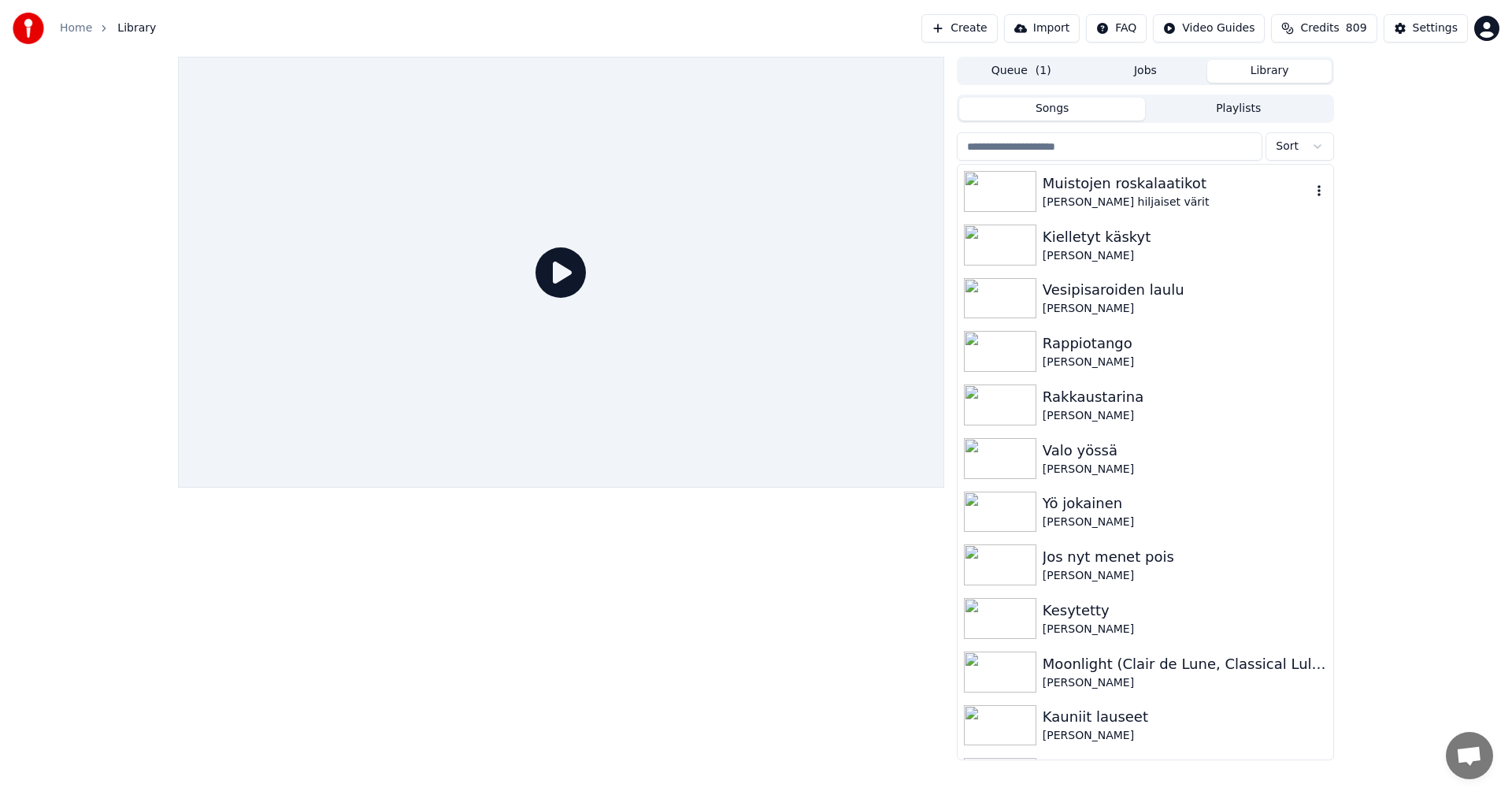
click at [1123, 195] on div "[PERSON_NAME] hiljaiset värit" at bounding box center [1177, 202] width 268 height 15
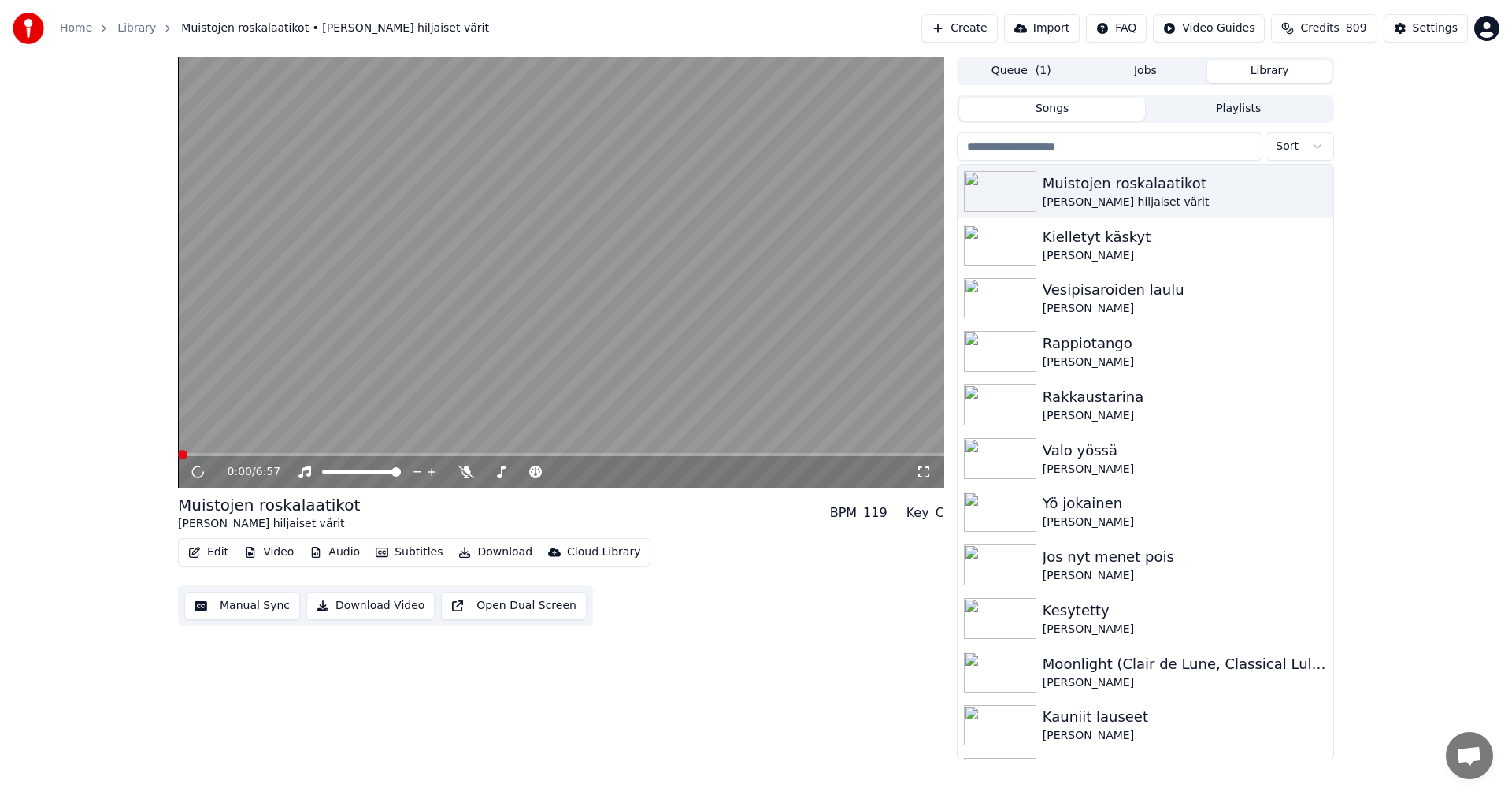
click at [399, 454] on span at bounding box center [561, 455] width 766 height 3
click at [294, 454] on span at bounding box center [236, 455] width 116 height 3
click at [269, 453] on span at bounding box center [224, 455] width 91 height 3
click at [464, 455] on span at bounding box center [561, 455] width 766 height 3
click at [201, 475] on icon at bounding box center [197, 471] width 8 height 9
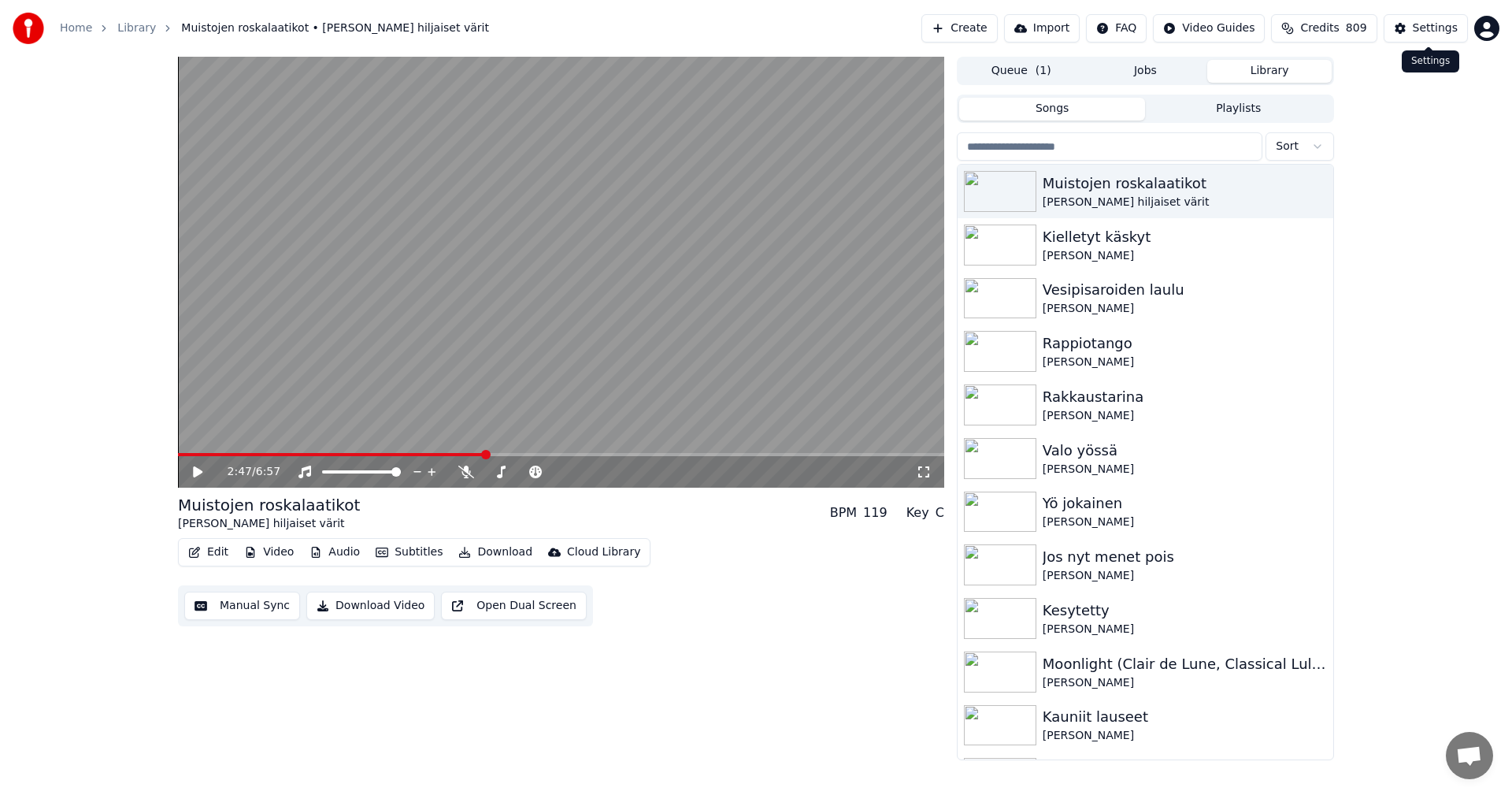
click at [1436, 33] on div "Settings" at bounding box center [1435, 28] width 45 height 15
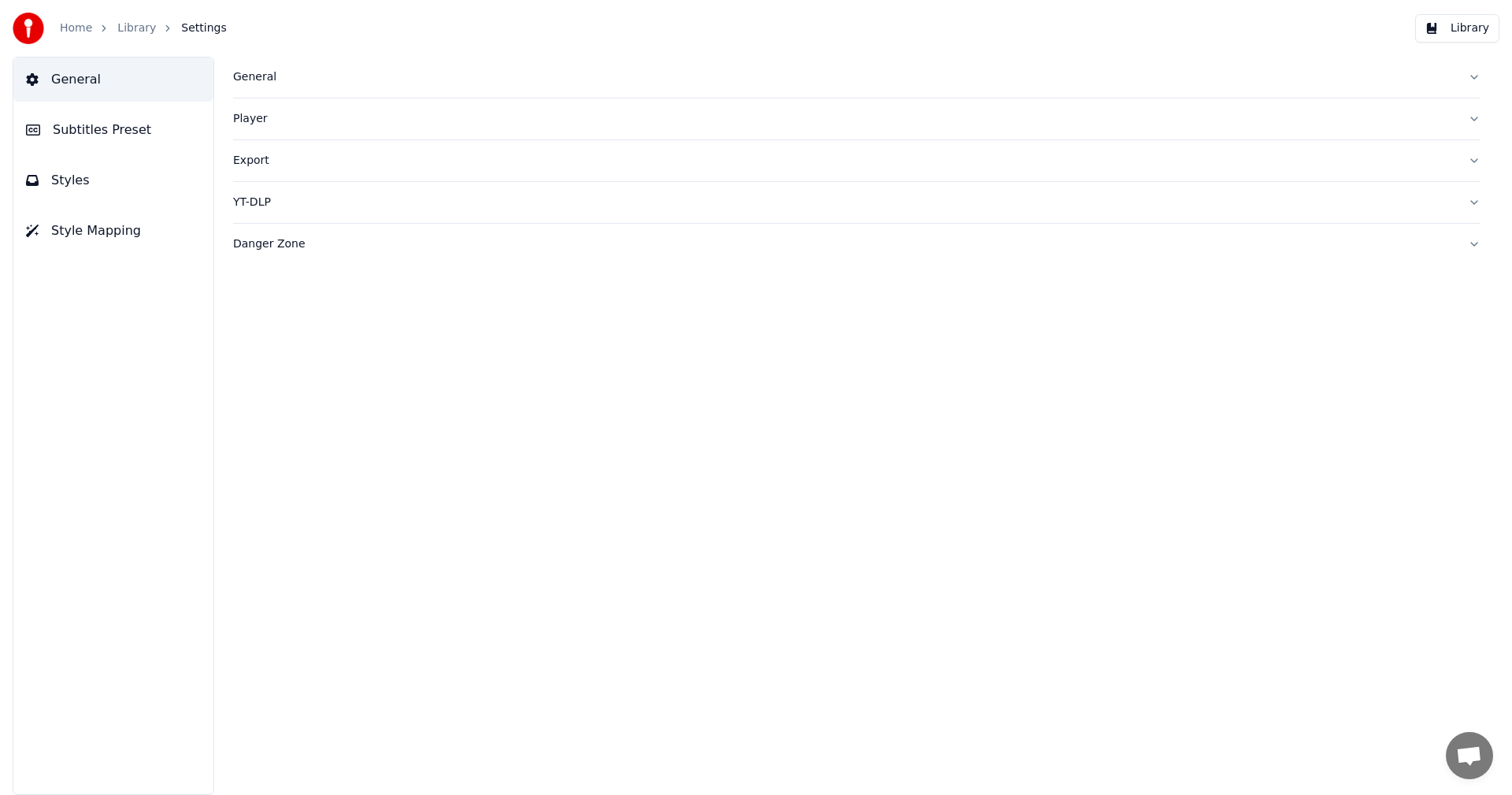
click at [102, 130] on span "Subtitles Preset" at bounding box center [101, 130] width 98 height 19
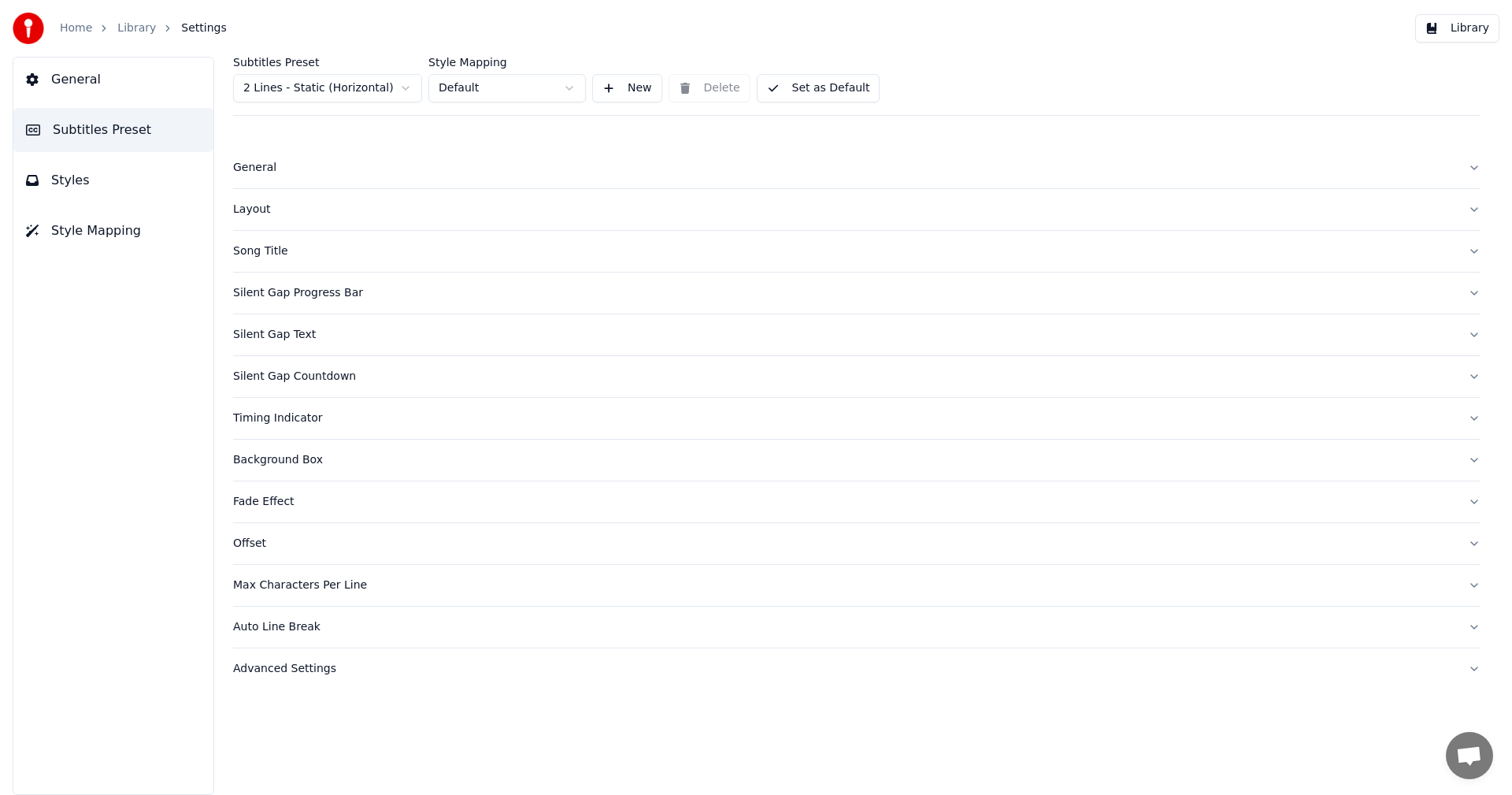
click at [354, 91] on html "Home Library Settings Library General Subtitles Preset Styles Style Mapping Sub…" at bounding box center [756, 398] width 1512 height 795
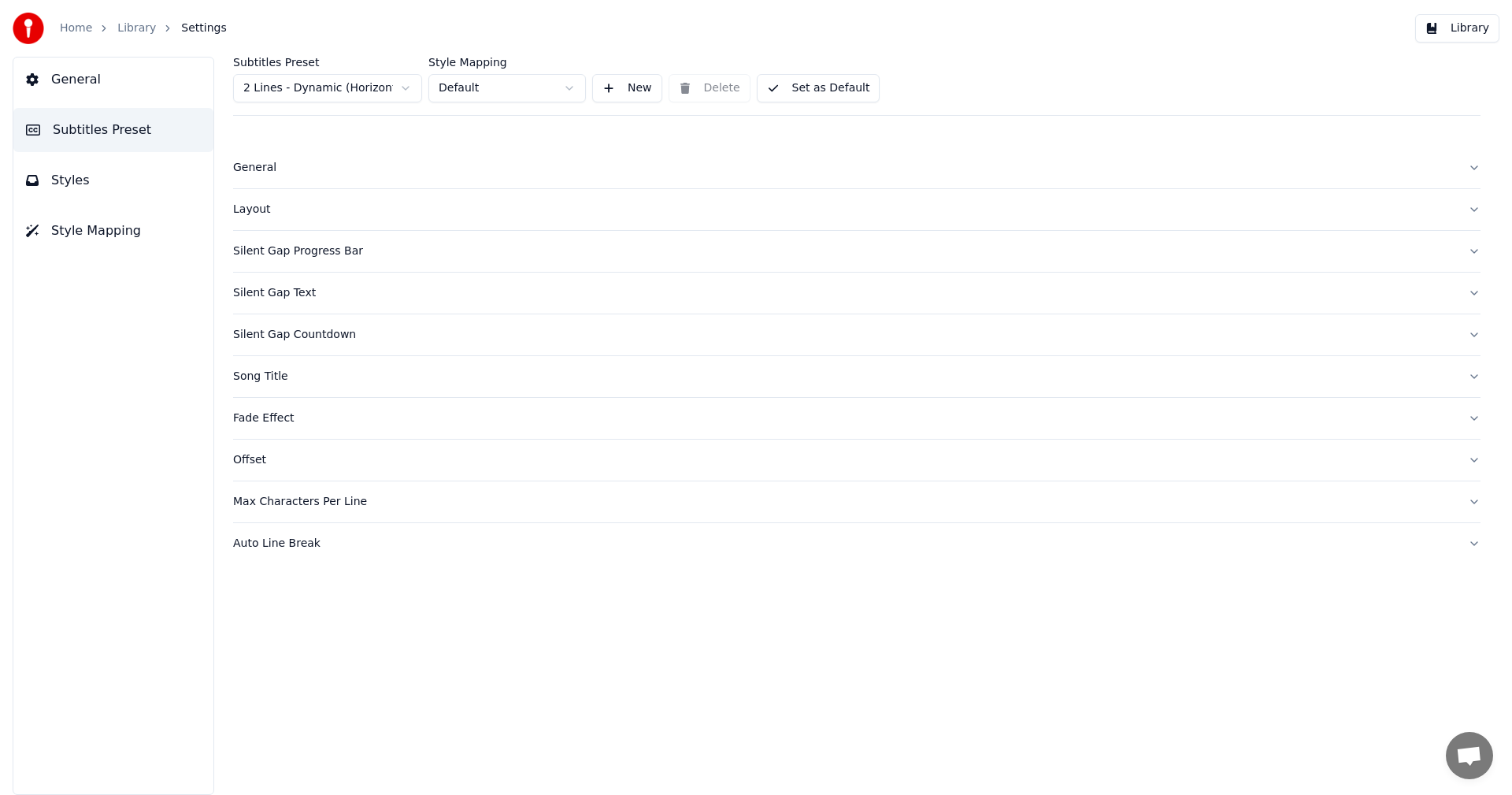
click at [298, 342] on div "Silent Gap Countdown" at bounding box center [844, 335] width 1222 height 15
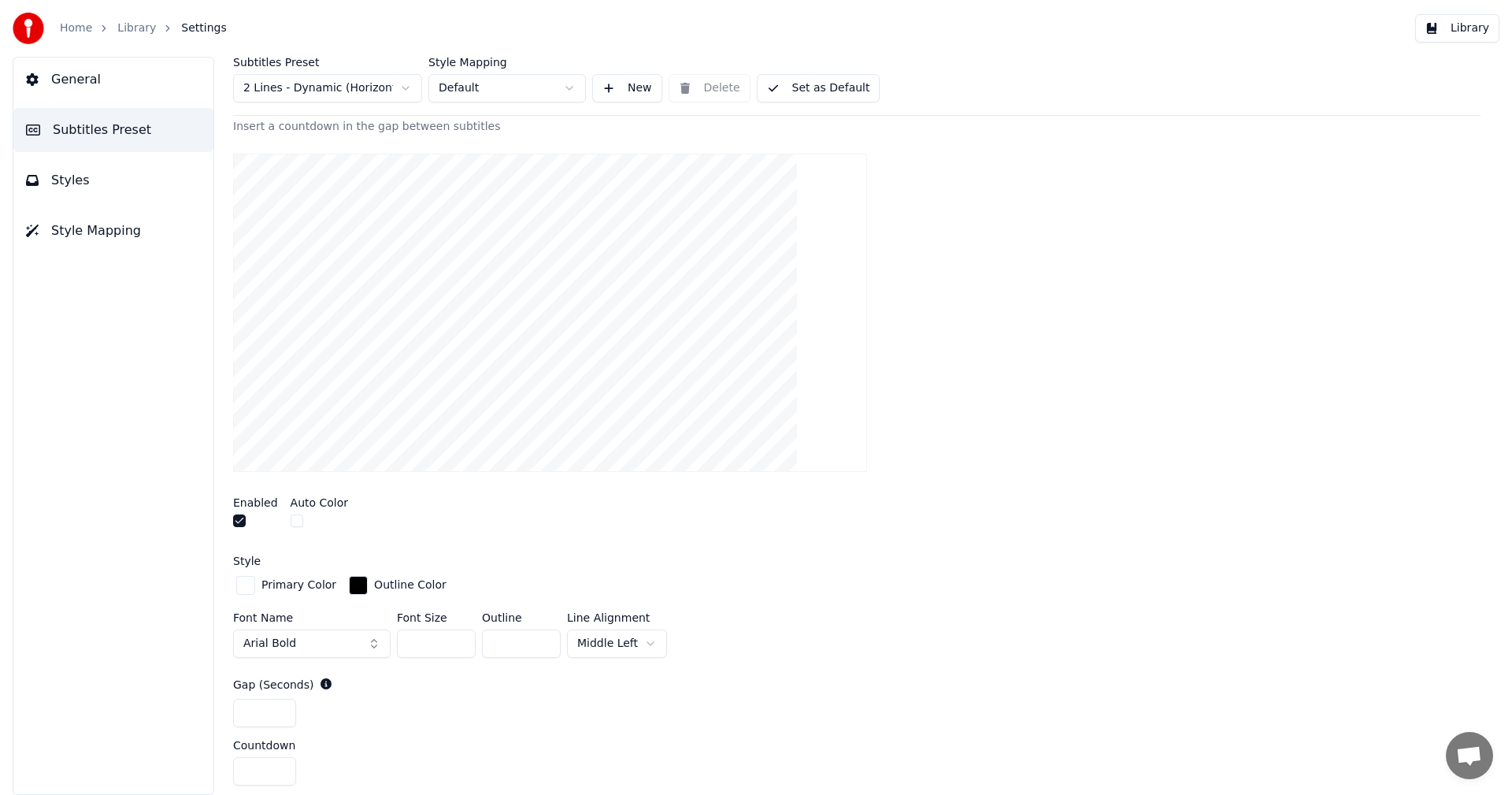
click at [630, 644] on html "Home Library Settings Library General Subtitles Preset Styles Style Mapping Sub…" at bounding box center [756, 398] width 1512 height 795
click at [840, 93] on button "Set as Default" at bounding box center [819, 88] width 124 height 28
click at [1466, 28] on button "Library" at bounding box center [1458, 28] width 84 height 28
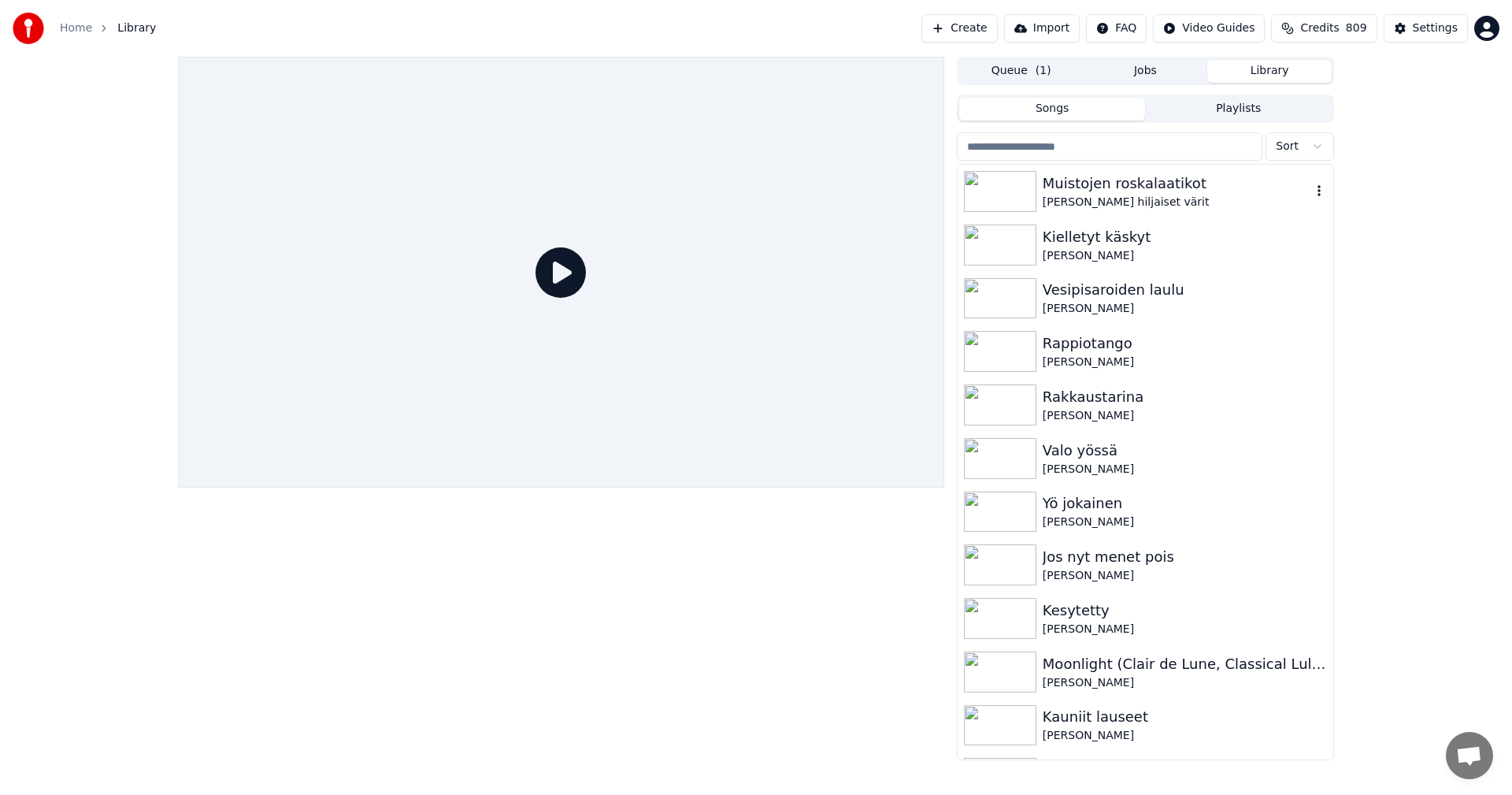
drag, startPoint x: 1058, startPoint y: 190, endPoint x: 1047, endPoint y: 194, distance: 11.7
click at [1057, 190] on div "Muistojen roskalaatikot" at bounding box center [1177, 184] width 268 height 22
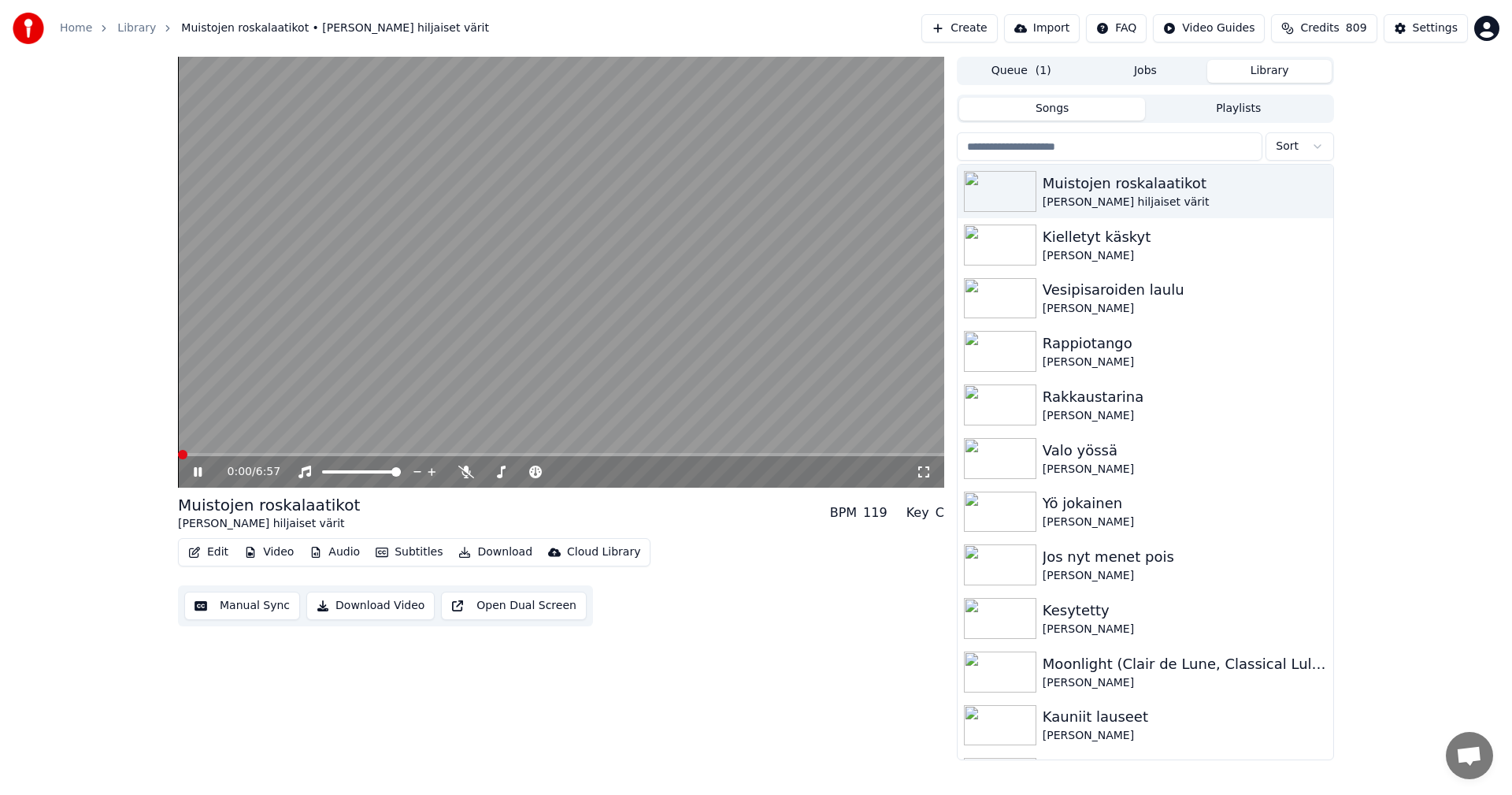
click at [439, 457] on div "0:00 / 6:57" at bounding box center [561, 471] width 766 height 32
click at [439, 456] on span at bounding box center [561, 455] width 766 height 3
click at [469, 454] on span at bounding box center [561, 455] width 766 height 3
click at [203, 478] on icon at bounding box center [209, 471] width 37 height 13
click at [1444, 30] on div "Settings" at bounding box center [1435, 28] width 45 height 15
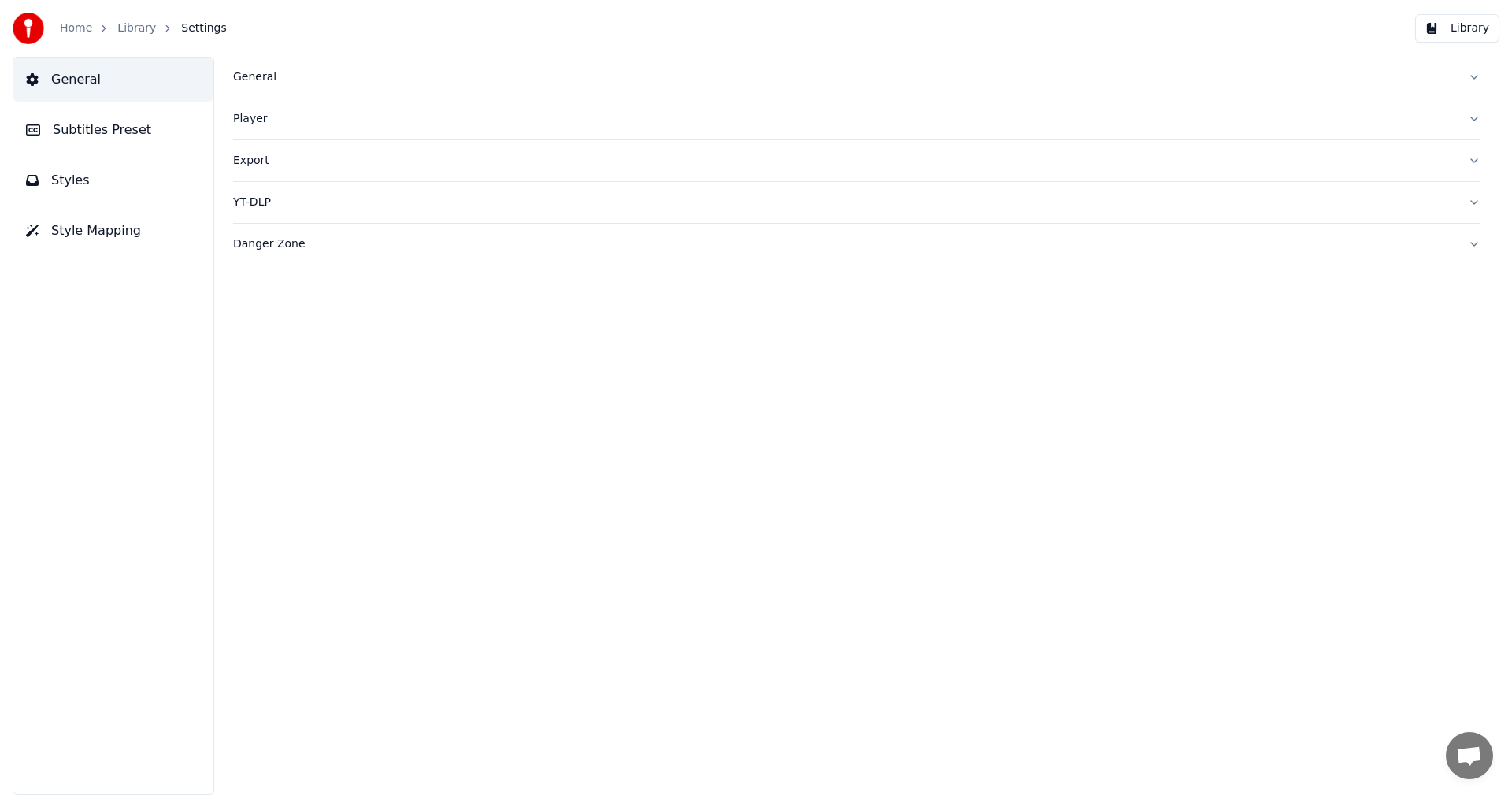
click at [97, 127] on span "Subtitles Preset" at bounding box center [101, 130] width 98 height 19
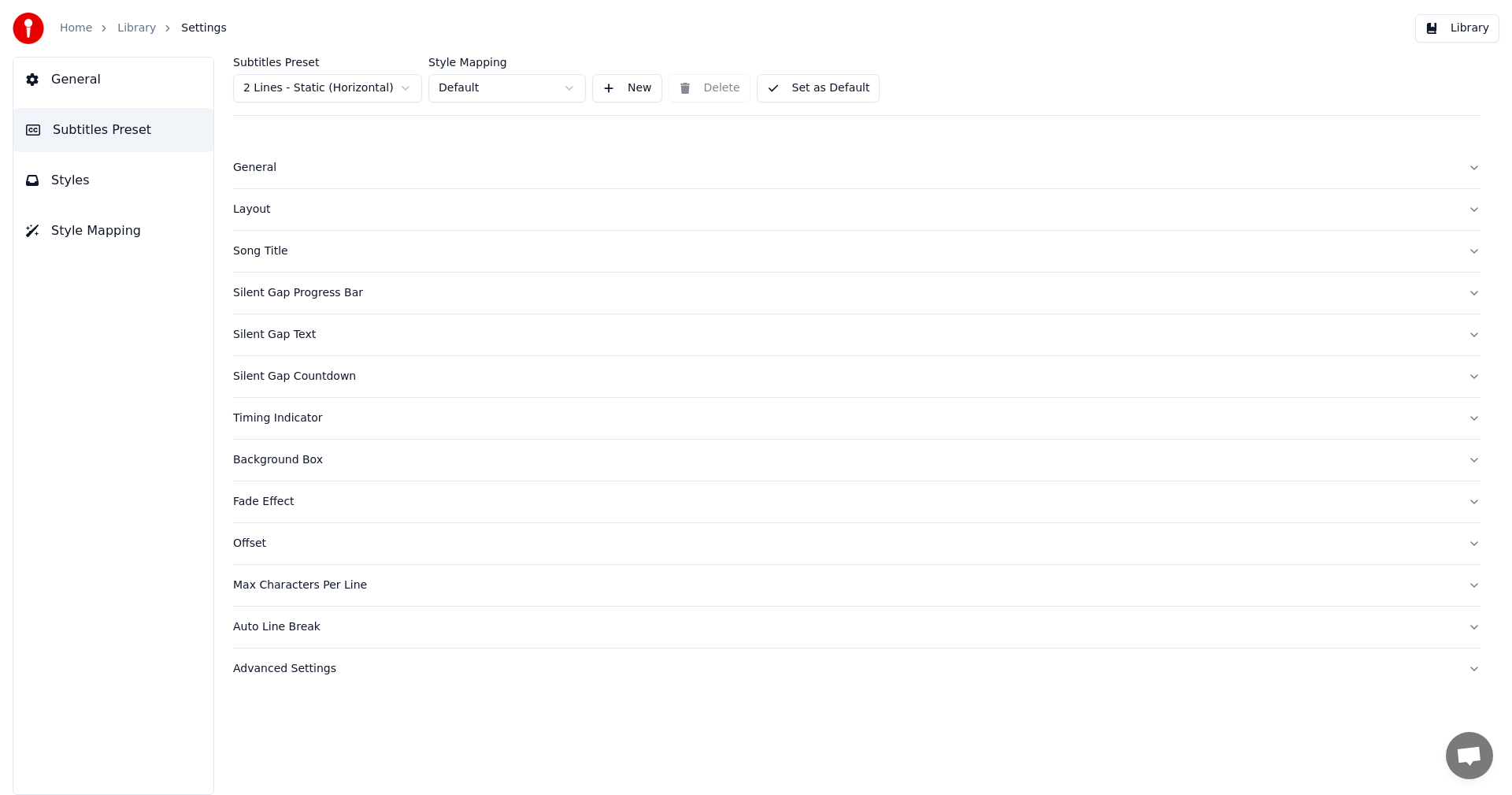
click at [405, 89] on html "Home Library Settings Library General Subtitles Preset Styles Style Mapping Sub…" at bounding box center [756, 398] width 1512 height 795
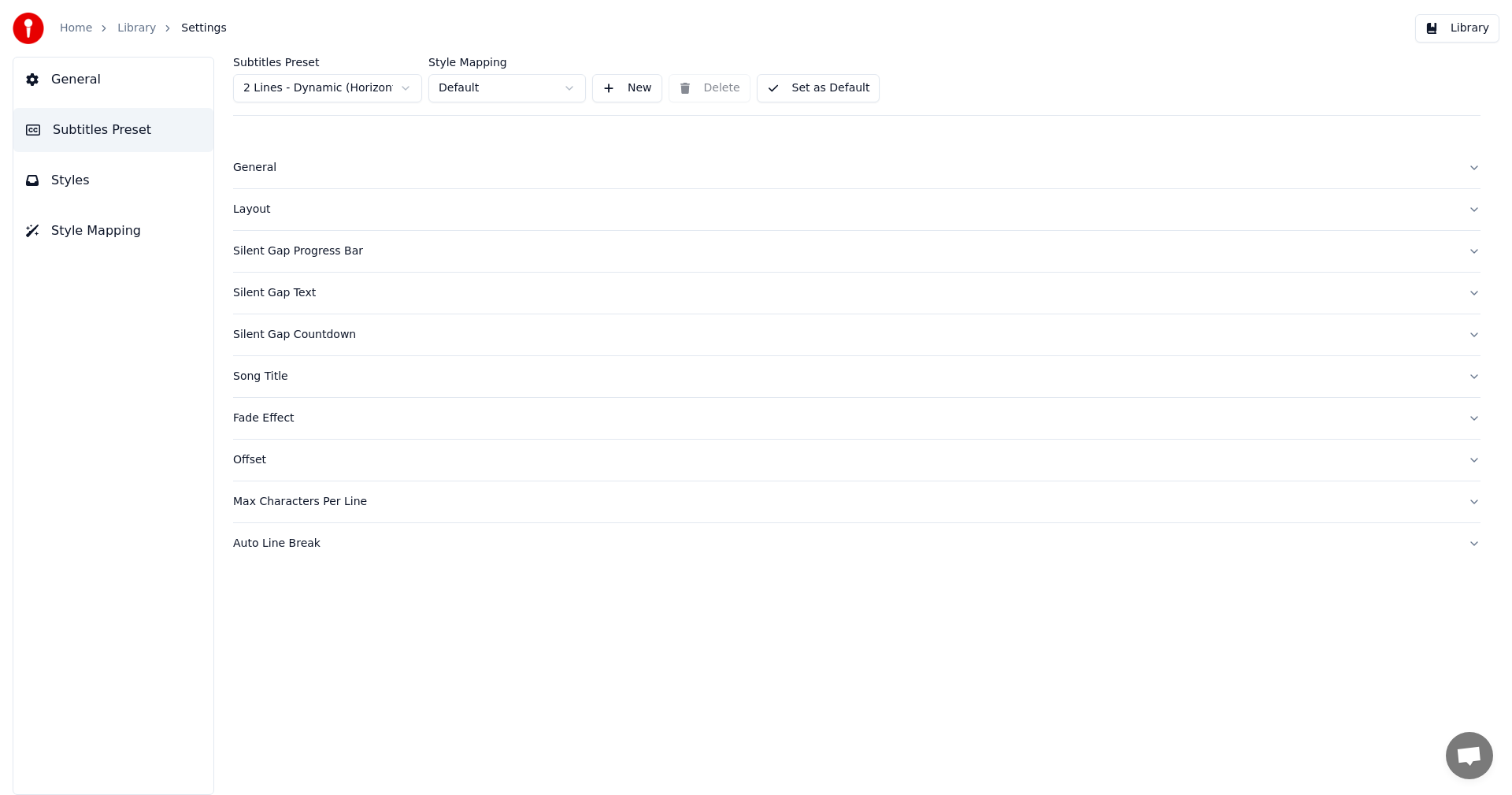
click at [304, 337] on div "Silent Gap Countdown" at bounding box center [844, 335] width 1222 height 15
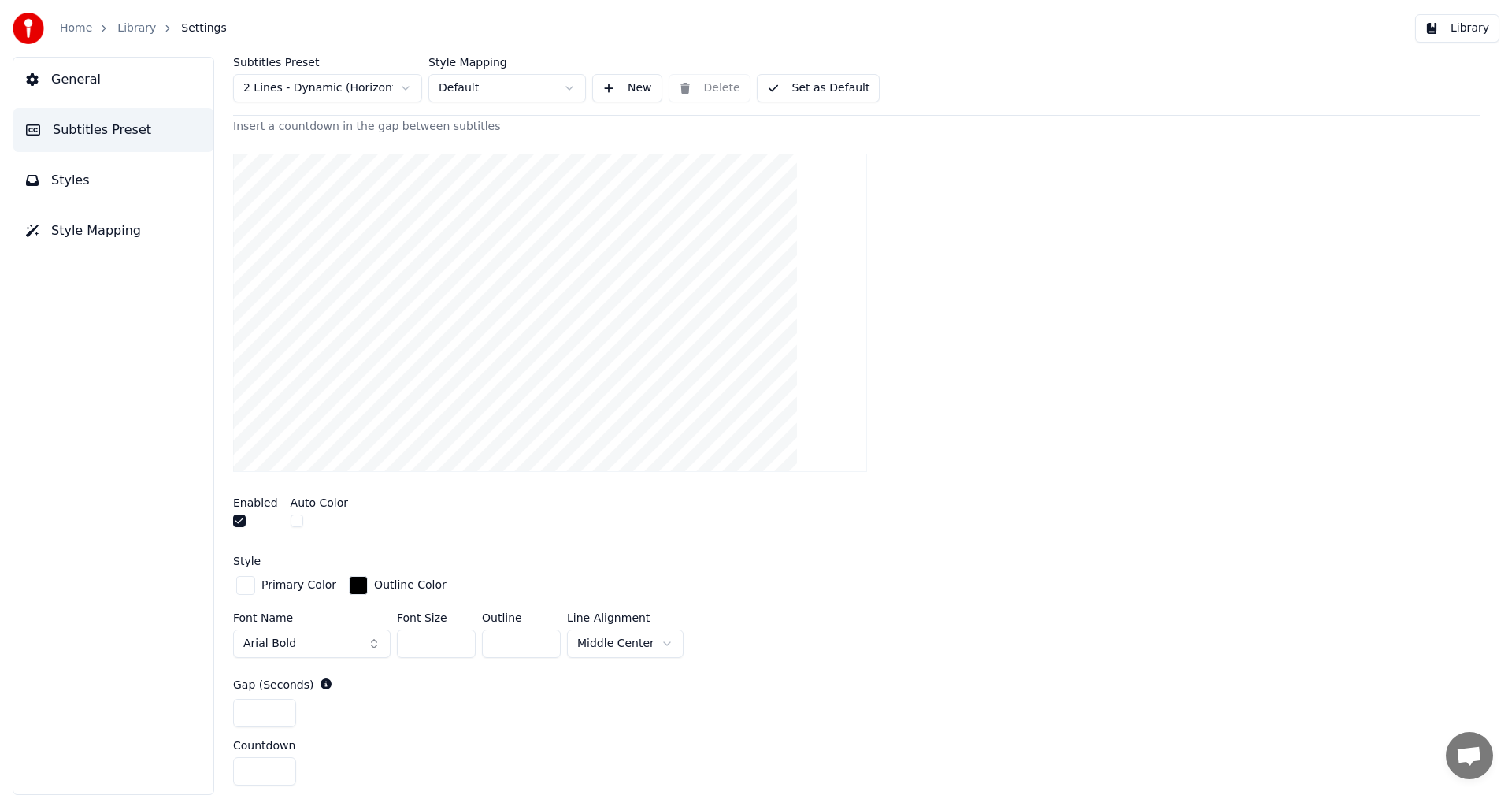
scroll to position [394, 0]
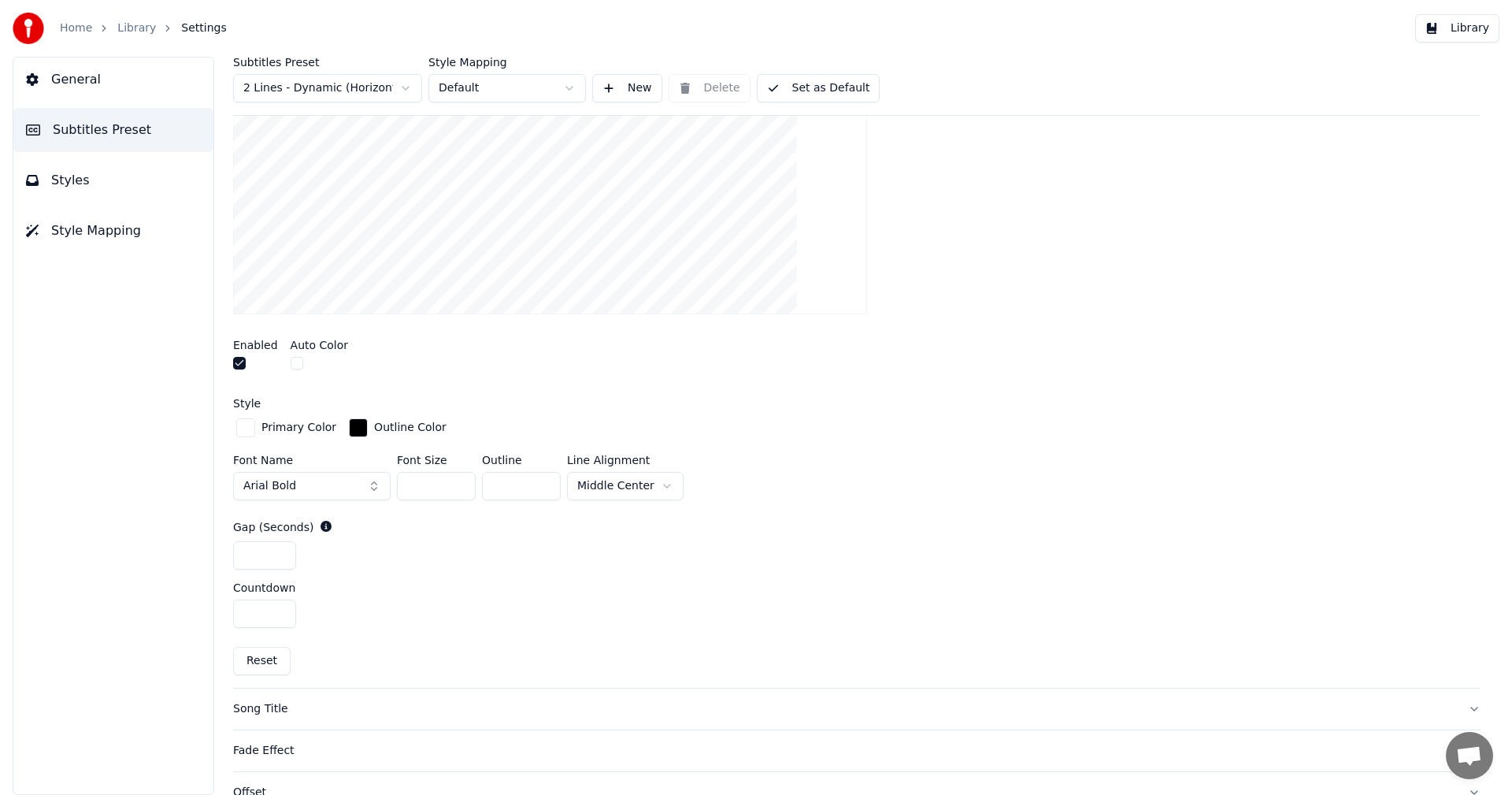
click at [661, 486] on html "Home Library Settings Library General Subtitles Preset Styles Style Mapping Sub…" at bounding box center [756, 398] width 1512 height 795
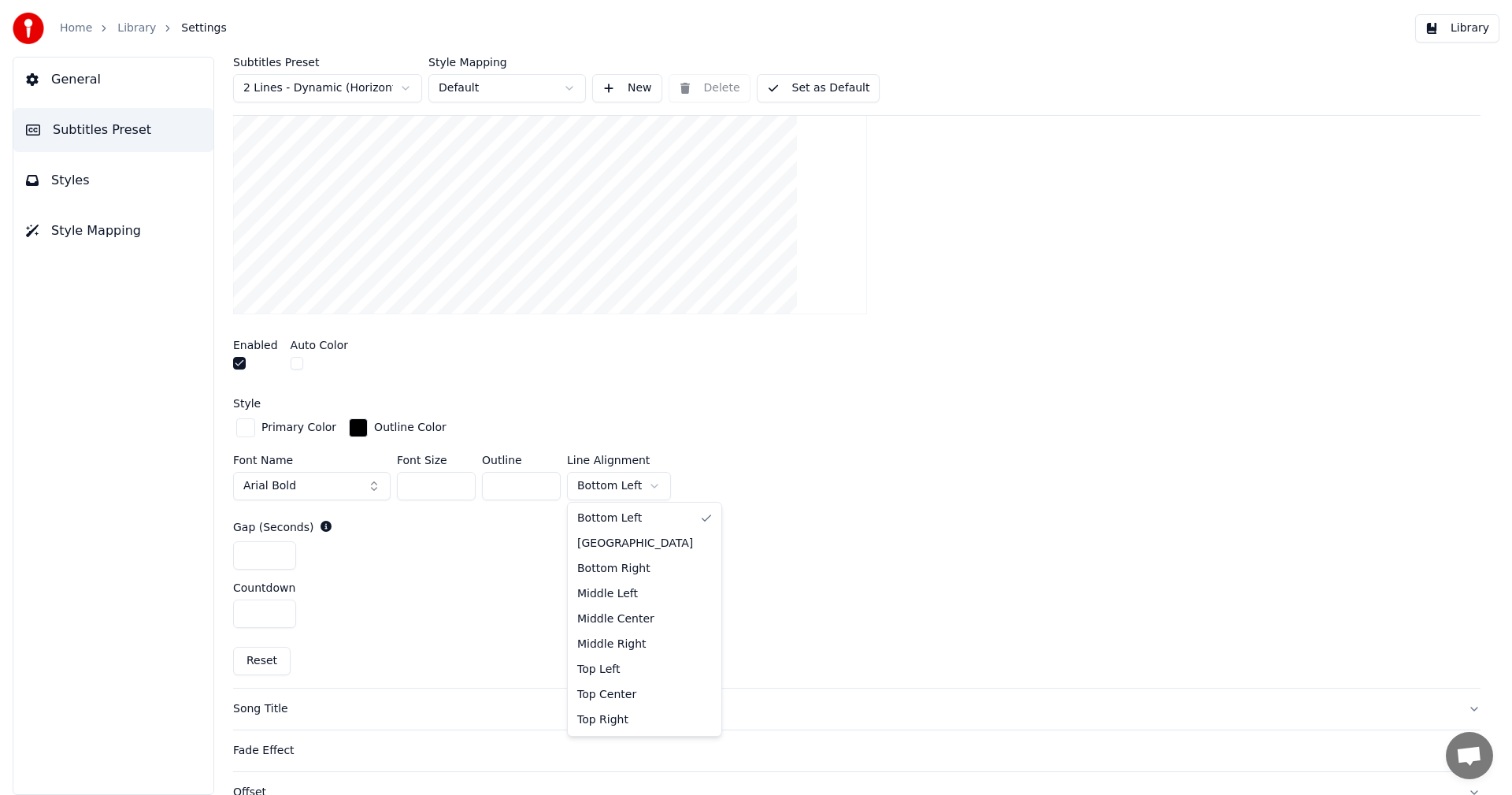
click at [646, 482] on html "Home Library Settings Library General Subtitles Preset Styles Style Mapping Sub…" at bounding box center [756, 398] width 1512 height 795
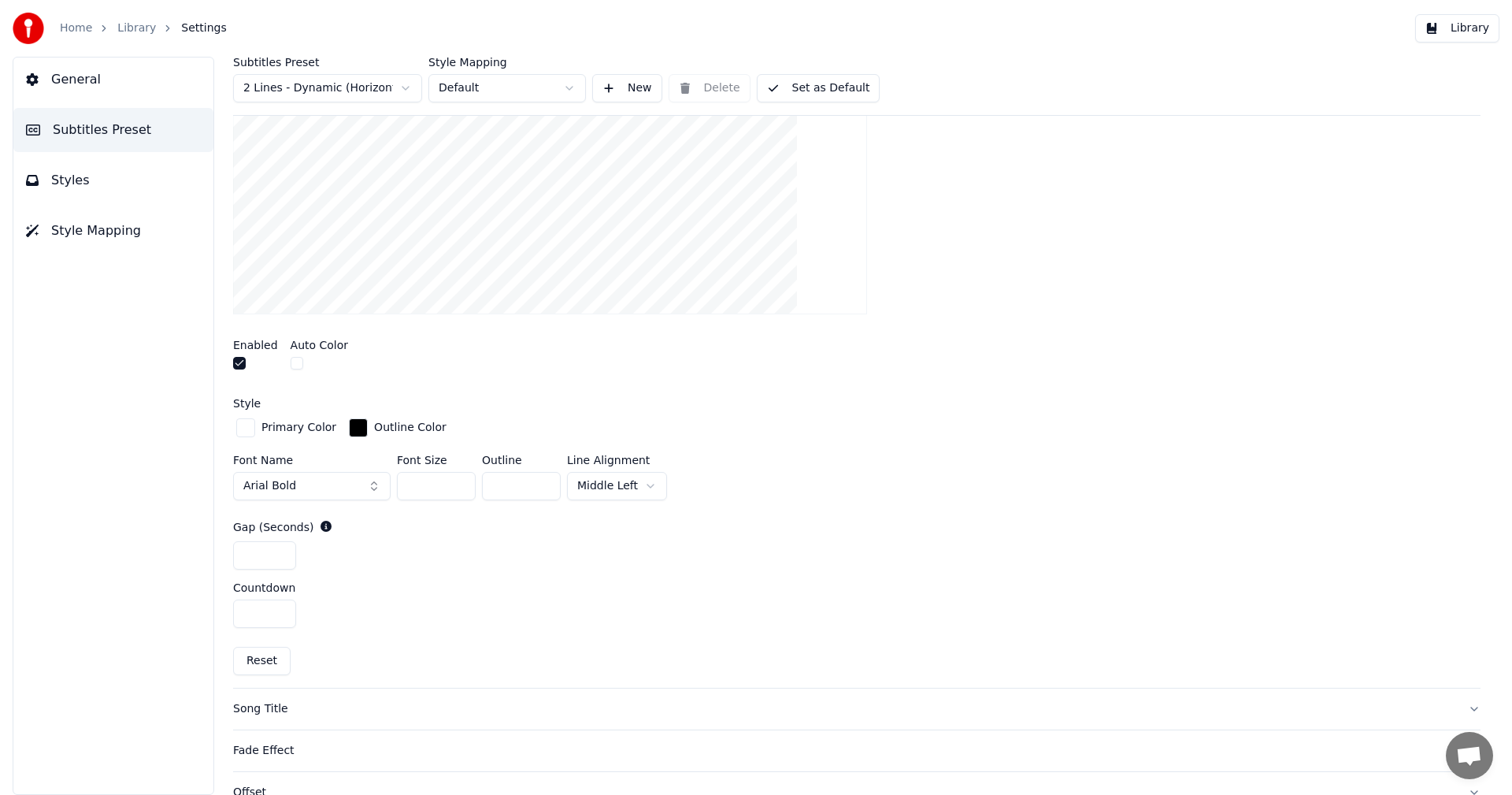
click at [819, 89] on button "Set as Default" at bounding box center [819, 88] width 124 height 28
click at [1473, 28] on button "Library" at bounding box center [1458, 28] width 84 height 28
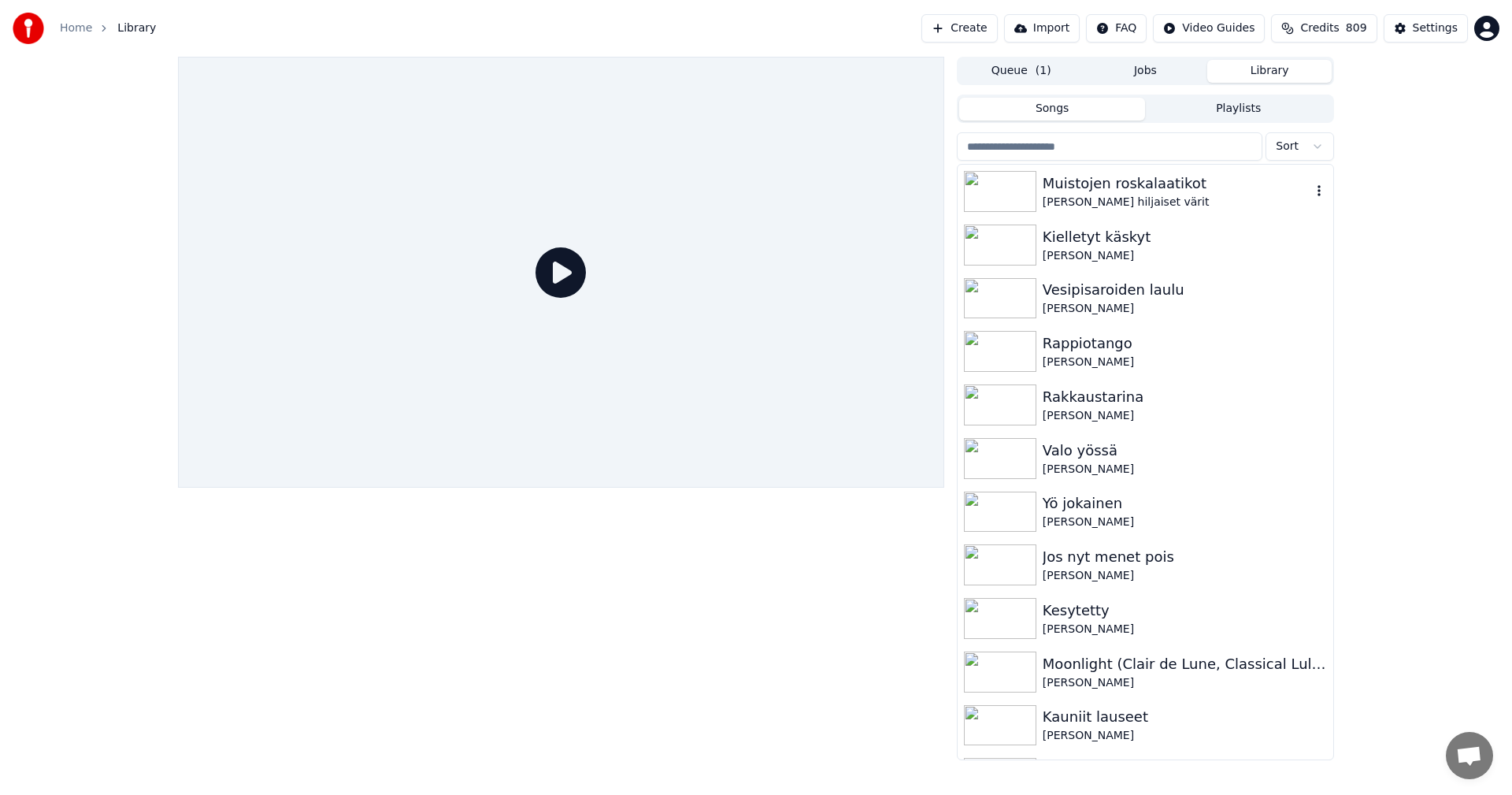
click at [1020, 191] on img at bounding box center [1000, 192] width 72 height 41
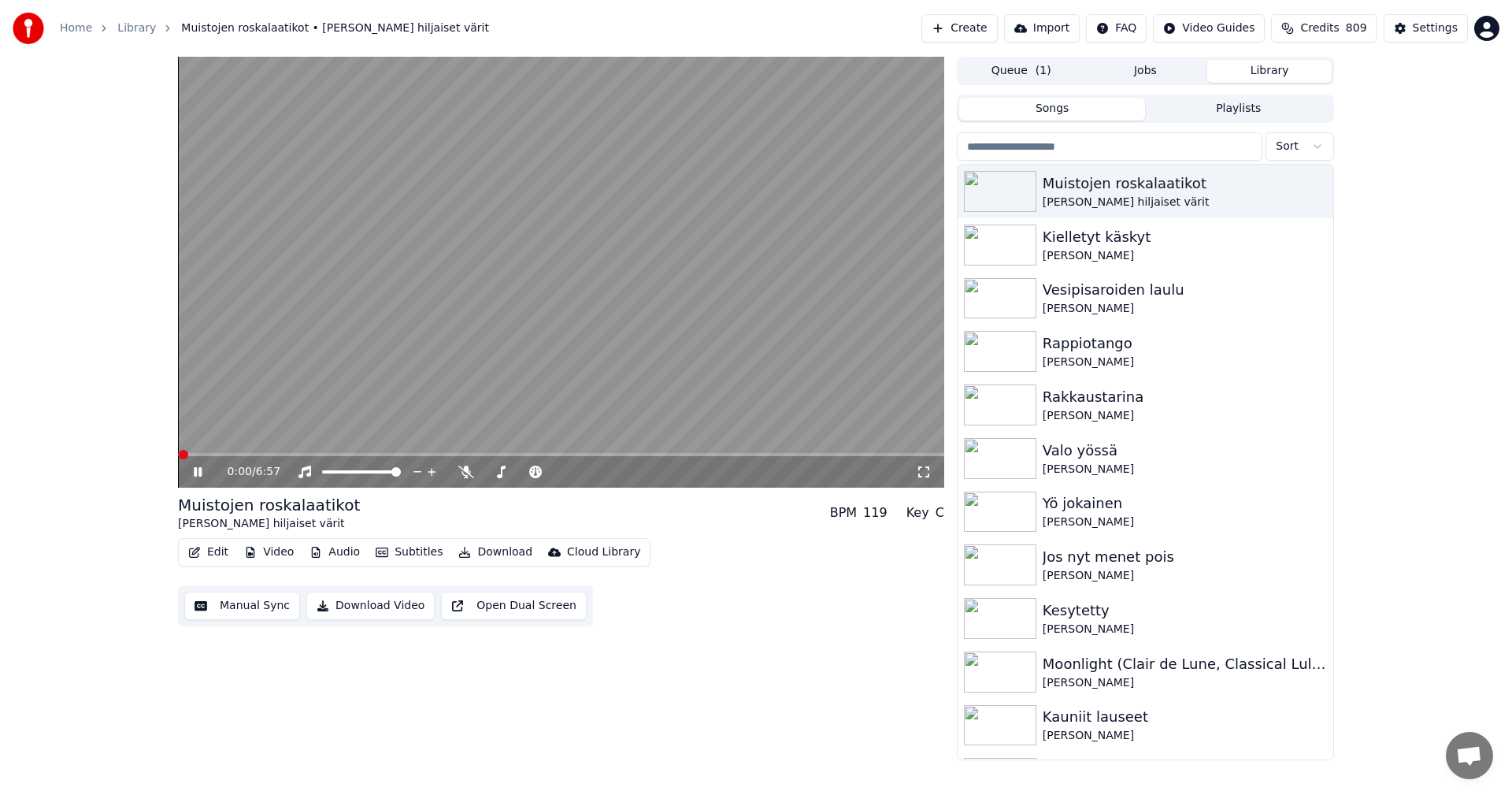
click at [257, 455] on span at bounding box center [561, 455] width 766 height 3
click at [214, 454] on span at bounding box center [196, 455] width 37 height 3
click at [433, 453] on span at bounding box center [561, 455] width 766 height 3
click at [367, 455] on span at bounding box center [308, 455] width 261 height 3
click at [197, 471] on icon at bounding box center [197, 471] width 8 height 9
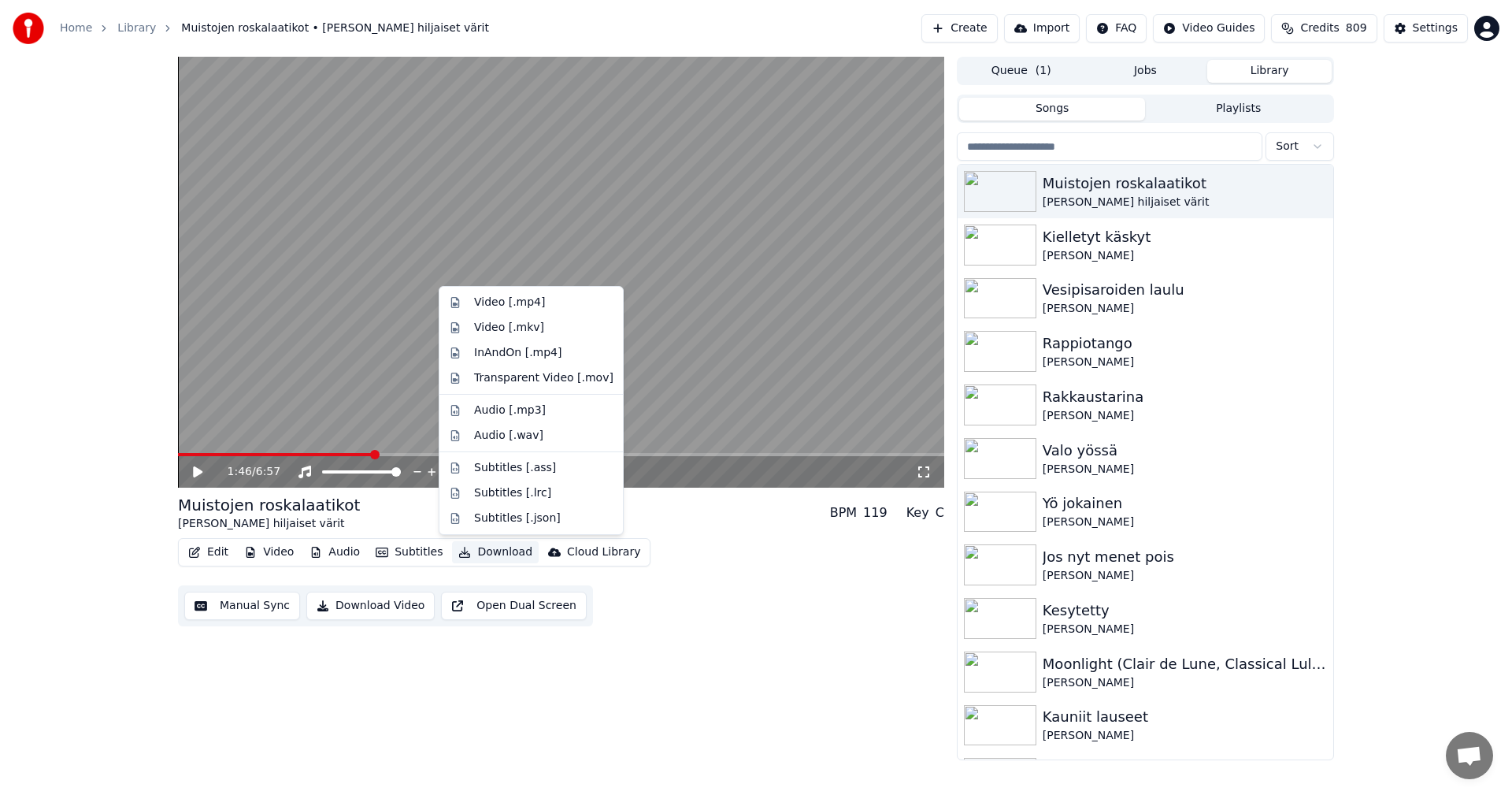
click at [476, 554] on button "Download" at bounding box center [495, 552] width 87 height 22
click at [554, 304] on div "Video [.mp4]" at bounding box center [544, 303] width 139 height 15
